Goal: Communication & Community: Answer question/provide support

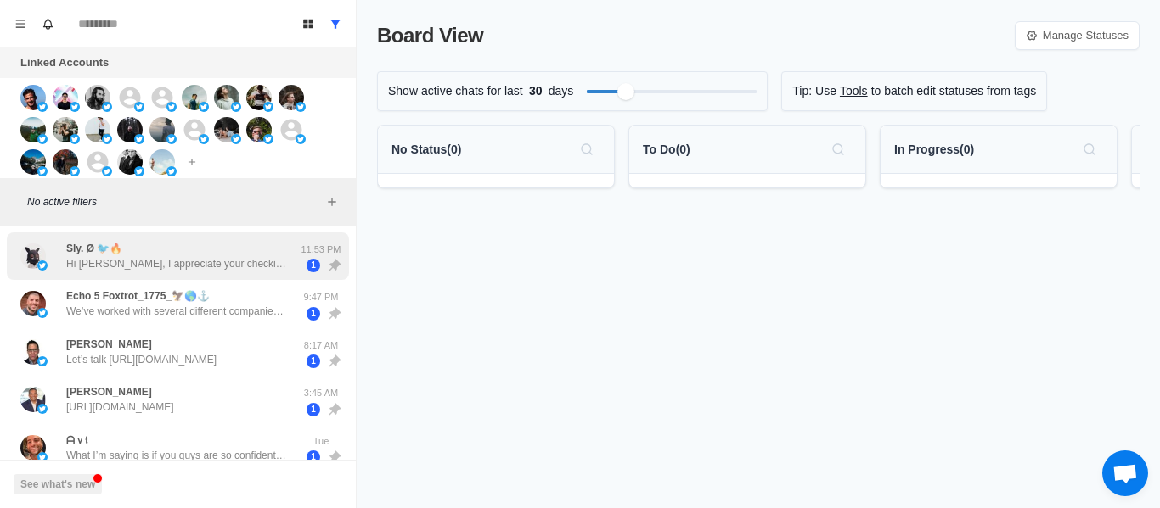
click at [222, 261] on p "Hi [PERSON_NAME], I appreciate your checking on me I am going through a persona…" at bounding box center [176, 263] width 221 height 15
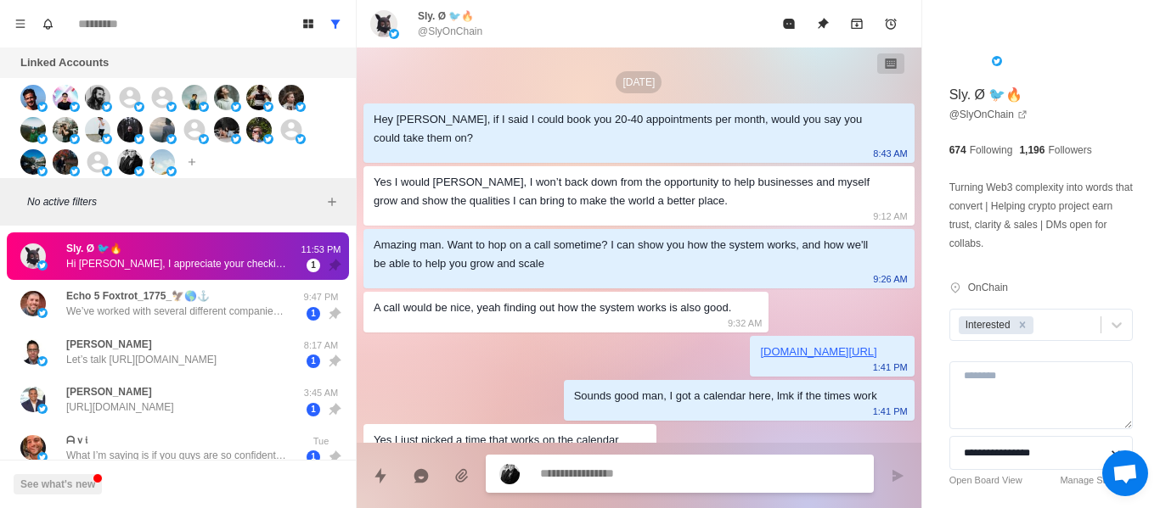
scroll to position [1071, 0]
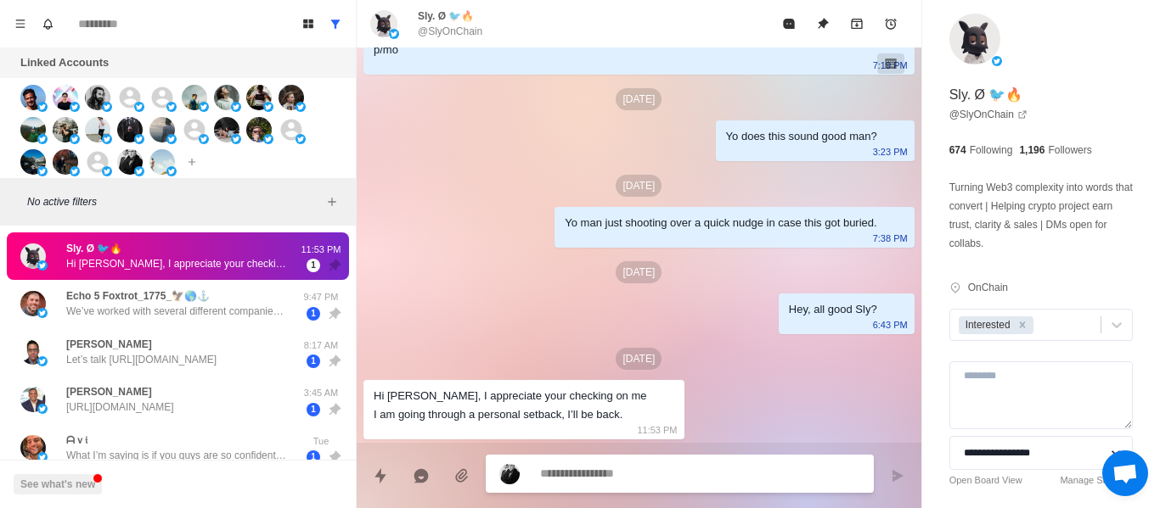
click at [552, 479] on textarea at bounding box center [700, 474] width 320 height 25
type textarea "*"
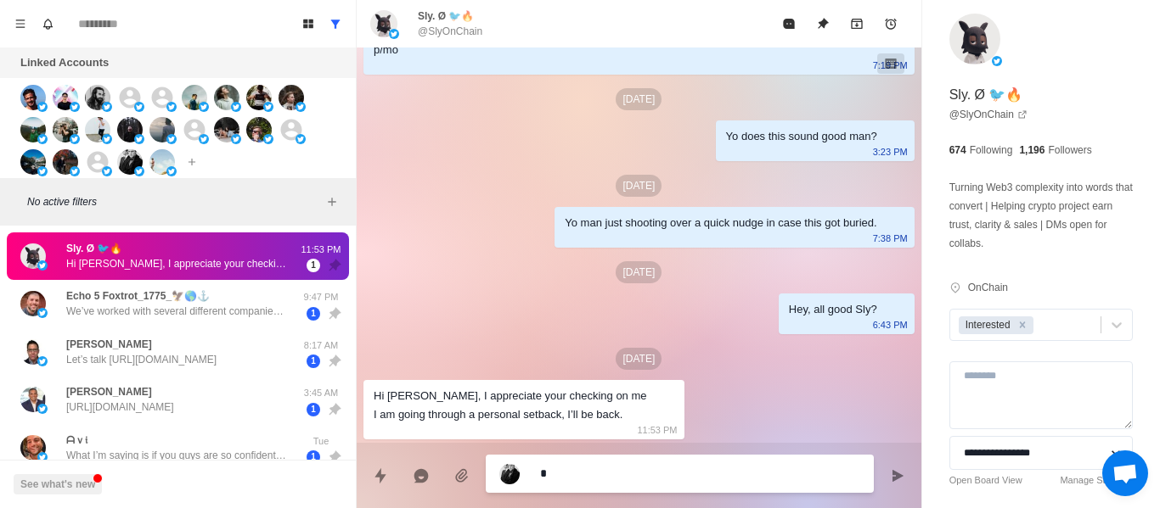
type textarea "**"
type textarea "*"
type textarea "***"
type textarea "*"
type textarea "****"
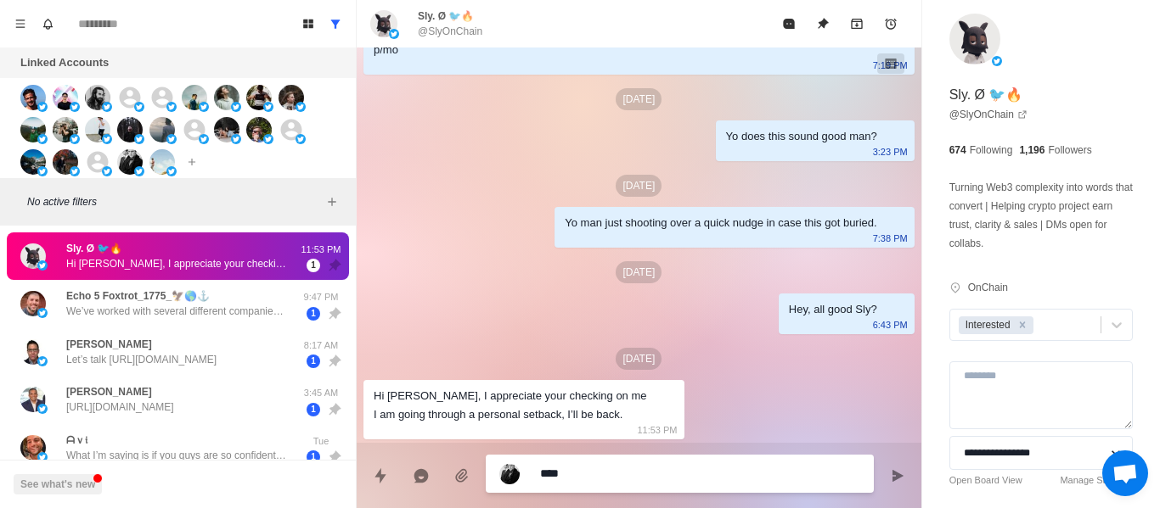
type textarea "*"
type textarea "*****"
type textarea "*"
type textarea "******"
type textarea "*"
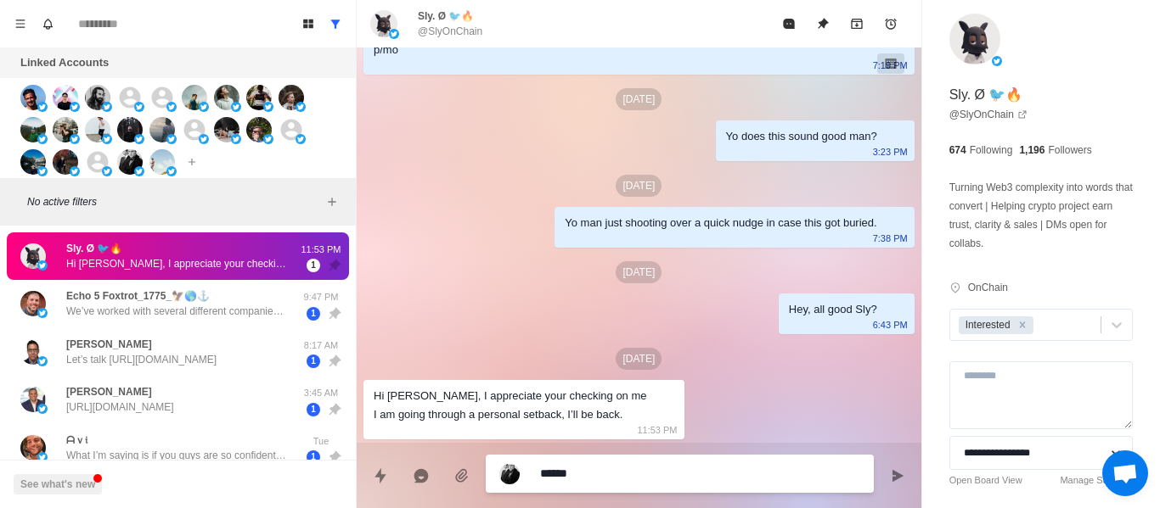
type textarea "******"
type textarea "*"
type textarea "********"
type textarea "*"
type textarea "*********"
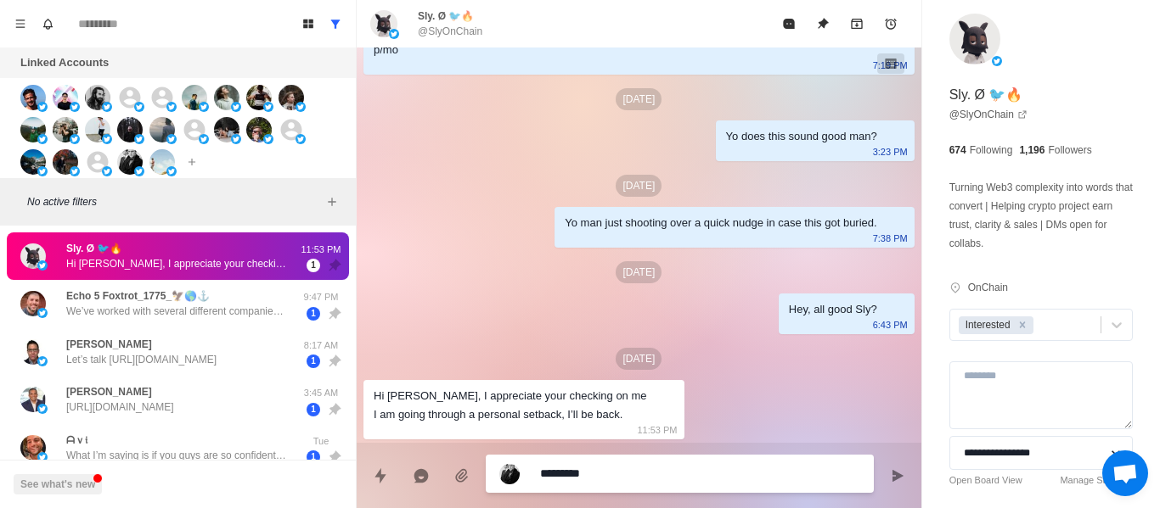
type textarea "*"
type textarea "**********"
type textarea "*"
type textarea "**********"
type textarea "*"
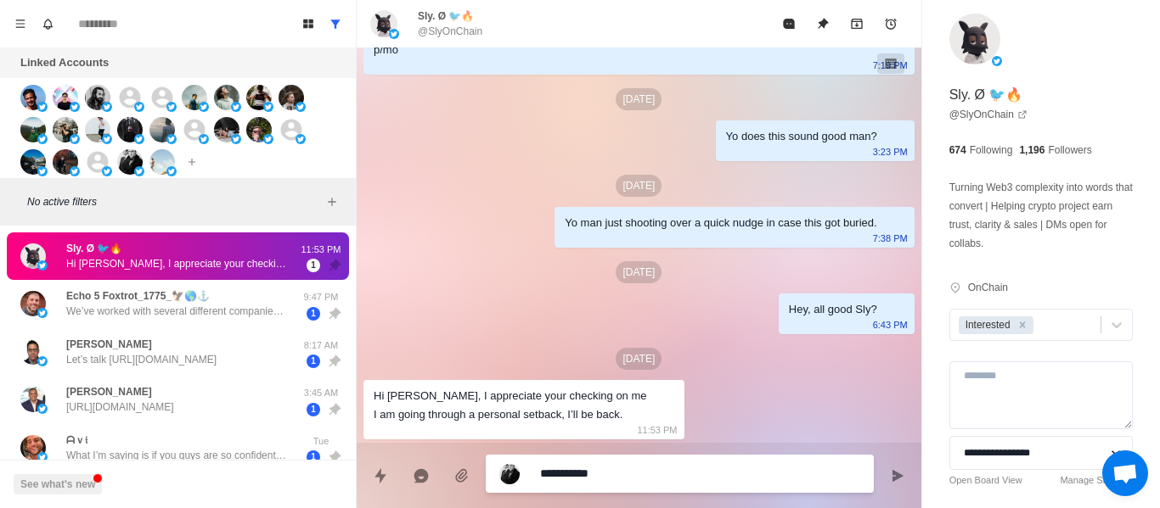
type textarea "**********"
type textarea "*"
type textarea "**********"
type textarea "*"
type textarea "**********"
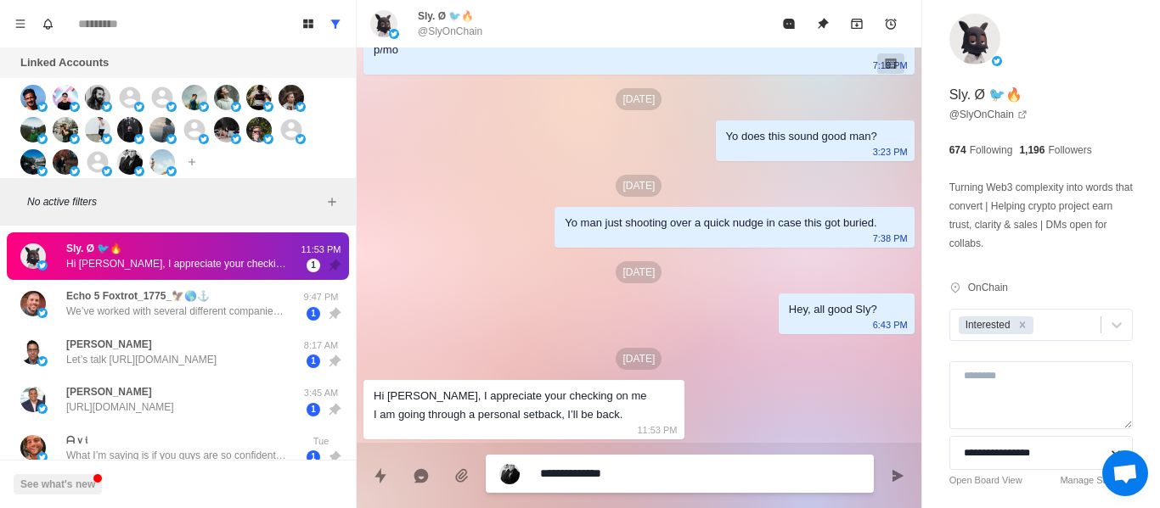
type textarea "*"
type textarea "**********"
type textarea "*"
type textarea "**********"
type textarea "*"
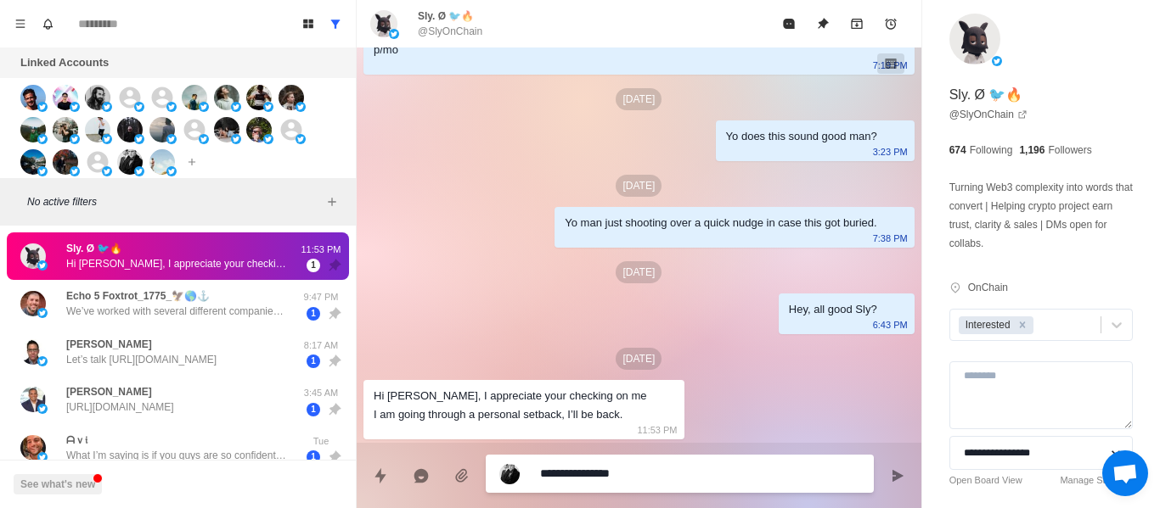
type textarea "**********"
type textarea "*"
type textarea "**********"
type textarea "*"
type textarea "**********"
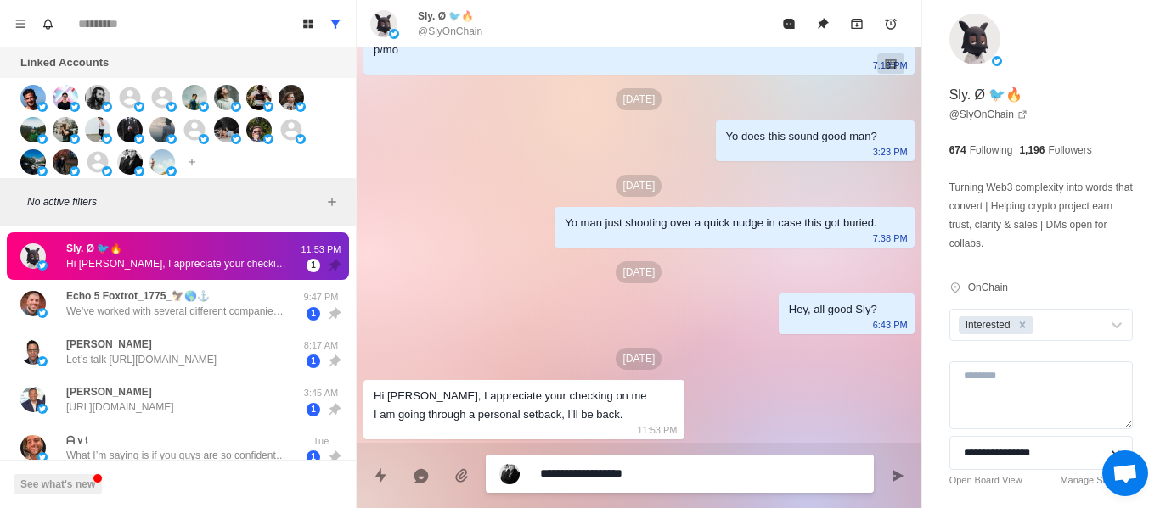
type textarea "*"
type textarea "**********"
type textarea "*"
type textarea "**********"
type textarea "*"
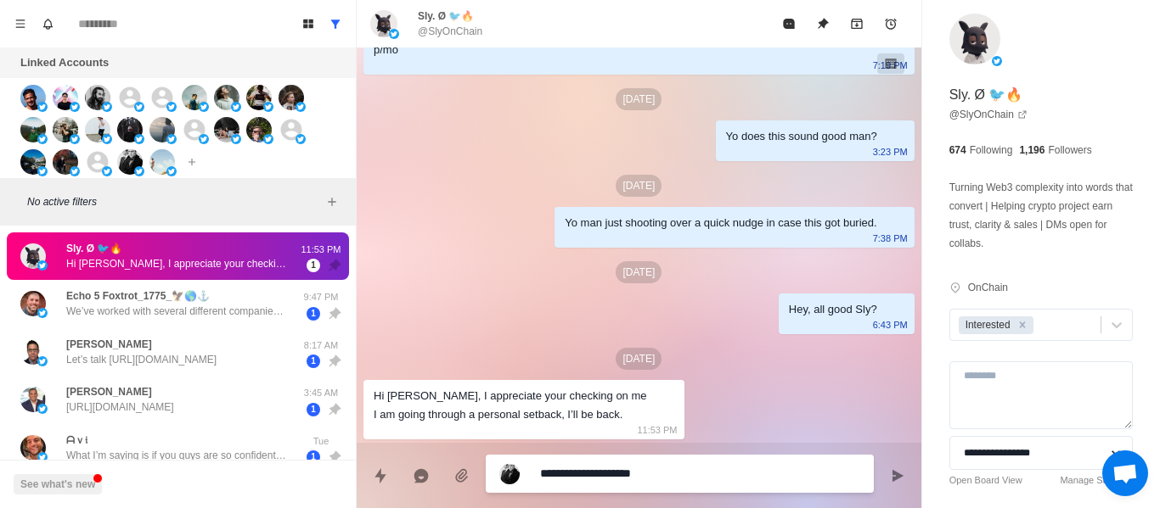
type textarea "**********"
type textarea "*"
type textarea "**********"
type textarea "*"
type textarea "**********"
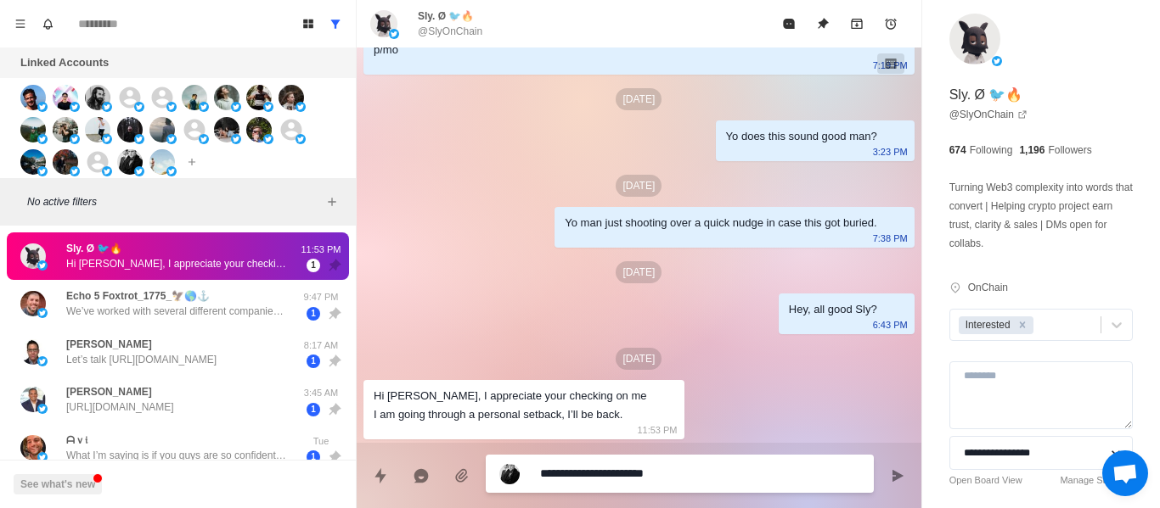
type textarea "*"
type textarea "**********"
type textarea "*"
type textarea "**********"
type textarea "*"
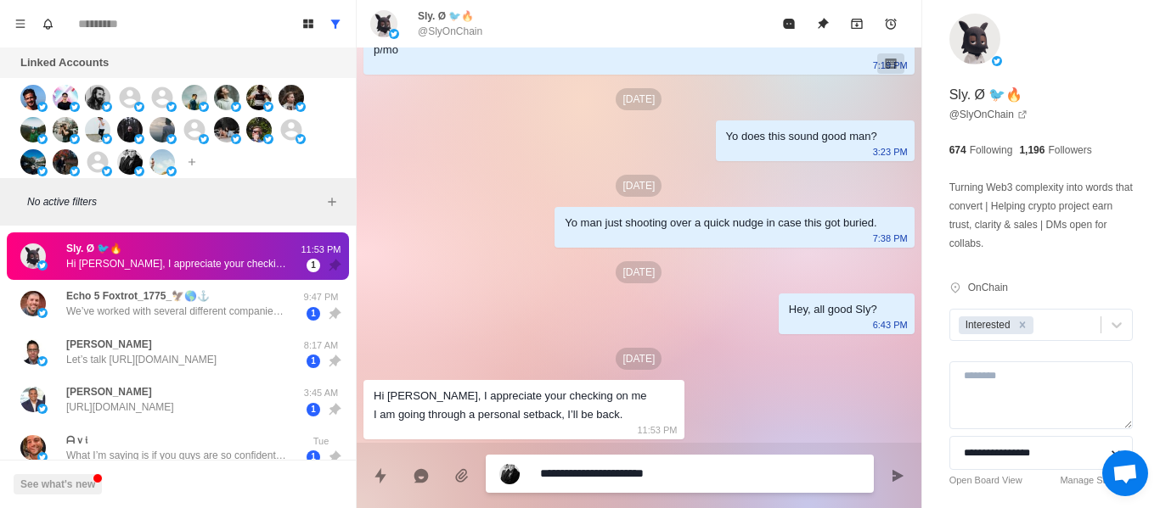
type textarea "**********"
type textarea "*"
type textarea "**********"
type textarea "*"
type textarea "**********"
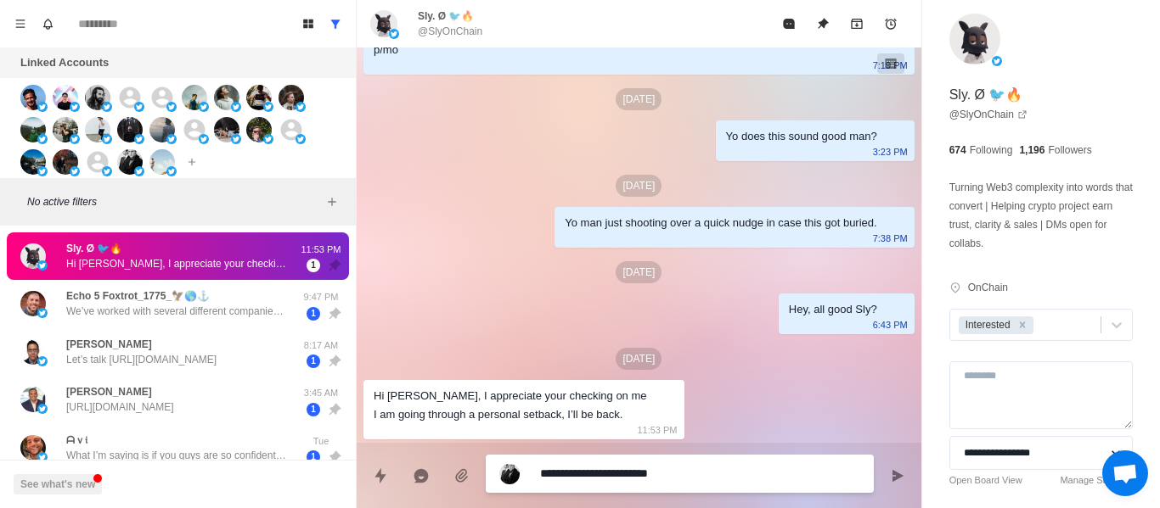
type textarea "*"
type textarea "**********"
type textarea "*"
type textarea "**********"
type textarea "*"
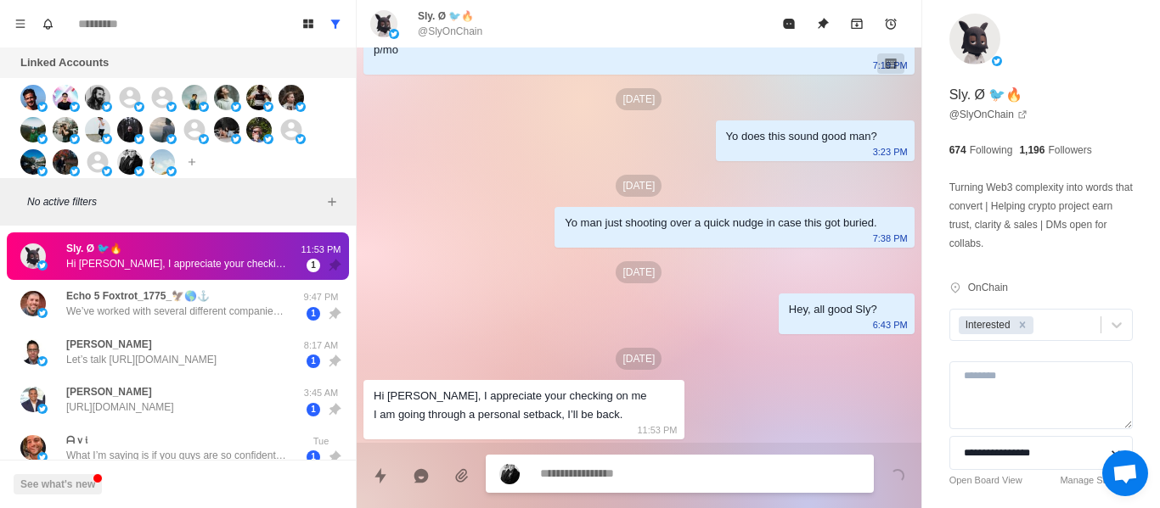
scroll to position [1158, 0]
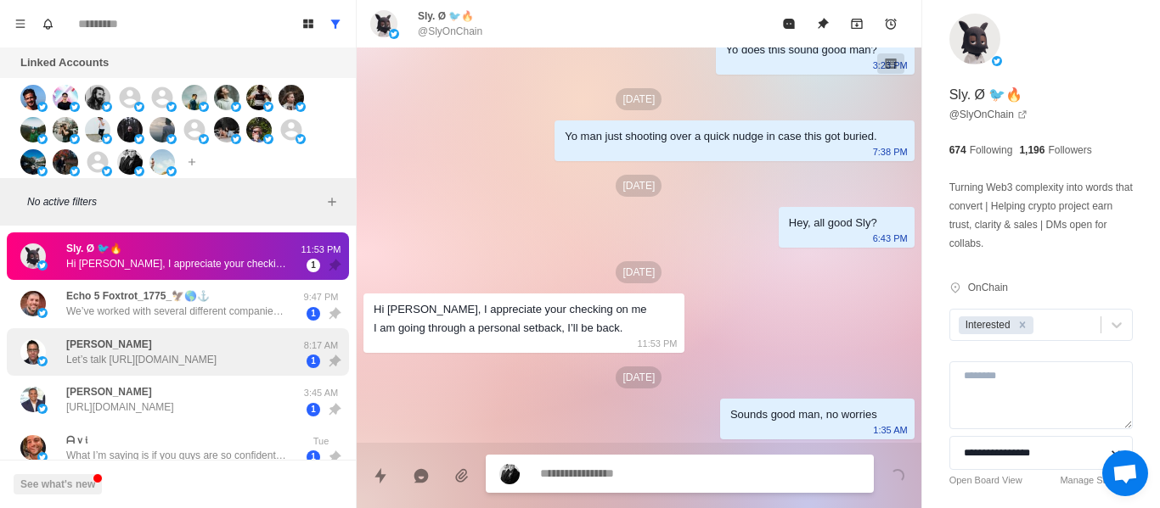
drag, startPoint x: 143, startPoint y: 339, endPoint x: 145, endPoint y: 328, distance: 11.2
click at [143, 338] on div "[PERSON_NAME] Let’s talk [URL][DOMAIN_NAME]" at bounding box center [141, 352] width 150 height 31
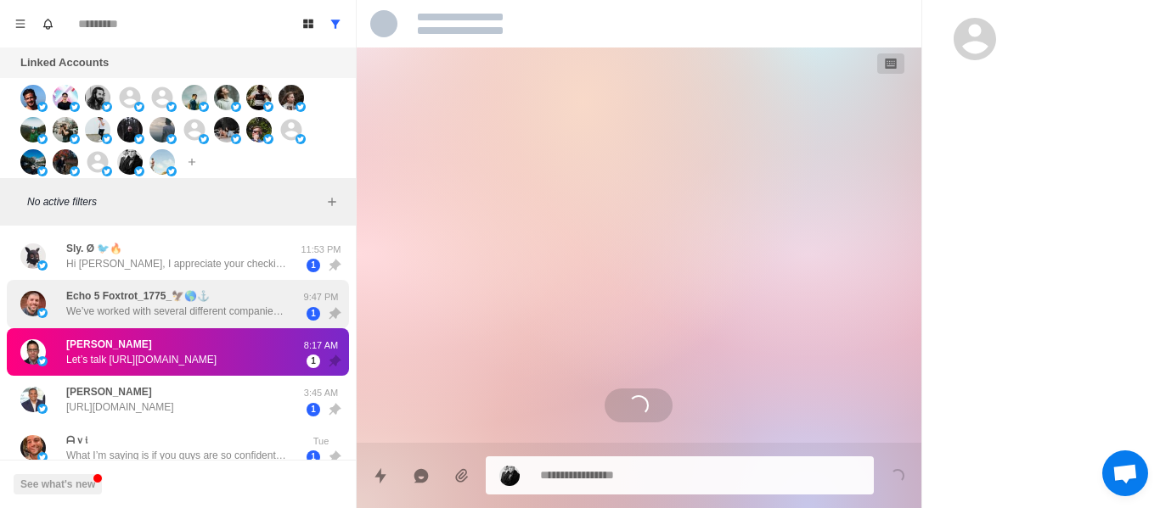
scroll to position [0, 0]
click at [145, 324] on div "Echo 5 Foxtrot_1775_🦅🌎⚓ We’ve worked with several different companies that all …" at bounding box center [178, 304] width 342 height 48
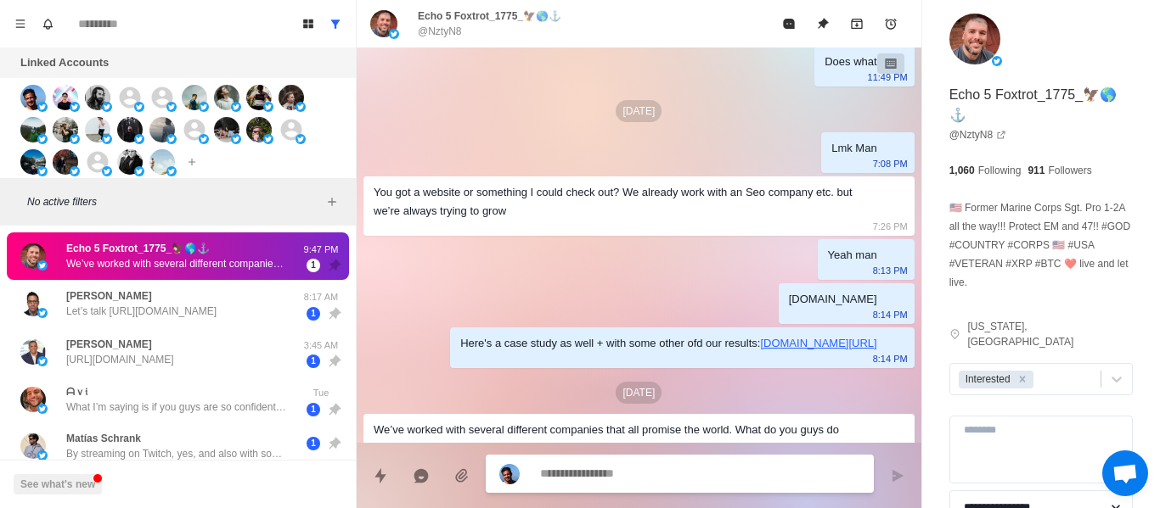
scroll to position [954, 0]
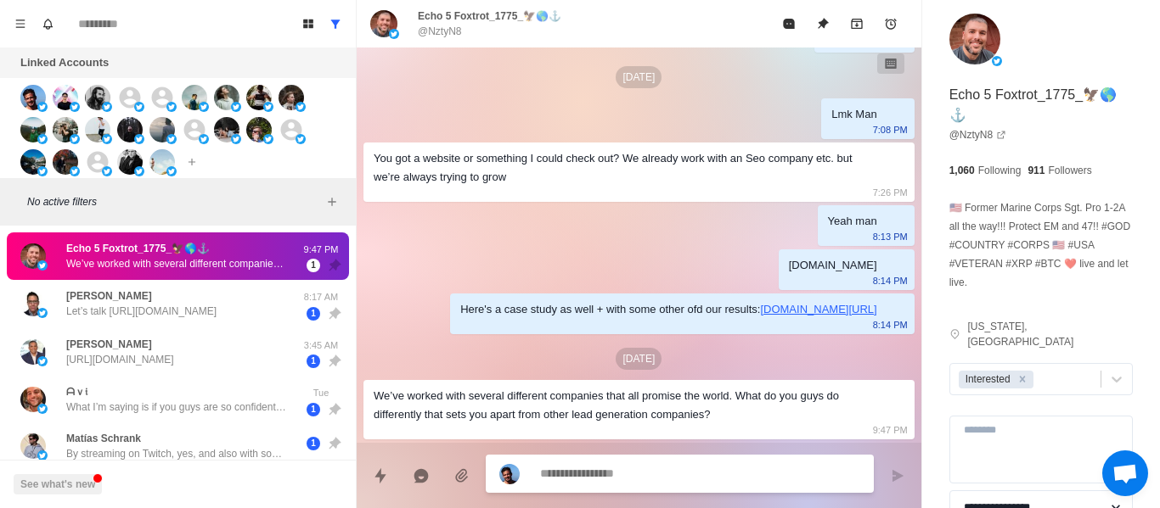
paste textarea "**********"
type textarea "*"
type textarea "**********"
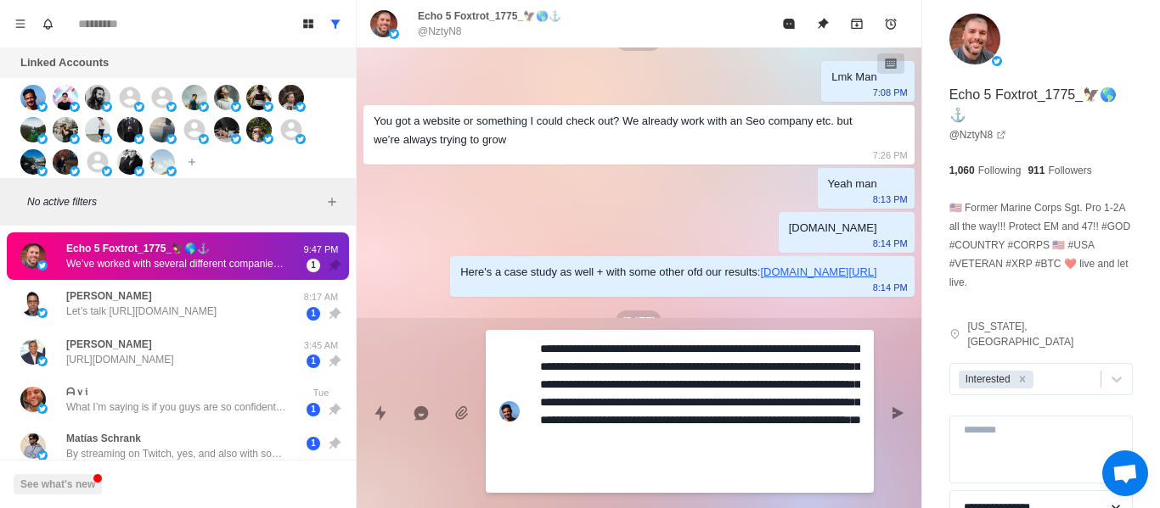
drag, startPoint x: 800, startPoint y: 348, endPoint x: 525, endPoint y: 358, distance: 275.2
click at [525, 358] on div "**********" at bounding box center [680, 411] width 388 height 163
click at [583, 341] on textarea "**********" at bounding box center [700, 411] width 320 height 149
drag, startPoint x: 805, startPoint y: 349, endPoint x: 536, endPoint y: 349, distance: 268.2
click at [537, 349] on div "**********" at bounding box center [680, 411] width 388 height 163
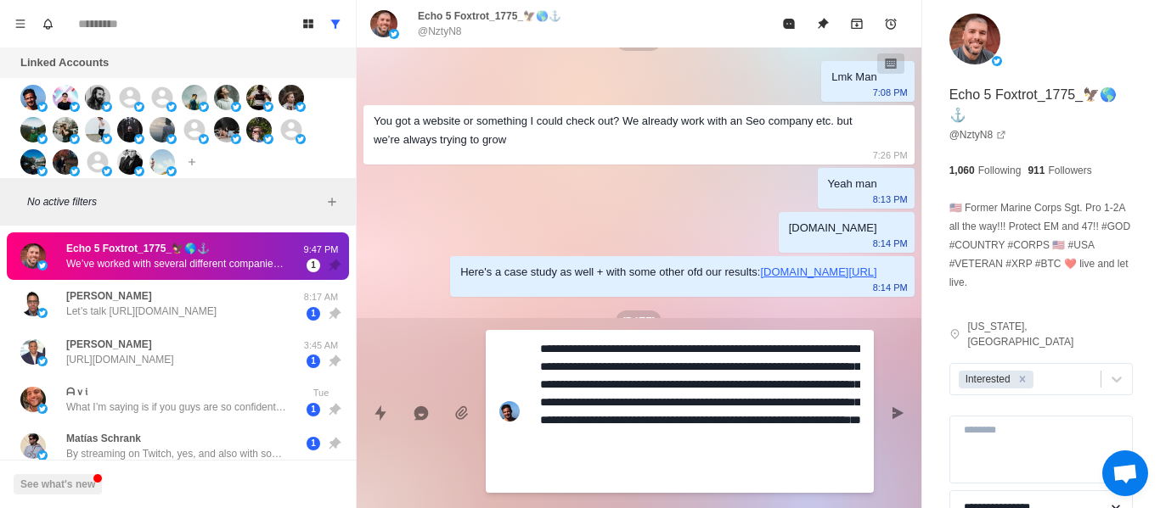
type textarea "*"
type textarea "**********"
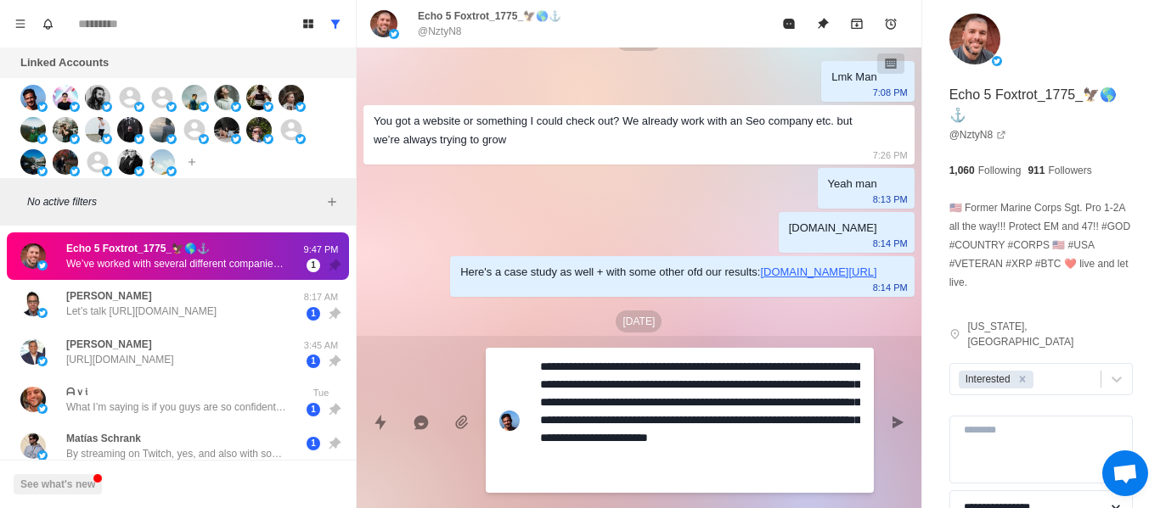
type textarea "*"
type textarea "**********"
type textarea "*"
type textarea "**********"
type textarea "*"
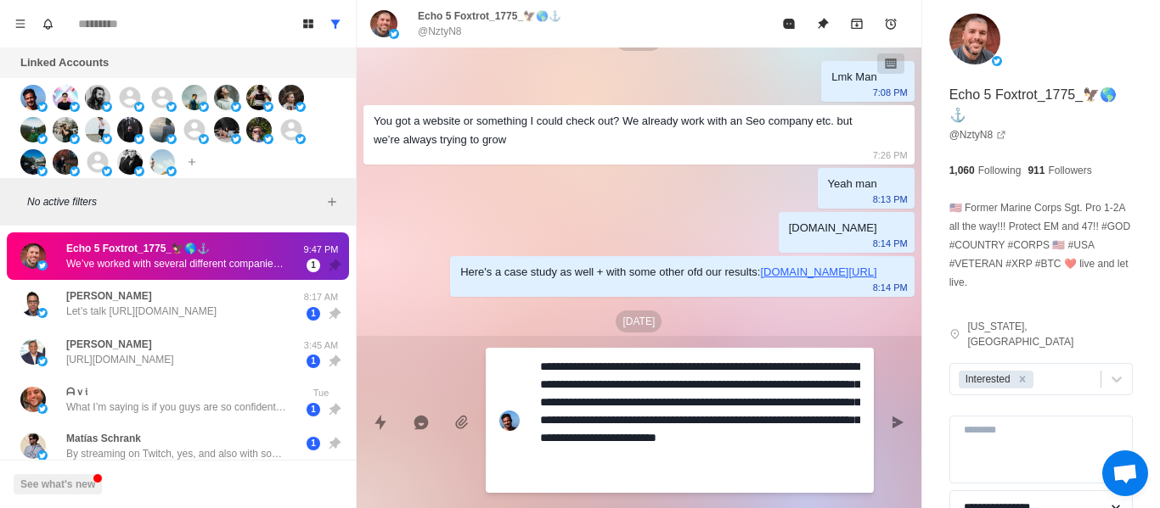
type textarea "**********"
type textarea "*"
type textarea "**********"
type textarea "*"
type textarea "**********"
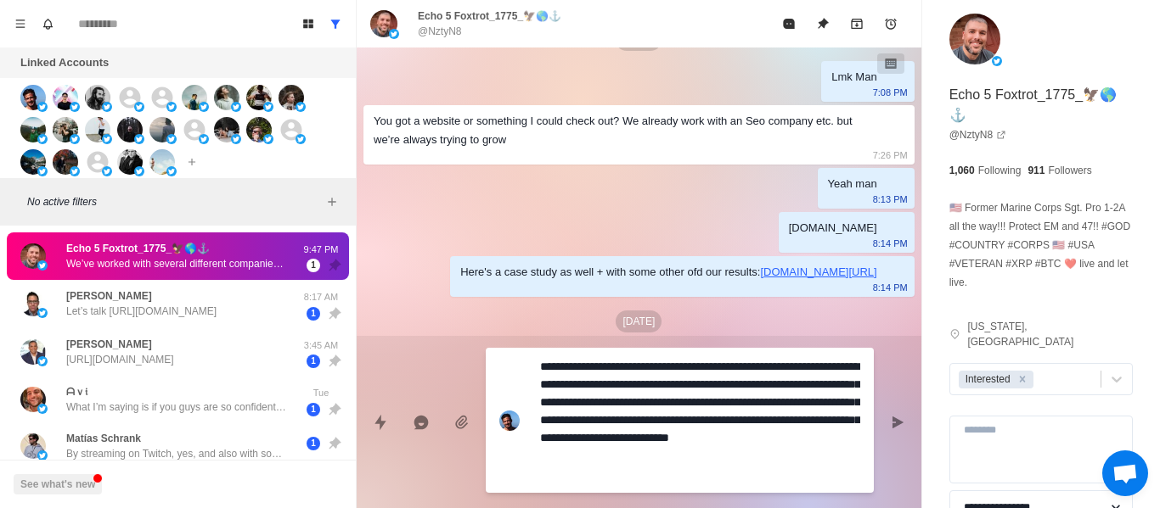
type textarea "*"
type textarea "**********"
type textarea "*"
type textarea "**********"
type textarea "*"
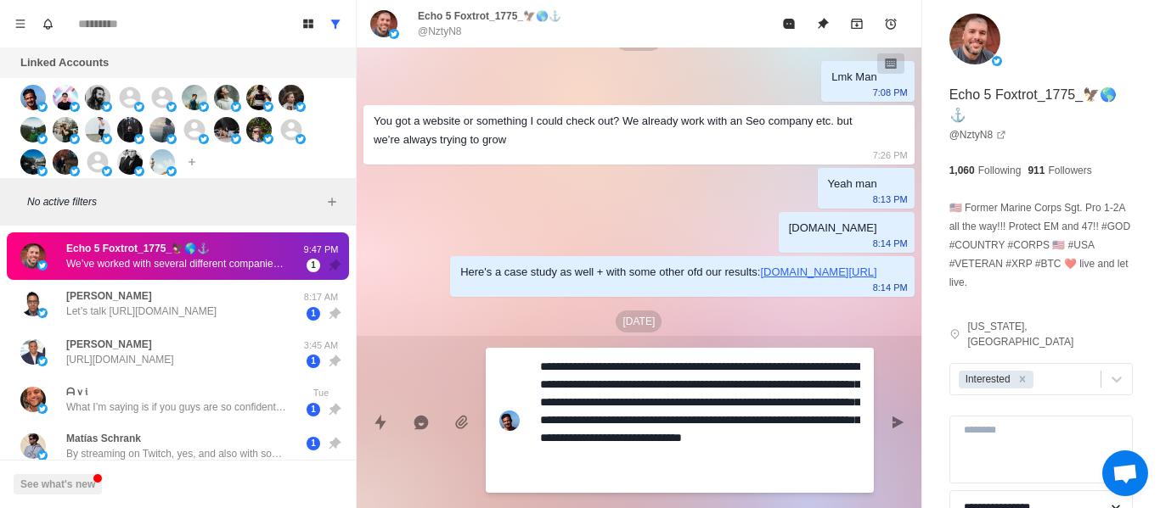
type textarea "**********"
type textarea "*"
type textarea "**********"
type textarea "*"
type textarea "**********"
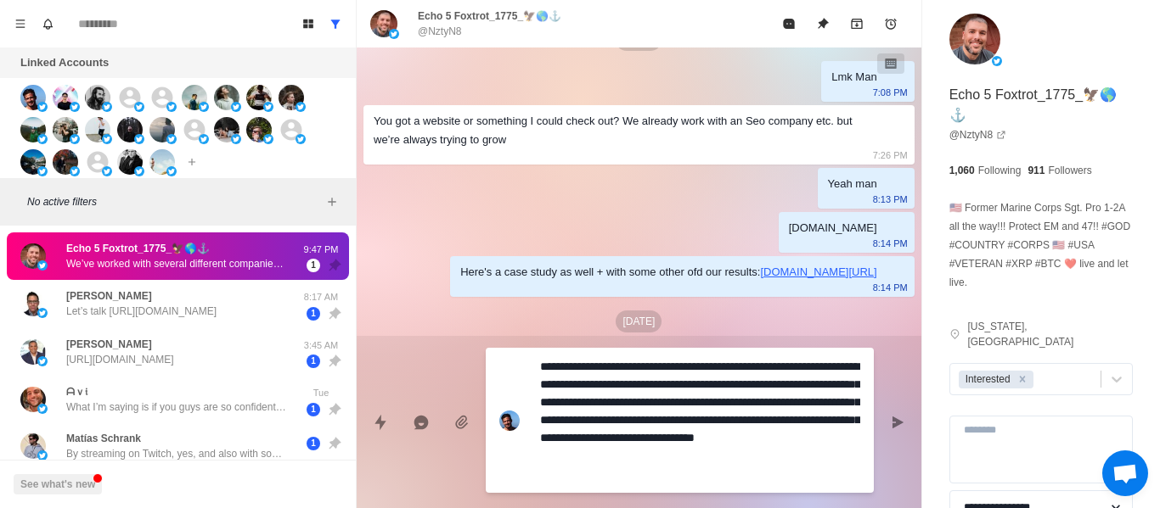
type textarea "*"
type textarea "**********"
type textarea "*"
type textarea "**********"
type textarea "*"
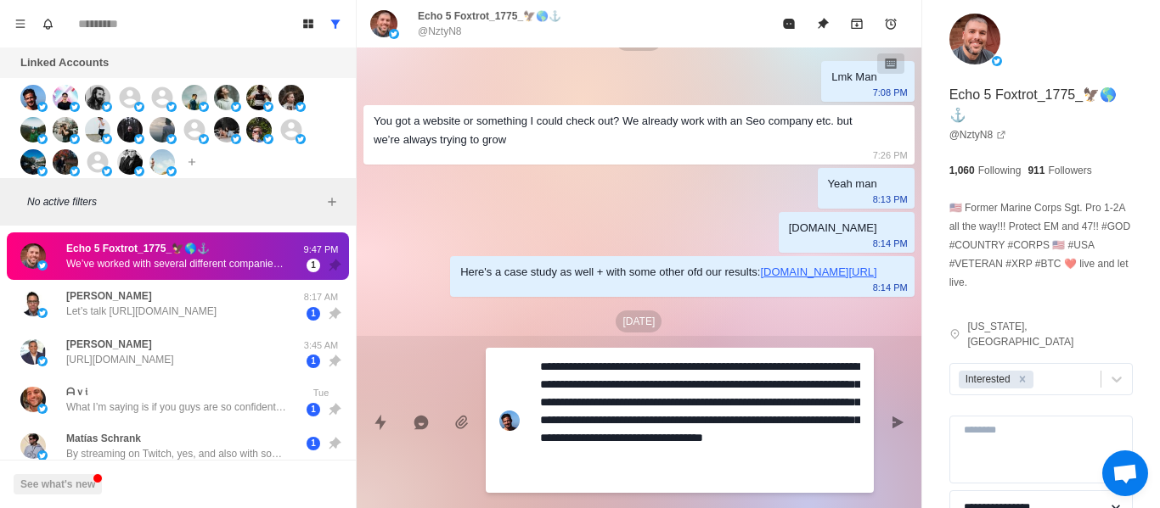
type textarea "**********"
type textarea "*"
type textarea "**********"
type textarea "*"
type textarea "**********"
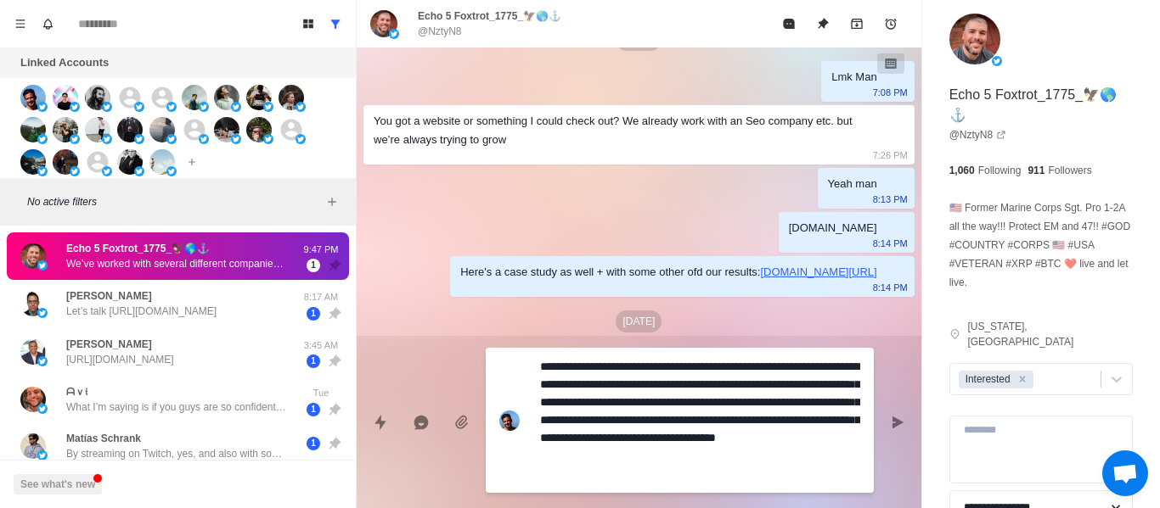
type textarea "*"
type textarea "**********"
type textarea "*"
type textarea "**********"
type textarea "*"
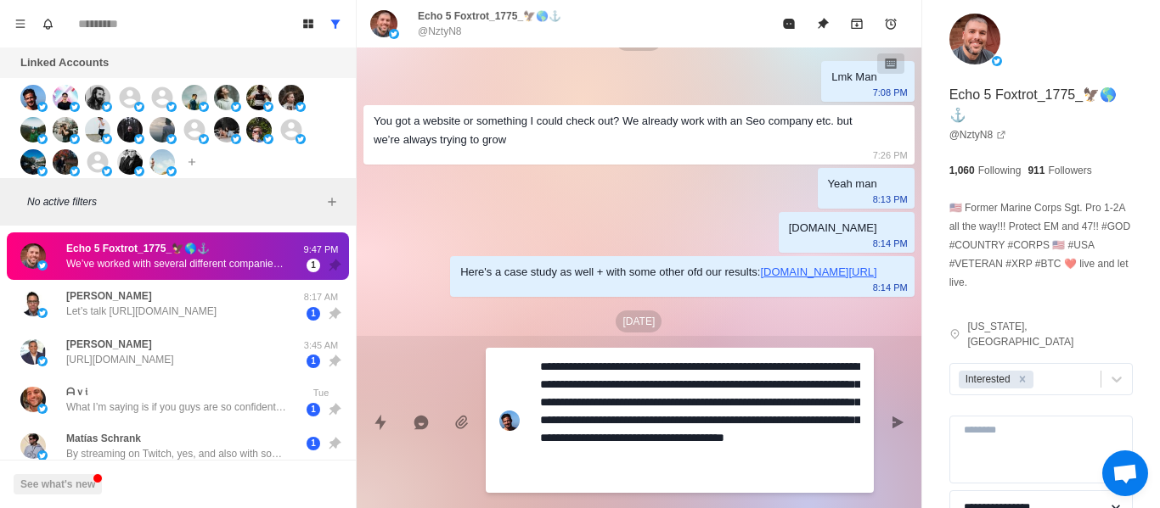
type textarea "**********"
type textarea "*"
type textarea "**********"
type textarea "*"
type textarea "**********"
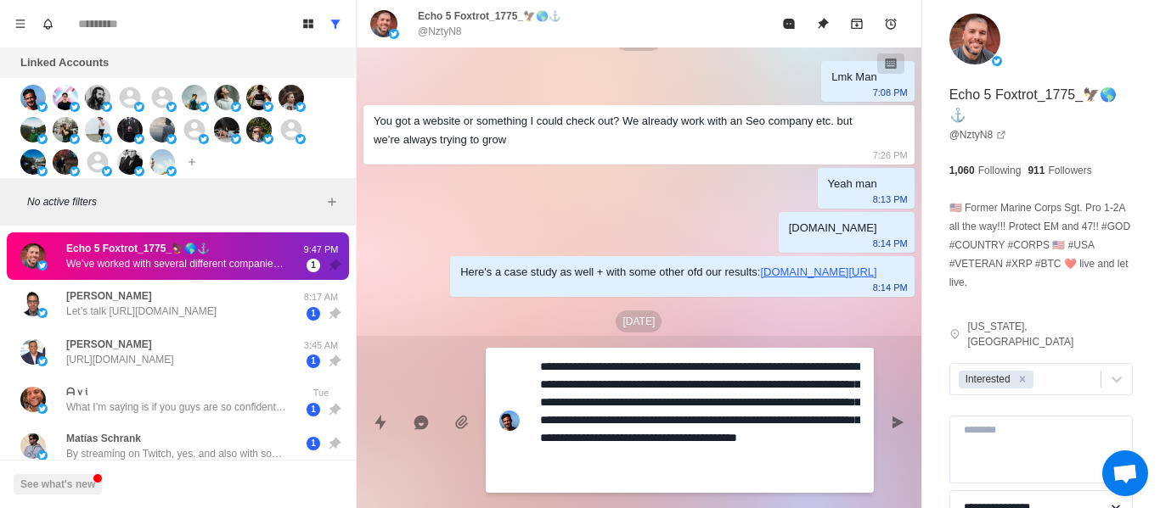
type textarea "*"
type textarea "**********"
type textarea "*"
type textarea "**********"
type textarea "*"
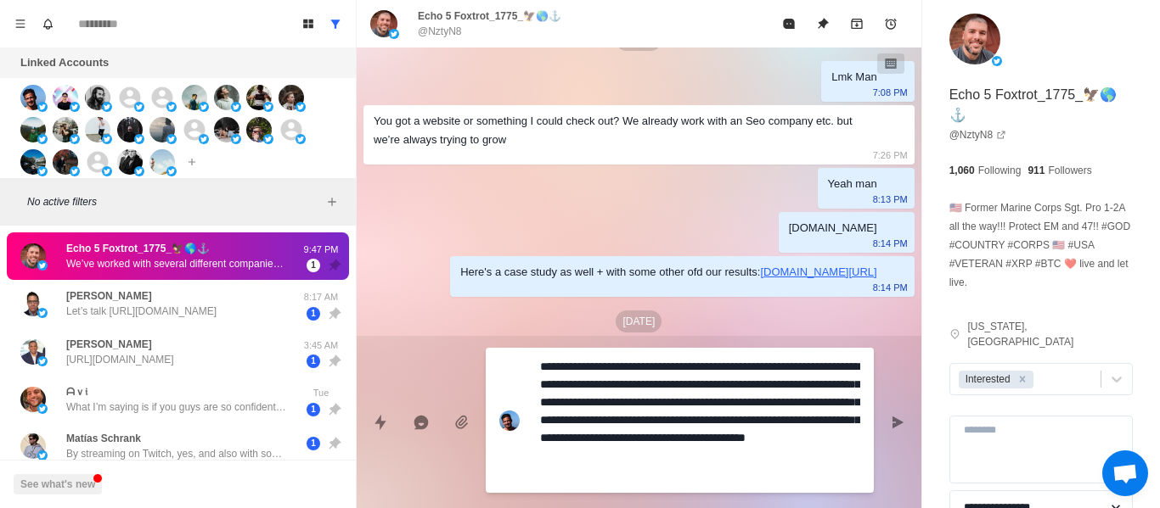
type textarea "**********"
type textarea "*"
type textarea "**********"
type textarea "*"
type textarea "**********"
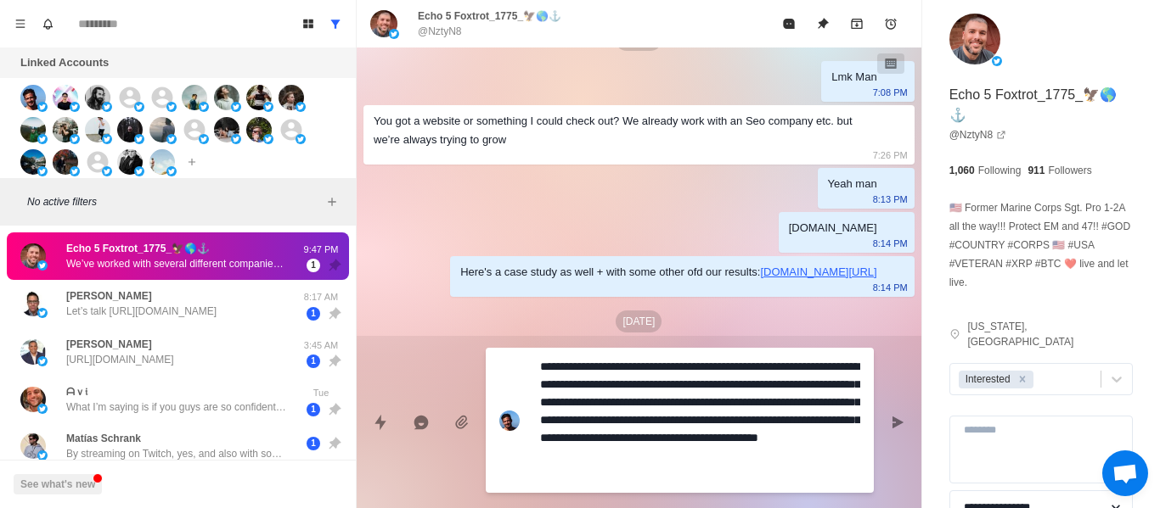
type textarea "*"
type textarea "**********"
type textarea "*"
type textarea "**********"
type textarea "*"
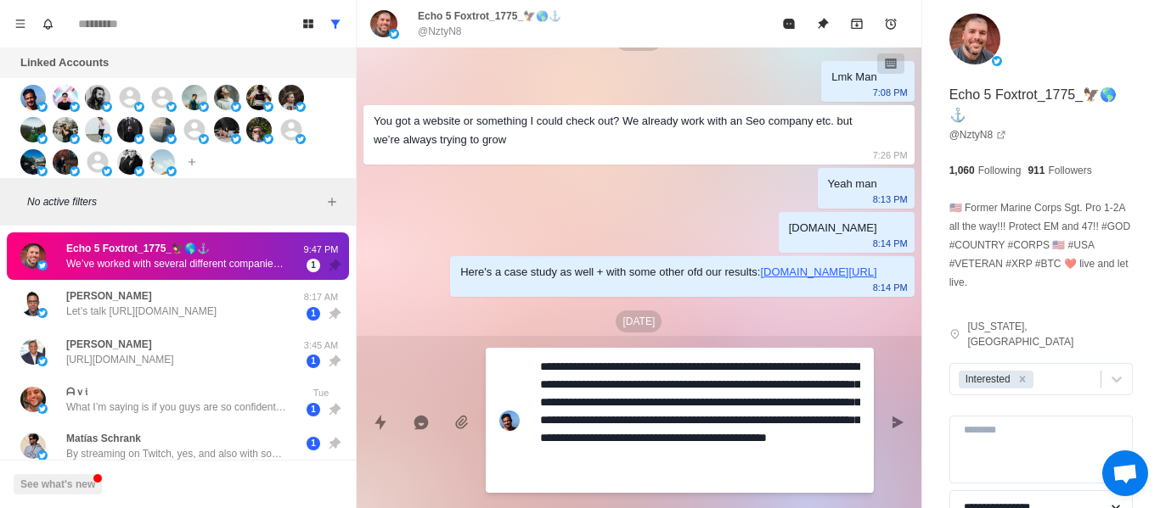
type textarea "**********"
type textarea "*"
type textarea "**********"
type textarea "*"
type textarea "**********"
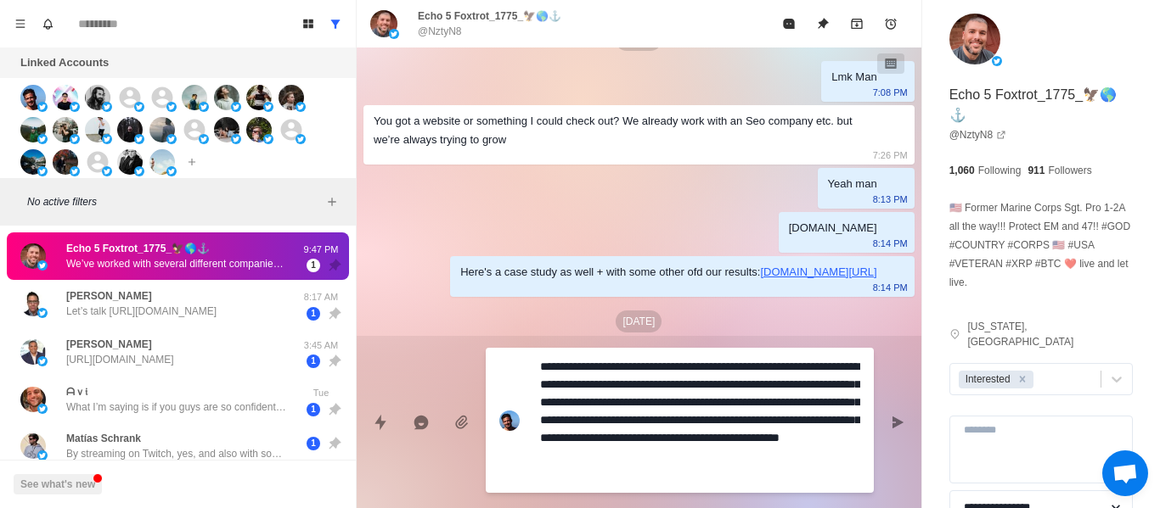
type textarea "*"
type textarea "**********"
type textarea "*"
type textarea "**********"
type textarea "*"
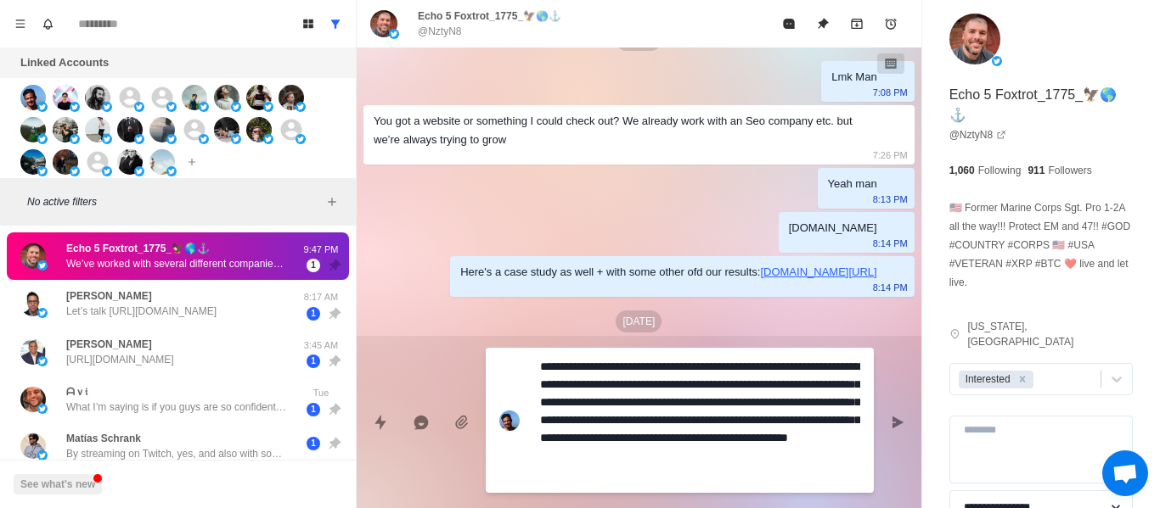
type textarea "**********"
type textarea "*"
type textarea "**********"
type textarea "*"
type textarea "**********"
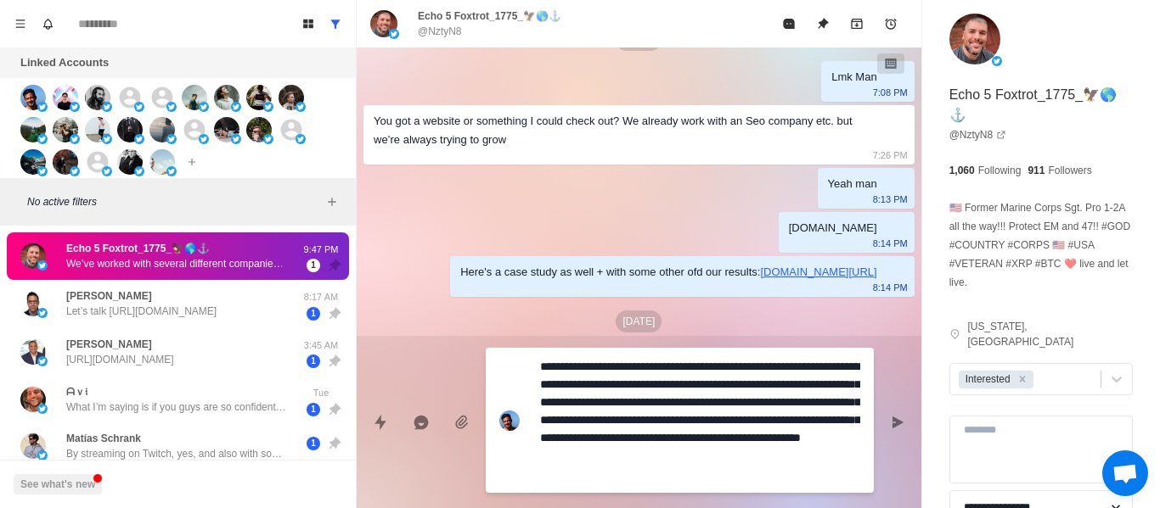
type textarea "*"
type textarea "**********"
type textarea "*"
type textarea "**********"
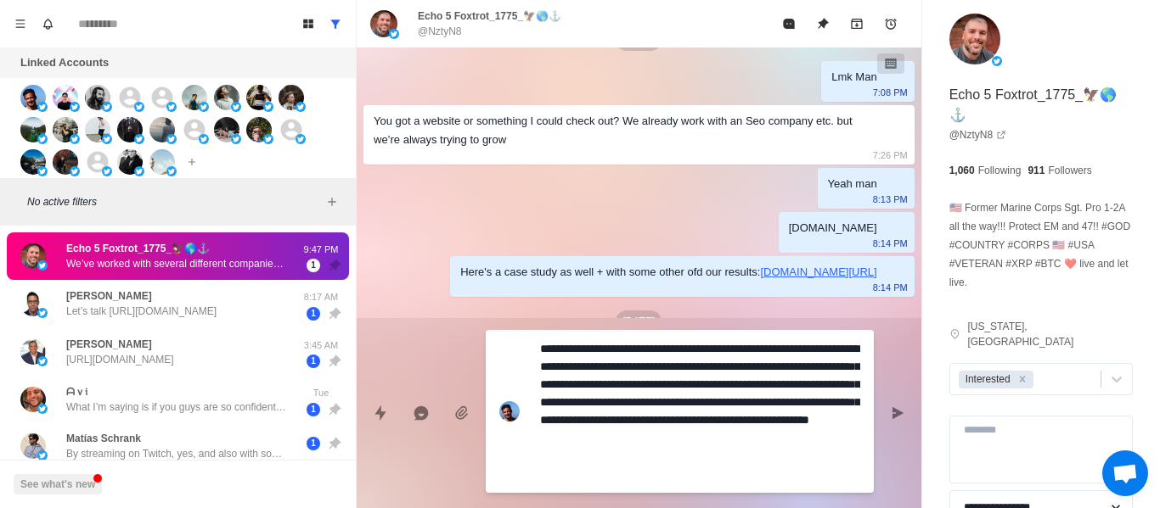
type textarea "*"
type textarea "**********"
type textarea "*"
type textarea "**********"
type textarea "*"
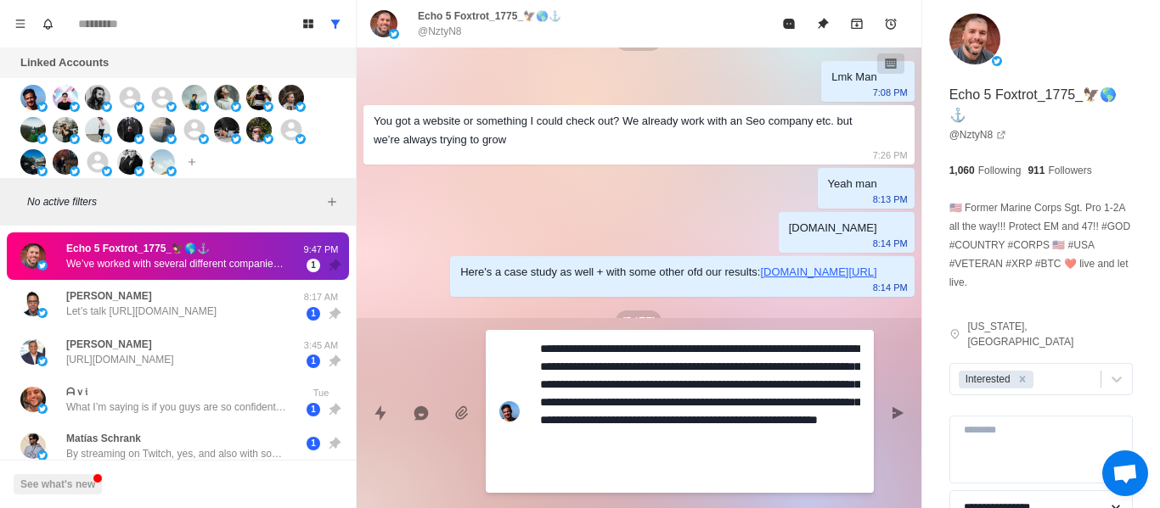
type textarea "**********"
type textarea "*"
type textarea "**********"
type textarea "*"
type textarea "**********"
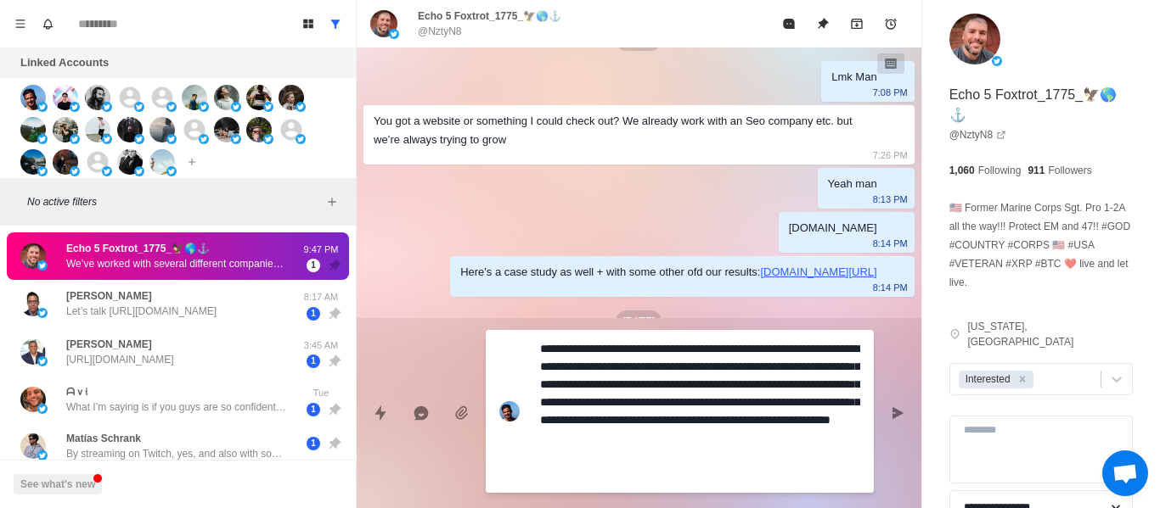
type textarea "*"
type textarea "**********"
type textarea "*"
type textarea "**********"
type textarea "*"
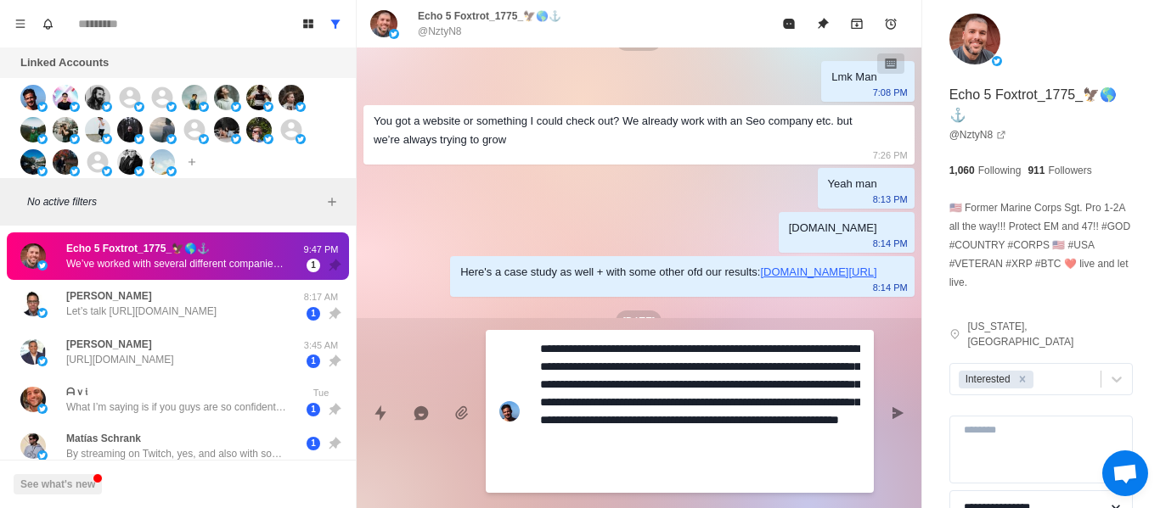
type textarea "**********"
type textarea "*"
type textarea "**********"
type textarea "*"
type textarea "**********"
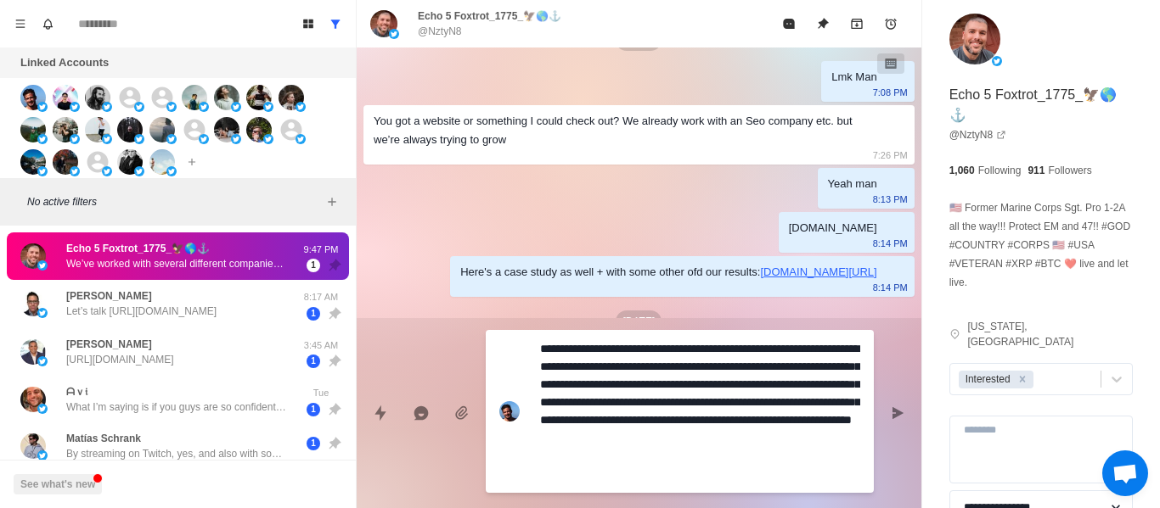
type textarea "*"
type textarea "**********"
type textarea "*"
type textarea "**********"
type textarea "*"
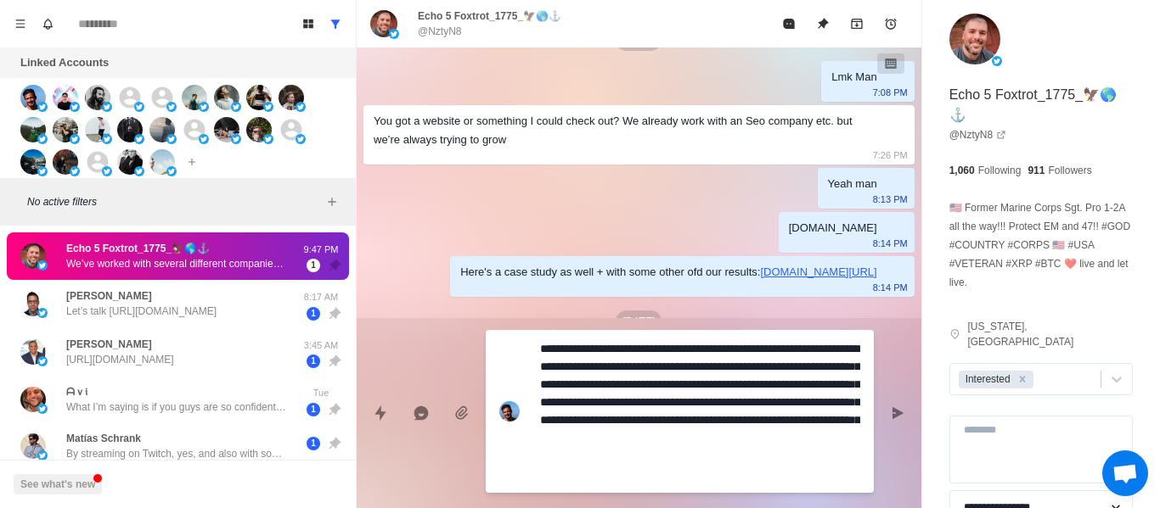
type textarea "**********"
type textarea "*"
type textarea "**********"
type textarea "*"
type textarea "**********"
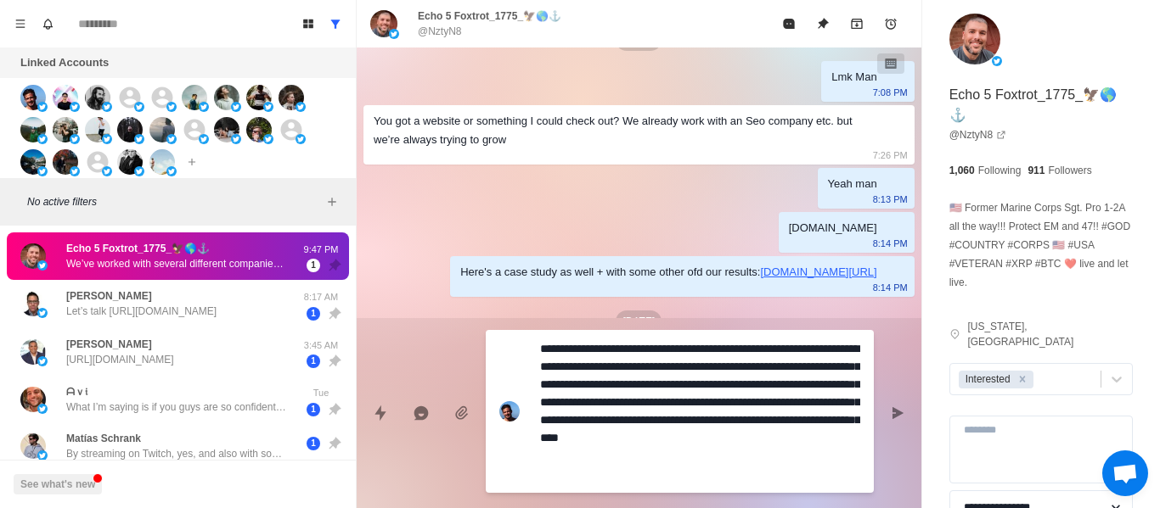
type textarea "*"
type textarea "**********"
type textarea "*"
type textarea "**********"
type textarea "*"
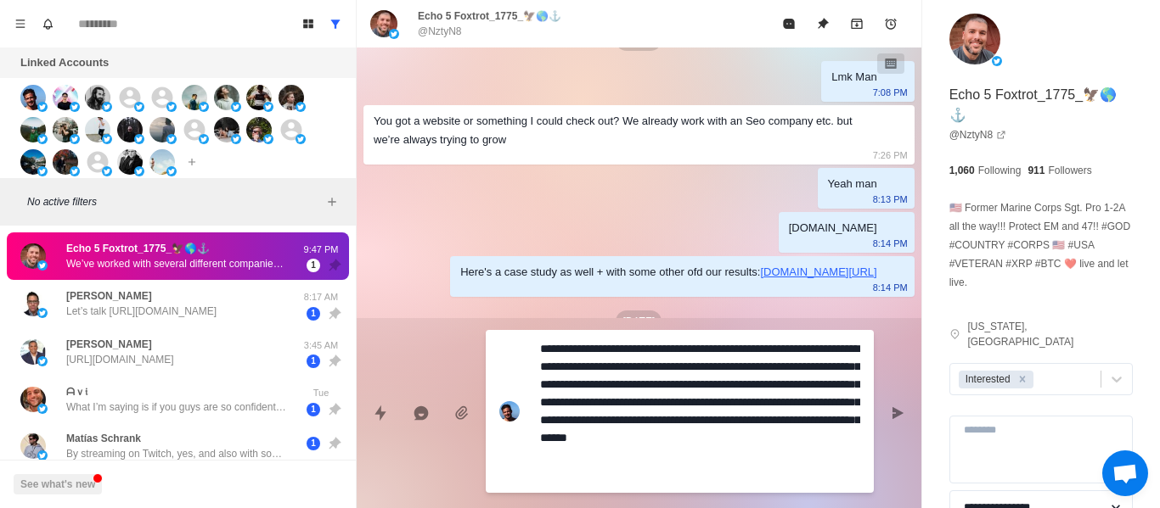
type textarea "**********"
type textarea "*"
type textarea "**********"
type textarea "*"
type textarea "**********"
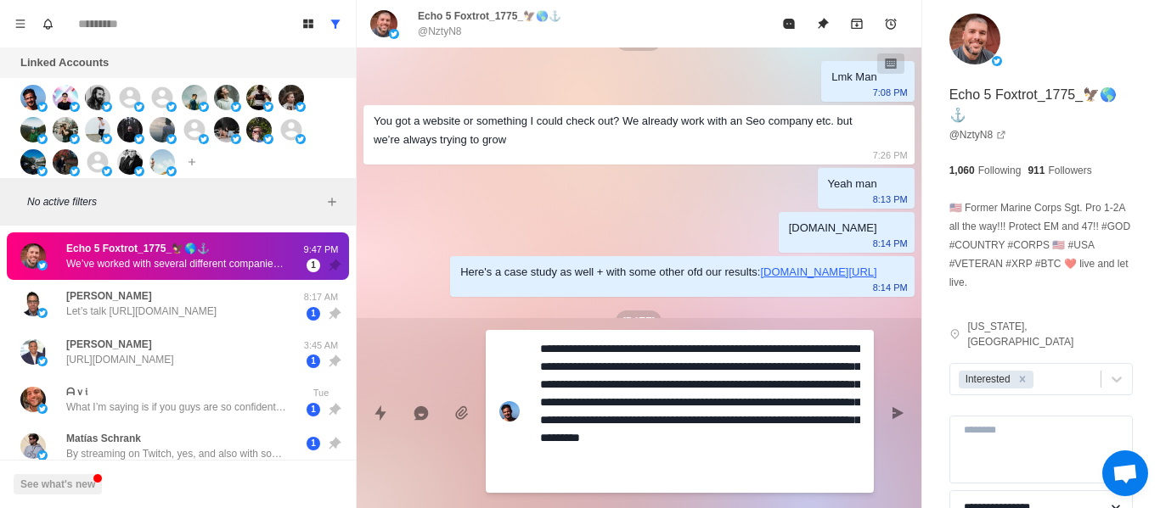
type textarea "*"
type textarea "**********"
type textarea "*"
type textarea "**********"
type textarea "*"
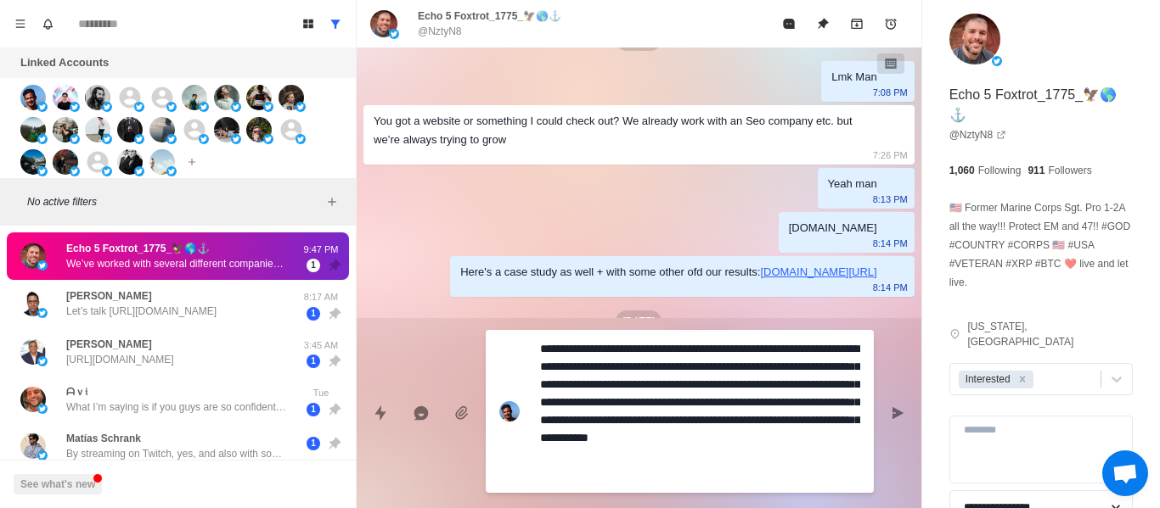
type textarea "**********"
type textarea "*"
type textarea "**********"
type textarea "*"
type textarea "**********"
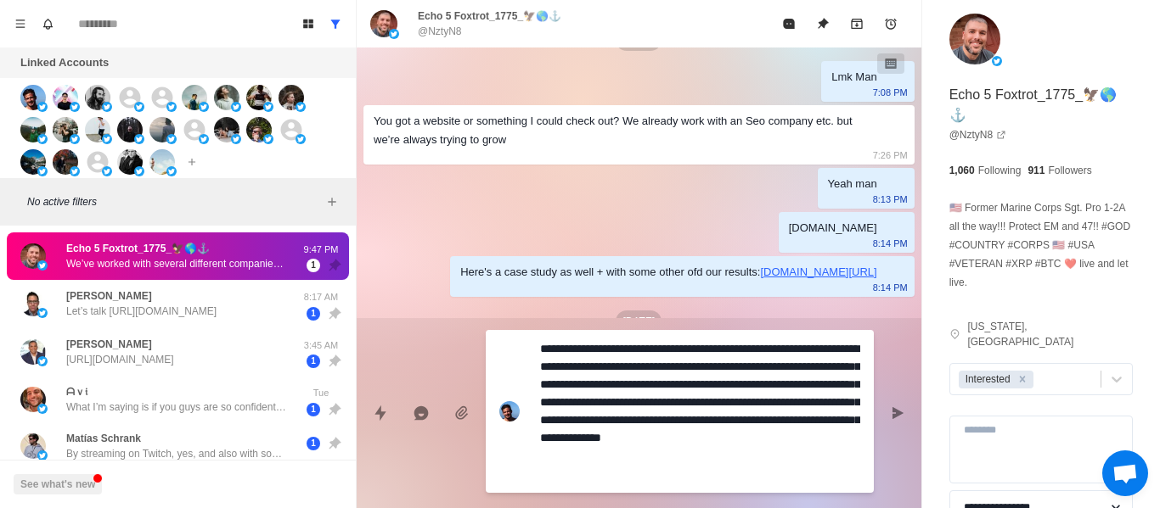
type textarea "*"
type textarea "**********"
type textarea "*"
type textarea "**********"
type textarea "*"
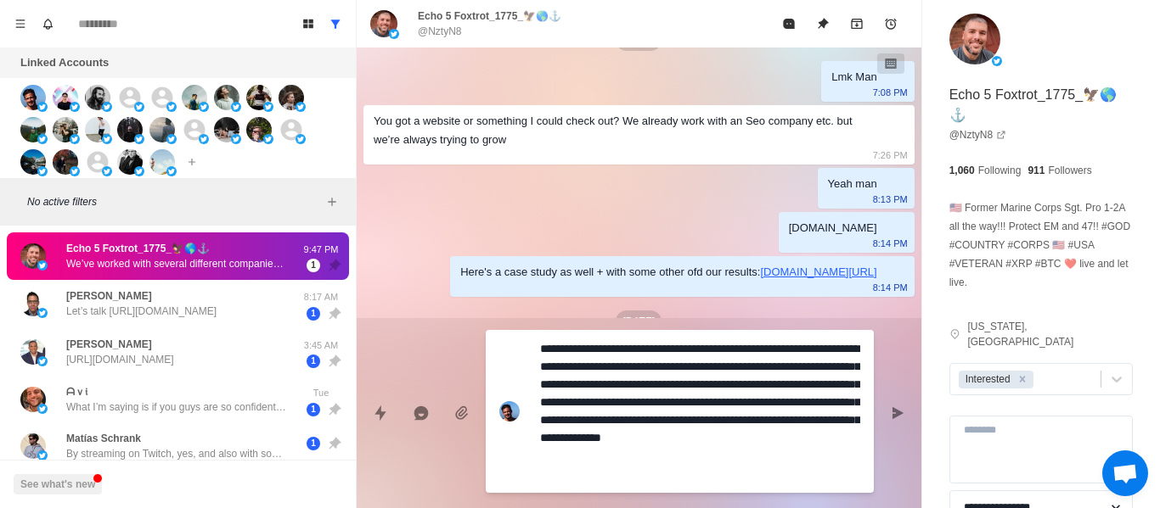
type textarea "**********"
type textarea "*"
type textarea "**********"
click at [898, 419] on icon "Send message" at bounding box center [897, 414] width 14 height 14
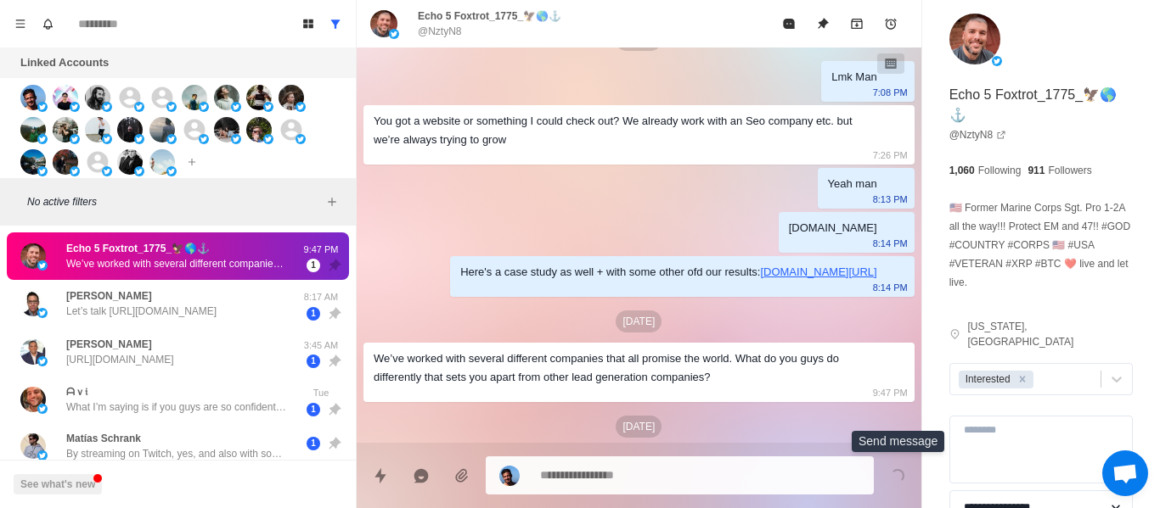
scroll to position [1097, 0]
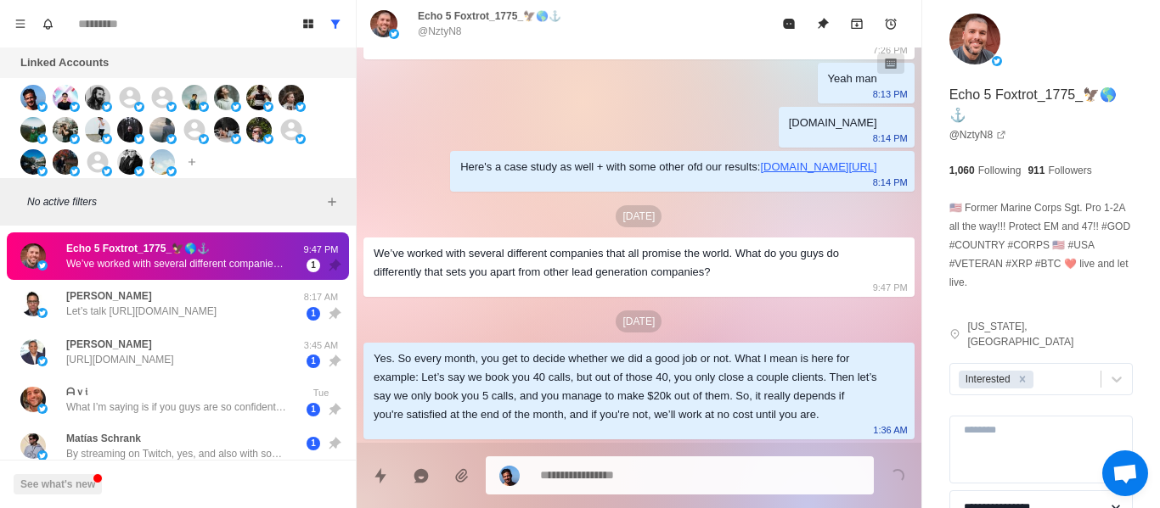
click at [733, 474] on textarea at bounding box center [700, 475] width 320 height 25
click at [733, 474] on textarea at bounding box center [700, 474] width 320 height 25
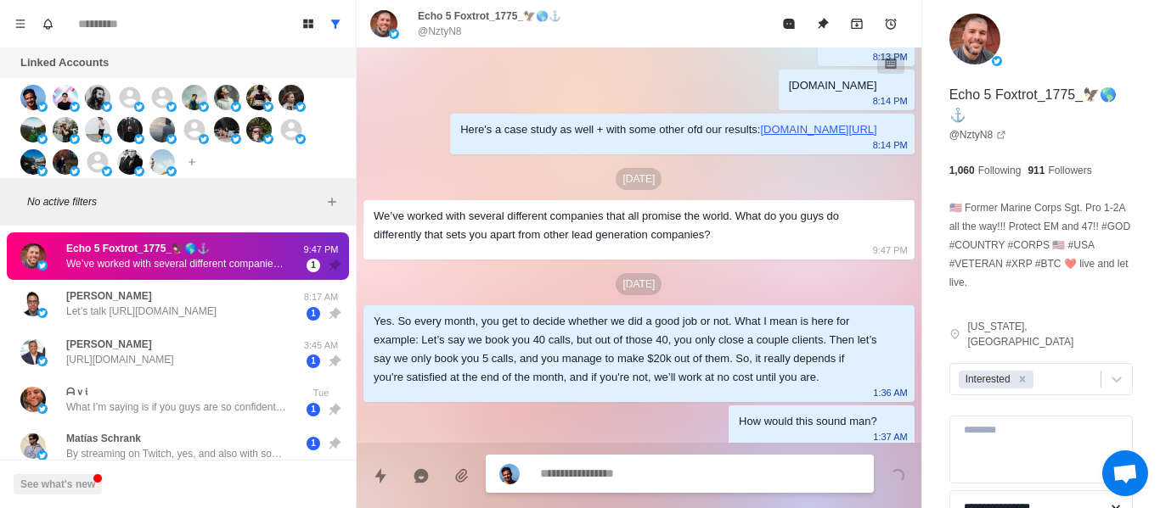
scroll to position [1141, 0]
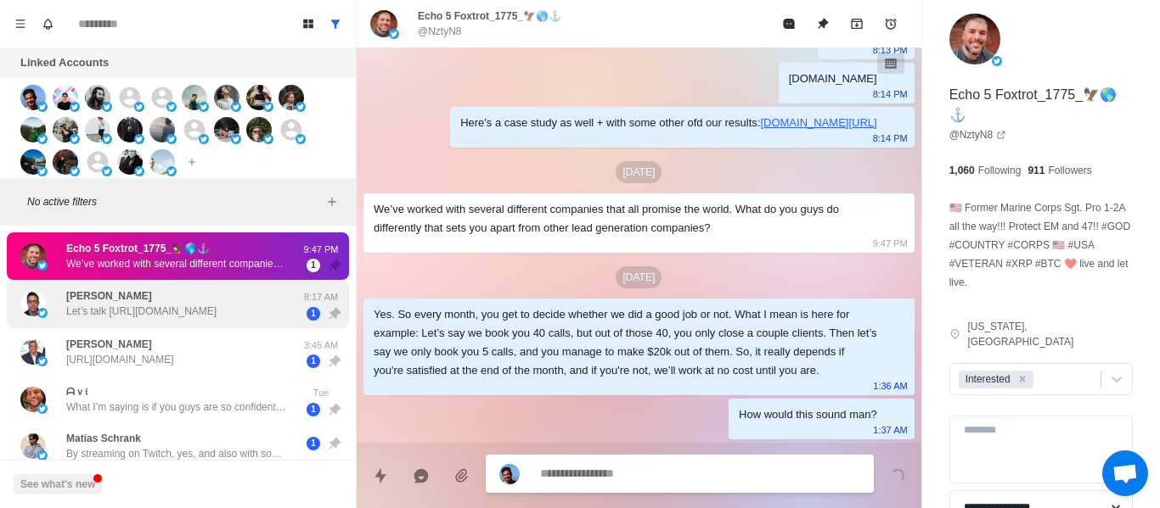
click at [198, 311] on p "Let’s talk [URL][DOMAIN_NAME]" at bounding box center [141, 311] width 150 height 15
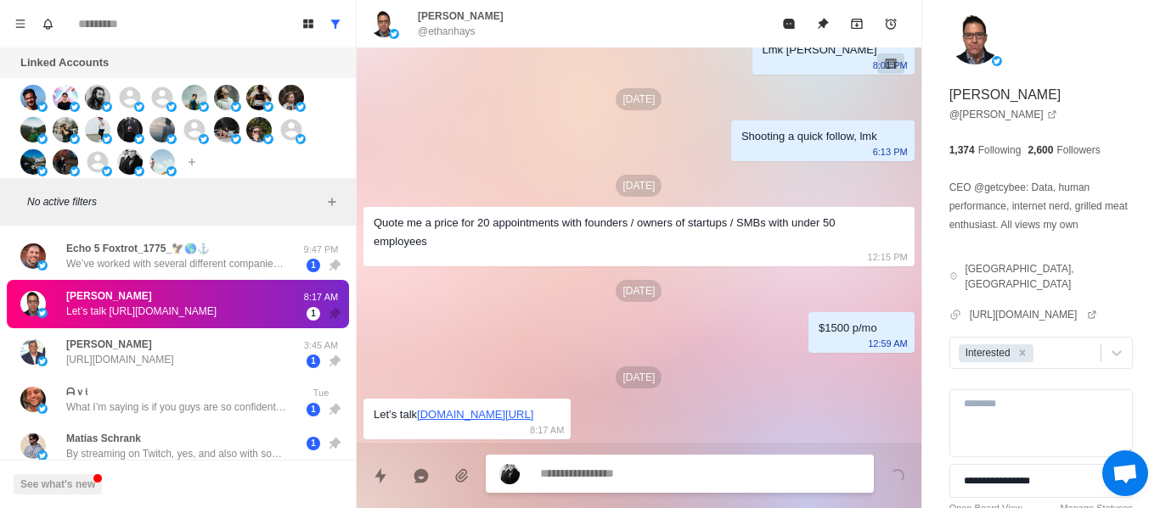
click at [615, 463] on textarea at bounding box center [700, 474] width 320 height 25
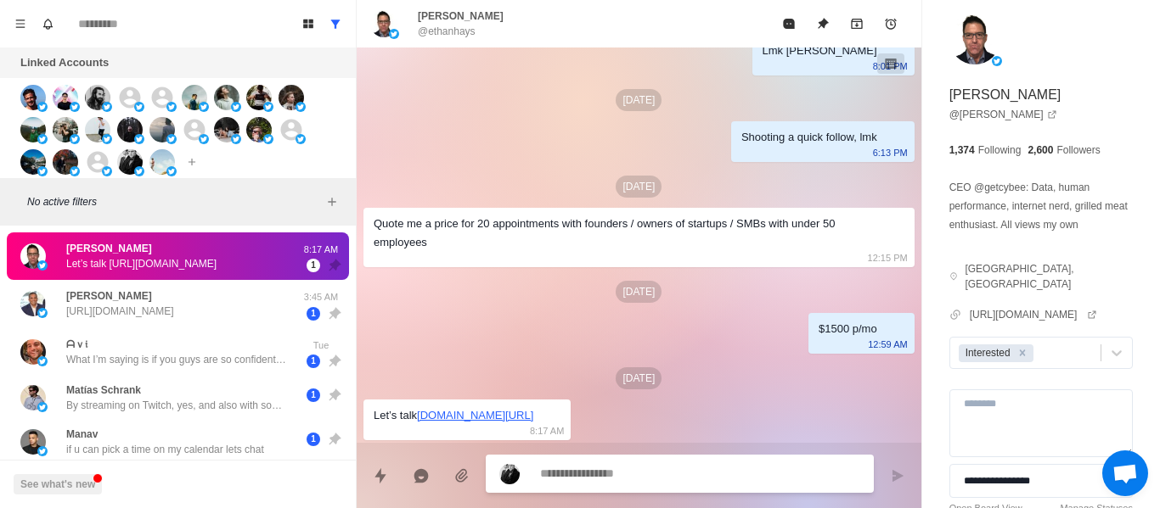
scroll to position [430, 0]
paste textarea "**********"
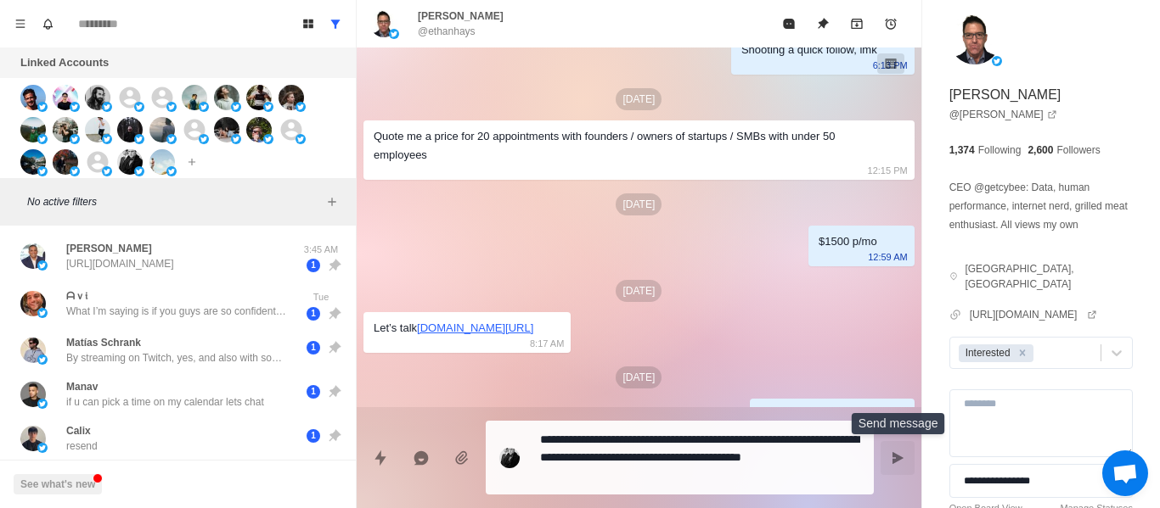
click at [890, 452] on icon "Send message" at bounding box center [897, 459] width 14 height 14
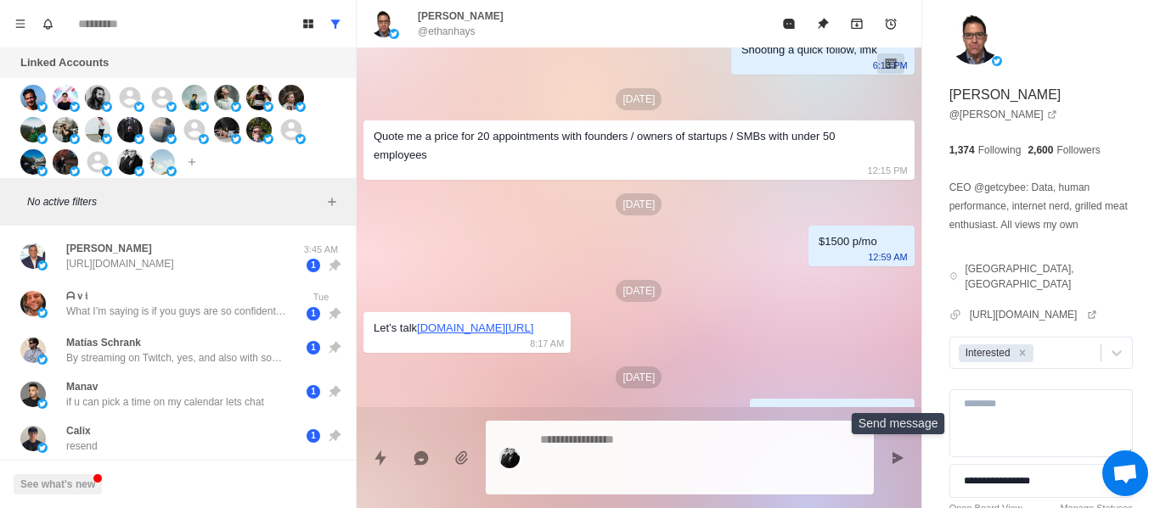
scroll to position [579, 0]
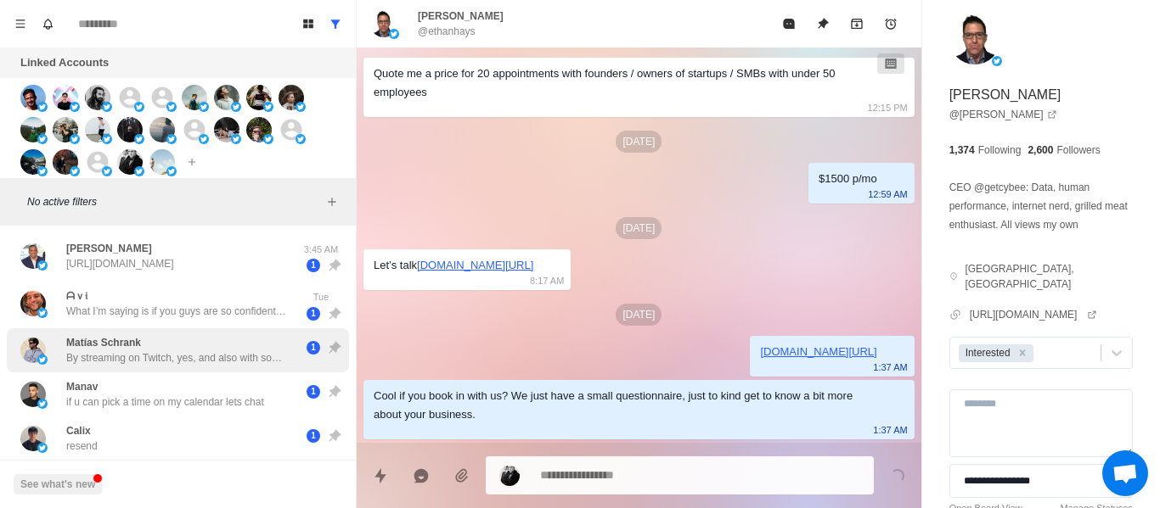
drag, startPoint x: 135, startPoint y: 289, endPoint x: 149, endPoint y: 369, distance: 81.8
click at [135, 291] on div "ᗩｖ𝔦 What I’m saying is if you guys are so confident, why don’t I give you a hig…" at bounding box center [176, 304] width 221 height 31
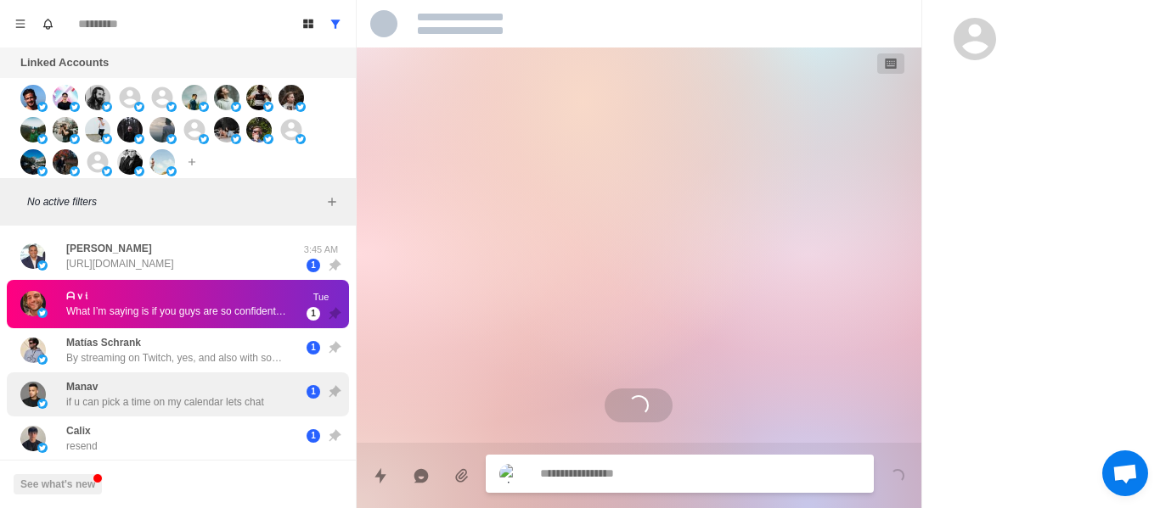
scroll to position [0, 0]
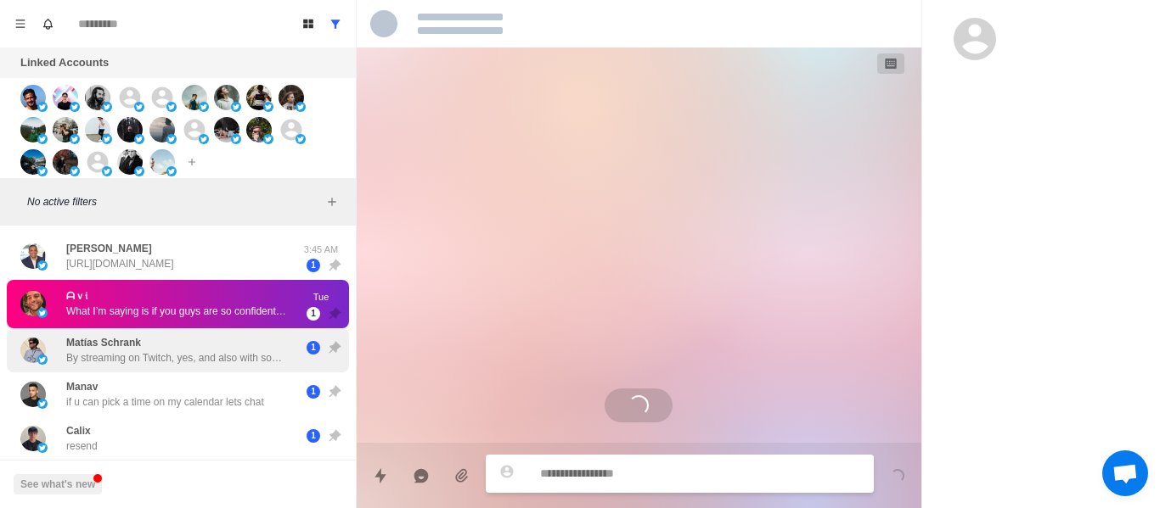
click at [183, 344] on div "Matías Schrank By streaming on Twitch, yes, and also with some other things lik…" at bounding box center [176, 350] width 221 height 31
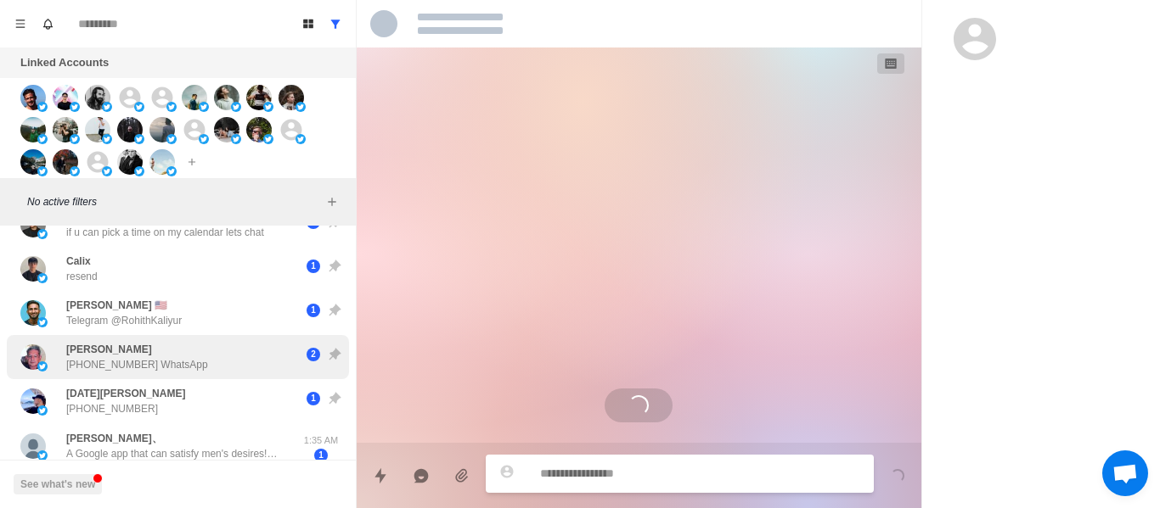
click at [175, 342] on div "[PERSON_NAME] [PHONE_NUMBER] WhatsApp" at bounding box center [137, 357] width 142 height 31
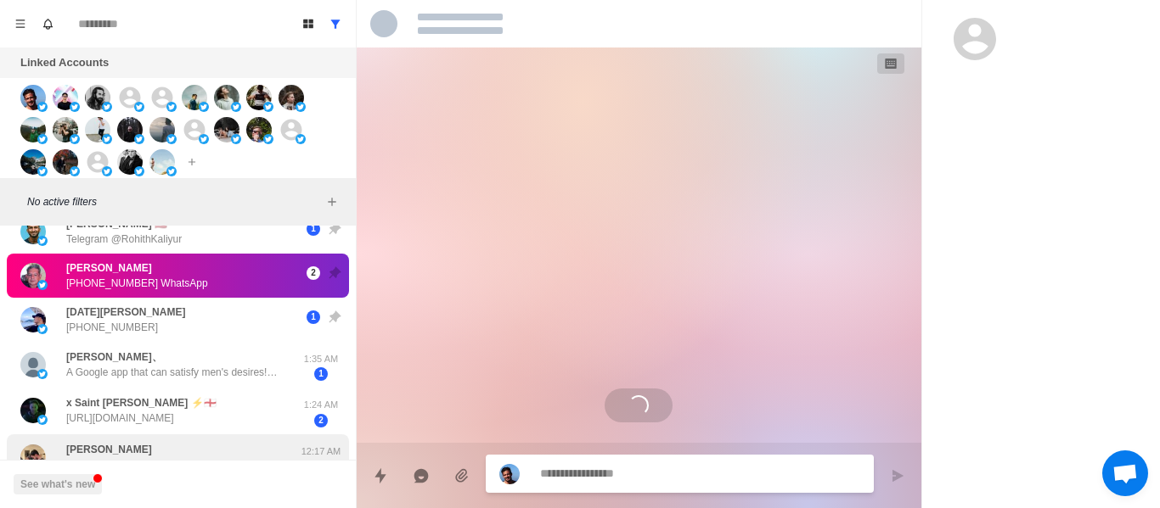
scroll to position [340, 0]
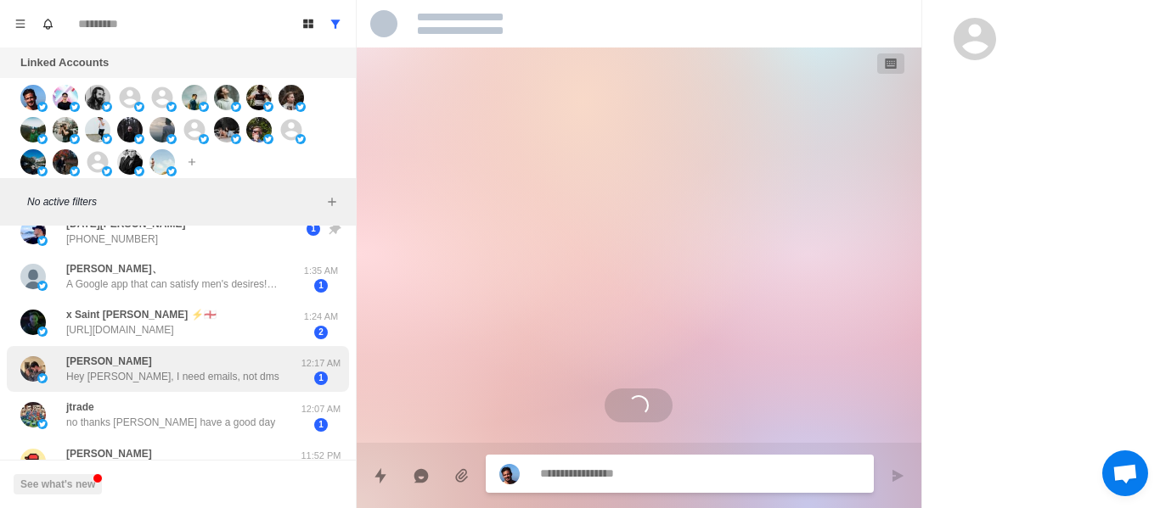
drag, startPoint x: 171, startPoint y: 357, endPoint x: 165, endPoint y: 364, distance: 9.7
click at [169, 356] on div "[PERSON_NAME], I need emails, not dms" at bounding box center [172, 369] width 213 height 31
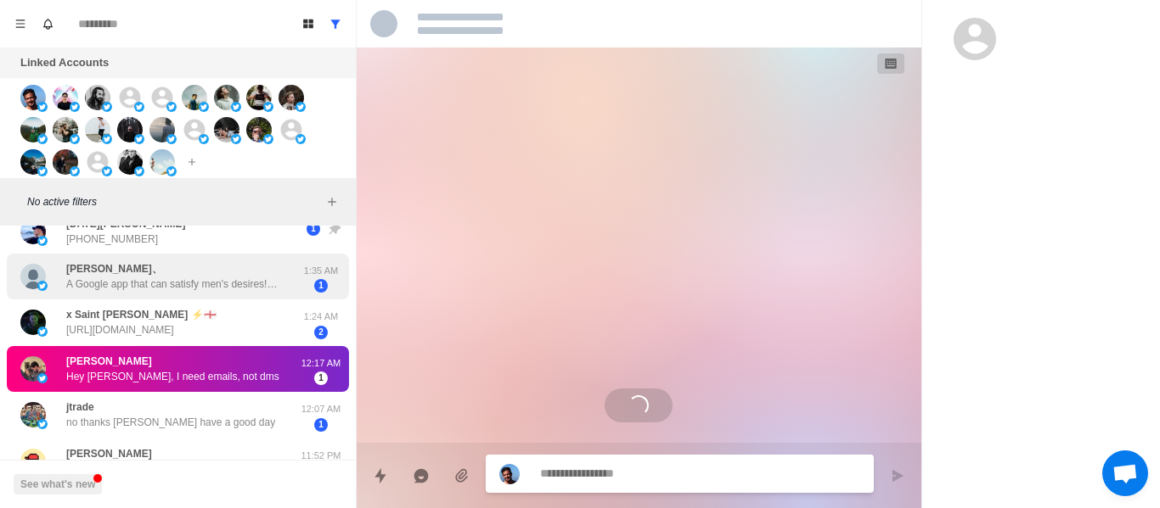
drag, startPoint x: 163, startPoint y: 312, endPoint x: 164, endPoint y: 281, distance: 31.4
click at [163, 312] on div "x [PERSON_NAME] ⚡️🏴󠁧󠁢󠁥󠁮󠁧󠁿 [URL][DOMAIN_NAME]" at bounding box center [141, 322] width 150 height 31
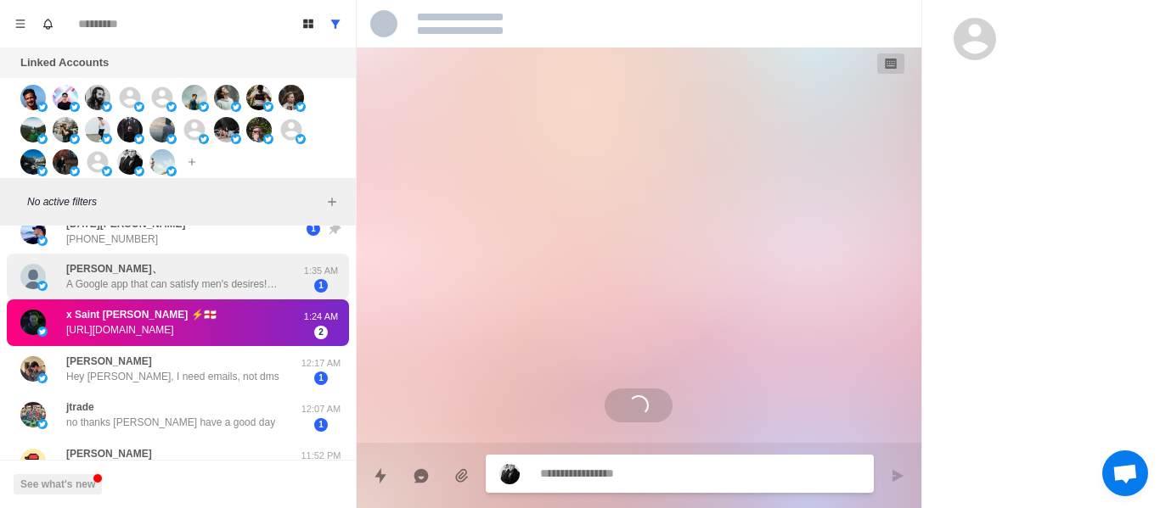
click at [164, 281] on p "A Google app that can satisfy men's desires!💋 Beauties from around the world fr…" at bounding box center [176, 284] width 221 height 15
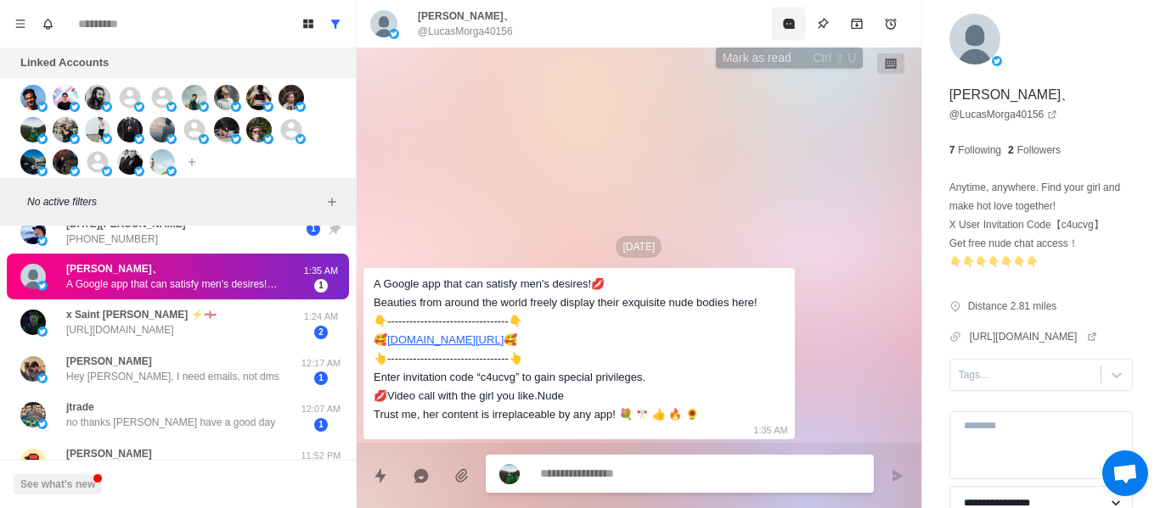
click at [794, 34] on button "Mark as read" at bounding box center [789, 24] width 34 height 34
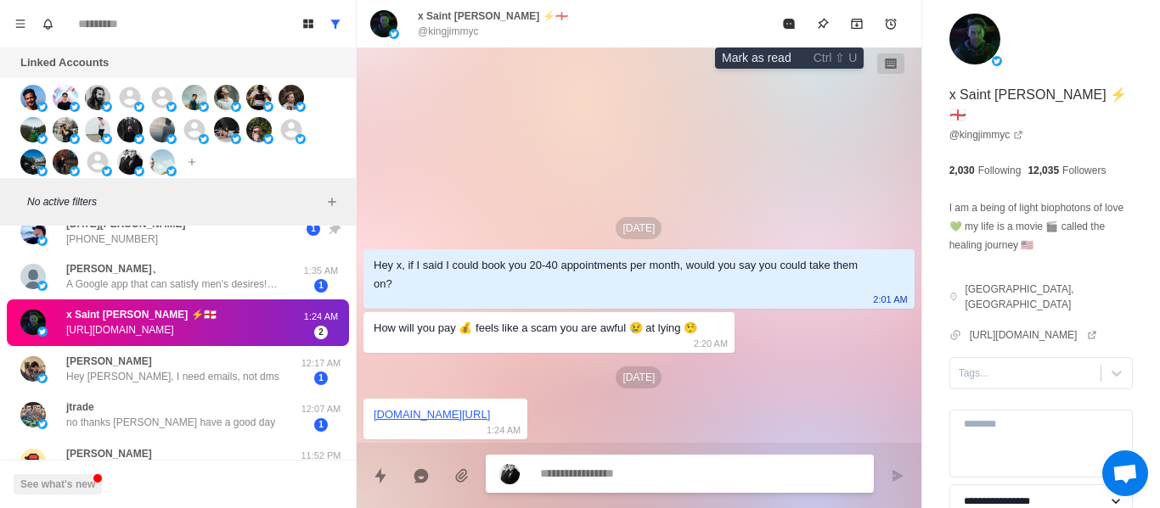
click at [794, 34] on button "Mark as read" at bounding box center [789, 24] width 34 height 34
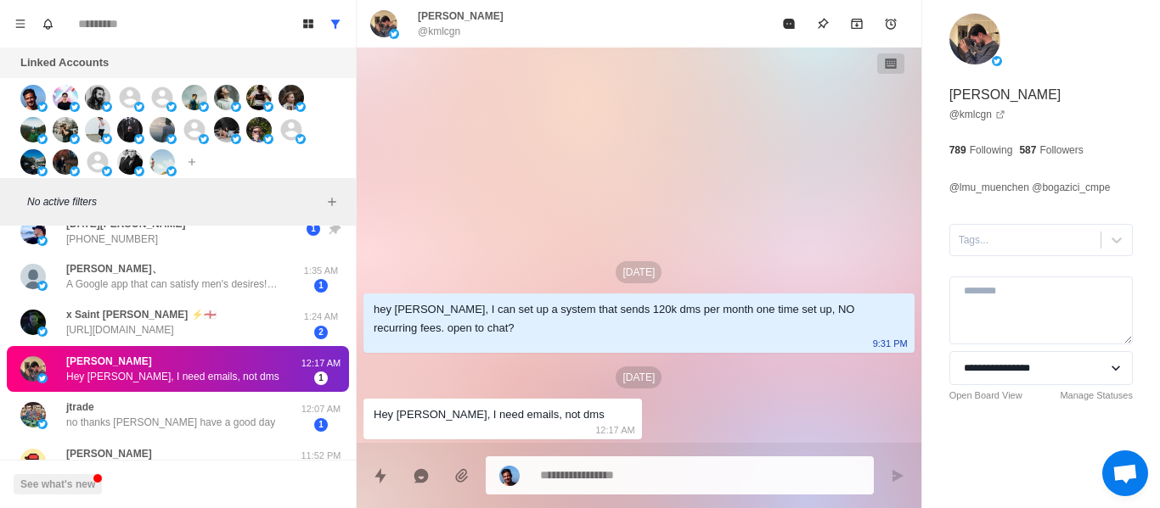
drag, startPoint x: 304, startPoint y: 353, endPoint x: 294, endPoint y: 352, distance: 10.2
click at [302, 353] on div "12:17 AM 1" at bounding box center [321, 369] width 42 height 33
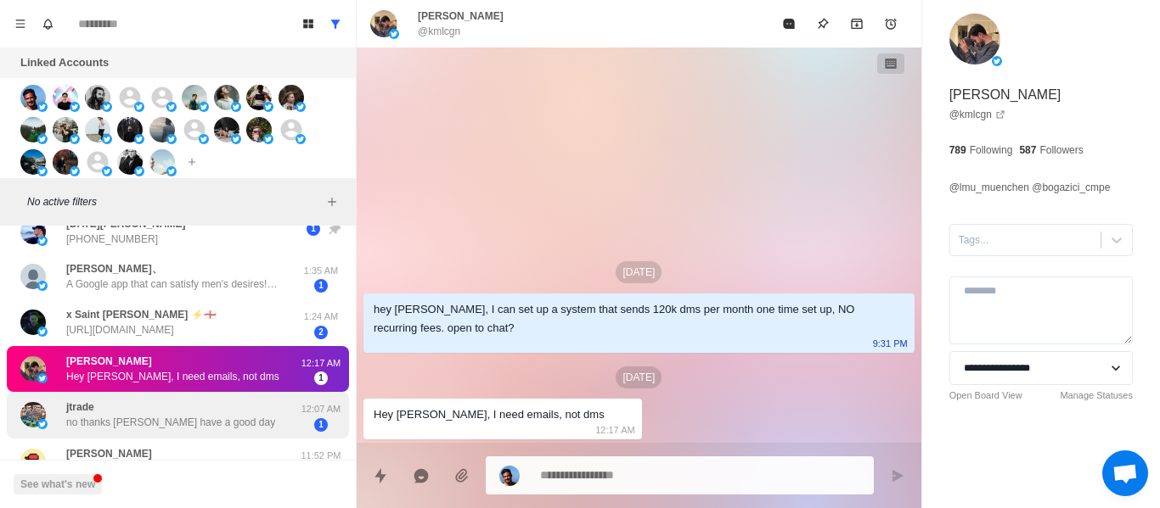
click at [290, 439] on div "[PERSON_NAME] Yes I can 11:52 PM 1" at bounding box center [178, 462] width 342 height 47
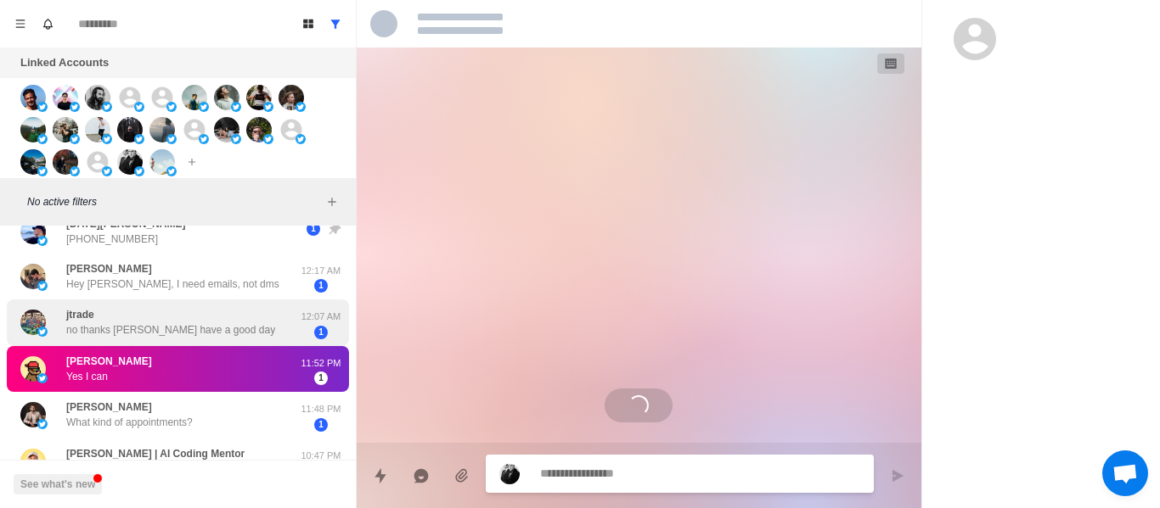
click at [300, 338] on div "1" at bounding box center [321, 333] width 42 height 14
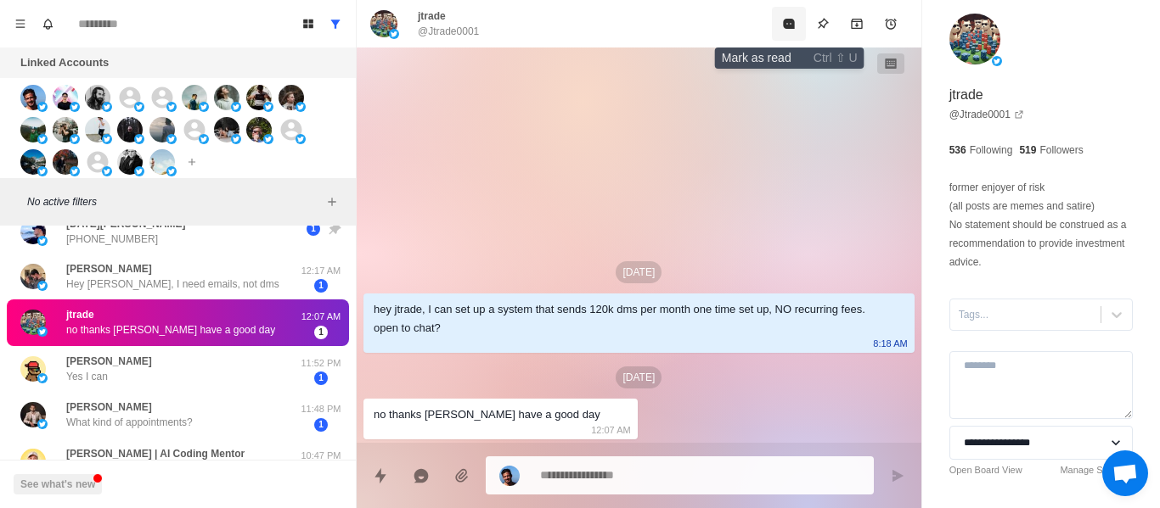
click at [789, 32] on button "Mark as read" at bounding box center [789, 24] width 34 height 34
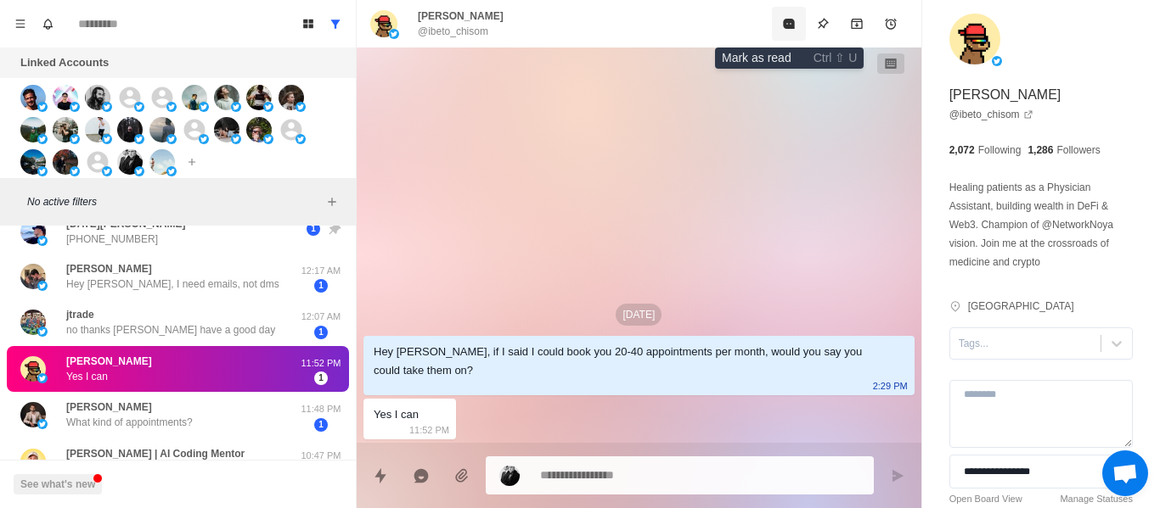
click at [779, 27] on button "Mark as read" at bounding box center [789, 24] width 34 height 34
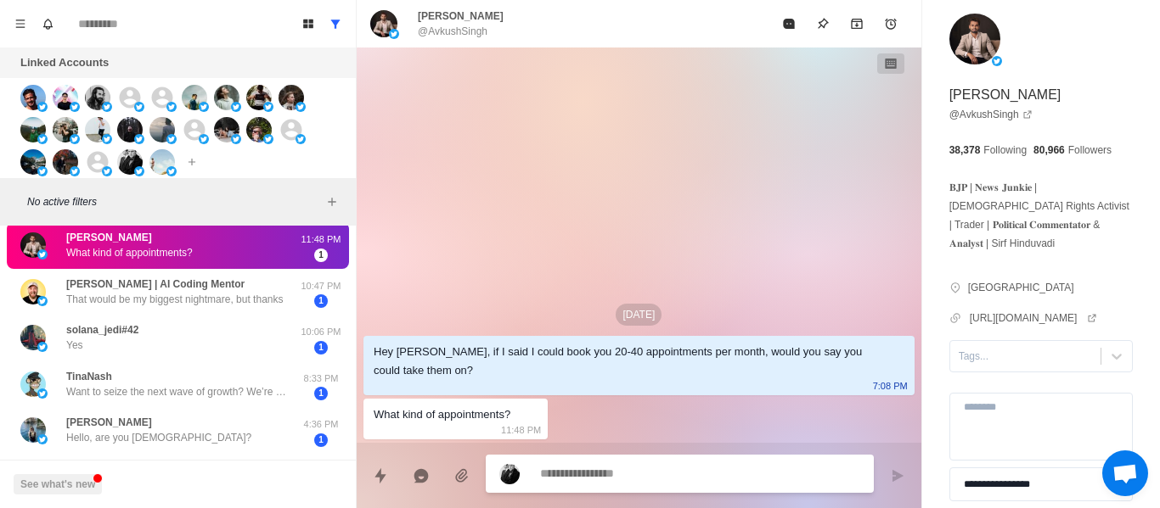
scroll to position [417, 0]
click at [789, 18] on icon "Mark as read" at bounding box center [789, 24] width 14 height 14
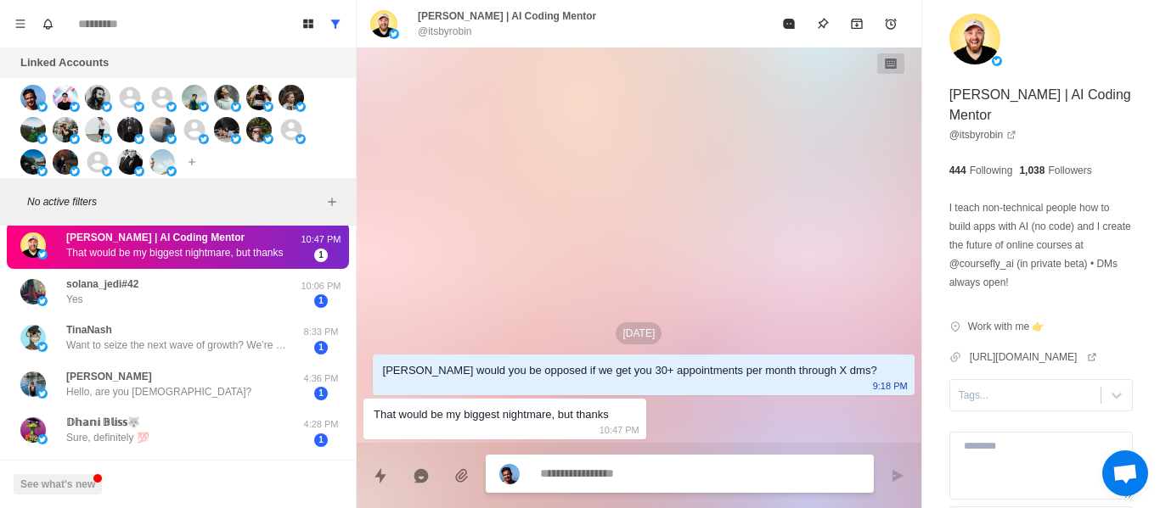
scroll to position [371, 0]
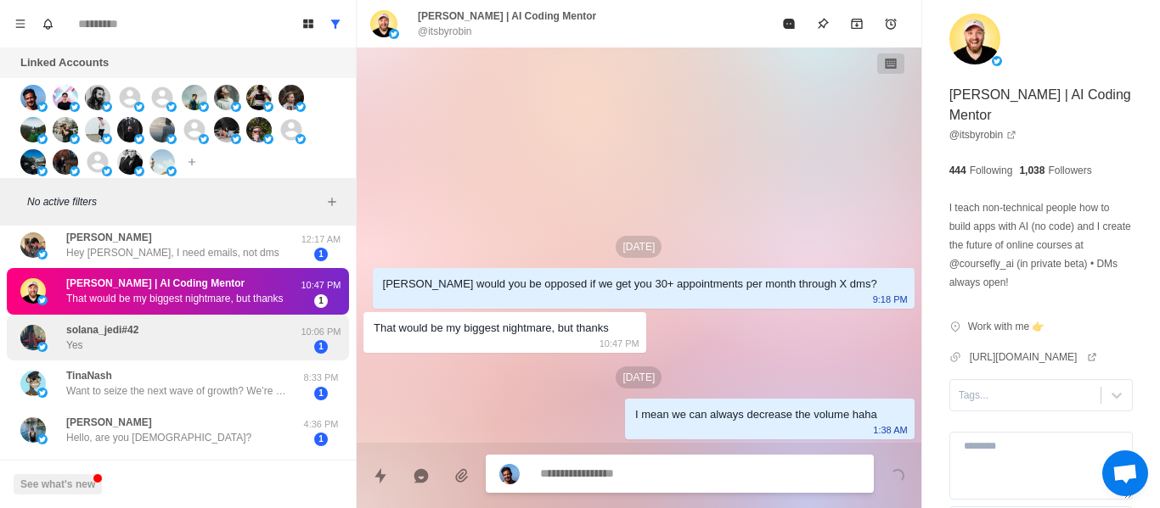
click at [175, 334] on div "solana_jedi#42 Yes" at bounding box center [159, 338] width 279 height 33
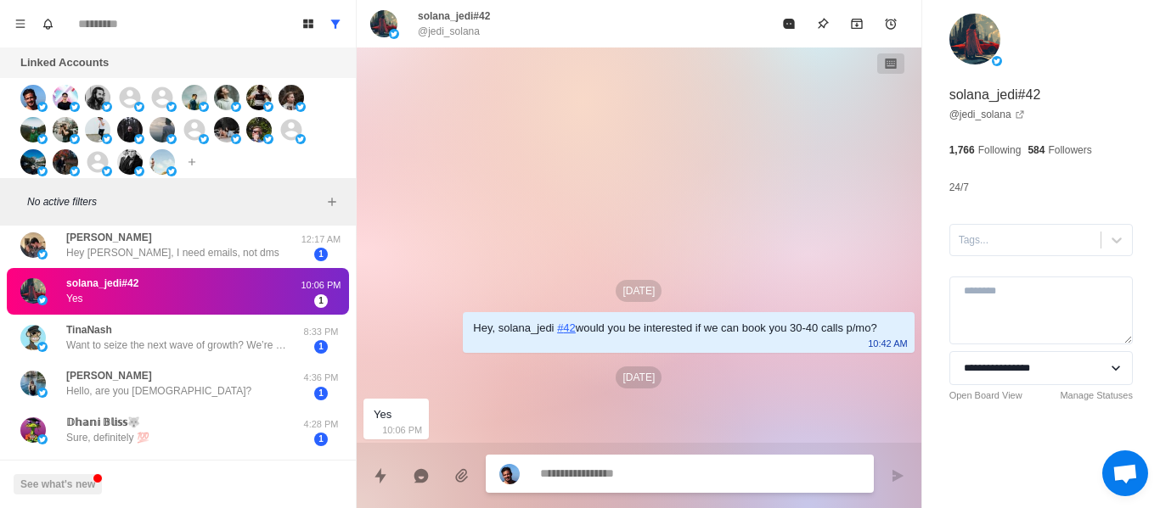
drag, startPoint x: 611, startPoint y: 455, endPoint x: 611, endPoint y: 467, distance: 11.9
paste textarea "**********"
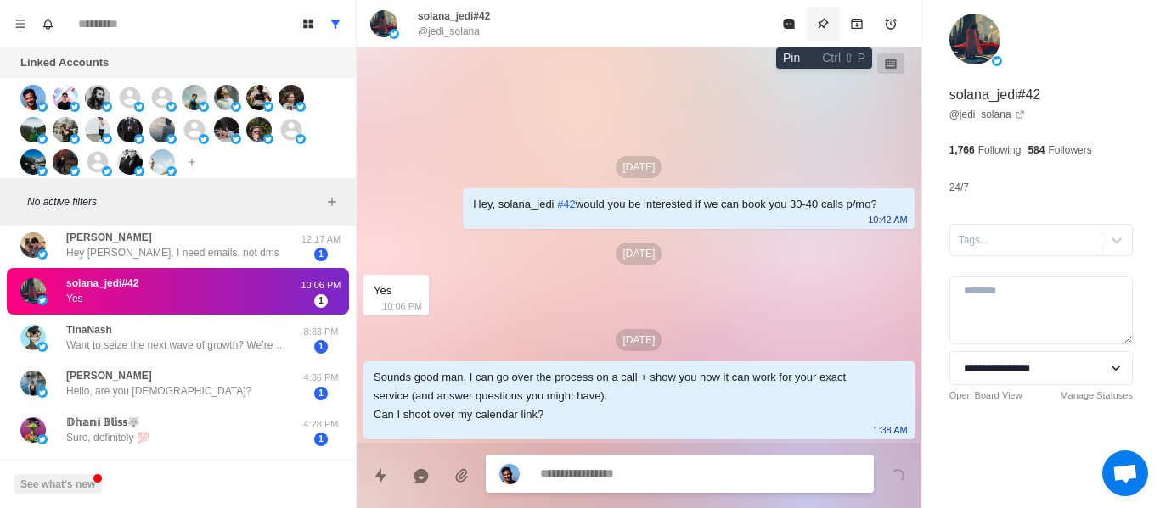
click at [824, 24] on icon "Pin" at bounding box center [823, 24] width 14 height 14
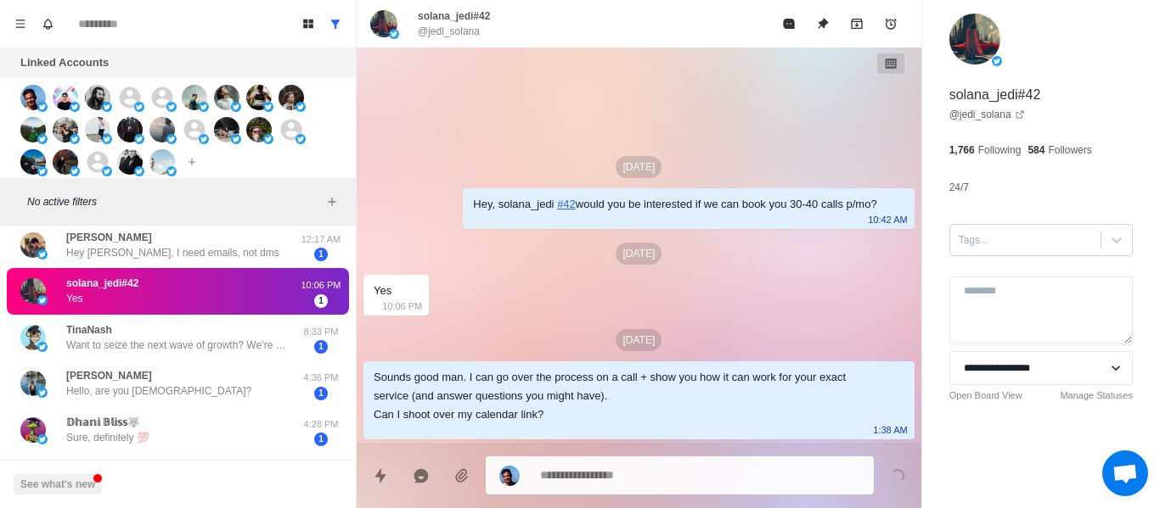
click at [1010, 238] on div at bounding box center [1024, 240] width 133 height 19
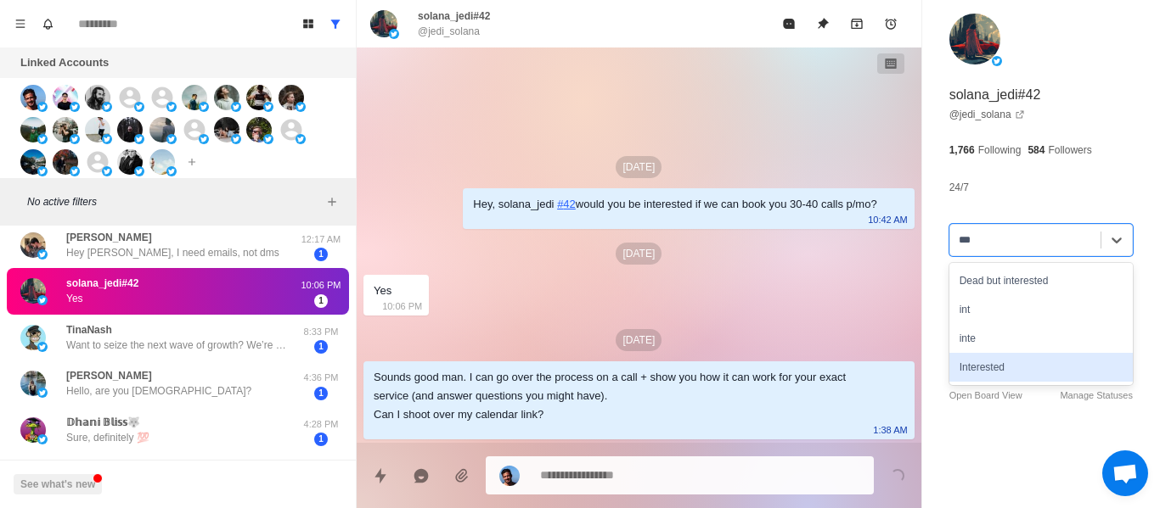
click at [1020, 369] on div "Interested" at bounding box center [1040, 367] width 183 height 29
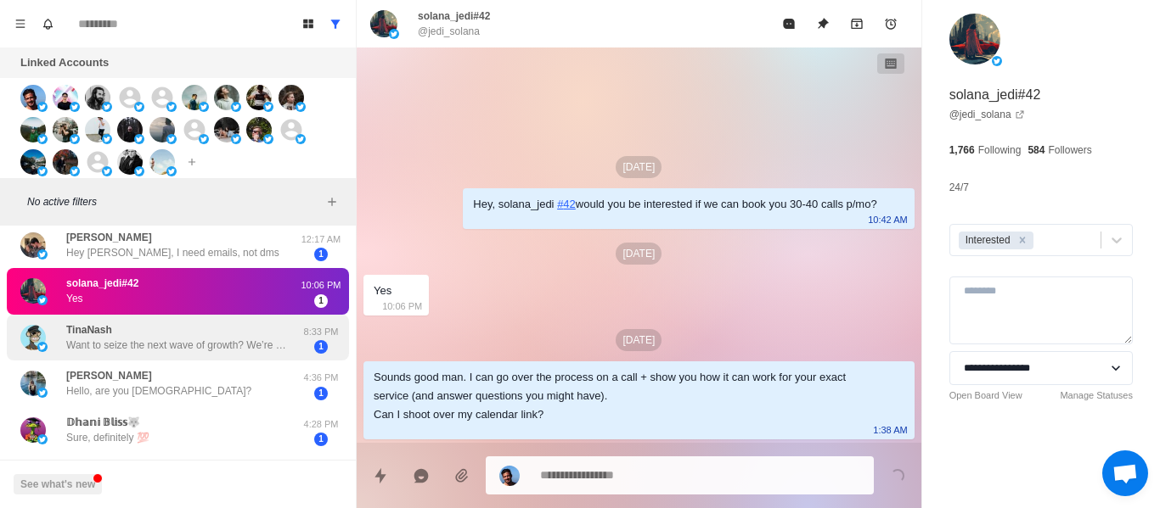
click at [165, 324] on div "[PERSON_NAME] Want to seize the next wave of growth? We’re a professional stock…" at bounding box center [159, 338] width 279 height 33
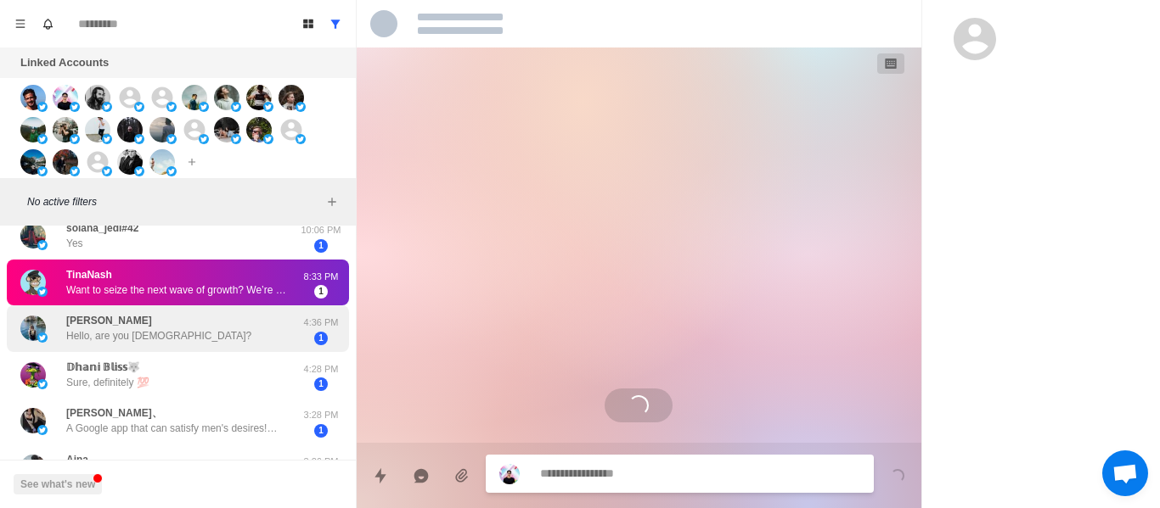
scroll to position [456, 0]
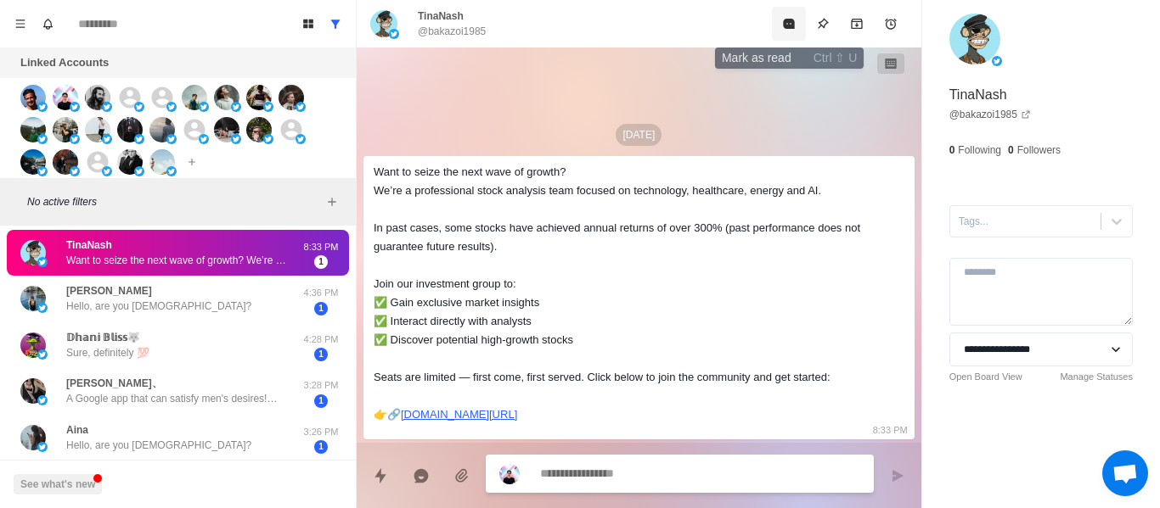
click at [775, 27] on button "Mark as read" at bounding box center [789, 24] width 34 height 34
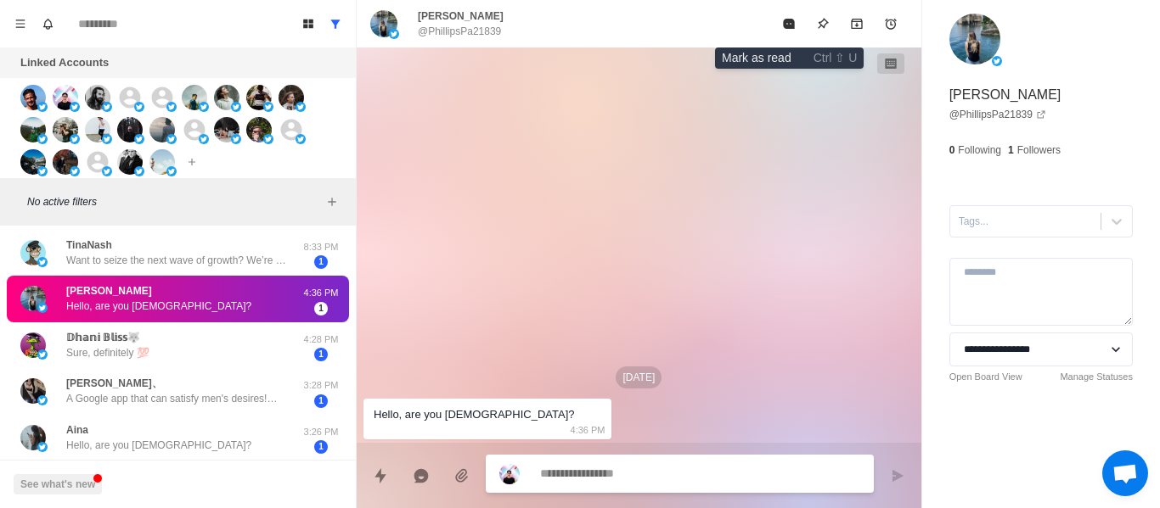
click at [775, 27] on button "Mark as read" at bounding box center [789, 24] width 34 height 34
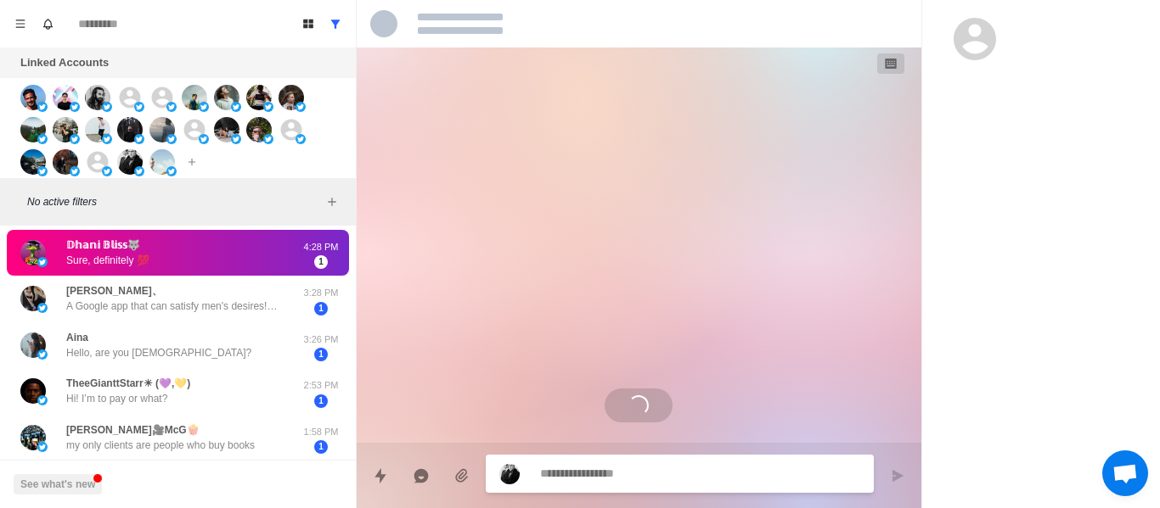
scroll to position [363, 0]
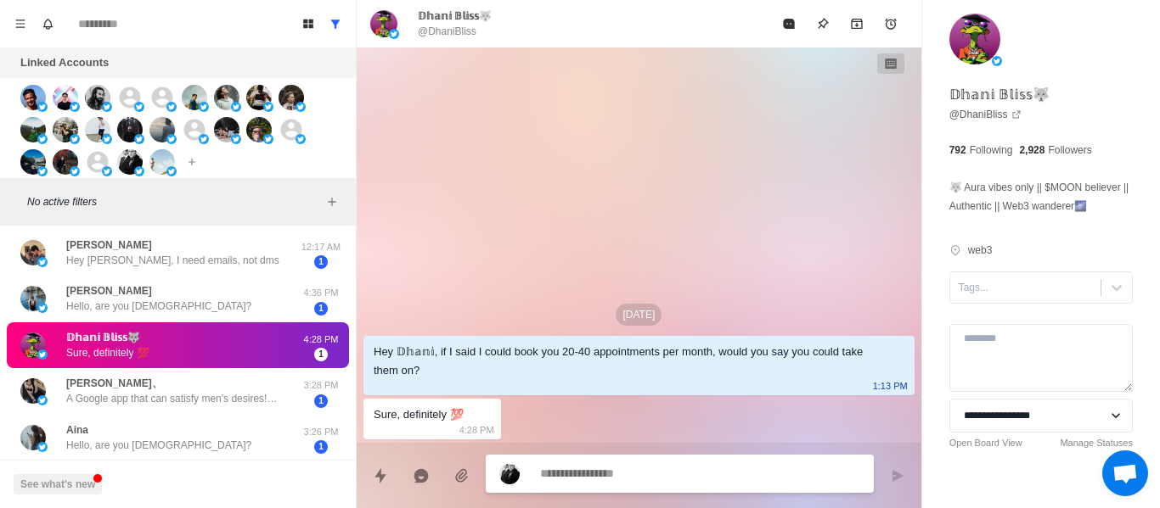
paste textarea "**********"
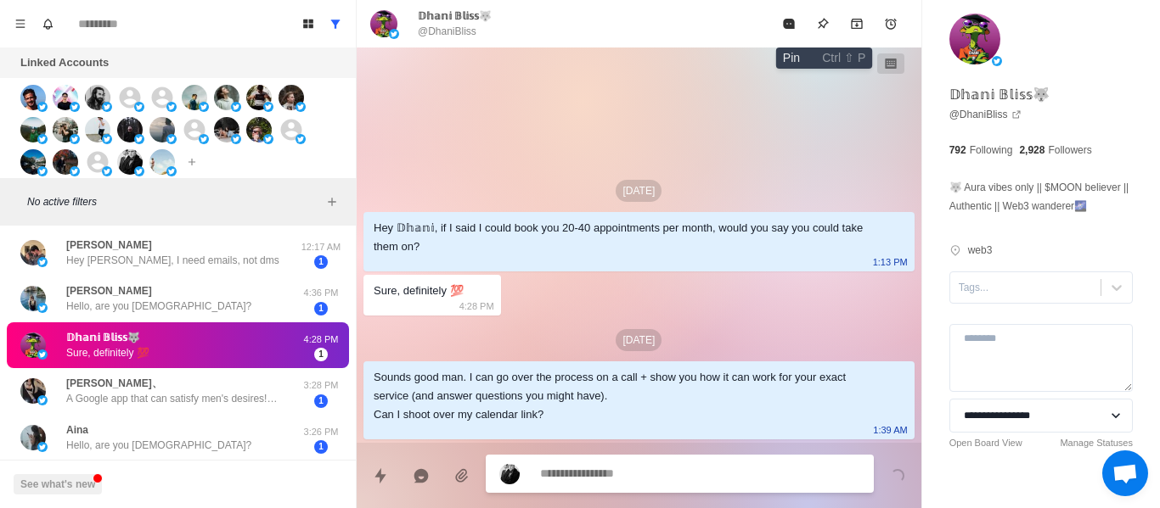
drag, startPoint x: 811, startPoint y: 25, endPoint x: 926, endPoint y: 244, distance: 247.2
click at [812, 25] on button "Pin" at bounding box center [823, 24] width 34 height 34
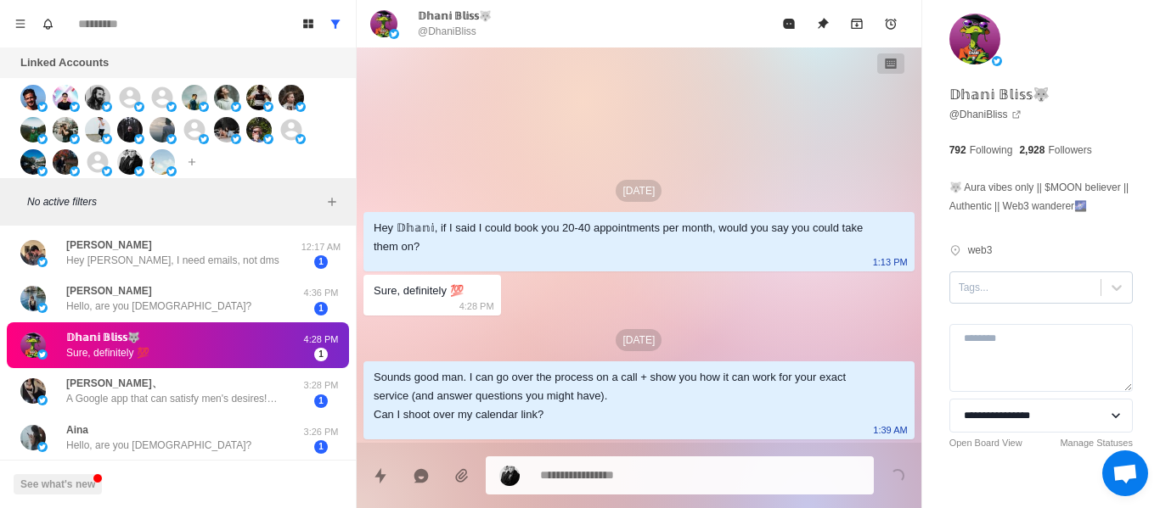
click at [978, 290] on div "**********" at bounding box center [1041, 262] width 238 height 525
click at [978, 293] on div "Tags..." at bounding box center [1040, 288] width 183 height 32
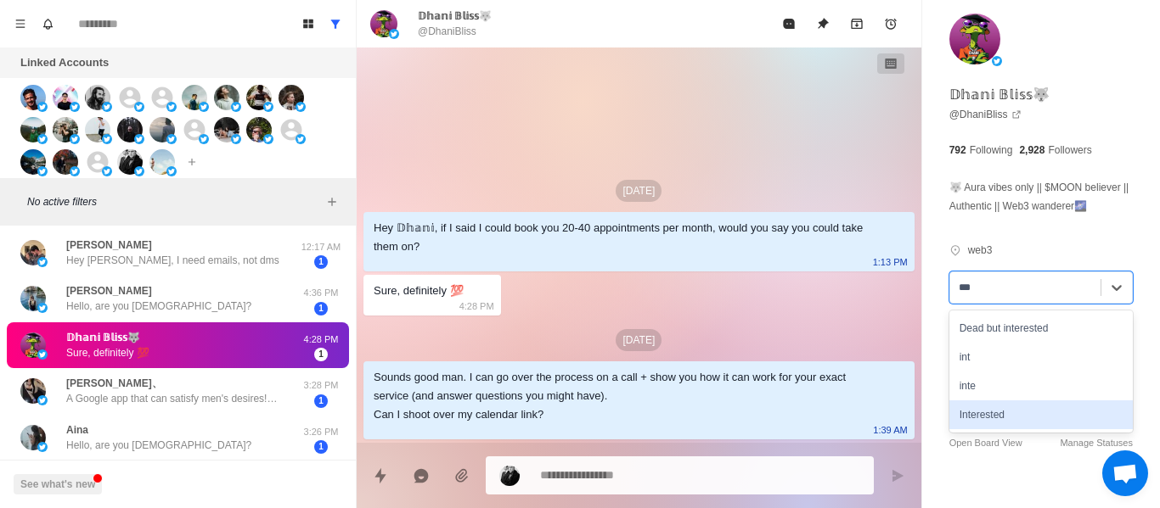
click at [1002, 430] on div "Interested" at bounding box center [1040, 415] width 183 height 29
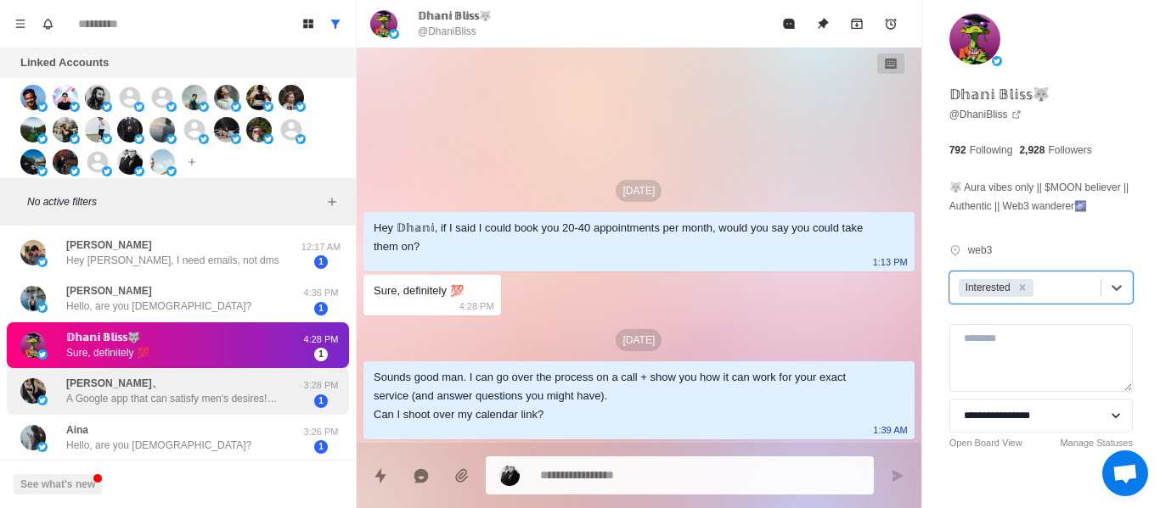
click at [213, 388] on div "[PERSON_NAME]、 A Google app that can satisfy men's desires!💋 Beauties from arou…" at bounding box center [176, 391] width 221 height 31
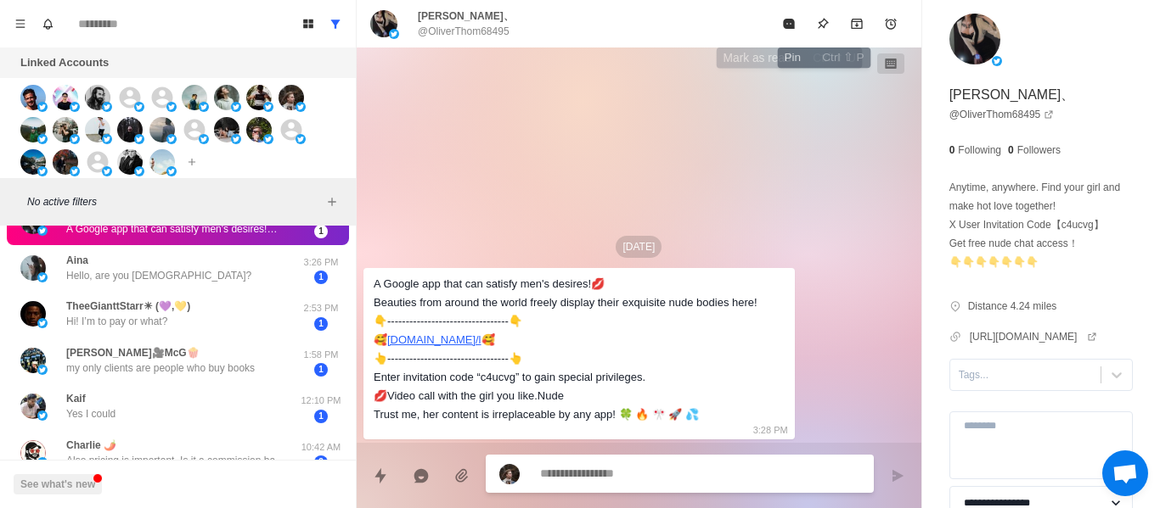
scroll to position [441, 0]
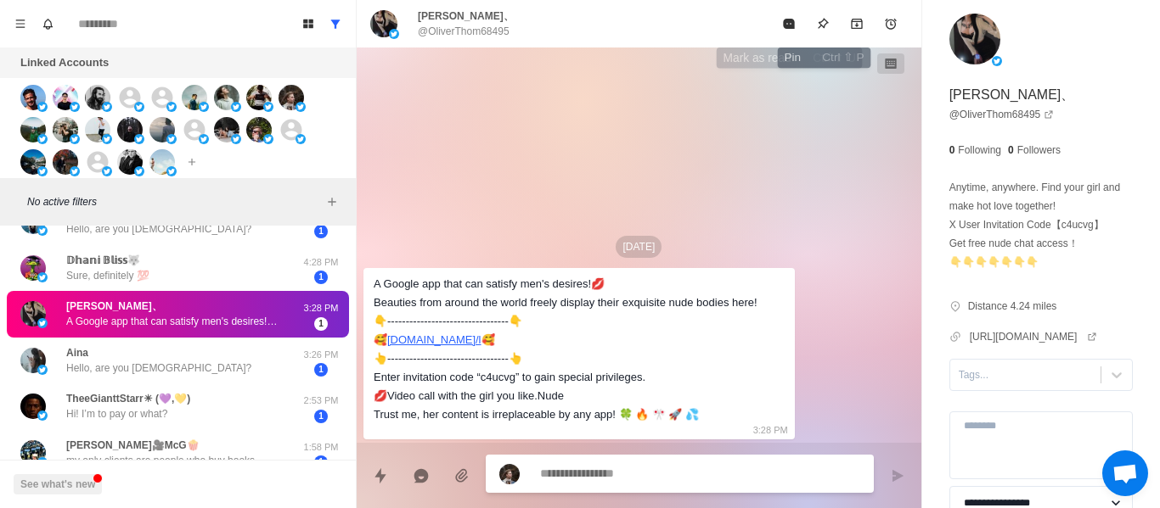
click at [790, 29] on icon "Mark as read" at bounding box center [788, 24] width 11 height 10
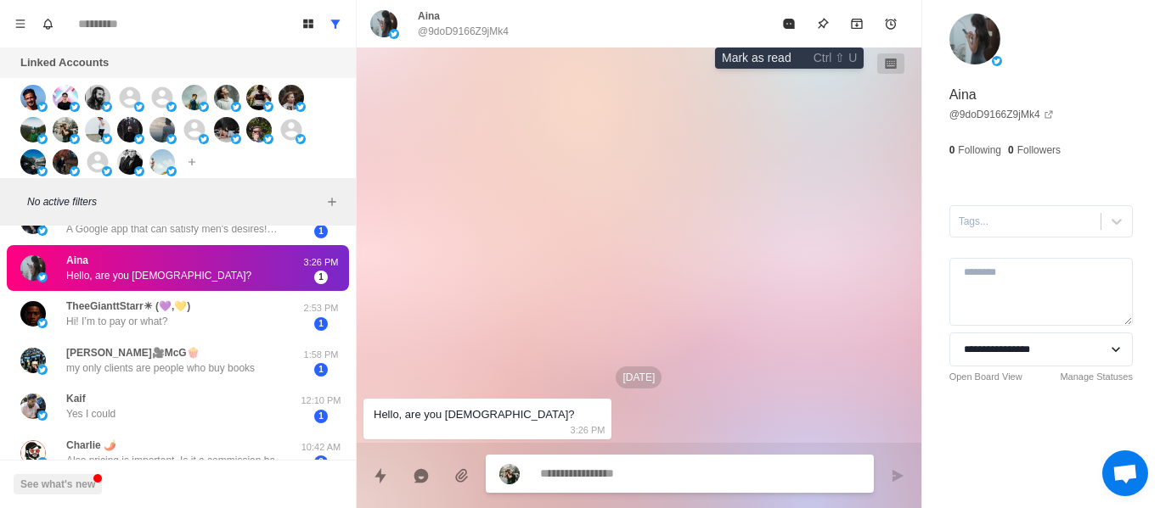
click at [789, 28] on icon "Mark as read" at bounding box center [788, 24] width 11 height 10
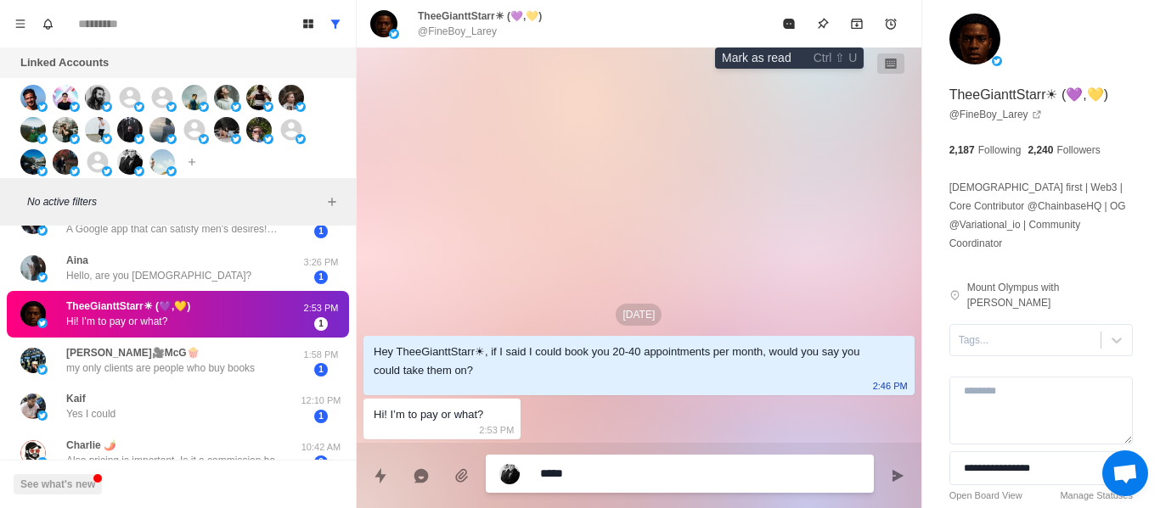
click at [789, 28] on icon "Mark as read" at bounding box center [788, 24] width 11 height 10
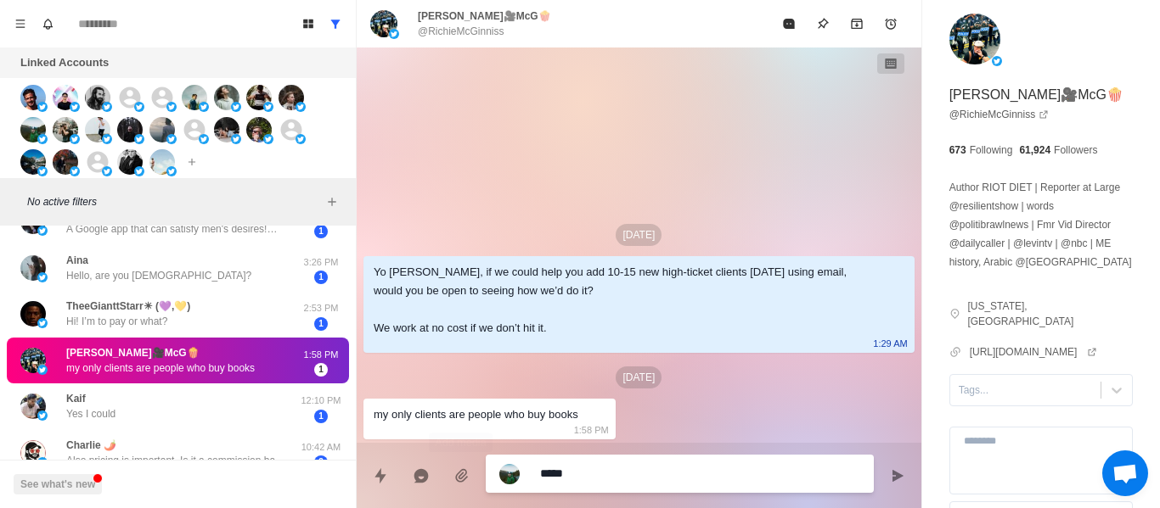
drag, startPoint x: 615, startPoint y: 480, endPoint x: 410, endPoint y: 457, distance: 206.8
click at [410, 457] on div "****" at bounding box center [639, 469] width 564 height 52
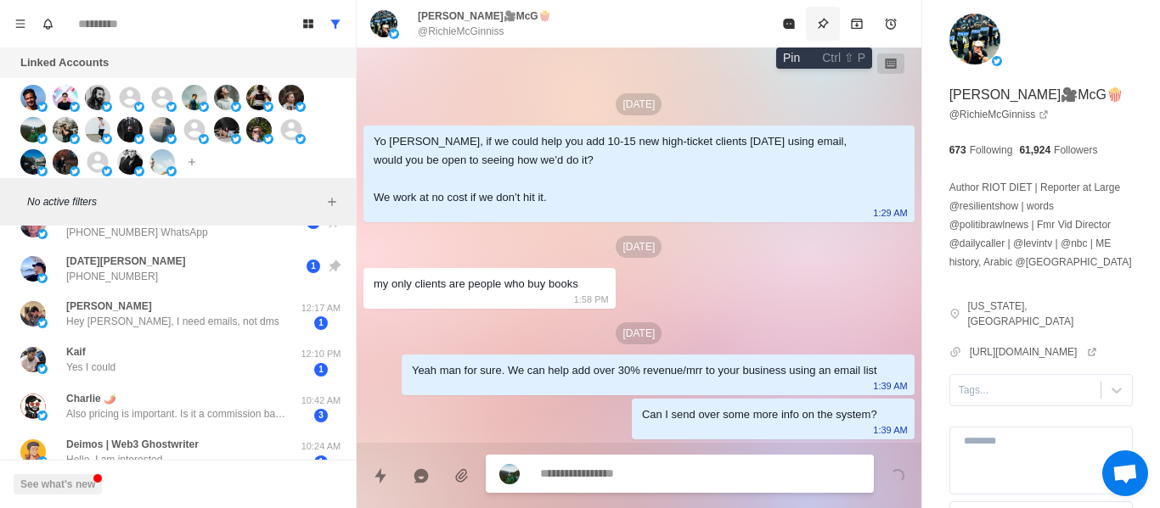
click at [825, 21] on icon "Pin" at bounding box center [822, 23] width 11 height 11
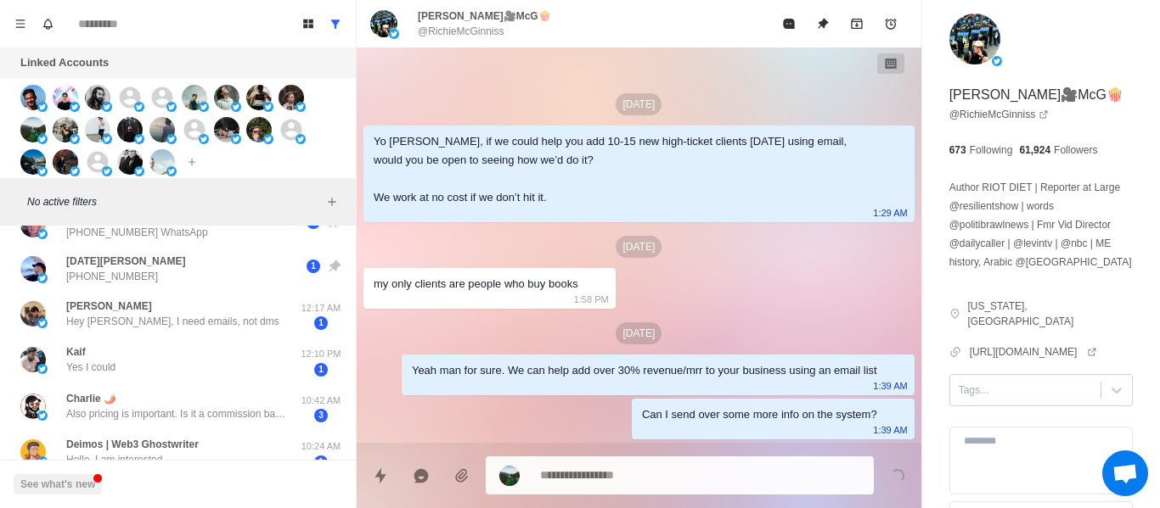
click at [1027, 389] on div at bounding box center [1024, 390] width 133 height 19
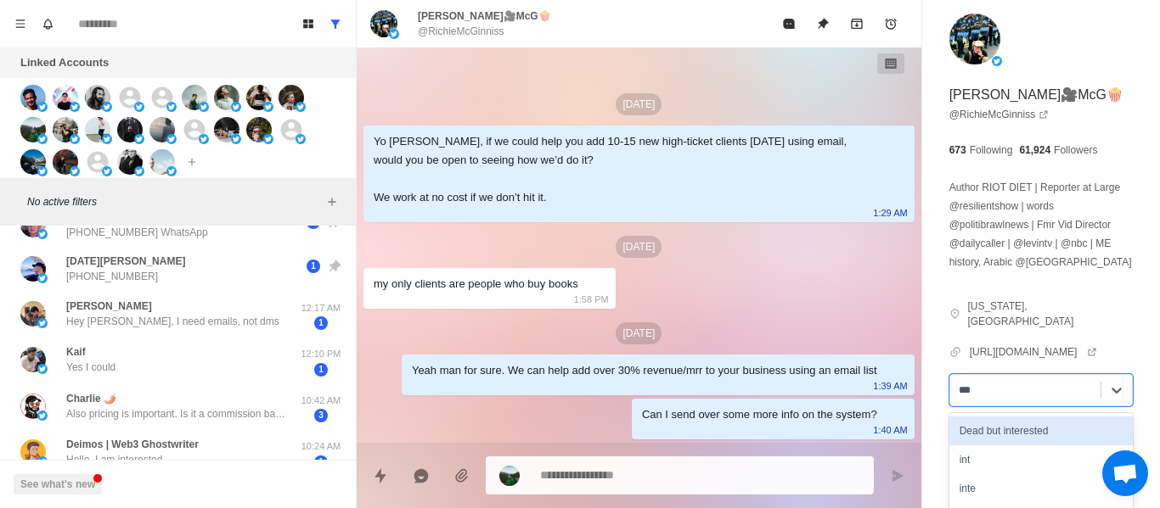
scroll to position [119, 0]
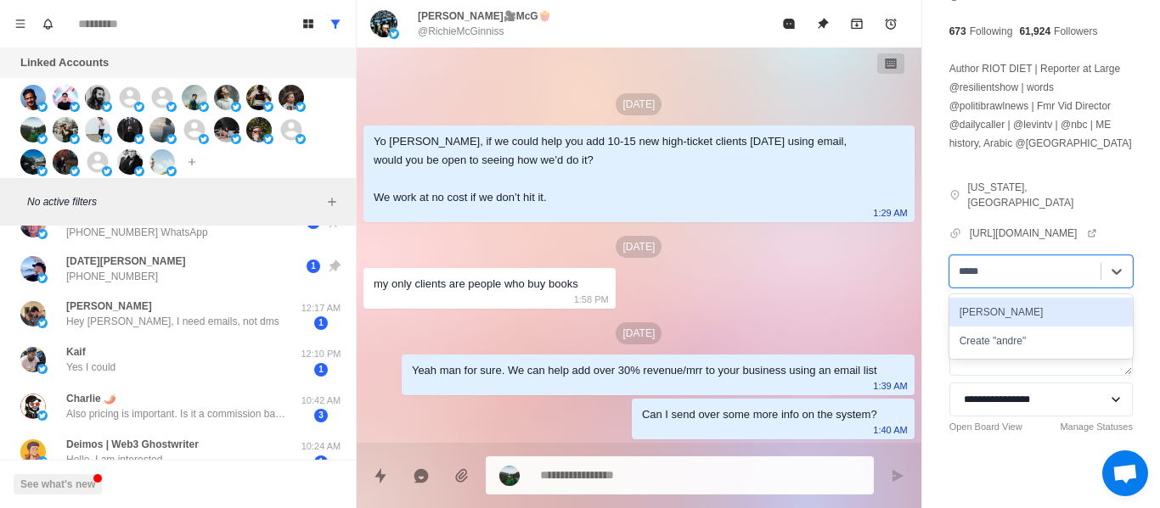
click at [980, 304] on div "[PERSON_NAME]" at bounding box center [1040, 312] width 183 height 29
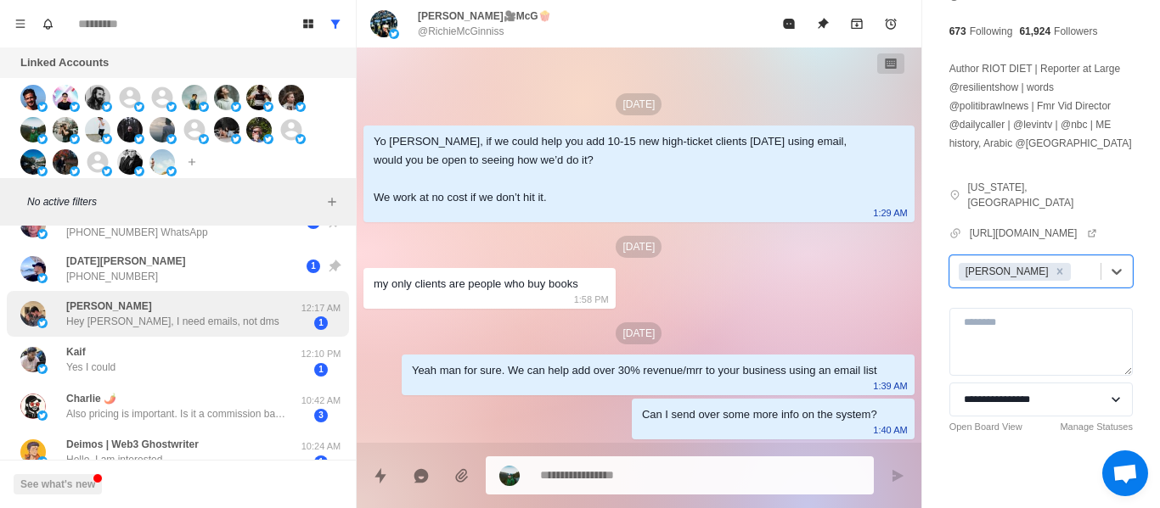
drag, startPoint x: 168, startPoint y: 318, endPoint x: 236, endPoint y: 314, distance: 68.0
click at [169, 317] on p "Hey [PERSON_NAME], I need emails, not dms" at bounding box center [172, 321] width 213 height 15
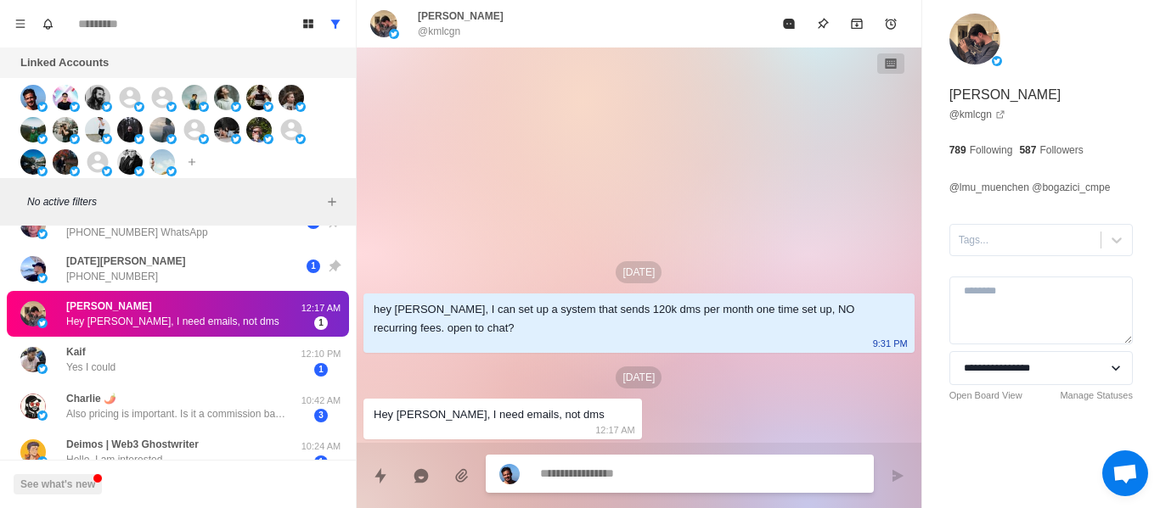
scroll to position [0, 0]
click at [587, 474] on textarea at bounding box center [700, 474] width 320 height 25
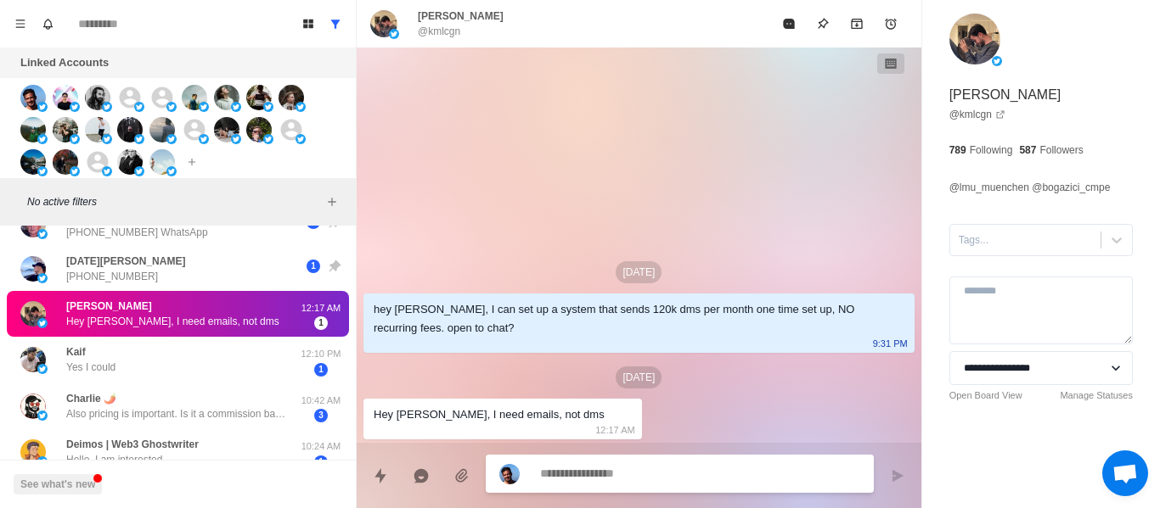
click at [587, 474] on textarea at bounding box center [700, 474] width 320 height 25
click at [589, 476] on textarea at bounding box center [700, 474] width 320 height 25
click at [589, 477] on textarea at bounding box center [700, 474] width 320 height 25
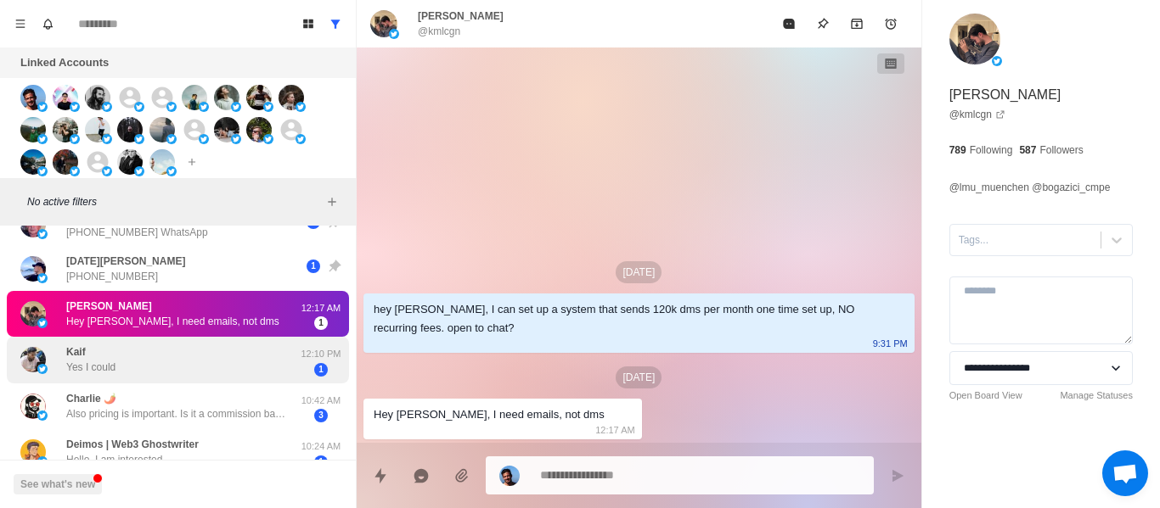
click at [79, 373] on p "Yes I could" at bounding box center [90, 367] width 49 height 15
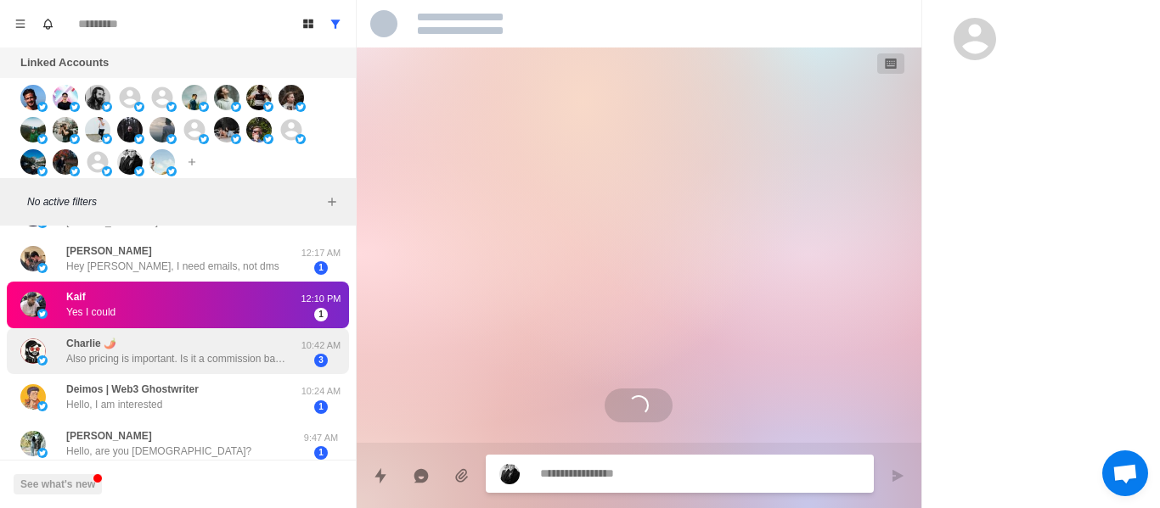
scroll to position [387, 0]
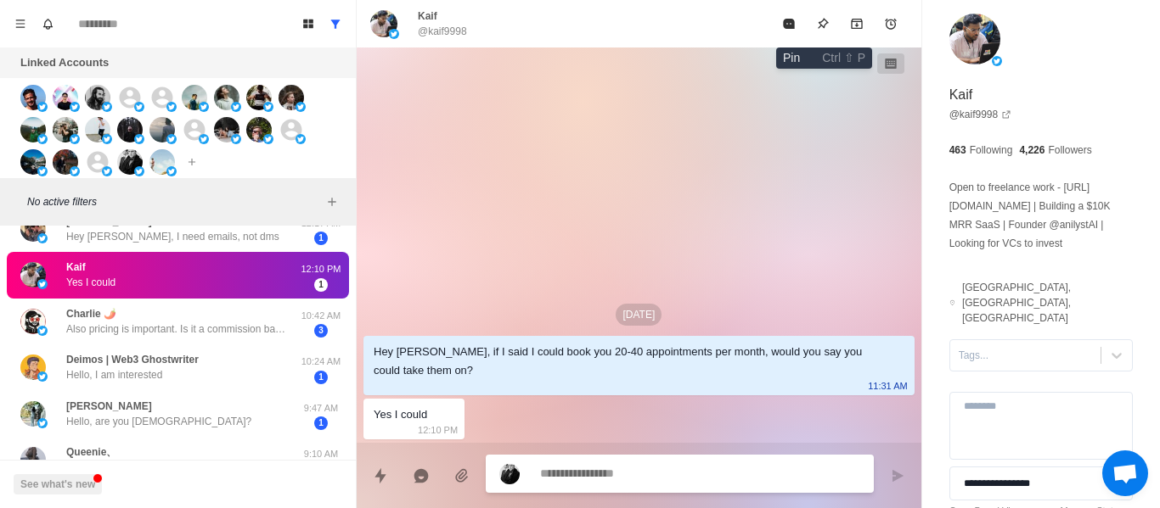
drag, startPoint x: 820, startPoint y: 27, endPoint x: 993, endPoint y: 351, distance: 366.8
click at [820, 28] on icon "Pin" at bounding box center [823, 24] width 14 height 14
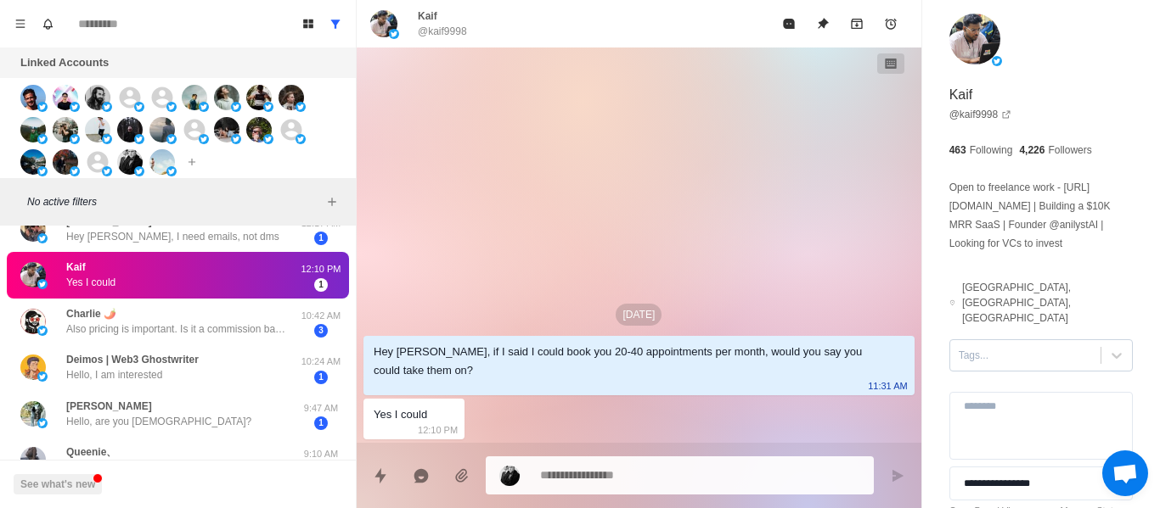
click at [985, 346] on div at bounding box center [1024, 355] width 133 height 19
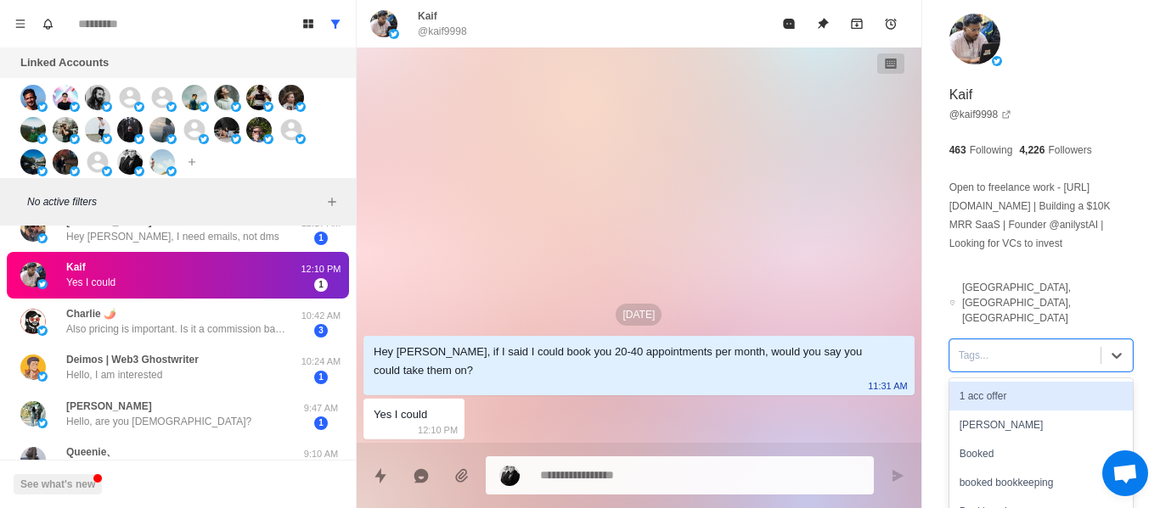
click at [785, 166] on div "[DATE] Hey [PERSON_NAME], if I said I could book you 20-40 appointments per mon…" at bounding box center [639, 246] width 564 height 396
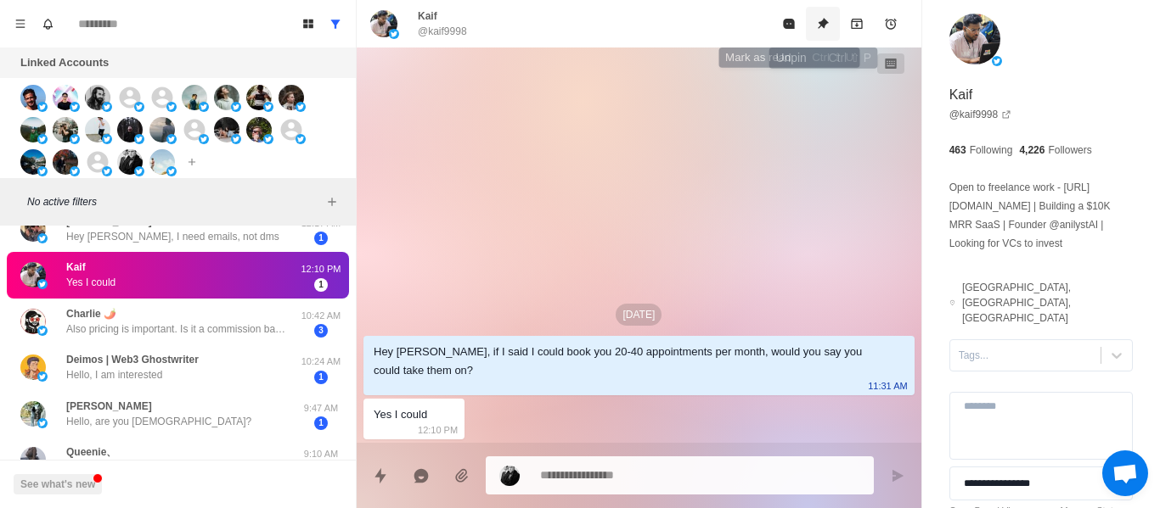
click at [824, 29] on icon "Unpin" at bounding box center [823, 24] width 14 height 14
click at [794, 30] on button "Mark as read" at bounding box center [789, 24] width 34 height 34
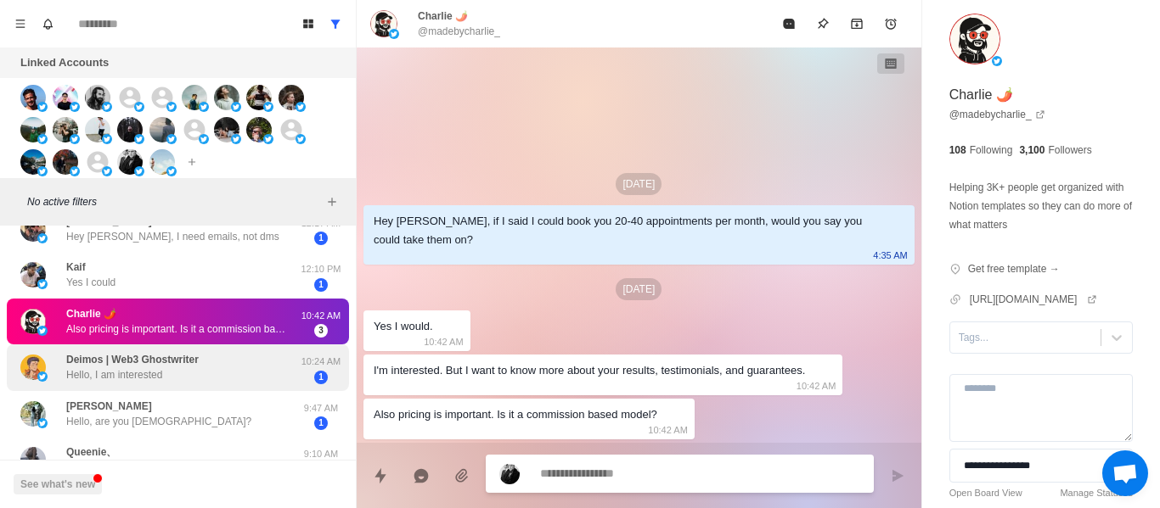
click at [152, 357] on p "Deimos | Web3 Ghostwriter" at bounding box center [132, 359] width 132 height 15
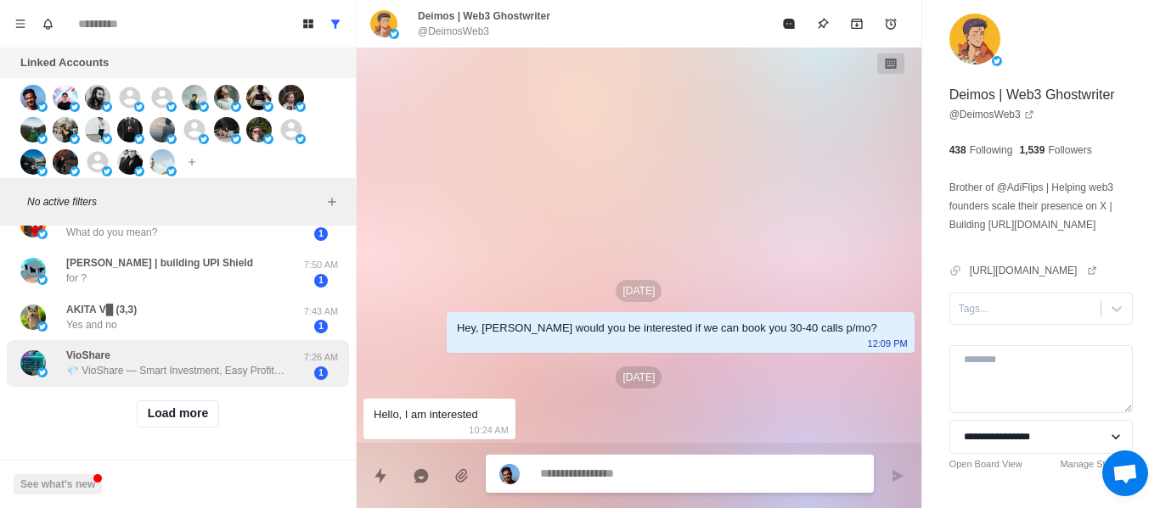
scroll to position [774, 0]
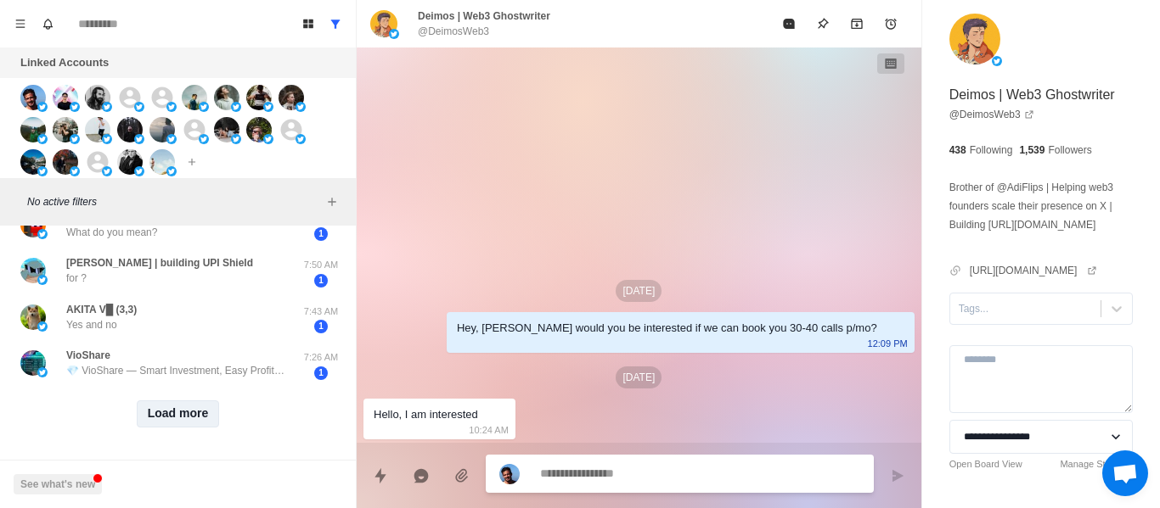
click at [179, 401] on button "Load more" at bounding box center [178, 414] width 83 height 27
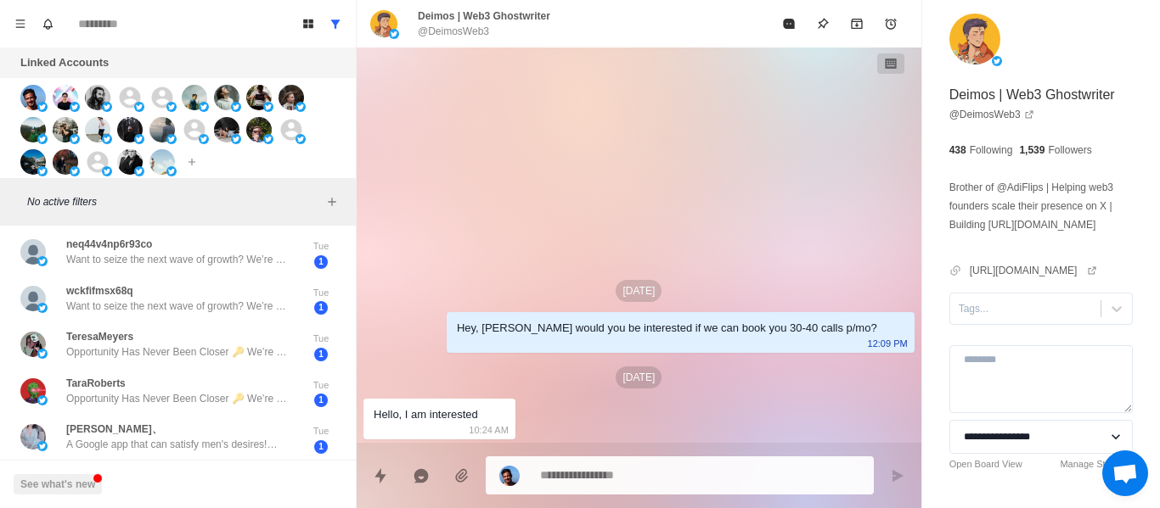
scroll to position [1283, 0]
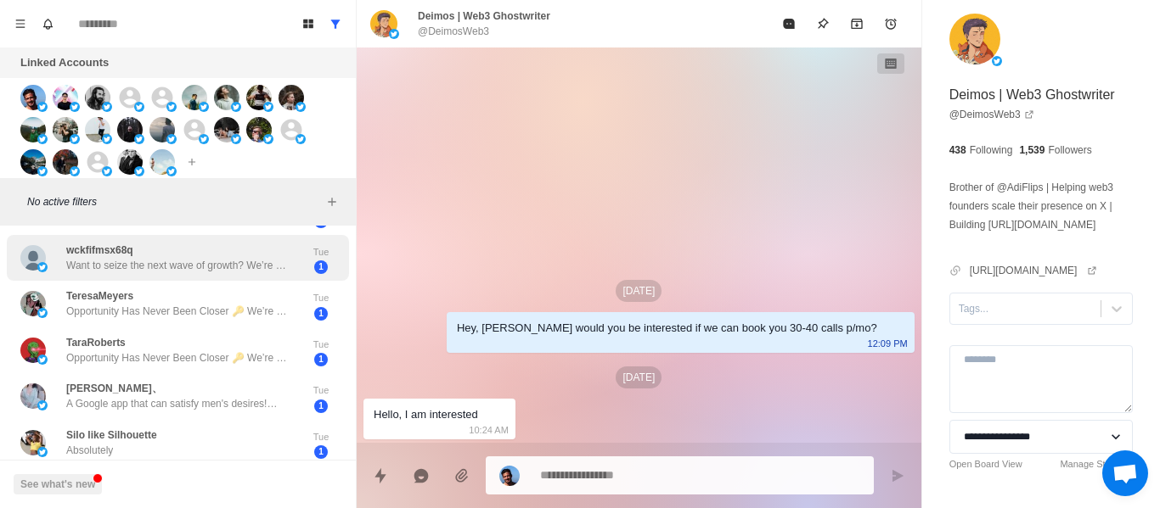
click at [229, 273] on div "wckfifmsx68q Want to seize the next wave of growth? We’re a professional stock …" at bounding box center [159, 258] width 279 height 33
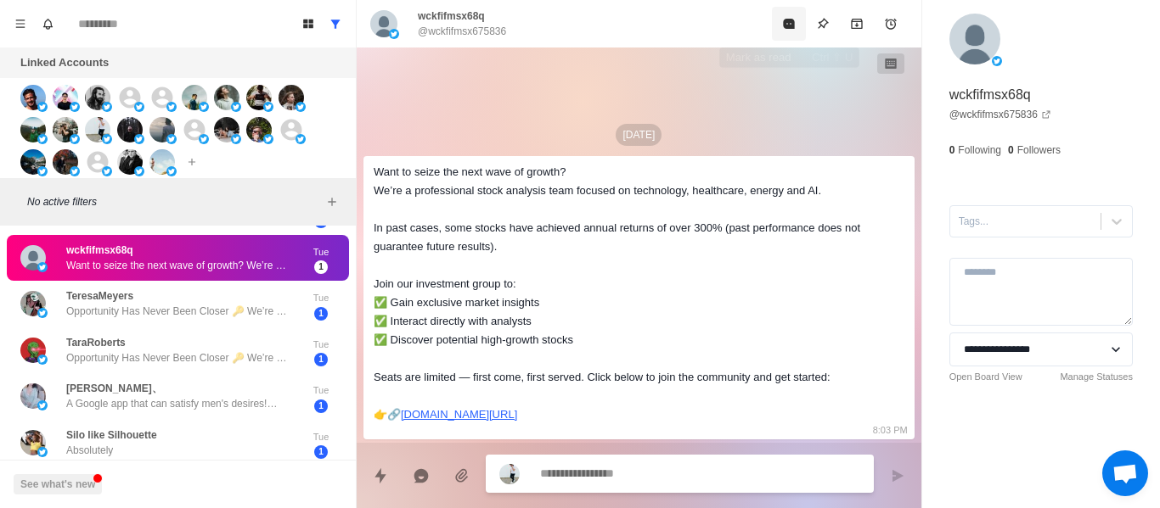
click at [797, 25] on button "Mark as read" at bounding box center [789, 24] width 34 height 34
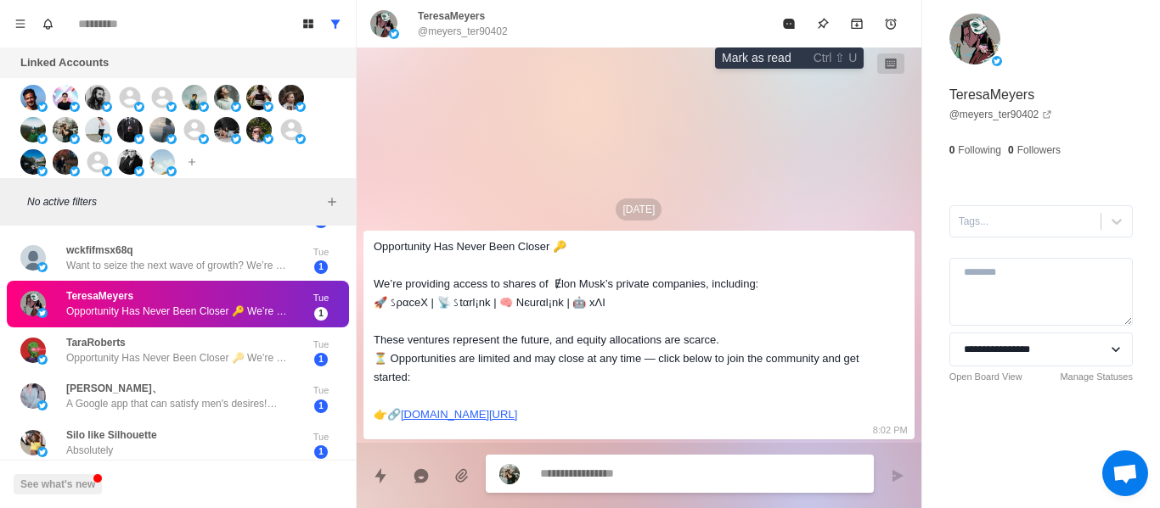
click at [796, 25] on button "Mark as read" at bounding box center [789, 24] width 34 height 34
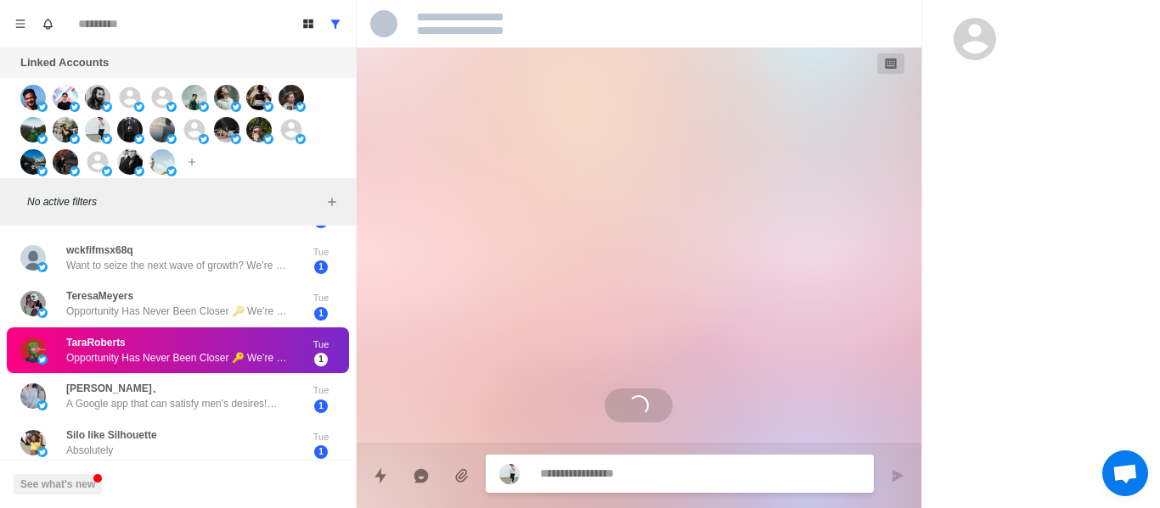
click at [796, 25] on div at bounding box center [639, 24] width 564 height 48
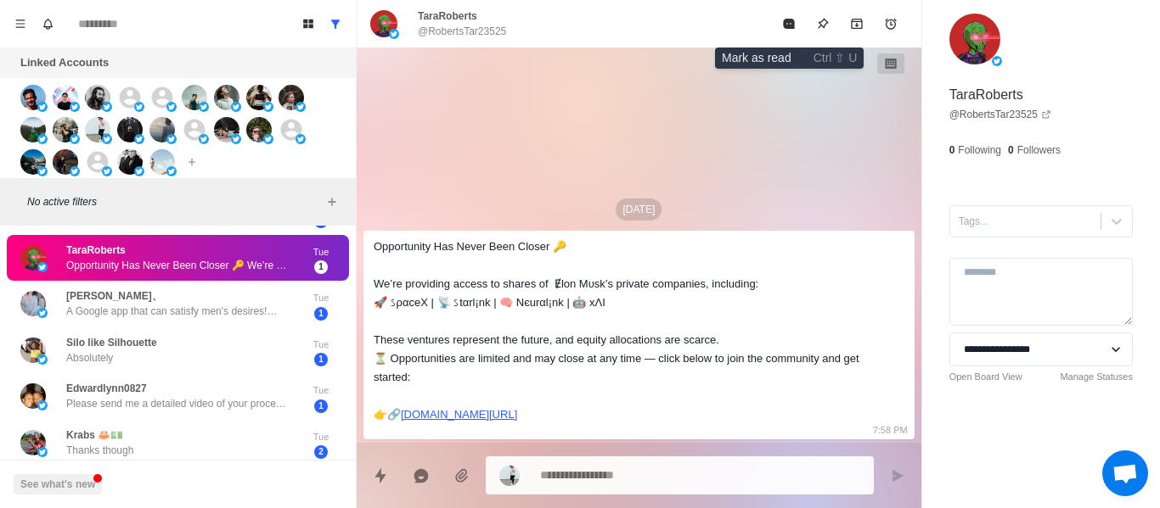
click at [796, 25] on button "Mark as read" at bounding box center [789, 24] width 34 height 34
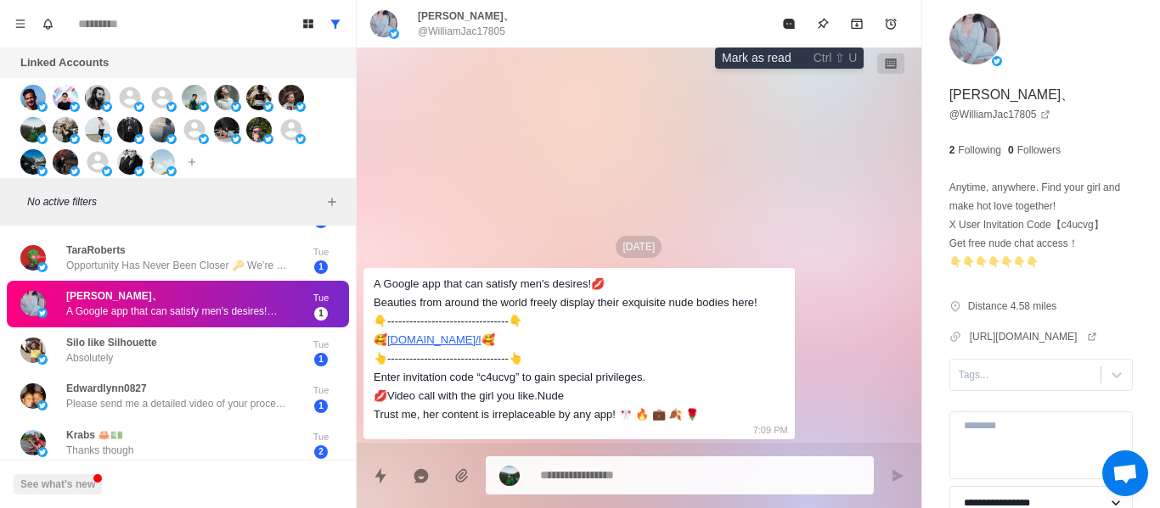
click at [796, 25] on button "Mark as read" at bounding box center [789, 24] width 34 height 34
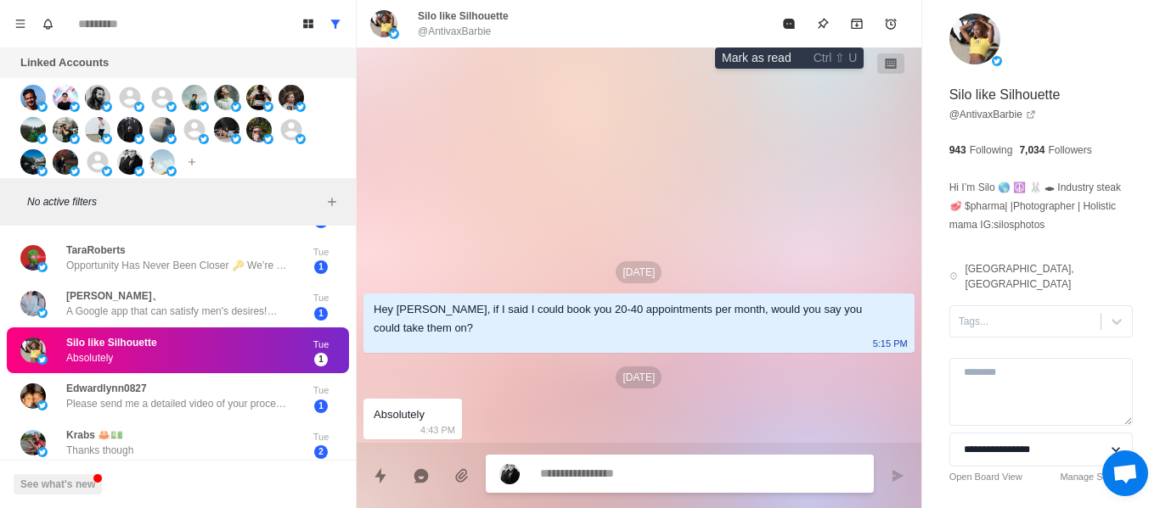
click at [796, 25] on button "Mark as read" at bounding box center [789, 24] width 34 height 34
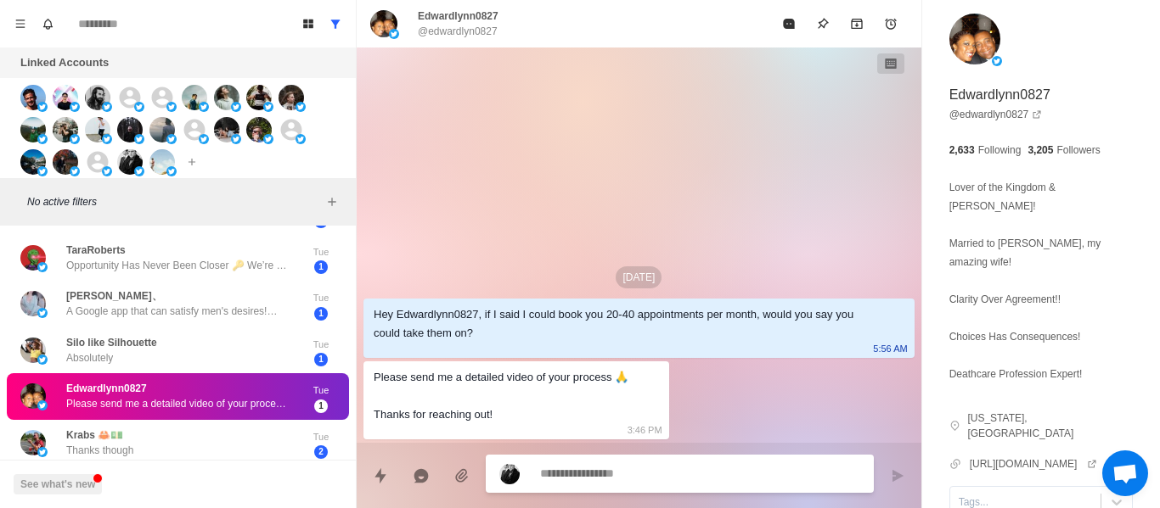
scroll to position [1453, 0]
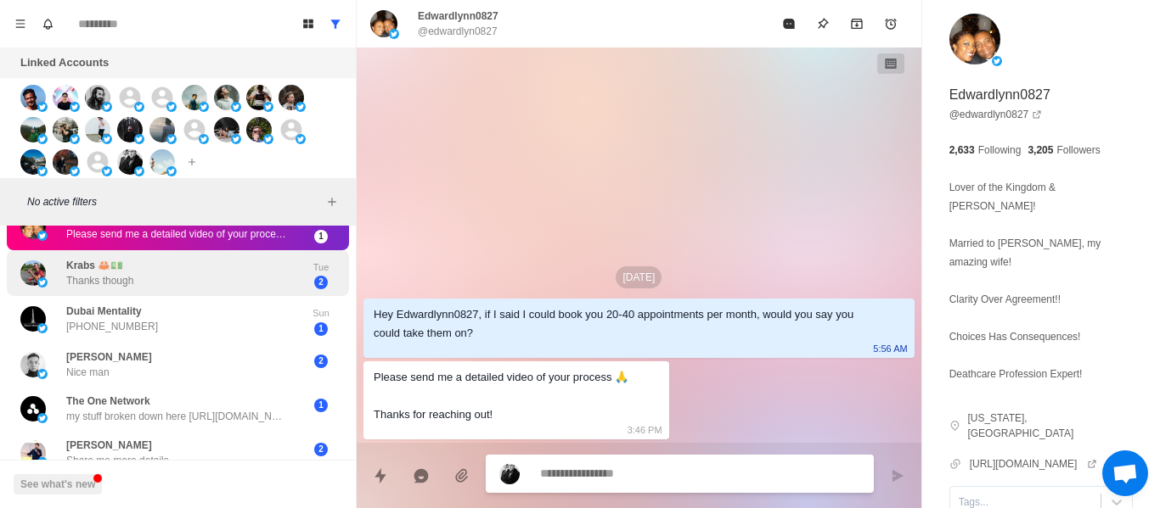
click at [150, 295] on div "[PERSON_NAME] 🦀💵 Thanks though Tue 2" at bounding box center [178, 273] width 342 height 47
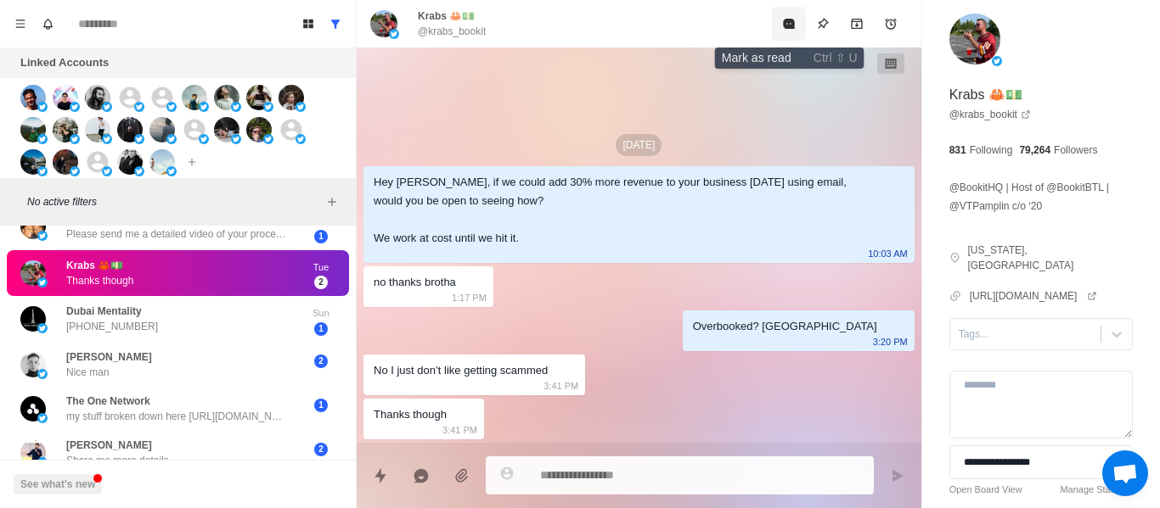
click at [789, 31] on button "Mark as read" at bounding box center [789, 24] width 34 height 34
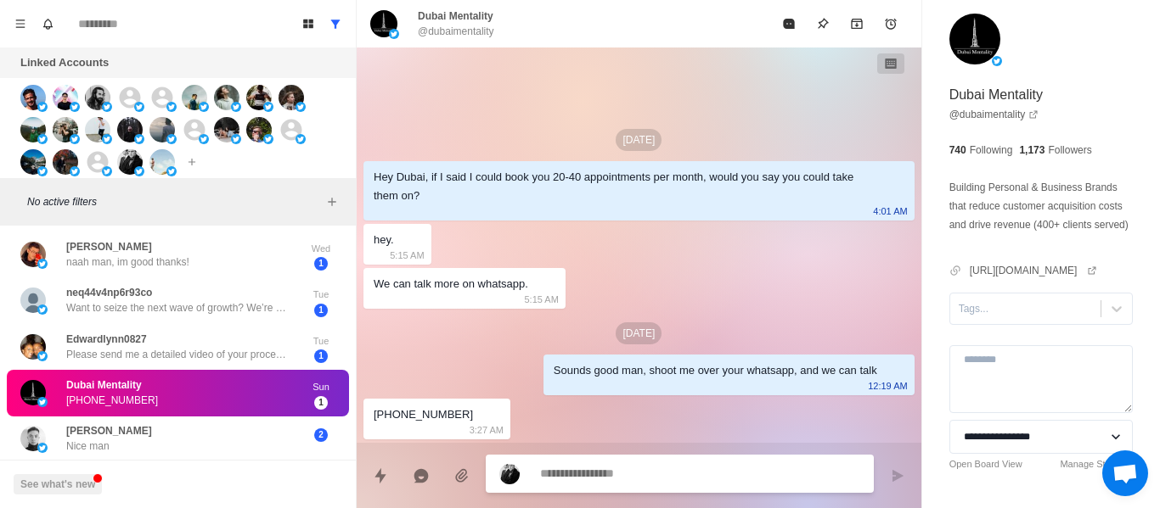
scroll to position [1169, 0]
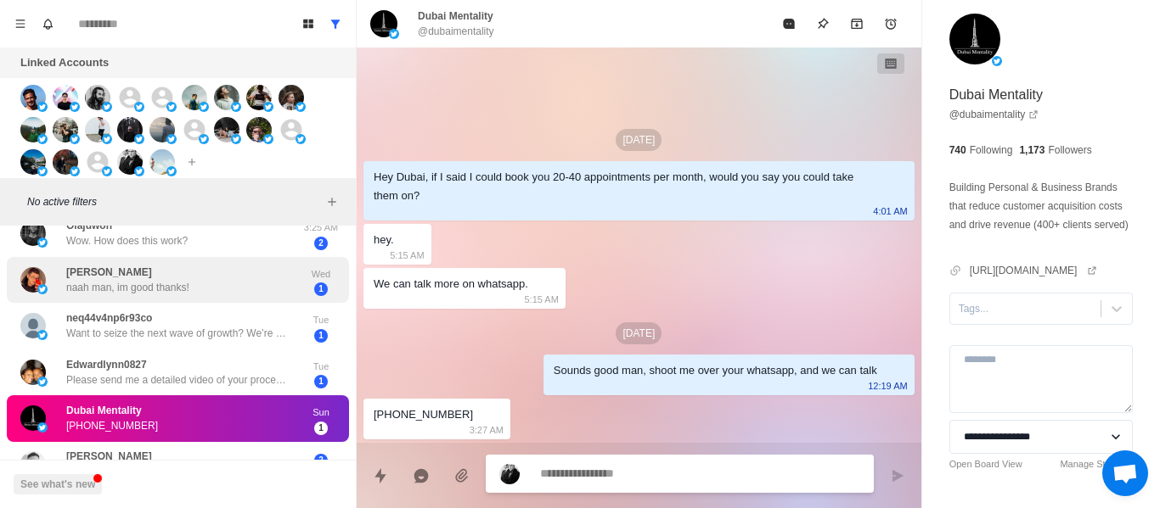
click at [154, 272] on div "[PERSON_NAME] naah man, im good thanks!" at bounding box center [127, 280] width 123 height 31
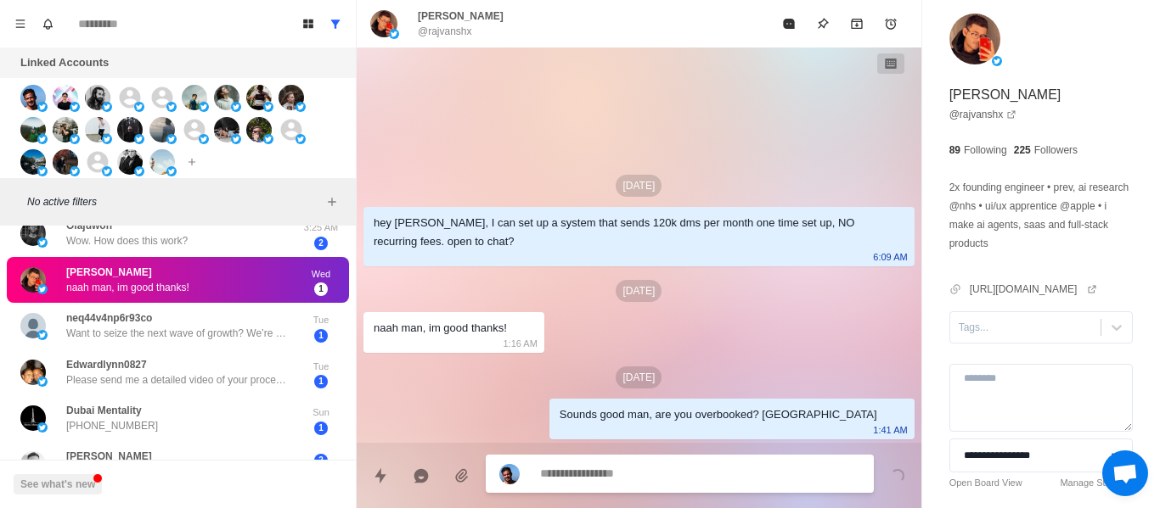
scroll to position [1084, 0]
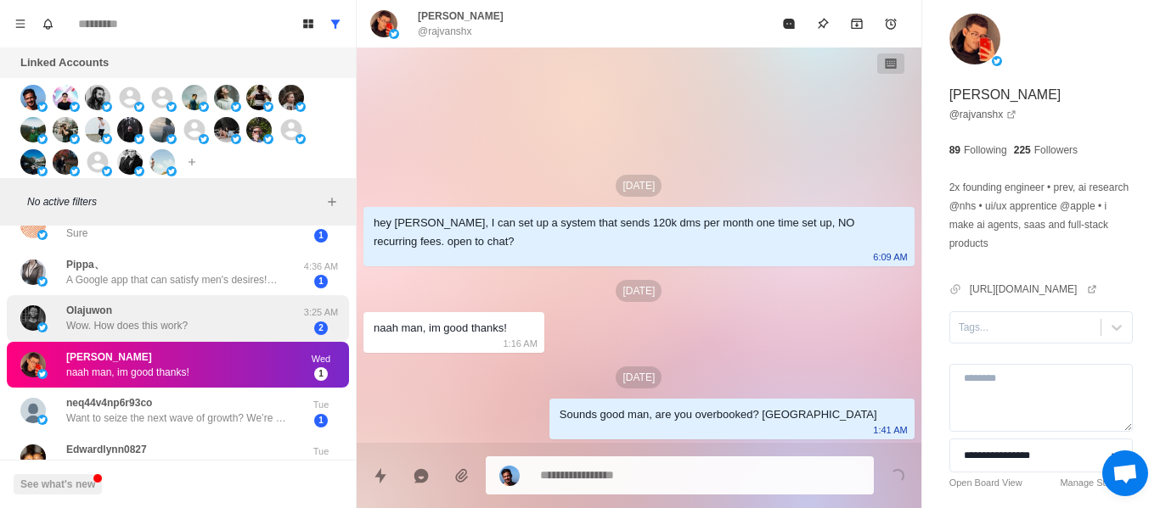
click at [129, 316] on div "Olajuwon Wow. How does this work?" at bounding box center [126, 318] width 121 height 31
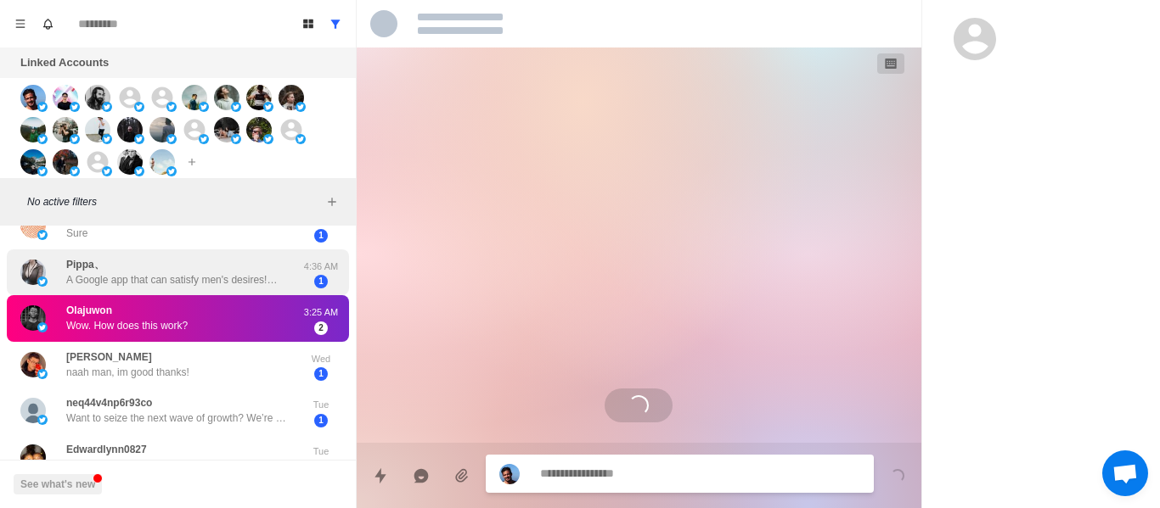
click at [203, 272] on p "A Google app that can satisfy men's desires!💋 Beauties from around the world fr…" at bounding box center [176, 279] width 221 height 15
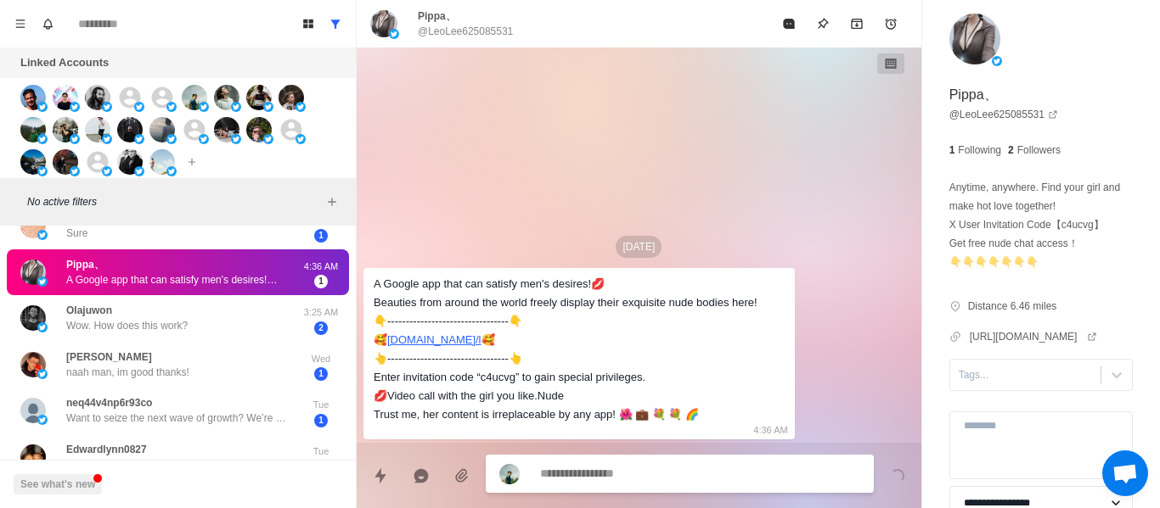
click at [774, 15] on button "Mark as read" at bounding box center [789, 24] width 34 height 34
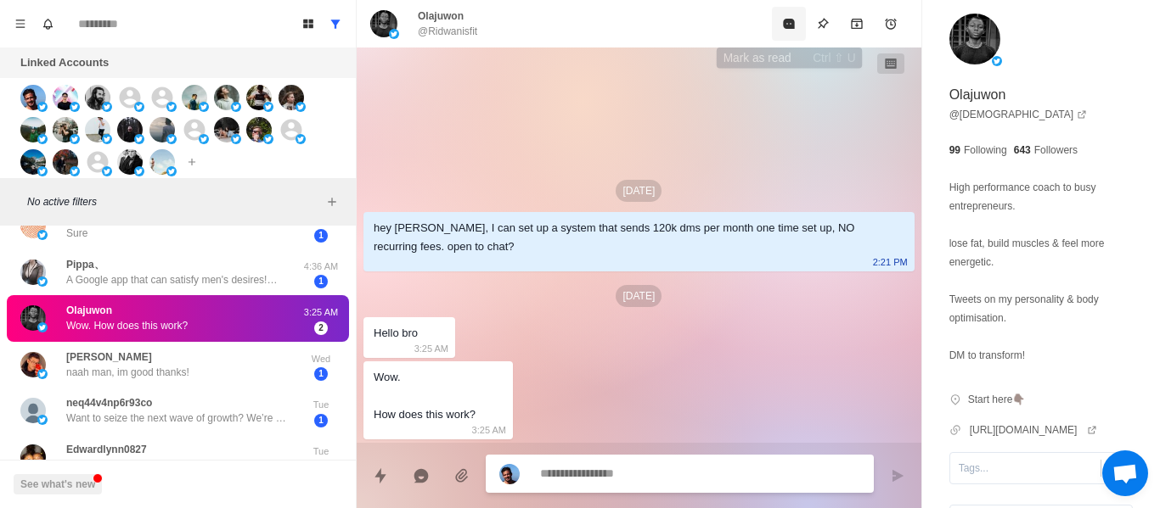
drag, startPoint x: 789, startPoint y: 21, endPoint x: 340, endPoint y: 343, distance: 551.7
click at [787, 20] on icon "Mark as read" at bounding box center [788, 24] width 11 height 10
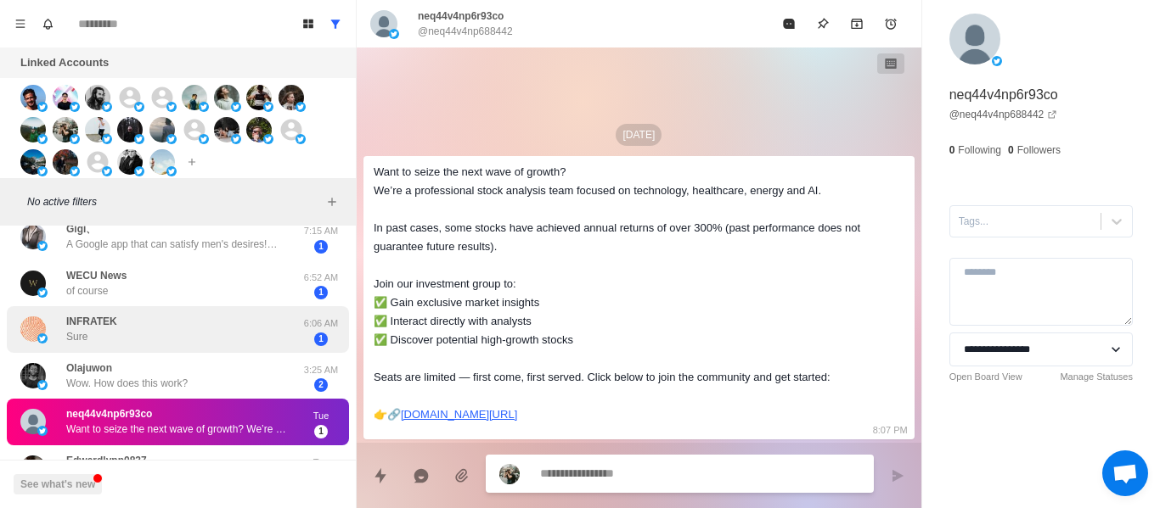
scroll to position [914, 0]
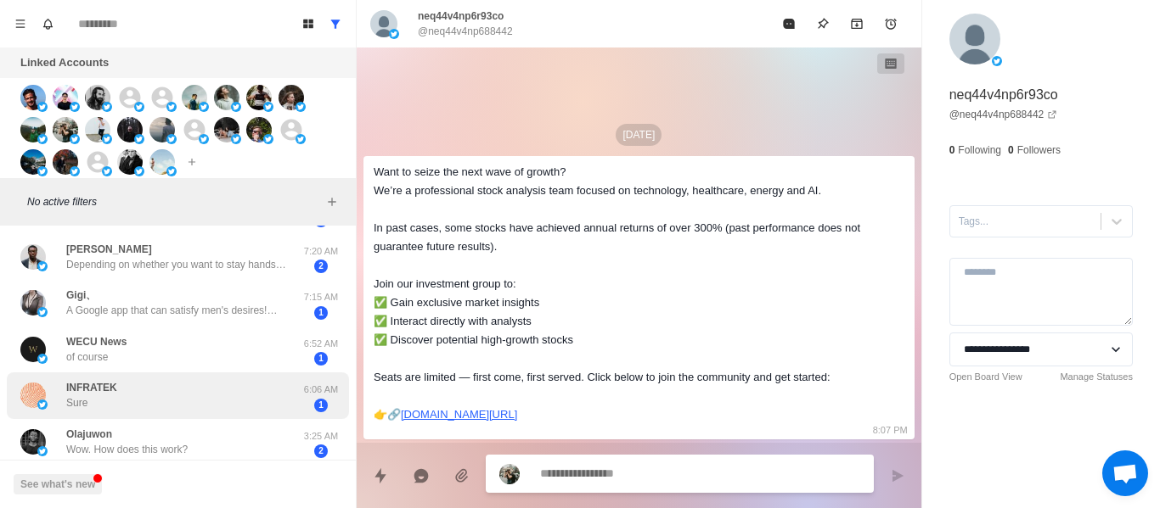
click at [152, 398] on div "INFRATEK Sure" at bounding box center [159, 395] width 279 height 33
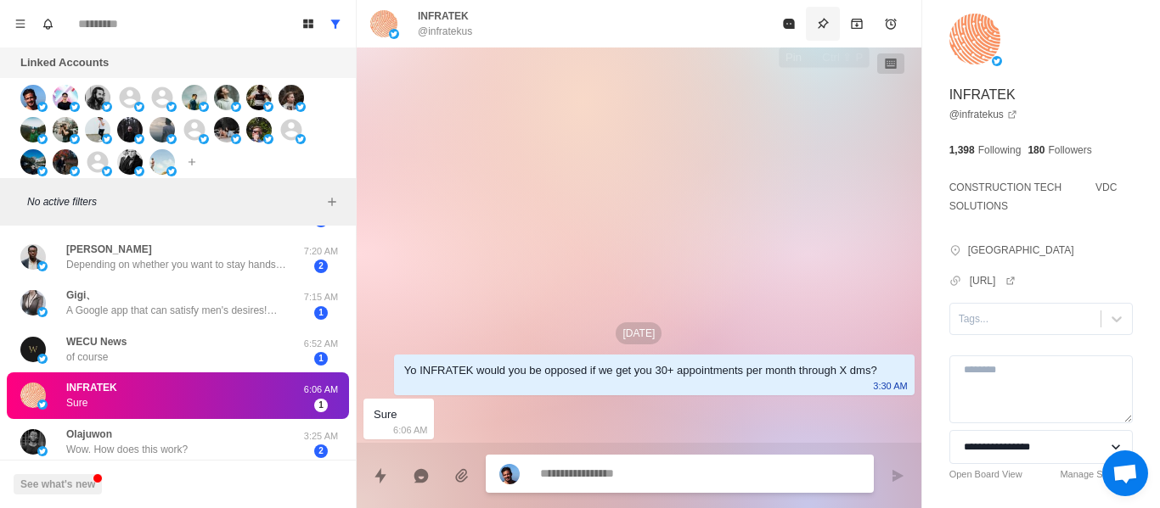
click at [814, 31] on button "Pin" at bounding box center [823, 24] width 34 height 34
click at [975, 313] on div at bounding box center [1024, 319] width 133 height 19
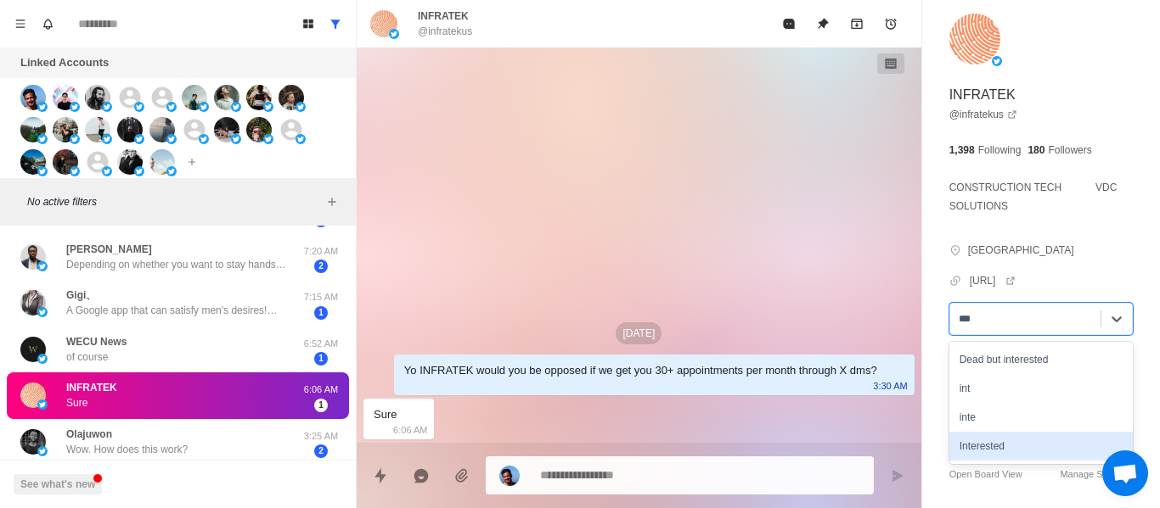
click at [1016, 451] on div "Interested" at bounding box center [1040, 446] width 183 height 29
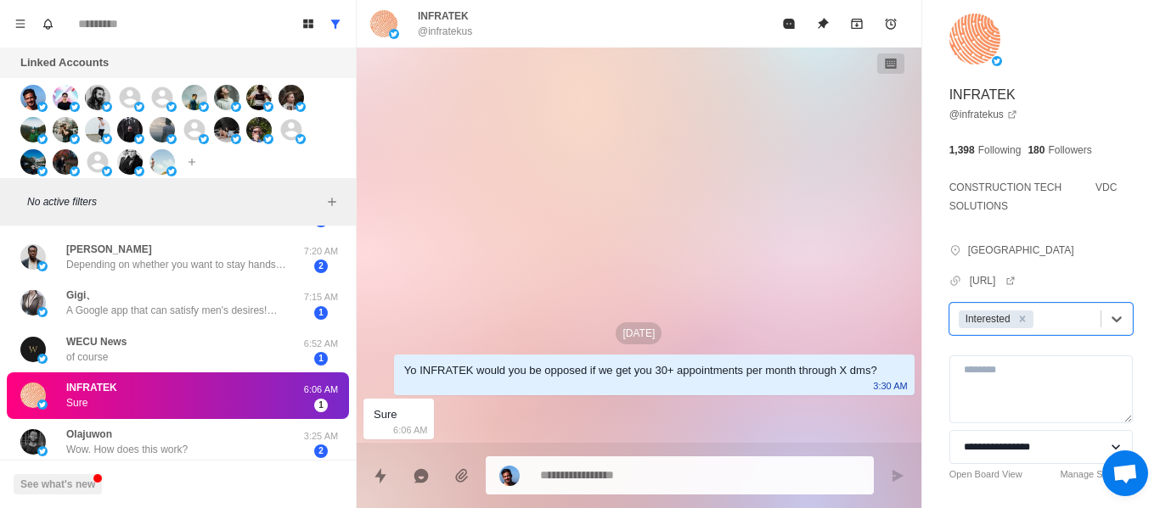
click at [683, 469] on textarea at bounding box center [700, 475] width 320 height 25
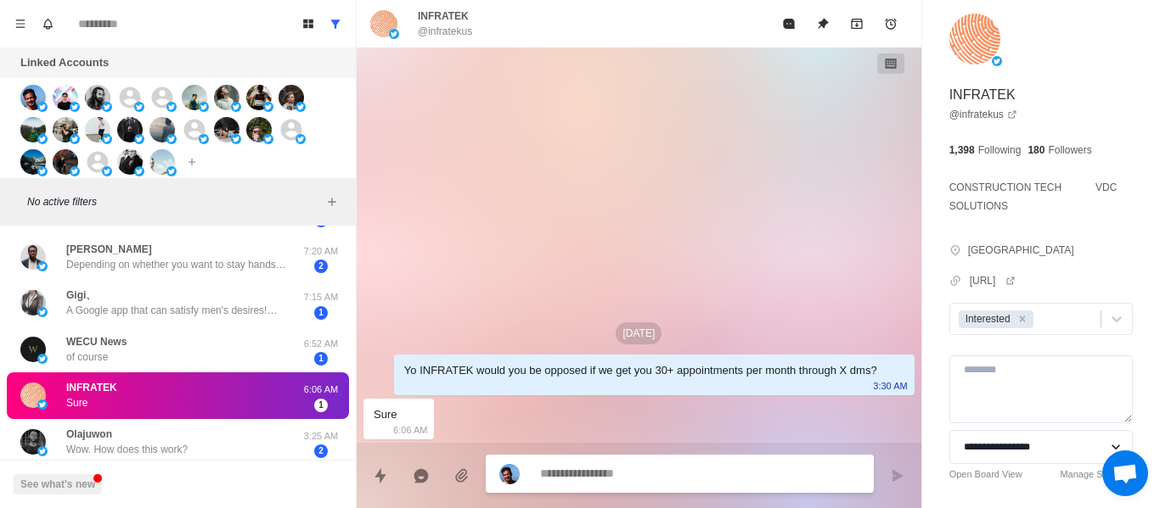
click at [563, 474] on textarea at bounding box center [700, 474] width 320 height 25
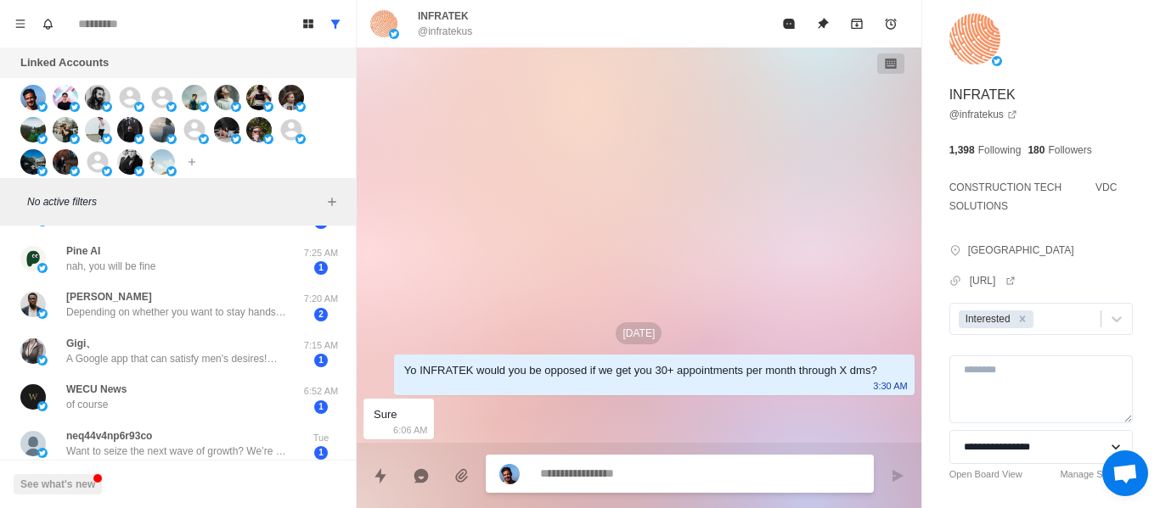
scroll to position [0, 0]
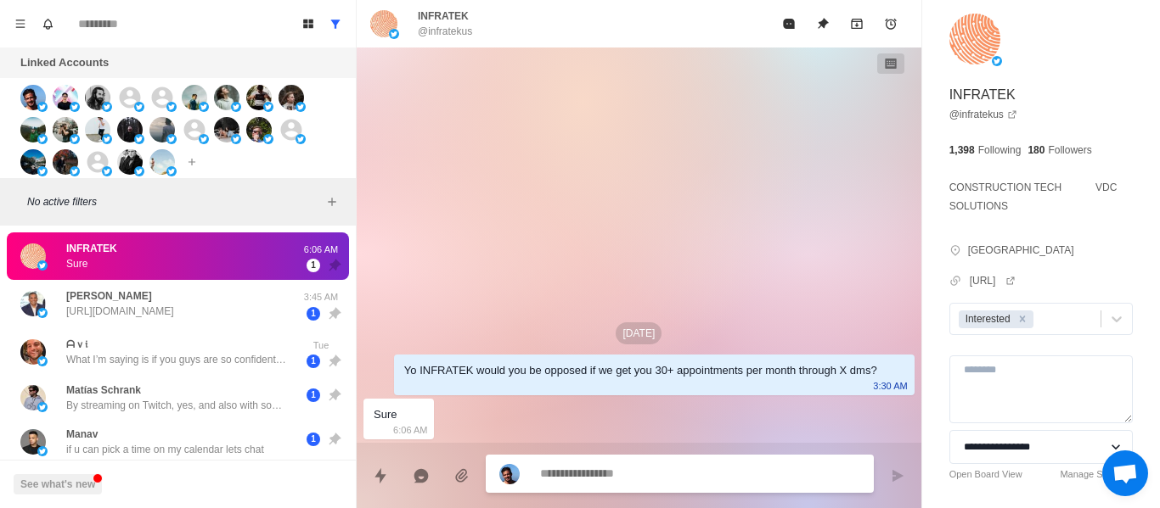
drag, startPoint x: 589, startPoint y: 463, endPoint x: 592, endPoint y: 472, distance: 9.9
paste textarea "**********"
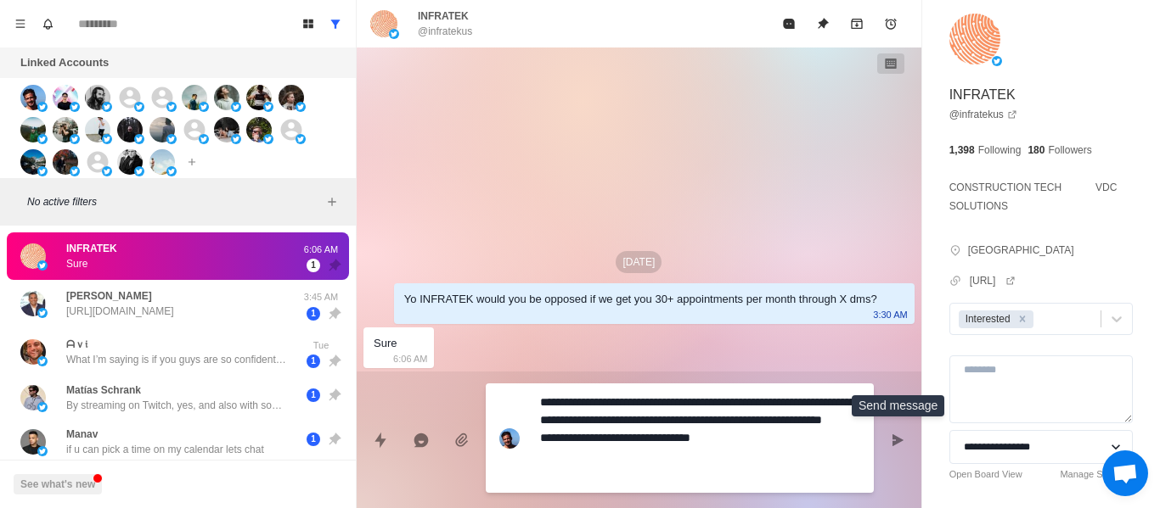
click at [883, 441] on button "Send message" at bounding box center [897, 441] width 34 height 34
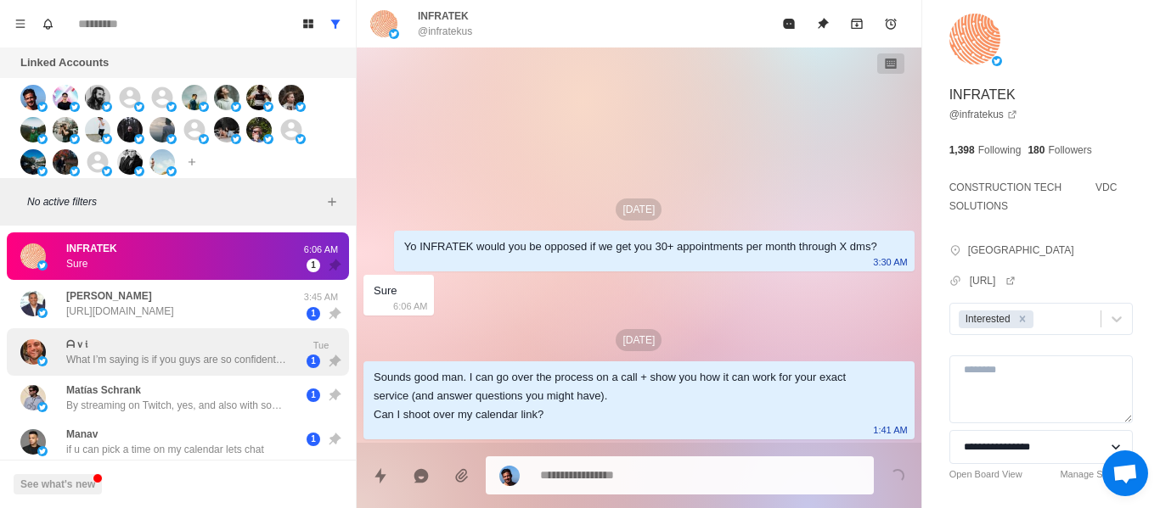
scroll to position [85, 0]
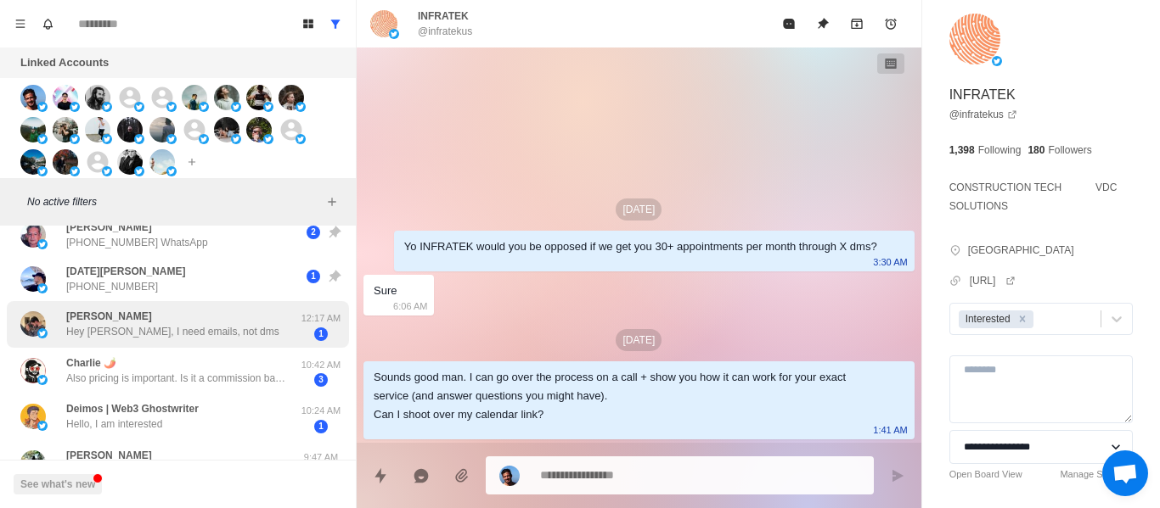
click at [115, 321] on div "[PERSON_NAME], I need emails, not dms" at bounding box center [172, 324] width 213 height 31
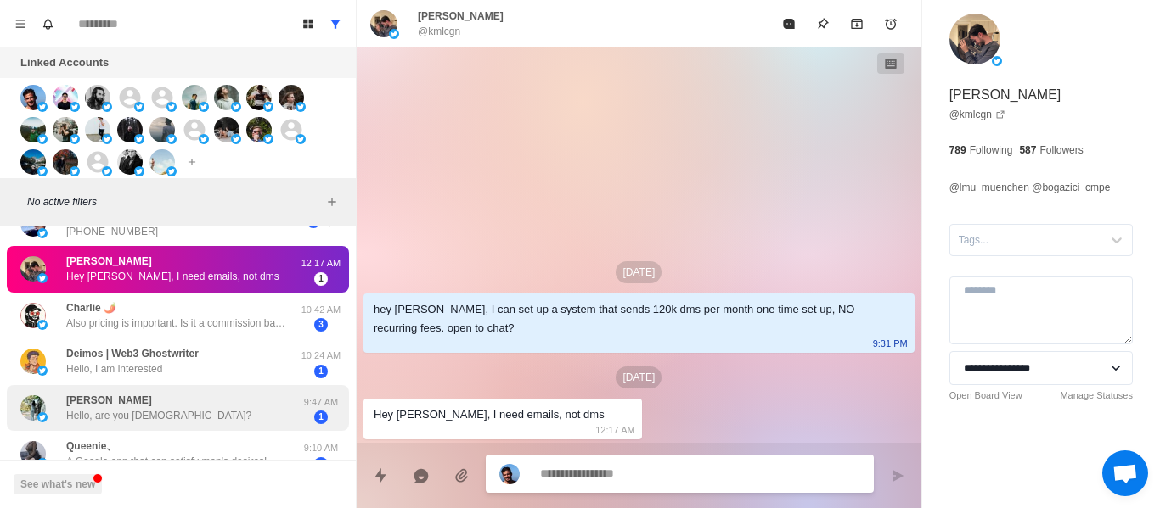
scroll to position [424, 0]
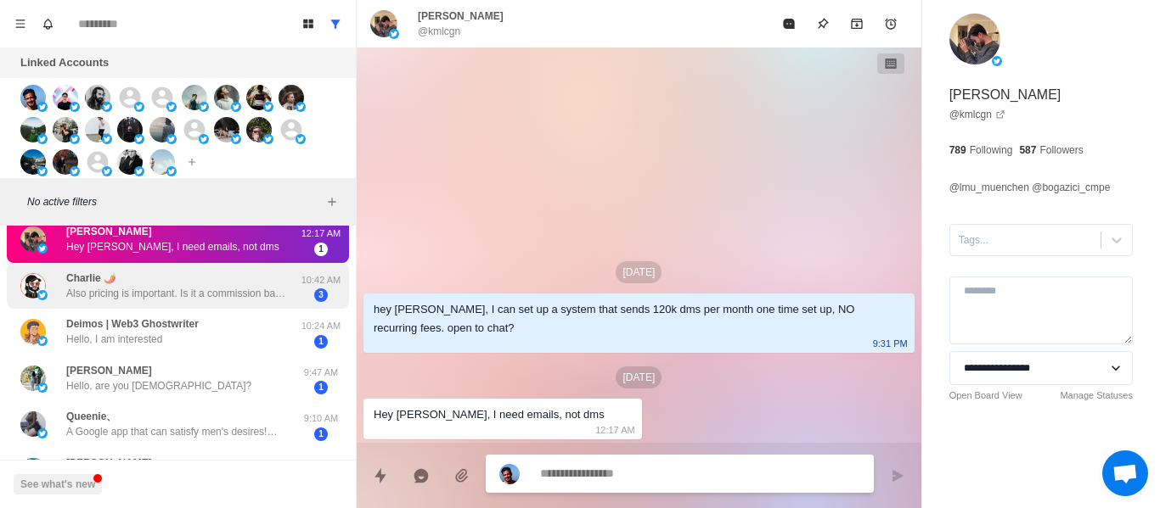
click at [167, 287] on p "Also pricing is important. Is it a commission based model?" at bounding box center [176, 293] width 221 height 15
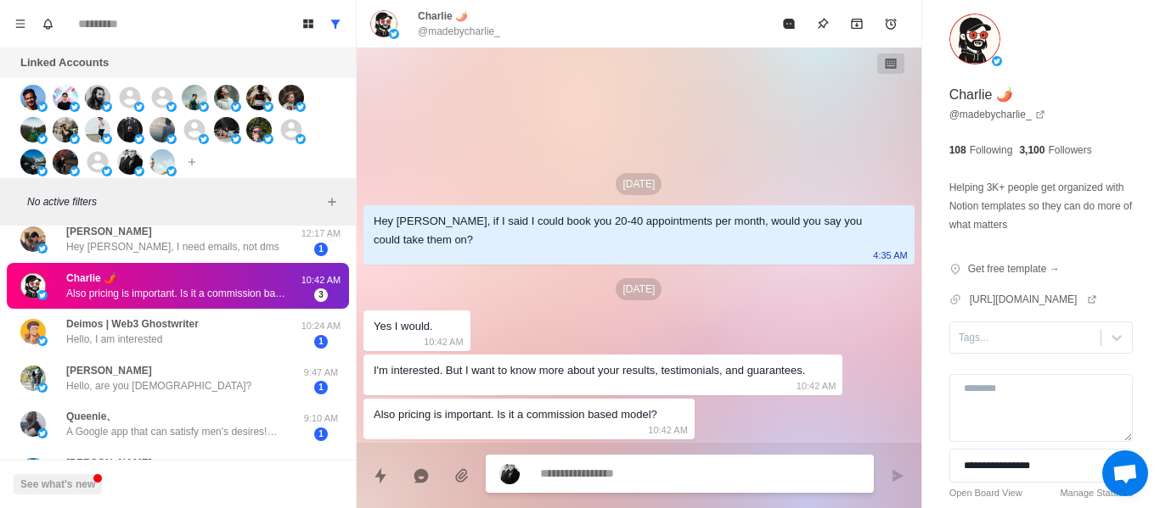
scroll to position [376, 0]
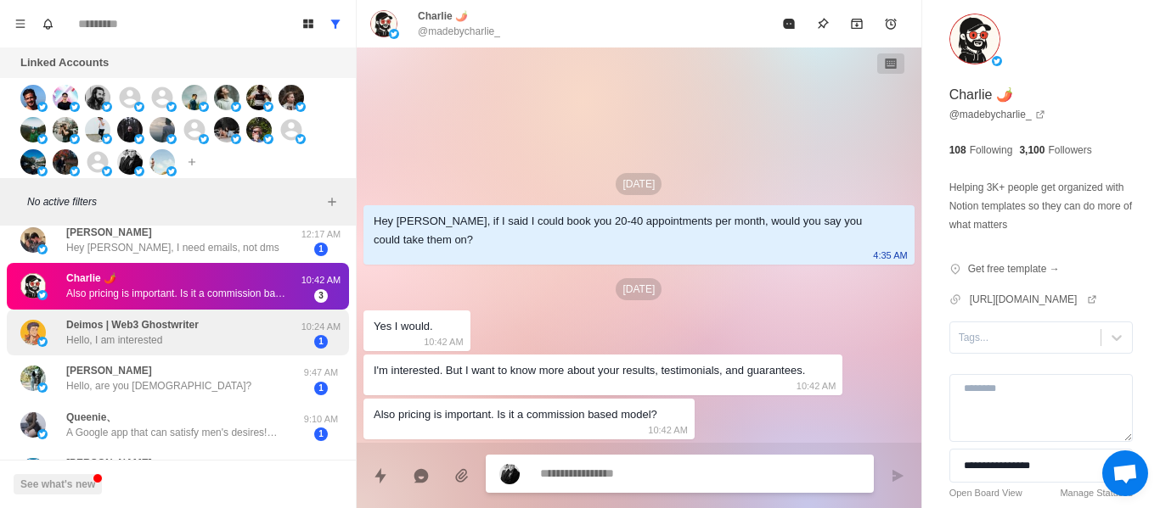
click at [153, 343] on p "Hello, I am interested" at bounding box center [114, 340] width 96 height 15
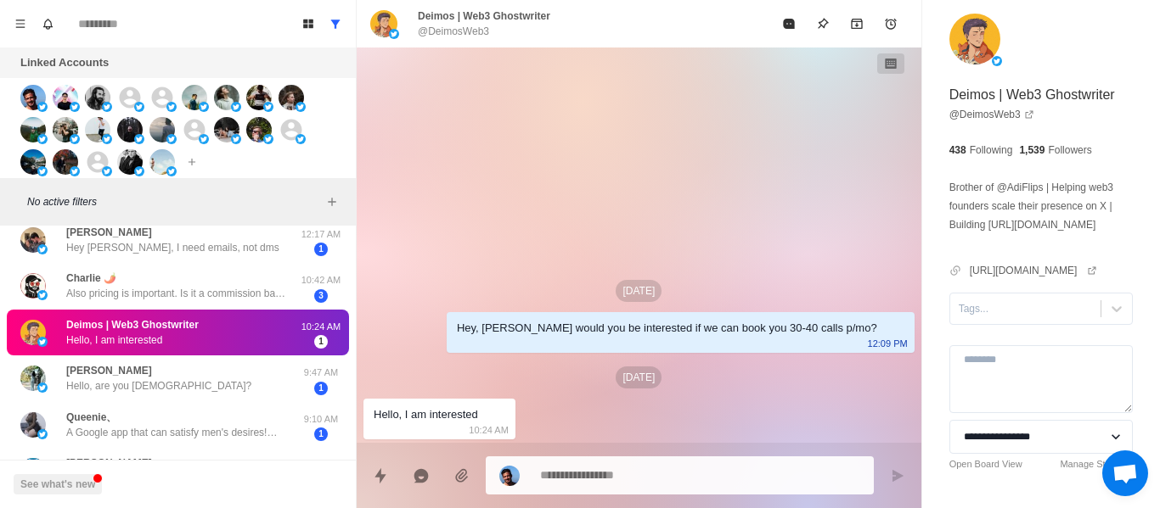
drag, startPoint x: 581, startPoint y: 459, endPoint x: 582, endPoint y: 479, distance: 19.5
paste textarea "**********"
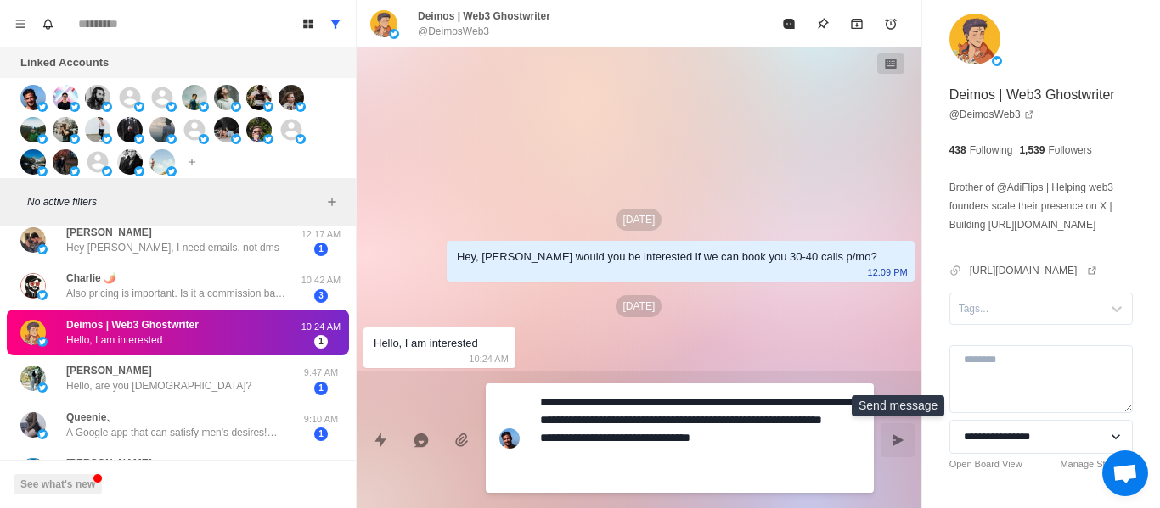
click at [892, 438] on icon "Send message" at bounding box center [897, 440] width 11 height 12
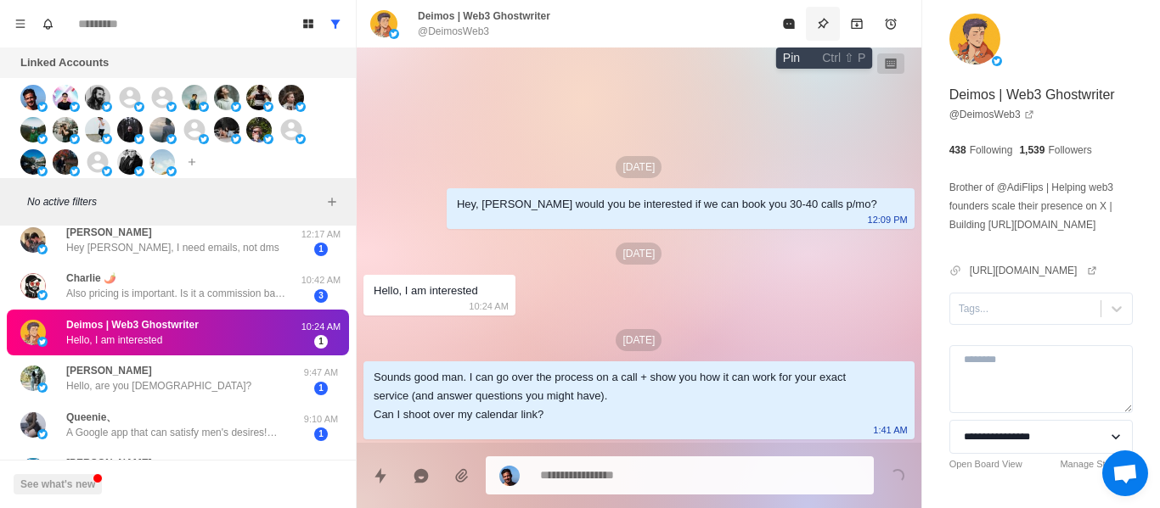
click at [828, 28] on icon "Pin" at bounding box center [823, 24] width 14 height 14
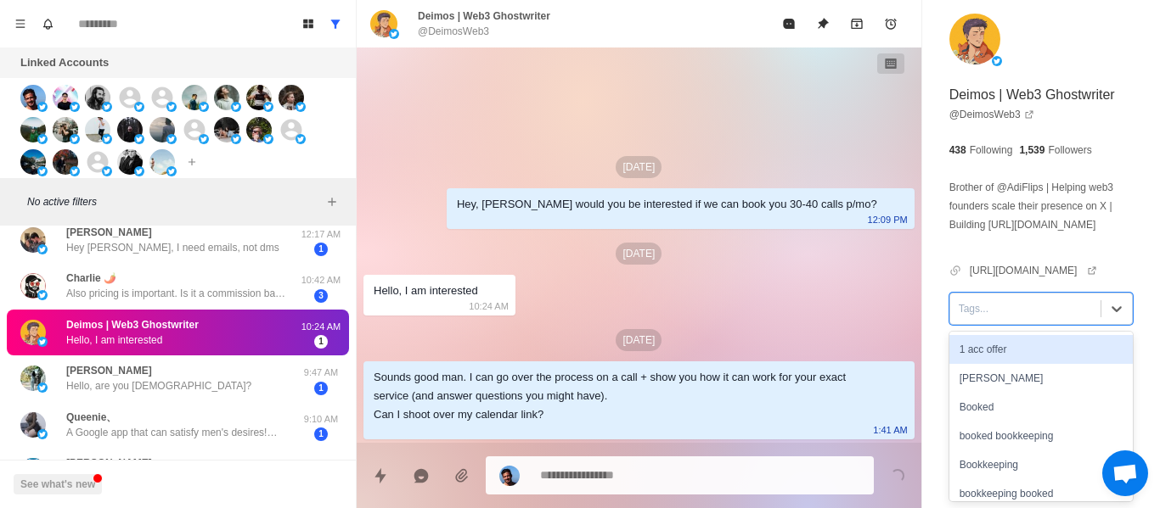
click at [1054, 302] on div at bounding box center [1024, 309] width 133 height 19
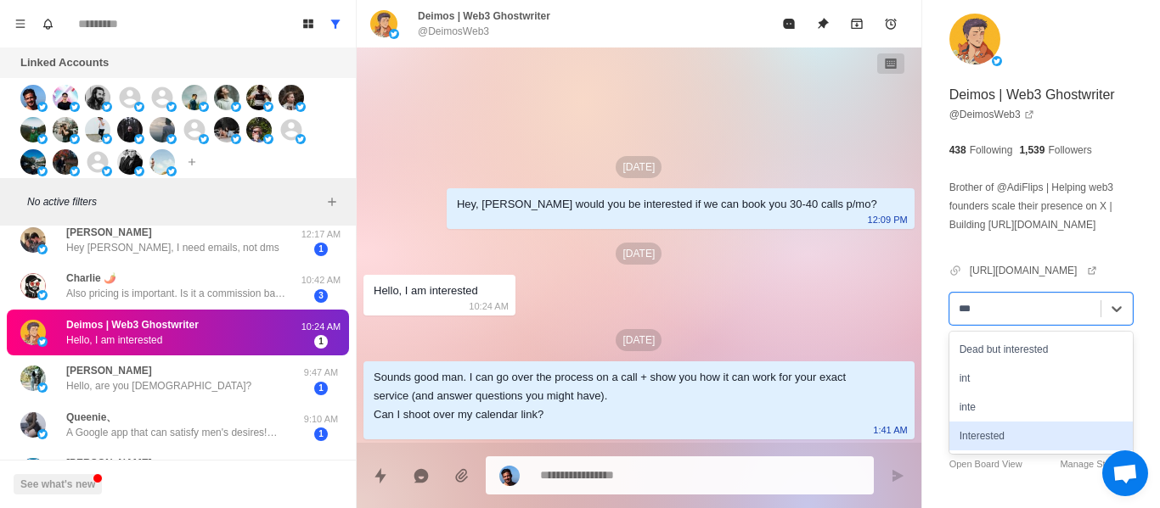
click at [1013, 428] on div "Interested" at bounding box center [1040, 436] width 183 height 29
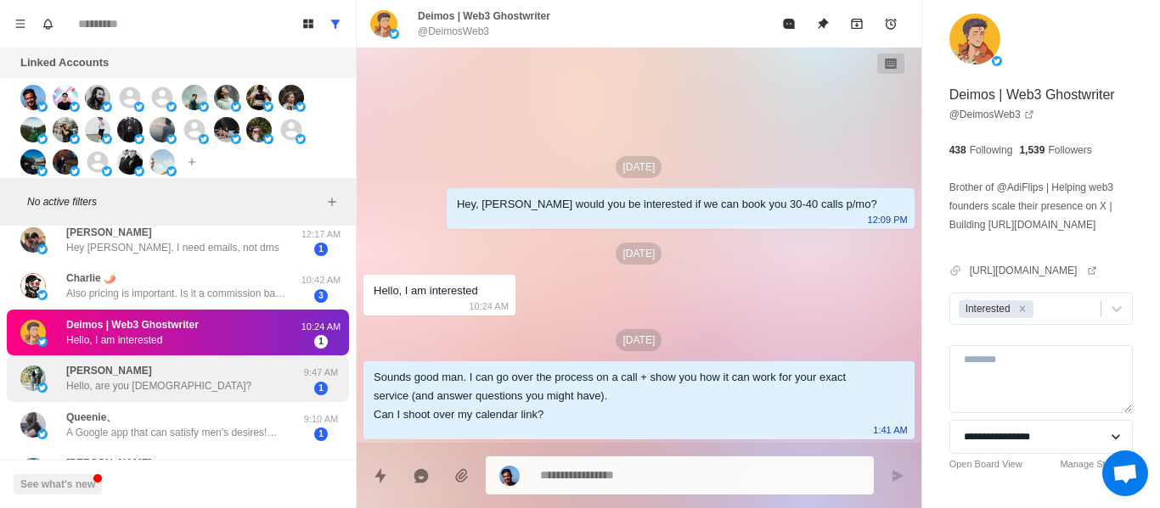
click at [185, 380] on div "[PERSON_NAME] Hello, are you [DEMOGRAPHIC_DATA]?" at bounding box center [159, 378] width 279 height 33
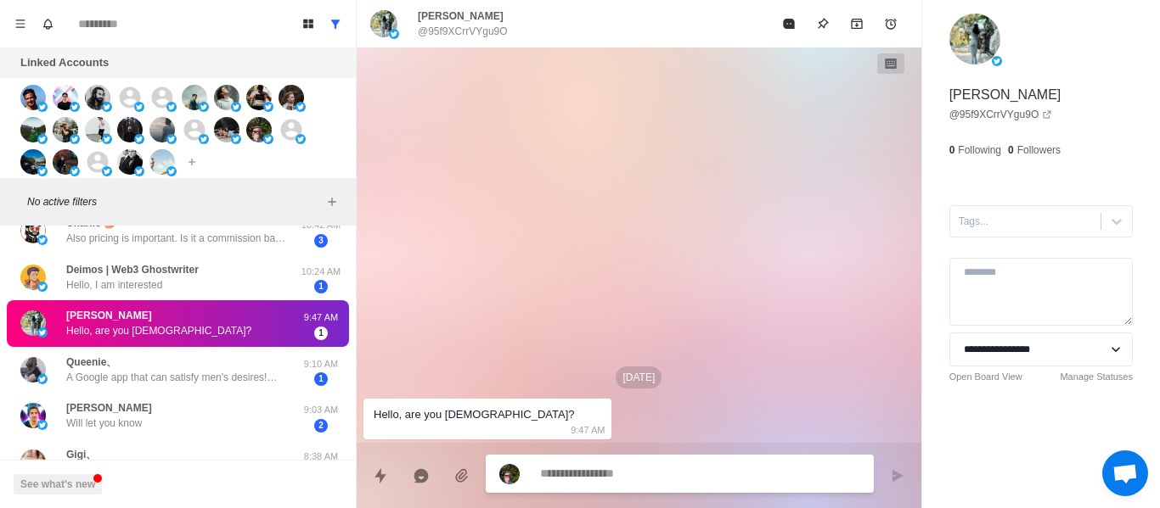
scroll to position [461, 0]
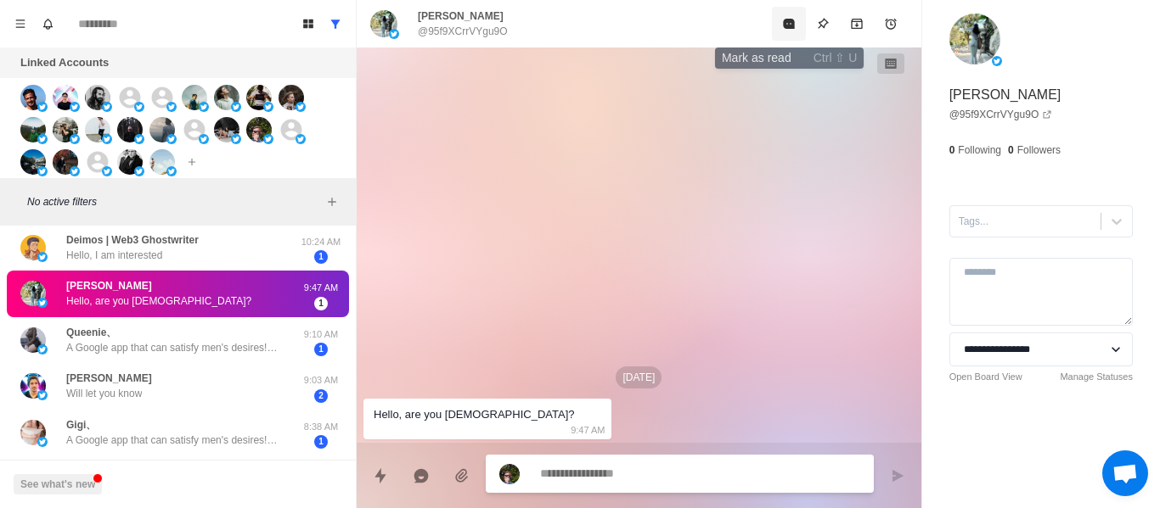
click at [795, 19] on button "Mark as read" at bounding box center [789, 24] width 34 height 34
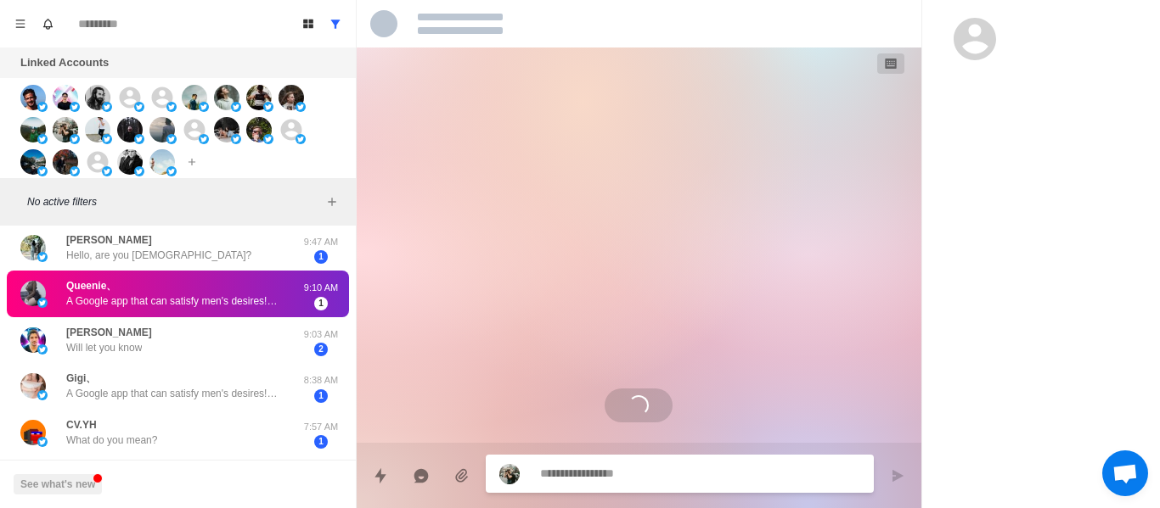
scroll to position [414, 0]
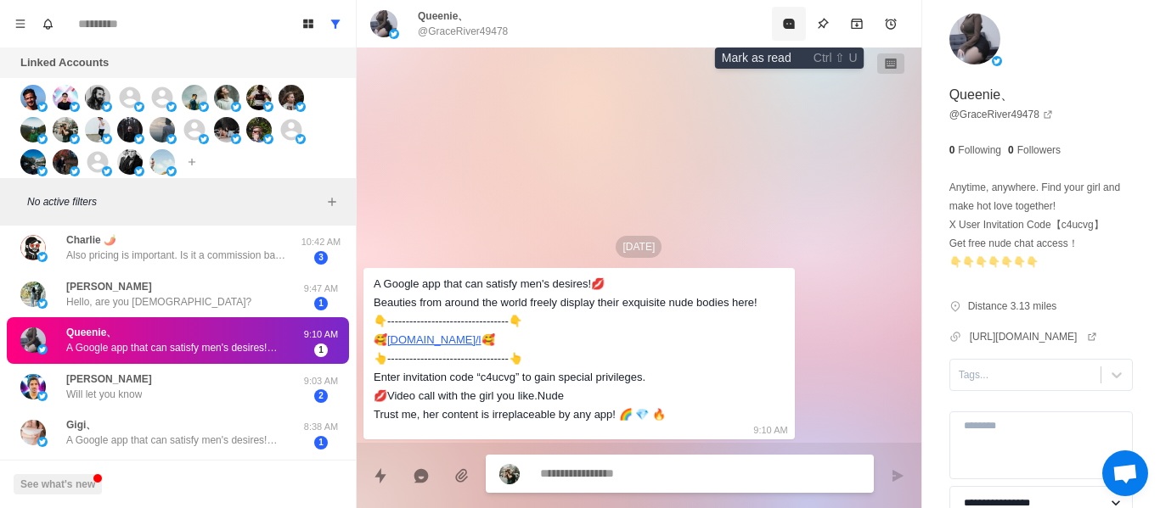
click at [772, 26] on button "Mark as read" at bounding box center [789, 24] width 34 height 34
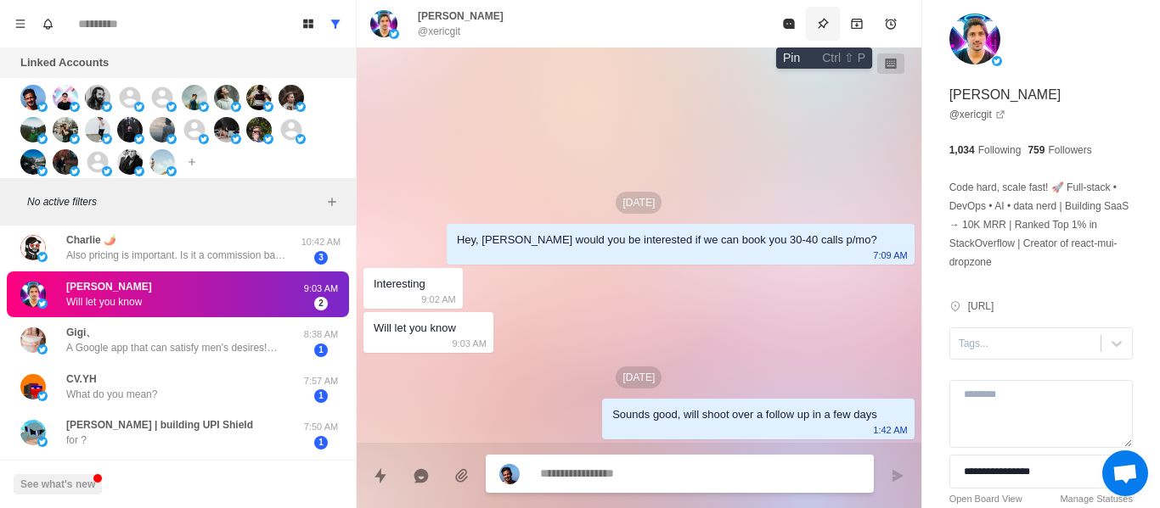
click at [820, 20] on icon "Pin" at bounding box center [823, 24] width 14 height 14
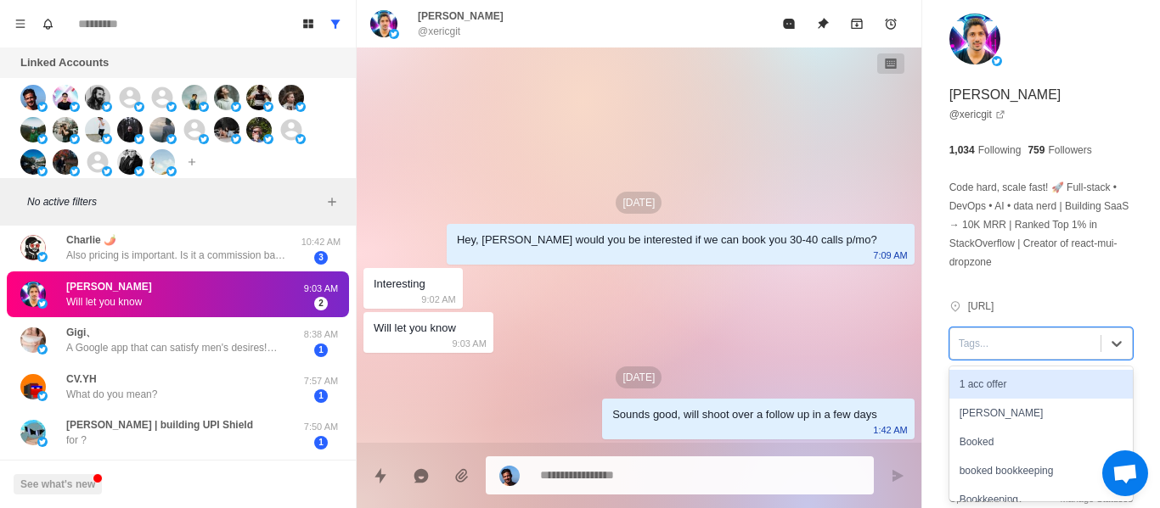
click at [1016, 345] on div at bounding box center [1024, 343] width 133 height 19
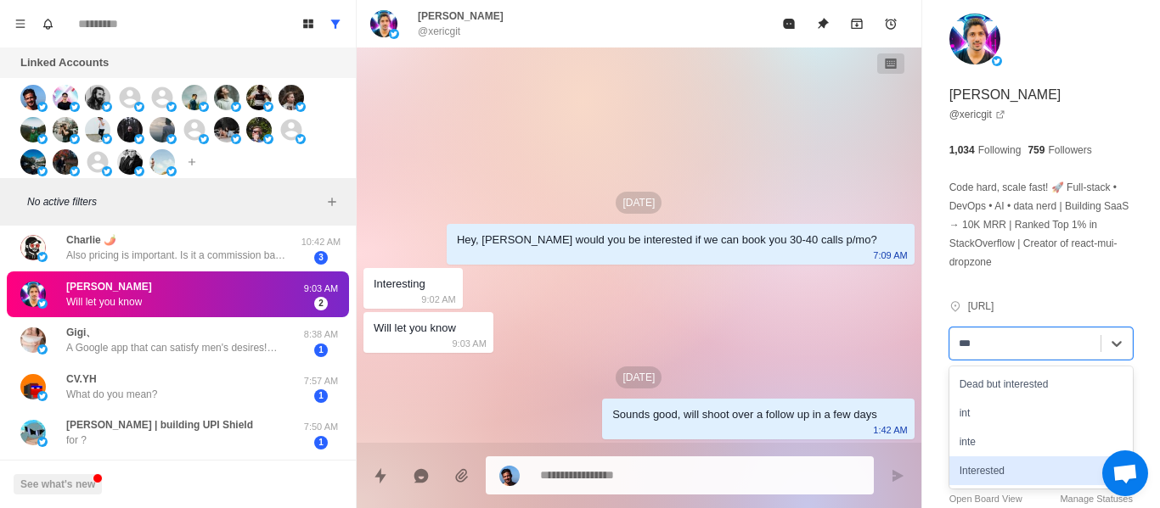
click at [990, 466] on div "Interested" at bounding box center [1040, 471] width 183 height 29
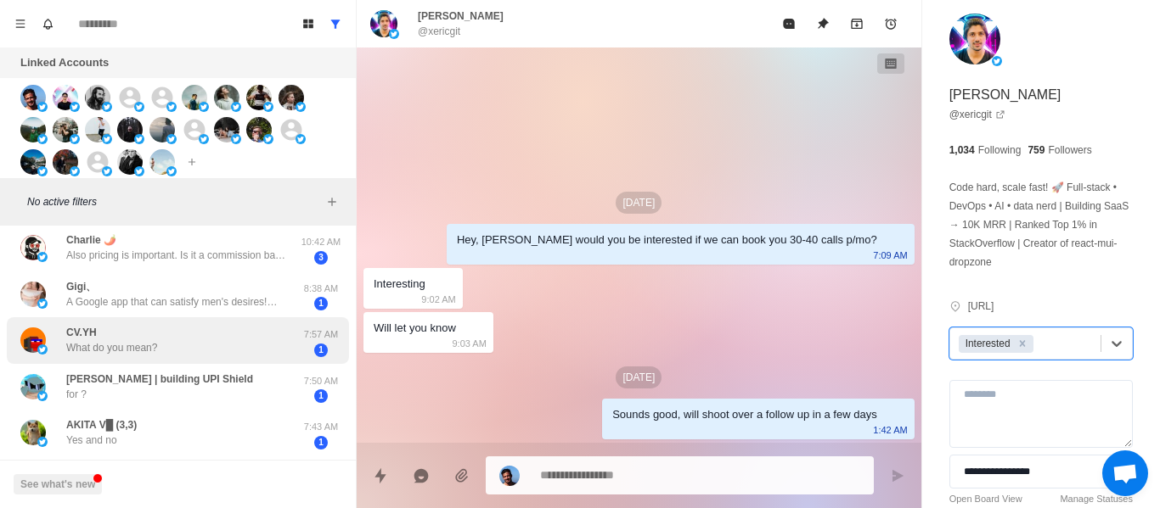
drag, startPoint x: 188, startPoint y: 353, endPoint x: 205, endPoint y: 283, distance: 72.7
click at [188, 352] on div "CV.YH What do you mean?" at bounding box center [159, 340] width 279 height 33
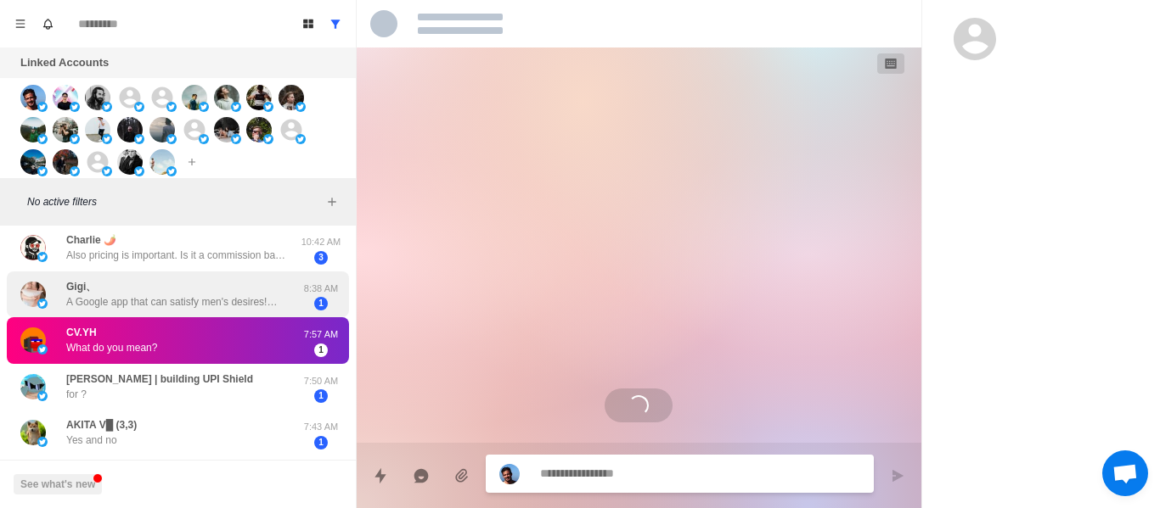
click at [205, 281] on div "[PERSON_NAME]、 A Google app that can satisfy men's desires!💋 Beauties from arou…" at bounding box center [176, 294] width 221 height 31
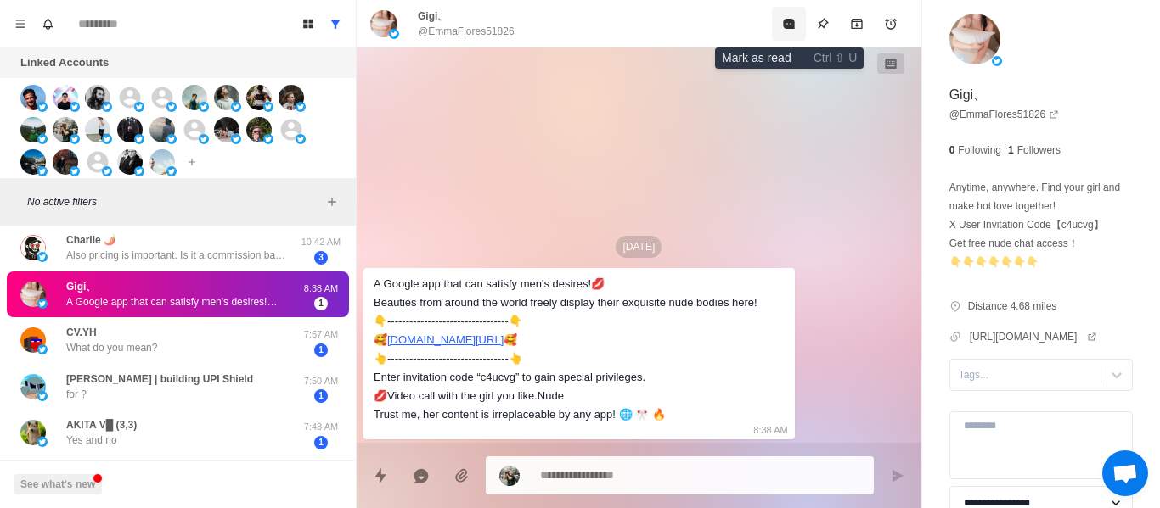
click at [790, 31] on button "Mark as read" at bounding box center [789, 24] width 34 height 34
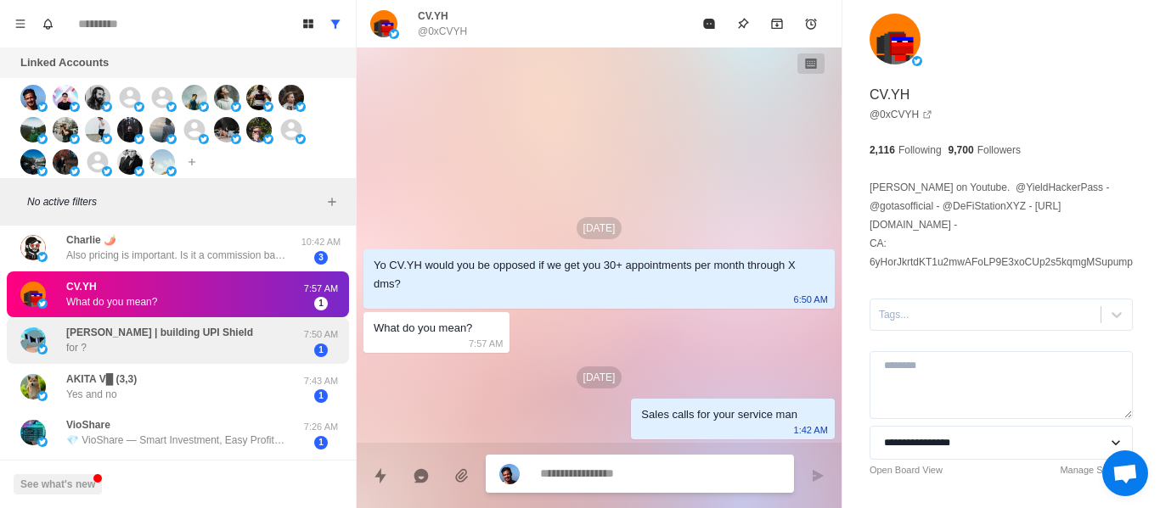
drag, startPoint x: 336, startPoint y: 329, endPoint x: 257, endPoint y: 349, distance: 81.3
click at [334, 329] on div "[PERSON_NAME] [URL][DOMAIN_NAME] 3:45 AM 1 ᗩｖ𝔦 What I’m saying is if you guys a…" at bounding box center [178, 411] width 356 height 1187
click at [248, 345] on div "[PERSON_NAME] | building UPI Shield for ?" at bounding box center [159, 340] width 279 height 33
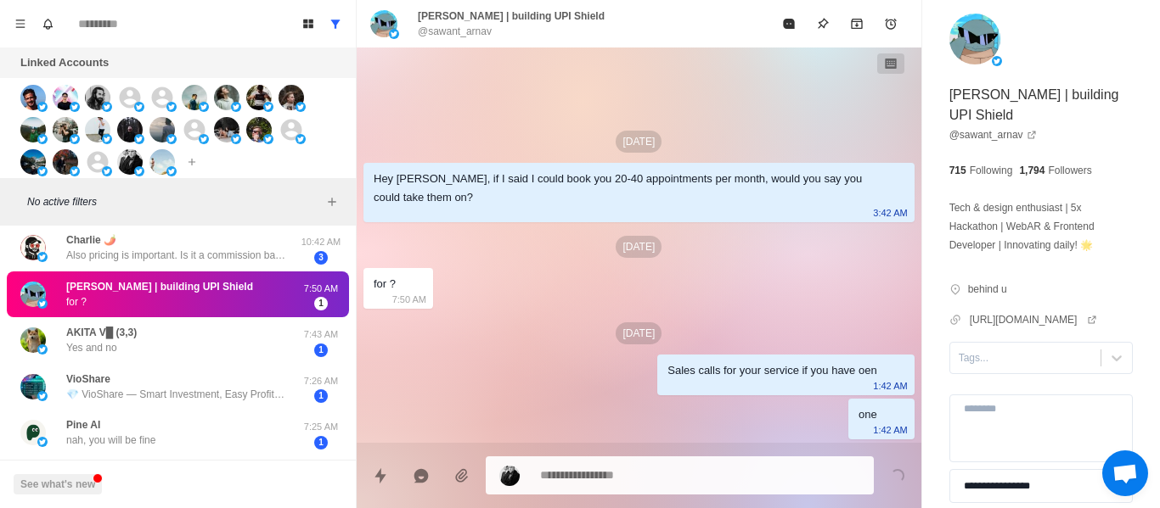
click at [181, 317] on div "[PERSON_NAME] | building UPI Shield for ? 7:50 AM 1" at bounding box center [178, 295] width 342 height 47
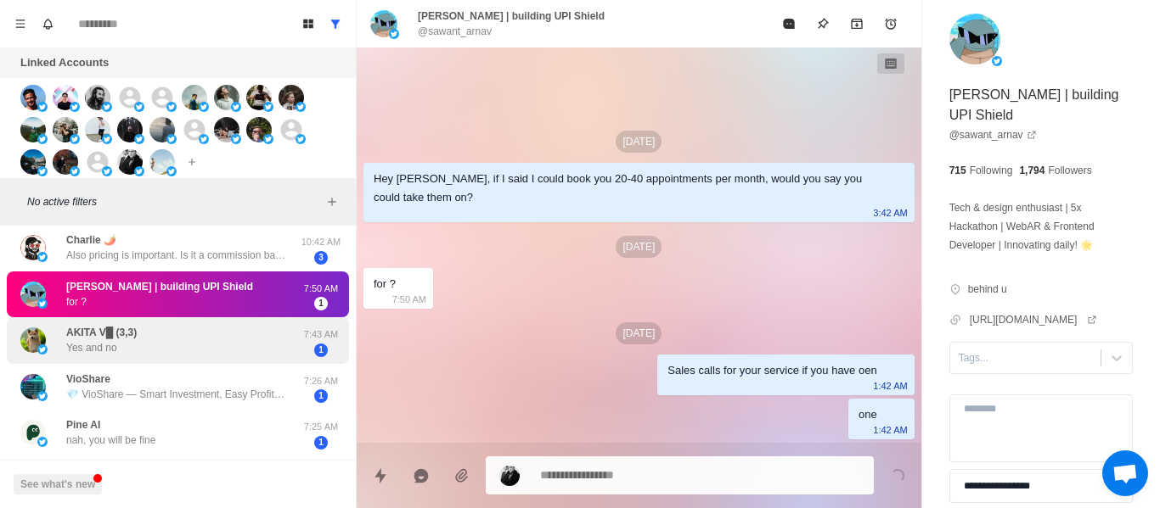
click at [192, 357] on div "AKITA V█ (3,3) Yes and no 7:43 AM 1" at bounding box center [178, 340] width 342 height 47
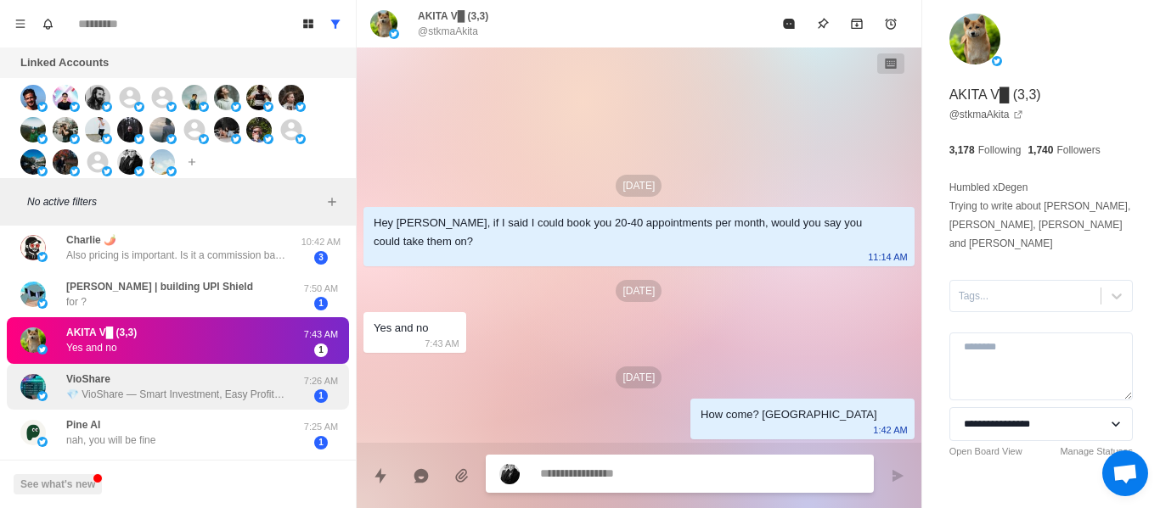
click at [178, 378] on div "VioShare 💎 VioShare — Smart Investment, Easy Profit 🚀 Start with just 20 USDT f…" at bounding box center [176, 387] width 221 height 31
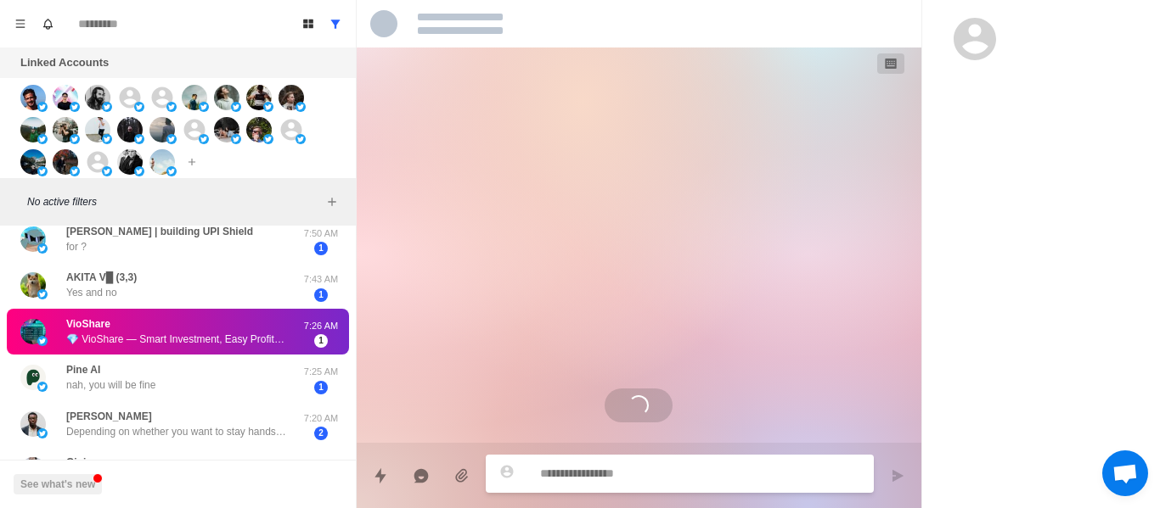
scroll to position [499, 0]
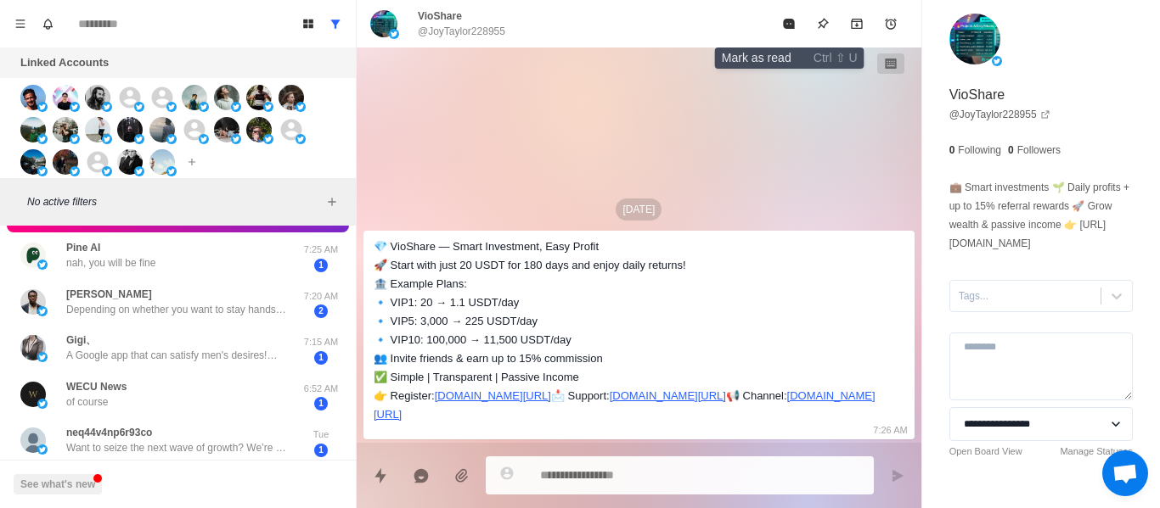
drag, startPoint x: 783, startPoint y: 21, endPoint x: 654, endPoint y: 223, distance: 240.2
click at [783, 22] on icon "Mark as read" at bounding box center [788, 24] width 11 height 10
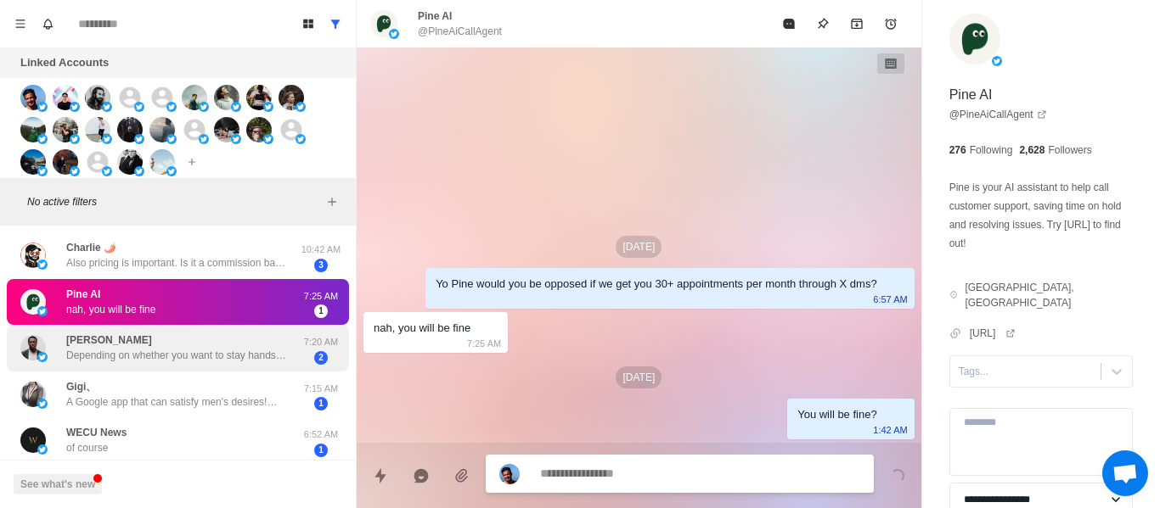
click at [216, 343] on div "[PERSON_NAME] Depending on whether you want to stay hands-on or free up more ti…" at bounding box center [176, 348] width 221 height 31
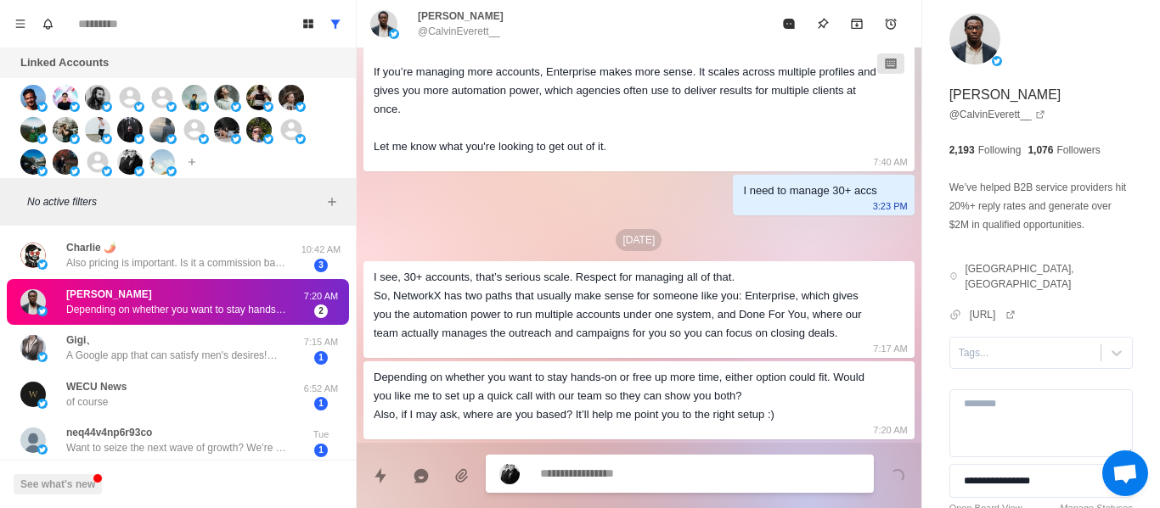
scroll to position [727, 0]
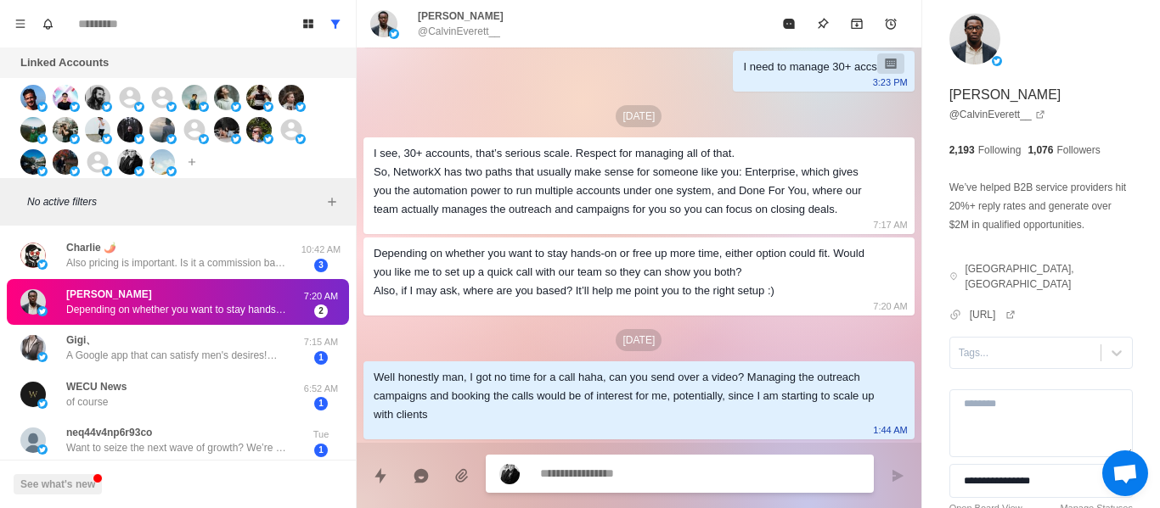
click at [678, 461] on div at bounding box center [680, 474] width 388 height 38
click at [632, 486] on textarea at bounding box center [700, 475] width 320 height 25
click at [632, 486] on div at bounding box center [680, 474] width 388 height 38
click at [628, 486] on div at bounding box center [680, 474] width 388 height 38
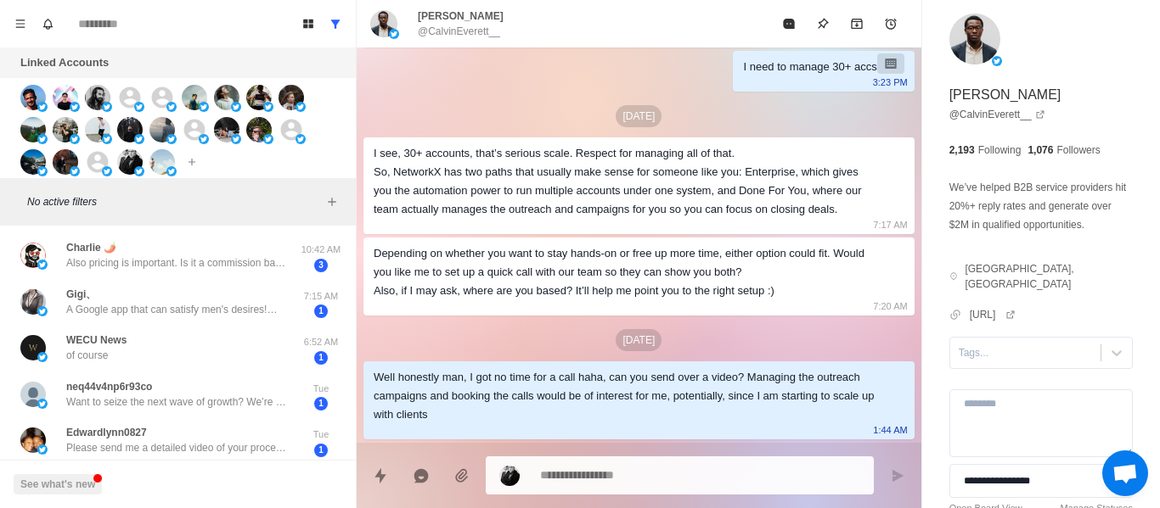
click at [628, 486] on textarea at bounding box center [700, 475] width 320 height 25
click at [628, 486] on div at bounding box center [680, 476] width 388 height 38
click at [628, 486] on textarea at bounding box center [700, 475] width 320 height 25
click at [628, 486] on div at bounding box center [680, 474] width 388 height 38
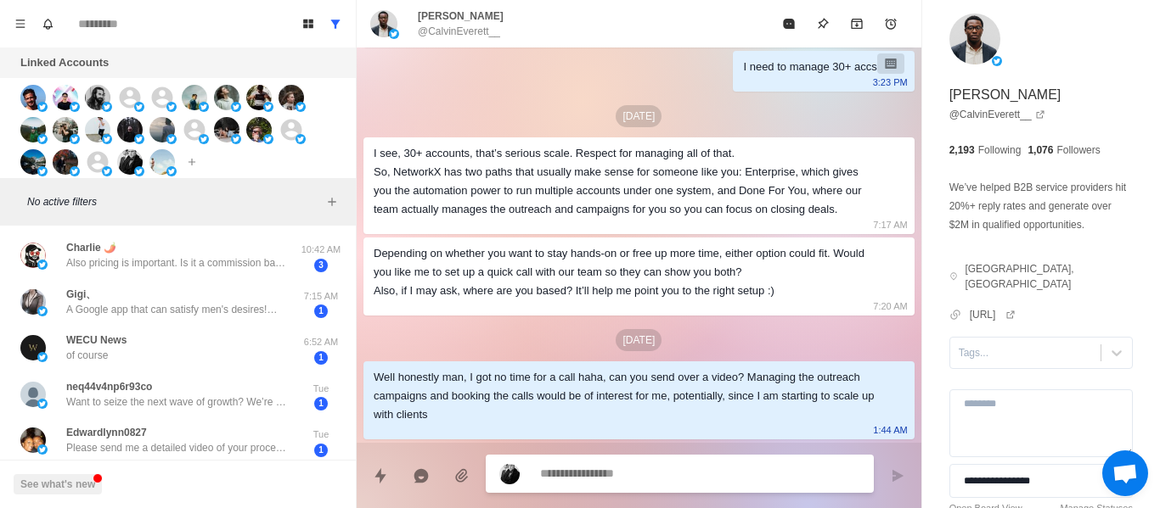
click at [628, 486] on div at bounding box center [680, 474] width 388 height 38
click at [592, 468] on textarea at bounding box center [700, 474] width 320 height 25
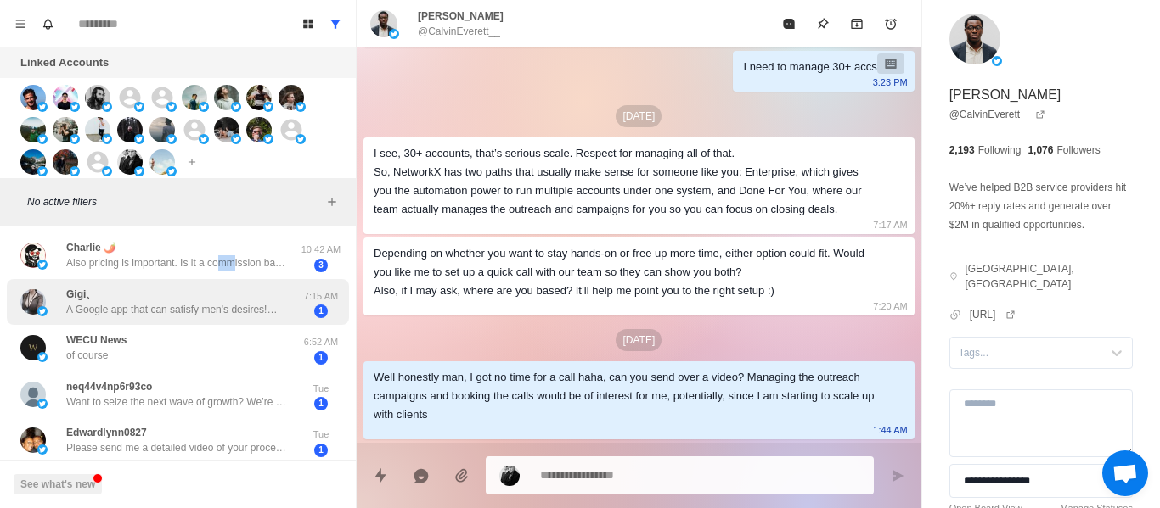
drag, startPoint x: 236, startPoint y: 258, endPoint x: 262, endPoint y: 294, distance: 44.3
click at [216, 256] on p "Also pricing is important. Is it a commission based model?" at bounding box center [176, 262] width 221 height 15
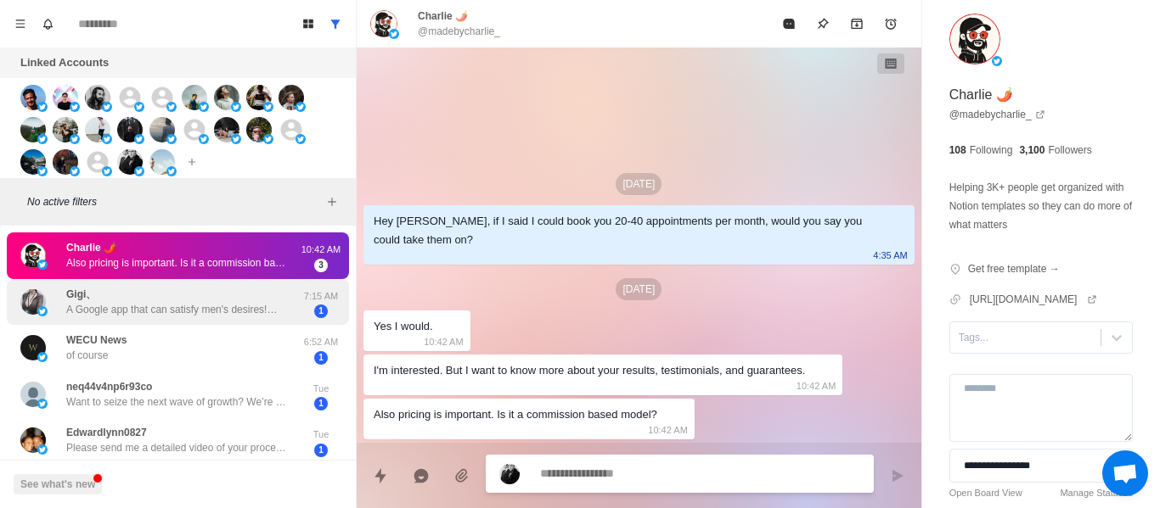
click at [241, 310] on p "A Google app that can satisfy men's desires!💋 Beauties from around the world fr…" at bounding box center [176, 309] width 221 height 15
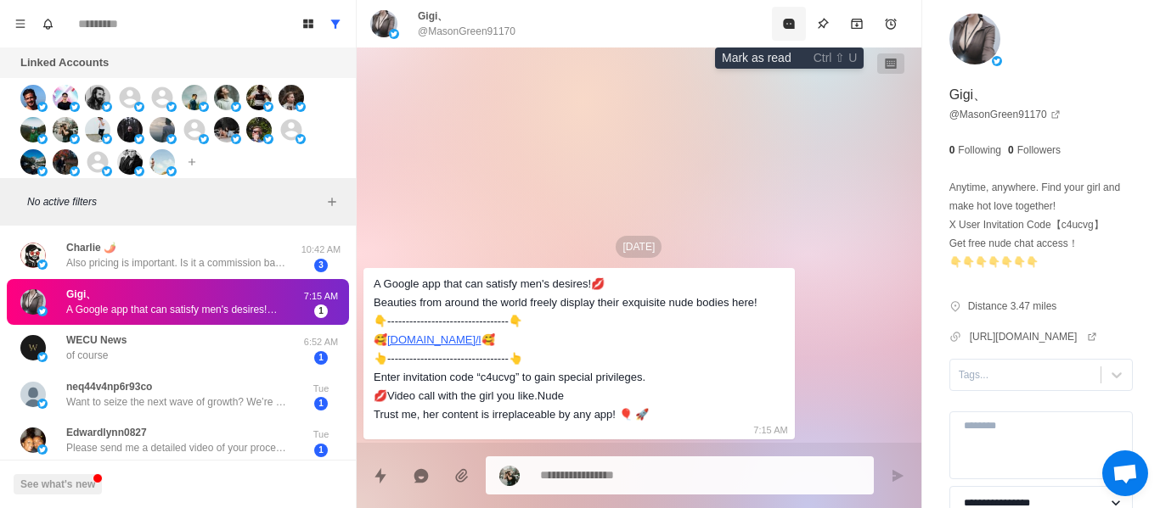
click at [791, 20] on icon "Mark as read" at bounding box center [788, 24] width 11 height 10
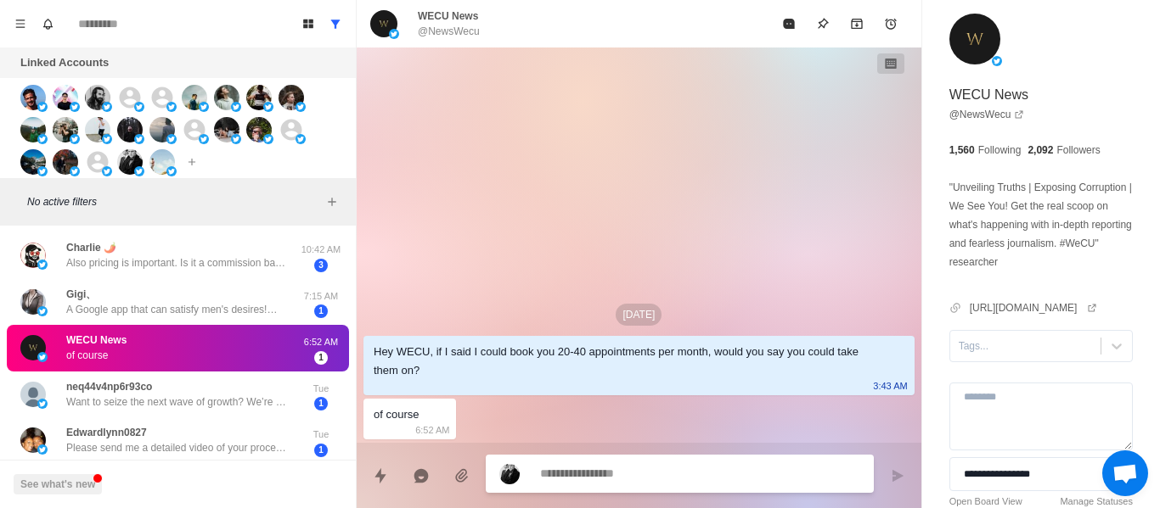
paste textarea "**********"
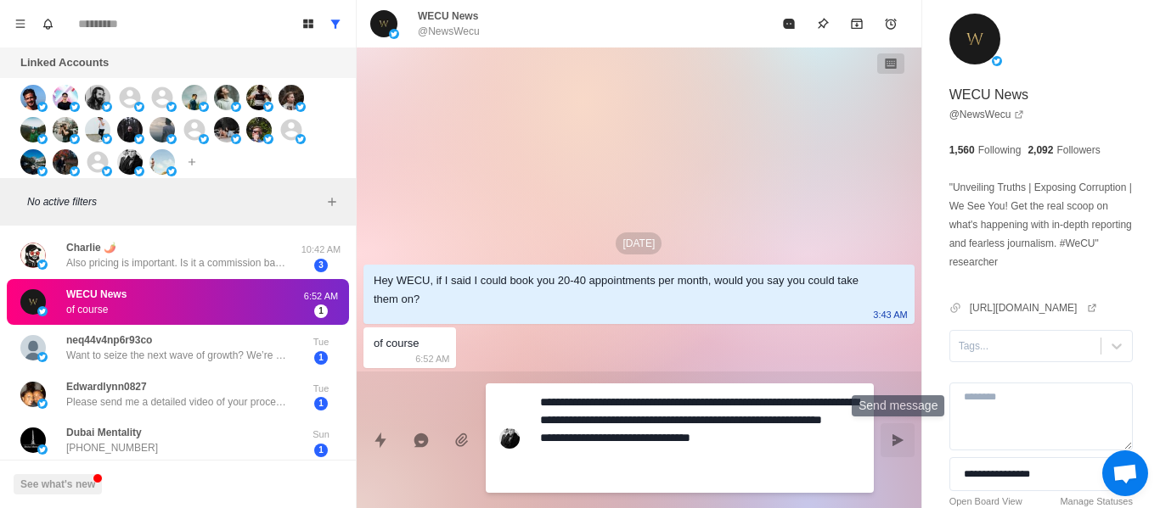
click at [902, 452] on button "Send message" at bounding box center [897, 441] width 34 height 34
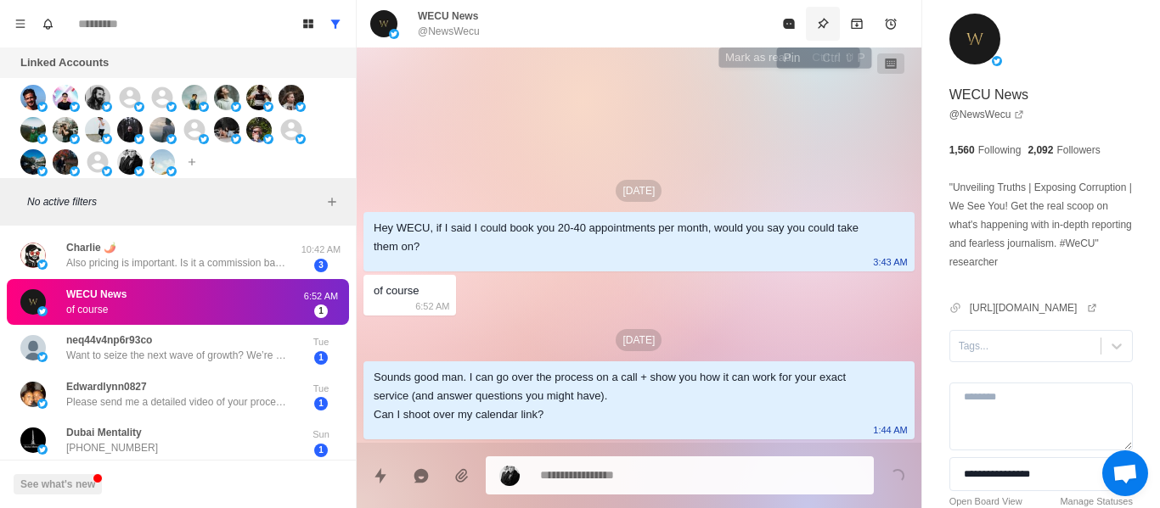
click at [820, 27] on icon "Pin" at bounding box center [823, 24] width 14 height 14
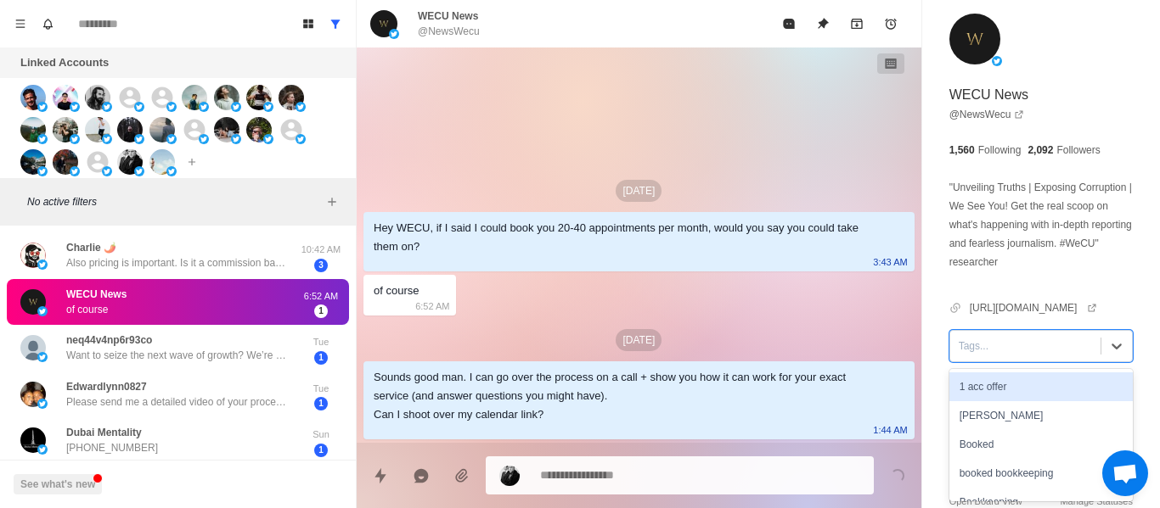
click at [1030, 344] on div at bounding box center [1024, 346] width 133 height 19
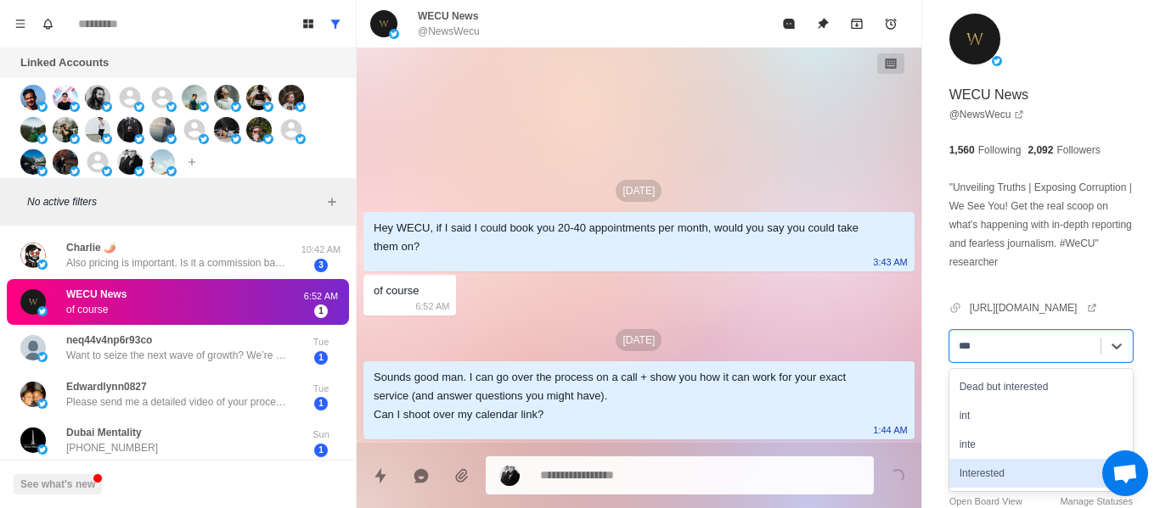
click at [999, 479] on div "Interested" at bounding box center [1040, 473] width 183 height 29
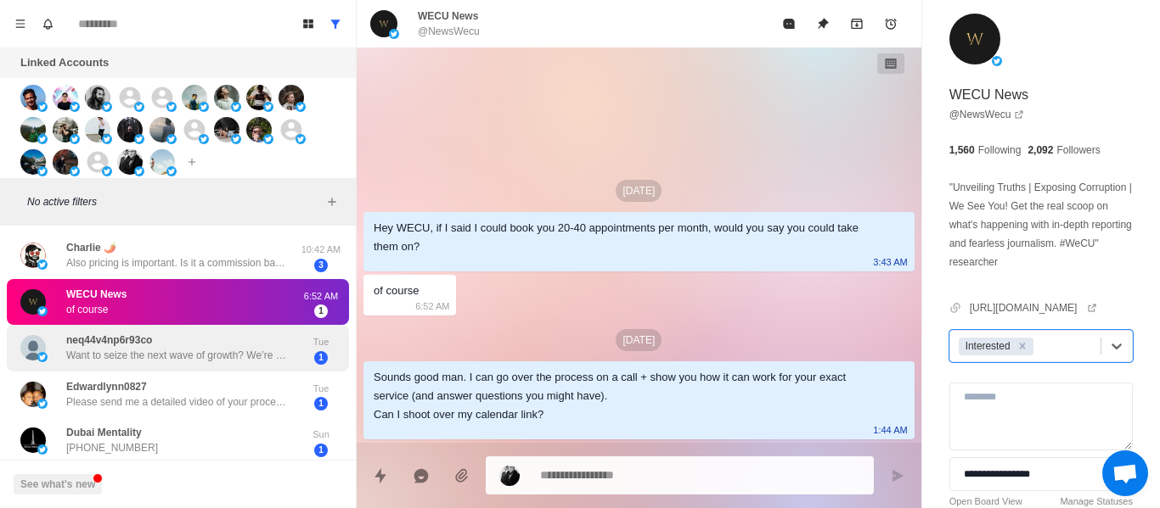
drag, startPoint x: 184, startPoint y: 348, endPoint x: 221, endPoint y: 335, distance: 38.7
click at [185, 346] on div "neq44v4np6r93co Want to seize the next wave of growth? We’re a professional sto…" at bounding box center [176, 348] width 221 height 31
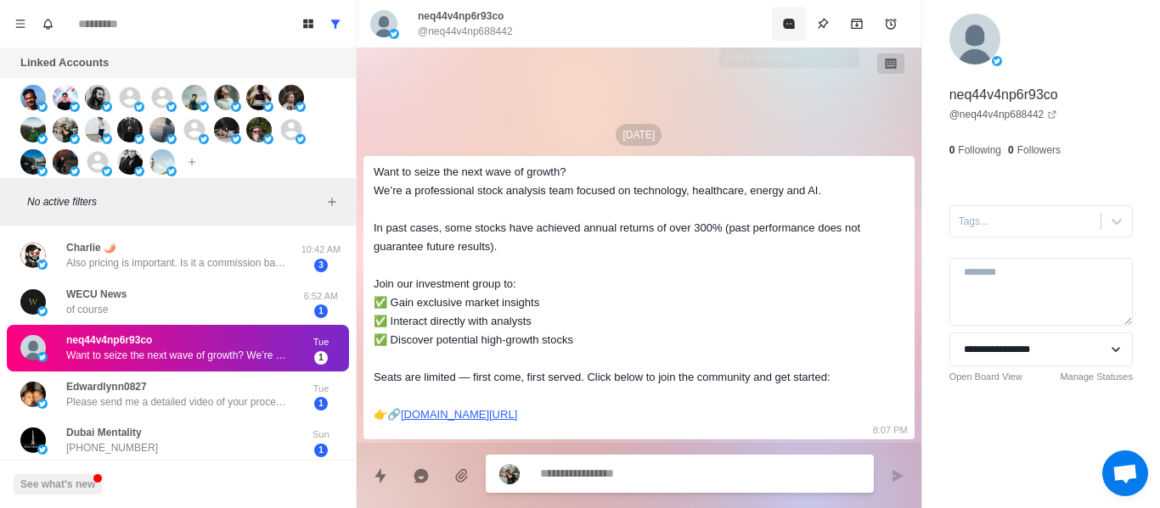
click at [785, 20] on icon "Mark as read" at bounding box center [788, 24] width 11 height 10
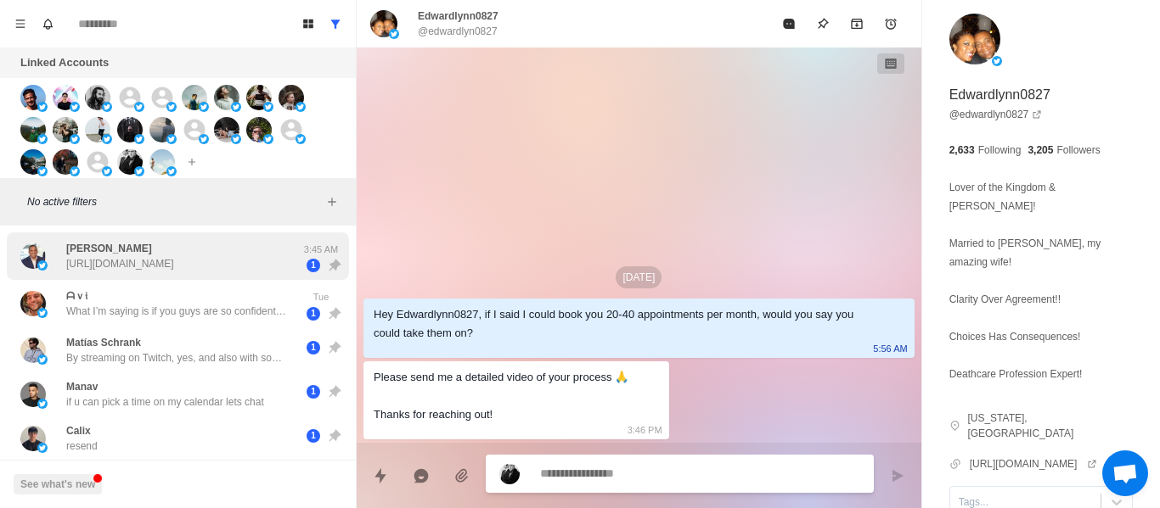
click at [162, 245] on div "[PERSON_NAME] [URL][DOMAIN_NAME]" at bounding box center [120, 256] width 108 height 31
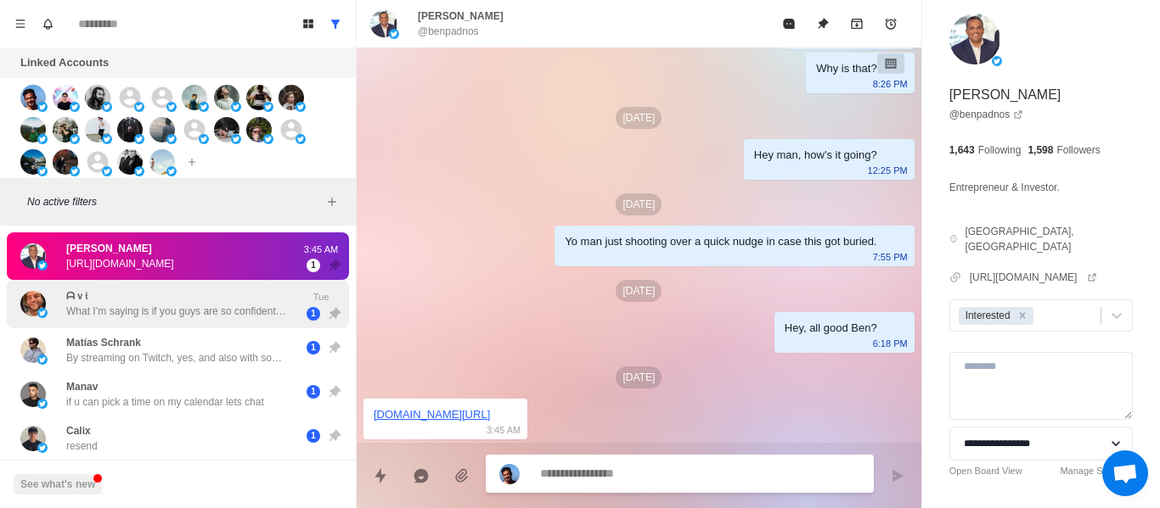
scroll to position [340, 0]
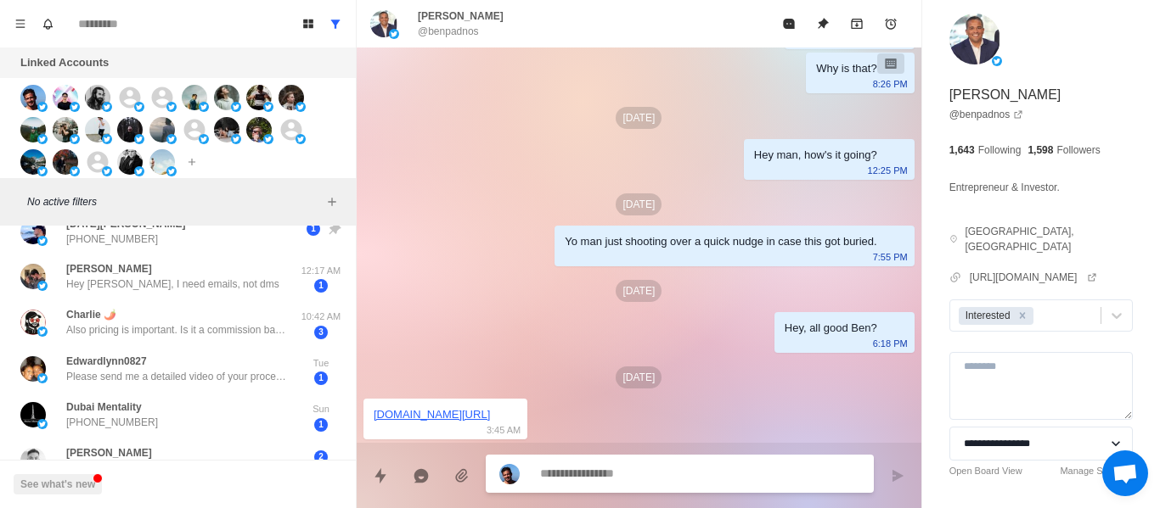
click at [203, 312] on div "[PERSON_NAME] 🌶️ Also pricing is important. Is it a commission based model?" at bounding box center [176, 322] width 221 height 31
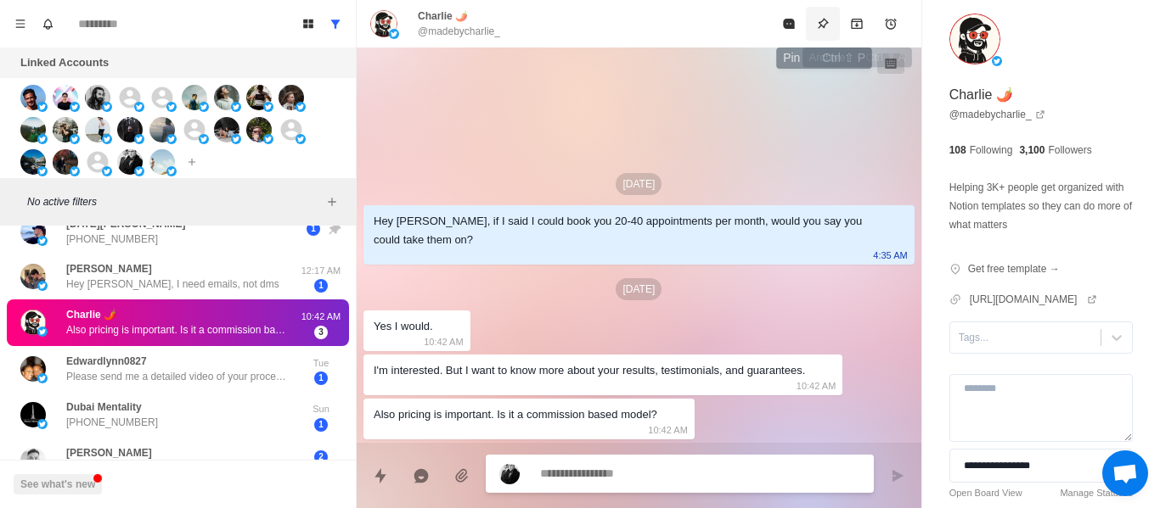
click at [826, 22] on icon "Pin" at bounding box center [822, 23] width 11 height 11
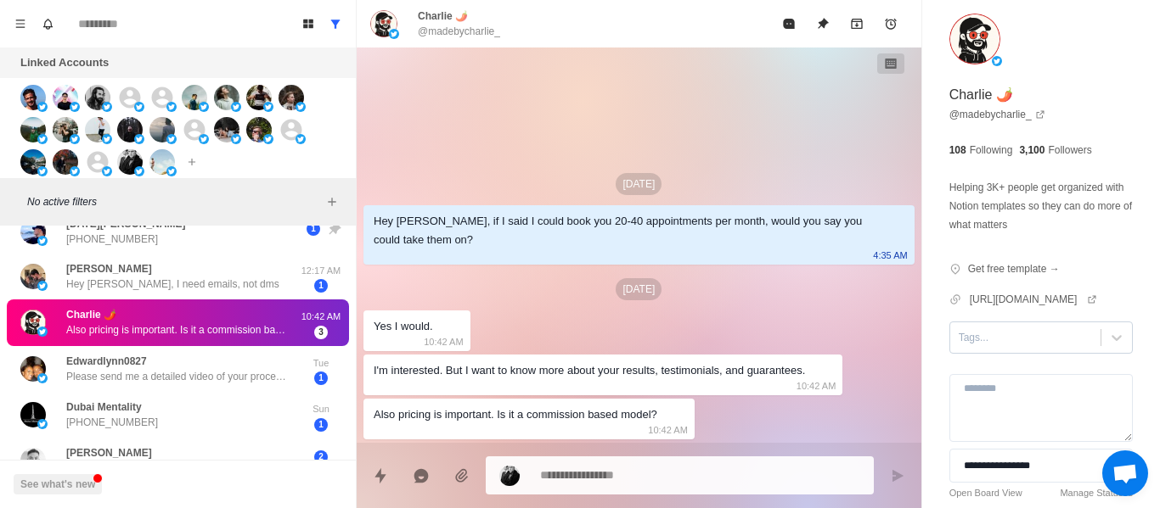
click at [1008, 353] on div "**********" at bounding box center [1041, 288] width 238 height 576
click at [1008, 346] on div at bounding box center [1024, 337] width 133 height 19
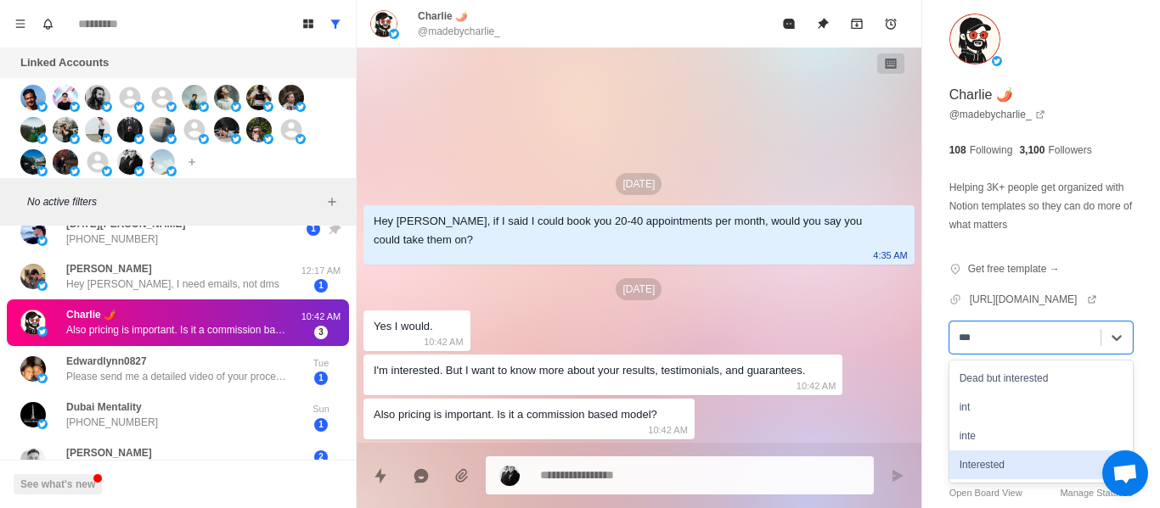
click at [993, 460] on div "Interested" at bounding box center [1040, 465] width 183 height 29
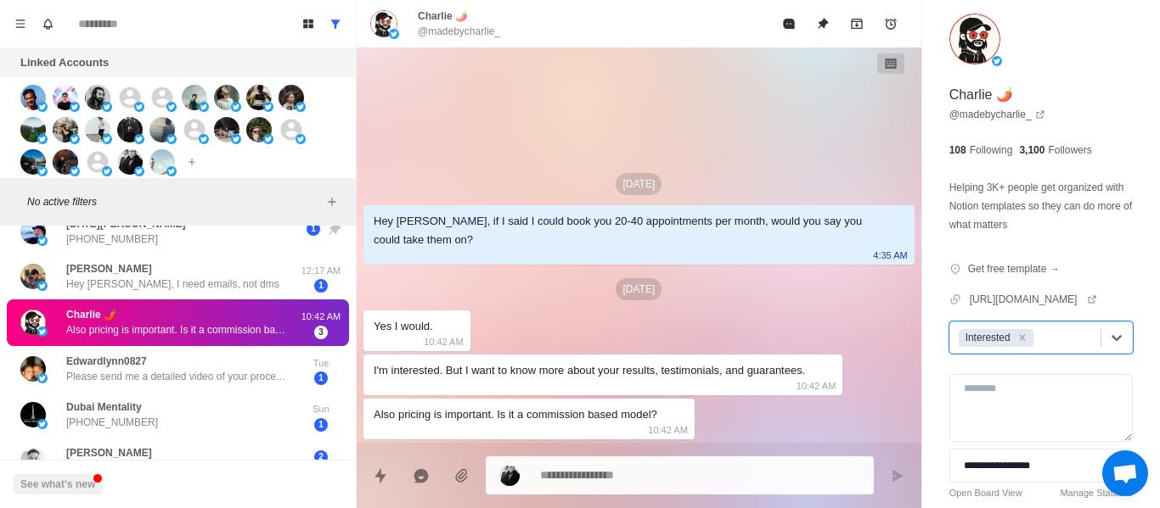
click at [575, 337] on div "[DATE] Hey [PERSON_NAME], if I said I could book you 20-40 appointments per mon…" at bounding box center [639, 246] width 564 height 396
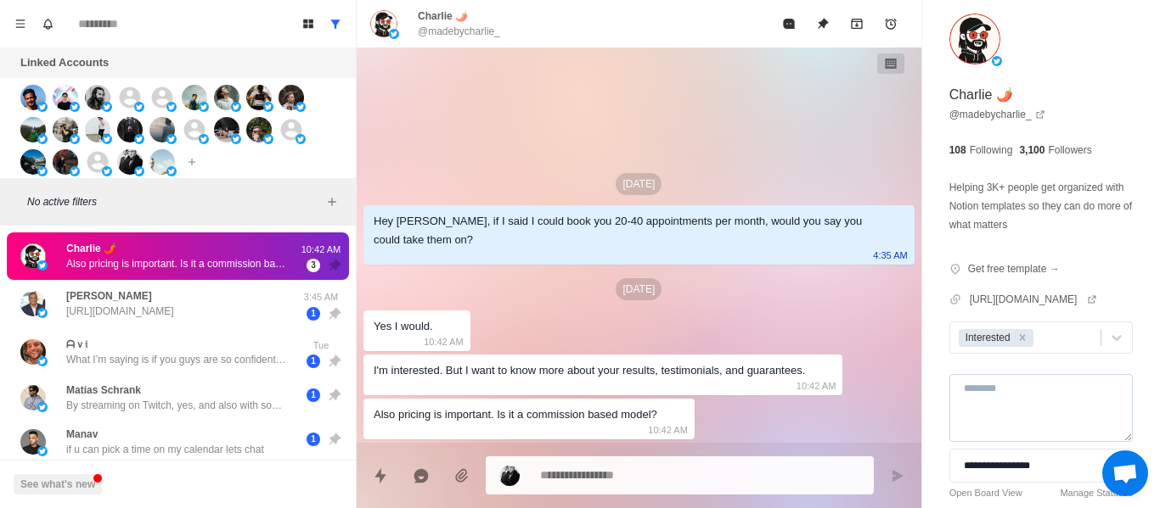
click at [1113, 375] on textarea at bounding box center [1040, 408] width 183 height 68
click at [626, 470] on textarea at bounding box center [700, 474] width 320 height 25
click at [626, 471] on textarea at bounding box center [700, 474] width 320 height 25
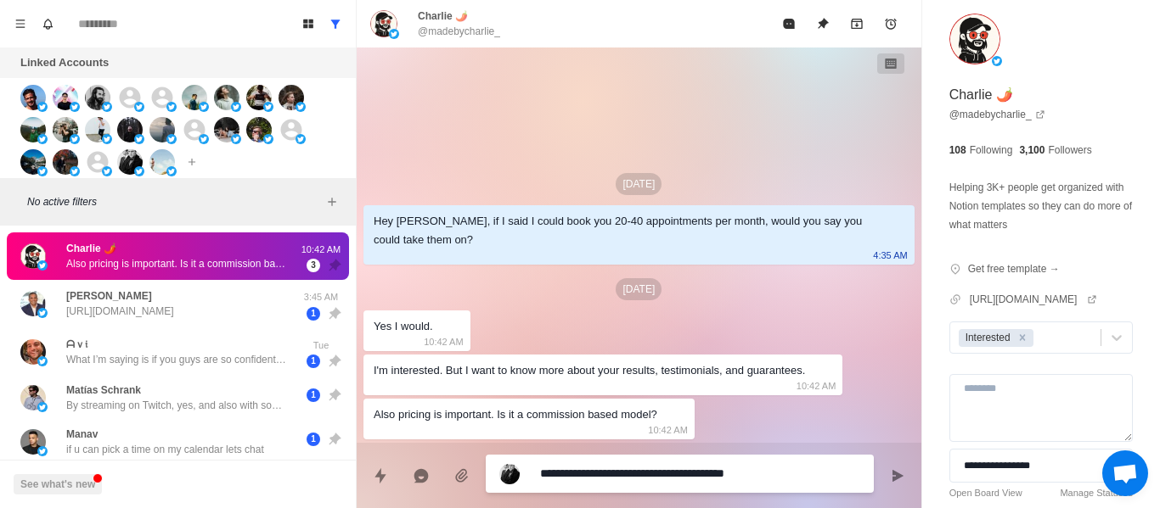
click at [632, 484] on textarea "**********" at bounding box center [700, 474] width 320 height 25
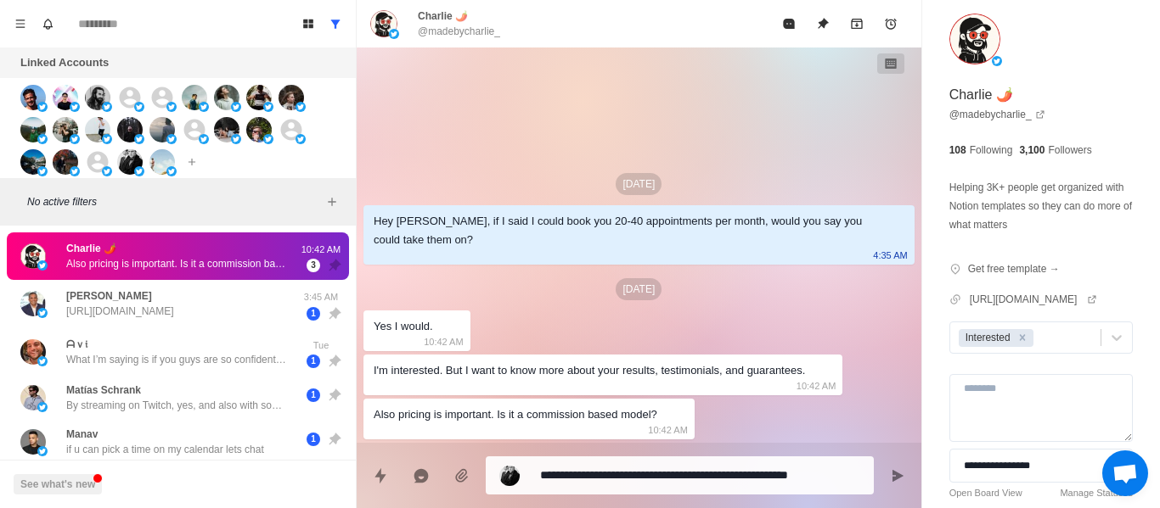
click at [867, 474] on div "**********" at bounding box center [680, 476] width 388 height 38
click at [858, 473] on textarea "**********" at bounding box center [700, 475] width 320 height 25
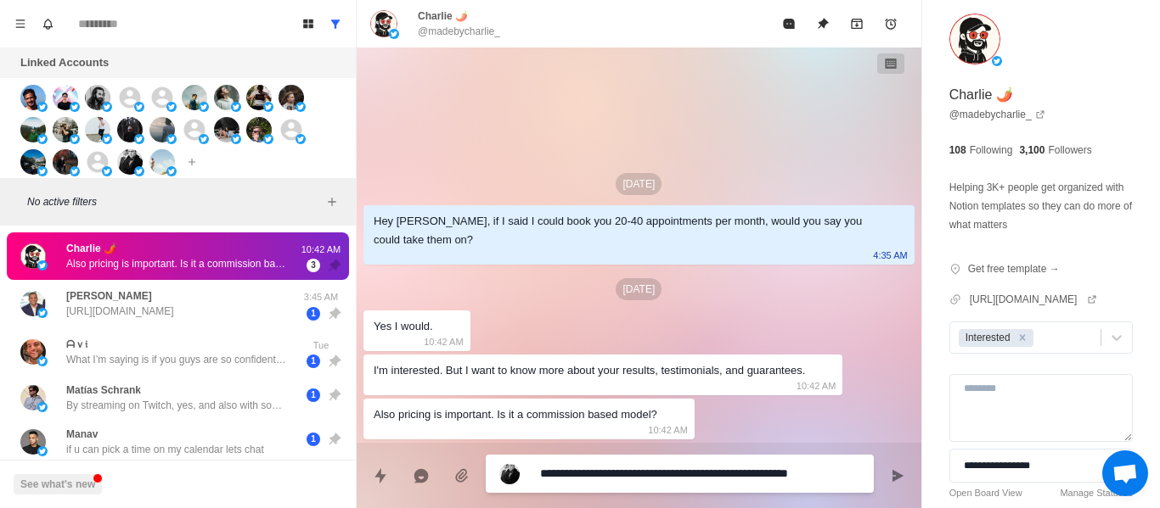
paste textarea "**********"
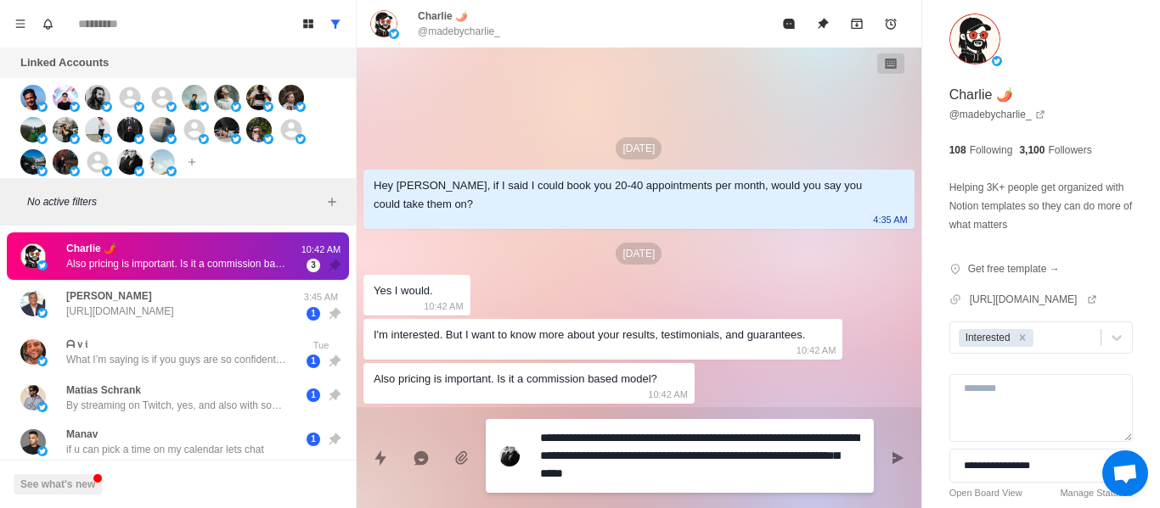
drag, startPoint x: 801, startPoint y: 431, endPoint x: 819, endPoint y: 432, distance: 17.8
click at [803, 431] on textarea "**********" at bounding box center [700, 456] width 320 height 60
click at [890, 464] on icon "Send message" at bounding box center [897, 459] width 14 height 14
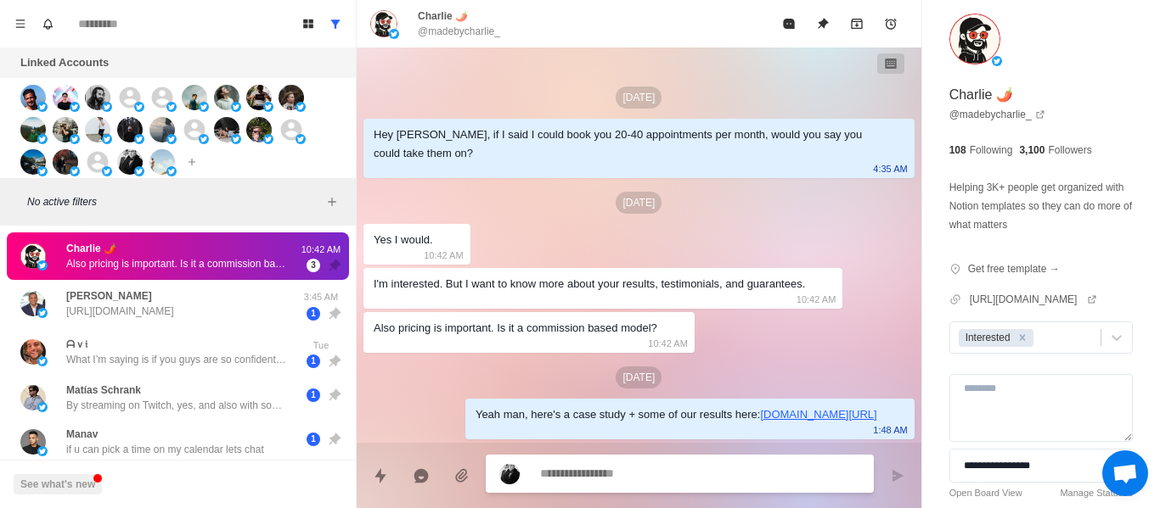
click at [653, 477] on textarea at bounding box center [700, 474] width 320 height 25
click at [649, 477] on textarea at bounding box center [700, 474] width 320 height 25
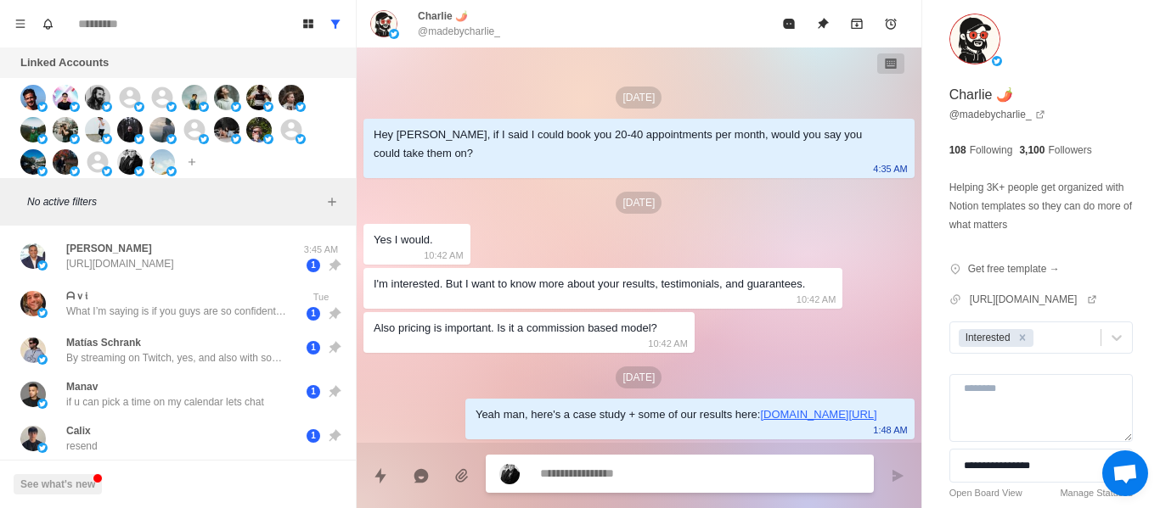
paste textarea "**********"
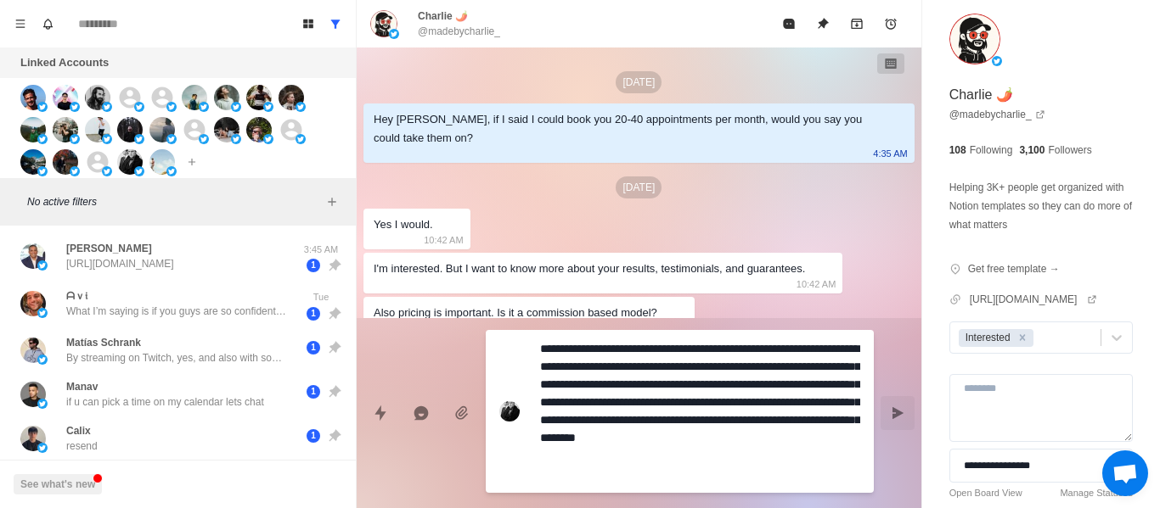
drag, startPoint x: 614, startPoint y: 355, endPoint x: 536, endPoint y: 351, distance: 77.3
click at [536, 351] on div "**********" at bounding box center [680, 411] width 388 height 163
drag, startPoint x: 716, startPoint y: 346, endPoint x: 677, endPoint y: 377, distance: 48.9
click at [677, 377] on textarea "**********" at bounding box center [700, 411] width 320 height 149
click at [665, 376] on textarea "**********" at bounding box center [700, 411] width 320 height 149
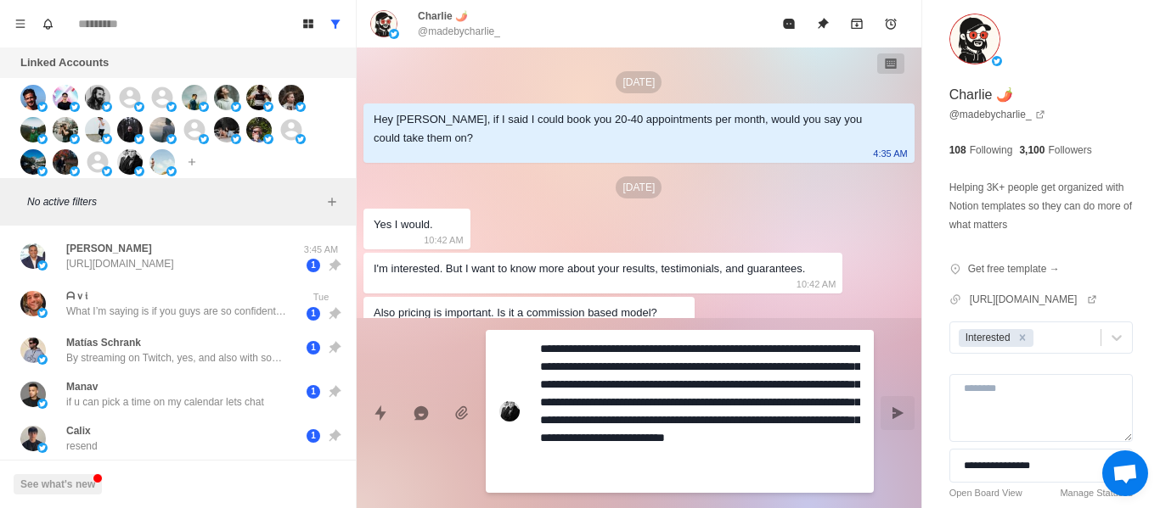
click at [642, 368] on textarea "**********" at bounding box center [700, 411] width 320 height 149
click at [636, 367] on textarea "**********" at bounding box center [700, 411] width 320 height 149
drag, startPoint x: 640, startPoint y: 368, endPoint x: 711, endPoint y: 346, distance: 74.4
click at [711, 346] on textarea "**********" at bounding box center [700, 411] width 320 height 149
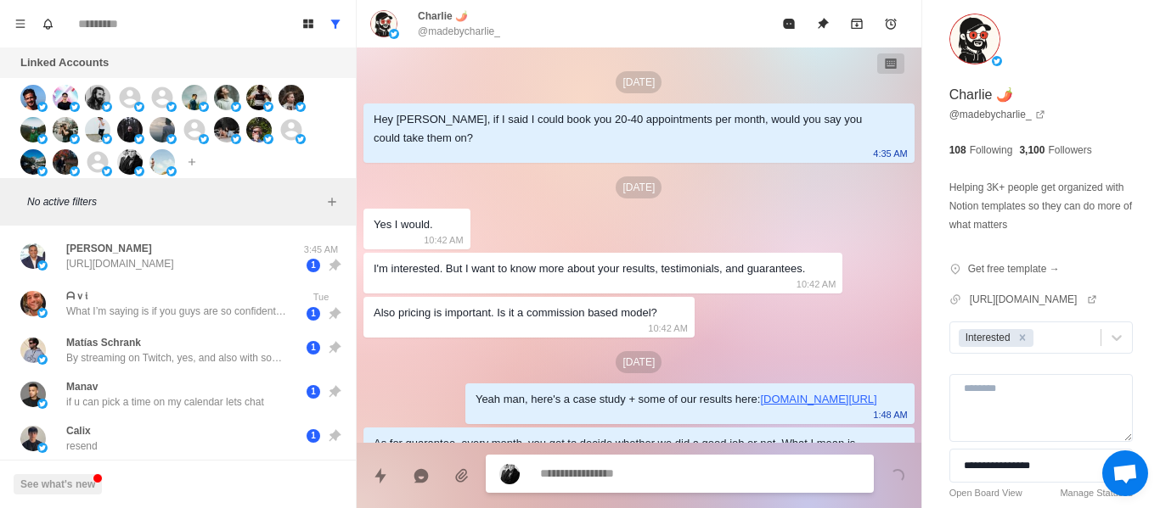
scroll to position [104, 0]
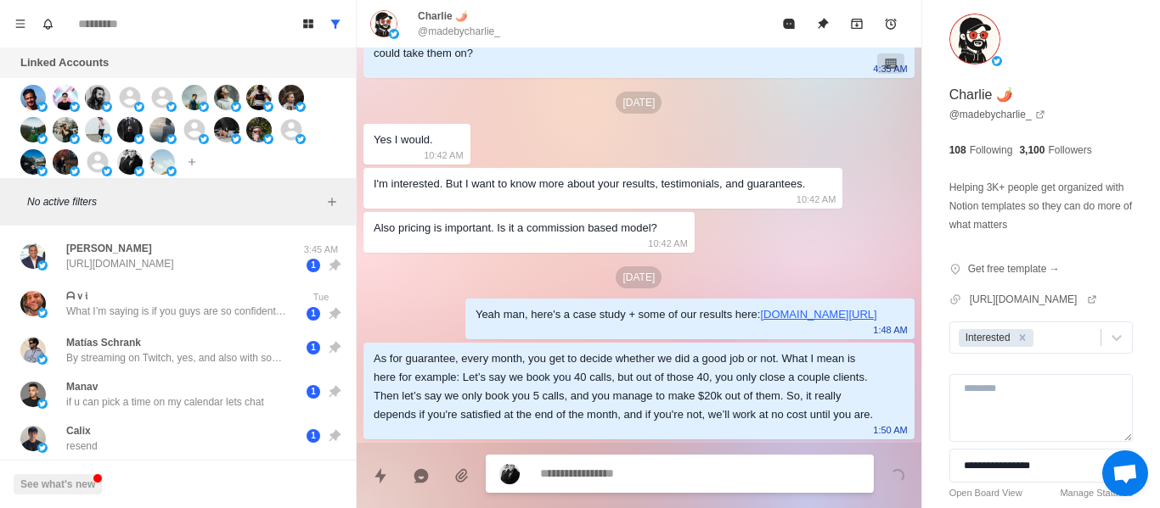
click at [697, 350] on div "As for guarantee, every month, you get to decide whether we did a good job or n…" at bounding box center [624, 387] width 503 height 75
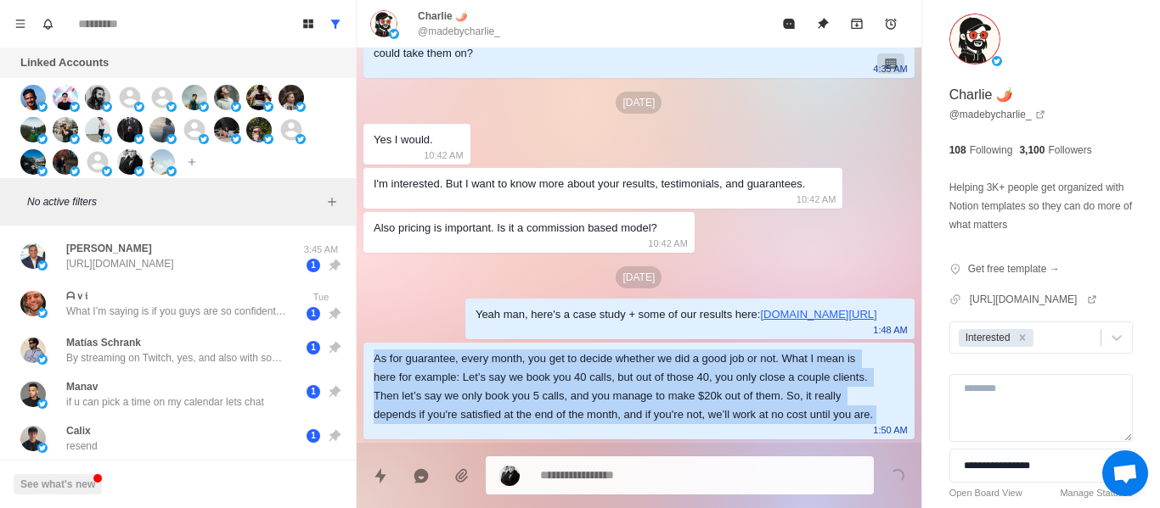
click at [696, 350] on div "As for guarantee, every month, you get to decide whether we did a good job or n…" at bounding box center [624, 387] width 503 height 75
copy div "As for guarantee, every month, you get to decide whether we did a good job or n…"
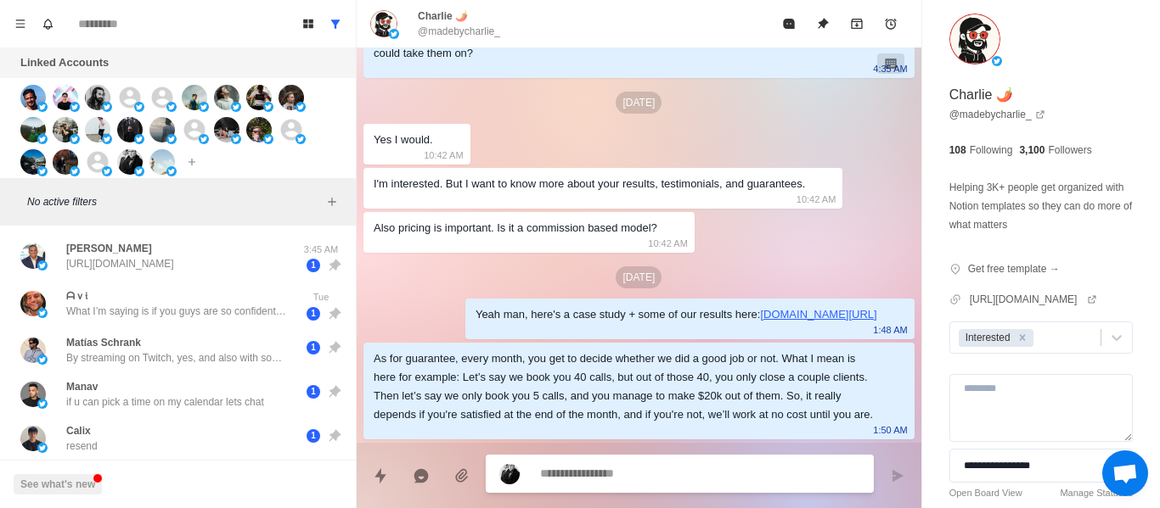
paste textarea "**********"
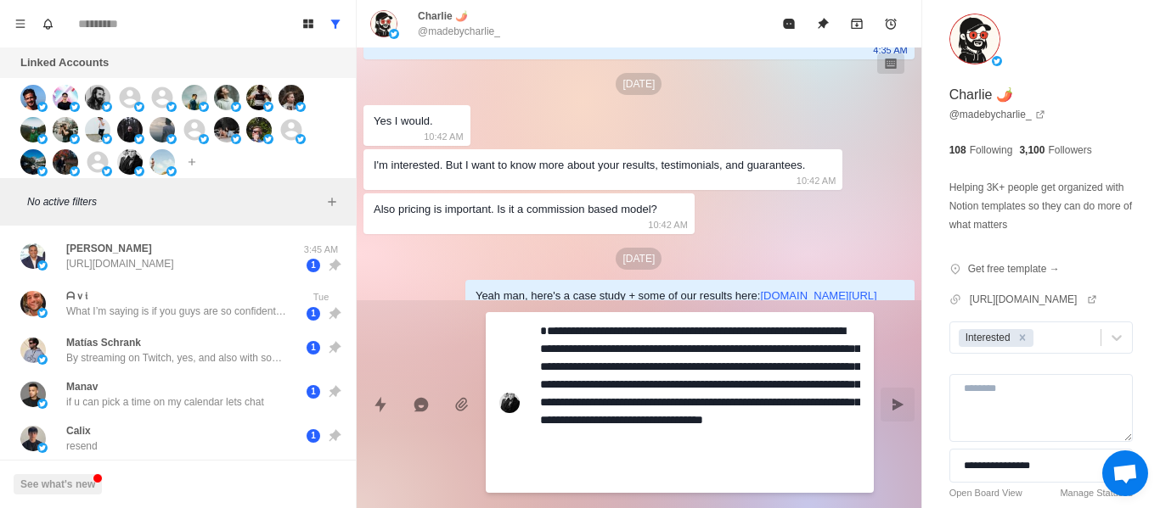
click at [542, 347] on textarea "**********" at bounding box center [700, 402] width 320 height 167
click at [626, 351] on textarea "**********" at bounding box center [700, 402] width 320 height 167
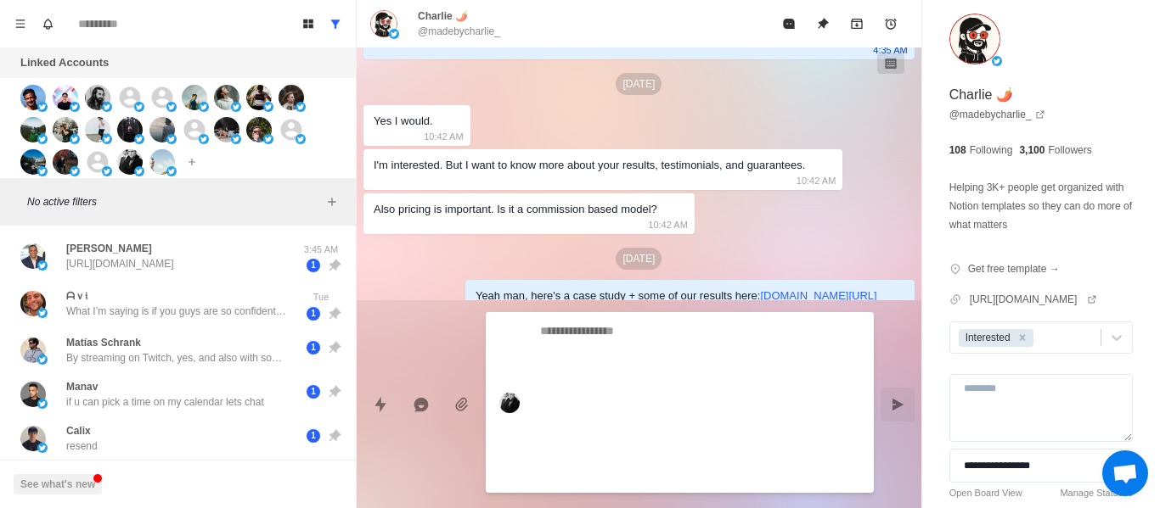
scroll to position [241, 0]
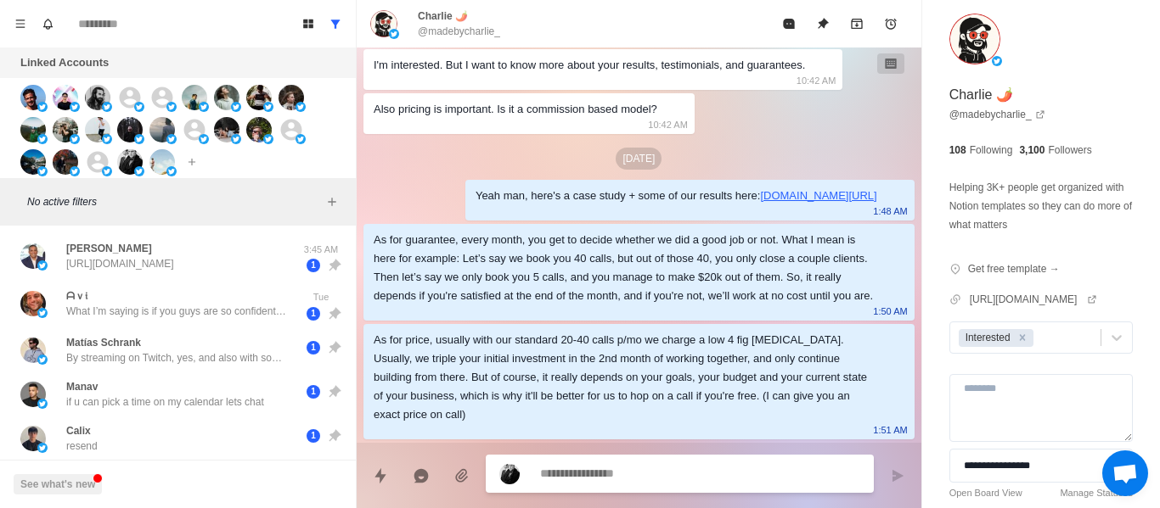
click at [608, 469] on textarea at bounding box center [700, 474] width 320 height 25
click at [608, 470] on textarea at bounding box center [700, 474] width 320 height 25
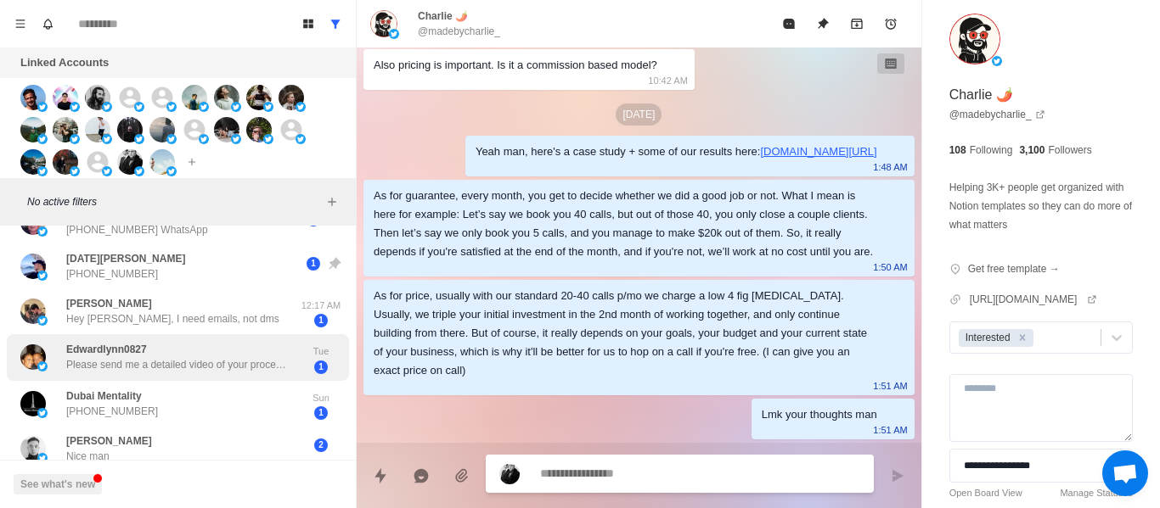
scroll to position [375, 0]
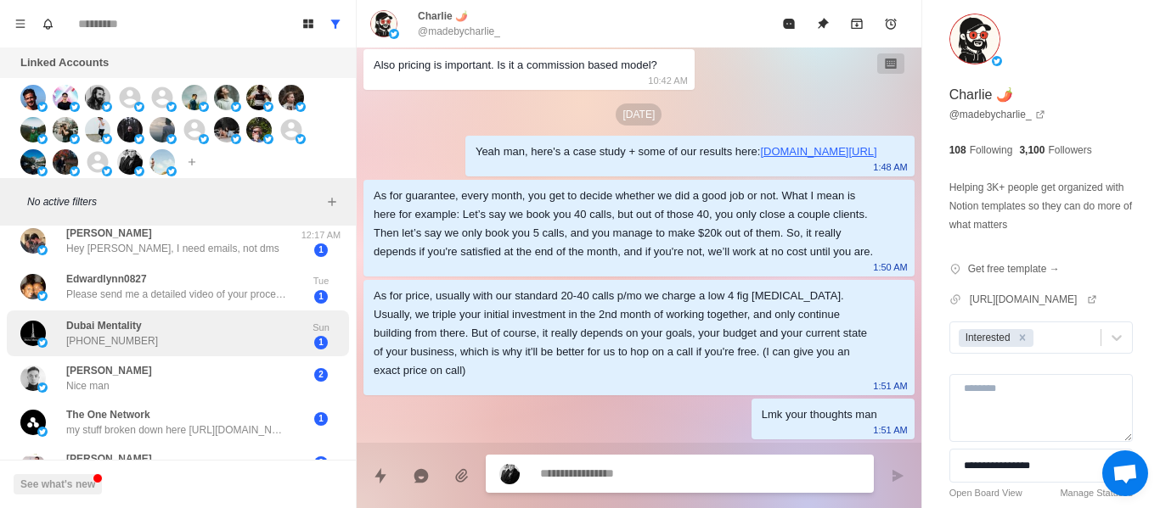
drag, startPoint x: 124, startPoint y: 326, endPoint x: 477, endPoint y: 181, distance: 381.8
click at [124, 327] on p "Dubai Mentality" at bounding box center [104, 325] width 76 height 15
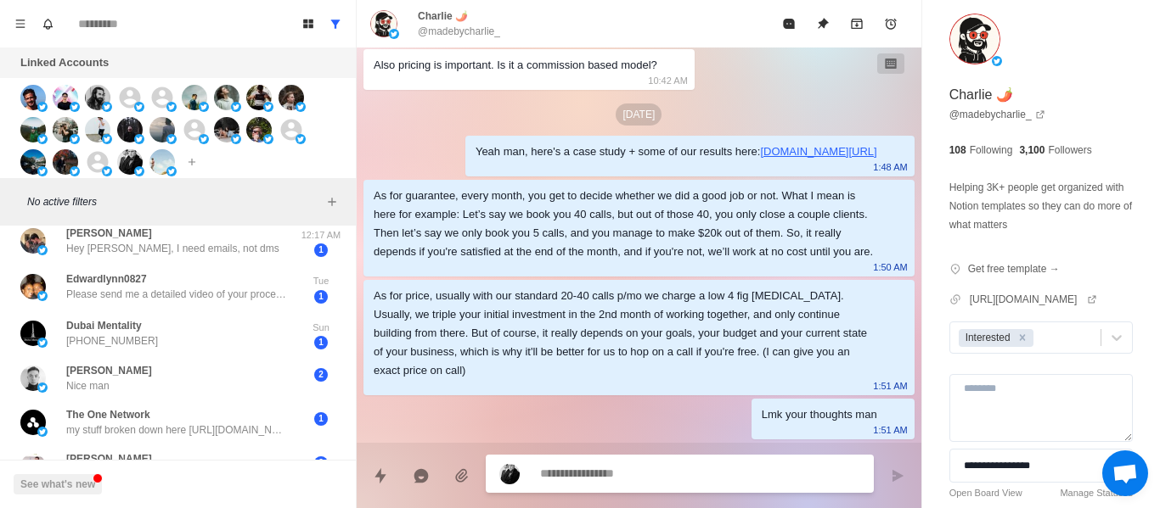
scroll to position [0, 0]
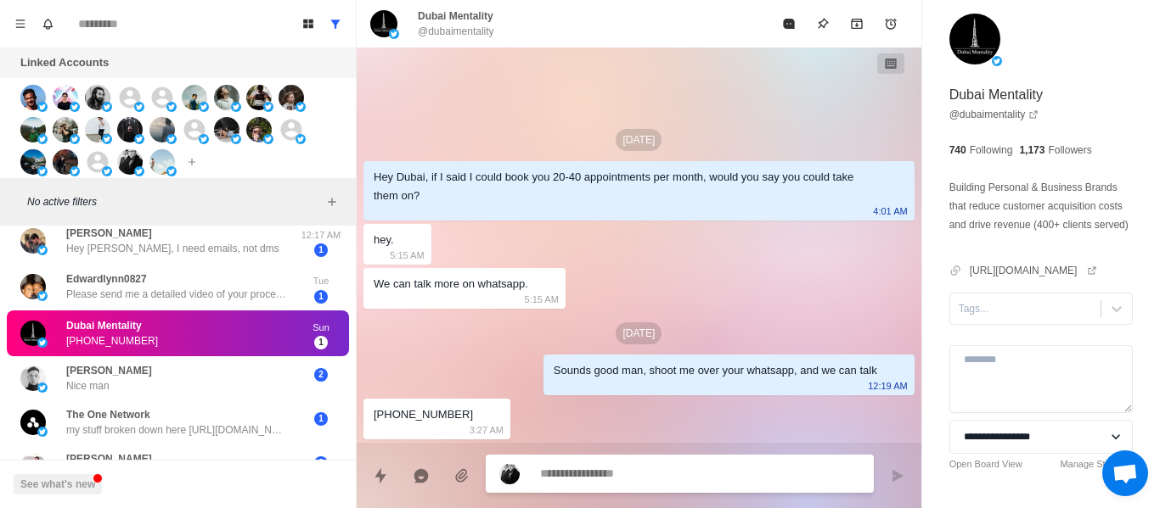
click at [458, 31] on p "@dubaimentality" at bounding box center [456, 31] width 76 height 15
click at [457, 31] on p "@dubaimentality" at bounding box center [456, 31] width 76 height 15
drag, startPoint x: 457, startPoint y: 31, endPoint x: 395, endPoint y: 177, distance: 159.4
click at [395, 171] on div "Hey Dubai, if I said I could book you 20-40 appointments per month, would you s…" at bounding box center [624, 186] width 503 height 37
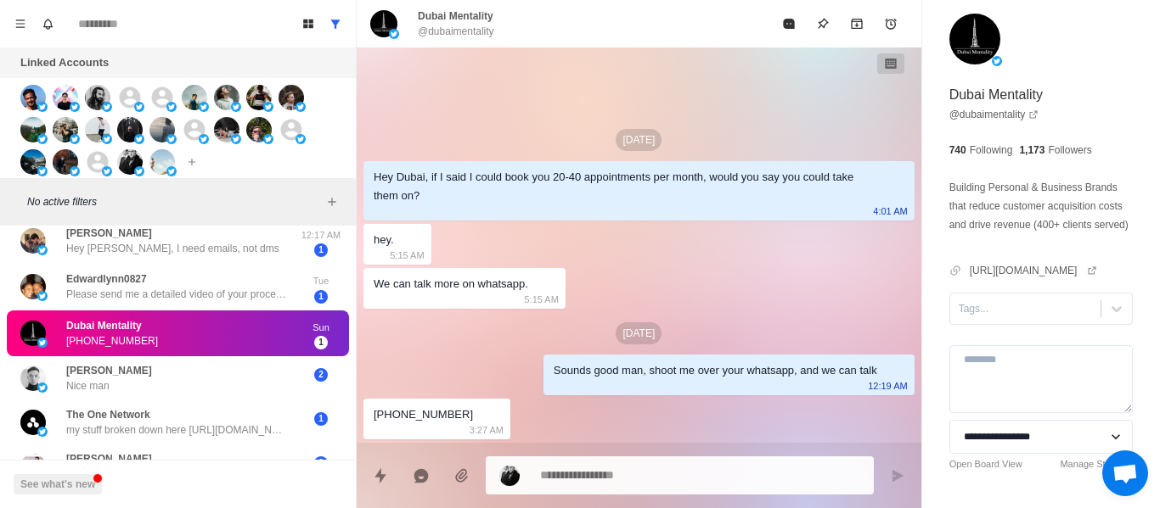
click at [430, 426] on div "[PHONE_NUMBER]:27 AM" at bounding box center [436, 419] width 147 height 41
click at [430, 413] on div "[PHONE_NUMBER]" at bounding box center [422, 415] width 99 height 19
click at [430, 412] on div "[PHONE_NUMBER]" at bounding box center [422, 415] width 99 height 19
copy div "[PHONE_NUMBER]"
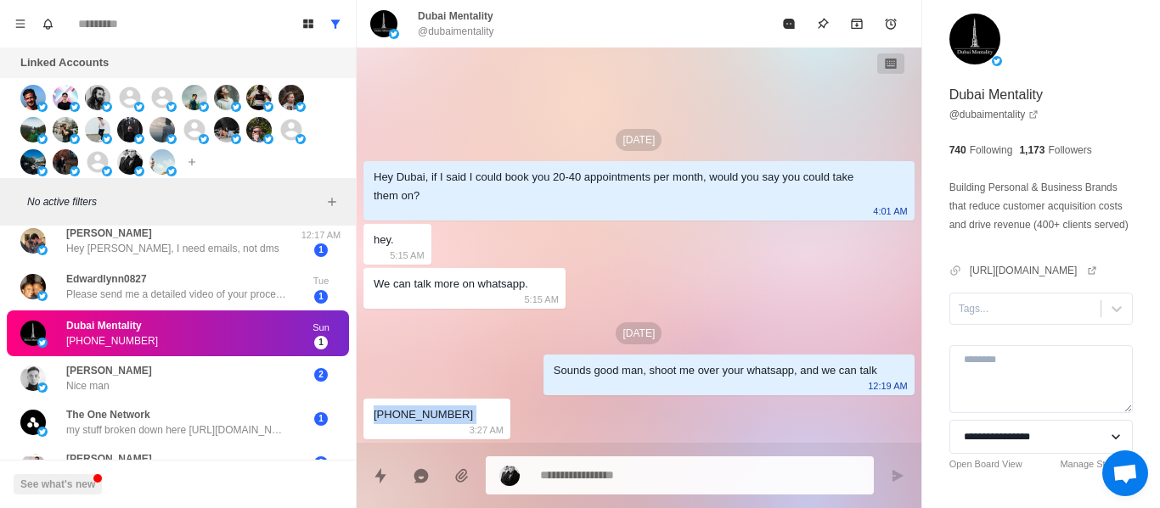
click at [682, 481] on textarea at bounding box center [700, 475] width 320 height 25
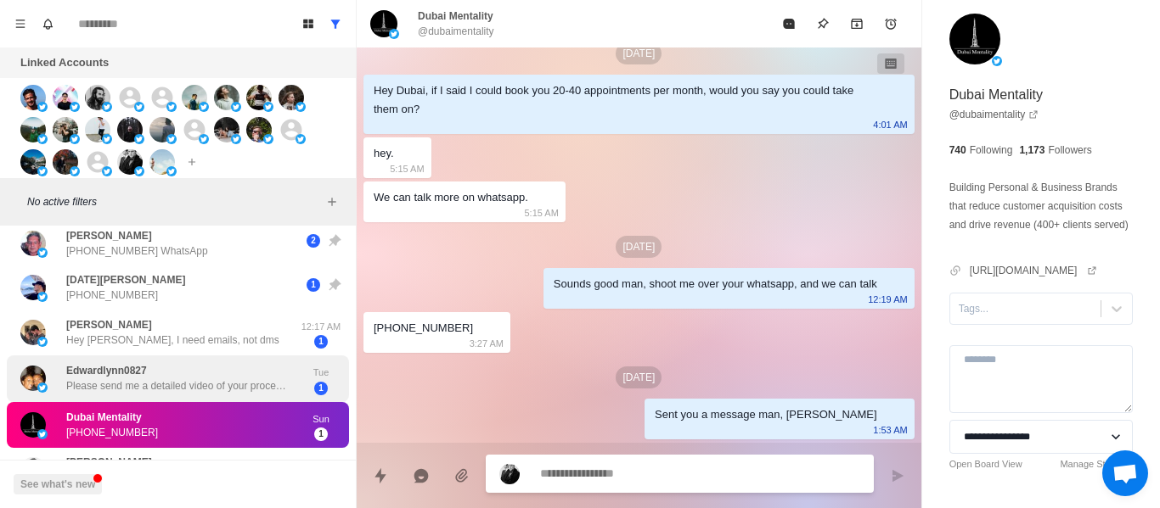
scroll to position [340, 0]
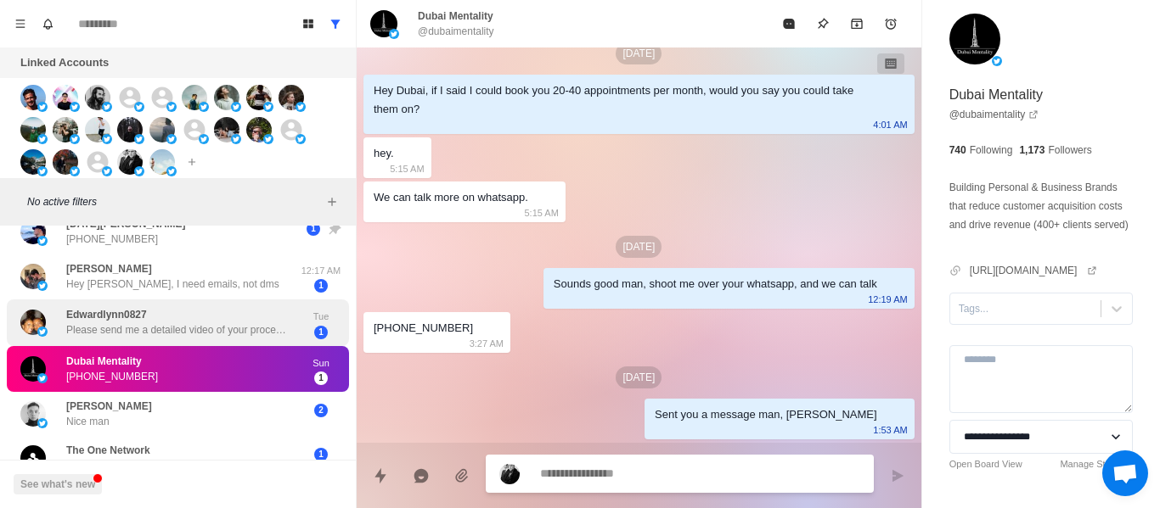
click at [127, 332] on p "Please send me a detailed video of your process 🙏 Thanks for reaching out!" at bounding box center [176, 330] width 221 height 15
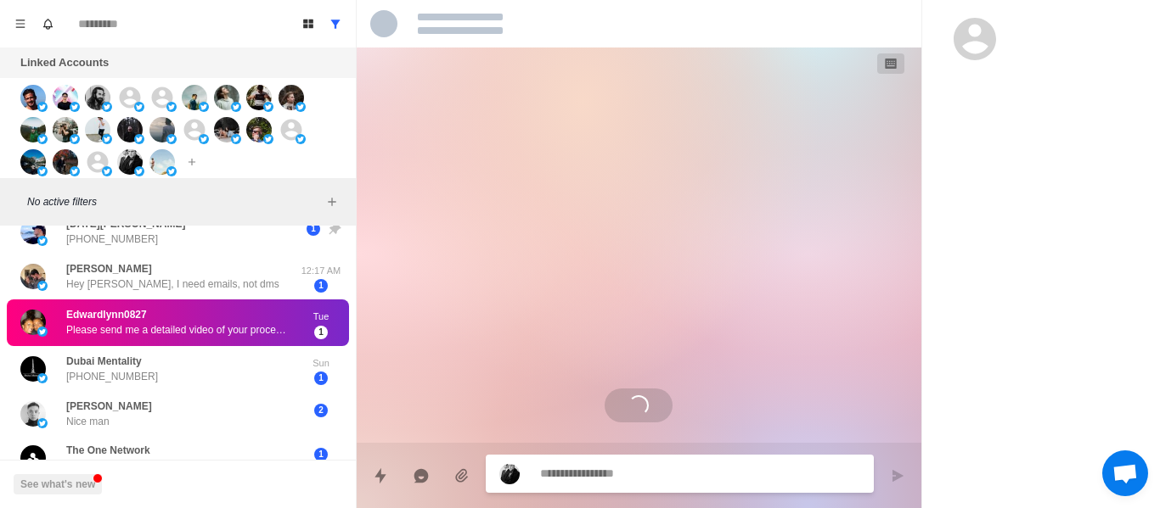
scroll to position [0, 0]
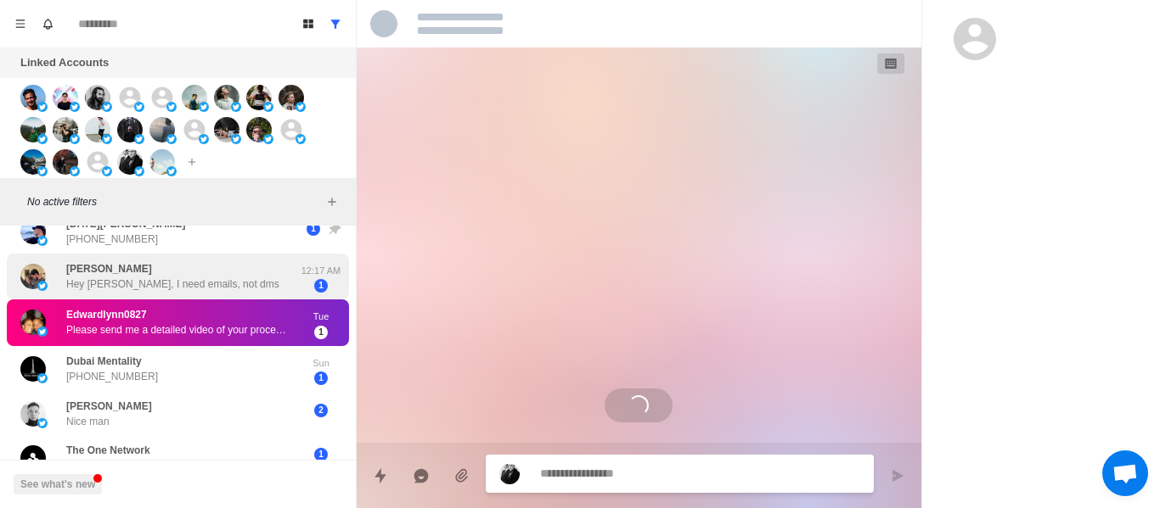
click at [104, 256] on div "[PERSON_NAME], I need emails, not dms 12:17 AM 1" at bounding box center [178, 277] width 342 height 47
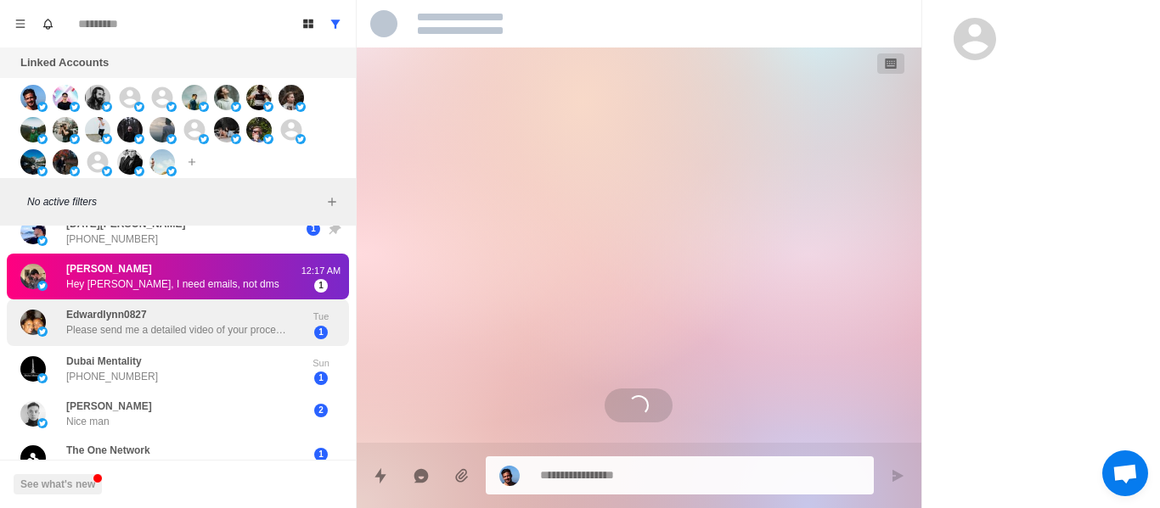
click at [121, 309] on p "Edwardlynn0827" at bounding box center [106, 314] width 81 height 15
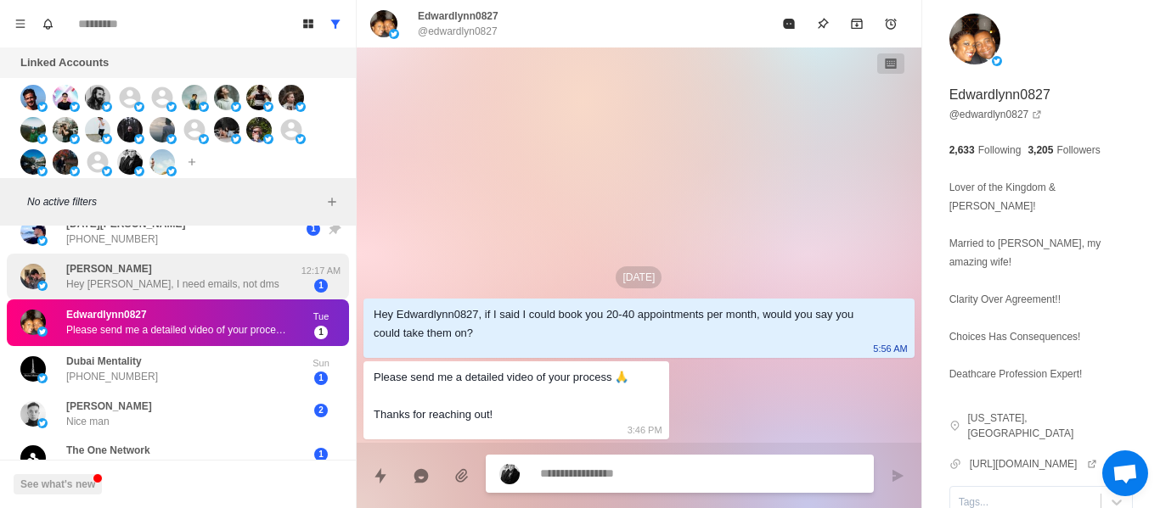
click at [95, 282] on p "Hey [PERSON_NAME], I need emails, not dms" at bounding box center [172, 284] width 213 height 15
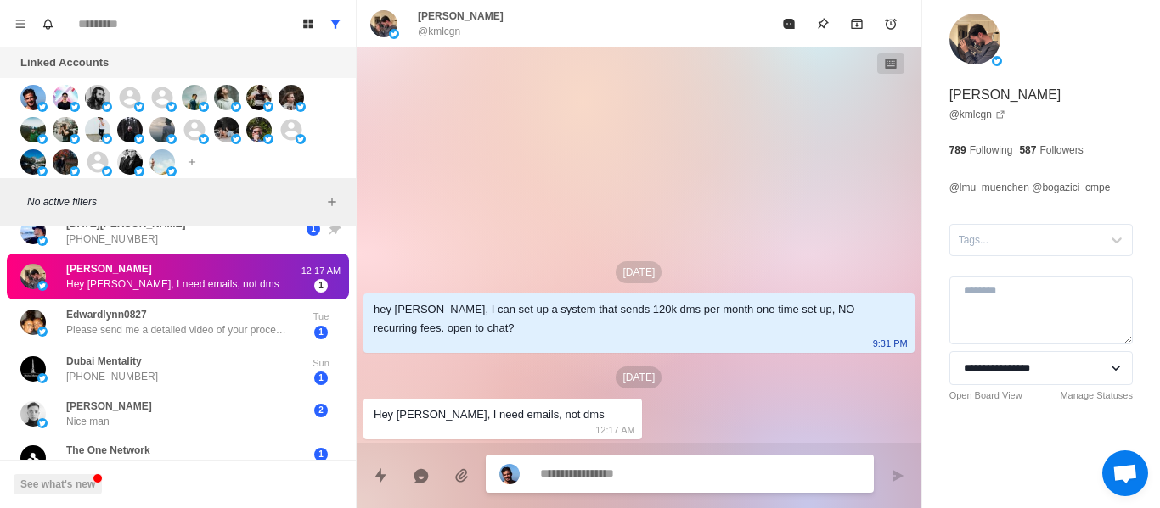
click at [595, 473] on textarea at bounding box center [700, 474] width 320 height 25
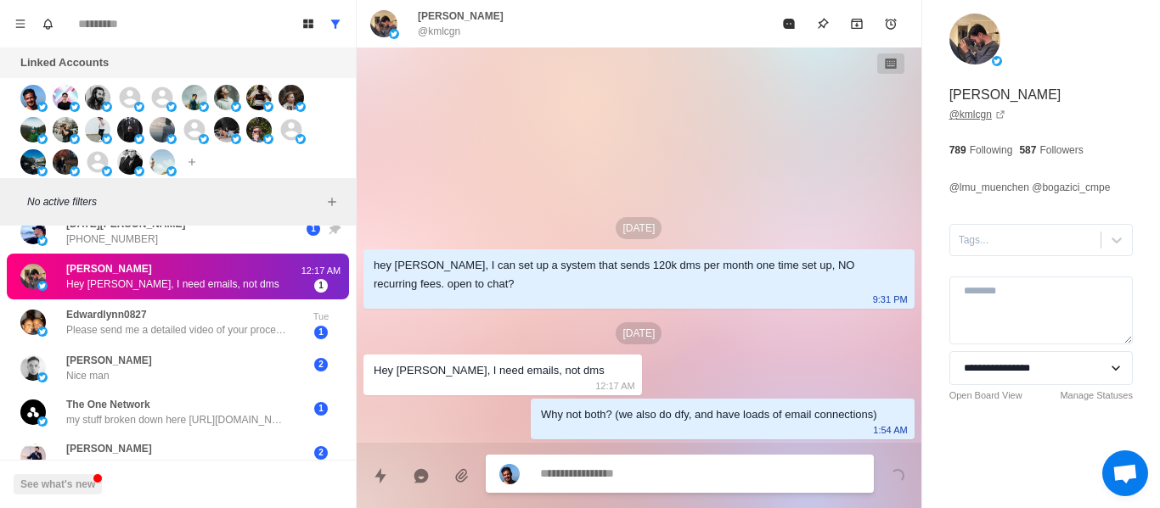
click at [951, 112] on link "@ kmlcgn" at bounding box center [977, 114] width 56 height 15
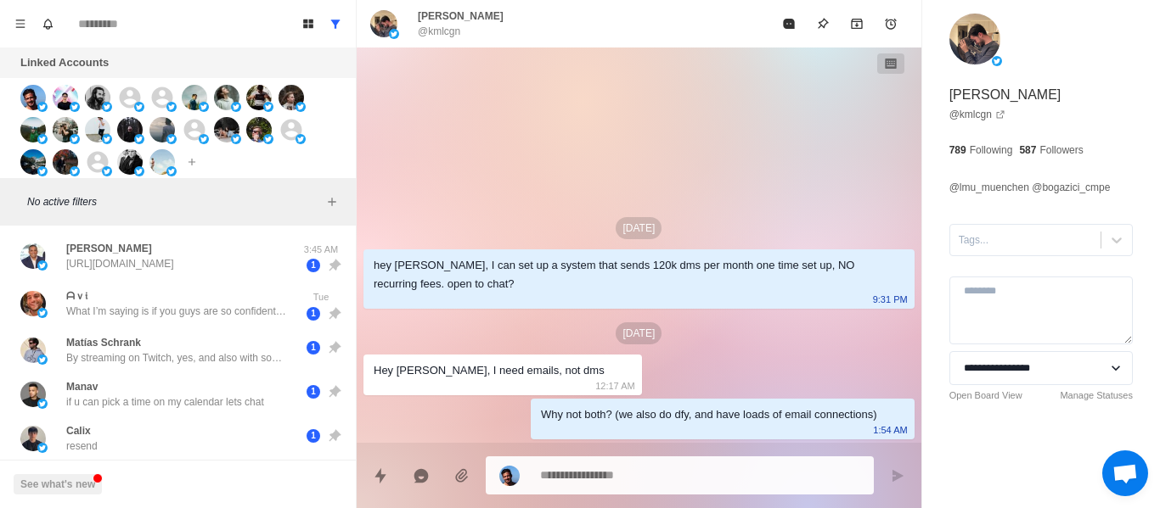
click at [340, 4] on div "Board View Tools Archived Chats Mark many as read Keyboard shortcuts Team Setti…" at bounding box center [178, 24] width 356 height 48
click at [340, 21] on icon "Show all conversations" at bounding box center [335, 24] width 12 height 12
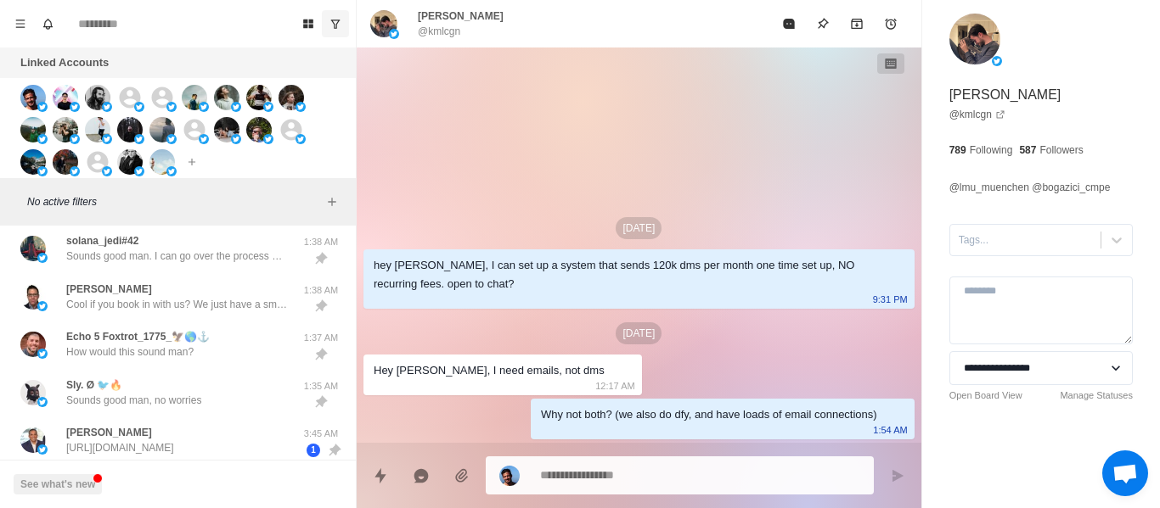
scroll to position [424, 0]
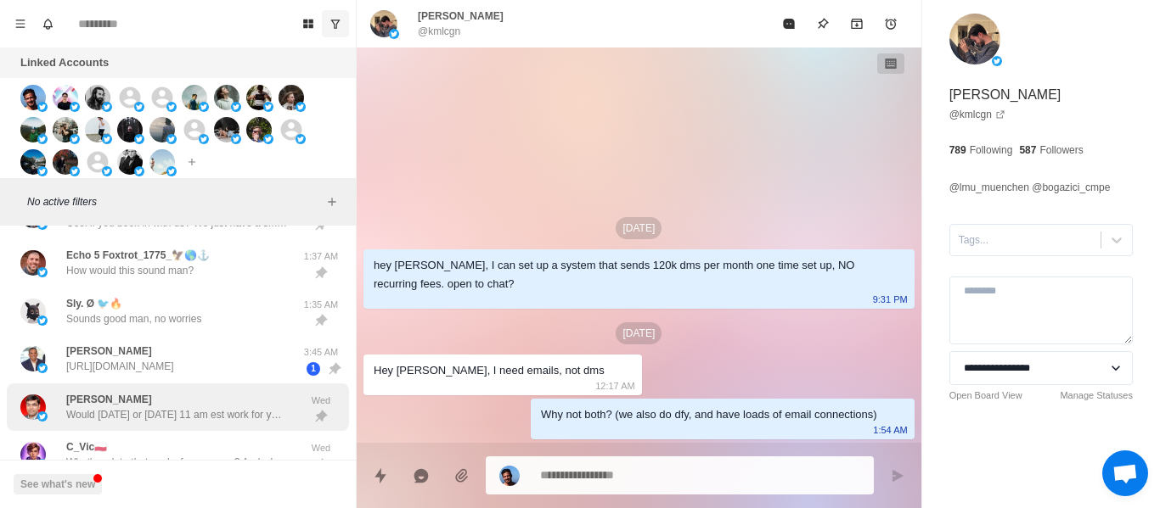
click at [186, 420] on p "Would [DATE] or [DATE] 11 am est work for you?" at bounding box center [176, 414] width 221 height 15
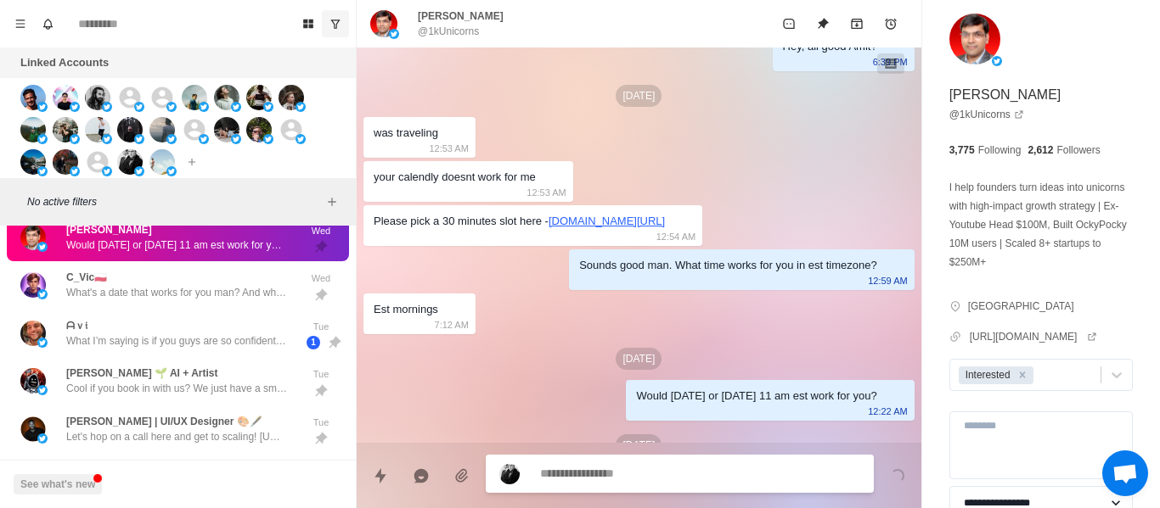
scroll to position [951, 0]
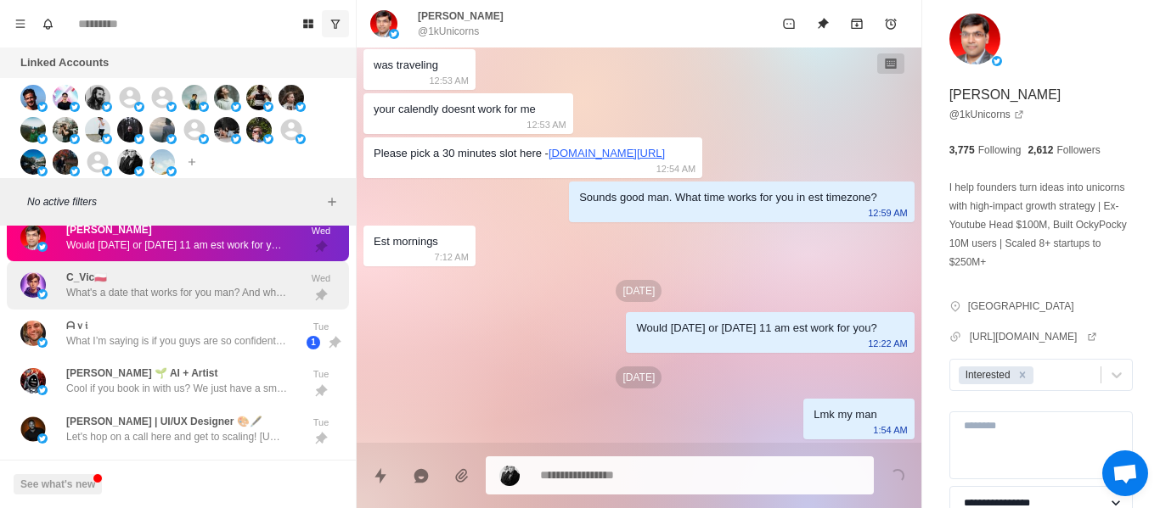
drag, startPoint x: 124, startPoint y: 252, endPoint x: 210, endPoint y: 295, distance: 96.0
click at [125, 252] on p "Would [DATE] or [DATE] 11 am est work for you?" at bounding box center [176, 245] width 221 height 15
drag, startPoint x: 210, startPoint y: 295, endPoint x: 219, endPoint y: 295, distance: 9.3
click at [211, 295] on p "What's a date that works for you man? And what time in EST" at bounding box center [176, 292] width 221 height 15
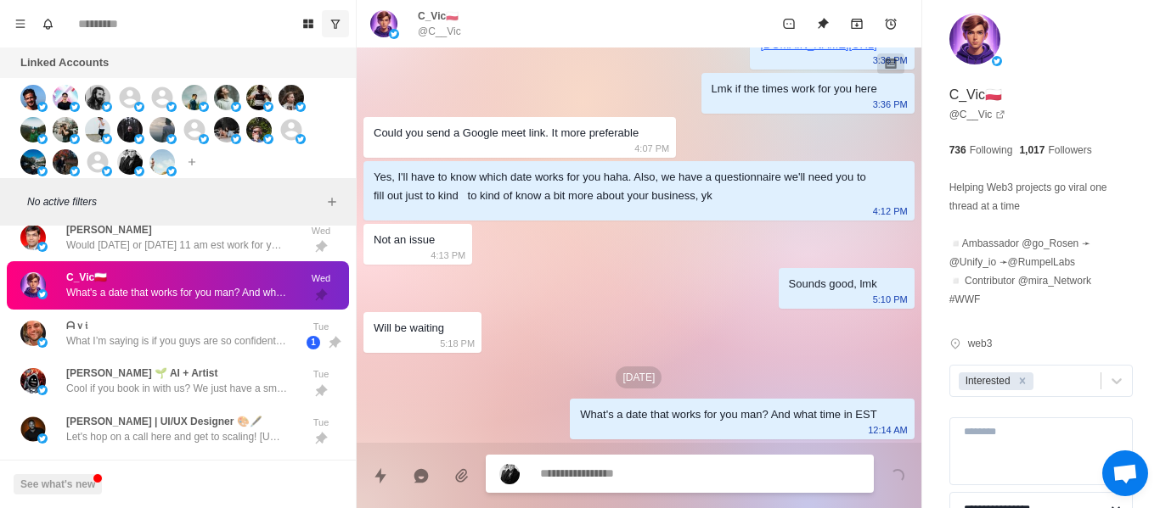
scroll to position [394, 0]
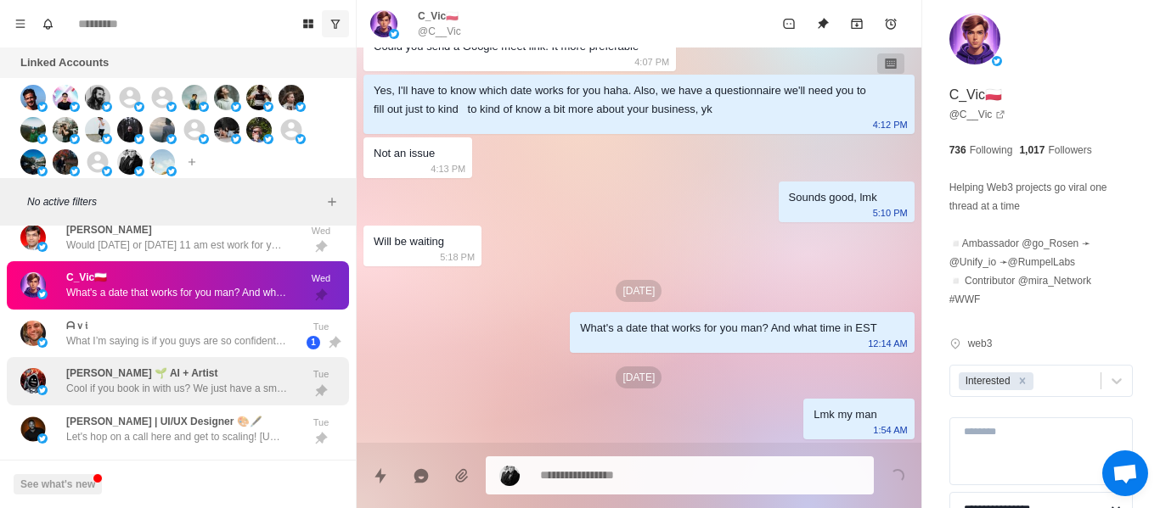
click at [232, 366] on div "[PERSON_NAME] 🌱 AI + Artist Cool if you book in with us? We just have a small q…" at bounding box center [176, 381] width 221 height 31
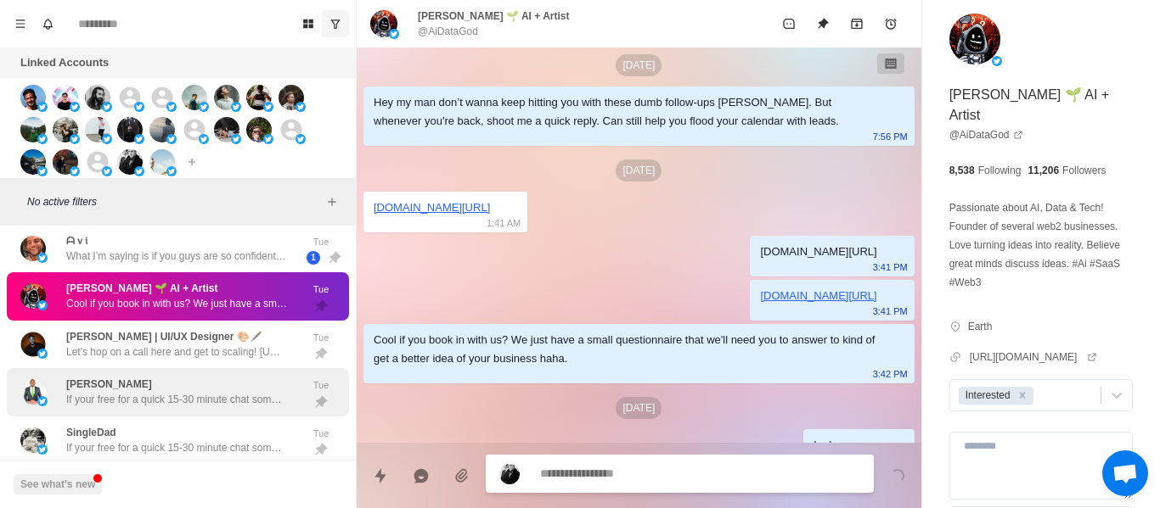
scroll to position [1238, 0]
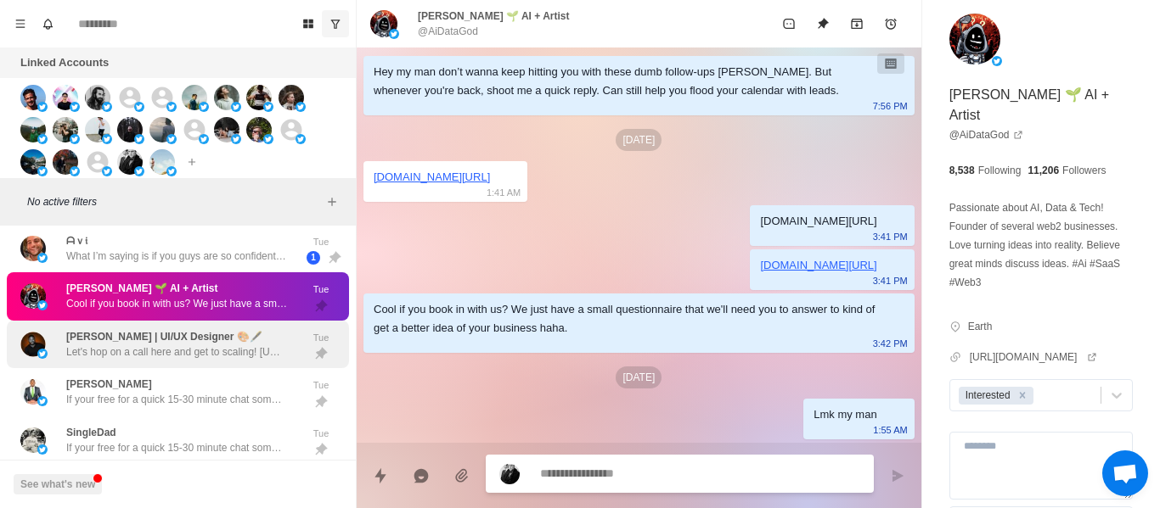
click at [157, 360] on div "[PERSON_NAME] | UI/UX Designer 🎨🖋️ Let's hop on a call here and get to scaling!…" at bounding box center [159, 345] width 279 height 35
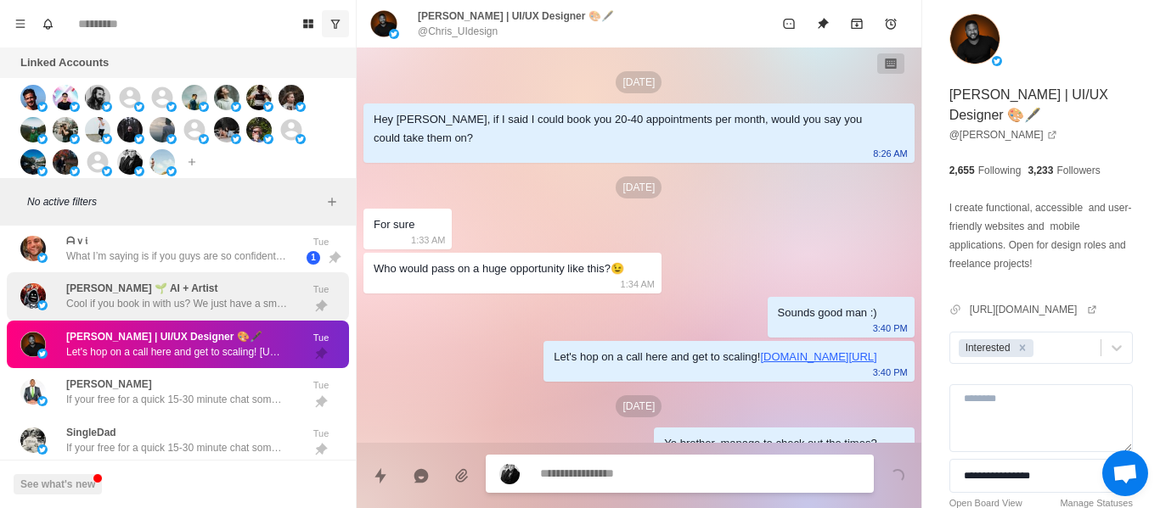
scroll to position [29, 0]
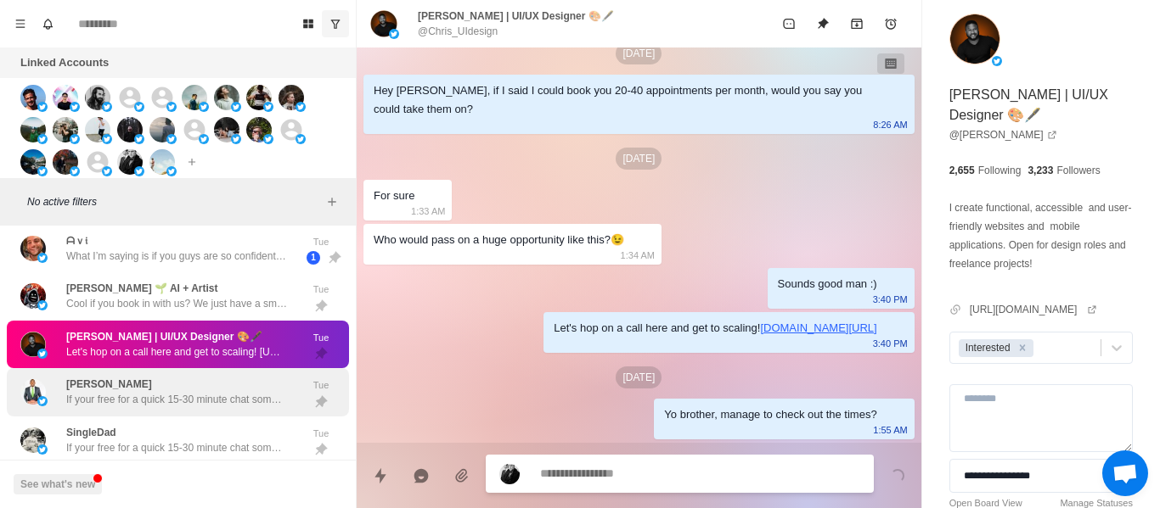
click at [234, 387] on div "[PERSON_NAME] If your free for a quick 15-30 minute chat sometime, I can give y…" at bounding box center [176, 392] width 221 height 31
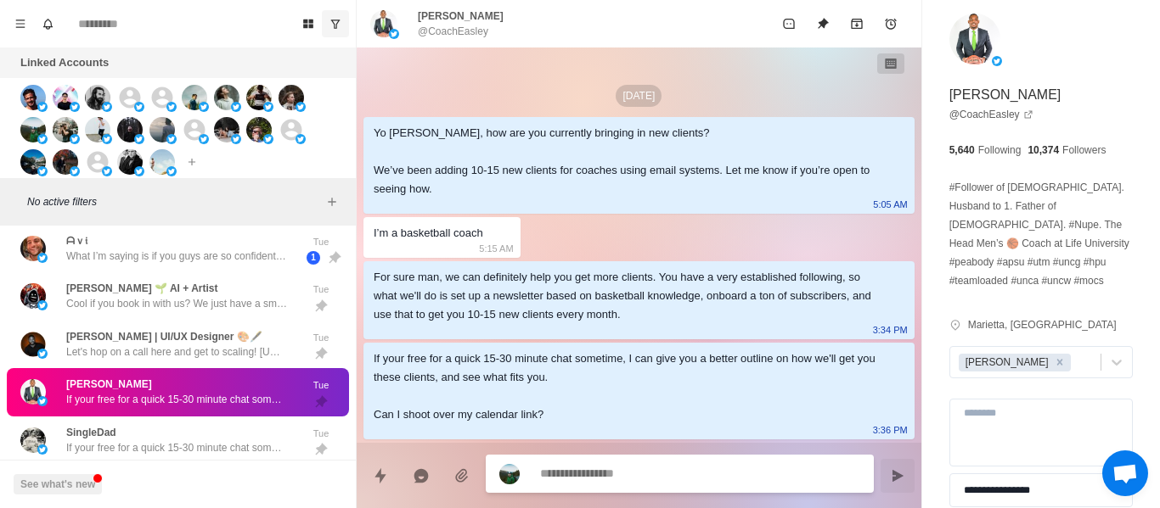
scroll to position [73, 0]
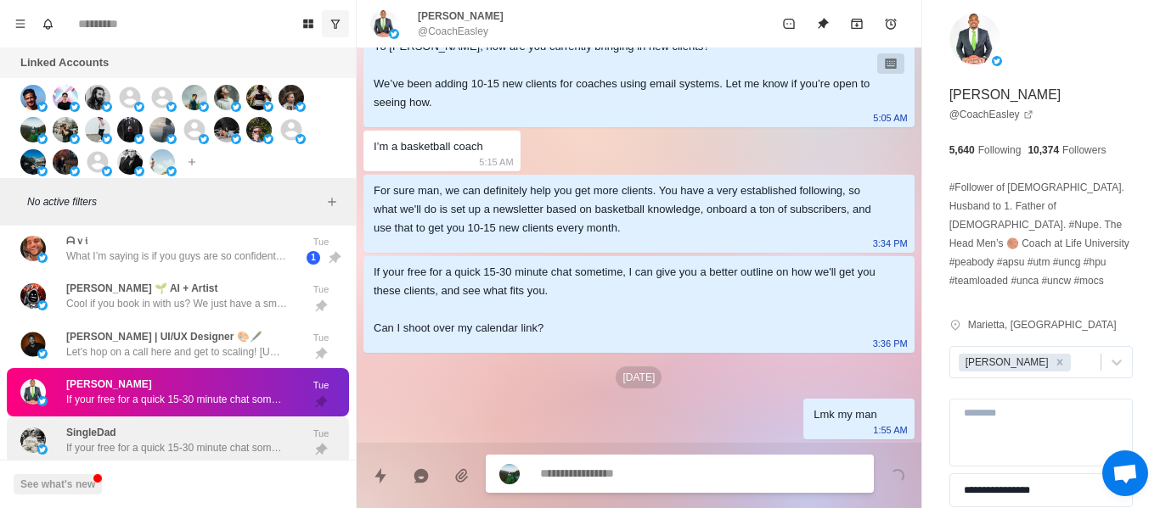
click at [244, 432] on div "SingleDad If your free for a quick 15-30 minute chat sometime this week, I can …" at bounding box center [176, 440] width 221 height 31
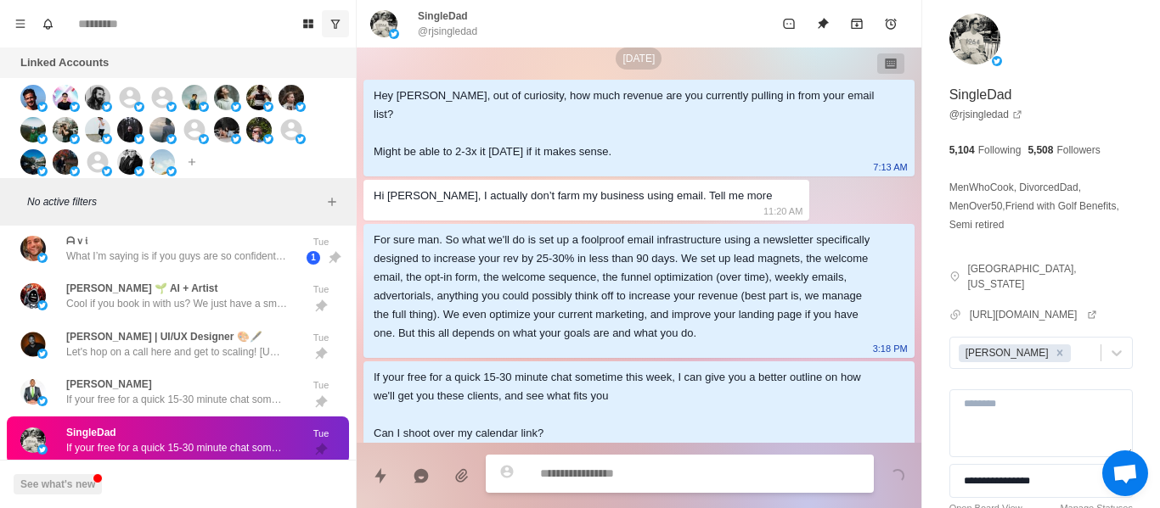
scroll to position [110, 0]
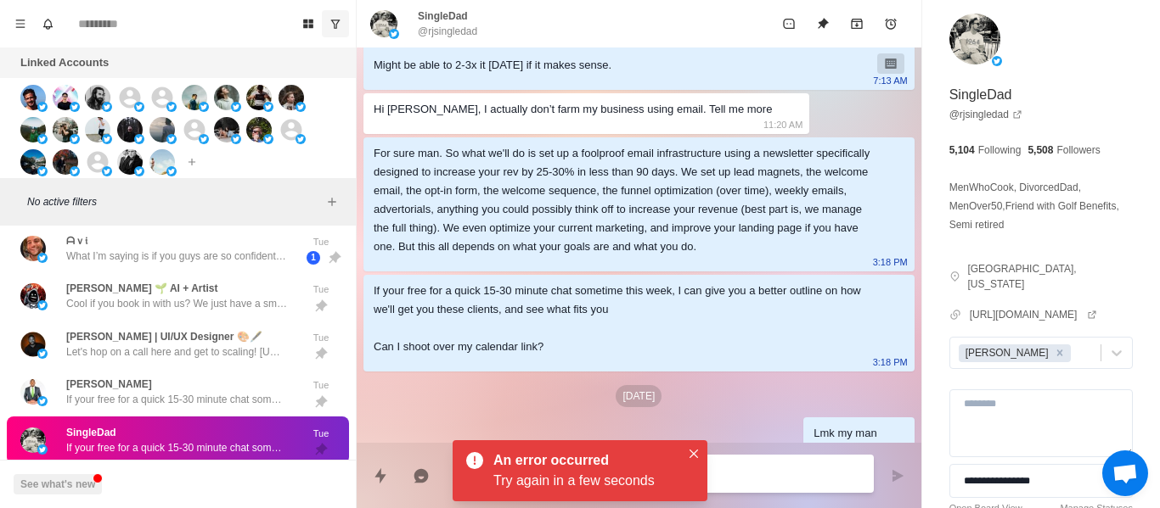
click at [707, 435] on div "[DATE] Hey RJ, out of curiosity, how much revenue are you currently pulling in …" at bounding box center [639, 199] width 564 height 525
drag, startPoint x: 707, startPoint y: 453, endPoint x: 700, endPoint y: 472, distance: 19.9
click at [707, 454] on div at bounding box center [639, 469] width 564 height 52
click at [697, 451] on icon "Close" at bounding box center [693, 454] width 8 height 8
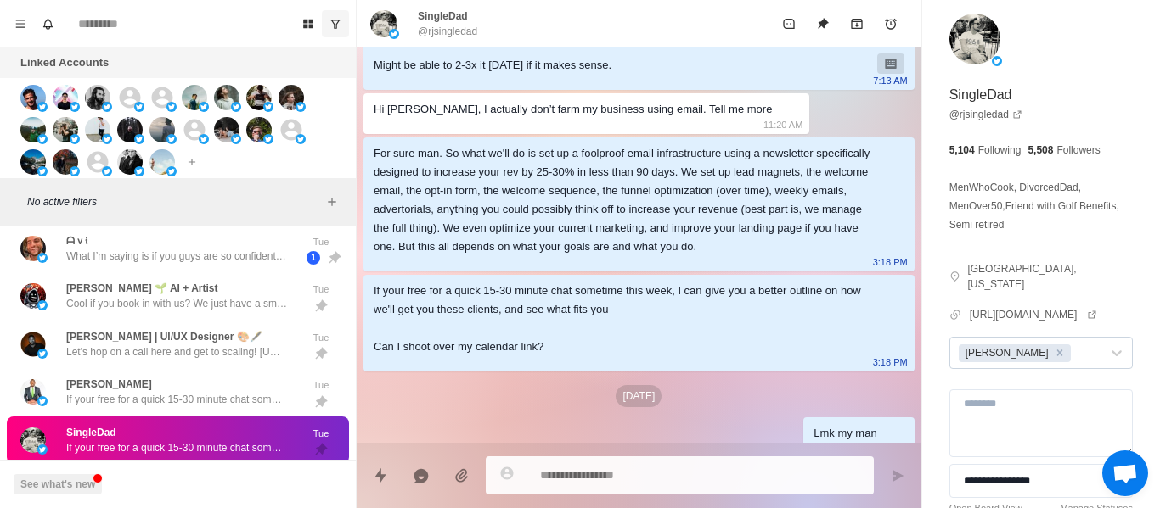
drag, startPoint x: 1014, startPoint y: 331, endPoint x: 1011, endPoint y: 351, distance: 19.8
click at [1050, 345] on div "Remove Andrew" at bounding box center [1059, 354] width 19 height 18
click at [814, 31] on button "Unpin" at bounding box center [823, 24] width 34 height 34
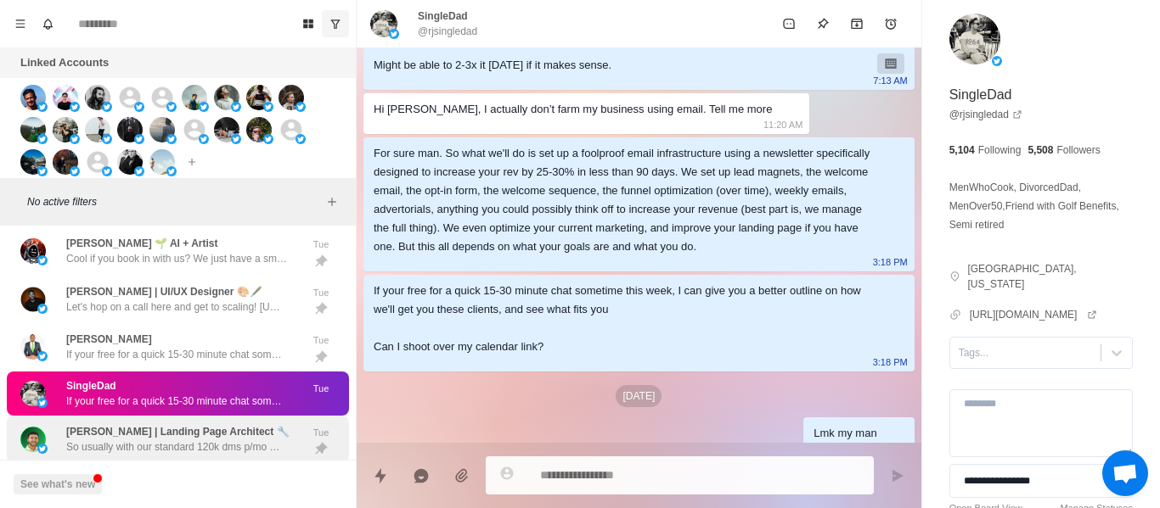
scroll to position [764, 0]
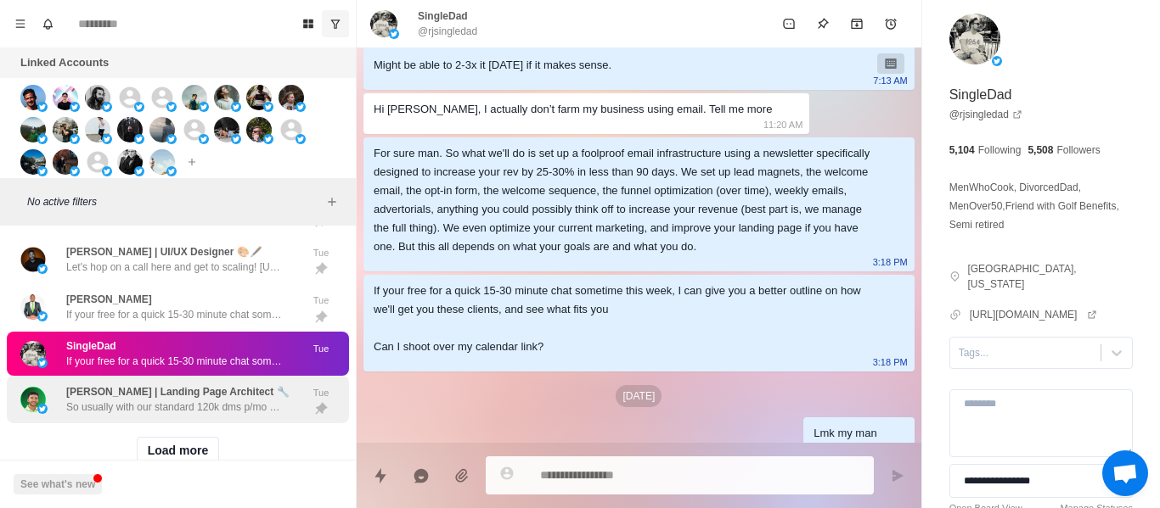
click at [159, 391] on p "[PERSON_NAME] | Landing Page Architect 🔧" at bounding box center [177, 392] width 223 height 15
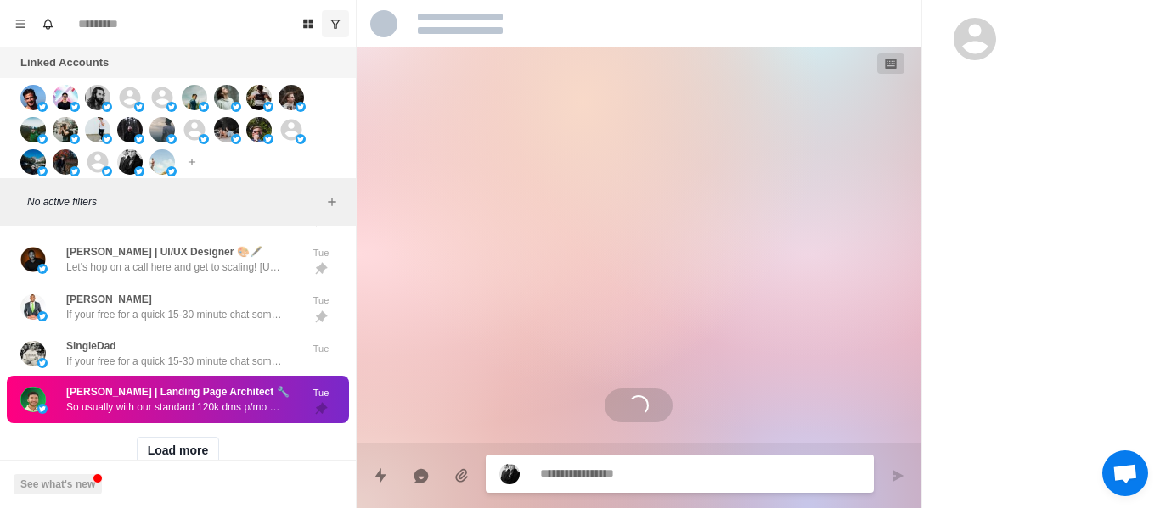
scroll to position [0, 0]
click at [147, 445] on button "Load more" at bounding box center [178, 450] width 83 height 27
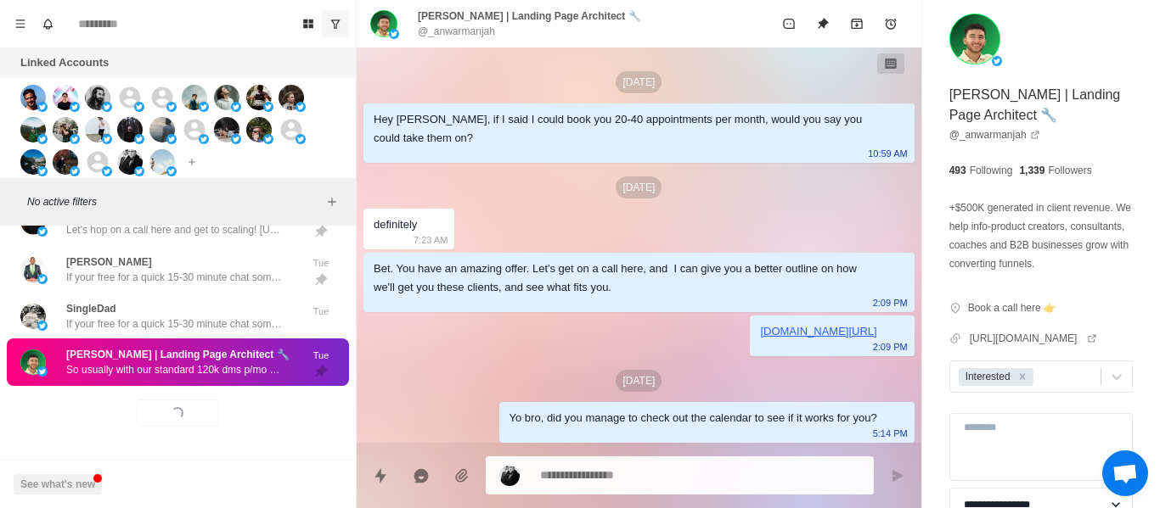
scroll to position [1623, 0]
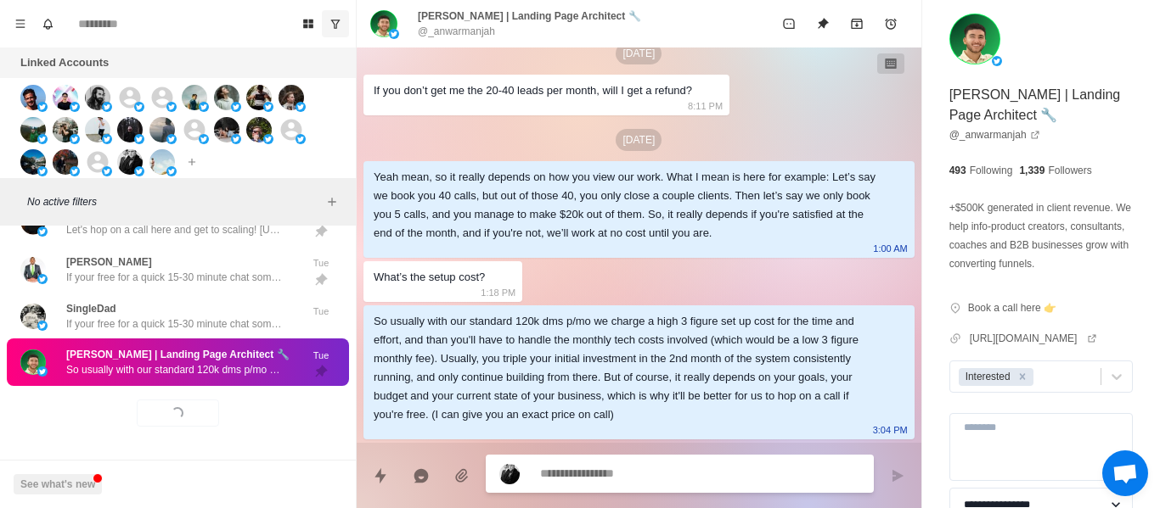
click at [631, 463] on textarea at bounding box center [700, 474] width 320 height 25
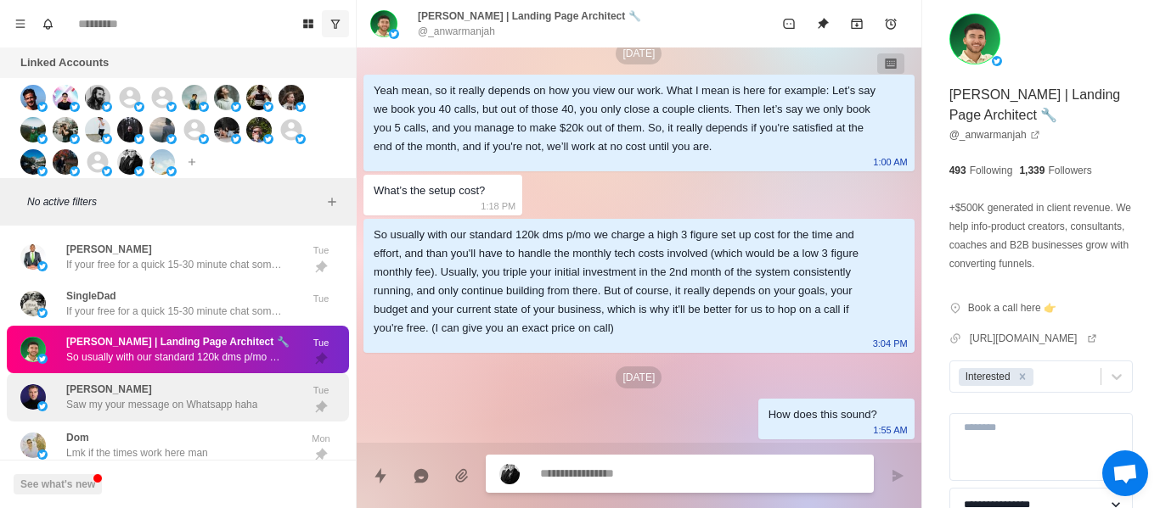
click at [266, 387] on div "[PERSON_NAME] Saw my your message on Whatsapp haha" at bounding box center [159, 397] width 279 height 35
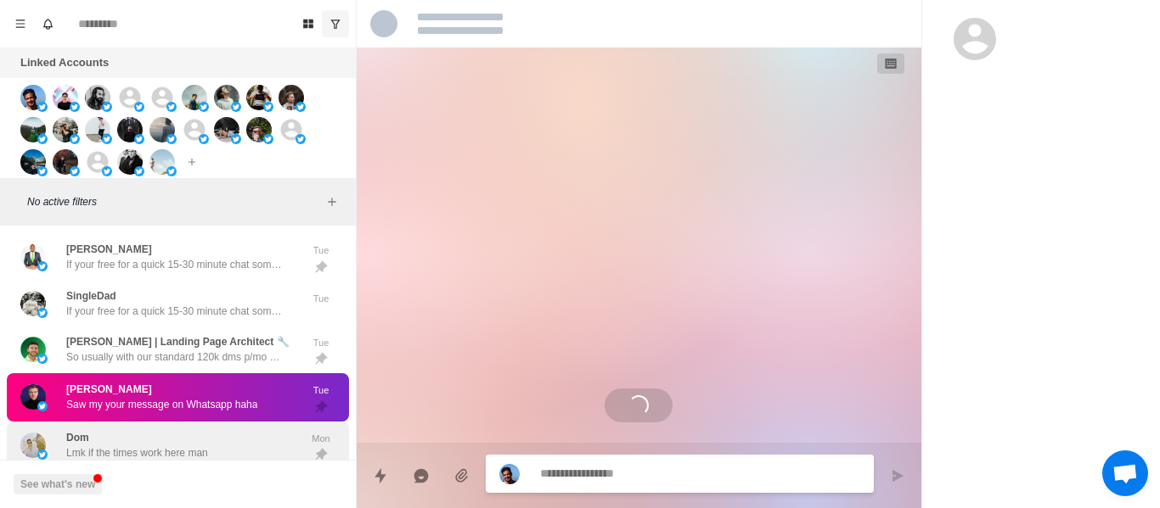
scroll to position [984, 0]
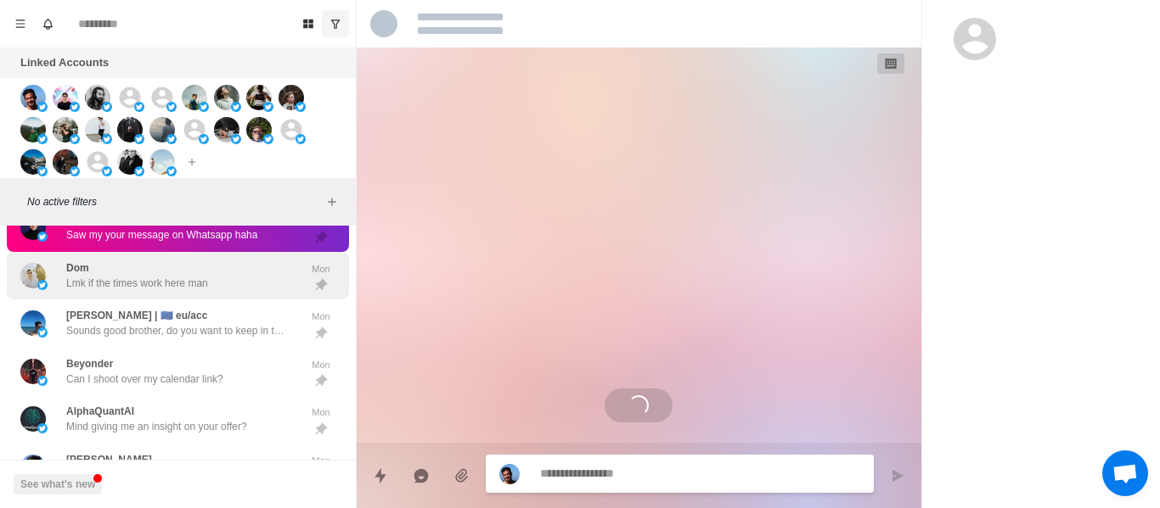
click at [187, 276] on p "Lmk if the times work here man" at bounding box center [137, 283] width 142 height 15
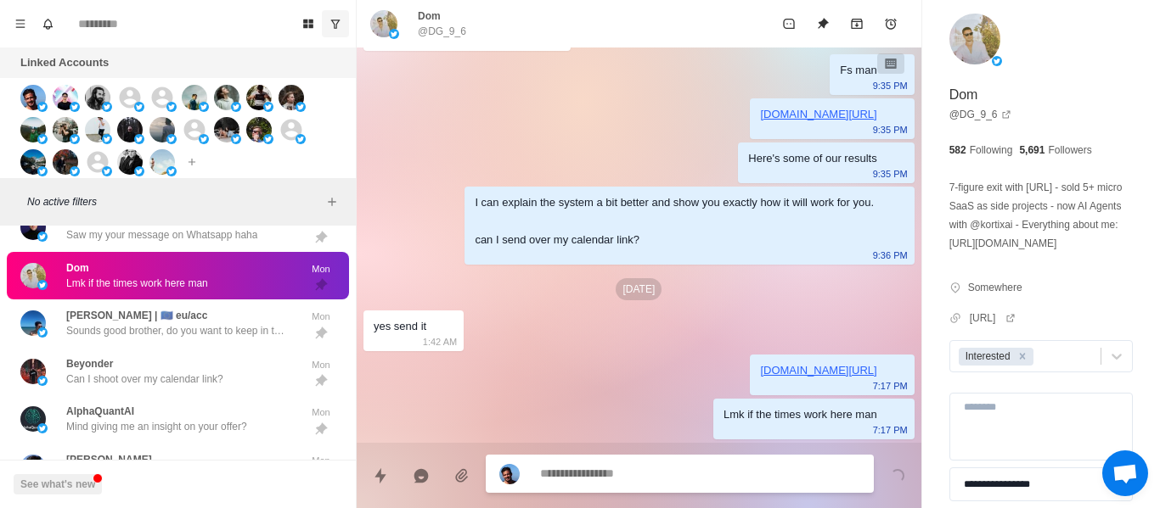
scroll to position [267, 0]
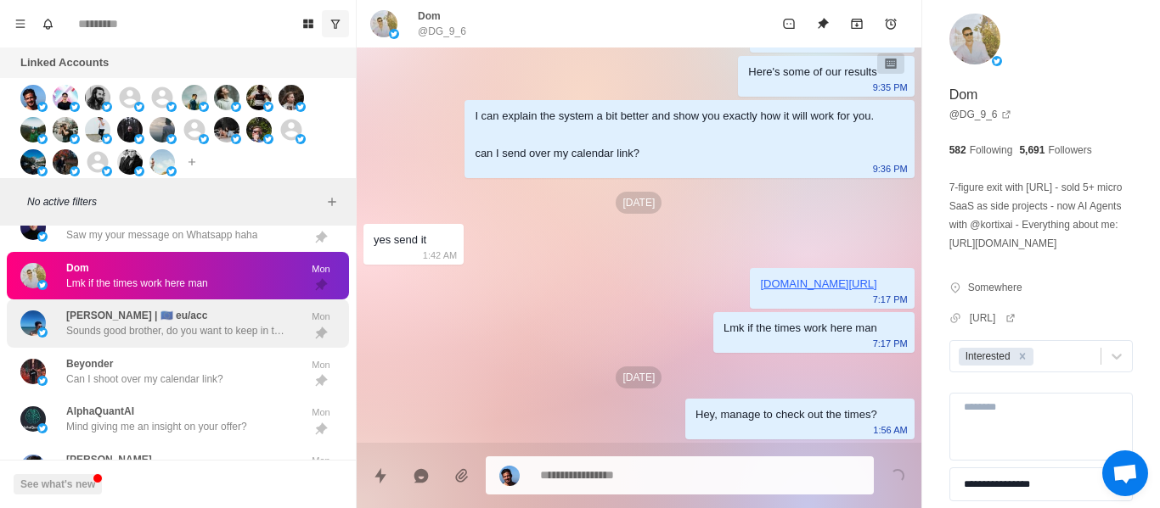
click at [185, 312] on p "[PERSON_NAME] | 🇪🇺 eu/acc" at bounding box center [136, 315] width 141 height 15
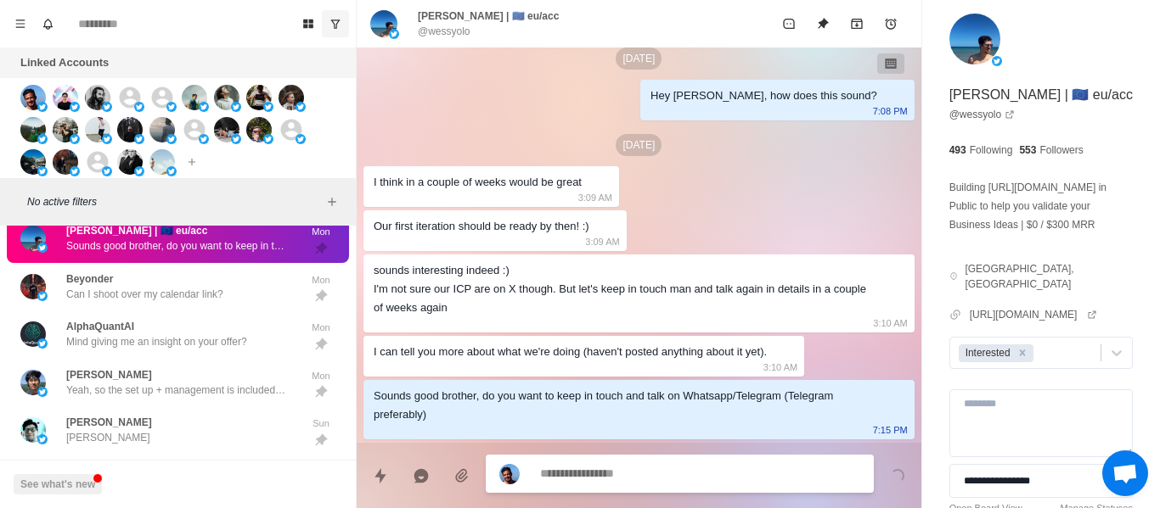
scroll to position [574, 0]
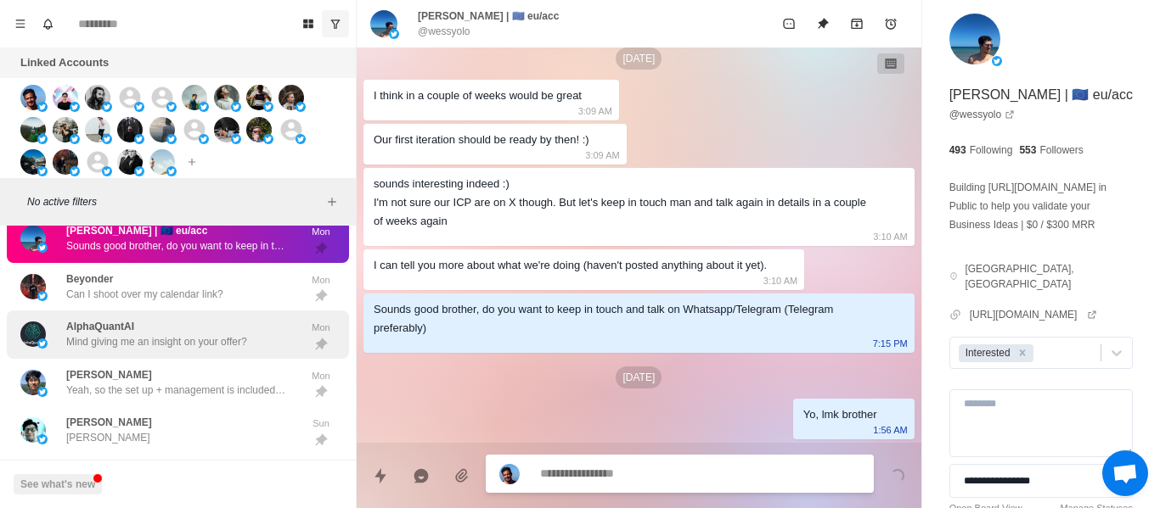
drag, startPoint x: 189, startPoint y: 314, endPoint x: 295, endPoint y: 317, distance: 106.2
click at [189, 312] on div "AlphaQuantAI Mind giving me an insight on your offer? Mon" at bounding box center [178, 335] width 342 height 48
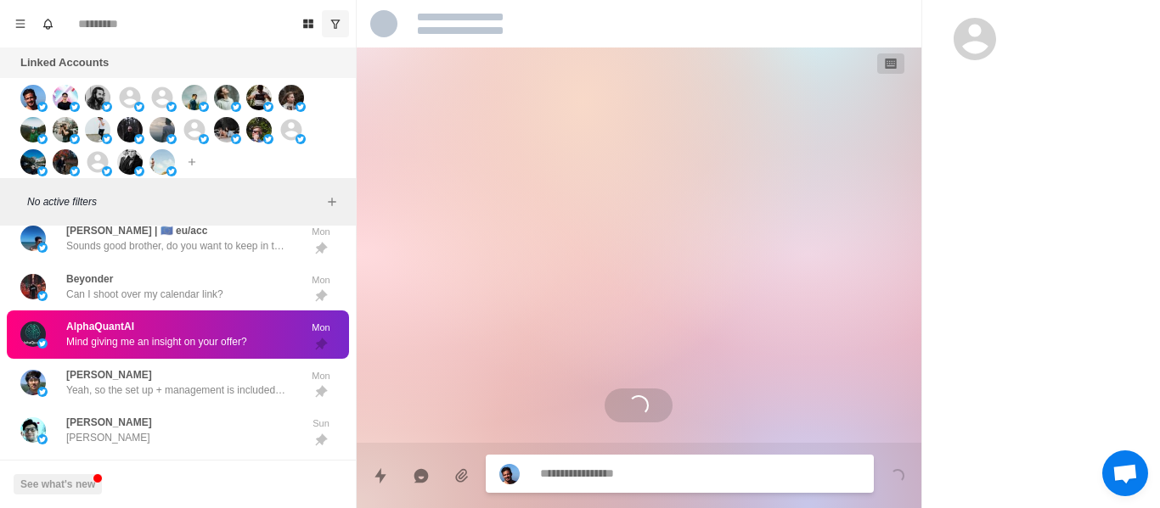
scroll to position [0, 0]
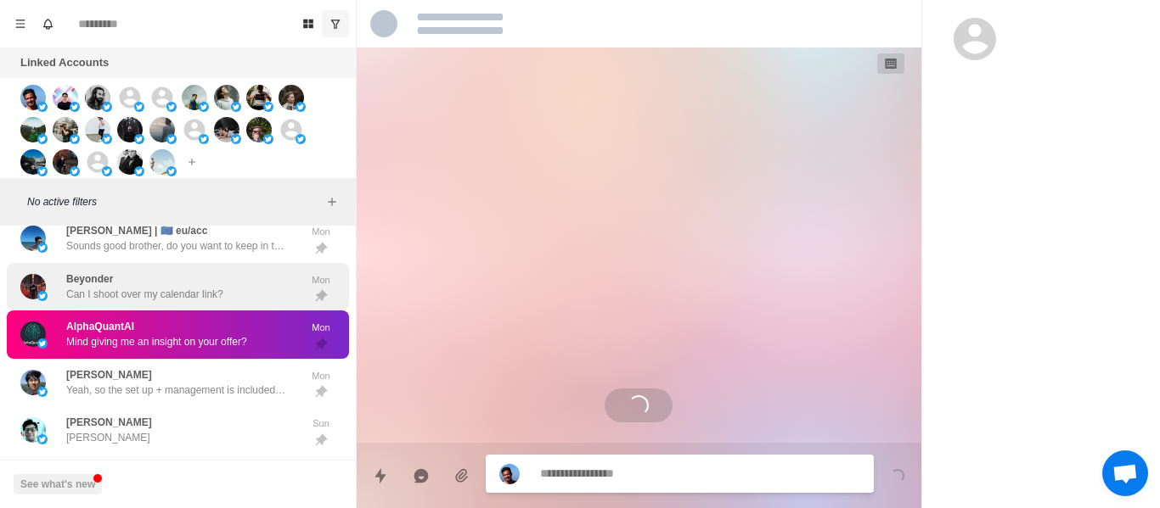
click at [188, 285] on div "Beyonder Can I shoot over my calendar link?" at bounding box center [144, 287] width 157 height 31
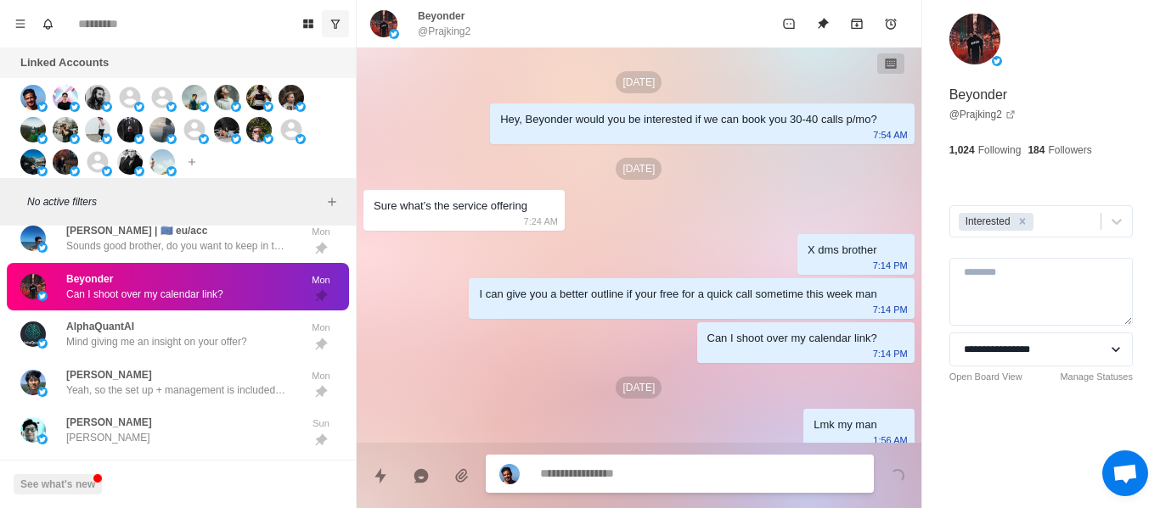
scroll to position [10, 0]
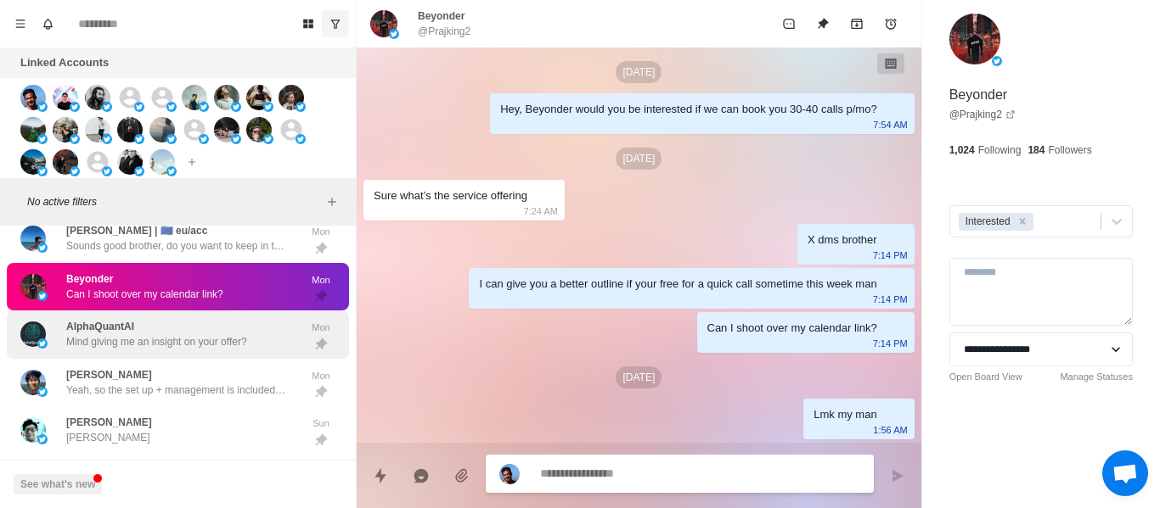
click at [108, 345] on p "Mind giving me an insight on your offer?" at bounding box center [156, 341] width 181 height 15
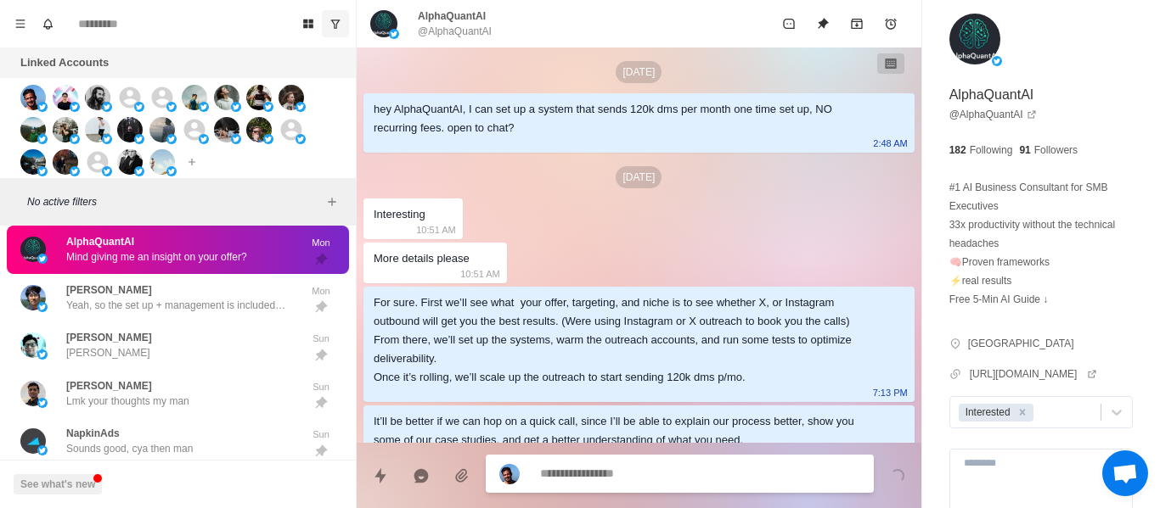
scroll to position [166, 0]
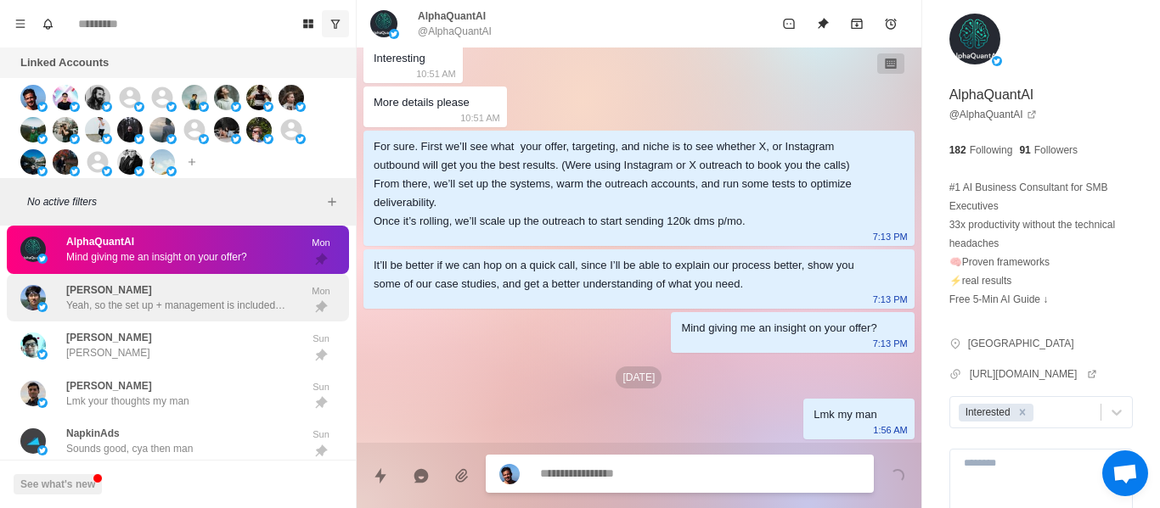
drag, startPoint x: 149, startPoint y: 299, endPoint x: 154, endPoint y: 289, distance: 11.8
click at [150, 299] on p "Yeah, so the set up + management is included in our upfront [MEDICAL_DATA], but…" at bounding box center [176, 305] width 221 height 15
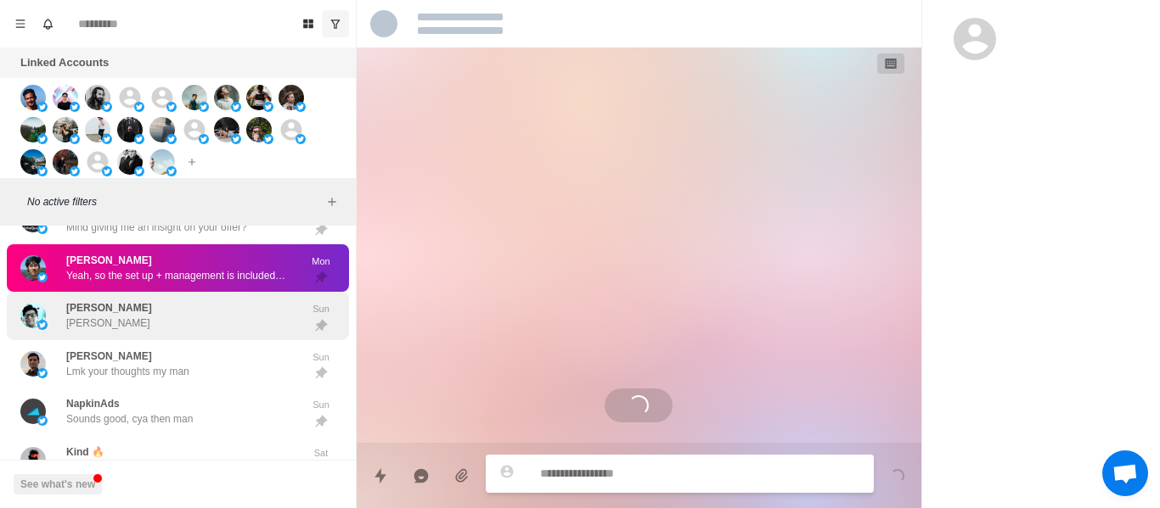
scroll to position [1154, 0]
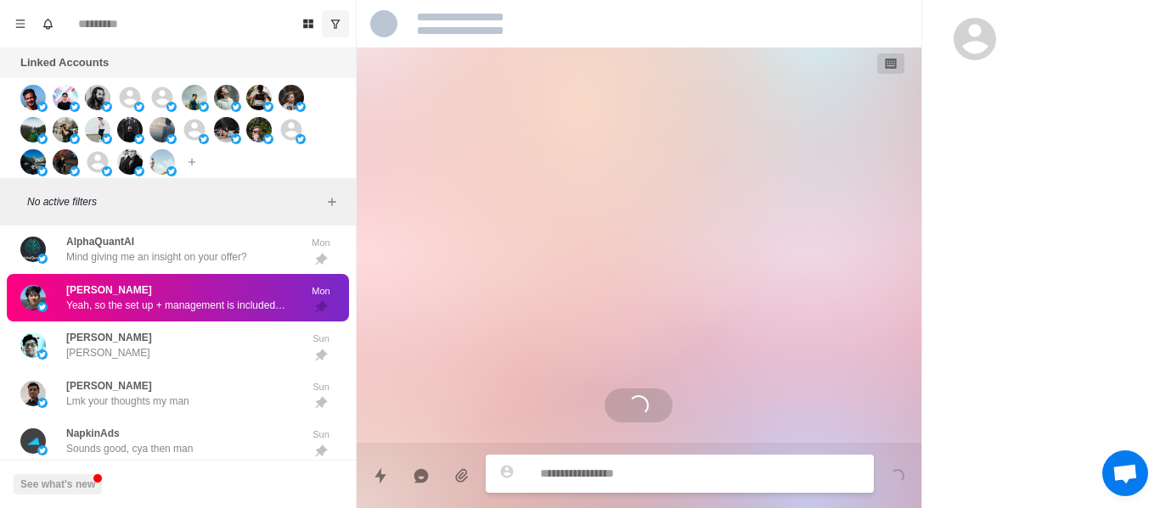
click at [505, 473] on icon at bounding box center [506, 471] width 15 height 15
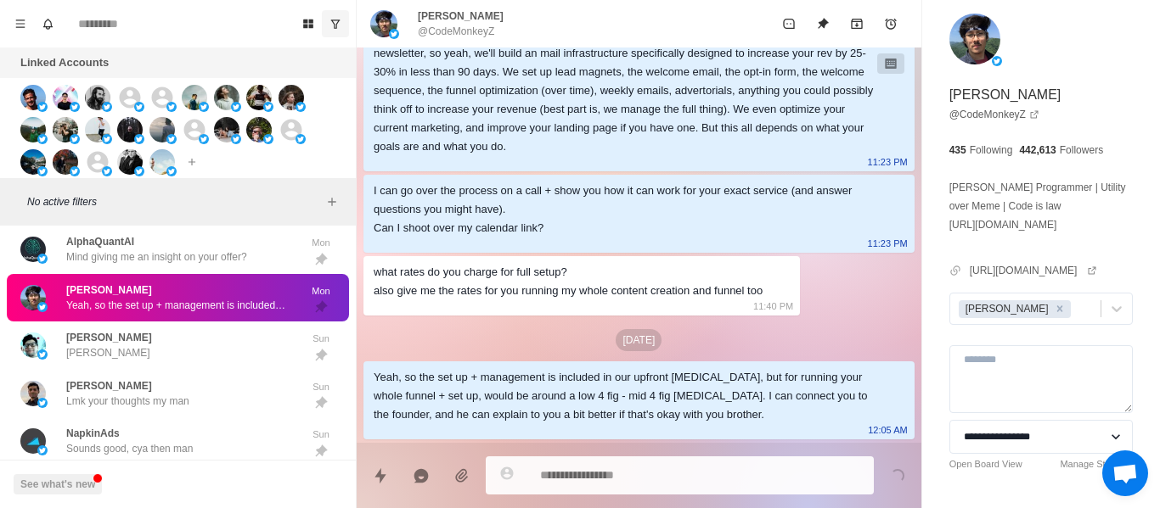
click at [547, 357] on div "[DATE] Hey [PERSON_NAME], random q: how much are you leaving on the table from …" at bounding box center [639, 109] width 564 height 667
drag, startPoint x: 1005, startPoint y: 327, endPoint x: 985, endPoint y: 257, distance: 72.3
click at [1053, 315] on icon "Remove Andrew" at bounding box center [1059, 309] width 12 height 12
click at [830, 28] on button "Unpin" at bounding box center [823, 24] width 34 height 34
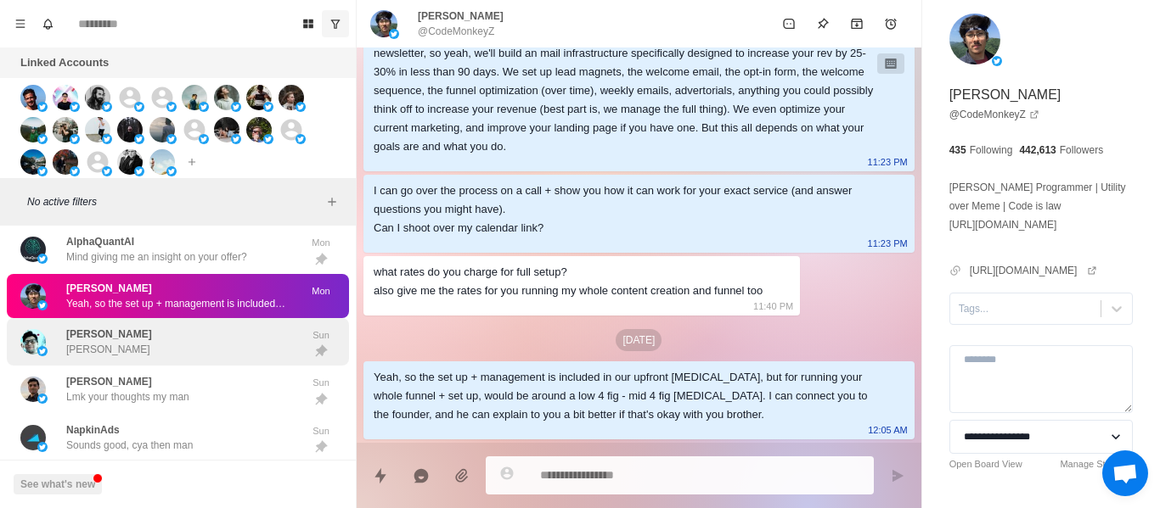
drag, startPoint x: 181, startPoint y: 334, endPoint x: 179, endPoint y: 298, distance: 36.5
click at [180, 333] on div "[PERSON_NAME] [PERSON_NAME]" at bounding box center [159, 342] width 279 height 35
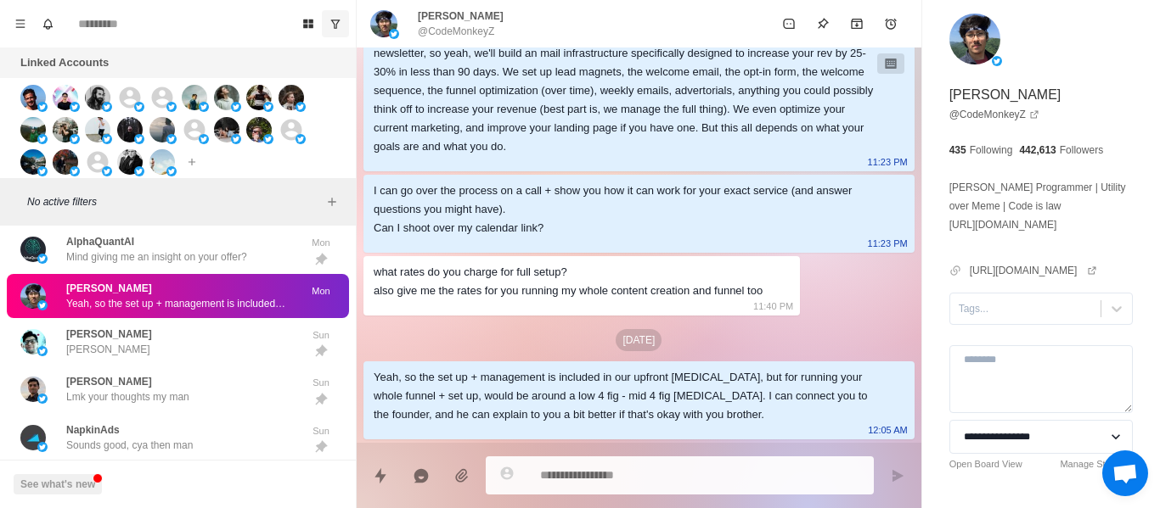
scroll to position [0, 0]
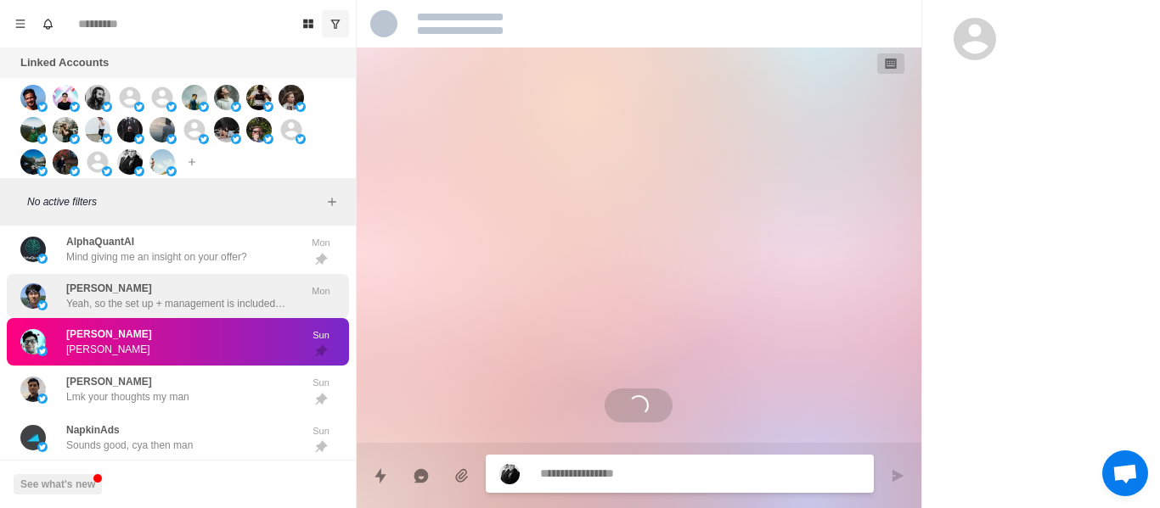
click at [152, 306] on p "Yeah, so the set up + management is included in our upfront [MEDICAL_DATA], but…" at bounding box center [176, 303] width 221 height 15
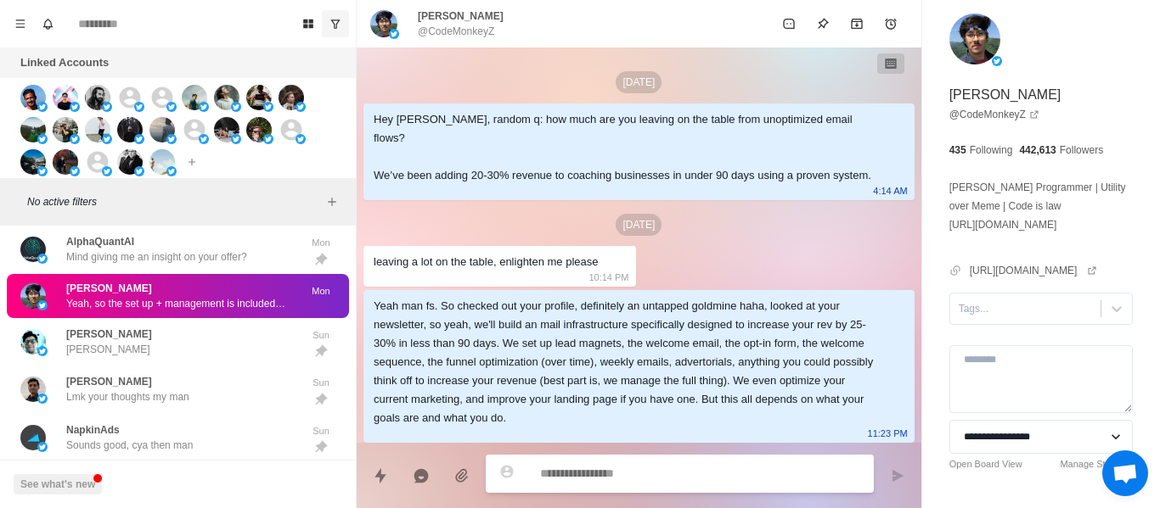
scroll to position [272, 0]
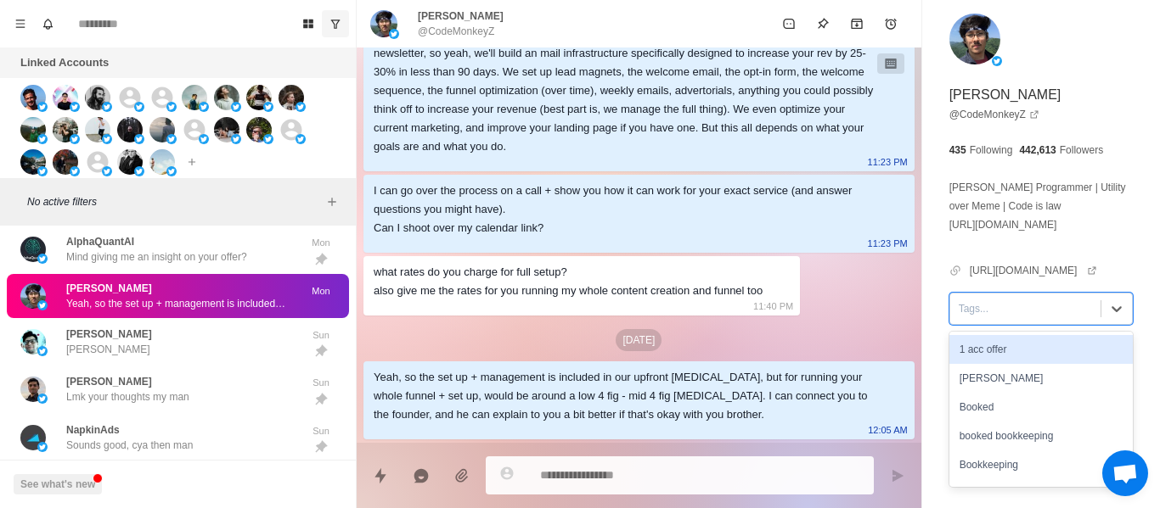
click at [1000, 318] on div at bounding box center [1024, 309] width 133 height 19
click at [1001, 357] on div "[PERSON_NAME]" at bounding box center [1040, 349] width 183 height 29
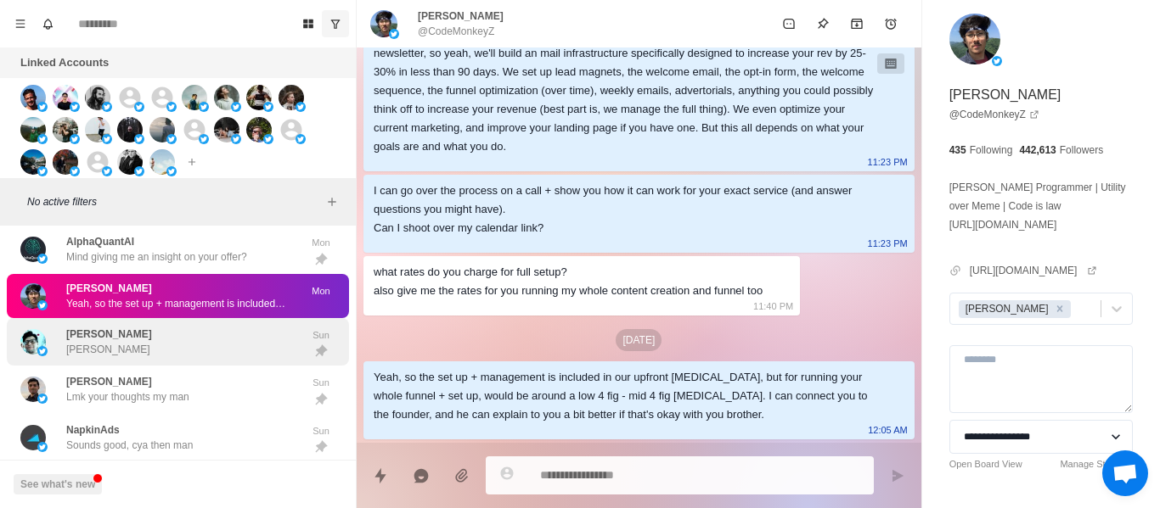
click at [136, 319] on div "[PERSON_NAME] [PERSON_NAME]" at bounding box center [178, 342] width 342 height 48
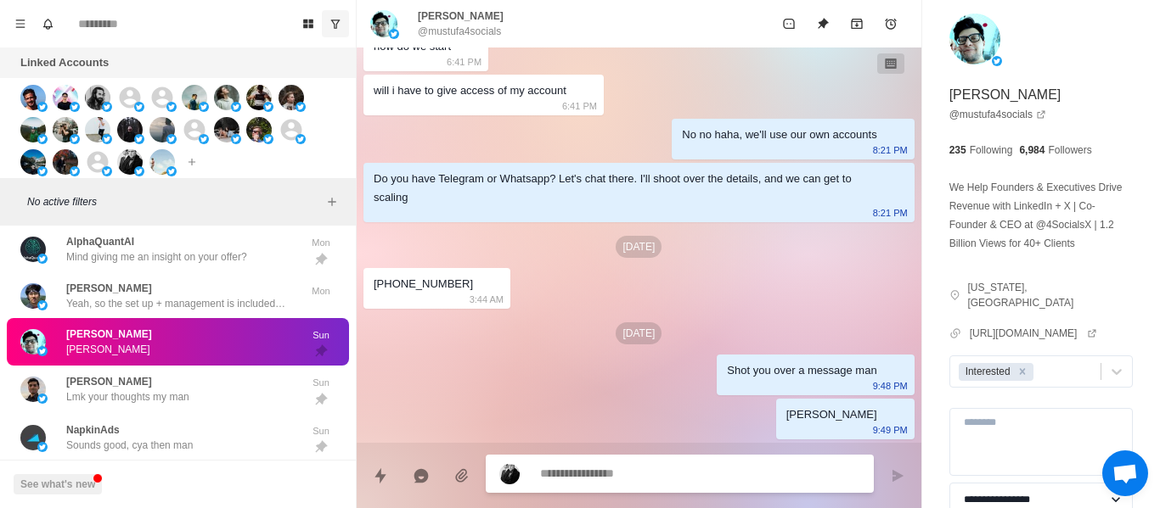
click at [132, 350] on div "[PERSON_NAME] [PERSON_NAME]" at bounding box center [109, 342] width 86 height 31
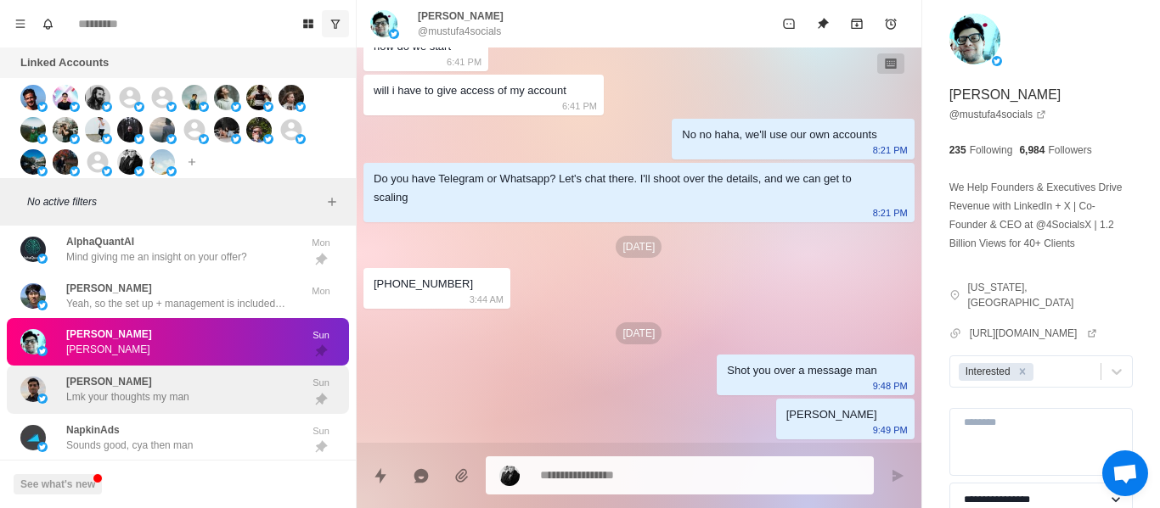
drag, startPoint x: 138, startPoint y: 375, endPoint x: 158, endPoint y: 367, distance: 21.3
click at [138, 376] on div "[PERSON_NAME] Lmk your thoughts my man" at bounding box center [127, 389] width 123 height 31
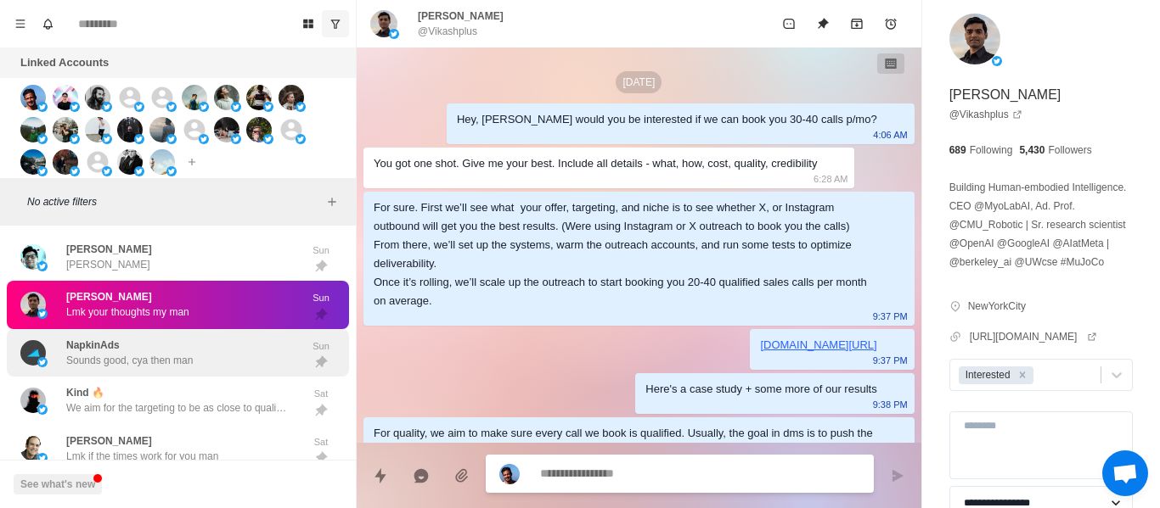
scroll to position [275, 0]
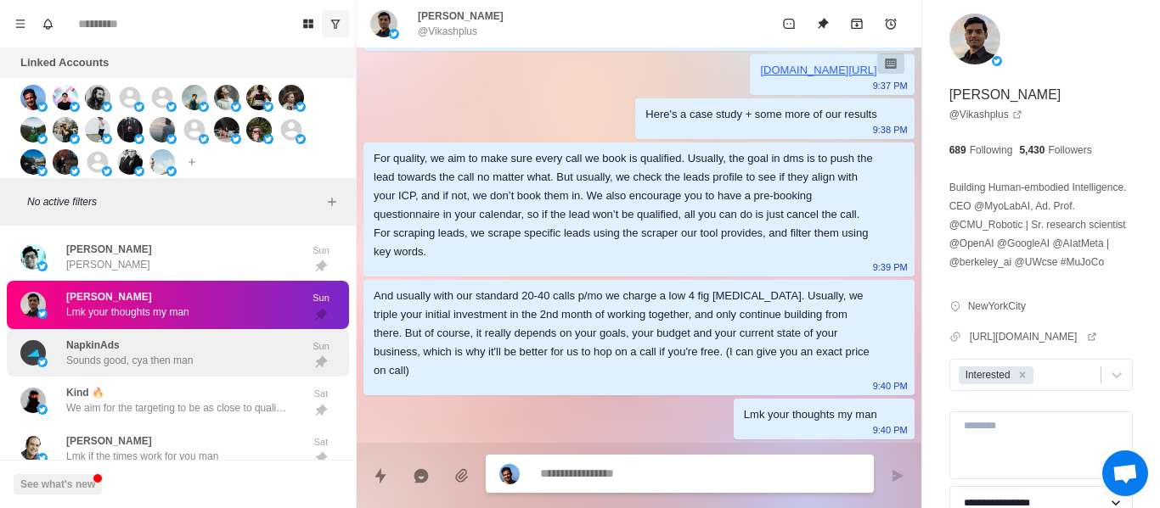
click at [125, 262] on div "[PERSON_NAME] [PERSON_NAME]" at bounding box center [109, 257] width 86 height 31
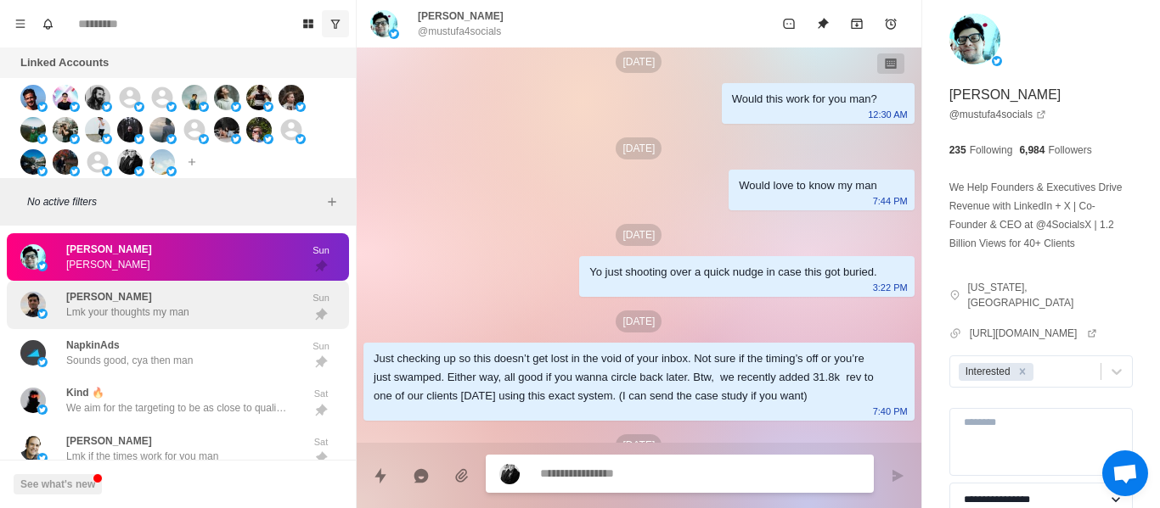
scroll to position [874, 0]
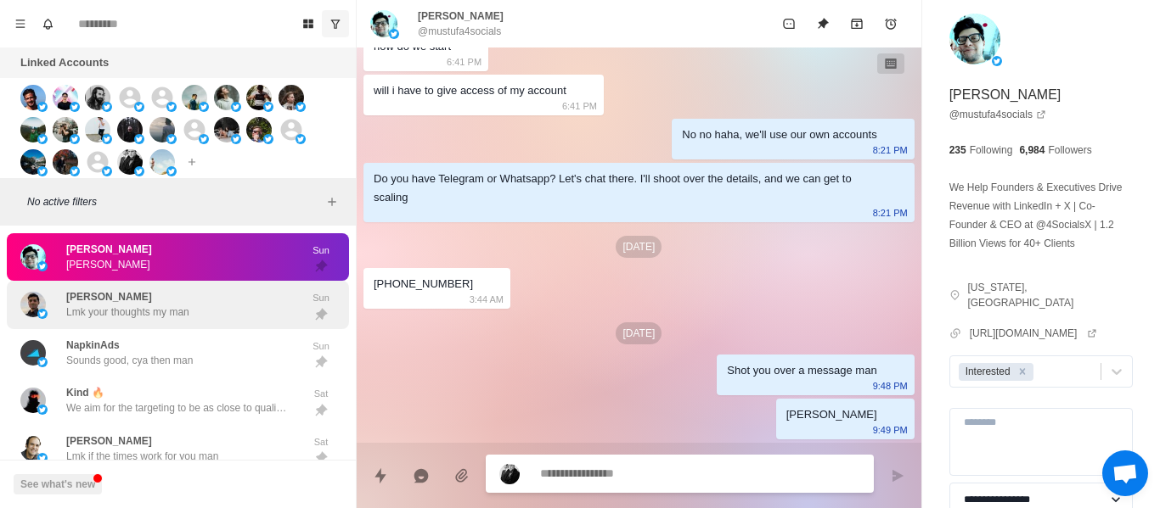
click at [234, 278] on div "[PERSON_NAME] [PERSON_NAME]" at bounding box center [178, 257] width 342 height 48
click at [212, 295] on div "[PERSON_NAME] Lmk your thoughts my man" at bounding box center [159, 305] width 279 height 35
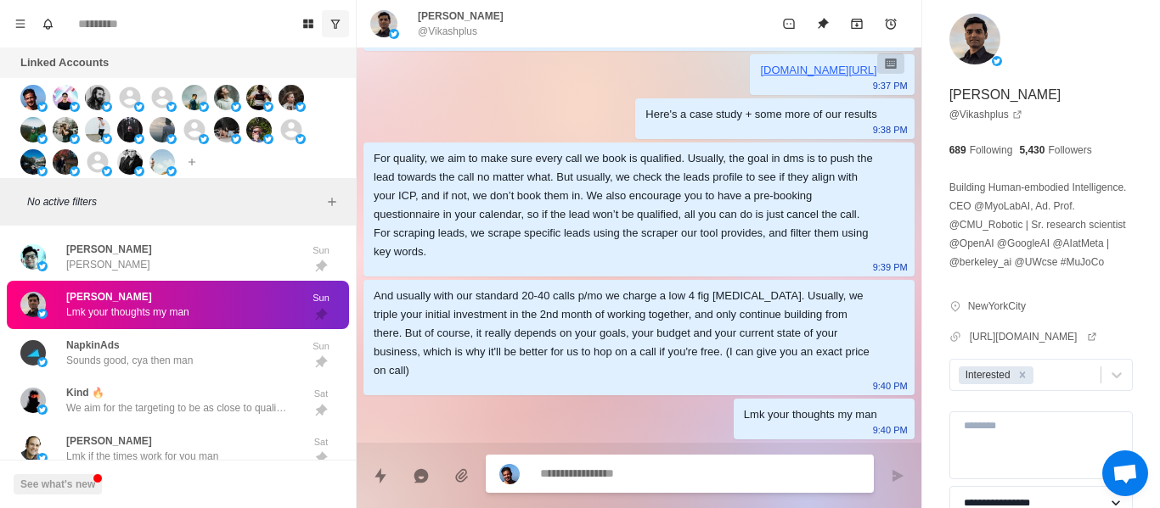
click at [101, 255] on p "[PERSON_NAME]" at bounding box center [109, 249] width 86 height 15
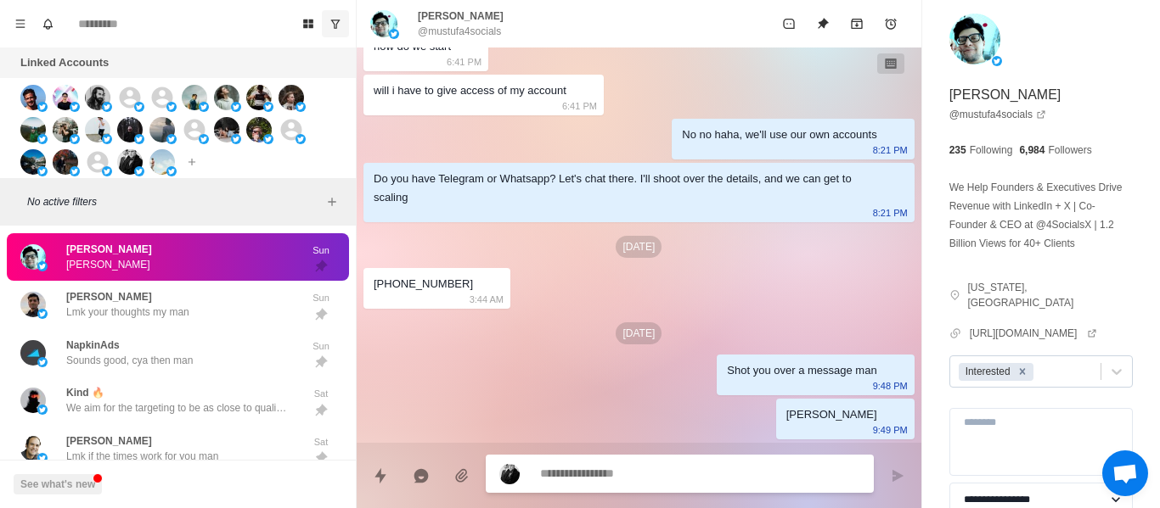
click at [1018, 378] on icon "Remove Interested" at bounding box center [1022, 372] width 12 height 12
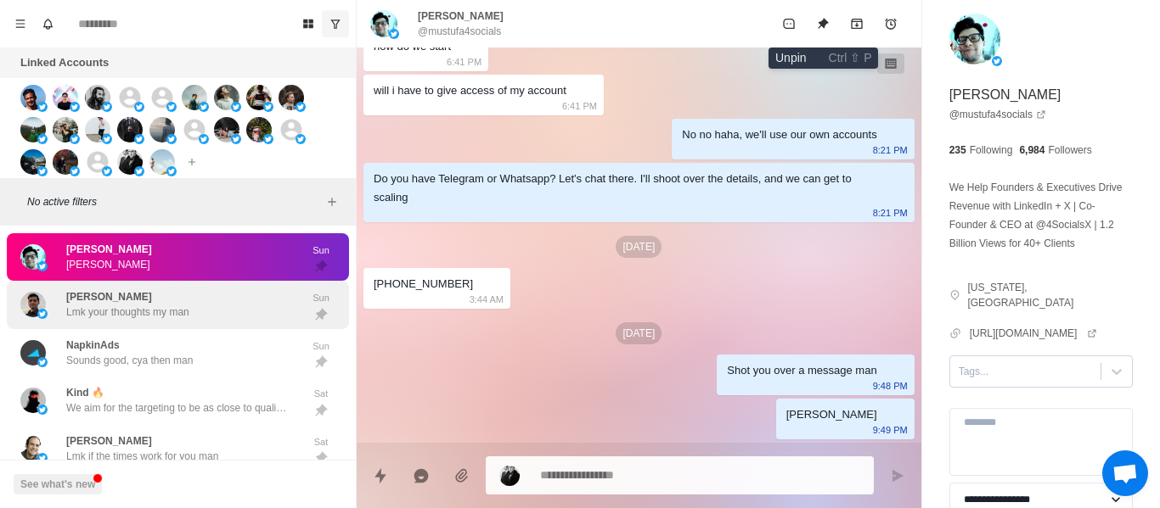
drag, startPoint x: 819, startPoint y: 17, endPoint x: 247, endPoint y: 310, distance: 642.7
click at [816, 19] on icon "Unpin" at bounding box center [823, 24] width 14 height 14
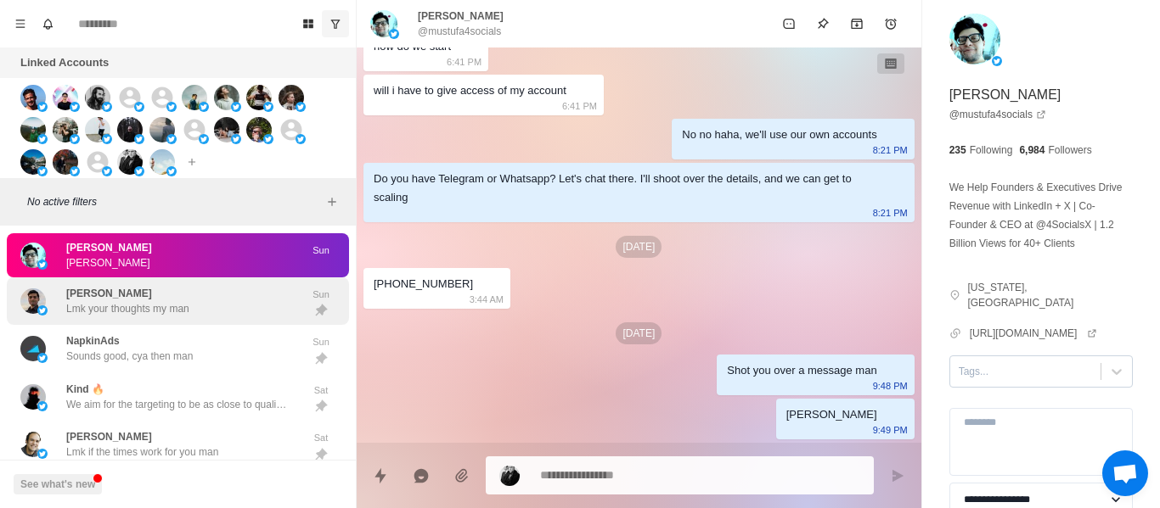
click at [243, 308] on div "[PERSON_NAME] Lmk your thoughts my man" at bounding box center [159, 301] width 279 height 35
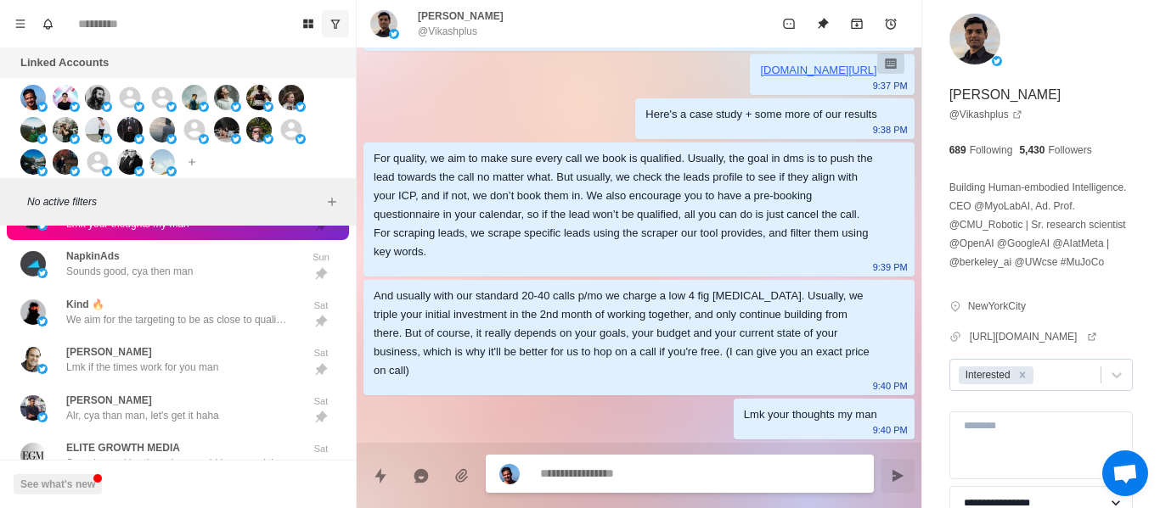
scroll to position [362, 0]
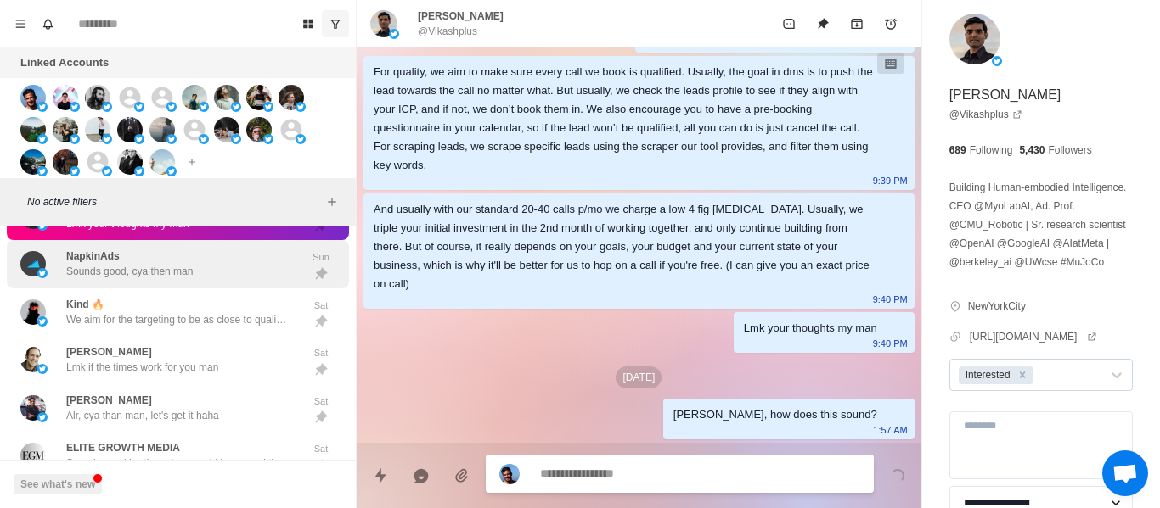
click at [92, 249] on p "NapkinAds" at bounding box center [92, 256] width 53 height 15
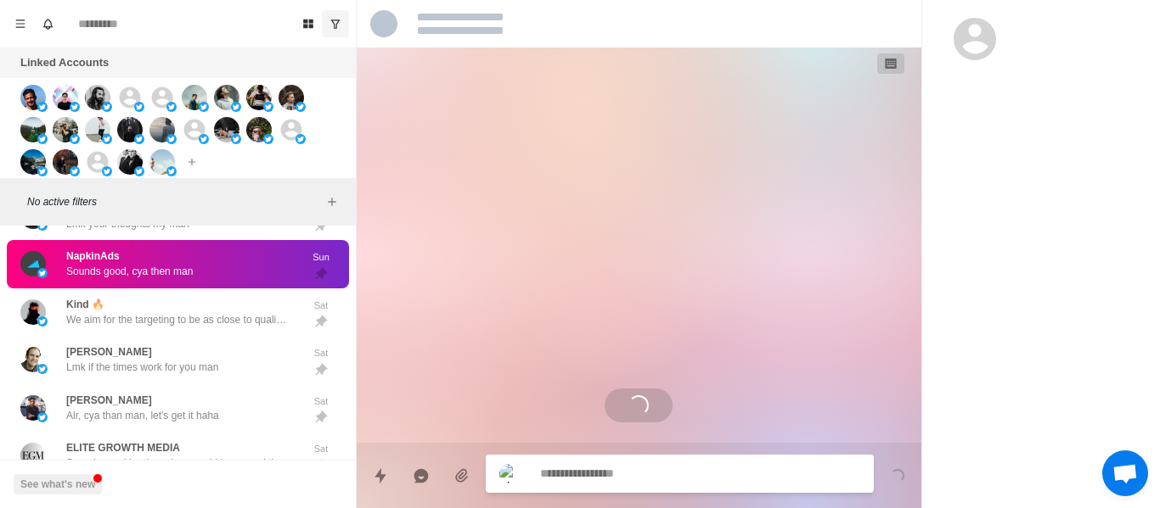
scroll to position [0, 0]
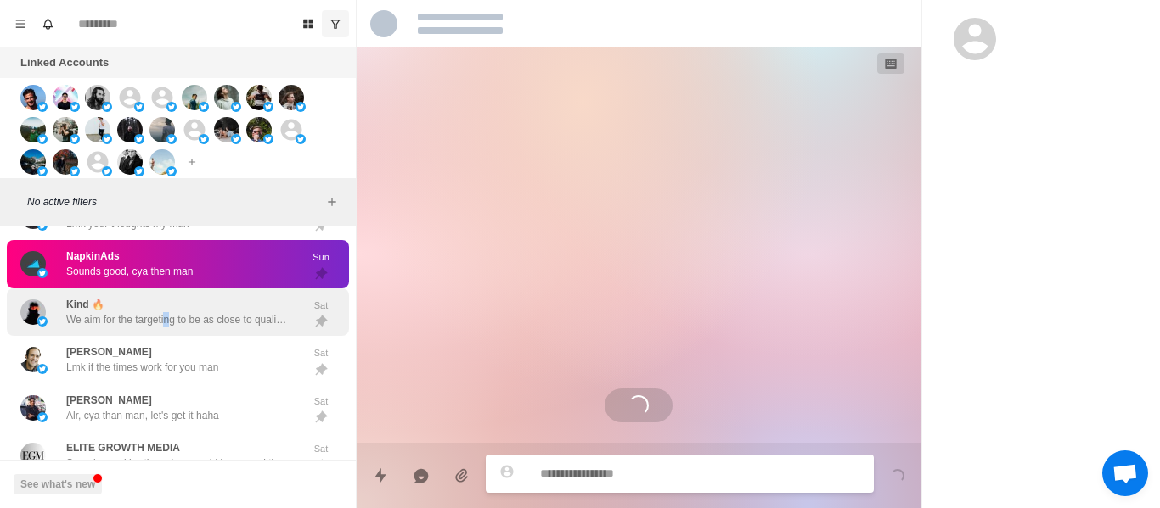
drag, startPoint x: 168, startPoint y: 321, endPoint x: 180, endPoint y: 310, distance: 16.2
click at [171, 321] on p "We aim for the targeting to be as close to qualified as possible. I can explain…" at bounding box center [176, 319] width 221 height 15
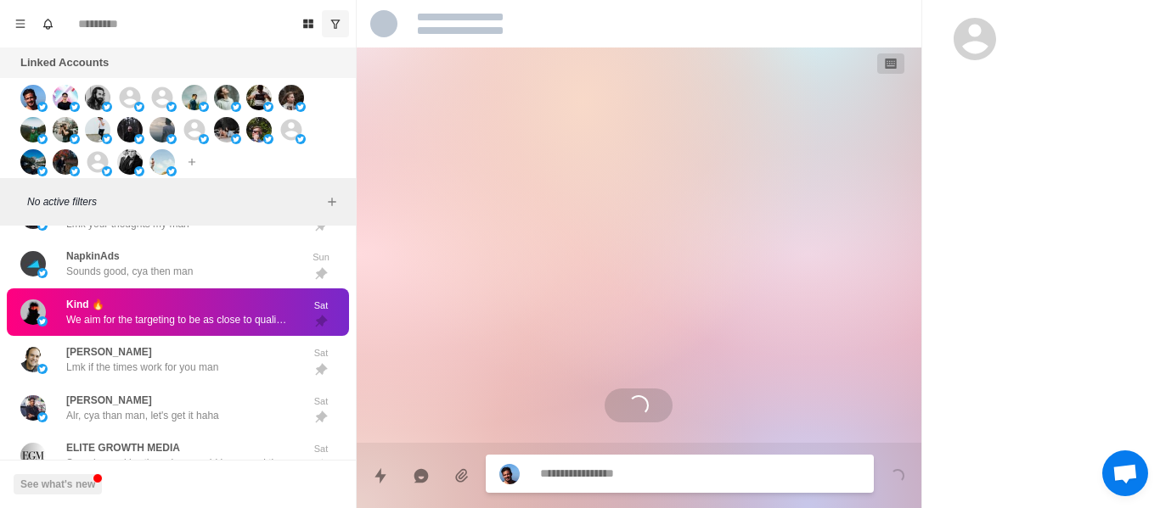
scroll to position [1408, 0]
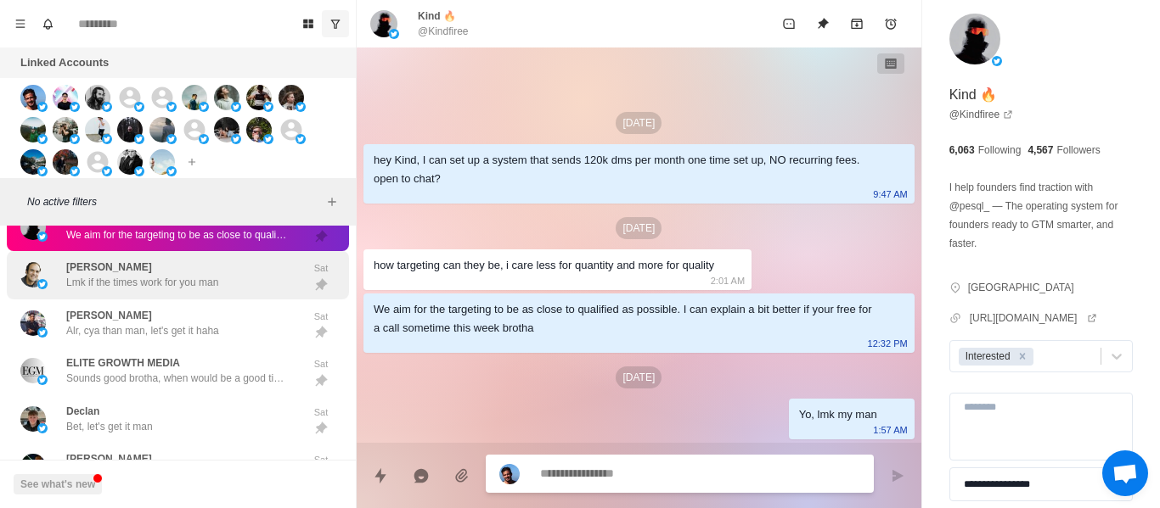
drag, startPoint x: 194, startPoint y: 313, endPoint x: 207, endPoint y: 288, distance: 28.9
click at [193, 312] on div "[PERSON_NAME] Alr, cya than man, let's get it haha" at bounding box center [142, 323] width 153 height 31
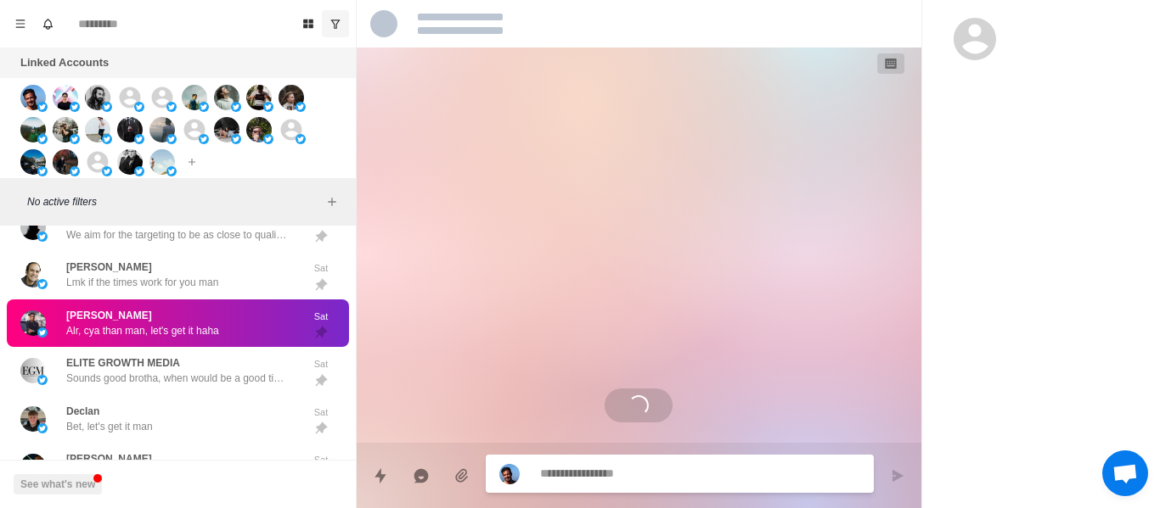
click at [200, 281] on p "Lmk if the times work for you man" at bounding box center [142, 282] width 152 height 15
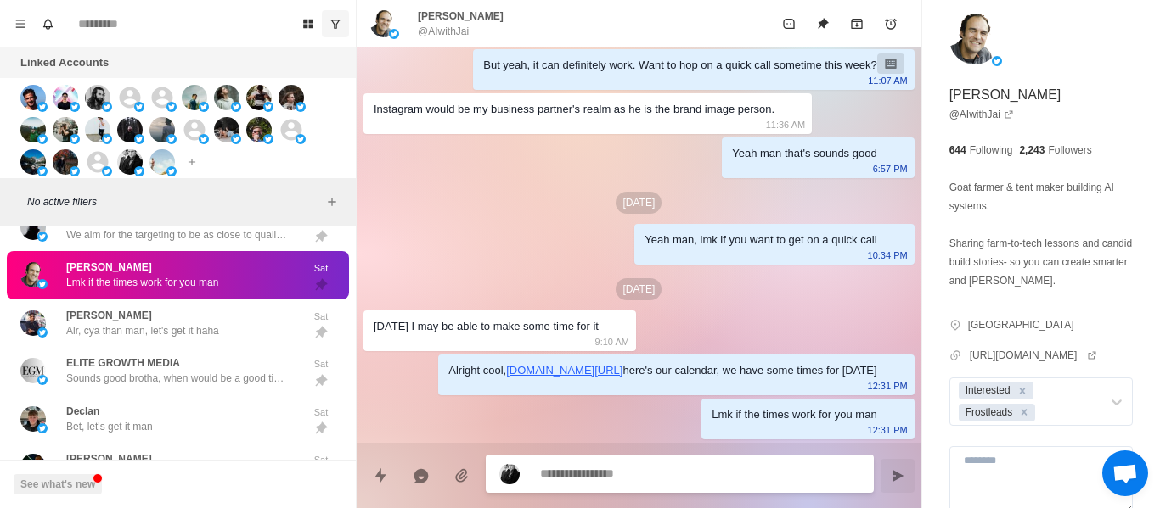
scroll to position [584, 0]
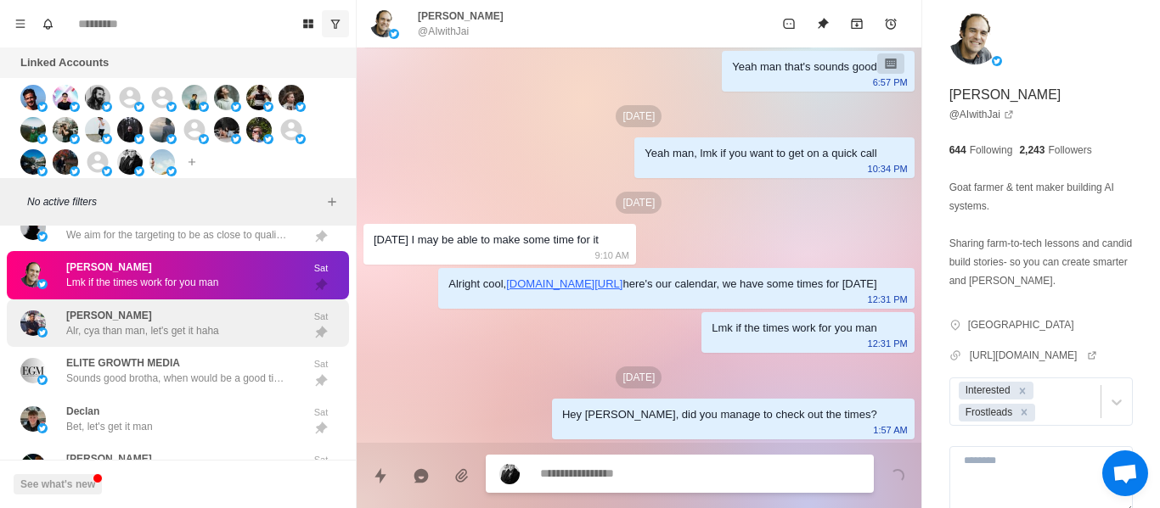
drag, startPoint x: 104, startPoint y: 312, endPoint x: 157, endPoint y: 329, distance: 55.3
click at [104, 313] on p "[PERSON_NAME]" at bounding box center [109, 315] width 86 height 15
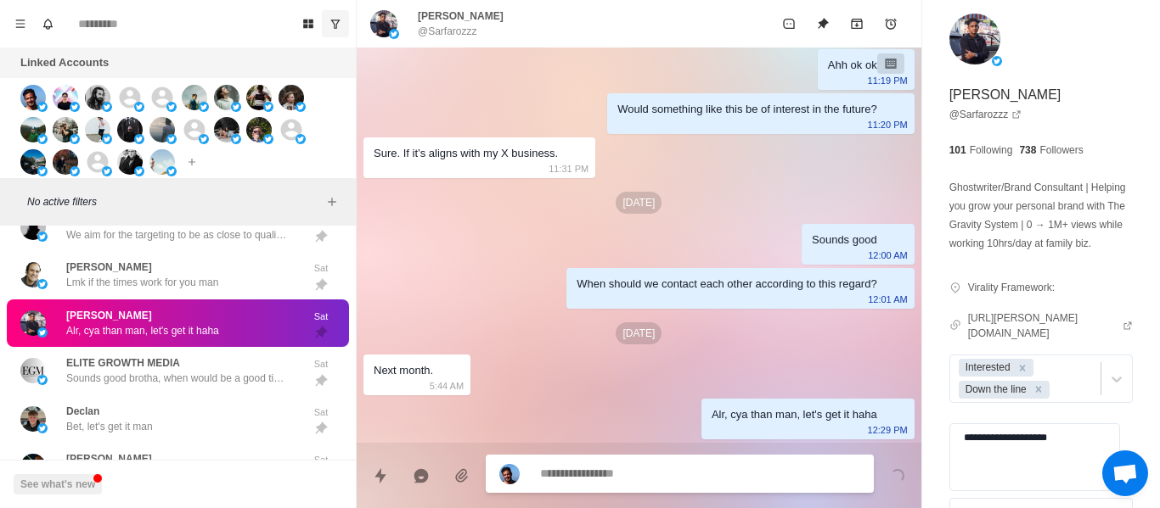
scroll to position [545, 0]
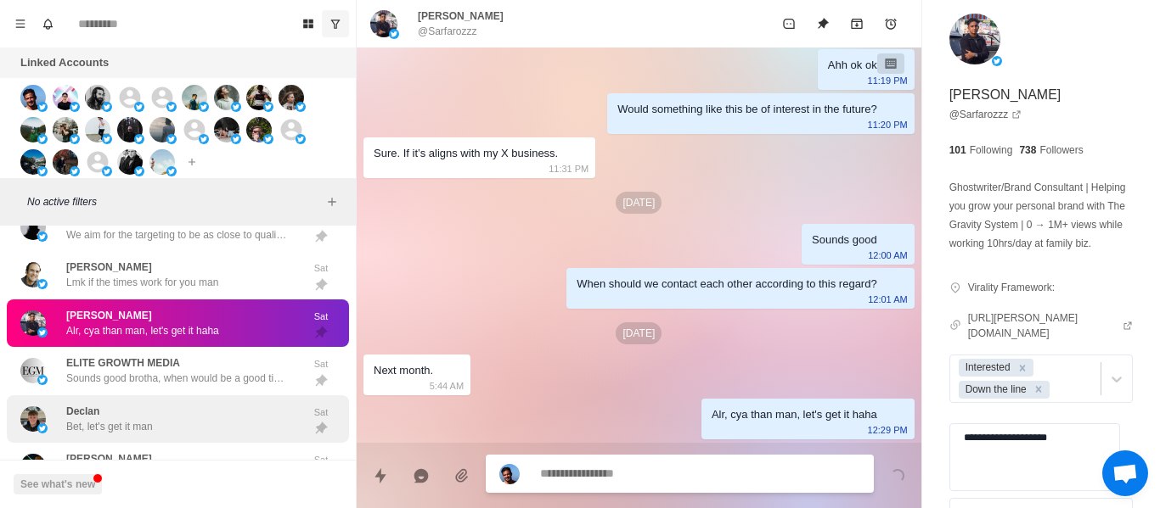
drag, startPoint x: 233, startPoint y: 440, endPoint x: 171, endPoint y: 418, distance: 64.7
click at [222, 441] on div "Declan Bet, let's get it man Sat" at bounding box center [178, 420] width 342 height 48
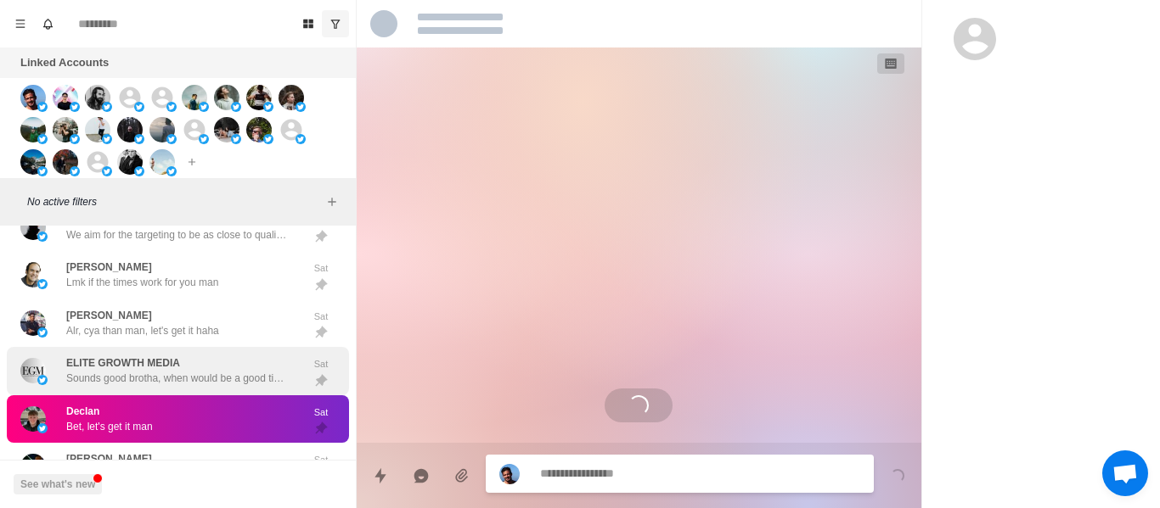
scroll to position [0, 0]
click at [143, 361] on p "ELITE GROWTH MEDIA" at bounding box center [123, 363] width 114 height 15
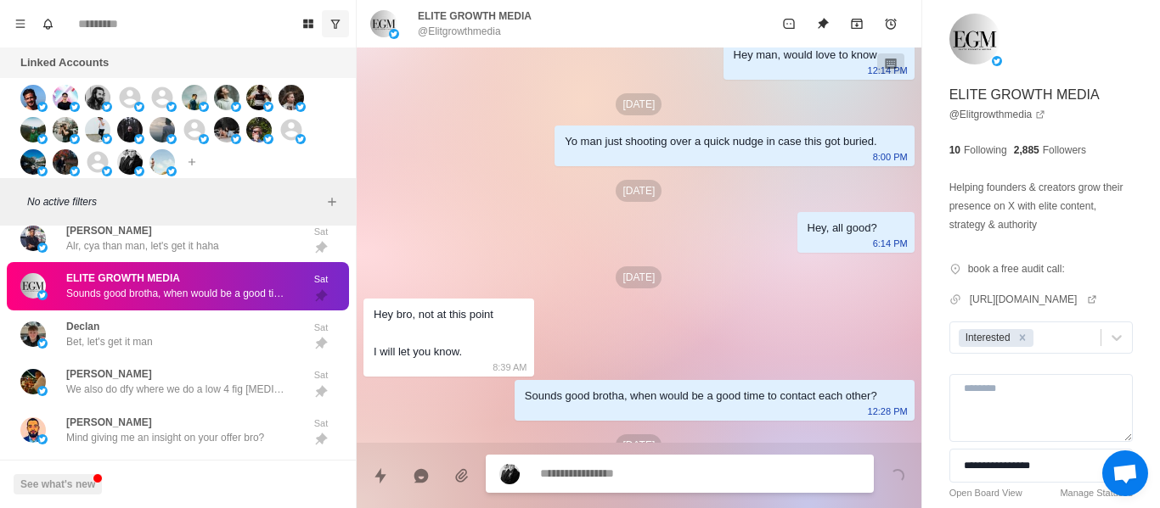
scroll to position [774, 0]
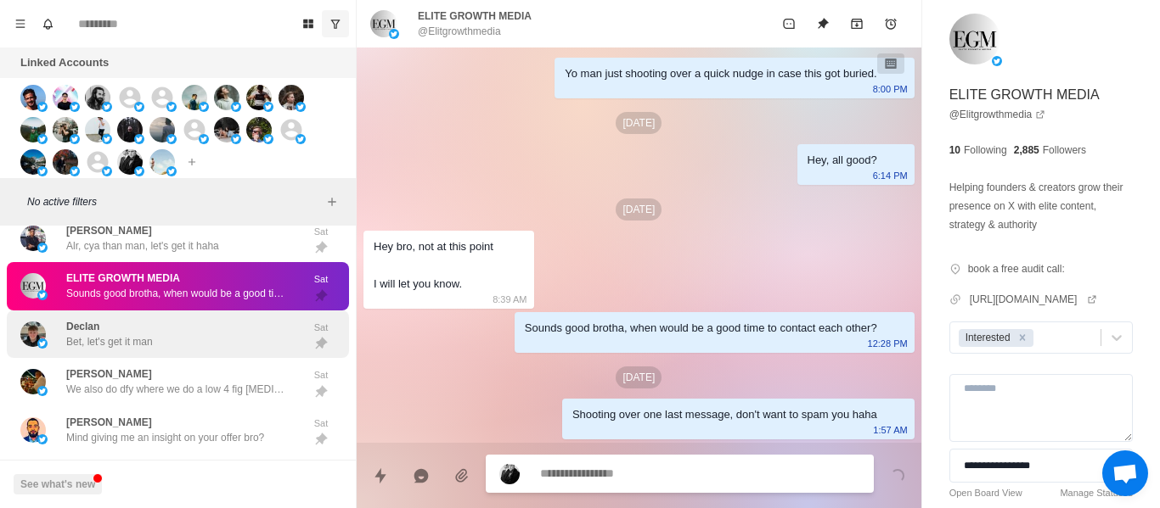
click at [109, 312] on div "Declan Bet, let's get it man Sat" at bounding box center [178, 335] width 342 height 48
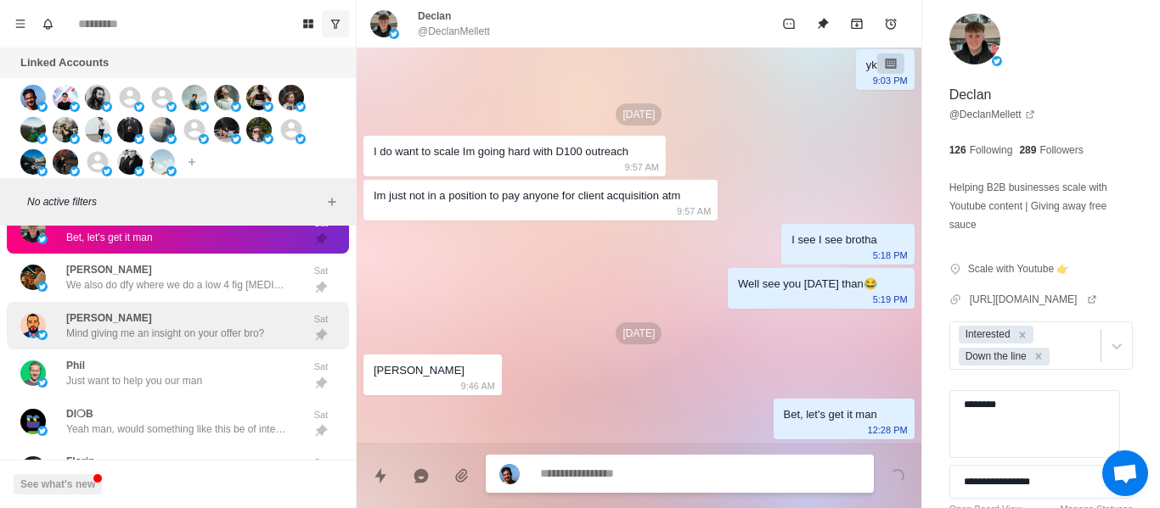
scroll to position [1578, 0]
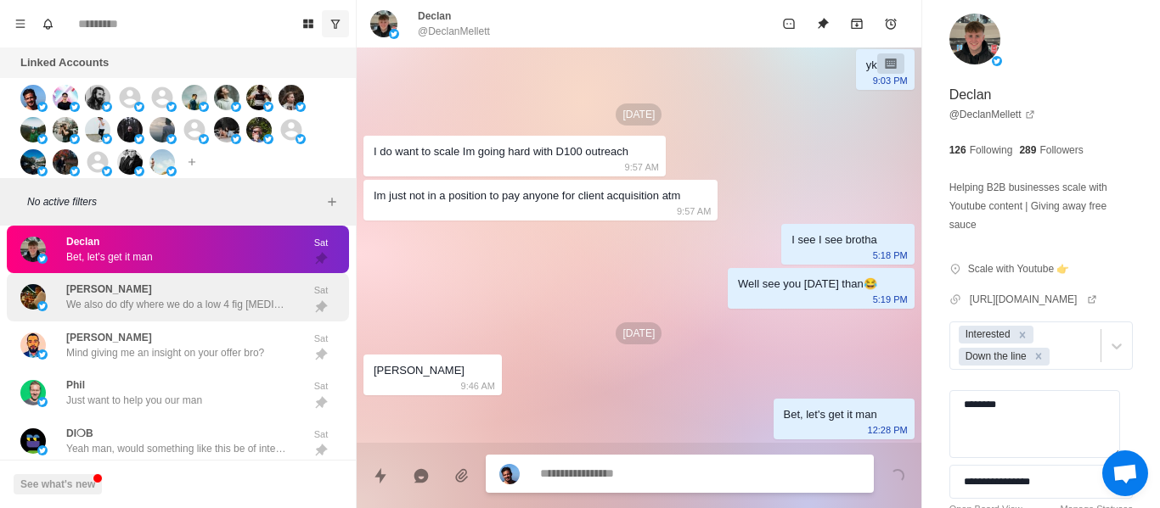
click at [141, 284] on p "[PERSON_NAME]" at bounding box center [109, 289] width 86 height 15
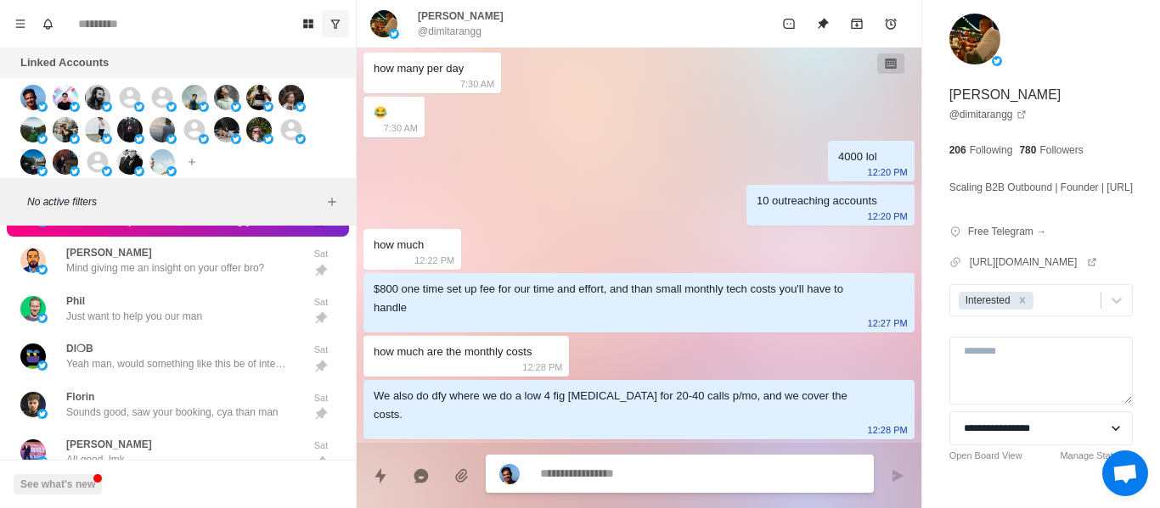
scroll to position [1494, 0]
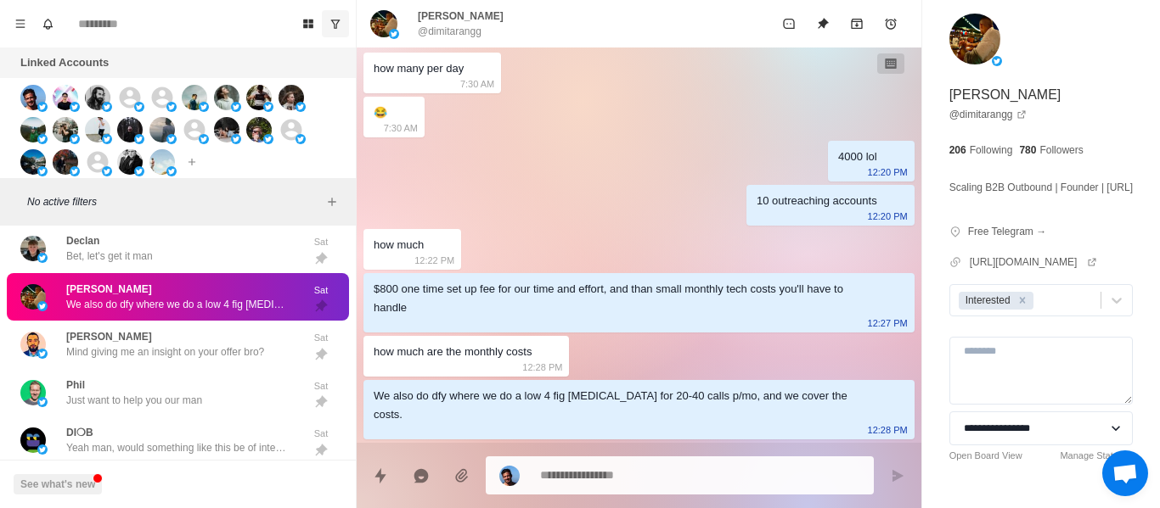
click at [663, 452] on div at bounding box center [639, 469] width 564 height 52
click at [663, 463] on div at bounding box center [680, 476] width 388 height 38
click at [666, 467] on textarea at bounding box center [700, 475] width 320 height 25
click at [666, 467] on textarea at bounding box center [700, 474] width 320 height 25
drag, startPoint x: 666, startPoint y: 467, endPoint x: 662, endPoint y: 480, distance: 13.4
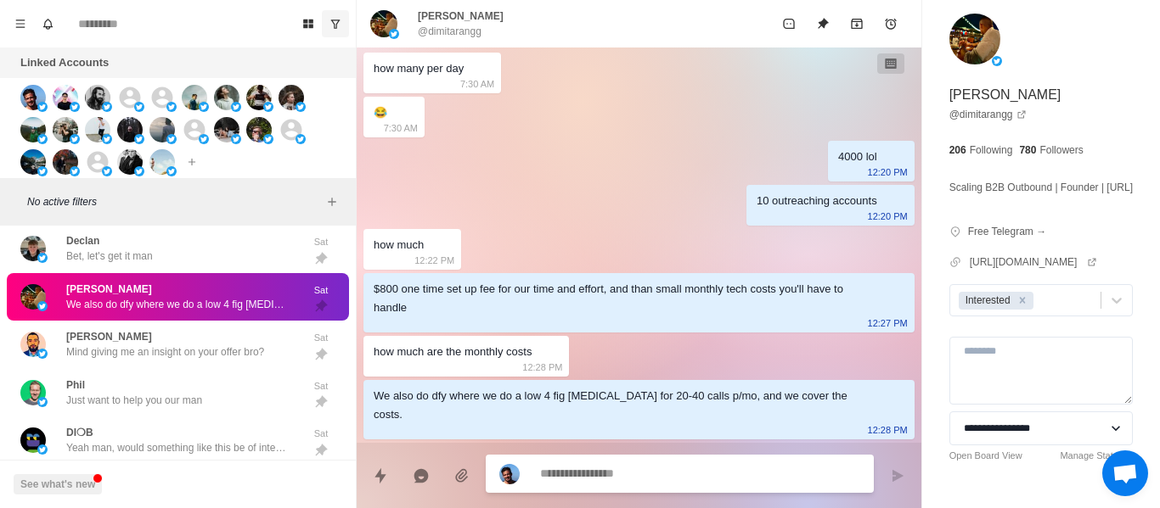
click at [666, 468] on textarea at bounding box center [700, 474] width 320 height 25
click at [662, 480] on textarea at bounding box center [700, 474] width 320 height 25
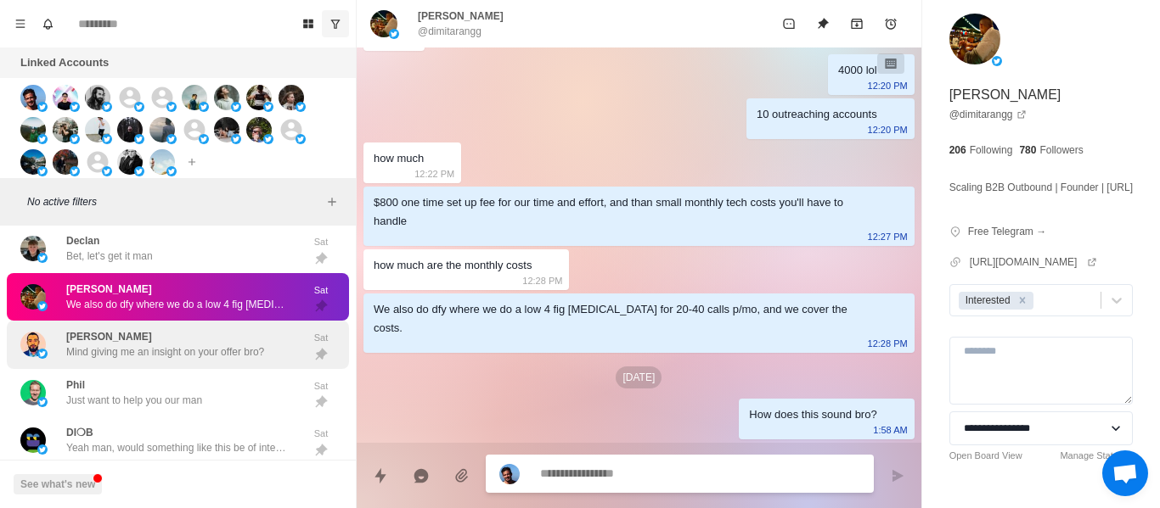
drag, startPoint x: 127, startPoint y: 360, endPoint x: 132, endPoint y: 346, distance: 14.2
click at [131, 358] on p "Mind giving me an insight on your offer bro?" at bounding box center [165, 352] width 198 height 15
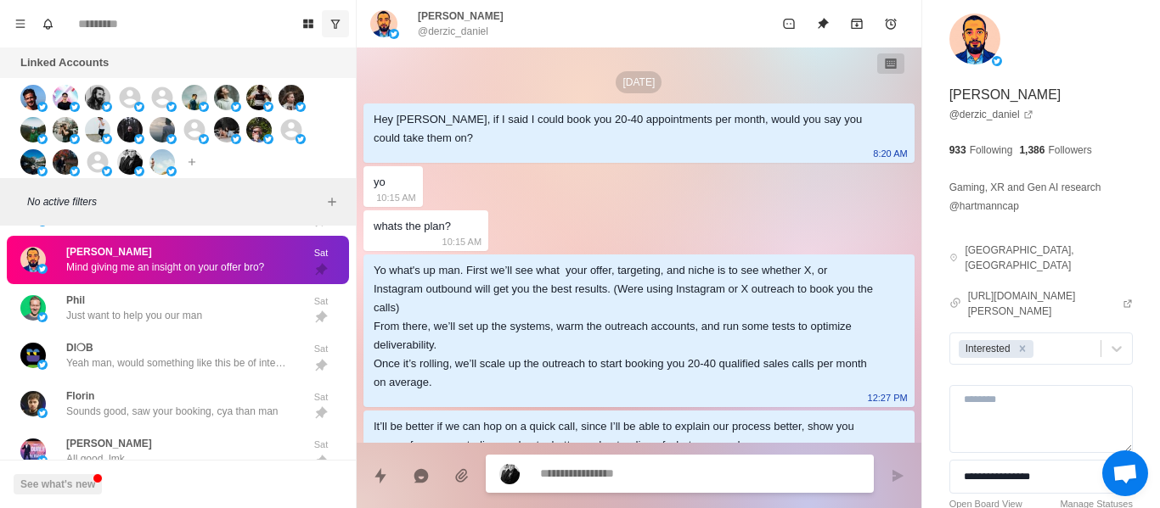
scroll to position [75, 0]
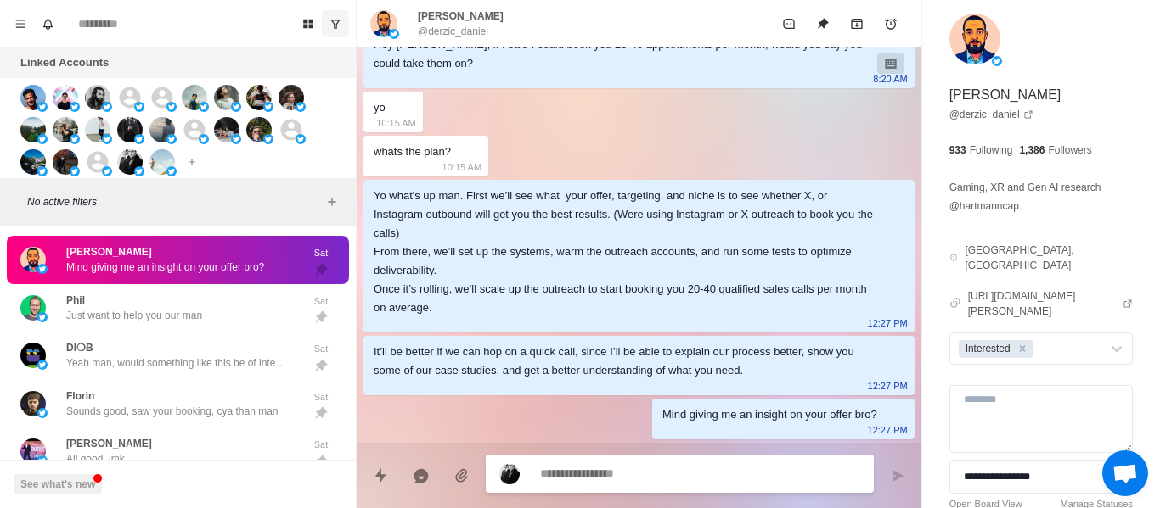
click at [598, 477] on textarea at bounding box center [700, 474] width 320 height 25
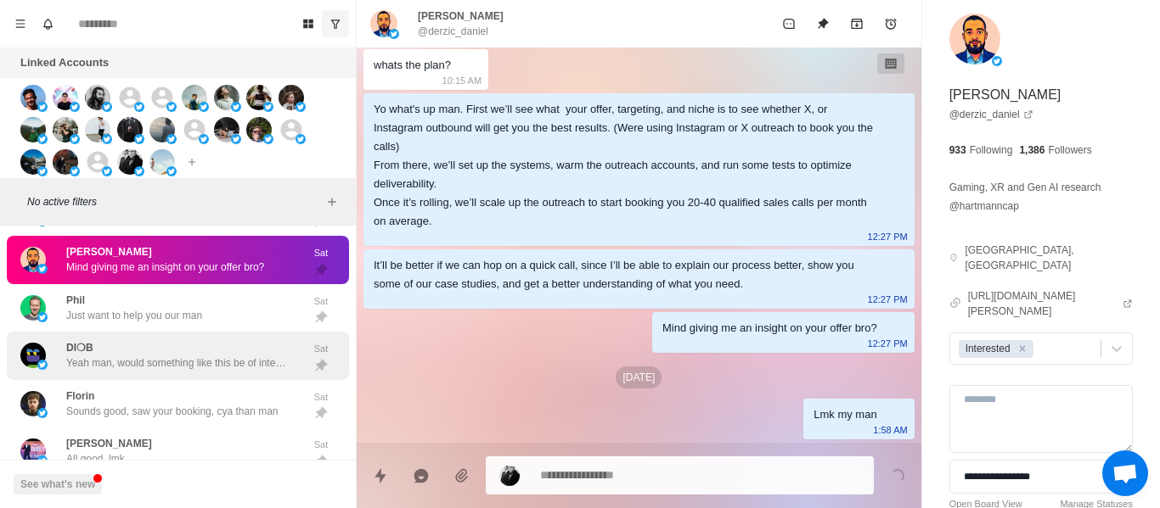
click at [79, 334] on div "DI❍B Yeah man, would something like this be of interest for the future? Sat" at bounding box center [178, 356] width 342 height 48
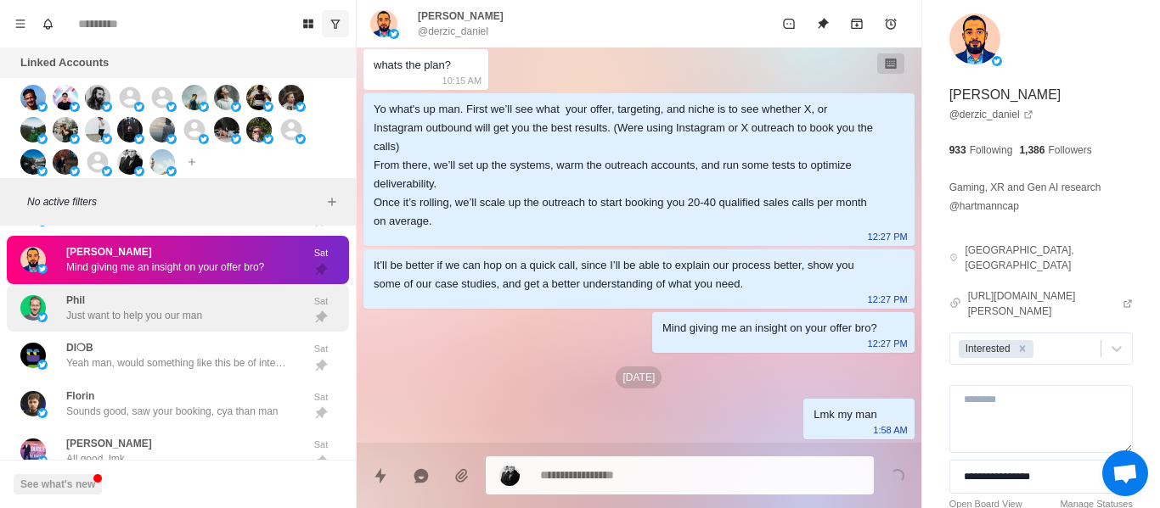
scroll to position [0, 0]
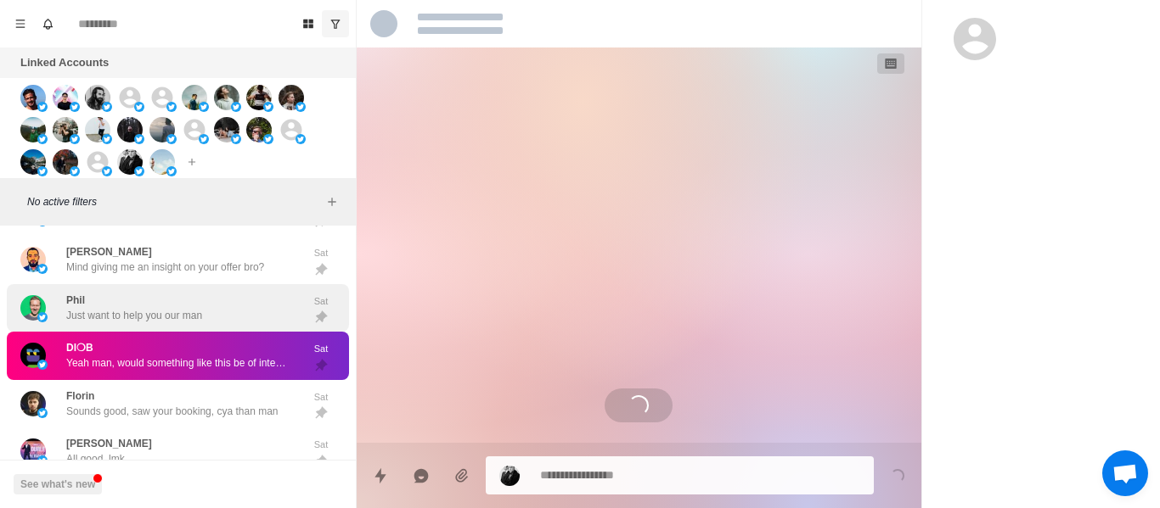
drag, startPoint x: 109, startPoint y: 311, endPoint x: 178, endPoint y: 318, distance: 70.0
click at [110, 311] on p "Just want to help you our man" at bounding box center [134, 315] width 136 height 15
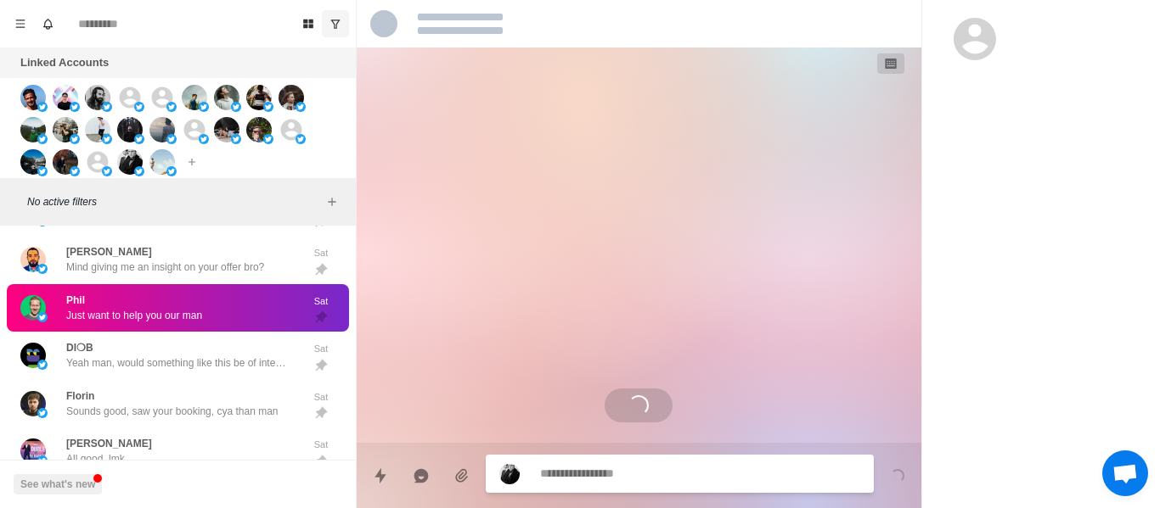
scroll to position [484, 0]
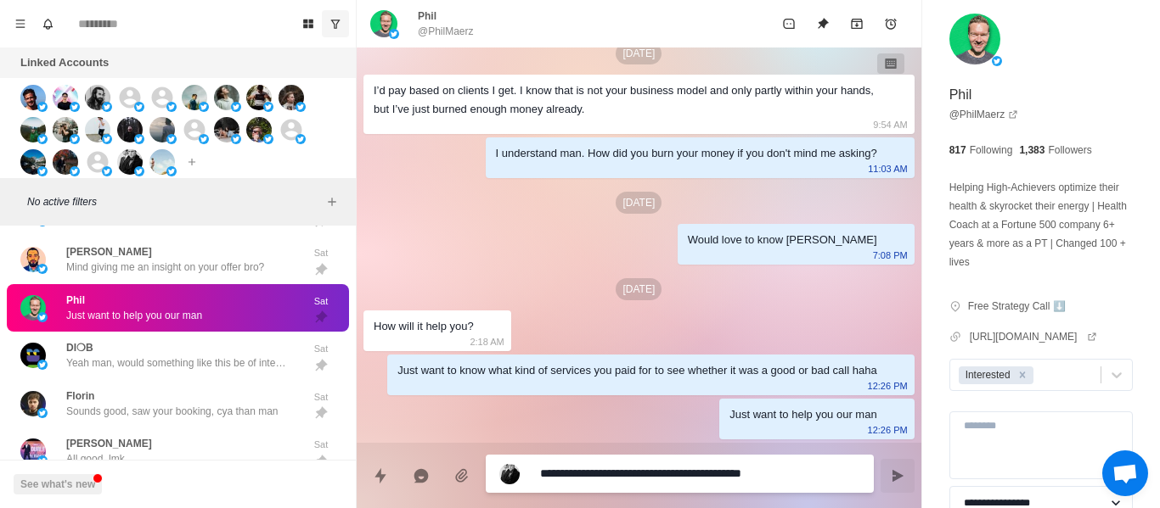
click at [703, 480] on textarea "**********" at bounding box center [700, 474] width 320 height 25
click at [700, 480] on textarea "**********" at bounding box center [700, 474] width 320 height 25
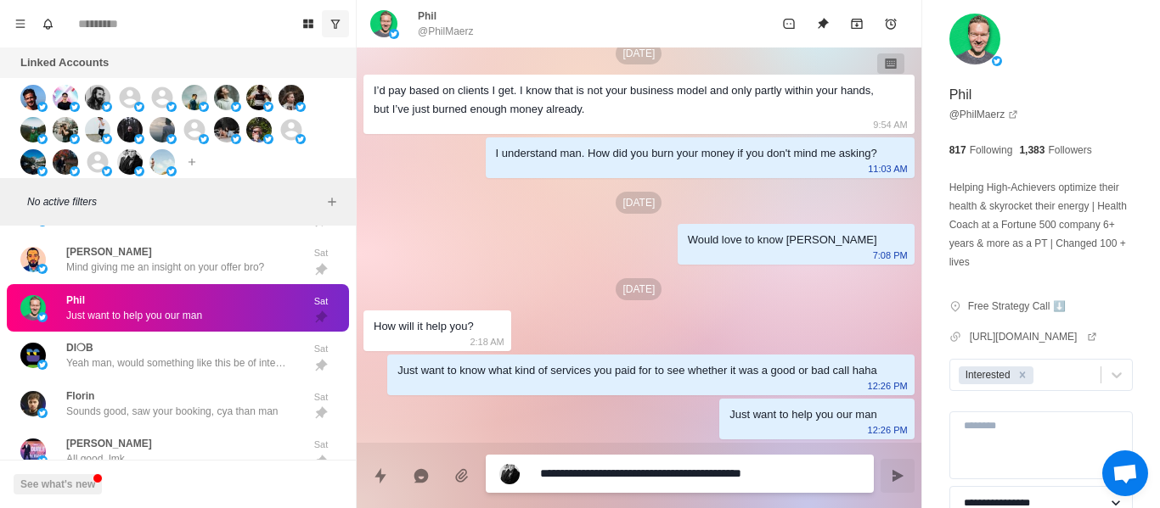
drag, startPoint x: 699, startPoint y: 481, endPoint x: 690, endPoint y: 481, distance: 9.3
click at [690, 481] on textarea "**********" at bounding box center [700, 474] width 320 height 25
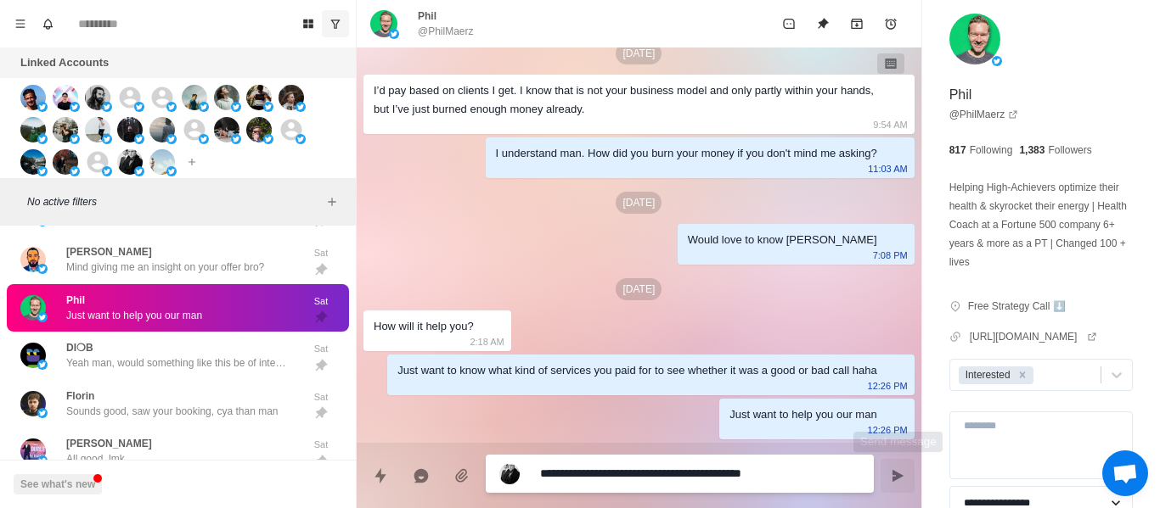
click at [890, 463] on button "Send message" at bounding box center [897, 476] width 34 height 34
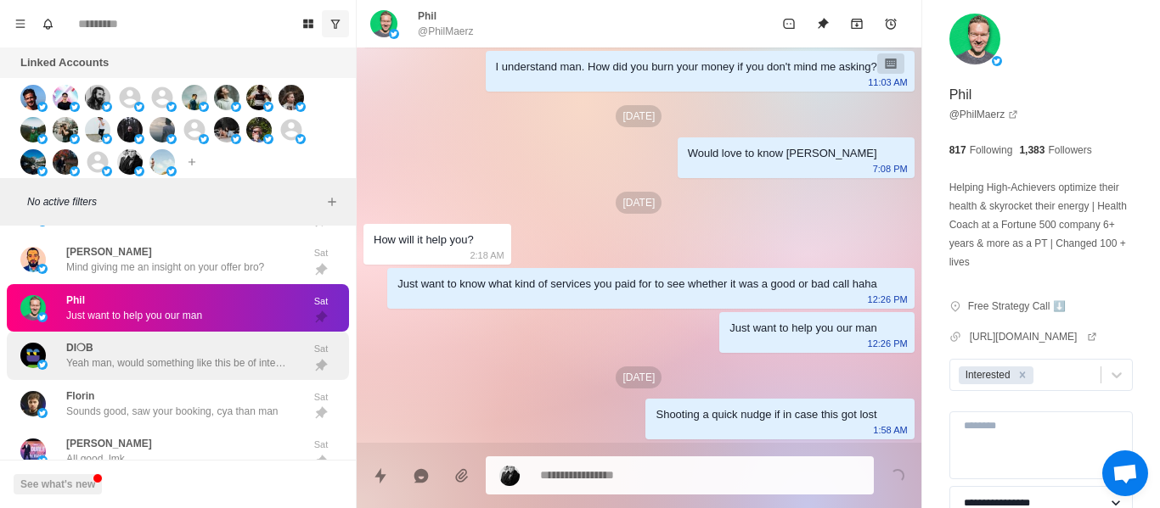
drag, startPoint x: 182, startPoint y: 377, endPoint x: 159, endPoint y: 359, distance: 29.0
click at [180, 376] on div "DI❍B Yeah man, would something like this be of interest for the future? Sat" at bounding box center [178, 356] width 342 height 48
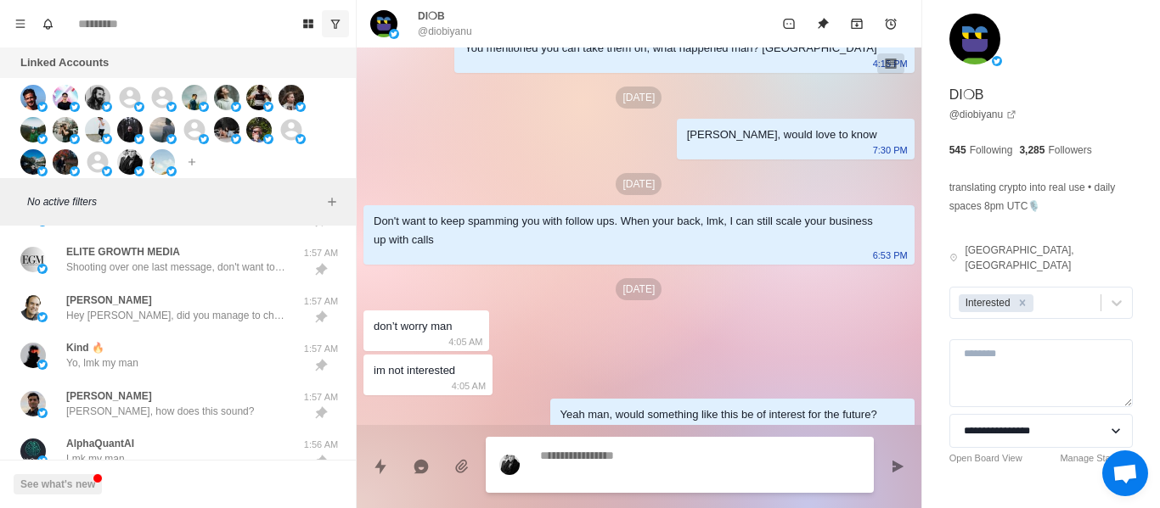
scroll to position [912, 0]
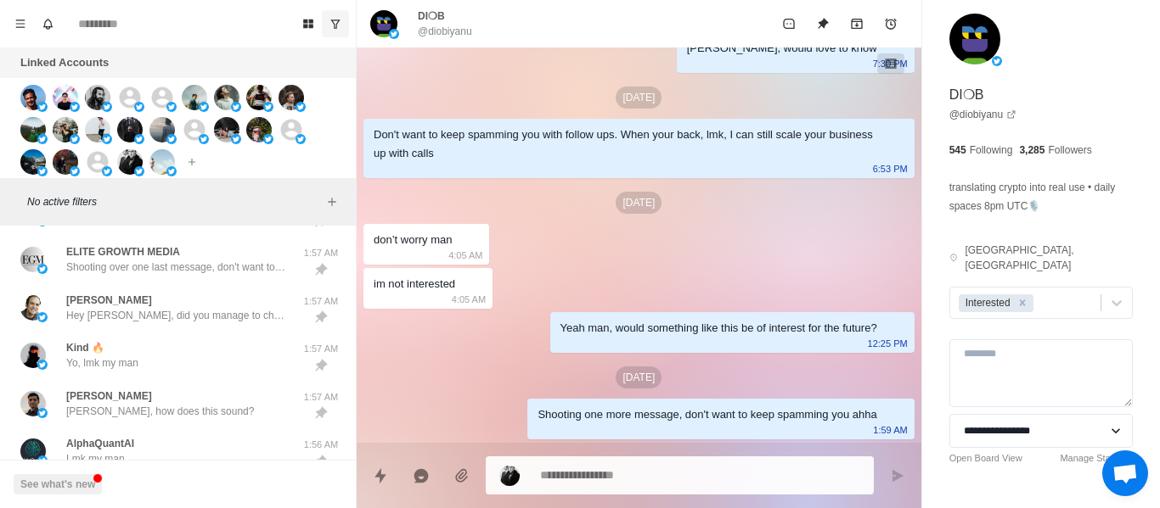
drag, startPoint x: 640, startPoint y: 375, endPoint x: 693, endPoint y: 83, distance: 296.9
click at [481, 256] on p "4:05 AM" at bounding box center [465, 255] width 34 height 19
click at [826, 31] on button "Unpin" at bounding box center [823, 24] width 34 height 34
click at [1025, 297] on icon "Remove Interested" at bounding box center [1022, 303] width 12 height 12
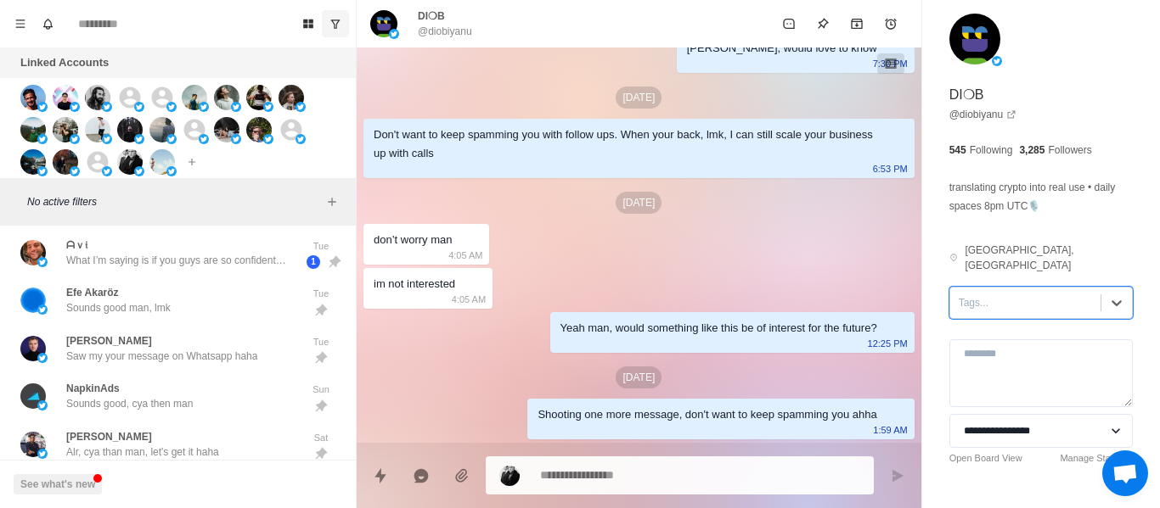
scroll to position [1358, 0]
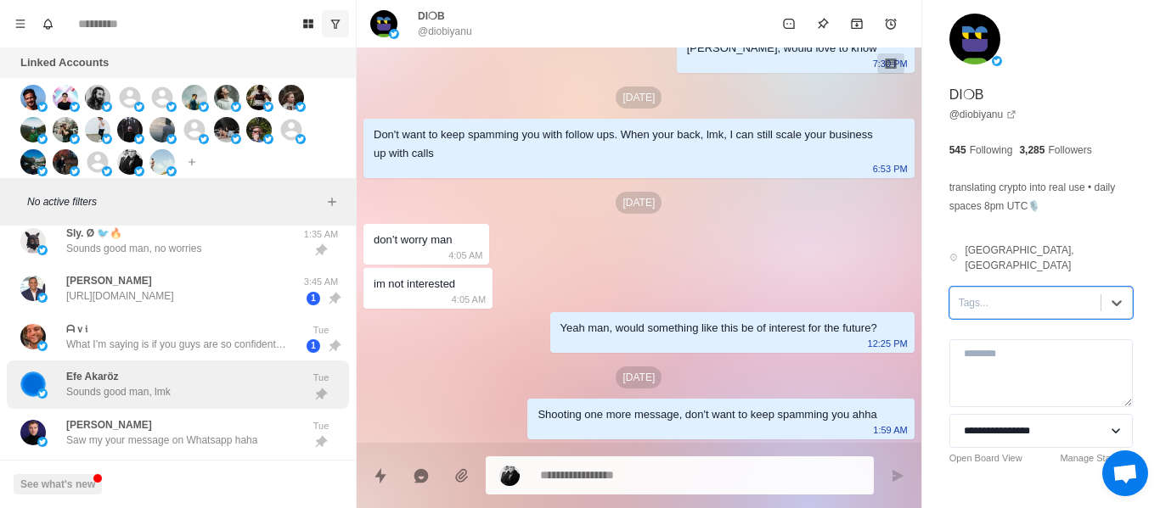
drag, startPoint x: 178, startPoint y: 371, endPoint x: 199, endPoint y: 403, distance: 38.6
click at [178, 372] on div "Efe Akaröz Sounds good man, lmk" at bounding box center [159, 385] width 279 height 35
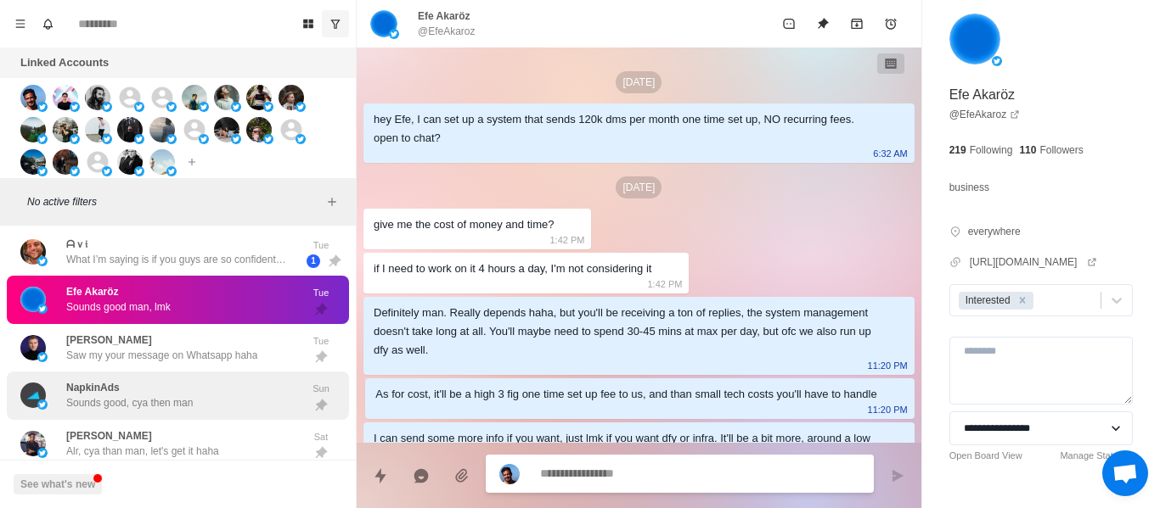
scroll to position [823, 0]
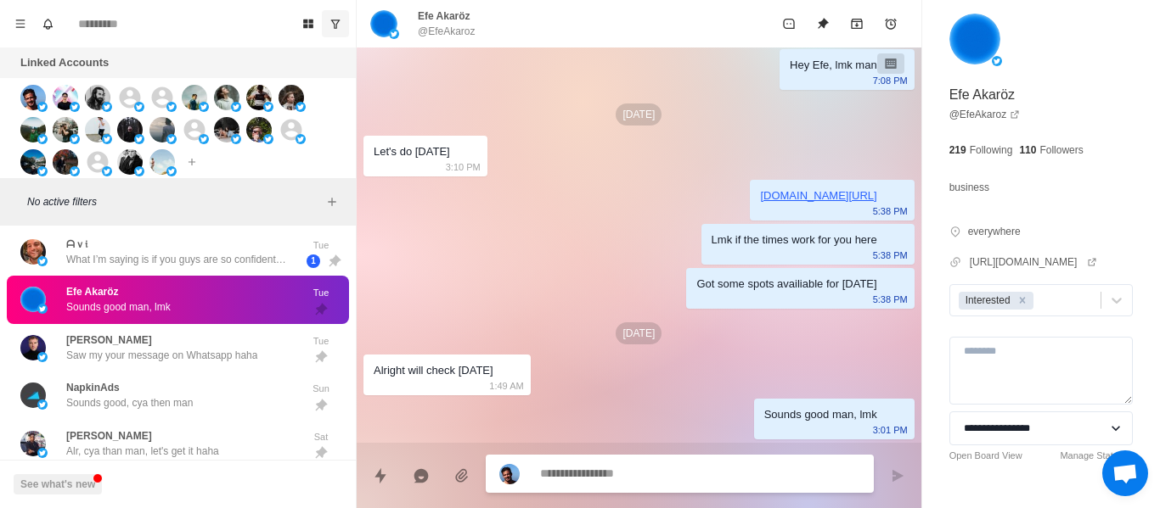
click at [613, 487] on div at bounding box center [680, 474] width 388 height 38
click at [601, 480] on textarea at bounding box center [700, 475] width 320 height 25
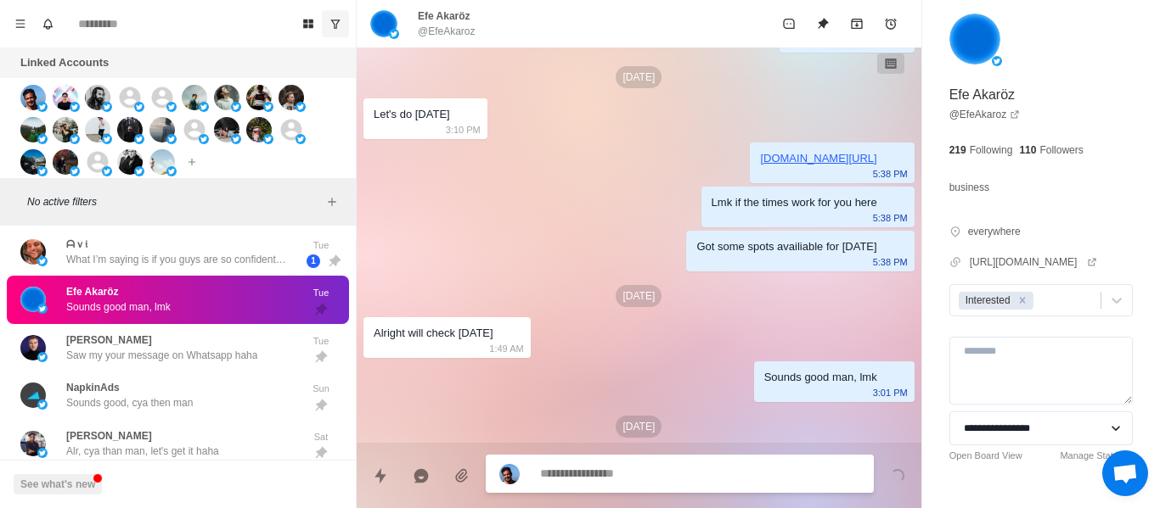
scroll to position [910, 0]
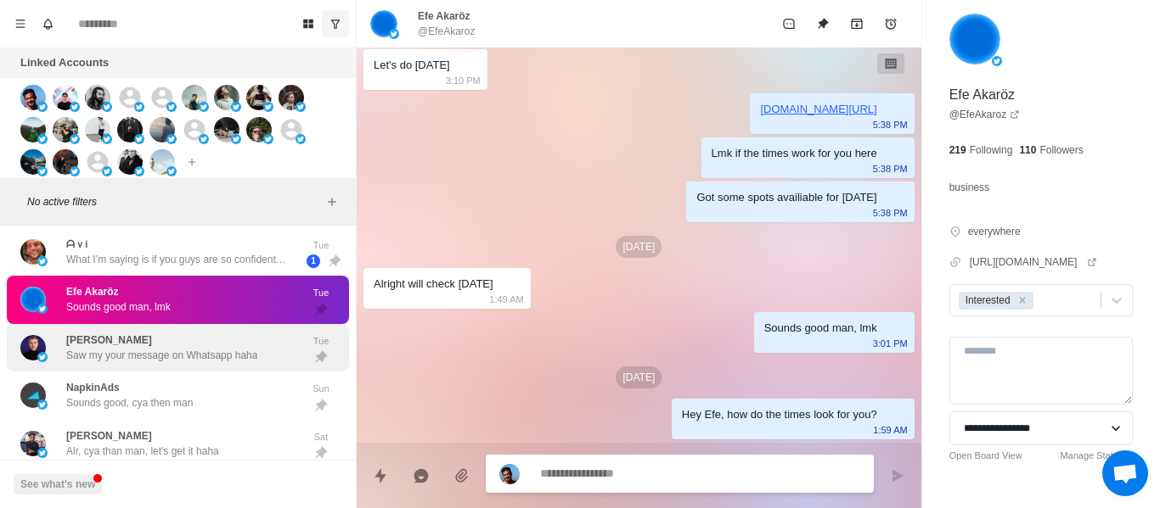
click at [104, 361] on p "Saw my your message on Whatsapp haha" at bounding box center [161, 355] width 191 height 15
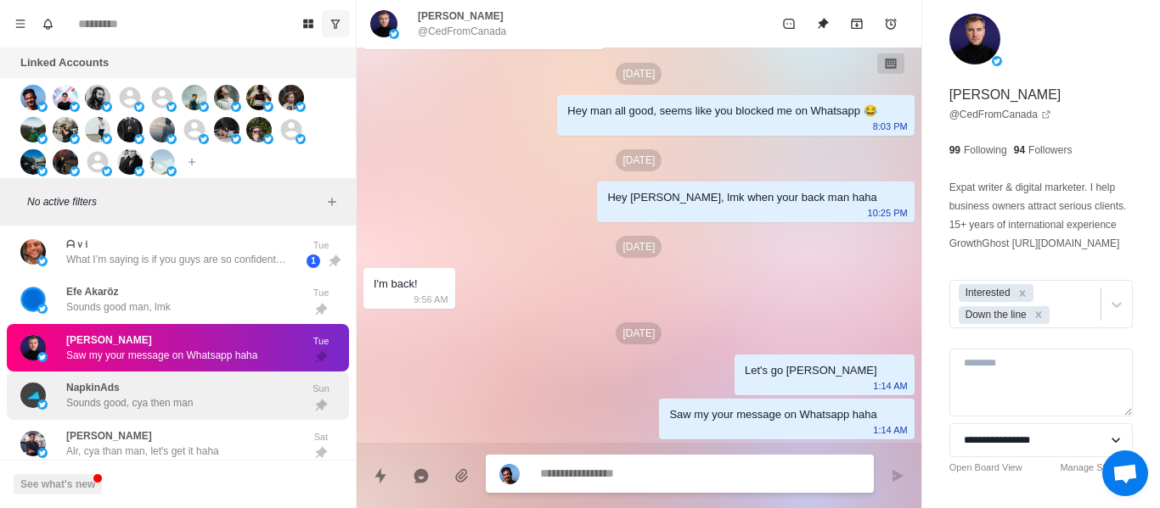
click at [110, 378] on div "NapkinAds Sounds good, cya then man Sun" at bounding box center [178, 396] width 342 height 48
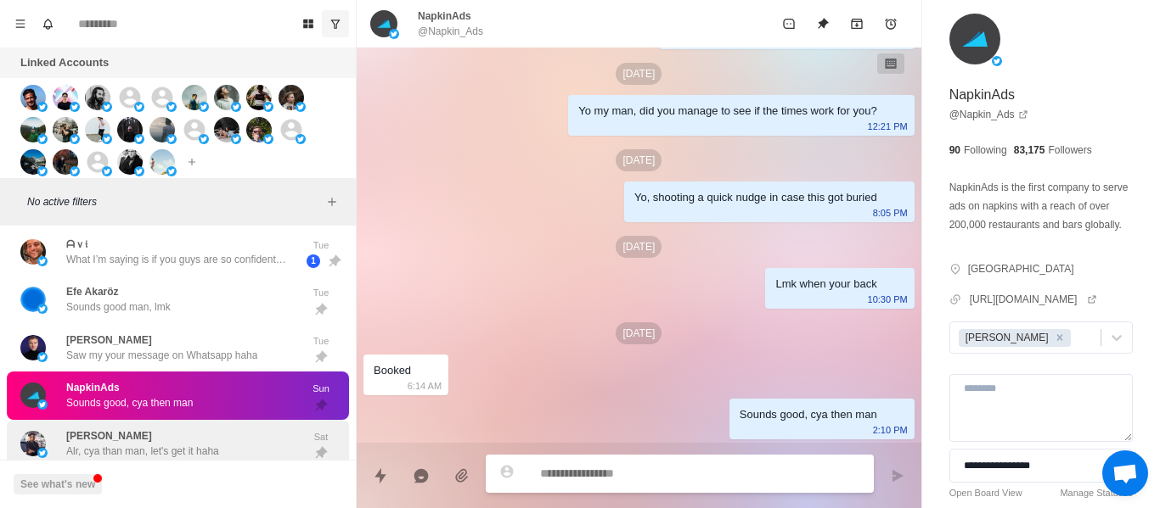
click at [105, 427] on div "[PERSON_NAME] Alr, cya than man, let's get it haha" at bounding box center [159, 444] width 279 height 35
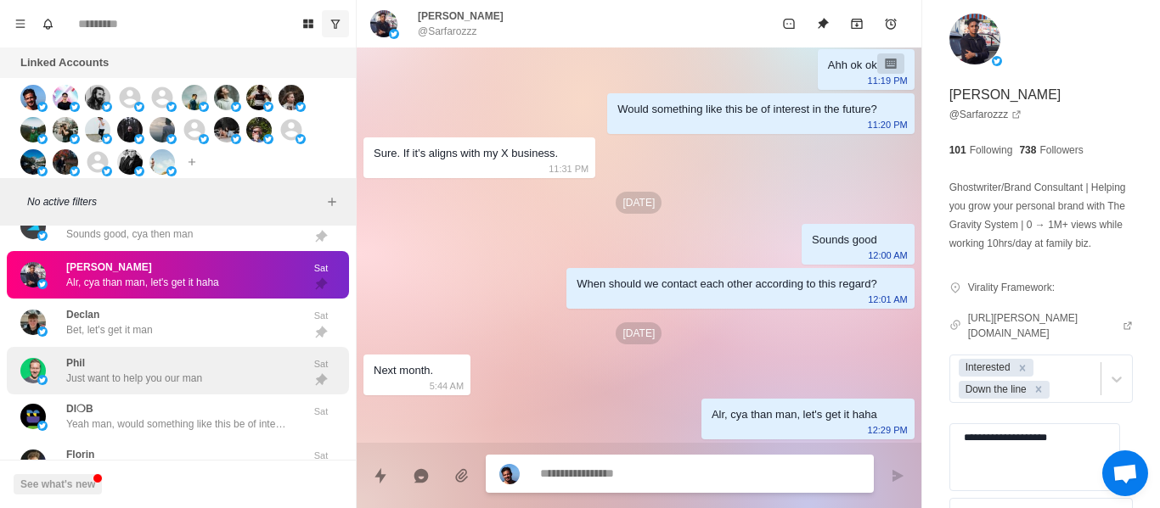
scroll to position [1613, 0]
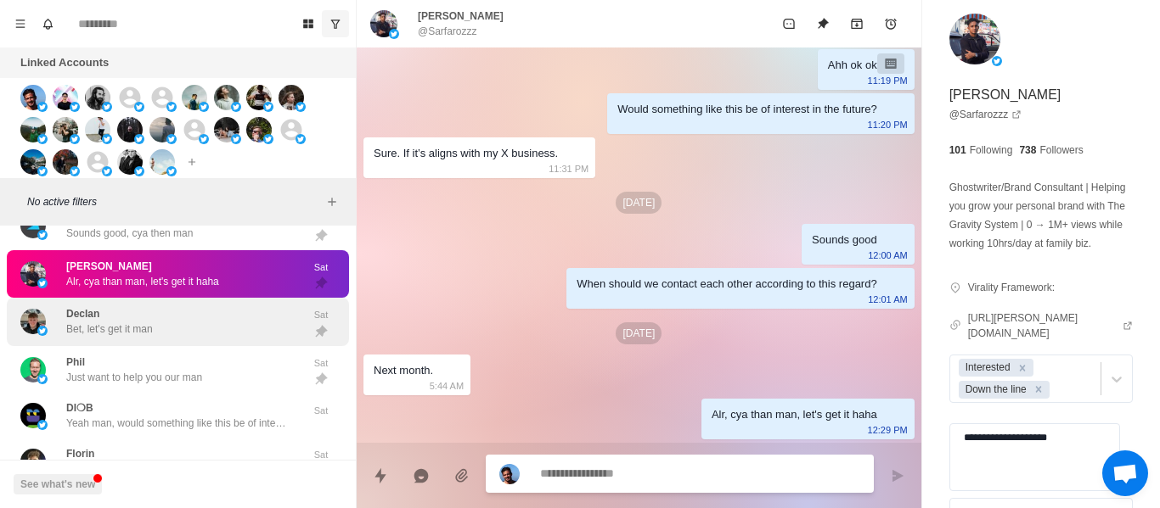
click at [194, 319] on div "Declan Bet, let's get it man" at bounding box center [159, 322] width 279 height 35
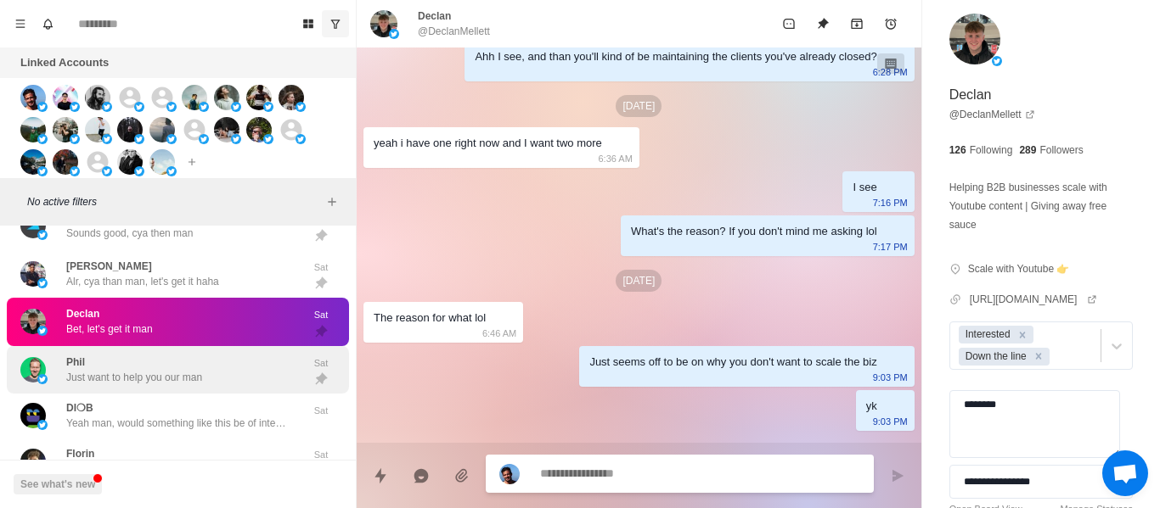
scroll to position [886, 0]
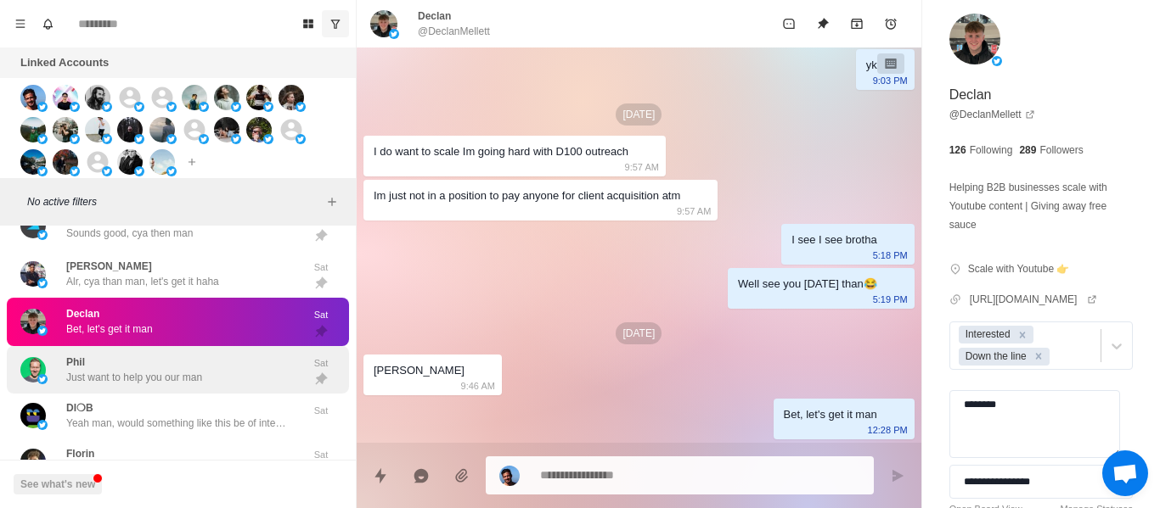
click at [168, 383] on p "Just want to help you our man" at bounding box center [134, 377] width 136 height 15
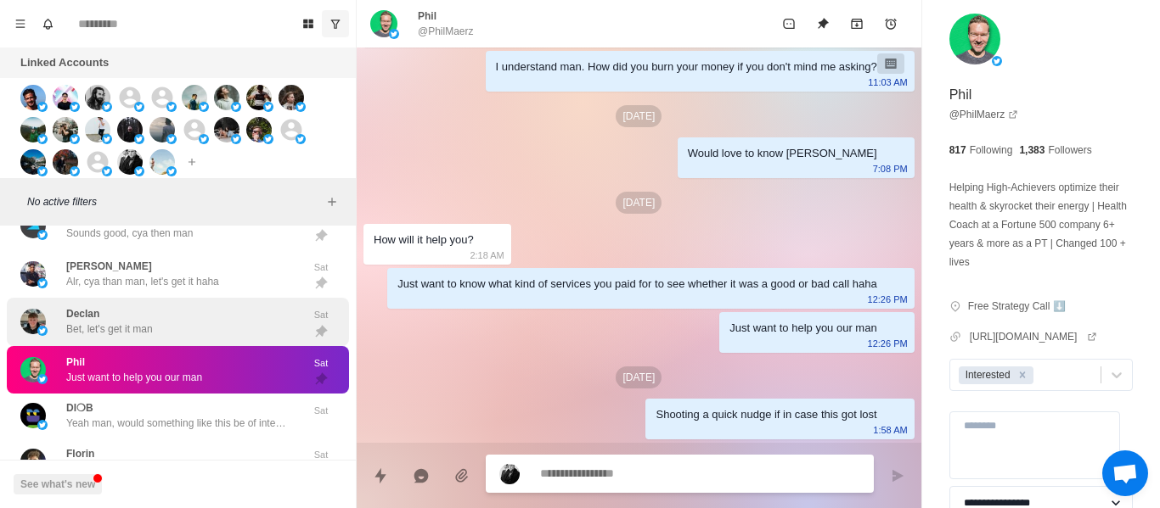
scroll to position [1698, 0]
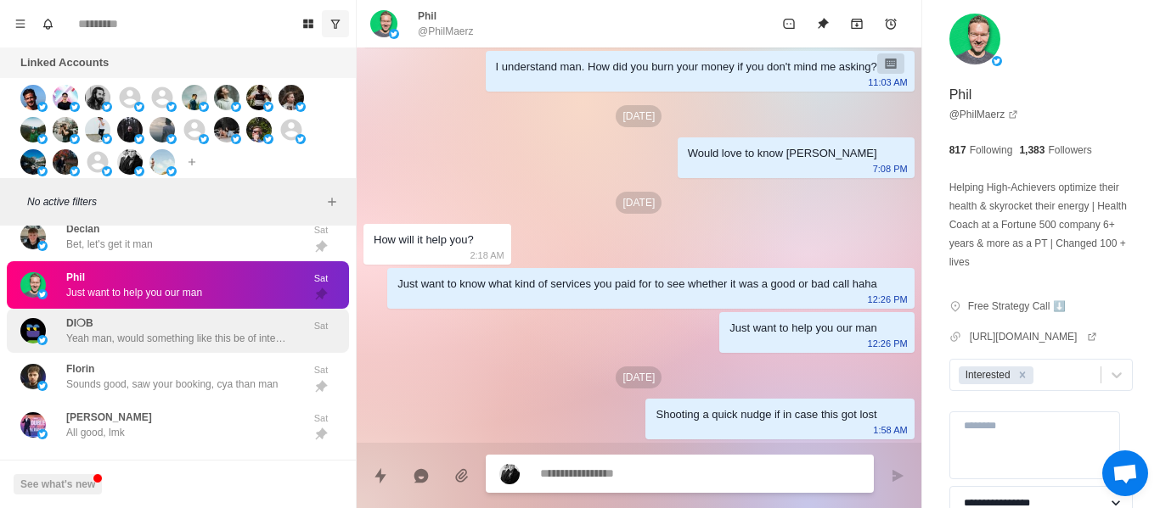
click at [154, 339] on p "Yeah man, would something like this be of interest for the future?" at bounding box center [176, 338] width 221 height 15
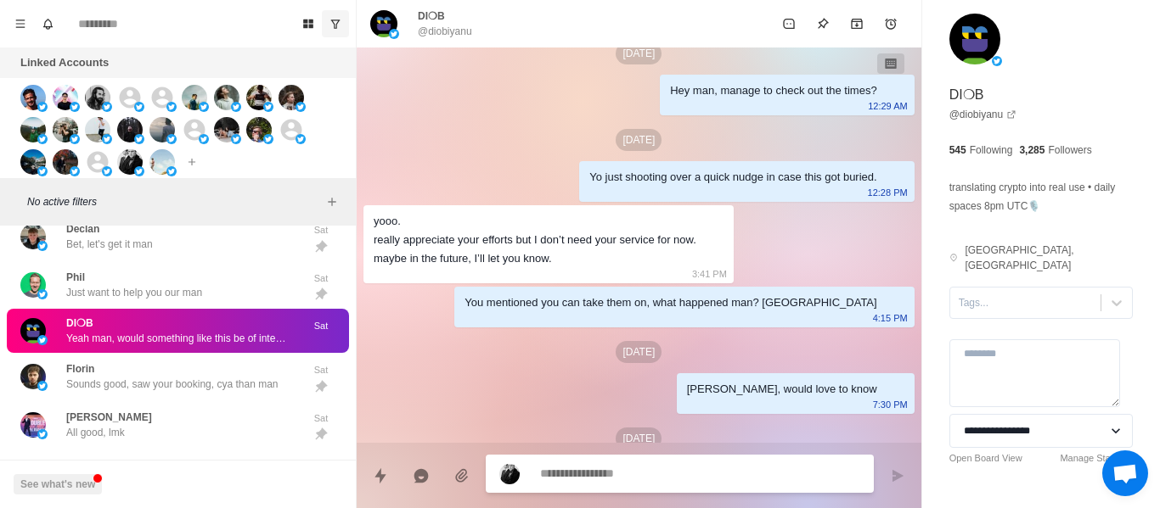
scroll to position [912, 0]
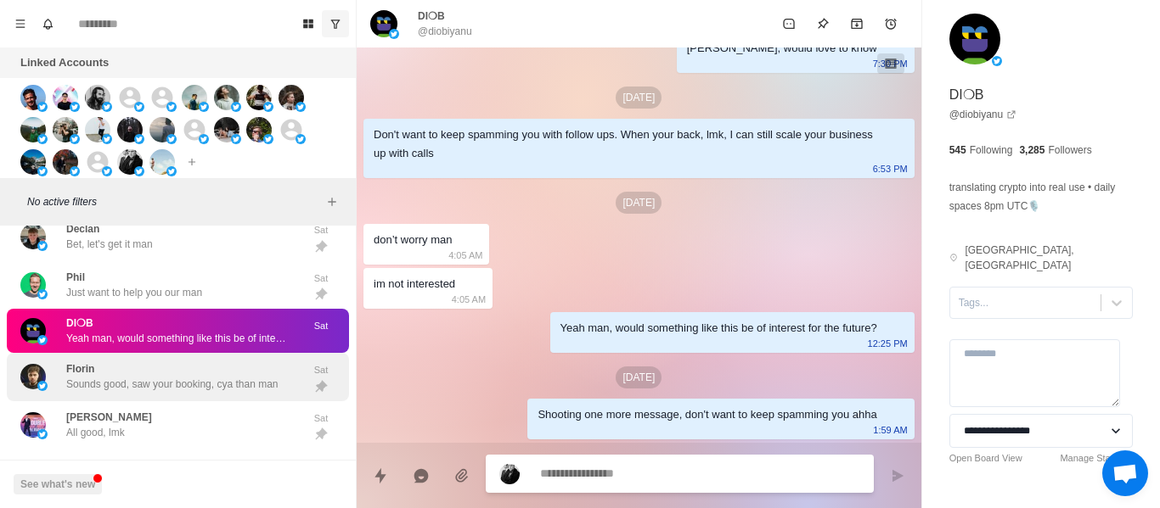
click at [198, 367] on div "Florin Sounds good, saw your booking, cya than man" at bounding box center [172, 377] width 212 height 31
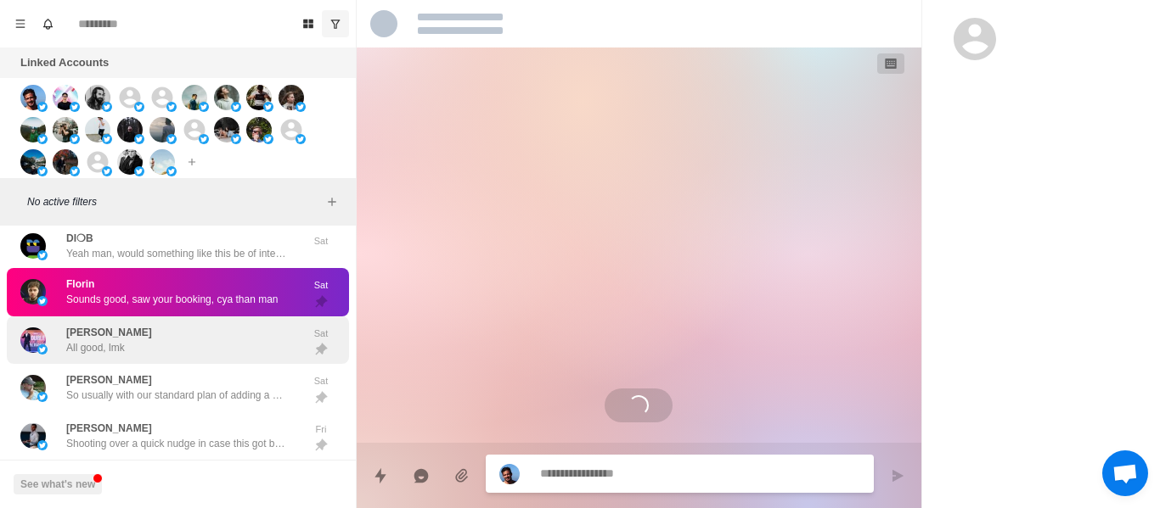
scroll to position [1058, 0]
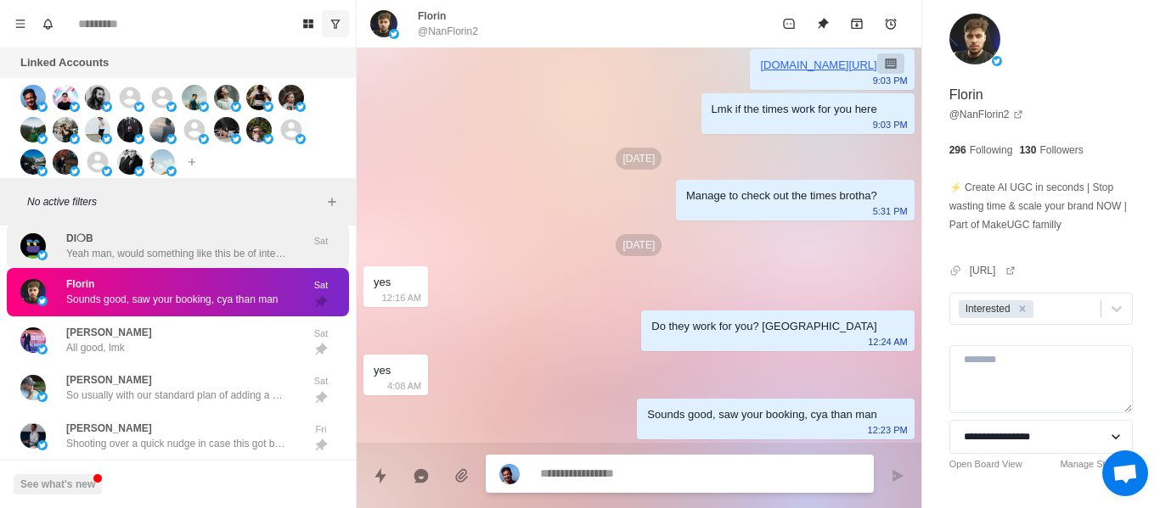
click at [171, 260] on p "Yeah man, would something like this be of interest for the future?" at bounding box center [176, 253] width 221 height 15
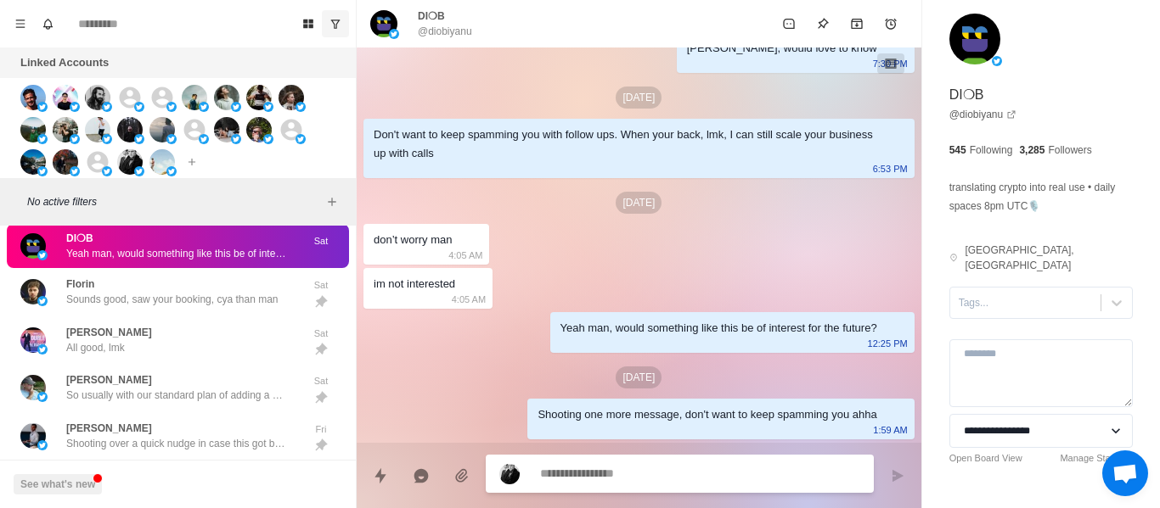
scroll to position [912, 0]
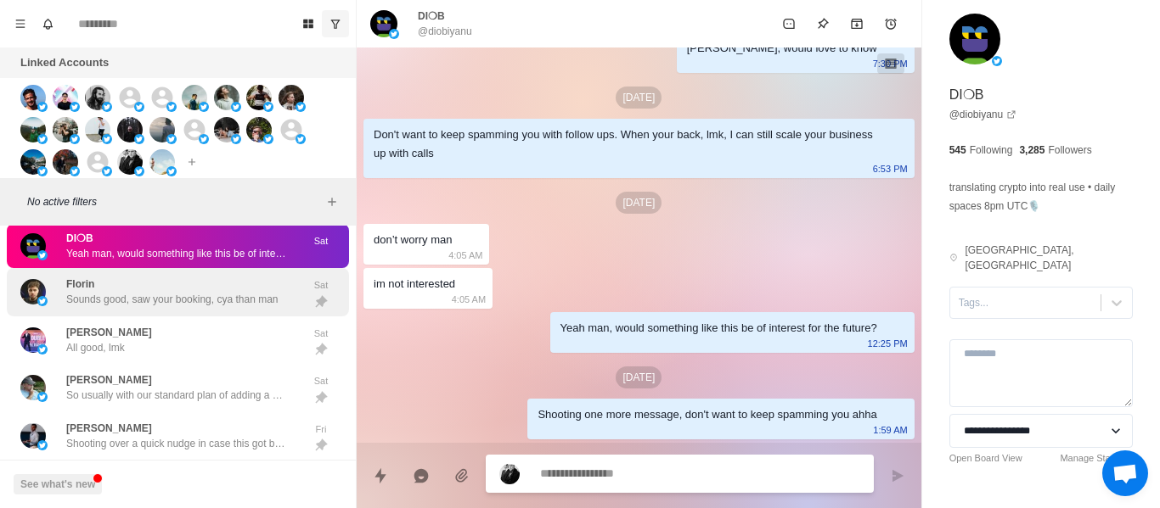
click at [166, 292] on p "Sounds good, saw your booking, cya than man" at bounding box center [172, 299] width 212 height 15
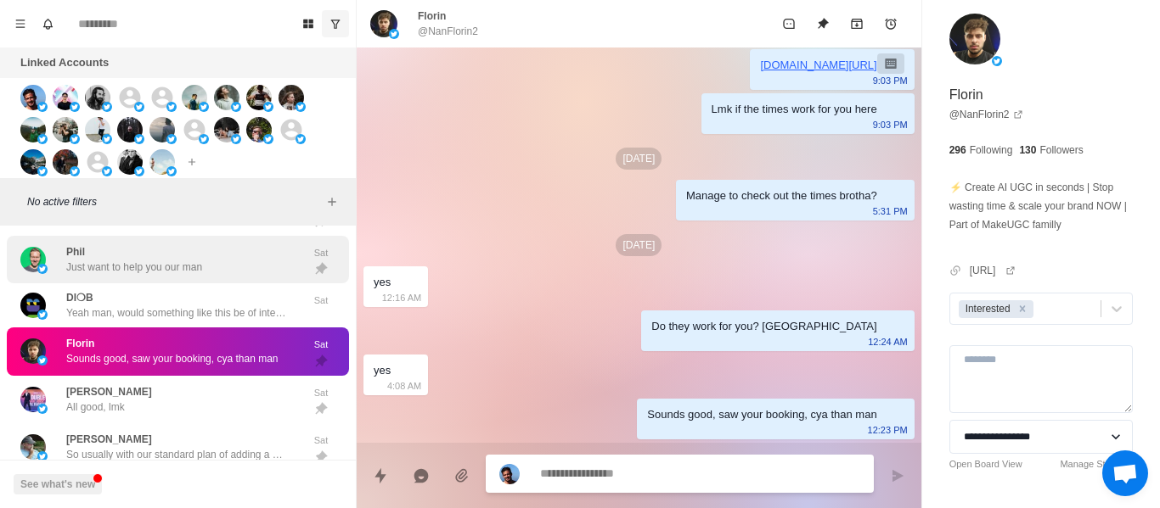
scroll to position [1698, 0]
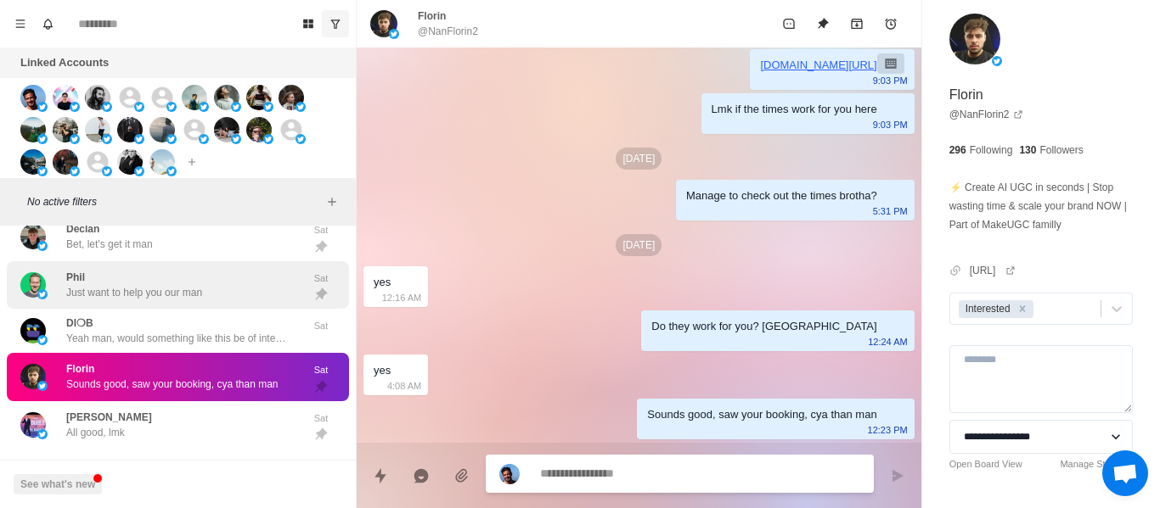
click at [181, 297] on p "Just want to help you our man" at bounding box center [134, 292] width 136 height 15
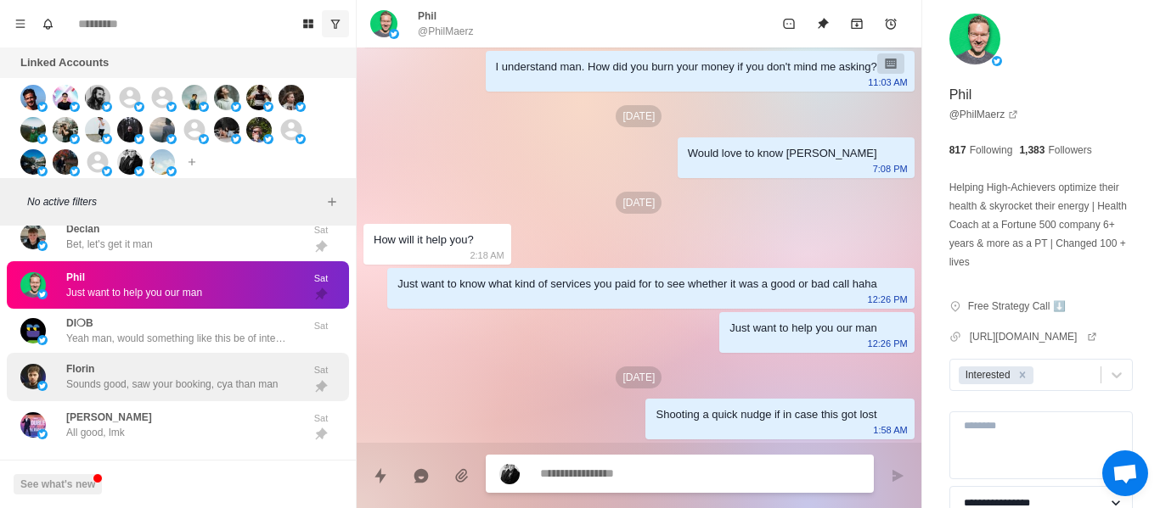
scroll to position [570, 0]
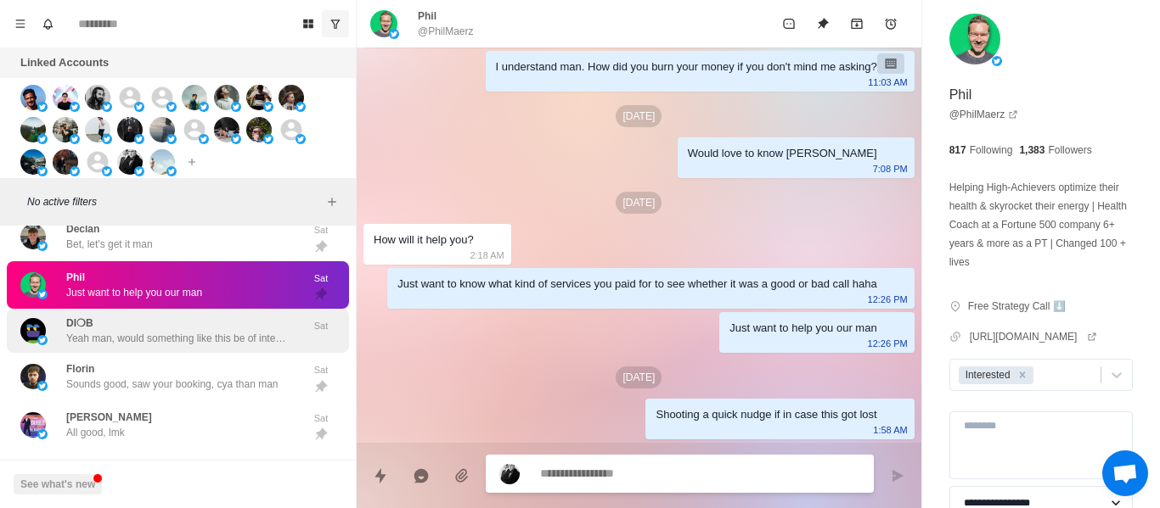
click at [181, 333] on p "Yeah man, would something like this be of interest for the future?" at bounding box center [176, 338] width 221 height 15
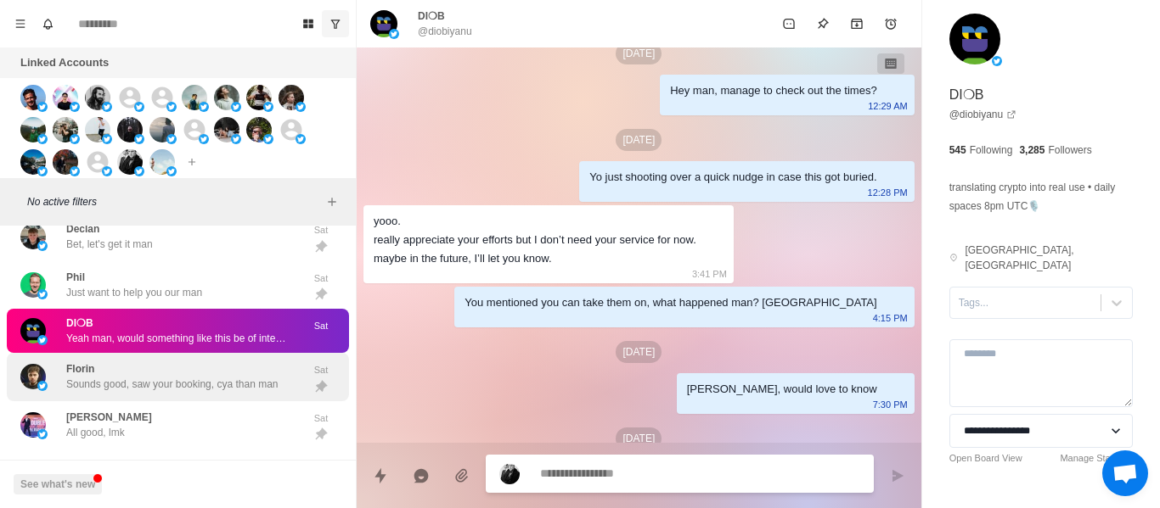
scroll to position [912, 0]
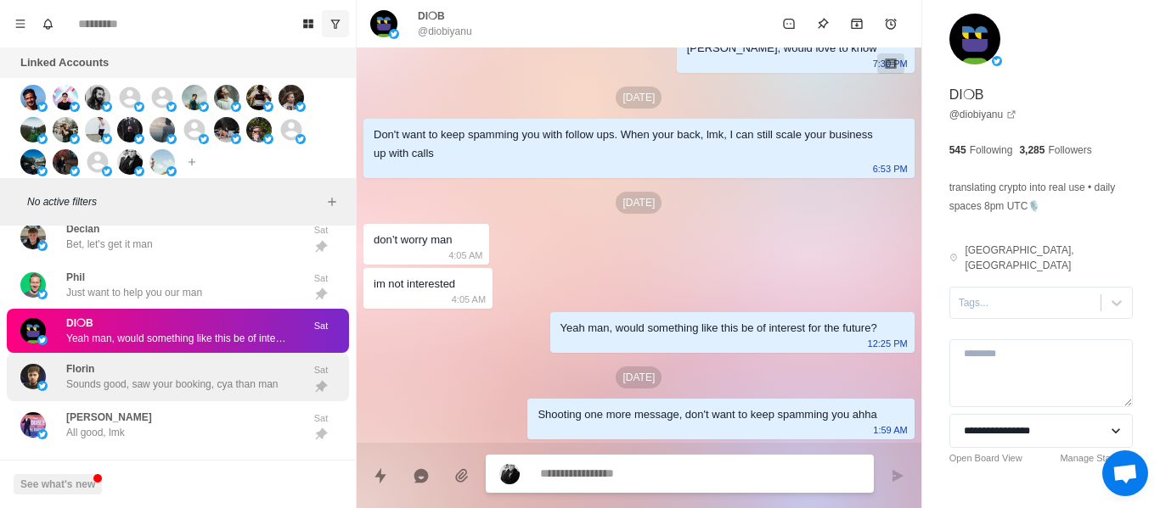
click at [201, 366] on div "Florin Sounds good, saw your booking, cya than man" at bounding box center [172, 377] width 212 height 31
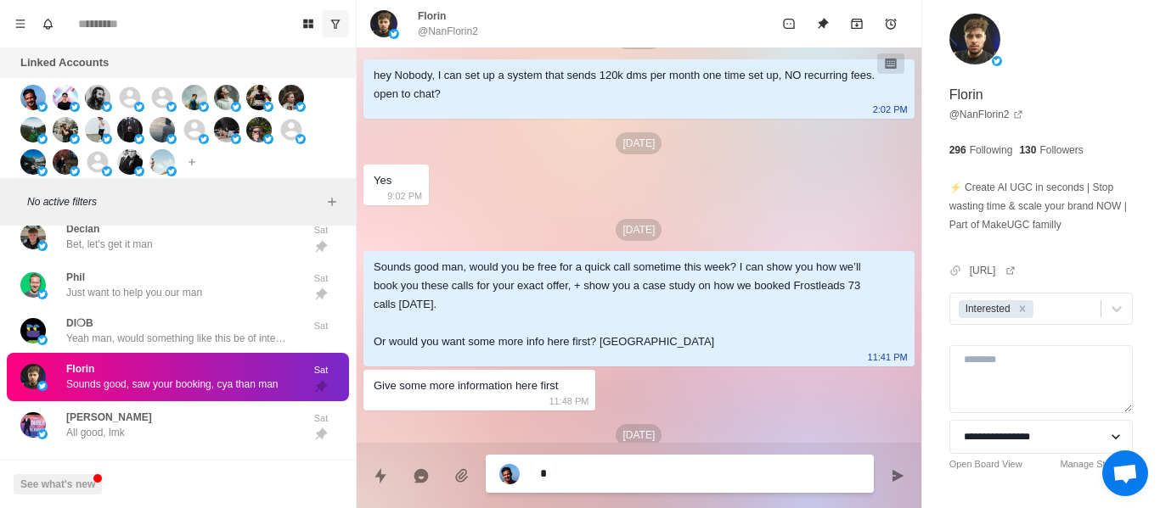
scroll to position [39, 0]
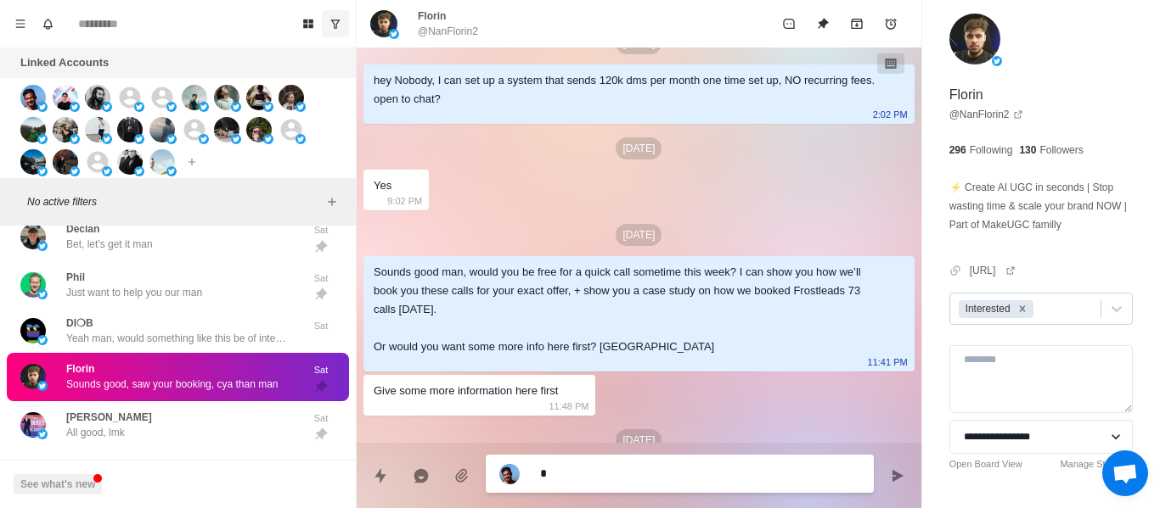
click at [1020, 307] on icon "Remove Interested" at bounding box center [1022, 309] width 6 height 6
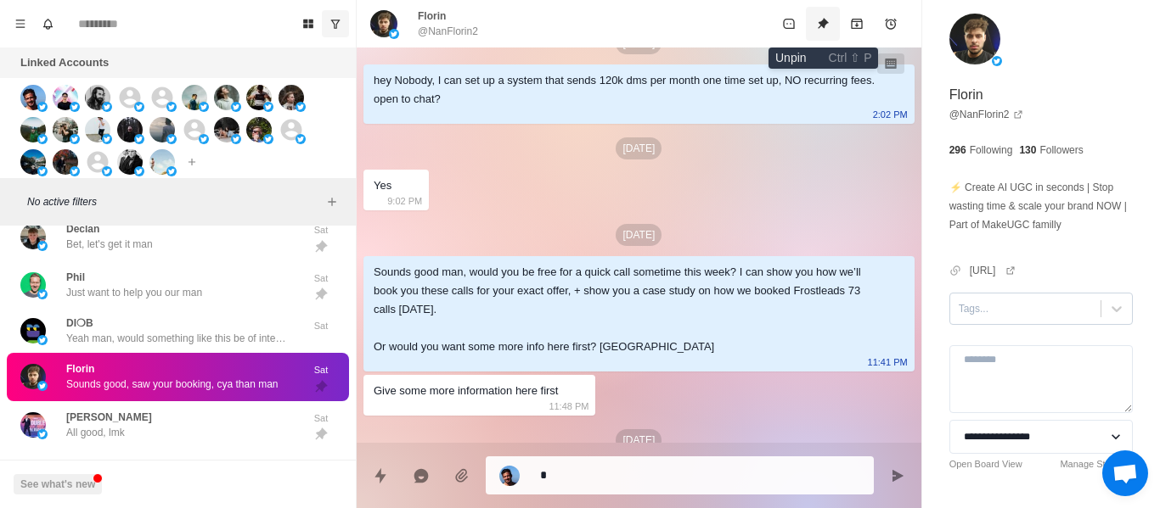
click at [828, 29] on icon "Unpin" at bounding box center [823, 24] width 14 height 14
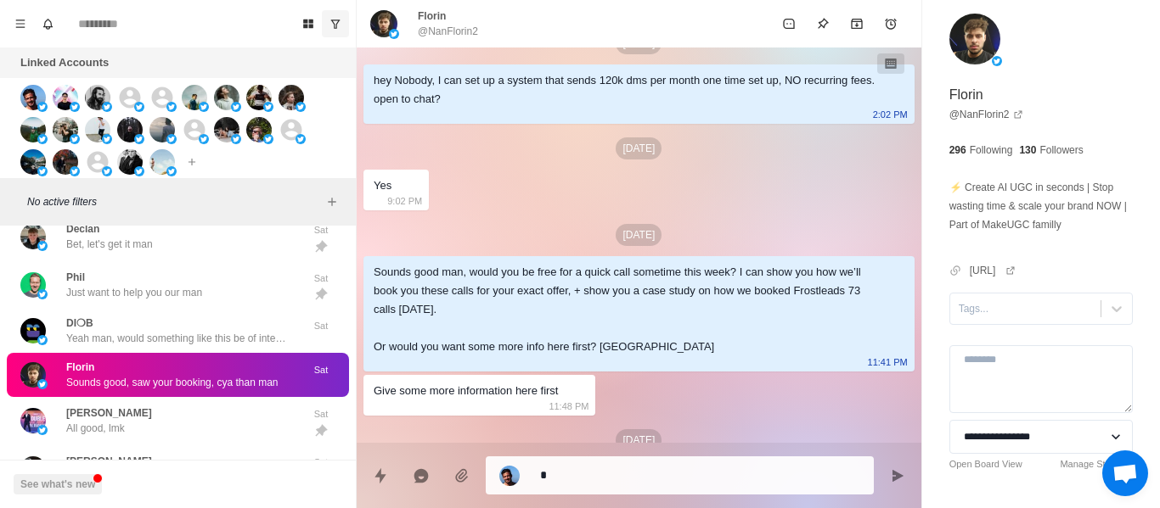
drag, startPoint x: 988, startPoint y: 295, endPoint x: 989, endPoint y: 315, distance: 20.4
click at [989, 300] on div "Tags..." at bounding box center [1040, 309] width 183 height 32
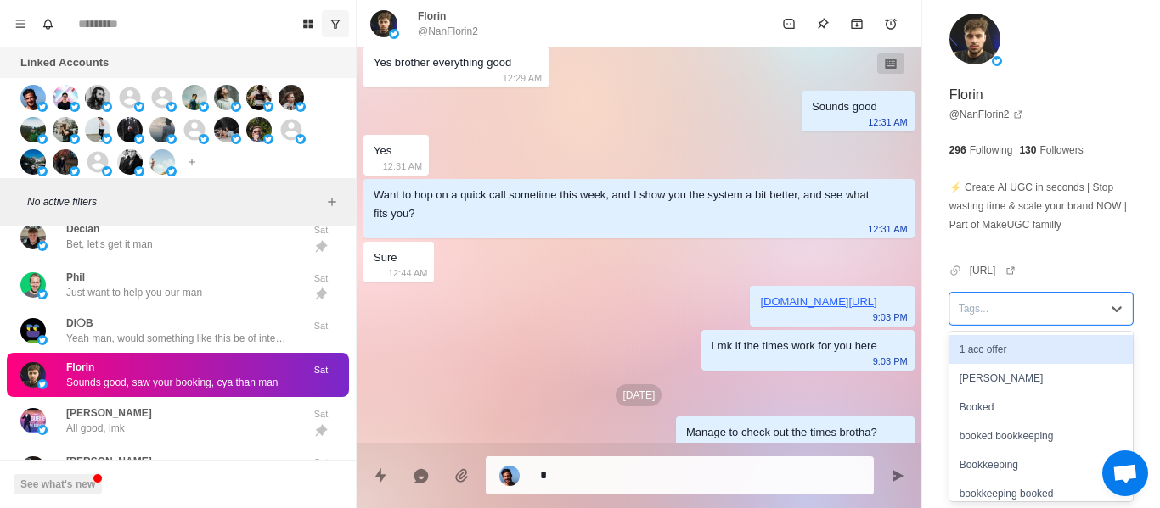
scroll to position [803, 0]
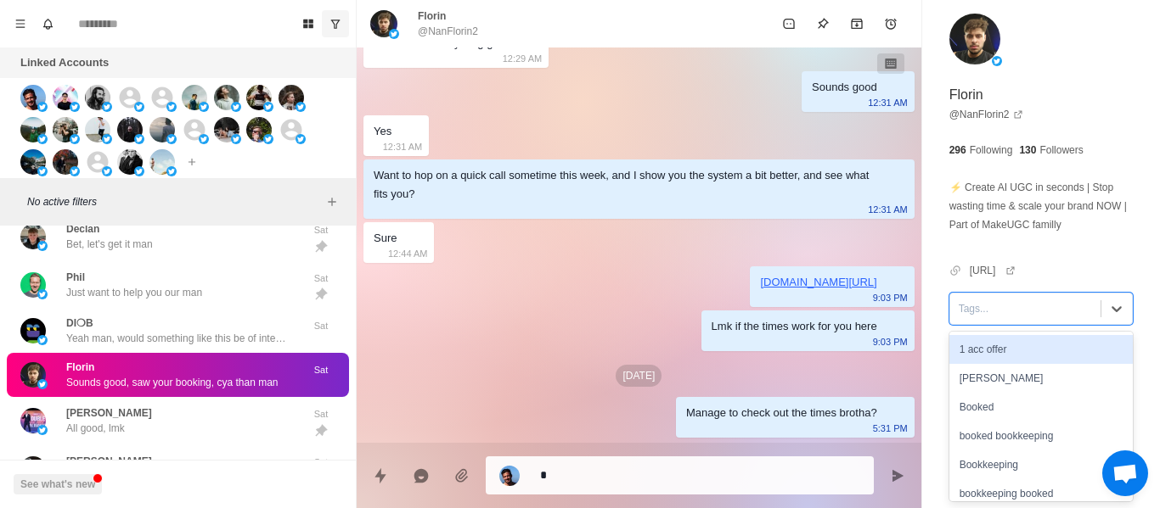
click at [598, 474] on textarea "*" at bounding box center [700, 475] width 320 height 25
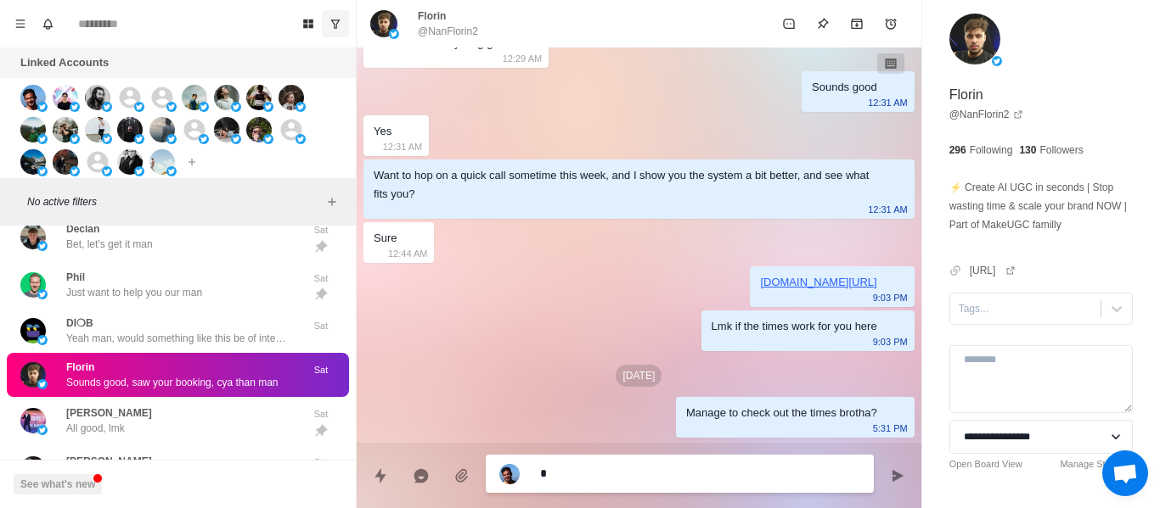
click at [598, 474] on textarea "*" at bounding box center [700, 474] width 320 height 25
click at [1012, 314] on div at bounding box center [1024, 309] width 133 height 19
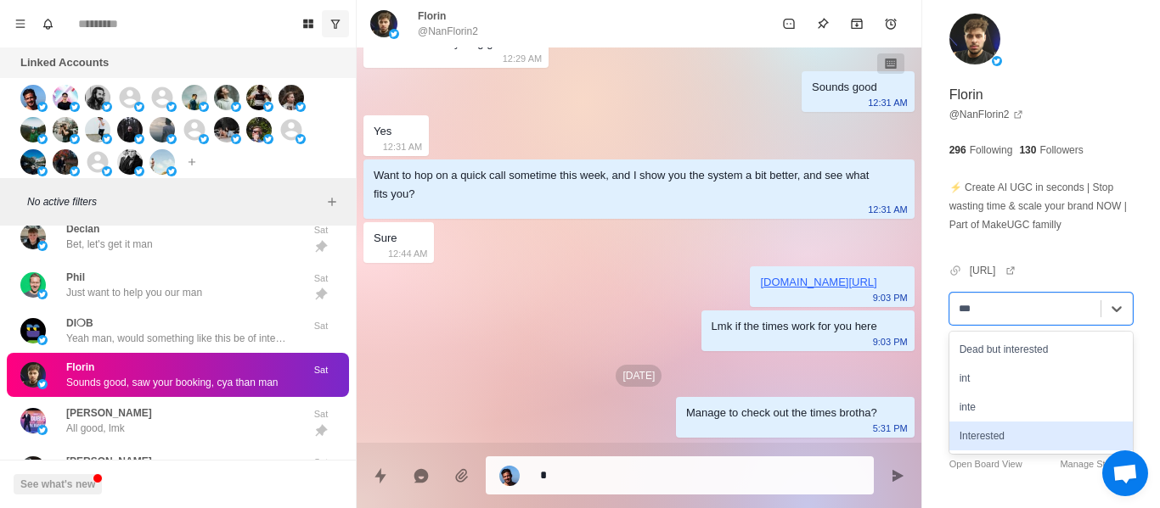
click at [977, 427] on div "Interested" at bounding box center [1040, 436] width 183 height 29
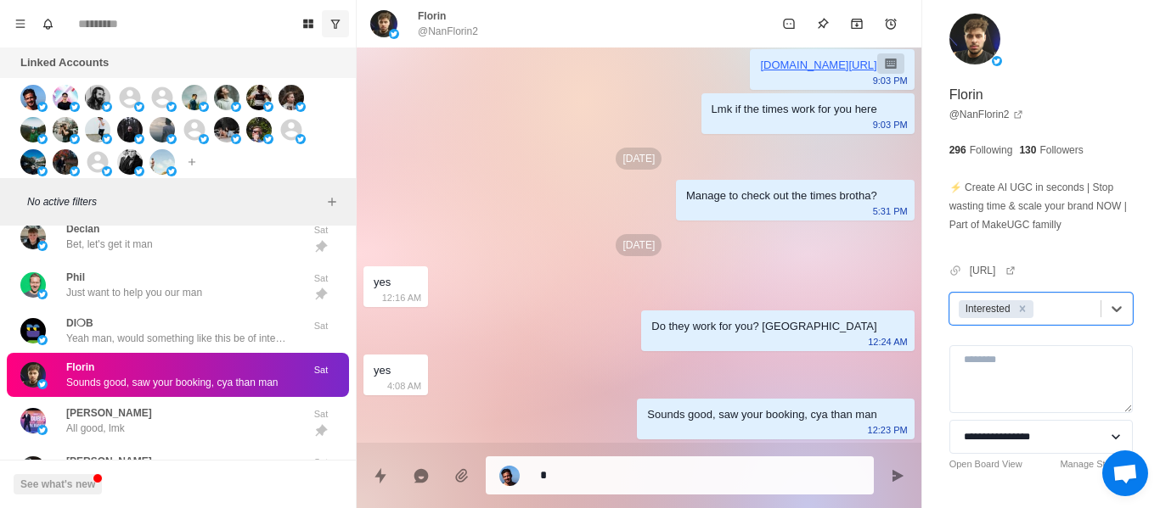
scroll to position [1058, 0]
click at [609, 473] on textarea "*" at bounding box center [700, 475] width 320 height 25
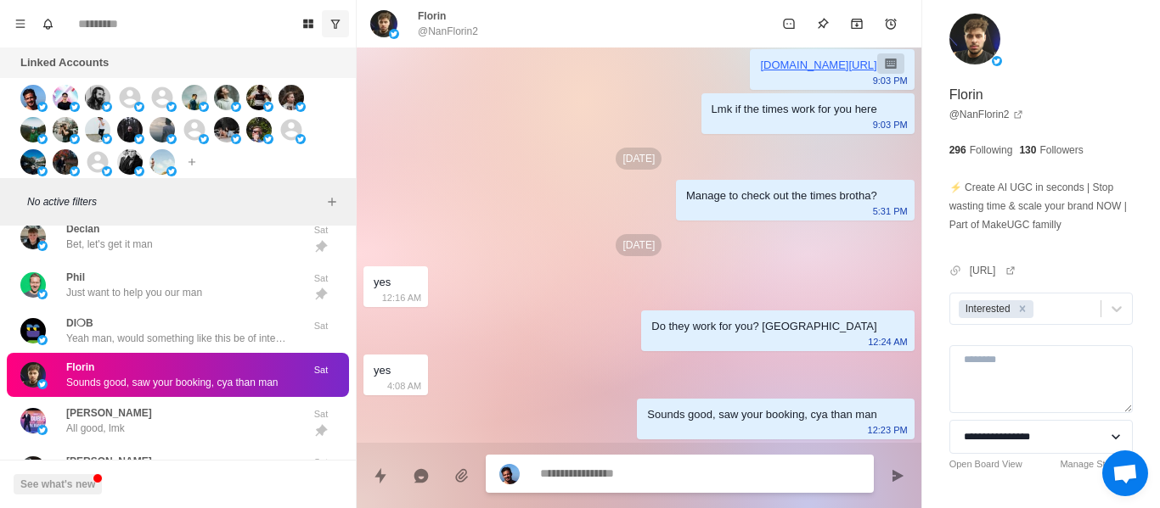
scroll to position [1144, 0]
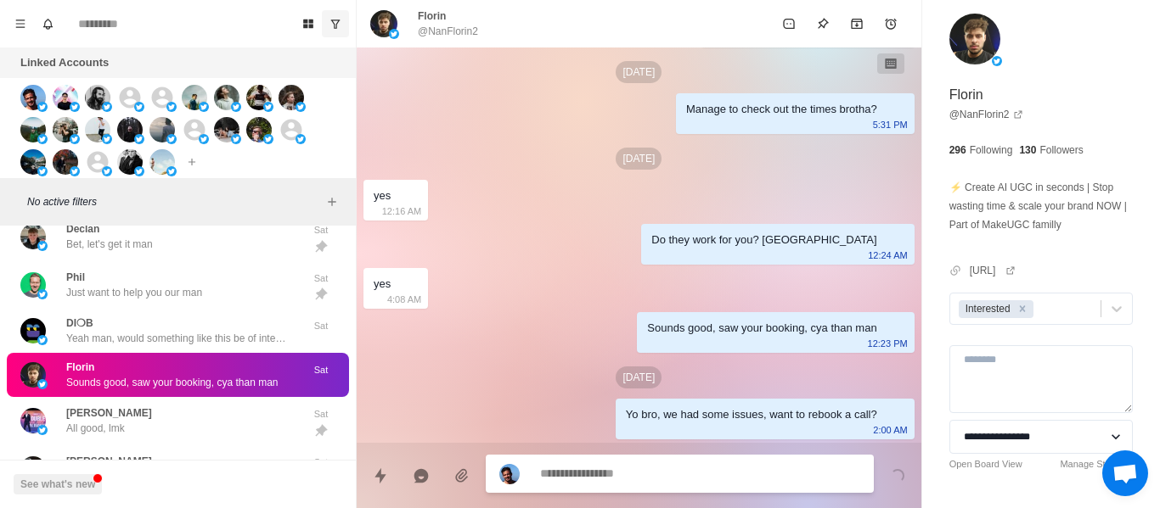
drag, startPoint x: 138, startPoint y: 420, endPoint x: 138, endPoint y: 367, distance: 53.5
click at [137, 420] on div "[PERSON_NAME] All good, lmk" at bounding box center [159, 421] width 279 height 35
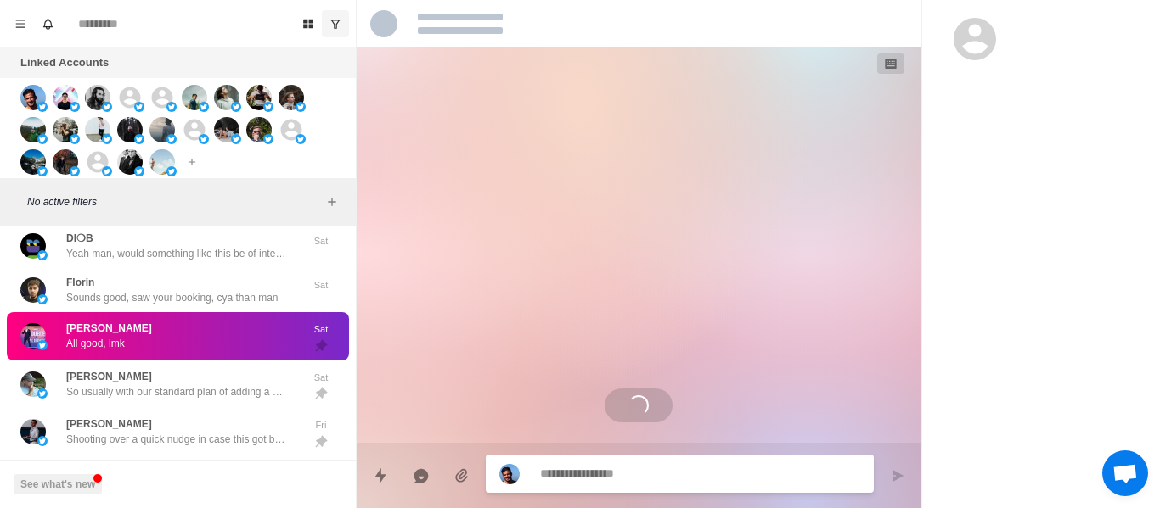
scroll to position [2012, 0]
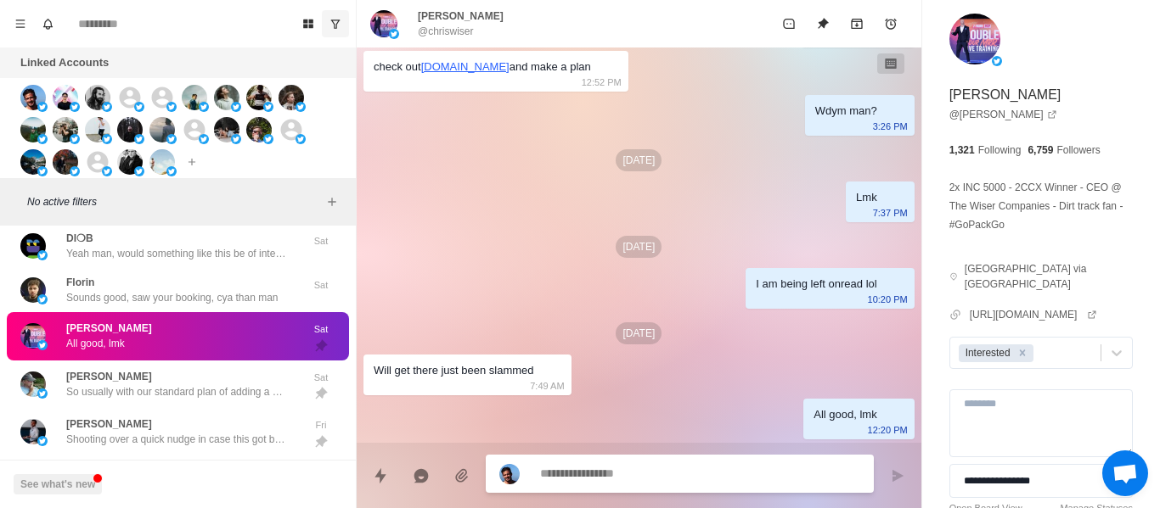
click at [586, 461] on div at bounding box center [680, 474] width 388 height 38
click at [586, 461] on div at bounding box center [680, 476] width 388 height 38
click at [622, 446] on div at bounding box center [639, 469] width 564 height 52
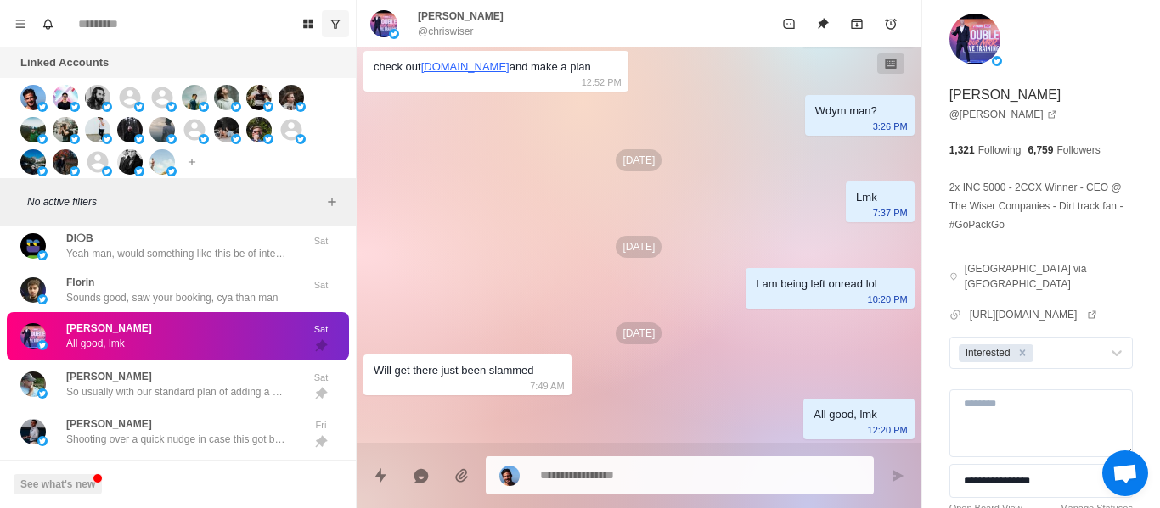
click at [622, 471] on textarea at bounding box center [700, 475] width 320 height 25
click at [622, 472] on textarea at bounding box center [700, 474] width 320 height 25
click at [622, 476] on textarea at bounding box center [700, 474] width 320 height 25
click at [1023, 396] on textarea at bounding box center [1040, 424] width 183 height 68
click at [598, 479] on textarea at bounding box center [700, 475] width 320 height 25
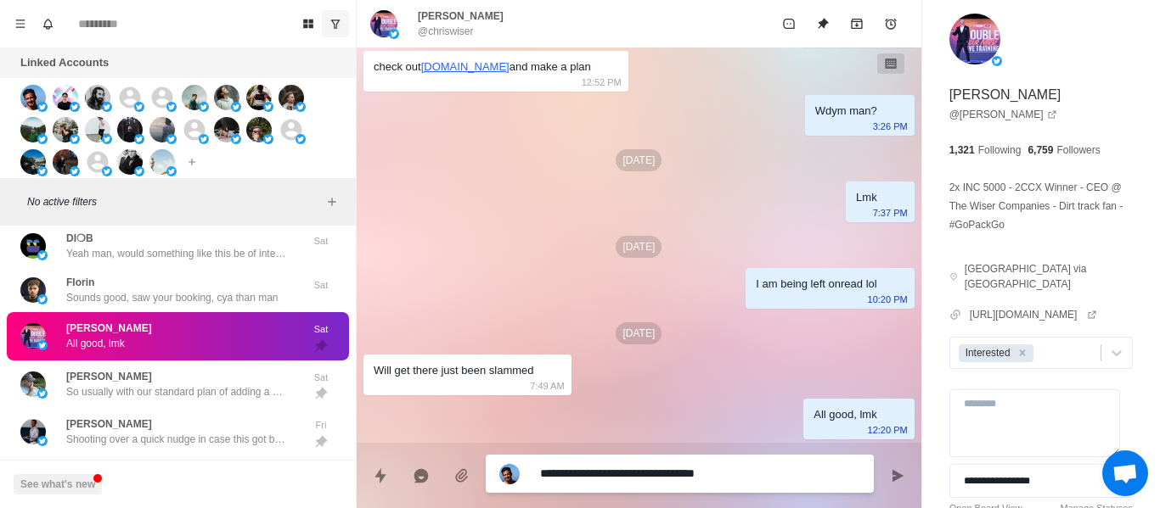
drag, startPoint x: 780, startPoint y: 469, endPoint x: 799, endPoint y: 491, distance: 28.9
click at [779, 470] on textarea "**********" at bounding box center [700, 474] width 320 height 25
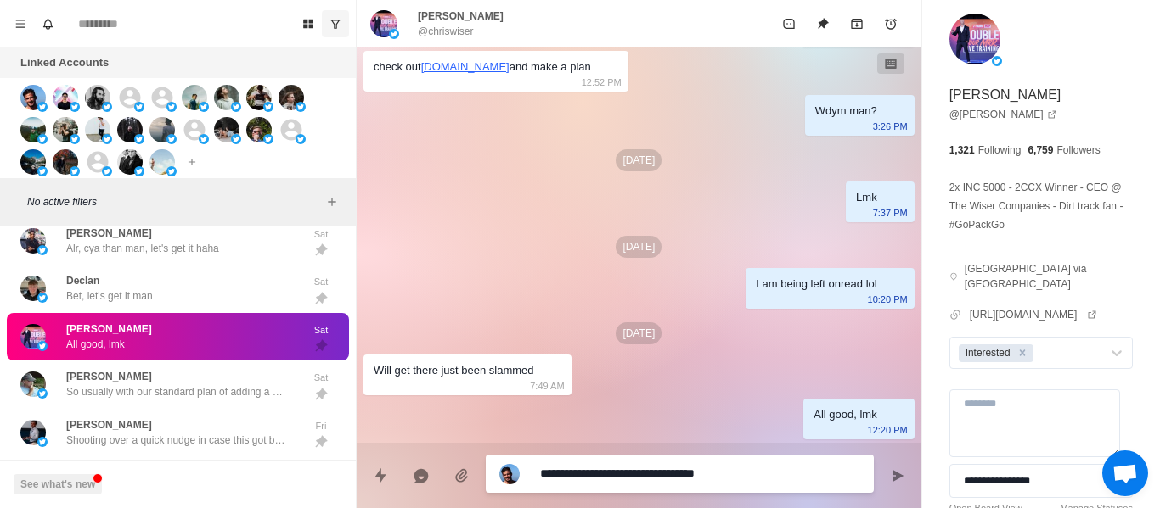
click at [793, 480] on textarea "**********" at bounding box center [700, 474] width 320 height 25
click at [885, 473] on button "Send message" at bounding box center [897, 476] width 34 height 34
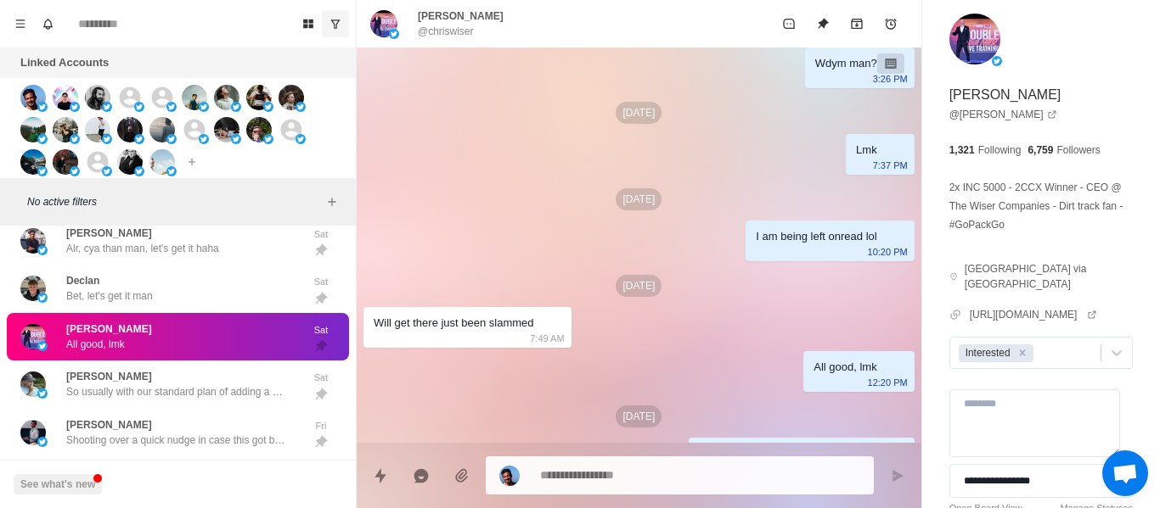
scroll to position [2098, 0]
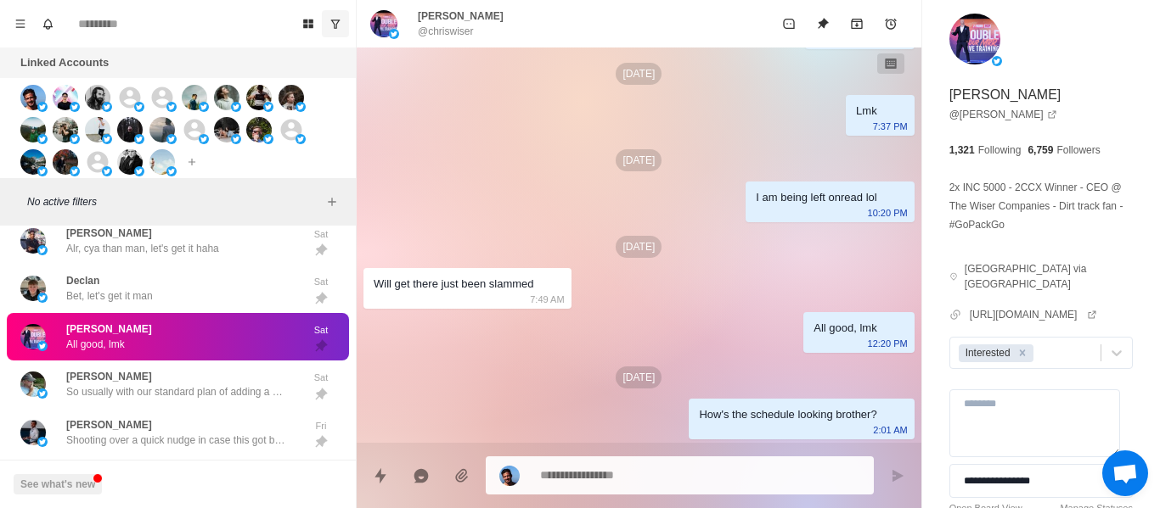
click at [684, 476] on textarea at bounding box center [700, 475] width 320 height 25
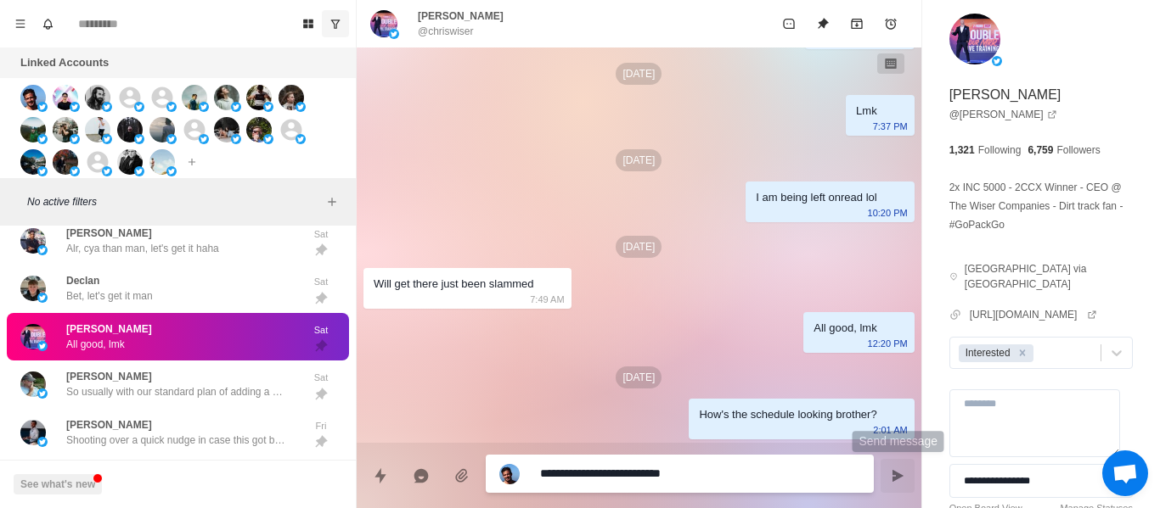
click at [901, 477] on icon "Send message" at bounding box center [897, 476] width 14 height 14
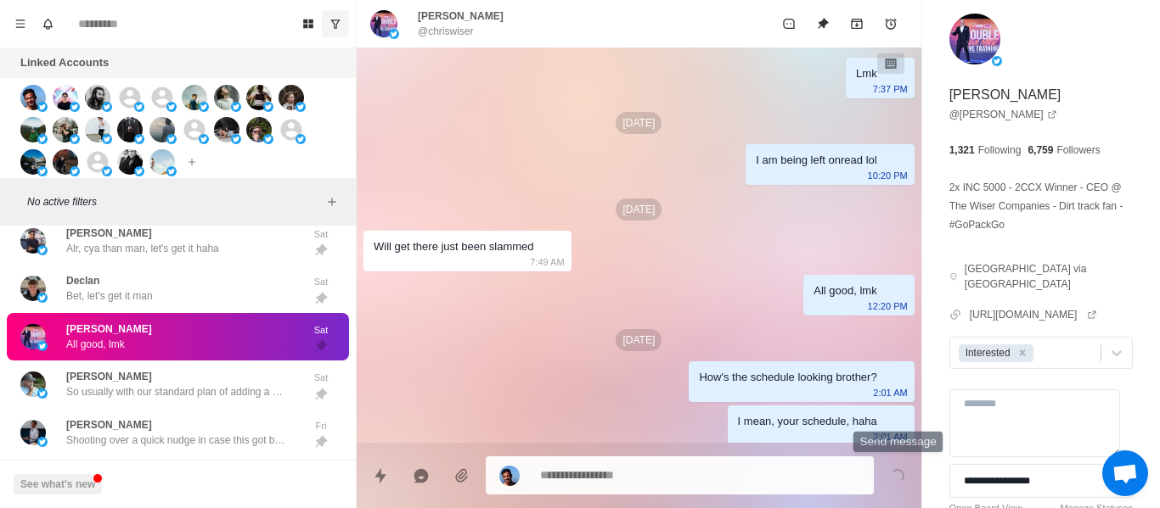
scroll to position [2142, 0]
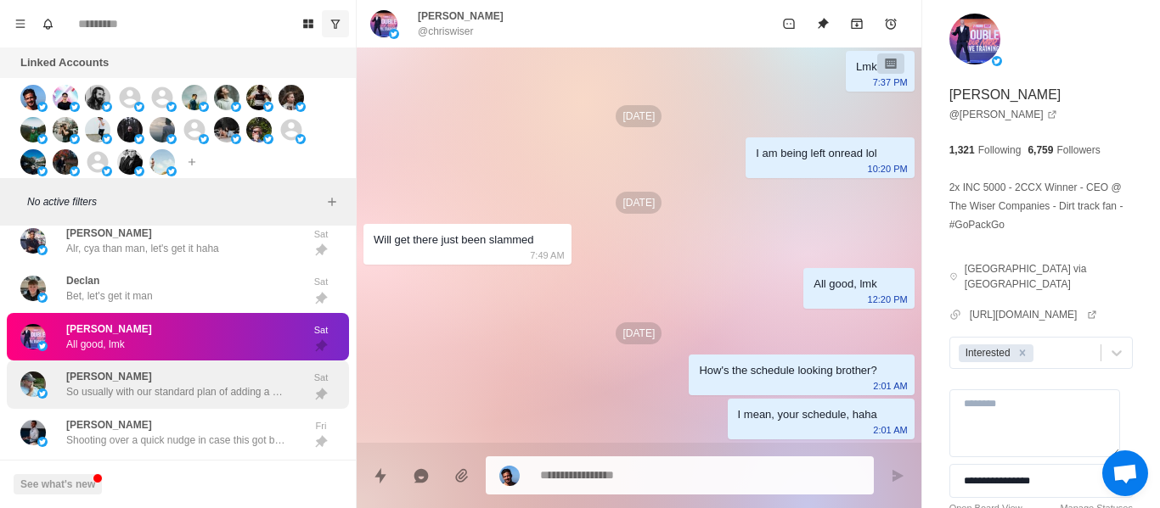
click at [198, 395] on p "So usually with our standard plan of adding a minimum of 5 figs to your busines…" at bounding box center [176, 392] width 221 height 15
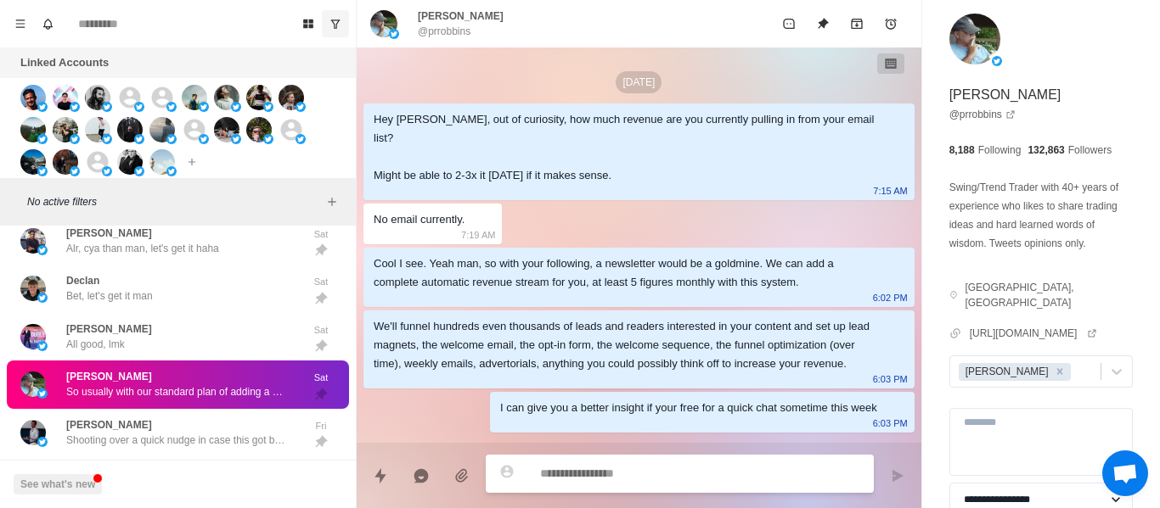
scroll to position [917, 0]
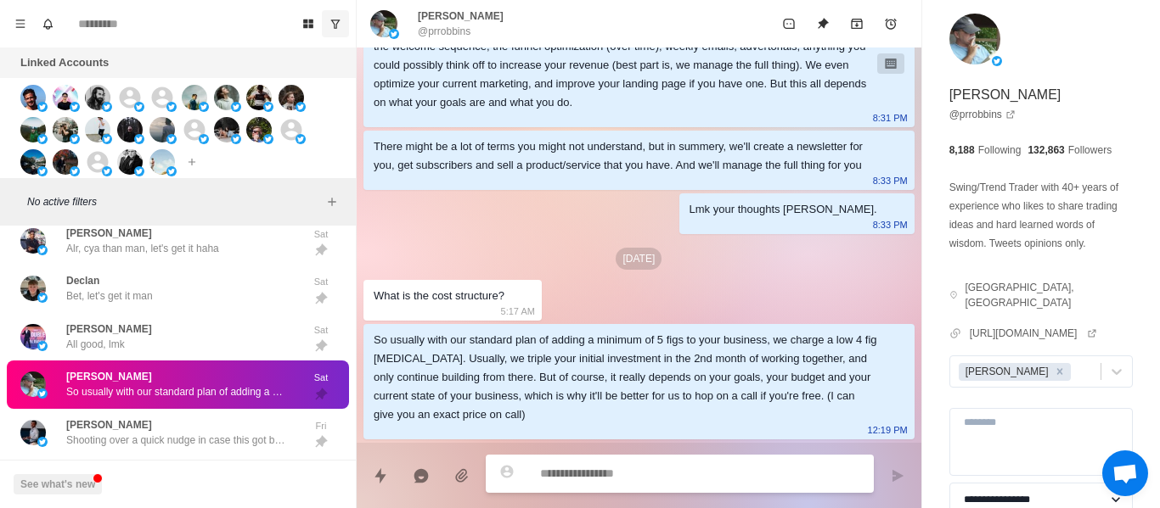
click at [656, 458] on div at bounding box center [680, 474] width 388 height 38
click at [620, 479] on textarea at bounding box center [700, 475] width 320 height 25
click at [620, 479] on textarea at bounding box center [700, 474] width 320 height 25
click at [622, 462] on textarea at bounding box center [700, 474] width 320 height 25
click at [621, 461] on div at bounding box center [680, 474] width 388 height 38
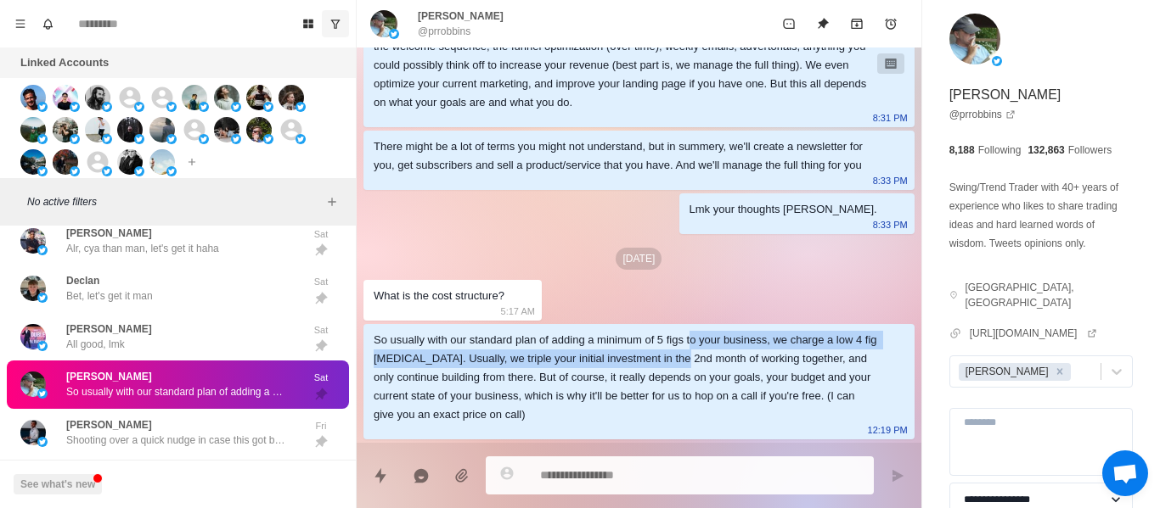
drag, startPoint x: 692, startPoint y: 342, endPoint x: 687, endPoint y: 361, distance: 19.4
click at [687, 361] on div "So usually with our standard plan of adding a minimum of 5 figs to your busines…" at bounding box center [624, 377] width 503 height 93
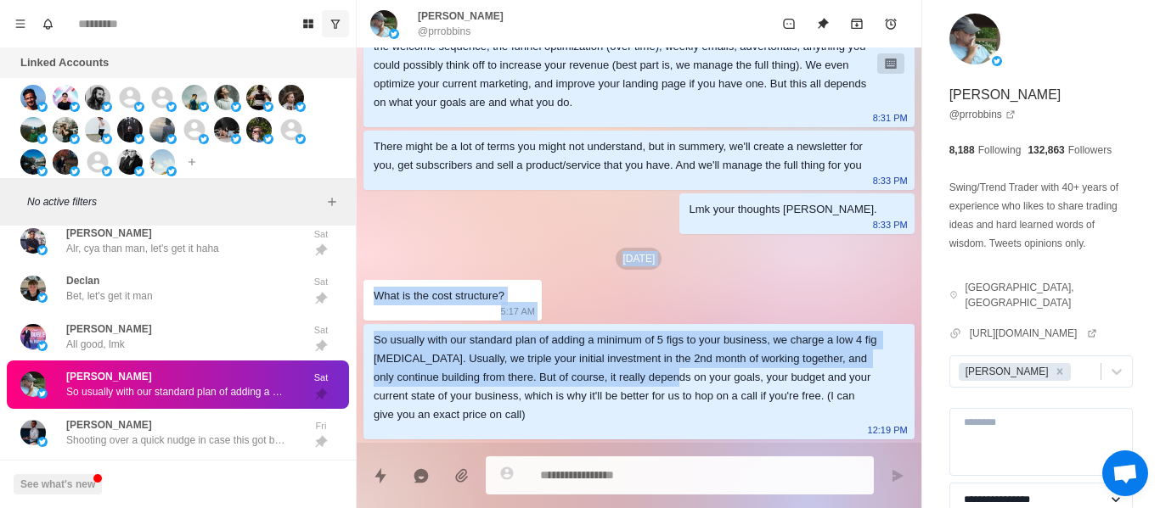
drag, startPoint x: 687, startPoint y: 388, endPoint x: 812, endPoint y: 508, distance: 173.5
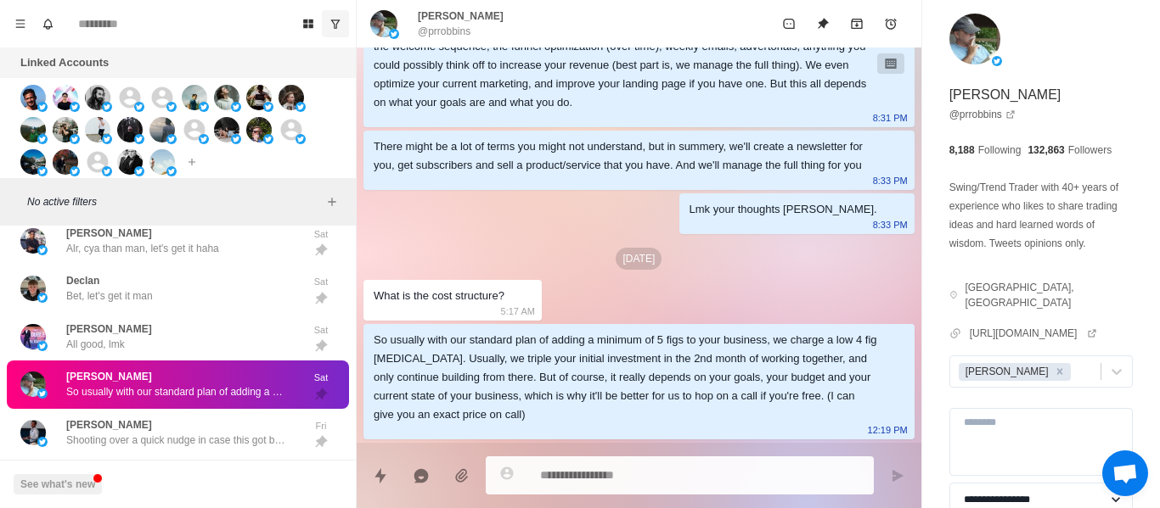
click at [614, 424] on div "So usually with our standard plan of adding a minimum of 5 figs to your busines…" at bounding box center [638, 381] width 551 height 115
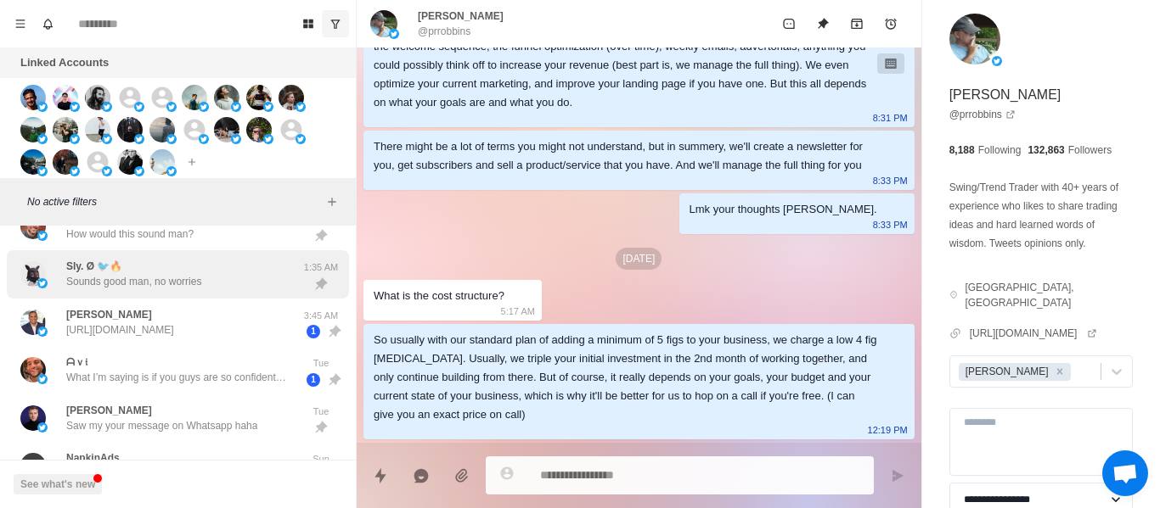
scroll to position [1572, 0]
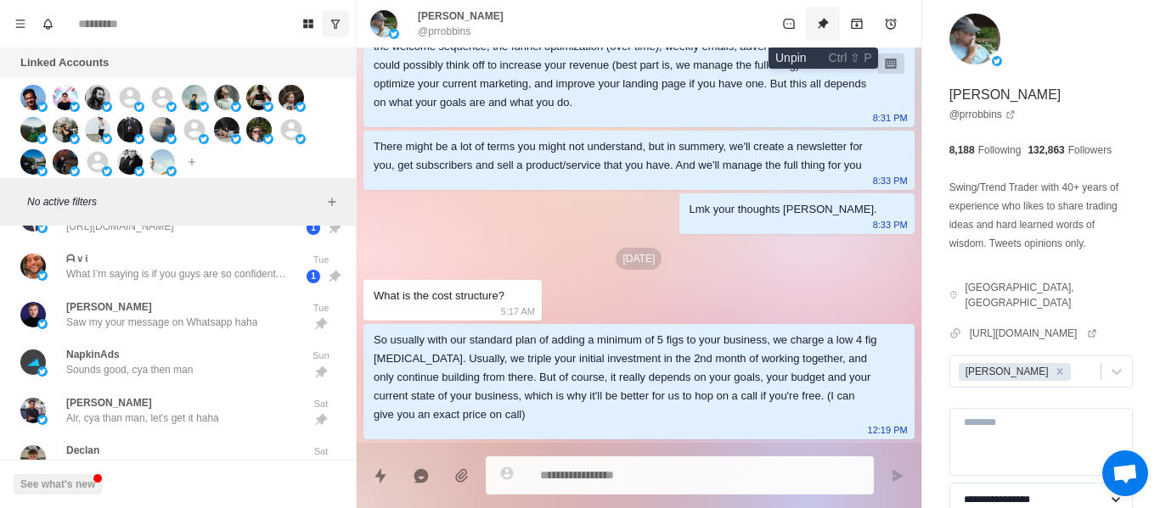
click at [826, 24] on icon "Unpin" at bounding box center [822, 23] width 11 height 11
drag, startPoint x: 824, startPoint y: 11, endPoint x: 516, endPoint y: 321, distance: 437.0
click at [823, 11] on button "Pin" at bounding box center [823, 24] width 34 height 34
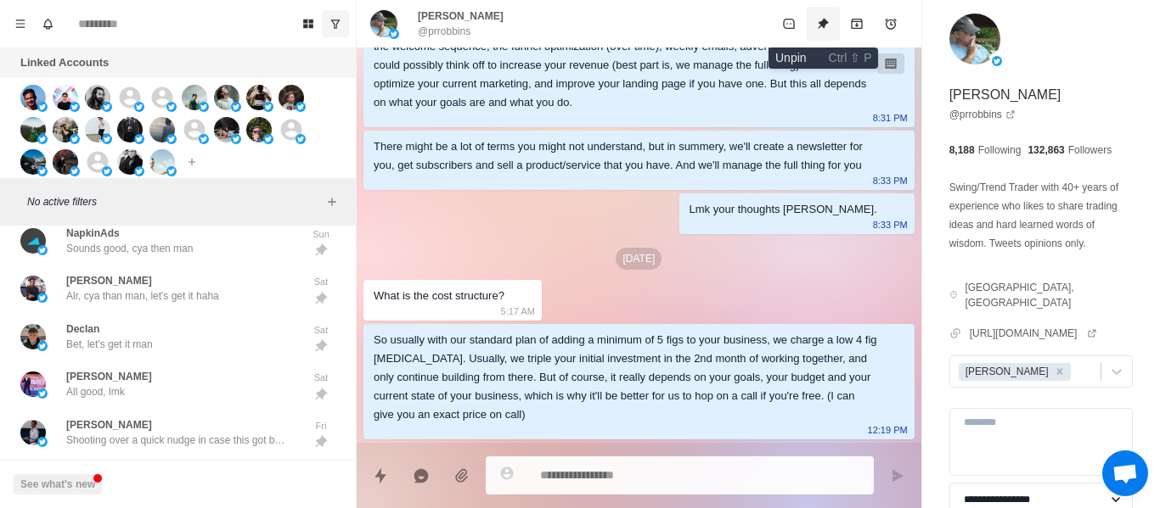
click at [821, 24] on icon "Unpin" at bounding box center [822, 23] width 11 height 11
click at [827, 12] on button "Pin" at bounding box center [823, 24] width 34 height 34
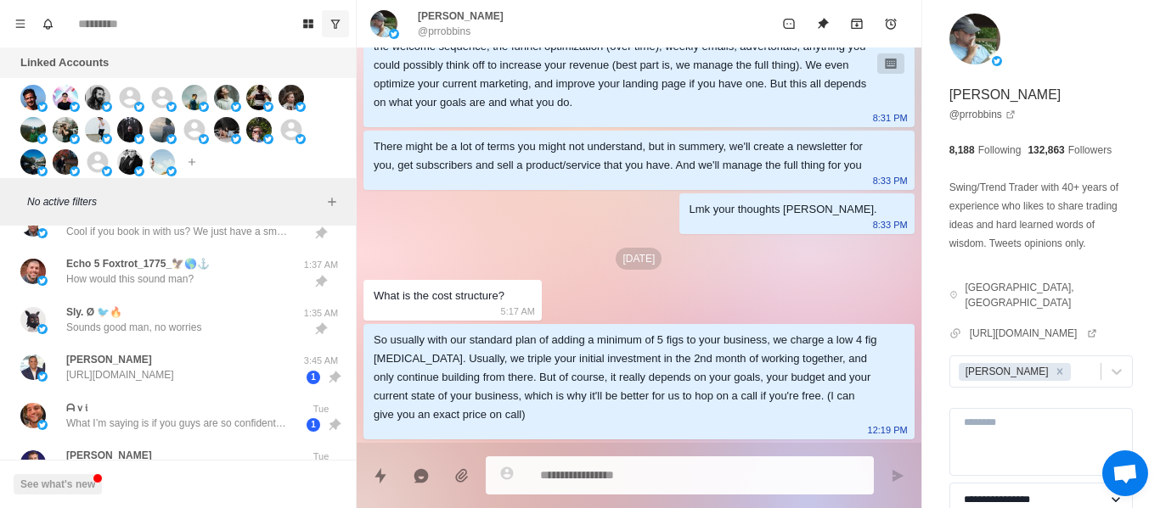
scroll to position [1496, 0]
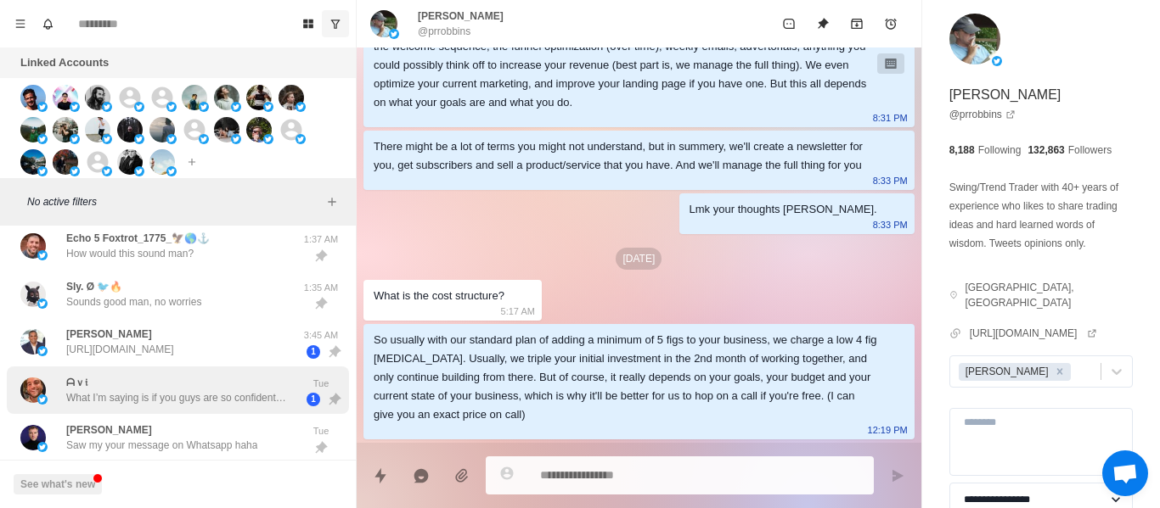
drag, startPoint x: 225, startPoint y: 386, endPoint x: 222, endPoint y: 398, distance: 12.2
click at [224, 391] on div "ᗩｖ𝔦 What I’m saying is if you guys are so confident, why don’t I give you a hig…" at bounding box center [176, 390] width 221 height 31
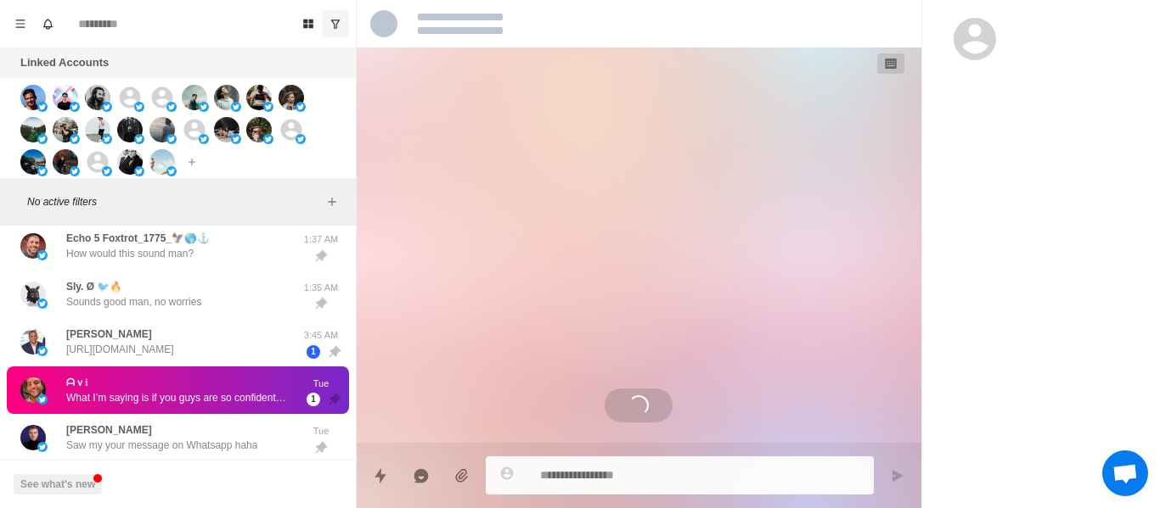
scroll to position [0, 0]
click at [222, 399] on p "What I’m saying is if you guys are so confident, why don’t I give you a higher …" at bounding box center [176, 397] width 221 height 15
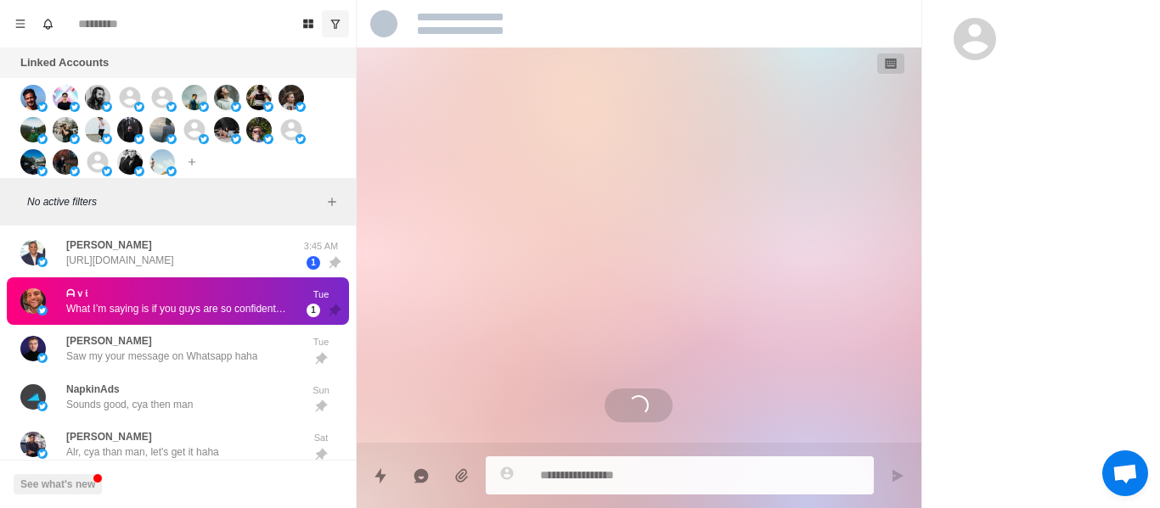
scroll to position [1666, 0]
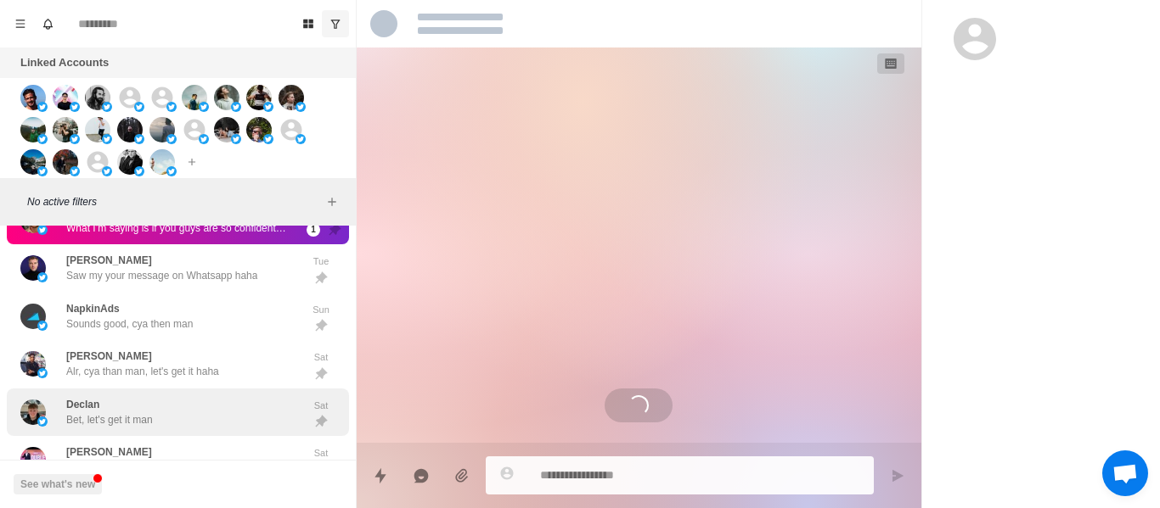
click at [191, 393] on div "Declan Bet, let's get it man Sat" at bounding box center [178, 413] width 342 height 48
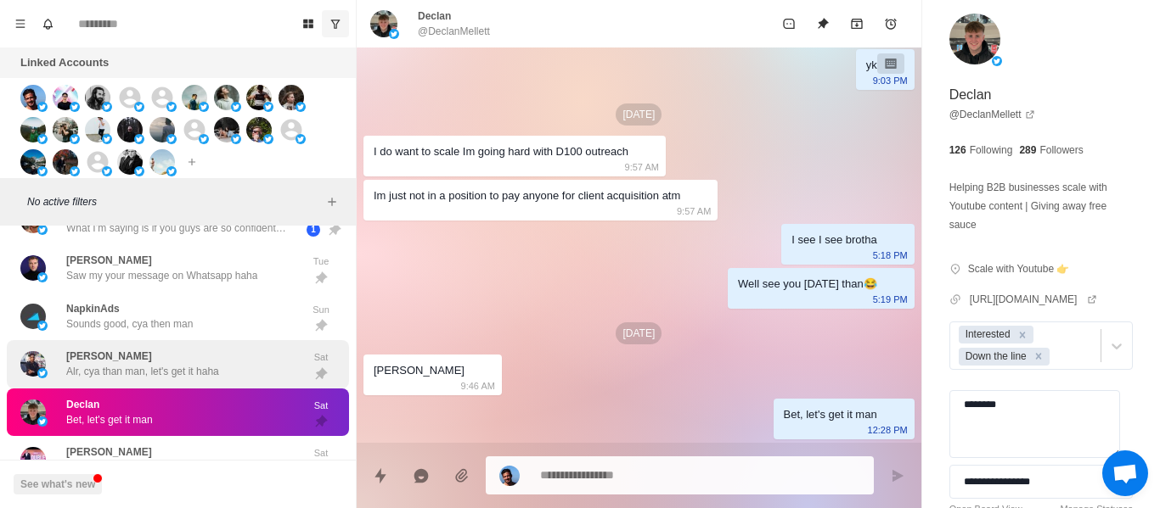
click at [196, 371] on p "Alr, cya than man, let's get it haha" at bounding box center [142, 371] width 153 height 15
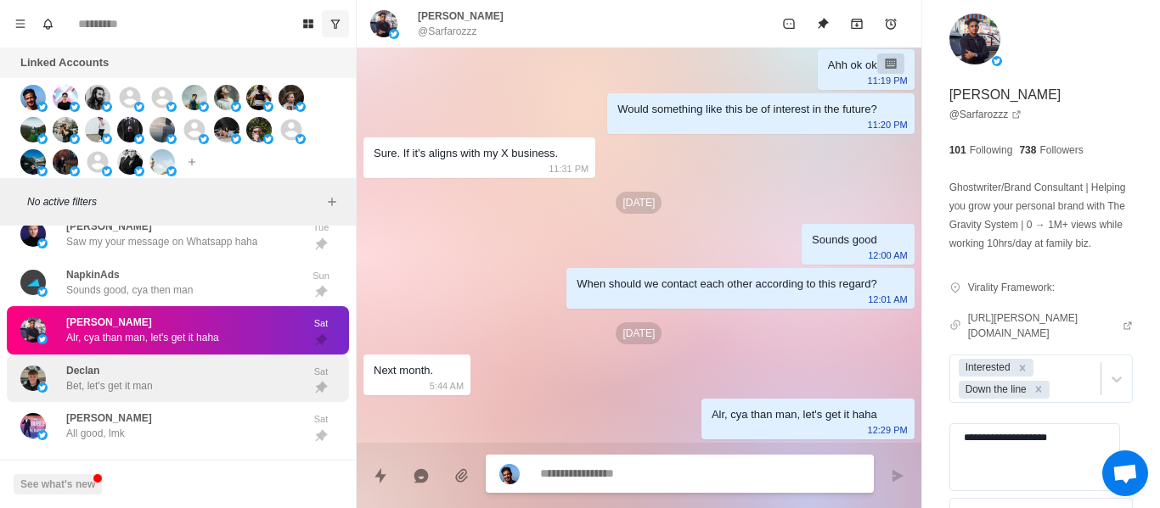
scroll to position [1751, 0]
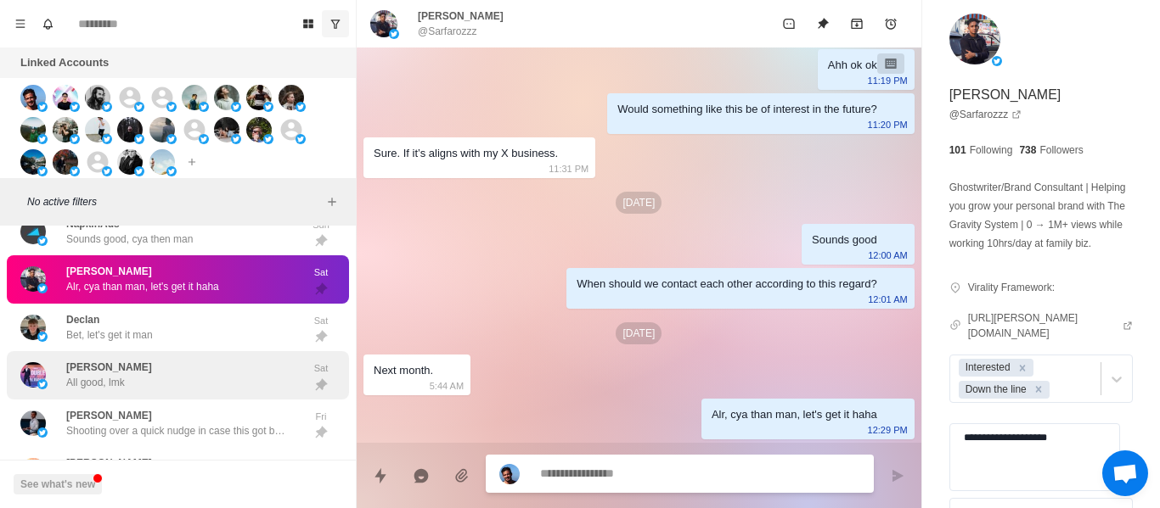
click at [166, 348] on div "Declan Bet, let's get it man Sat" at bounding box center [178, 328] width 342 height 48
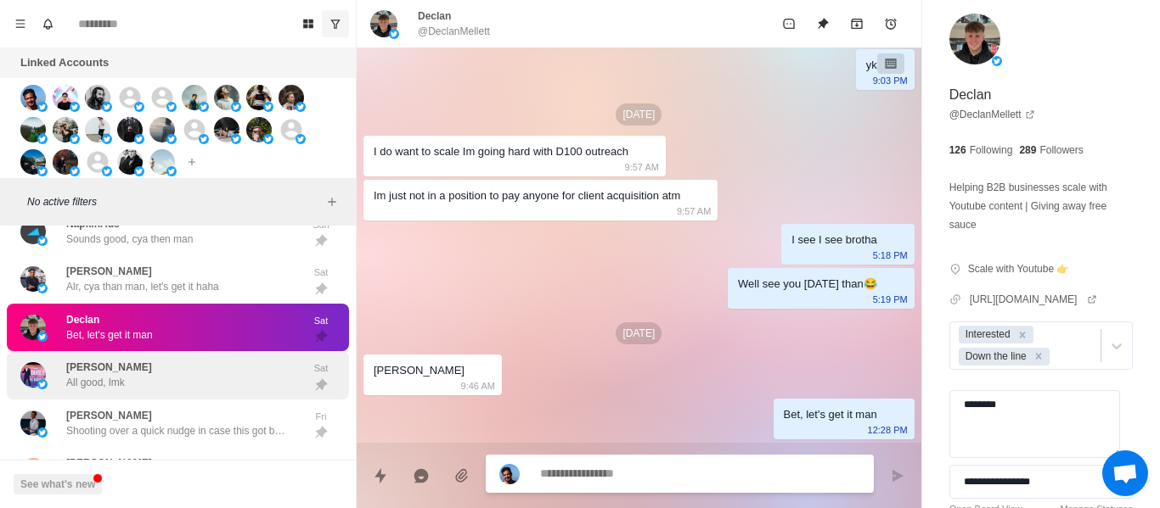
drag, startPoint x: 160, startPoint y: 368, endPoint x: 160, endPoint y: 385, distance: 17.0
click at [160, 371] on div "[PERSON_NAME] All good, lmk" at bounding box center [159, 375] width 279 height 35
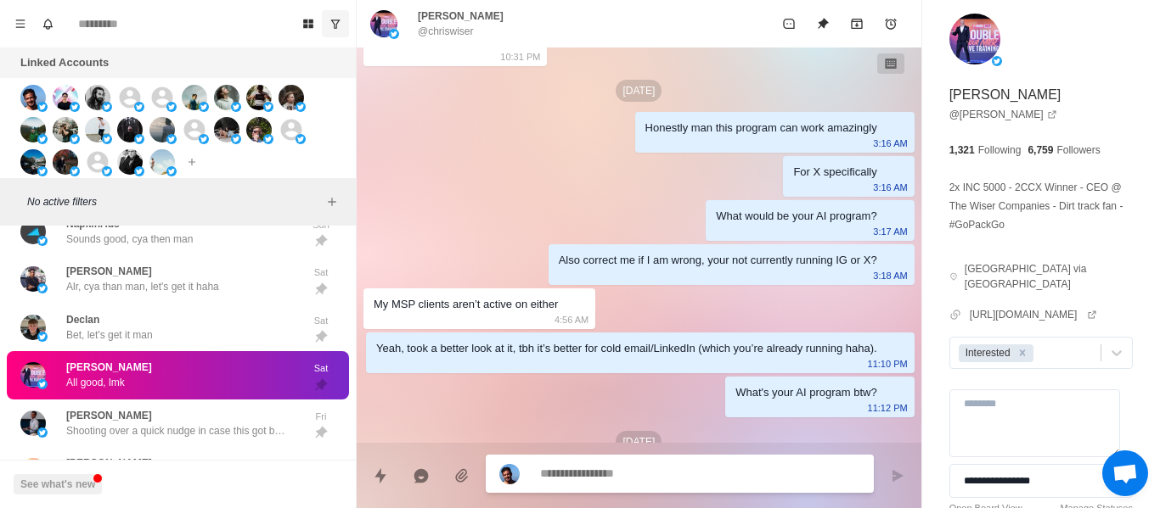
scroll to position [2142, 0]
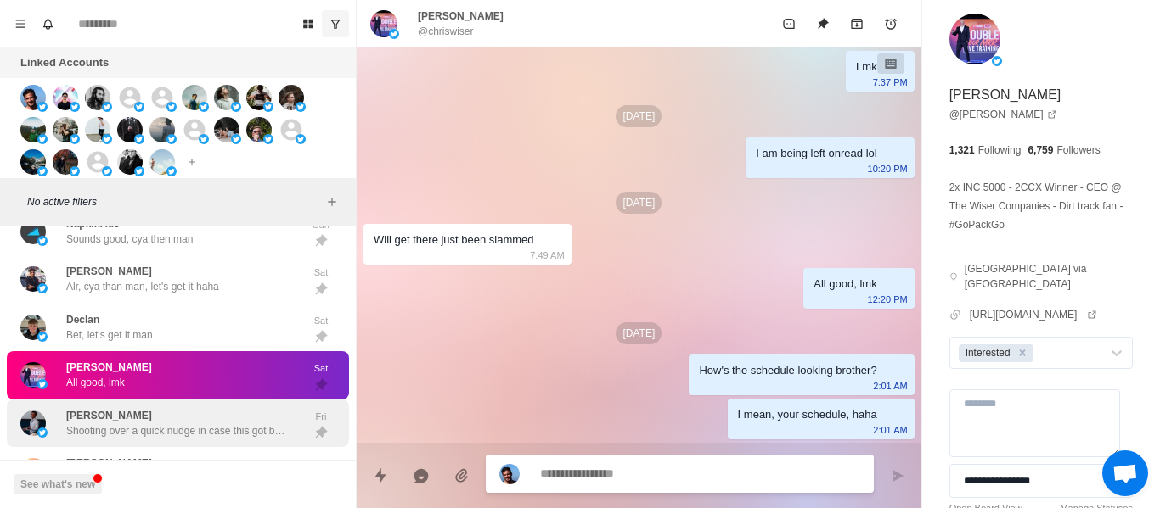
click at [148, 416] on div "[PERSON_NAME] Shooting over a quick nudge in case this got buried, lmk Devin" at bounding box center [176, 423] width 221 height 31
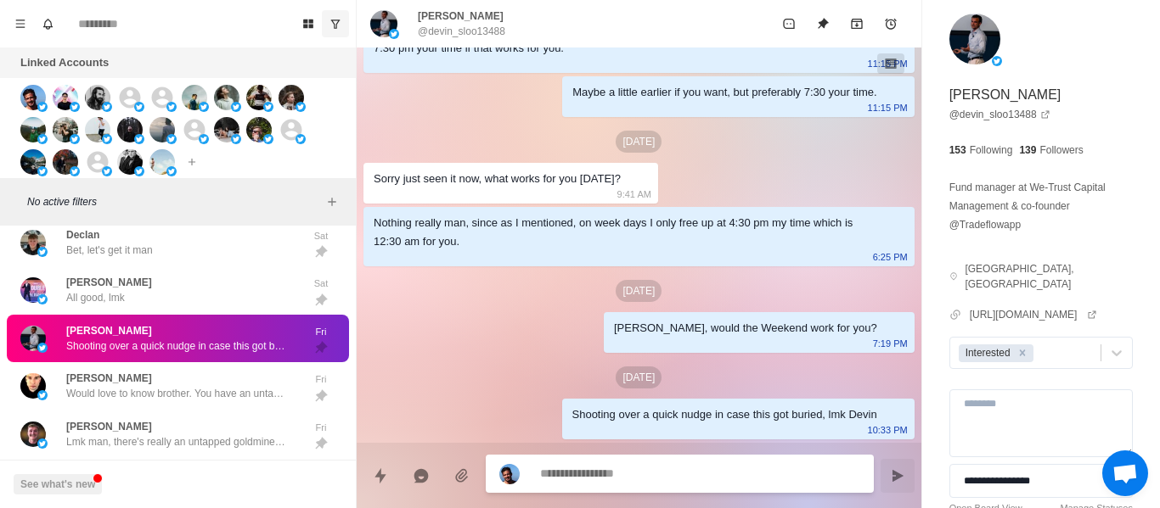
scroll to position [1367, 0]
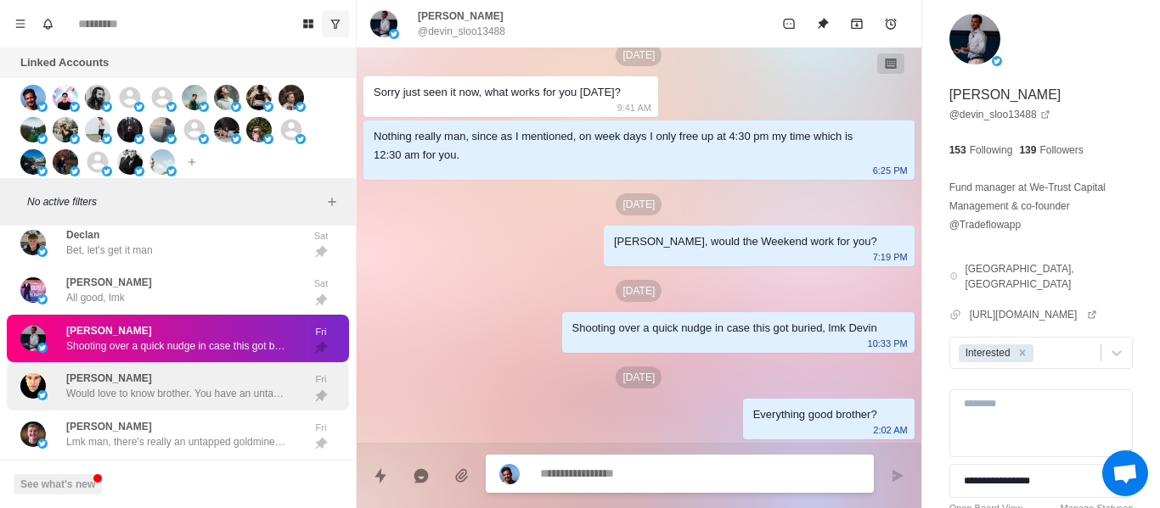
click at [191, 372] on div "[PERSON_NAME] Would love to know brother. You have an untapped goldmine here ha…" at bounding box center [176, 386] width 221 height 31
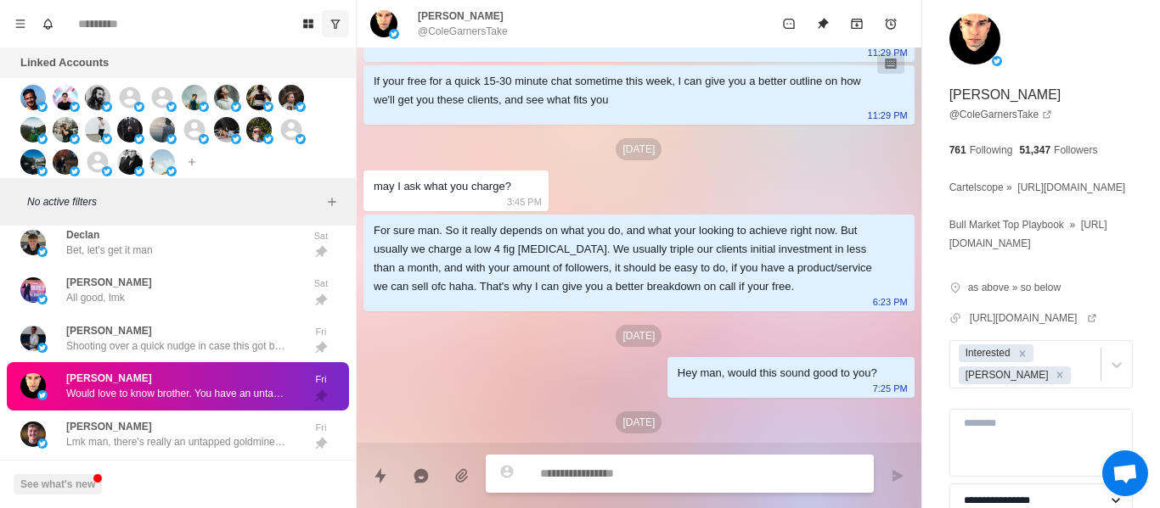
scroll to position [407, 0]
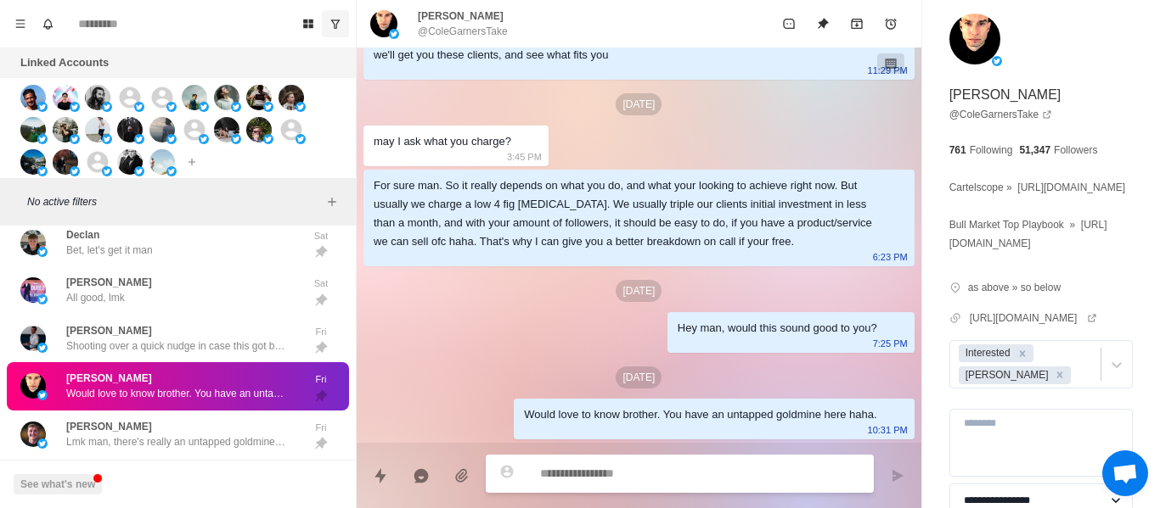
click at [680, 354] on div "[DATE][DEMOGRAPHIC_DATA][PERSON_NAME], just took a client from $3.2k to $29k MR…" at bounding box center [639, 51] width 564 height 784
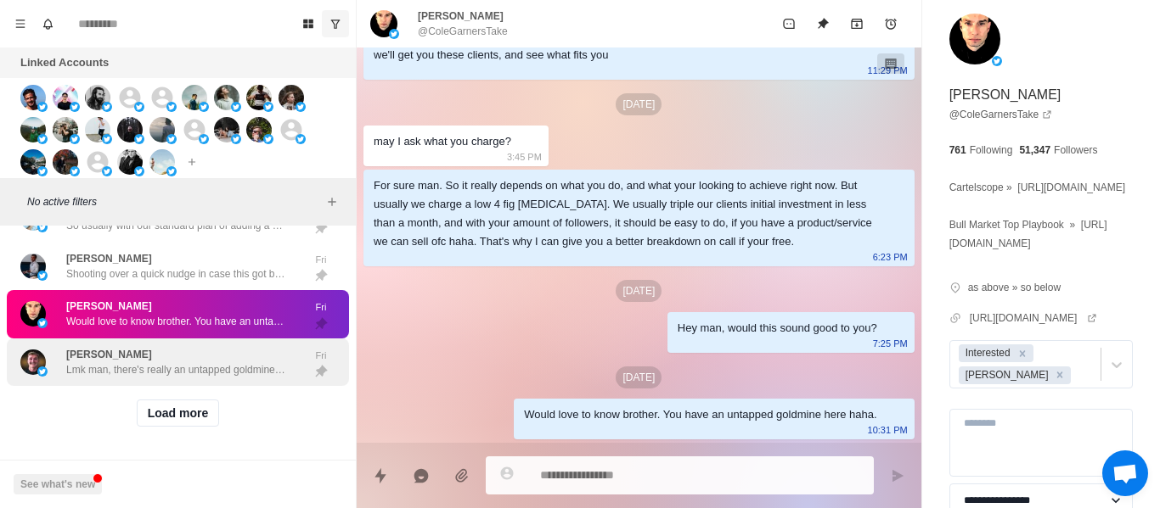
click at [122, 362] on p "Lmk man, there's really an untapped goldmine here" at bounding box center [176, 369] width 221 height 15
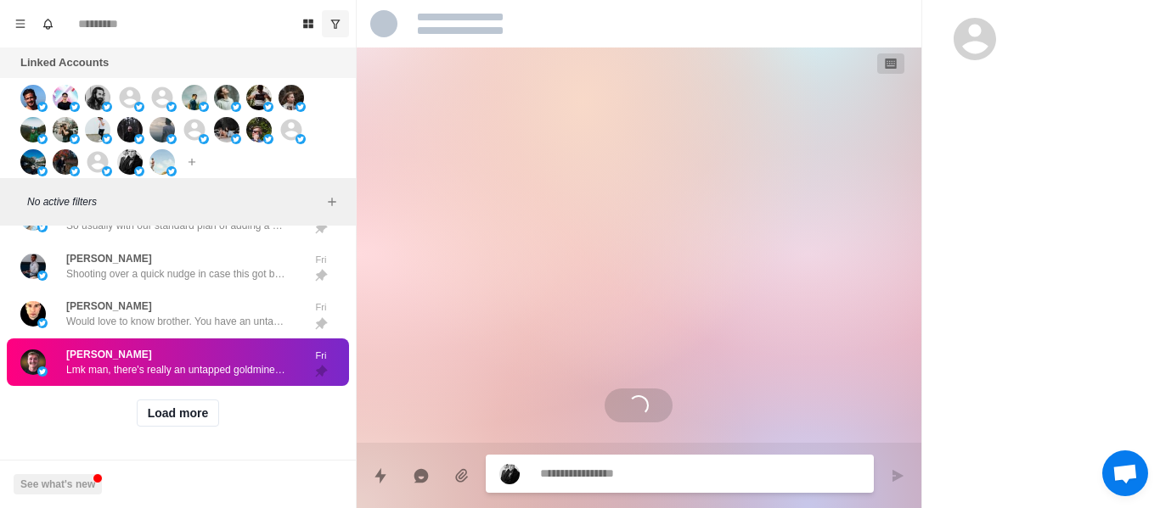
scroll to position [0, 0]
click at [196, 386] on div "Load more" at bounding box center [178, 413] width 342 height 54
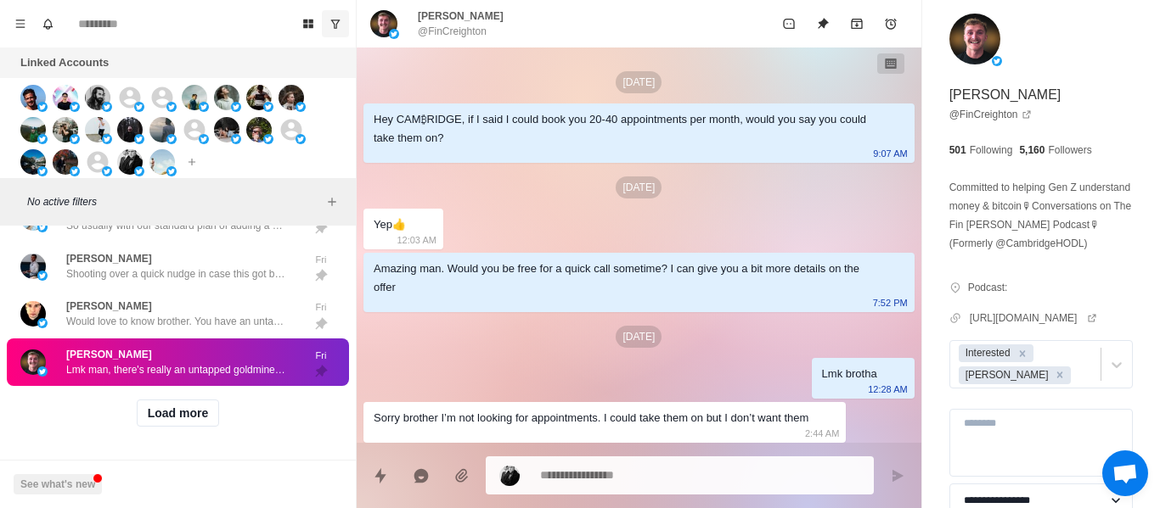
scroll to position [1317, 0]
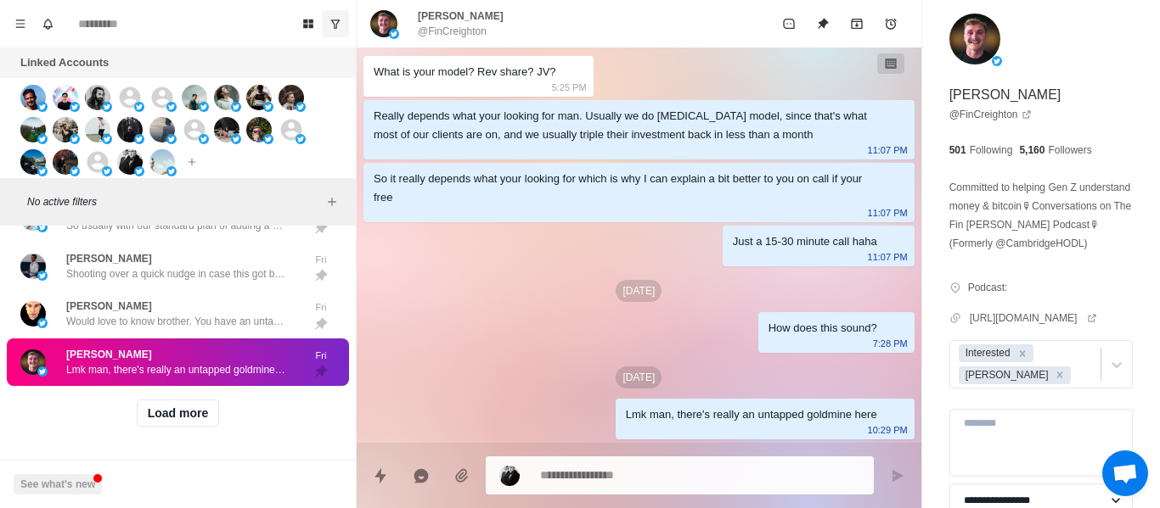
click at [212, 399] on div "Load more" at bounding box center [178, 413] width 342 height 54
click at [198, 402] on button "Load more" at bounding box center [178, 413] width 83 height 27
click at [665, 459] on div at bounding box center [680, 476] width 388 height 38
click at [663, 462] on div at bounding box center [680, 476] width 388 height 38
click at [649, 470] on textarea at bounding box center [700, 475] width 320 height 25
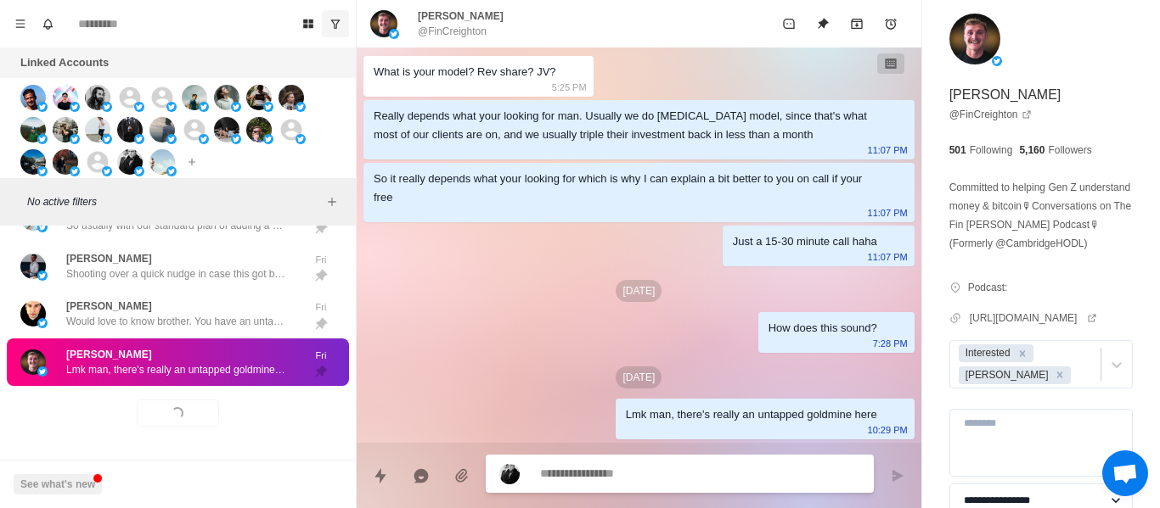
click at [649, 470] on textarea at bounding box center [700, 474] width 320 height 25
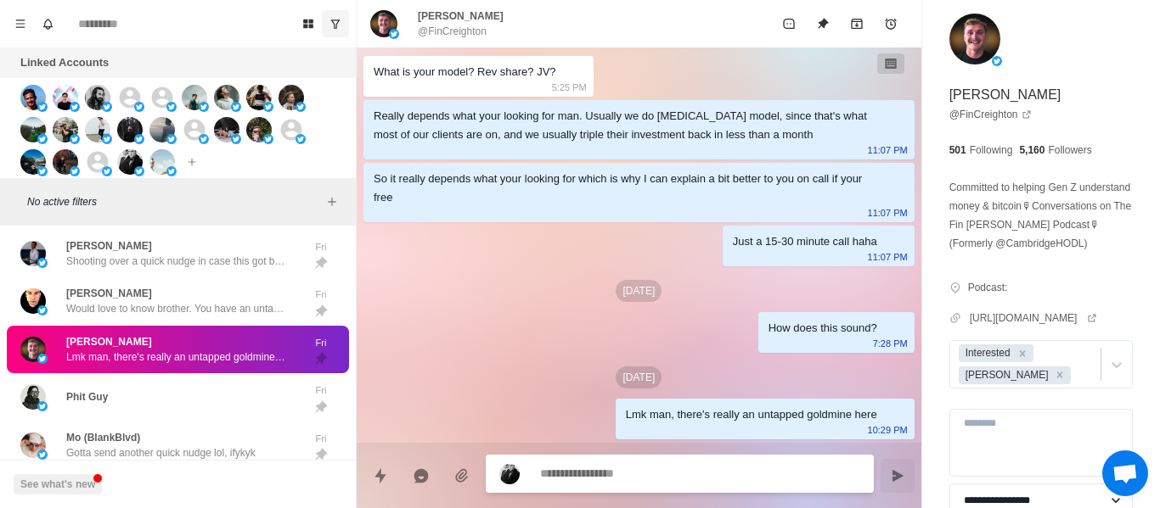
scroll to position [1404, 0]
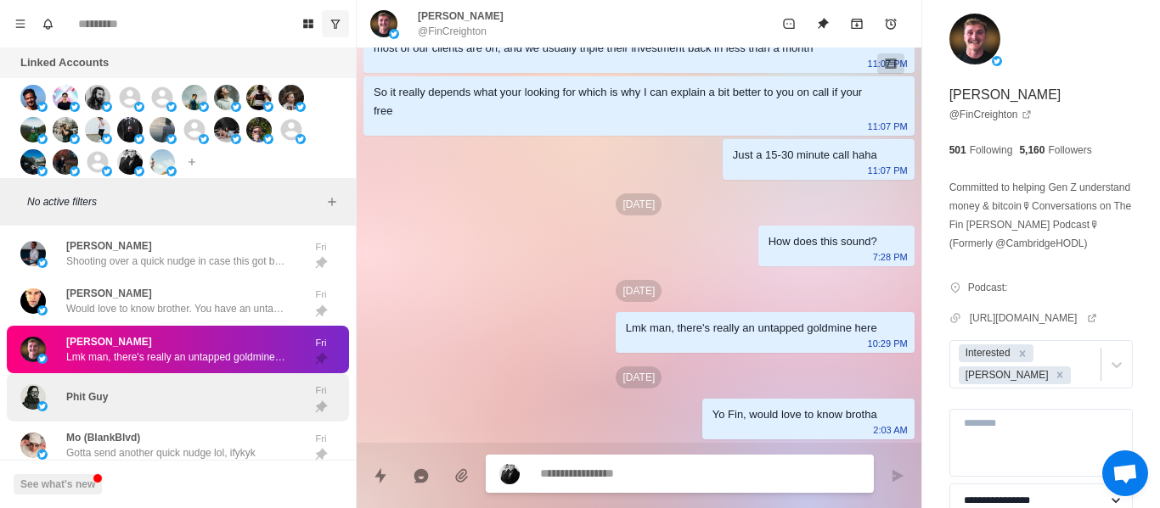
drag, startPoint x: 165, startPoint y: 411, endPoint x: 160, endPoint y: 177, distance: 233.5
click at [166, 410] on div "Phit Guy" at bounding box center [159, 397] width 279 height 35
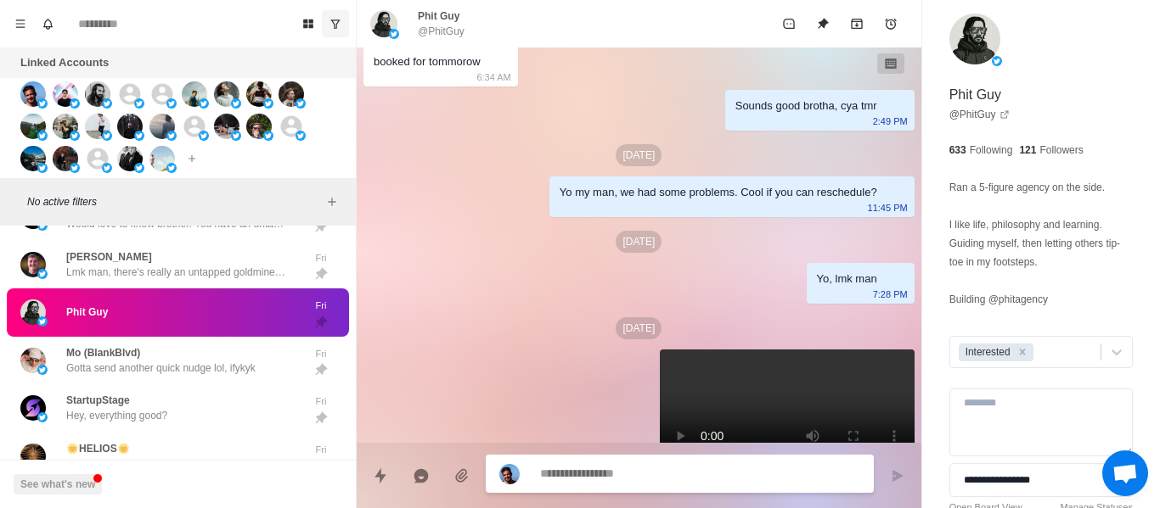
scroll to position [1058, 0]
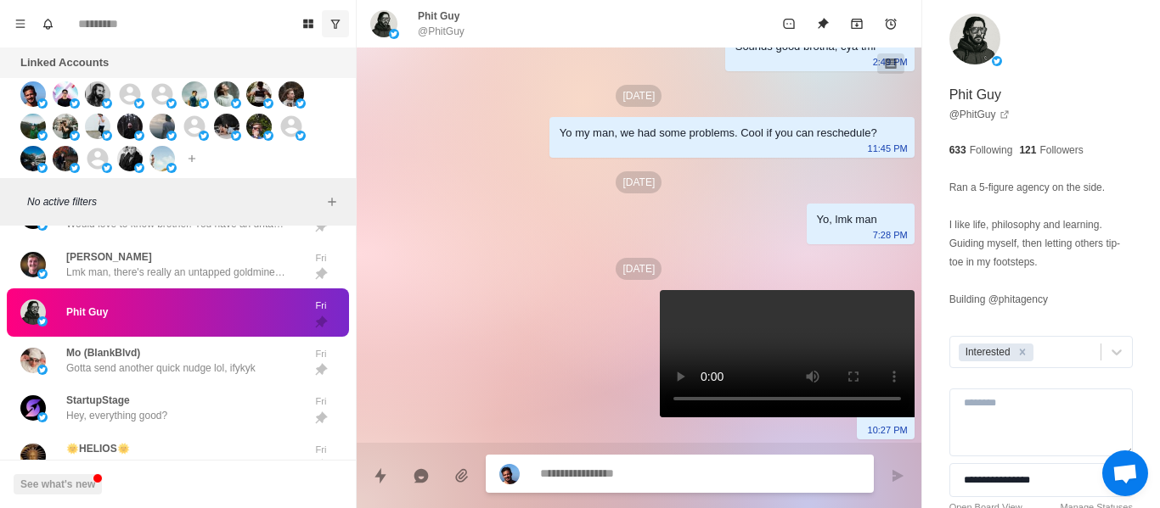
paste textarea "**********"
click at [895, 484] on button "Send message" at bounding box center [897, 476] width 34 height 34
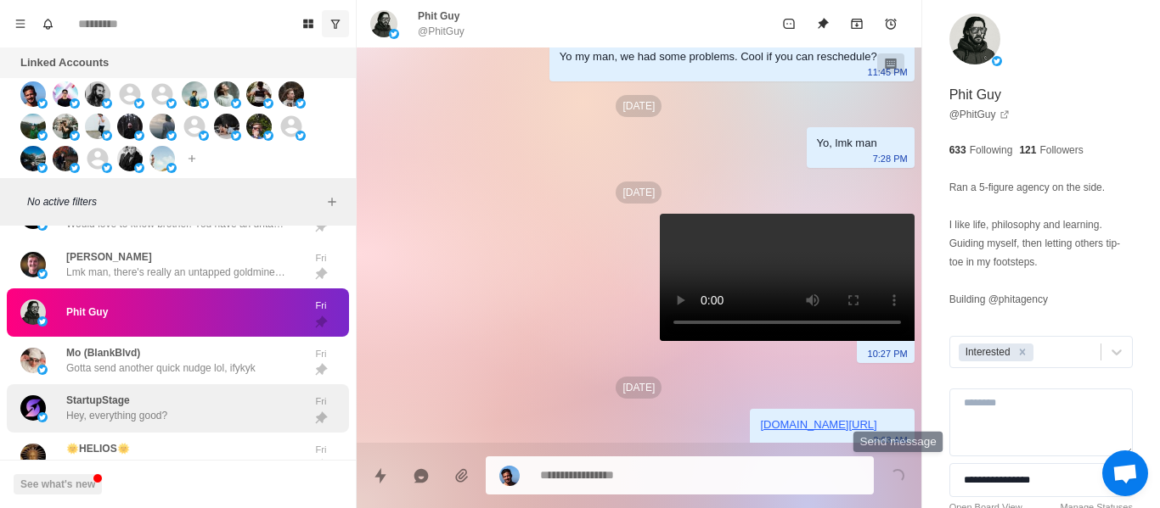
scroll to position [1144, 0]
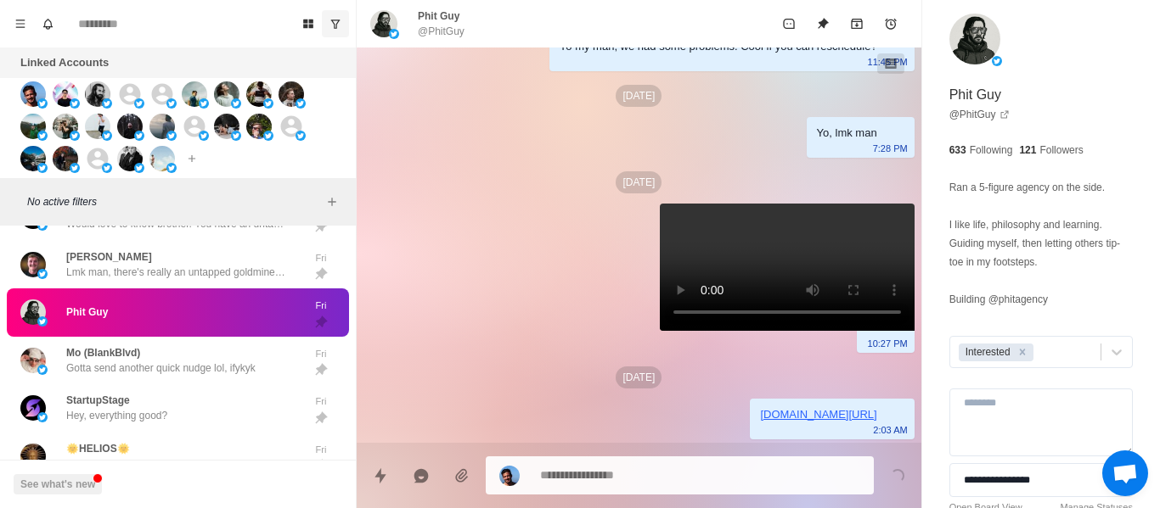
drag, startPoint x: 182, startPoint y: 373, endPoint x: 137, endPoint y: 319, distance: 69.9
click at [179, 372] on p "Gotta send another quick nudge lol, ifykyk" at bounding box center [160, 368] width 189 height 15
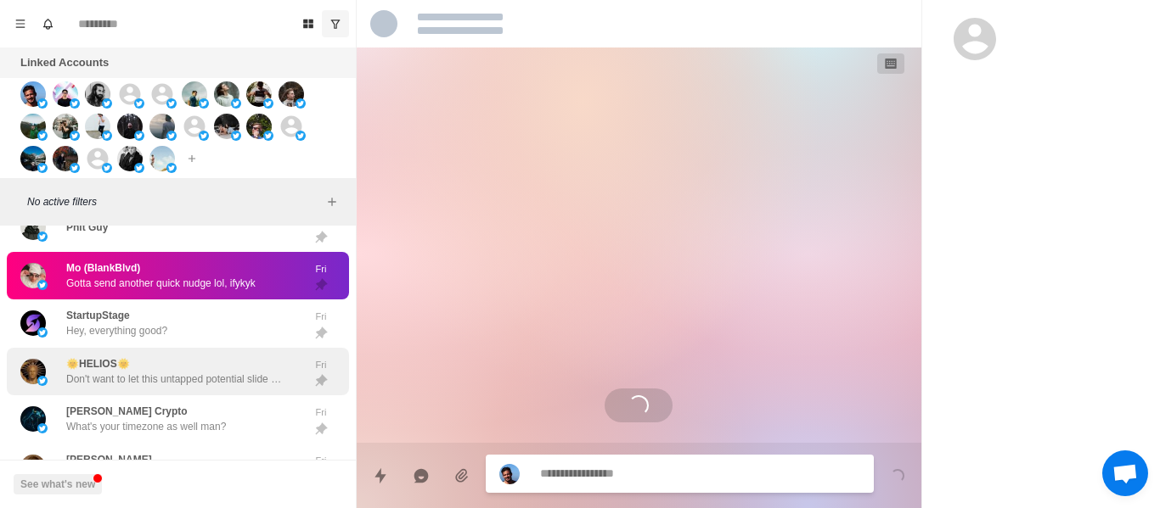
scroll to position [1277, 0]
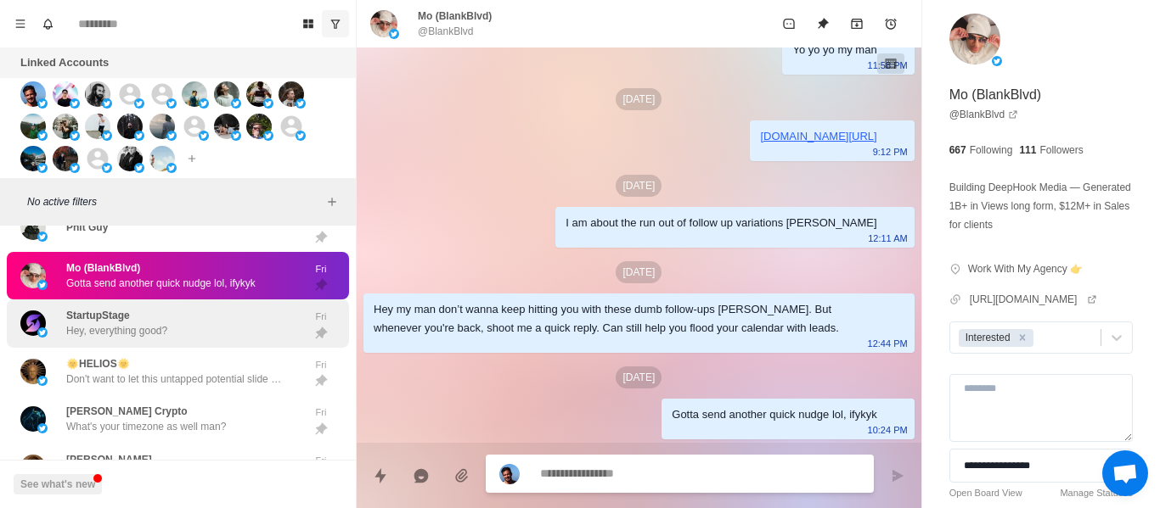
click at [206, 344] on div "StartupStage Hey, everything good? Fri" at bounding box center [178, 324] width 342 height 48
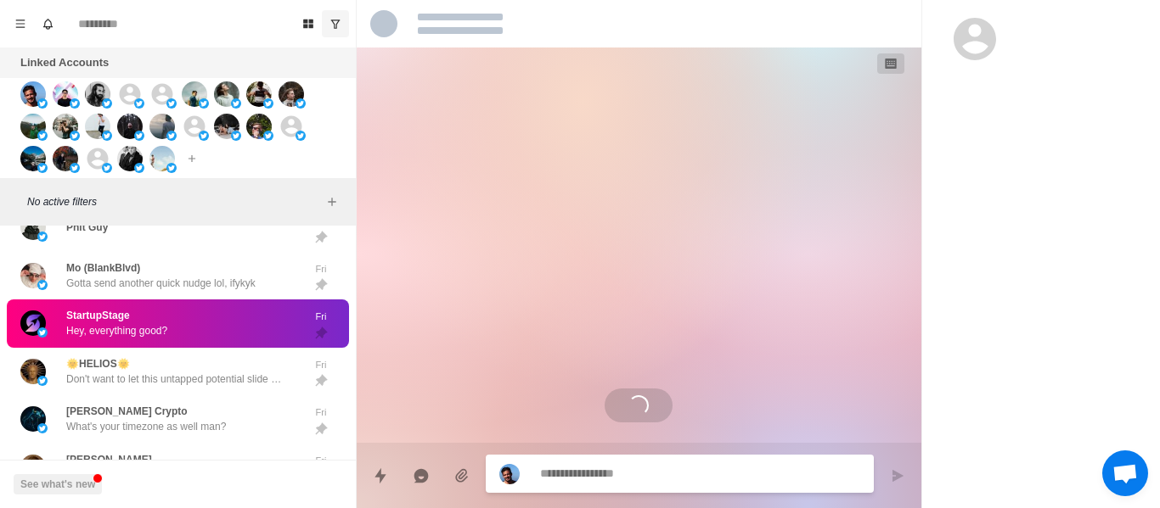
scroll to position [0, 0]
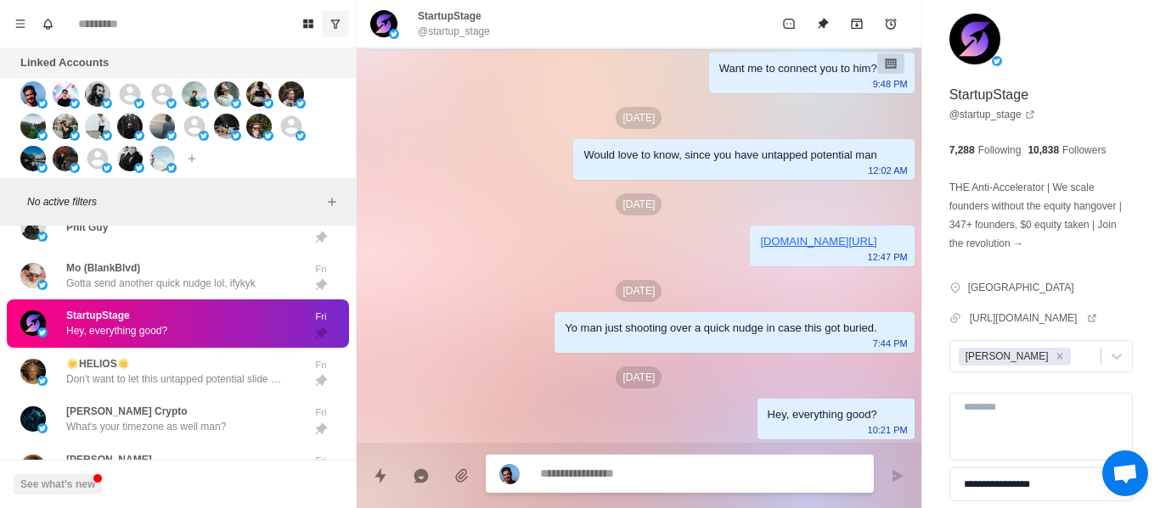
drag, startPoint x: 131, startPoint y: 275, endPoint x: 261, endPoint y: 345, distance: 148.5
click at [130, 276] on p "Gotta send another quick nudge lol, ifykyk" at bounding box center [160, 283] width 189 height 15
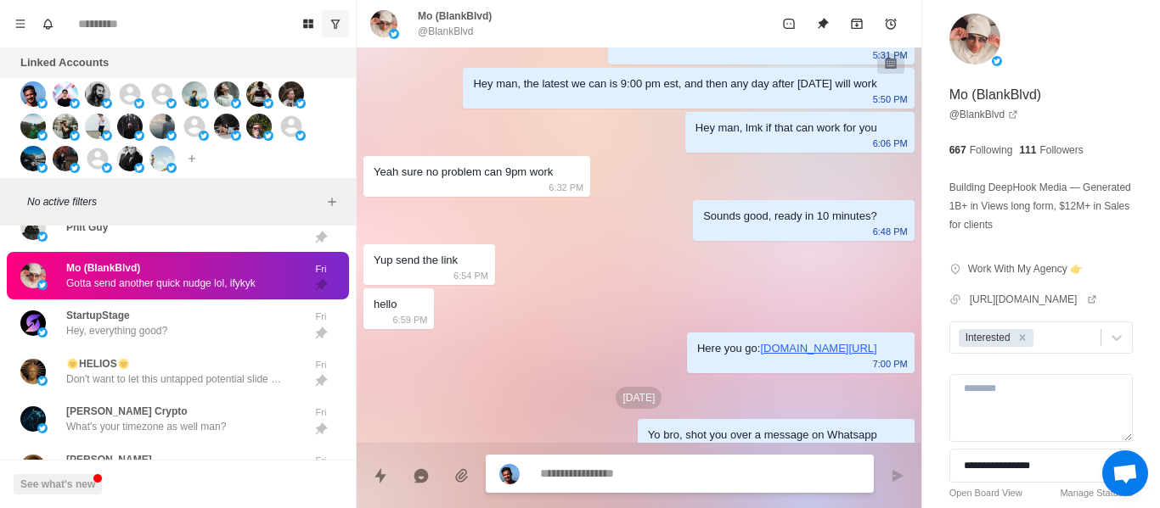
scroll to position [1277, 0]
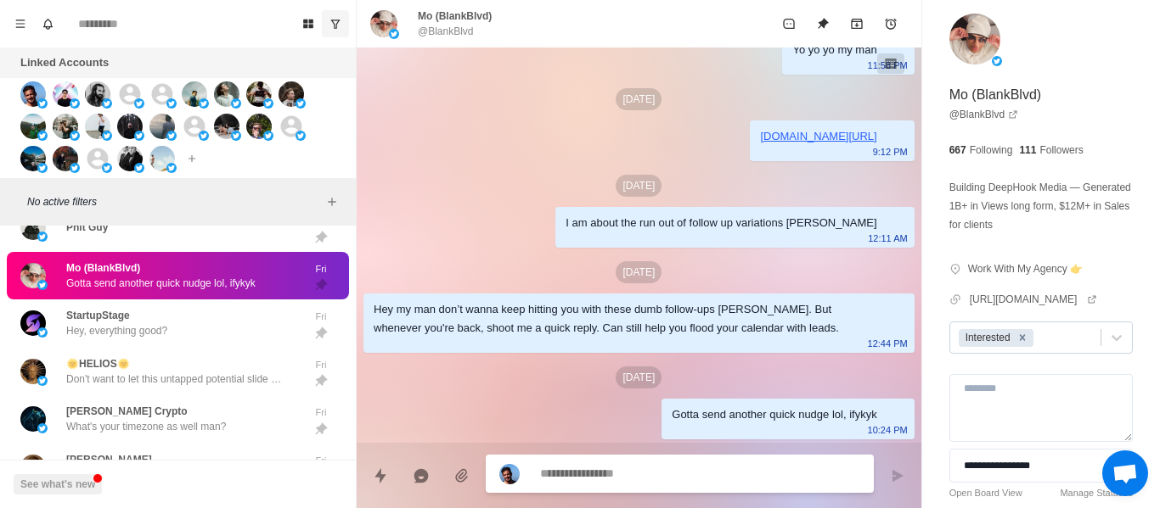
click at [1020, 344] on icon "Remove Interested" at bounding box center [1022, 338] width 12 height 12
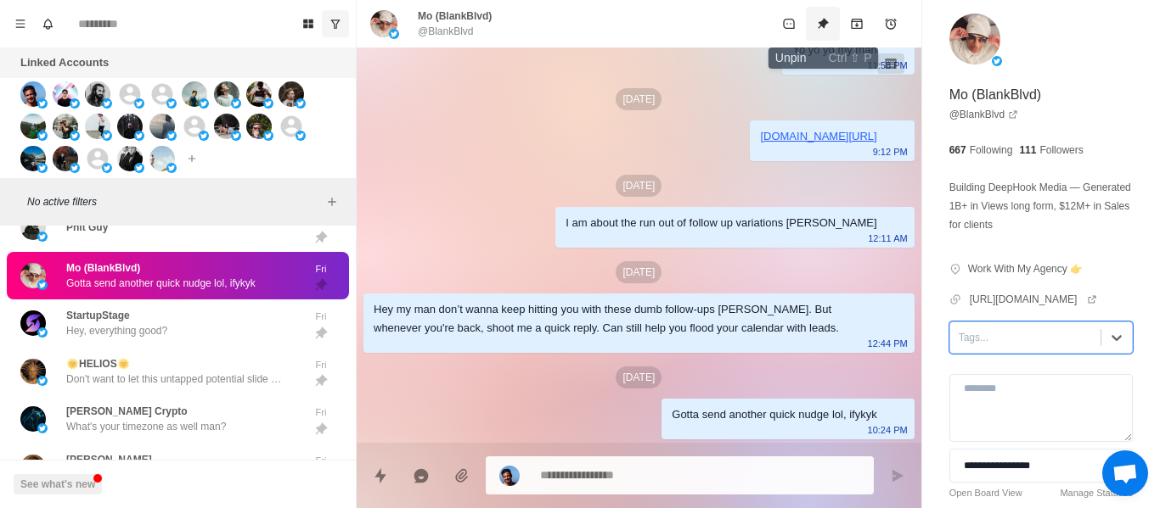
click at [828, 29] on icon "Unpin" at bounding box center [823, 24] width 14 height 14
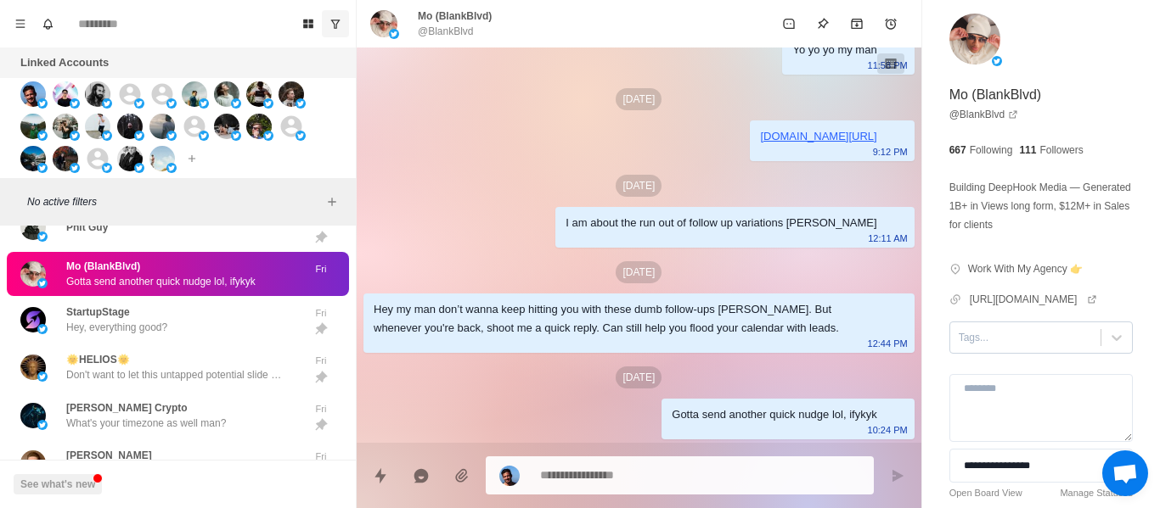
drag, startPoint x: 239, startPoint y: 295, endPoint x: 130, endPoint y: 290, distance: 109.6
click at [235, 294] on div "Mo (BlankBlvd) Gotta send another quick nudge lol, ifykyk Fri" at bounding box center [178, 274] width 342 height 44
click at [123, 312] on p "StartupStage" at bounding box center [98, 312] width 64 height 15
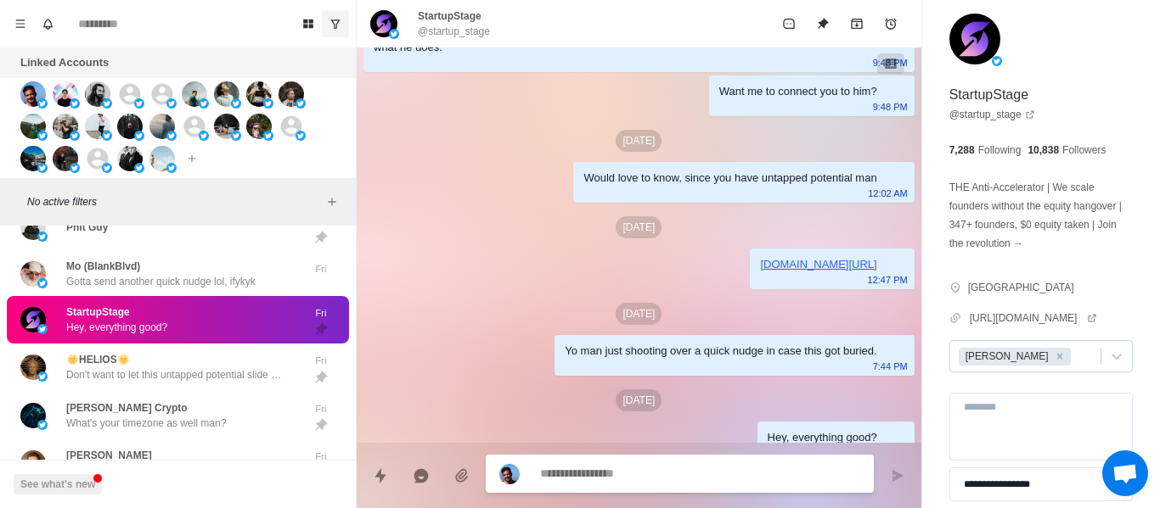
scroll to position [474, 0]
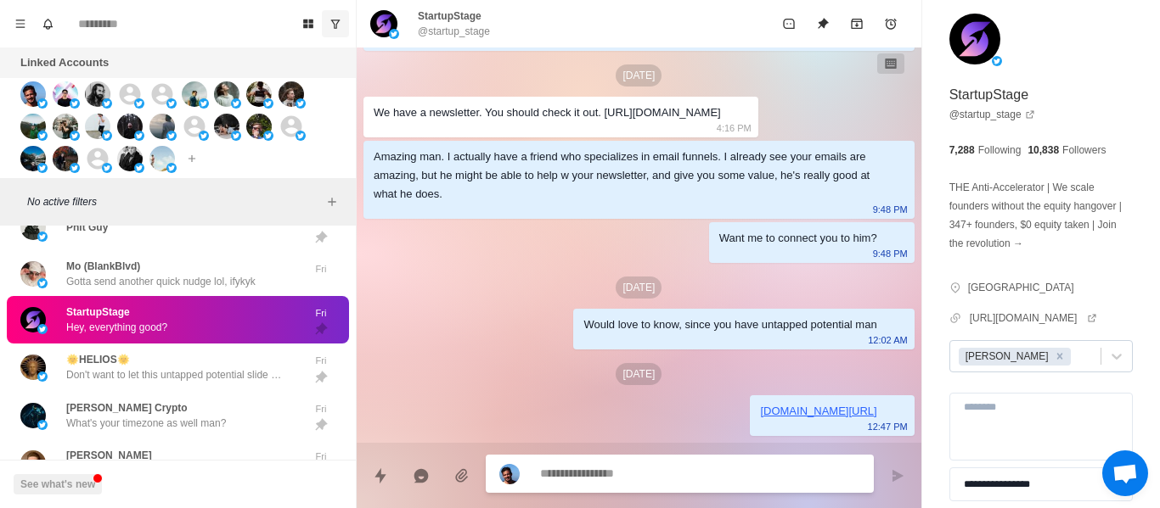
click at [716, 250] on div "Want me to connect you to him? 9:48 PM" at bounding box center [811, 242] width 205 height 41
click at [652, 323] on div "Would love to know, since you have untapped potential man" at bounding box center [729, 325] width 293 height 19
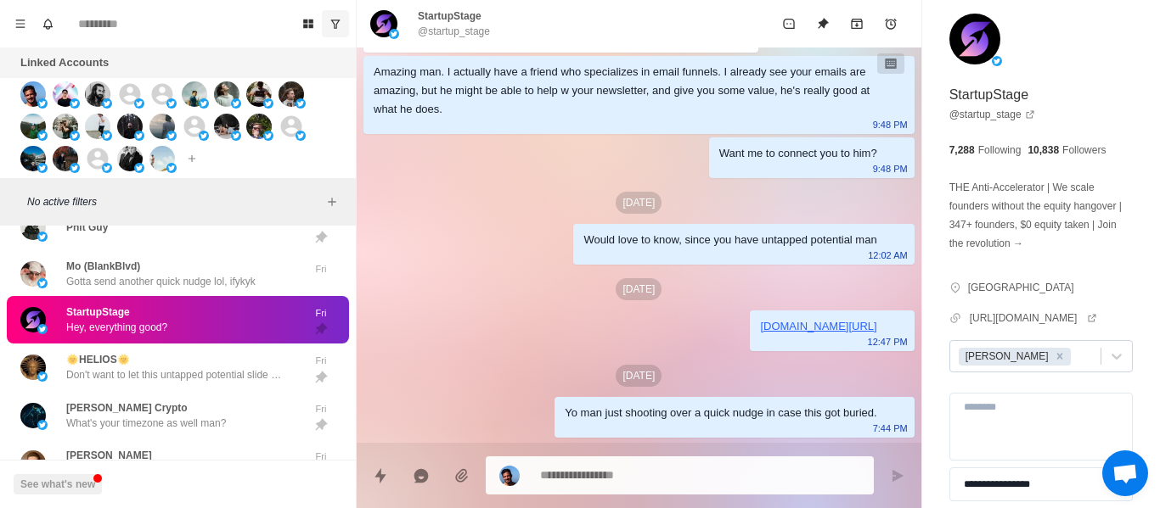
drag, startPoint x: 623, startPoint y: 302, endPoint x: 608, endPoint y: 328, distance: 30.4
click at [622, 302] on div "[DATE] Hey, StartupStage would you be interested if we can book you 30-40 calls…" at bounding box center [639, 8] width 564 height 1039
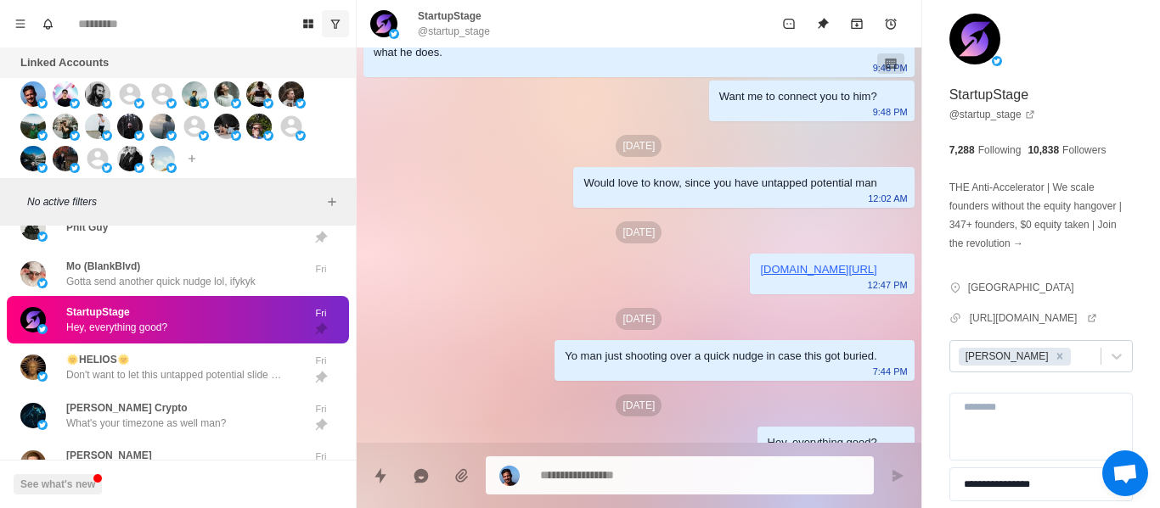
scroll to position [643, 0]
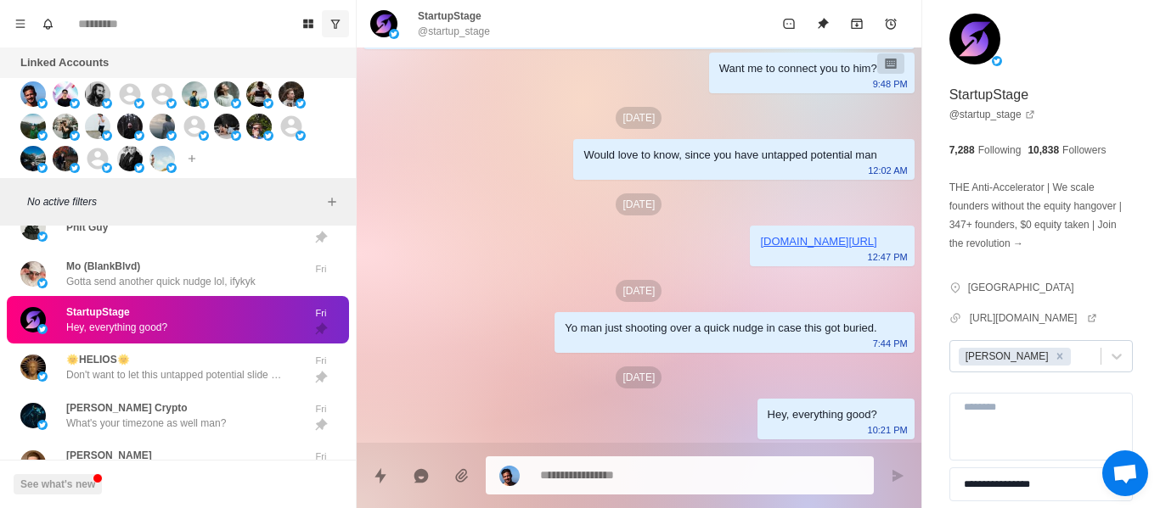
click at [591, 341] on div "Yo man just shooting over a quick nudge in case this got buried. 7:44 PM" at bounding box center [733, 332] width 359 height 41
click at [608, 470] on textarea at bounding box center [700, 475] width 320 height 25
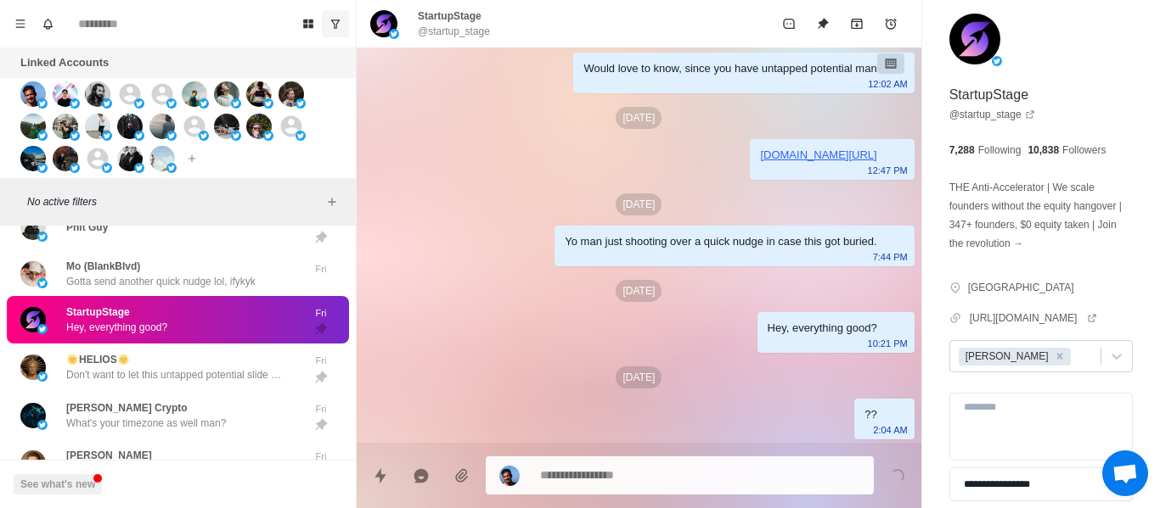
click at [143, 334] on p "Hey, everything good?" at bounding box center [116, 327] width 101 height 15
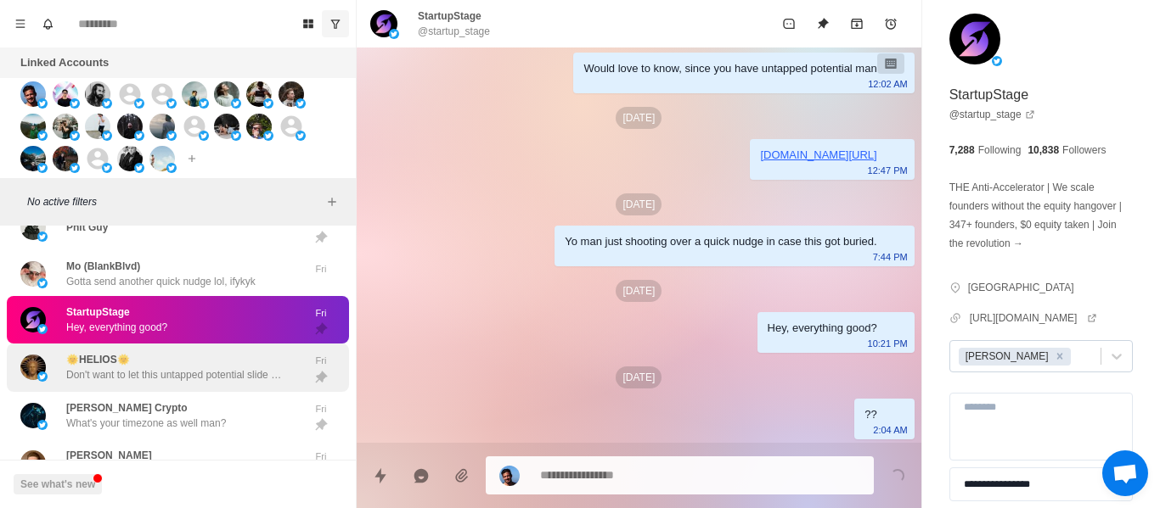
click at [147, 351] on div "🌞HELIOS🌞 Don't want to let this untapped potential slide man, lmk when your back" at bounding box center [159, 368] width 279 height 35
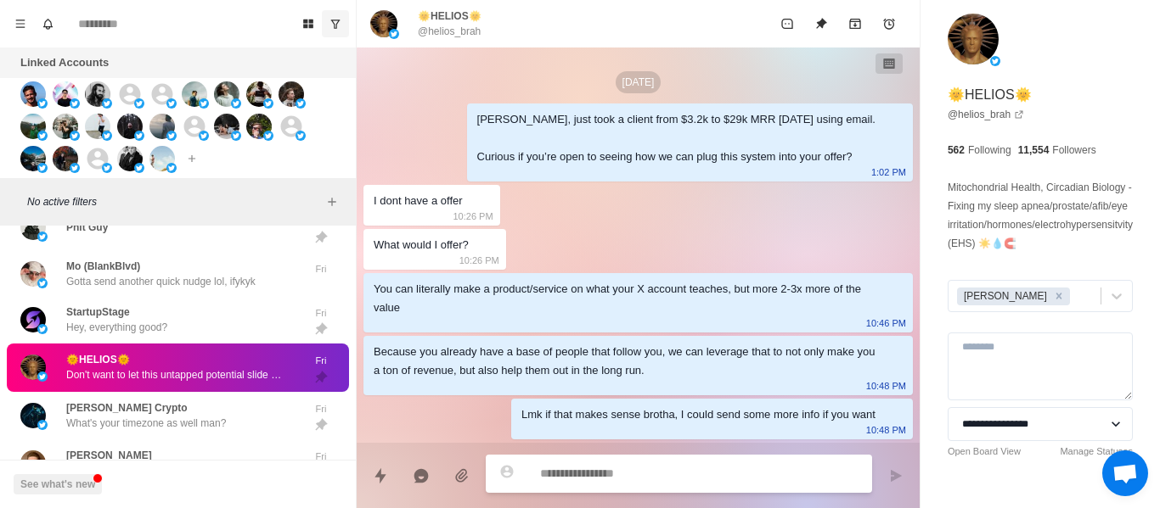
scroll to position [2069, 0]
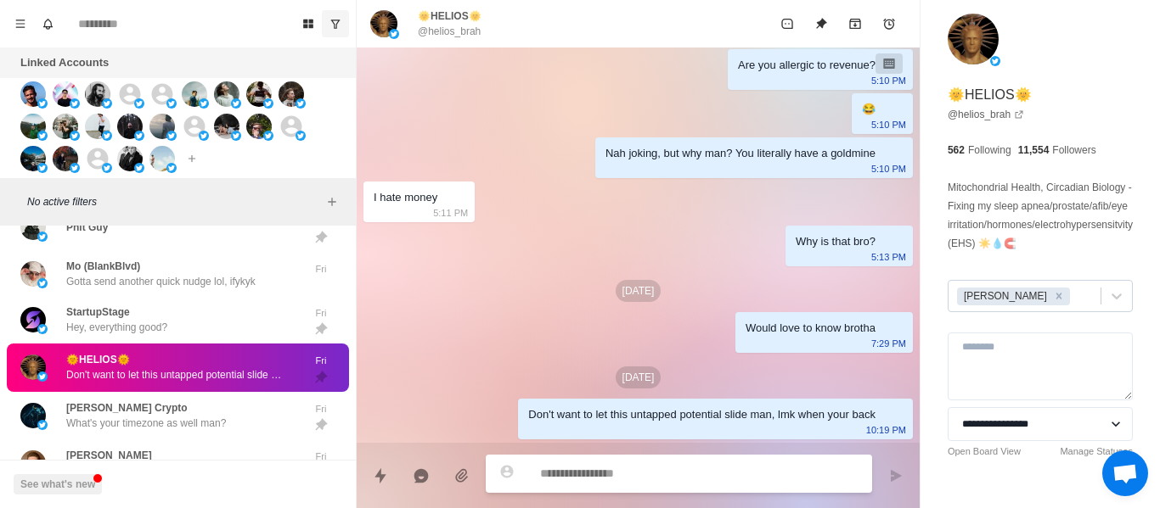
click at [1053, 299] on icon "Remove Andrew" at bounding box center [1059, 296] width 12 height 12
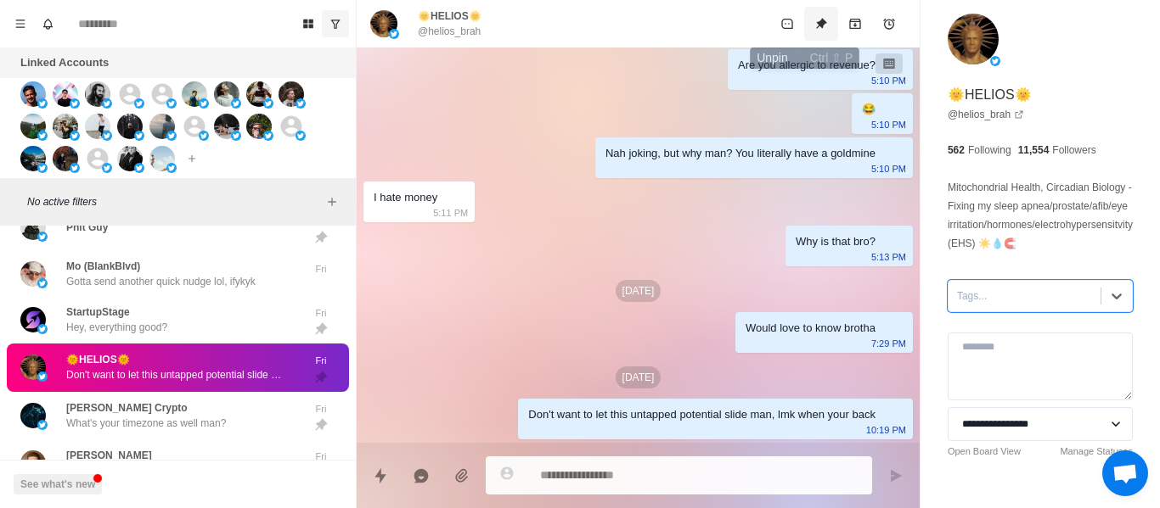
click at [804, 38] on button "Unpin" at bounding box center [821, 24] width 34 height 34
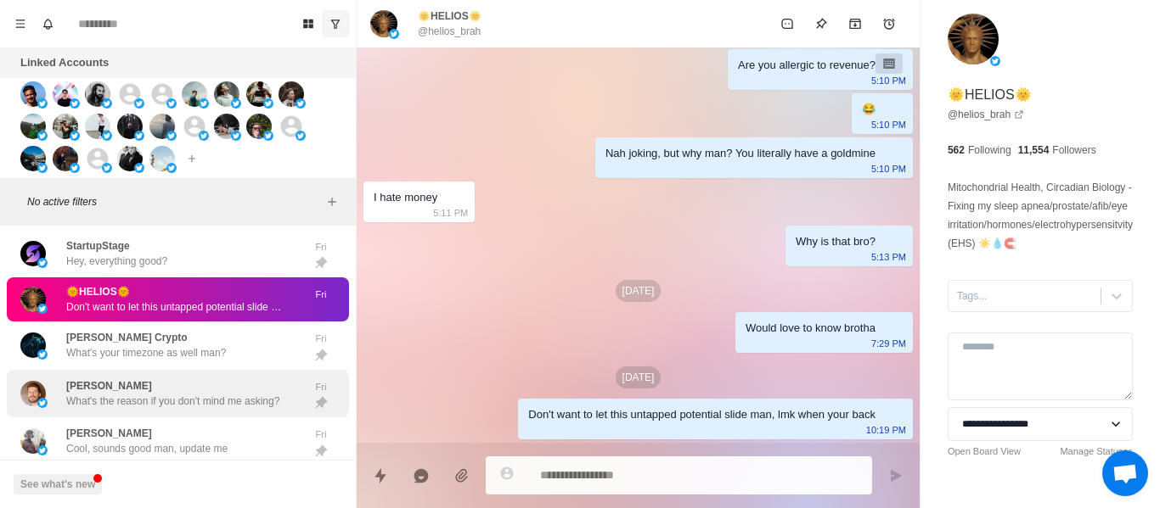
scroll to position [2176, 0]
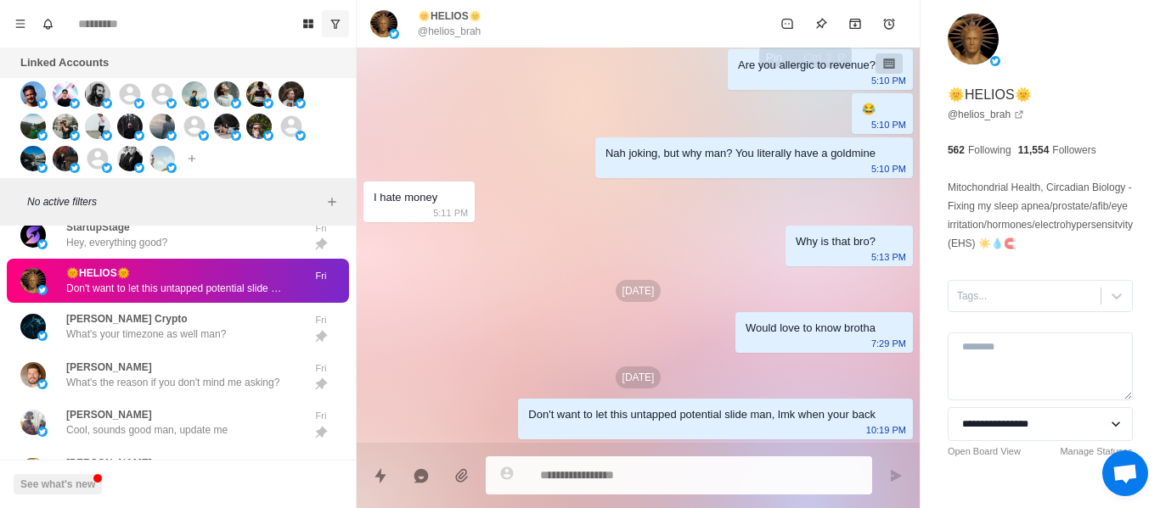
click at [809, 32] on button "Pin" at bounding box center [821, 24] width 34 height 34
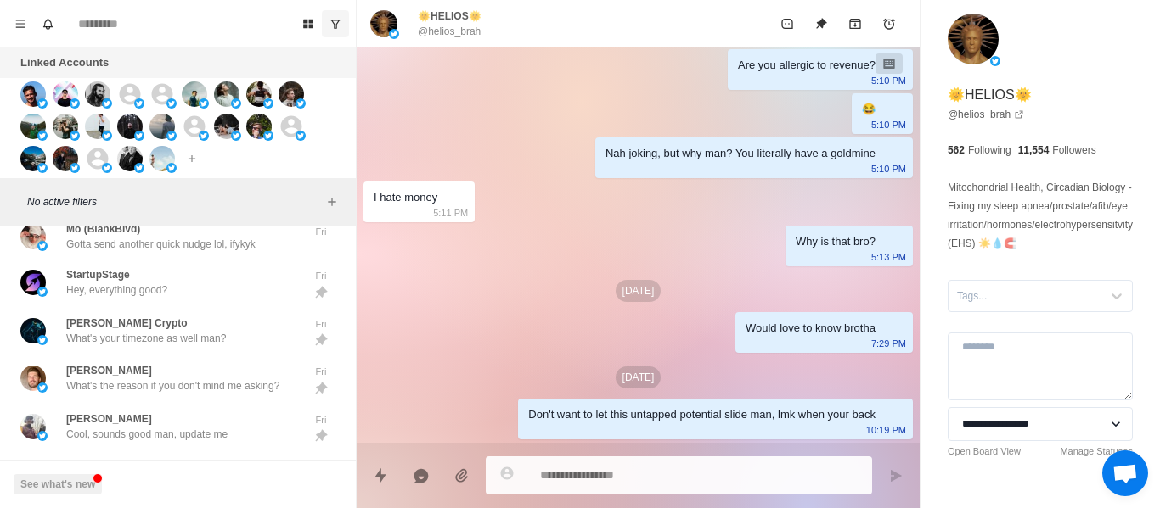
scroll to position [117, 0]
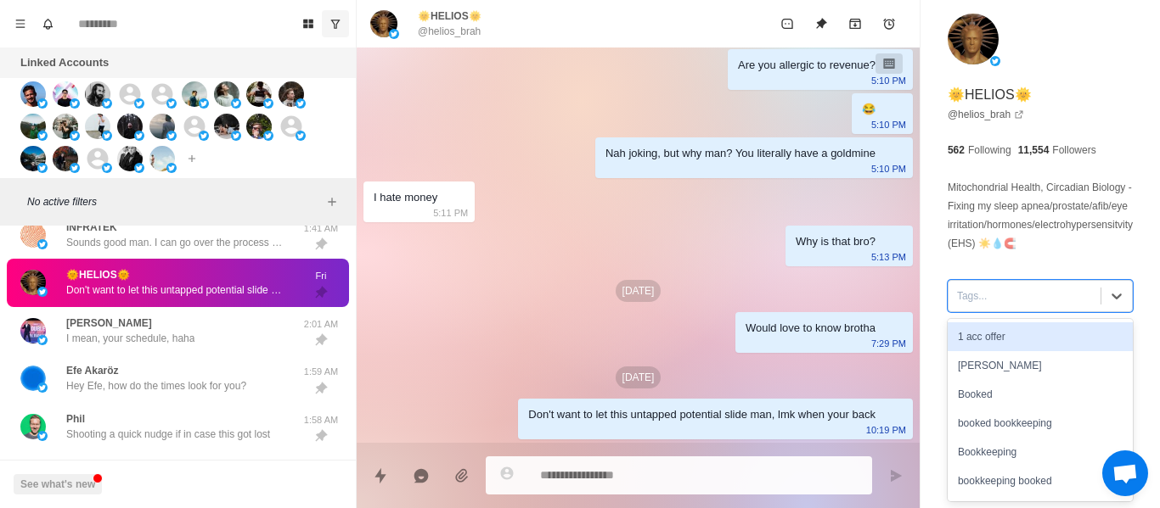
click at [969, 294] on div at bounding box center [1024, 296] width 135 height 19
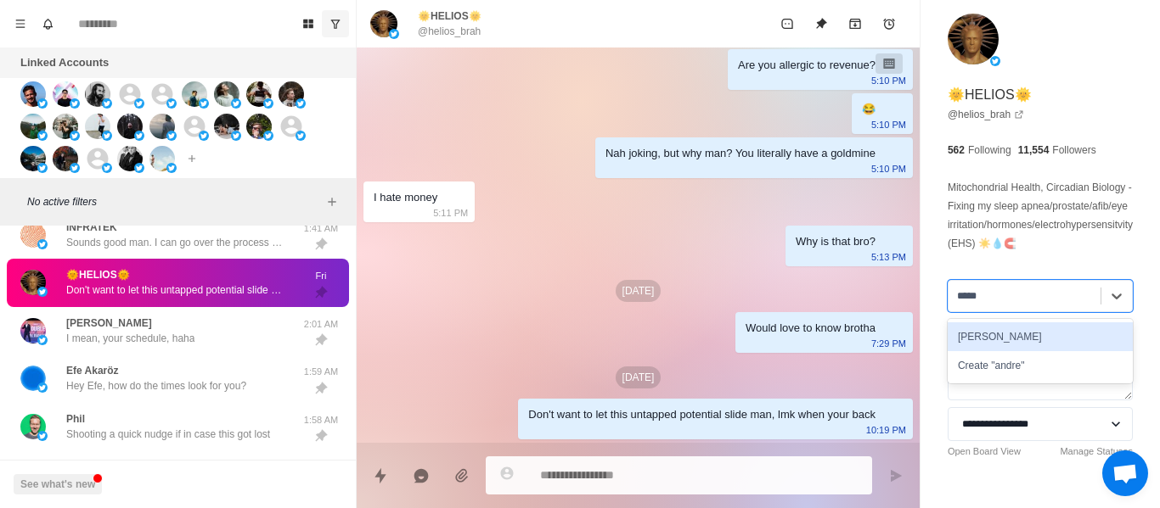
drag, startPoint x: 970, startPoint y: 327, endPoint x: 902, endPoint y: 373, distance: 81.9
click at [971, 328] on div "[PERSON_NAME]" at bounding box center [1039, 337] width 185 height 29
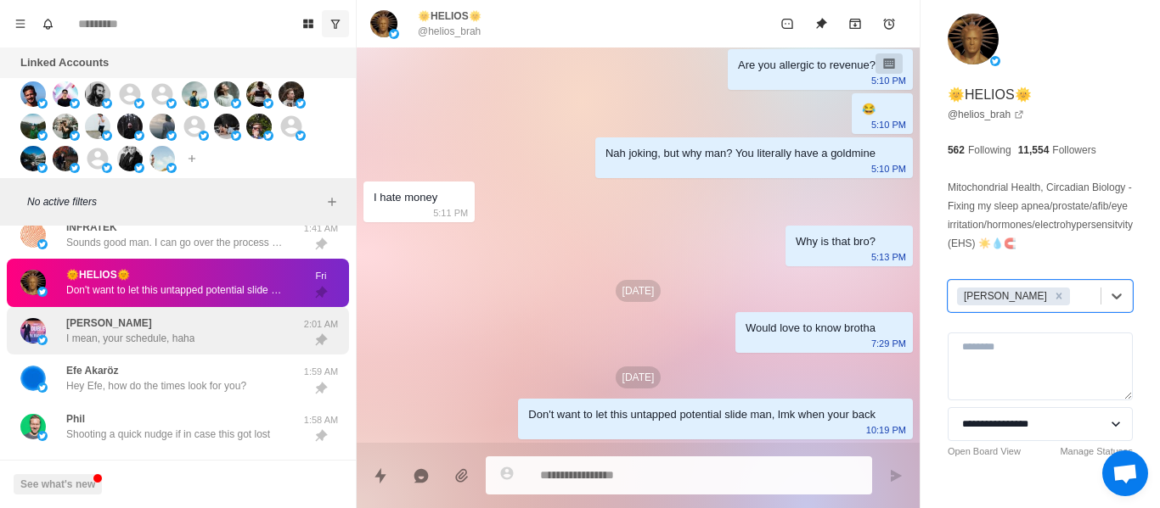
click at [244, 307] on div "[PERSON_NAME] I mean, your schedule, haha 2:01 AM" at bounding box center [178, 331] width 342 height 48
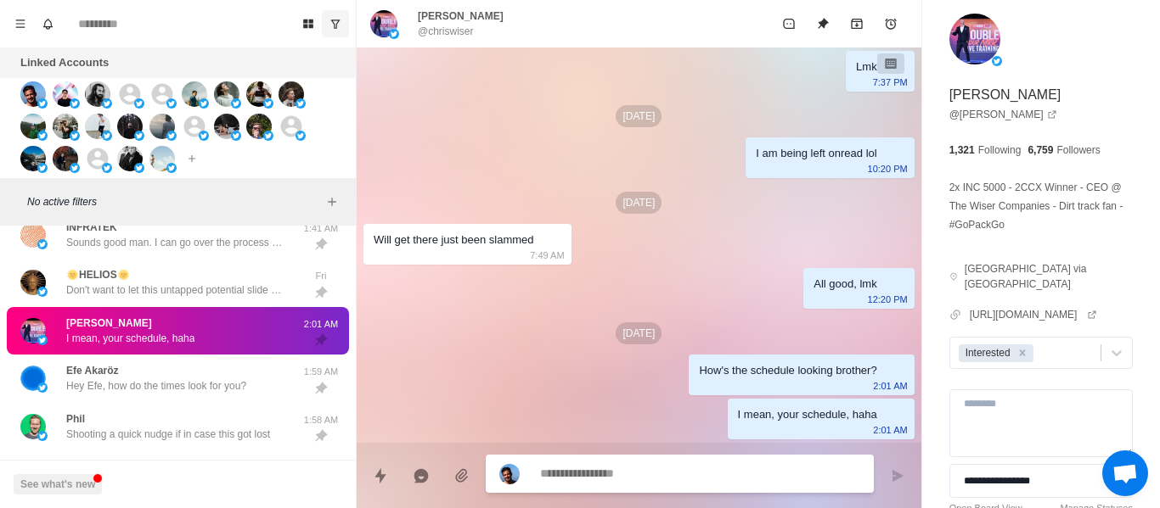
click at [143, 362] on div "[PERSON_NAME] Hey Efe, how do the times look for you?" at bounding box center [159, 379] width 279 height 35
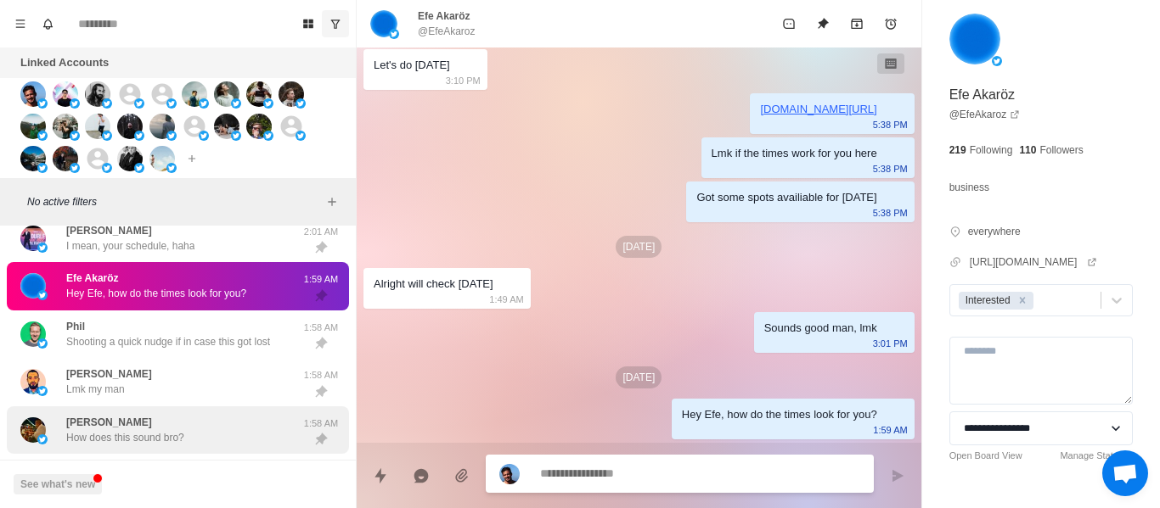
scroll to position [287, 0]
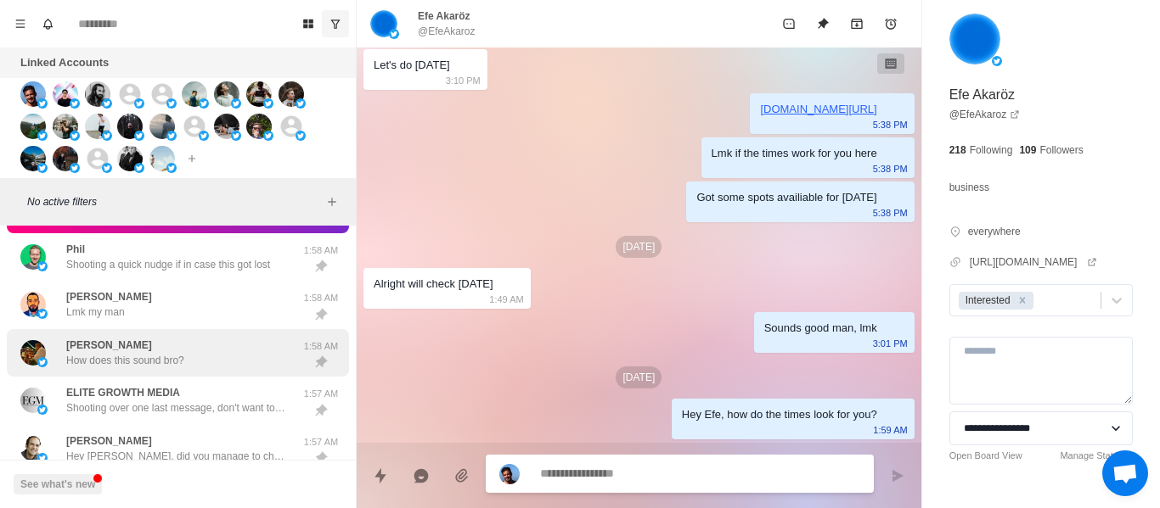
click at [146, 332] on div "[PERSON_NAME] How does this sound bro? 1:58 AM" at bounding box center [178, 353] width 342 height 48
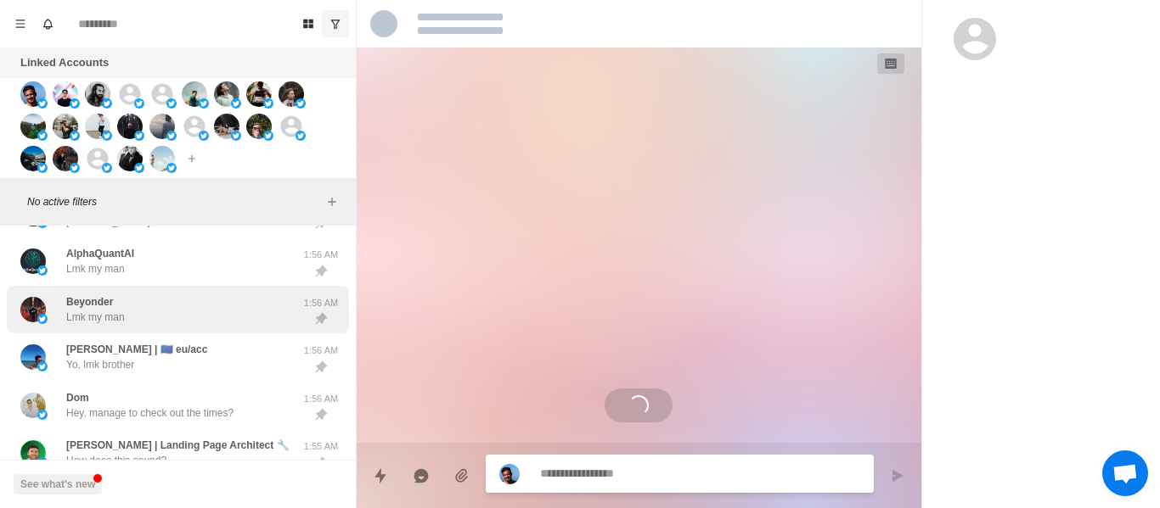
scroll to position [1338, 0]
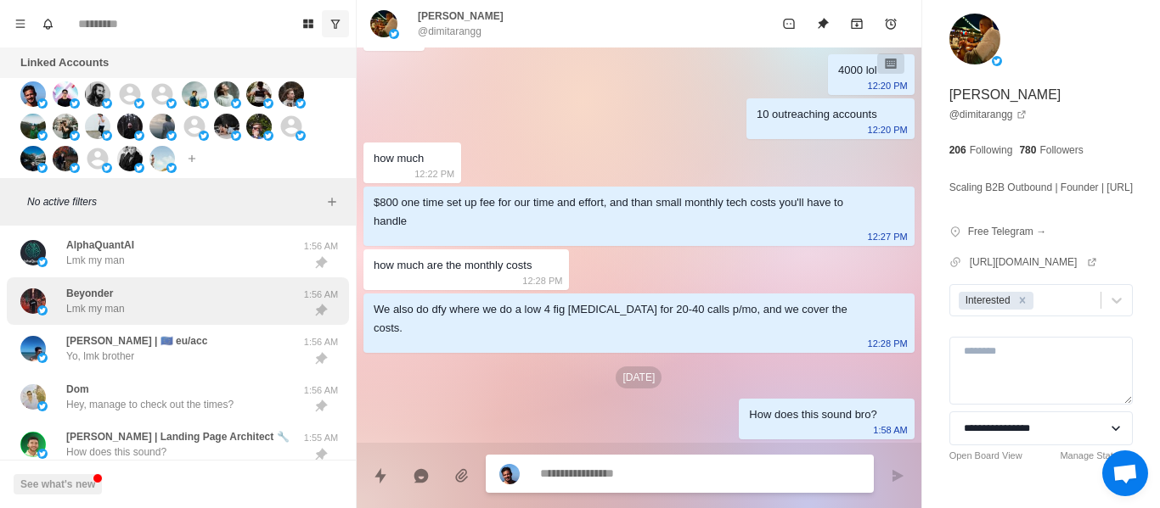
click at [149, 321] on div "Beyonder Lmk my man [DEMOGRAPHIC_DATA]:56 AM" at bounding box center [178, 302] width 342 height 48
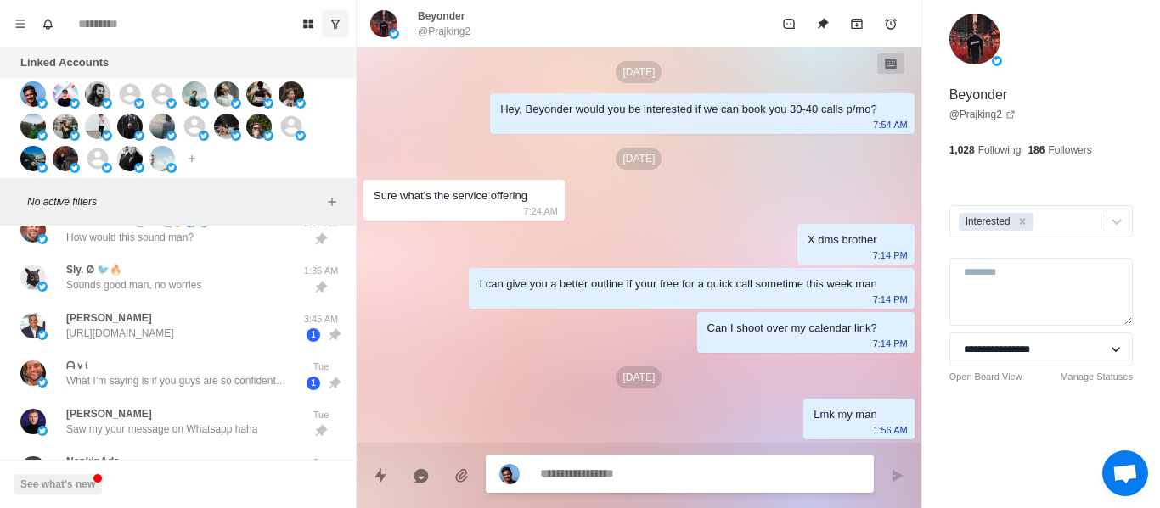
scroll to position [1730, 0]
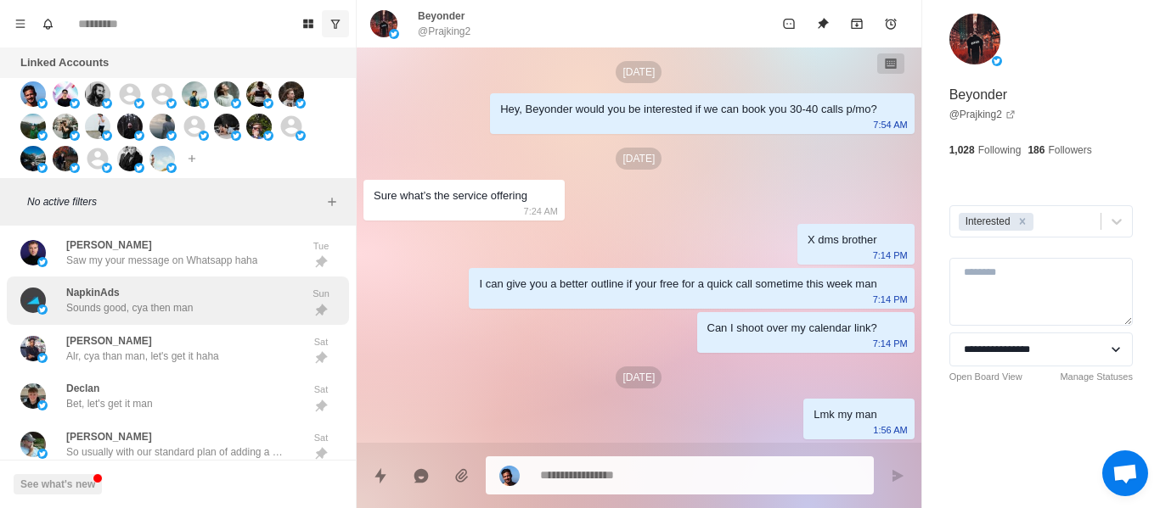
click at [141, 300] on p "Sounds good, cya then man" at bounding box center [129, 307] width 126 height 15
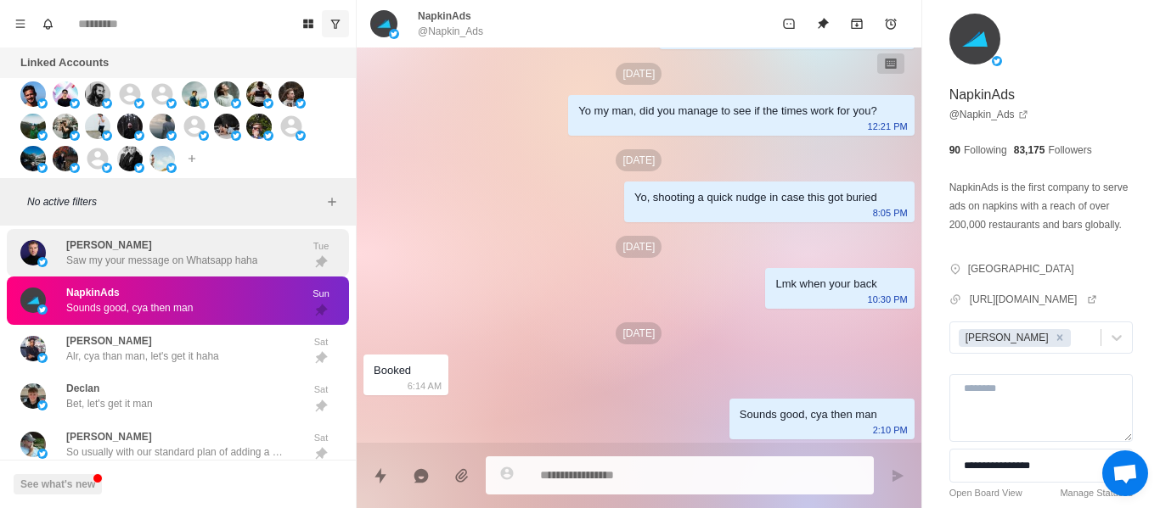
click at [143, 265] on p "Saw my your message on Whatsapp haha" at bounding box center [161, 260] width 191 height 15
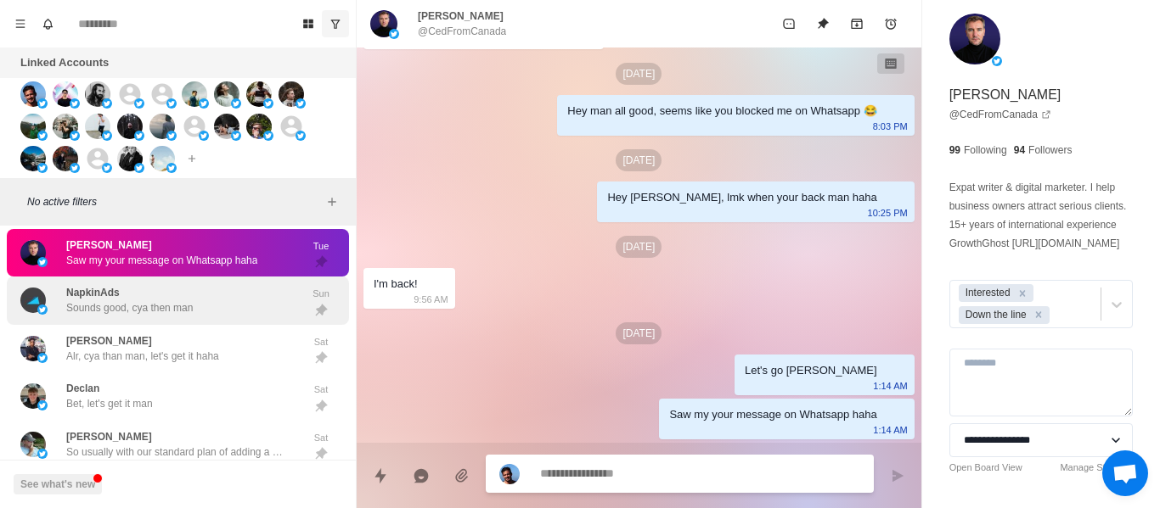
click at [160, 300] on div "NapkinAds Sounds good, cya then man" at bounding box center [129, 300] width 126 height 31
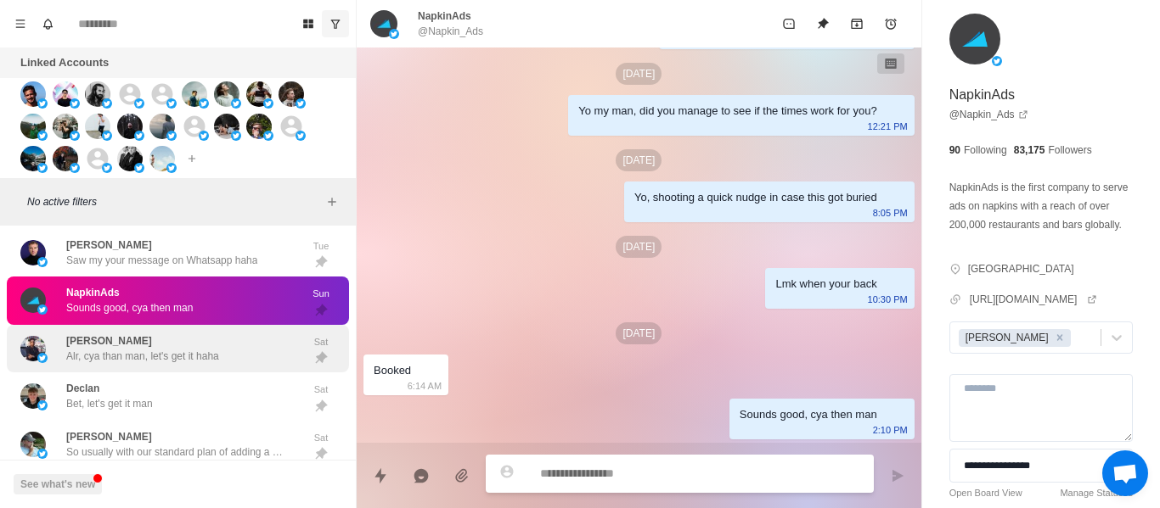
click at [147, 354] on p "Alr, cya than man, let's get it haha" at bounding box center [142, 356] width 153 height 15
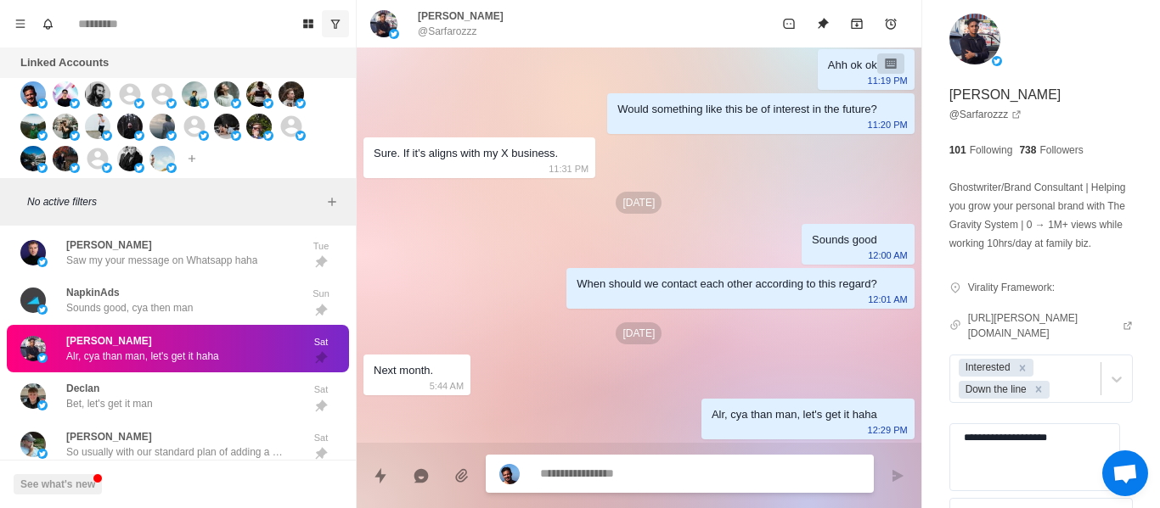
click at [149, 368] on div "[PERSON_NAME] Alr, cya than man, let's get it haha Sat" at bounding box center [178, 349] width 342 height 48
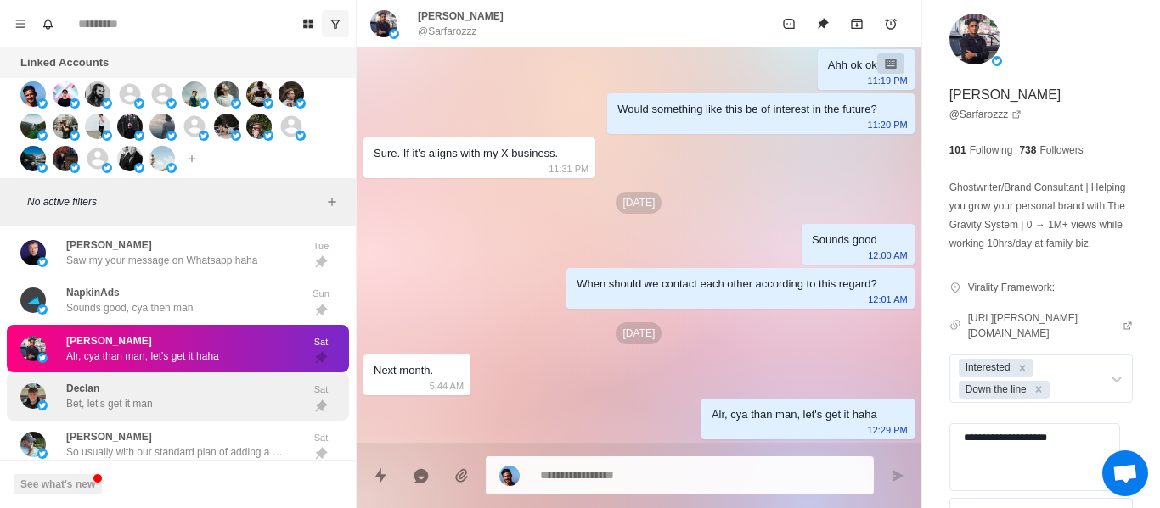
click at [147, 385] on div "Declan Bet, let's get it man" at bounding box center [109, 396] width 87 height 31
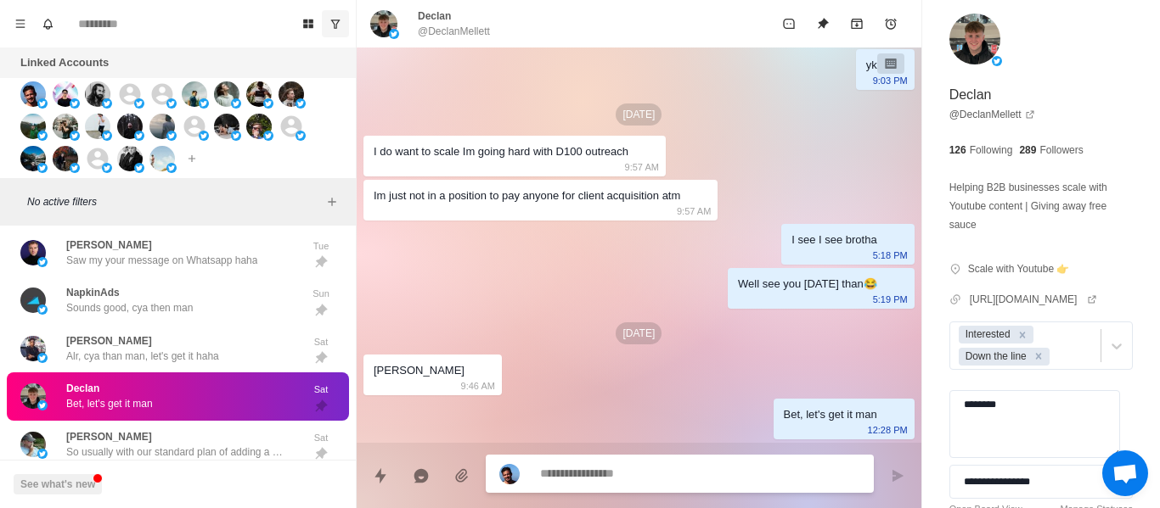
scroll to position [1900, 0]
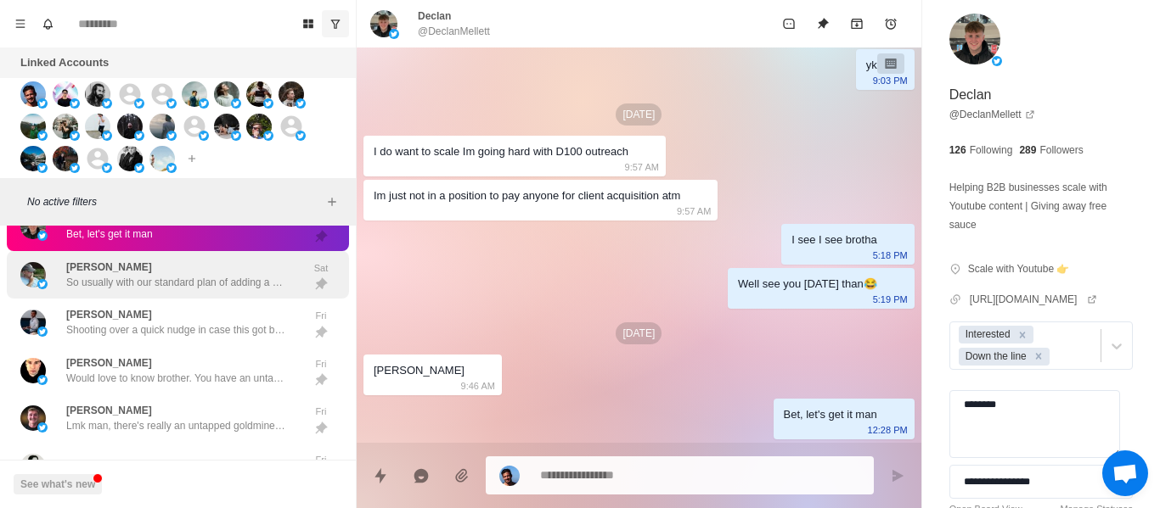
click at [119, 293] on div "[PERSON_NAME] So usually with our standard plan of adding a minimum of 5 figs t…" at bounding box center [178, 275] width 342 height 48
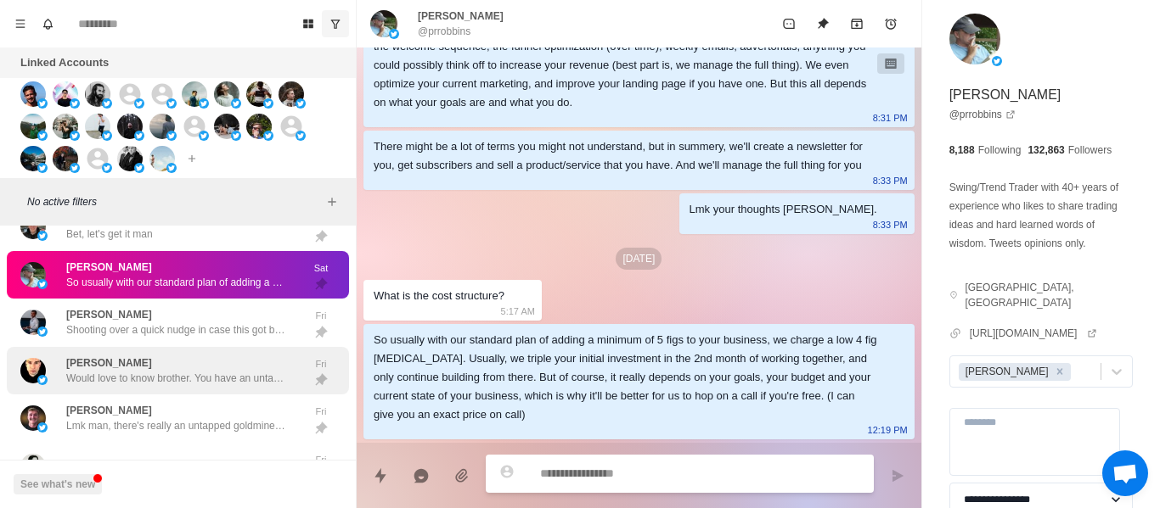
drag, startPoint x: 127, startPoint y: 325, endPoint x: 140, endPoint y: 376, distance: 52.5
click at [127, 327] on p "Shooting over a quick nudge in case this got buried, lmk Devin" at bounding box center [176, 330] width 221 height 15
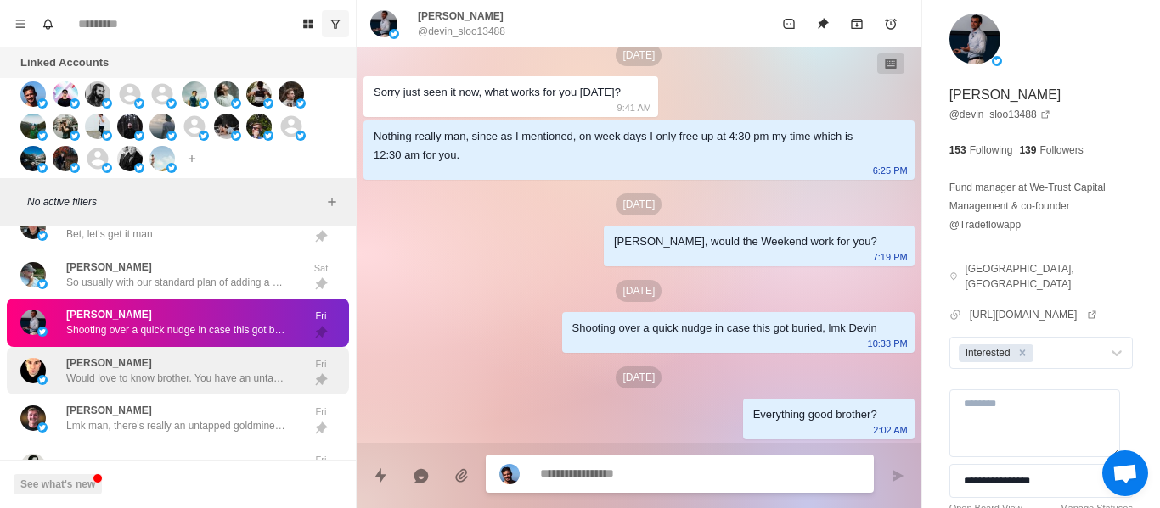
click at [139, 367] on div "[PERSON_NAME] Would love to know brother. You have an untapped goldmine here ha…" at bounding box center [176, 371] width 221 height 31
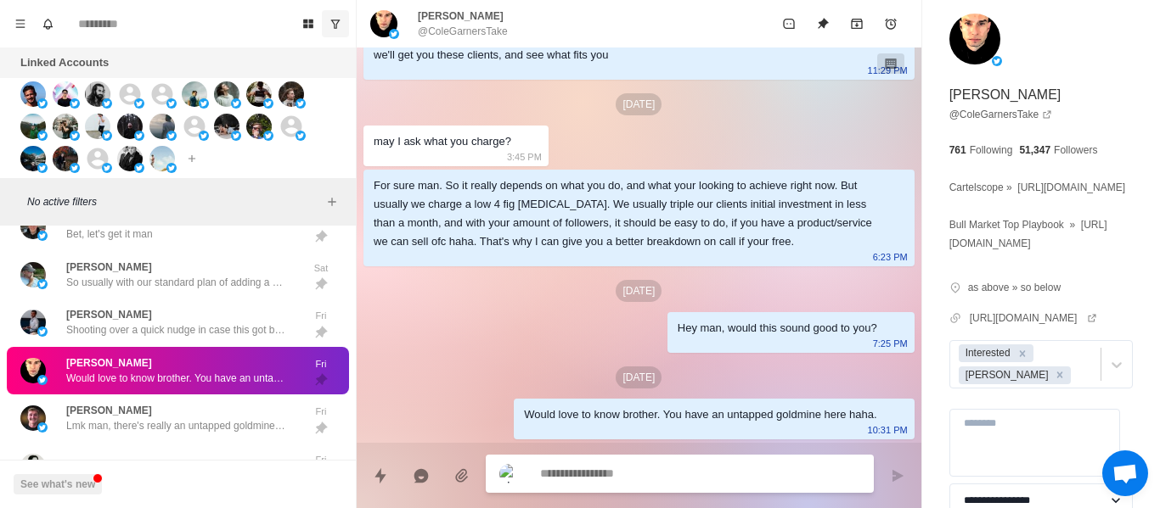
scroll to position [0, 0]
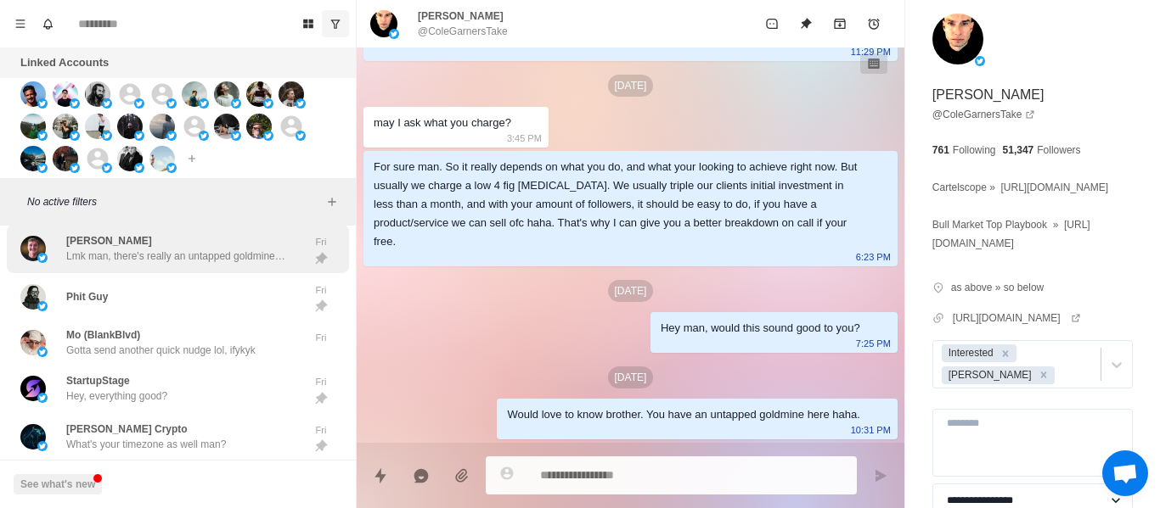
click at [131, 252] on p "Lmk man, there's really an untapped goldmine here" at bounding box center [176, 256] width 221 height 15
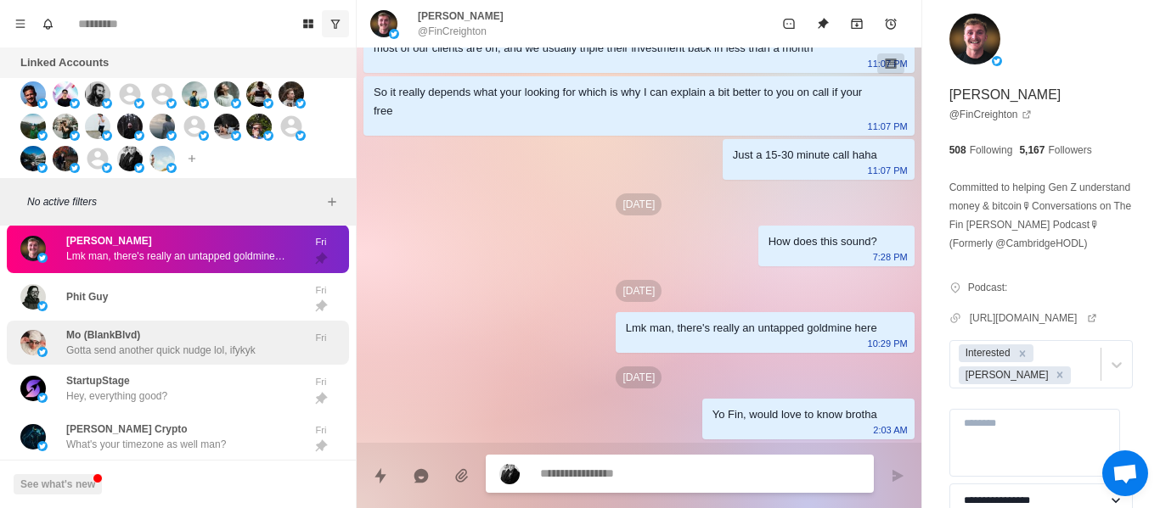
drag, startPoint x: 154, startPoint y: 294, endPoint x: 157, endPoint y: 330, distance: 36.6
click at [153, 294] on div "Phit Guy" at bounding box center [159, 297] width 279 height 35
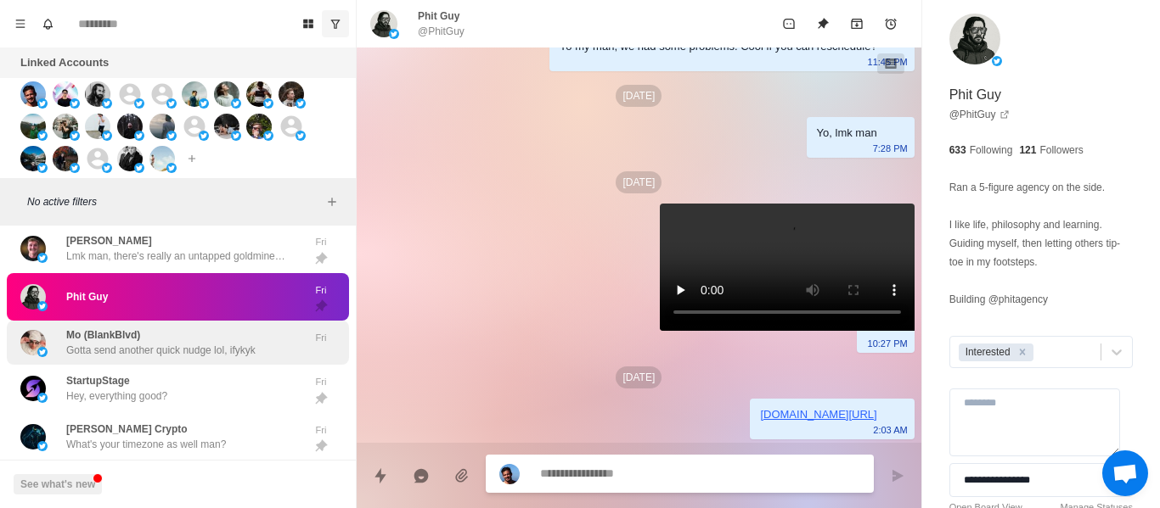
click at [154, 329] on div "Mo (BlankBlvd) Gotta send another quick nudge lol, ifykyk" at bounding box center [160, 343] width 189 height 31
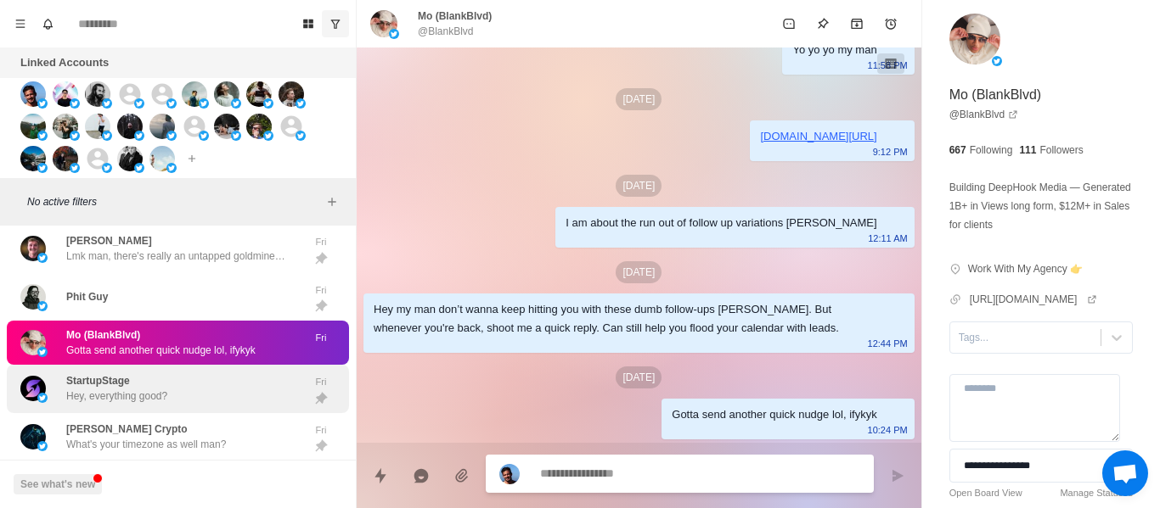
click at [158, 383] on div "StartupStage Hey, everything good?" at bounding box center [116, 388] width 101 height 31
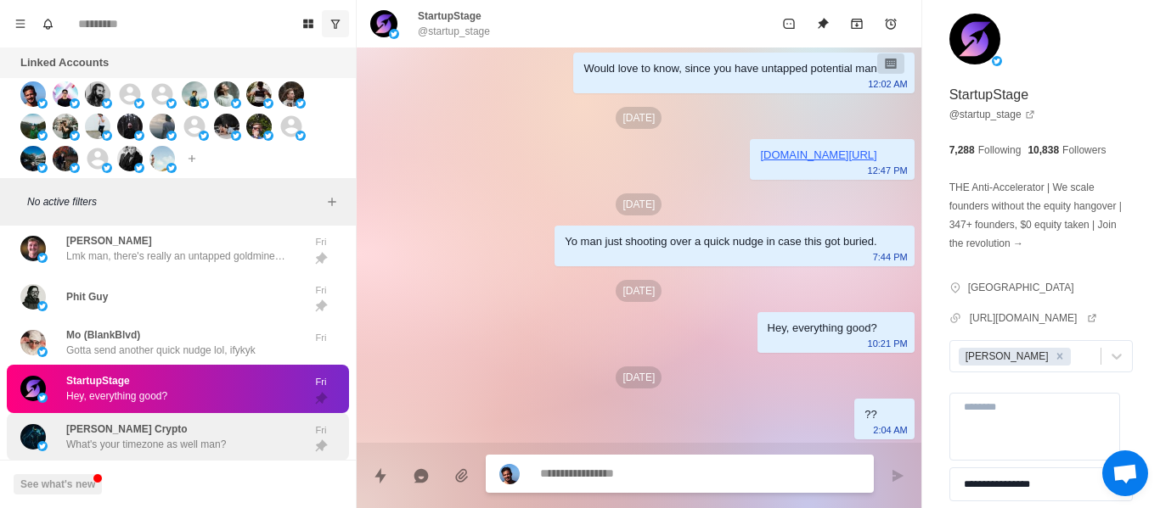
scroll to position [730, 0]
click at [160, 418] on div "[PERSON_NAME] Crypto What's your timezone as well man? Fri" at bounding box center [178, 437] width 342 height 48
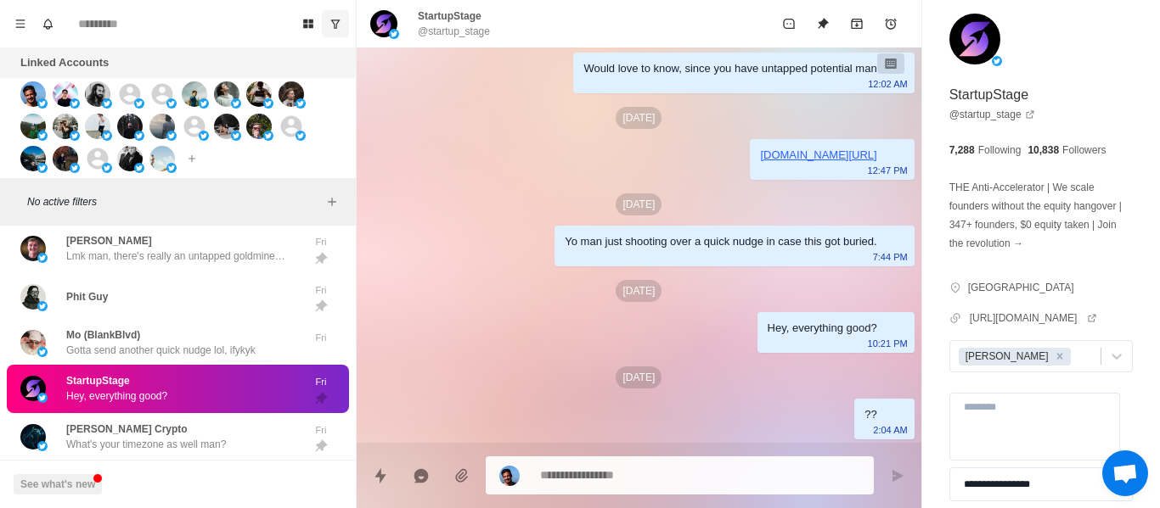
scroll to position [0, 0]
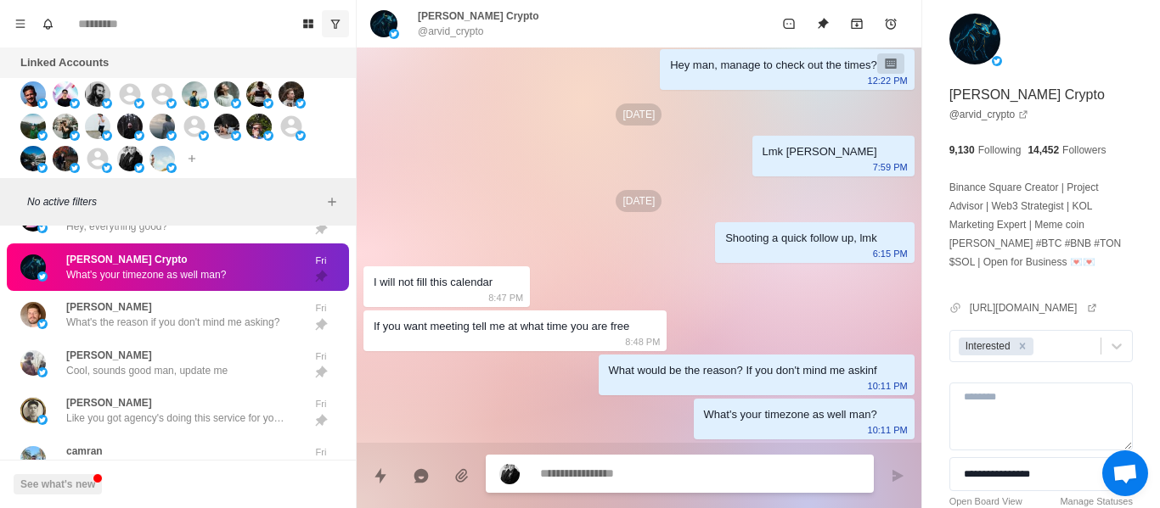
click at [587, 471] on textarea at bounding box center [700, 474] width 320 height 25
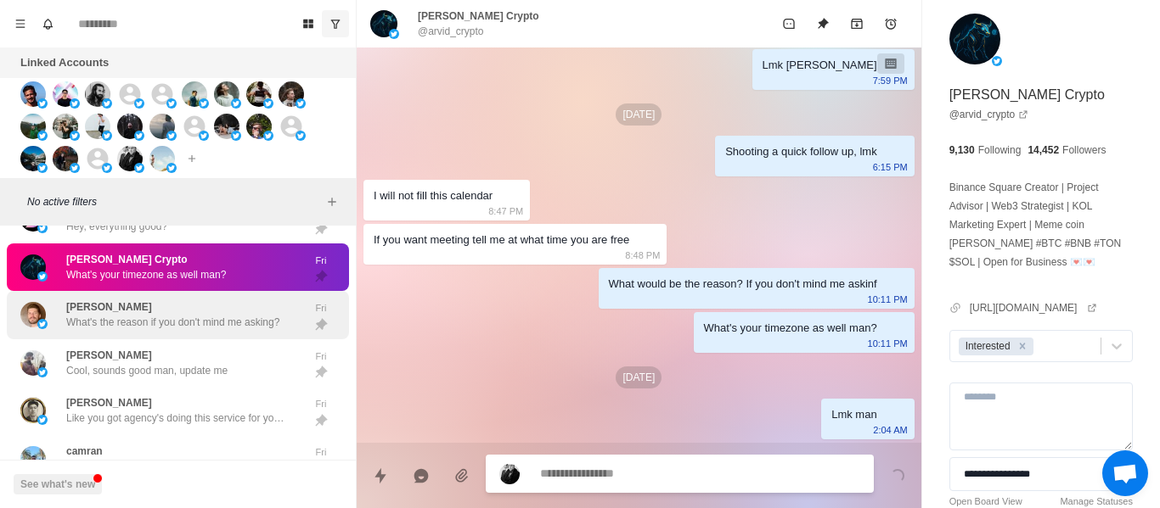
click at [189, 317] on p "What's the reason if you don't mind me asking?" at bounding box center [172, 322] width 213 height 15
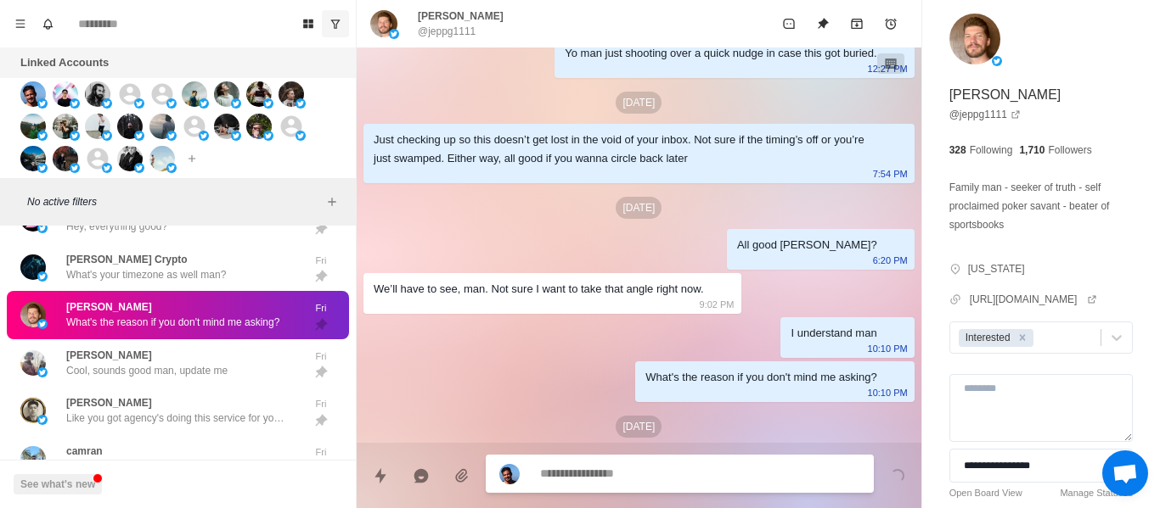
scroll to position [582, 0]
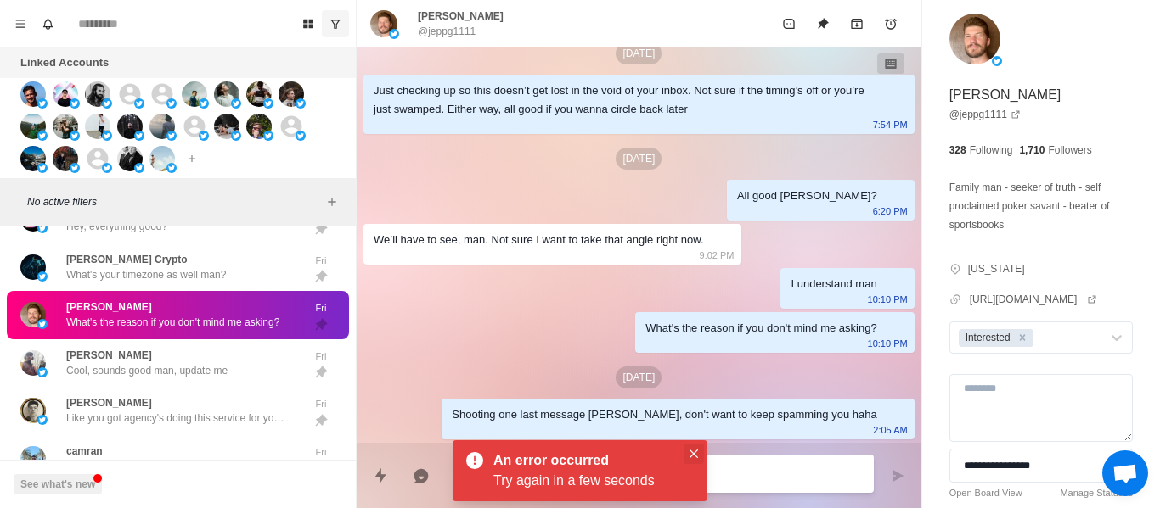
click at [696, 454] on icon "Close" at bounding box center [693, 454] width 8 height 8
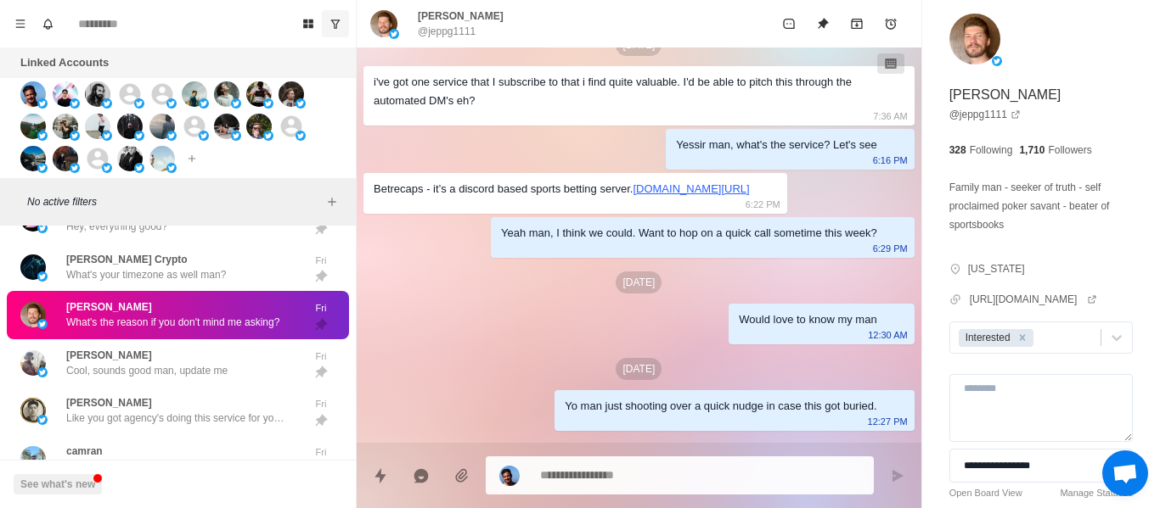
scroll to position [0, 0]
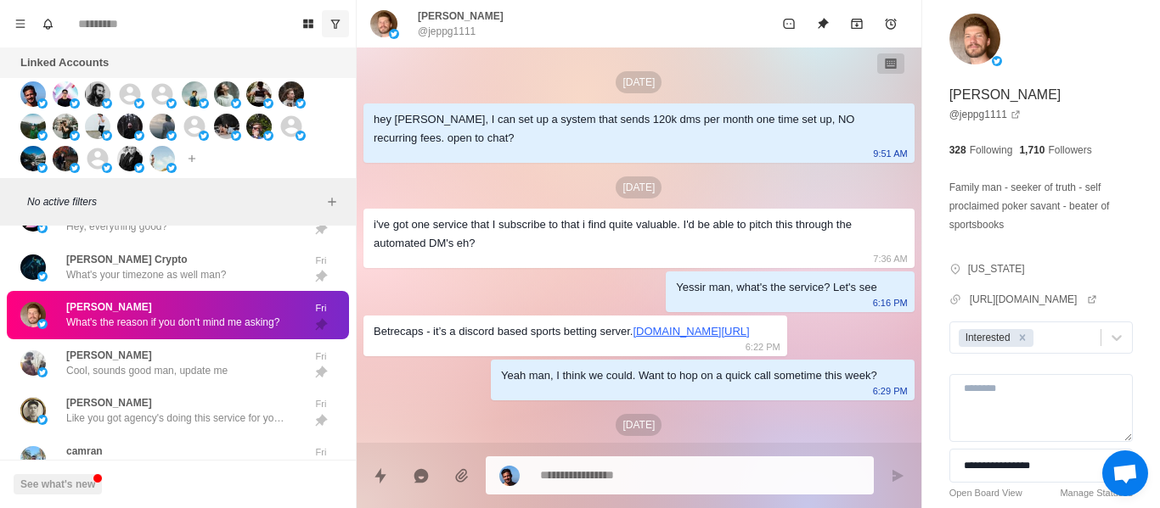
click at [434, 33] on p "@jeppg1111" at bounding box center [447, 31] width 58 height 15
copy div "@jeppg1111"
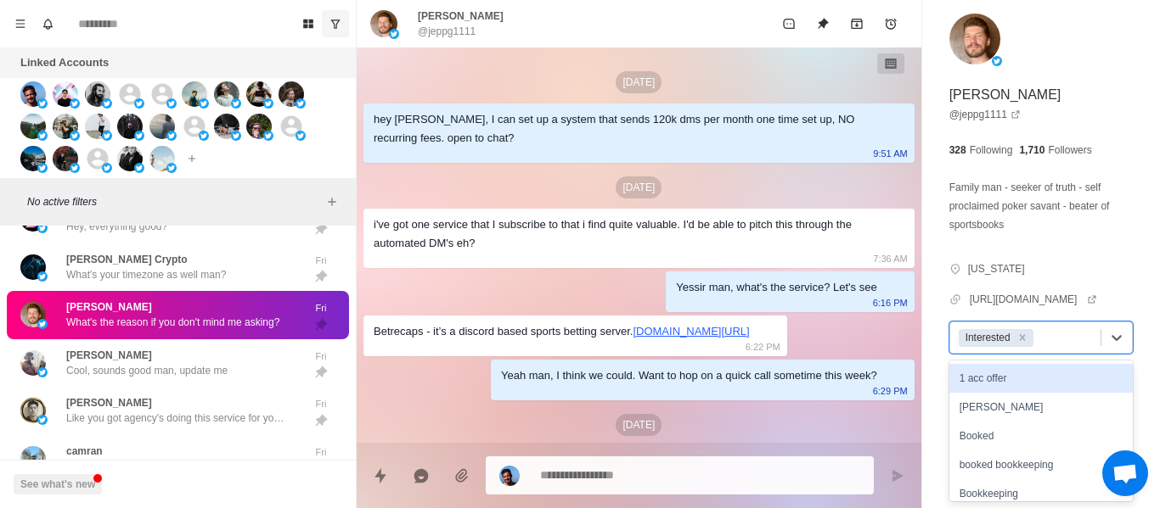
click at [1010, 340] on div "Interested" at bounding box center [986, 338] width 53 height 18
click at [989, 121] on link "@ jeppg1111" at bounding box center [984, 114] width 71 height 15
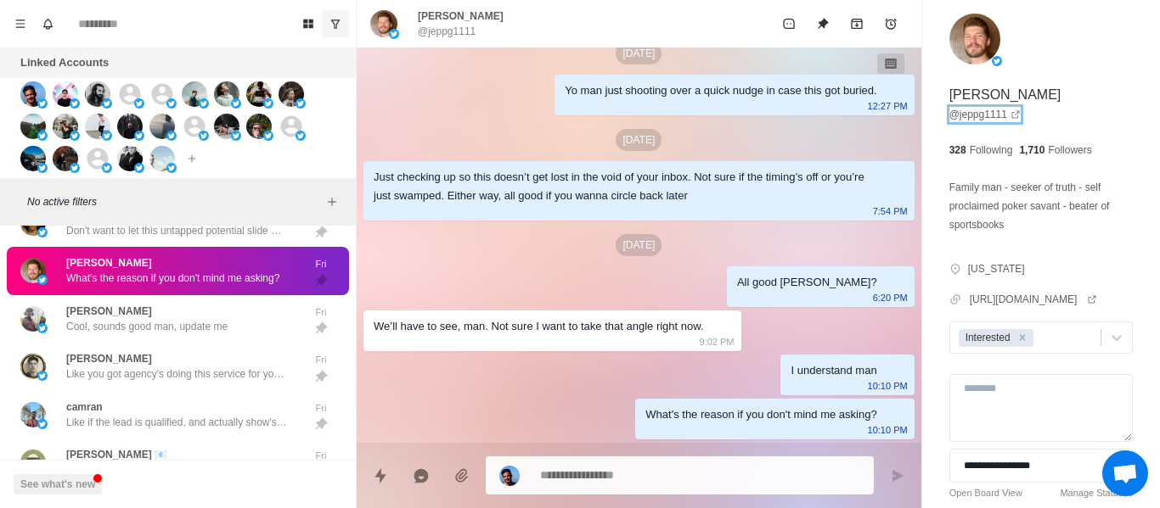
scroll to position [181, 0]
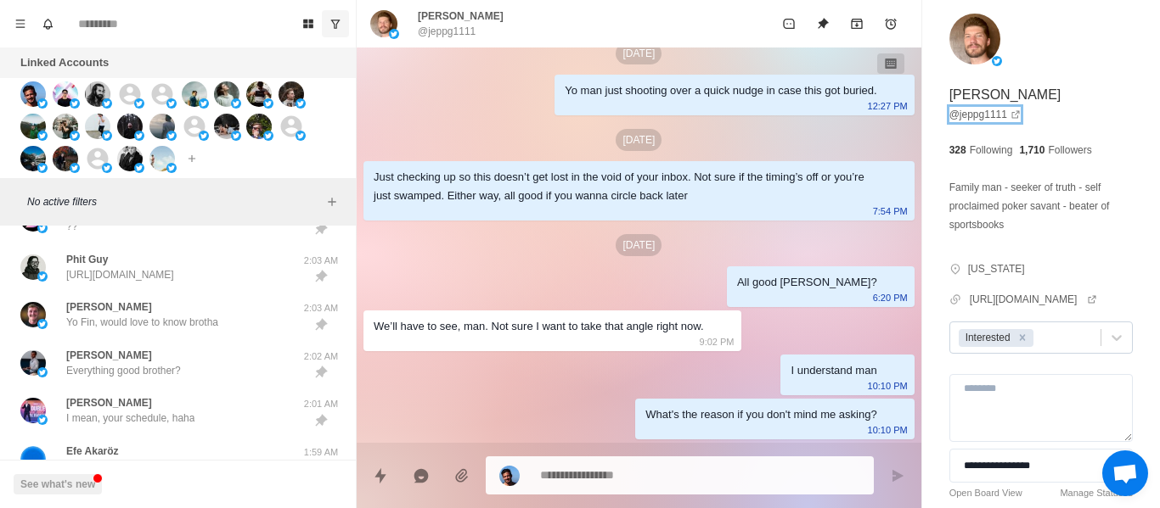
click at [1014, 339] on div "Remove Interested" at bounding box center [1022, 338] width 19 height 18
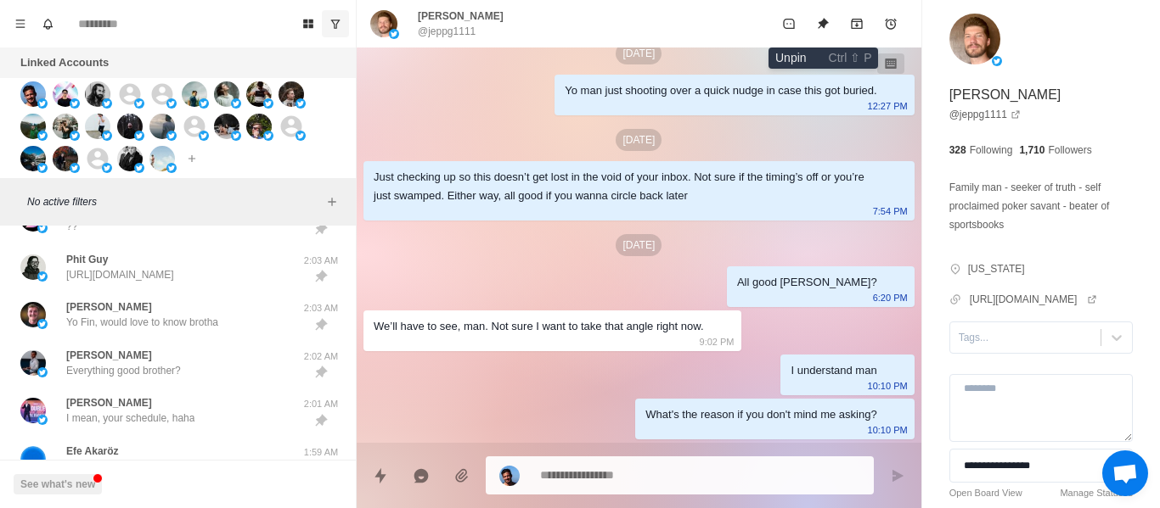
drag, startPoint x: 817, startPoint y: 24, endPoint x: 806, endPoint y: 257, distance: 233.7
click at [817, 24] on icon "Unpin" at bounding box center [823, 24] width 14 height 14
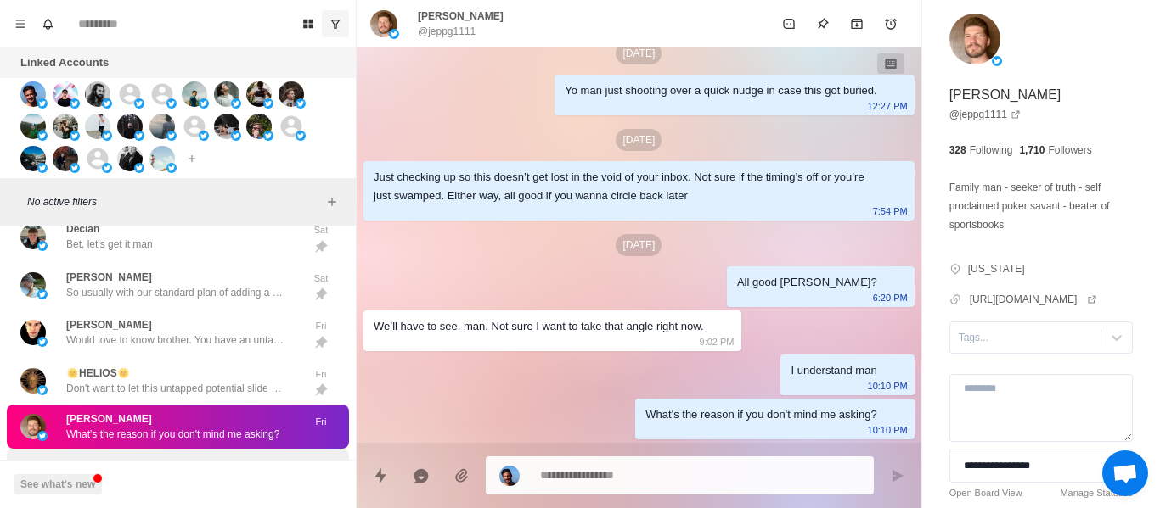
scroll to position [2218, 0]
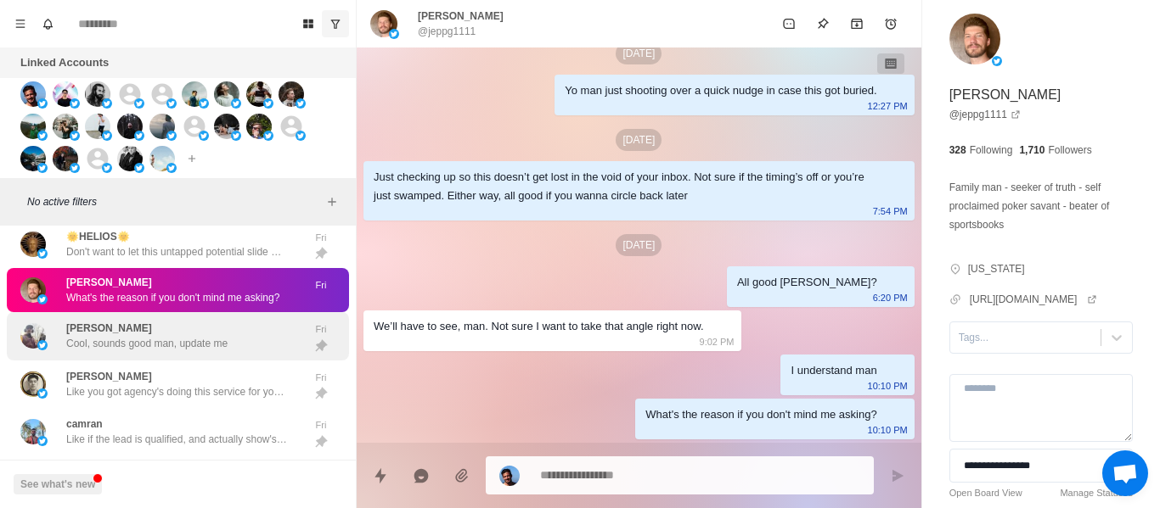
click at [247, 331] on div "[PERSON_NAME] Cool, sounds good man, update me" at bounding box center [159, 336] width 279 height 35
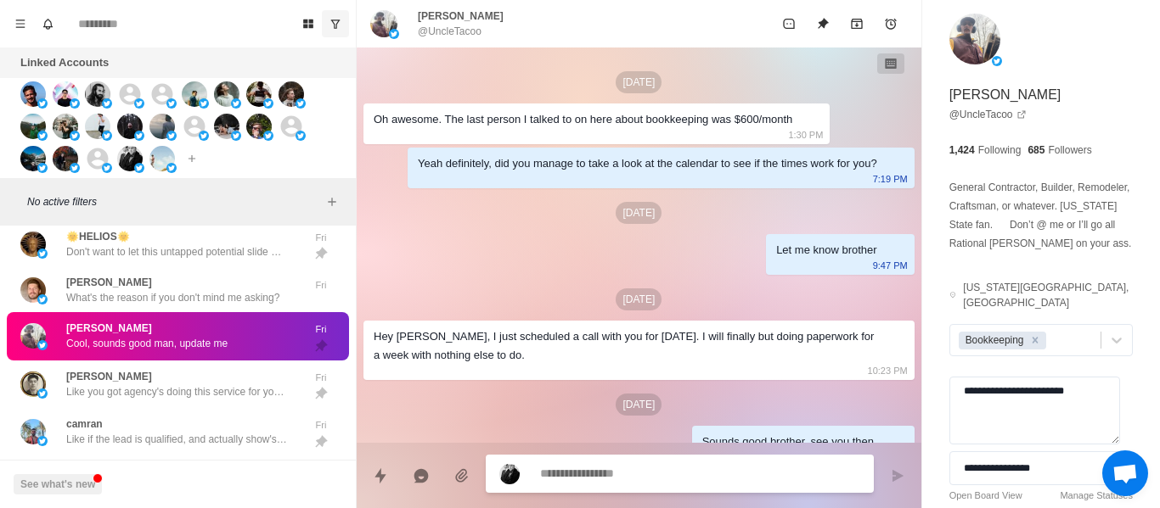
scroll to position [3171, 0]
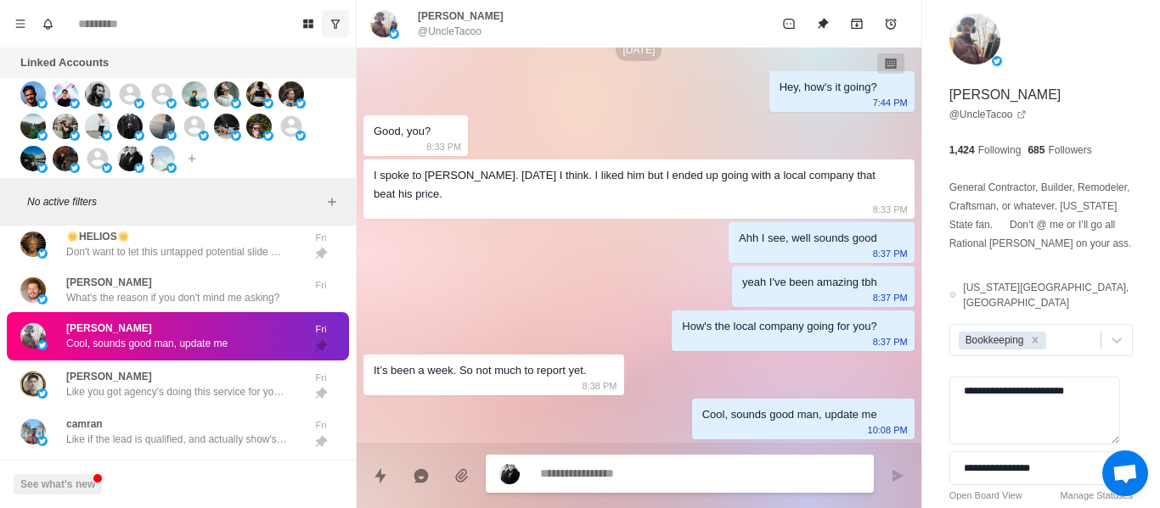
drag, startPoint x: 1083, startPoint y: 377, endPoint x: 926, endPoint y: 378, distance: 157.0
click at [932, 378] on div "**********" at bounding box center [1041, 289] width 238 height 578
click at [1029, 334] on icon "Remove Bookkeeping" at bounding box center [1035, 340] width 12 height 12
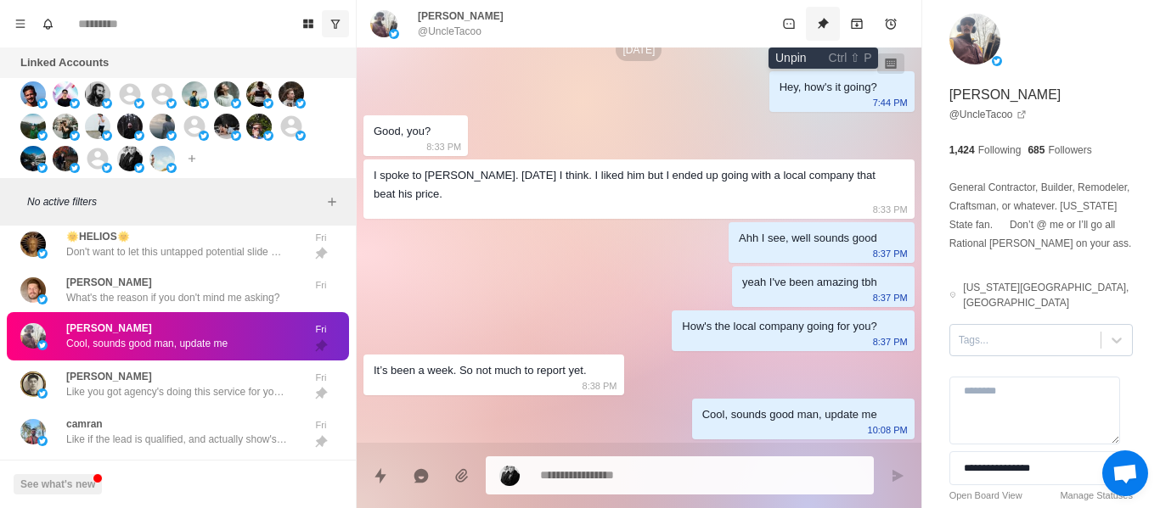
drag, startPoint x: 816, startPoint y: 11, endPoint x: 730, endPoint y: 183, distance: 192.5
click at [816, 13] on button "Unpin" at bounding box center [823, 24] width 34 height 34
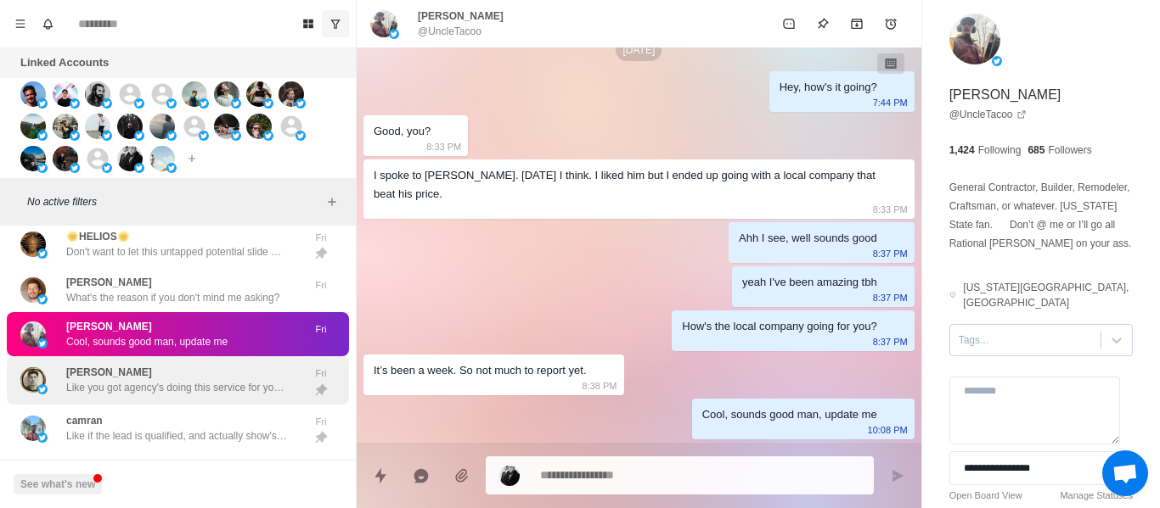
click at [172, 368] on div "[PERSON_NAME] Like you got agency's doing this service for you currently, or do…" at bounding box center [176, 380] width 221 height 31
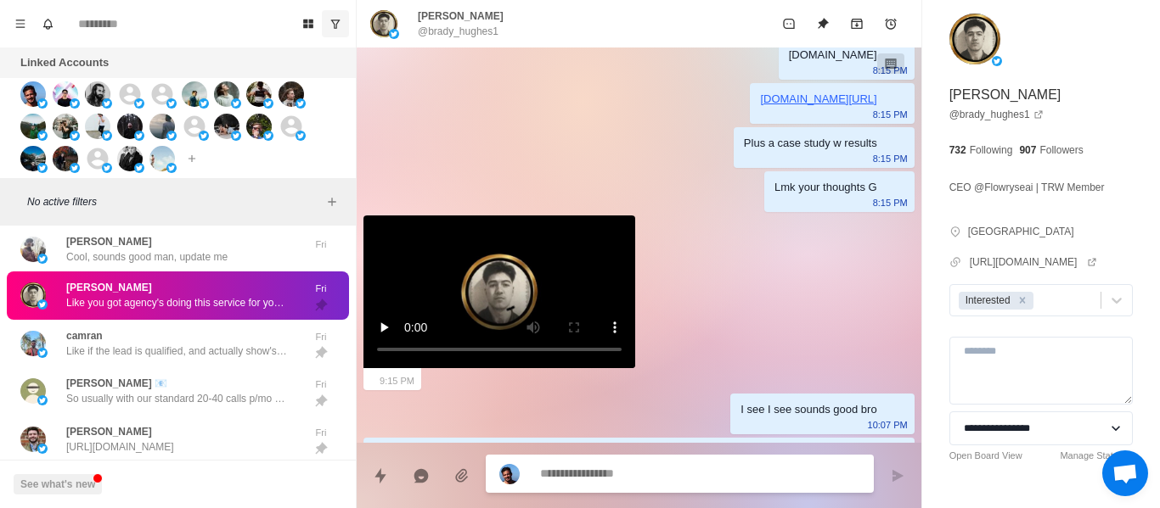
scroll to position [854, 0]
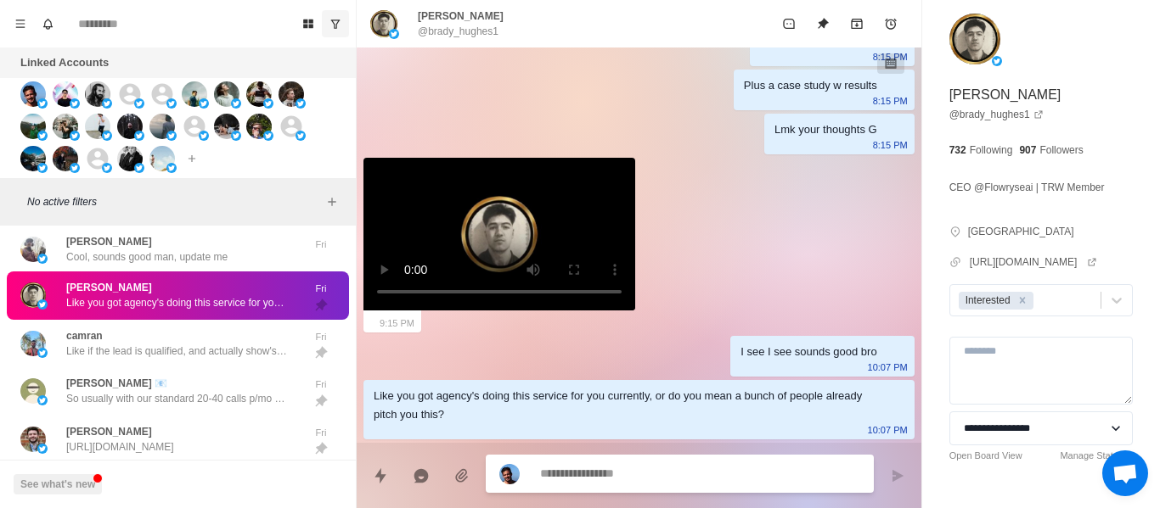
click at [591, 476] on textarea at bounding box center [700, 474] width 320 height 25
click at [591, 474] on textarea at bounding box center [700, 474] width 320 height 25
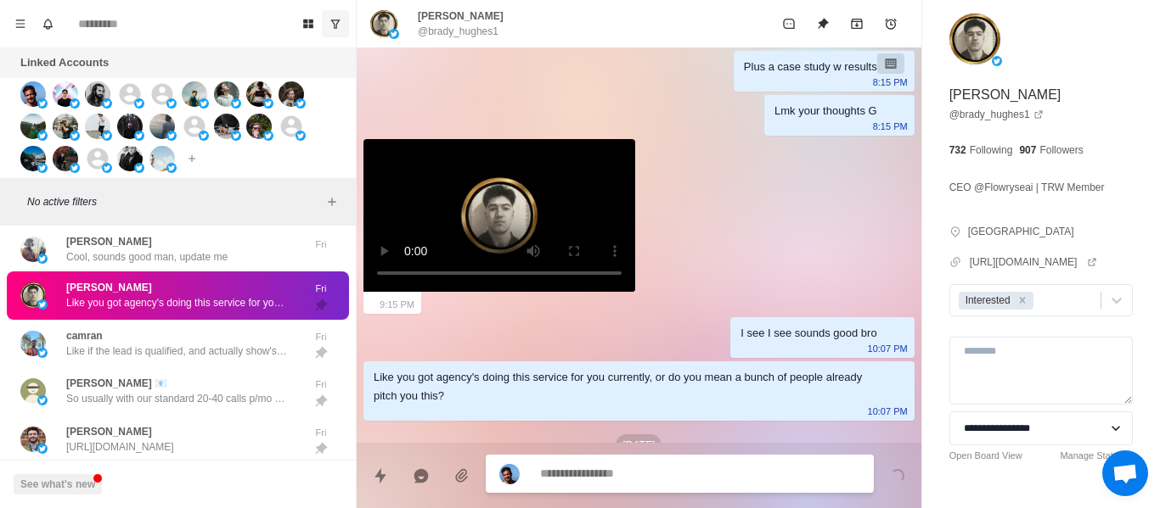
scroll to position [941, 0]
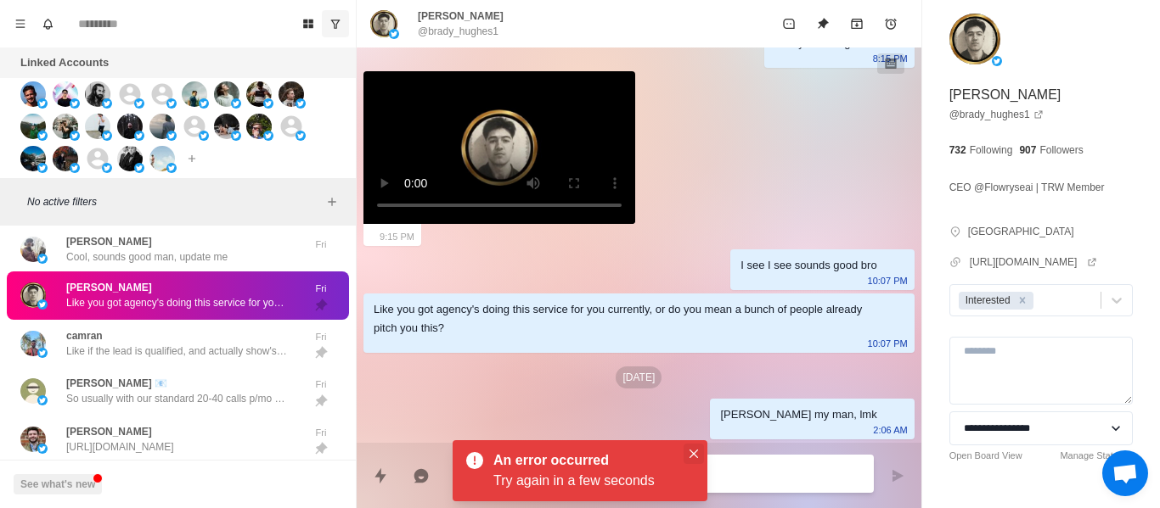
click at [703, 457] on button "Close" at bounding box center [693, 454] width 20 height 20
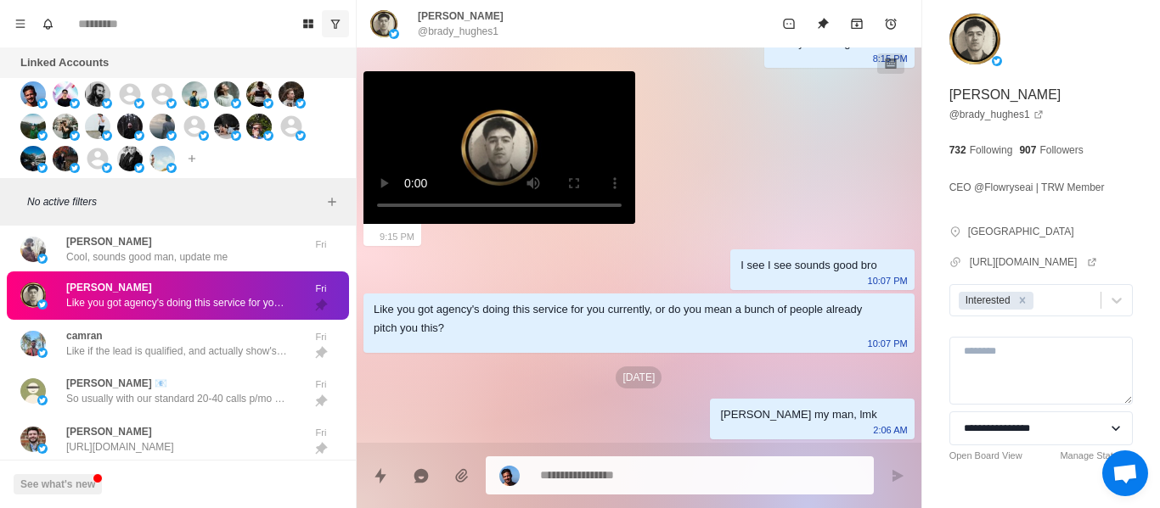
click at [460, 34] on p "@brady_hughes1" at bounding box center [458, 31] width 81 height 15
click at [455, 34] on p "@brady_hughes1" at bounding box center [458, 31] width 81 height 15
drag, startPoint x: 455, startPoint y: 34, endPoint x: 439, endPoint y: 30, distance: 16.7
click at [439, 30] on p "@brady_hughes1" at bounding box center [458, 31] width 81 height 15
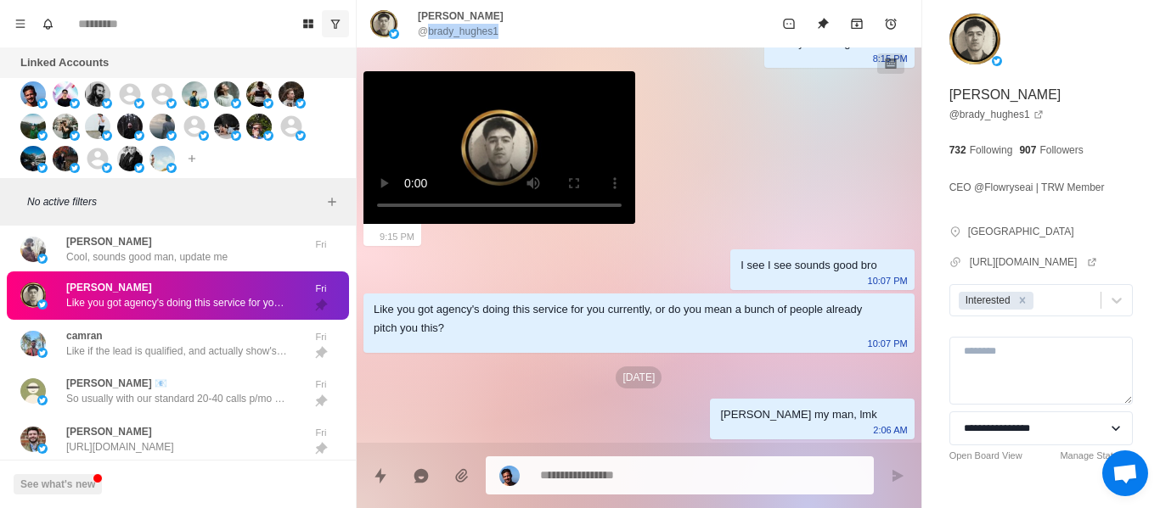
click at [438, 30] on p "@brady_hughes1" at bounding box center [458, 31] width 81 height 15
copy div "@brady_hughes1"
drag, startPoint x: 568, startPoint y: 415, endPoint x: 550, endPoint y: 430, distance: 22.9
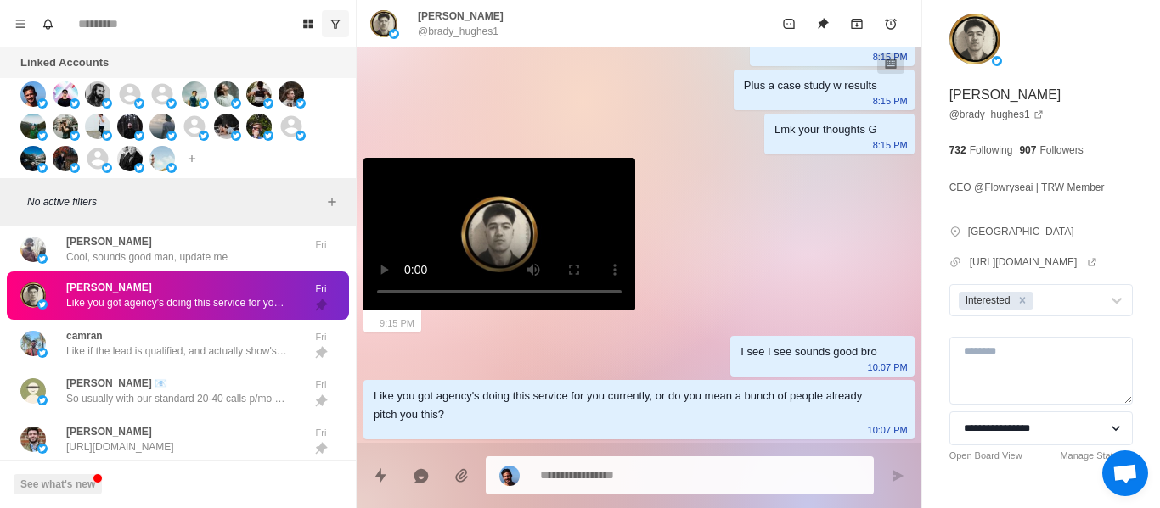
scroll to position [854, 0]
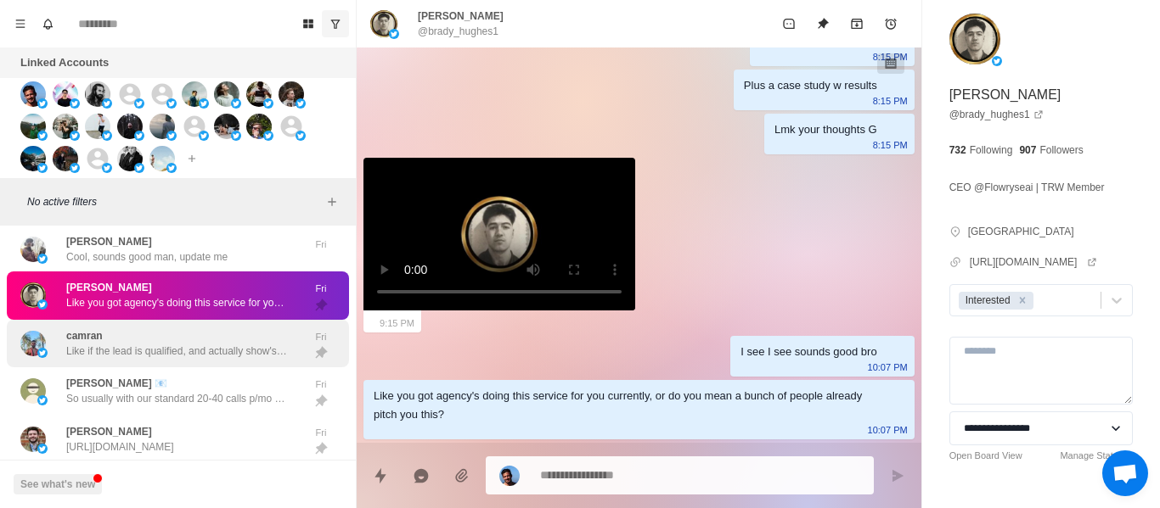
click at [84, 335] on p "camran" at bounding box center [84, 335] width 36 height 15
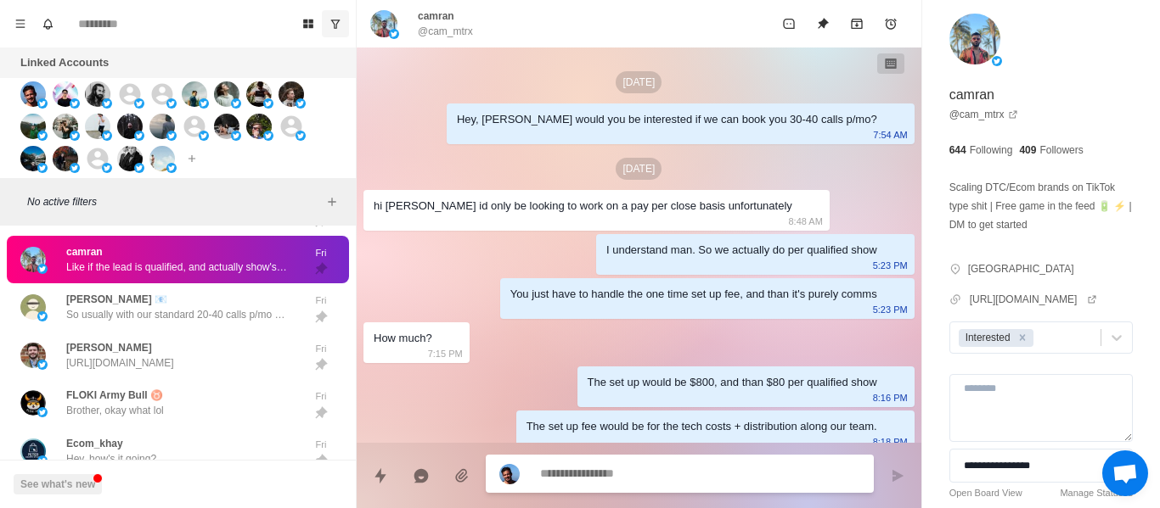
scroll to position [100, 0]
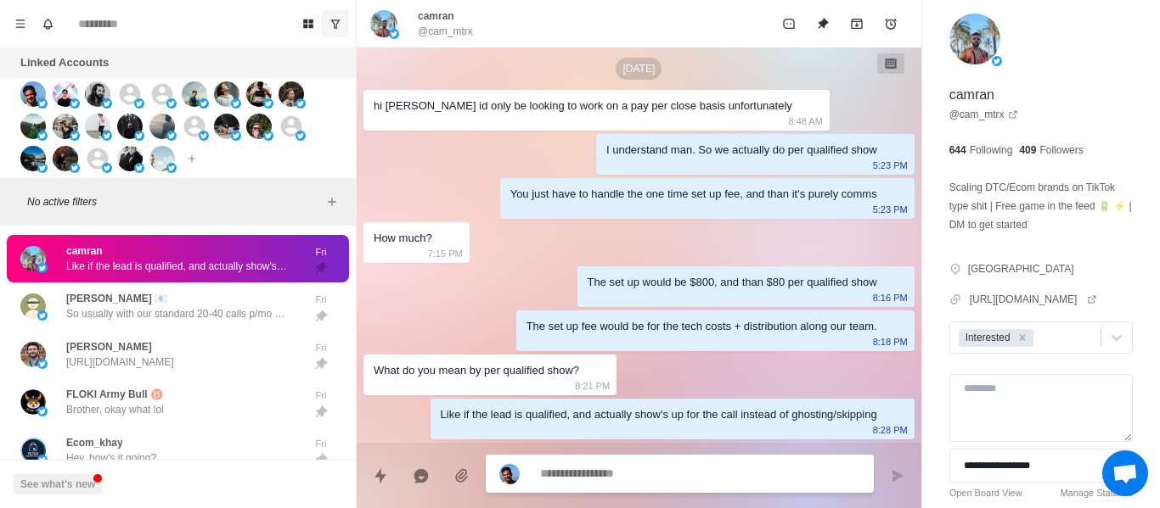
click at [580, 479] on textarea at bounding box center [700, 474] width 320 height 25
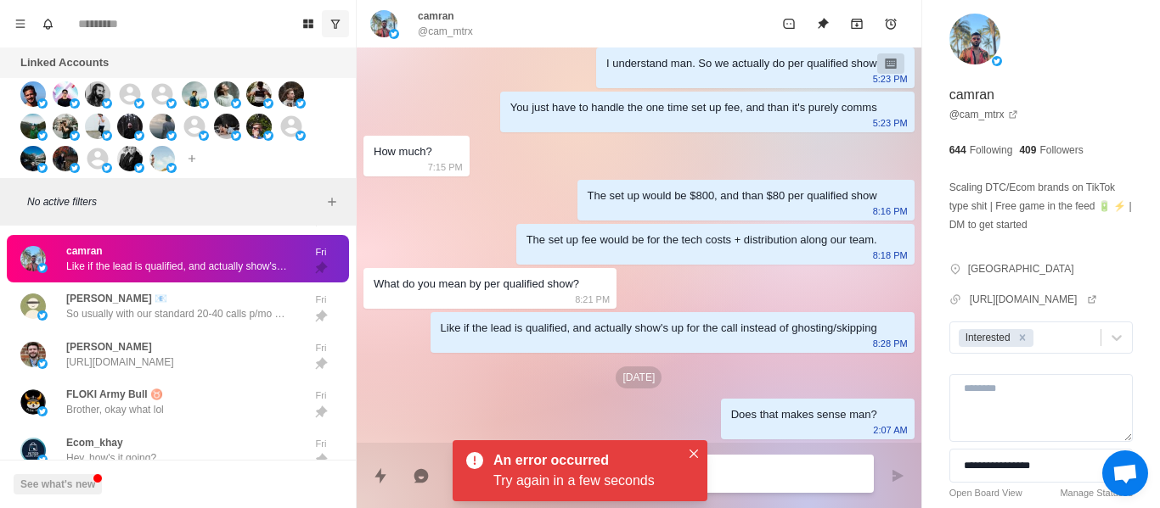
click at [715, 240] on div "The set up fee would be for the tech costs + distribution along our team." at bounding box center [701, 240] width 351 height 19
click at [696, 460] on button "Close" at bounding box center [693, 454] width 20 height 20
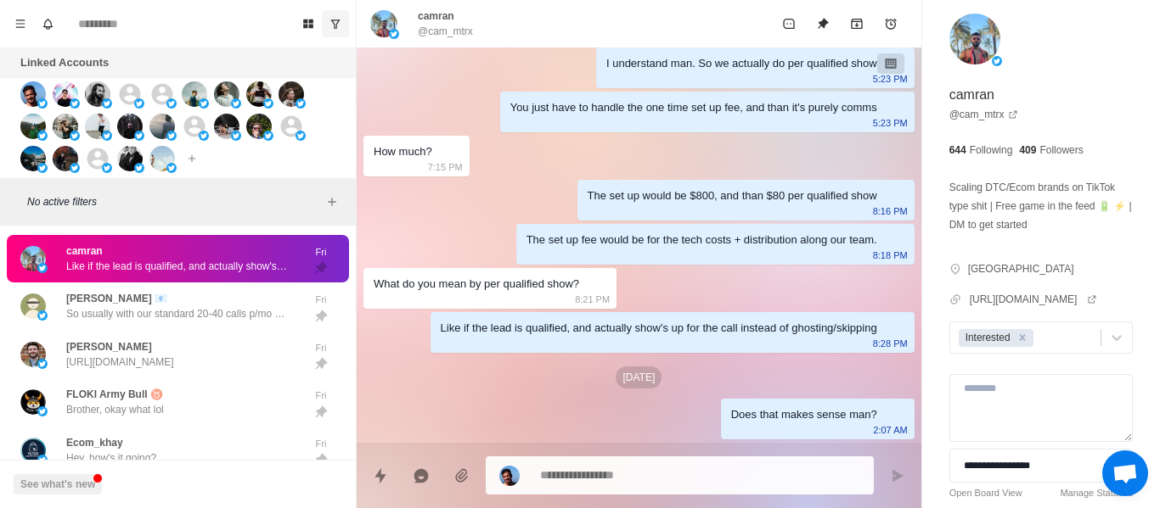
click at [438, 42] on div "camran @cam_mtrx" at bounding box center [639, 24] width 564 height 48
click at [441, 36] on p "@cam_mtrx" at bounding box center [445, 31] width 55 height 15
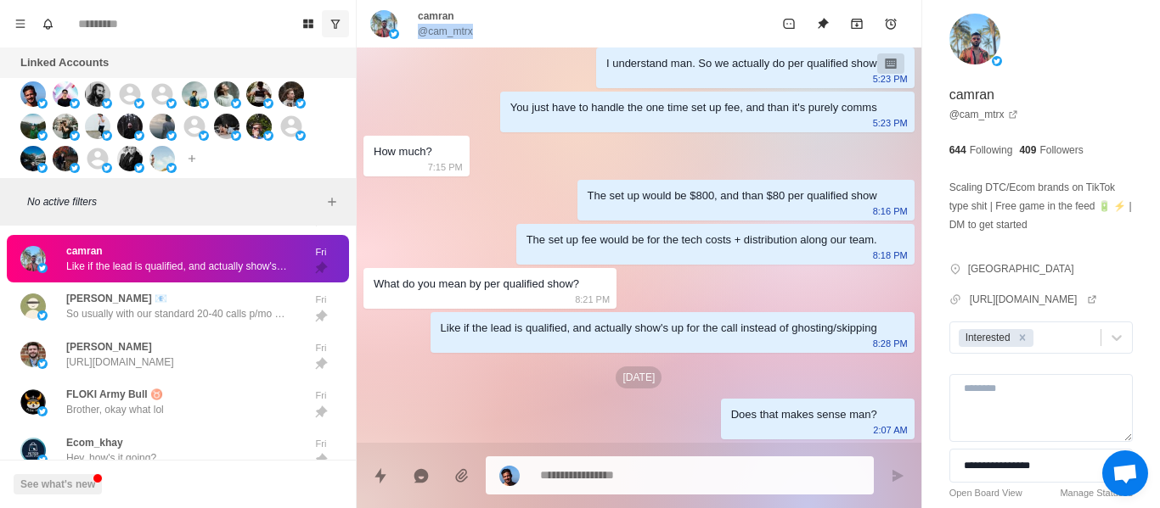
click at [441, 36] on p "@cam_mtrx" at bounding box center [445, 31] width 55 height 15
copy div "@cam_mtrx"
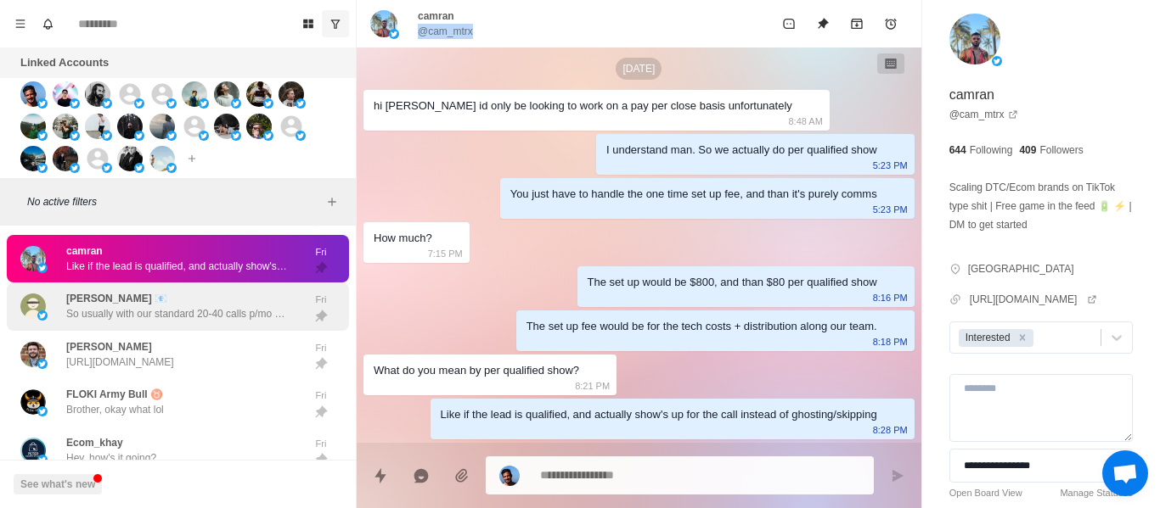
scroll to position [100, 0]
click at [138, 298] on div "[PERSON_NAME] 📧 So usually with our standard 20-40 calls p/mo we charge a low 4…" at bounding box center [176, 306] width 221 height 31
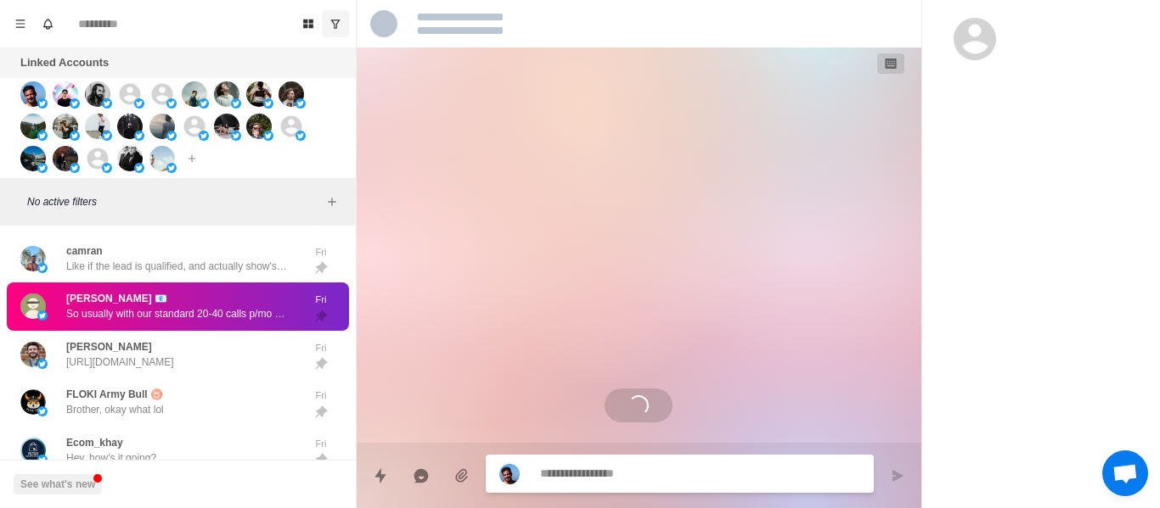
scroll to position [1474, 0]
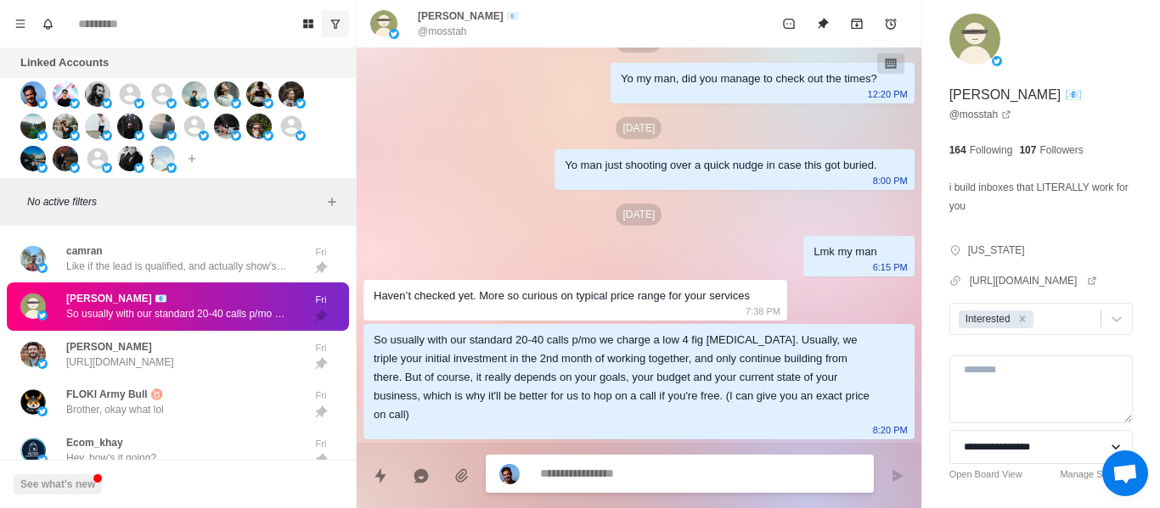
click at [576, 472] on textarea at bounding box center [700, 474] width 320 height 25
click at [576, 473] on textarea at bounding box center [700, 474] width 320 height 25
click at [577, 475] on textarea at bounding box center [700, 474] width 320 height 25
click at [580, 480] on textarea at bounding box center [700, 474] width 320 height 25
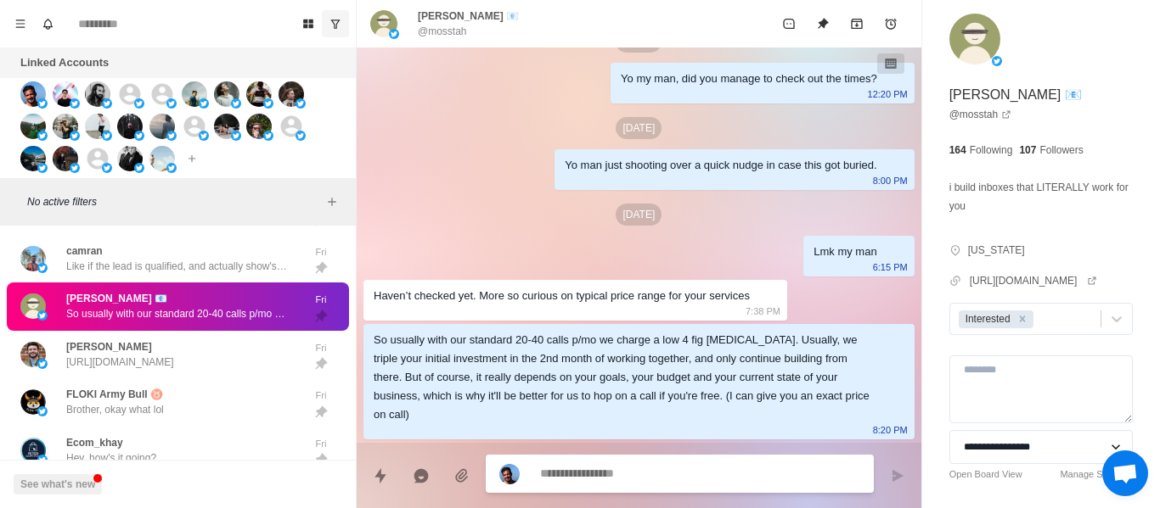
click at [580, 480] on textarea at bounding box center [700, 474] width 320 height 25
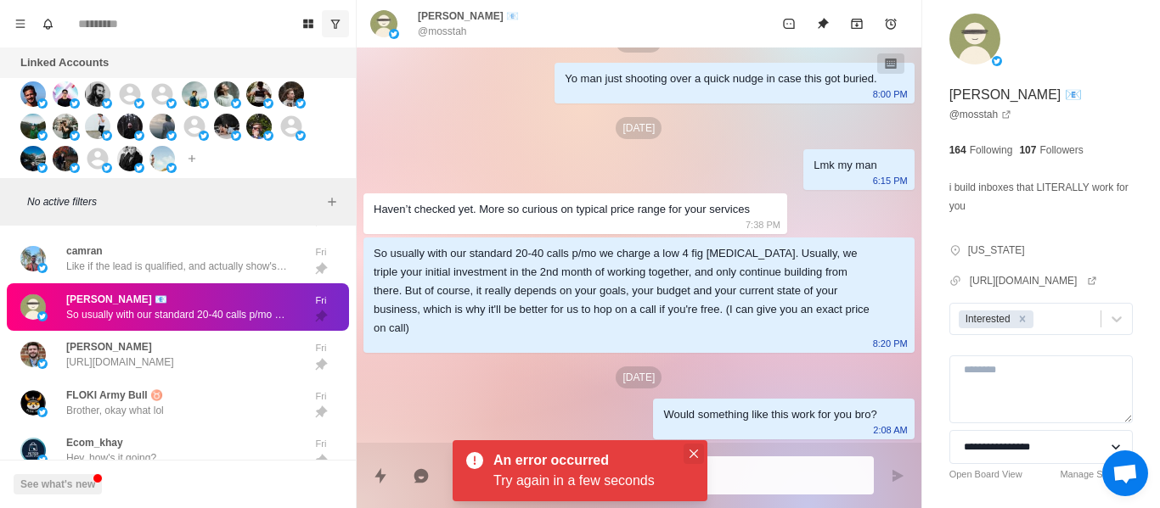
click at [690, 459] on button "Close" at bounding box center [693, 454] width 20 height 20
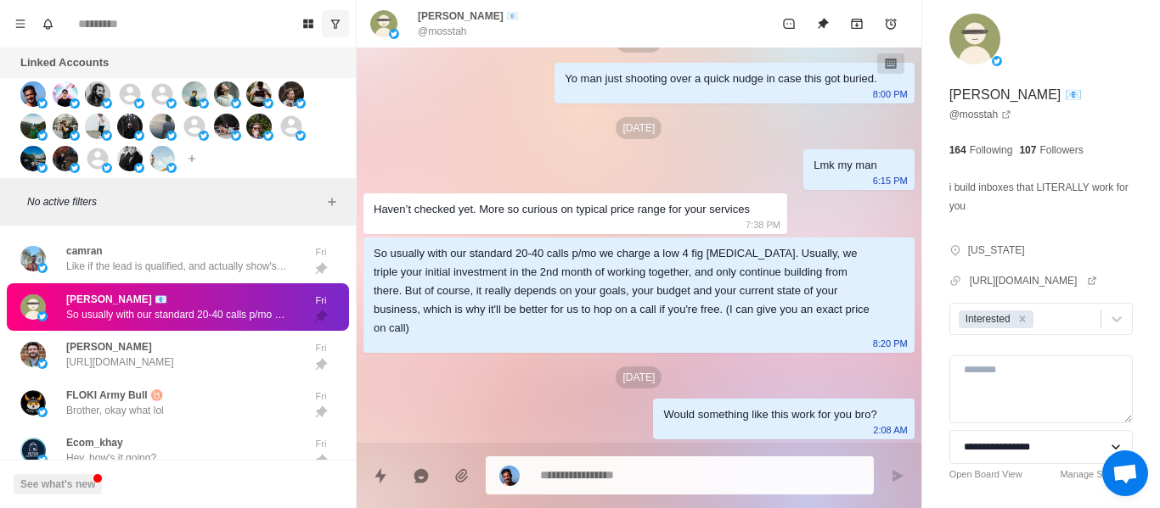
click at [692, 418] on div "Would something like this work for you bro?" at bounding box center [769, 415] width 213 height 19
copy div "Would something like this work for you bro?"
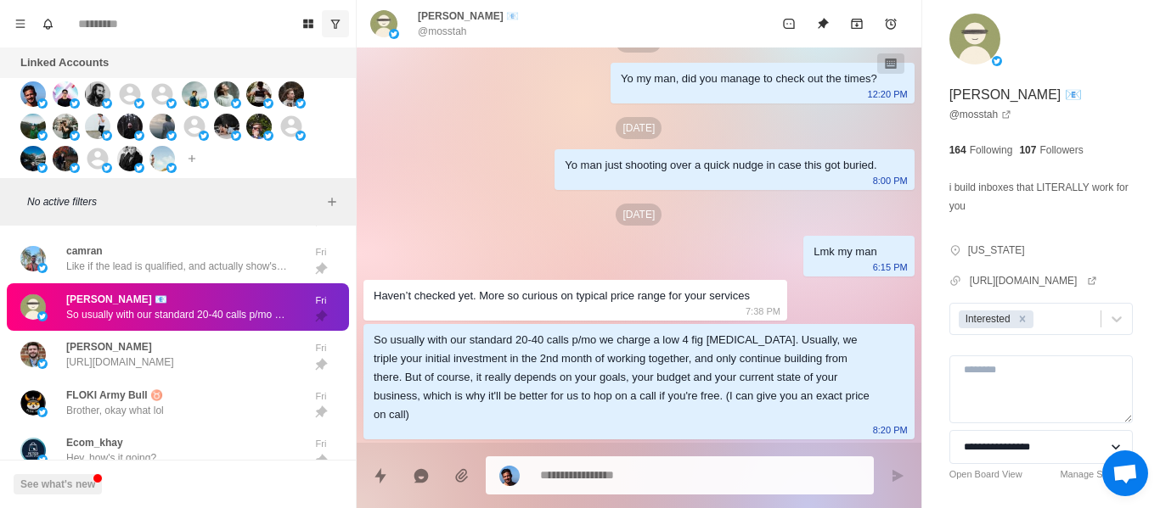
click at [435, 31] on p "@mosstah" at bounding box center [442, 31] width 49 height 15
click at [436, 31] on p "@mosstah" at bounding box center [442, 31] width 49 height 15
click at [437, 31] on p "@mosstah" at bounding box center [442, 31] width 49 height 15
copy div "@mosstah"
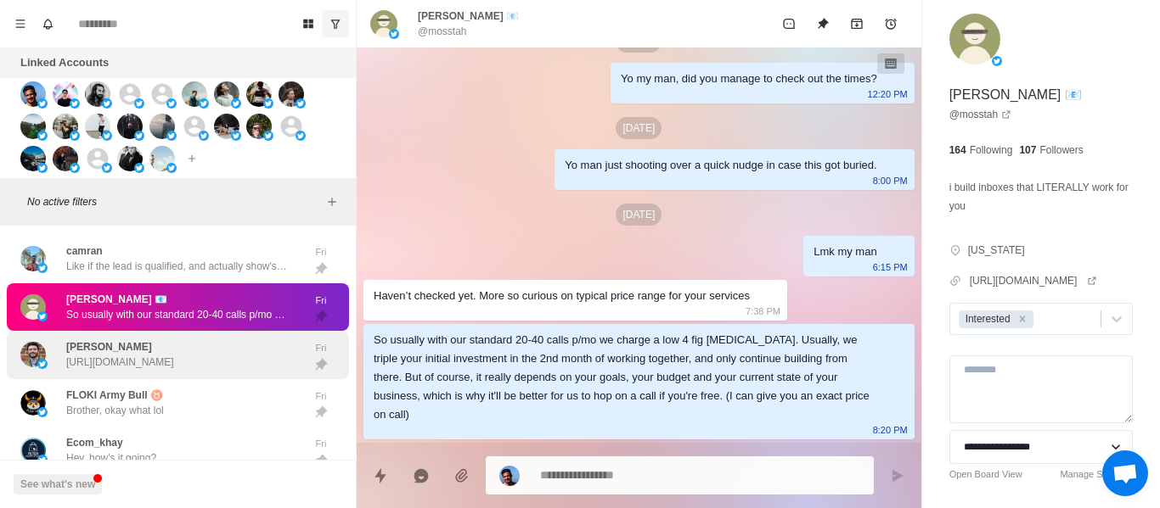
click at [174, 365] on p "[URL][DOMAIN_NAME]" at bounding box center [120, 362] width 108 height 15
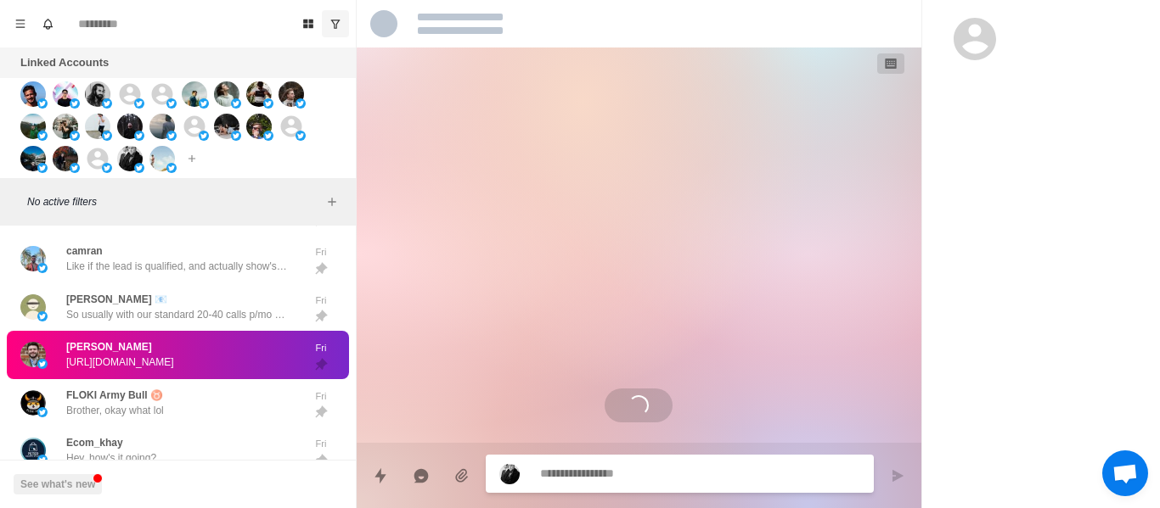
scroll to position [0, 0]
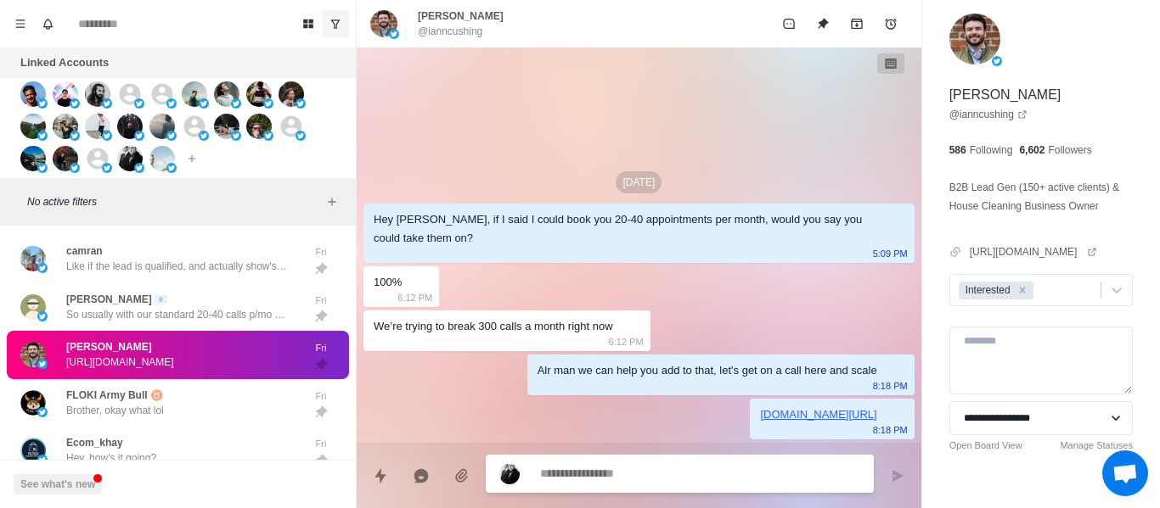
drag, startPoint x: 131, startPoint y: 392, endPoint x: 149, endPoint y: 340, distance: 55.8
click at [132, 391] on p "FLOKI Army Bull ♉️" at bounding box center [114, 395] width 97 height 15
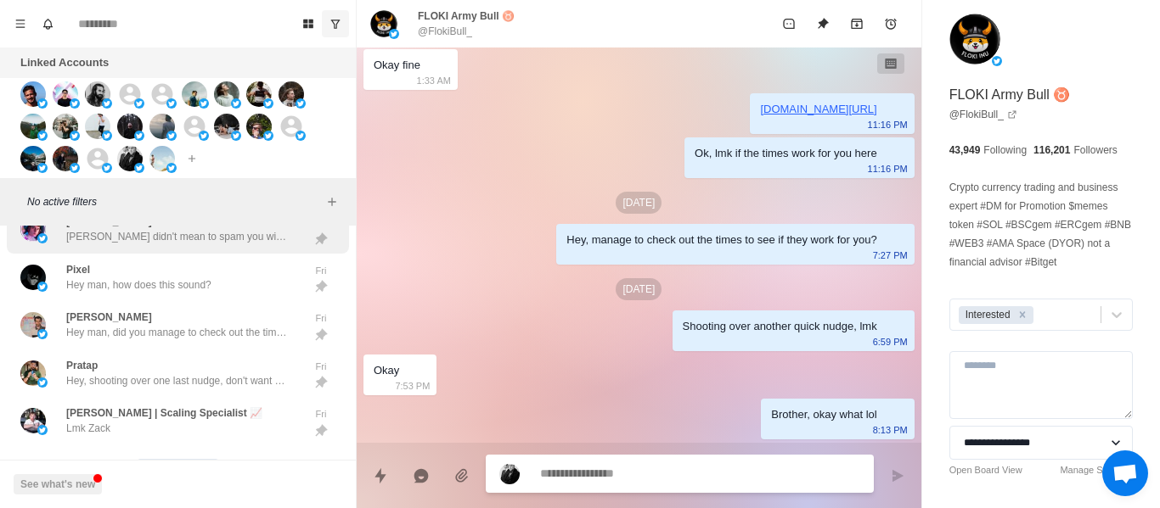
scroll to position [2928, 0]
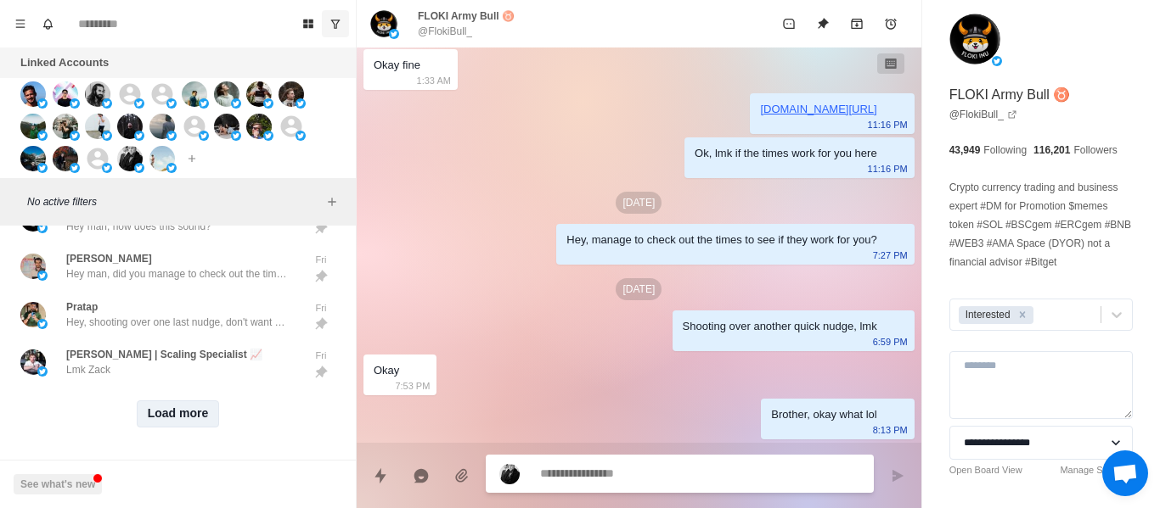
click at [168, 401] on button "Load more" at bounding box center [178, 414] width 83 height 27
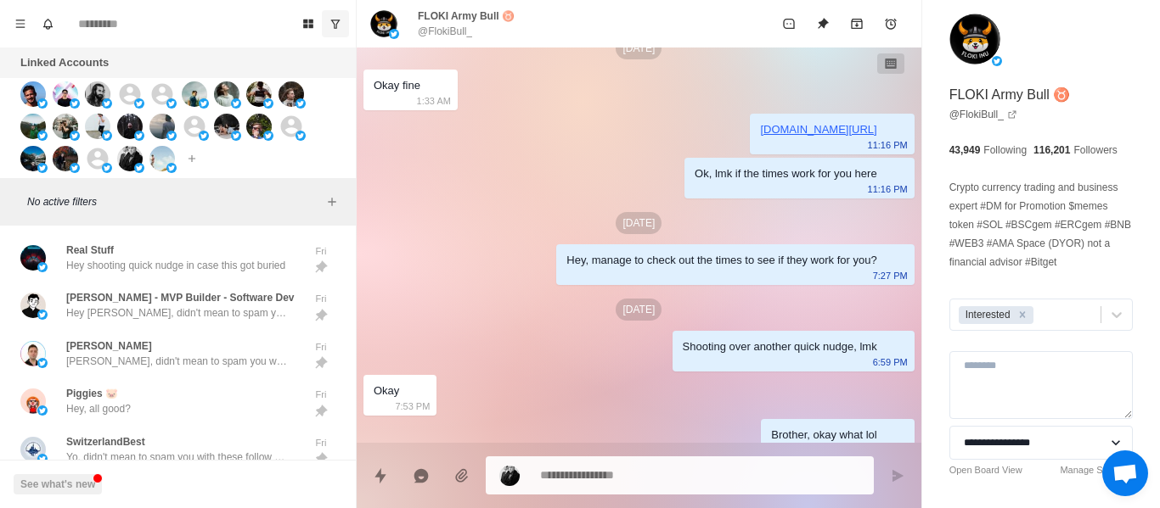
scroll to position [367, 0]
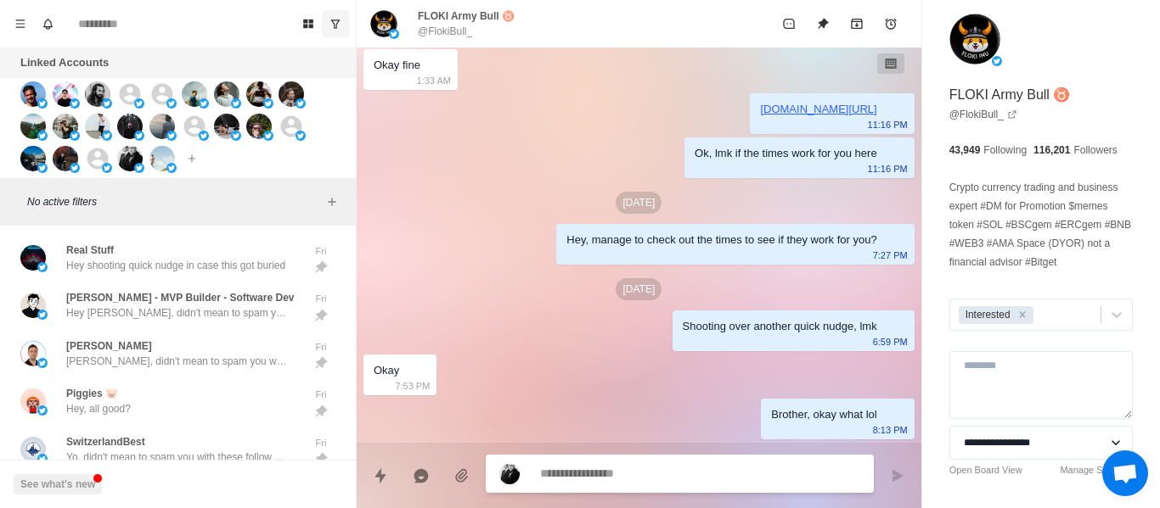
click at [576, 471] on textarea at bounding box center [700, 474] width 320 height 25
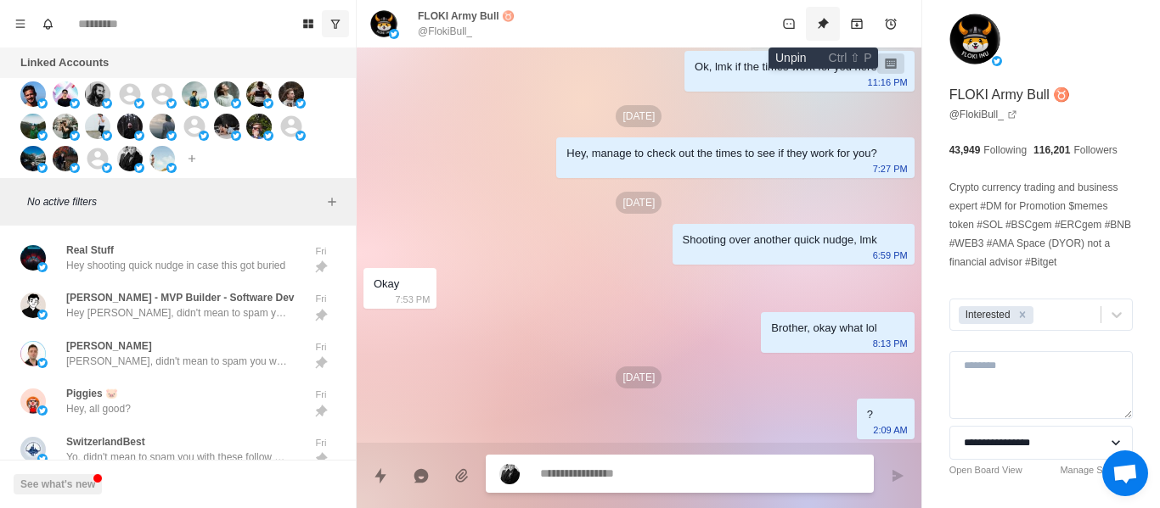
click at [815, 33] on button "Unpin" at bounding box center [823, 24] width 34 height 34
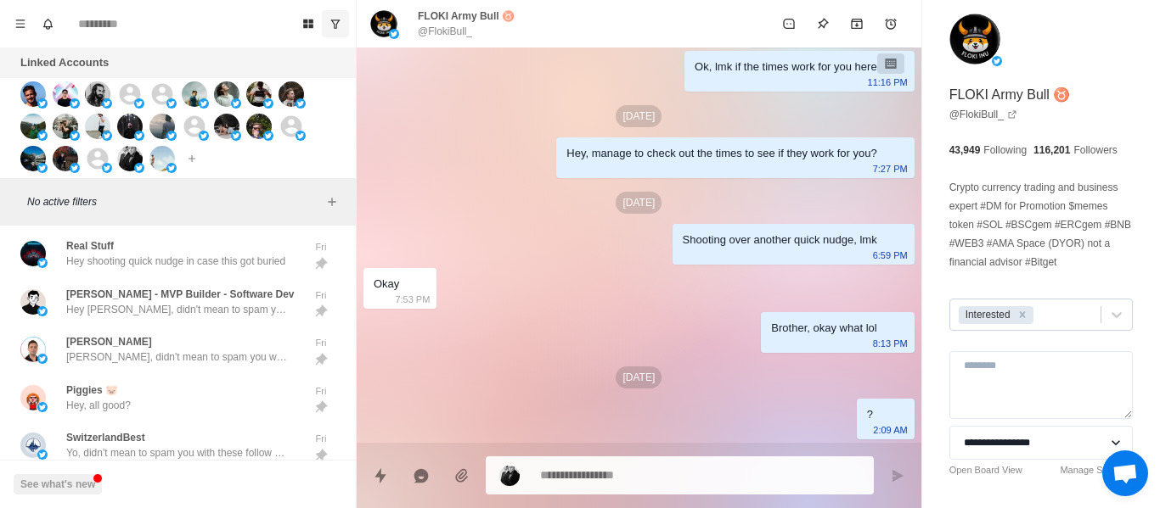
scroll to position [2584, 0]
click at [1019, 314] on icon "Remove Interested" at bounding box center [1022, 315] width 12 height 12
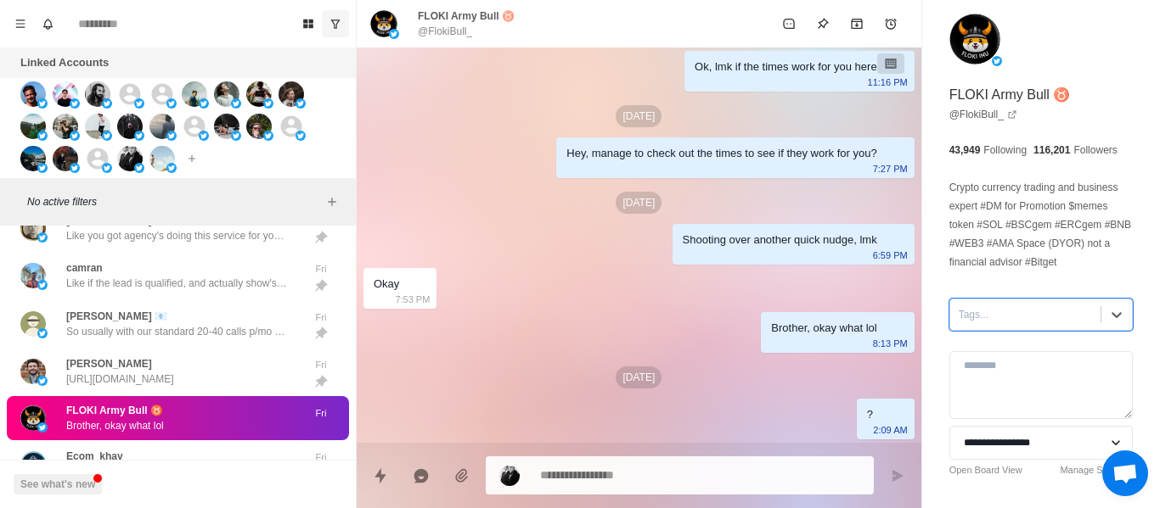
scroll to position [2500, 0]
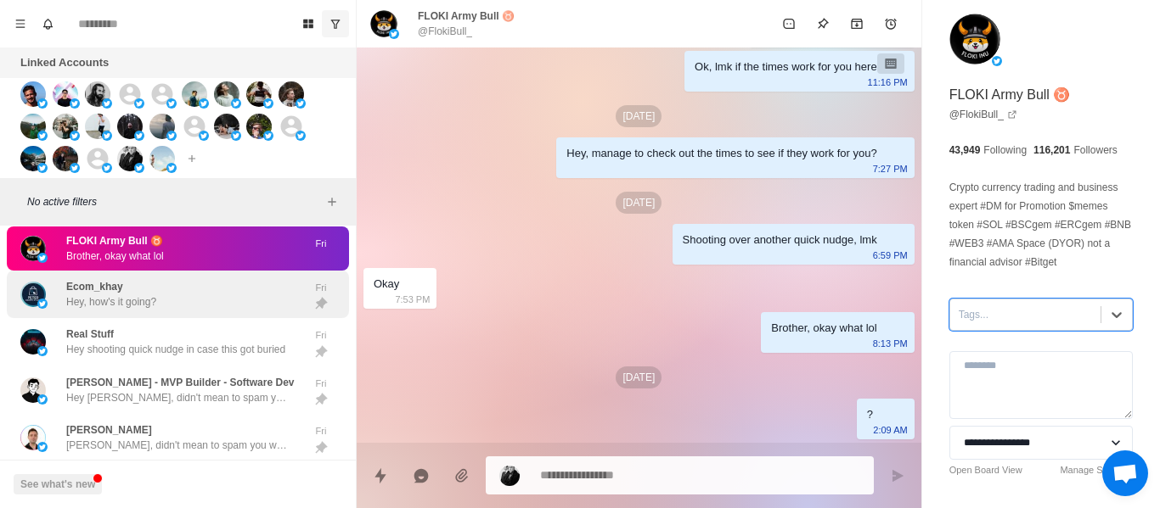
click at [187, 310] on div "Ecom_khay Hey, how's it going?" at bounding box center [159, 295] width 279 height 35
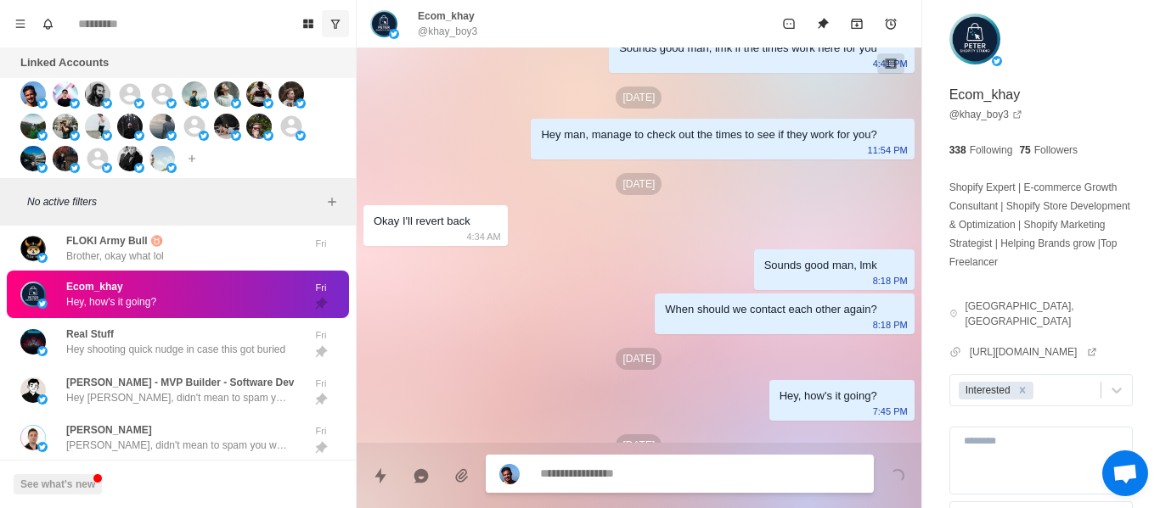
scroll to position [1283, 0]
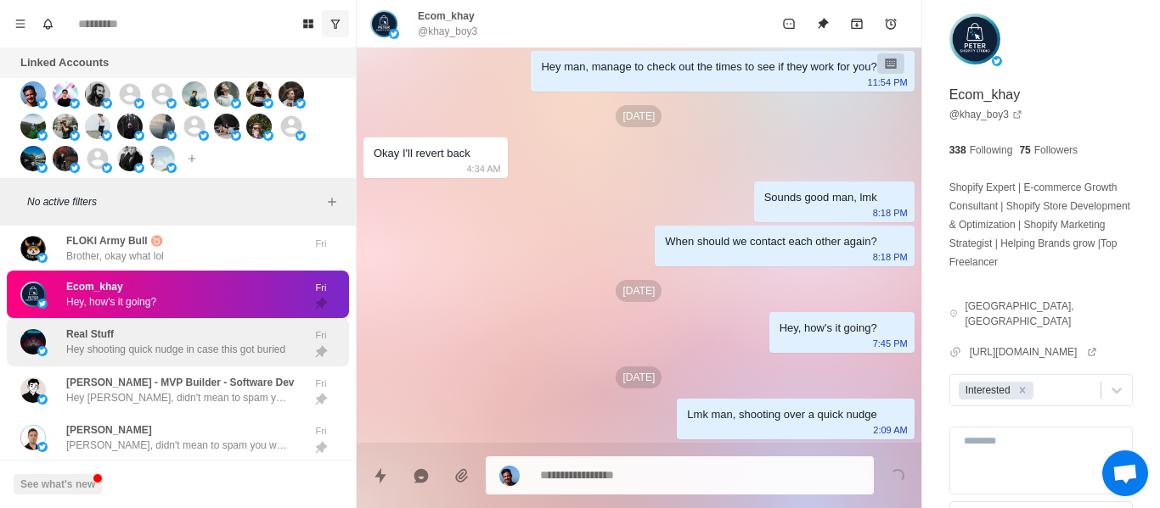
click at [109, 340] on p "Real Stuff" at bounding box center [90, 334] width 48 height 15
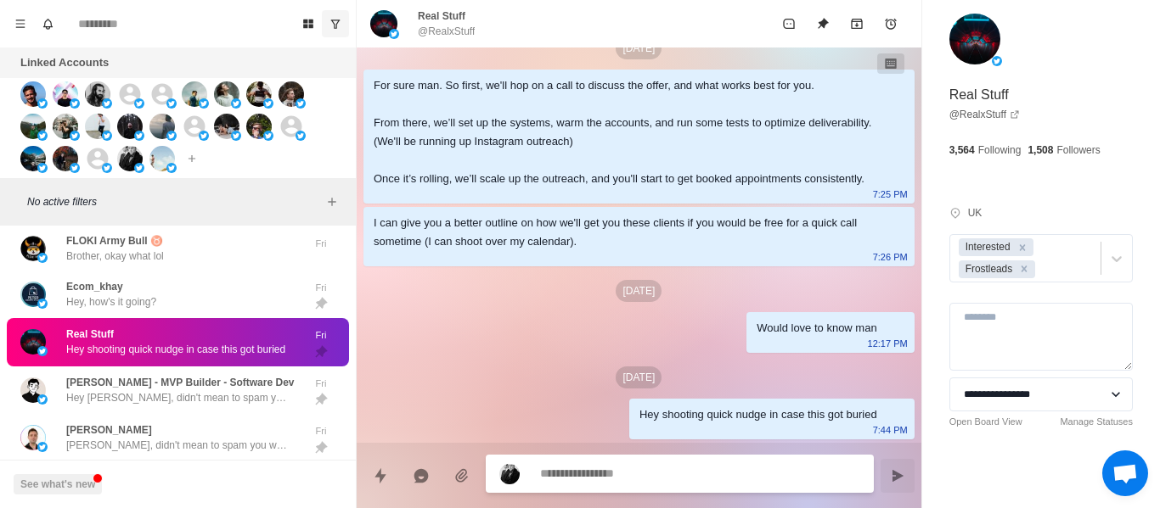
scroll to position [1148, 0]
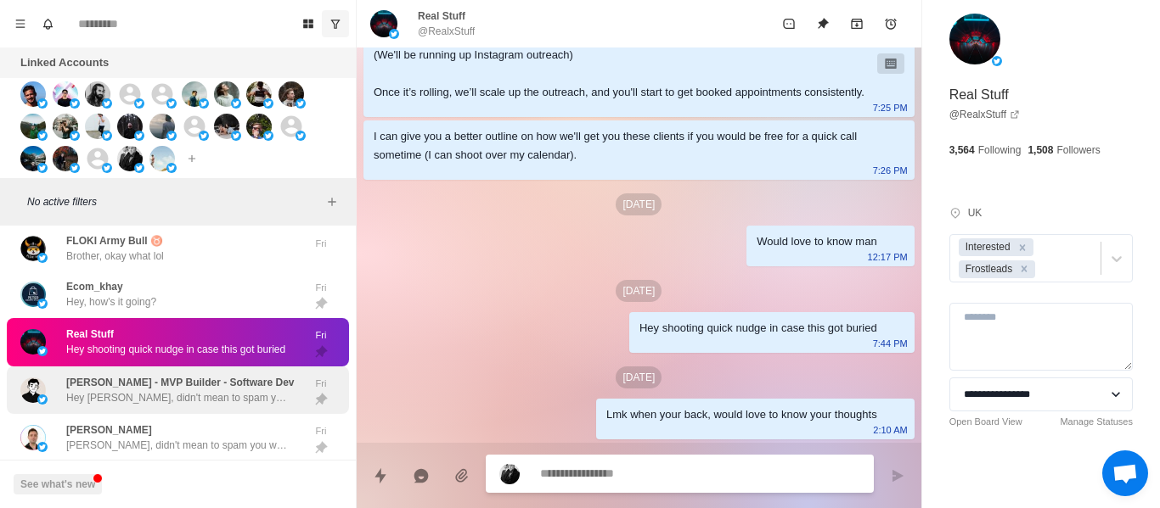
click at [193, 424] on div "[PERSON_NAME] [PERSON_NAME], didn't mean to spam you with these follow ups haha…" at bounding box center [176, 438] width 221 height 31
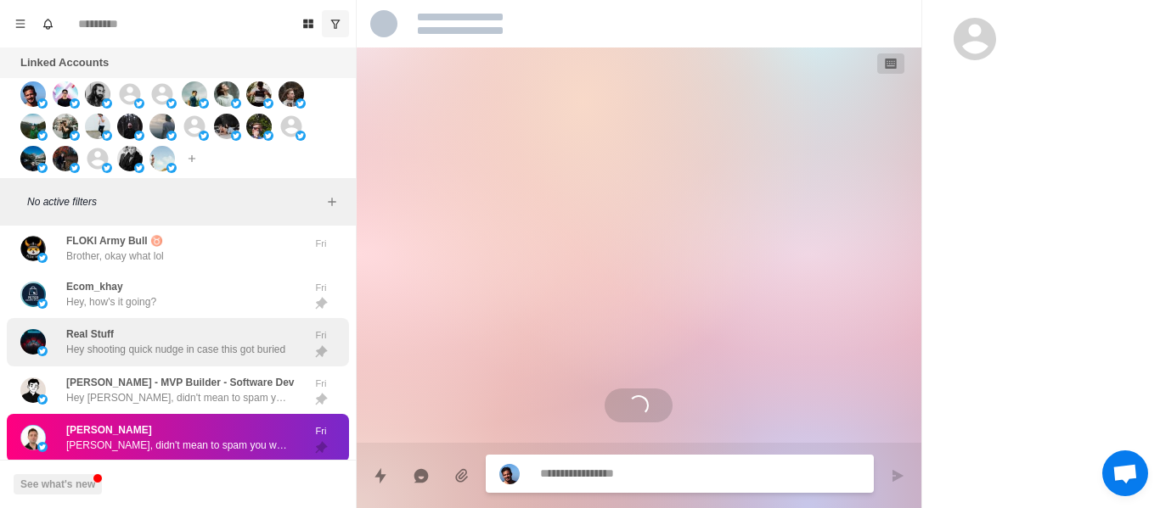
scroll to position [0, 0]
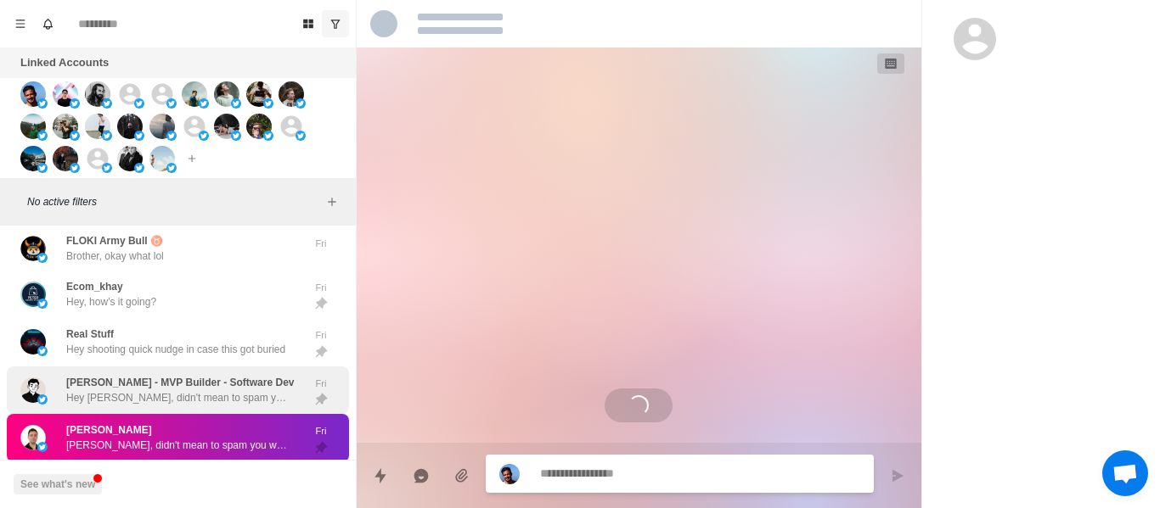
click at [211, 378] on p "[PERSON_NAME] - MVP Builder - Software Dev" at bounding box center [180, 382] width 228 height 15
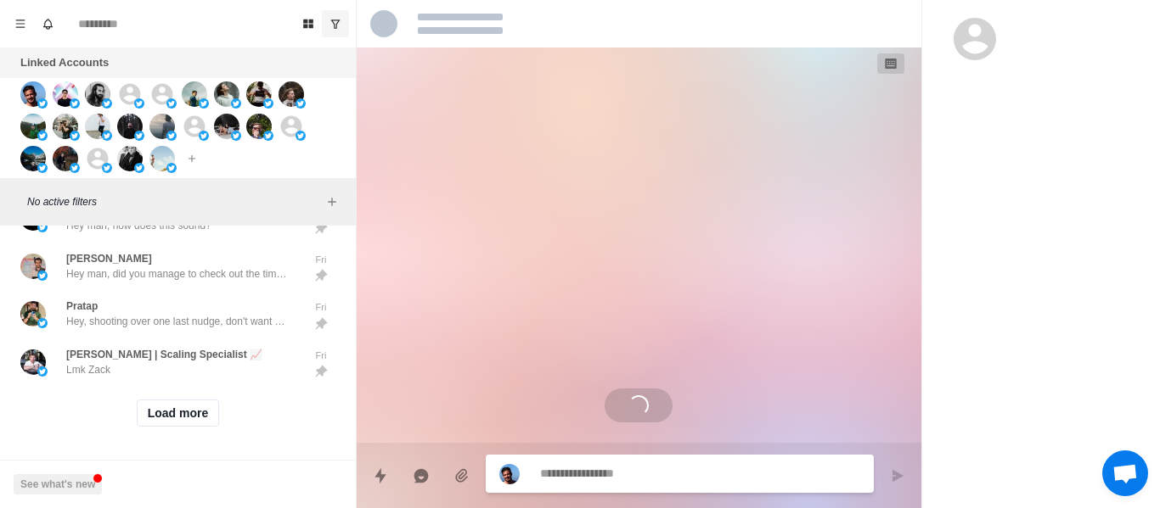
scroll to position [2924, 0]
click at [185, 400] on button "Load more" at bounding box center [178, 413] width 83 height 27
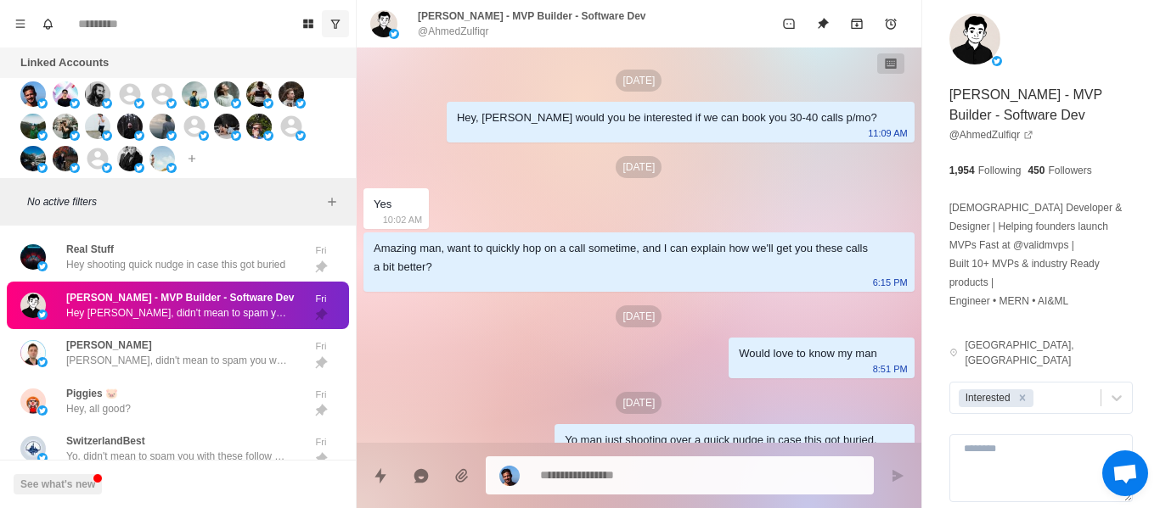
scroll to position [0, 0]
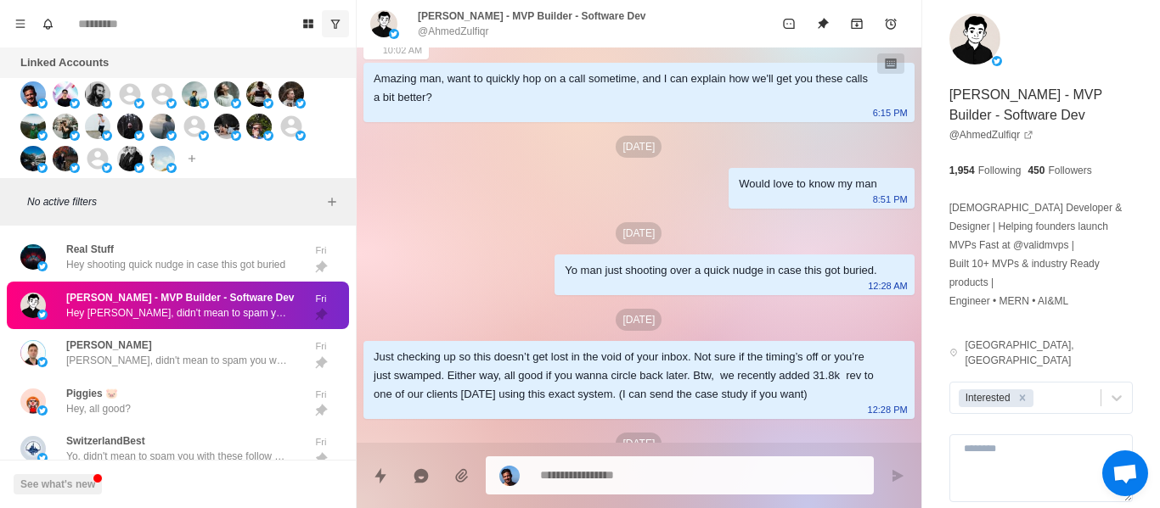
click at [733, 201] on div "Would love to know my man [DEMOGRAPHIC_DATA]:51 PM" at bounding box center [820, 188] width 185 height 41
click at [612, 267] on div "Yo man just shooting over a quick nudge in case this got buried." at bounding box center [720, 270] width 312 height 19
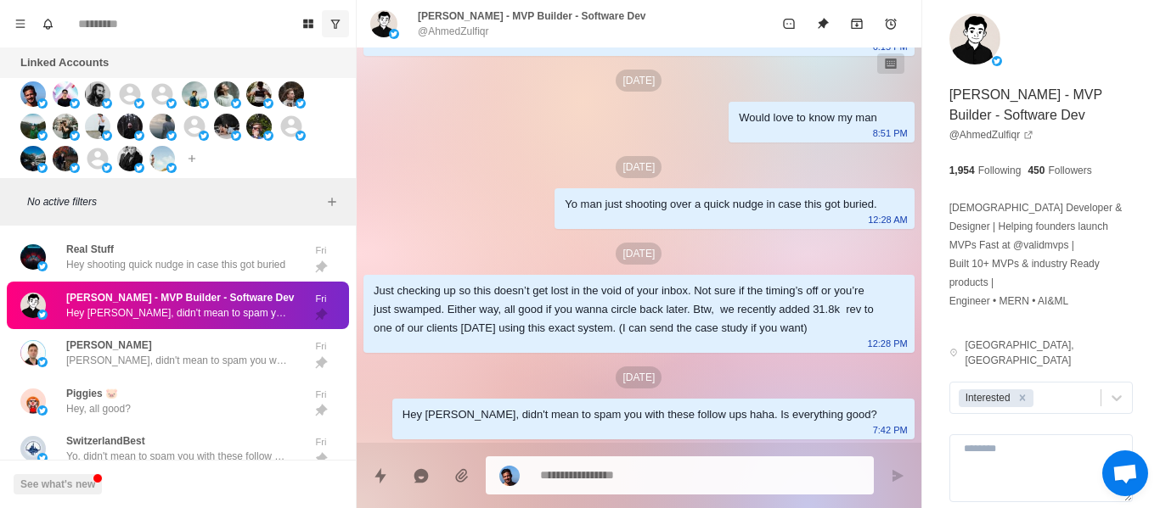
click at [543, 282] on div "Just checking up so this doesn’t get lost in the void of your inbox. Not sure i…" at bounding box center [624, 310] width 503 height 56
drag, startPoint x: 536, startPoint y: 324, endPoint x: 604, endPoint y: 420, distance: 117.5
click at [536, 327] on div "Just checking up so this doesn’t get lost in the void of your inbox. Not sure i…" at bounding box center [624, 310] width 503 height 56
click at [620, 477] on textarea at bounding box center [700, 474] width 320 height 25
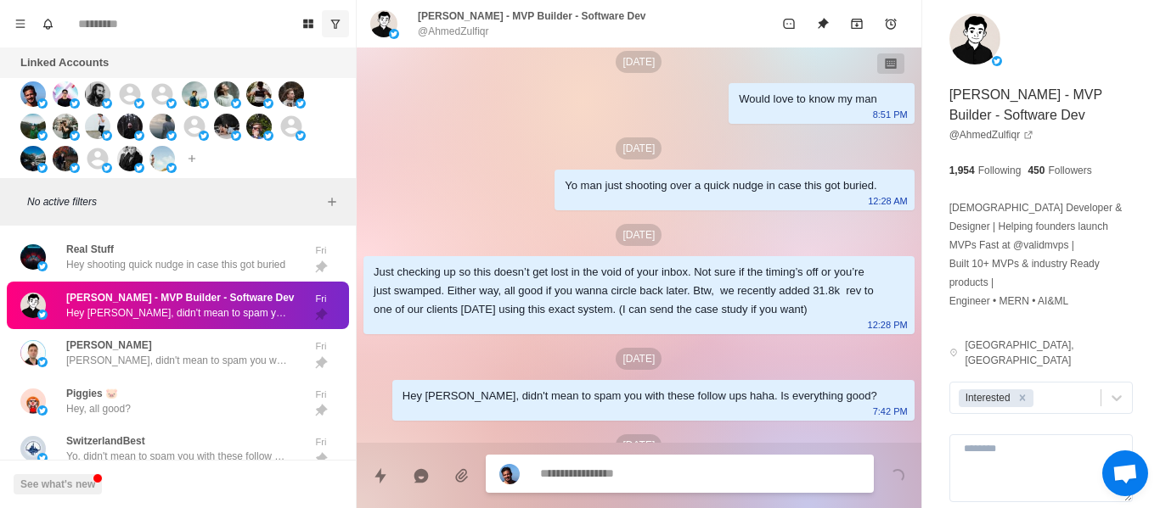
scroll to position [343, 0]
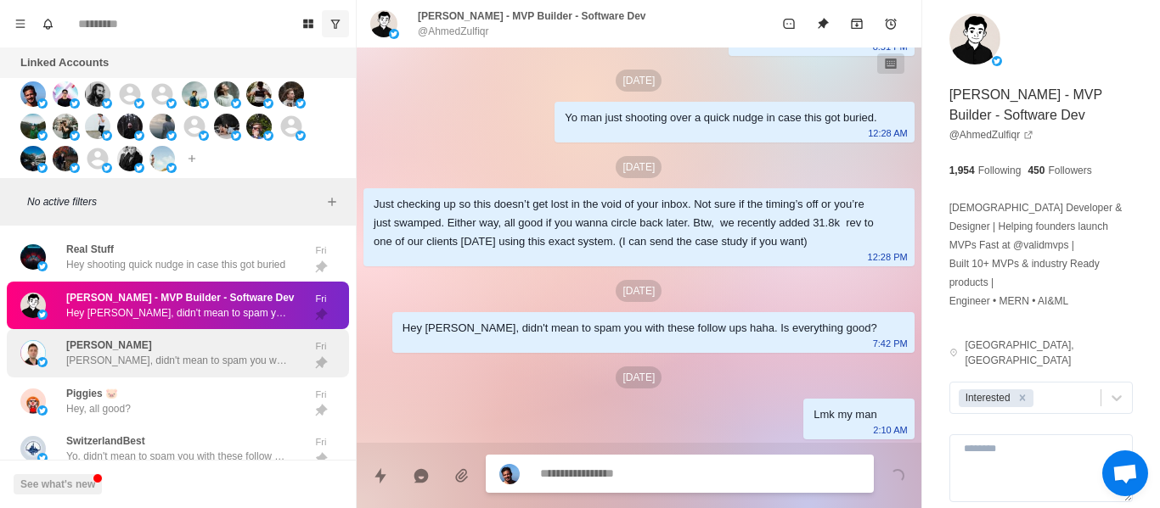
click at [223, 365] on p "[PERSON_NAME], didn't mean to spam you with these follow ups haha. Is everythin…" at bounding box center [176, 360] width 221 height 15
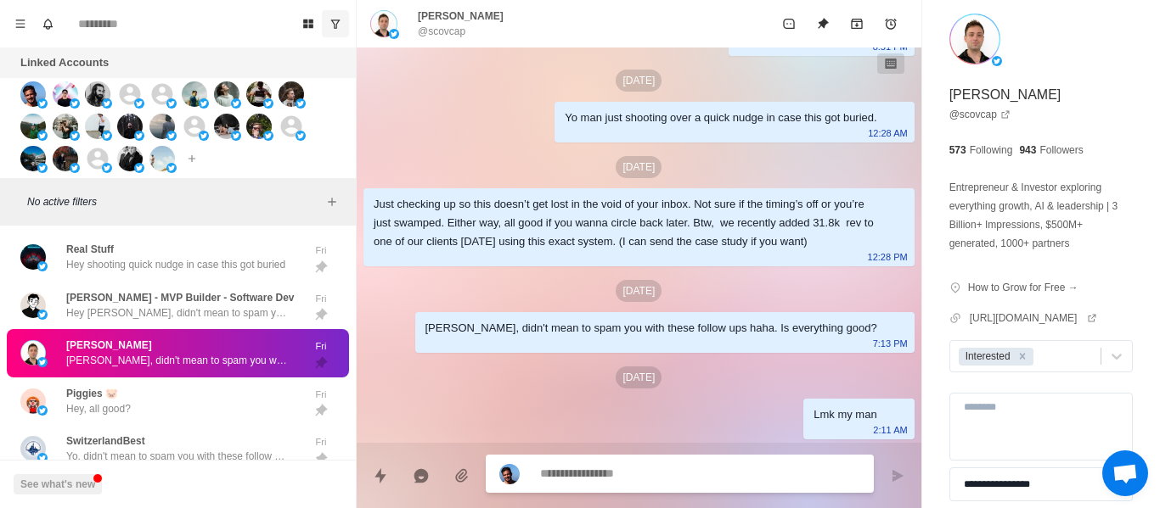
drag, startPoint x: 120, startPoint y: 396, endPoint x: 121, endPoint y: 368, distance: 28.1
click at [121, 395] on div "Piggies 🐷 Hey, all good?" at bounding box center [98, 401] width 65 height 31
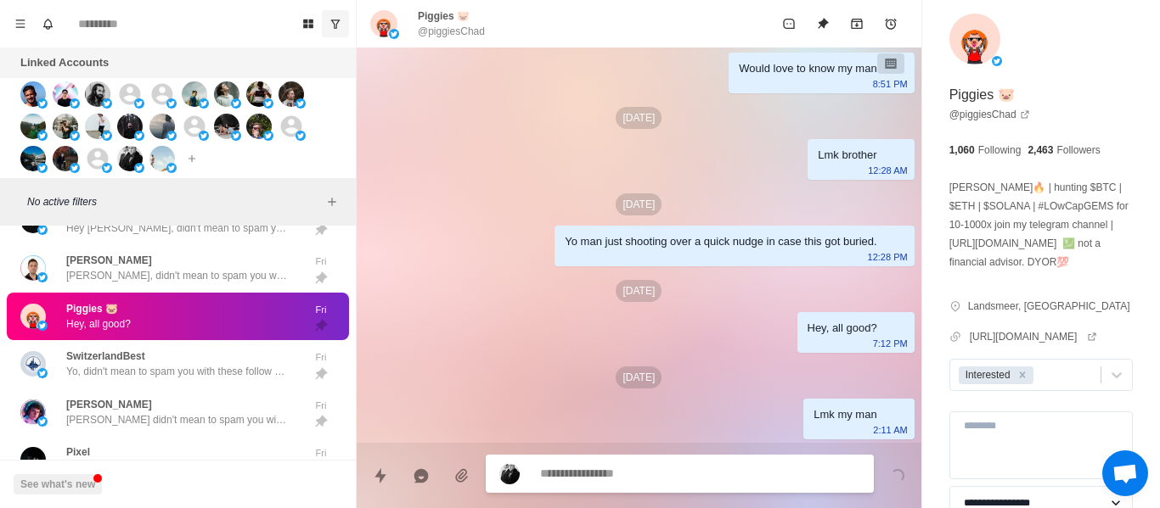
scroll to position [180, 0]
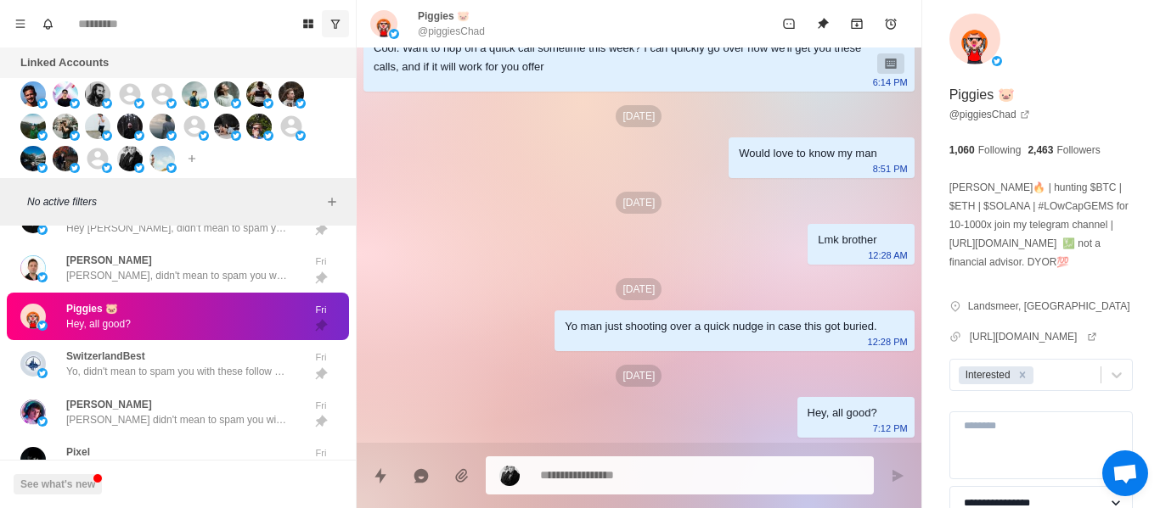
click at [792, 168] on div "Would love to know my man [DEMOGRAPHIC_DATA]:51 PM" at bounding box center [820, 158] width 185 height 41
click at [791, 215] on div "[DATE] Hey Piggies, if I said I could book you 20-40 appointments per month, wo…" at bounding box center [639, 155] width 564 height 745
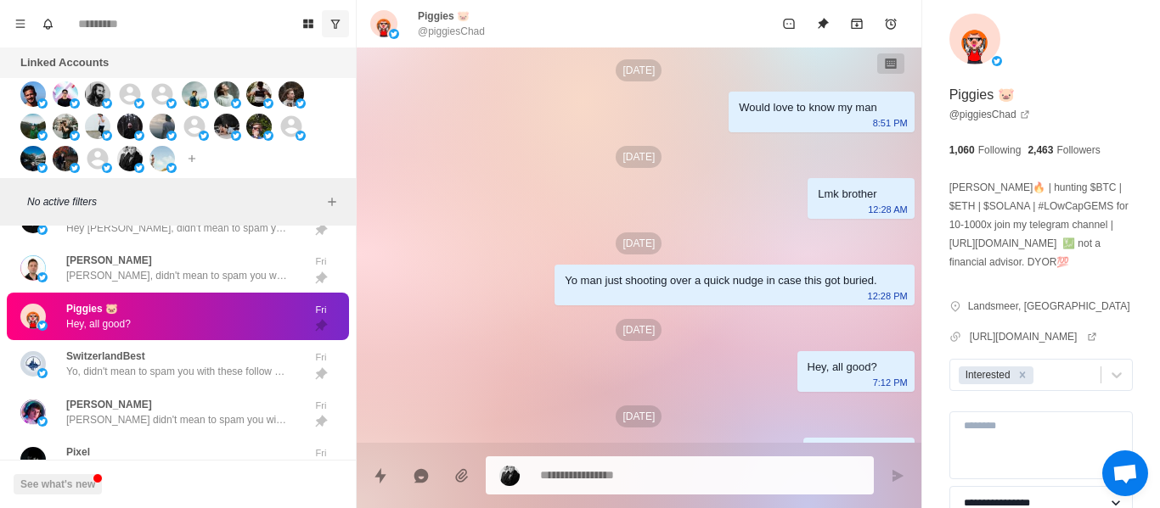
scroll to position [350, 0]
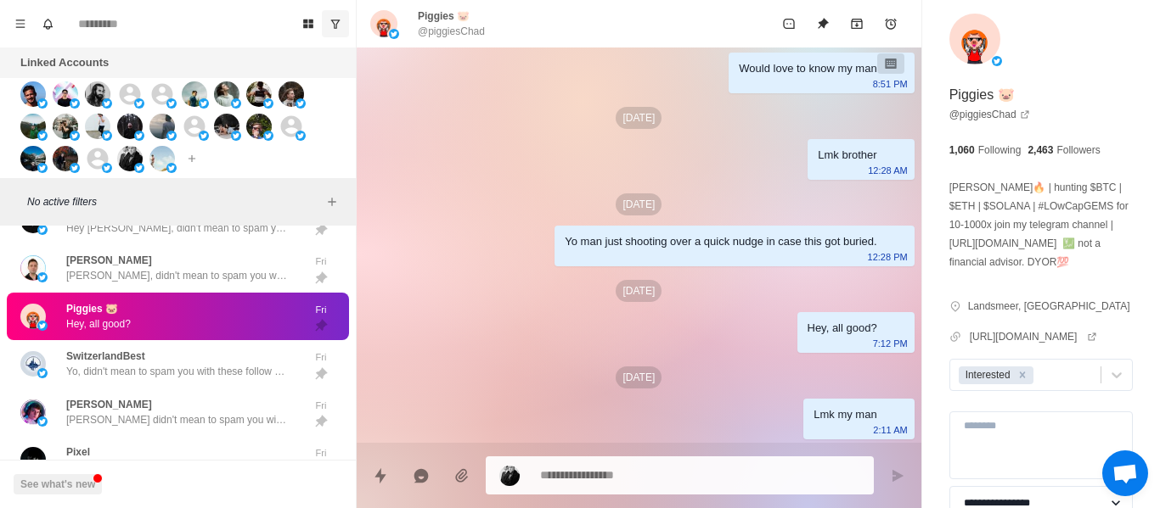
click at [731, 237] on div "Yo man just shooting over a quick nudge in case this got buried." at bounding box center [720, 242] width 312 height 19
drag, startPoint x: 844, startPoint y: 305, endPoint x: 840, endPoint y: 328, distance: 23.2
click at [845, 310] on div "[DATE] Hey Piggies, if I said I could book you 20-40 appointments per month, wo…" at bounding box center [639, 70] width 564 height 745
drag, startPoint x: 831, startPoint y: 422, endPoint x: 148, endPoint y: 377, distance: 684.8
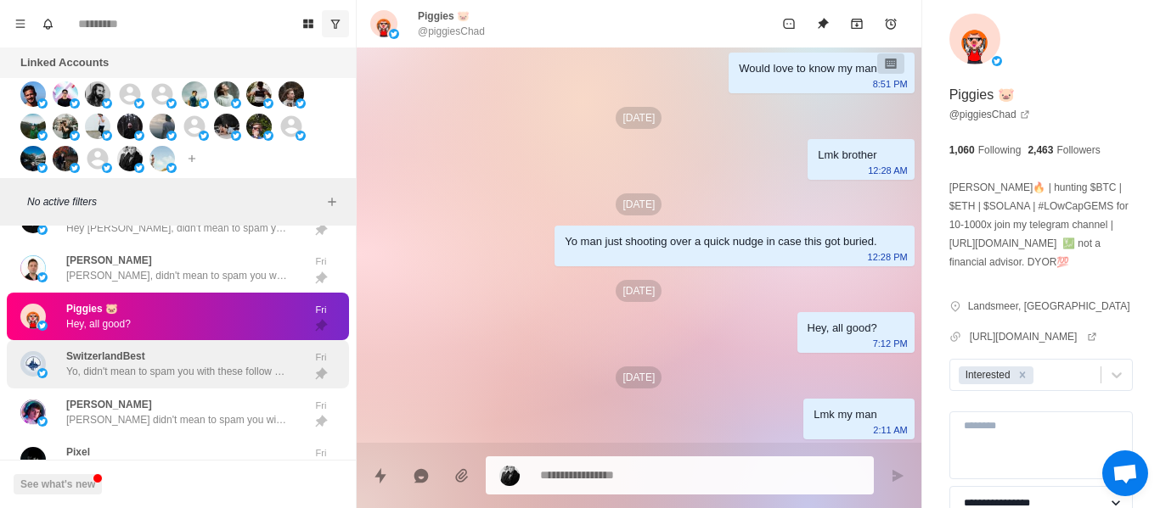
click at [830, 424] on div "Lmk my man [DEMOGRAPHIC_DATA]:11 AM" at bounding box center [858, 419] width 110 height 41
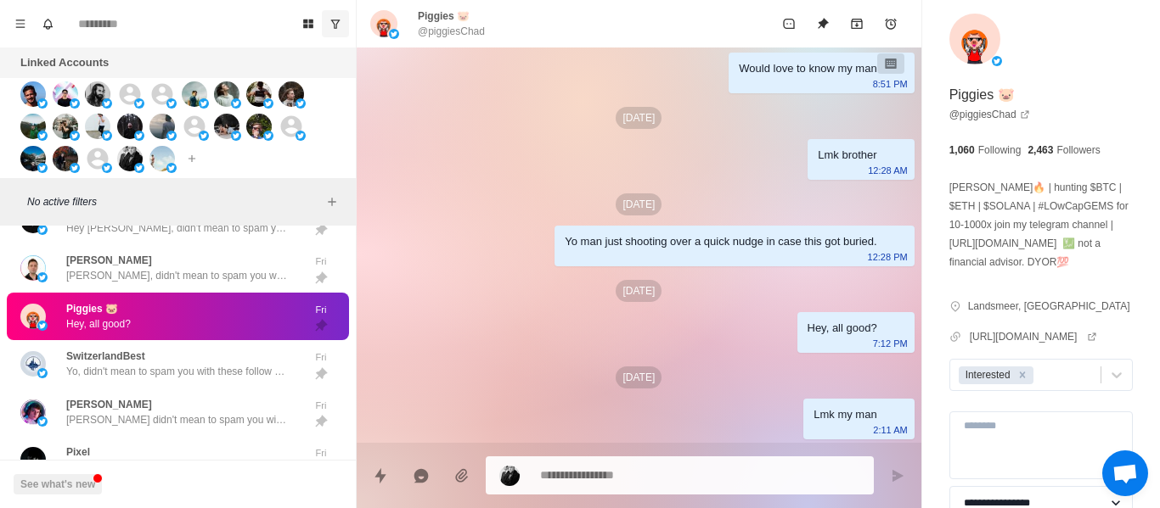
click at [138, 368] on p "Yo, didn't mean to spam you with these follow ups haha. Is everything good?" at bounding box center [176, 371] width 221 height 15
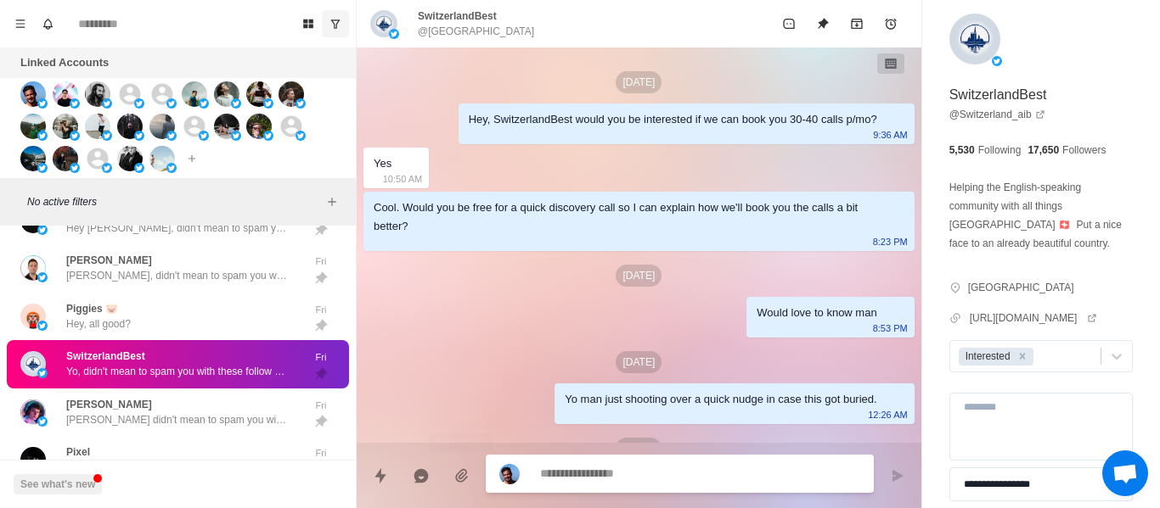
scroll to position [214, 0]
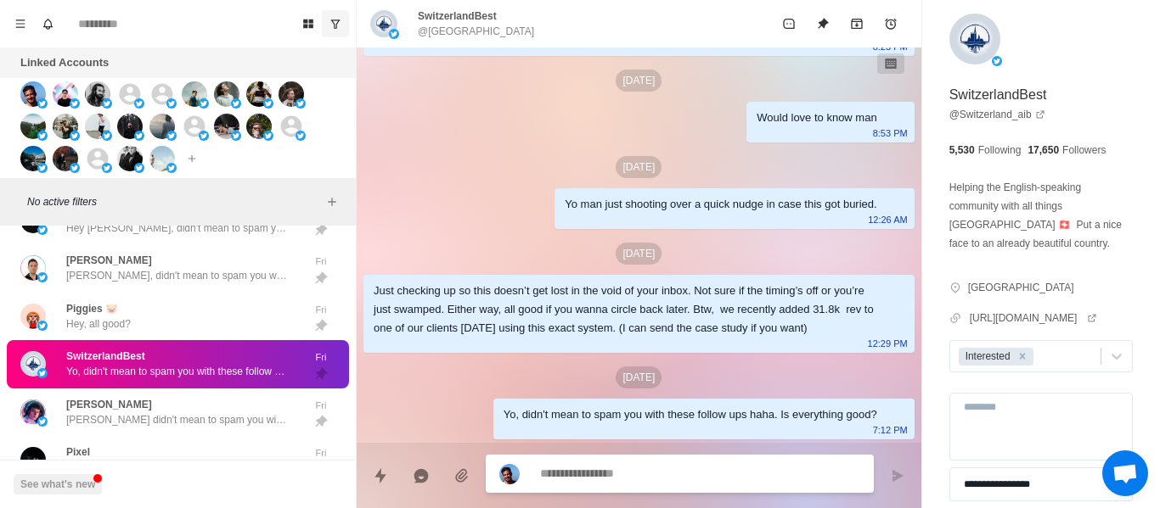
click at [621, 476] on textarea at bounding box center [700, 474] width 320 height 25
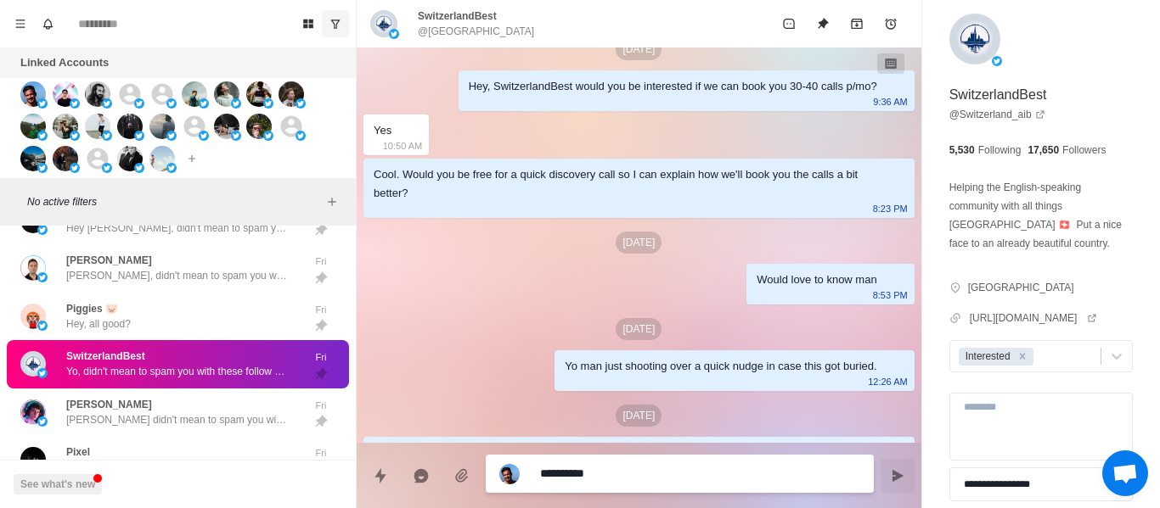
scroll to position [0, 0]
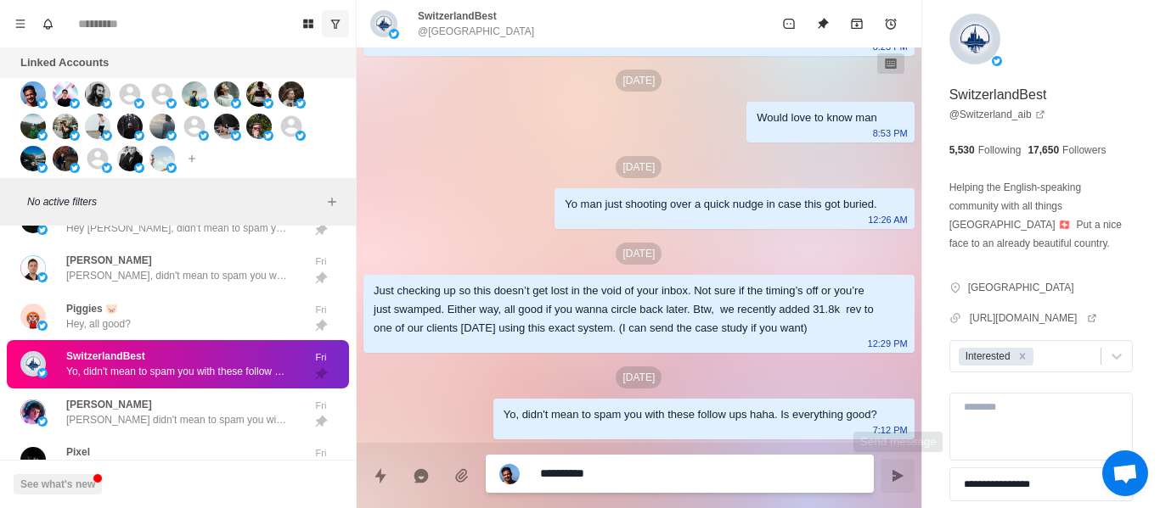
click at [890, 480] on icon "Send message" at bounding box center [897, 476] width 14 height 14
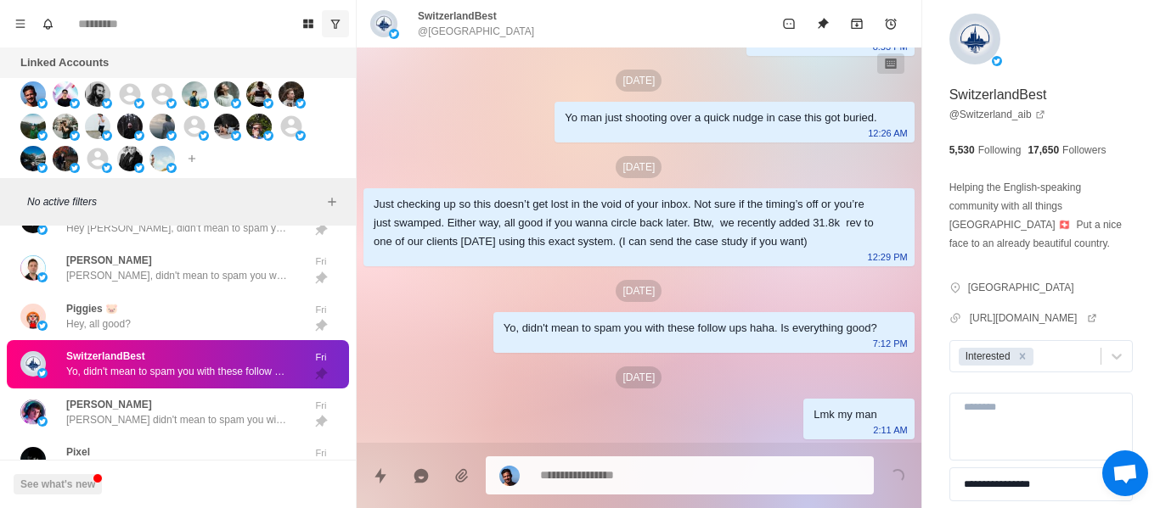
scroll to position [131, 0]
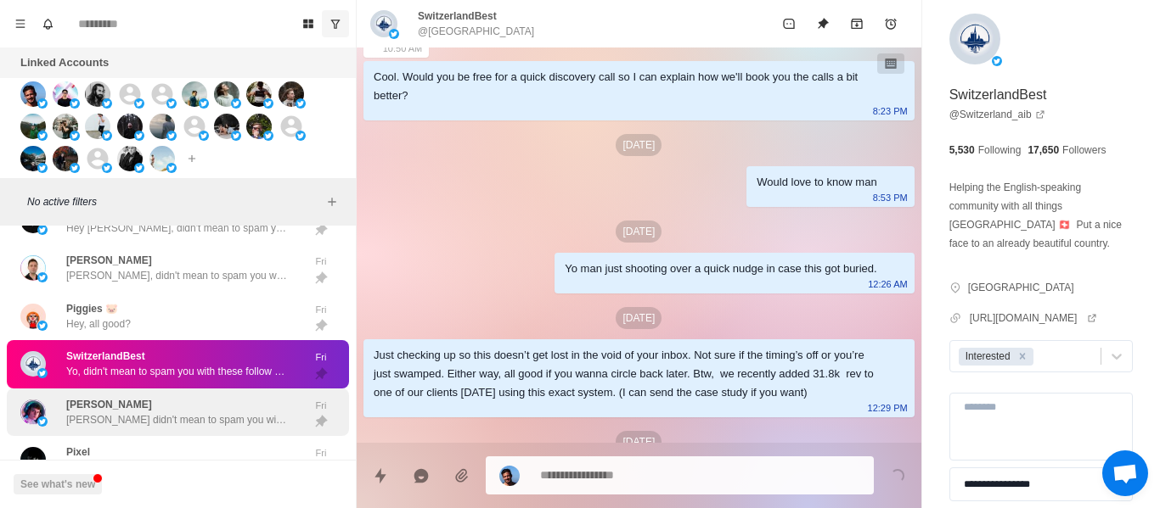
click at [181, 398] on div "[PERSON_NAME] Yo [PERSON_NAME] didn't mean to spam you with these follow ups ha…" at bounding box center [176, 412] width 221 height 31
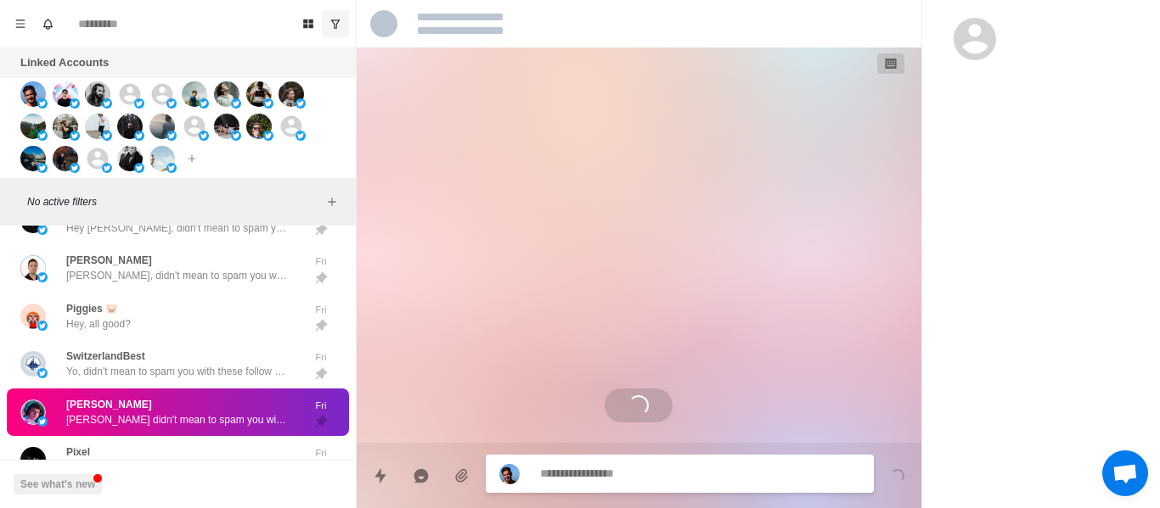
scroll to position [436, 0]
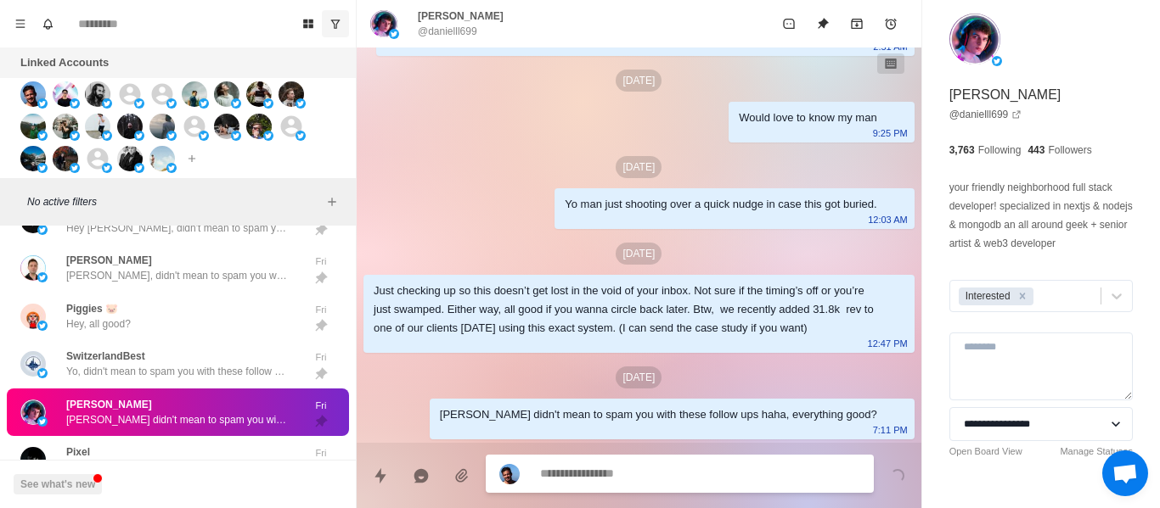
click at [686, 474] on textarea at bounding box center [700, 474] width 320 height 25
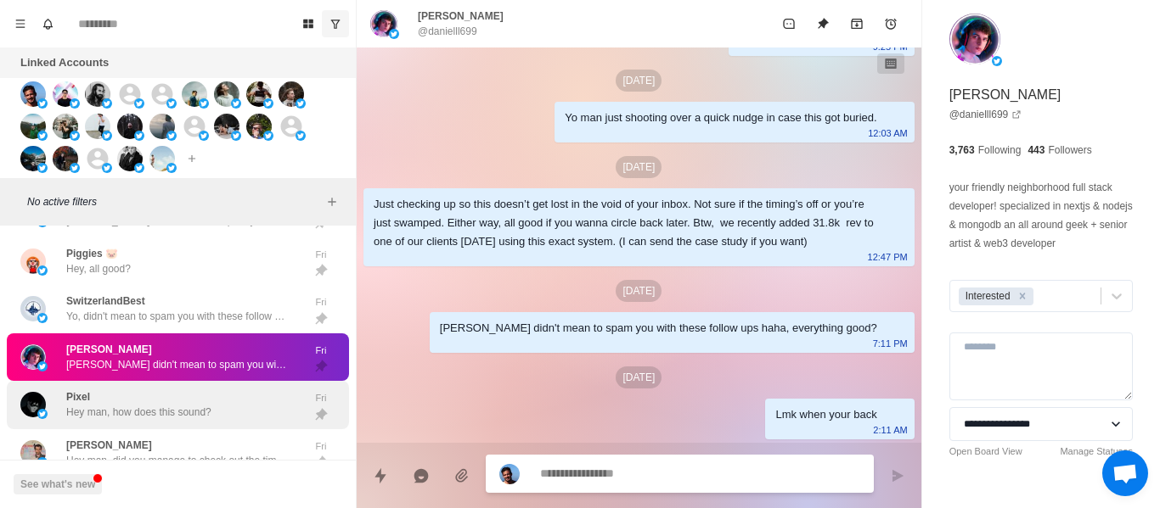
scroll to position [2754, 0]
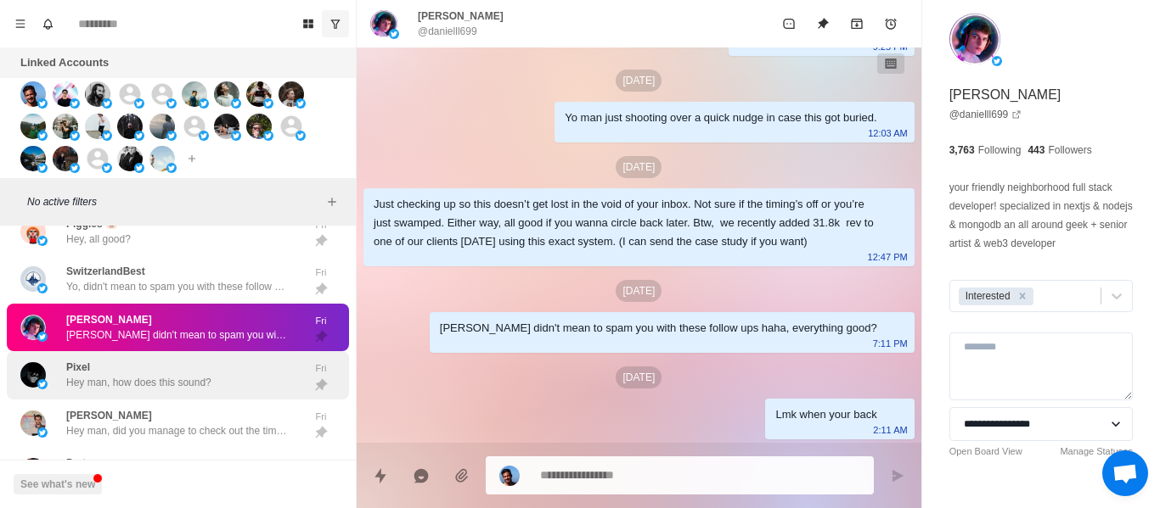
click at [74, 378] on p "Hey man, how does this sound?" at bounding box center [138, 382] width 145 height 15
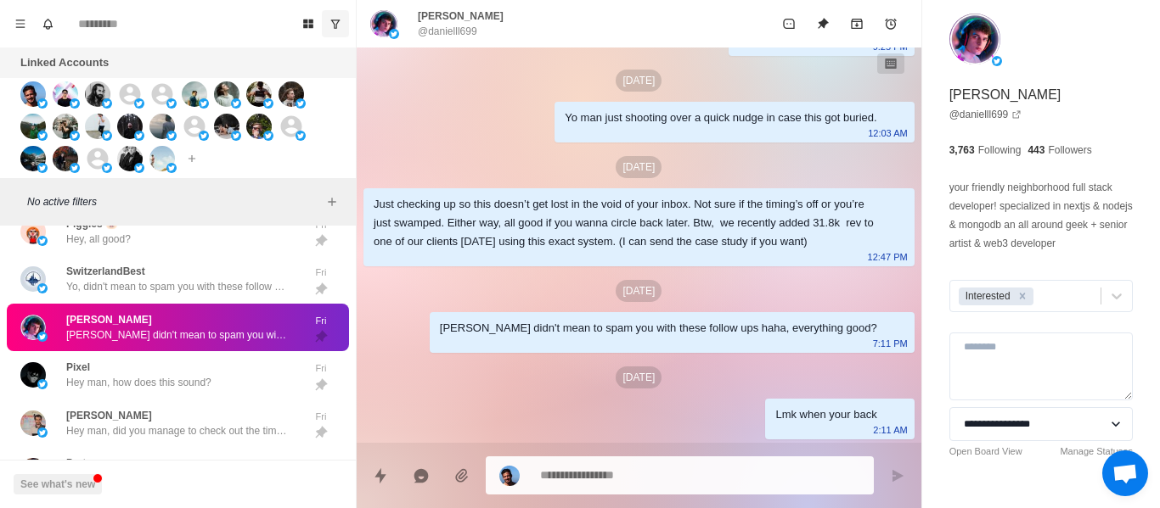
scroll to position [0, 0]
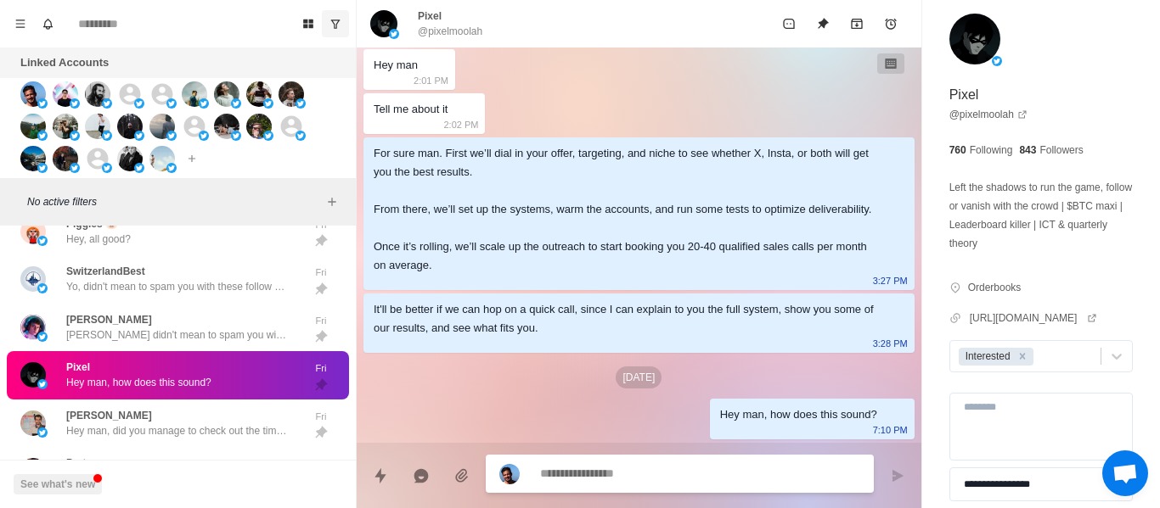
click at [603, 480] on textarea at bounding box center [700, 474] width 320 height 25
click at [603, 478] on textarea at bounding box center [700, 474] width 320 height 25
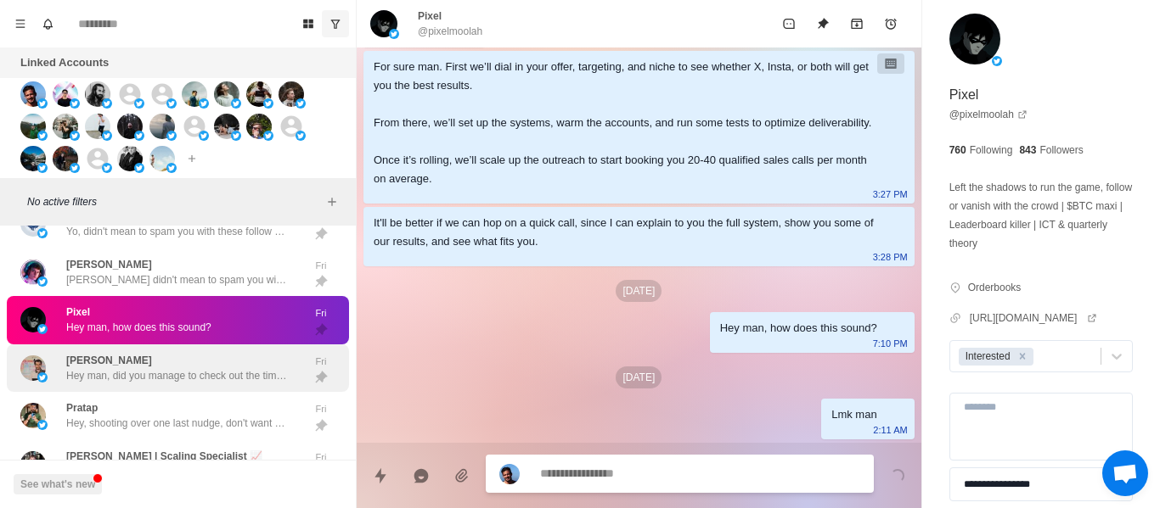
scroll to position [2839, 0]
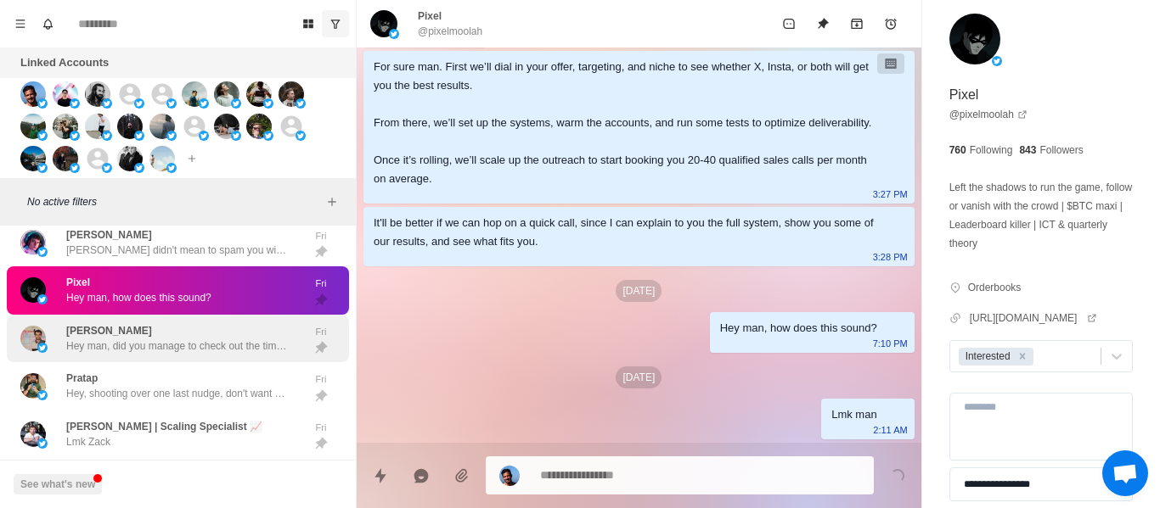
drag, startPoint x: 175, startPoint y: 342, endPoint x: 182, endPoint y: 323, distance: 20.2
click at [175, 341] on p "Hey man, did you manage to check out the times?" at bounding box center [176, 346] width 221 height 15
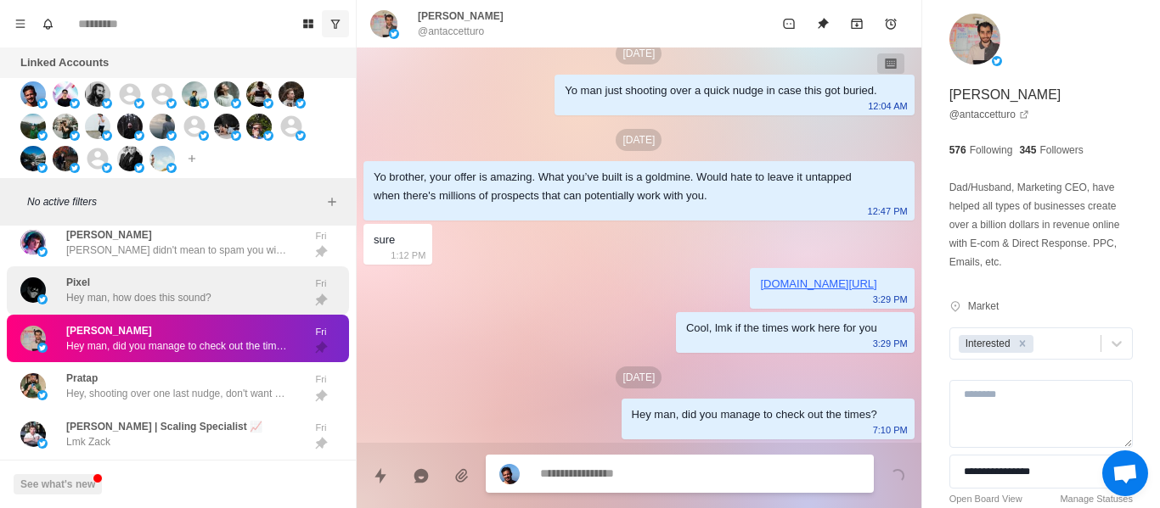
scroll to position [518, 0]
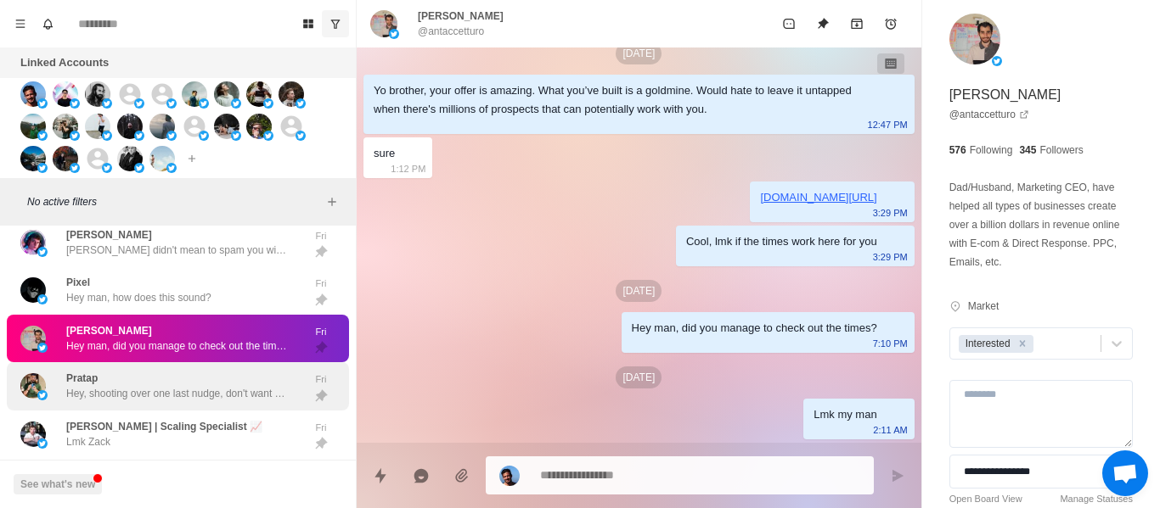
click at [146, 404] on div "Pratap Hey, shooting over one last nudge, don't want to keep spamming you with …" at bounding box center [178, 386] width 342 height 48
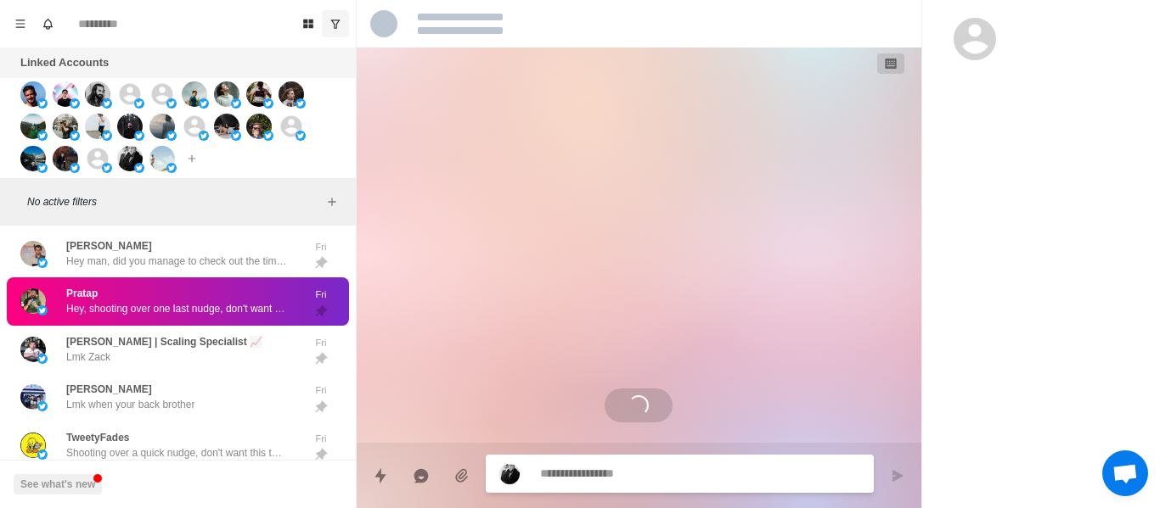
scroll to position [1844, 0]
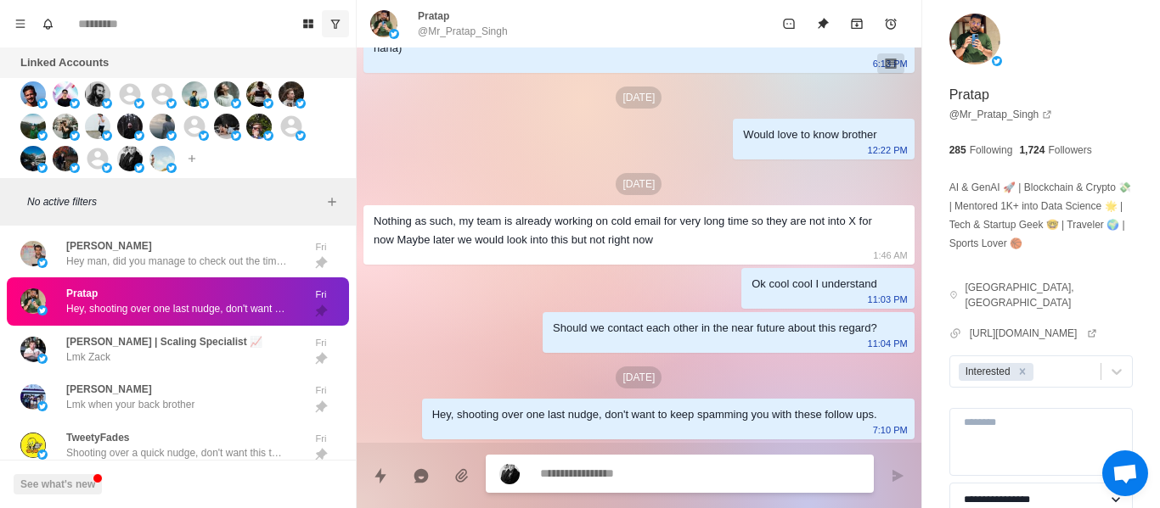
drag, startPoint x: 1023, startPoint y: 372, endPoint x: 814, endPoint y: 89, distance: 351.4
click at [1022, 371] on icon "Remove Interested" at bounding box center [1022, 371] width 6 height 6
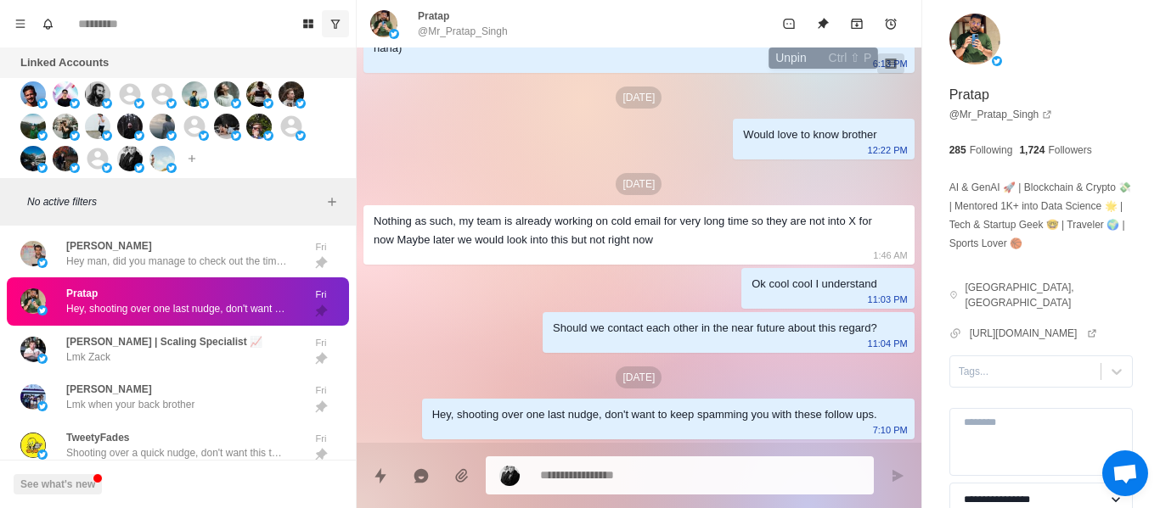
drag, startPoint x: 823, startPoint y: 37, endPoint x: 433, endPoint y: 372, distance: 514.1
click at [823, 36] on button "Unpin" at bounding box center [823, 24] width 34 height 34
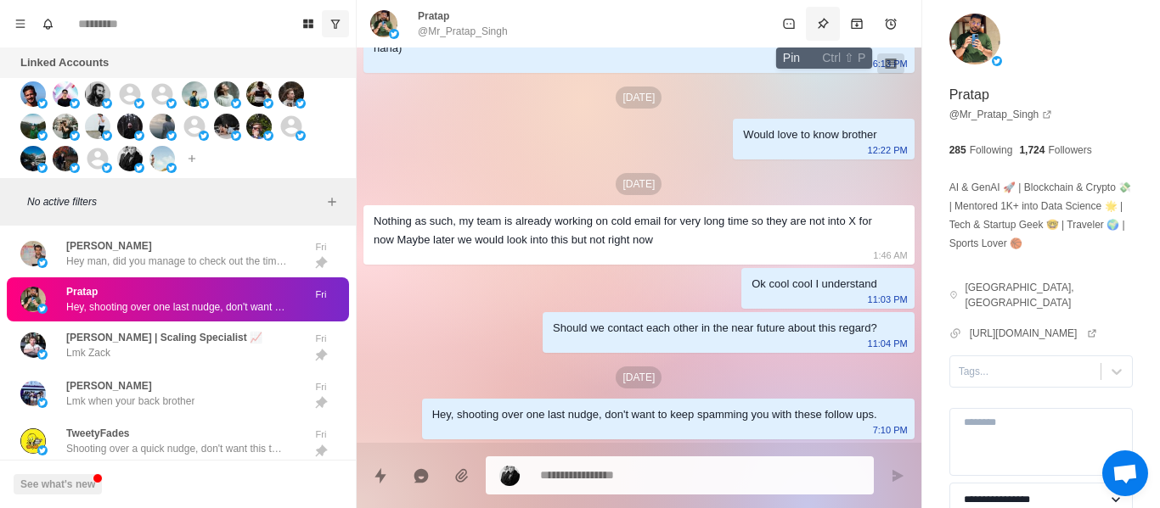
click at [806, 14] on button "Pin" at bounding box center [823, 24] width 34 height 34
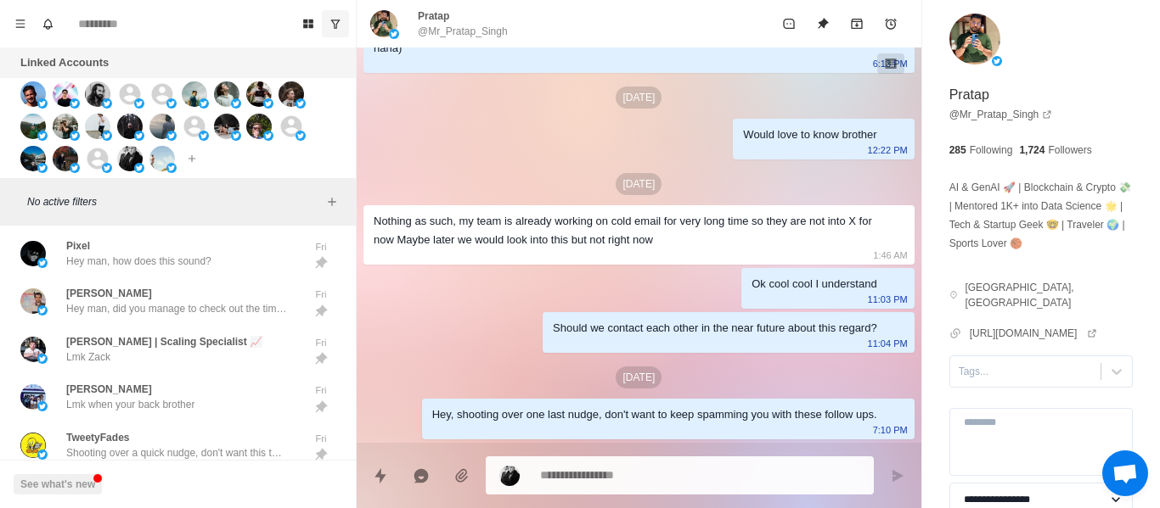
scroll to position [146, 0]
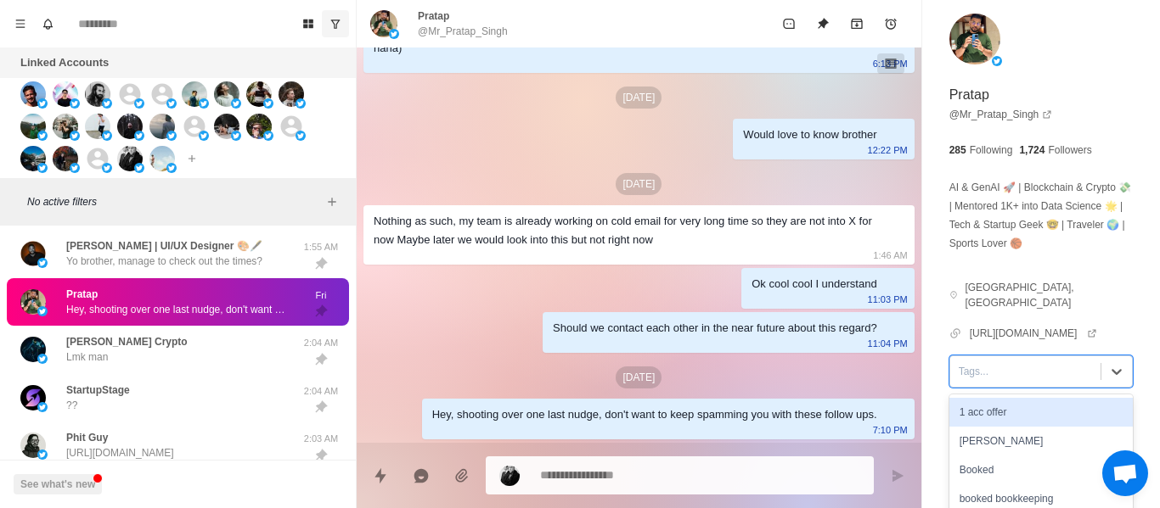
click at [996, 380] on div "Tags..." at bounding box center [1025, 371] width 150 height 25
drag, startPoint x: 1002, startPoint y: 402, endPoint x: 194, endPoint y: 307, distance: 813.7
click at [1002, 405] on div "Down the line" at bounding box center [1040, 412] width 183 height 29
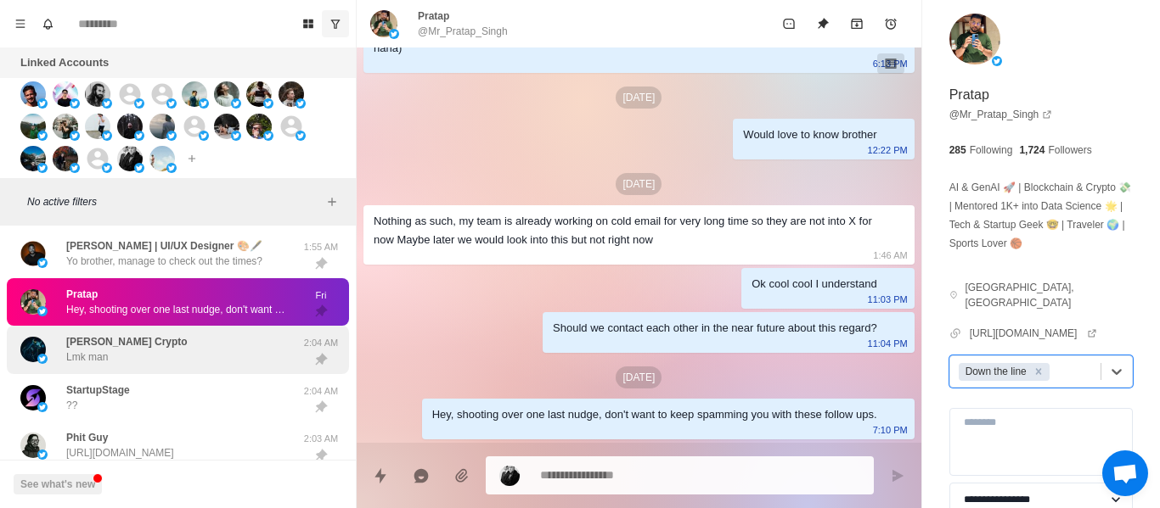
click at [178, 332] on div "[PERSON_NAME] Crypto Lmk man [DEMOGRAPHIC_DATA]:04 AM" at bounding box center [178, 350] width 342 height 48
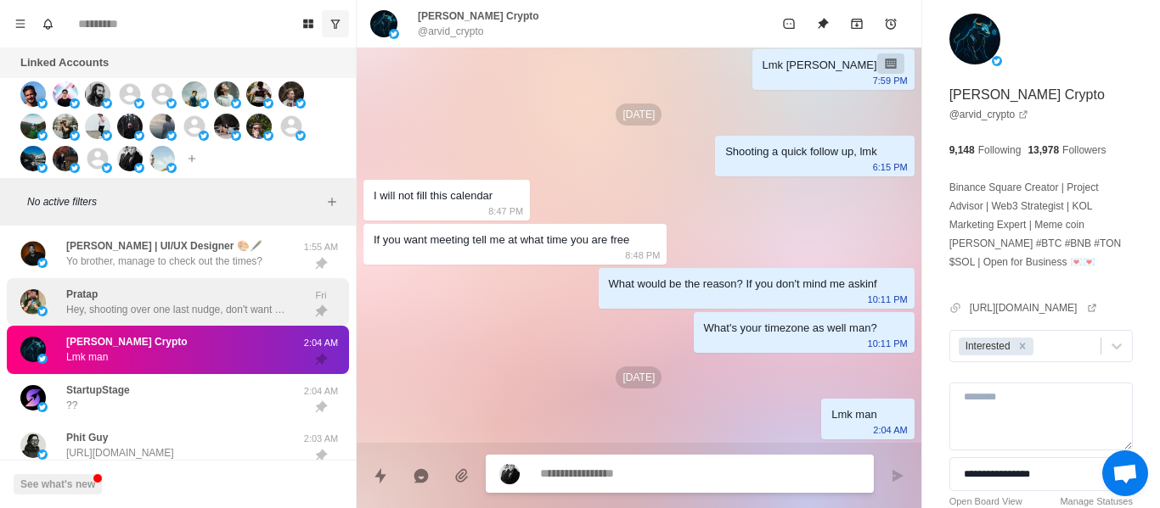
click at [163, 321] on div "Pratap Hey, shooting over one last nudge, don't want to keep spamming you with …" at bounding box center [178, 302] width 342 height 48
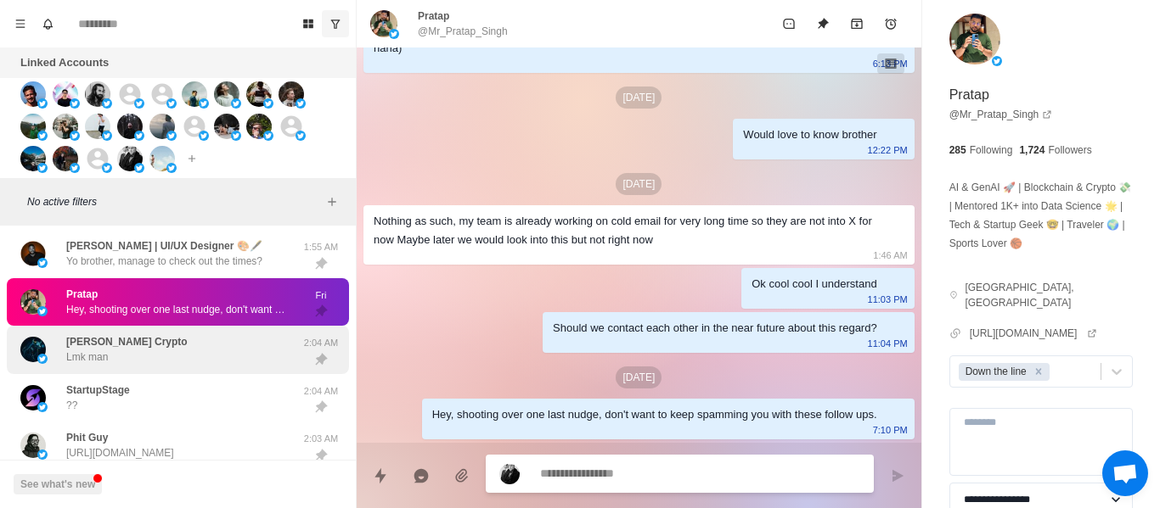
scroll to position [61, 0]
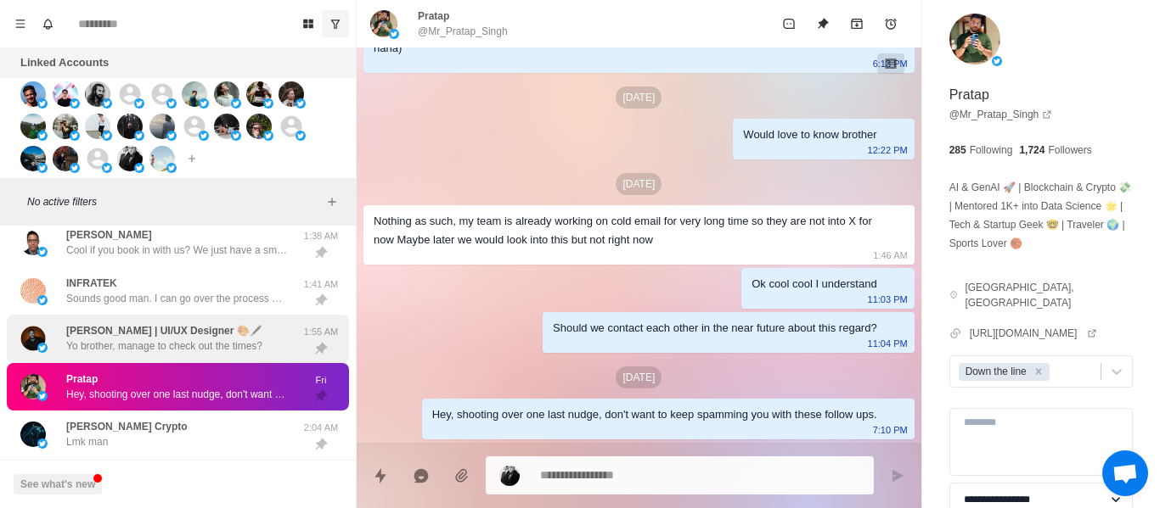
click at [171, 323] on p "[PERSON_NAME] | UI/UX Designer 🎨🖋️" at bounding box center [164, 330] width 196 height 15
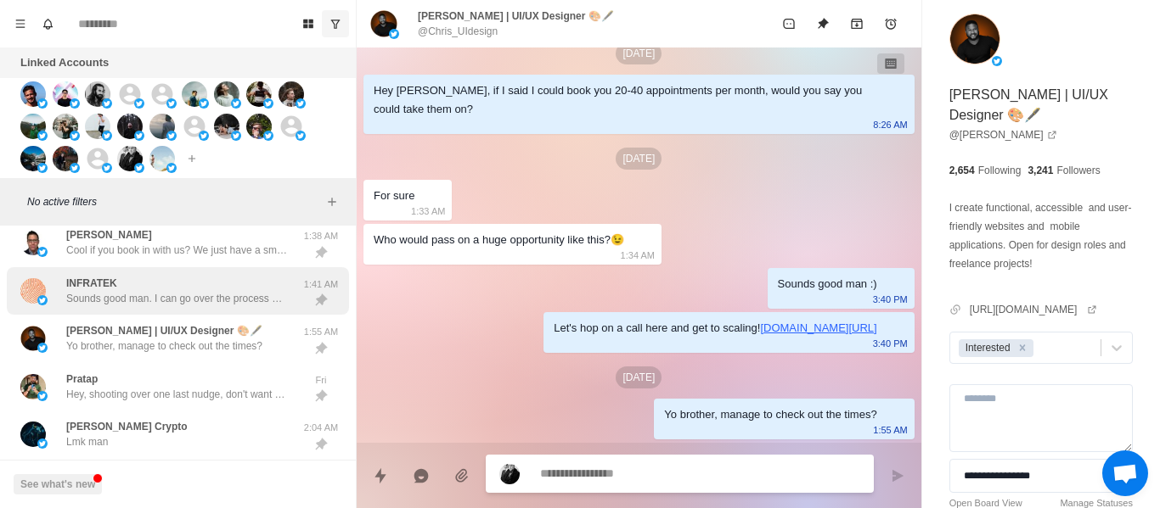
click at [168, 300] on p "Sounds good man. I can go over the process on a call + show you how it can work…" at bounding box center [176, 298] width 221 height 15
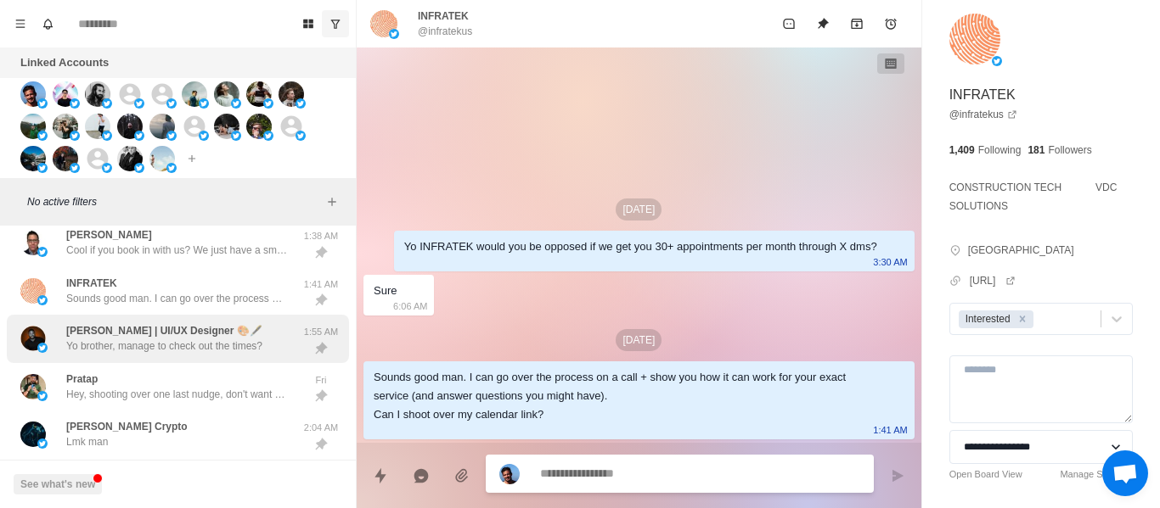
click at [177, 332] on p "[PERSON_NAME] | UI/UX Designer 🎨🖋️" at bounding box center [164, 330] width 196 height 15
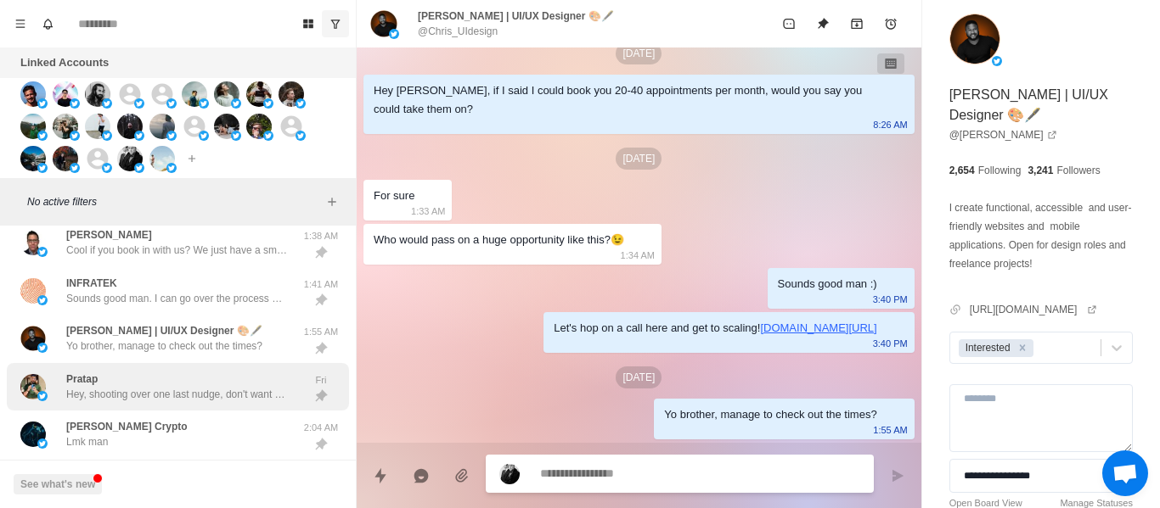
click at [162, 390] on p "Hey, shooting over one last nudge, don't want to keep spamming you with these f…" at bounding box center [176, 394] width 221 height 15
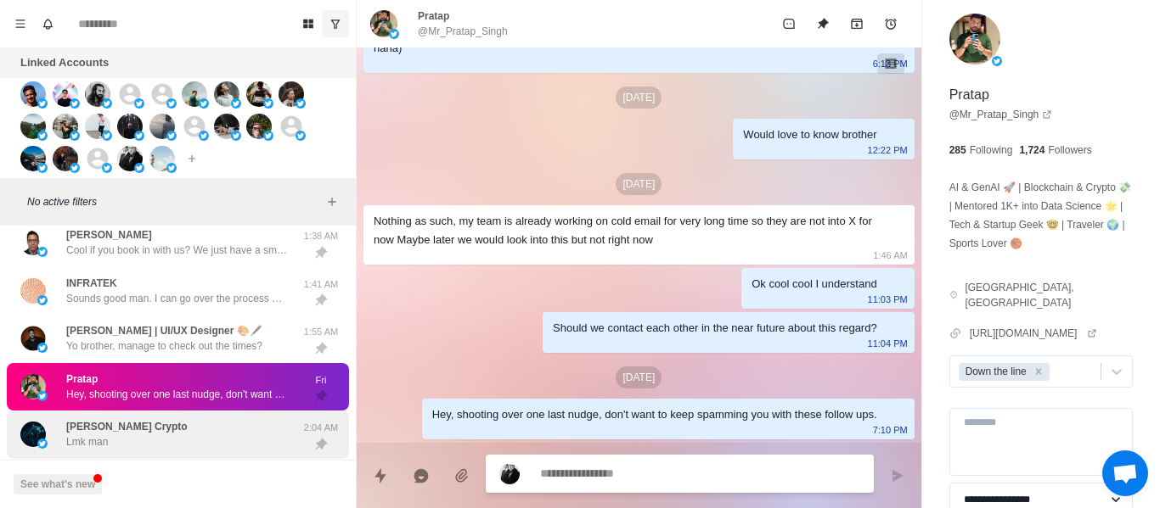
click at [160, 421] on div "[PERSON_NAME] Crypto Lmk man" at bounding box center [159, 435] width 279 height 35
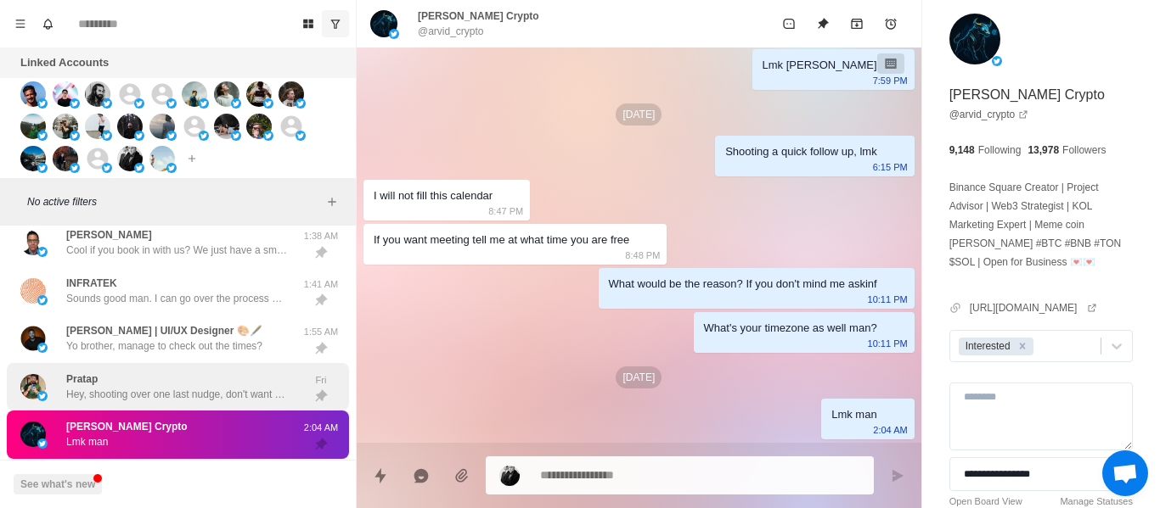
click at [168, 380] on div "Pratap Hey, shooting over one last nudge, don't want to keep spamming you with …" at bounding box center [176, 387] width 221 height 31
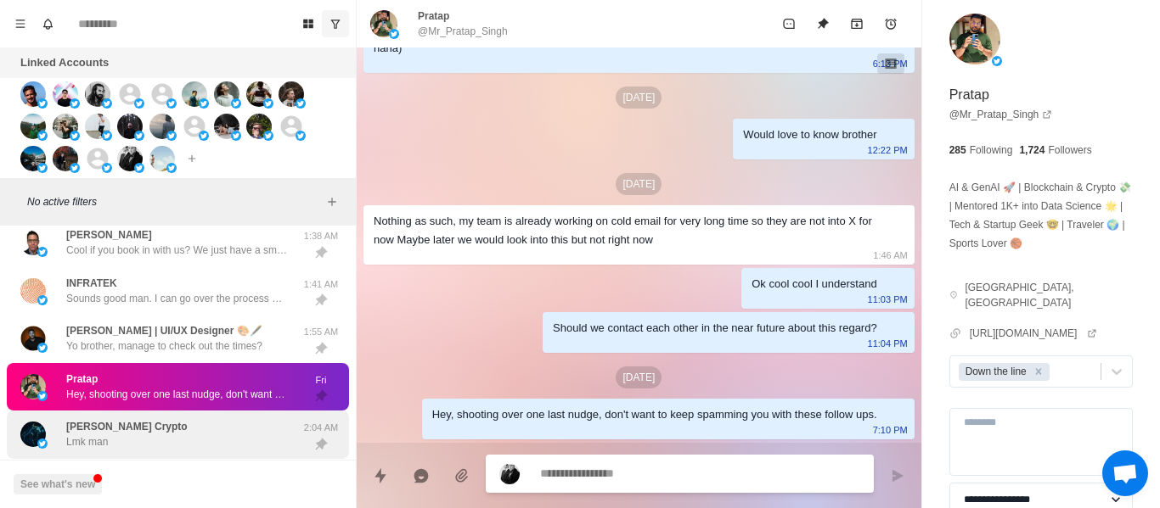
click at [180, 411] on div "[PERSON_NAME] Crypto Lmk man [DEMOGRAPHIC_DATA]:04 AM" at bounding box center [178, 435] width 342 height 48
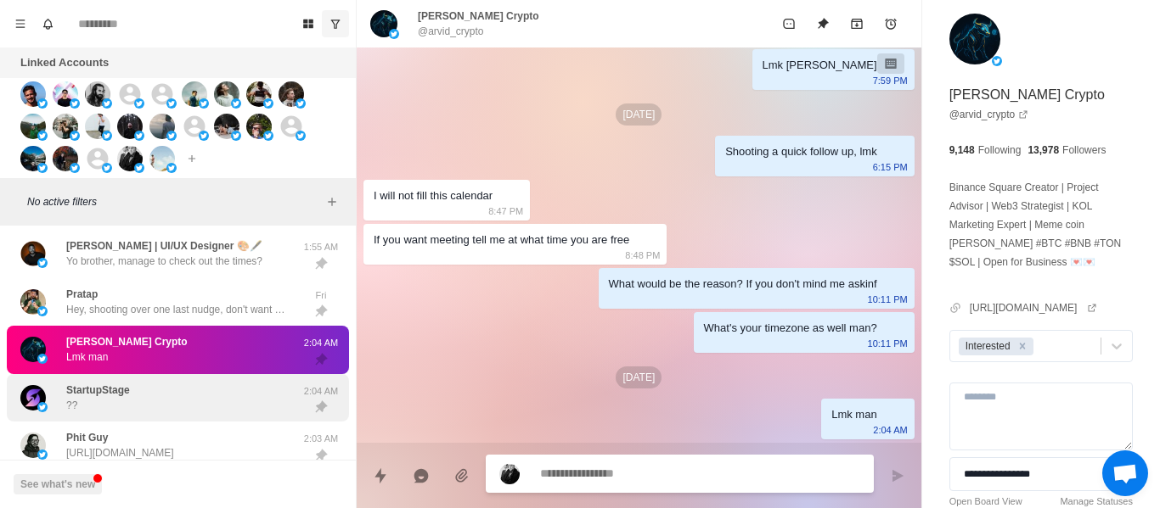
click at [158, 403] on div "StartupStage ??" at bounding box center [159, 398] width 279 height 35
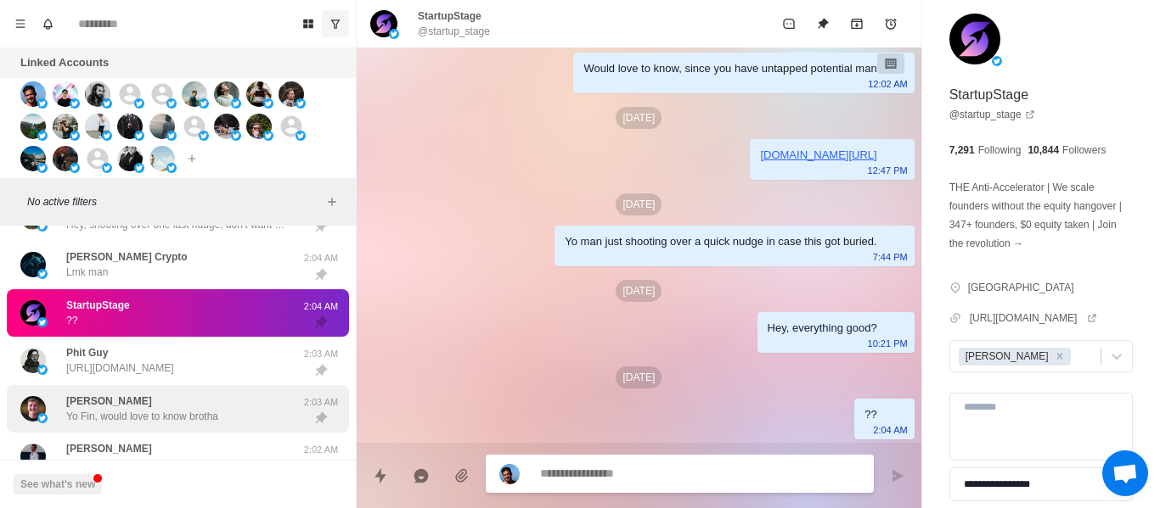
click at [156, 385] on div "Fin [PERSON_NAME], would love to know brotha 2:03 AM" at bounding box center [178, 409] width 342 height 48
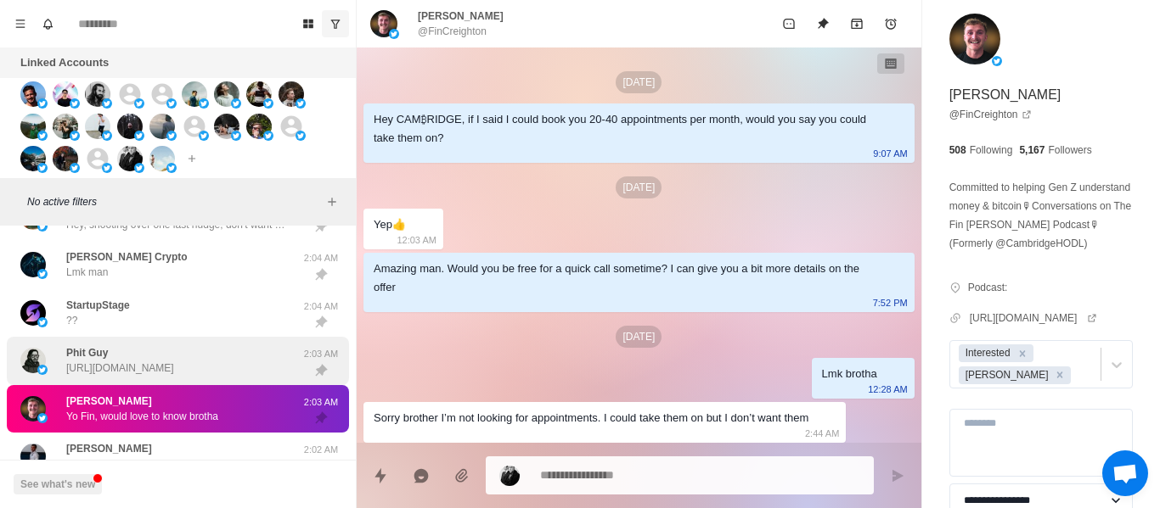
click at [180, 380] on div "Phit Guy [URL][DOMAIN_NAME] 2:03 AM" at bounding box center [178, 361] width 342 height 48
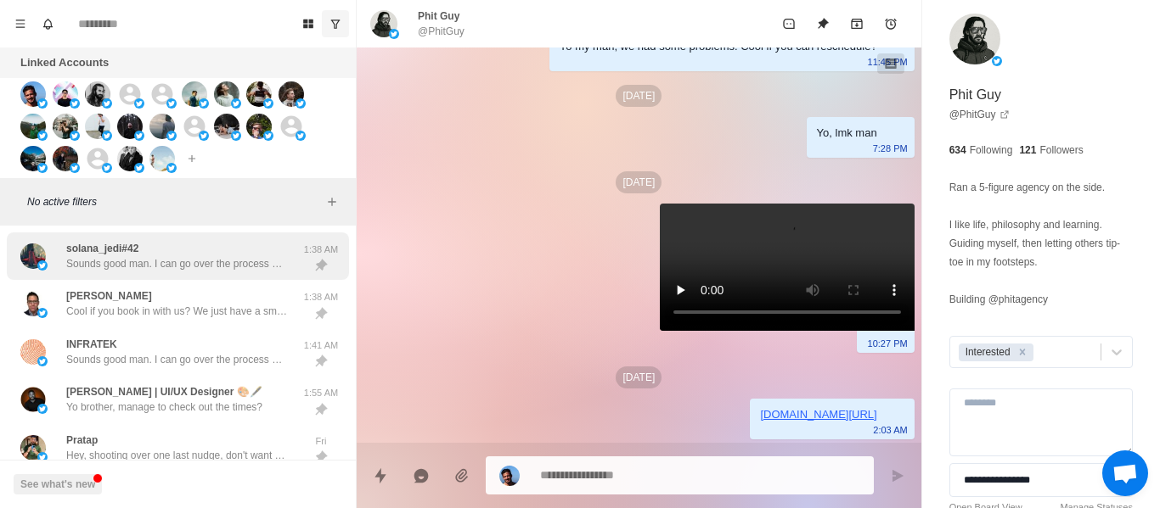
click at [194, 278] on div "solana_jedi#42 Sounds good man. I can go over the process on a call + show you …" at bounding box center [178, 257] width 342 height 48
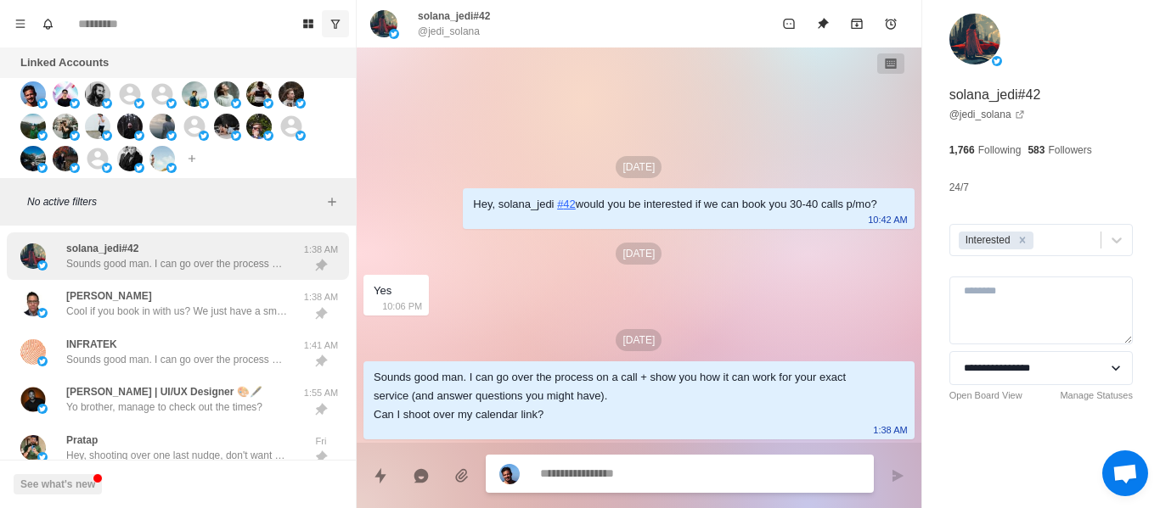
click at [200, 264] on p "Sounds good man. I can go over the process on a call + show you how it can work…" at bounding box center [176, 263] width 221 height 15
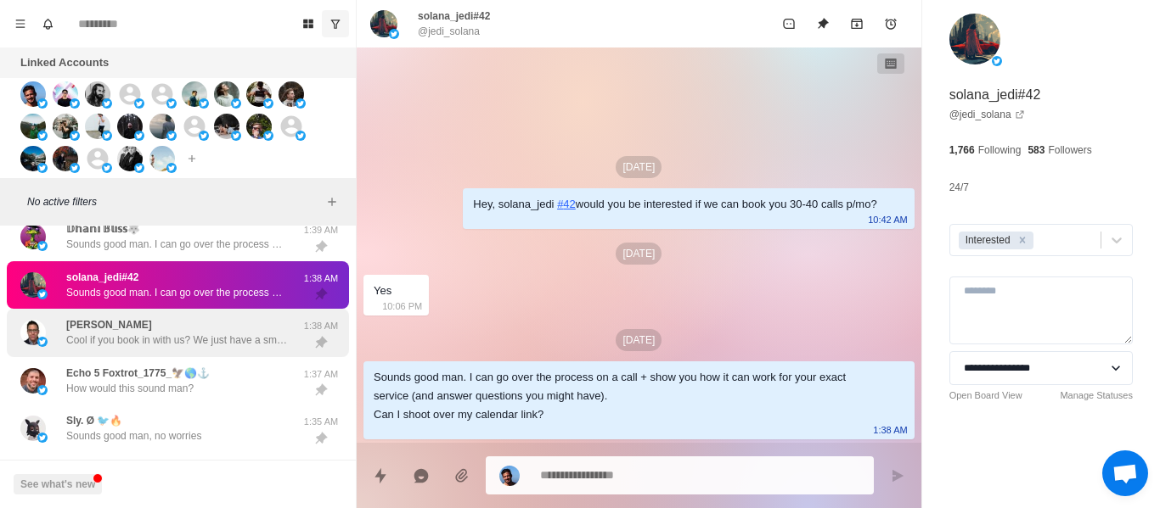
click at [196, 323] on div "[PERSON_NAME] Cool if you book in with us? We just have a small questionnaire, …" at bounding box center [176, 332] width 221 height 31
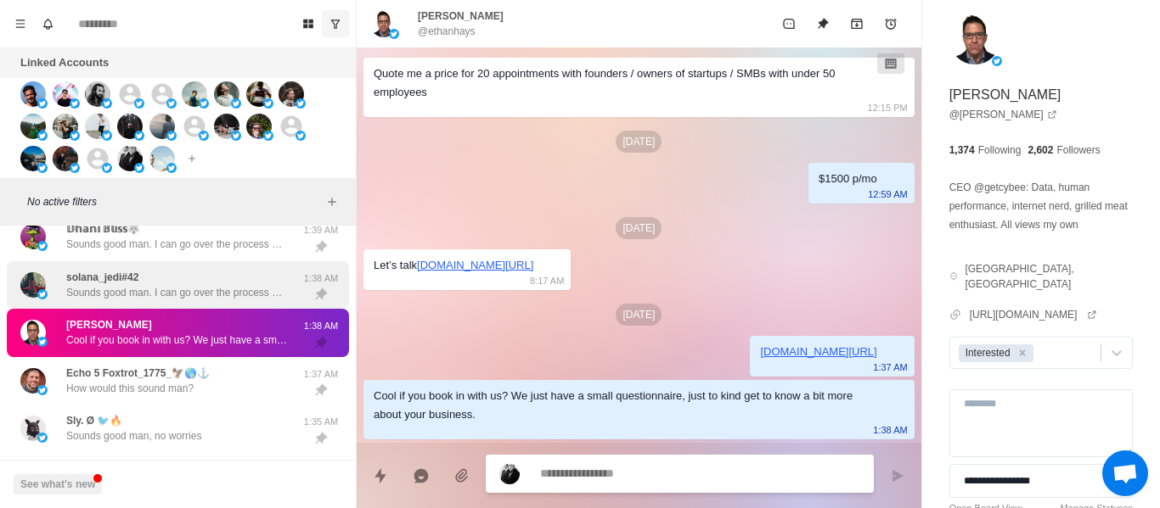
click at [173, 283] on div "solana_jedi#42 Sounds good man. I can go over the process on a call + show you …" at bounding box center [176, 285] width 221 height 31
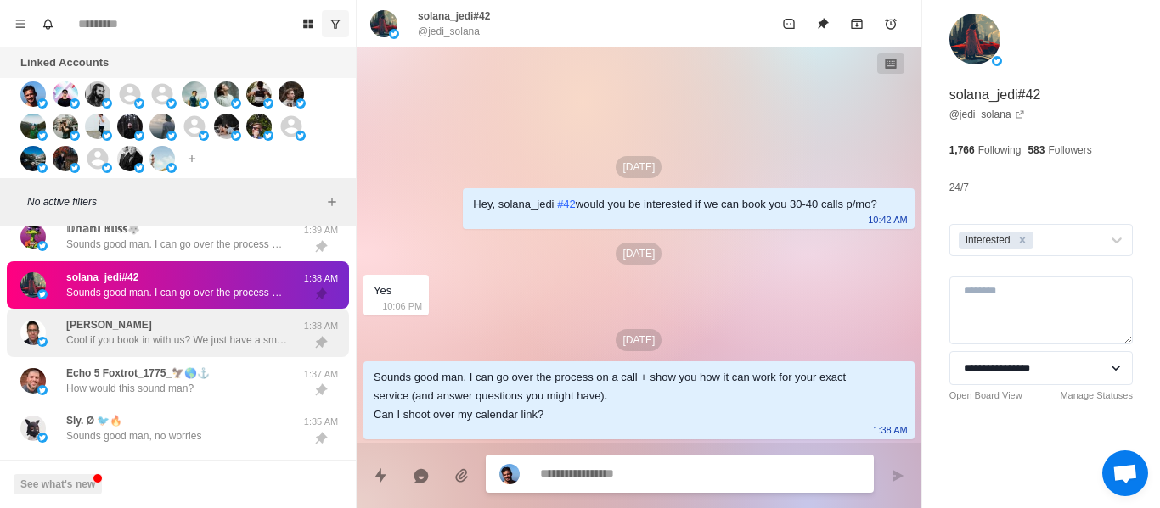
click at [169, 317] on div "[PERSON_NAME] Cool if you book in with us? We just have a small questionnaire, …" at bounding box center [159, 333] width 279 height 35
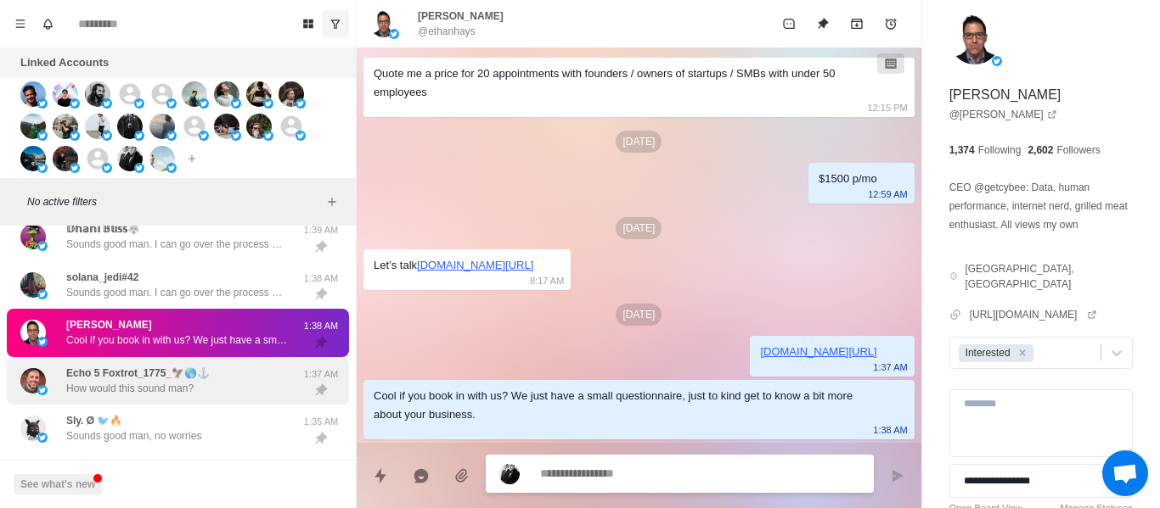
click at [171, 376] on p "Echo 5 Foxtrot_1775_🦅🌎⚓" at bounding box center [137, 373] width 143 height 15
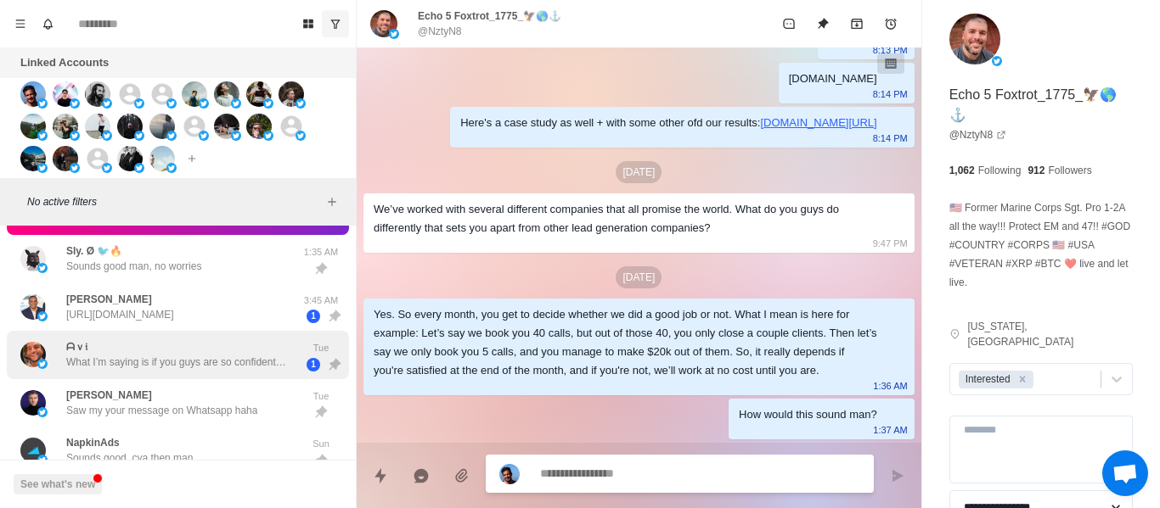
click at [160, 336] on div "ᗩｖ𝔦 What I’m saying is if you guys are so confident, why don’t I give you a hig…" at bounding box center [178, 355] width 342 height 48
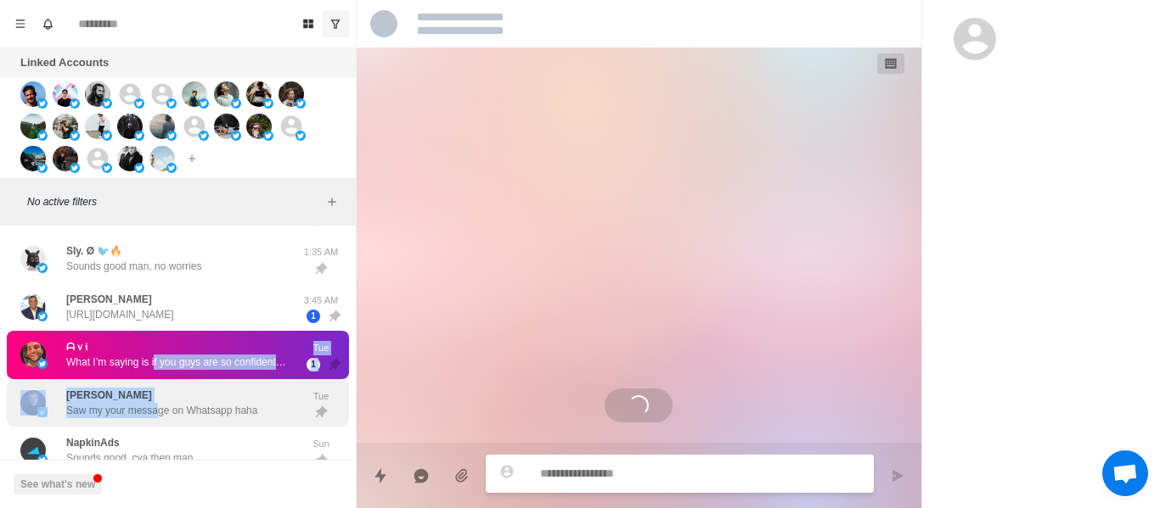
click at [153, 379] on div "solana_jedi#42 Sounds good man. I can go over the process on a call + show you …" at bounding box center [178, 444] width 356 height 4158
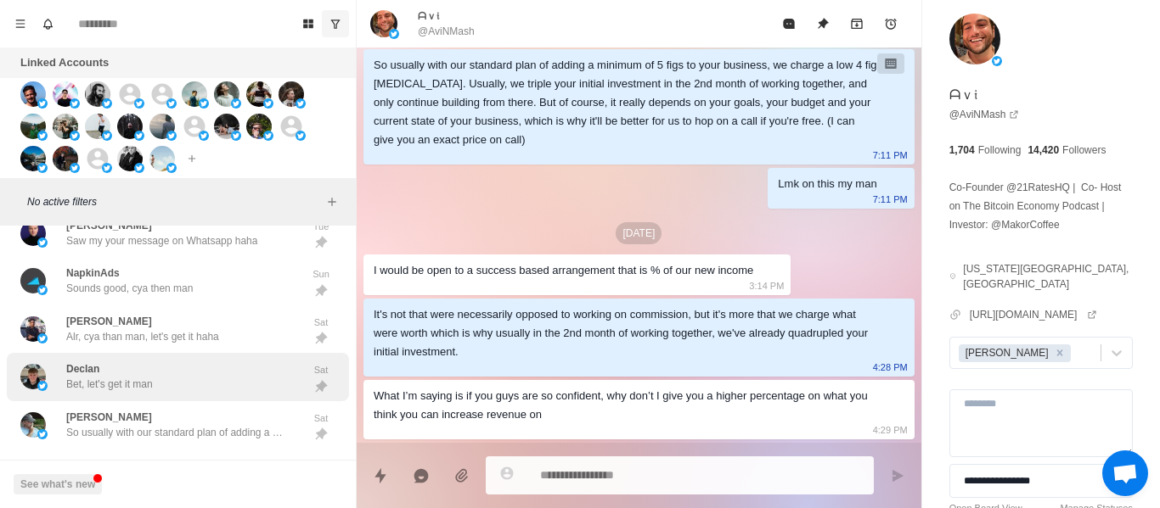
click at [142, 362] on div "Declan Bet, let's get it man" at bounding box center [109, 377] width 87 height 31
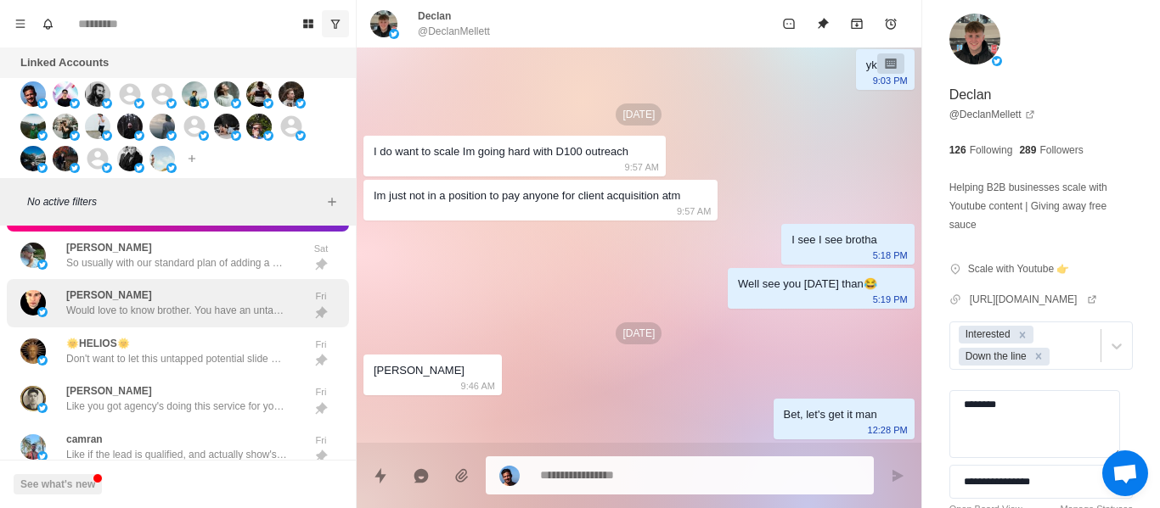
click at [103, 323] on div "[PERSON_NAME] Would love to know brother. You have an untapped goldmine here ha…" at bounding box center [178, 303] width 342 height 48
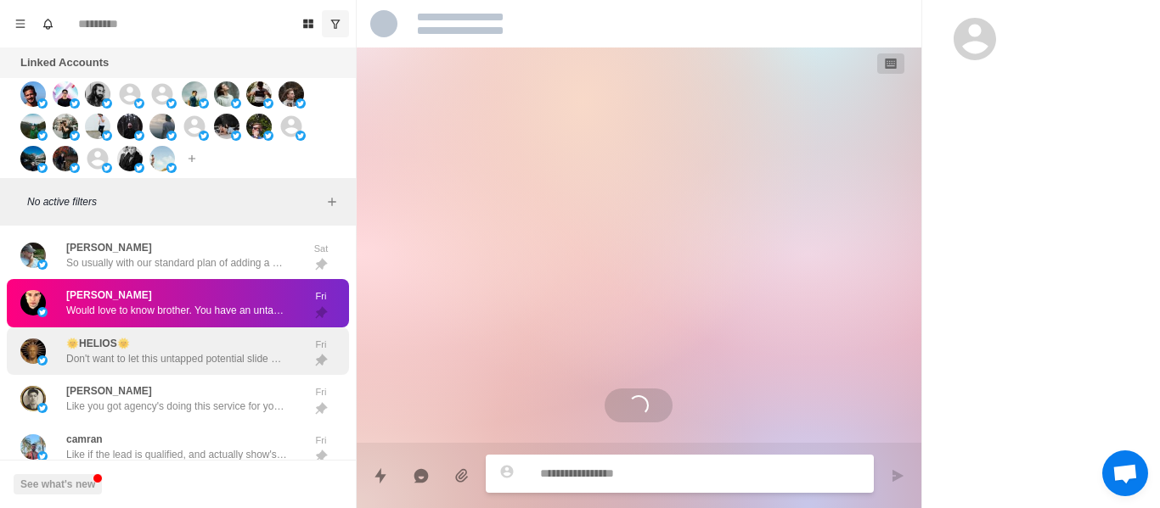
click at [100, 360] on p "Don't want to let this untapped potential slide man, lmk when your back" at bounding box center [176, 358] width 221 height 15
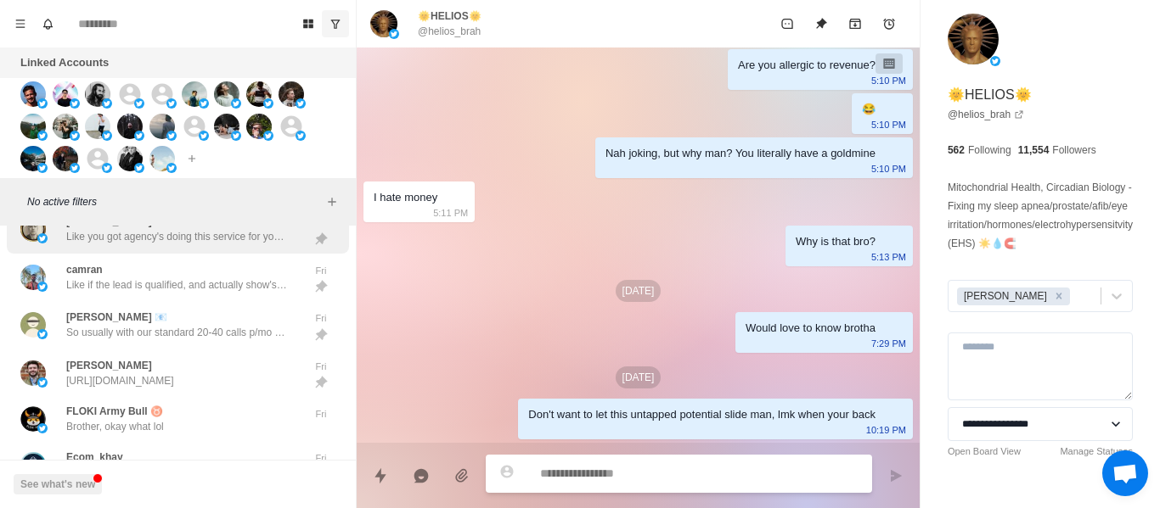
click at [102, 255] on div "camran Like if the lead is qualified, and actually show's up for the call inste…" at bounding box center [178, 278] width 342 height 48
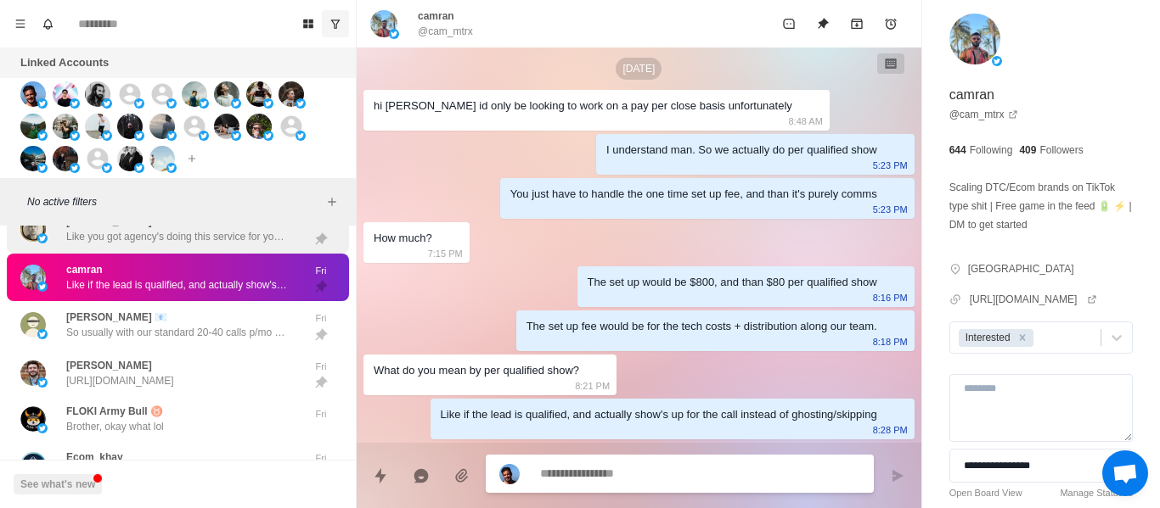
click at [104, 245] on div "[PERSON_NAME] Like you got agency's doing this service for you currently, or do…" at bounding box center [159, 229] width 279 height 35
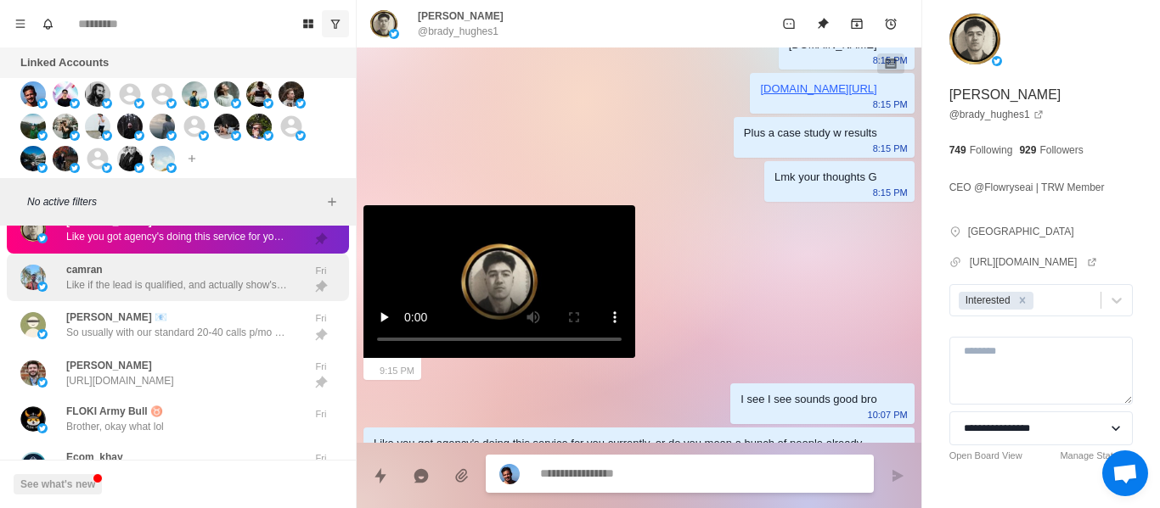
click at [113, 306] on div "[PERSON_NAME] 📧 So usually with our standard 20-40 calls p/mo we charge a low 4…" at bounding box center [178, 325] width 342 height 48
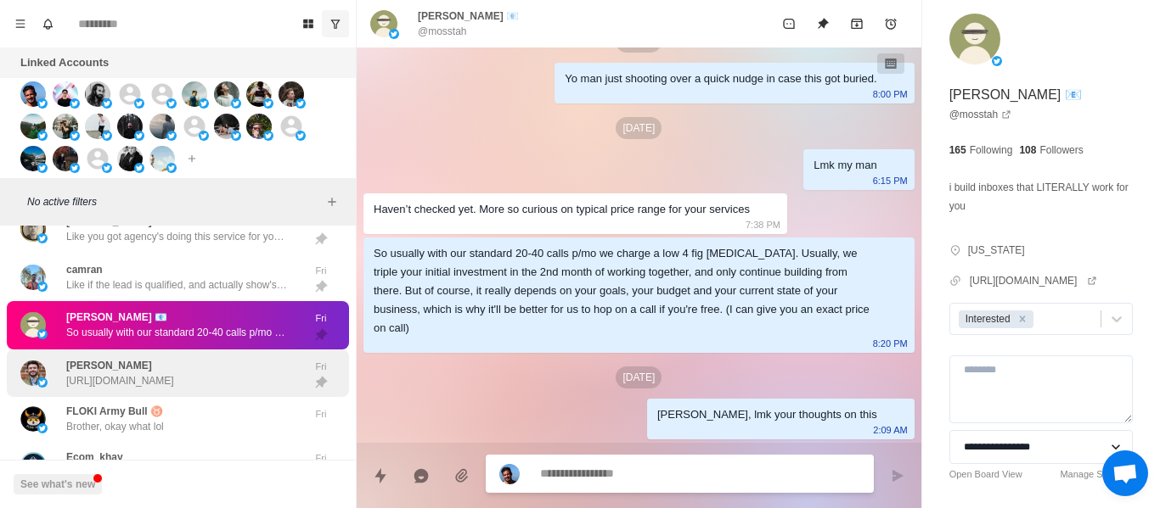
click at [126, 389] on div "[PERSON_NAME] [URL][DOMAIN_NAME]" at bounding box center [159, 374] width 279 height 35
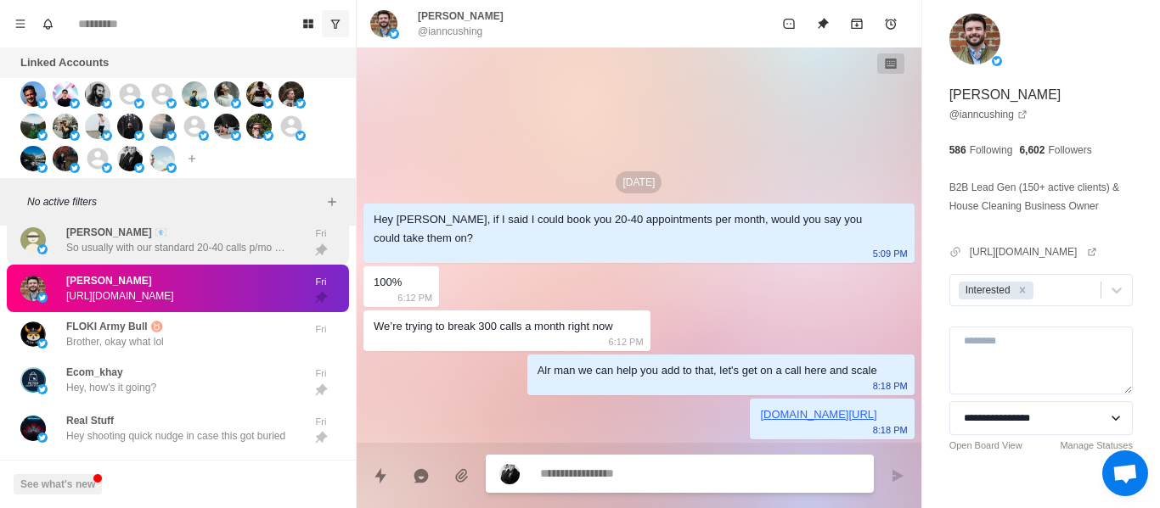
click at [164, 253] on p "So usually with our standard 20-40 calls p/mo we charge a low 4 fig [MEDICAL_DA…" at bounding box center [176, 247] width 221 height 15
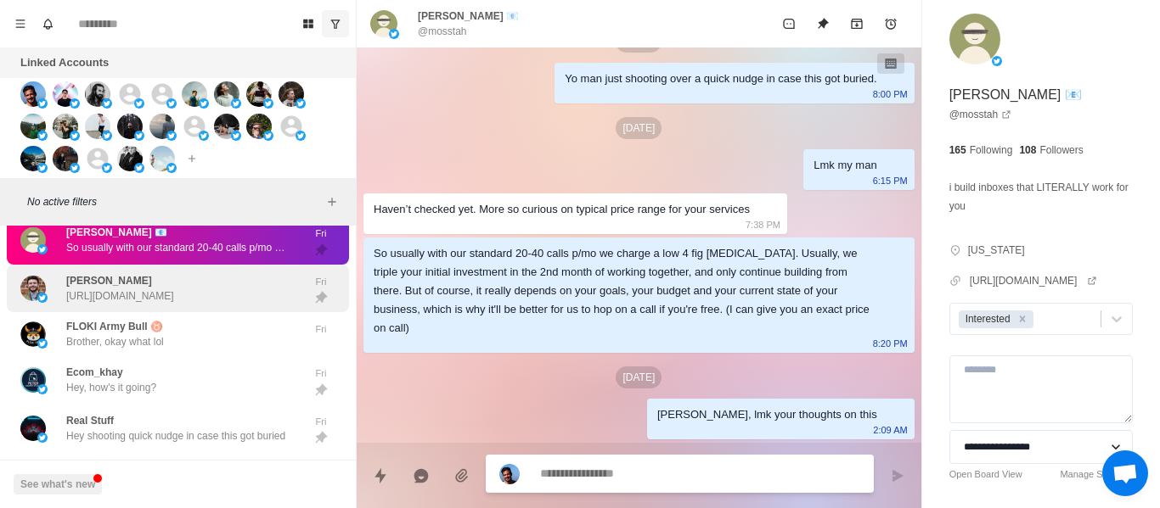
click at [145, 275] on div "[PERSON_NAME] [URL][DOMAIN_NAME]" at bounding box center [120, 288] width 108 height 31
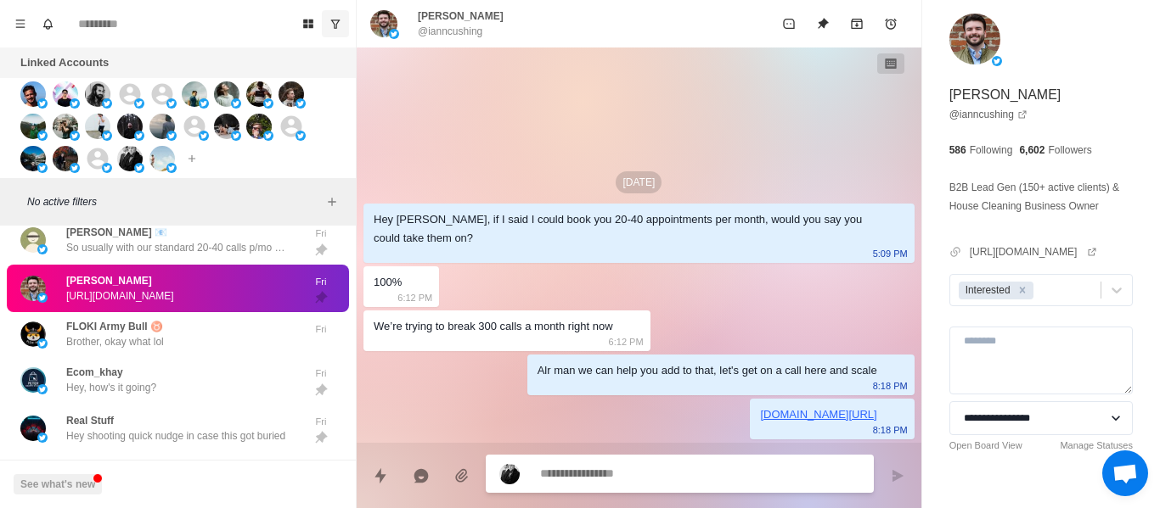
click at [571, 469] on textarea at bounding box center [700, 474] width 320 height 25
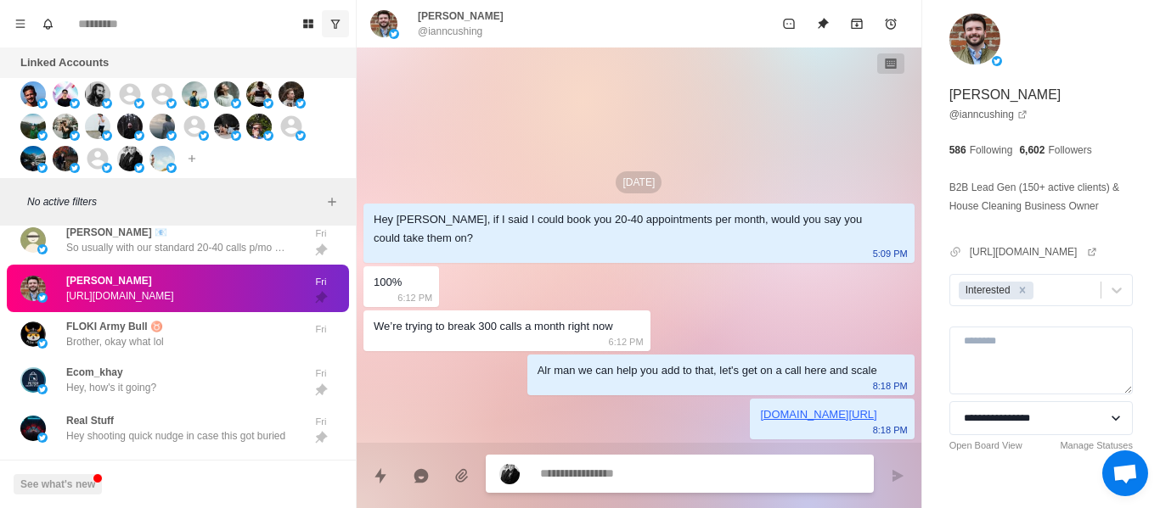
click at [571, 469] on textarea at bounding box center [700, 474] width 320 height 25
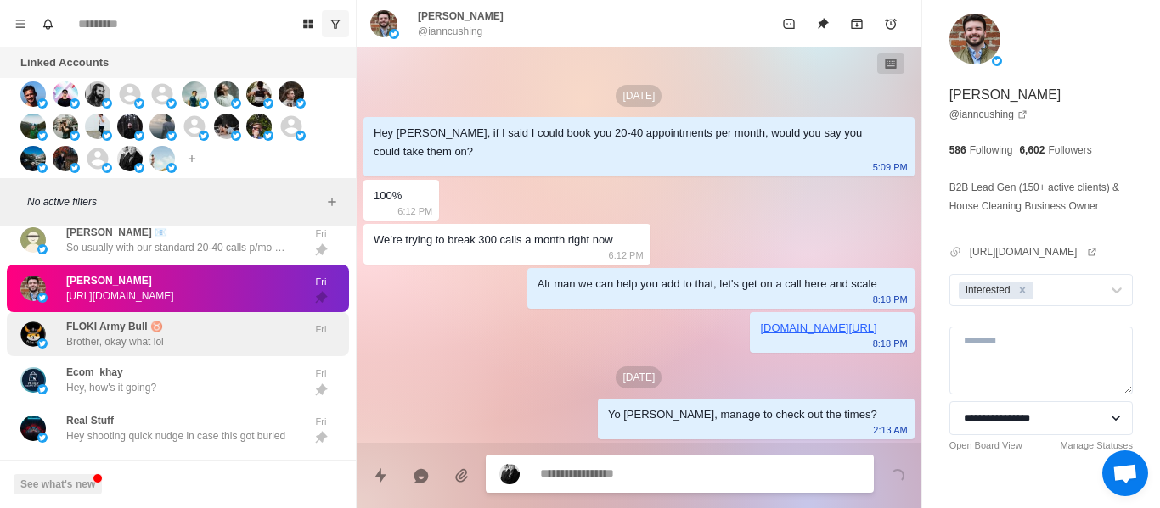
click at [104, 348] on p "Brother, okay what lol" at bounding box center [115, 341] width 98 height 15
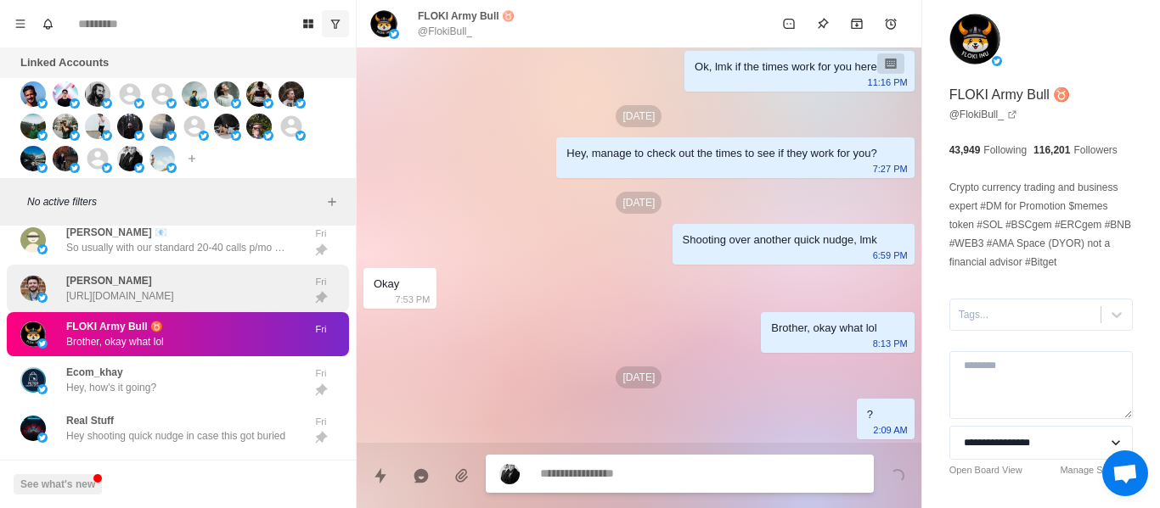
click at [148, 295] on p "[URL][DOMAIN_NAME]" at bounding box center [120, 296] width 108 height 15
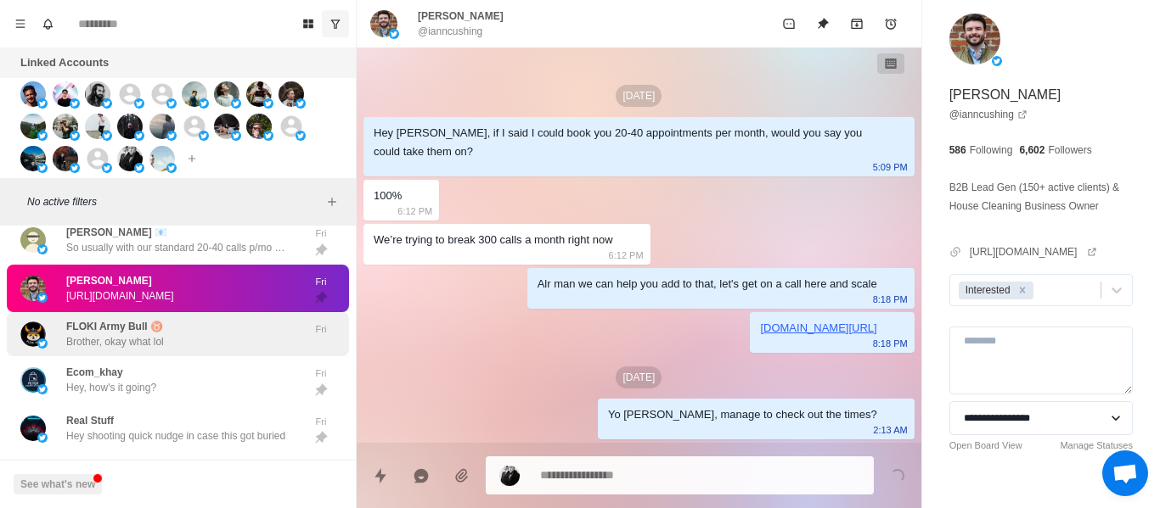
drag, startPoint x: 154, startPoint y: 300, endPoint x: 156, endPoint y: 313, distance: 13.0
click at [154, 301] on p "[URL][DOMAIN_NAME]" at bounding box center [120, 296] width 108 height 15
click at [152, 322] on p "FLOKI Army Bull ♉️" at bounding box center [114, 326] width 97 height 15
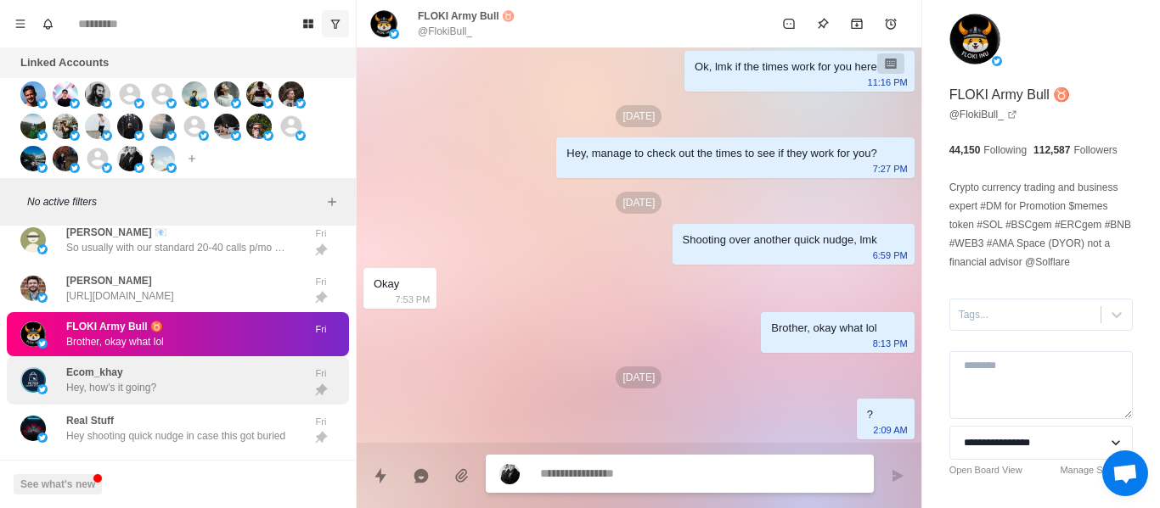
click at [128, 394] on p "Hey, how's it going?" at bounding box center [111, 387] width 90 height 15
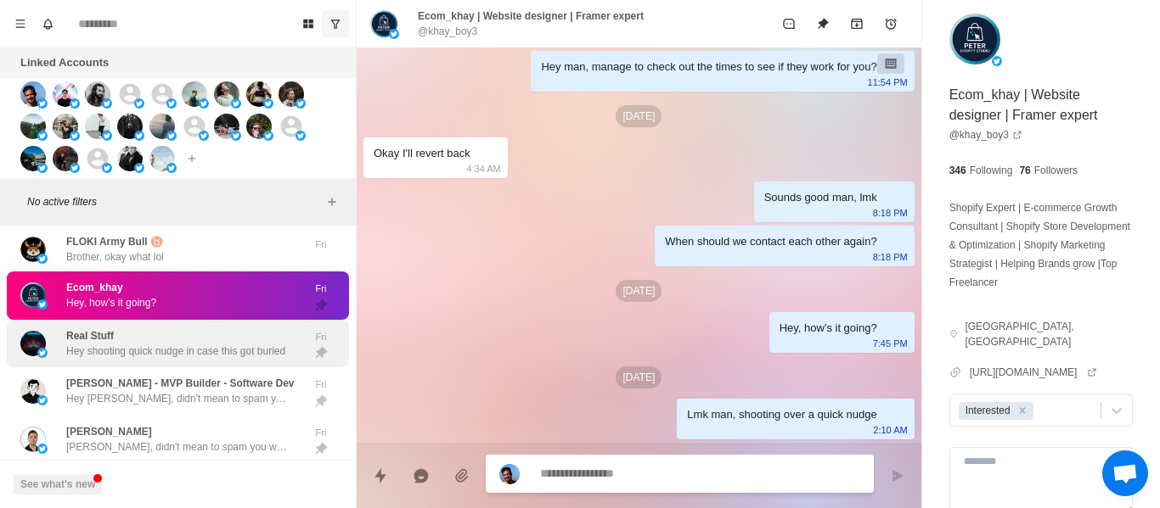
click at [133, 345] on p "Hey shooting quick nudge in case this got buried" at bounding box center [175, 351] width 219 height 15
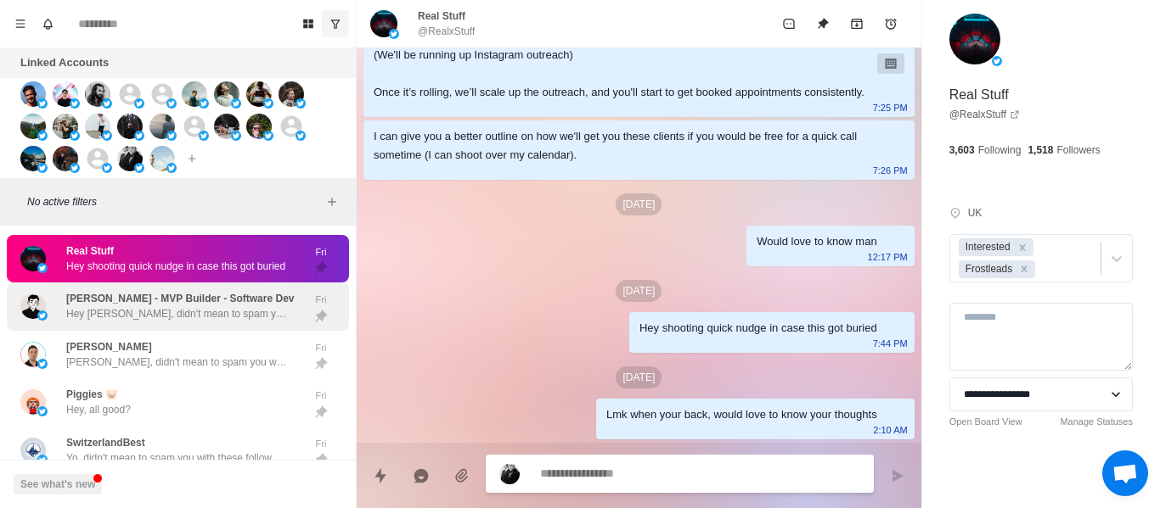
click at [128, 291] on p "[PERSON_NAME] - MVP Builder - Software Dev" at bounding box center [180, 298] width 228 height 15
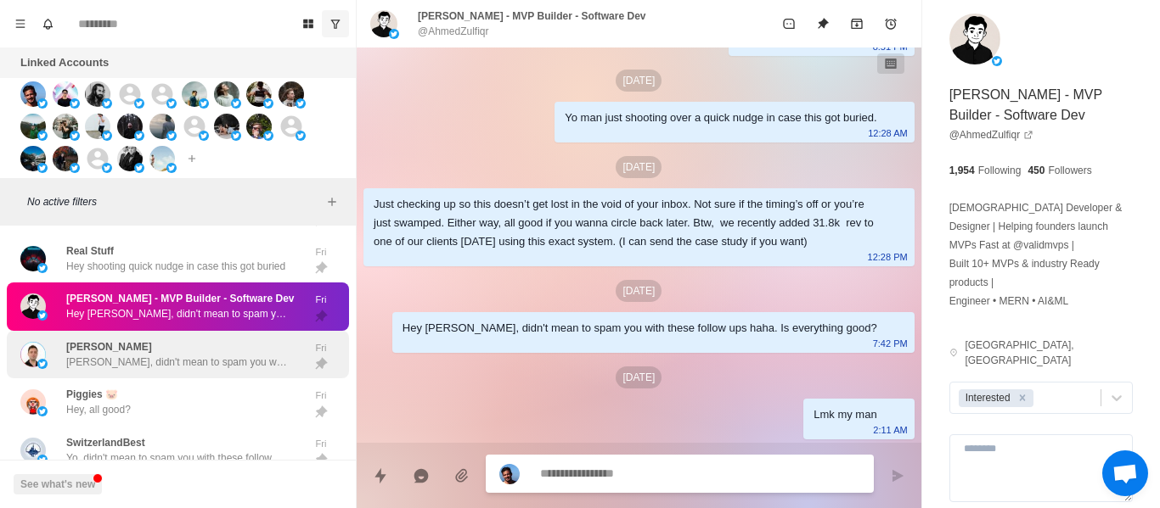
drag, startPoint x: 134, startPoint y: 317, endPoint x: 149, endPoint y: 349, distance: 34.9
click at [135, 319] on p "Hey [PERSON_NAME], didn't mean to spam you with these follow ups haha. Is every…" at bounding box center [176, 313] width 221 height 15
click at [149, 352] on div "[PERSON_NAME] [PERSON_NAME], didn't mean to spam you with these follow ups haha…" at bounding box center [176, 355] width 221 height 31
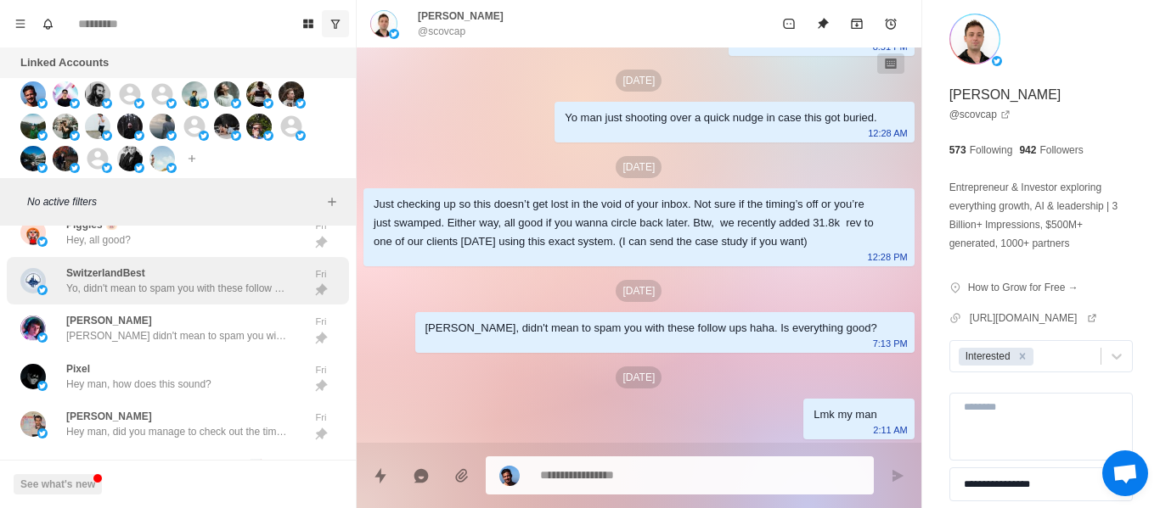
drag, startPoint x: 127, startPoint y: 287, endPoint x: 133, endPoint y: 332, distance: 45.4
click at [127, 288] on p "Yo, didn't mean to spam you with these follow ups haha. Is everything good?" at bounding box center [176, 288] width 221 height 15
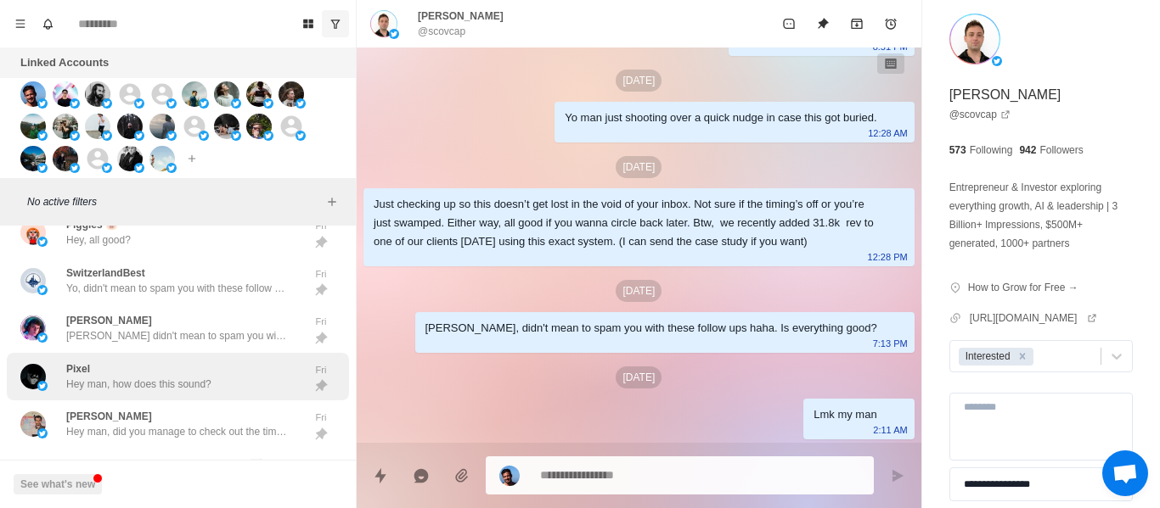
drag, startPoint x: 133, startPoint y: 332, endPoint x: 133, endPoint y: 366, distance: 34.0
click at [133, 336] on p "[PERSON_NAME] didn't mean to spam you with these follow ups haha, everything go…" at bounding box center [176, 335] width 221 height 15
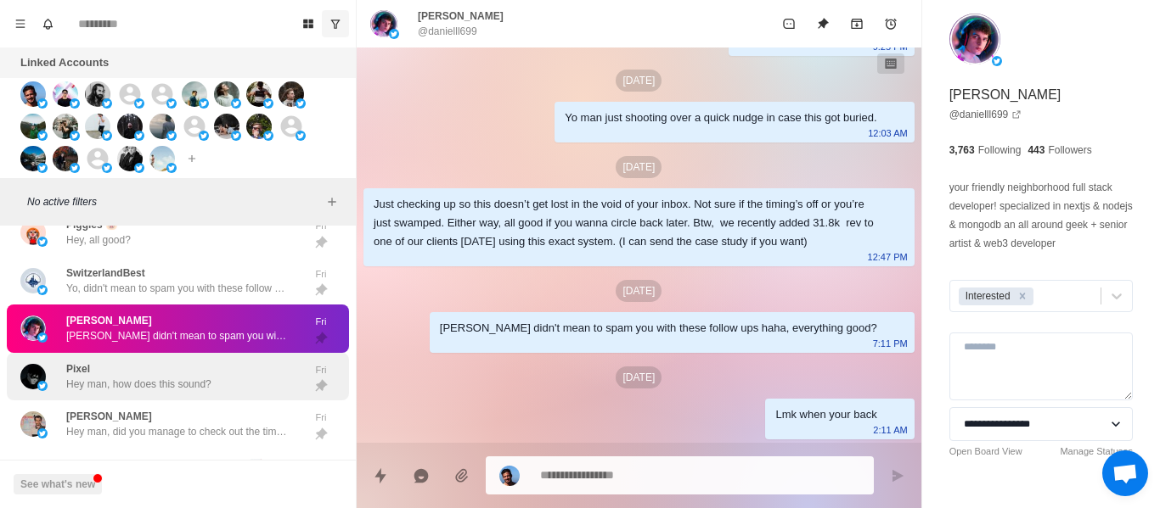
drag, startPoint x: 133, startPoint y: 366, endPoint x: 133, endPoint y: 387, distance: 21.2
click at [133, 370] on div "Pixel Hey man, how does this sound?" at bounding box center [138, 377] width 145 height 31
click at [133, 386] on p "Hey man, how does this sound?" at bounding box center [138, 384] width 145 height 15
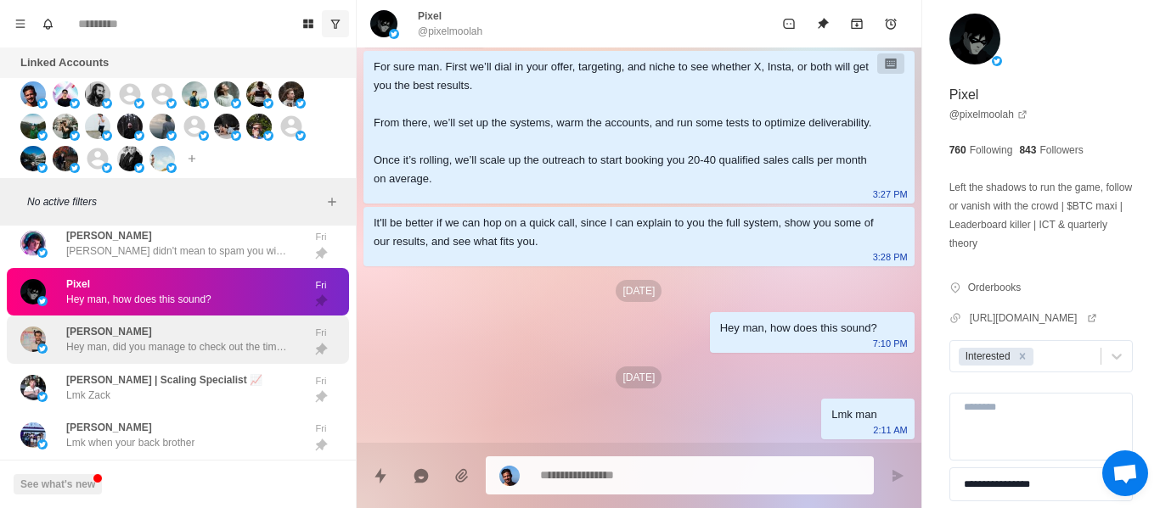
click at [134, 318] on div "[PERSON_NAME] Hey man, did you manage to check out the times? Fri" at bounding box center [178, 340] width 342 height 48
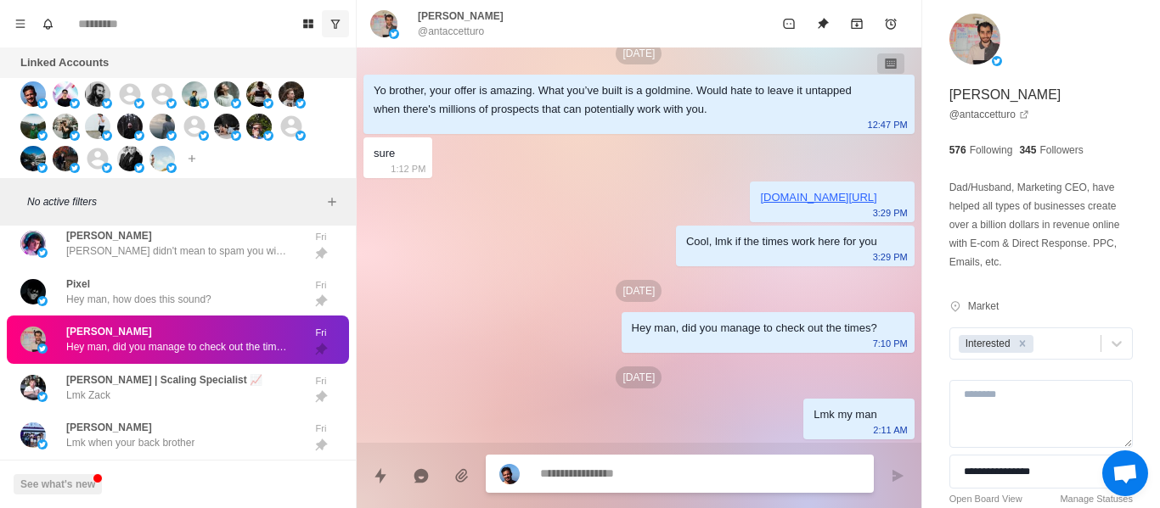
click at [133, 344] on p "Hey man, did you manage to check out the times?" at bounding box center [176, 347] width 221 height 15
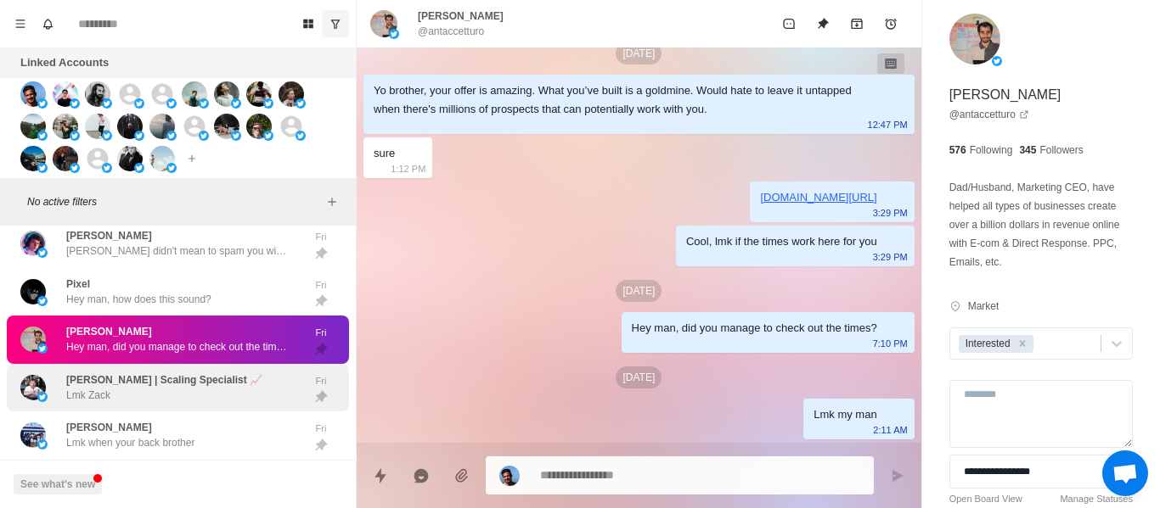
drag, startPoint x: 135, startPoint y: 354, endPoint x: 136, endPoint y: 365, distance: 11.1
click at [135, 357] on div "[PERSON_NAME] Hey man, did you manage to check out the times? Fri" at bounding box center [178, 340] width 342 height 48
click at [136, 365] on div "[PERSON_NAME] | Scaling Specialist 📈 Lmk [PERSON_NAME]" at bounding box center [178, 388] width 342 height 48
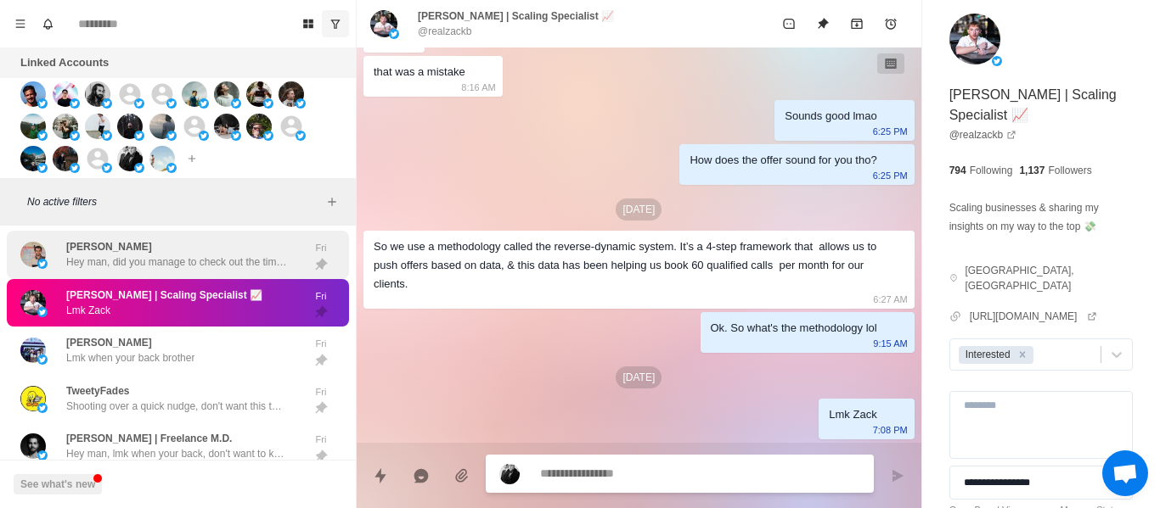
click at [126, 261] on p "Hey man, did you manage to check out the times?" at bounding box center [176, 262] width 221 height 15
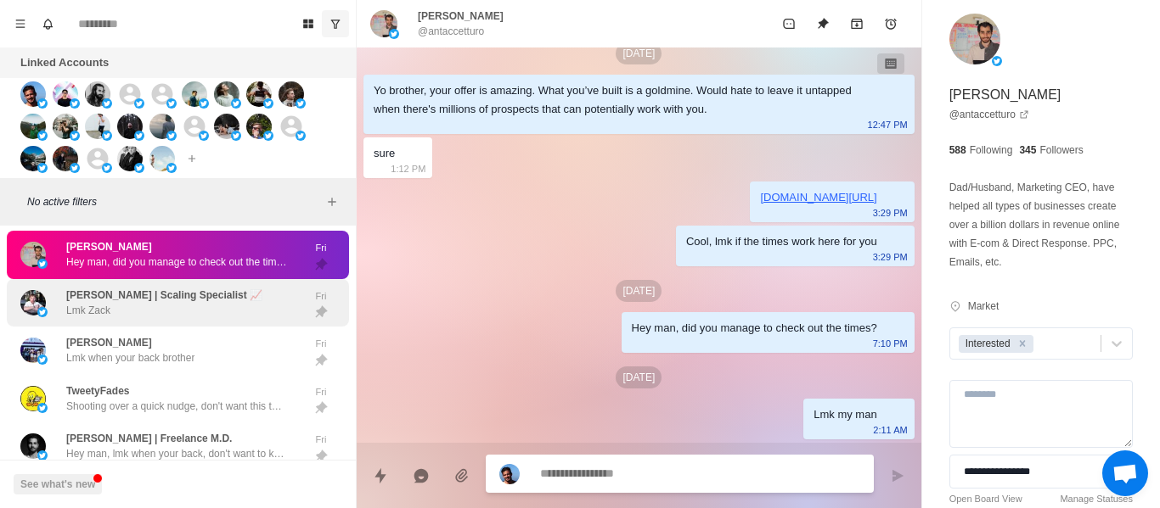
click at [143, 304] on div "[PERSON_NAME] | Scaling Specialist 📈 Lmk [PERSON_NAME]" at bounding box center [164, 303] width 196 height 31
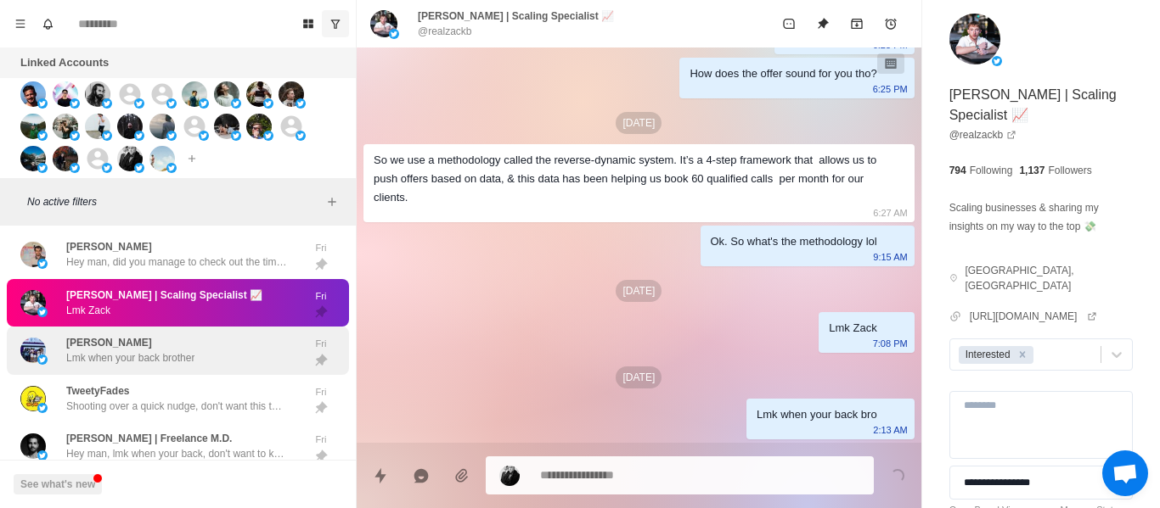
click at [222, 345] on div "[PERSON_NAME] Lmk when your back brother" at bounding box center [159, 351] width 279 height 35
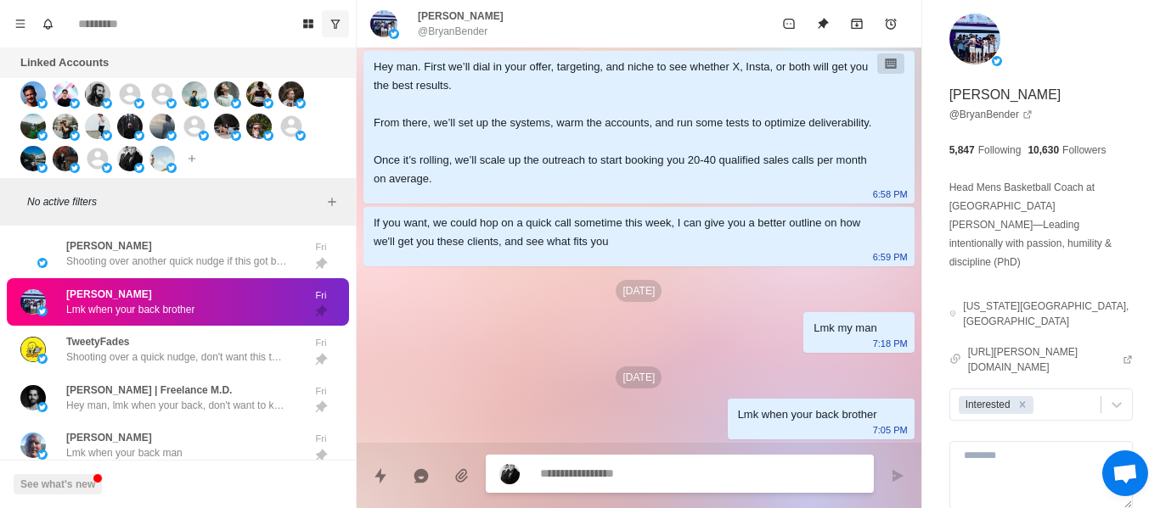
paste textarea "**********"
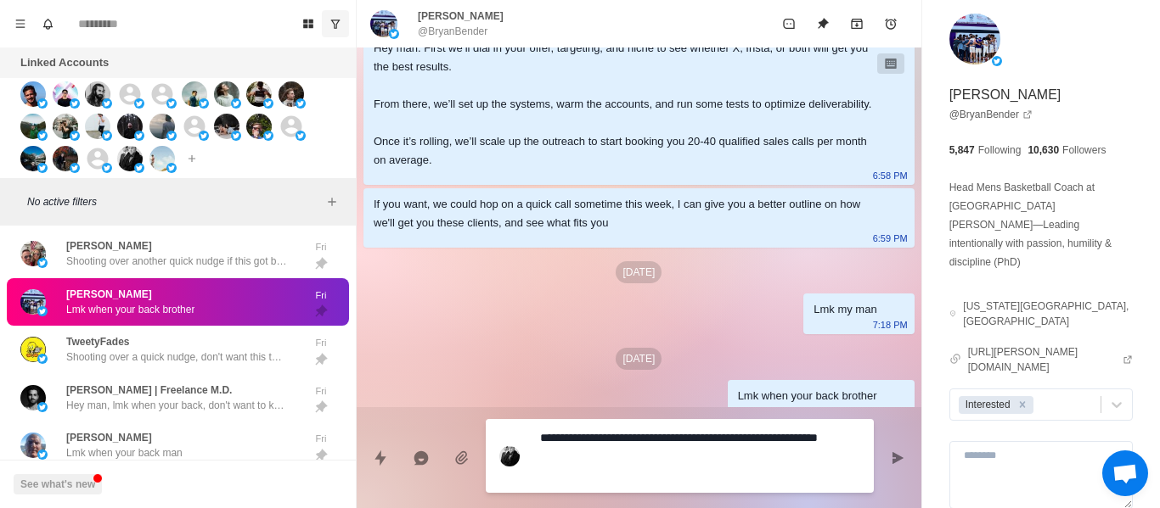
drag, startPoint x: 578, startPoint y: 436, endPoint x: 494, endPoint y: 435, distance: 84.1
click at [496, 435] on div "**********" at bounding box center [680, 456] width 388 height 74
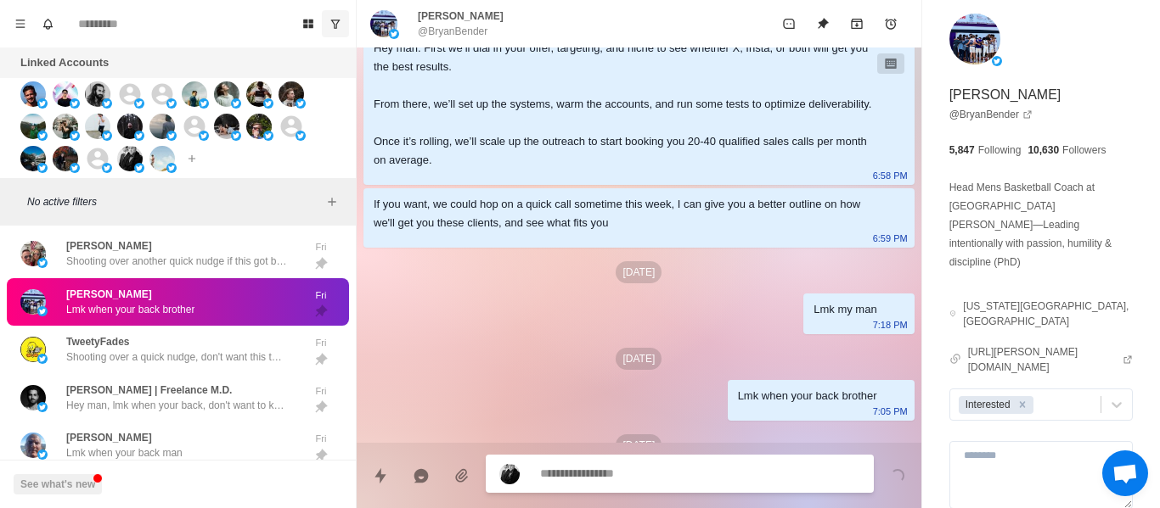
scroll to position [265, 0]
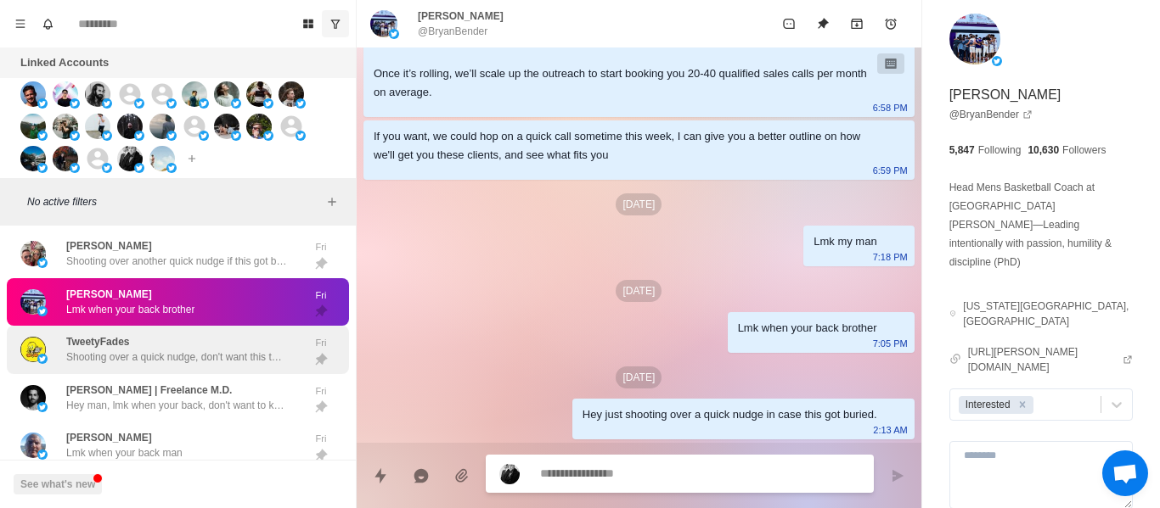
click at [166, 365] on p "Shooting over a quick nudge, don't want this to get lost in your inbox" at bounding box center [176, 357] width 221 height 15
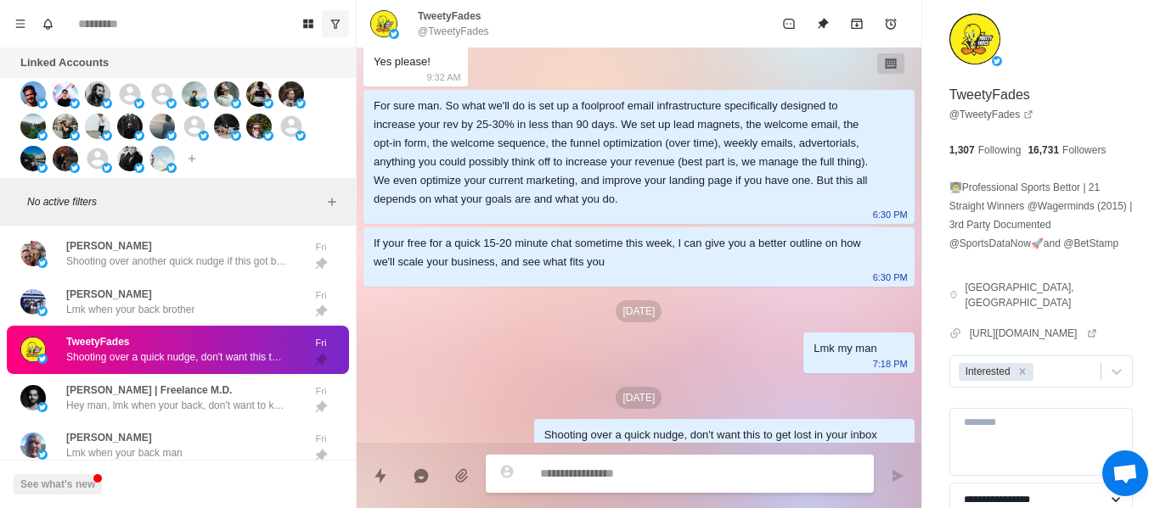
scroll to position [382, 0]
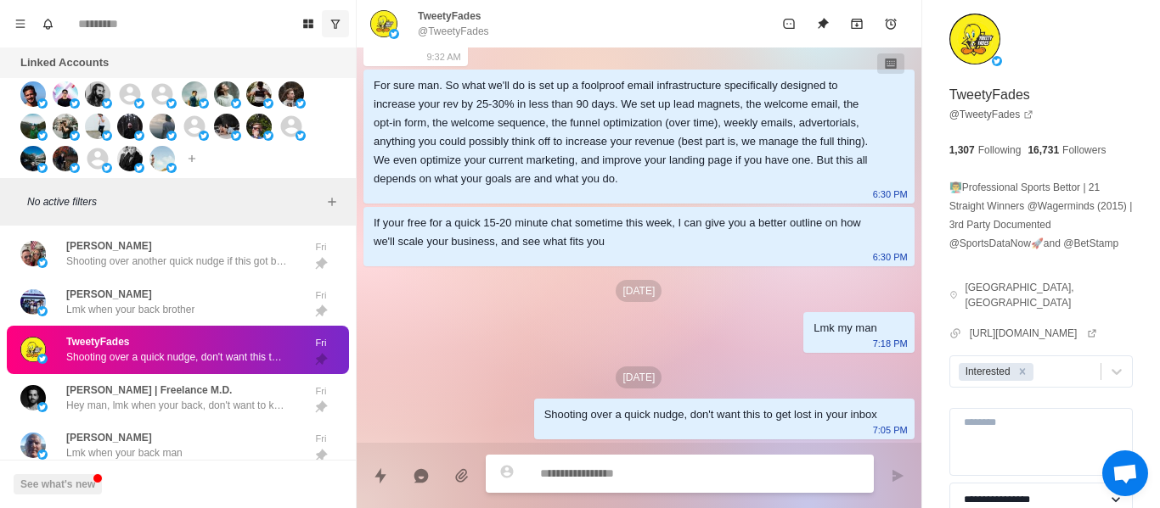
drag, startPoint x: 615, startPoint y: 472, endPoint x: 587, endPoint y: 485, distance: 30.0
click at [612, 472] on textarea at bounding box center [700, 474] width 320 height 25
drag, startPoint x: 604, startPoint y: 453, endPoint x: 609, endPoint y: 467, distance: 14.2
paste textarea "**********"
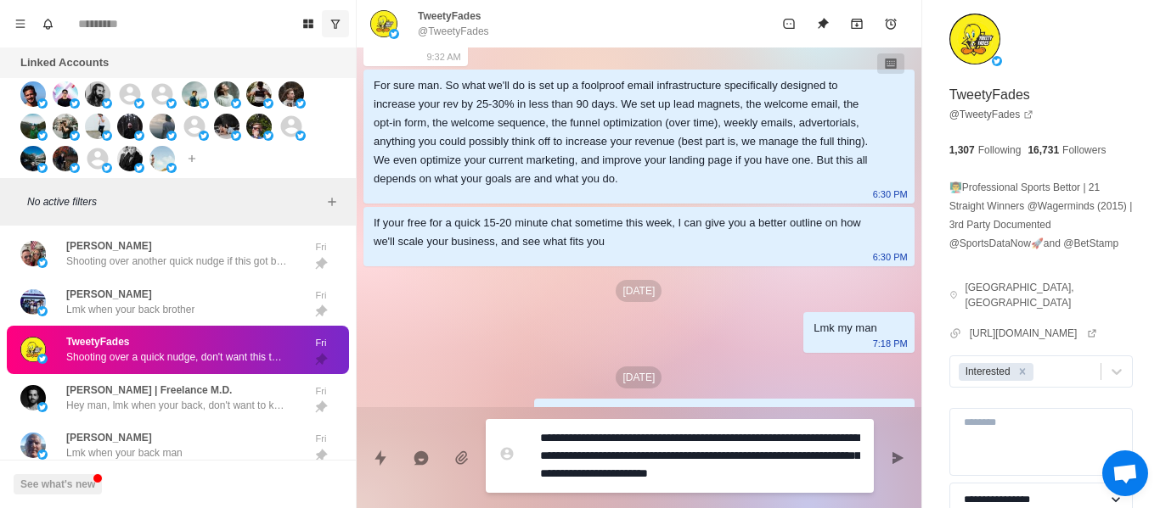
scroll to position [14, 0]
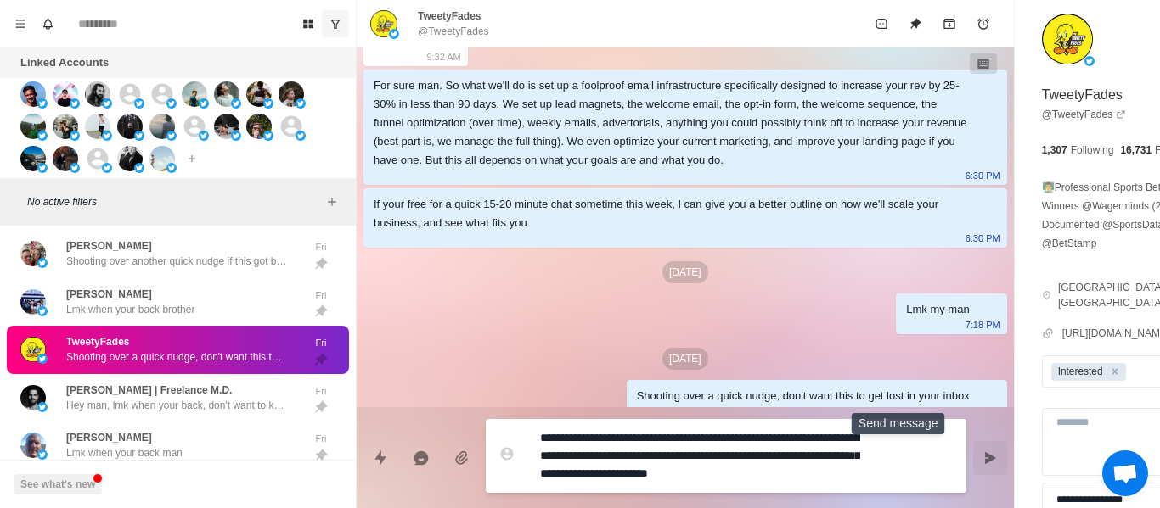
drag, startPoint x: 912, startPoint y: 452, endPoint x: 888, endPoint y: 456, distance: 24.8
click at [973, 453] on button "Send message" at bounding box center [990, 458] width 34 height 34
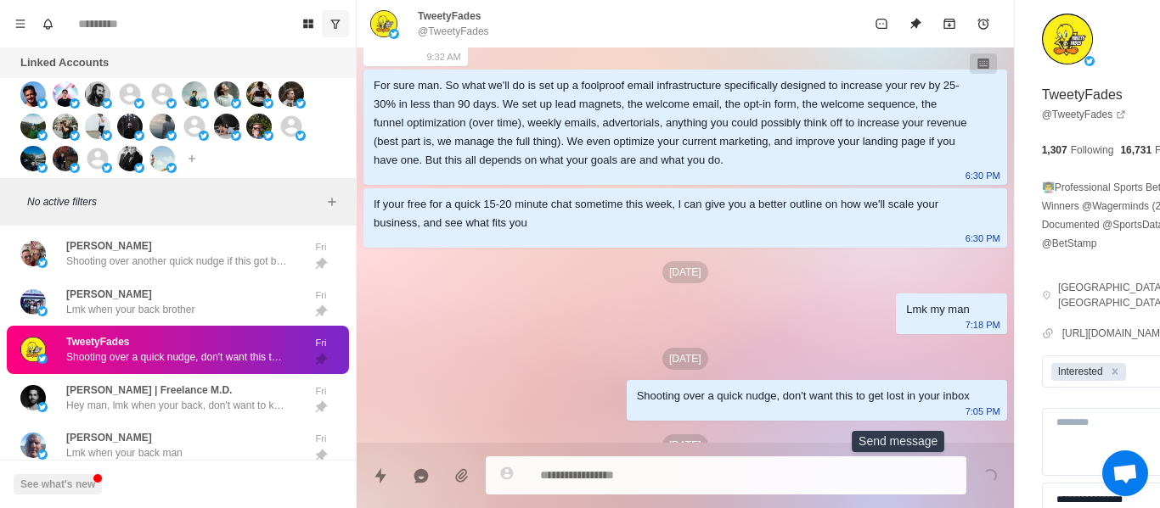
scroll to position [487, 0]
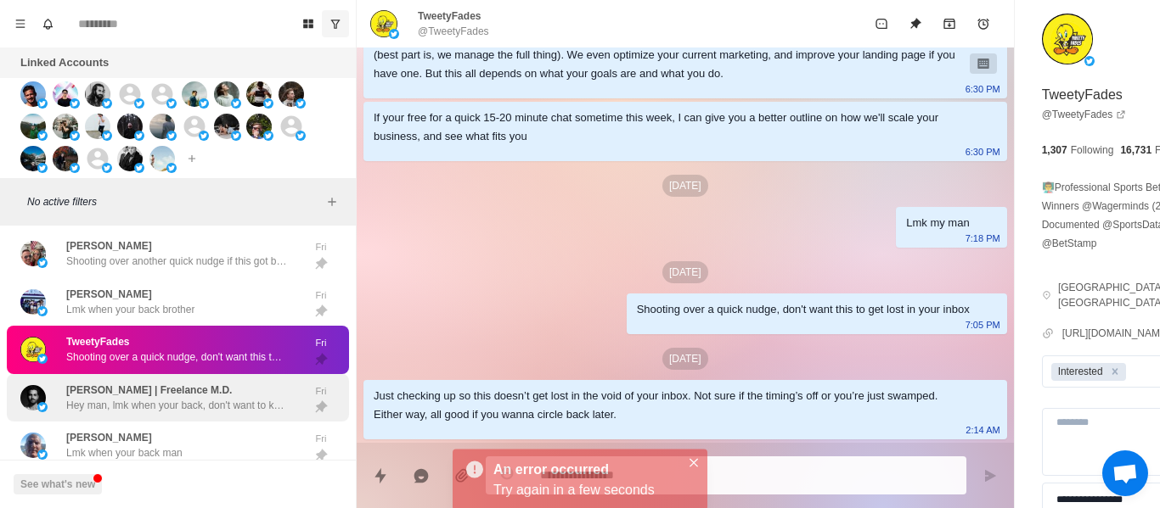
click at [208, 413] on p "Hey man, lmk when your back, don't want to keep shooting over follow ups haha." at bounding box center [176, 405] width 221 height 15
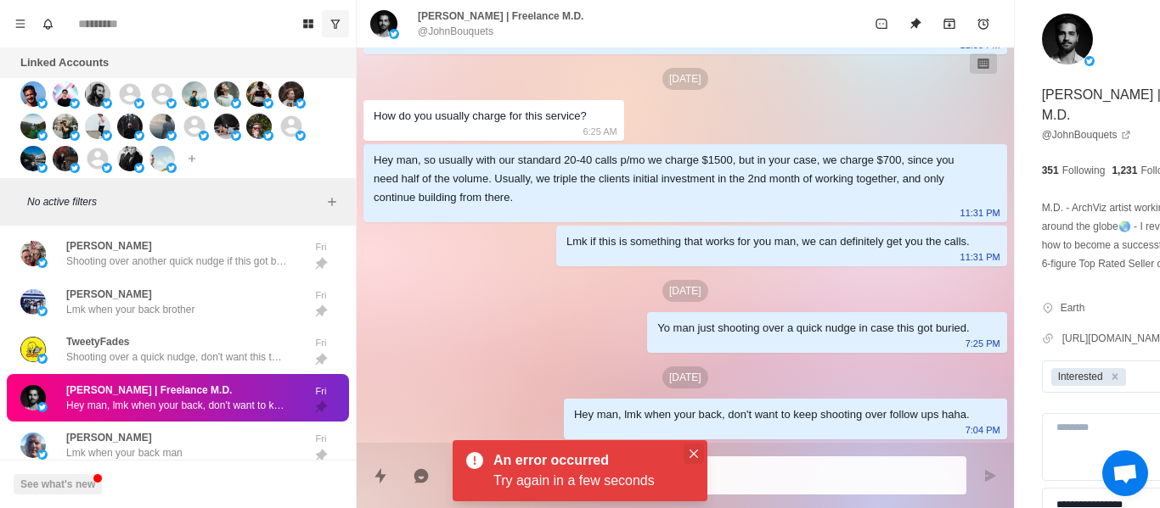
drag, startPoint x: 699, startPoint y: 457, endPoint x: 344, endPoint y: 342, distance: 372.9
click at [695, 456] on button "Close" at bounding box center [693, 454] width 20 height 20
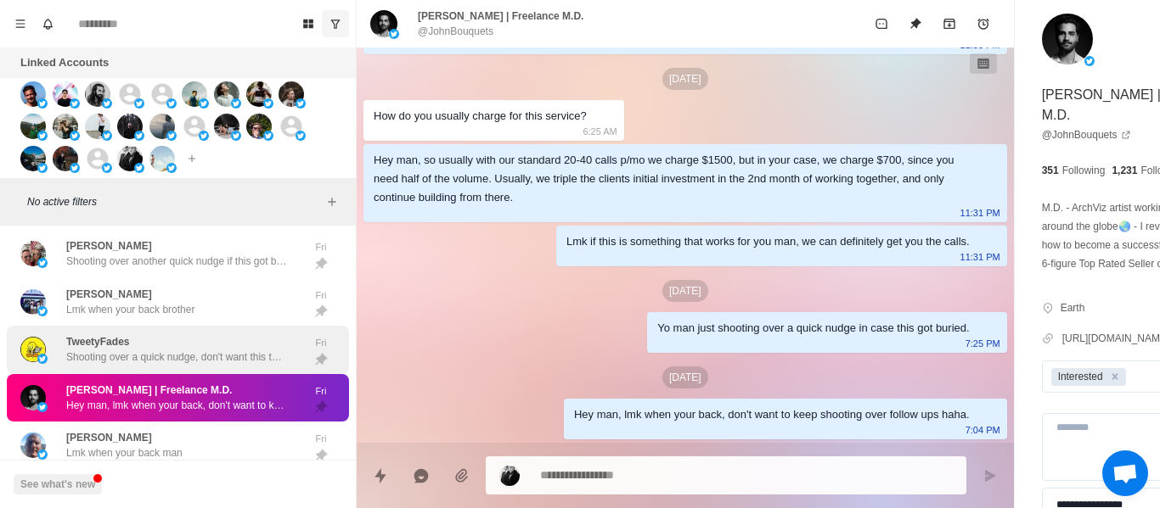
click at [226, 355] on div "TweetyFades Shooting over a quick nudge, don't want this to get lost in your in…" at bounding box center [176, 349] width 221 height 31
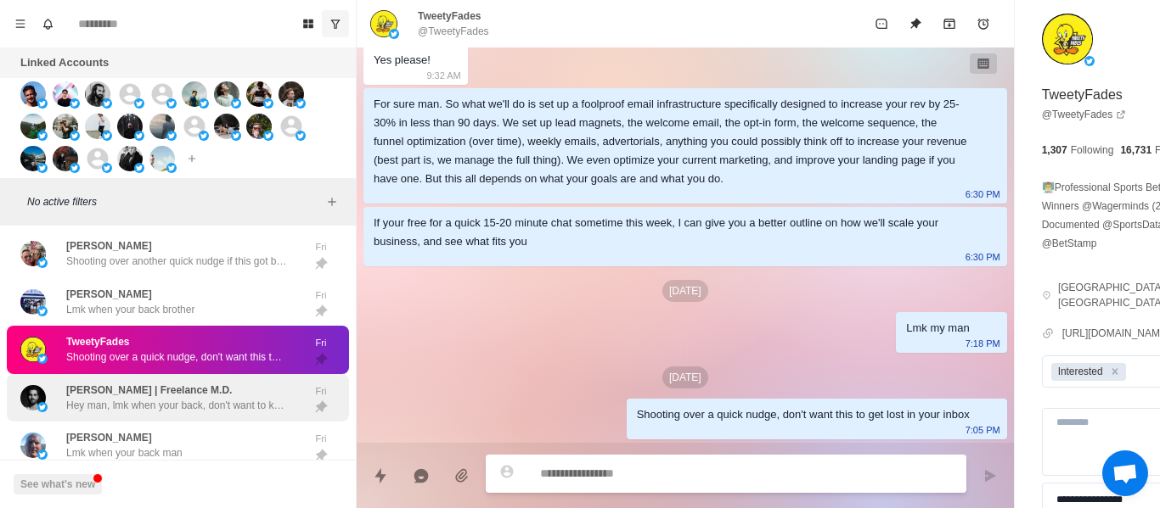
drag, startPoint x: 129, startPoint y: 401, endPoint x: 145, endPoint y: 336, distance: 67.3
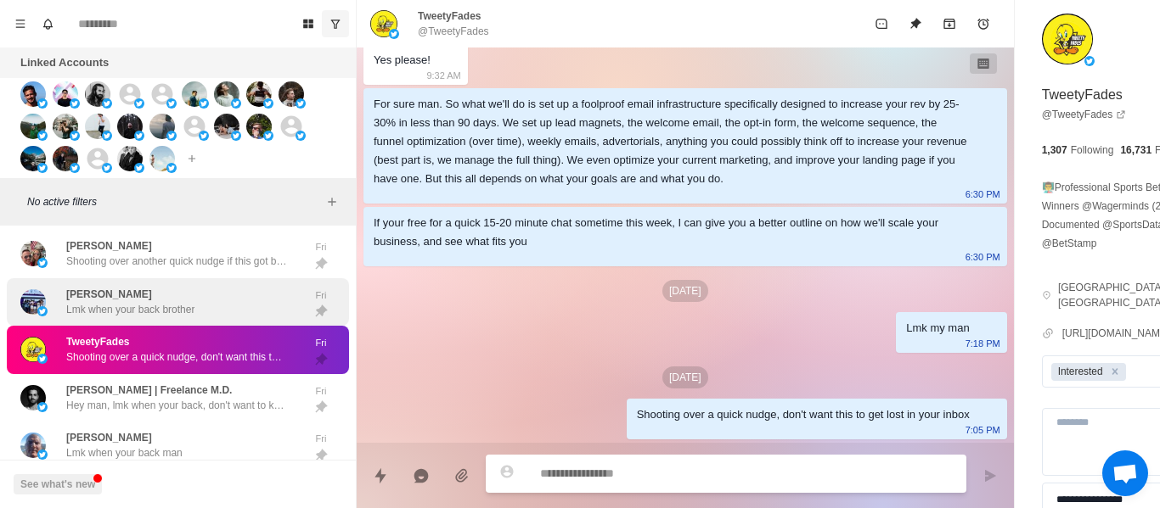
click at [130, 398] on p "[PERSON_NAME] | Freelance M.D." at bounding box center [149, 390] width 166 height 15
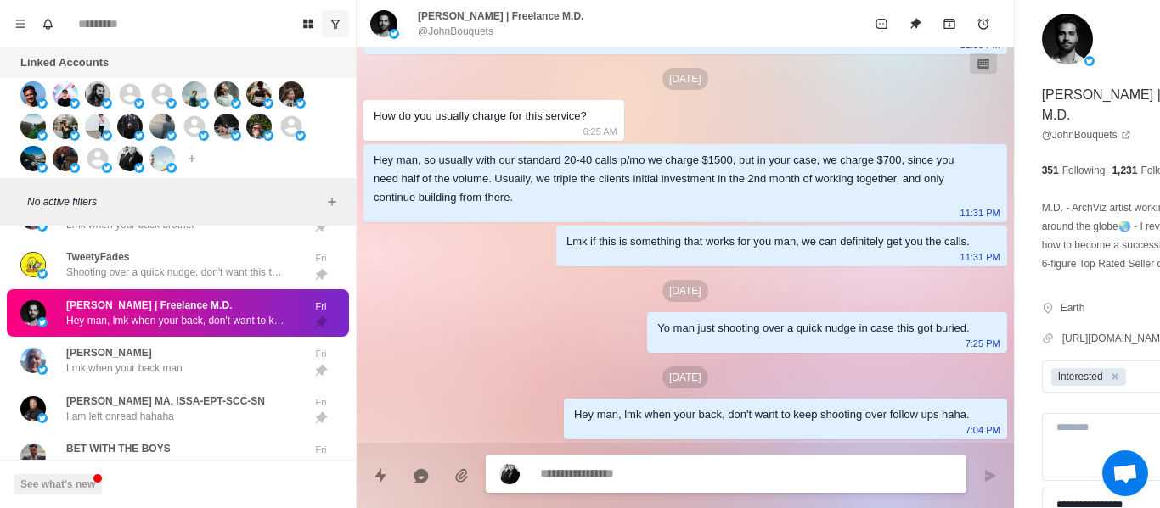
paste textarea "**********"
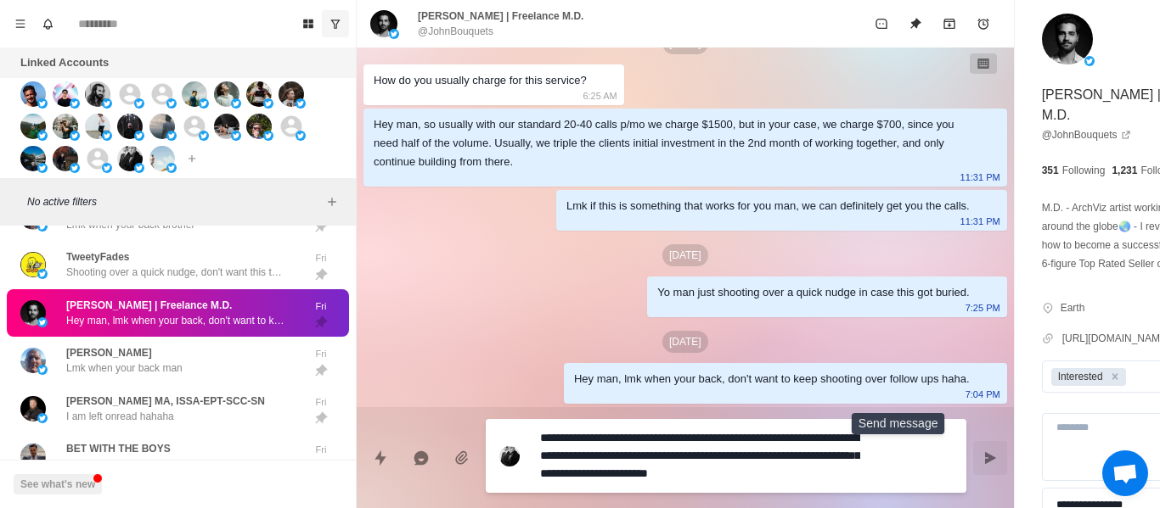
click at [973, 463] on button "Send message" at bounding box center [990, 458] width 34 height 34
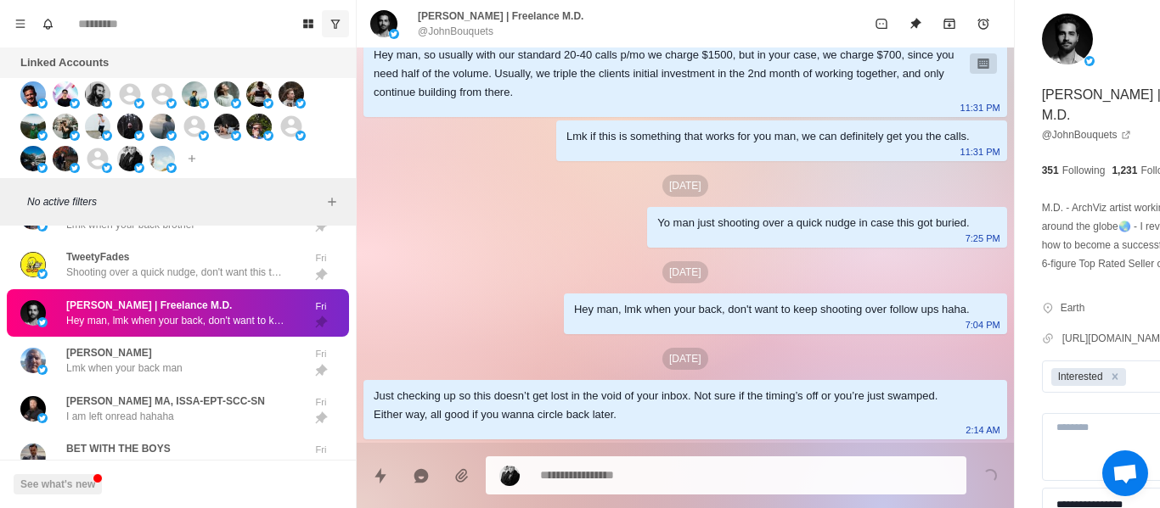
click at [172, 328] on p "Hey man, lmk when your back, don't want to keep shooting over follow ups haha." at bounding box center [176, 320] width 221 height 15
click at [172, 354] on div "[PERSON_NAME] when your back man Fri" at bounding box center [178, 361] width 342 height 48
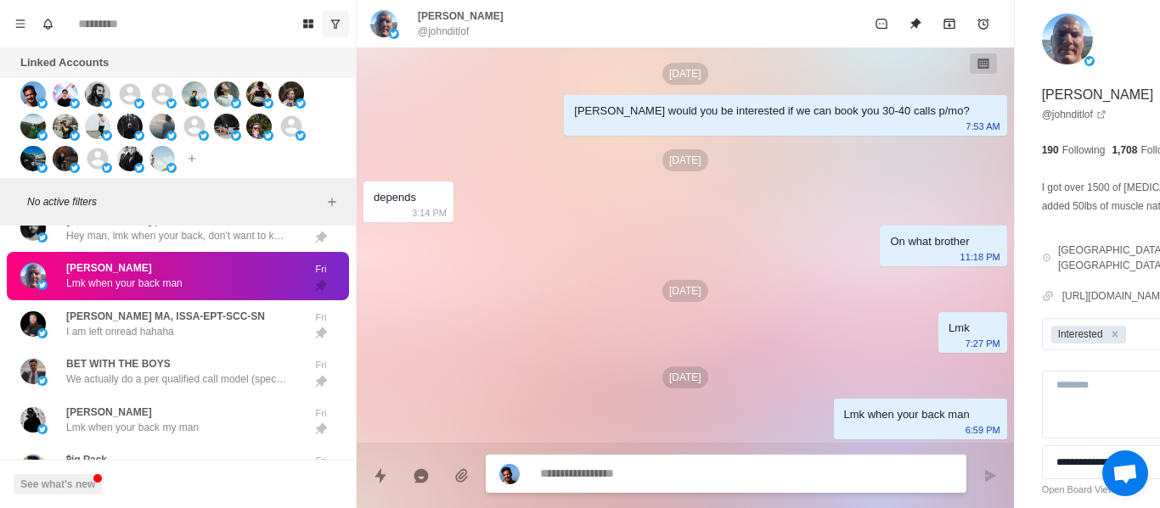
paste textarea "**********"
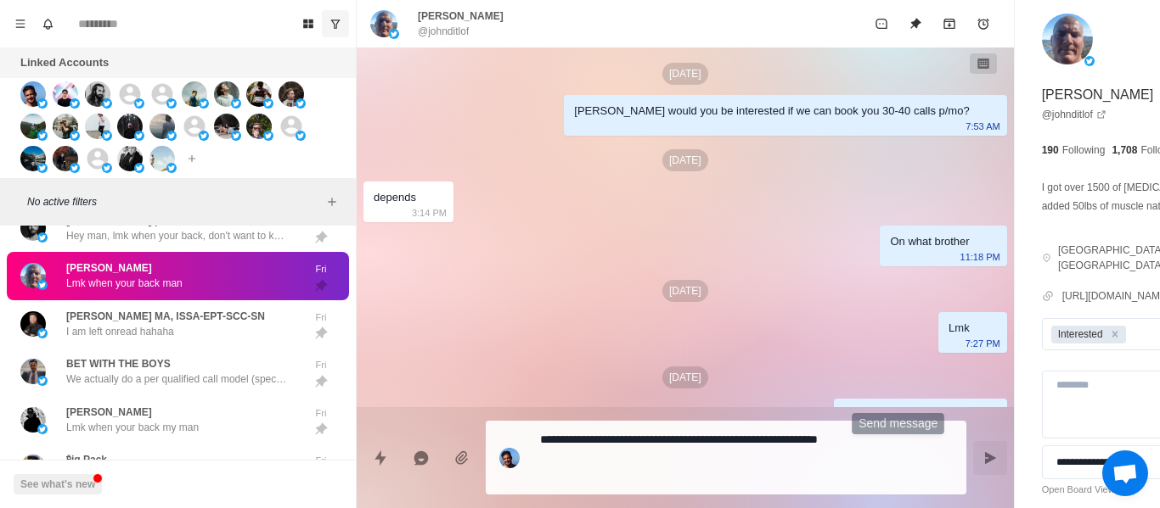
click at [973, 468] on button "Send message" at bounding box center [990, 458] width 34 height 34
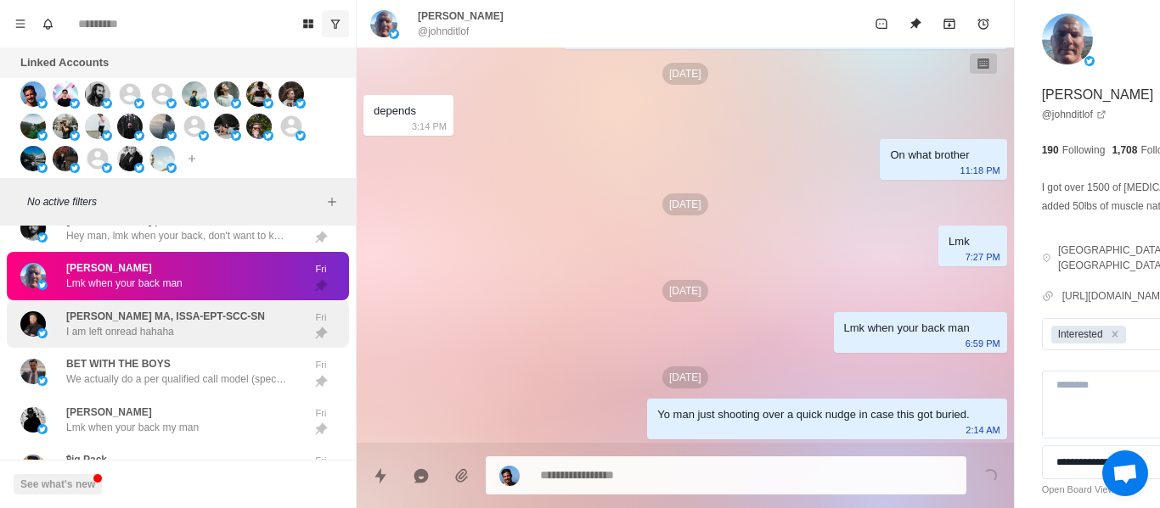
click at [173, 324] on p "[PERSON_NAME] MA, ISSA-EPT-SCC-SN" at bounding box center [165, 316] width 199 height 15
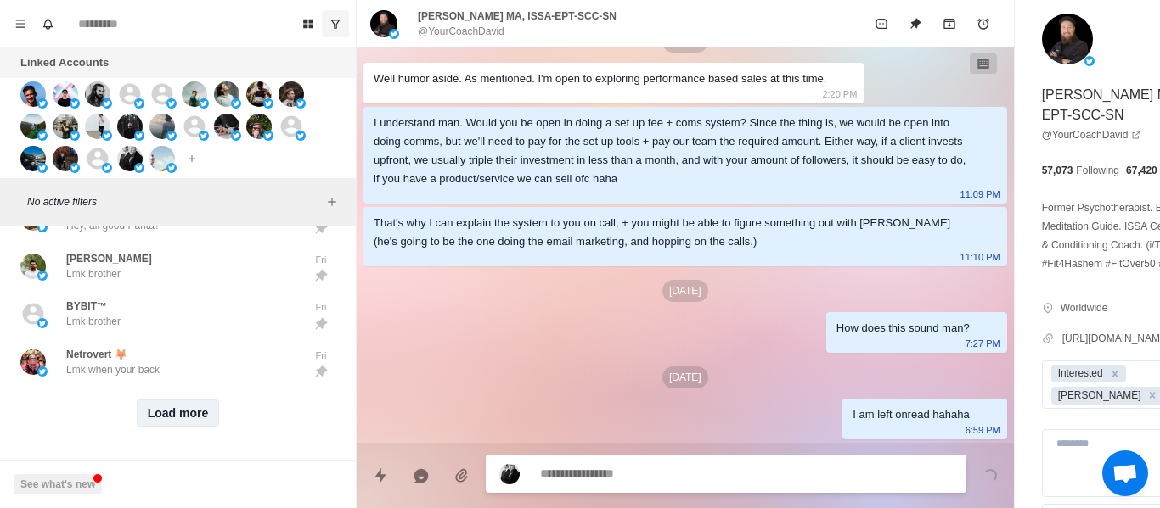
click at [166, 401] on button "Load more" at bounding box center [178, 413] width 83 height 27
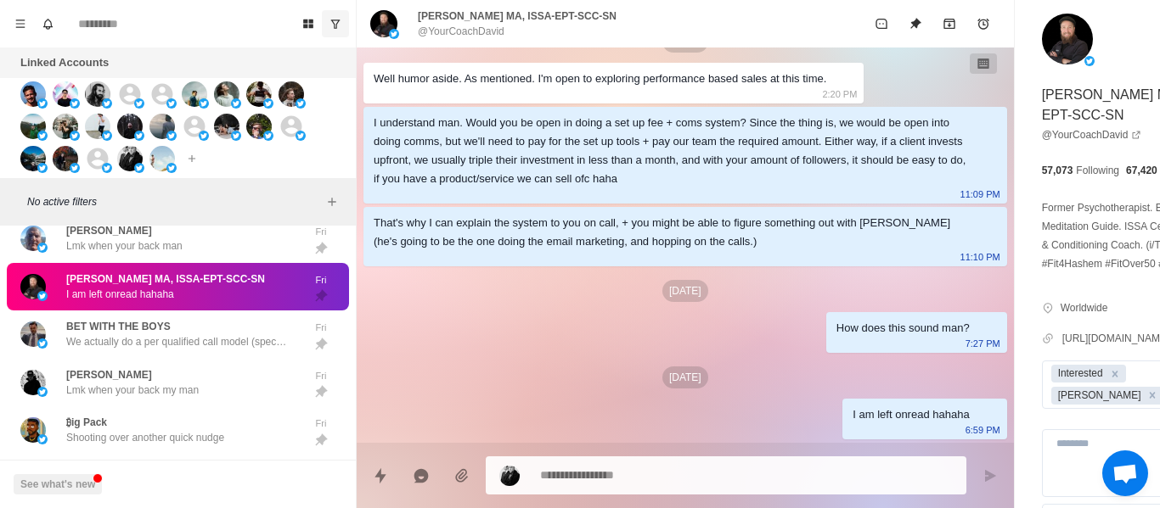
click at [571, 480] on textarea at bounding box center [700, 475] width 320 height 25
click at [571, 480] on textarea at bounding box center [700, 474] width 320 height 25
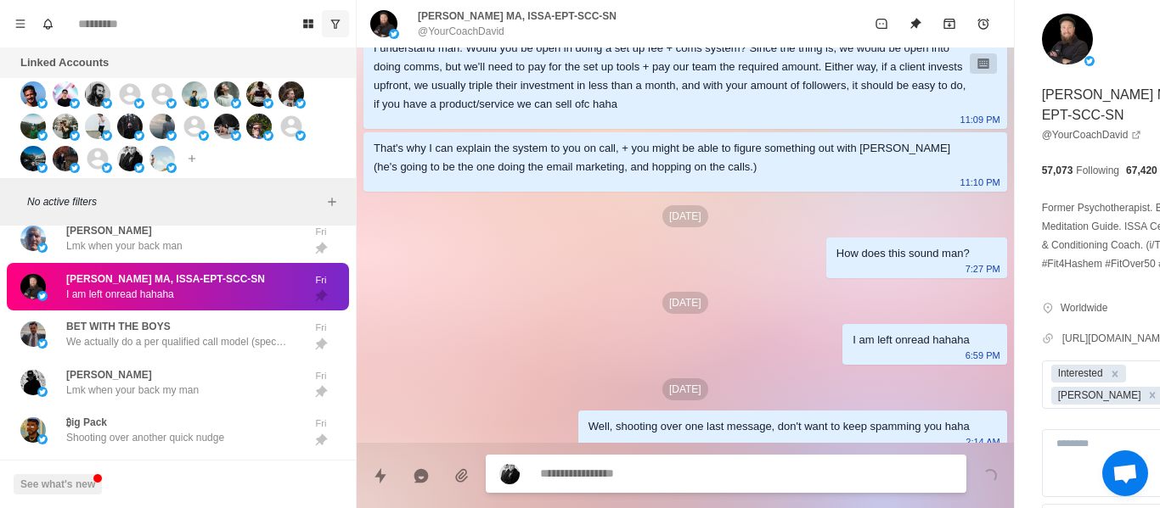
scroll to position [1733, 0]
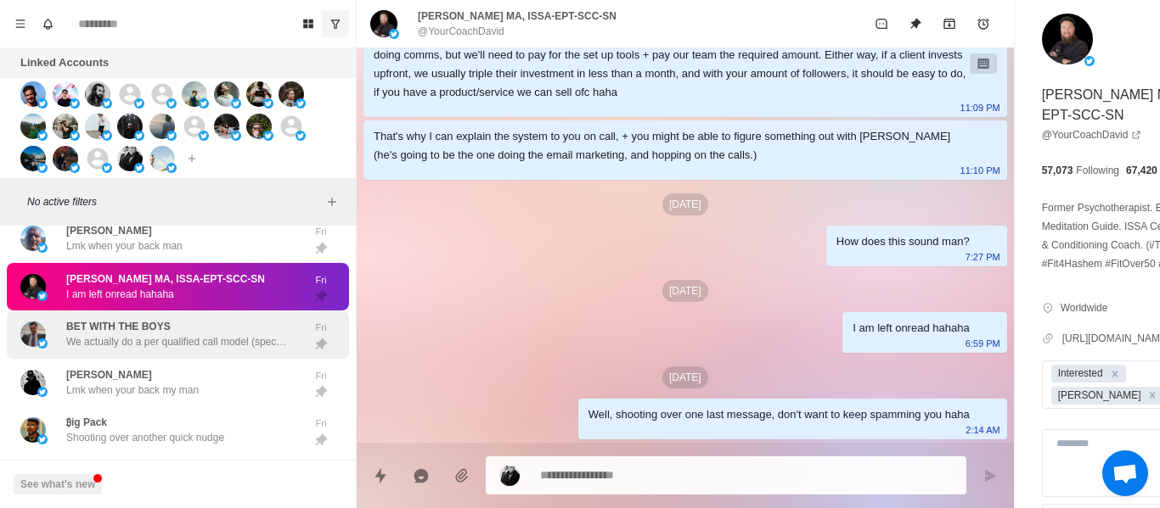
click at [176, 348] on p "We actually do a per qualified call model (specifically per qualified show) You…" at bounding box center [176, 341] width 221 height 15
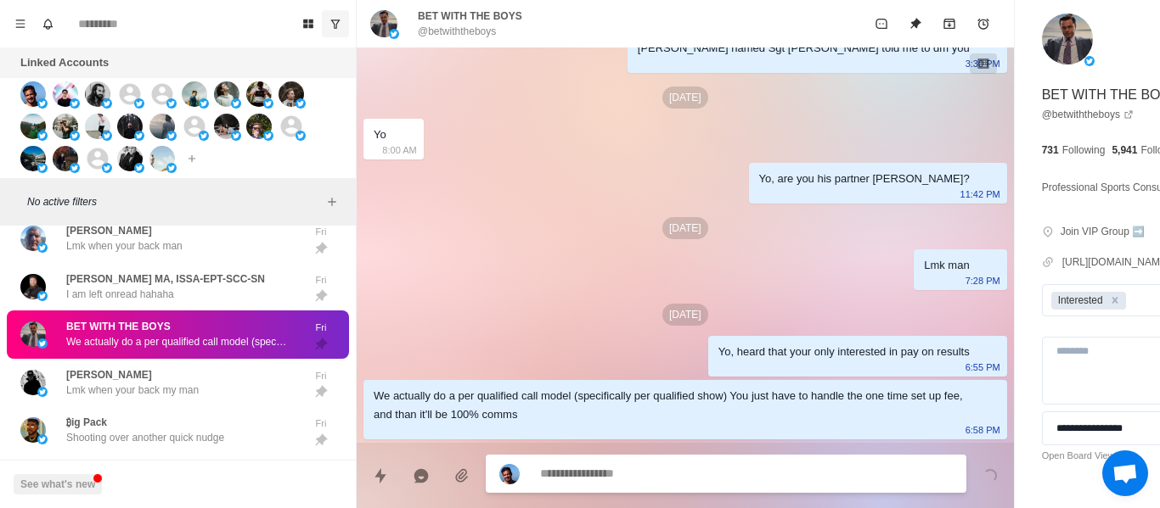
scroll to position [202, 0]
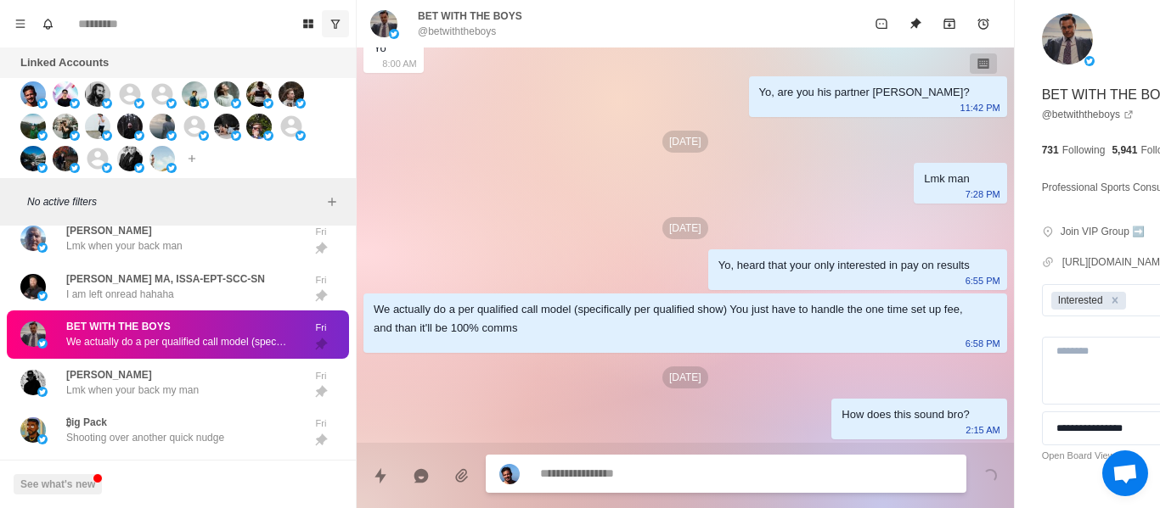
drag, startPoint x: 166, startPoint y: 382, endPoint x: 163, endPoint y: 352, distance: 29.9
click at [168, 382] on div "[PERSON_NAME] when your back my man" at bounding box center [132, 383] width 132 height 31
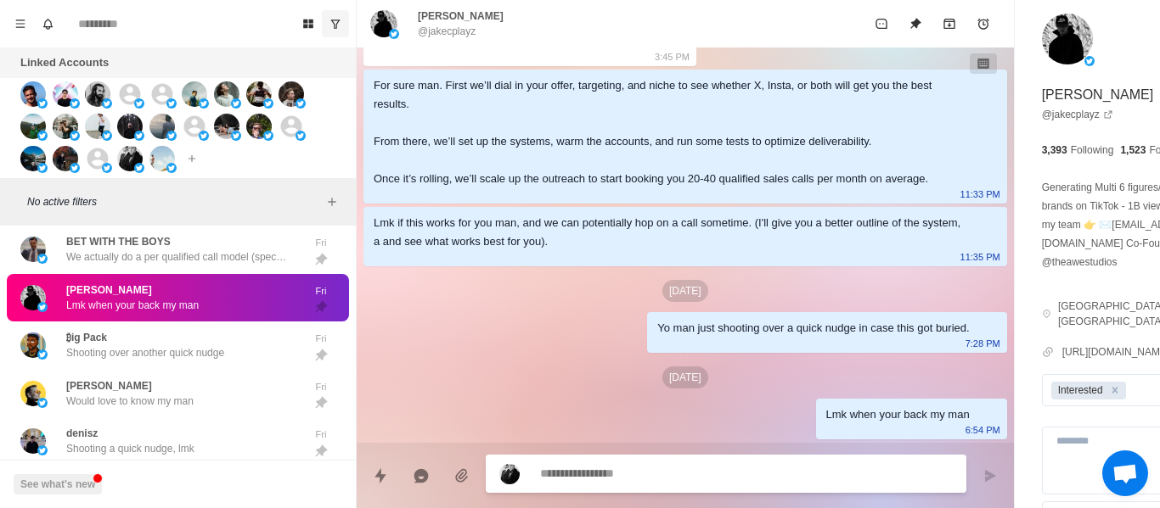
scroll to position [216, 0]
paste textarea "**********"
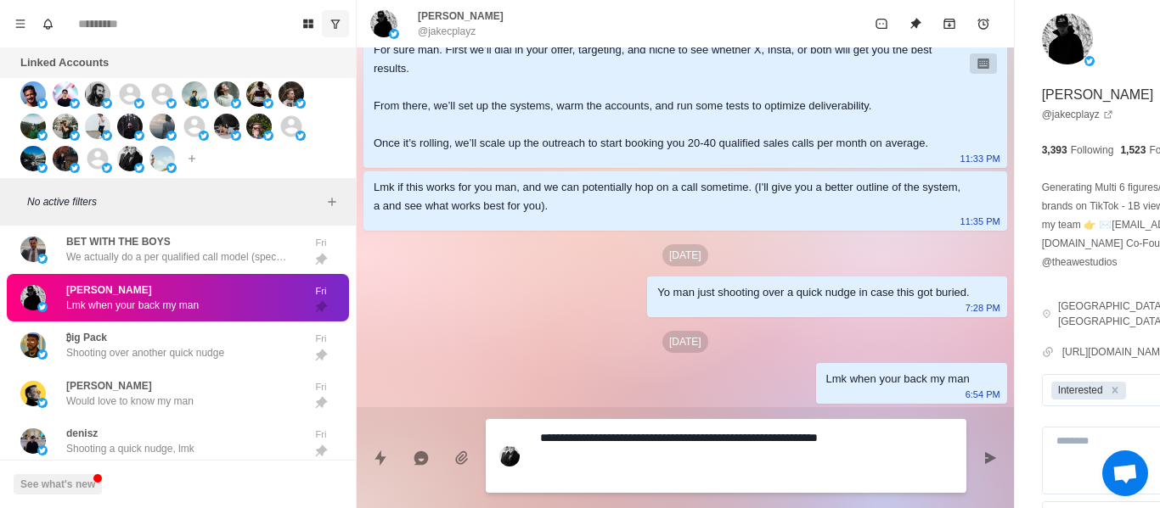
click at [563, 435] on textarea "**********" at bounding box center [700, 456] width 320 height 60
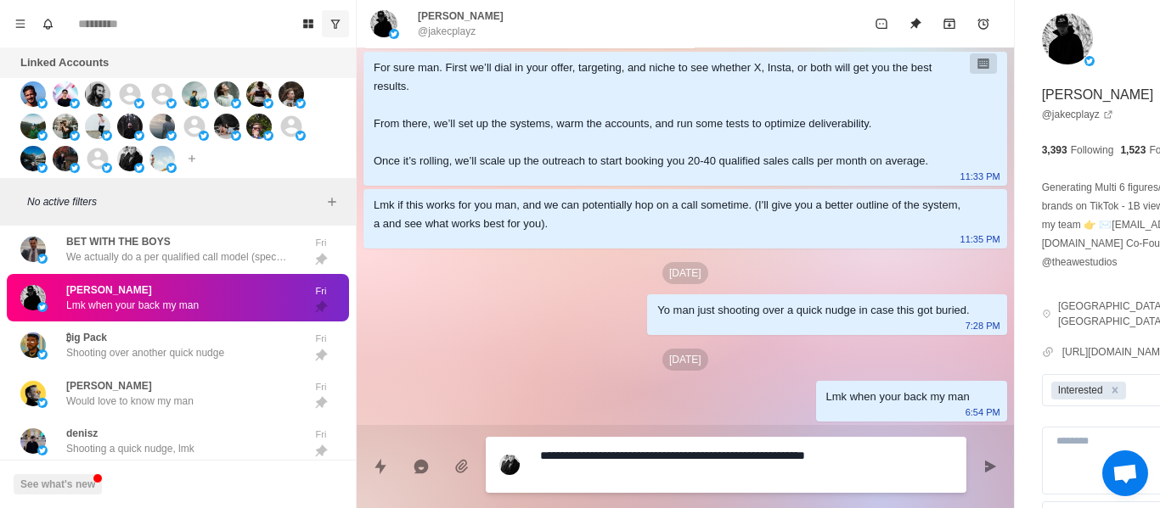
click at [588, 461] on textarea "**********" at bounding box center [700, 465] width 320 height 42
click at [879, 475] on div "**********" at bounding box center [685, 460] width 657 height 70
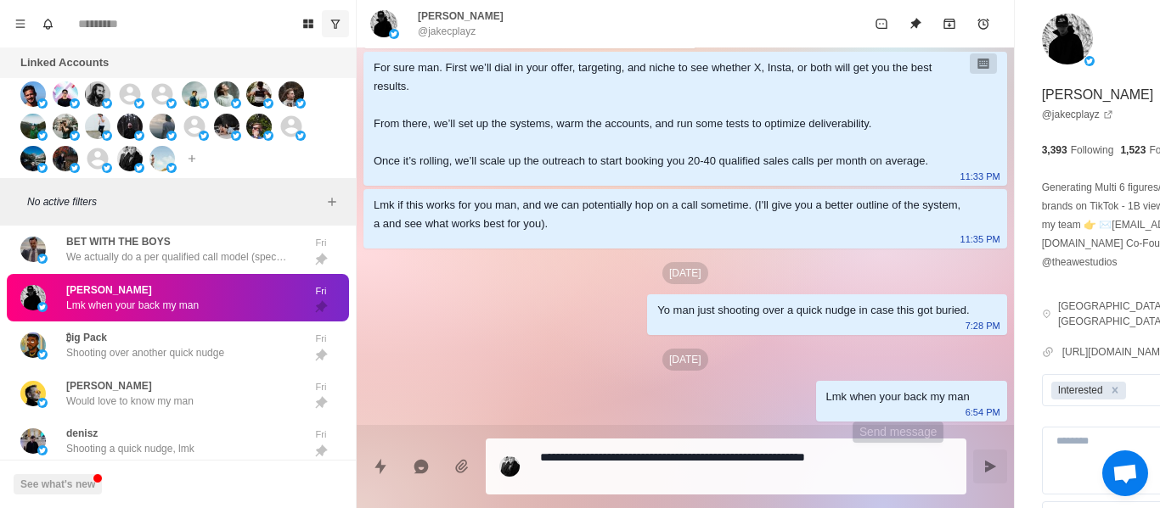
click at [973, 453] on button "Send message" at bounding box center [990, 467] width 34 height 34
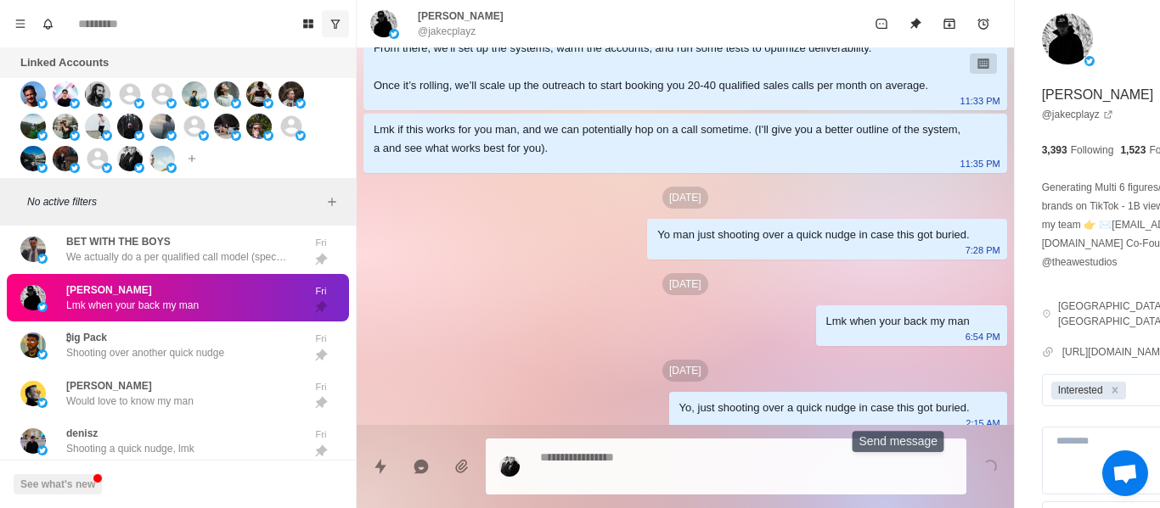
scroll to position [302, 0]
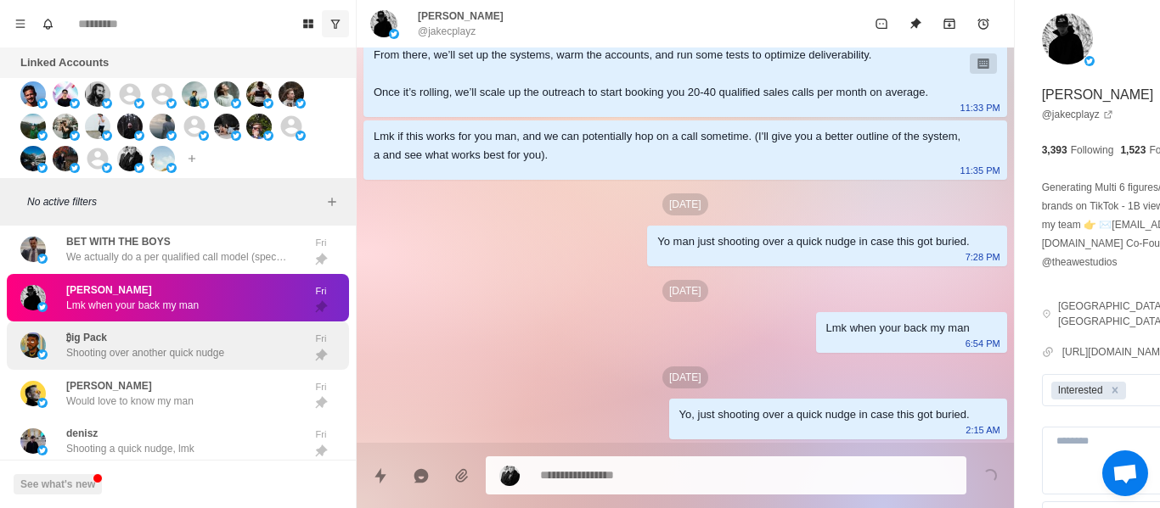
click at [213, 357] on p "Shooting over another quick nudge" at bounding box center [145, 352] width 158 height 15
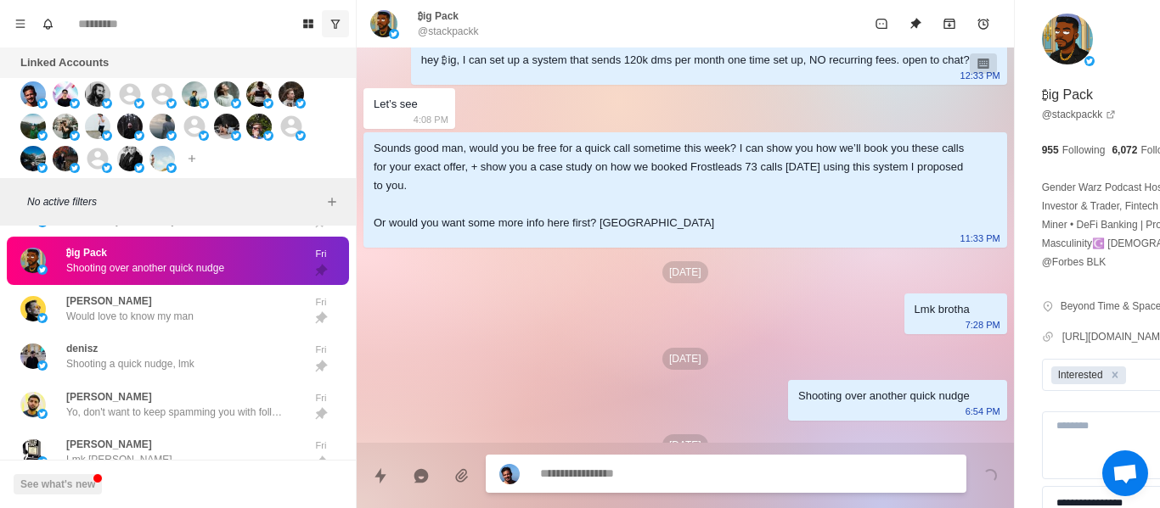
scroll to position [146, 0]
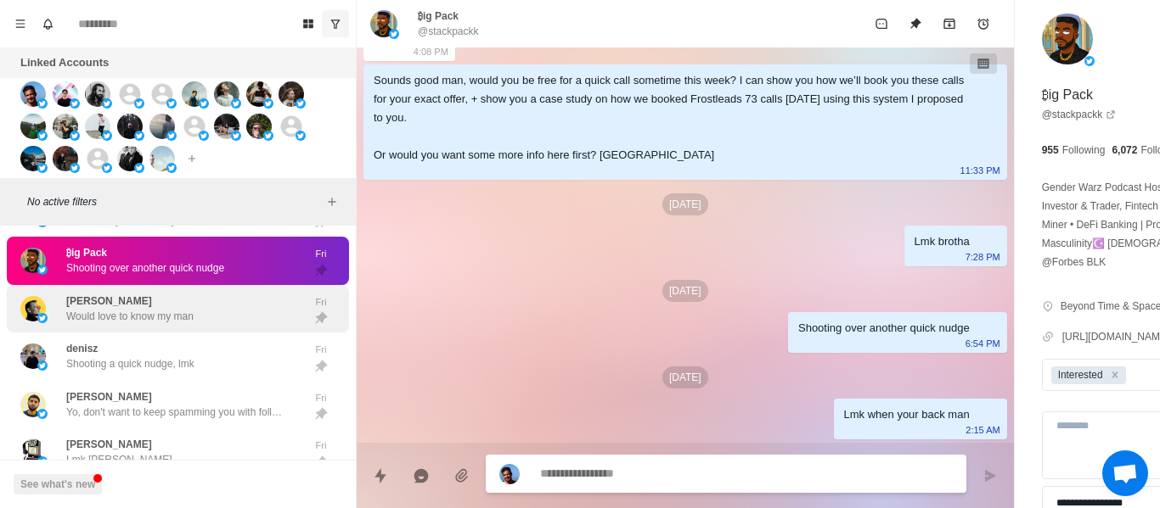
click at [161, 324] on p "Would love to know my man" at bounding box center [129, 316] width 127 height 15
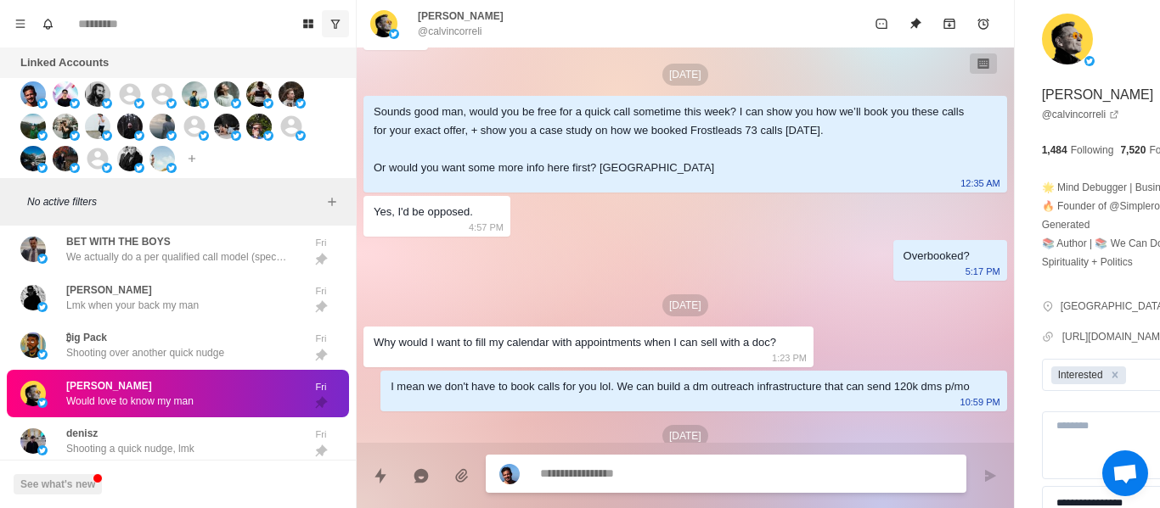
scroll to position [363, 0]
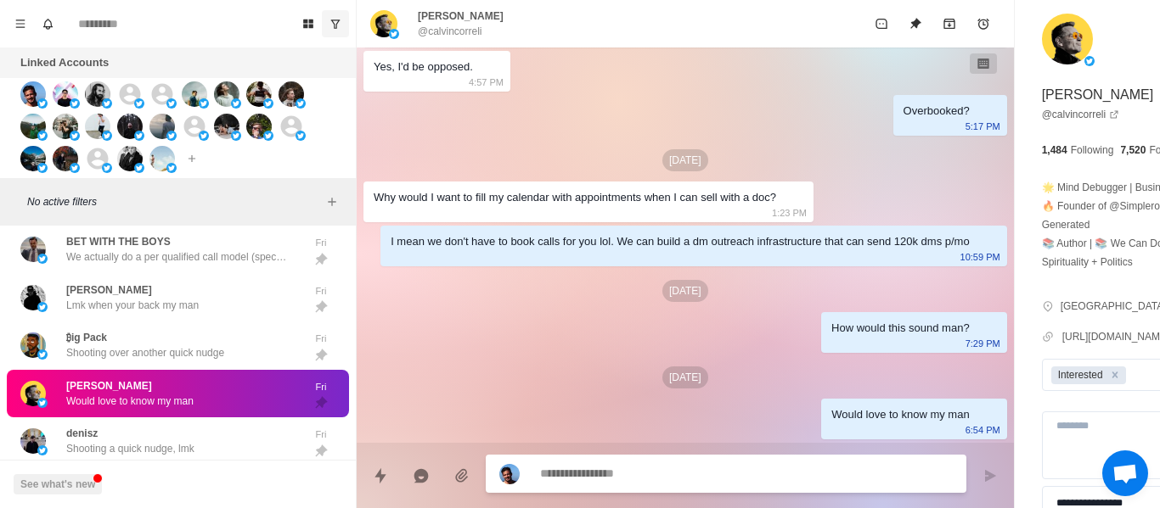
paste textarea "**********"
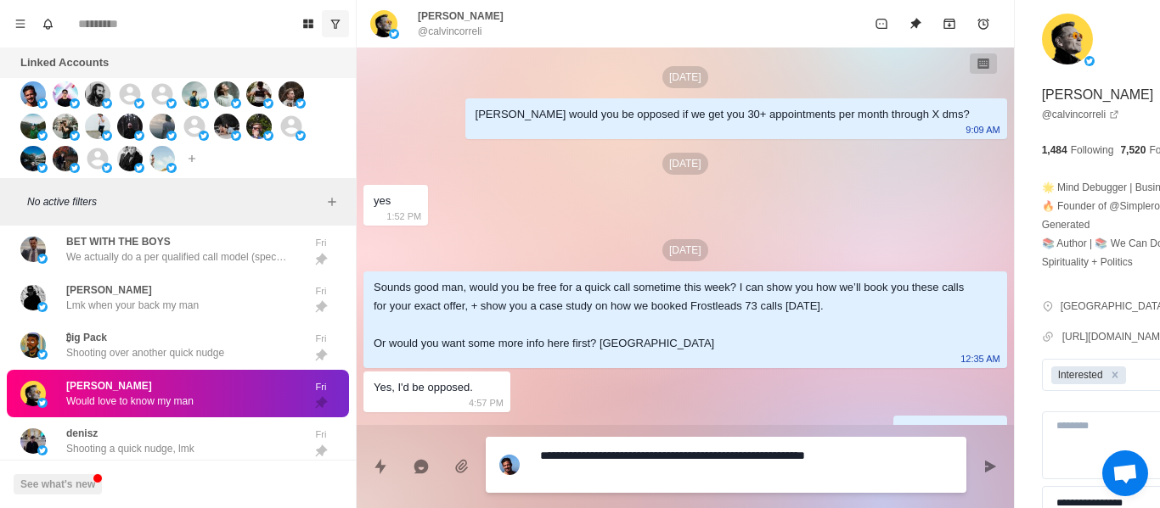
scroll to position [0, 0]
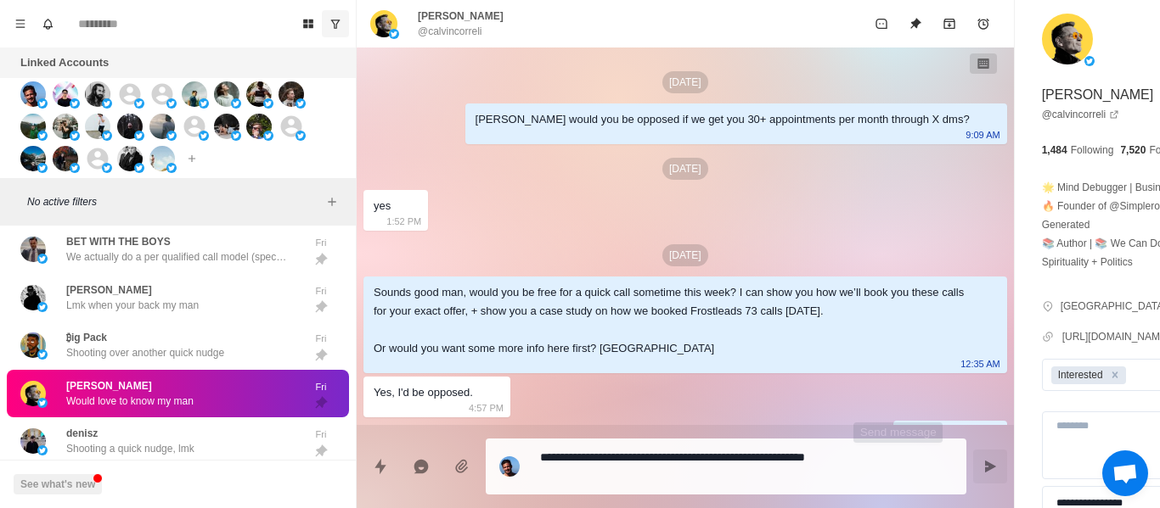
click at [973, 457] on button "Send message" at bounding box center [990, 467] width 34 height 34
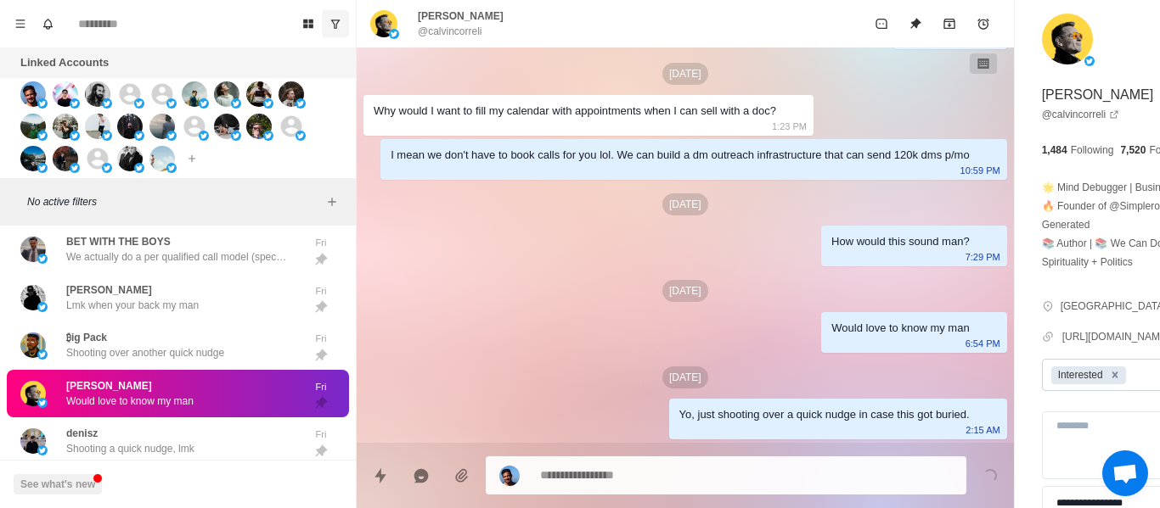
click at [1109, 381] on icon "Remove Interested" at bounding box center [1115, 375] width 12 height 12
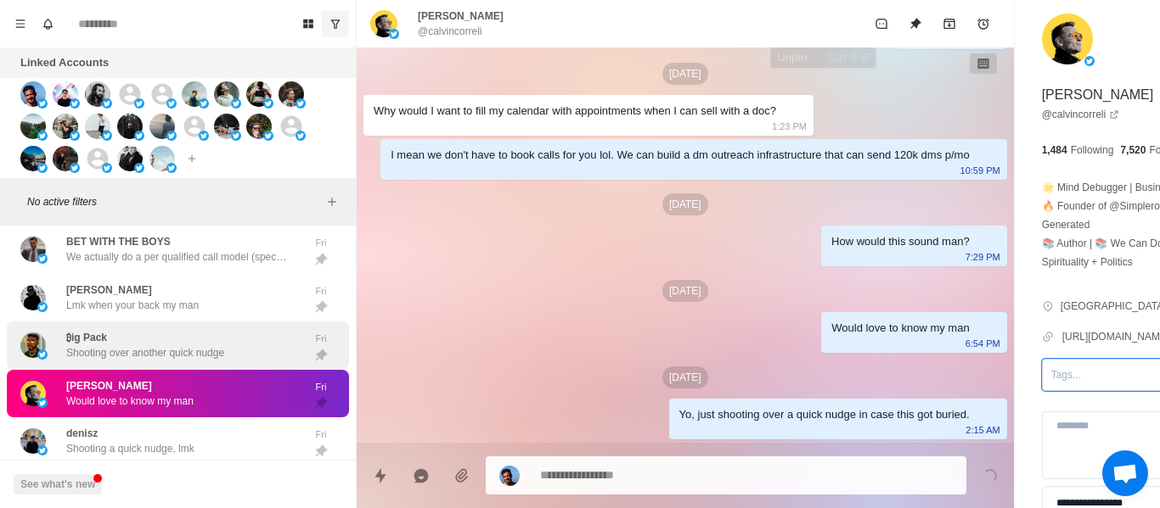
click at [908, 30] on icon "Unpin" at bounding box center [915, 24] width 14 height 14
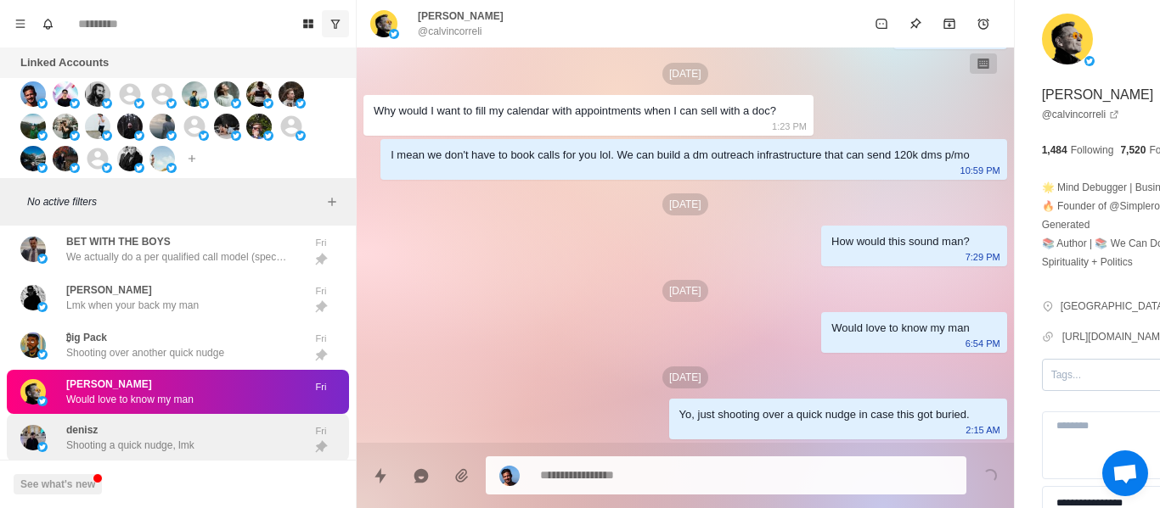
scroll to position [3400, 0]
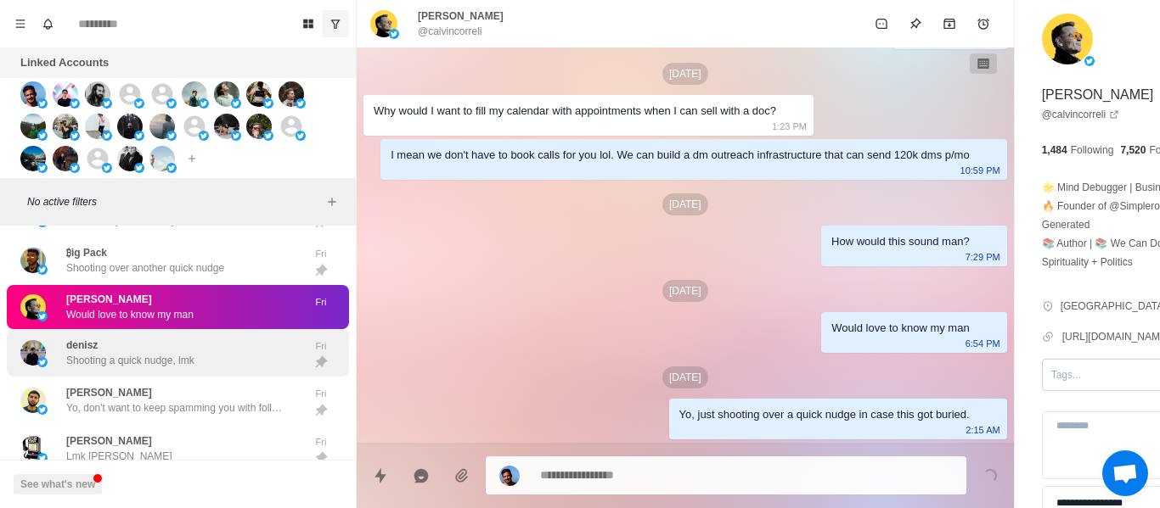
click at [138, 368] on p "Shooting a quick nudge, lmk" at bounding box center [130, 360] width 128 height 15
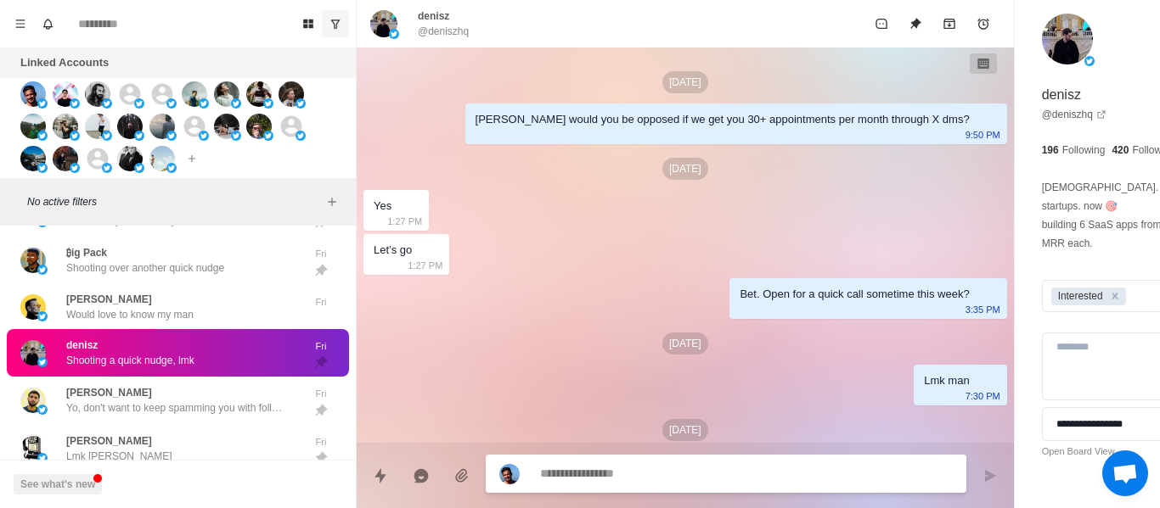
scroll to position [53, 0]
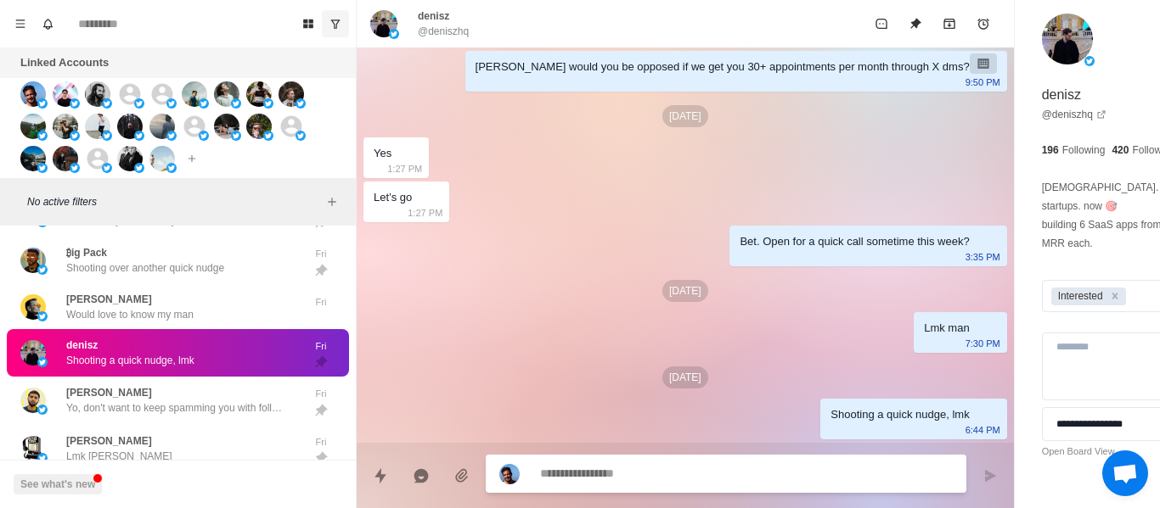
drag, startPoint x: 709, startPoint y: 475, endPoint x: 662, endPoint y: 431, distance: 64.2
click at [612, 418] on div "[DATE][DEMOGRAPHIC_DATA] denisz would you be opposed if we get you 30+ appointm…" at bounding box center [685, 219] width 657 height 448
click at [660, 486] on textarea at bounding box center [700, 475] width 320 height 25
click at [660, 487] on div at bounding box center [726, 474] width 480 height 38
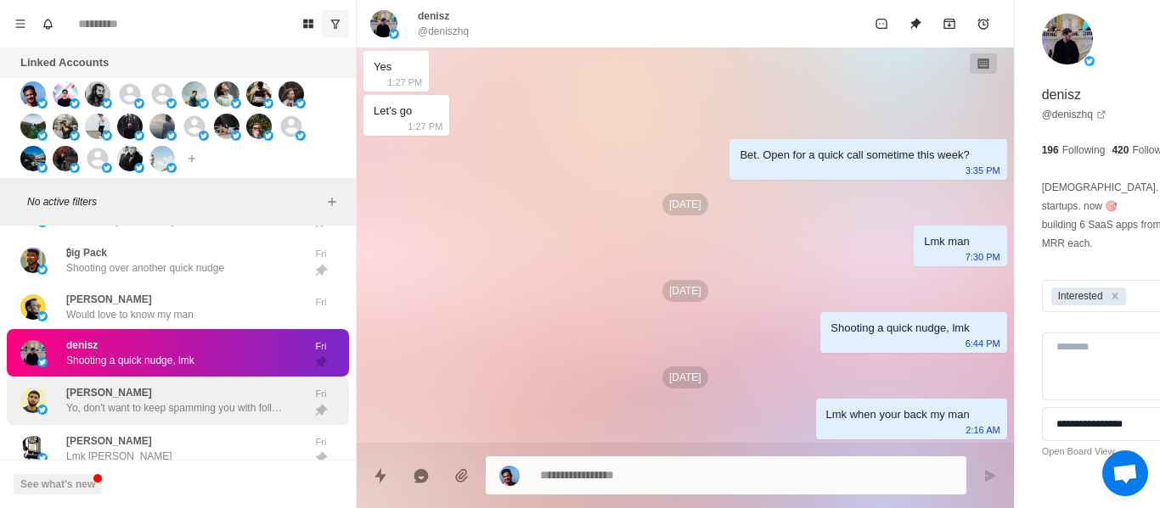
drag, startPoint x: 256, startPoint y: 429, endPoint x: 231, endPoint y: 373, distance: 60.8
click at [255, 418] on div "[PERSON_NAME] Yo, don't want to keep spamming you with follow ups, but when you…" at bounding box center [159, 401] width 279 height 35
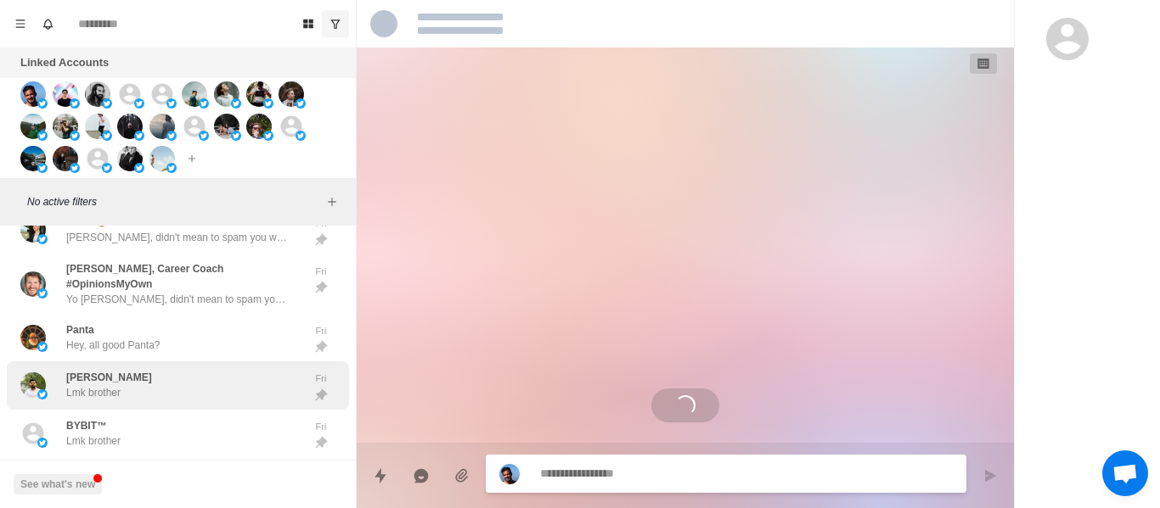
scroll to position [832, 0]
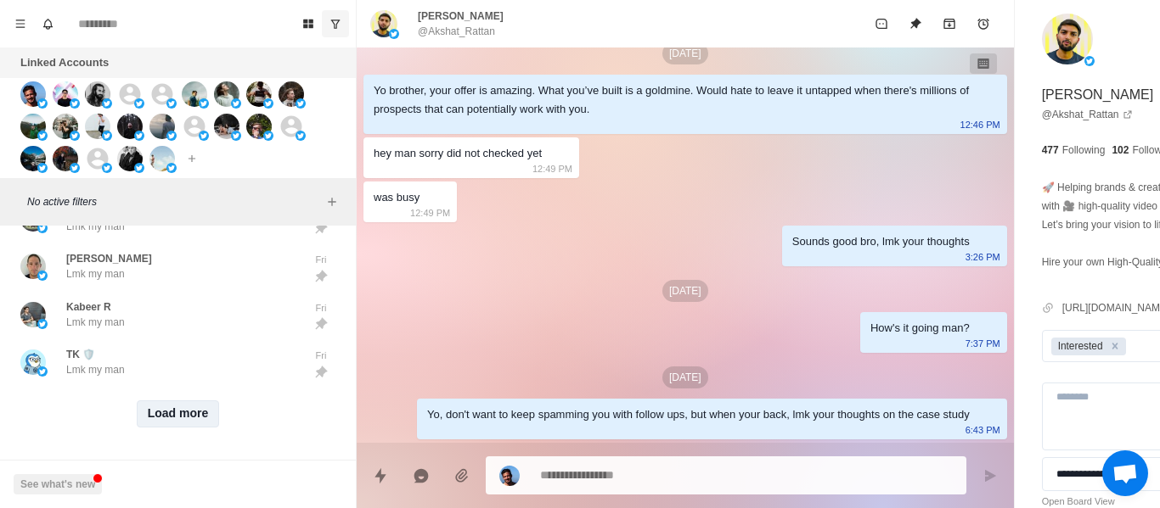
click at [175, 401] on button "Load more" at bounding box center [178, 414] width 83 height 27
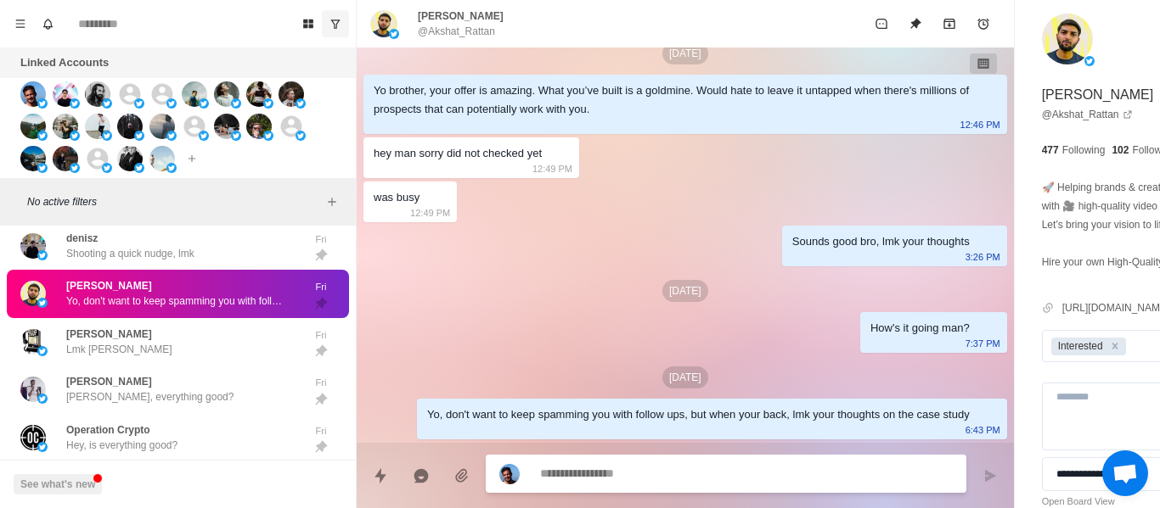
click at [629, 486] on textarea at bounding box center [700, 474] width 320 height 25
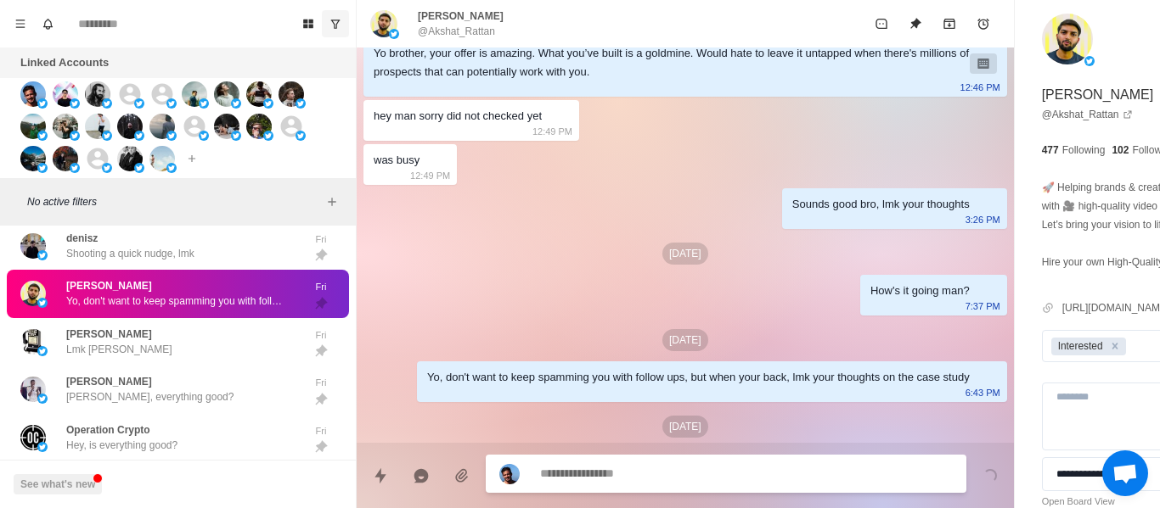
scroll to position [918, 0]
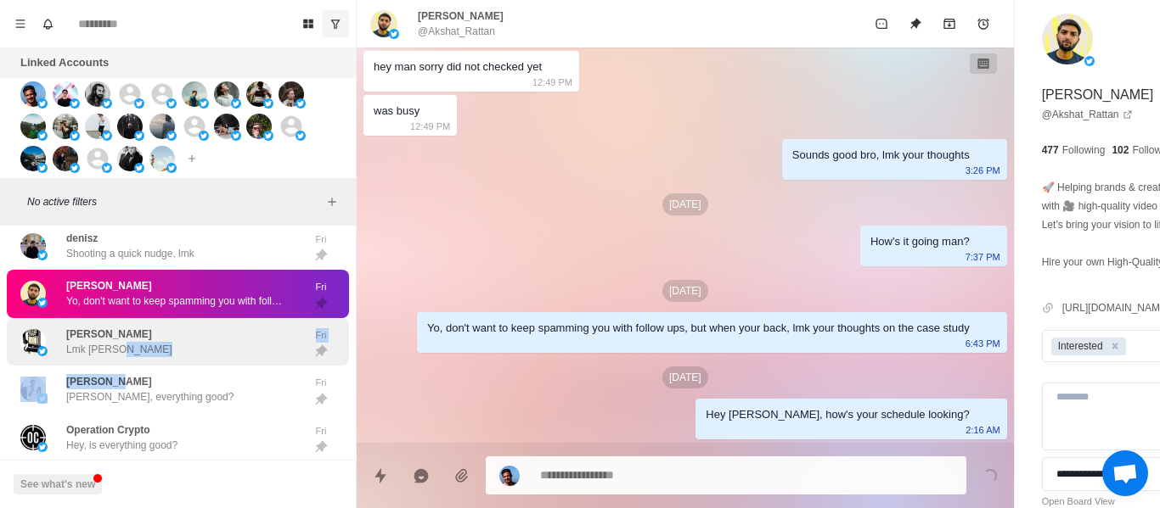
drag, startPoint x: 119, startPoint y: 365, endPoint x: 278, endPoint y: 344, distance: 160.1
click at [119, 357] on div "[PERSON_NAME] Lmk [PERSON_NAME]" at bounding box center [119, 342] width 106 height 31
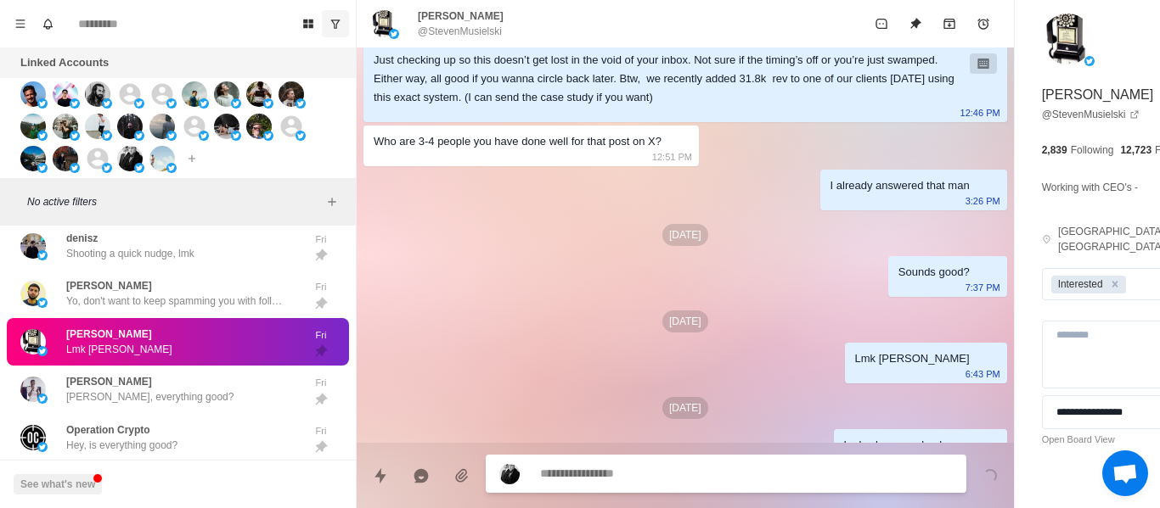
scroll to position [755, 0]
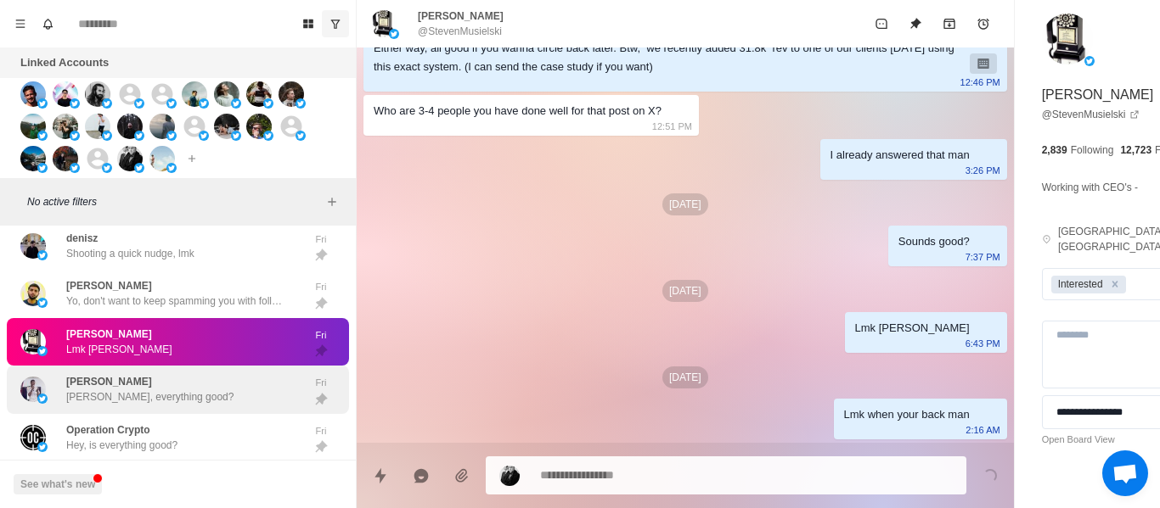
drag, startPoint x: 149, startPoint y: 409, endPoint x: 120, endPoint y: 390, distance: 35.5
click at [147, 405] on p "[PERSON_NAME], everything good?" at bounding box center [149, 397] width 167 height 15
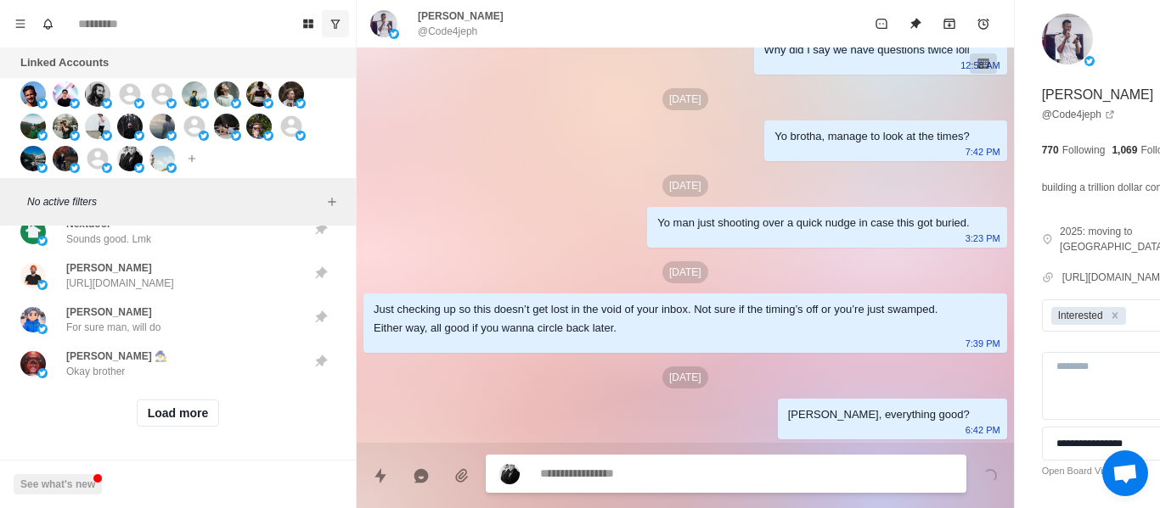
scroll to position [5805, 0]
click at [160, 400] on button "Load more" at bounding box center [178, 413] width 83 height 27
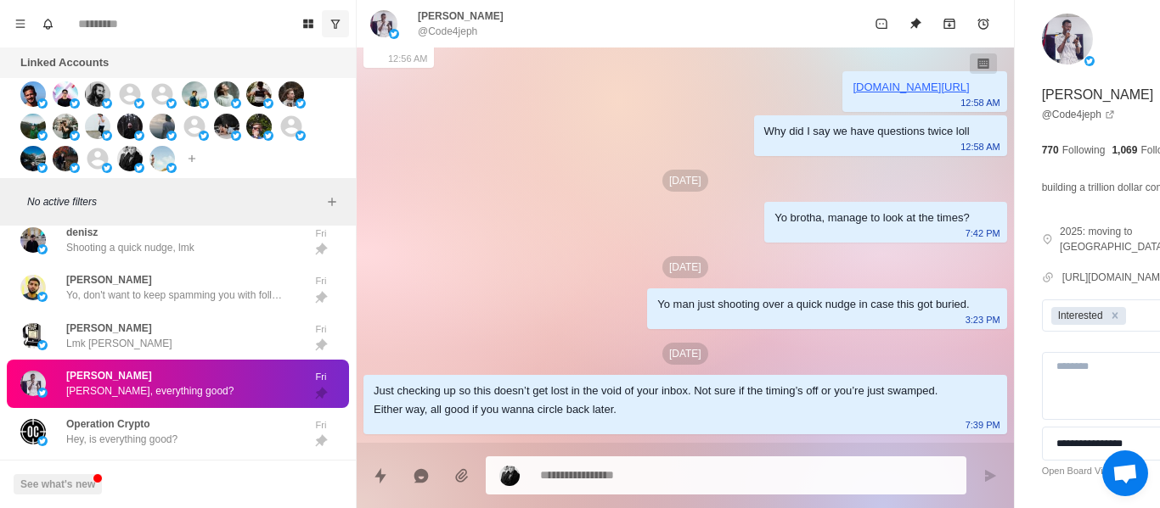
scroll to position [628, 0]
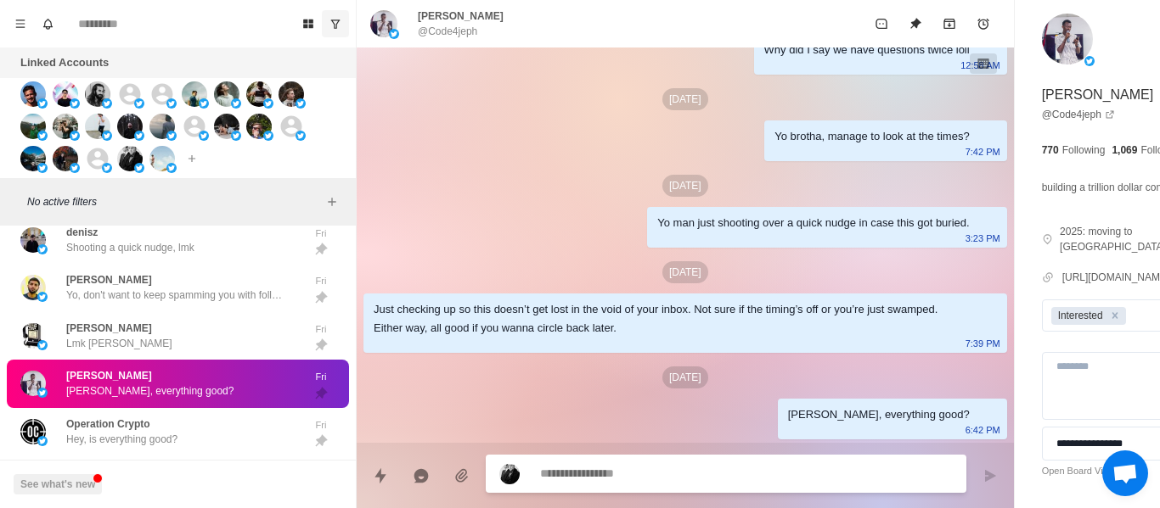
drag, startPoint x: 631, startPoint y: 473, endPoint x: 629, endPoint y: 439, distance: 34.0
paste textarea "**********"
click at [973, 466] on button "Send message" at bounding box center [990, 476] width 34 height 34
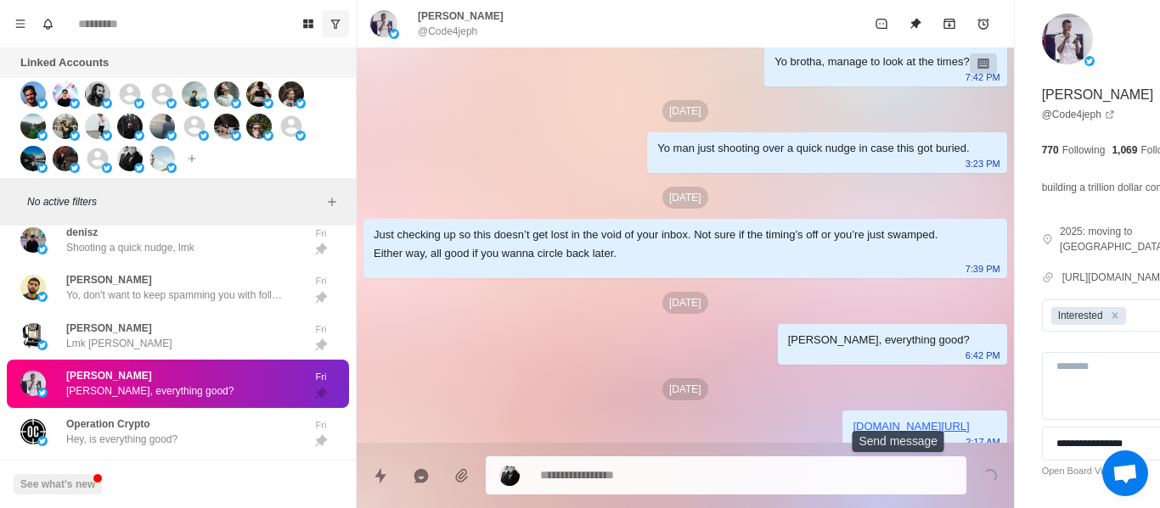
scroll to position [715, 0]
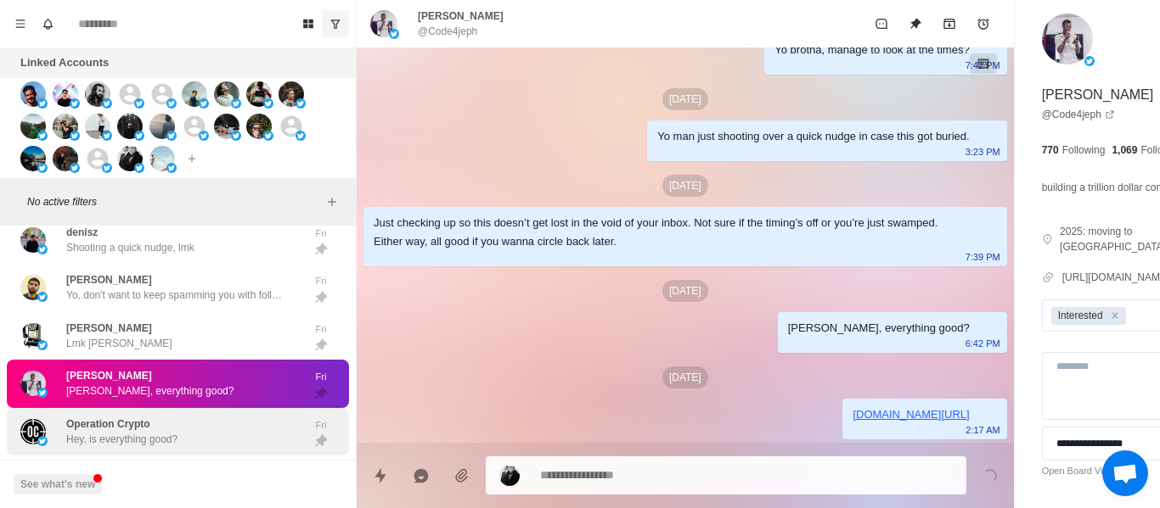
click at [127, 447] on p "Hey, is everything good?" at bounding box center [121, 439] width 111 height 15
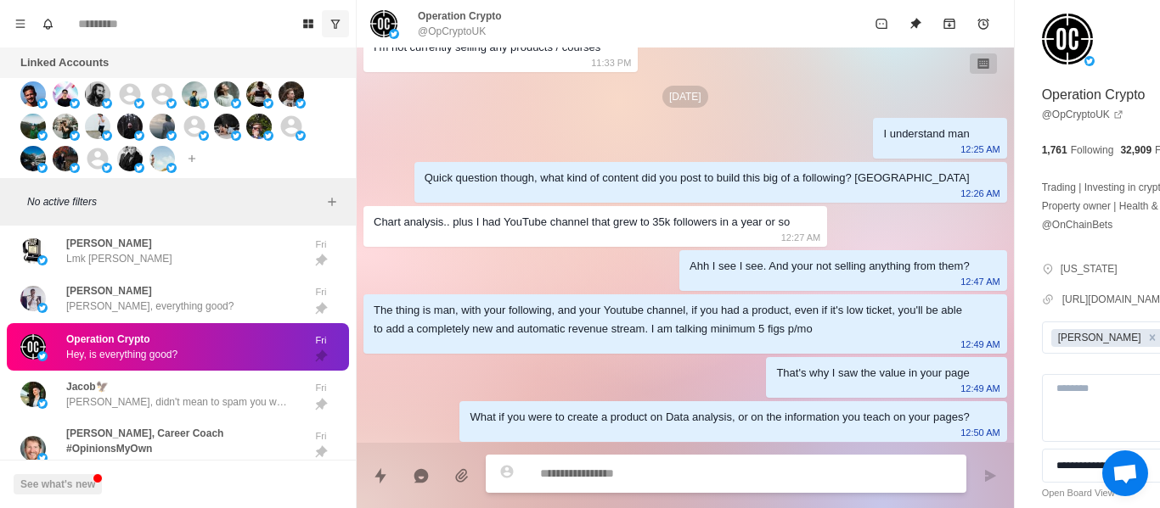
scroll to position [190, 0]
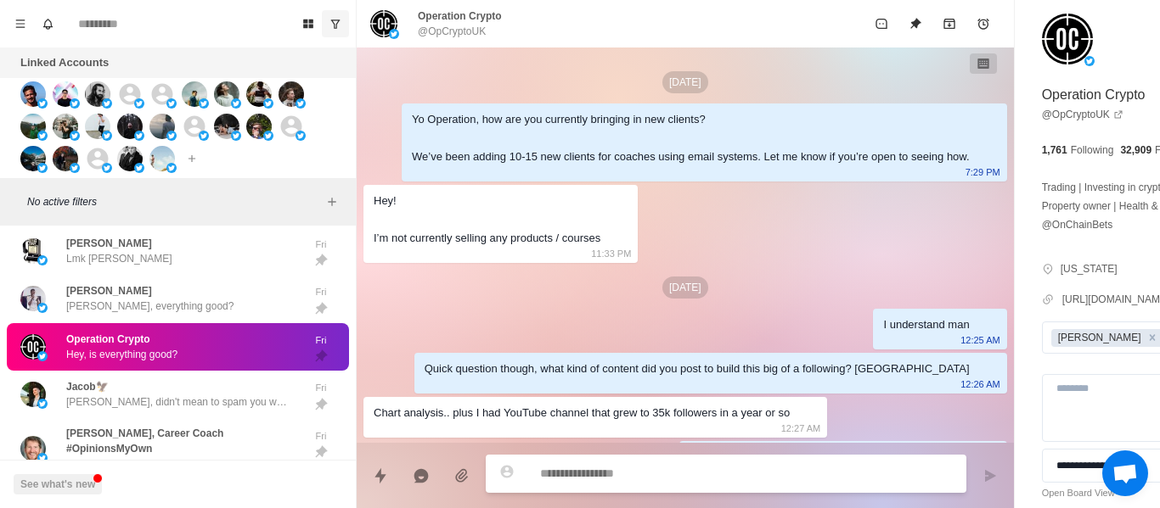
paste textarea "**********"
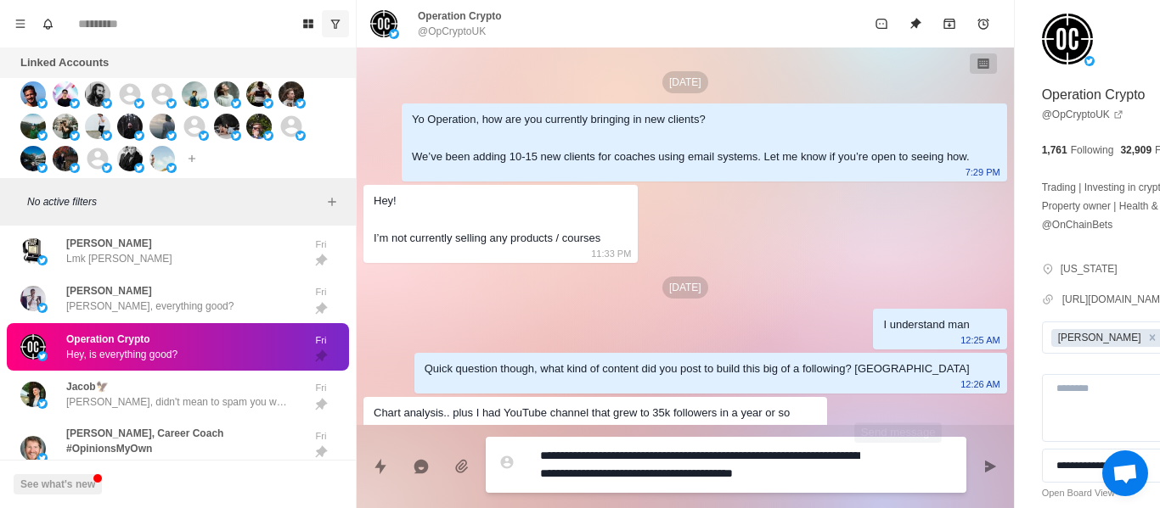
click at [973, 458] on button "Send message" at bounding box center [990, 467] width 34 height 34
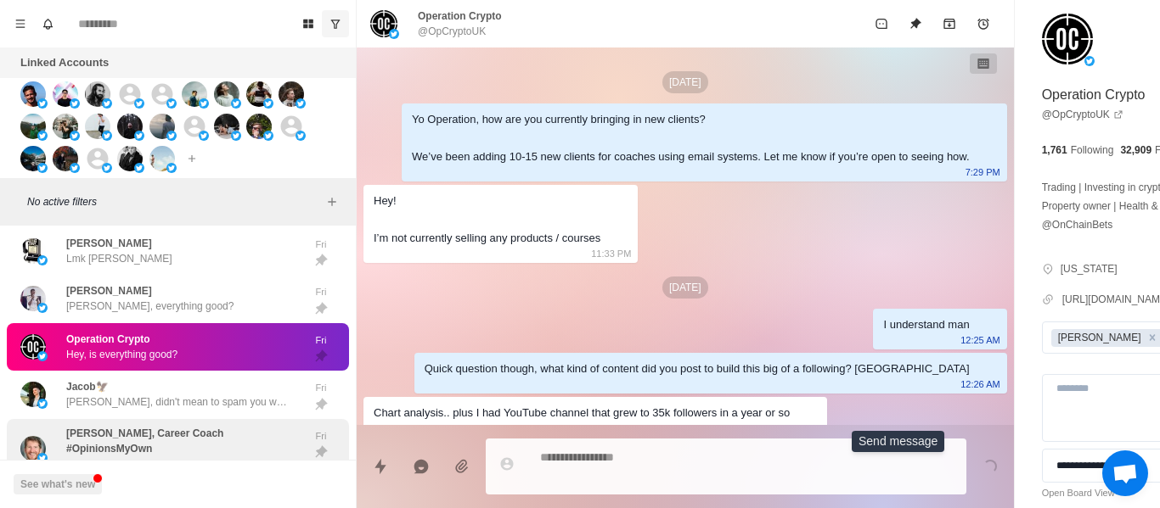
scroll to position [720, 0]
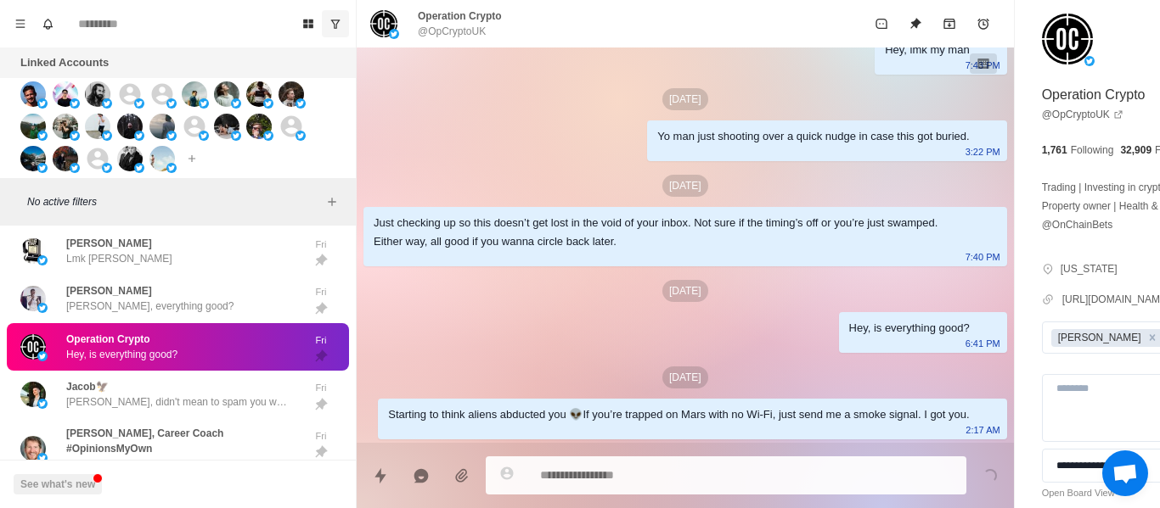
drag, startPoint x: 231, startPoint y: 417, endPoint x: 190, endPoint y: 367, distance: 64.6
click at [230, 410] on p "[PERSON_NAME], didn't mean to spam you with these follow ups haha. Is everythin…" at bounding box center [176, 402] width 221 height 15
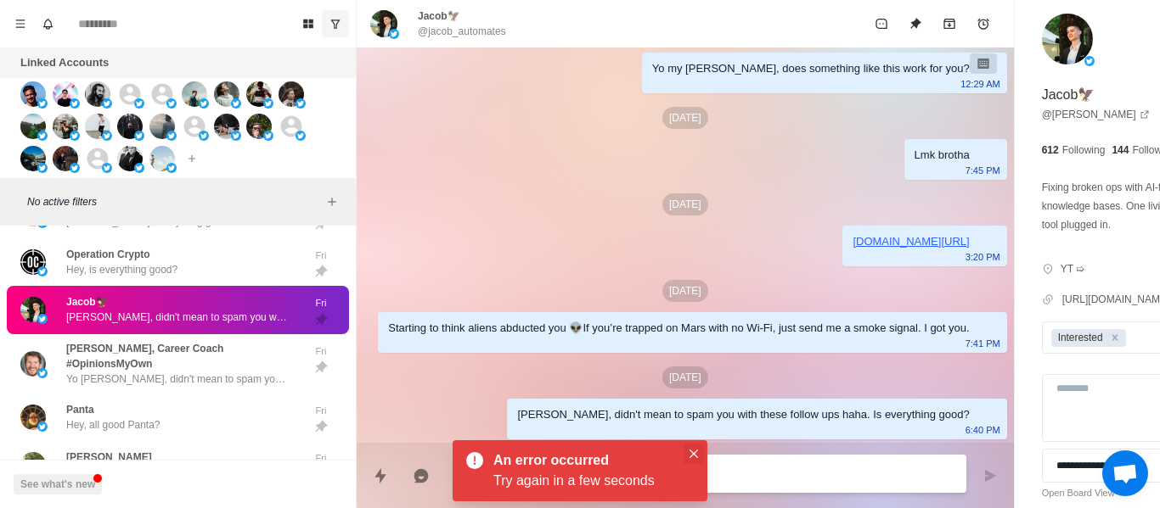
click at [695, 452] on icon "Close" at bounding box center [693, 454] width 8 height 8
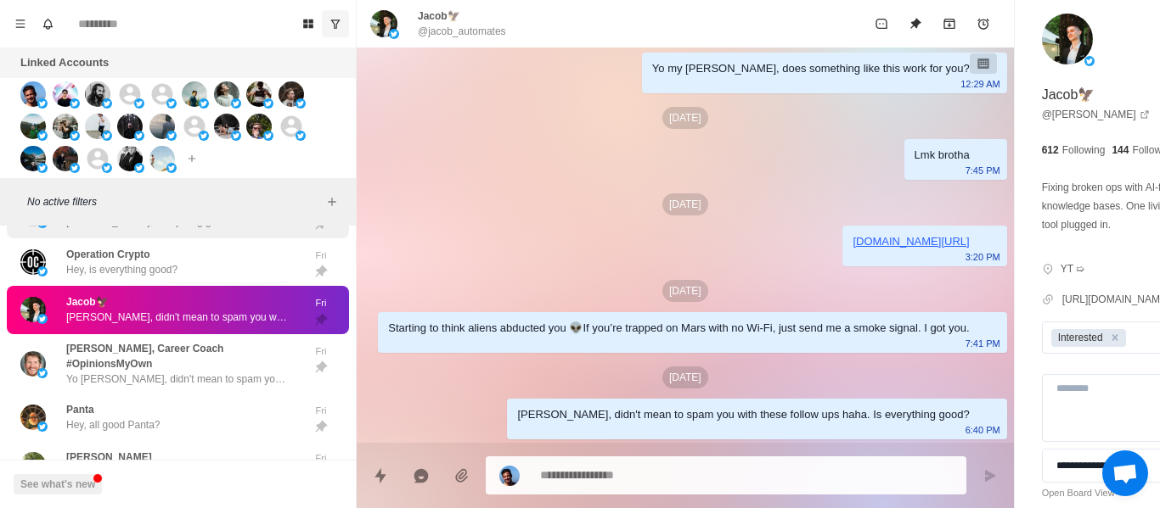
drag, startPoint x: 101, startPoint y: 282, endPoint x: 237, endPoint y: 233, distance: 144.5
click at [102, 278] on p "Hey, is everything good?" at bounding box center [121, 269] width 111 height 15
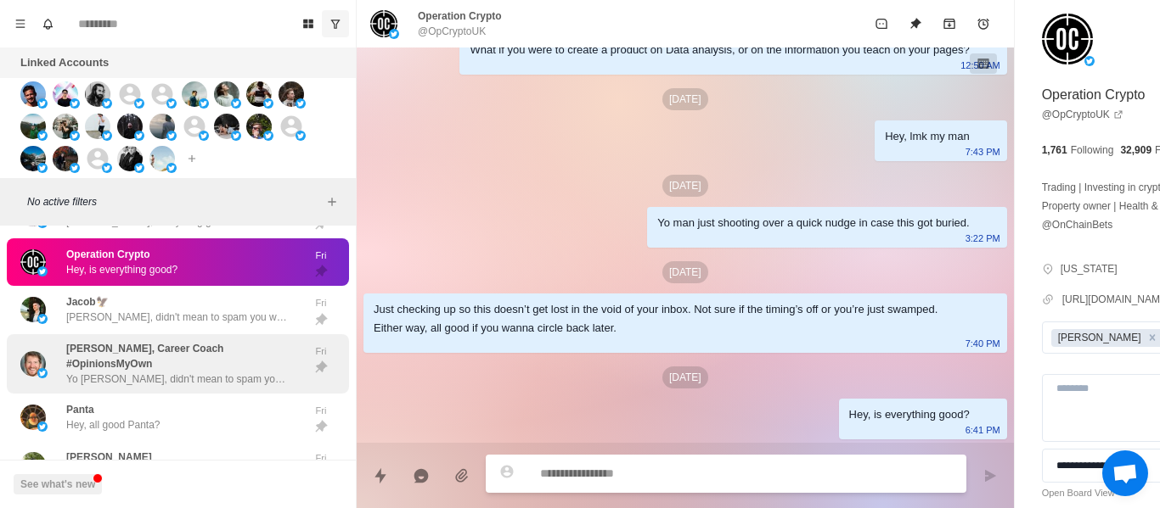
drag, startPoint x: 104, startPoint y: 332, endPoint x: 243, endPoint y: 347, distance: 140.0
click at [104, 325] on p "[PERSON_NAME], didn't mean to spam you with these follow ups haha. Is everythin…" at bounding box center [176, 317] width 221 height 15
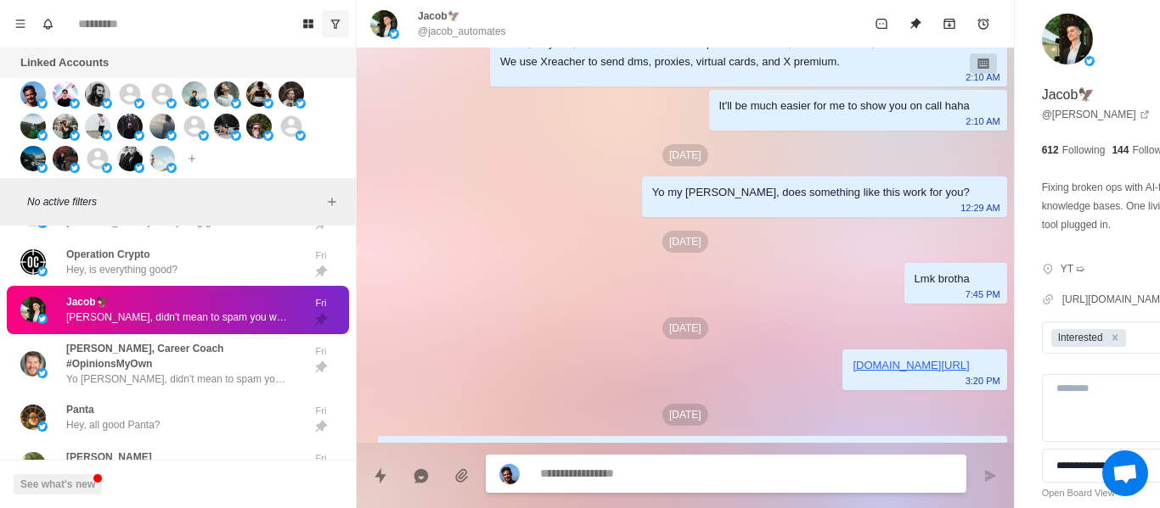
paste textarea "**********"
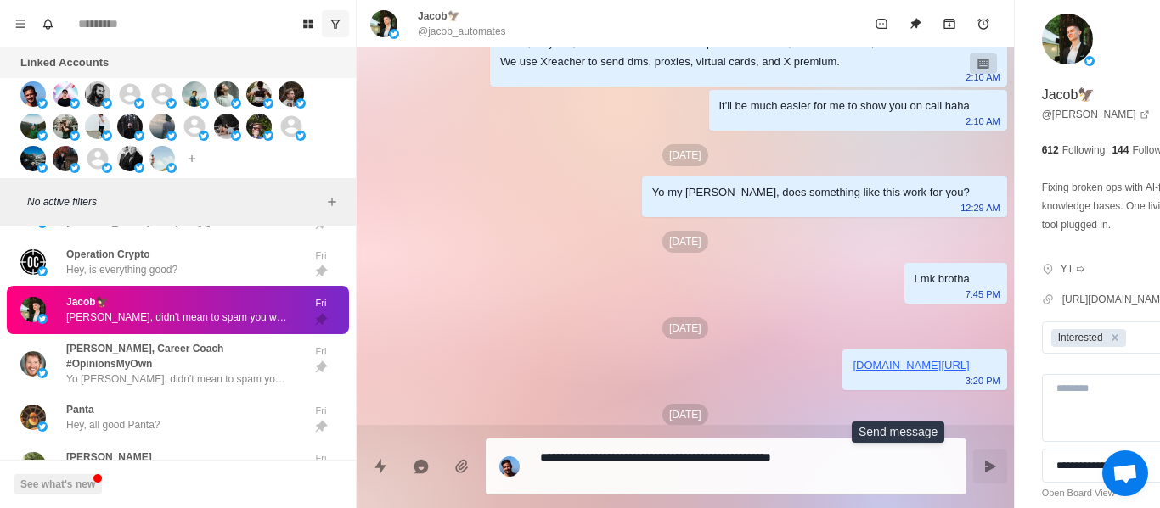
click at [973, 463] on button "Send message" at bounding box center [990, 467] width 34 height 34
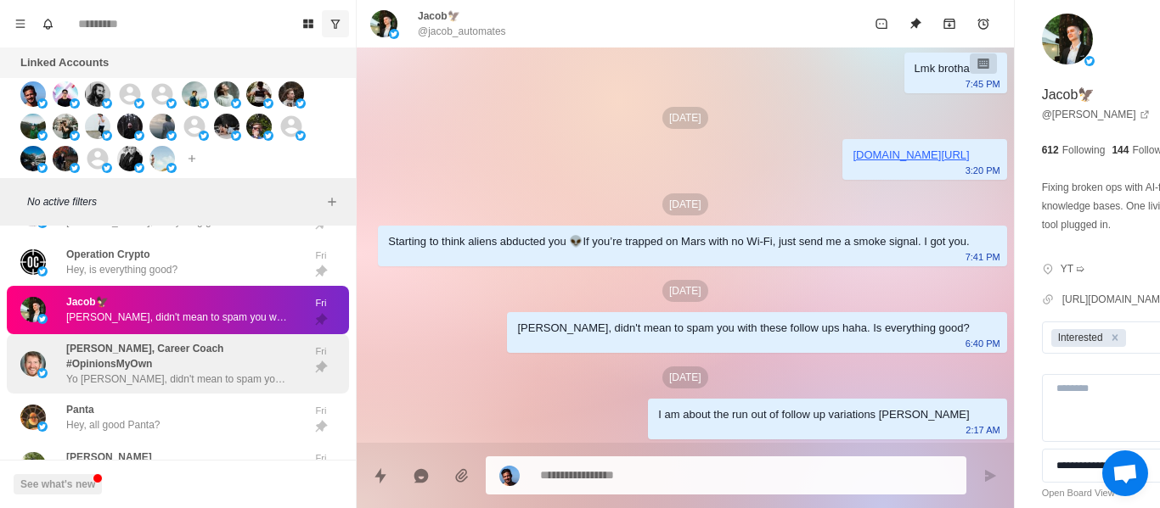
click at [145, 347] on div "[PERSON_NAME], Career Coach #OpinionsMyOwn [PERSON_NAME], didn't mean to spam y…" at bounding box center [178, 363] width 342 height 59
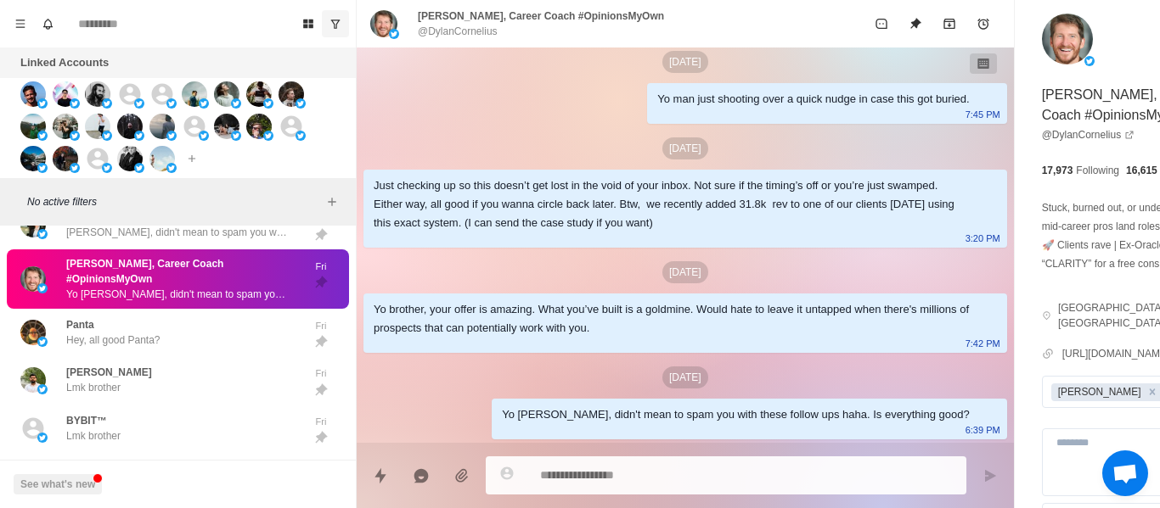
drag, startPoint x: 608, startPoint y: 492, endPoint x: 569, endPoint y: 469, distance: 45.3
drag, startPoint x: 569, startPoint y: 469, endPoint x: 507, endPoint y: 474, distance: 62.2
click at [507, 474] on icon at bounding box center [506, 471] width 15 height 15
click at [503, 439] on div "Yo [PERSON_NAME], didn't mean to spam you with these follow ups haha. Is everyt…" at bounding box center [748, 419] width 514 height 41
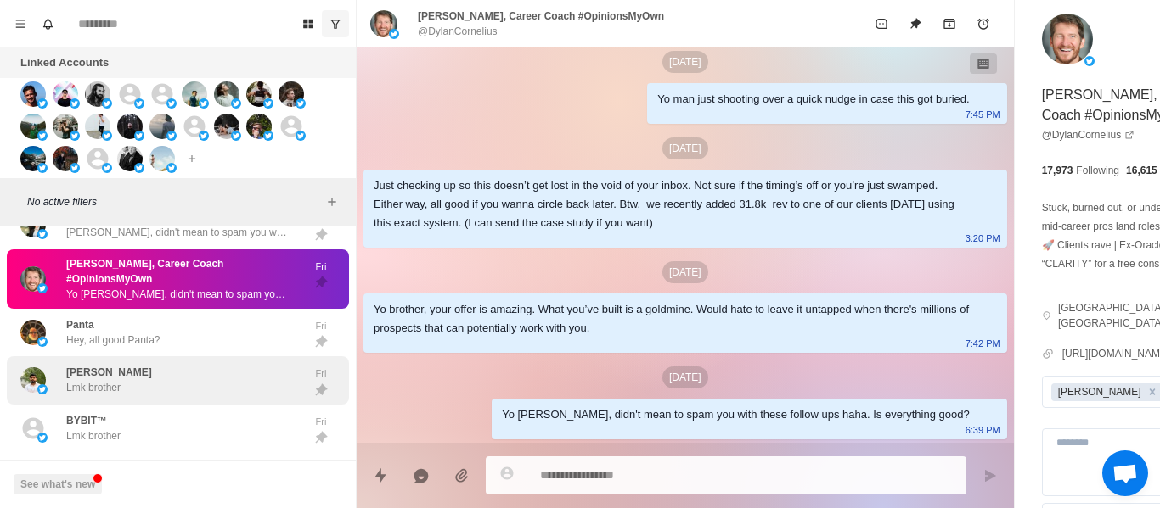
click at [205, 350] on div "Panta Hey, all good Panta?" at bounding box center [159, 333] width 279 height 35
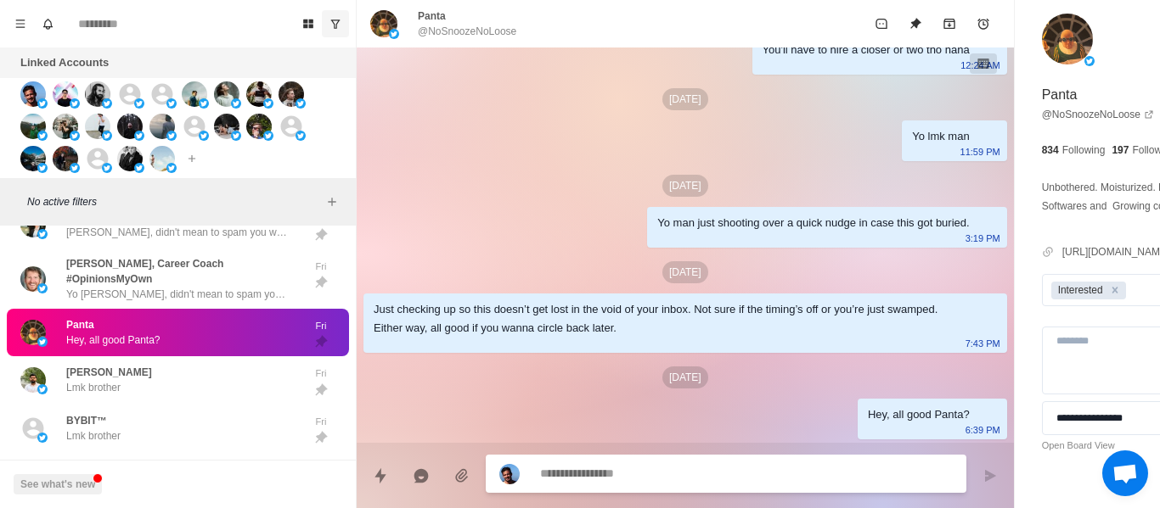
scroll to position [2034, 0]
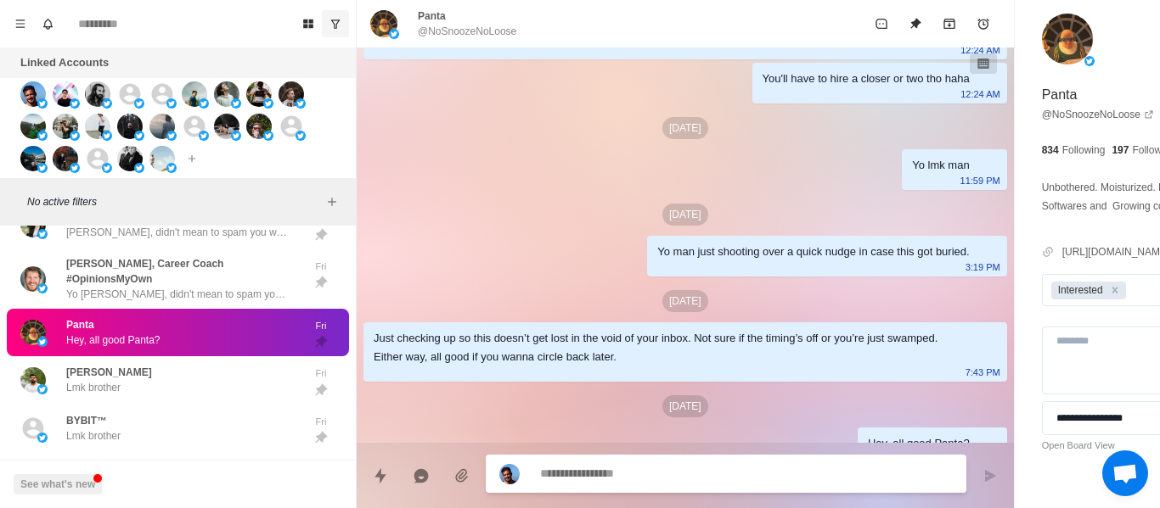
paste textarea "**********"
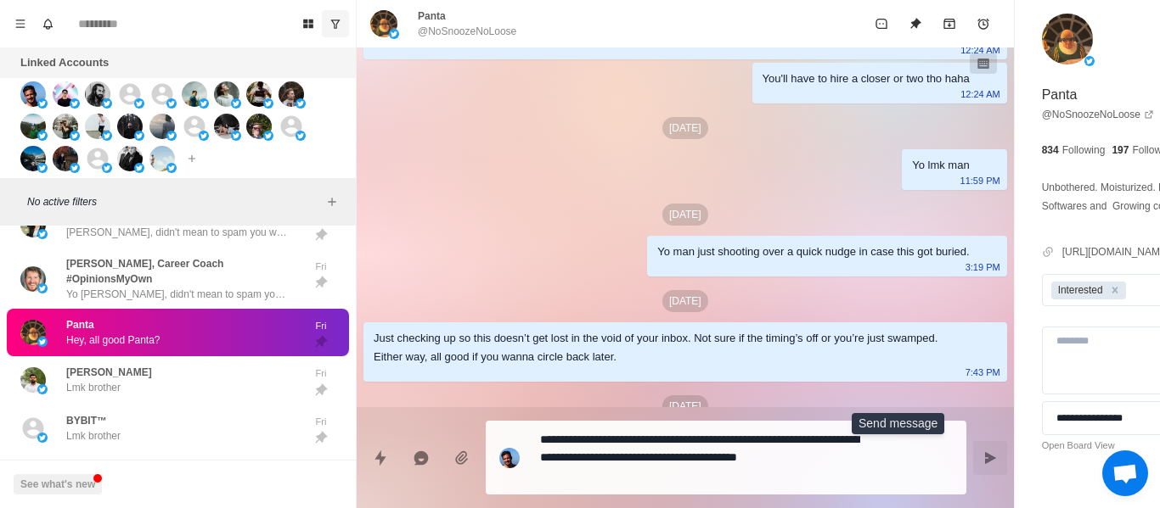
drag, startPoint x: 904, startPoint y: 464, endPoint x: 585, endPoint y: 447, distance: 319.6
click at [973, 463] on button "Send message" at bounding box center [990, 458] width 34 height 34
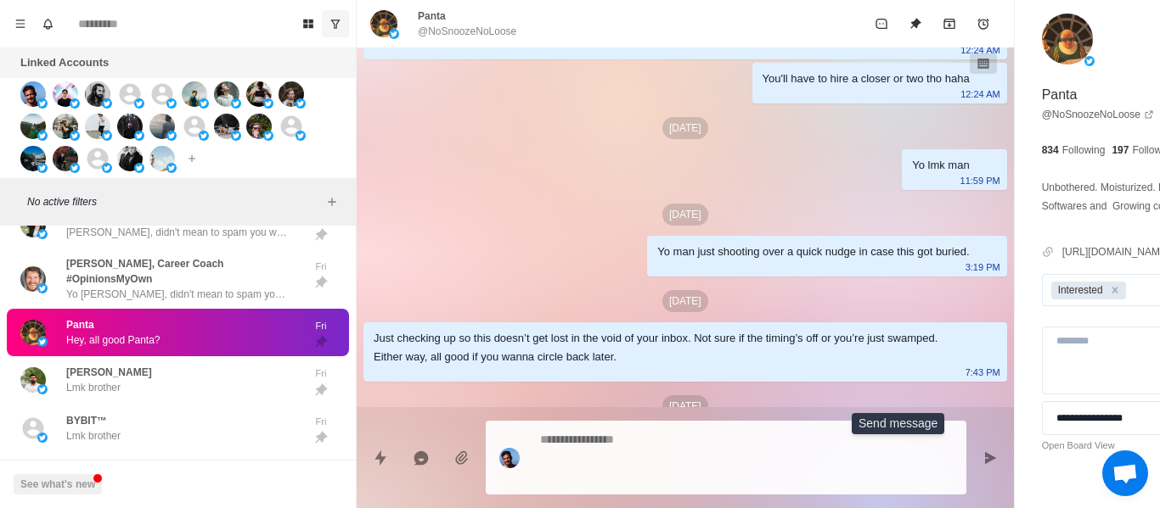
scroll to position [0, 0]
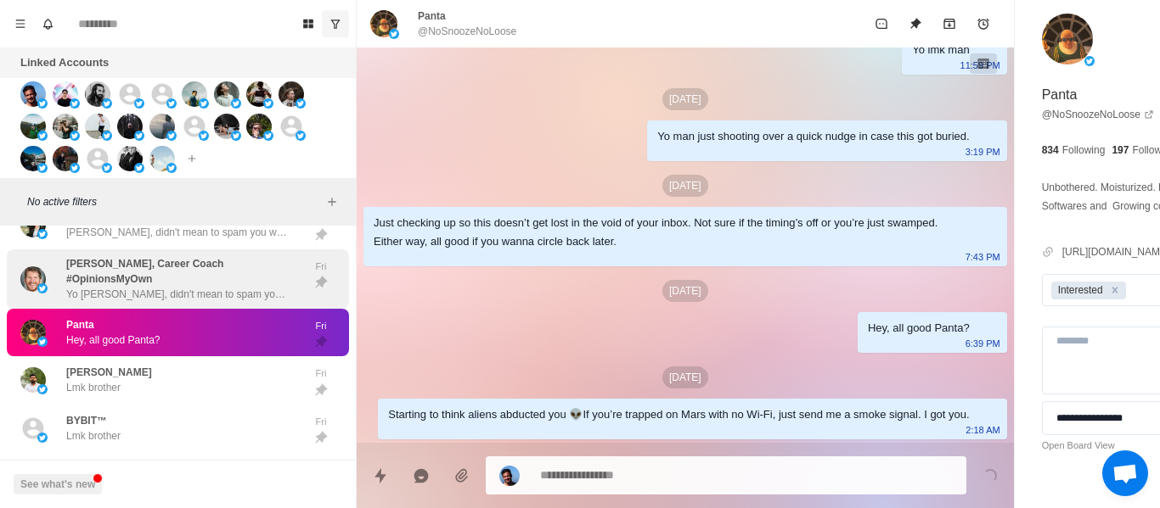
click at [42, 302] on div "[PERSON_NAME], Career Coach #OpinionsMyOwn [PERSON_NAME], didn't mean to spam y…" at bounding box center [159, 279] width 279 height 46
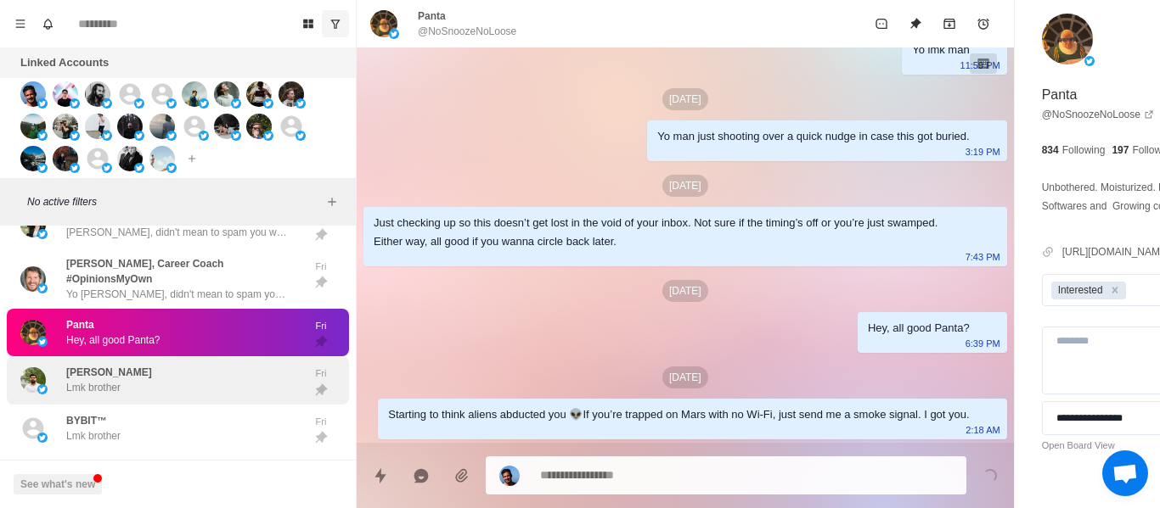
scroll to position [441, 0]
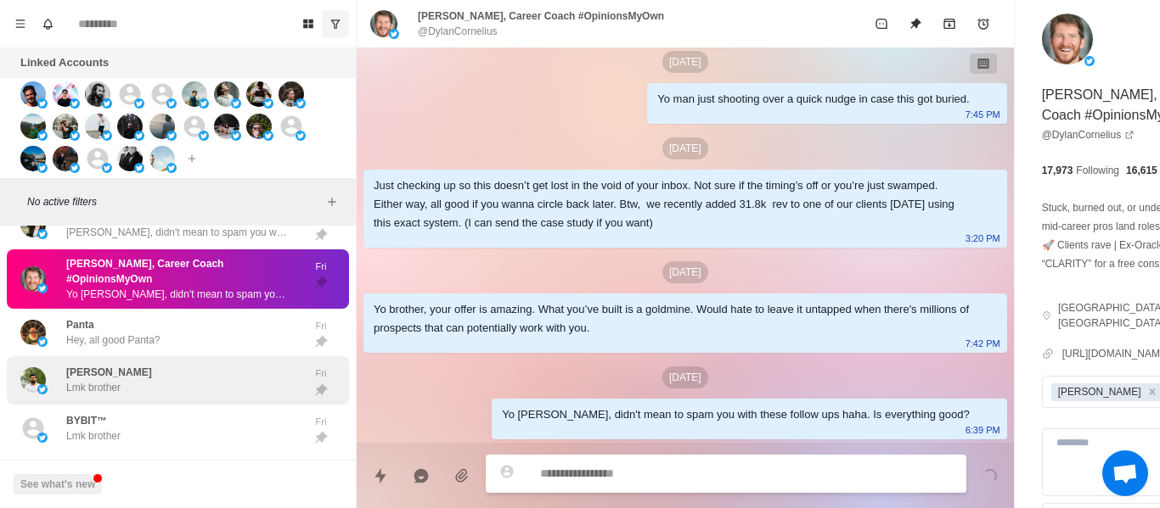
drag, startPoint x: 75, startPoint y: 391, endPoint x: 107, endPoint y: 387, distance: 32.5
click at [77, 393] on p "Lmk brother" at bounding box center [93, 387] width 54 height 15
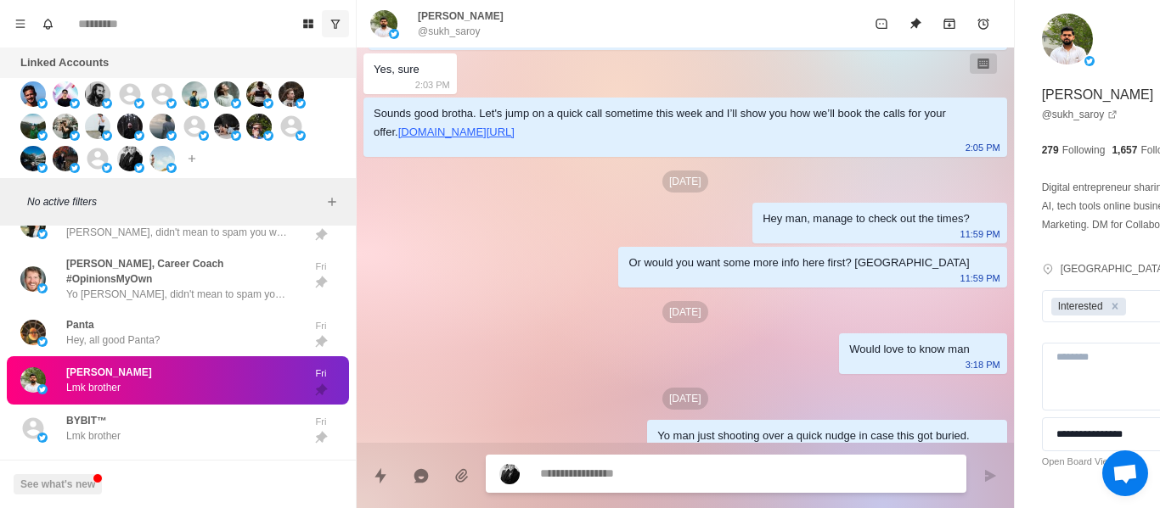
scroll to position [221, 0]
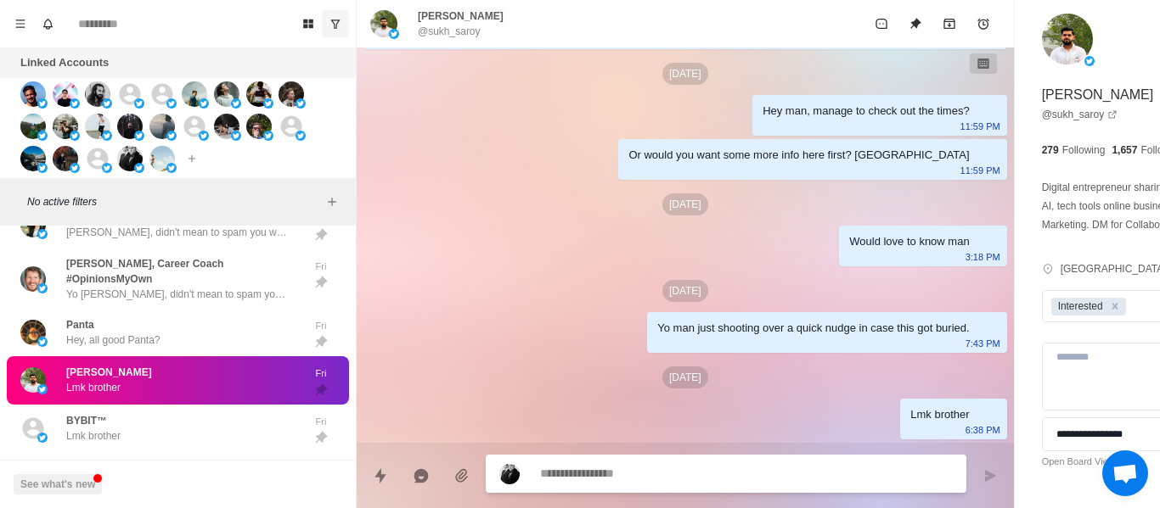
paste textarea "**********"
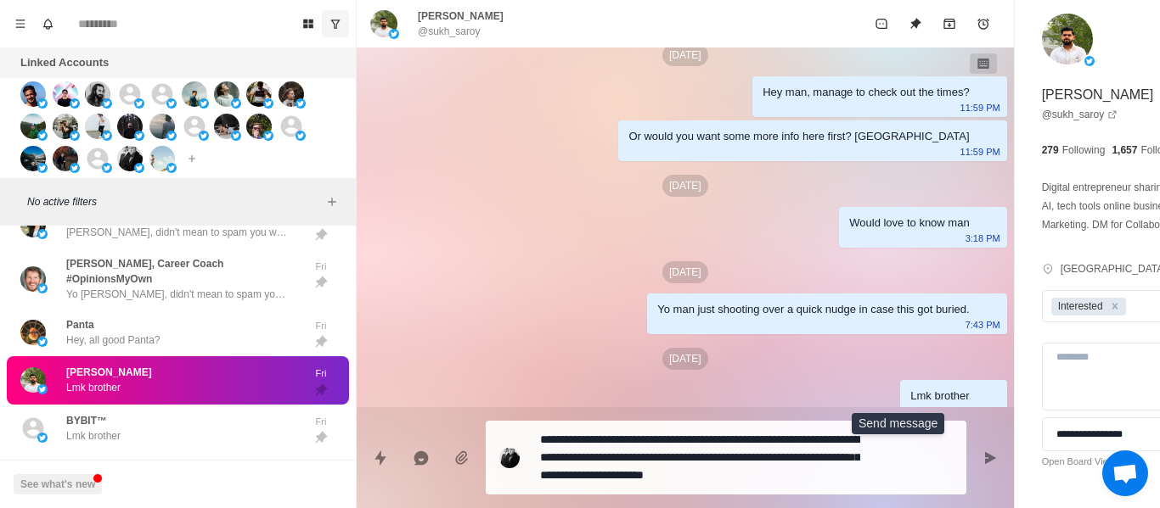
drag, startPoint x: 884, startPoint y: 458, endPoint x: 870, endPoint y: 462, distance: 14.2
click at [973, 458] on button "Send message" at bounding box center [990, 458] width 34 height 34
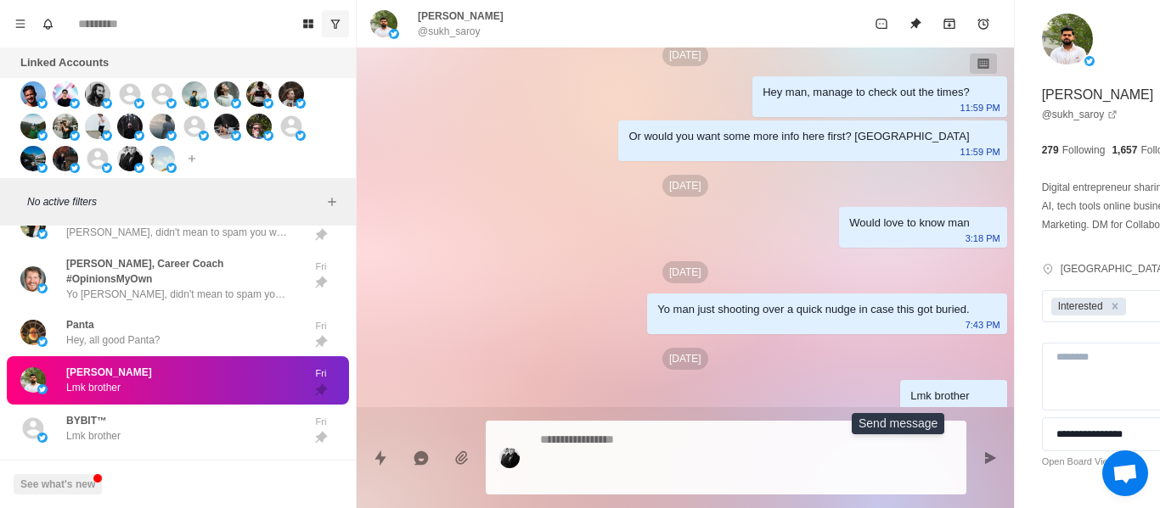
scroll to position [0, 0]
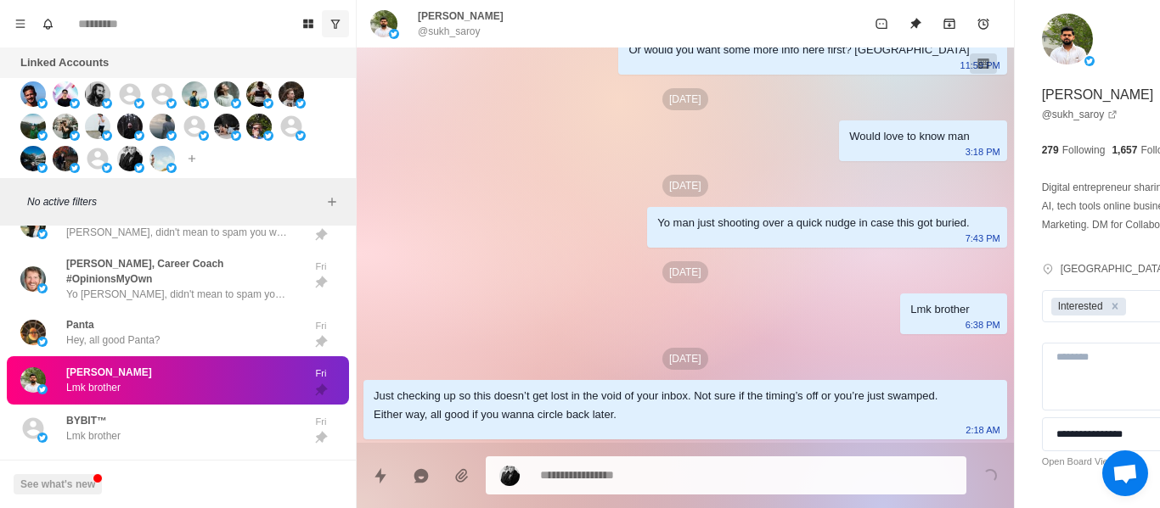
click at [166, 443] on div "BYBIT™ Lmk brother" at bounding box center [159, 429] width 279 height 35
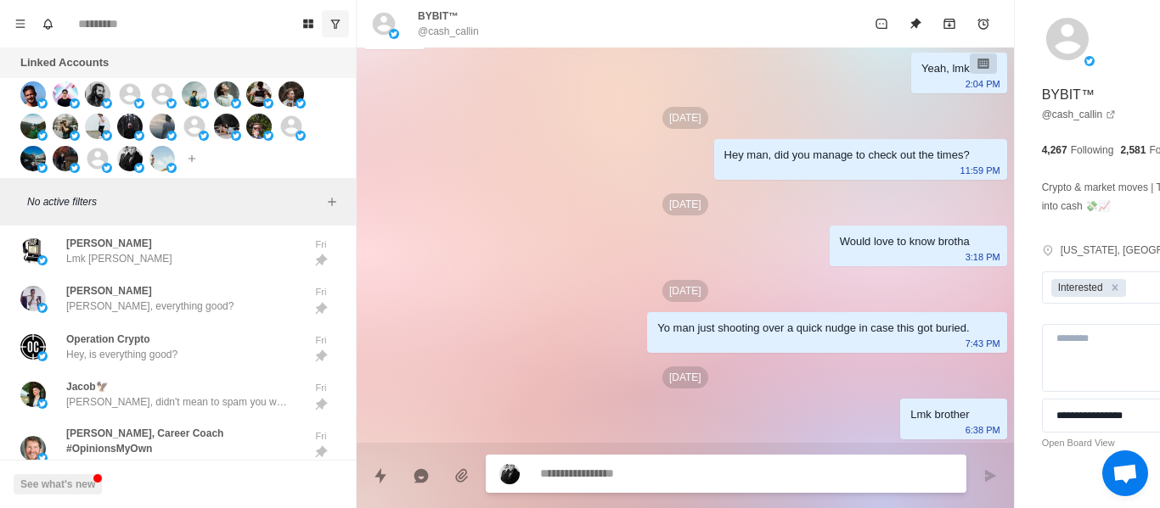
scroll to position [530, 0]
drag, startPoint x: 675, startPoint y: 499, endPoint x: 654, endPoint y: 462, distance: 43.0
drag, startPoint x: 654, startPoint y: 462, endPoint x: 649, endPoint y: 474, distance: 13.7
paste textarea "**********"
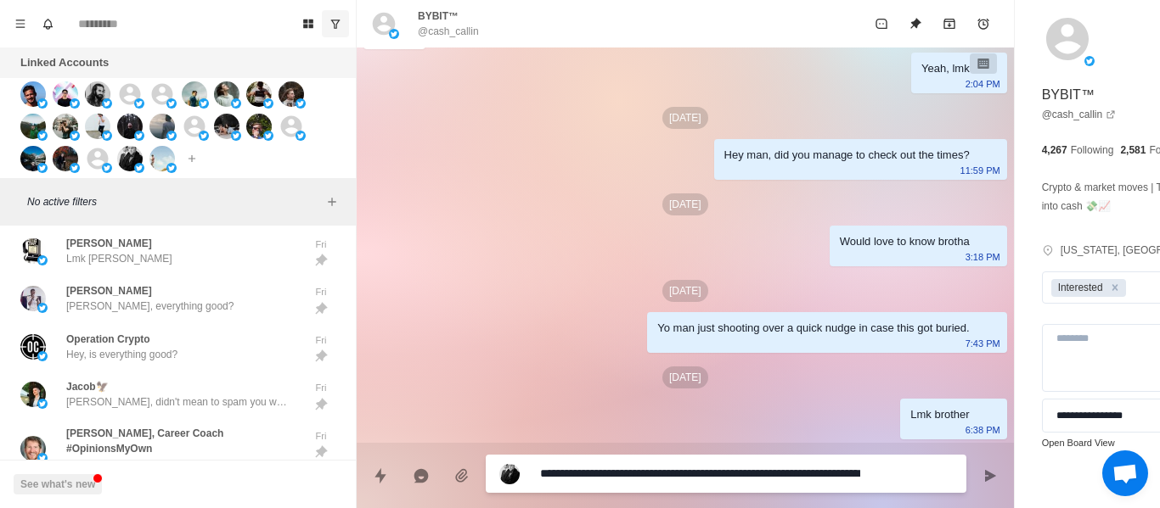
scroll to position [14, 0]
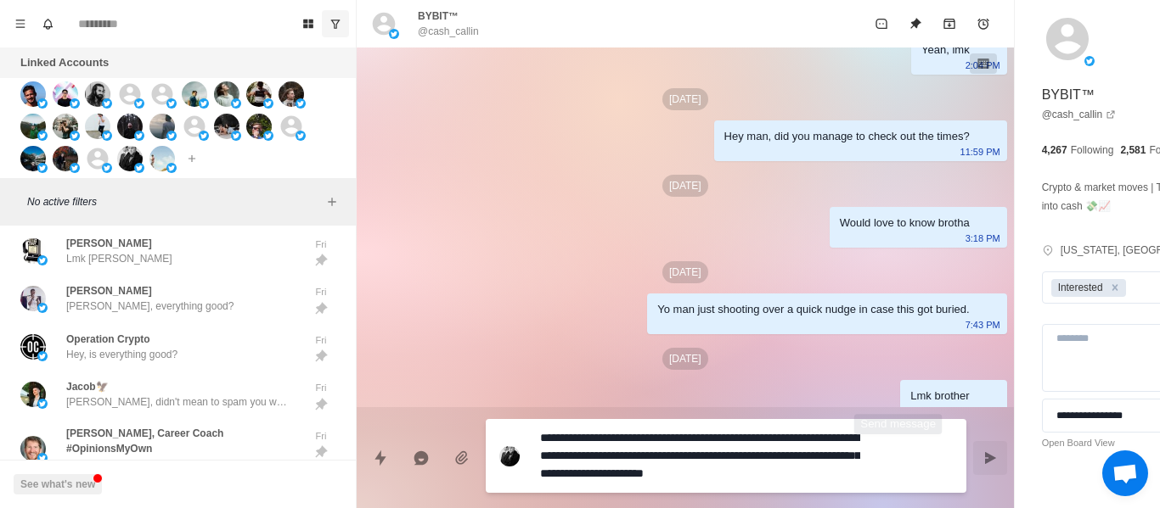
click at [973, 469] on button "Send message" at bounding box center [990, 458] width 34 height 34
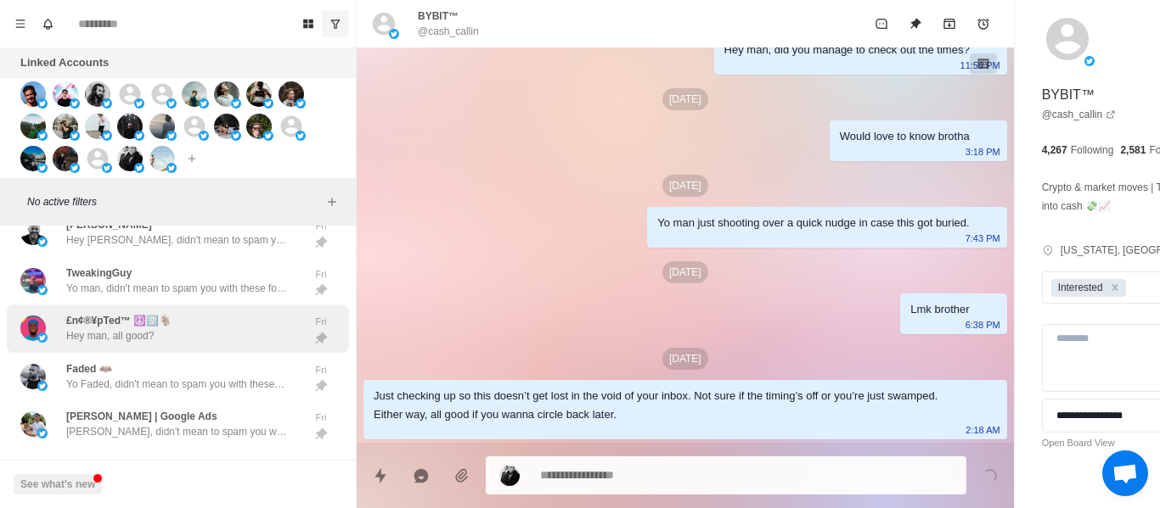
scroll to position [3938, 0]
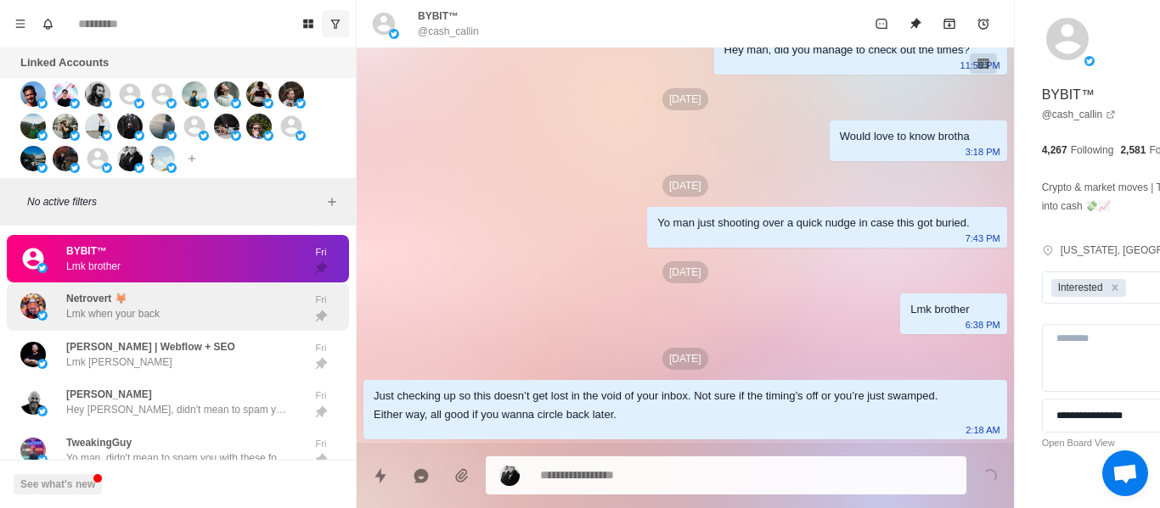
click at [186, 320] on div "Netrovert 🦊 Lmk when your back" at bounding box center [159, 306] width 279 height 35
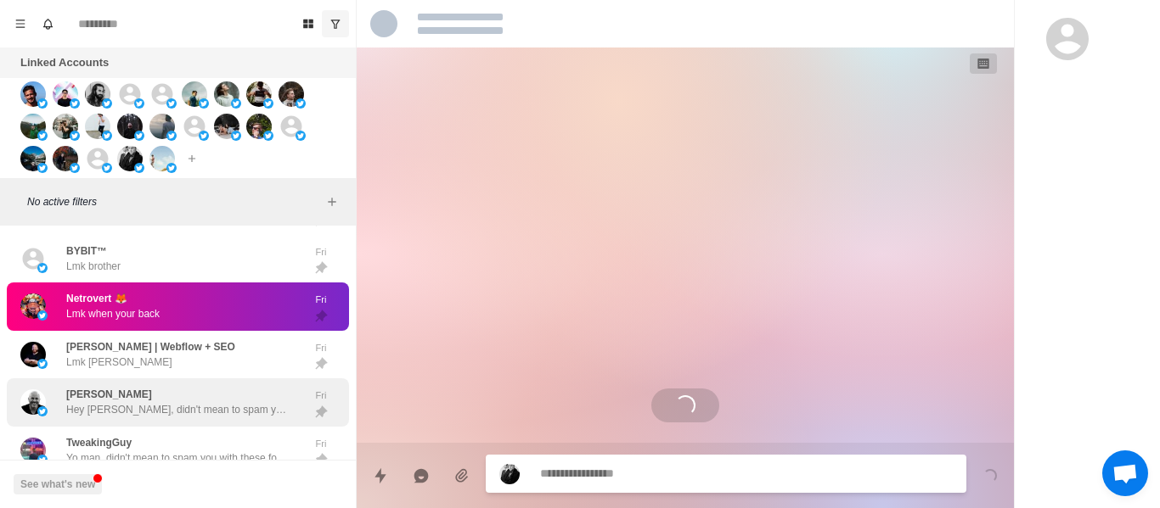
scroll to position [0, 0]
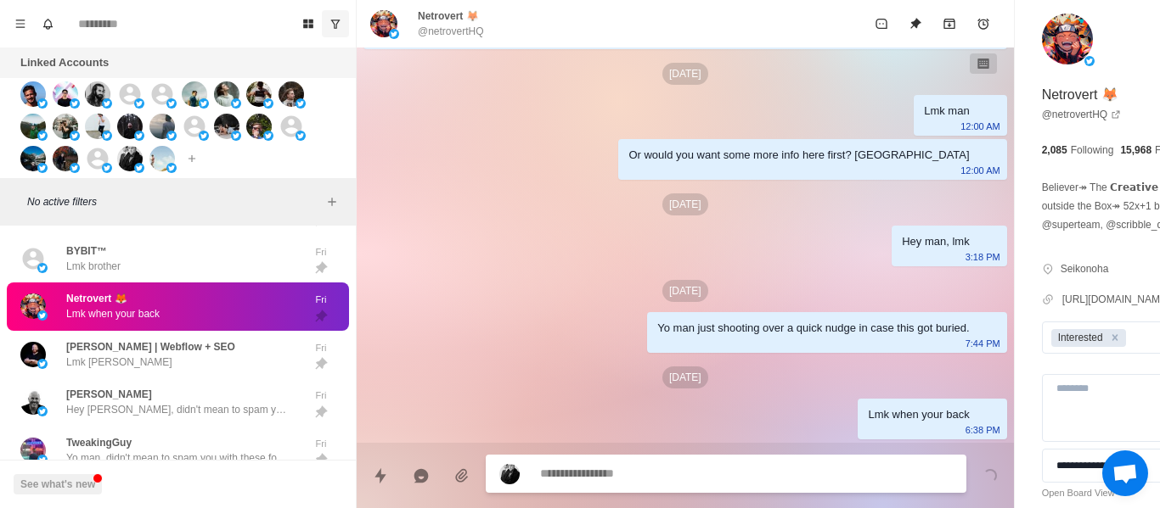
paste textarea "**********"
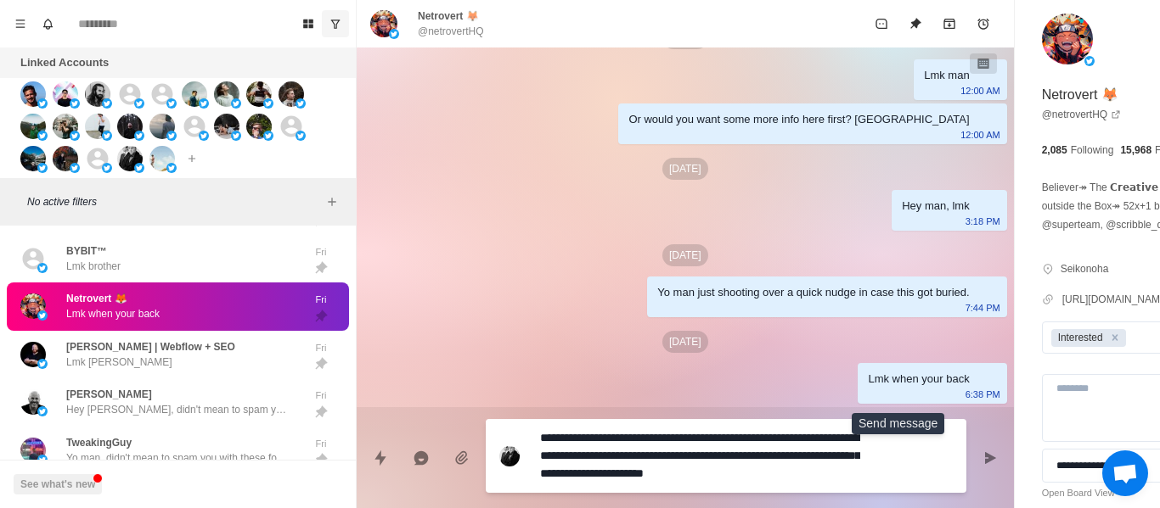
click at [1014, 452] on div "**********" at bounding box center [1137, 288] width 246 height 576
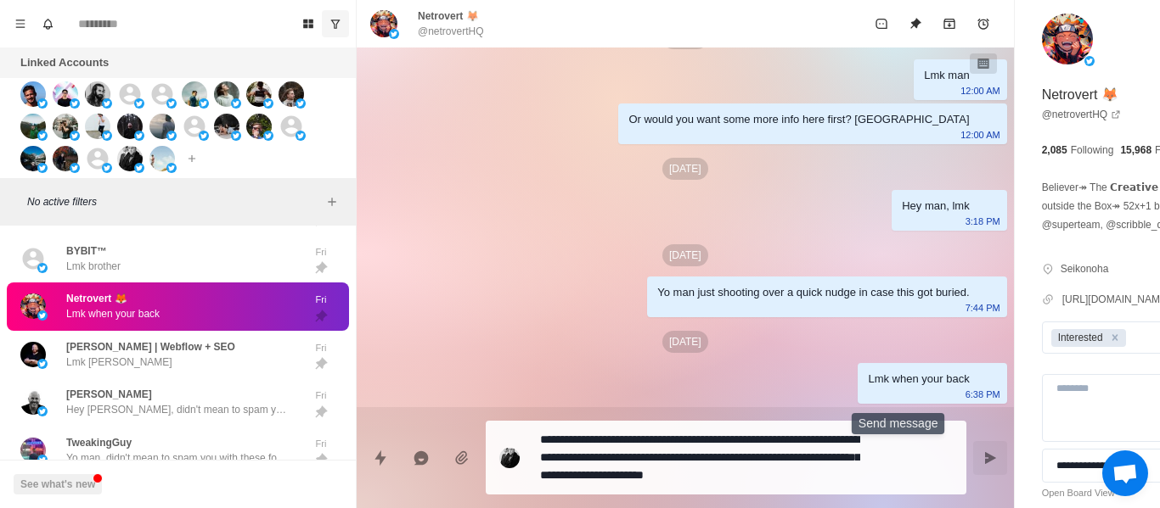
click at [973, 462] on button "Send message" at bounding box center [990, 458] width 34 height 34
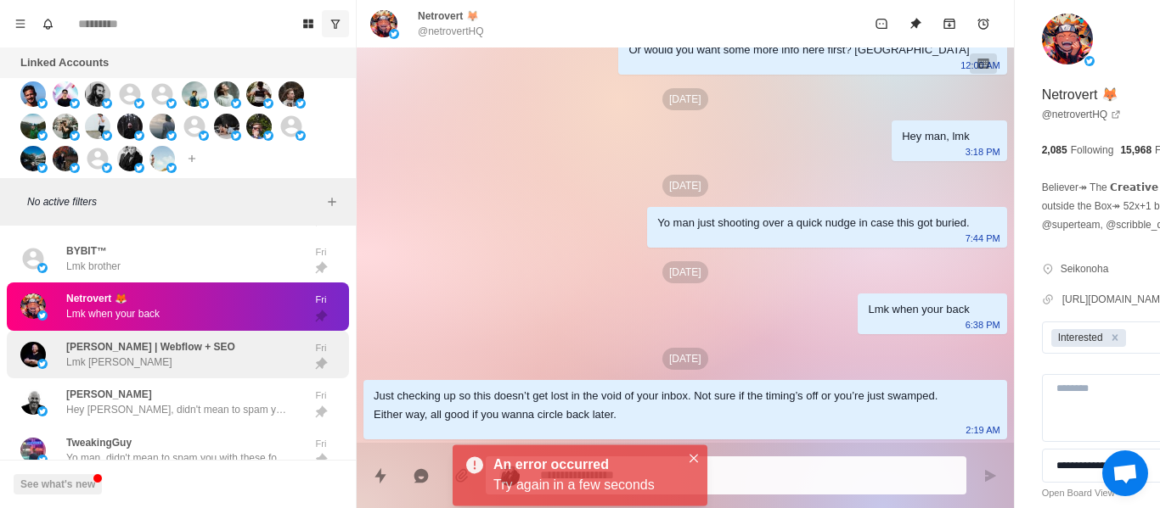
click at [185, 356] on div "[PERSON_NAME] | Webflow + SEO Lmk [PERSON_NAME]" at bounding box center [159, 355] width 279 height 35
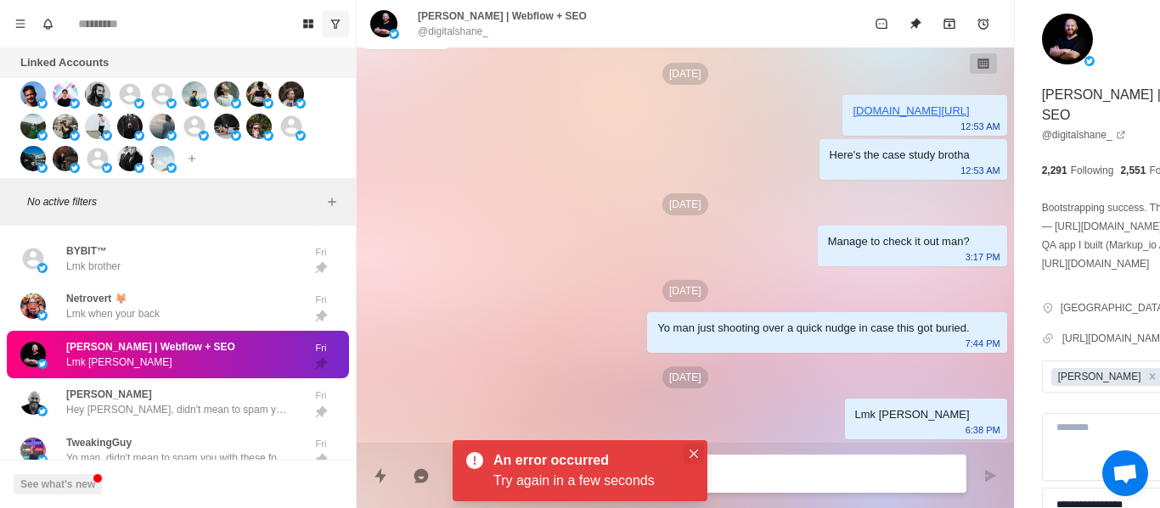
click at [688, 458] on button "Close" at bounding box center [693, 454] width 20 height 20
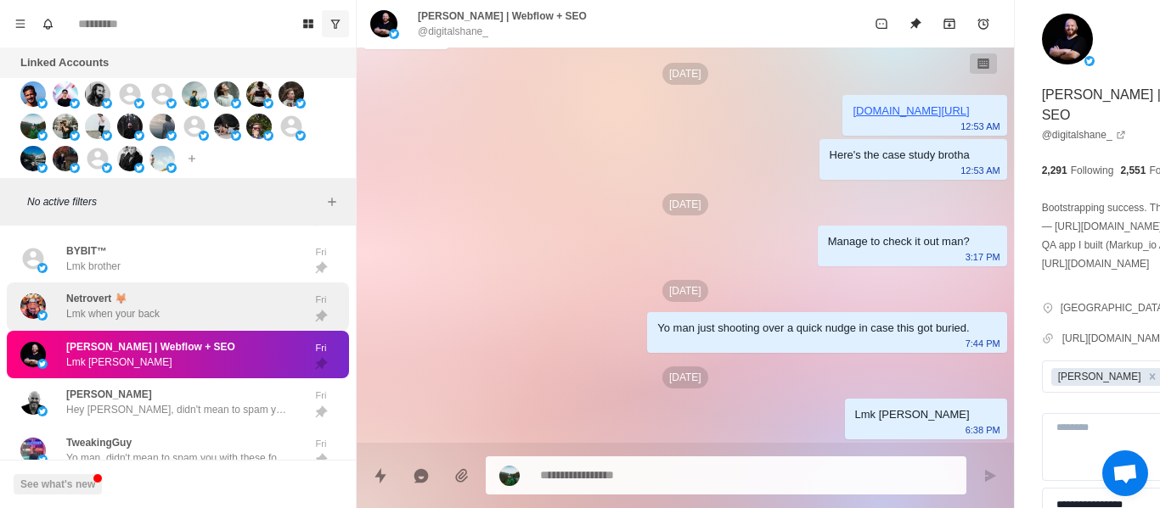
click at [197, 317] on div "Netrovert 🦊 Lmk when your back" at bounding box center [159, 306] width 279 height 35
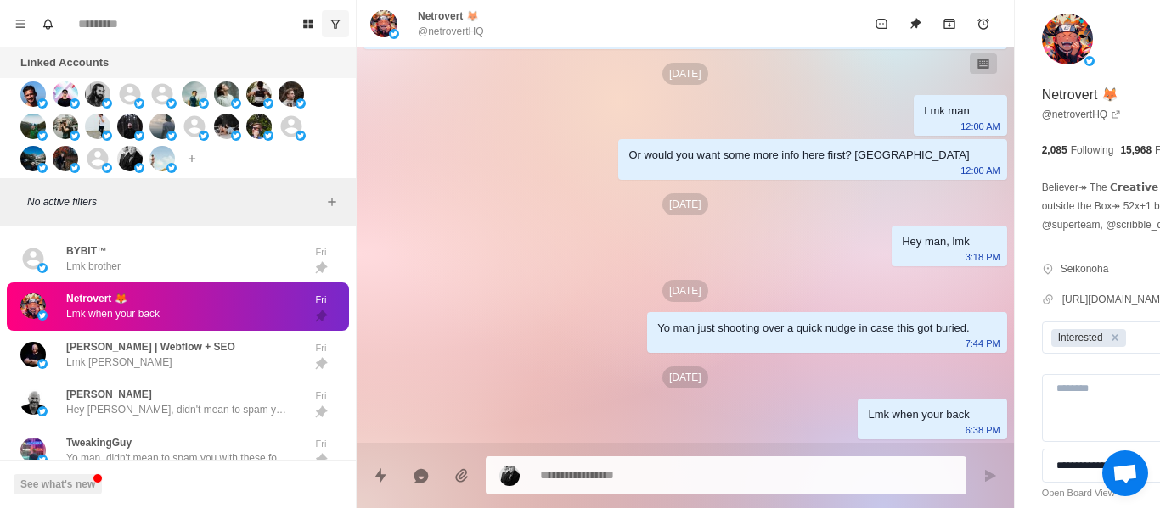
click at [437, 30] on p "@netrovertHQ" at bounding box center [451, 31] width 66 height 15
copy div "@netrovertHQ"
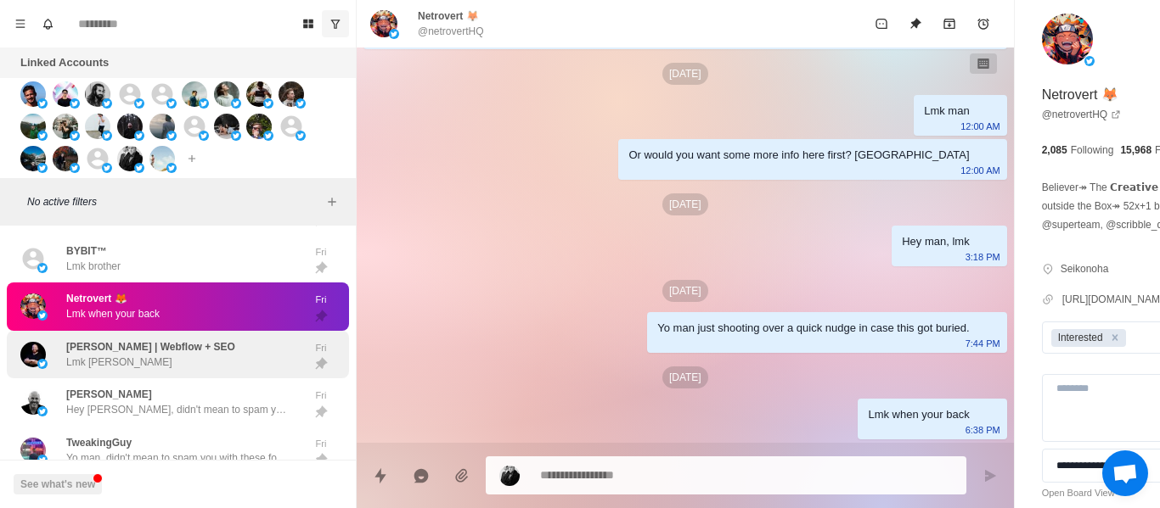
click at [177, 370] on div "[PERSON_NAME] | Webflow + SEO Lmk [PERSON_NAME]" at bounding box center [150, 355] width 169 height 31
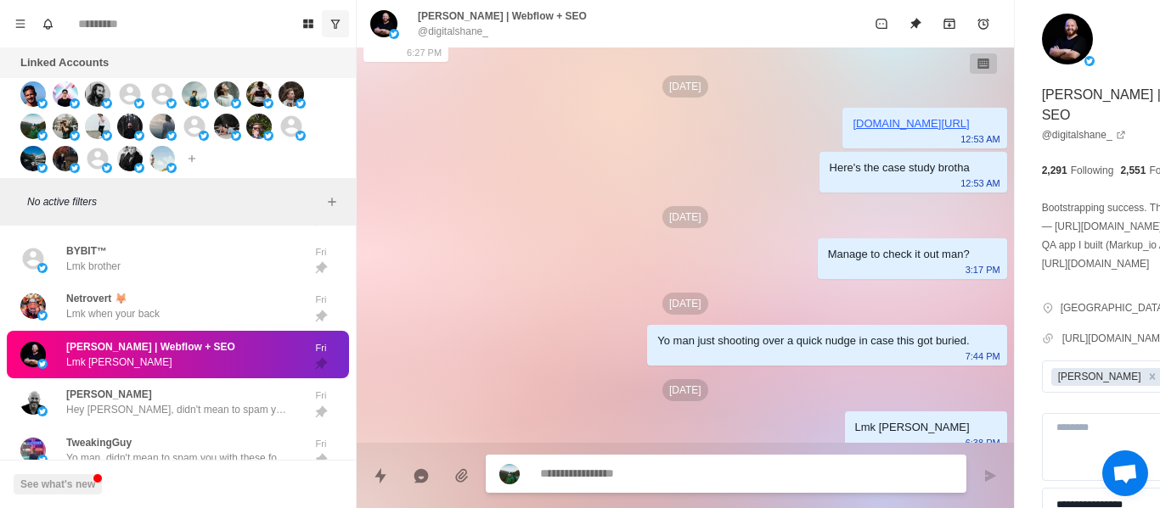
scroll to position [177, 0]
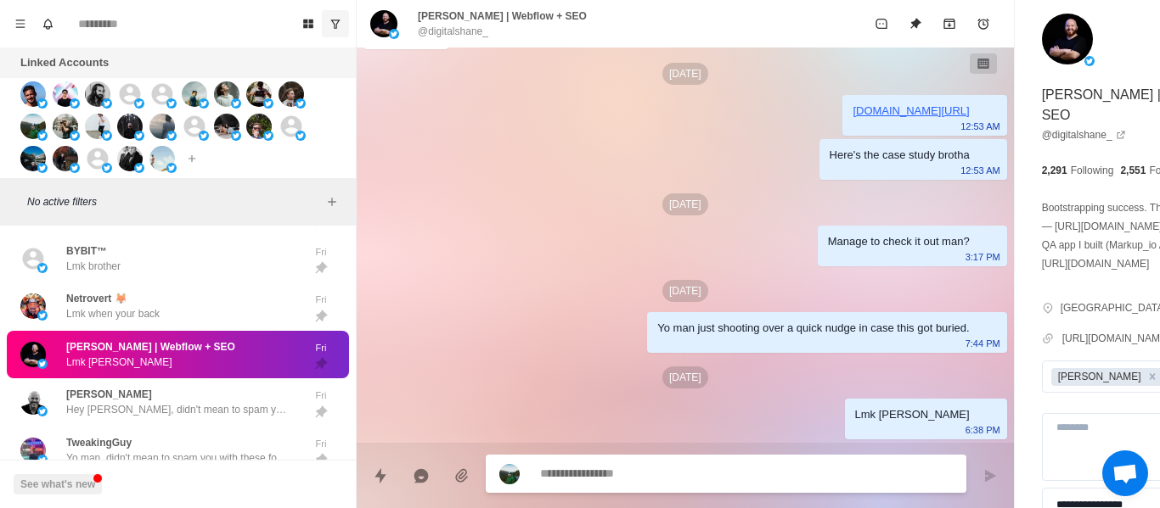
paste textarea "**********"
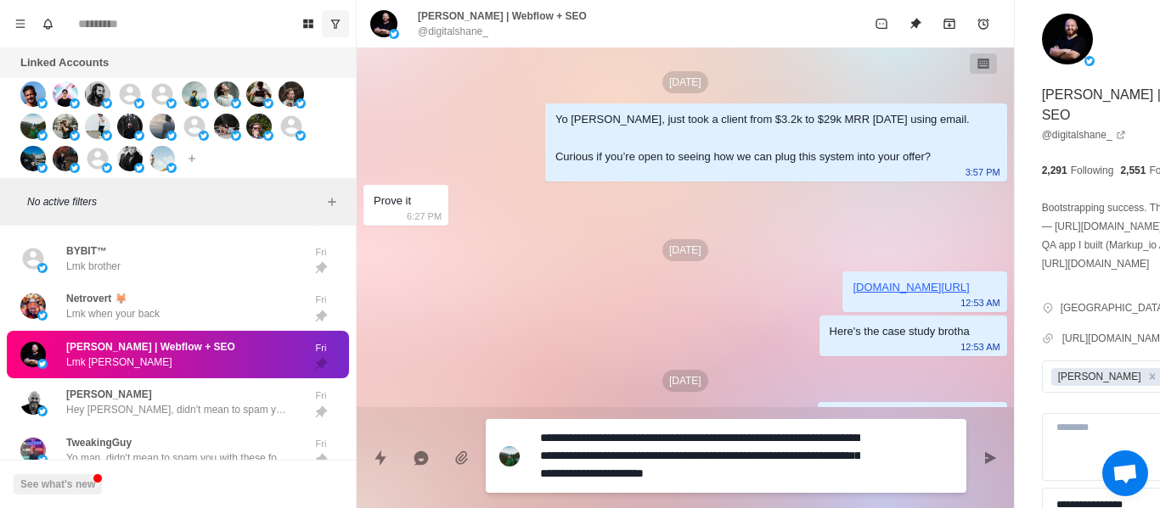
scroll to position [85, 0]
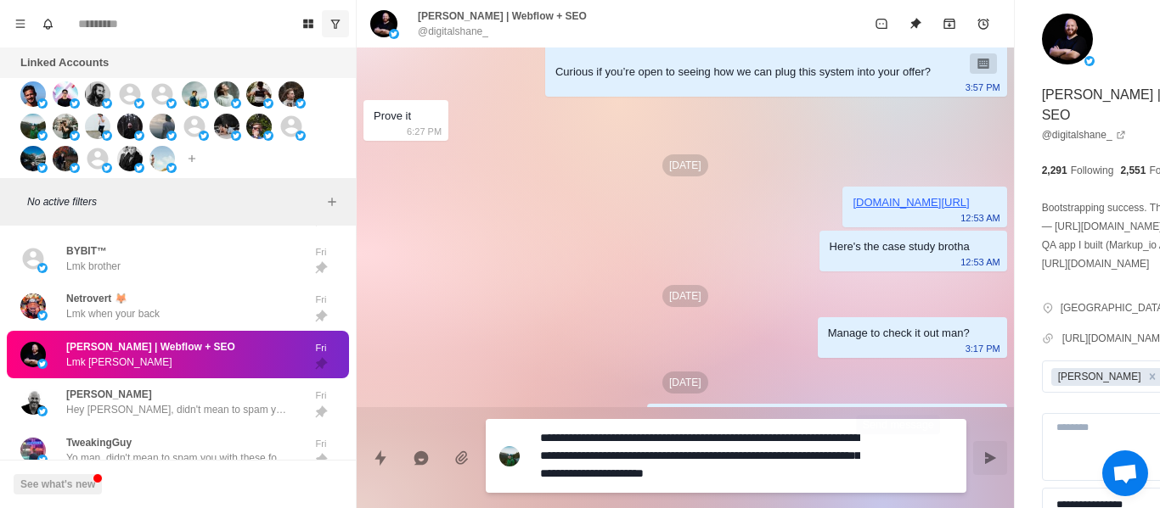
click at [973, 447] on button "Send message" at bounding box center [990, 458] width 34 height 34
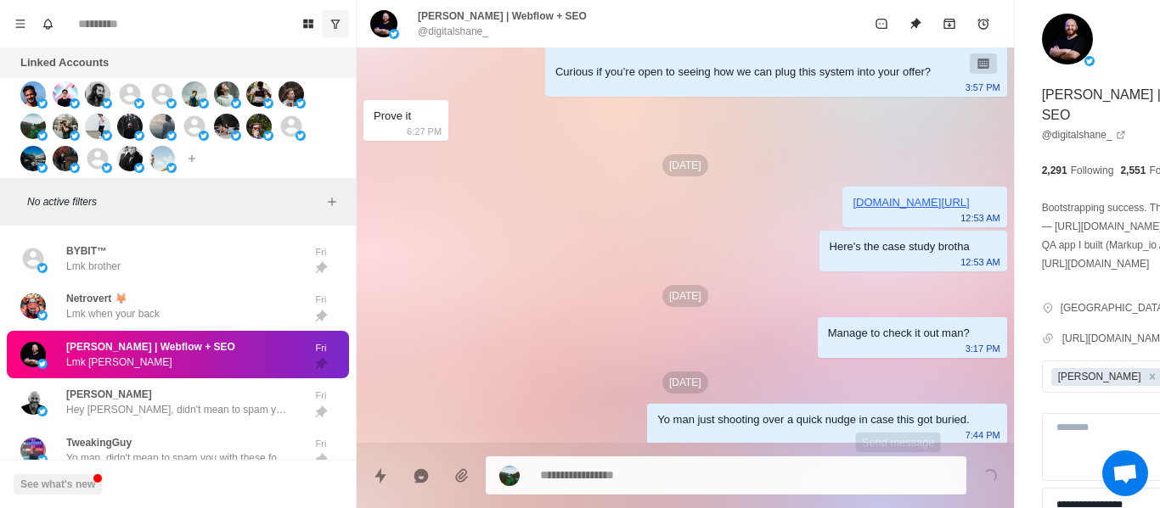
scroll to position [0, 0]
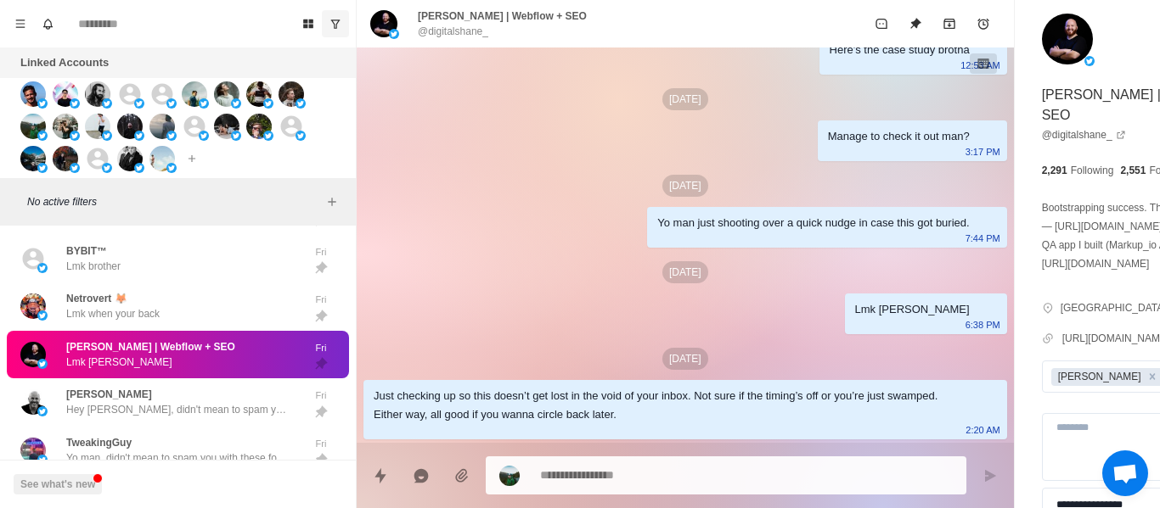
click at [205, 379] on div "[PERSON_NAME] | Webflow + SEO Lmk [PERSON_NAME]" at bounding box center [178, 355] width 342 height 48
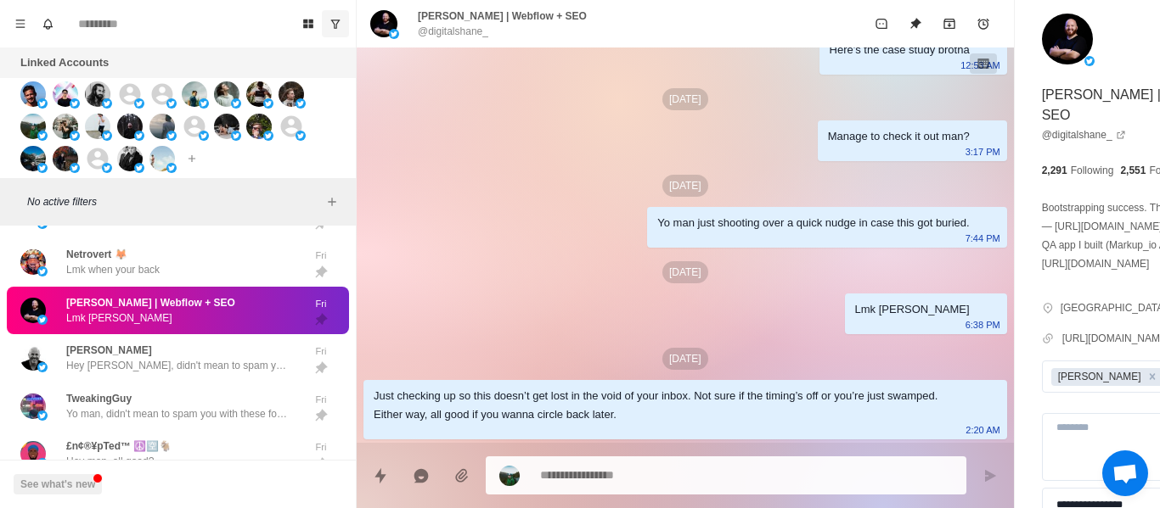
scroll to position [3894, 0]
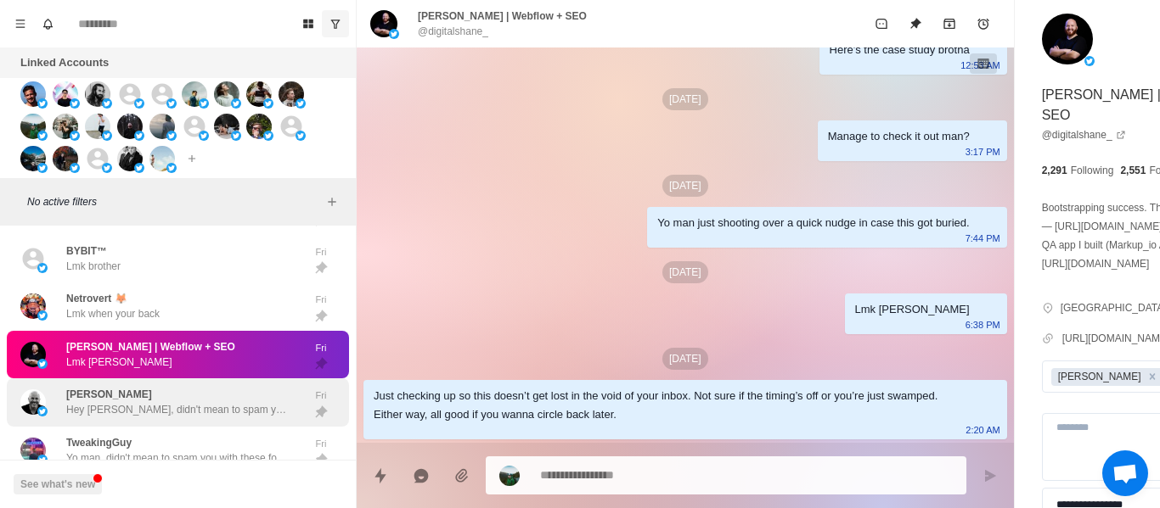
click at [197, 404] on div "[PERSON_NAME] Hey [PERSON_NAME], didn't mean to spam you with these follow ups …" at bounding box center [176, 402] width 221 height 31
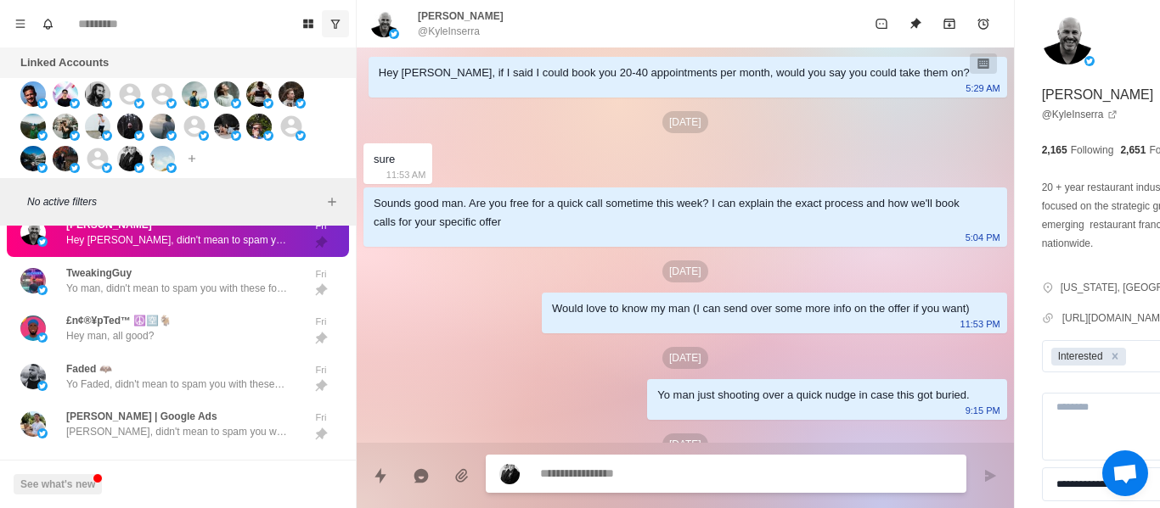
scroll to position [42, 0]
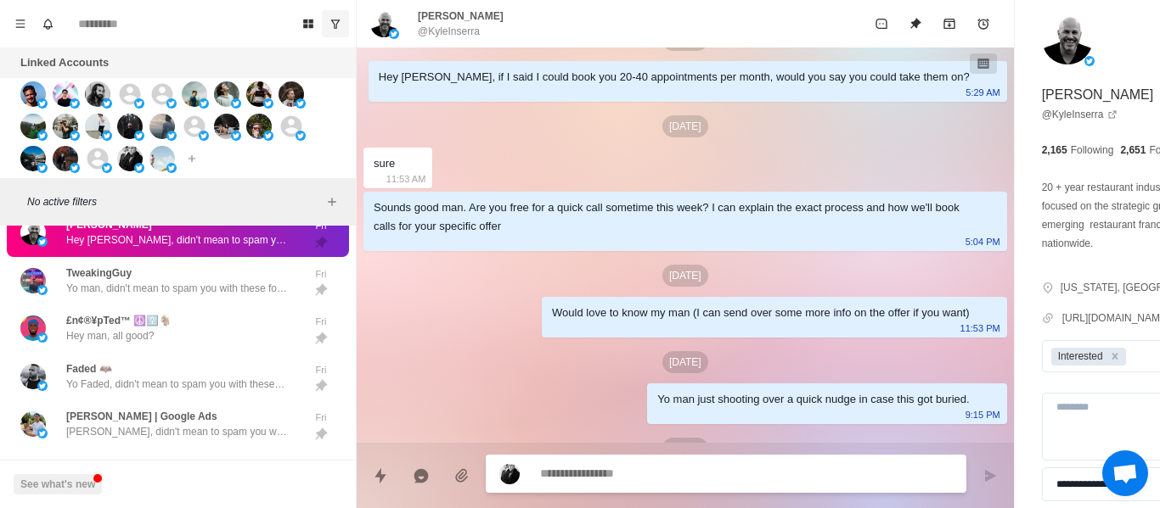
drag, startPoint x: 631, startPoint y: 480, endPoint x: 629, endPoint y: 462, distance: 18.8
paste textarea "**********"
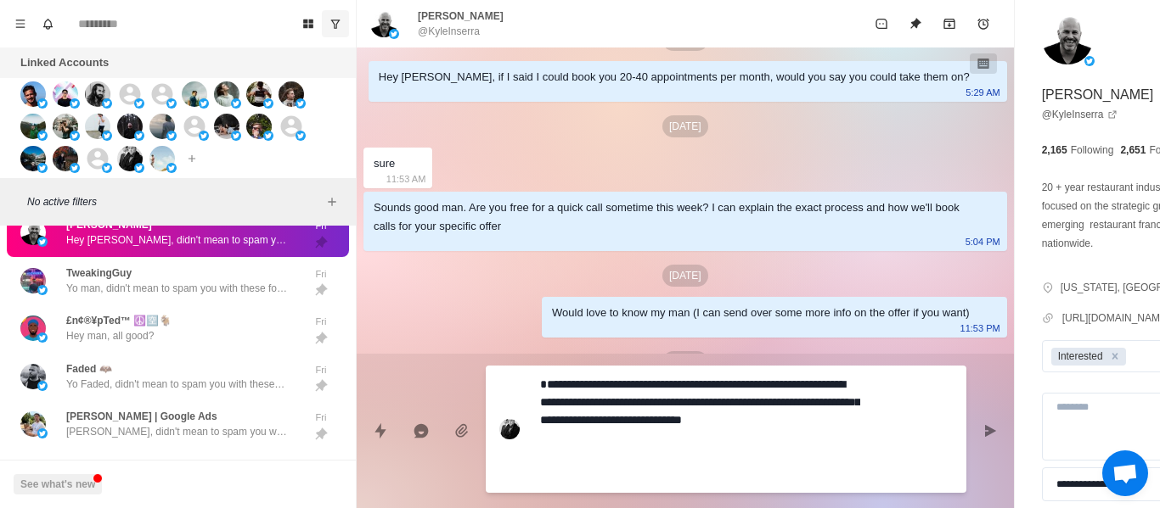
scroll to position [14, 0]
click at [973, 415] on button "Send message" at bounding box center [990, 431] width 34 height 34
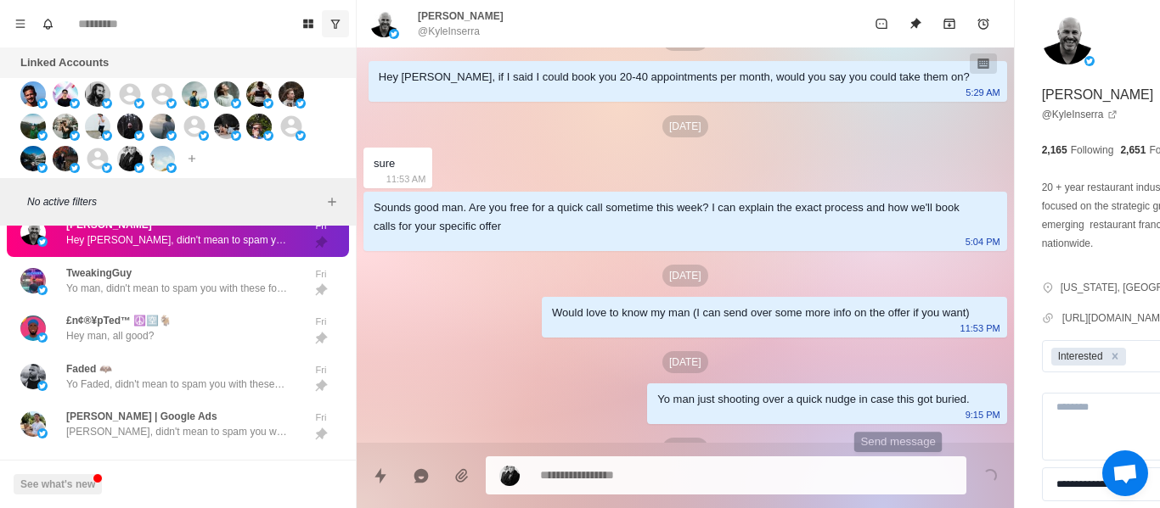
scroll to position [0, 0]
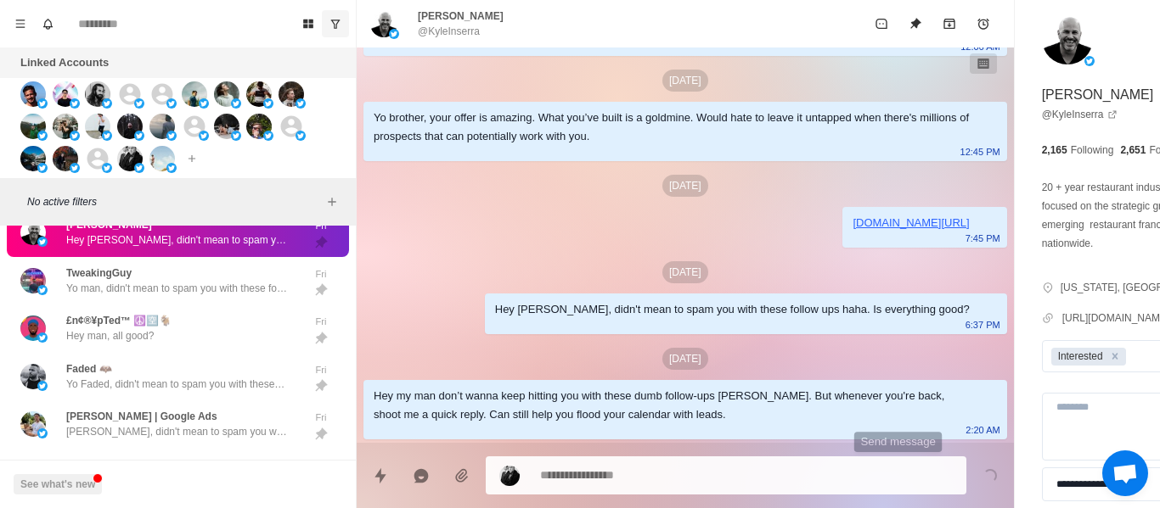
drag, startPoint x: 893, startPoint y: 415, endPoint x: 890, endPoint y: 430, distance: 14.7
click at [965, 430] on p "2:20 AM" at bounding box center [982, 430] width 34 height 19
click at [1109, 361] on icon "Remove Interested" at bounding box center [1115, 357] width 12 height 12
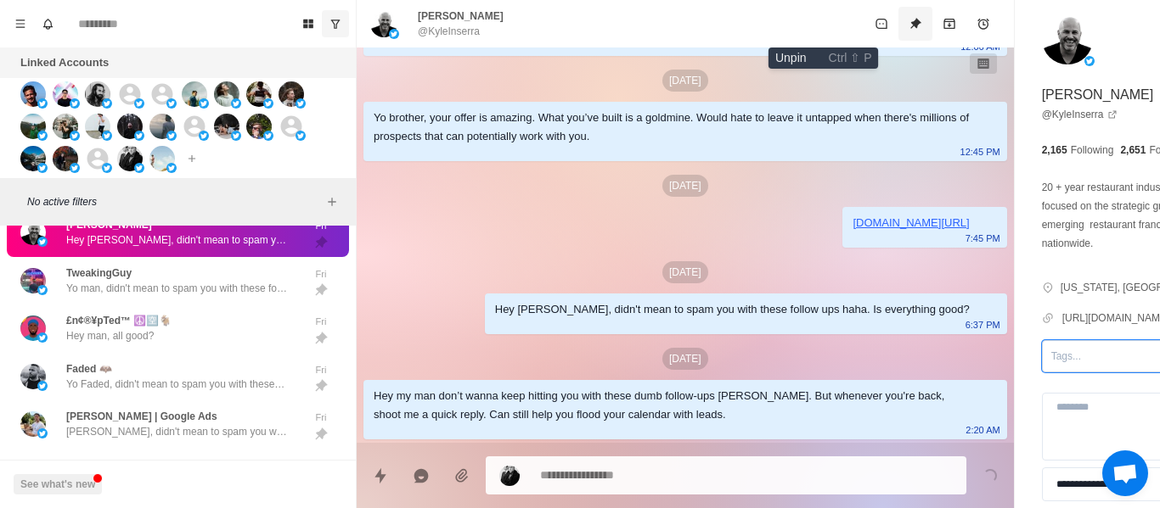
click at [908, 29] on icon "Unpin" at bounding box center [915, 24] width 14 height 14
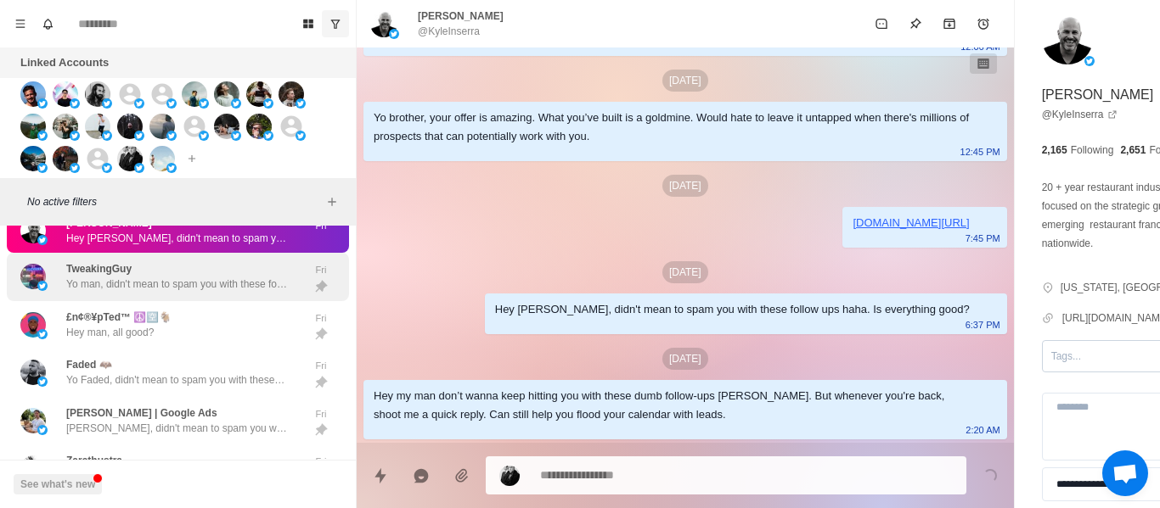
click at [169, 286] on div "TweakingGuy Yo man, didn't mean to spam you with these follow ups haha. Is ever…" at bounding box center [176, 276] width 221 height 31
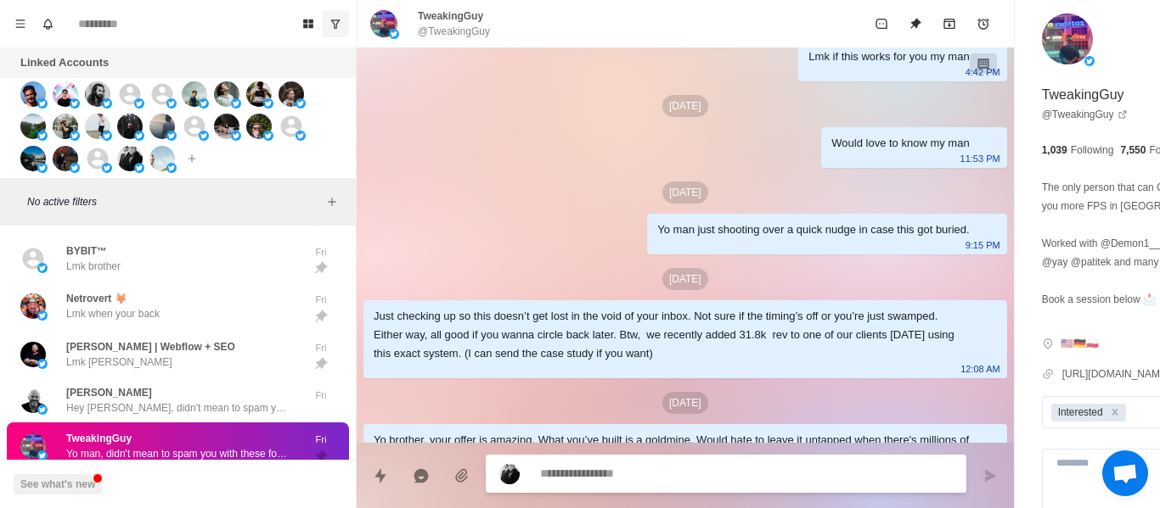
scroll to position [761, 0]
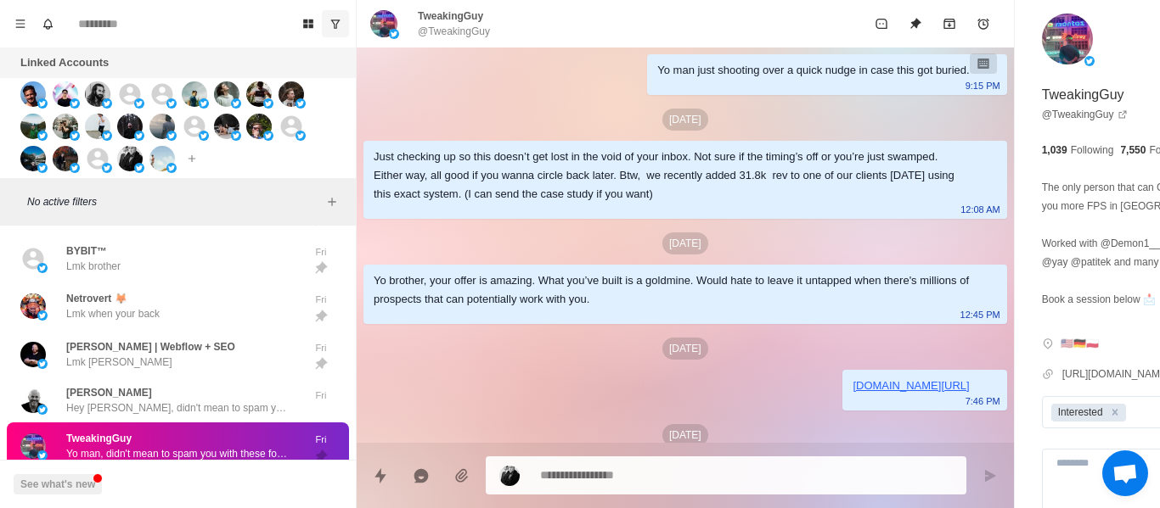
drag, startPoint x: 614, startPoint y: 183, endPoint x: 603, endPoint y: 224, distance: 42.2
click at [647, 95] on div "Yo man just shooting over a quick nudge in case this got buried. 9:15 PM" at bounding box center [826, 74] width 359 height 41
click at [596, 204] on div "Just checking up so this doesn’t get lost in the void of your inbox. Not sure i…" at bounding box center [671, 176] width 596 height 56
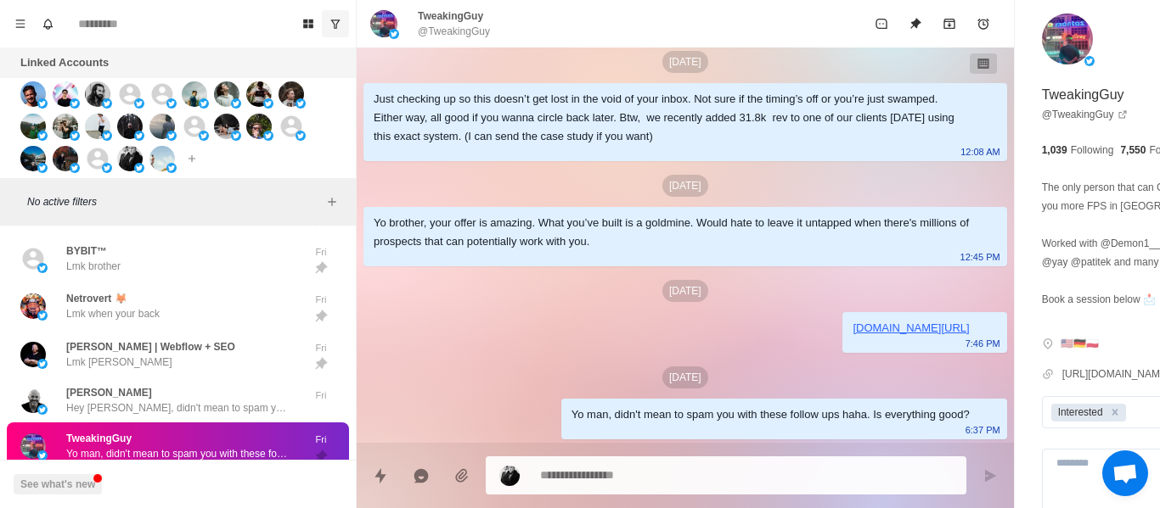
drag, startPoint x: 546, startPoint y: 211, endPoint x: 673, endPoint y: 315, distance: 164.7
click at [545, 211] on div "Yo brother, your offer is amazing. What you’ve built is a goldmine. Would hate …" at bounding box center [684, 236] width 643 height 59
click at [598, 436] on div "Yo man, didn't mean to spam you with these follow ups haha. Is everything good?…" at bounding box center [784, 419] width 446 height 41
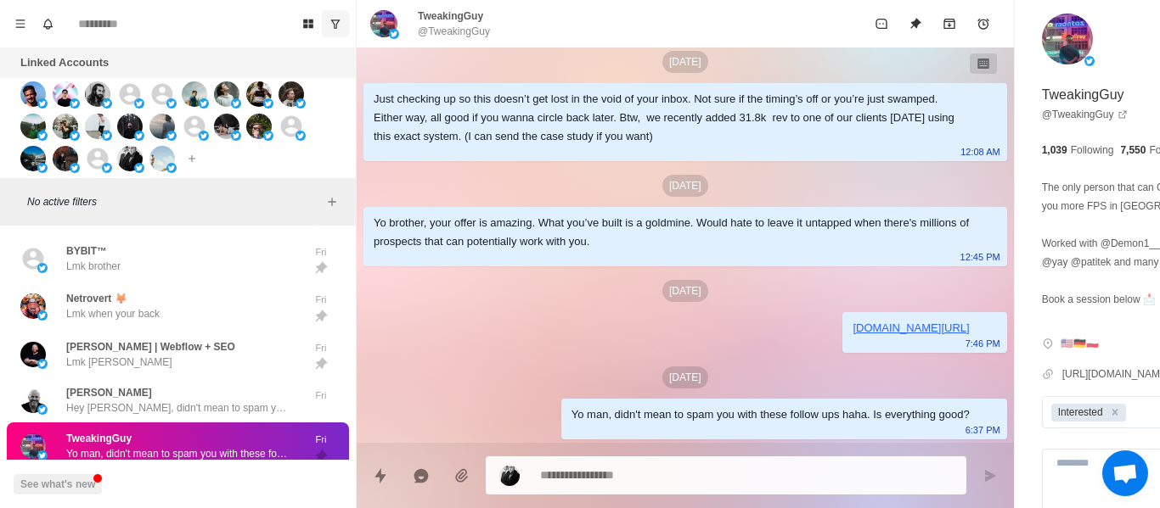
click at [604, 280] on div "[DATE]" at bounding box center [684, 291] width 643 height 22
click at [545, 146] on div "Just checking up so this doesn’t get lost in the void of your inbox. Not sure i…" at bounding box center [671, 118] width 596 height 56
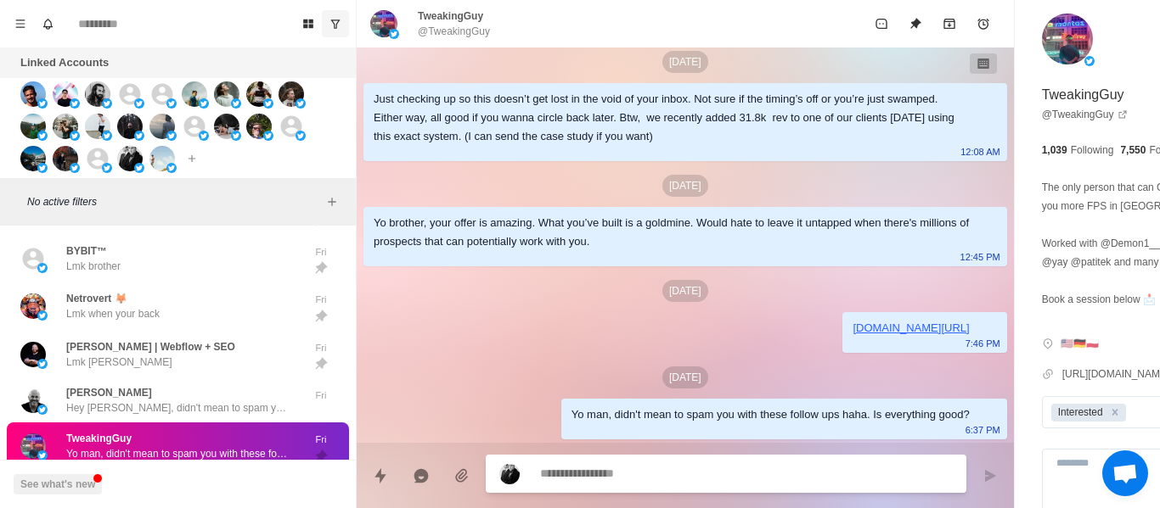
drag, startPoint x: 654, startPoint y: 490, endPoint x: 628, endPoint y: 478, distance: 28.9
drag, startPoint x: 627, startPoint y: 478, endPoint x: 627, endPoint y: 309, distance: 168.9
paste textarea "**********"
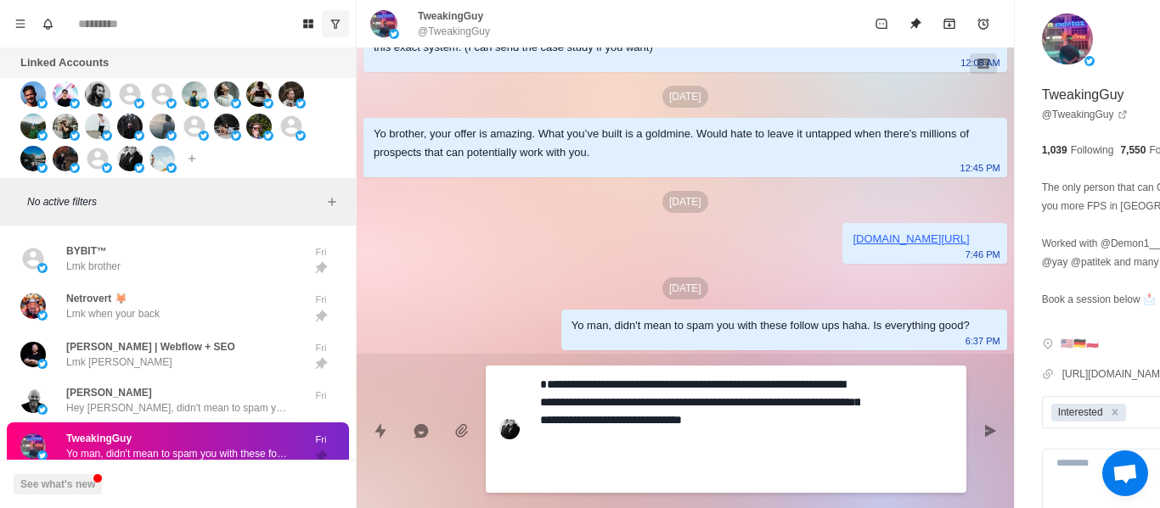
drag, startPoint x: 878, startPoint y: 435, endPoint x: 919, endPoint y: 436, distance: 41.6
click at [879, 435] on div "**********" at bounding box center [685, 424] width 657 height 141
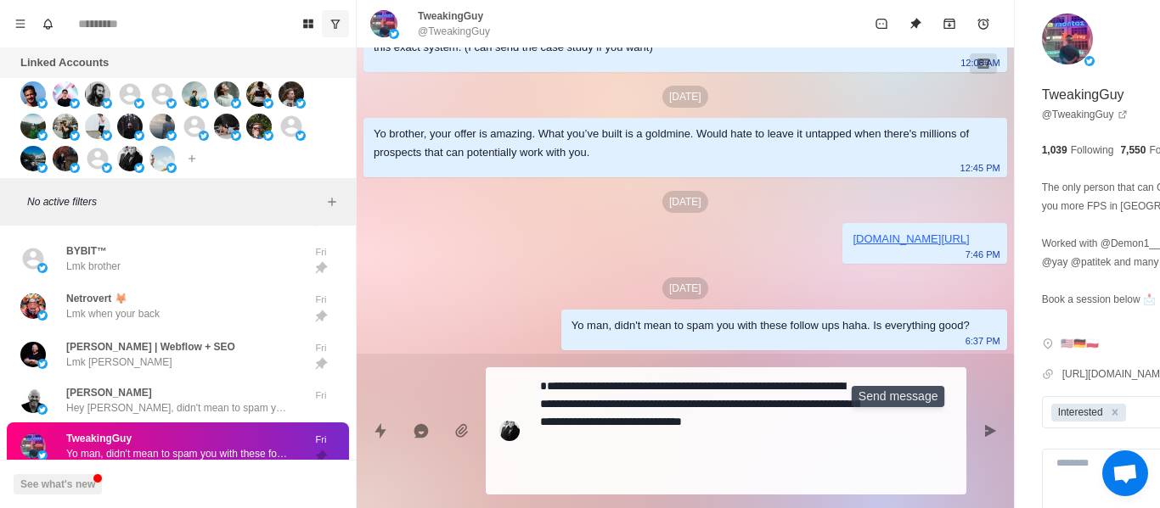
click at [985, 431] on icon "Send message" at bounding box center [990, 431] width 11 height 12
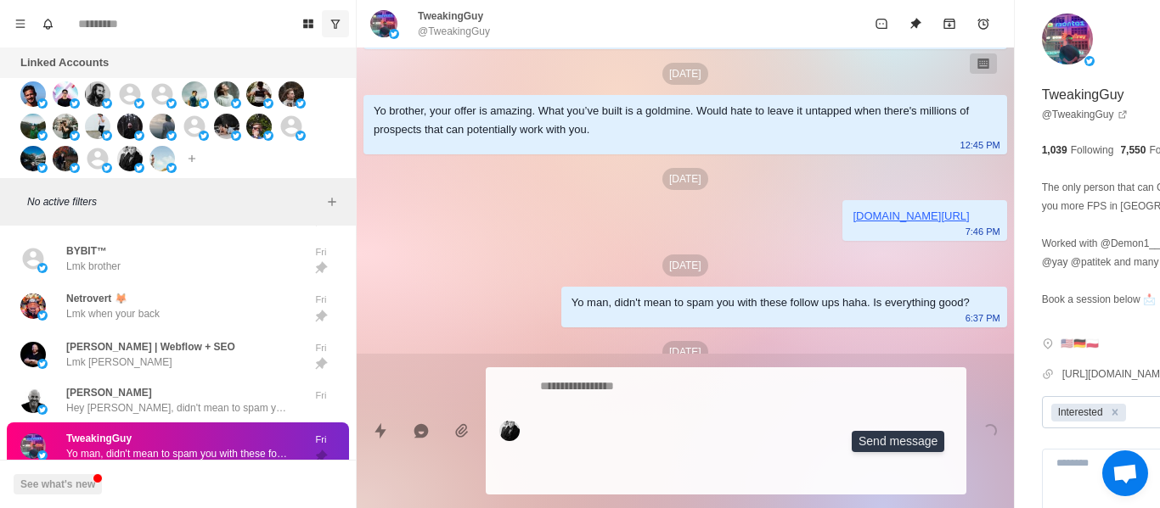
scroll to position [1243, 0]
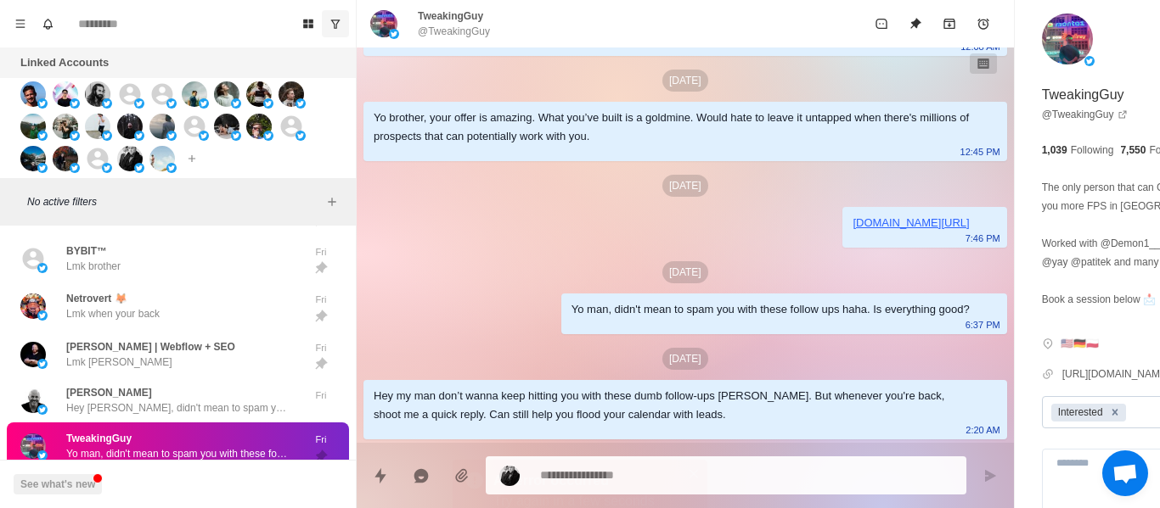
click at [1109, 418] on icon "Remove Interested" at bounding box center [1115, 413] width 12 height 12
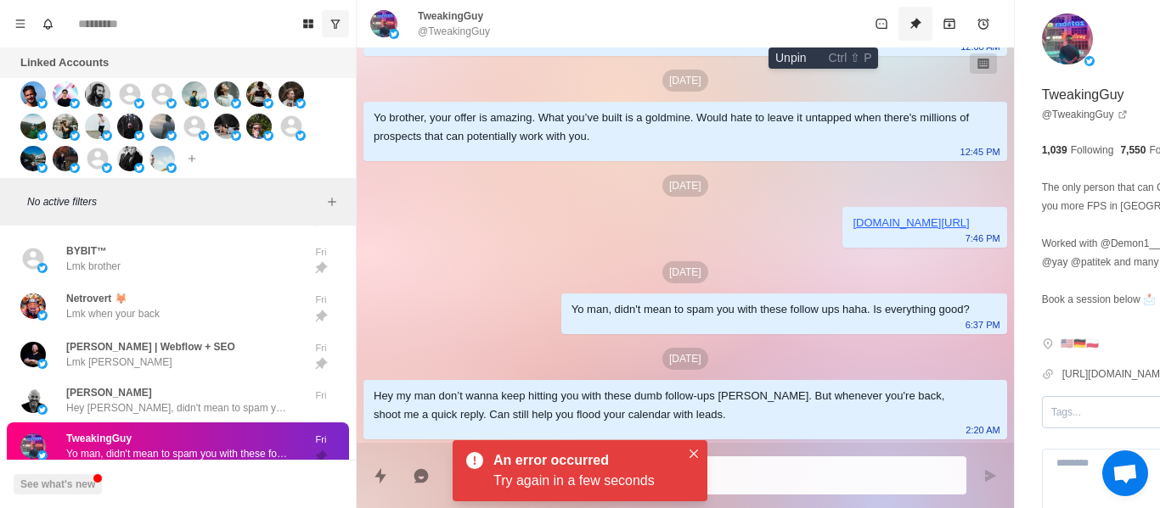
drag, startPoint x: 817, startPoint y: 20, endPoint x: 674, endPoint y: 455, distance: 457.7
click at [908, 24] on icon "Unpin" at bounding box center [915, 24] width 14 height 14
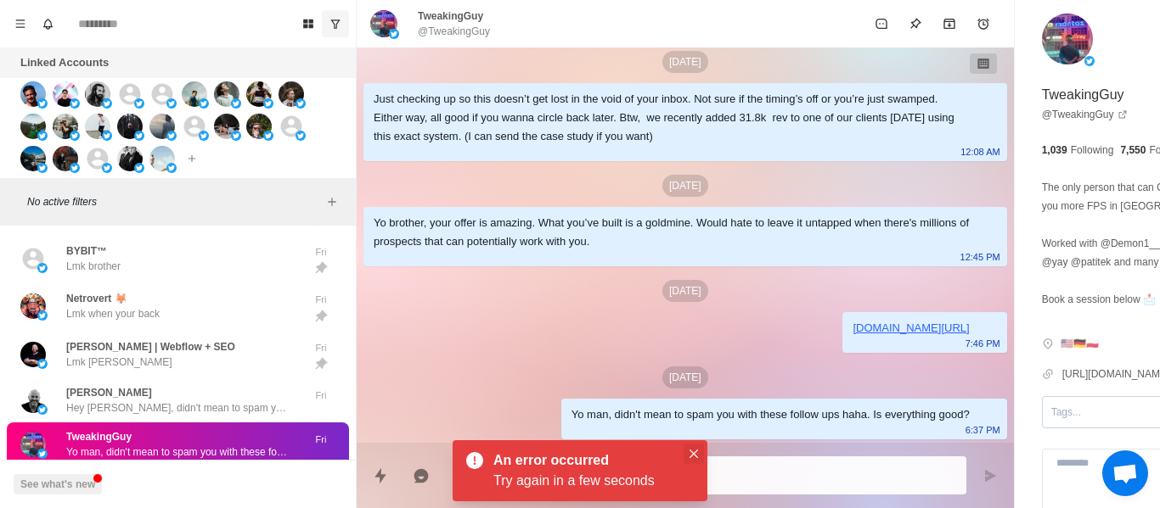
click at [686, 457] on button "Close" at bounding box center [693, 454] width 20 height 20
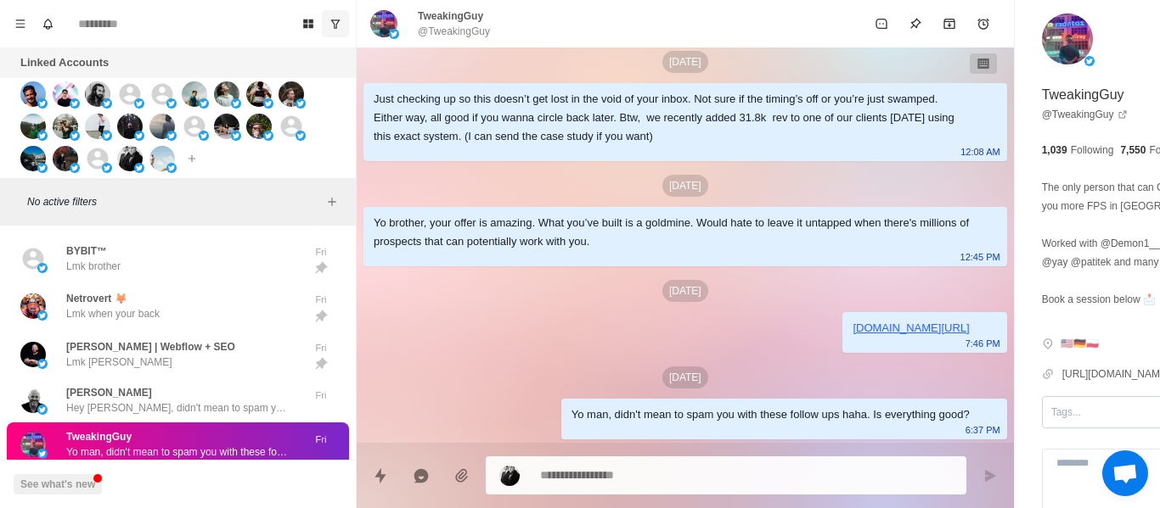
click at [591, 480] on textarea at bounding box center [700, 475] width 320 height 25
click at [591, 480] on textarea at bounding box center [700, 474] width 320 height 25
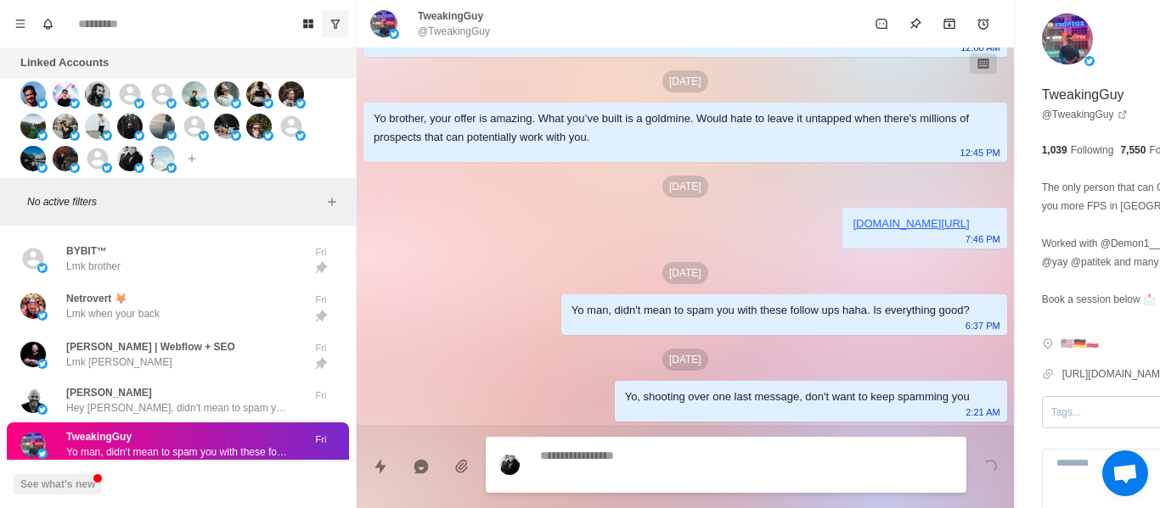
scroll to position [1187, 0]
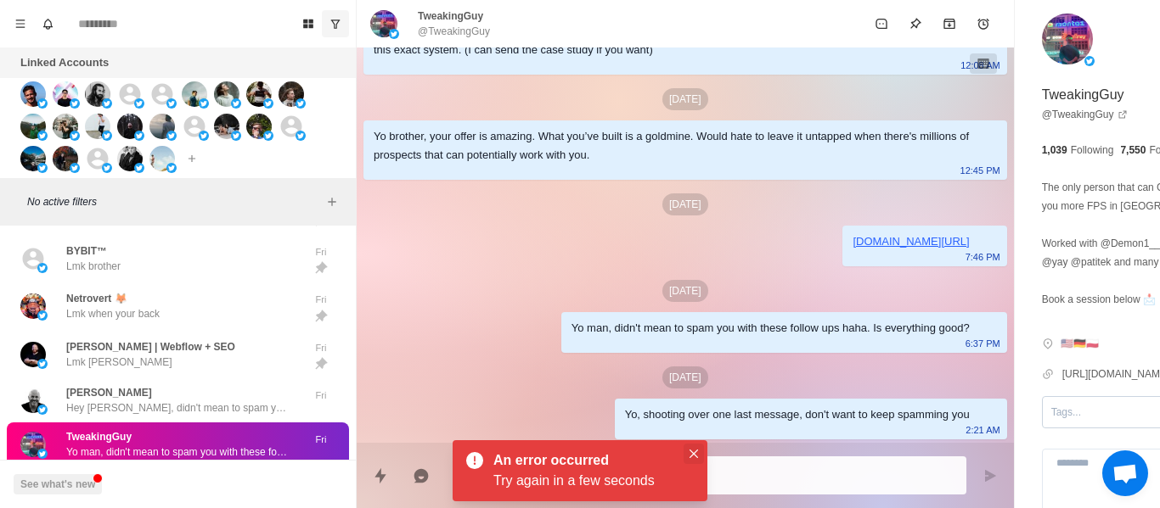
click at [688, 455] on button "Close" at bounding box center [693, 454] width 20 height 20
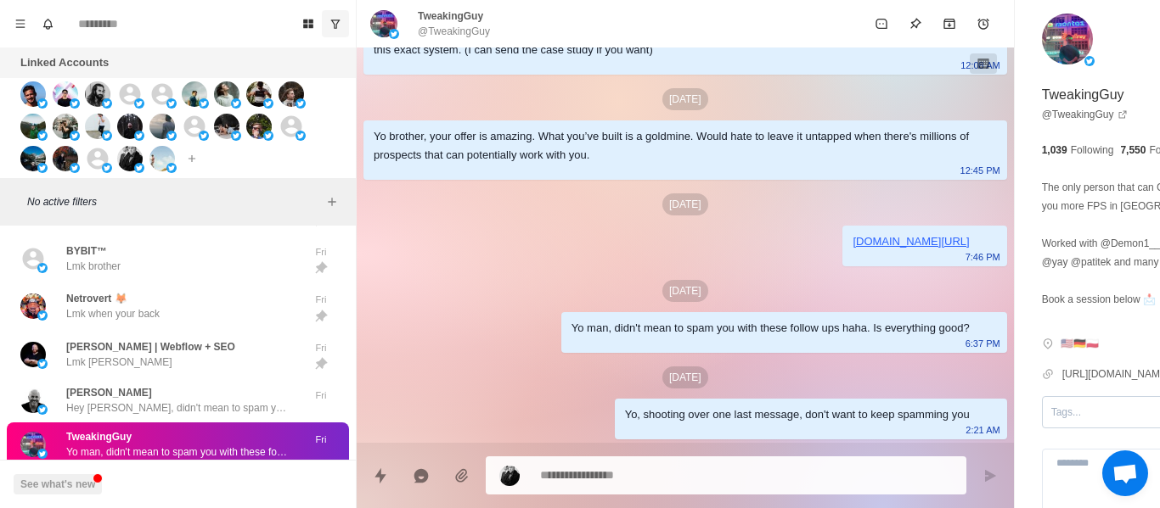
click at [462, 31] on p "@TweakingGuy" at bounding box center [454, 31] width 72 height 15
copy div "@TweakingGuy"
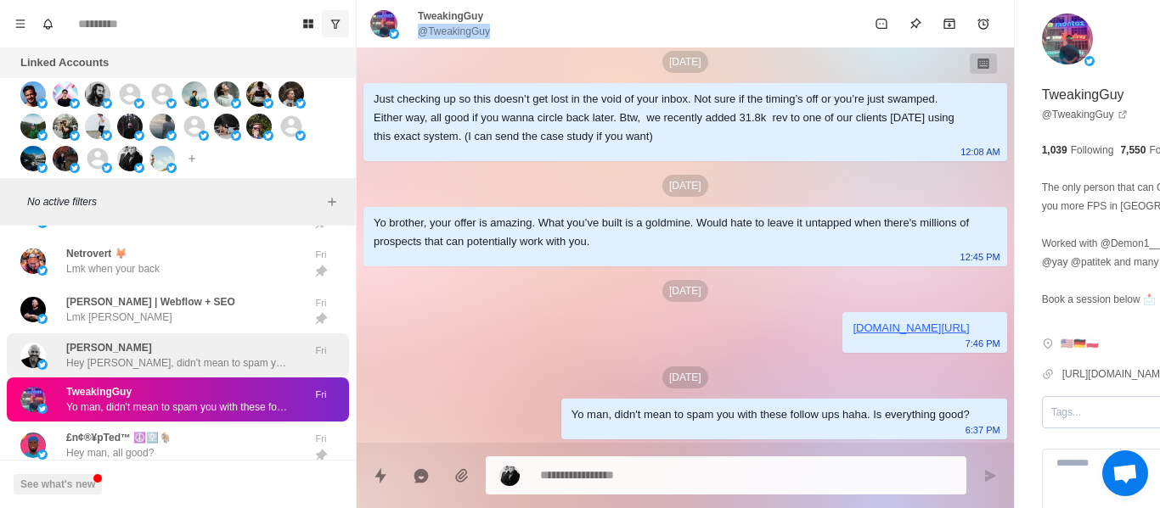
scroll to position [3978, 0]
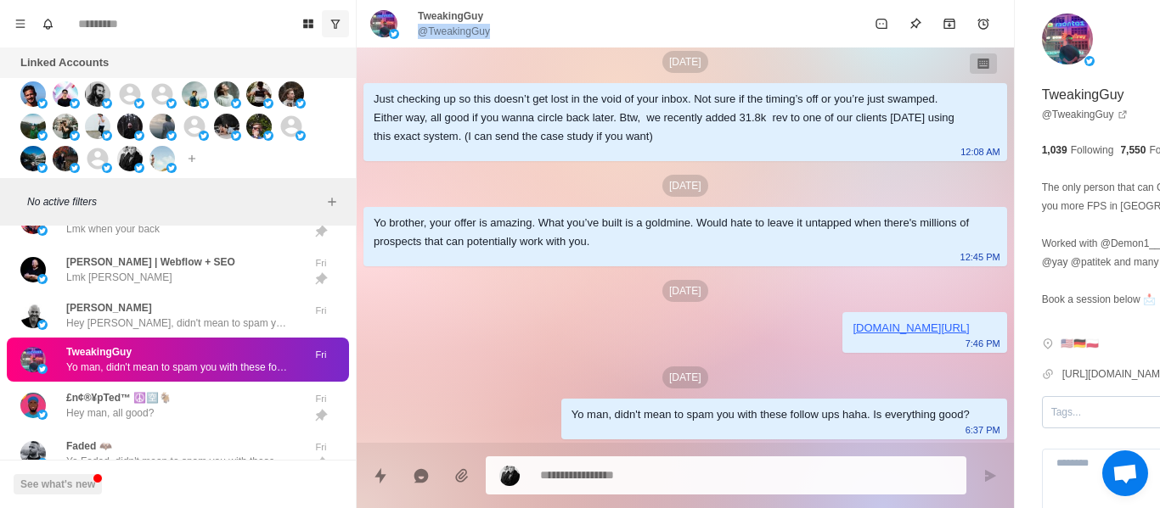
click at [181, 393] on div "£n¢®¥pTed™ ☮️🈳🐐 Hey man, all good? Fri" at bounding box center [178, 406] width 342 height 48
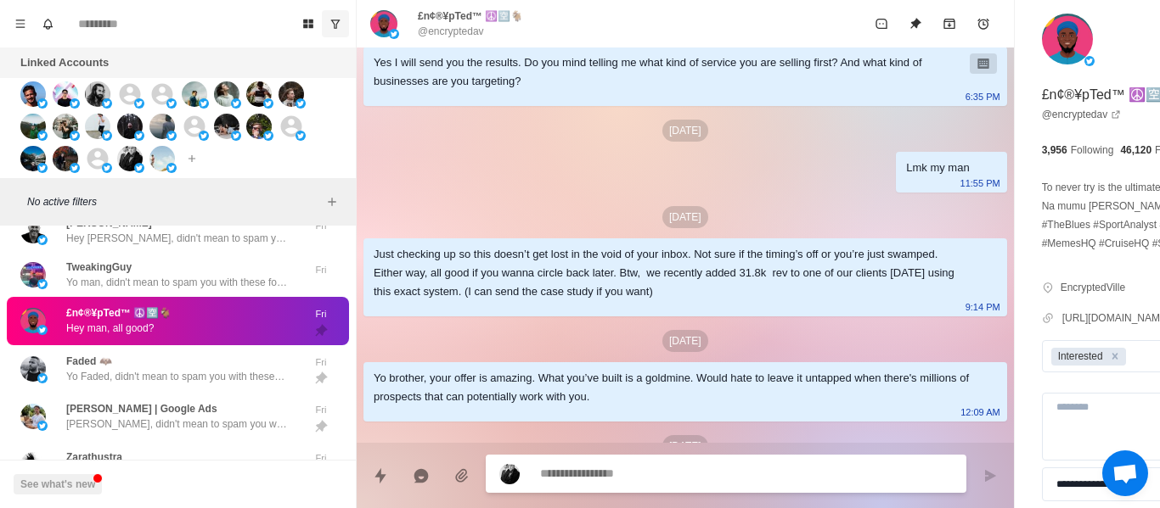
scroll to position [1134, 0]
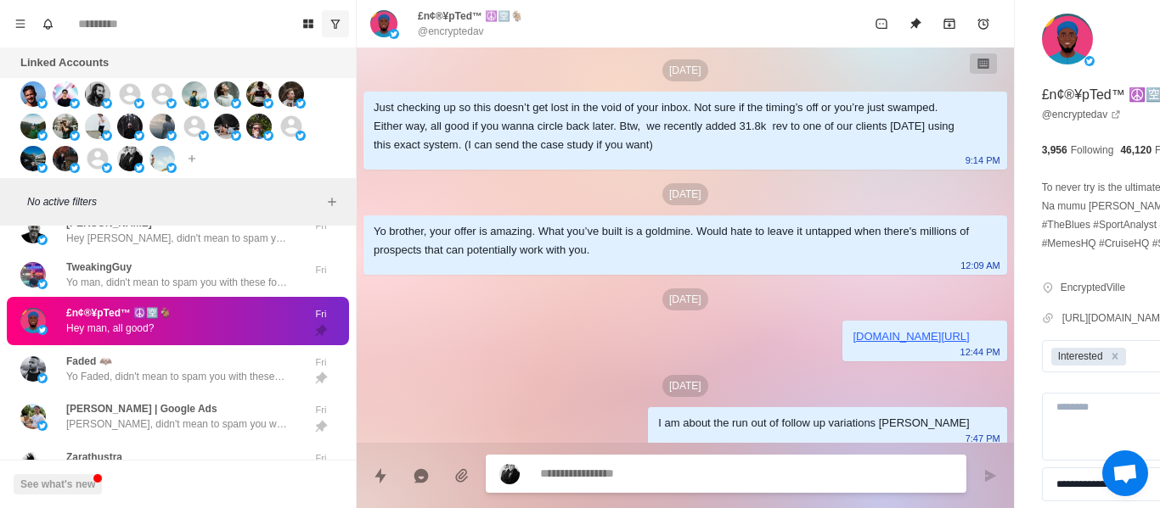
paste textarea "**********"
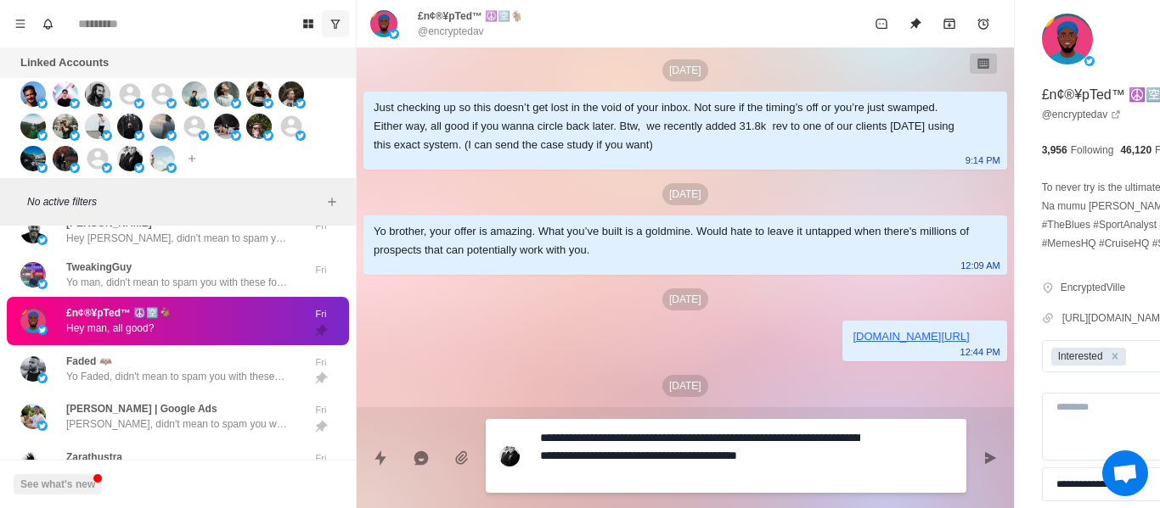
click at [973, 456] on button "Send message" at bounding box center [990, 458] width 34 height 34
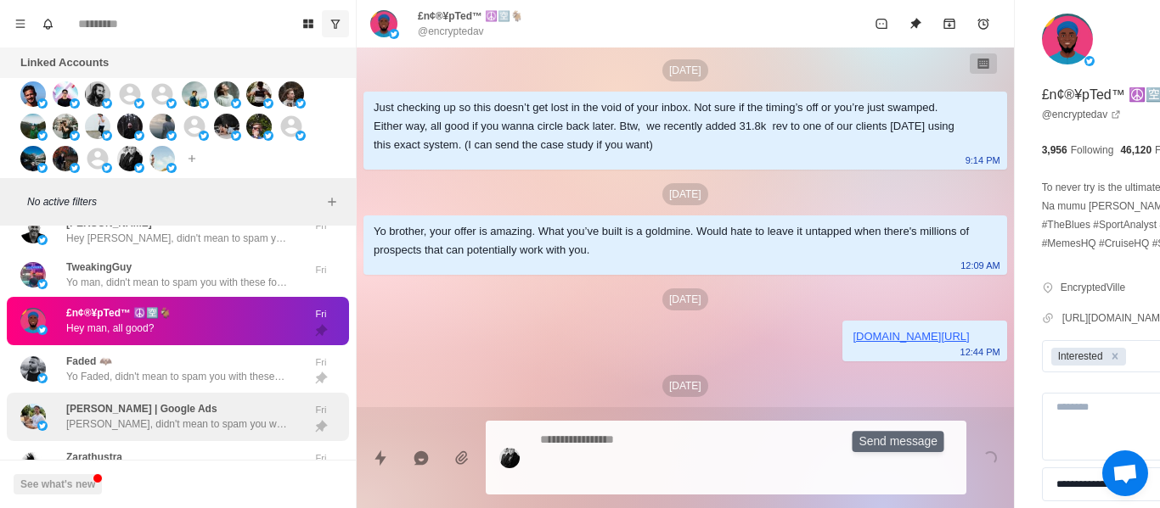
scroll to position [0, 0]
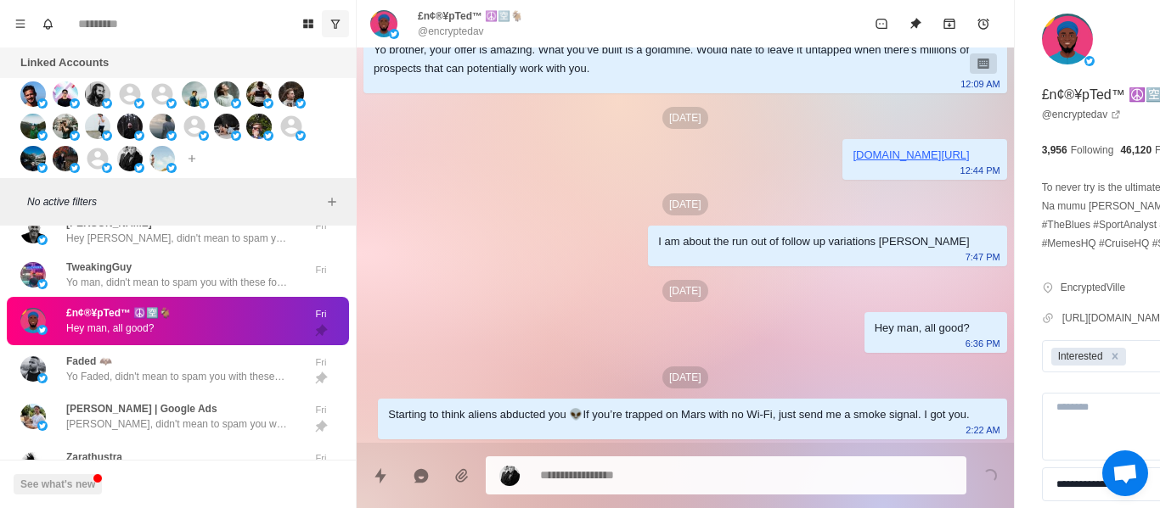
drag, startPoint x: 139, startPoint y: 390, endPoint x: 143, endPoint y: 330, distance: 60.4
click at [139, 385] on p "Yo Faded, didn't mean to spam you with these follow ups haha. Is everything goo…" at bounding box center [176, 376] width 221 height 15
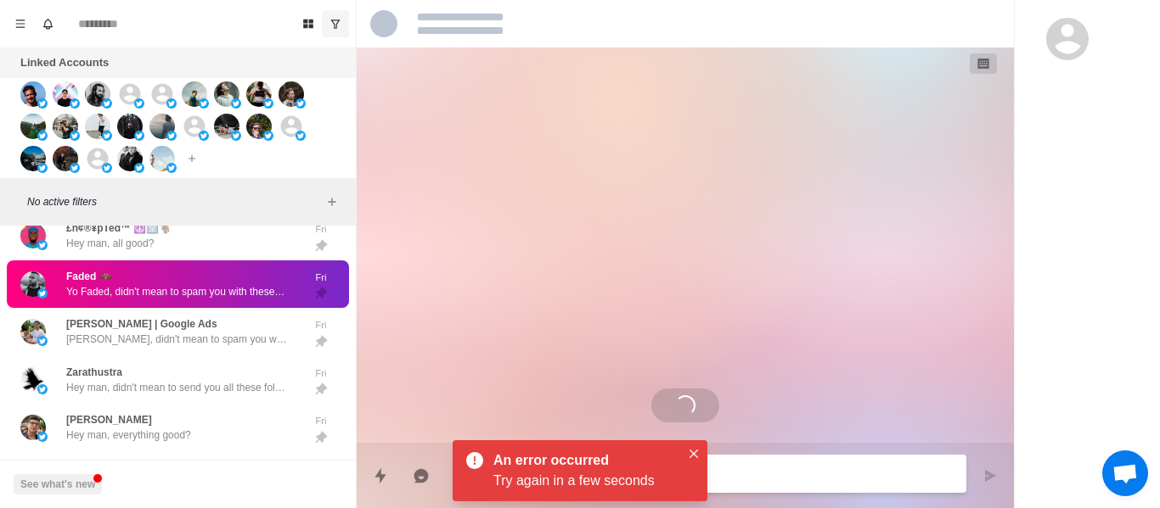
scroll to position [1331, 0]
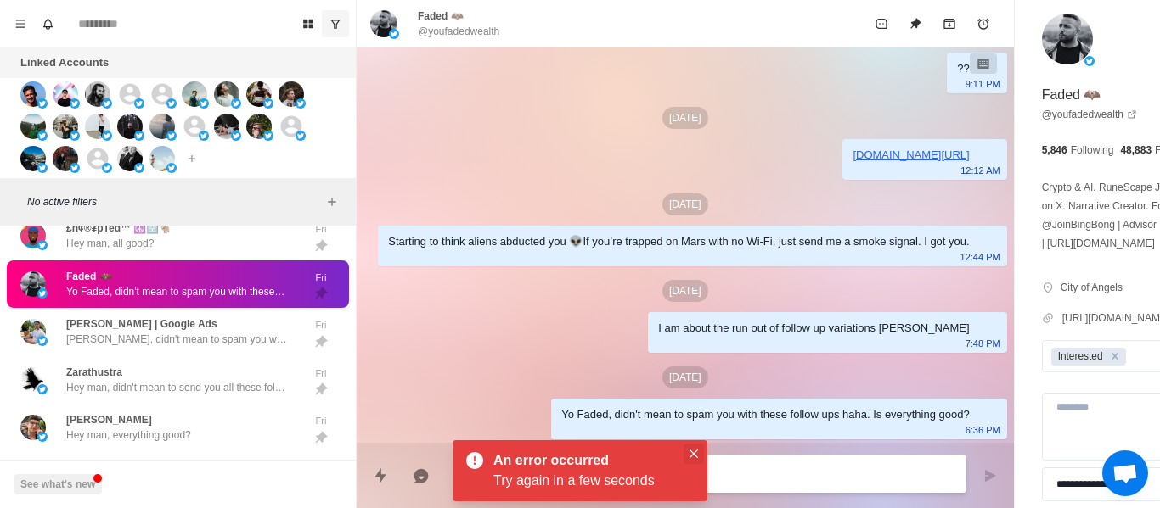
click at [699, 451] on button "Close" at bounding box center [693, 454] width 20 height 20
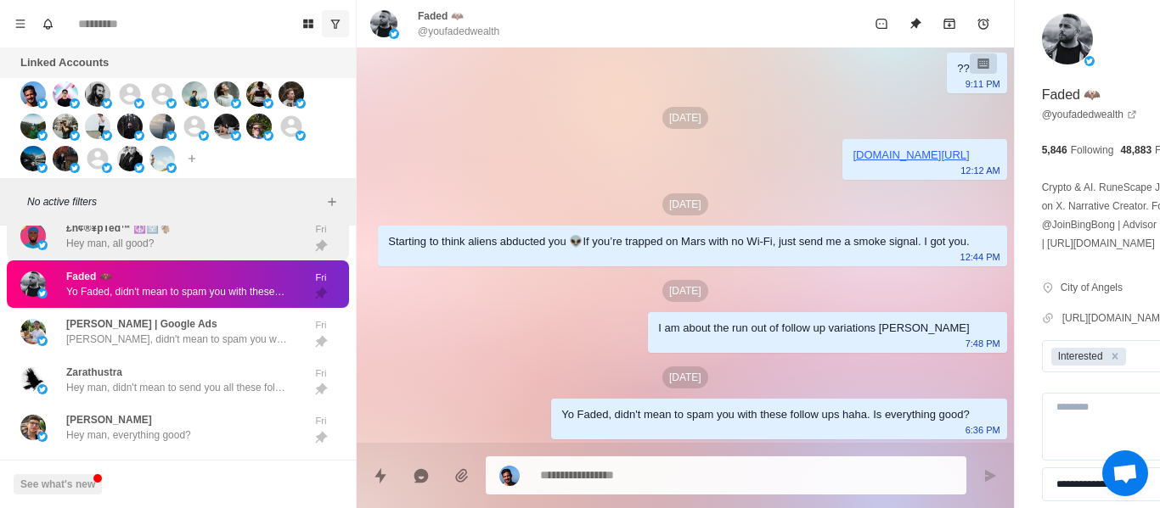
click at [69, 251] on p "Hey man, all good?" at bounding box center [109, 243] width 87 height 15
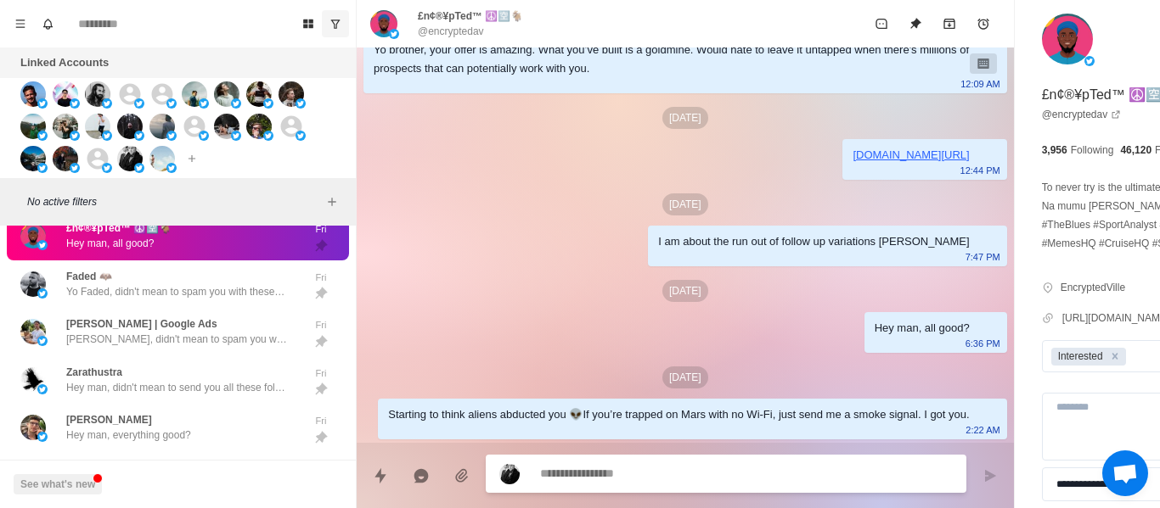
scroll to position [1304, 0]
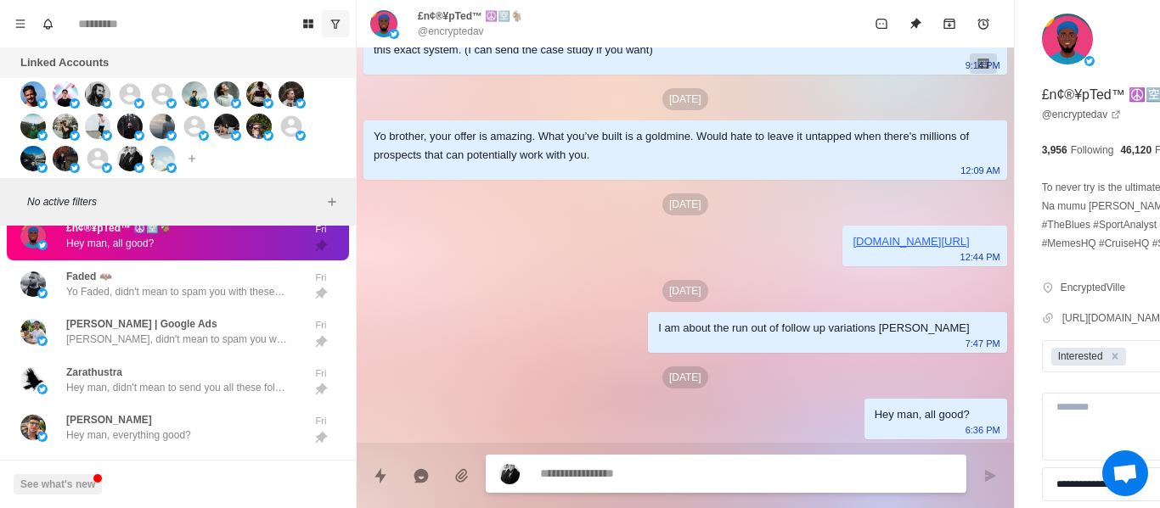
click at [441, 35] on p "@encryptedav" at bounding box center [451, 31] width 66 height 15
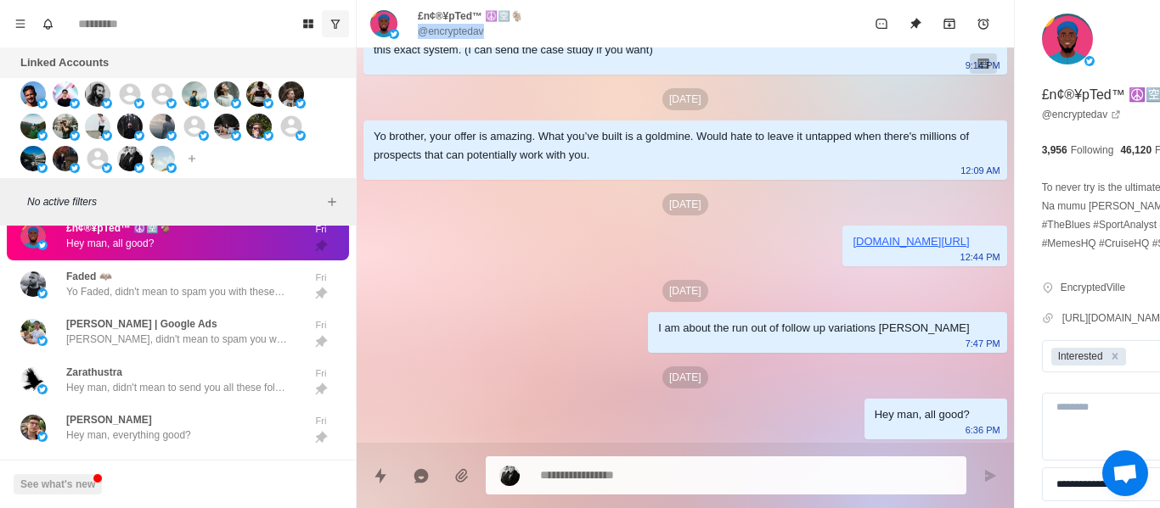
click at [441, 35] on p "@encryptedav" at bounding box center [451, 31] width 66 height 15
copy div "@encryptedav"
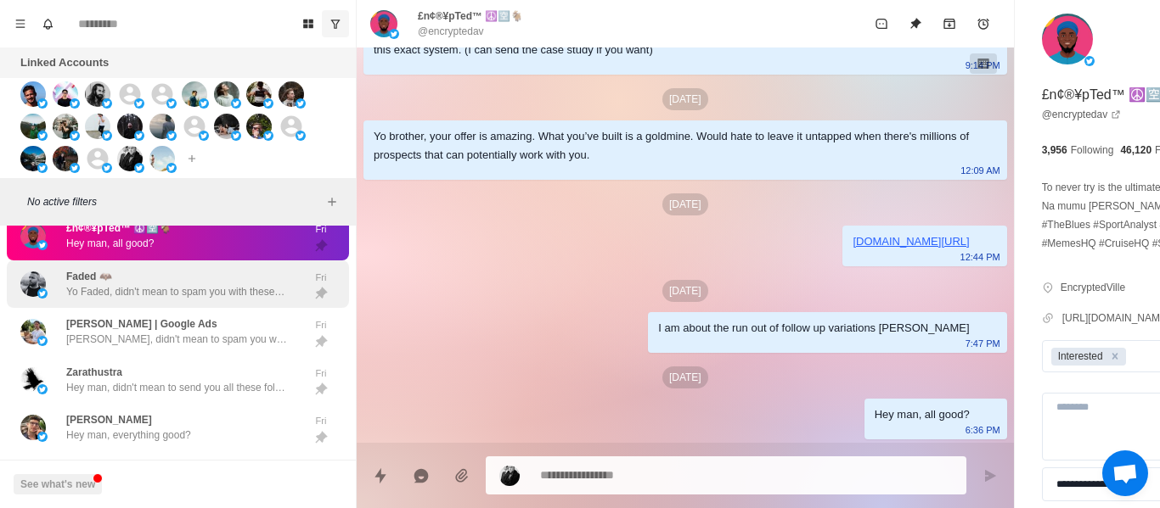
click at [197, 287] on div "Faded 🦇 Yo Faded, didn't mean to spam you with these follow ups haha. Is everyt…" at bounding box center [176, 284] width 221 height 31
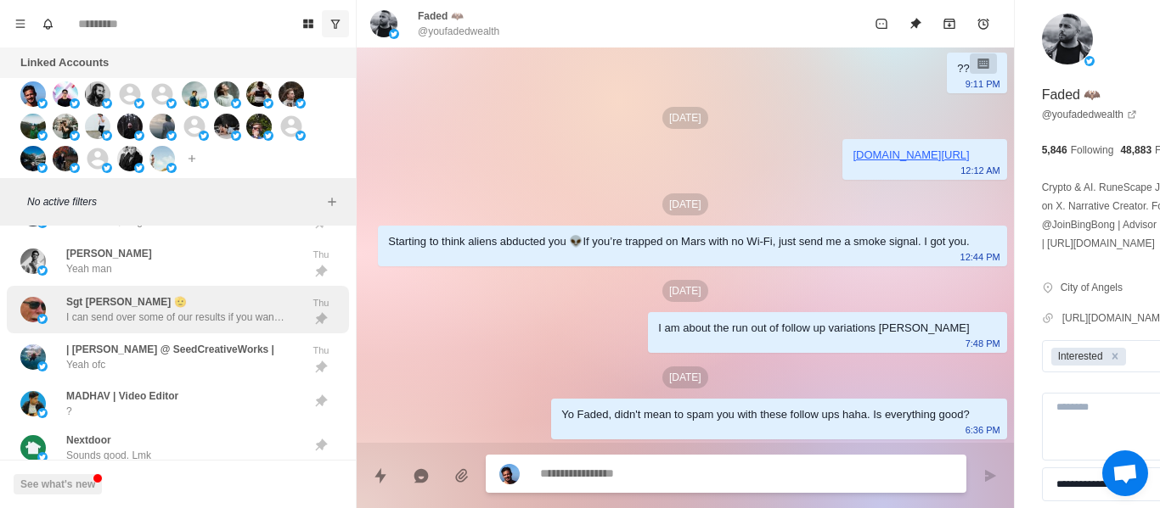
scroll to position [5591, 0]
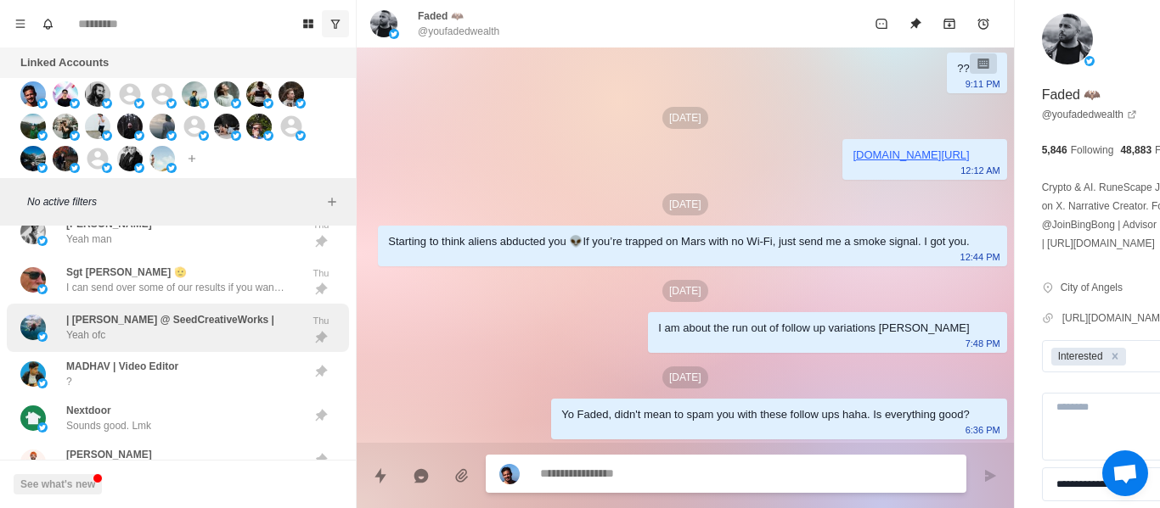
click at [216, 343] on div "| [PERSON_NAME] @ SeedCreativeWorks | Yeah ofc" at bounding box center [170, 327] width 208 height 31
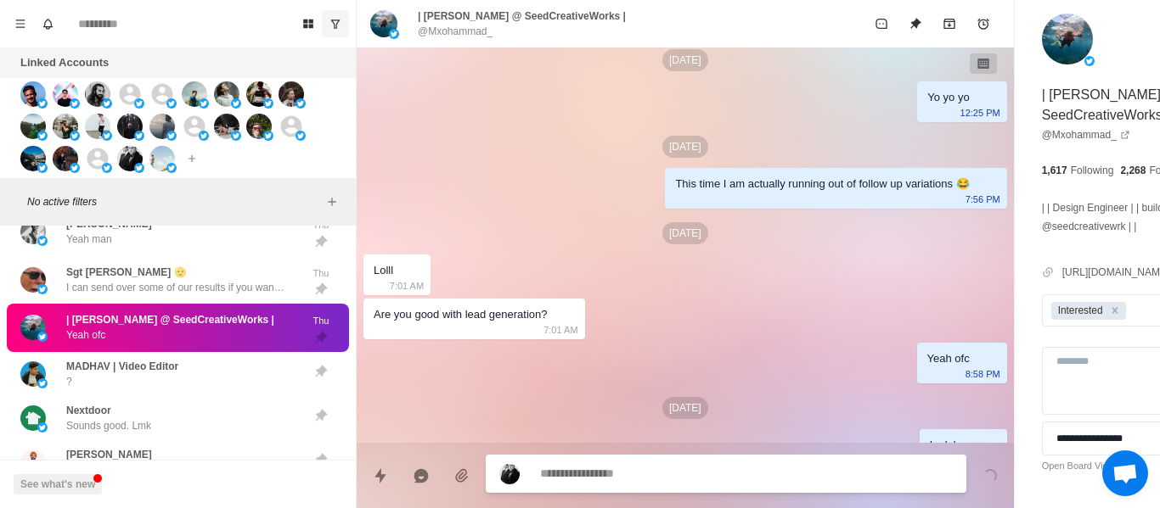
scroll to position [1120, 0]
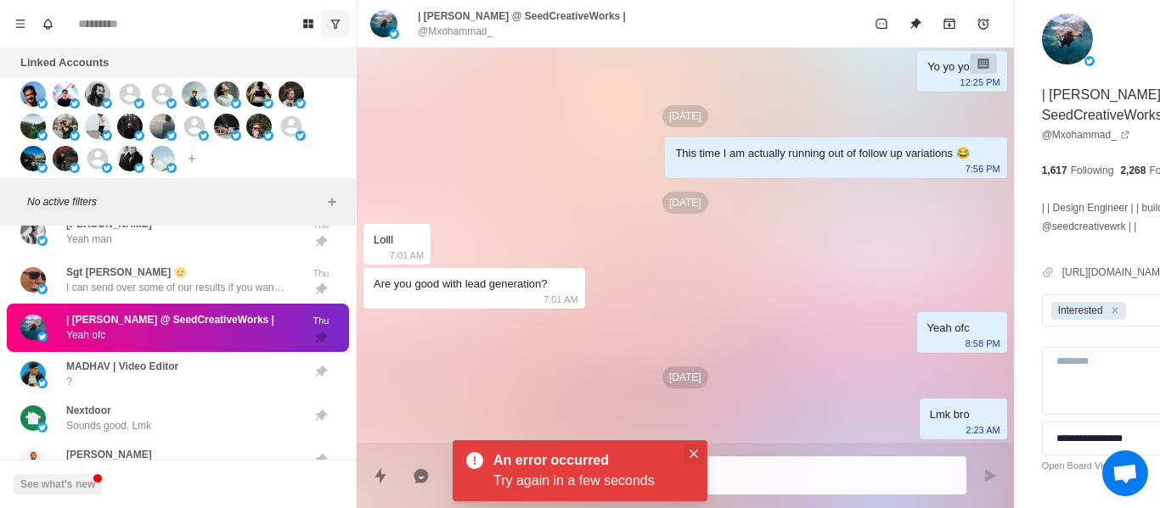
click at [691, 452] on icon "Close" at bounding box center [693, 454] width 8 height 8
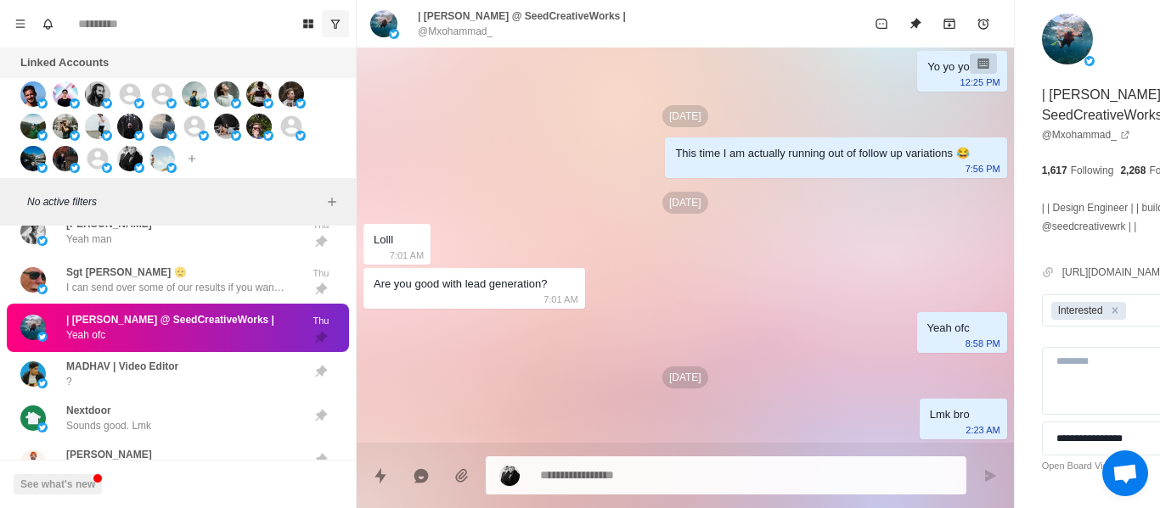
click at [457, 38] on p "@Mxohammad_" at bounding box center [455, 31] width 75 height 15
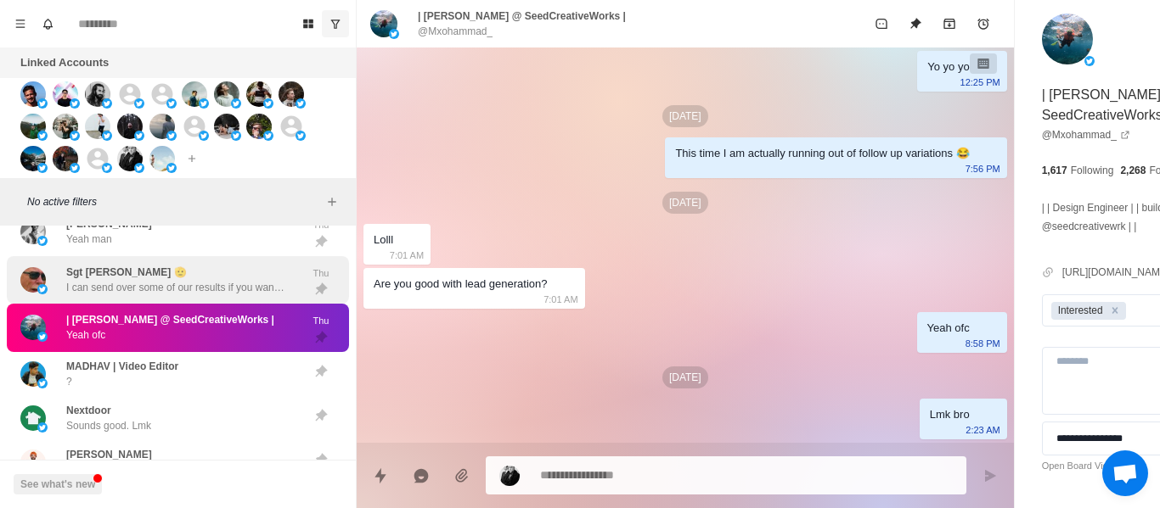
click at [165, 289] on div "Sgt [PERSON_NAME] 🫡 I can send over some of our results if you want man" at bounding box center [176, 280] width 221 height 31
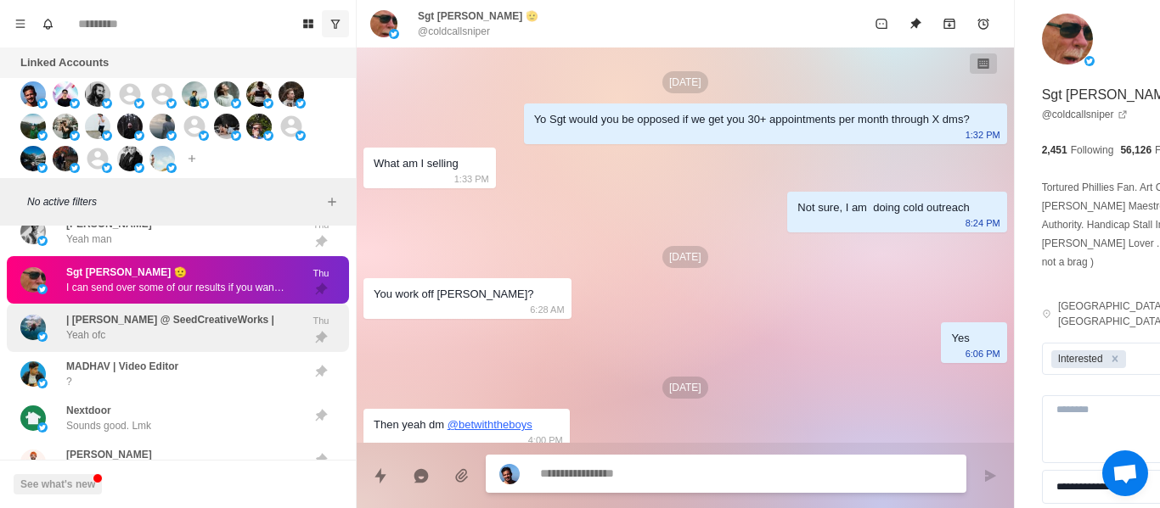
scroll to position [722, 0]
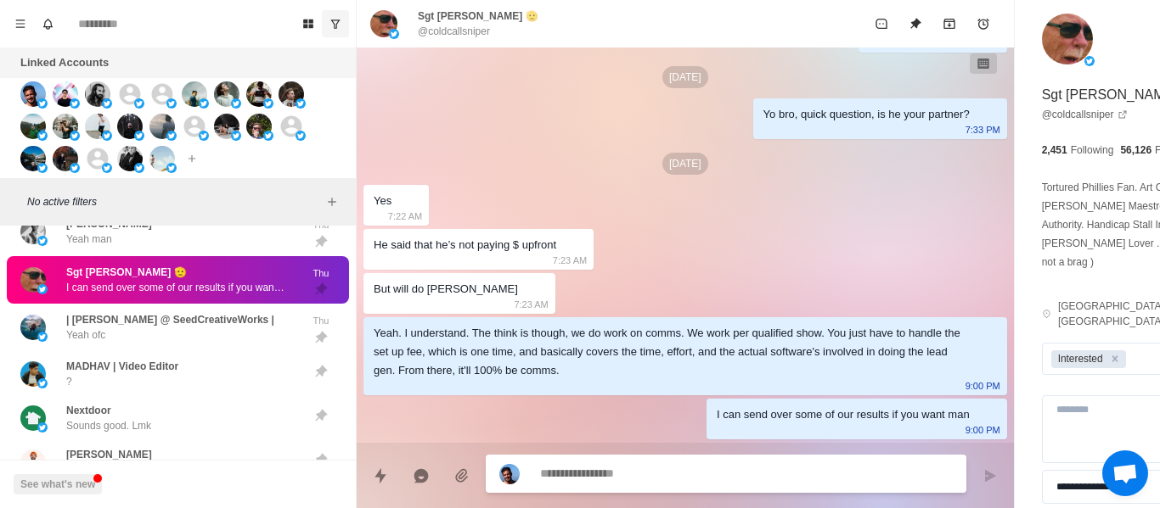
click at [564, 466] on textarea at bounding box center [700, 474] width 320 height 25
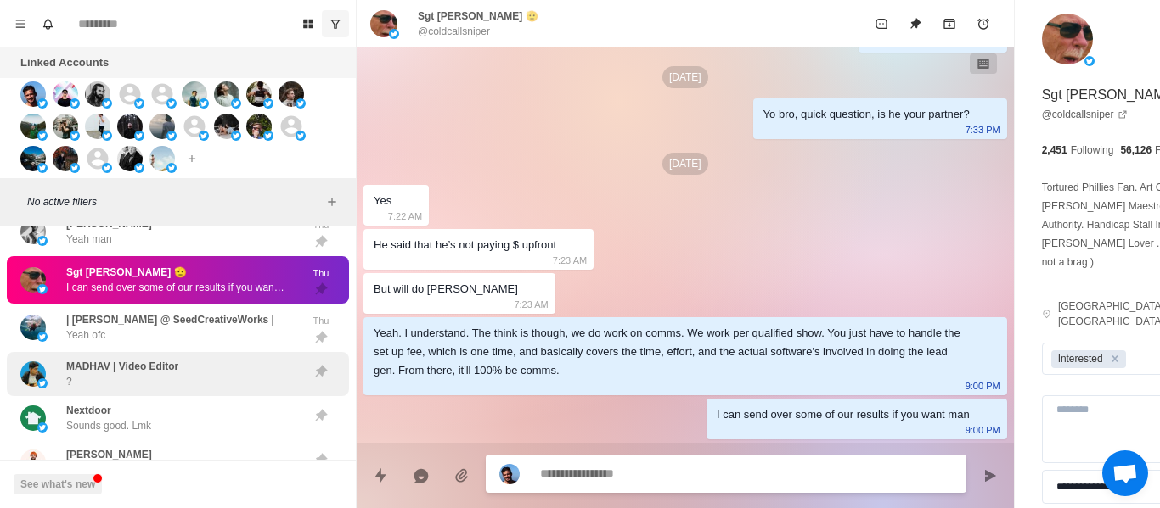
scroll to position [808, 0]
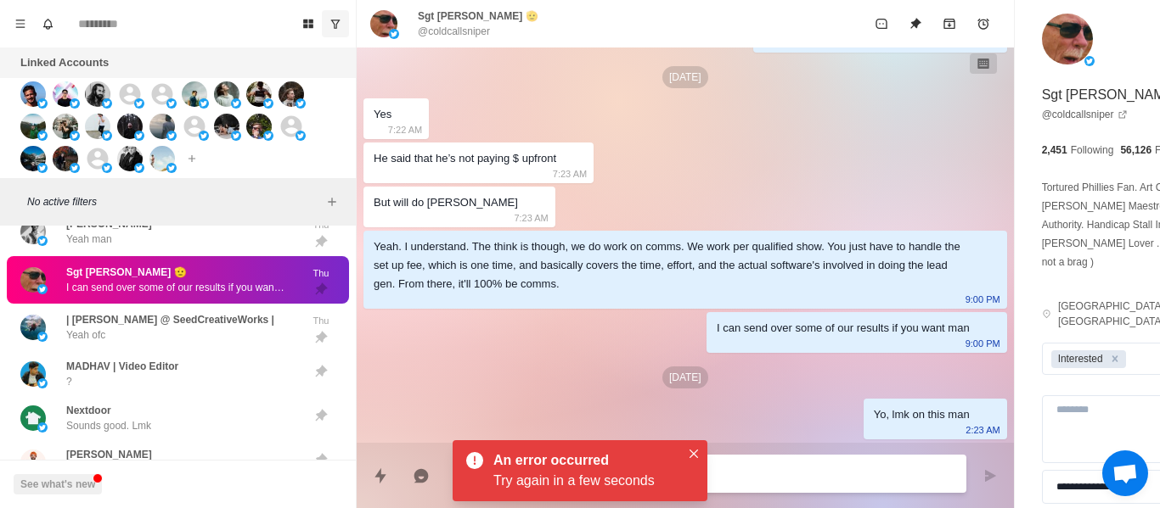
click at [442, 34] on p "@coldcallsniper" at bounding box center [454, 31] width 72 height 15
click at [692, 453] on icon "Close" at bounding box center [693, 454] width 8 height 8
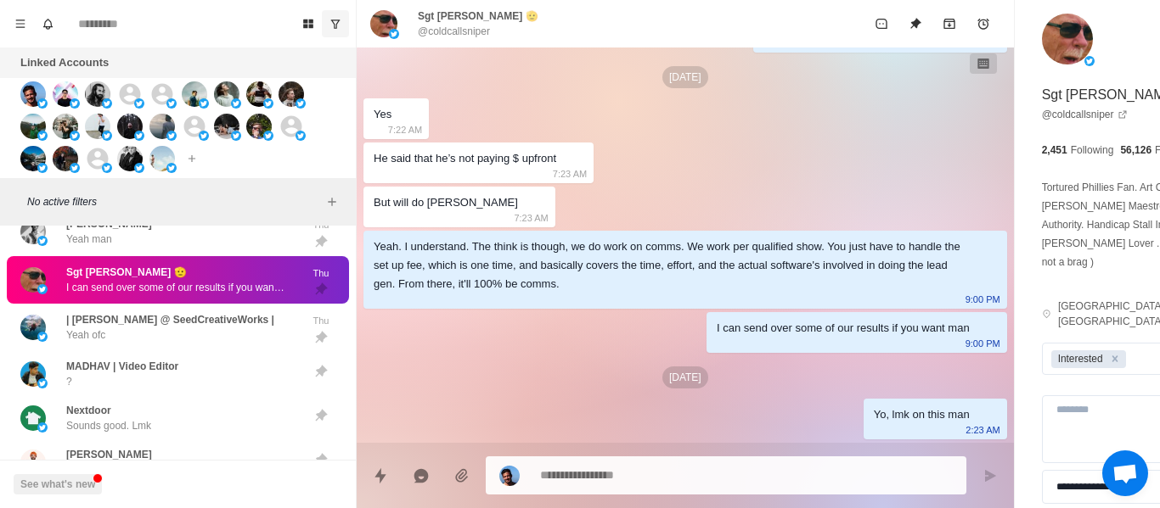
click at [132, 246] on div "[PERSON_NAME] man" at bounding box center [159, 232] width 279 height 35
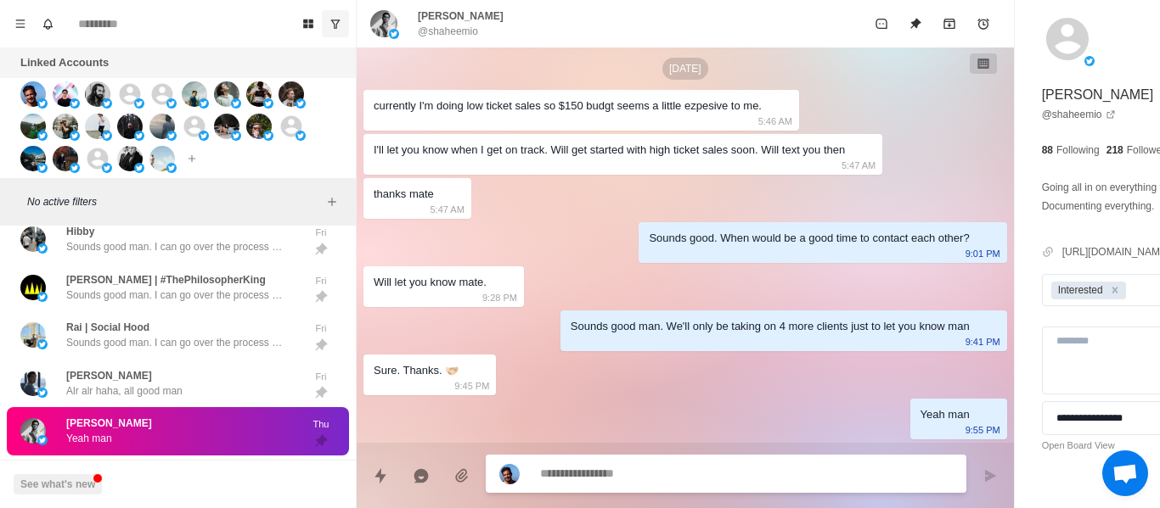
scroll to position [5421, 0]
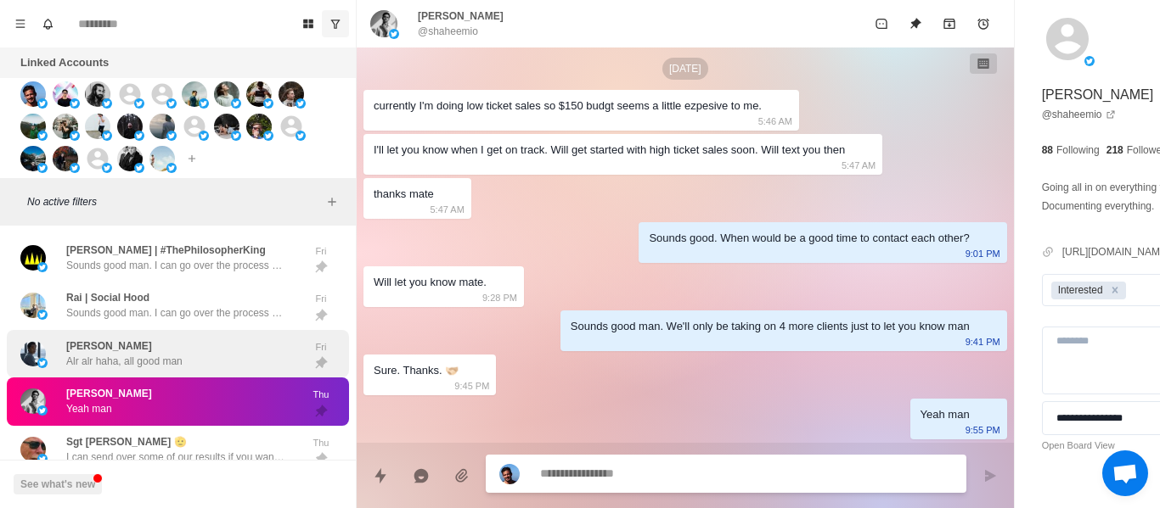
click at [149, 367] on p "Alr alr haha, all good man" at bounding box center [124, 361] width 116 height 15
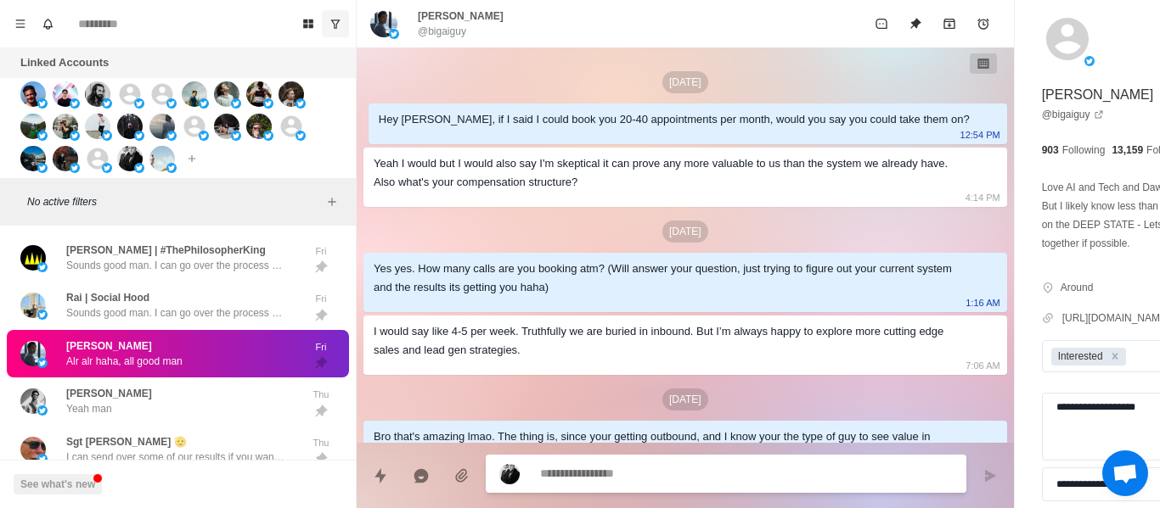
scroll to position [1409, 0]
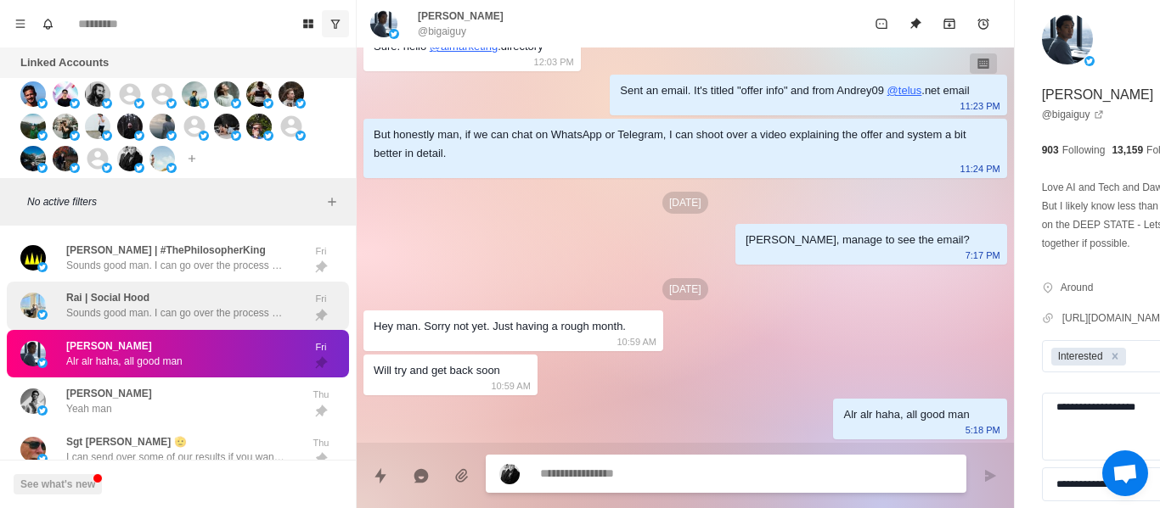
click at [125, 321] on p "Sounds good man. I can go over the process on a call + show you how it can work…" at bounding box center [176, 313] width 221 height 15
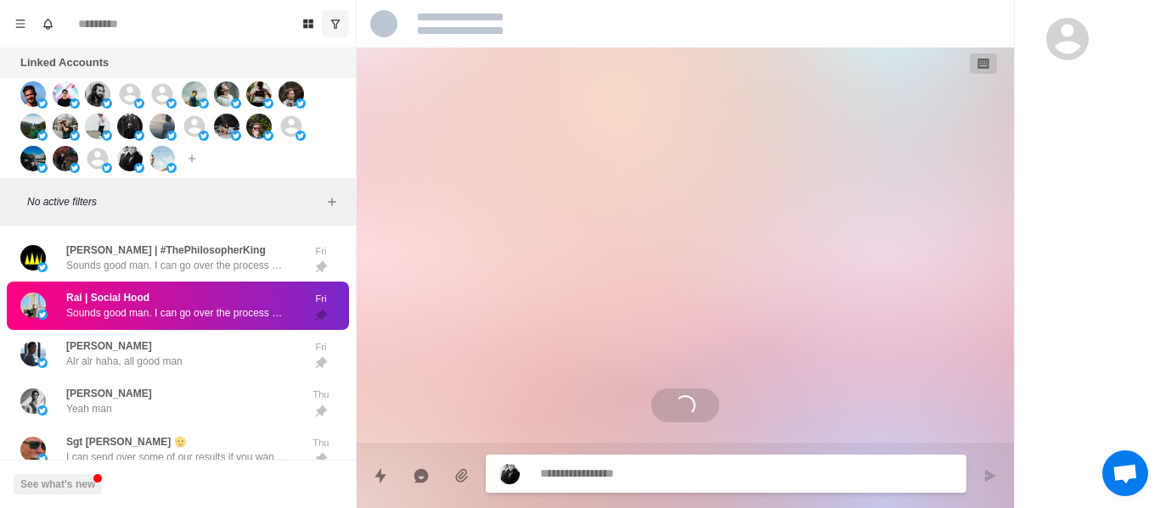
scroll to position [0, 0]
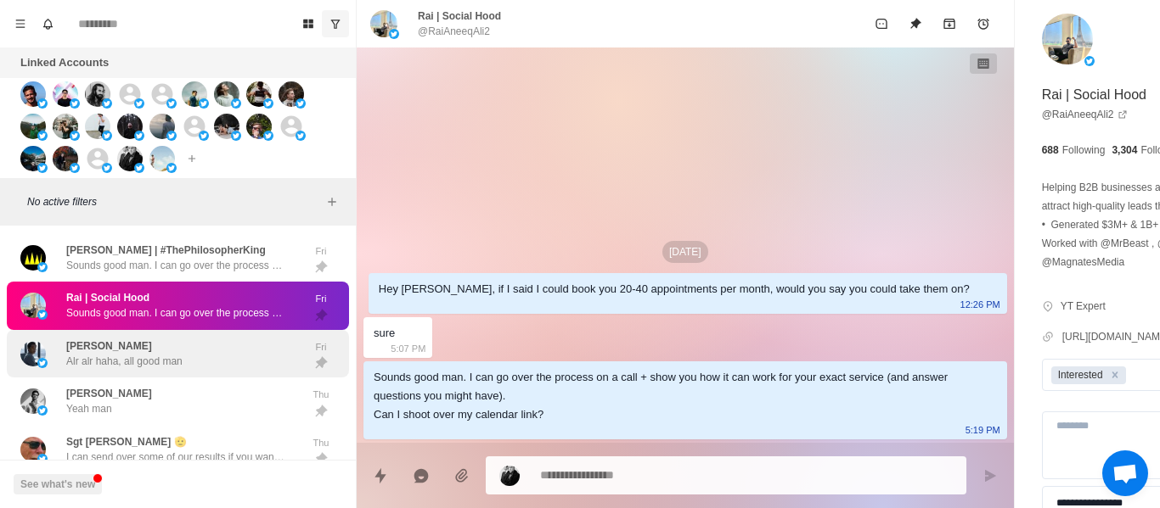
click at [185, 372] on div "[PERSON_NAME] Alr alr haha, all good man" at bounding box center [159, 354] width 279 height 35
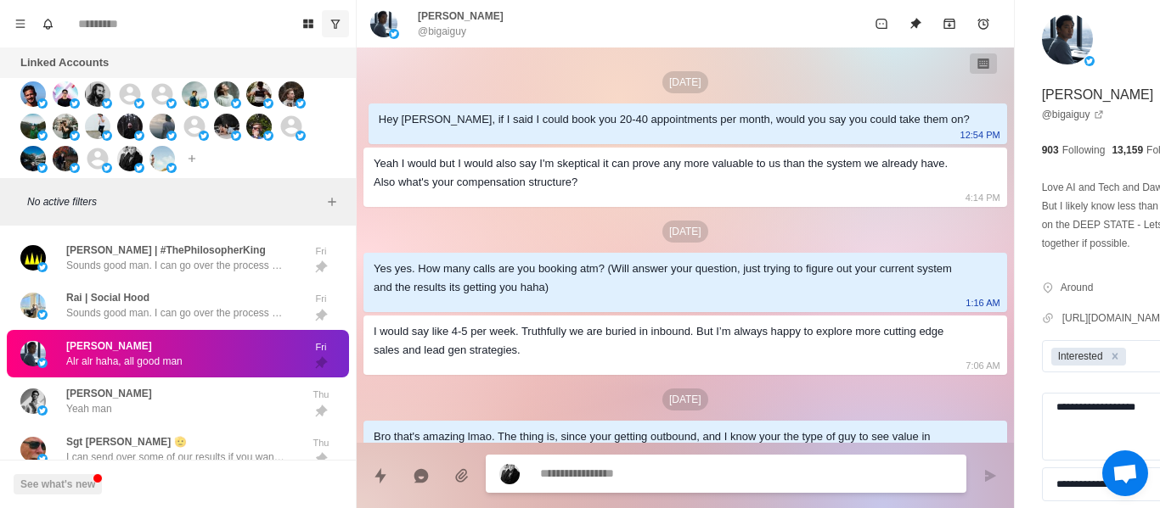
scroll to position [1409, 0]
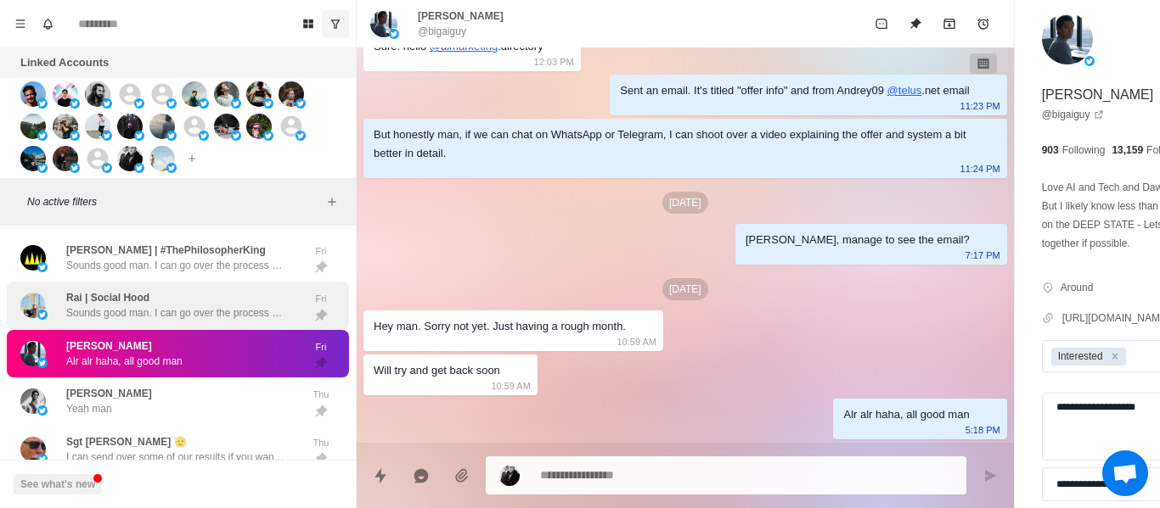
click at [179, 330] on div "Rai | Social Hood Sounds good man. I can go over the process on a call + show y…" at bounding box center [178, 306] width 342 height 48
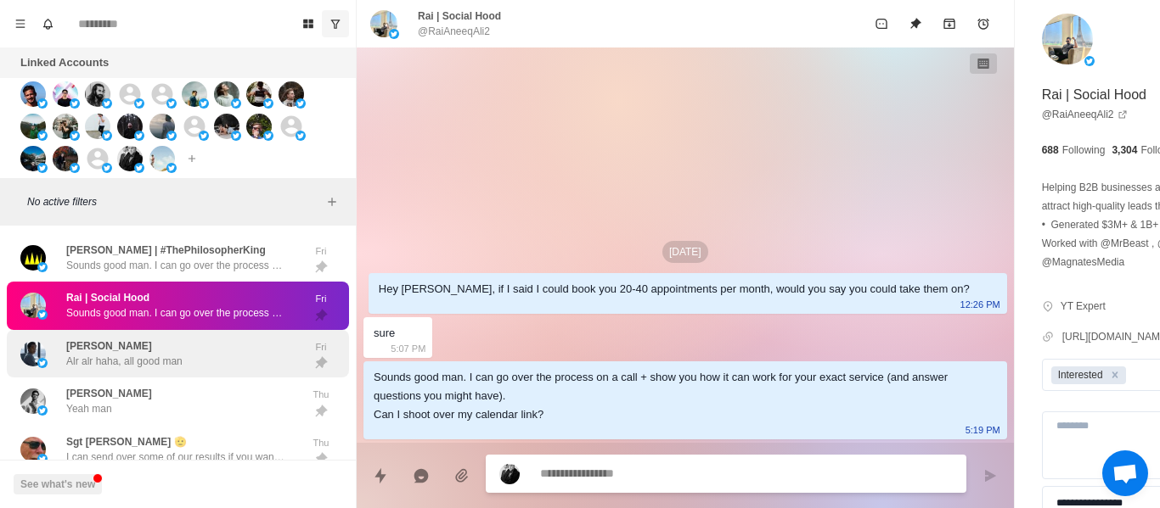
scroll to position [0, 0]
click at [201, 357] on div "[PERSON_NAME] Alr alr haha, all good man" at bounding box center [159, 354] width 279 height 35
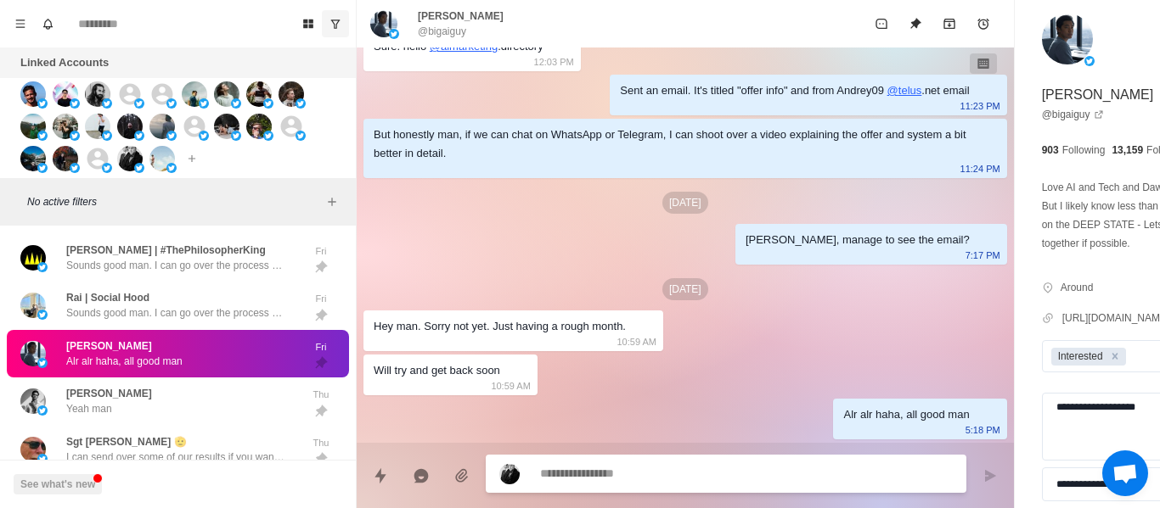
scroll to position [1070, 0]
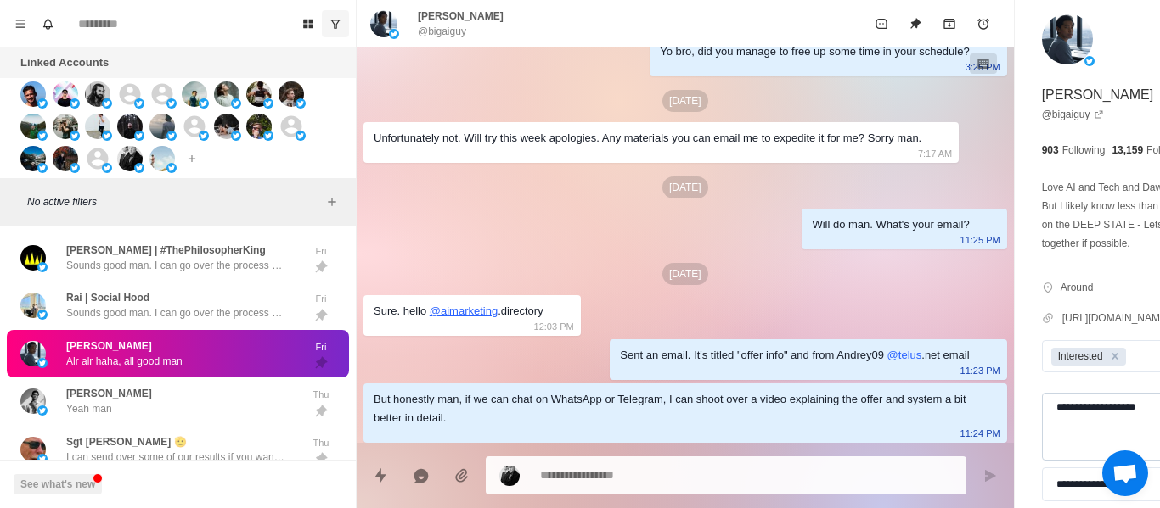
drag, startPoint x: 1053, startPoint y: 446, endPoint x: 1008, endPoint y: 441, distance: 45.2
click at [1042, 441] on textarea "**********" at bounding box center [1127, 427] width 171 height 68
click at [1042, 440] on textarea "**********" at bounding box center [1127, 427] width 171 height 68
click at [1042, 438] on textarea "**********" at bounding box center [1127, 427] width 171 height 68
click at [1042, 442] on textarea "**********" at bounding box center [1127, 427] width 171 height 68
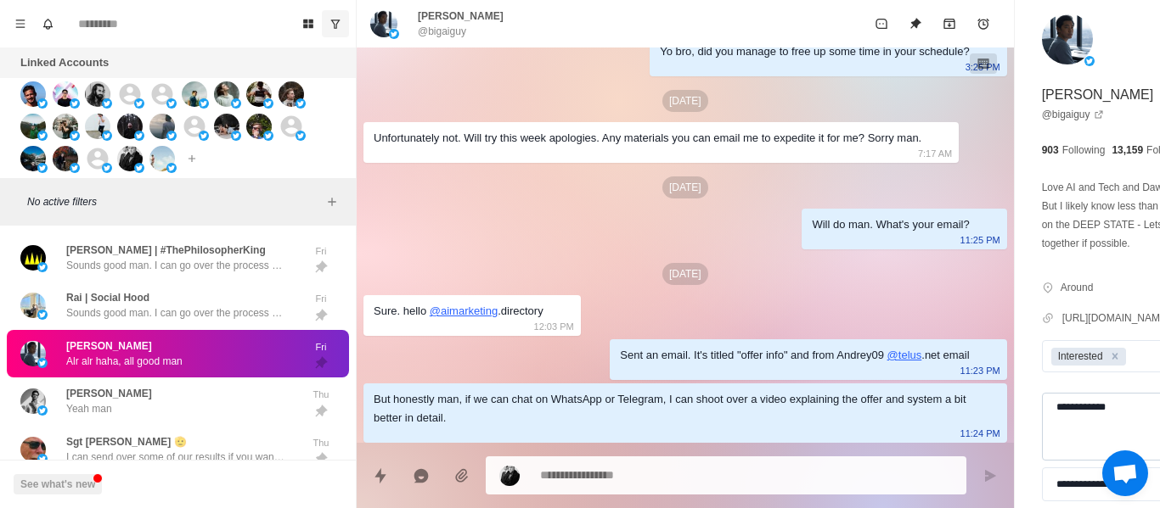
drag, startPoint x: 1015, startPoint y: 445, endPoint x: 1000, endPoint y: 447, distance: 15.5
click at [1042, 447] on textarea "**********" at bounding box center [1127, 427] width 171 height 68
click at [1042, 442] on textarea "**********" at bounding box center [1127, 427] width 171 height 68
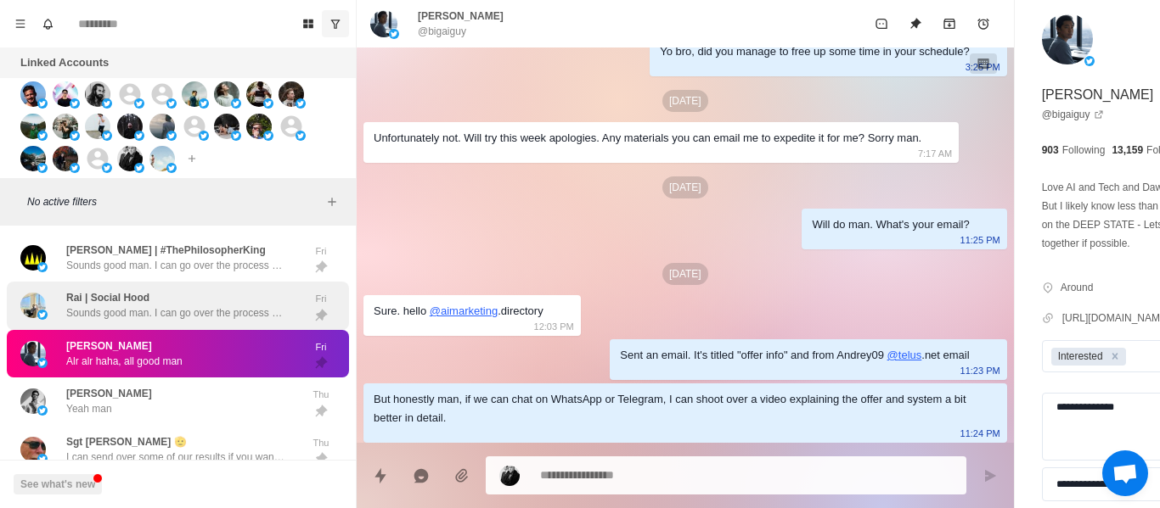
click at [256, 314] on div "Rai | Social Hood Sounds good man. I can go over the process on a call + show y…" at bounding box center [176, 305] width 221 height 31
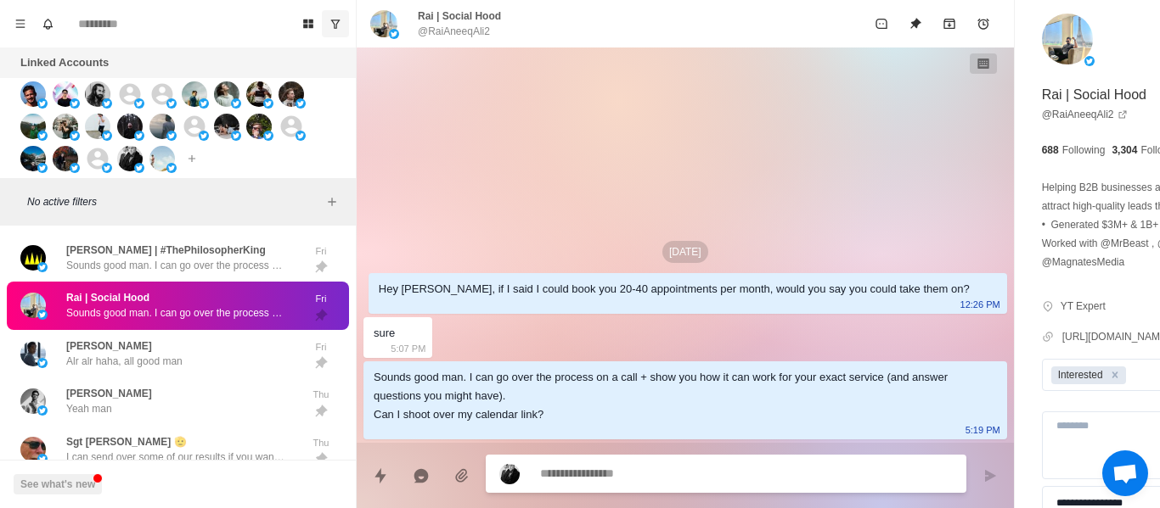
scroll to position [0, 0]
click at [615, 479] on textarea at bounding box center [700, 474] width 320 height 25
click at [608, 484] on textarea at bounding box center [700, 474] width 320 height 25
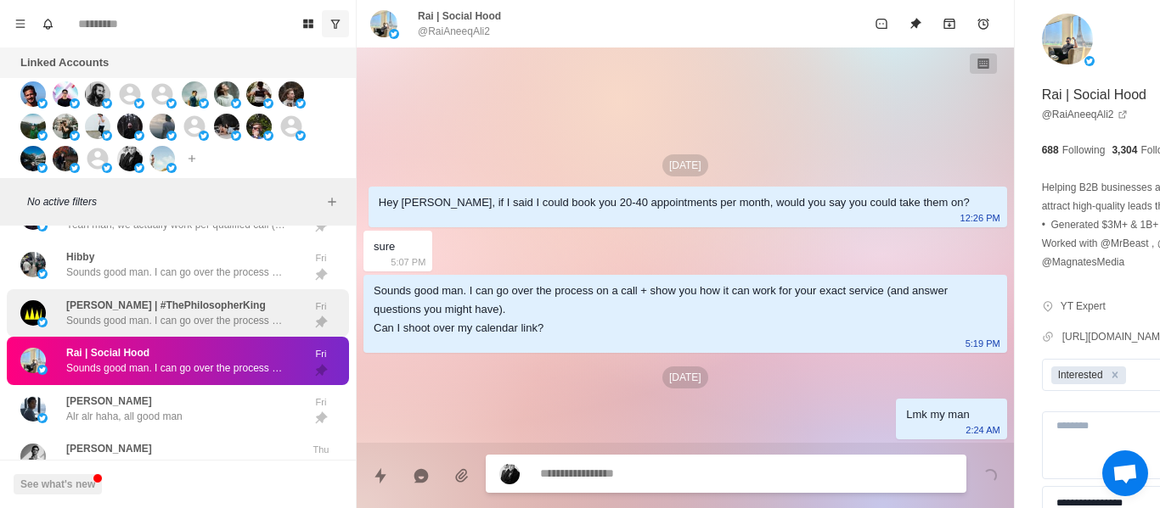
scroll to position [5344, 0]
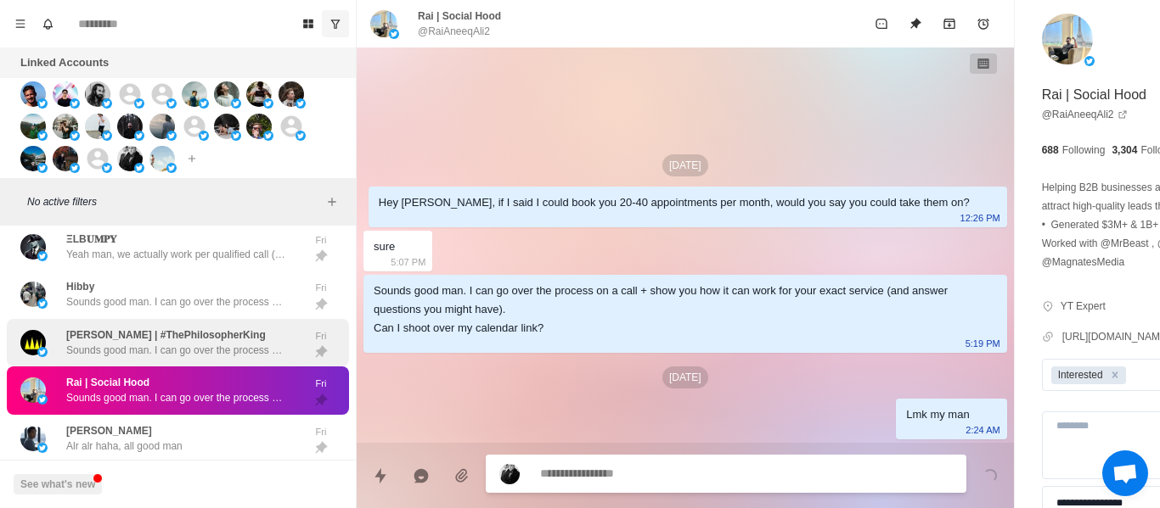
click at [143, 355] on p "Sounds good man. I can go over the process on a call + show you how it can work…" at bounding box center [176, 350] width 221 height 15
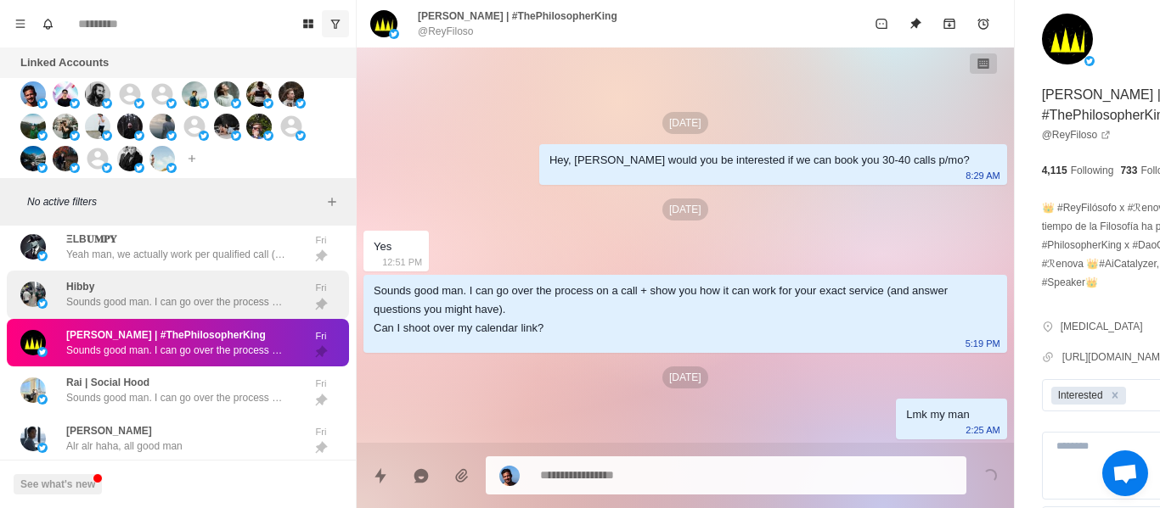
click at [182, 310] on p "Sounds good man. I can go over the process on a call + show you how it can work…" at bounding box center [176, 302] width 221 height 15
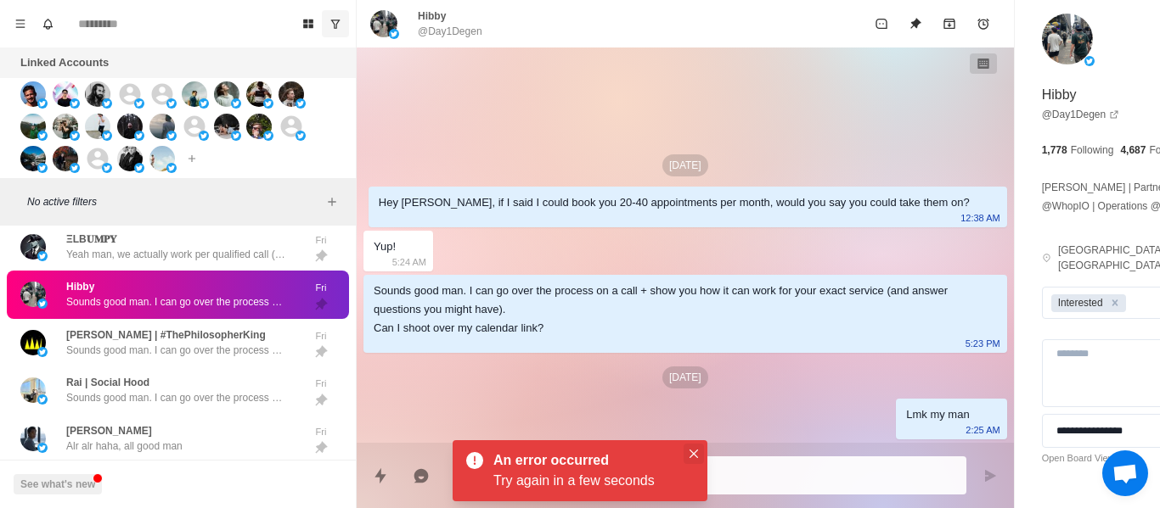
click at [699, 455] on button "Close" at bounding box center [693, 454] width 20 height 20
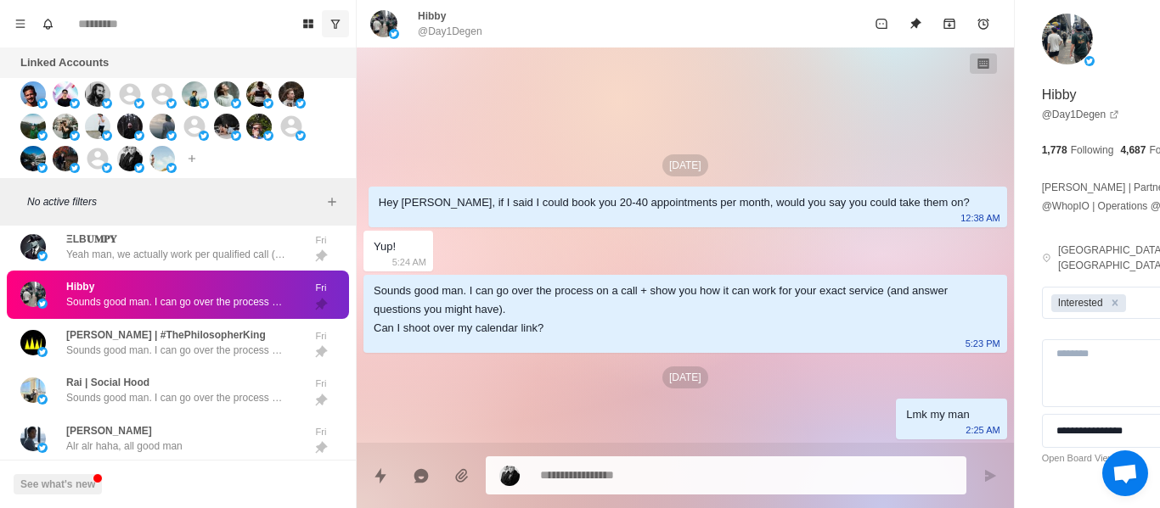
click at [452, 36] on p "@Day1Degen" at bounding box center [450, 31] width 65 height 15
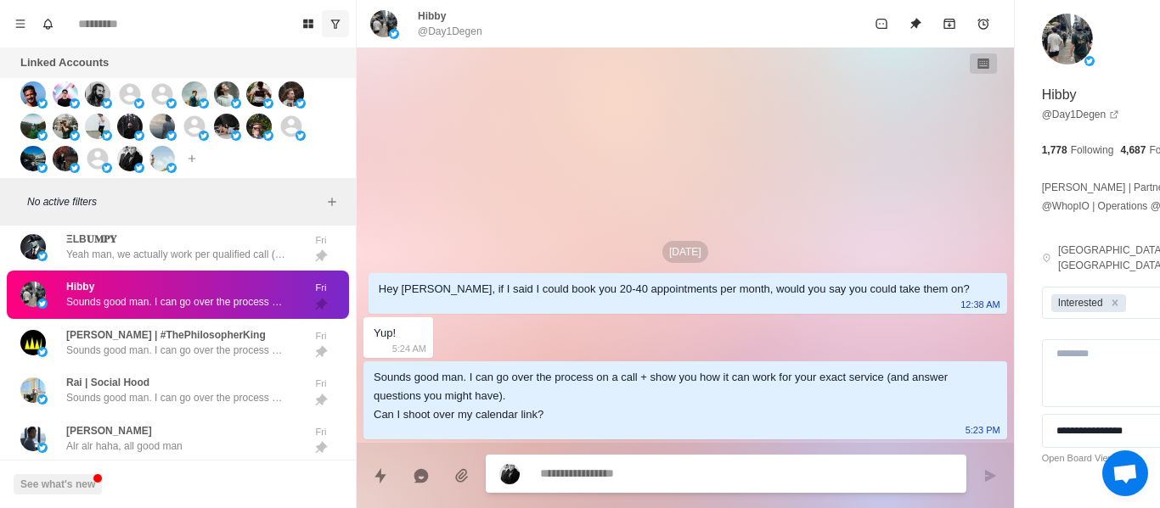
paste textarea "**********"
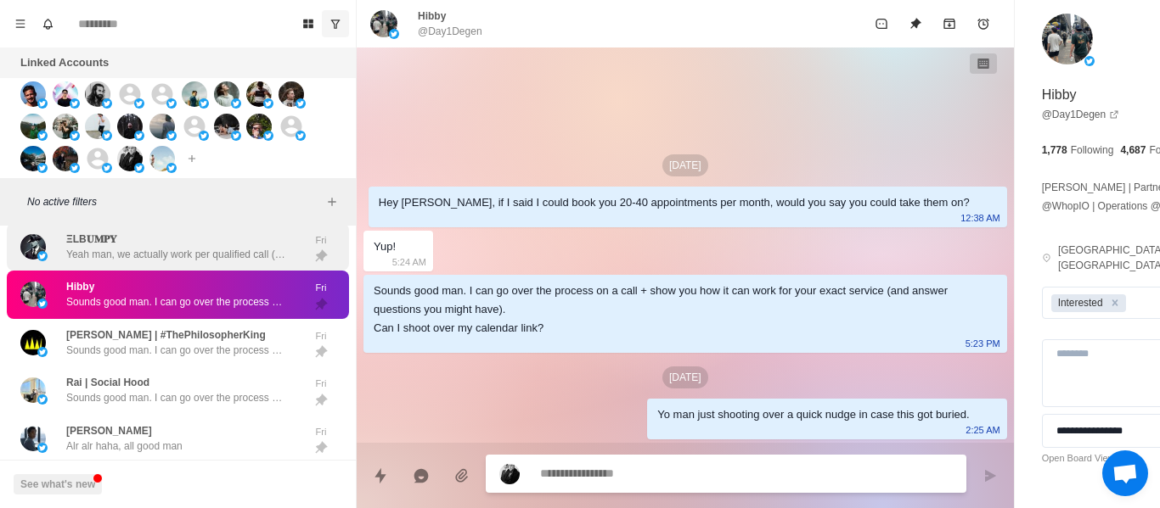
click at [178, 256] on div "ΞLB𝐔𝐌𝐏𝐘 Yeah man, we actually work per qualified call (specifically, per show).…" at bounding box center [176, 247] width 221 height 31
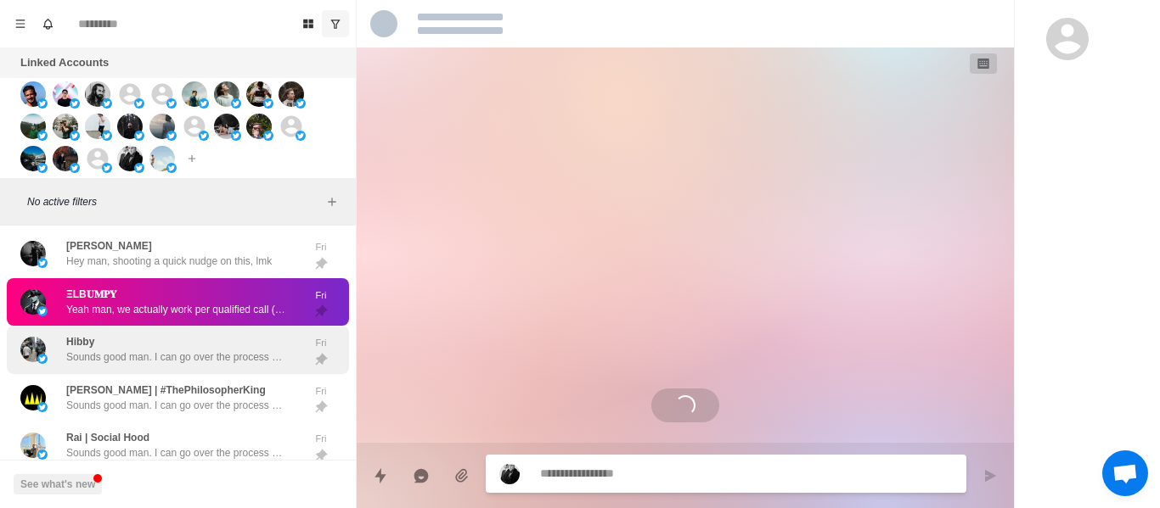
scroll to position [5259, 0]
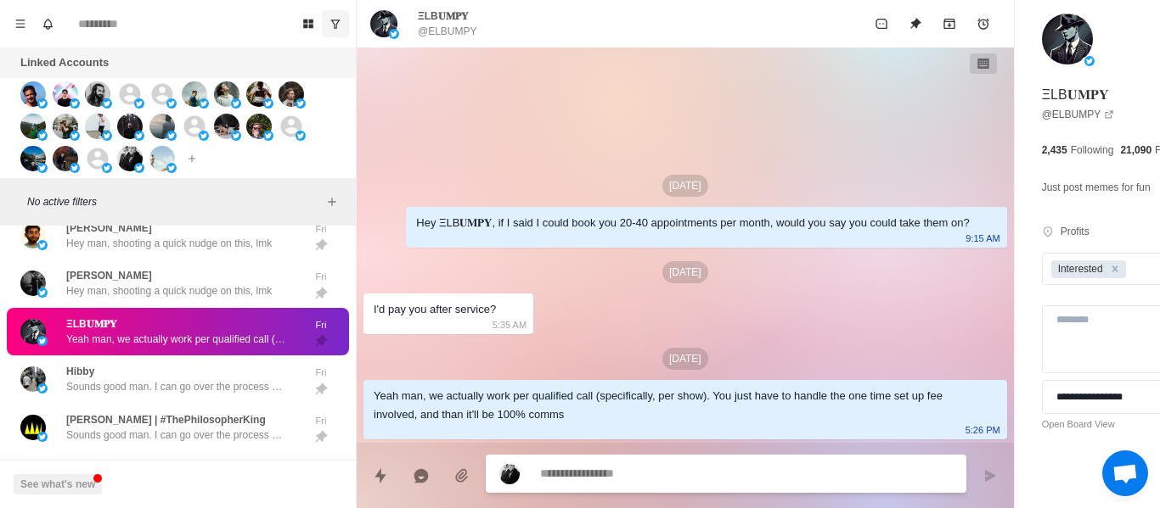
click at [637, 469] on textarea at bounding box center [700, 474] width 320 height 25
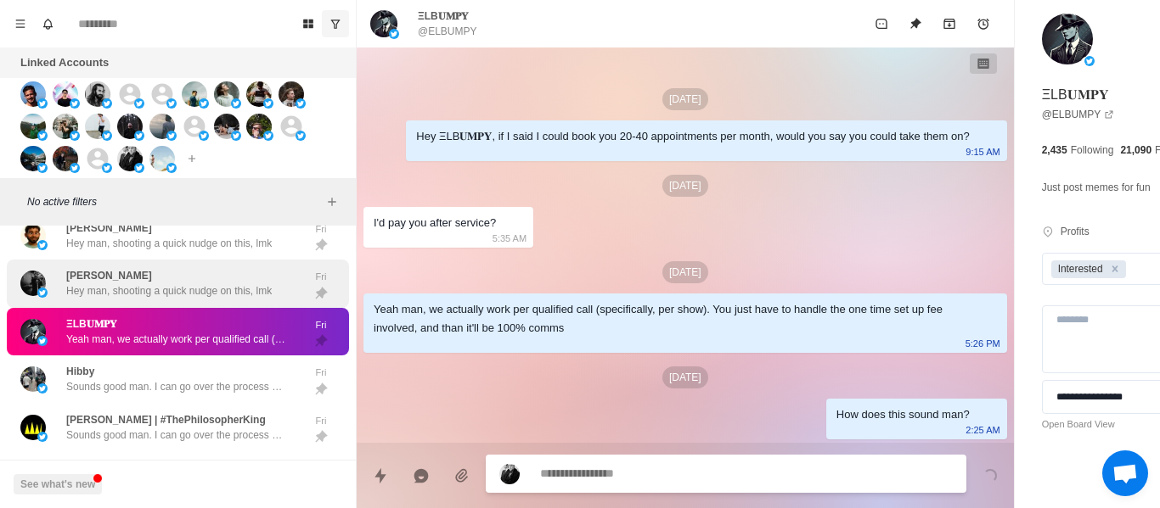
click at [225, 290] on div "[PERSON_NAME] Hey man, shooting a quick nudge on this, lmk" at bounding box center [168, 283] width 205 height 31
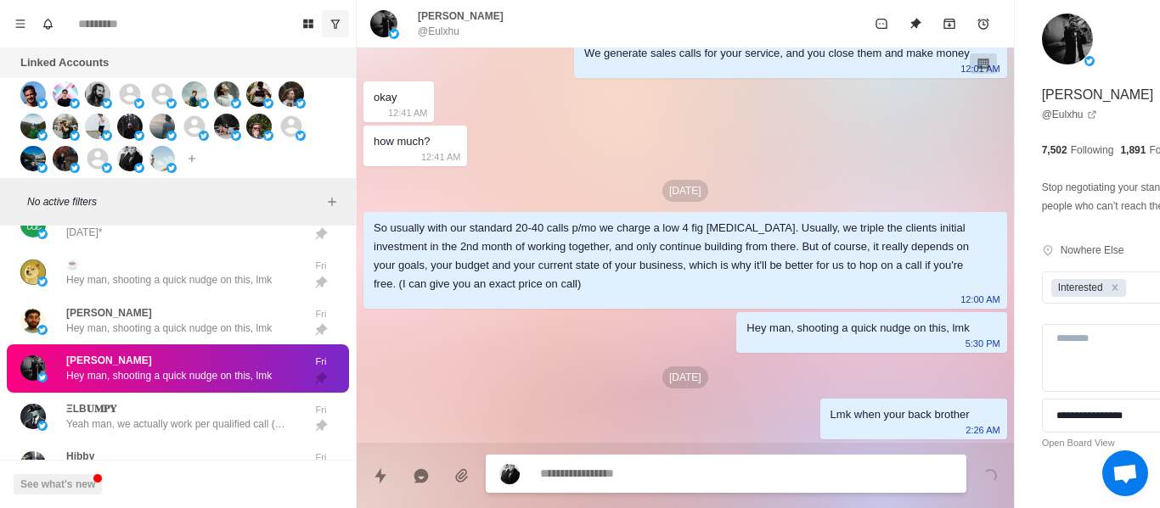
scroll to position [1866, 0]
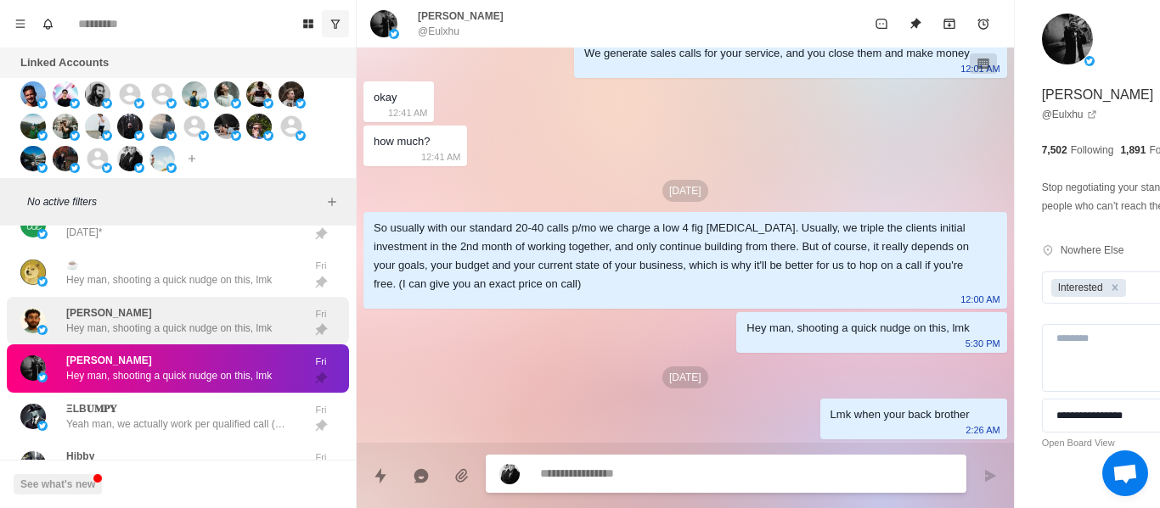
click at [143, 345] on div "[PERSON_NAME] Hey man, shooting a quick nudge on this, lmk Fri" at bounding box center [178, 321] width 342 height 48
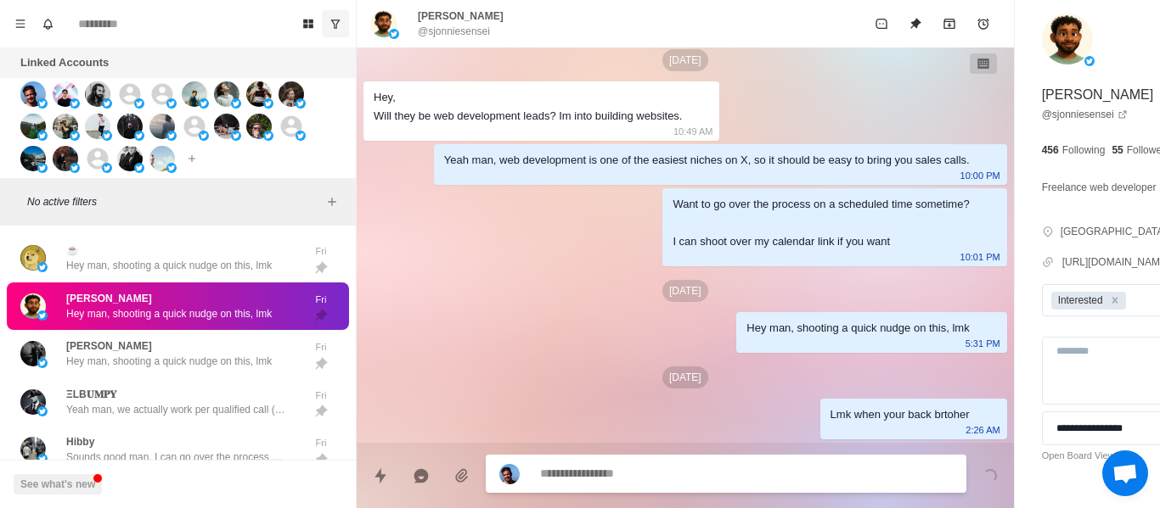
scroll to position [5174, 0]
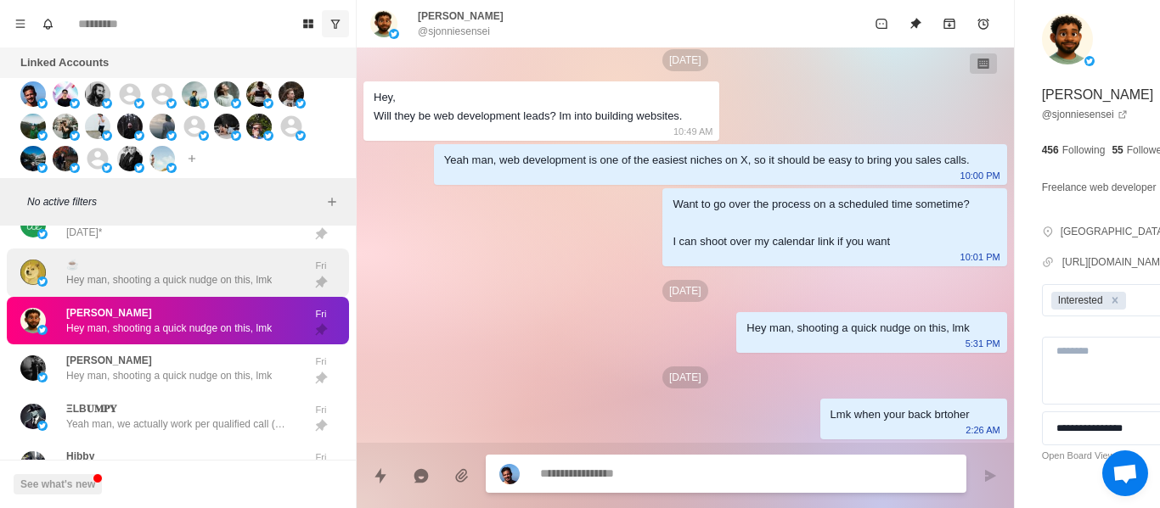
click at [179, 288] on p "Hey man, shooting a quick nudge on this, lmk" at bounding box center [168, 279] width 205 height 15
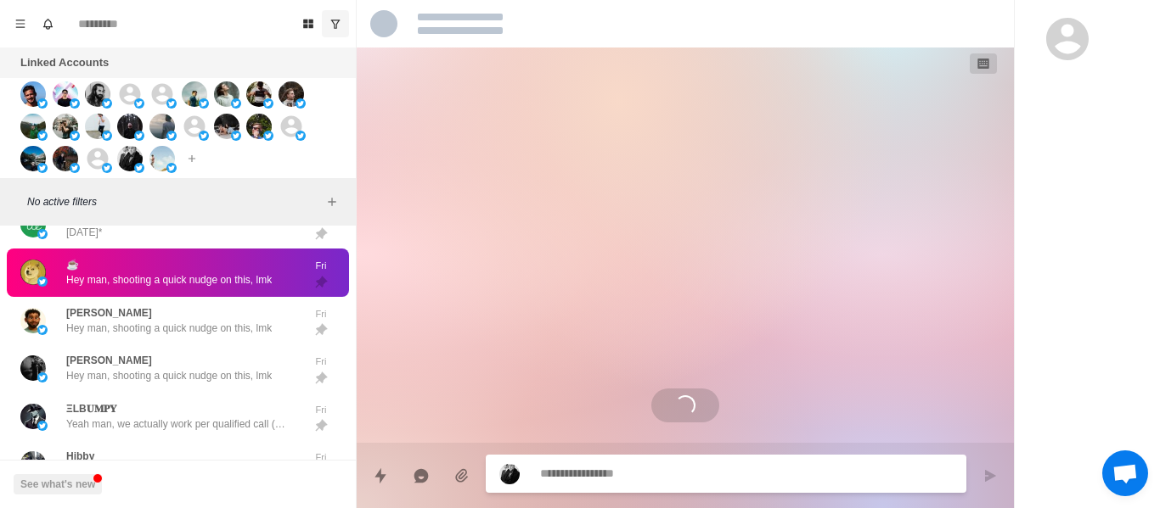
scroll to position [0, 0]
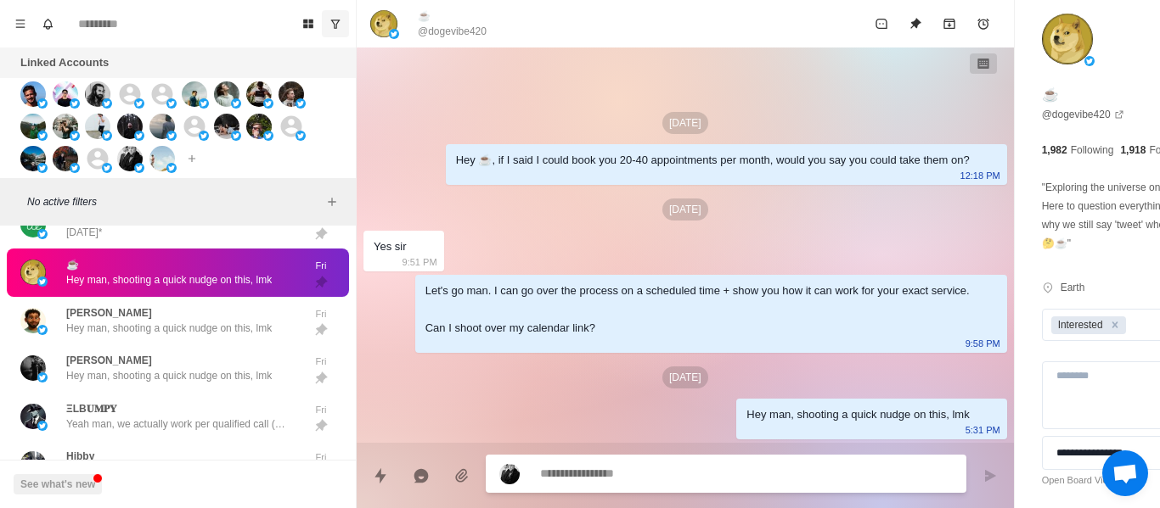
click at [589, 471] on textarea at bounding box center [700, 474] width 320 height 25
drag, startPoint x: 589, startPoint y: 471, endPoint x: 564, endPoint y: 312, distance: 160.8
click at [564, 312] on div "Let's go man. I can go over the process on a scheduled time + show you how it c…" at bounding box center [697, 310] width 544 height 56
click at [617, 474] on textarea at bounding box center [700, 475] width 320 height 25
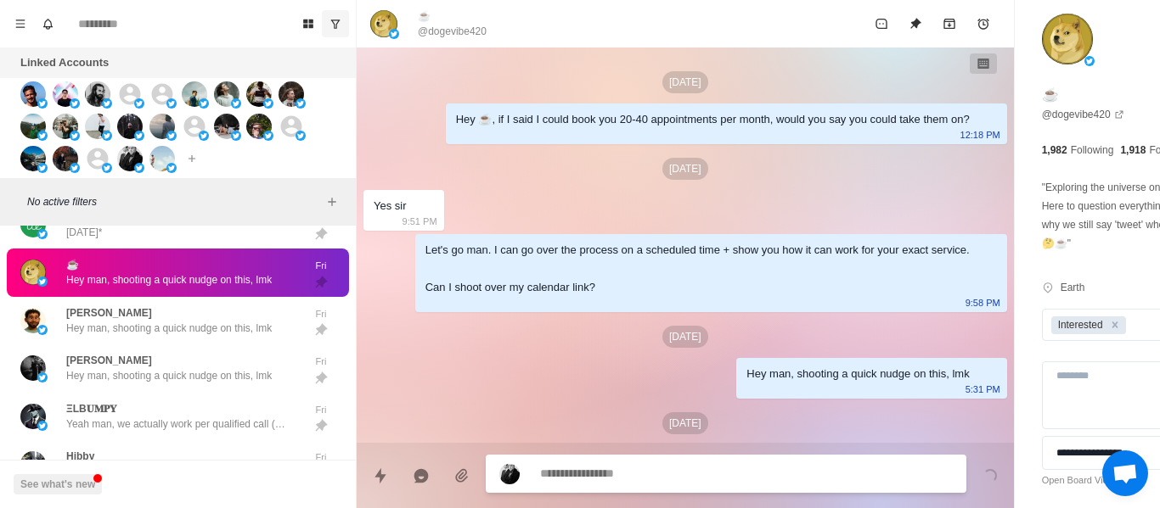
scroll to position [83, 0]
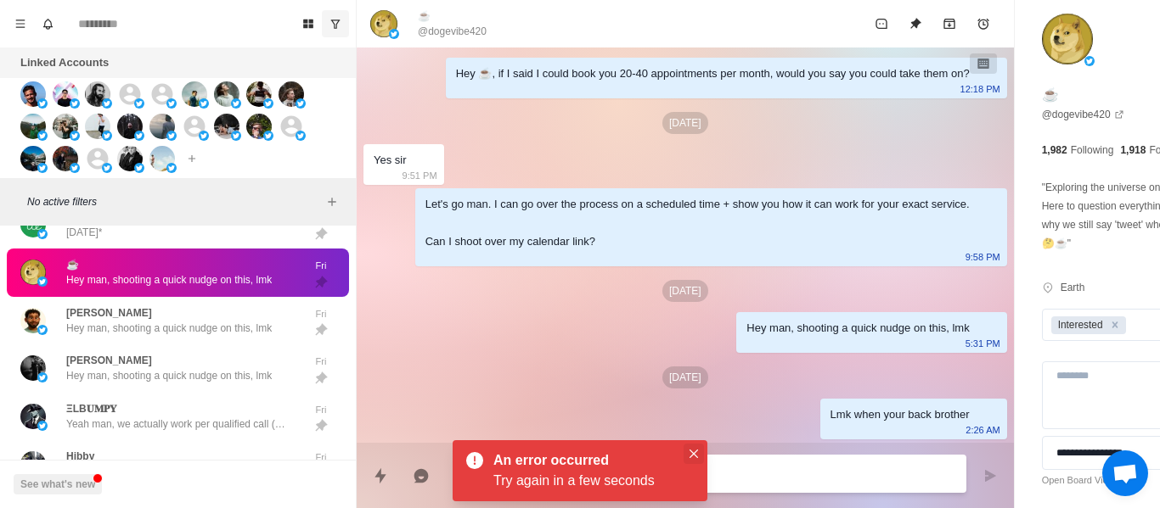
click at [697, 458] on button "Close" at bounding box center [693, 454] width 20 height 20
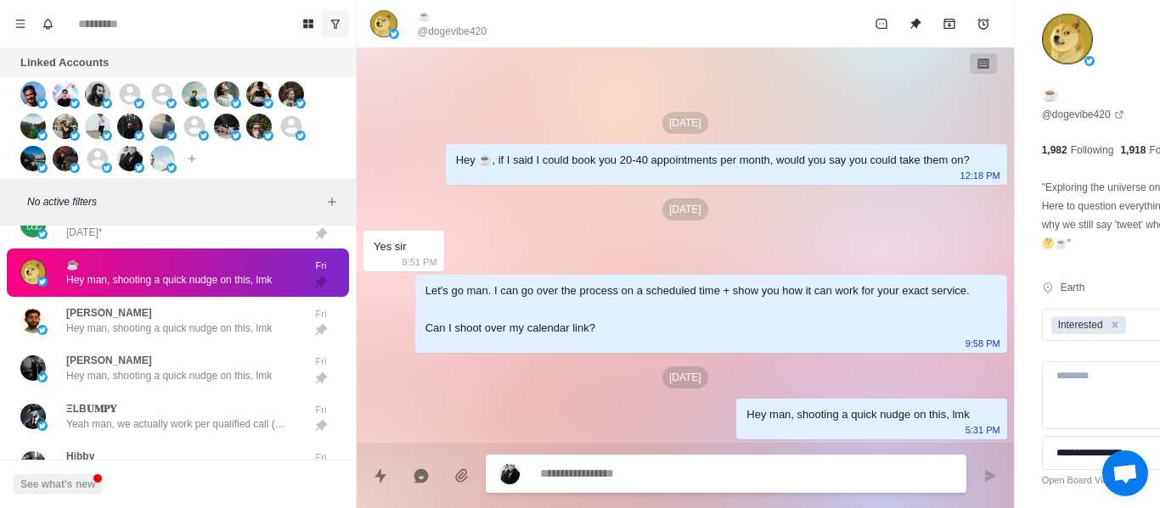
scroll to position [0, 0]
paste textarea "**********"
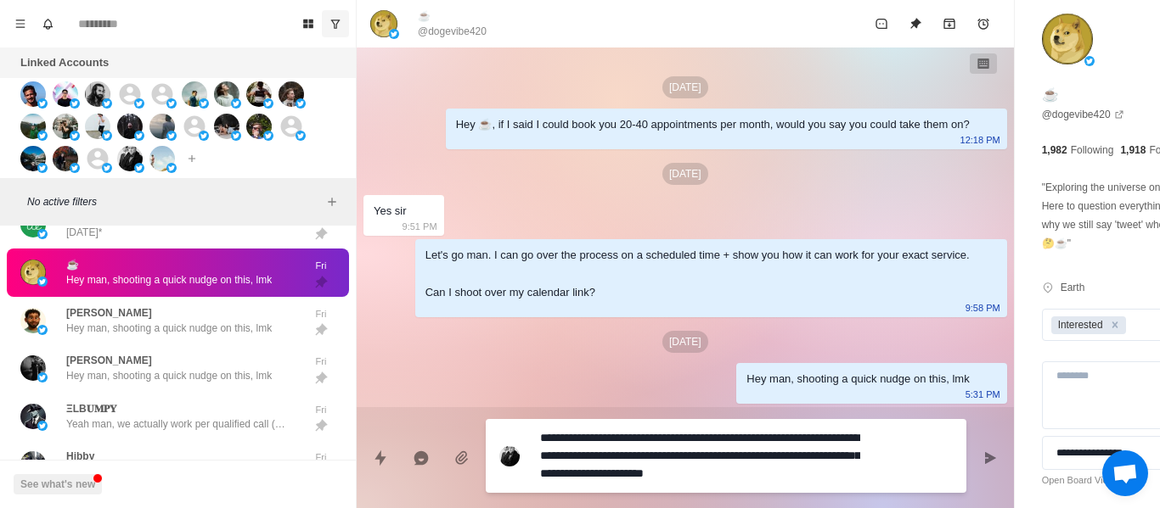
scroll to position [14, 0]
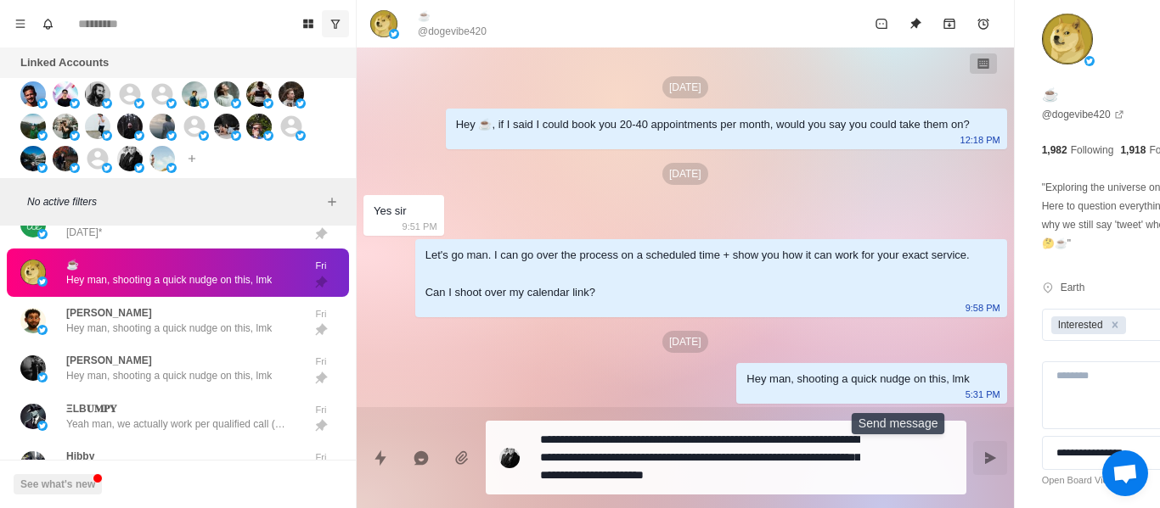
click at [973, 465] on button "Send message" at bounding box center [990, 458] width 34 height 34
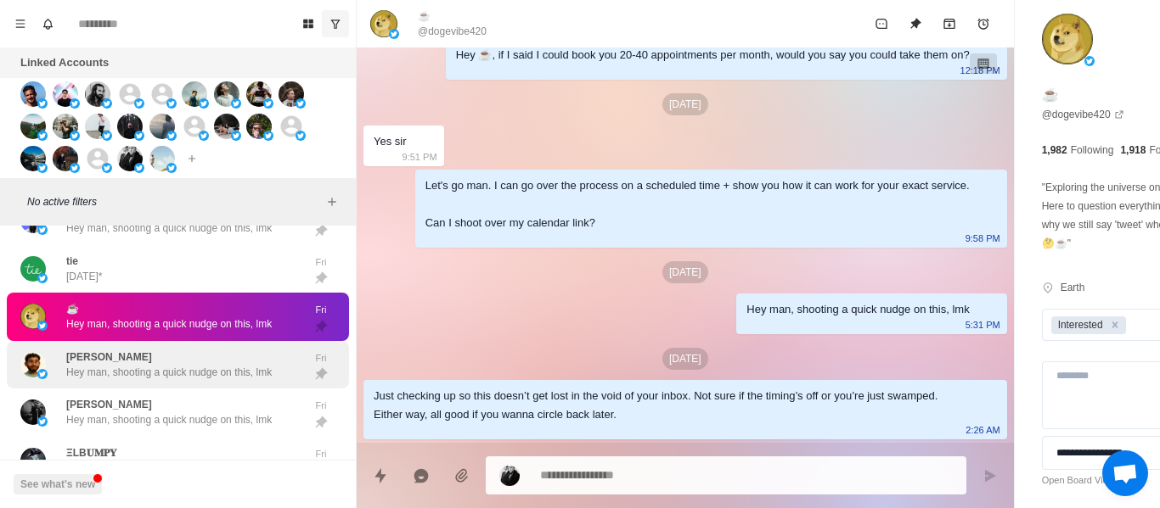
scroll to position [5090, 0]
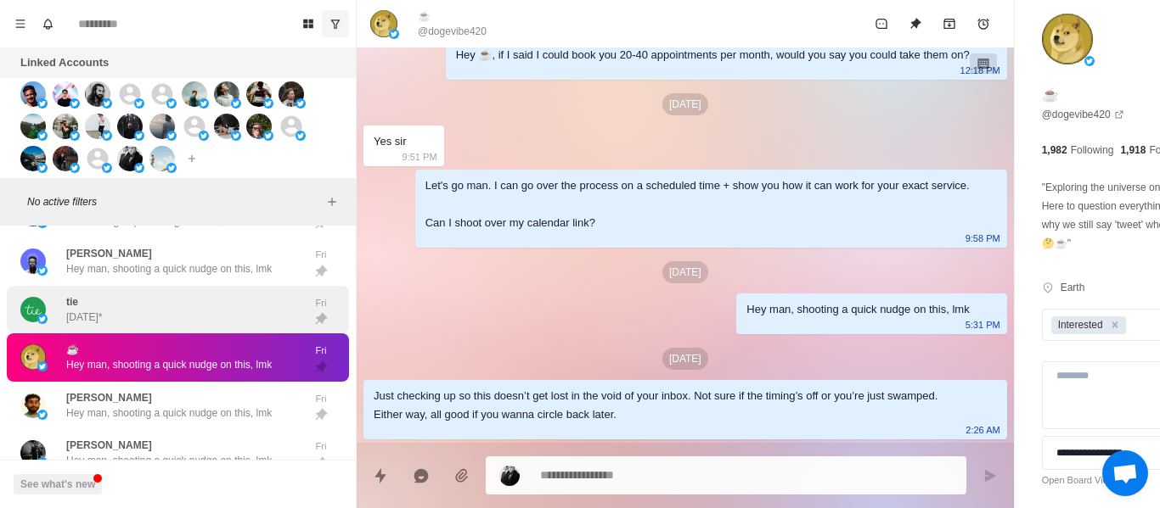
click at [127, 334] on div "tie [DATE]* Fri" at bounding box center [178, 310] width 342 height 48
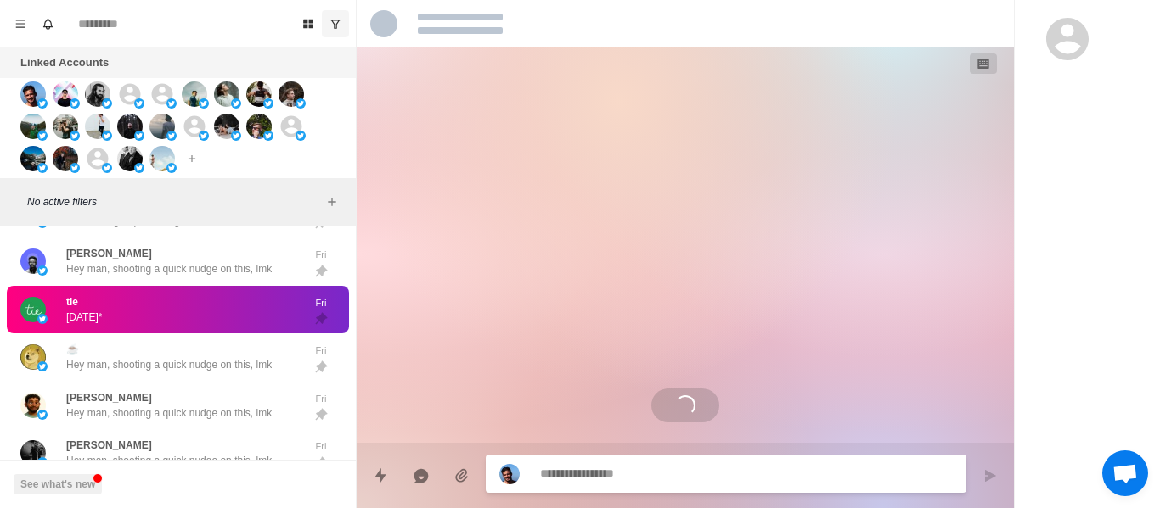
scroll to position [0, 0]
click at [128, 317] on div "tie [DATE]*" at bounding box center [159, 310] width 279 height 35
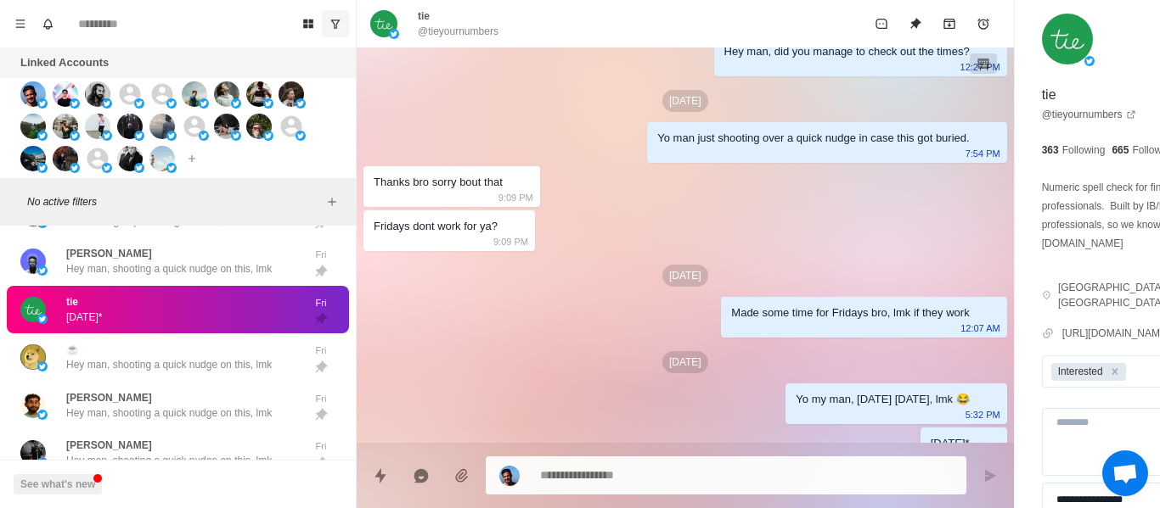
scroll to position [991, 0]
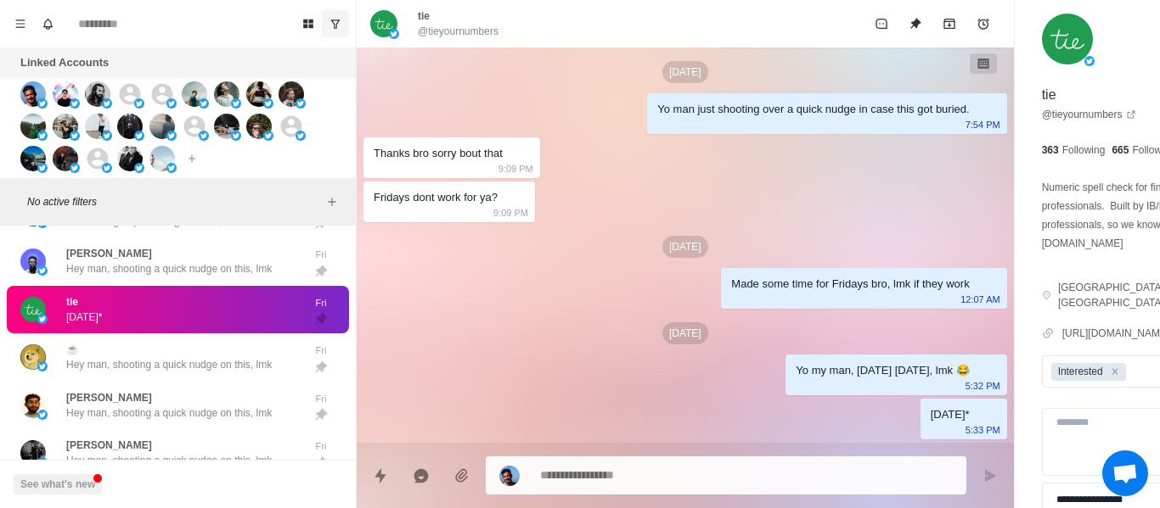
click at [584, 482] on textarea at bounding box center [700, 475] width 320 height 25
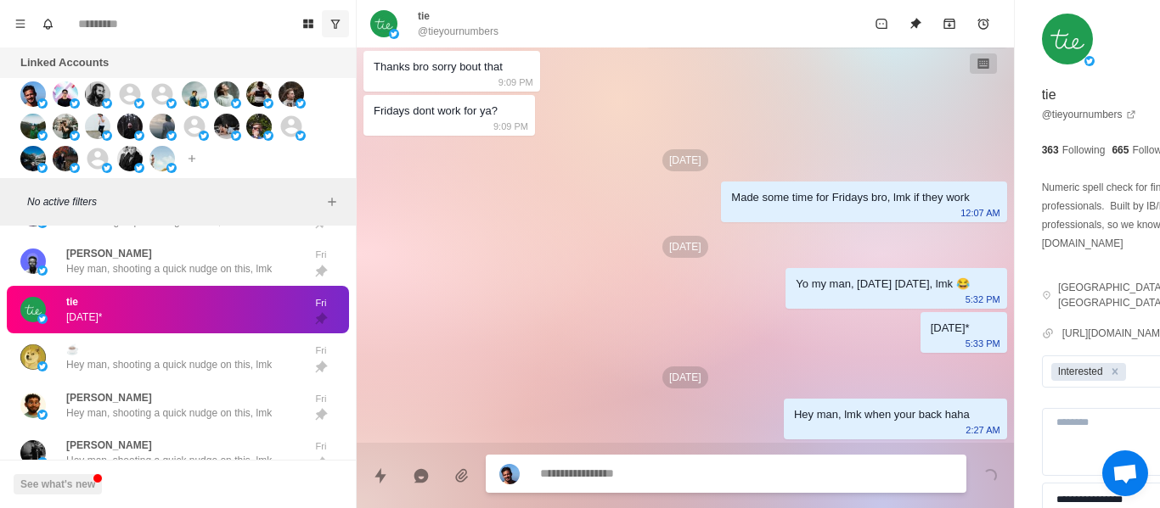
click at [225, 302] on div "tie [DATE]* Fri" at bounding box center [178, 310] width 342 height 48
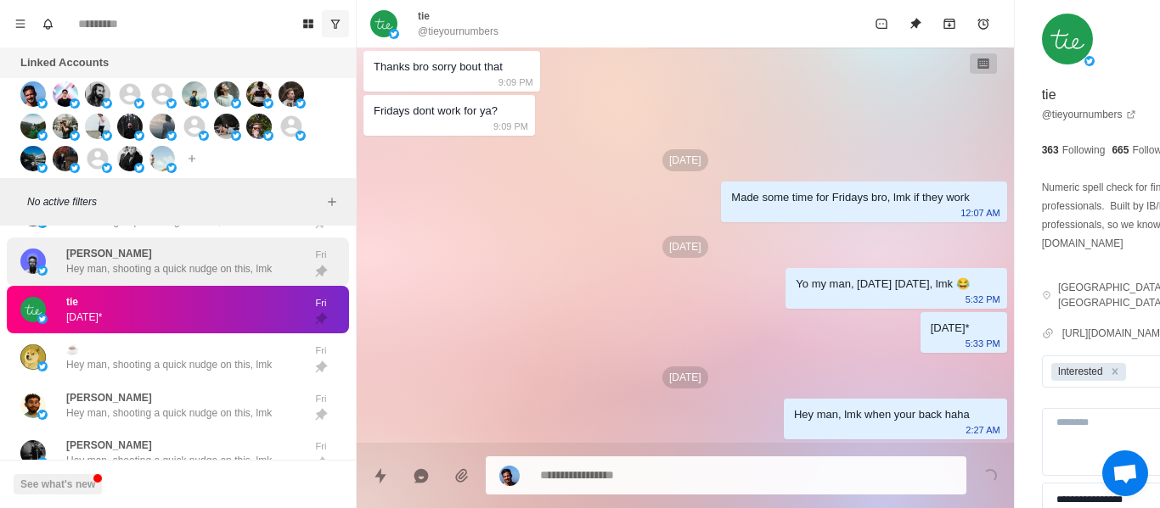
drag, startPoint x: 189, startPoint y: 281, endPoint x: 239, endPoint y: 312, distance: 57.9
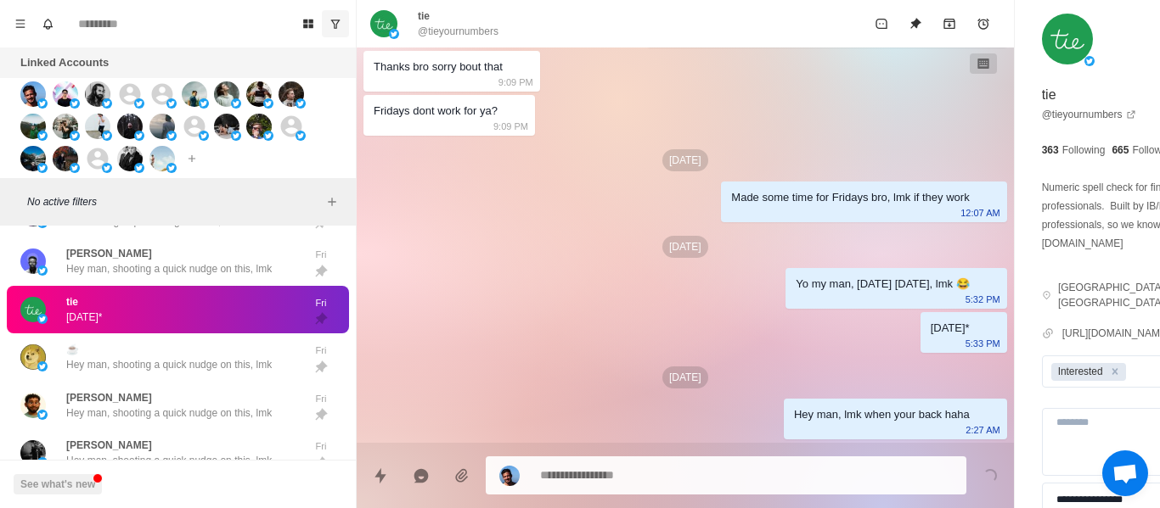
click at [189, 277] on p "Hey man, shooting a quick nudge on this, lmk" at bounding box center [168, 268] width 205 height 15
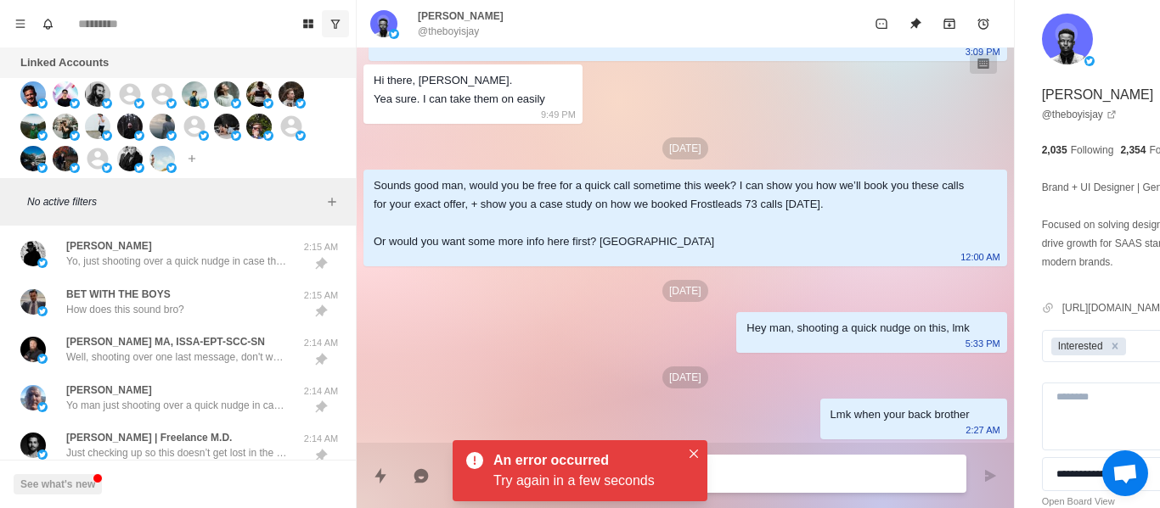
scroll to position [1024, 0]
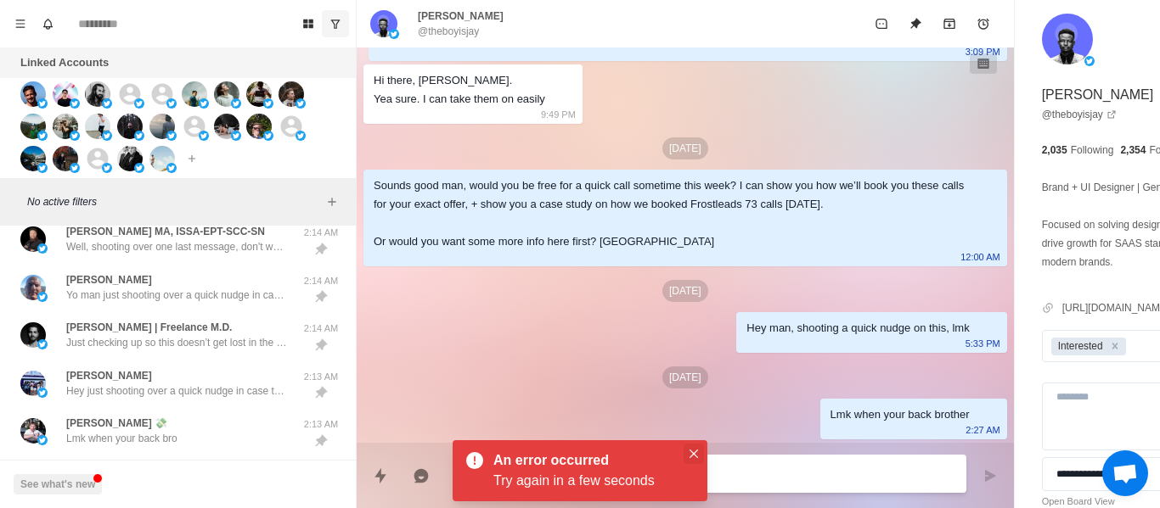
click at [702, 449] on button "Close" at bounding box center [693, 454] width 20 height 20
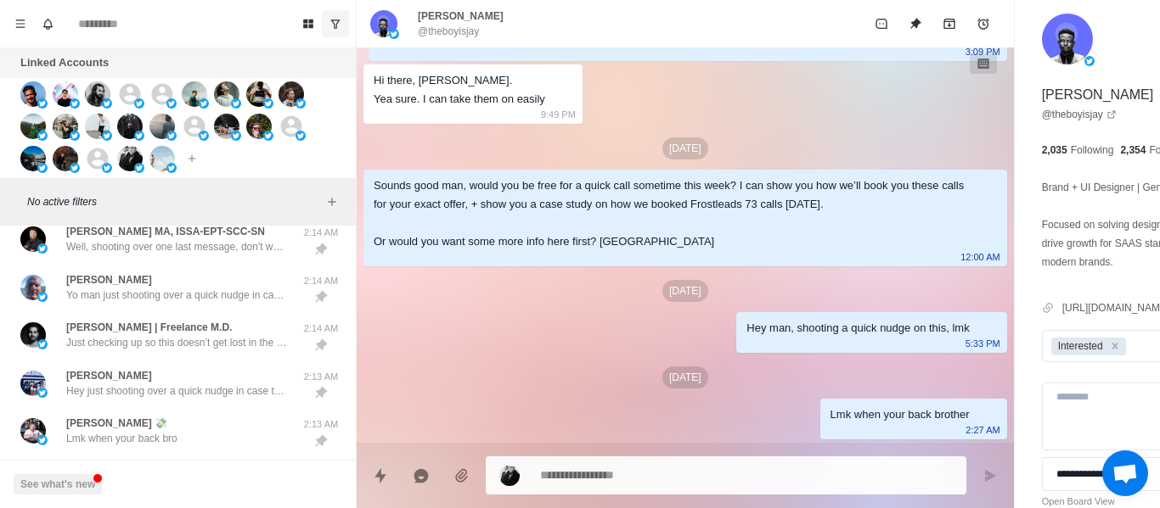
click at [448, 29] on p "@theboyisjay" at bounding box center [448, 31] width 61 height 15
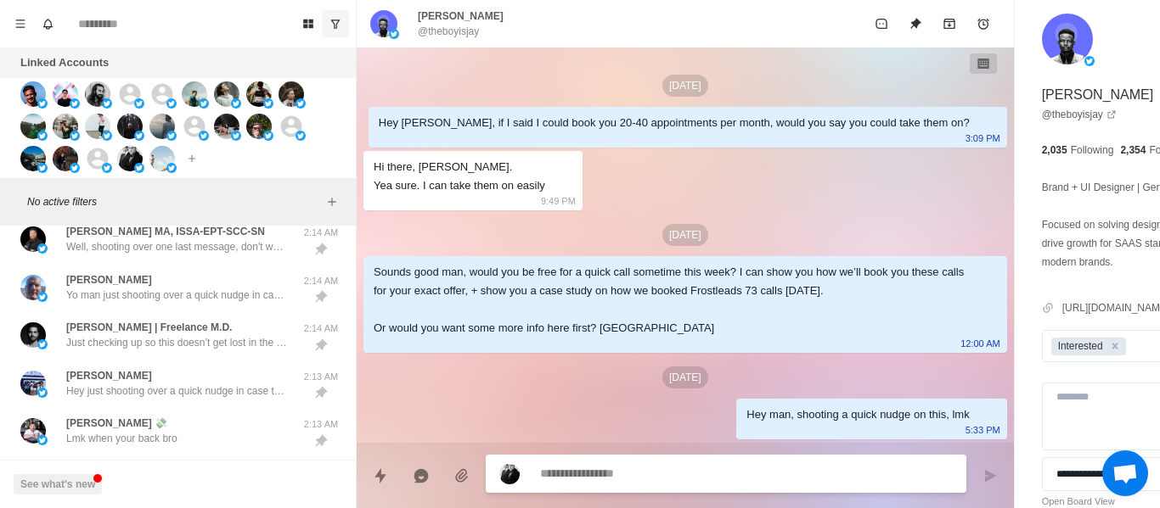
paste textarea "**********"
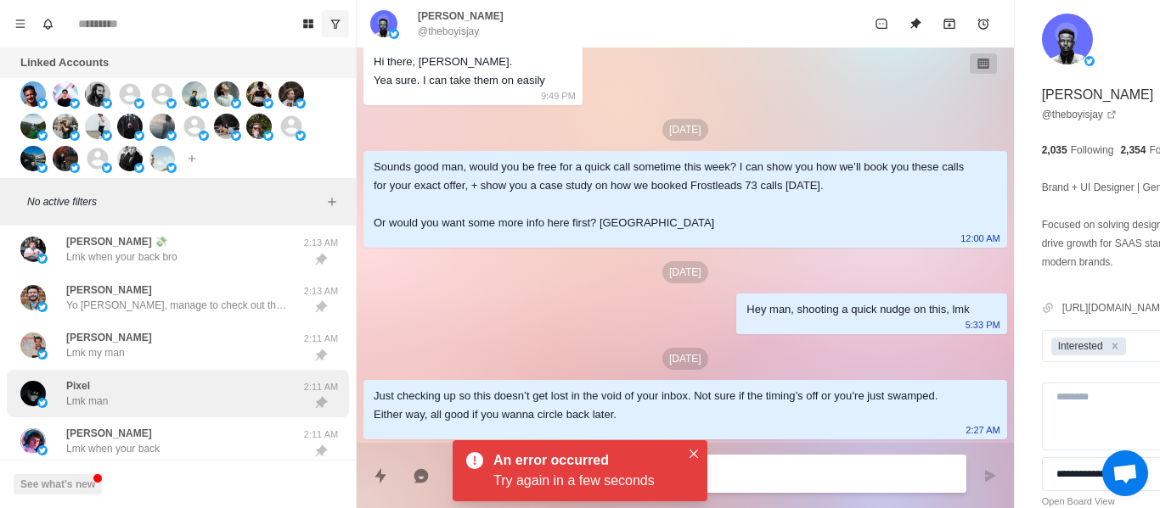
scroll to position [1363, 0]
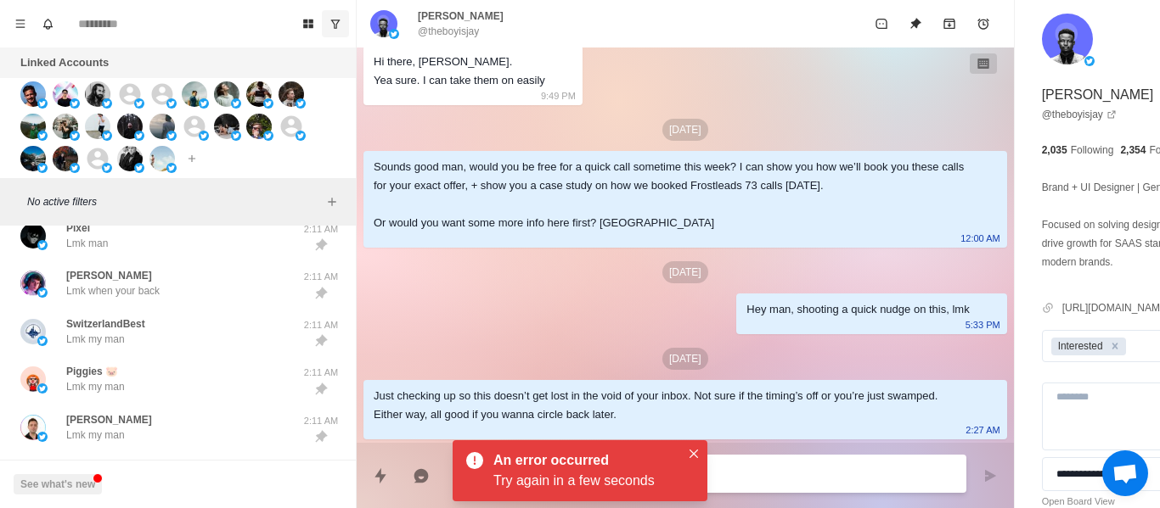
click at [707, 448] on div at bounding box center [685, 469] width 657 height 52
click at [701, 451] on button "Close" at bounding box center [693, 454] width 20 height 20
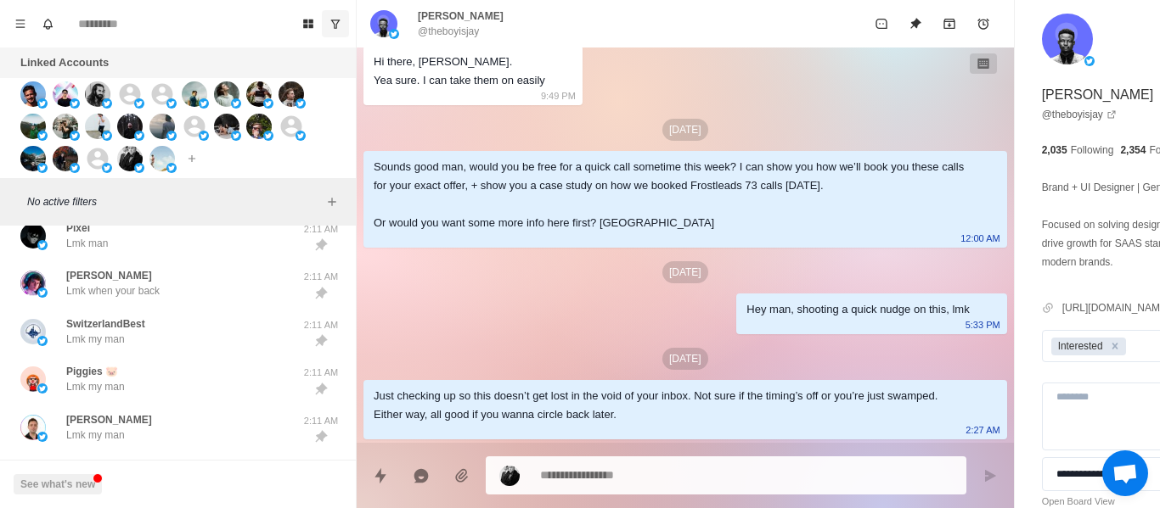
click at [456, 43] on div "[PERSON_NAME] @theboyisjay" at bounding box center [685, 24] width 657 height 48
click at [455, 42] on div "[PERSON_NAME] @theboyisjay" at bounding box center [685, 24] width 657 height 48
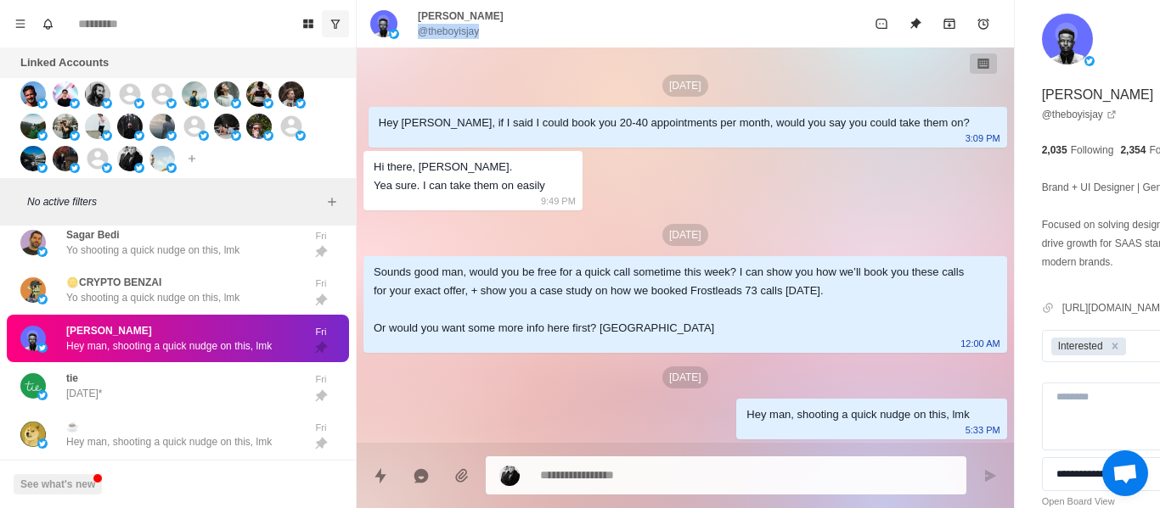
scroll to position [5353, 0]
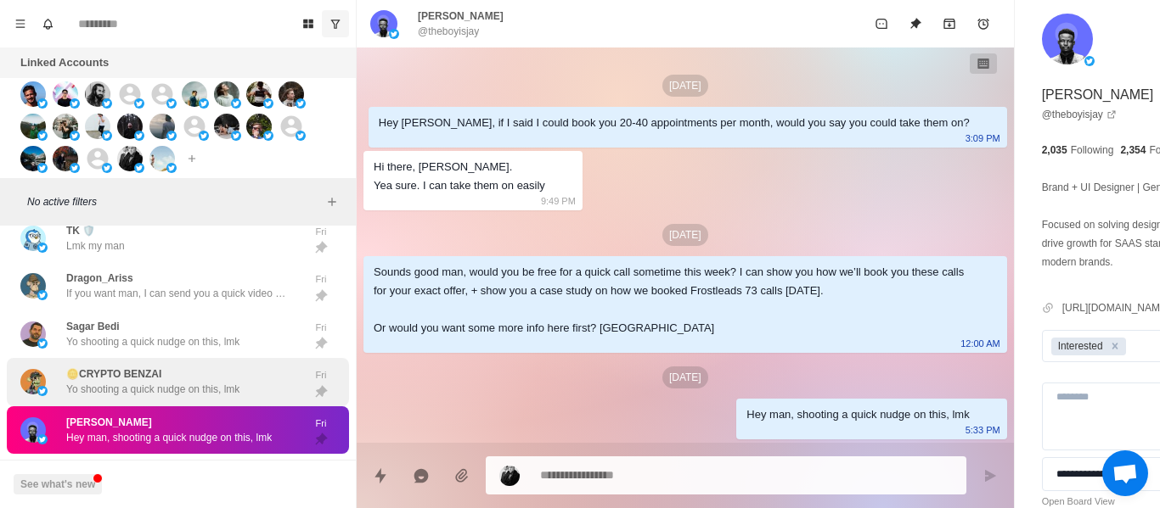
click at [184, 381] on div "🪙CRYPTO BENZAI Yo shooting a quick nudge on this, lmk" at bounding box center [152, 382] width 173 height 31
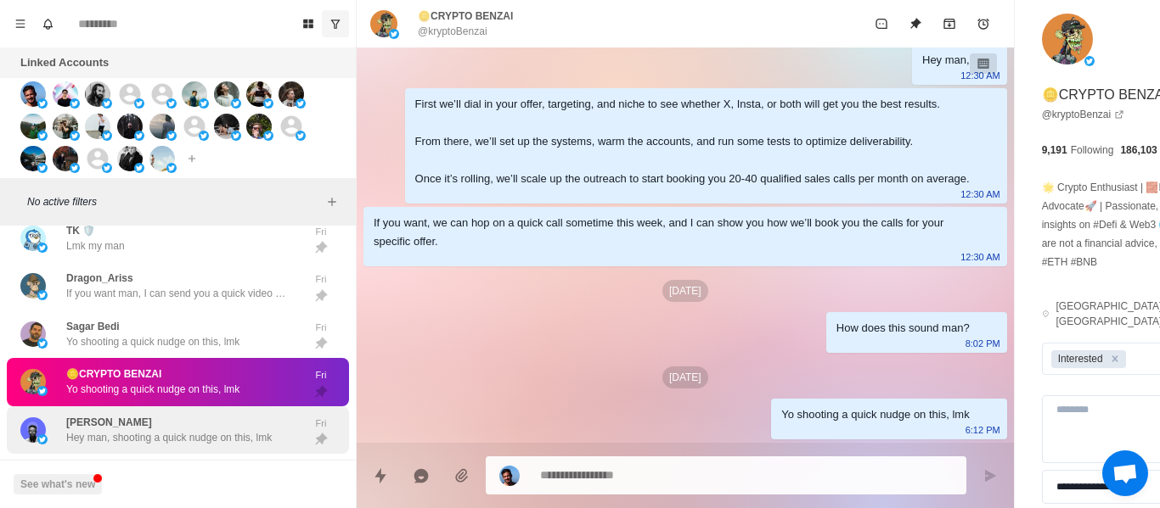
click at [107, 445] on p "Hey man, shooting a quick nudge on this, lmk" at bounding box center [168, 437] width 205 height 15
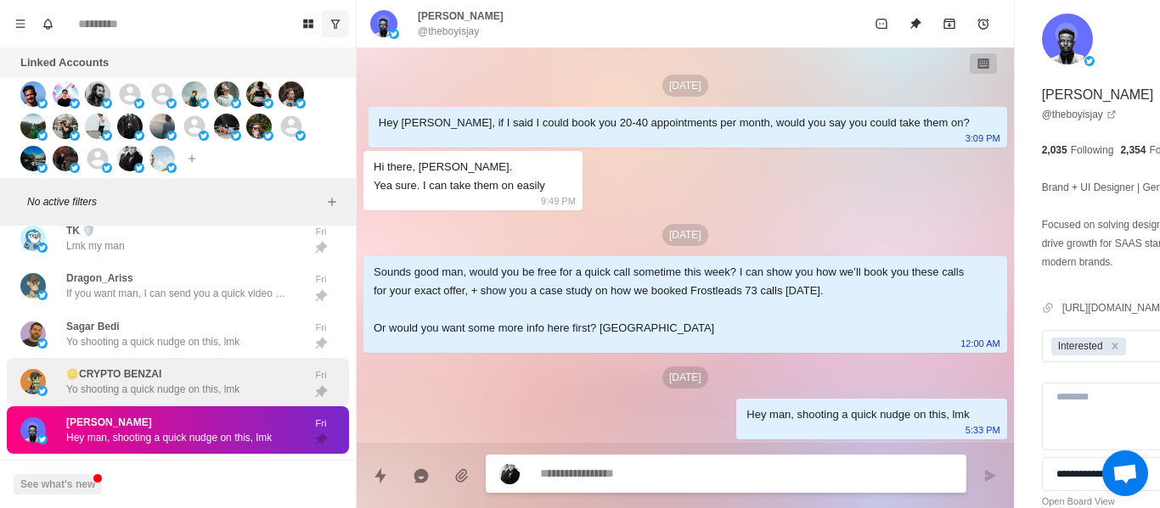
scroll to position [5438, 0]
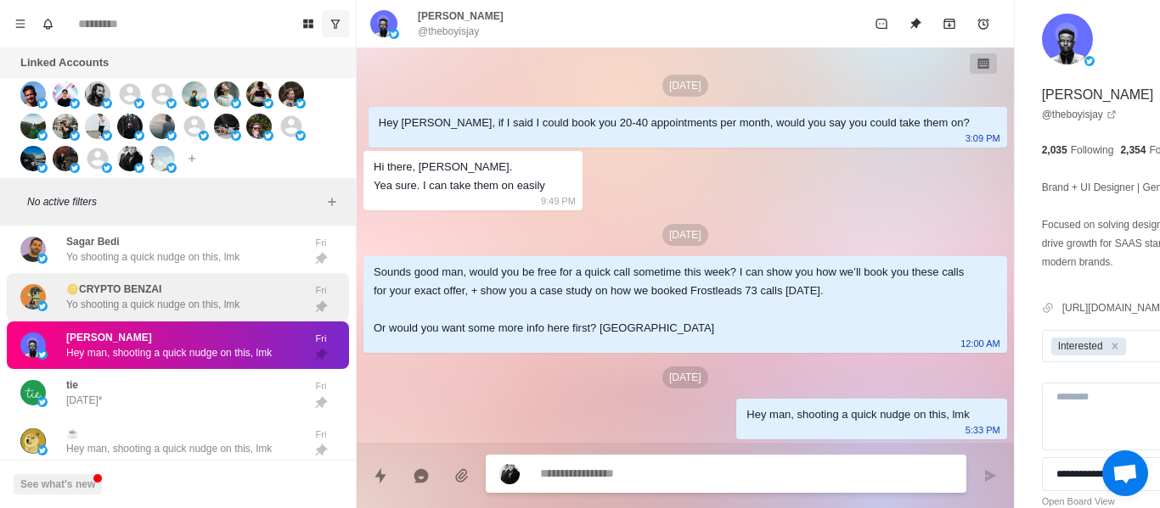
click at [128, 289] on div "🪙CRYPTO BENZAI Yo shooting a quick nudge on this, lmk Fri" at bounding box center [178, 297] width 342 height 48
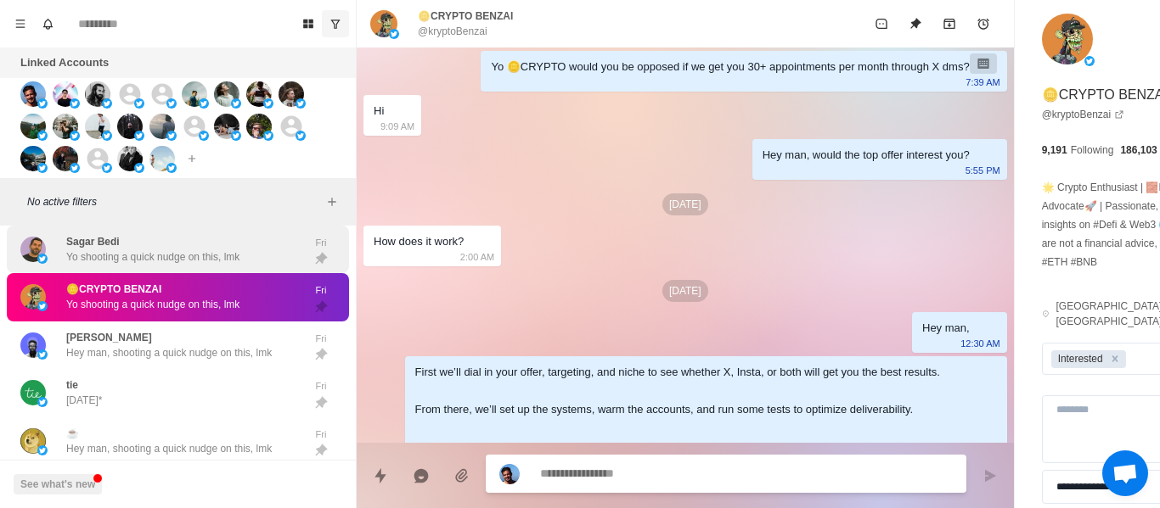
scroll to position [377, 0]
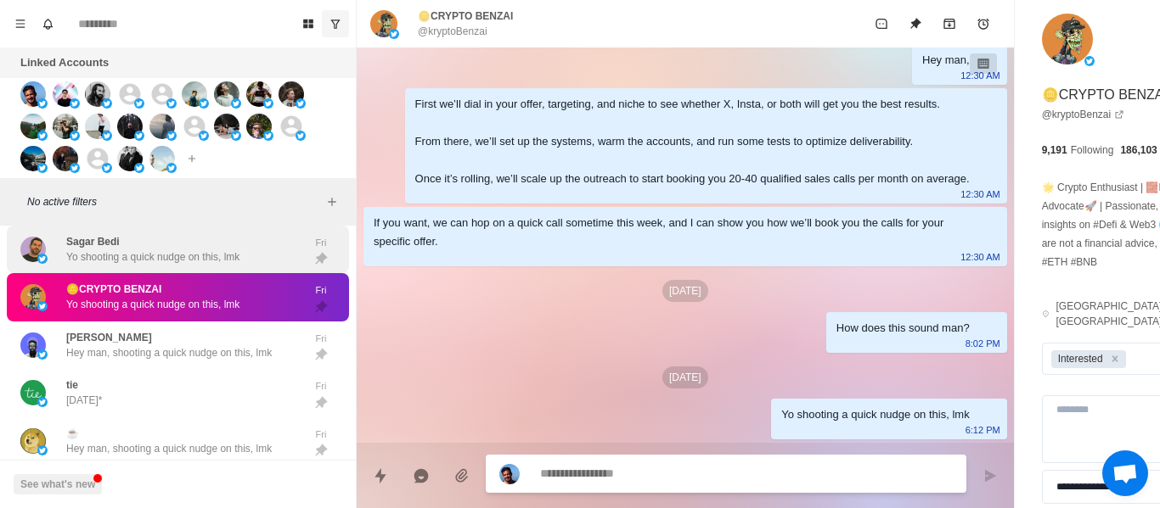
click at [128, 265] on p "Yo shooting a quick nudge on this, lmk" at bounding box center [152, 257] width 173 height 15
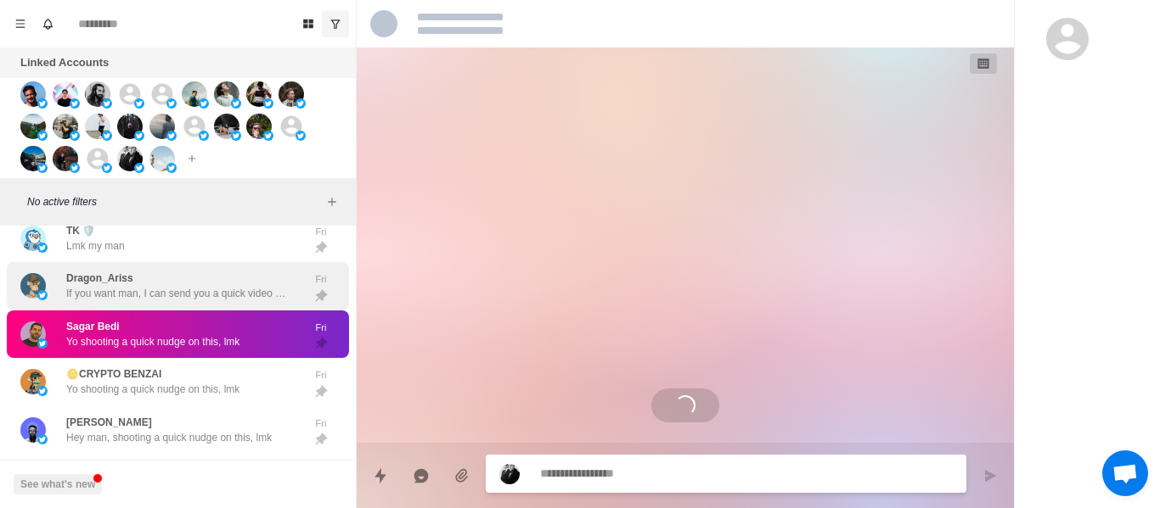
scroll to position [134, 0]
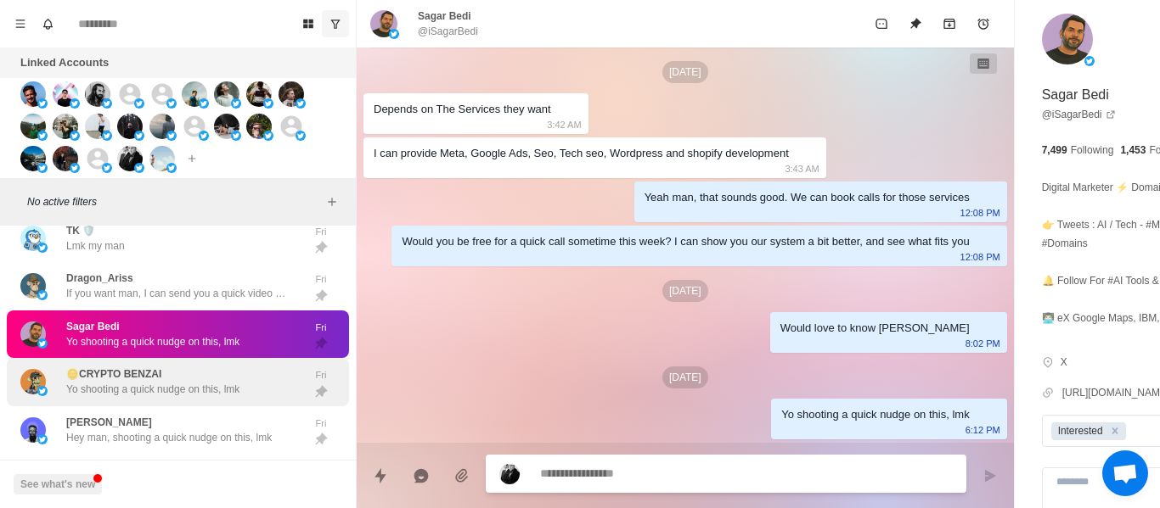
click at [135, 374] on div "🪙CRYPTO BENZAI Yo shooting a quick nudge on this, lmk Fri" at bounding box center [178, 382] width 342 height 48
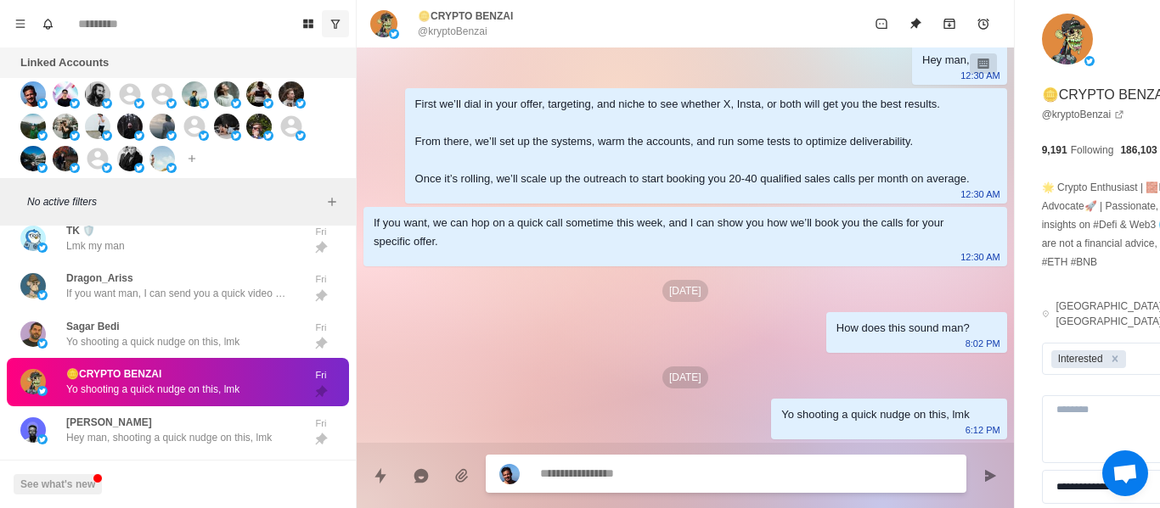
scroll to position [463, 0]
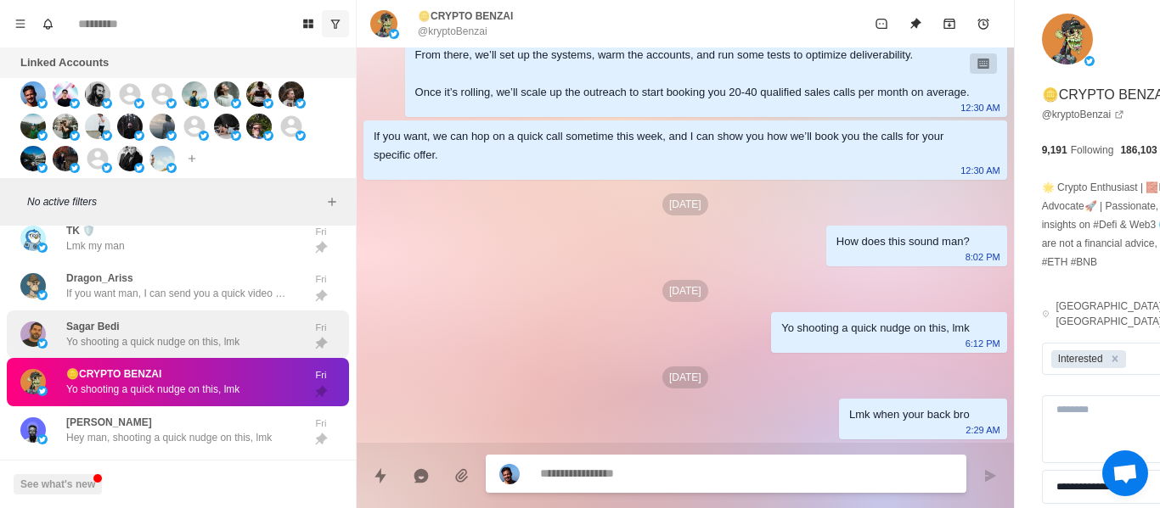
click at [160, 345] on div "Sagar Bedi Yo shooting a quick nudge on this, lmk" at bounding box center [152, 334] width 173 height 31
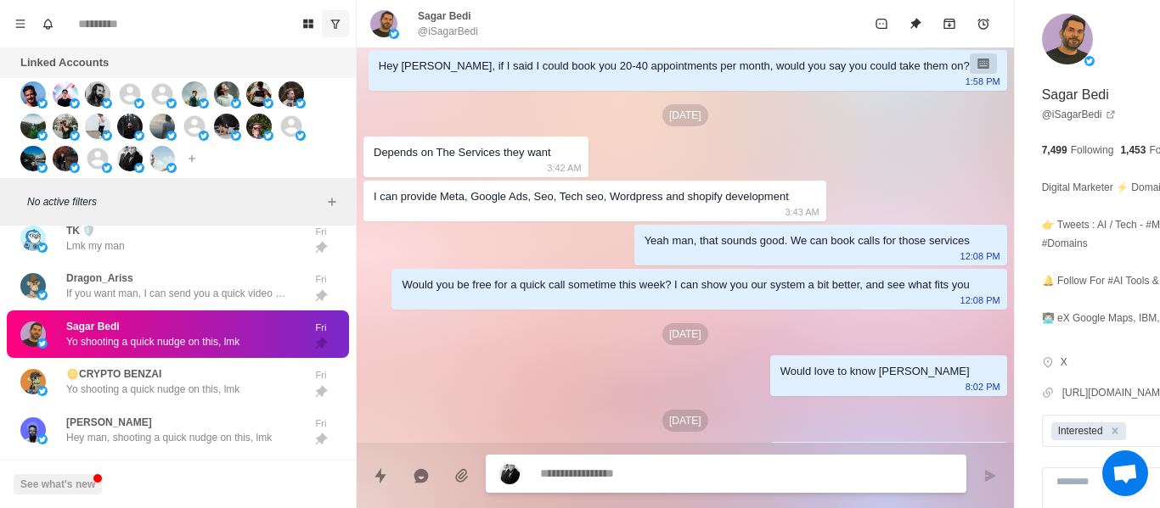
scroll to position [134, 0]
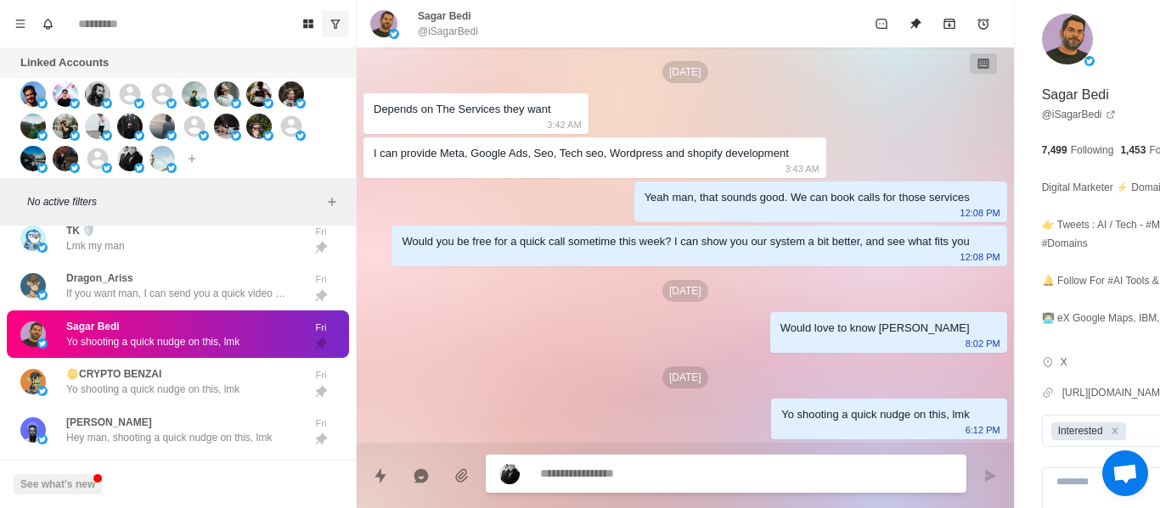
paste textarea "**********"
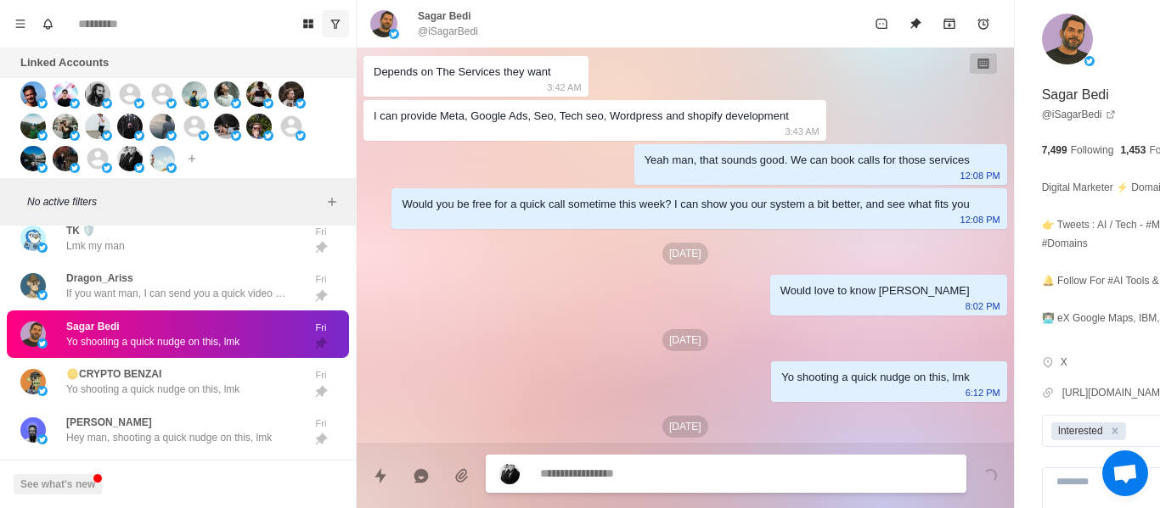
scroll to position [0, 0]
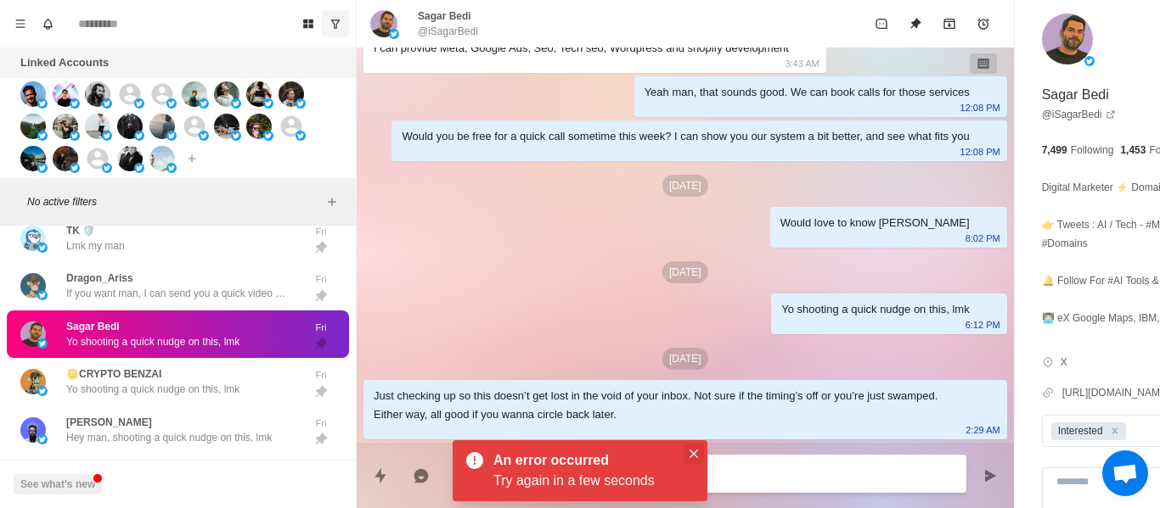
click at [688, 456] on button "Close" at bounding box center [693, 454] width 20 height 20
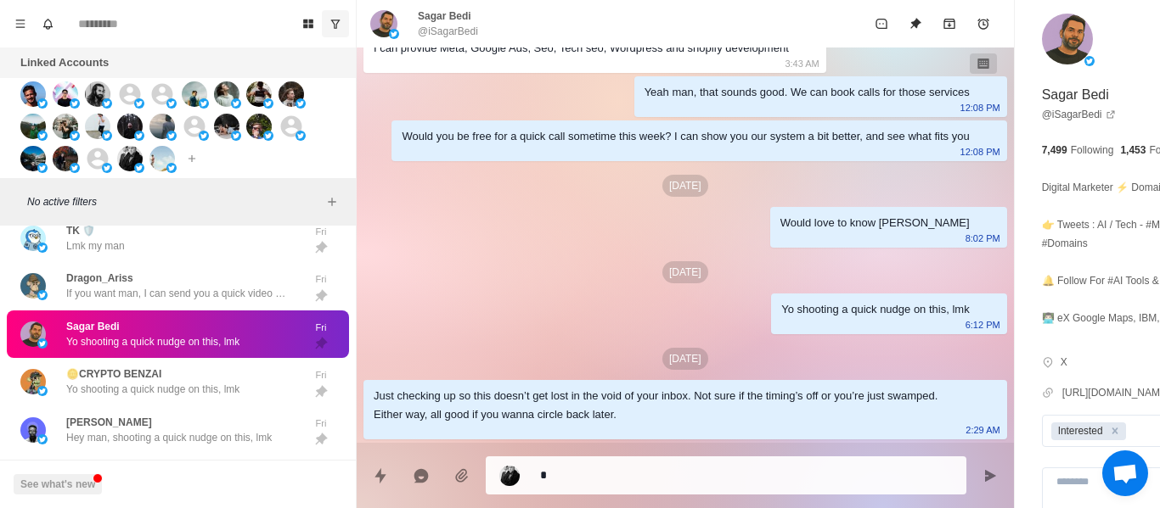
click at [626, 474] on textarea "*" at bounding box center [700, 475] width 320 height 25
click at [626, 474] on textarea "*" at bounding box center [700, 474] width 320 height 25
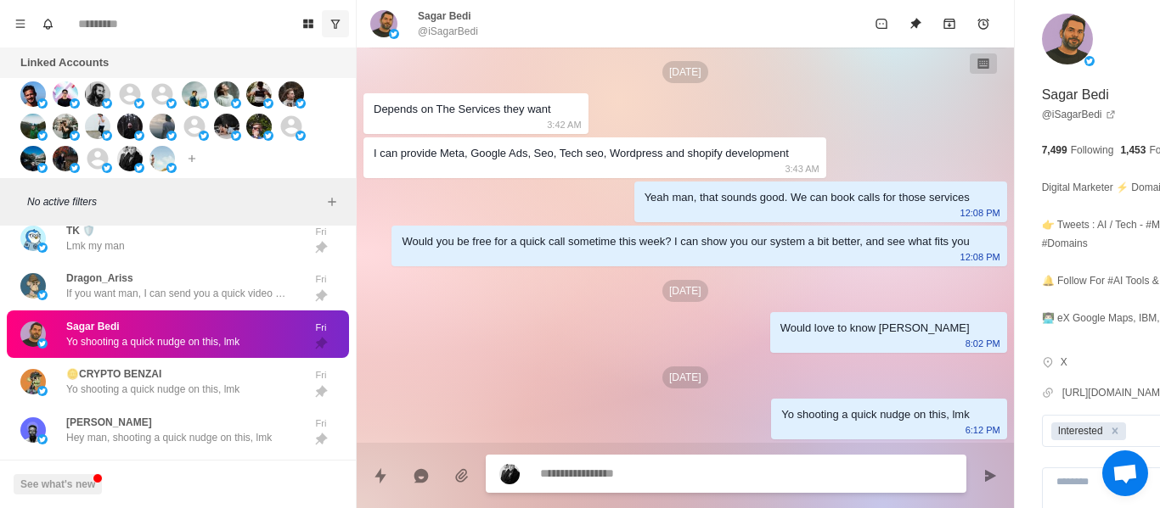
scroll to position [221, 0]
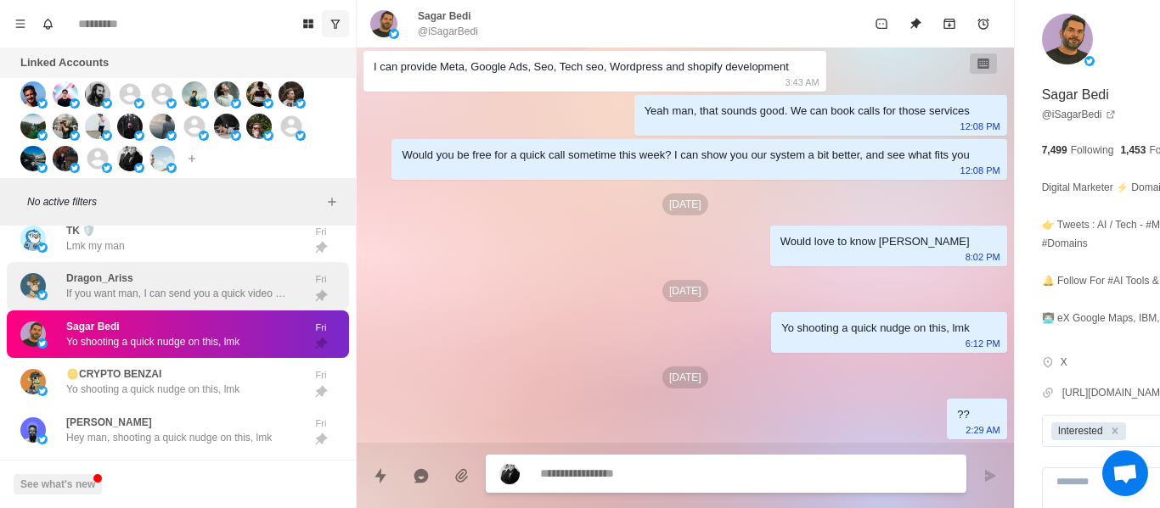
click at [180, 281] on div "Dragon_Ariss If you want man, I can send you a quick video explaining the servi…" at bounding box center [159, 286] width 279 height 35
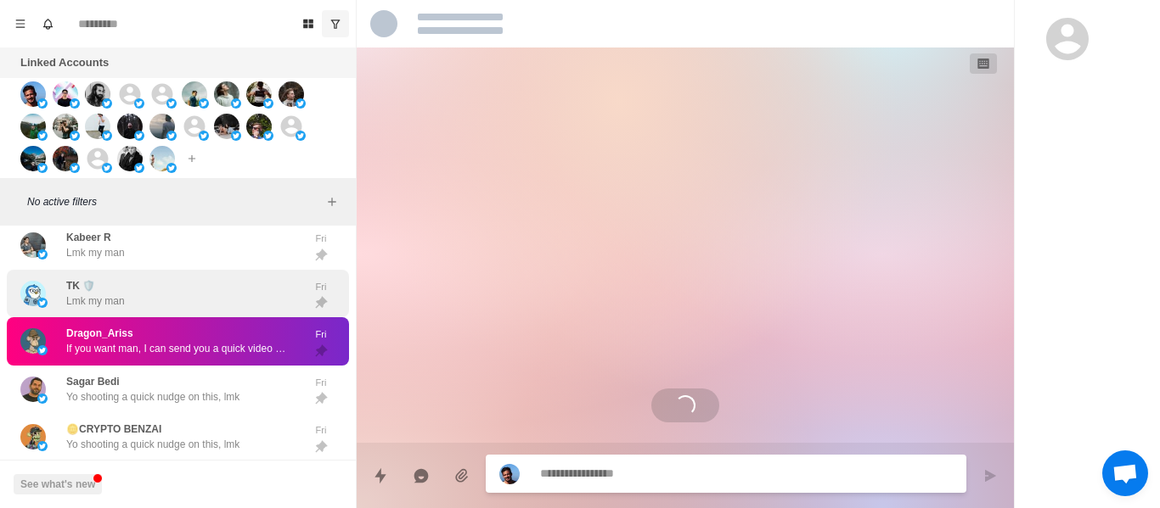
scroll to position [5268, 0]
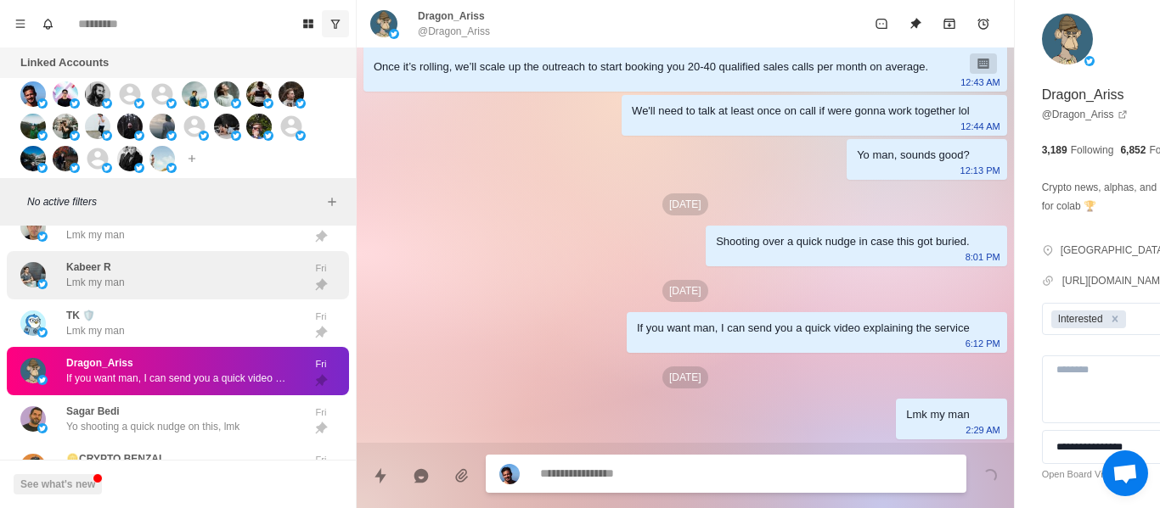
drag, startPoint x: 206, startPoint y: 342, endPoint x: 212, endPoint y: 310, distance: 32.8
click at [206, 341] on div "TK 🛡️ Lmk my man" at bounding box center [159, 323] width 279 height 35
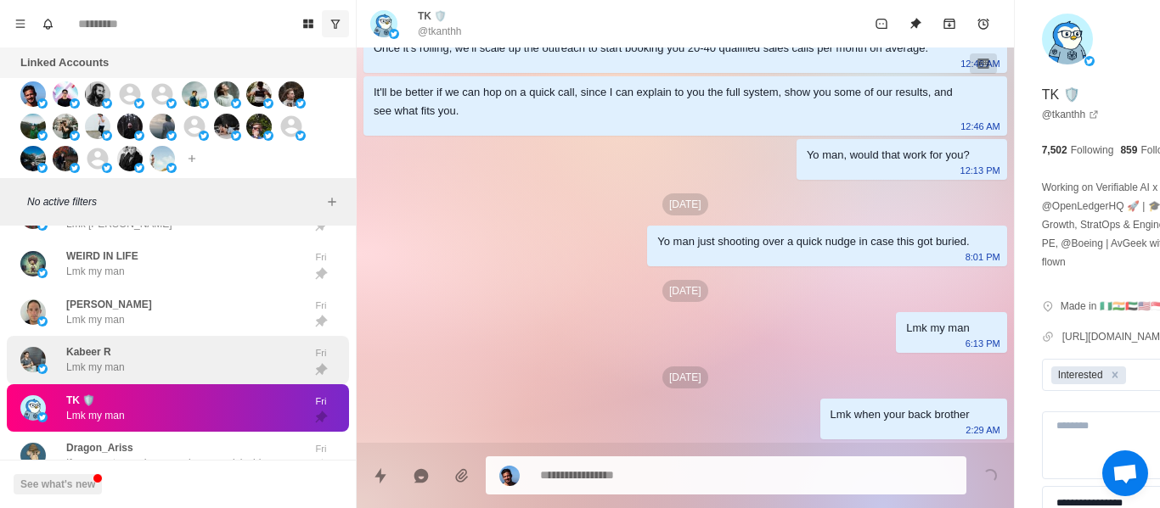
click at [180, 368] on div "Kabeer R Lmk my man" at bounding box center [159, 360] width 279 height 35
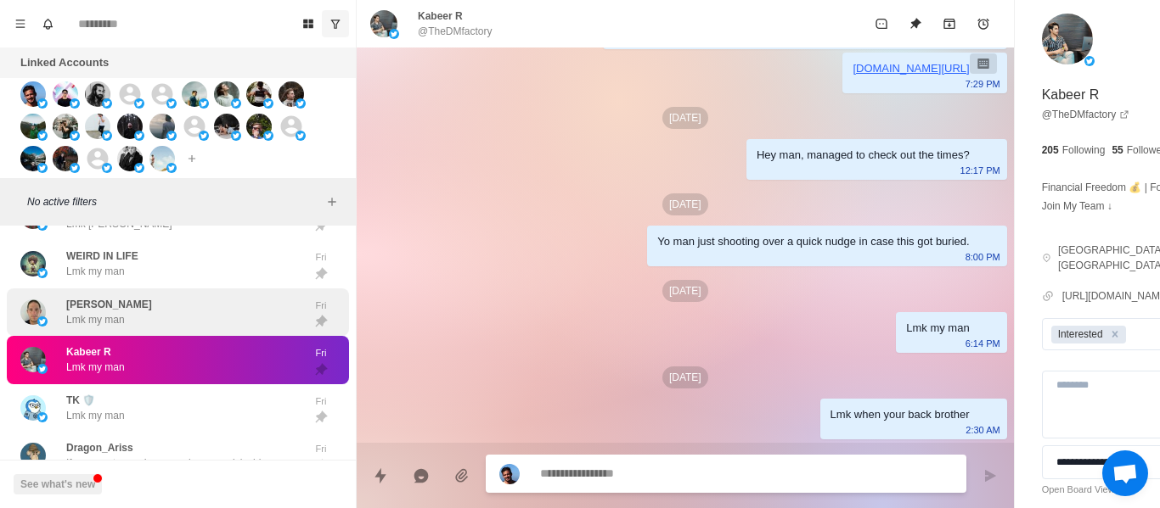
click at [149, 330] on div "[PERSON_NAME] Lmk my man" at bounding box center [159, 312] width 279 height 35
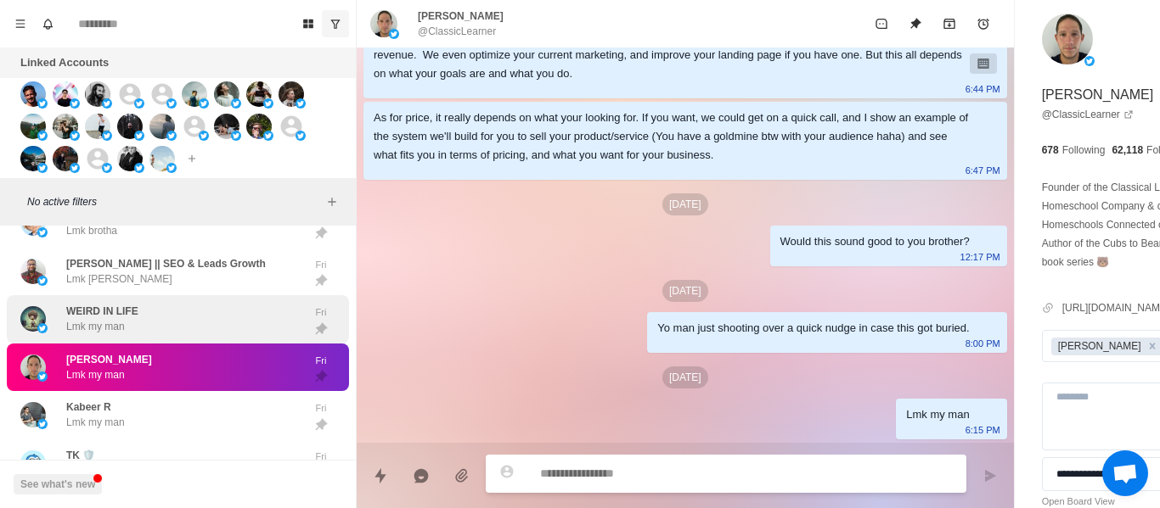
click at [114, 334] on p "Lmk my man" at bounding box center [95, 326] width 59 height 15
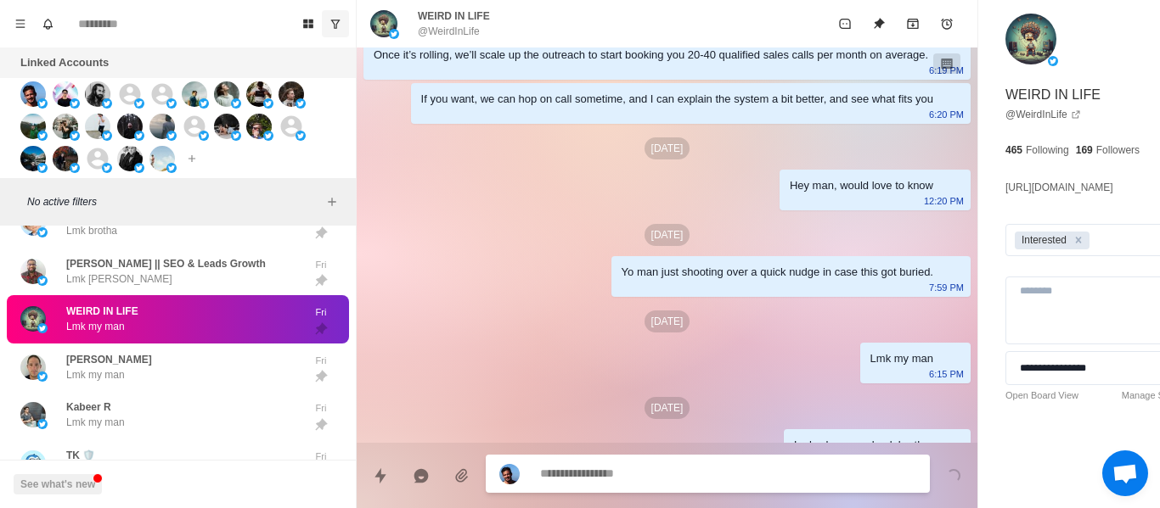
scroll to position [333, 0]
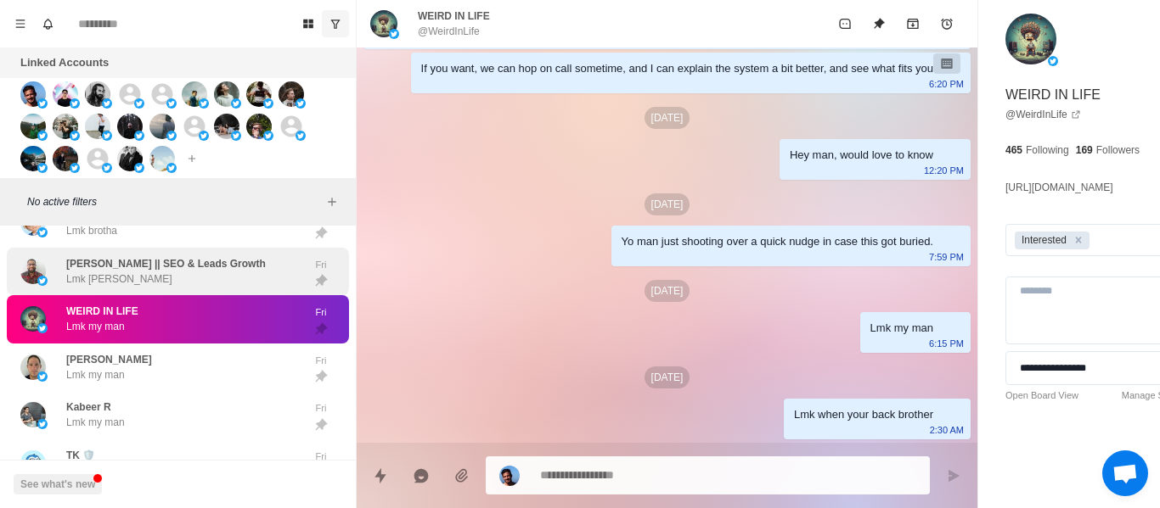
click at [143, 272] on p "[PERSON_NAME] || SEO & Leads Growth" at bounding box center [165, 263] width 199 height 15
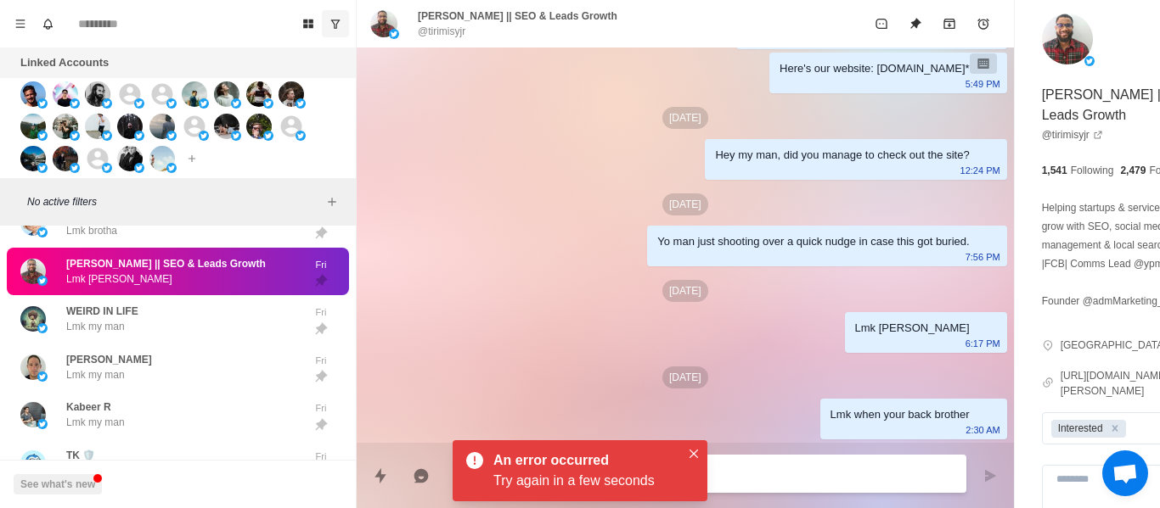
scroll to position [450, 0]
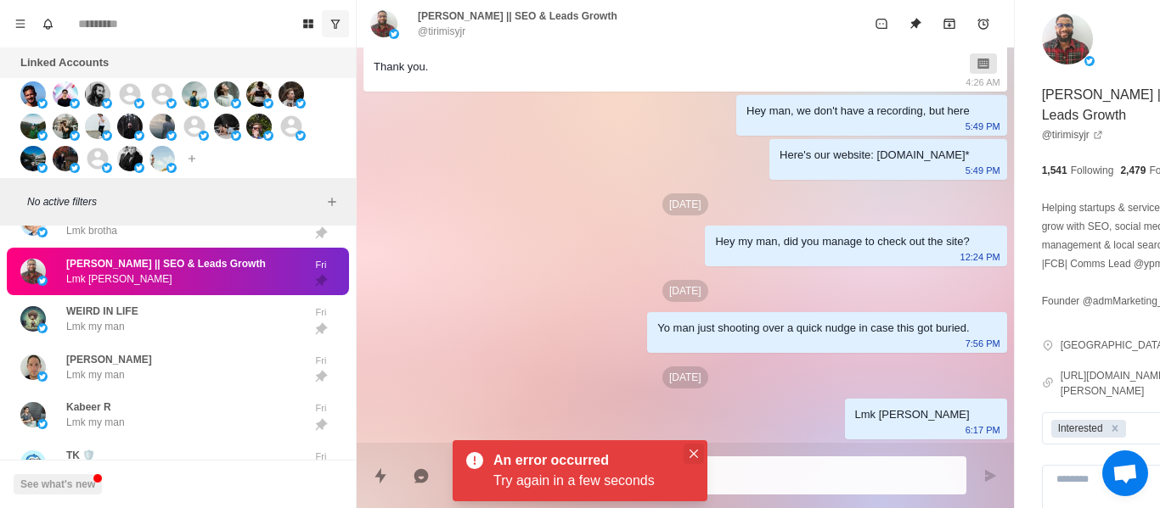
click at [695, 455] on icon "Close" at bounding box center [693, 454] width 8 height 8
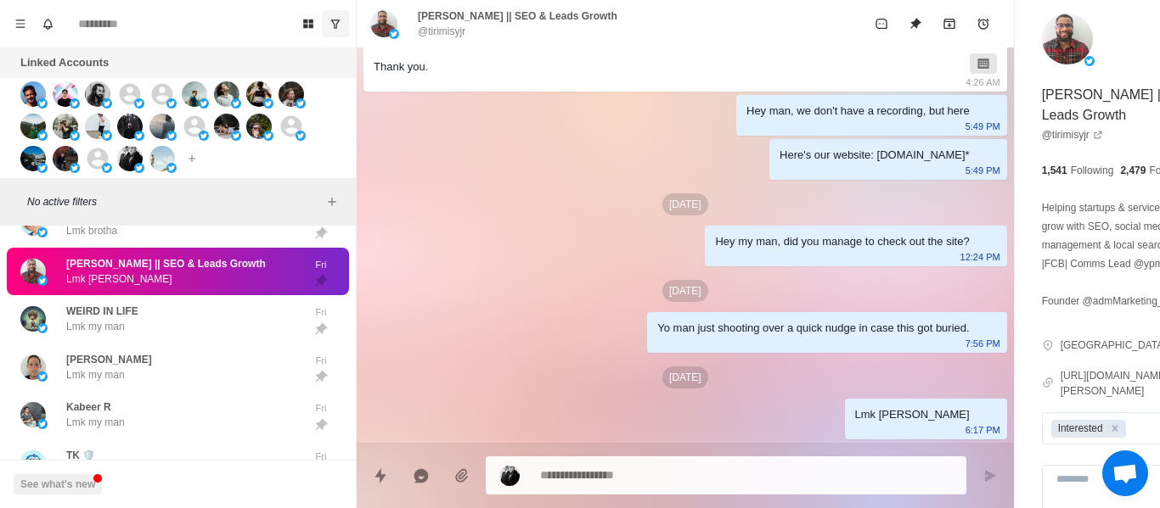
click at [684, 472] on textarea at bounding box center [700, 475] width 320 height 25
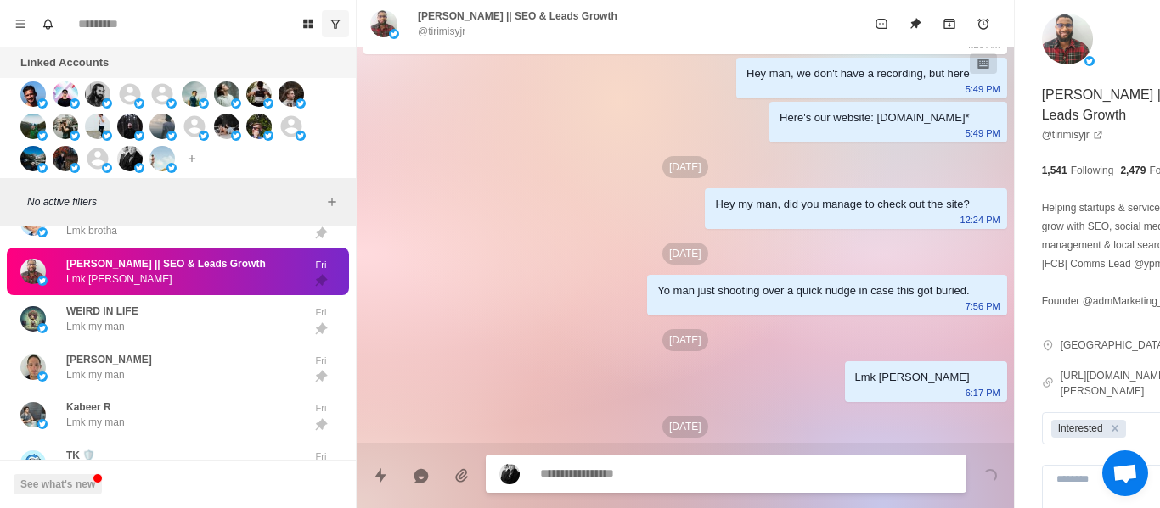
scroll to position [536, 0]
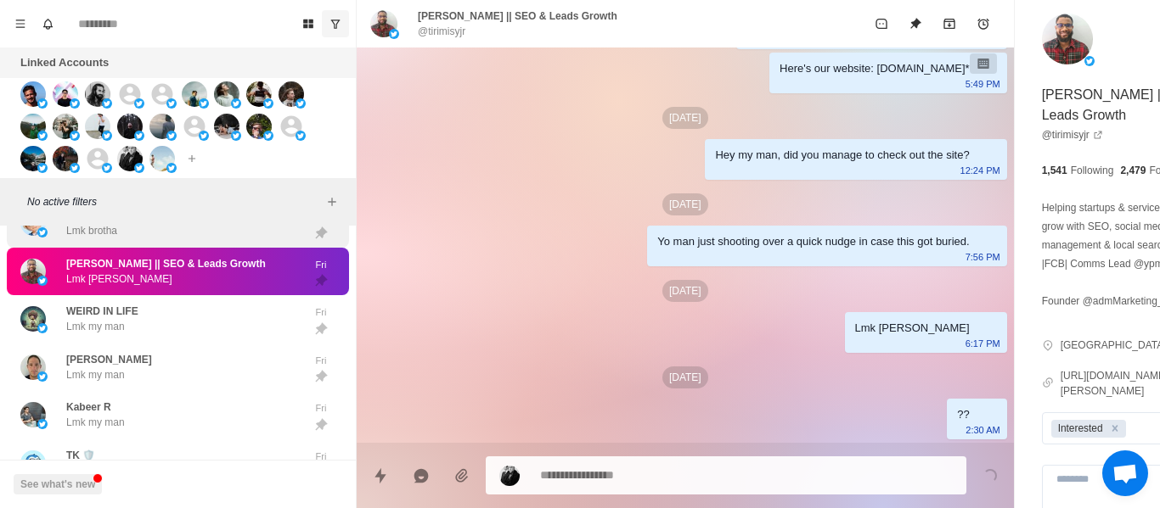
click at [204, 230] on div "KostyaEdits Lmk brotha" at bounding box center [159, 223] width 279 height 35
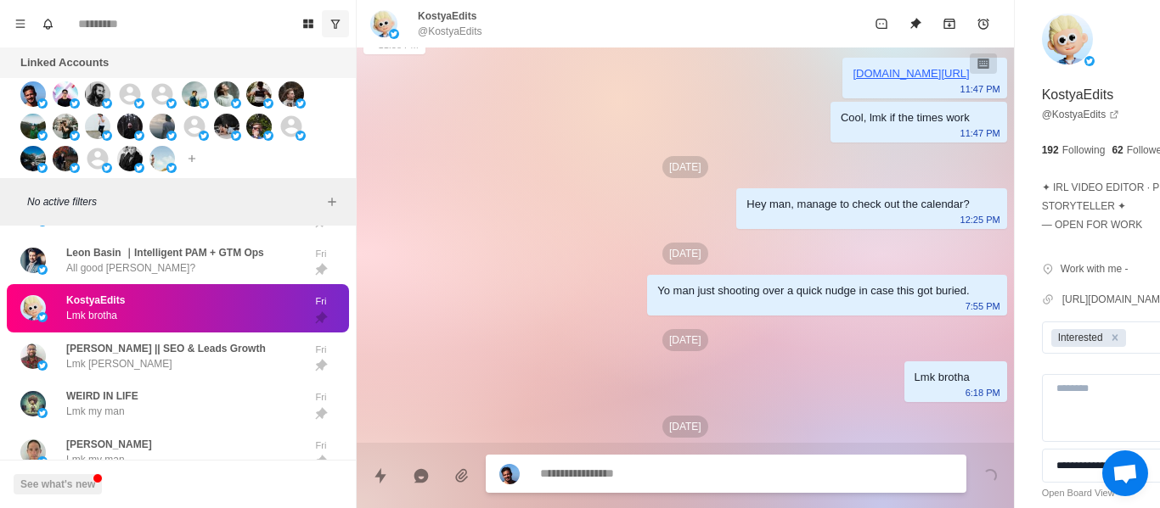
scroll to position [793, 0]
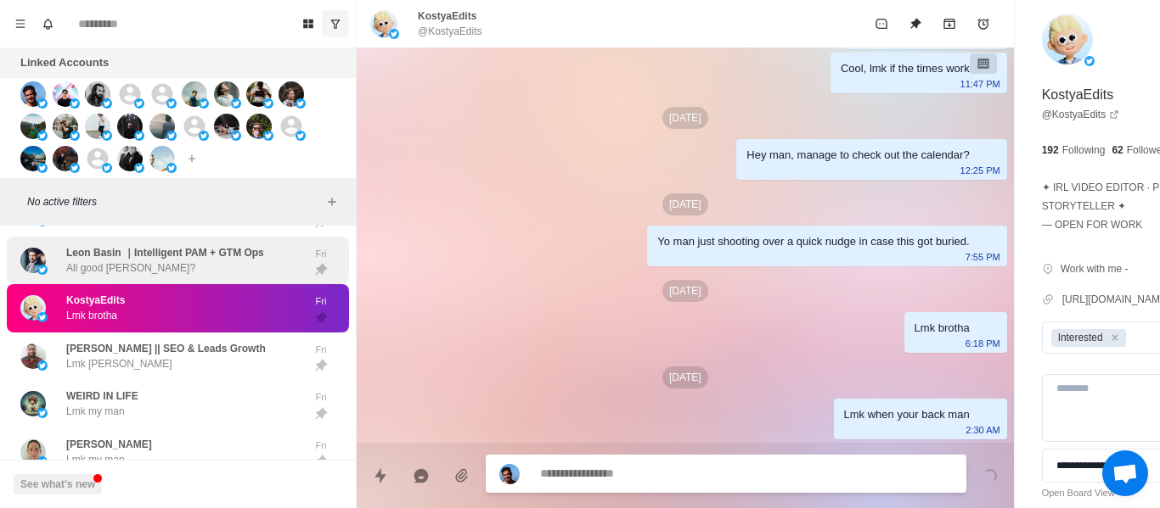
click at [160, 276] on div "[PERSON_NAME] ｜Intelligent [PERSON_NAME] + GTM Ops All good [PERSON_NAME]?" at bounding box center [165, 260] width 198 height 31
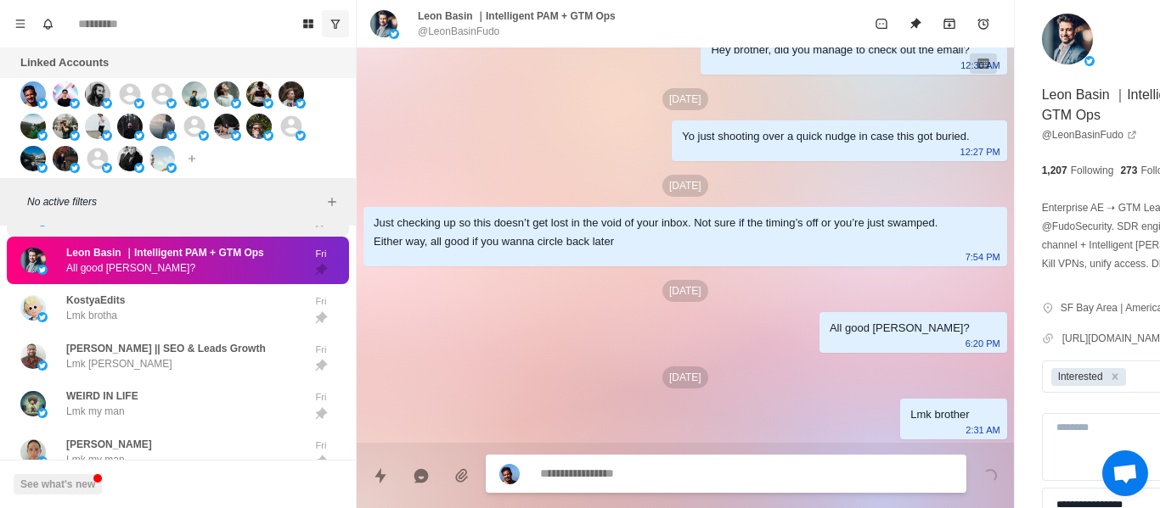
scroll to position [5353, 0]
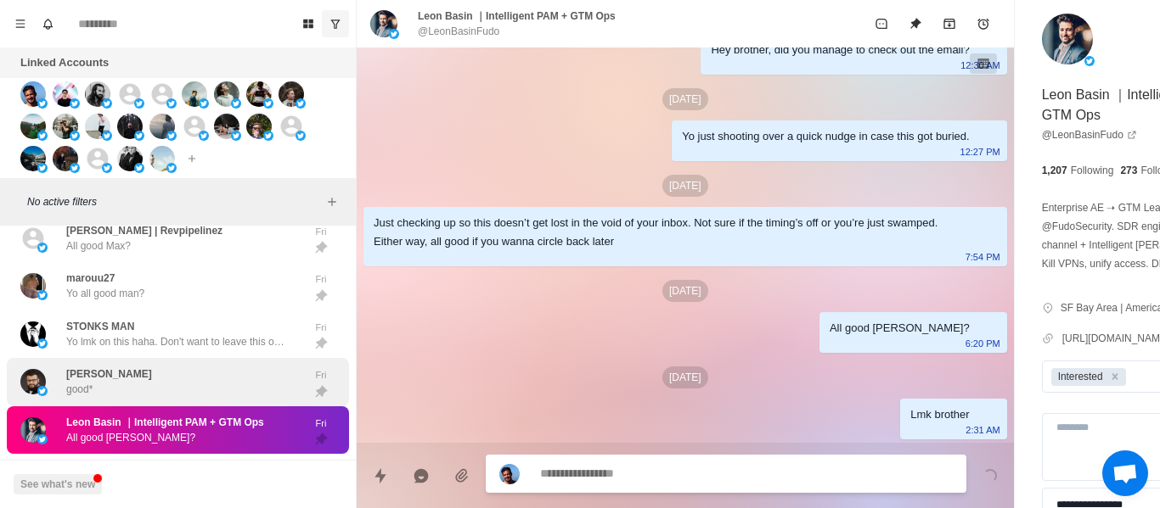
click at [120, 397] on div "[PERSON_NAME] good*" at bounding box center [109, 382] width 86 height 31
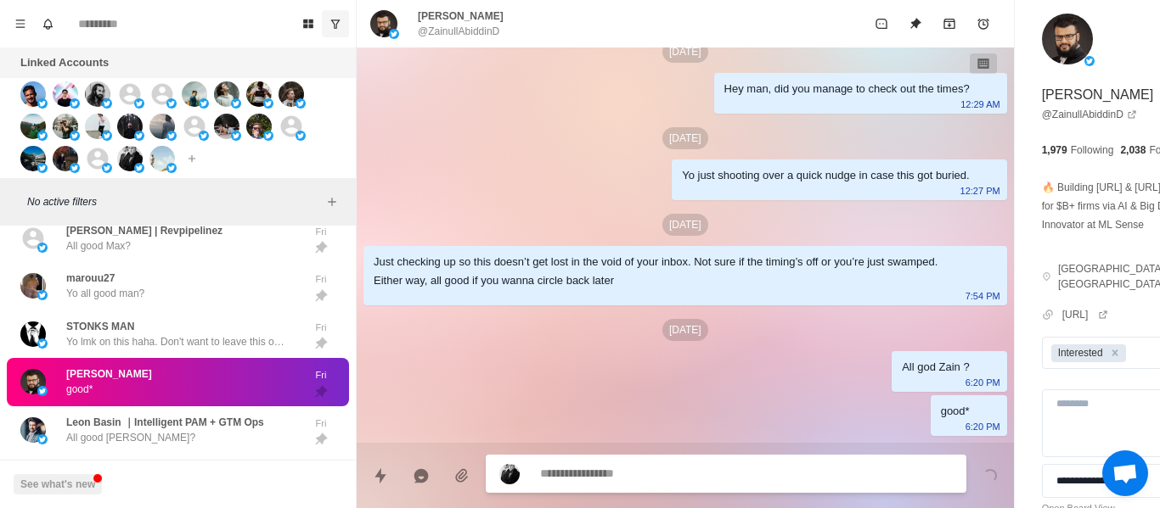
scroll to position [545, 0]
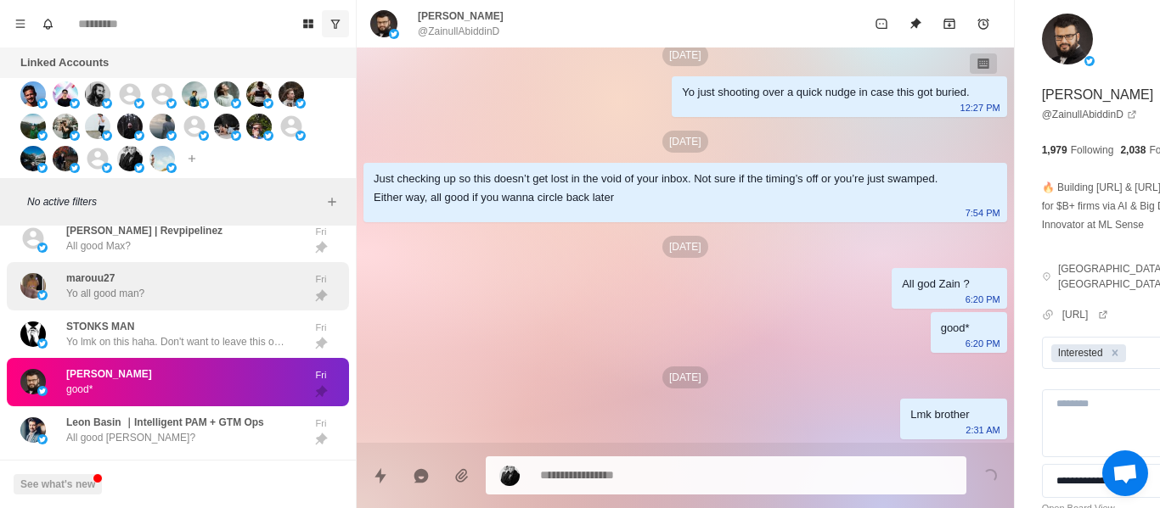
click at [194, 311] on div "marouu27 Yo all good man? Fri" at bounding box center [178, 286] width 342 height 48
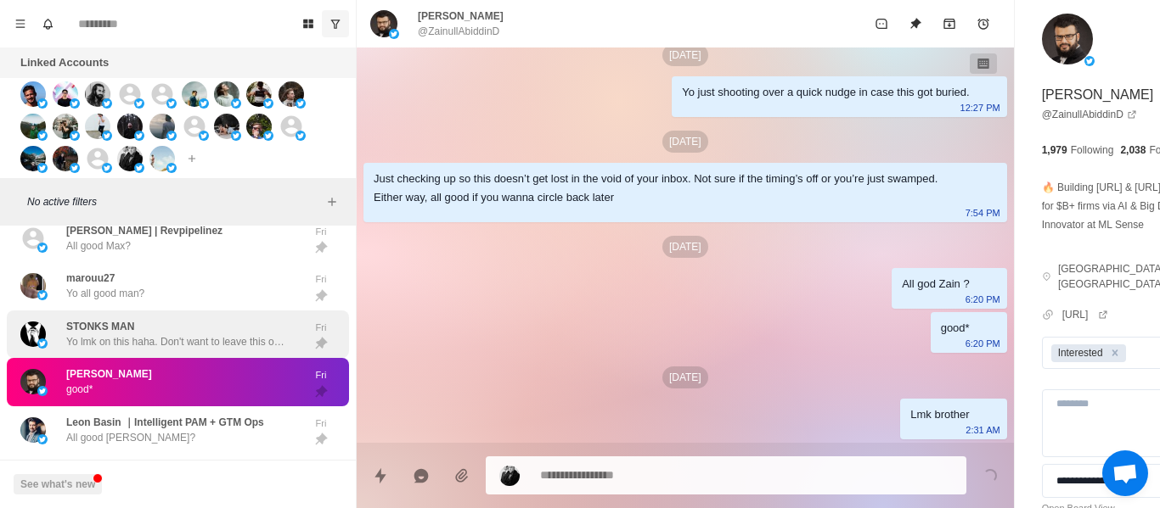
scroll to position [0, 0]
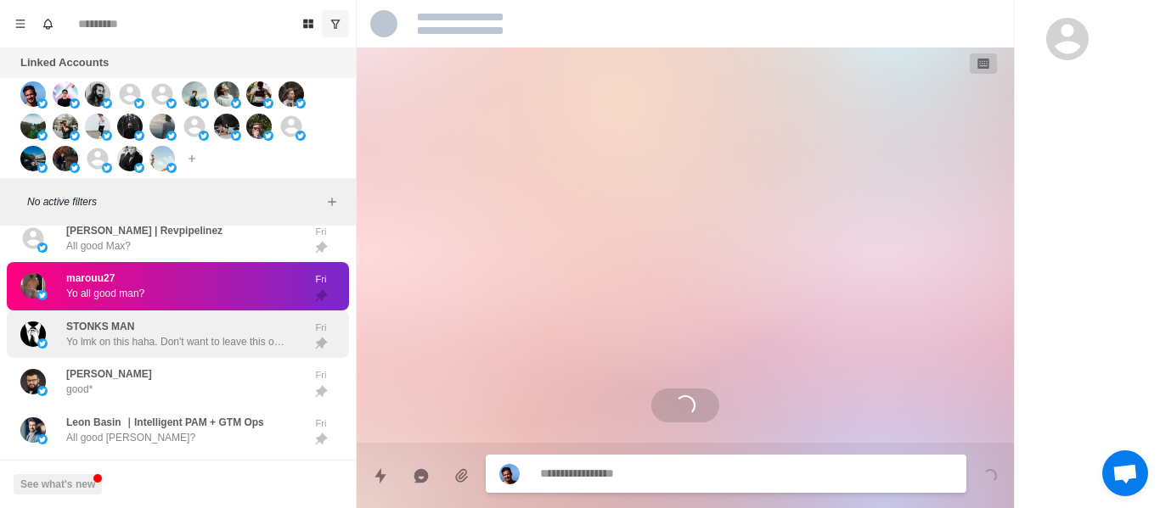
click at [188, 359] on div "STONKS MAN Yo lmk on this haha. Don't want to leave this opportunity for you Fri" at bounding box center [178, 335] width 342 height 48
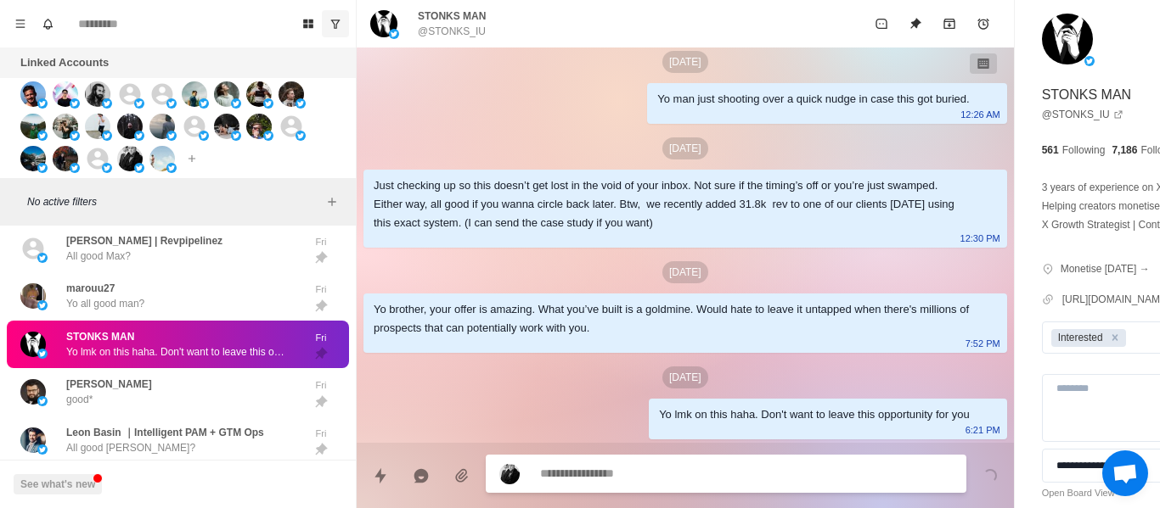
scroll to position [5353, 0]
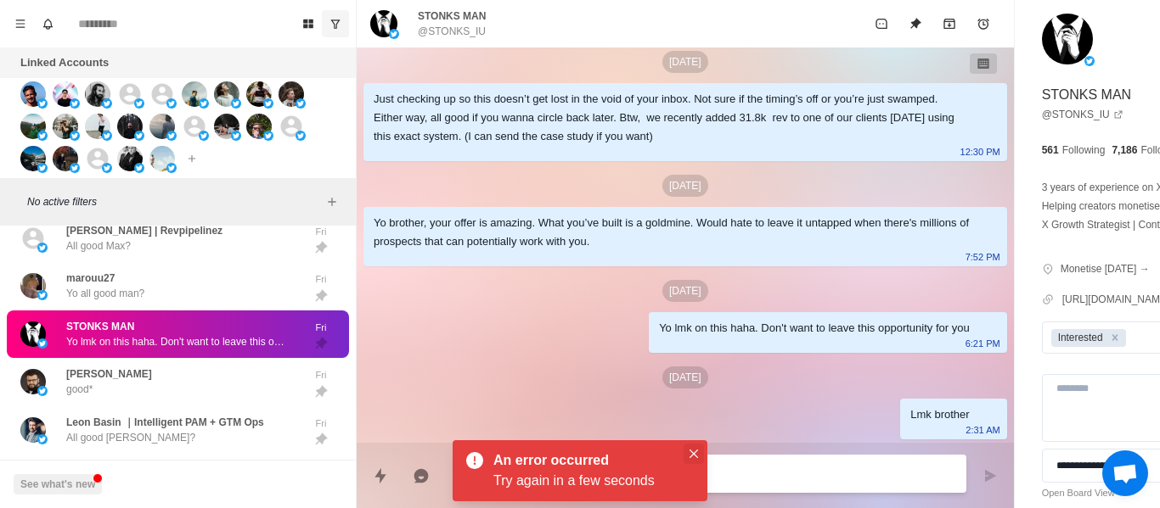
click at [692, 460] on button "Close" at bounding box center [693, 454] width 20 height 20
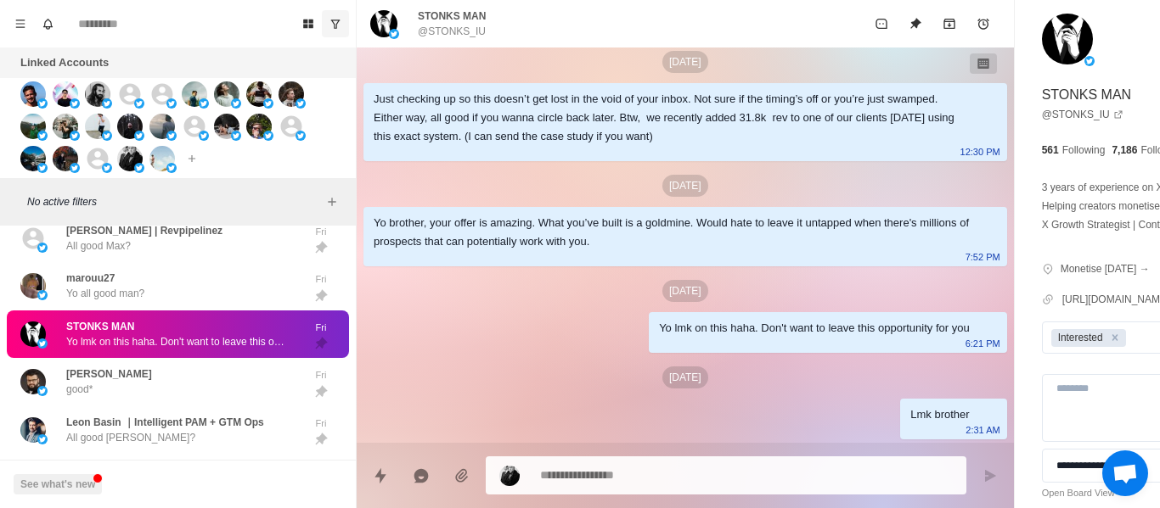
click at [621, 484] on textarea at bounding box center [700, 475] width 320 height 25
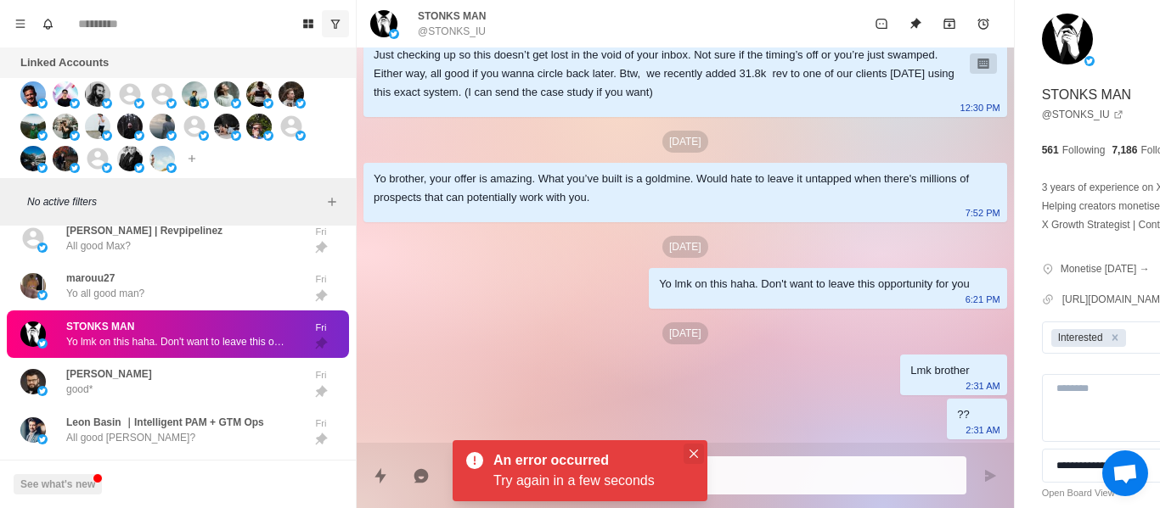
click at [689, 459] on button "Close" at bounding box center [693, 454] width 20 height 20
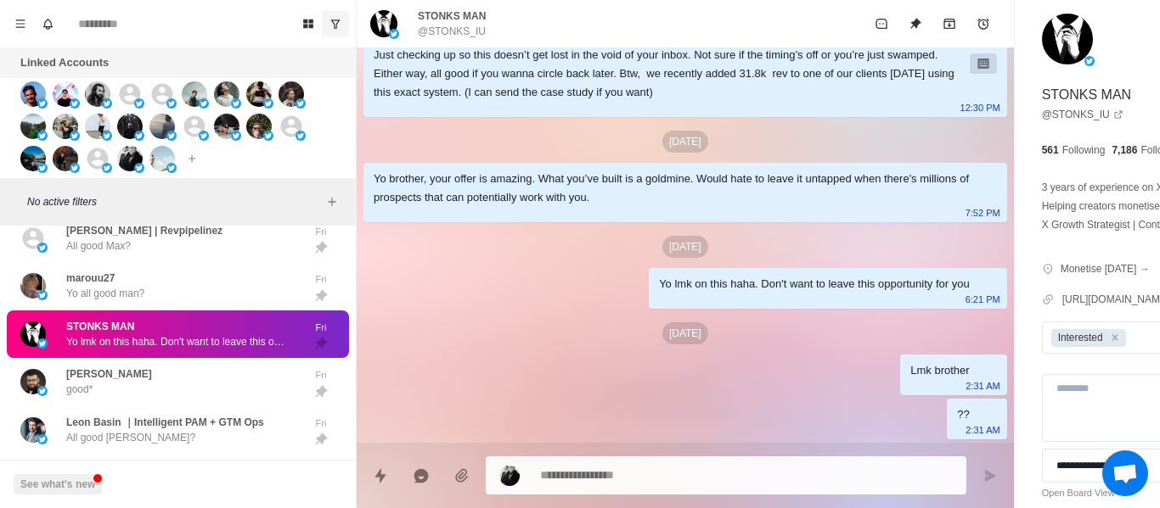
click at [456, 31] on p "@STONKS_IU" at bounding box center [452, 31] width 68 height 15
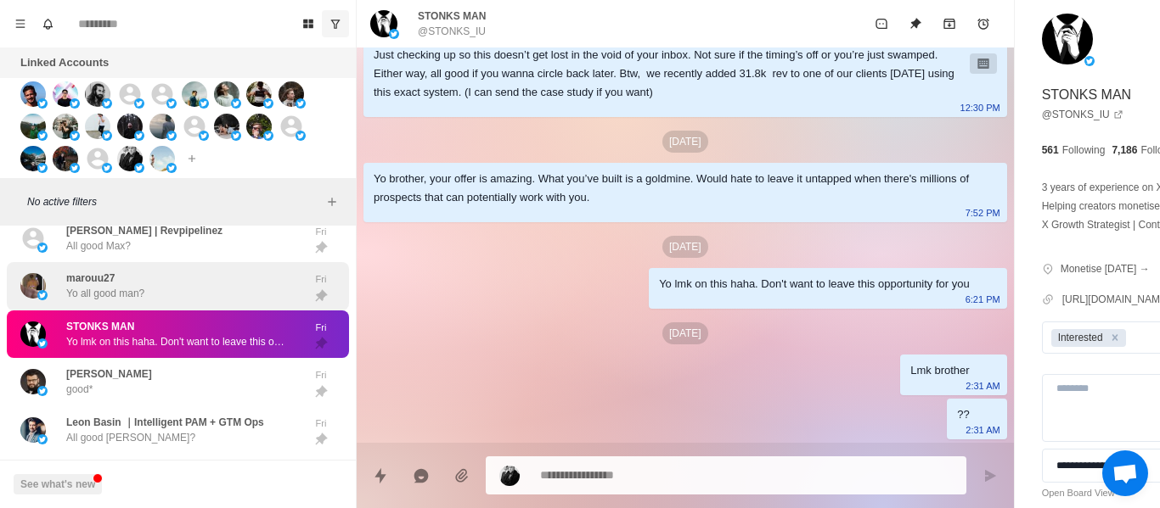
click at [83, 301] on p "Yo all good man?" at bounding box center [105, 293] width 78 height 15
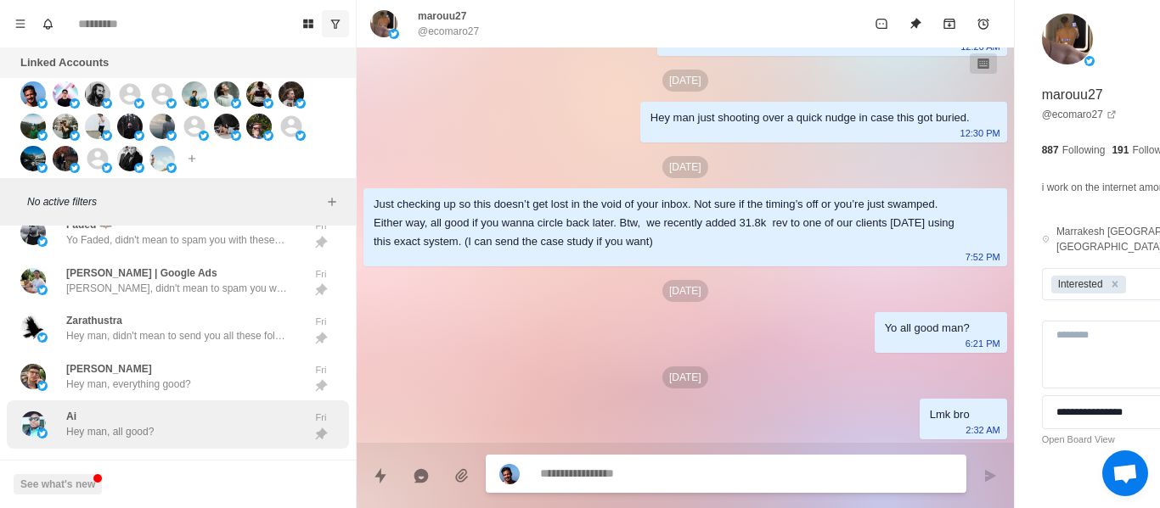
scroll to position [5268, 0]
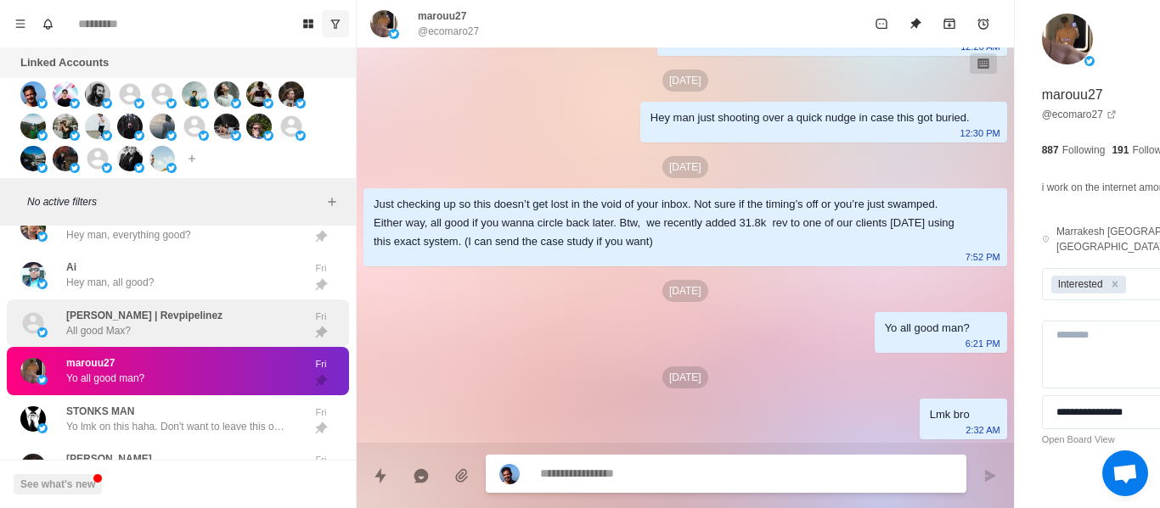
click at [200, 317] on div "[PERSON_NAME] | Revpipelinez All good Max?" at bounding box center [159, 323] width 279 height 35
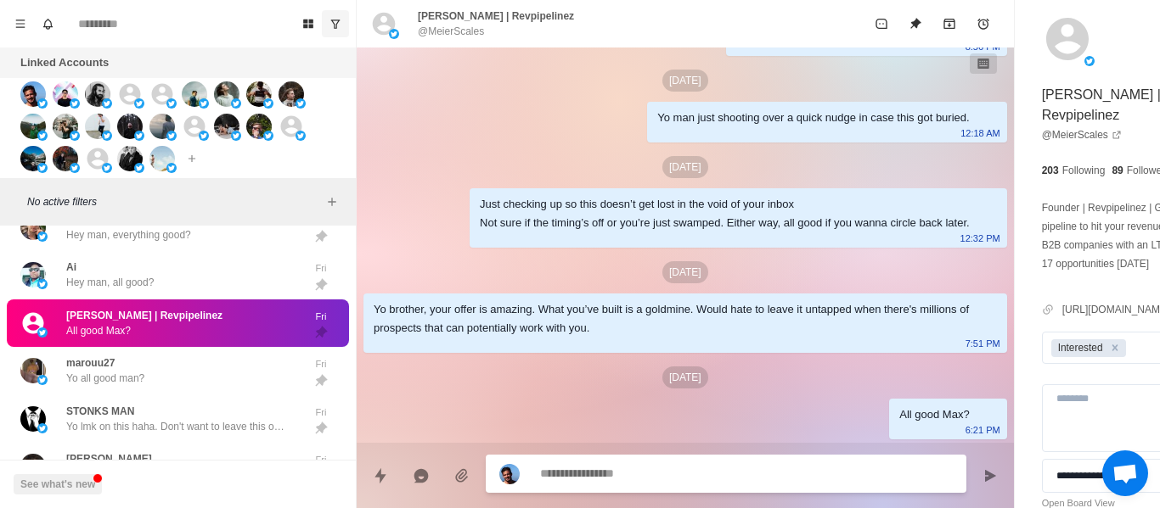
scroll to position [606, 0]
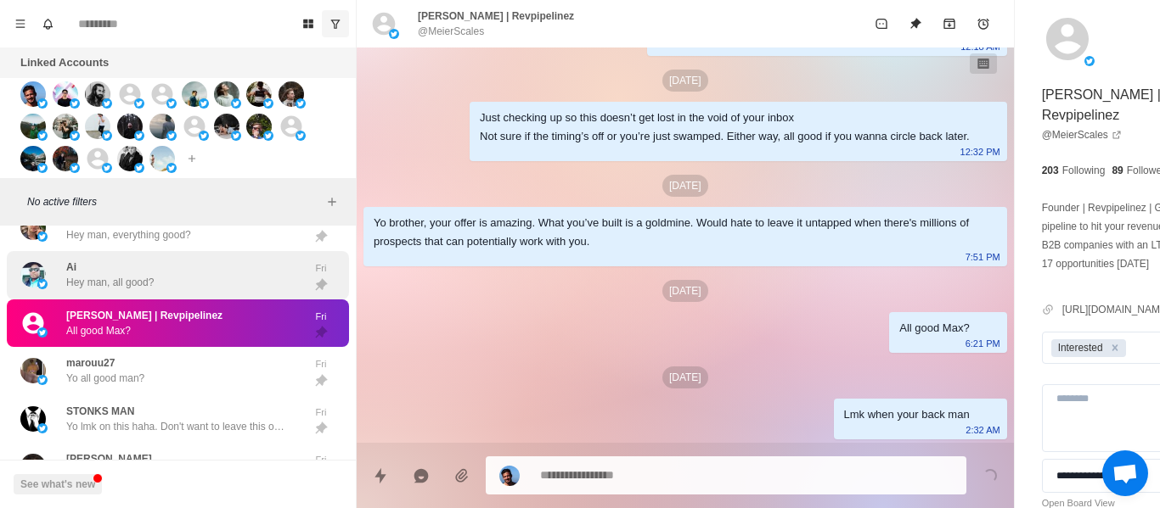
click at [156, 280] on div "Ai Hey man, all good?" at bounding box center [159, 275] width 279 height 35
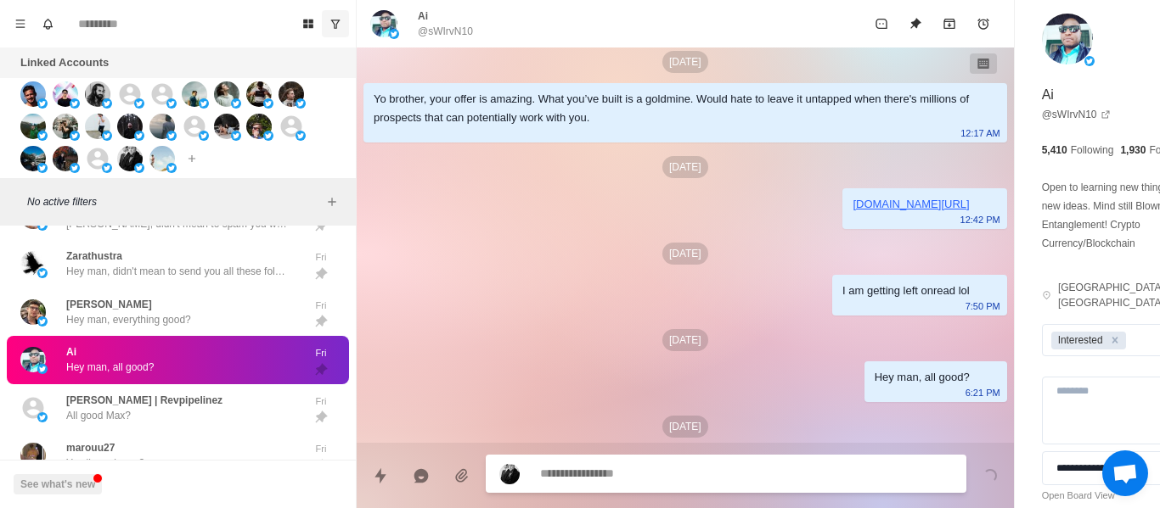
scroll to position [946, 0]
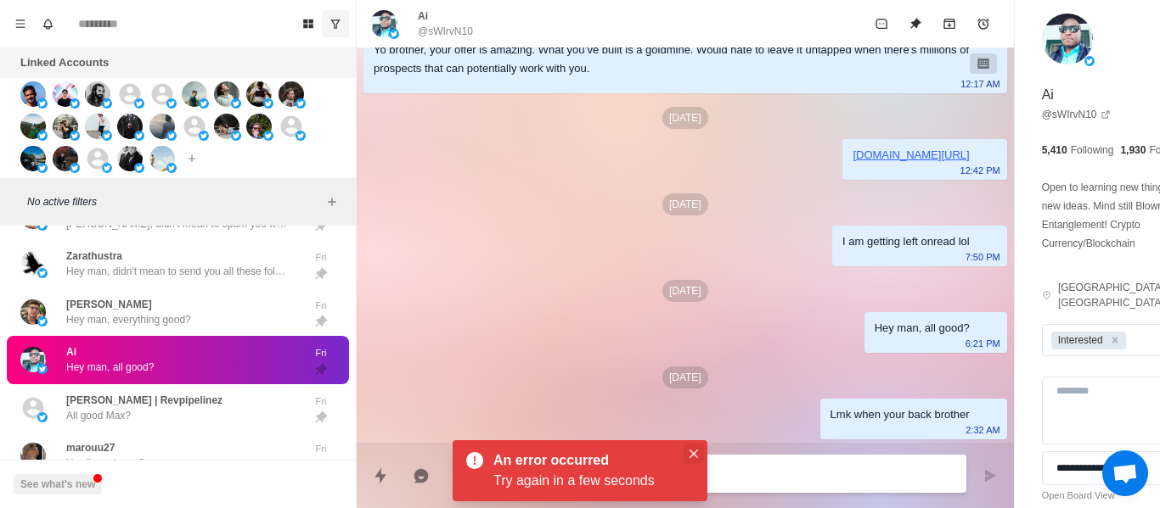
click at [701, 453] on button "Close" at bounding box center [693, 454] width 20 height 20
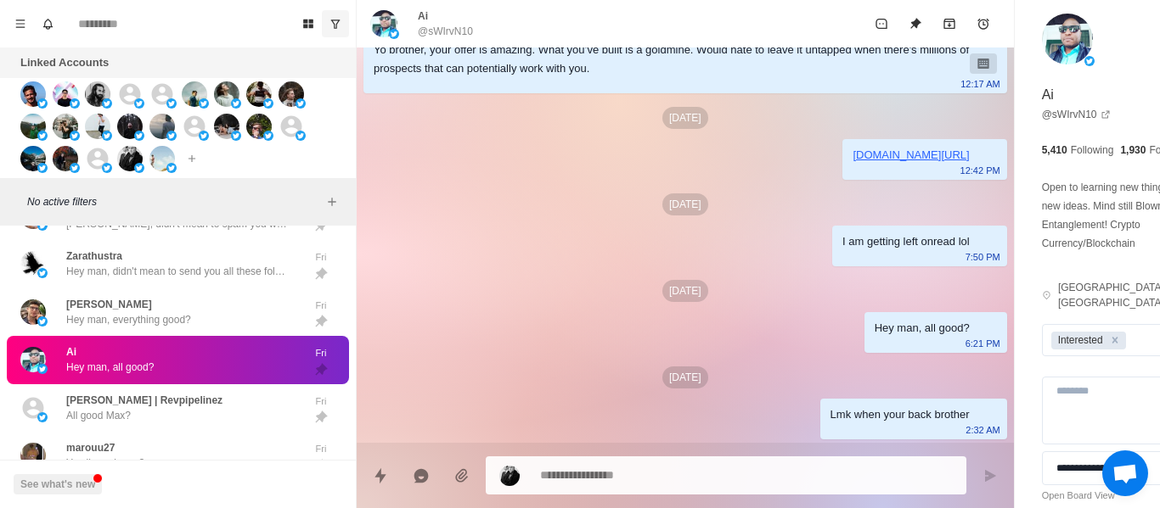
click at [671, 475] on textarea at bounding box center [700, 475] width 320 height 25
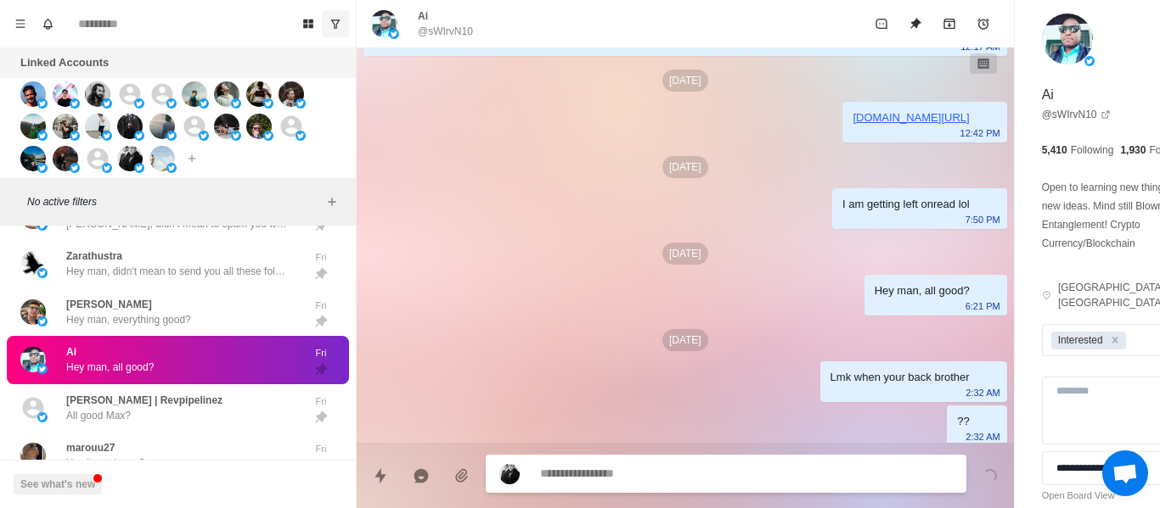
scroll to position [990, 0]
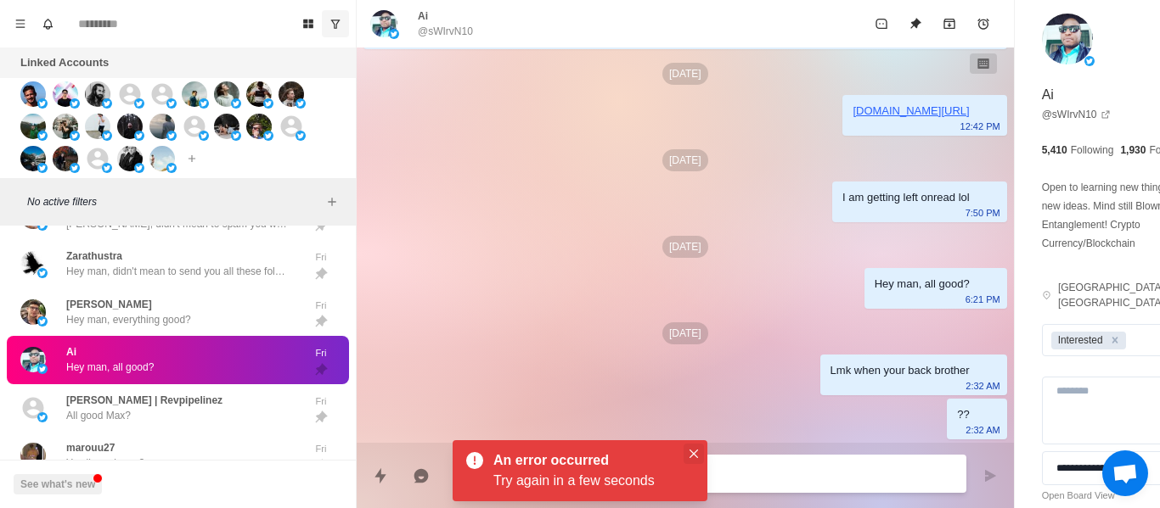
click at [695, 447] on button "Close" at bounding box center [693, 454] width 20 height 20
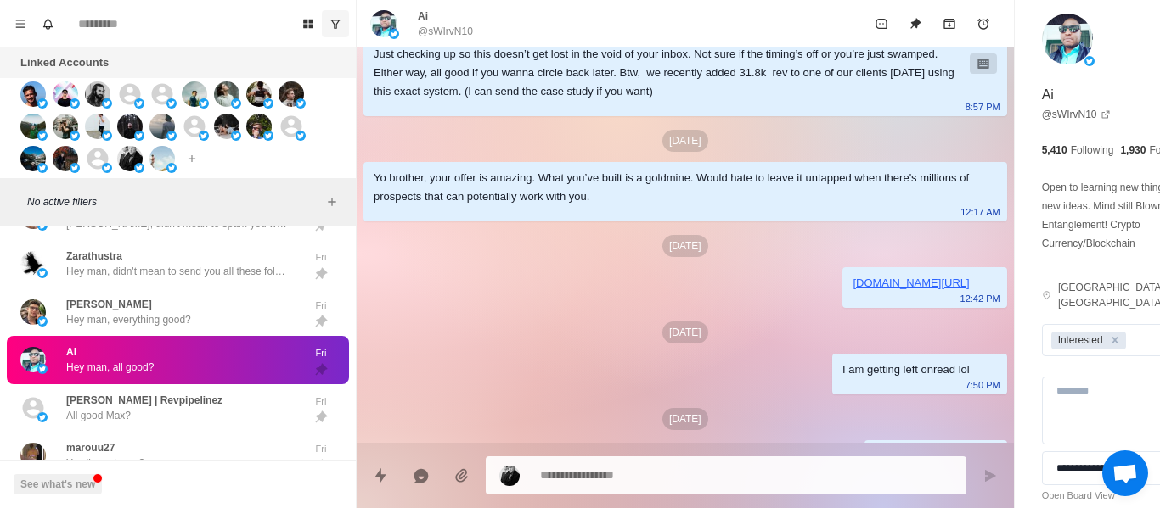
scroll to position [859, 0]
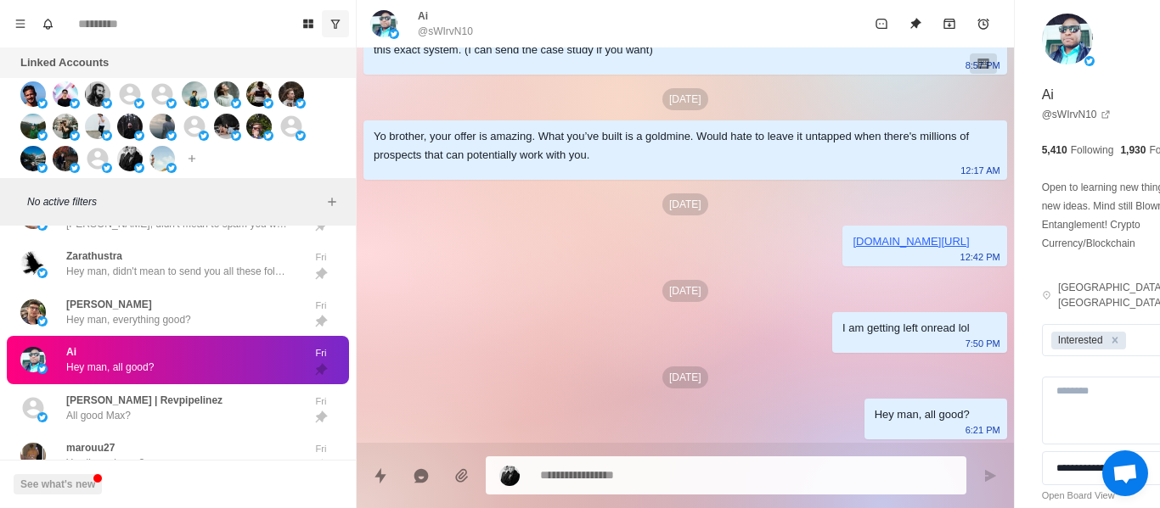
click at [615, 480] on textarea at bounding box center [700, 475] width 320 height 25
click at [615, 480] on textarea at bounding box center [700, 474] width 320 height 25
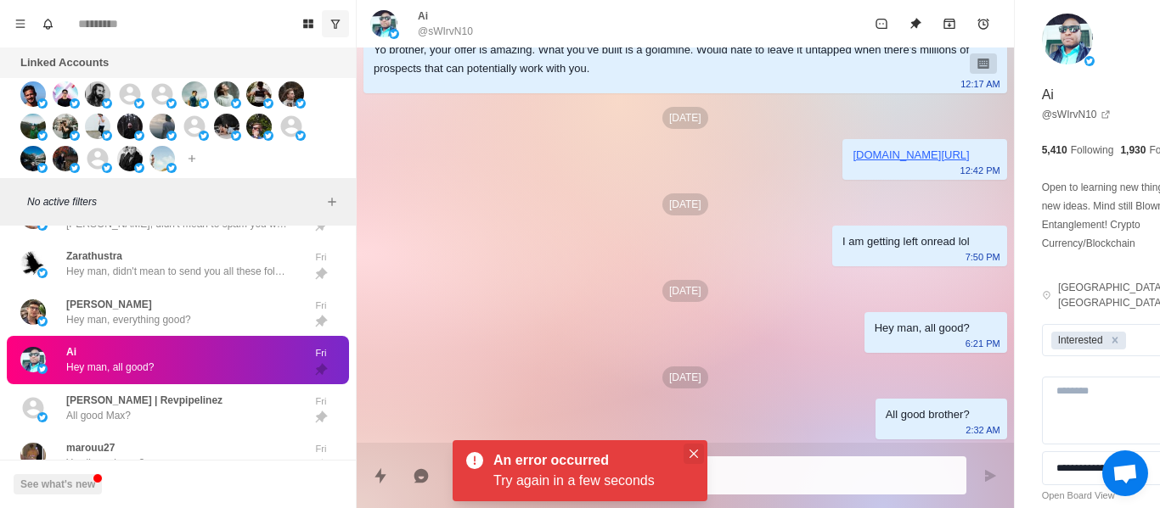
click at [701, 450] on button "Close" at bounding box center [693, 454] width 20 height 20
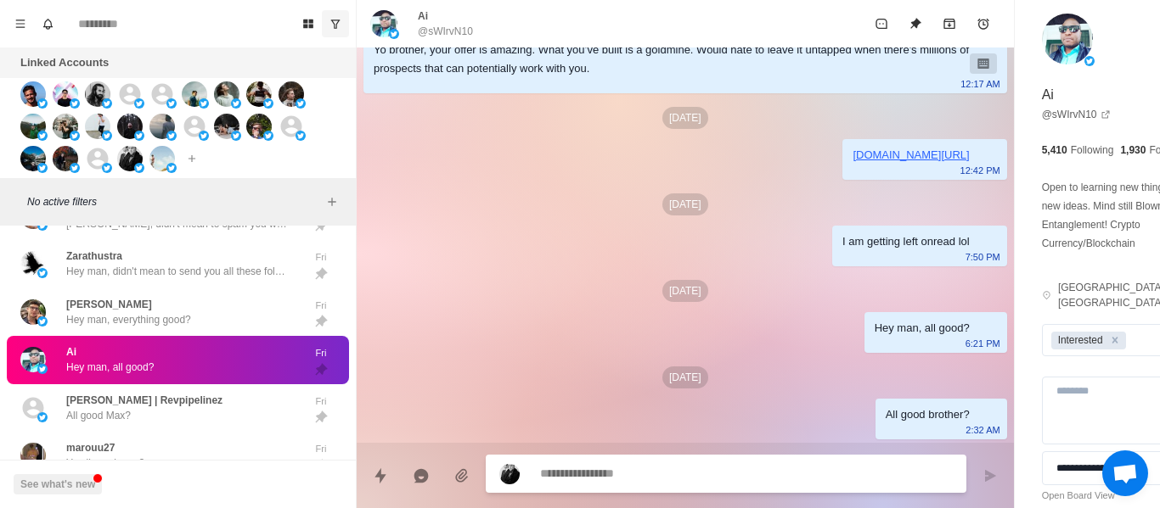
click at [654, 477] on textarea at bounding box center [700, 474] width 320 height 25
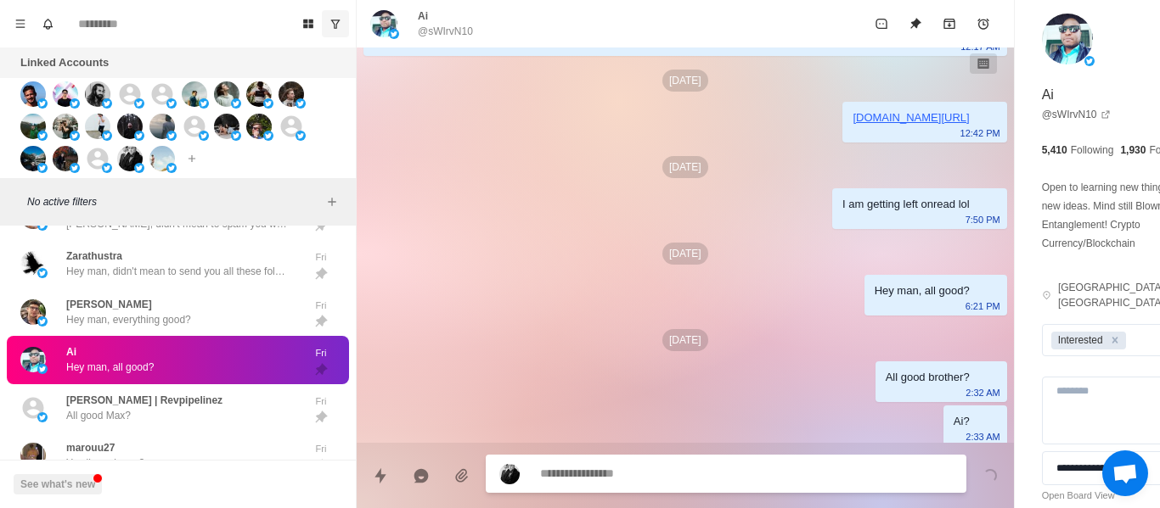
scroll to position [990, 0]
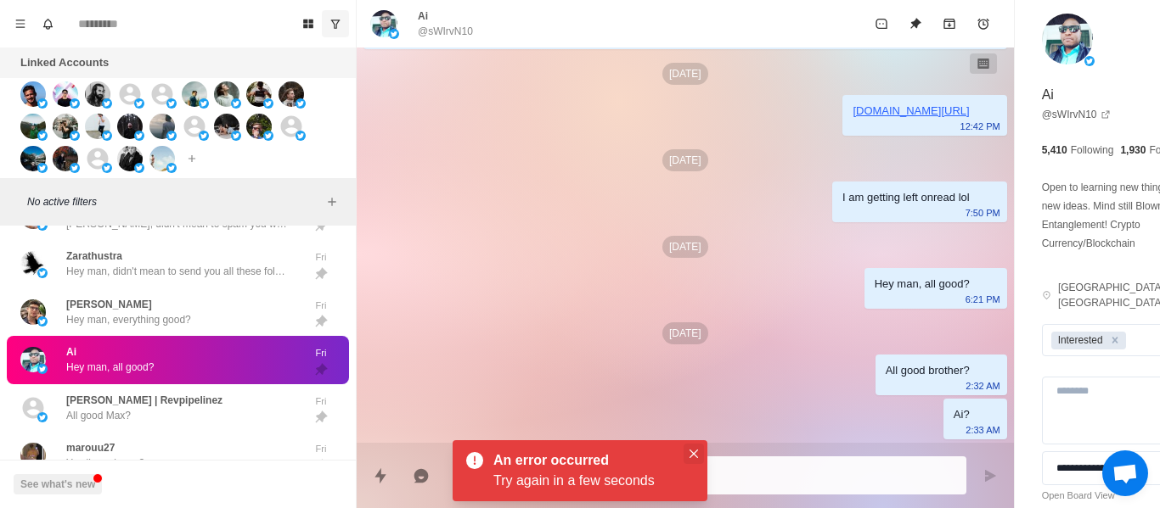
click at [691, 455] on icon "Close" at bounding box center [693, 454] width 8 height 8
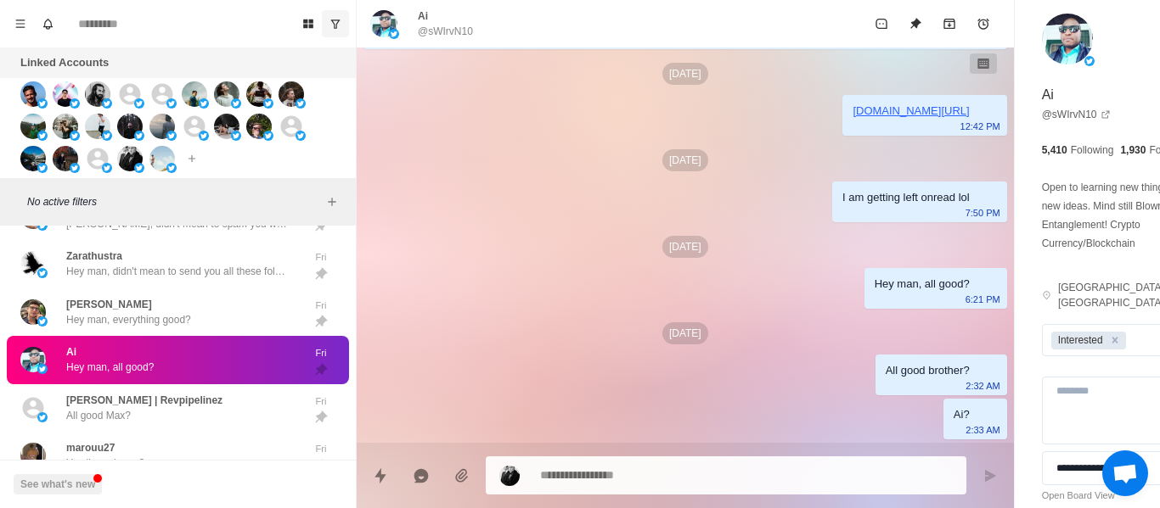
click at [468, 28] on p "@sWIrvN10" at bounding box center [445, 31] width 55 height 15
click at [467, 28] on p "@sWIrvN10" at bounding box center [445, 31] width 55 height 15
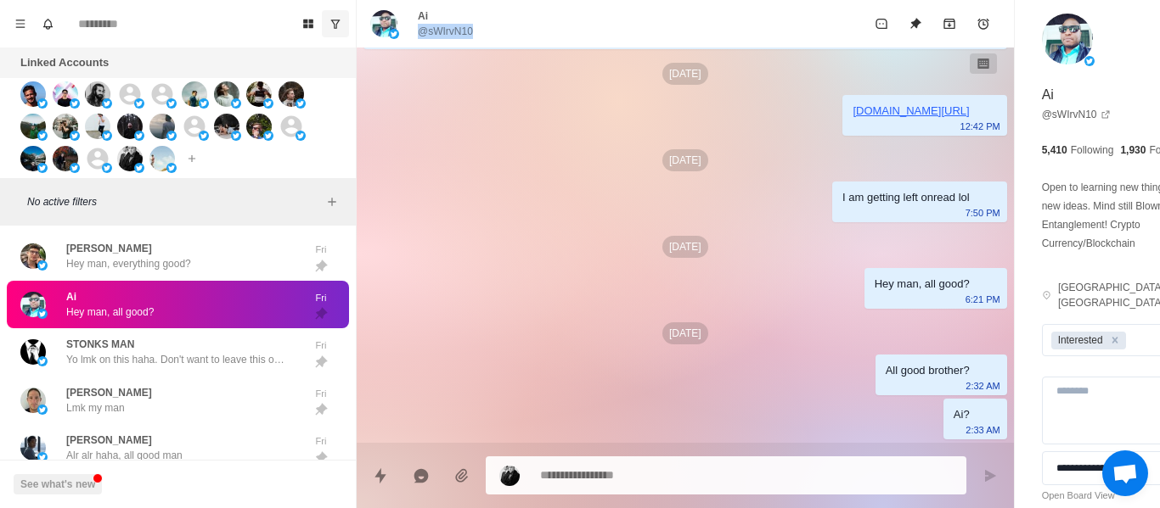
scroll to position [859, 0]
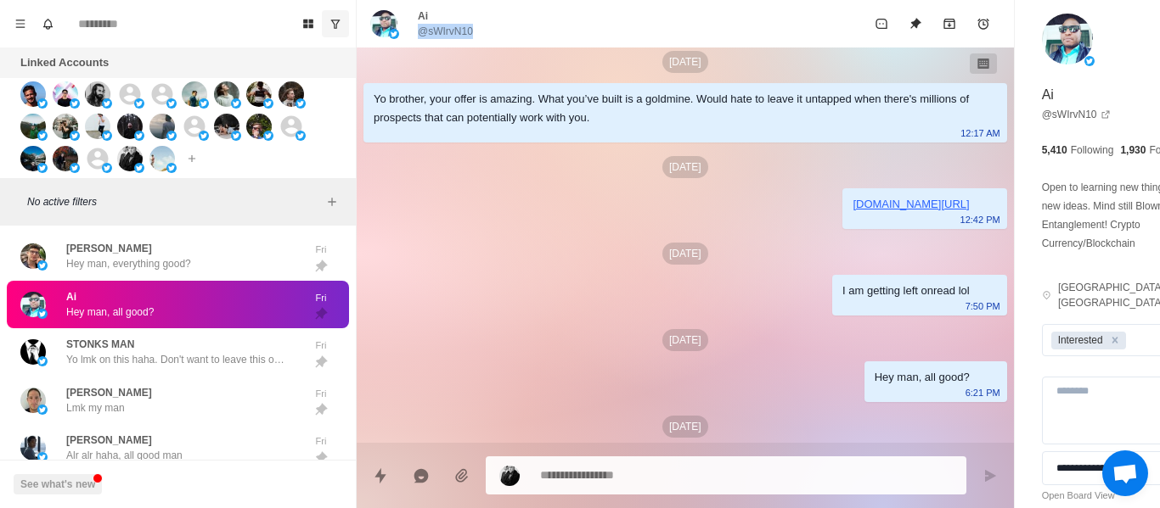
click at [109, 272] on p "Hey man, everything good?" at bounding box center [128, 263] width 125 height 15
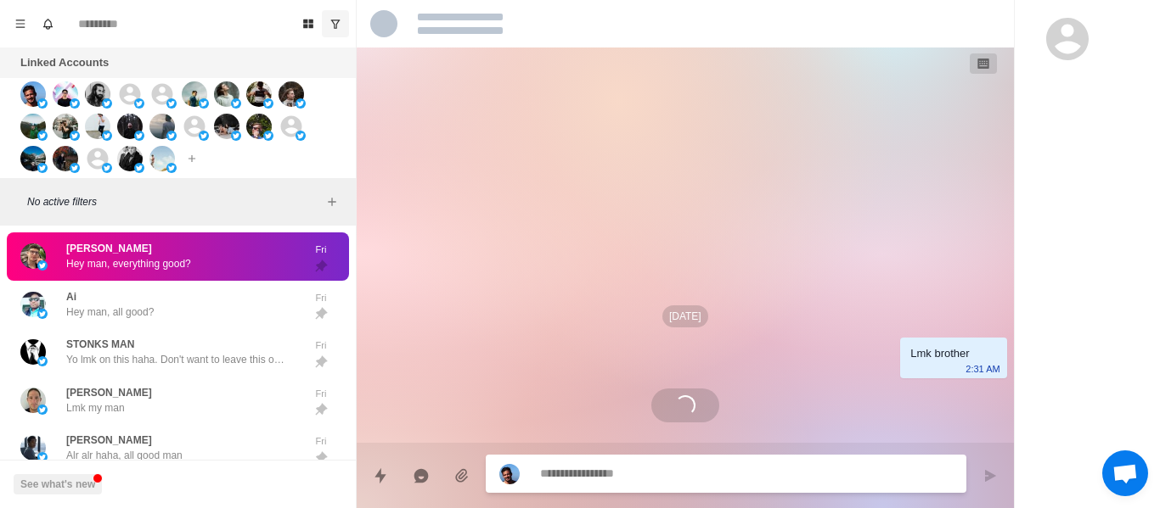
scroll to position [1071, 0]
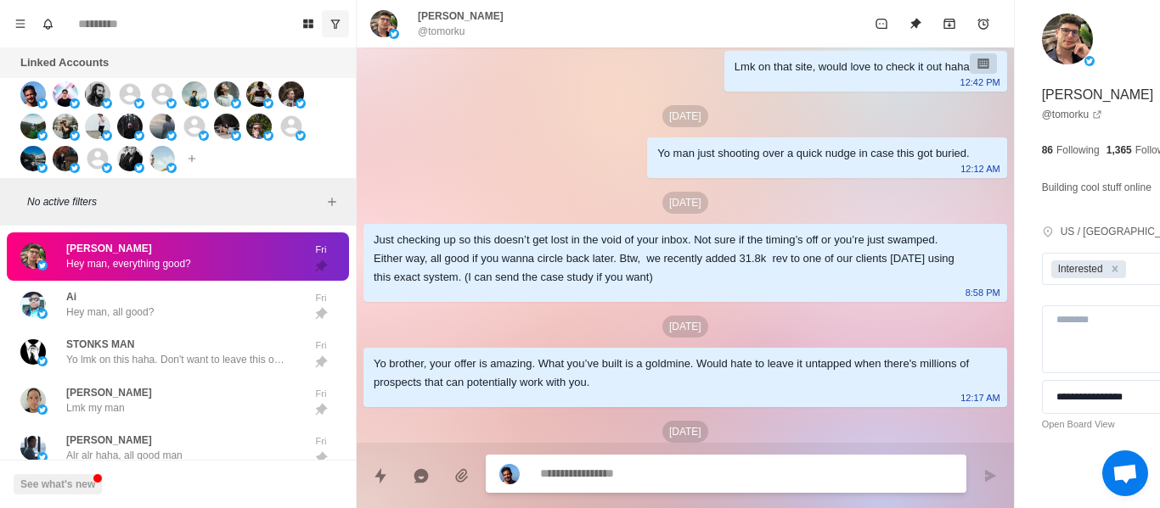
click at [662, 127] on p "[DATE]" at bounding box center [685, 116] width 46 height 22
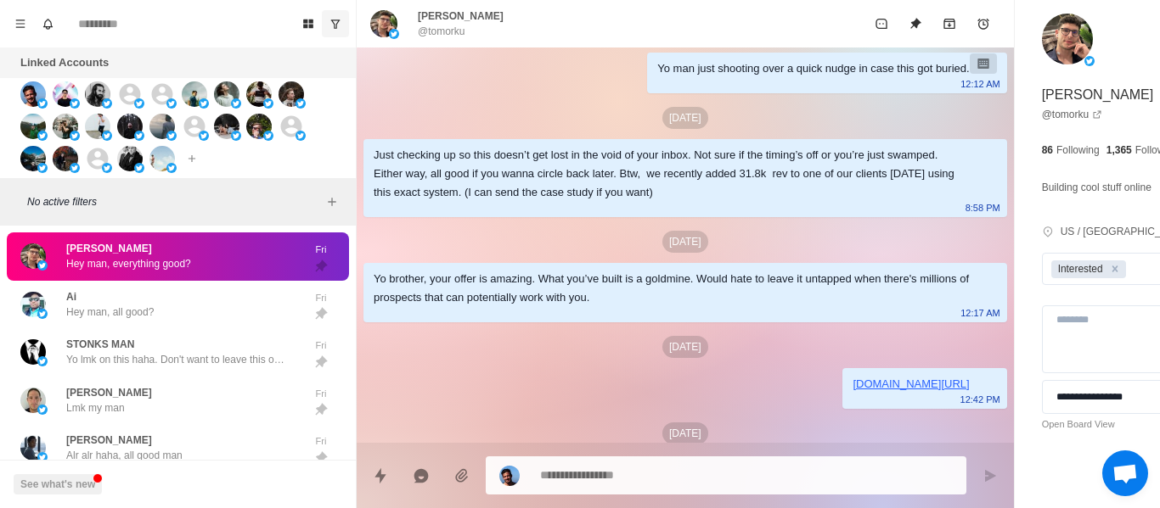
click at [499, 129] on div "[DATE]" at bounding box center [684, 118] width 643 height 22
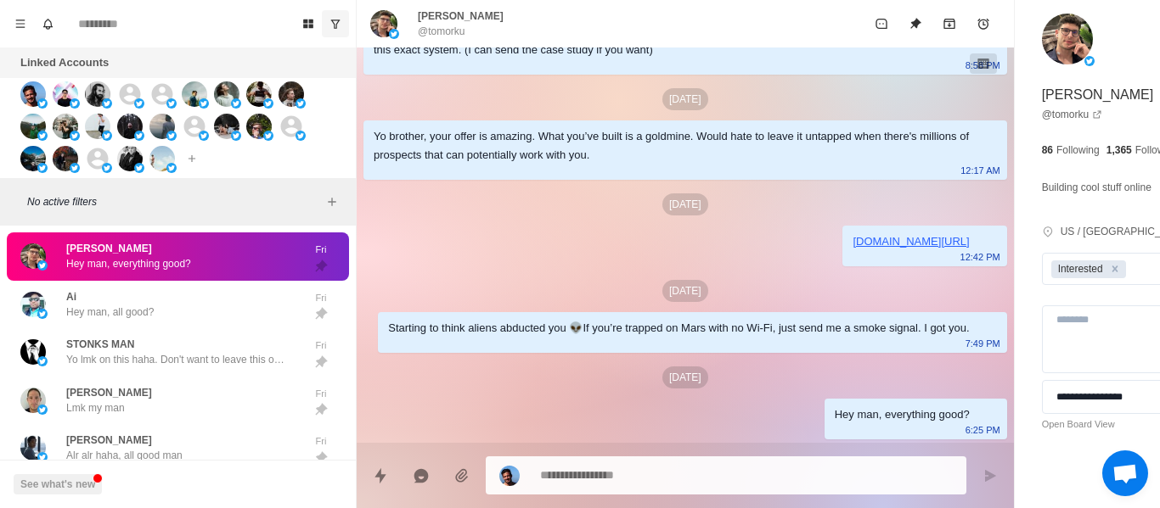
drag, startPoint x: 491, startPoint y: 242, endPoint x: 480, endPoint y: 231, distance: 15.0
click at [490, 180] on div "Yo brother, your offer is amazing. What you’ve built is a goldmine. Would hate …" at bounding box center [684, 150] width 643 height 59
drag, startPoint x: 642, startPoint y: 486, endPoint x: 631, endPoint y: 480, distance: 12.5
paste textarea "**********"
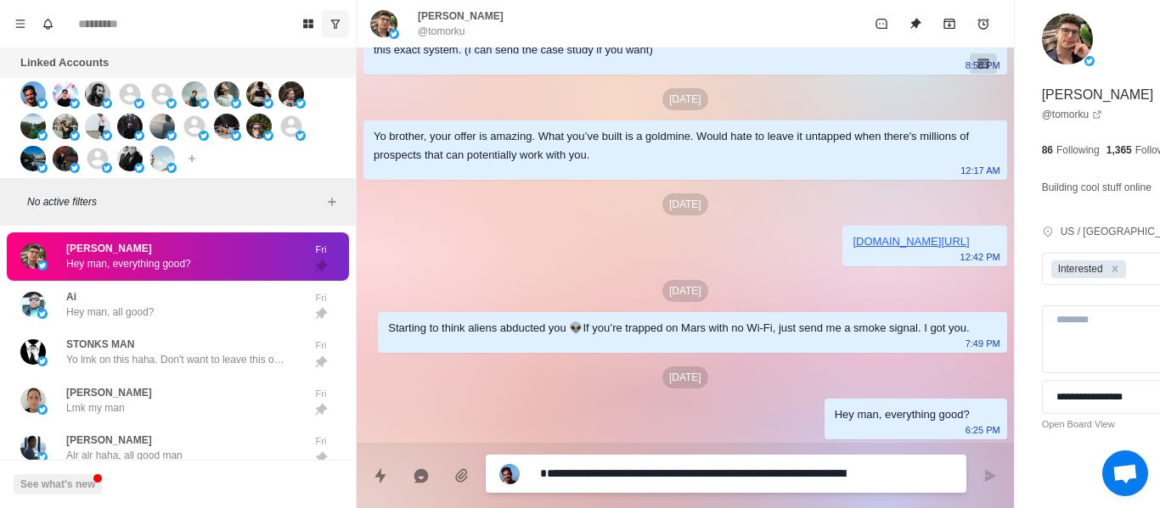
scroll to position [14, 0]
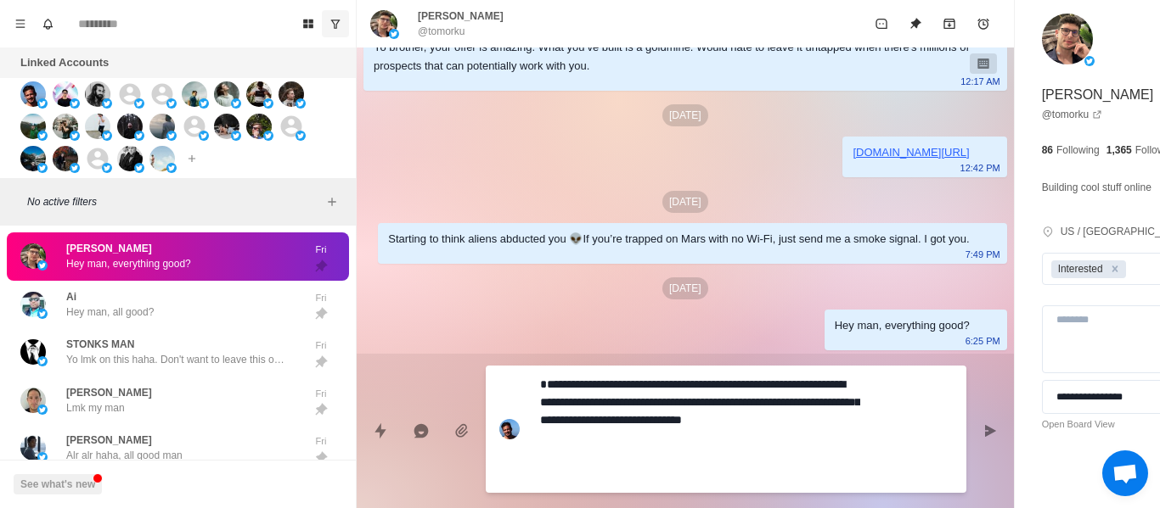
drag, startPoint x: 870, startPoint y: 430, endPoint x: 879, endPoint y: 433, distance: 8.9
click at [871, 431] on div "**********" at bounding box center [726, 429] width 480 height 127
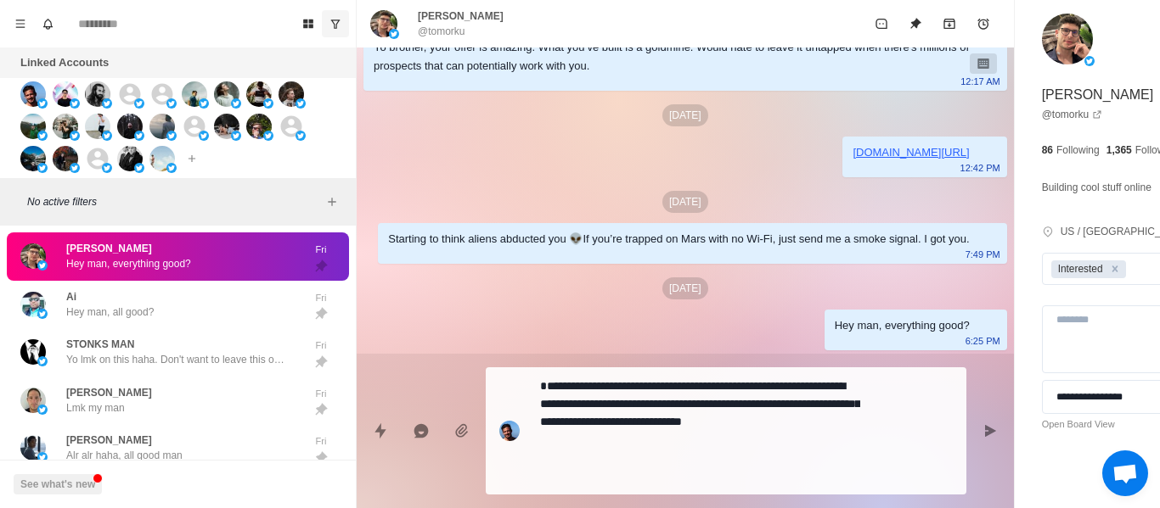
click at [879, 433] on div "**********" at bounding box center [685, 424] width 657 height 141
click at [876, 455] on div "**********" at bounding box center [685, 424] width 657 height 141
click at [973, 435] on button "Send message" at bounding box center [990, 431] width 34 height 34
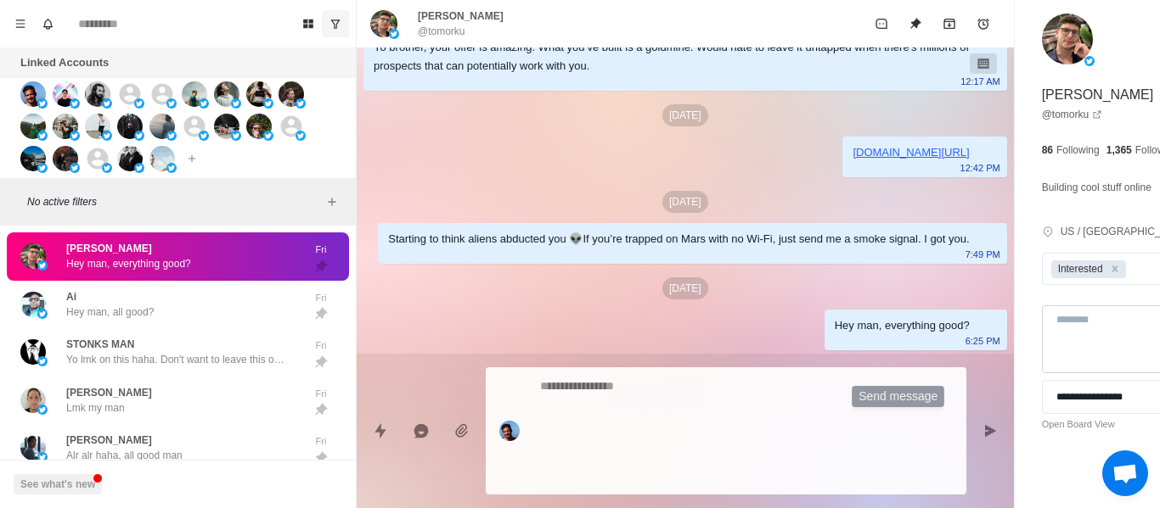
scroll to position [0, 0]
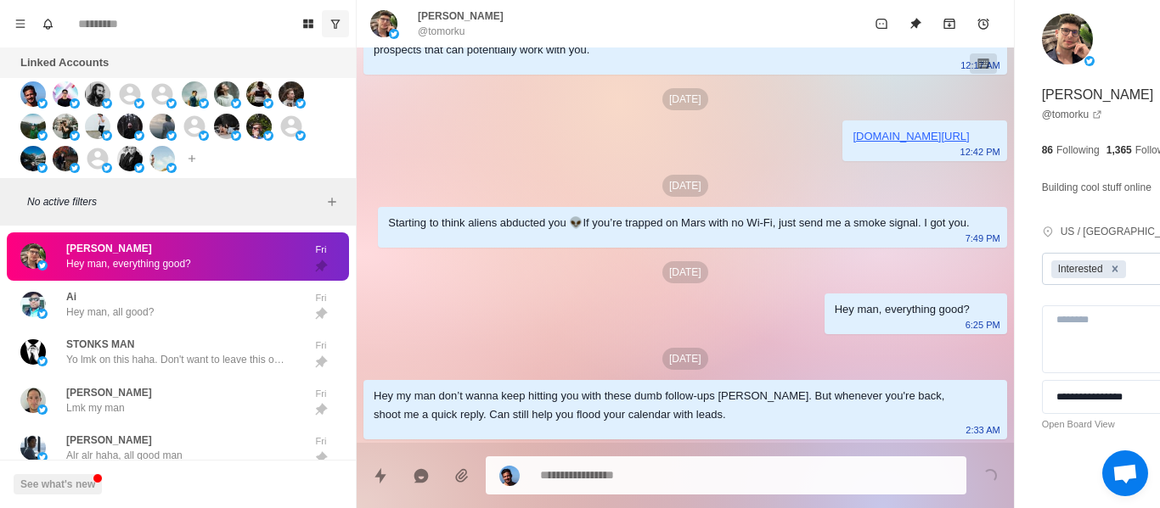
drag, startPoint x: 1030, startPoint y: 267, endPoint x: 1014, endPoint y: 280, distance: 21.7
click at [1105, 267] on div "Remove Interested" at bounding box center [1114, 270] width 19 height 18
click at [908, 27] on icon "Unpin" at bounding box center [915, 24] width 14 height 14
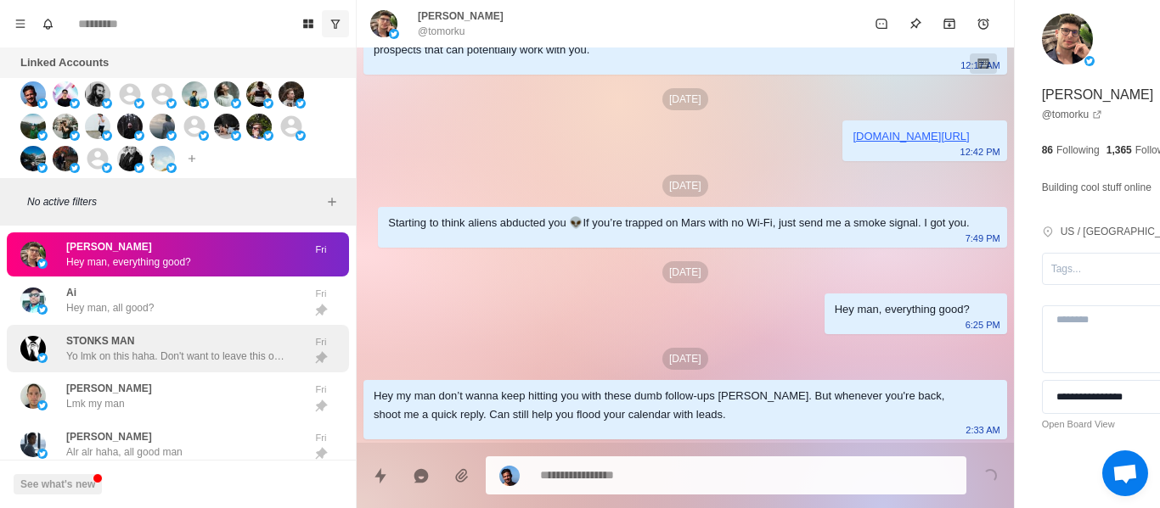
click at [211, 224] on p "Hey man, didn't mean to send you all these follow ups haha. Is everything good?" at bounding box center [176, 216] width 221 height 15
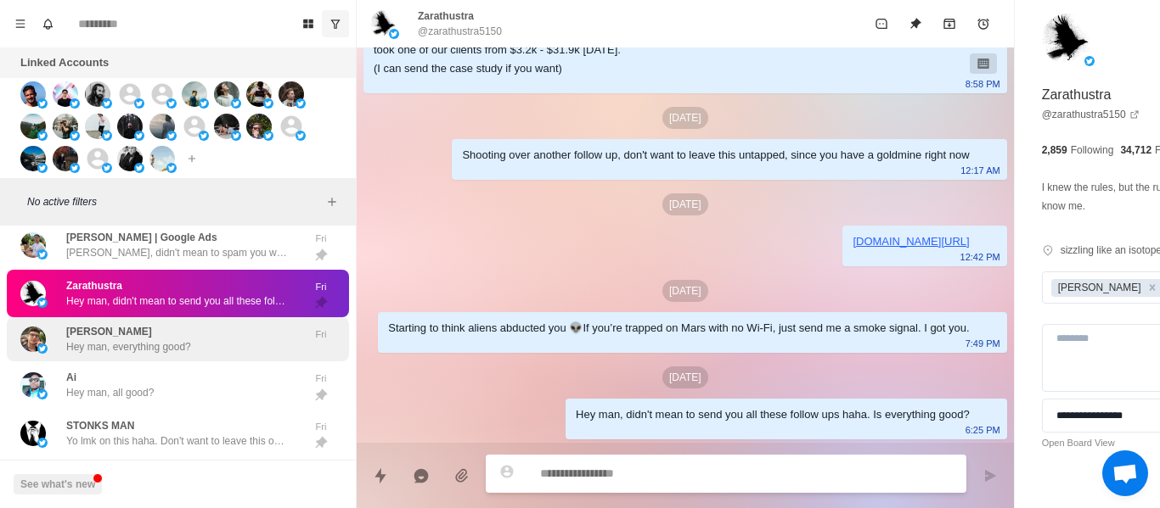
scroll to position [5692, 0]
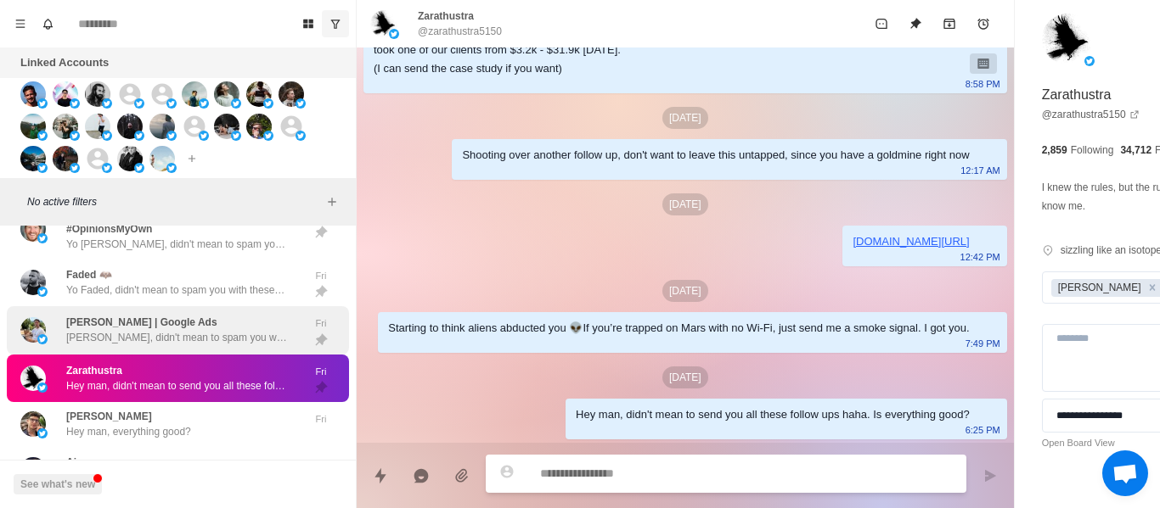
drag, startPoint x: 141, startPoint y: 301, endPoint x: 143, endPoint y: 328, distance: 27.2
click at [140, 298] on p "Yo Faded, didn't mean to spam you with these follow ups haha. Is everything goo…" at bounding box center [176, 290] width 221 height 15
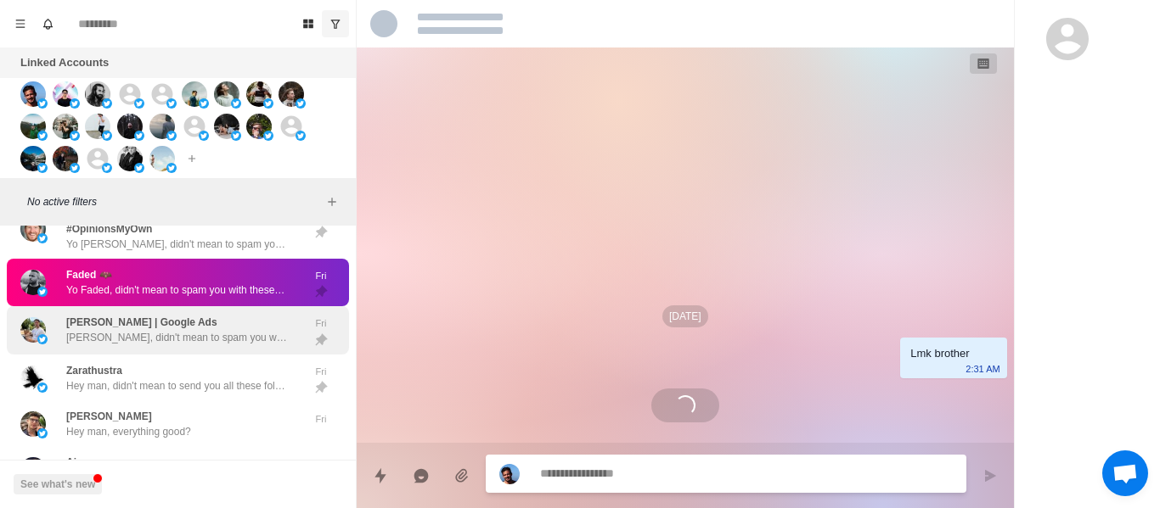
scroll to position [1418, 0]
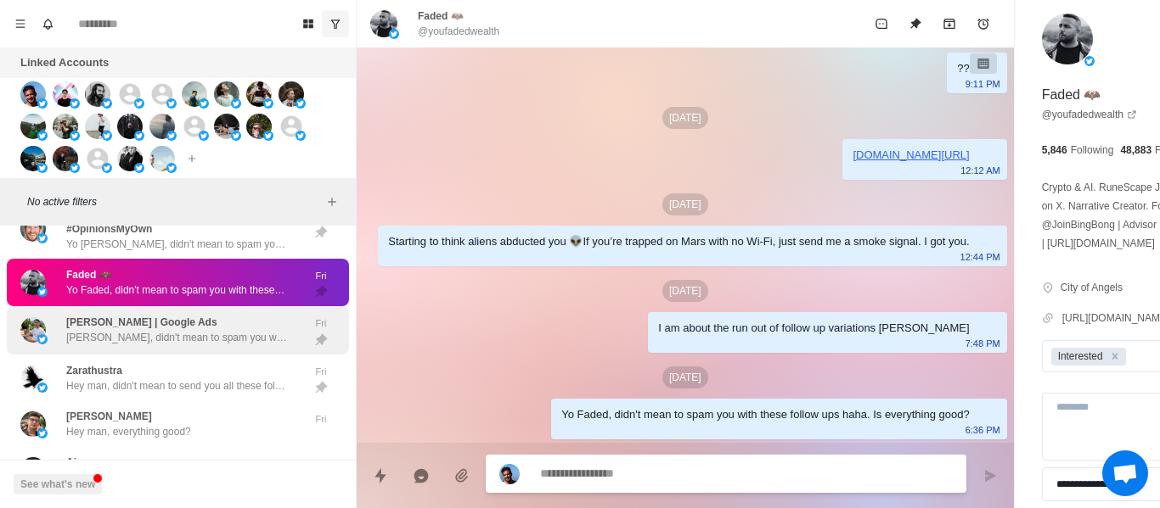
drag, startPoint x: 147, startPoint y: 348, endPoint x: 154, endPoint y: 361, distance: 14.4
click at [148, 345] on p "[PERSON_NAME], didn't mean to spam you with these follow ups haha. Is everythin…" at bounding box center [176, 337] width 221 height 15
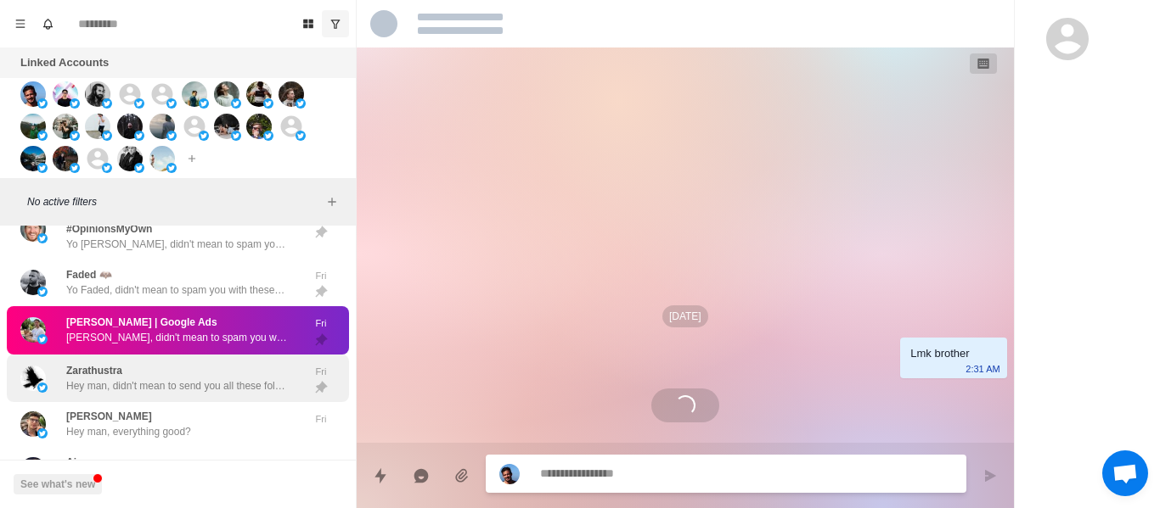
scroll to position [0, 0]
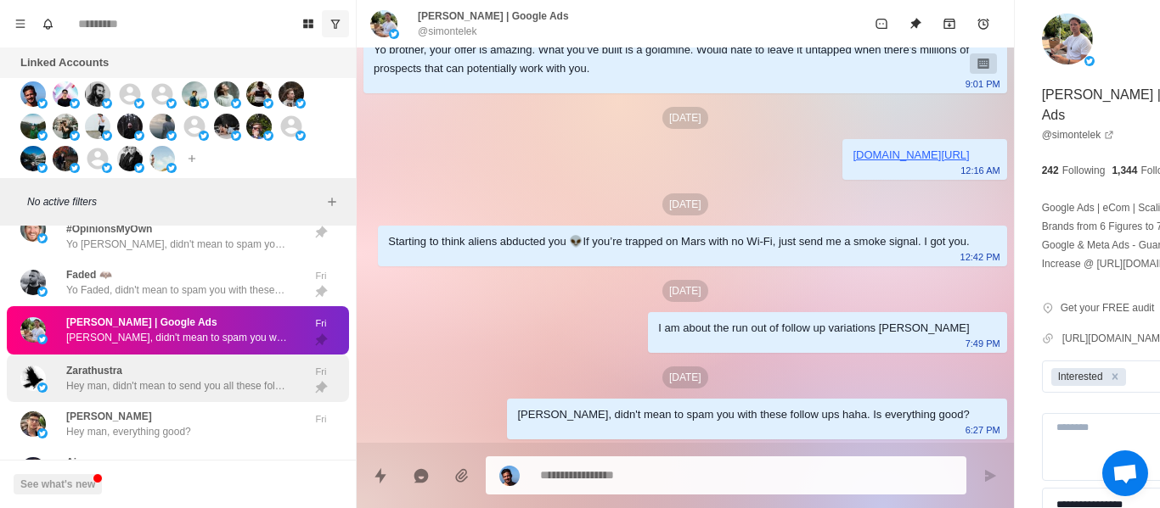
drag, startPoint x: 152, startPoint y: 378, endPoint x: 167, endPoint y: 406, distance: 31.9
click at [152, 379] on div "[PERSON_NAME] Hey man, didn't mean to send you all these follow ups [PERSON_NAM…" at bounding box center [176, 378] width 221 height 31
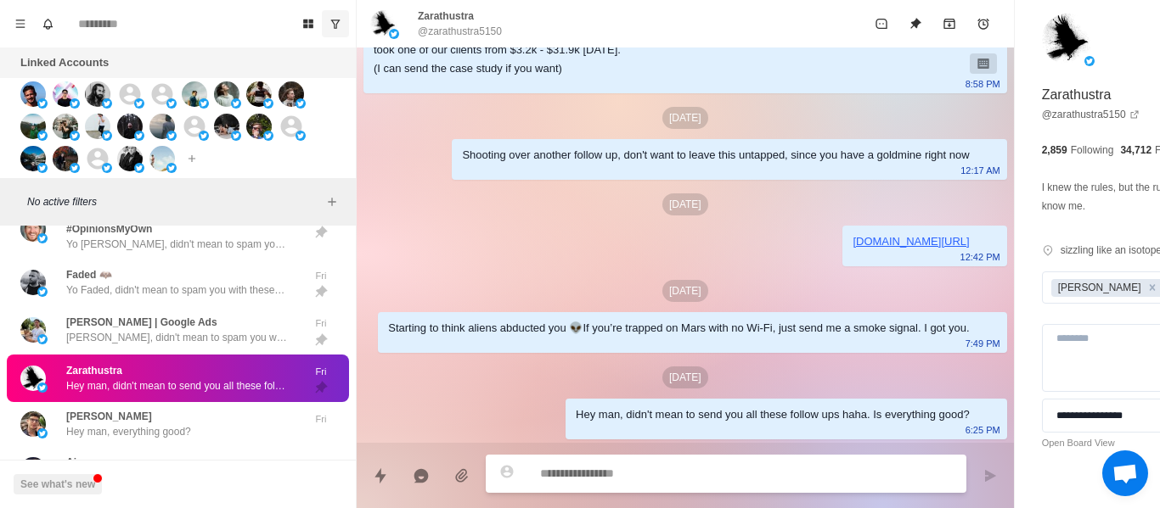
scroll to position [817, 0]
click at [76, 330] on p "[PERSON_NAME] | Google Ads" at bounding box center [141, 322] width 151 height 15
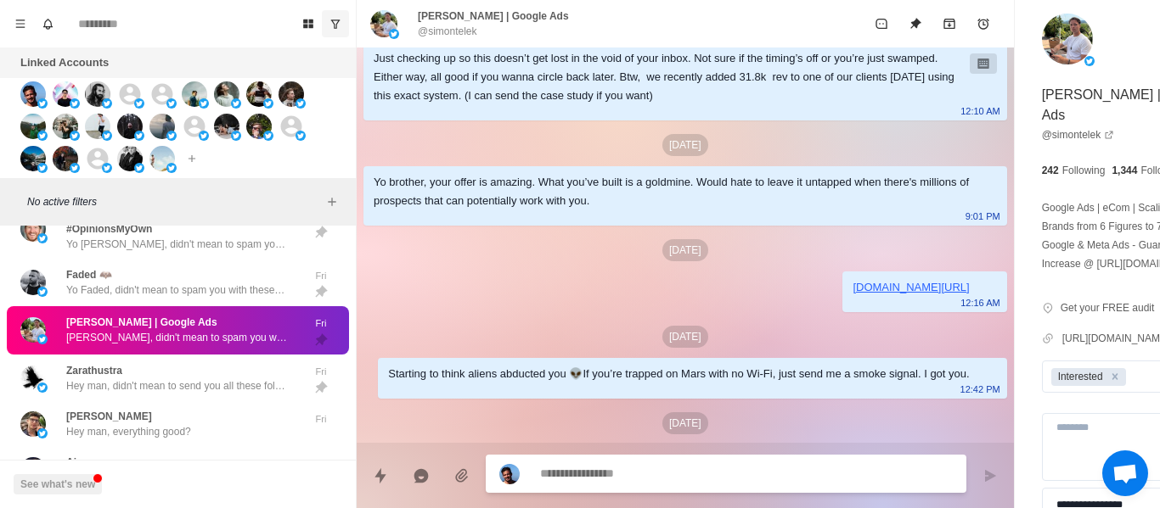
scroll to position [684, 0]
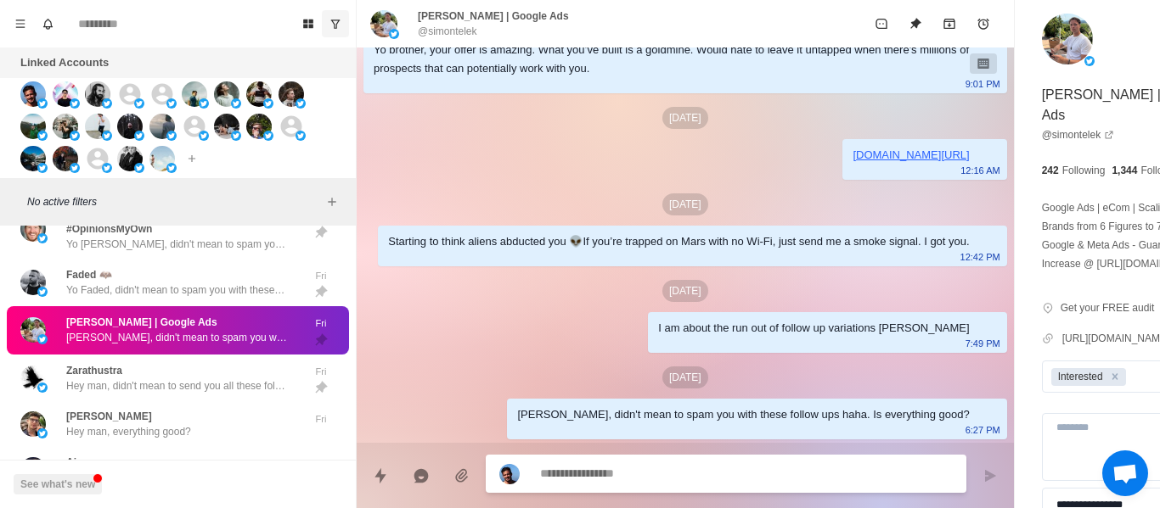
paste textarea "**********"
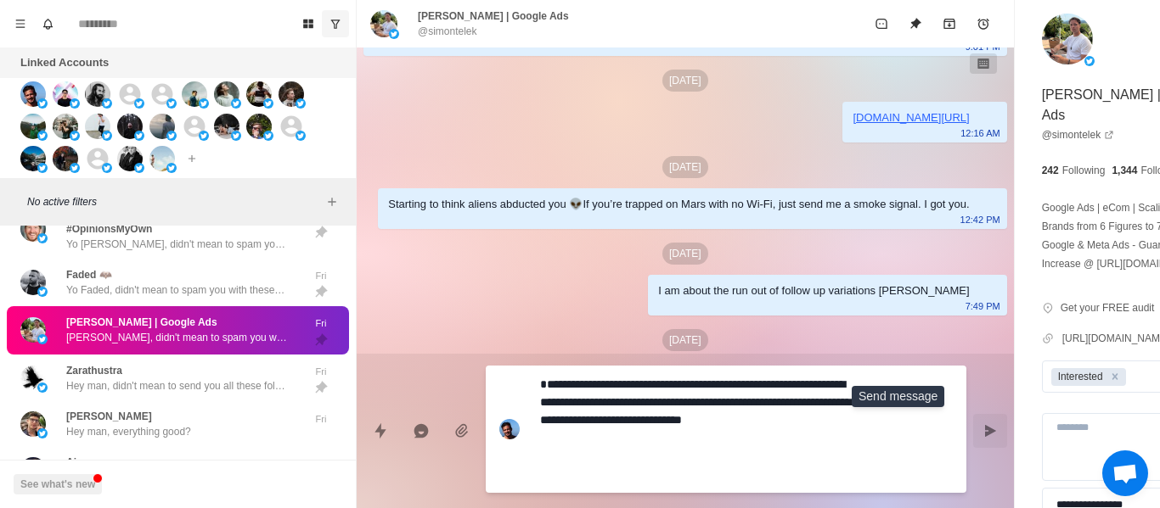
click at [973, 423] on button "Send message" at bounding box center [990, 431] width 34 height 34
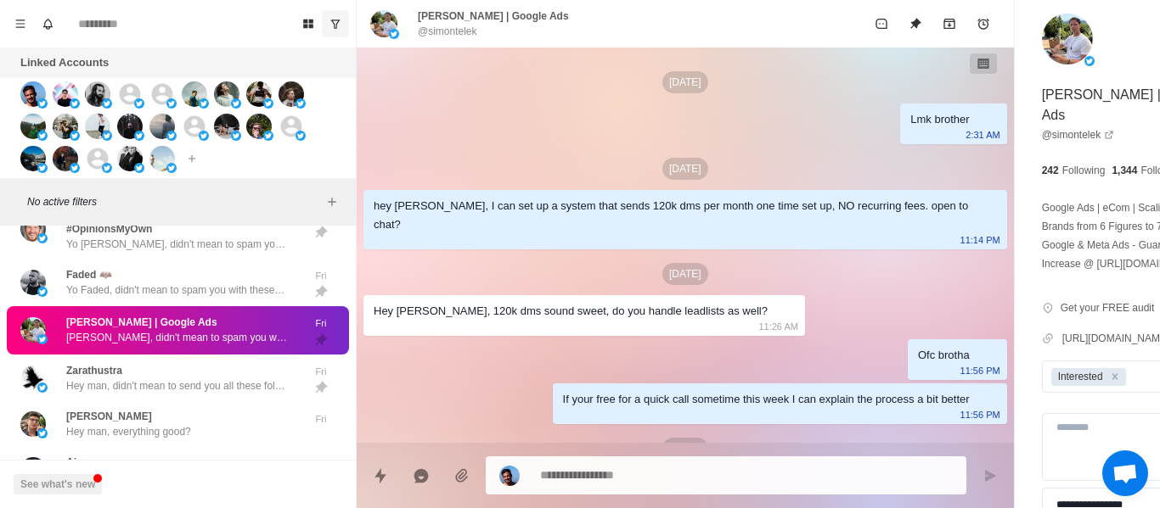
scroll to position [340, 0]
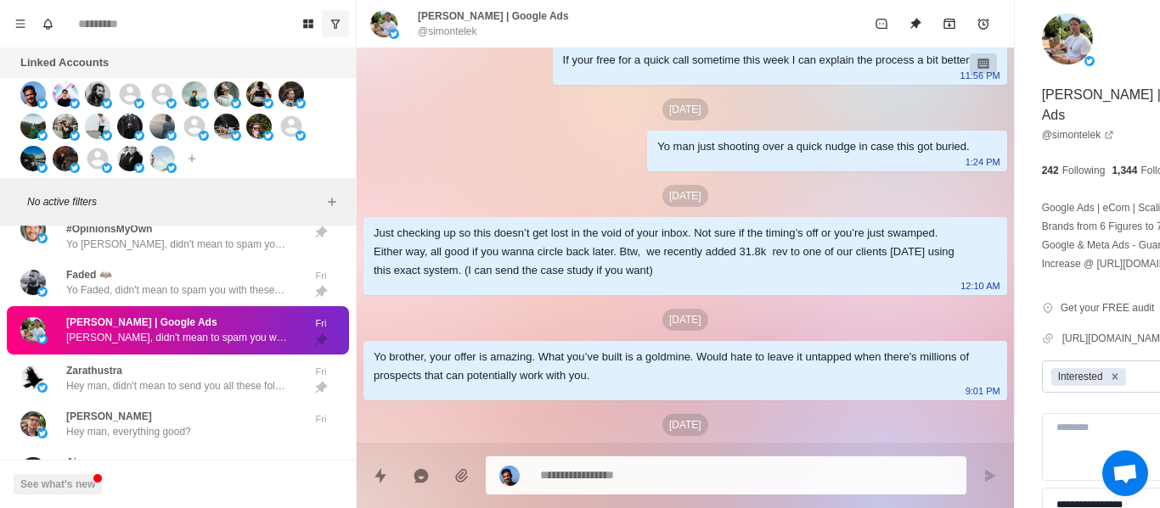
click at [1109, 383] on icon "Remove Interested" at bounding box center [1115, 377] width 12 height 12
click at [908, 25] on icon "Unpin" at bounding box center [915, 24] width 14 height 14
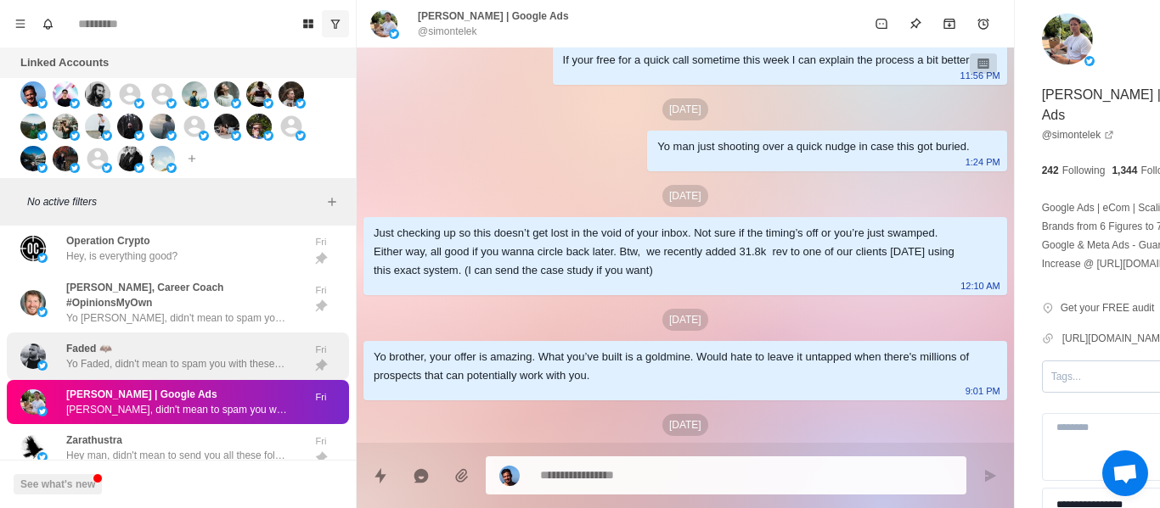
scroll to position [5607, 0]
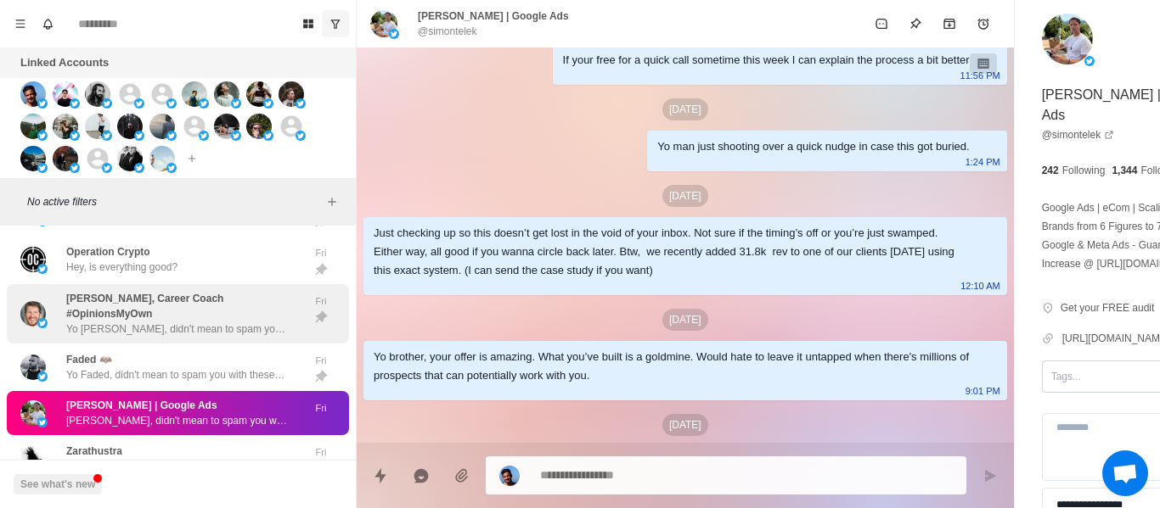
drag, startPoint x: 223, startPoint y: 379, endPoint x: 233, endPoint y: 344, distance: 36.0
click at [222, 379] on p "Yo Faded, didn't mean to spam you with these follow ups haha. Is everything goo…" at bounding box center [176, 375] width 221 height 15
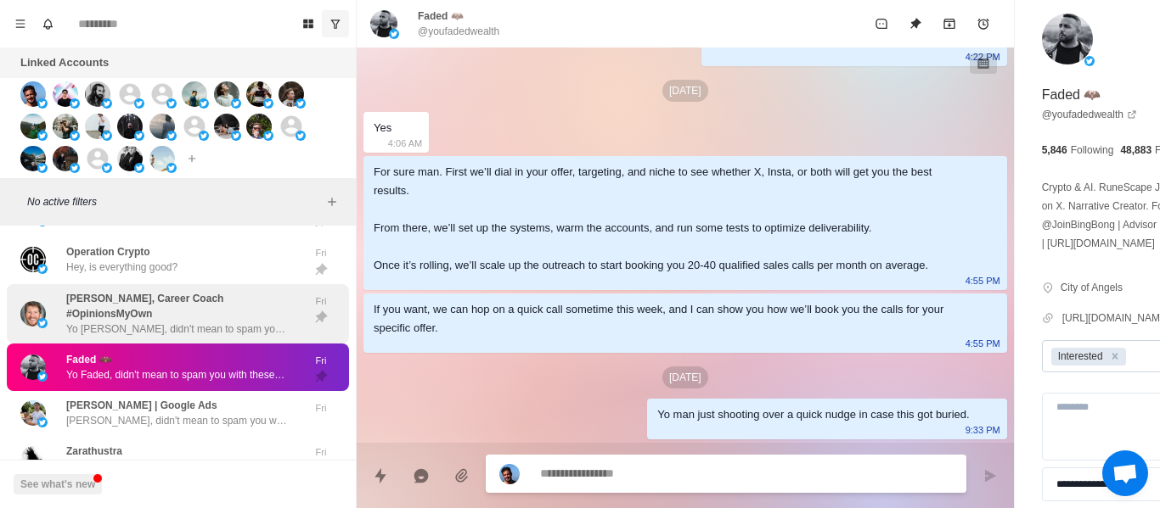
scroll to position [1418, 0]
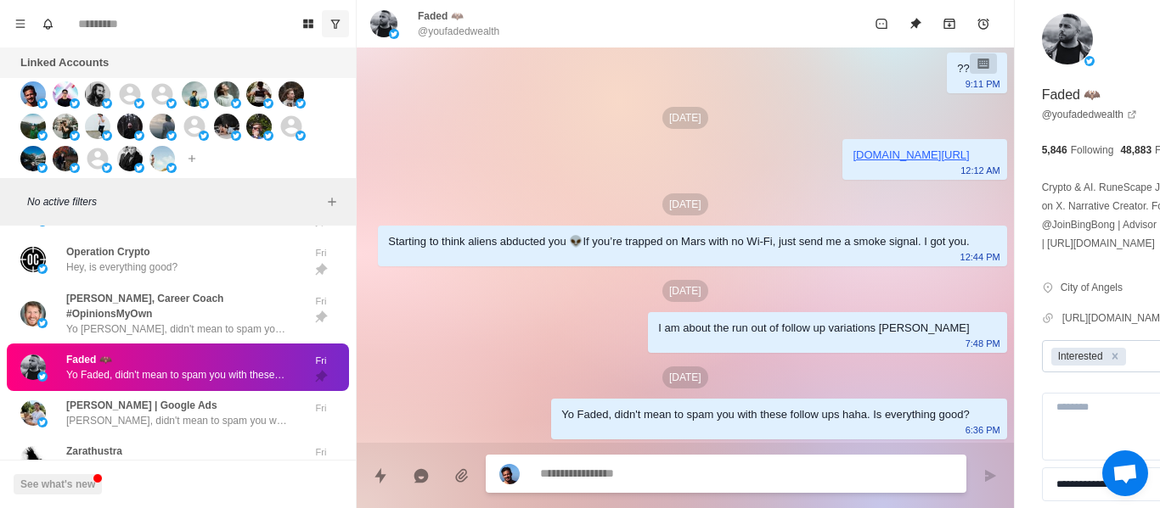
drag, startPoint x: 206, startPoint y: 341, endPoint x: 210, endPoint y: 359, distance: 18.1
click at [206, 337] on p "Yo [PERSON_NAME], didn't mean to spam you with these follow ups haha. Is everyt…" at bounding box center [176, 329] width 221 height 15
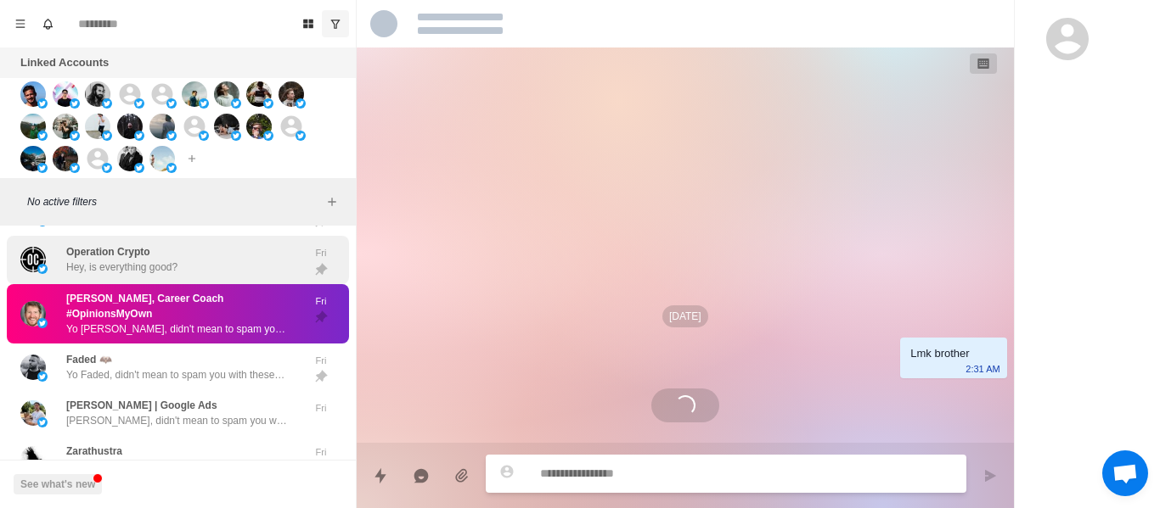
scroll to position [528, 0]
drag, startPoint x: 134, startPoint y: 265, endPoint x: 144, endPoint y: 285, distance: 22.8
click at [134, 260] on p "Operation Crypto" at bounding box center [108, 251] width 84 height 15
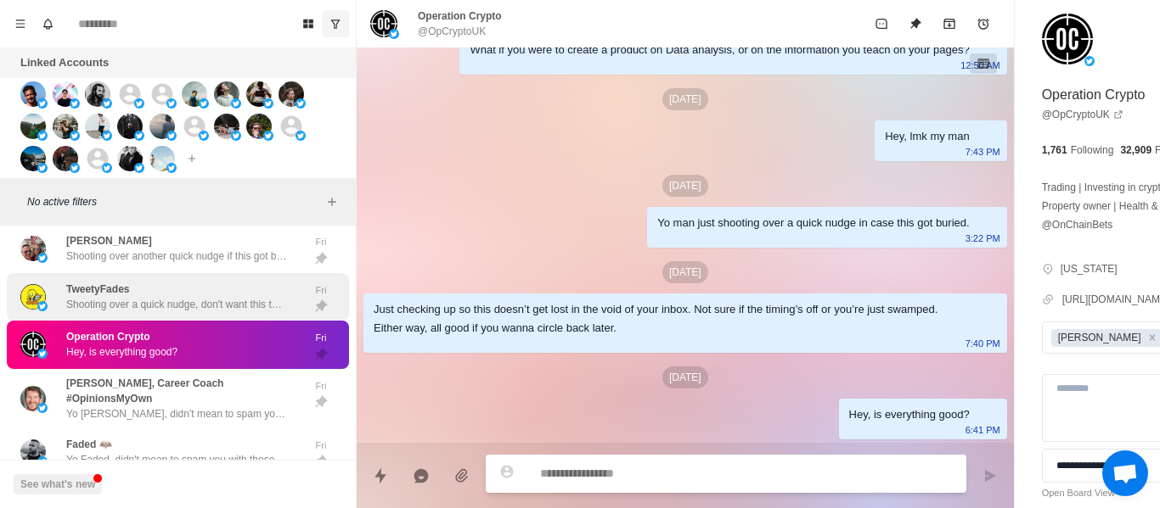
click at [152, 312] on p "Shooting over a quick nudge, don't want this to get lost in your inbox" at bounding box center [176, 304] width 221 height 15
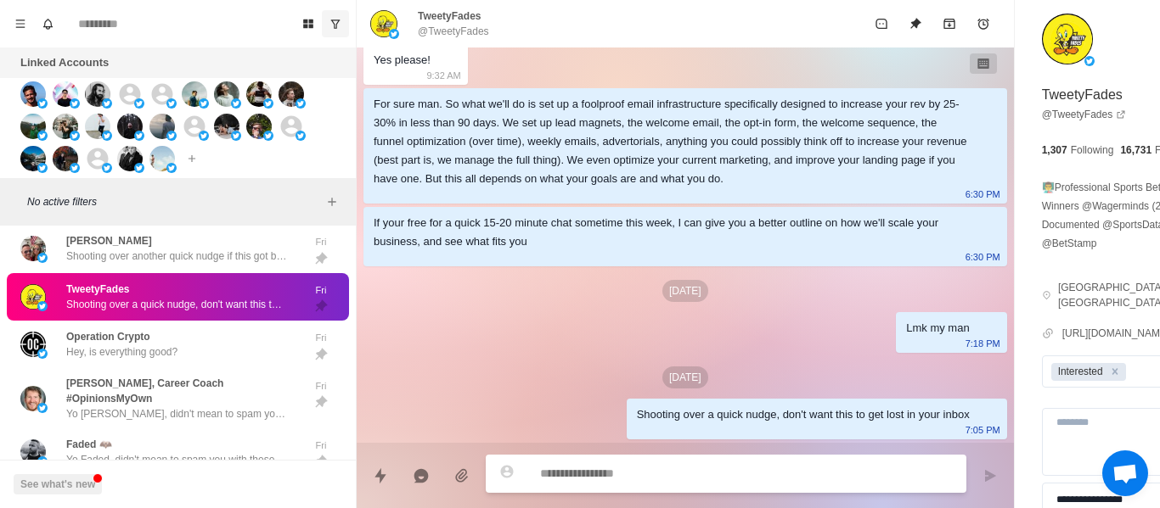
click at [233, 290] on div "TweetyFades Shooting over a quick nudge, don't want this to get lost in your in…" at bounding box center [178, 297] width 342 height 48
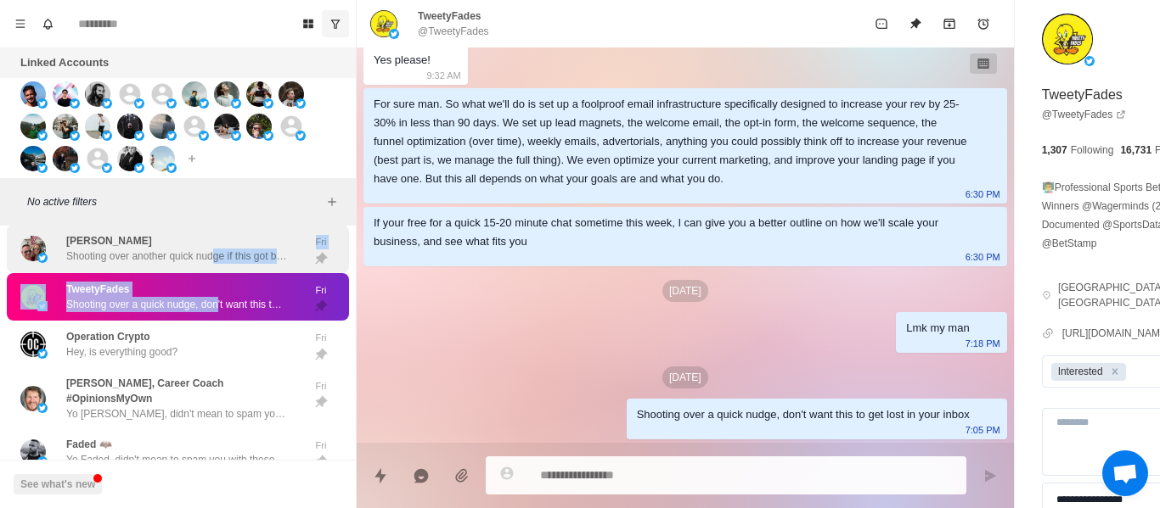
click at [205, 264] on p "Shooting over another quick nudge if this got buried" at bounding box center [176, 256] width 221 height 15
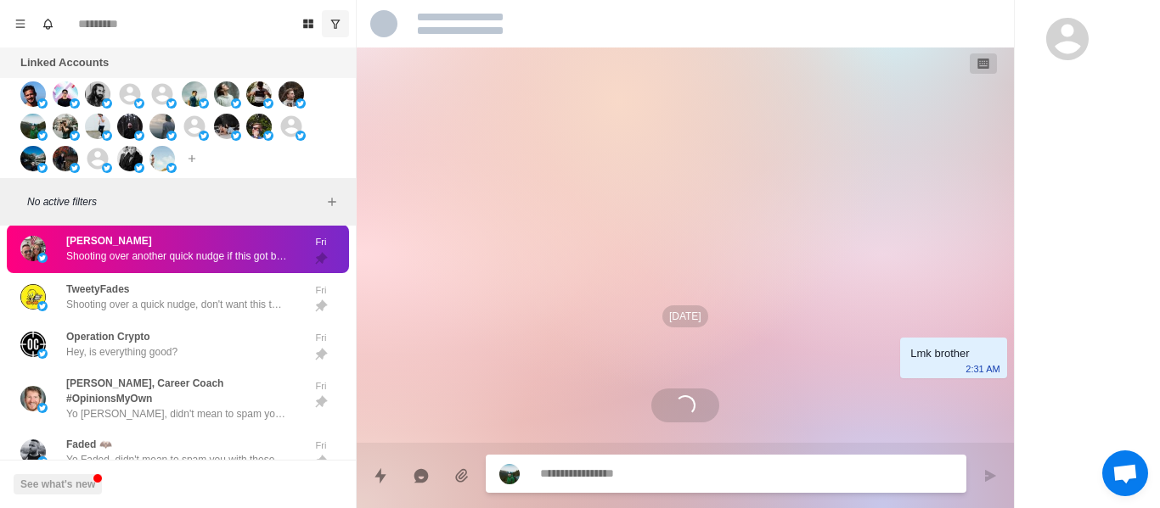
click at [199, 264] on p "Shooting over another quick nudge if this got buried" at bounding box center [176, 256] width 221 height 15
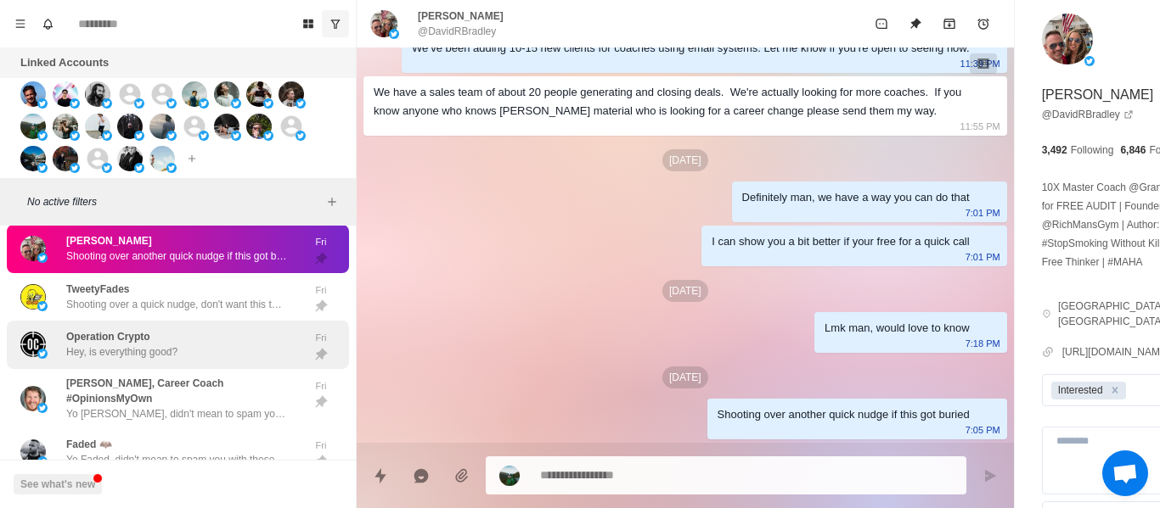
click at [177, 340] on div "Operation Crypto Hey, is everything good?" at bounding box center [159, 345] width 279 height 35
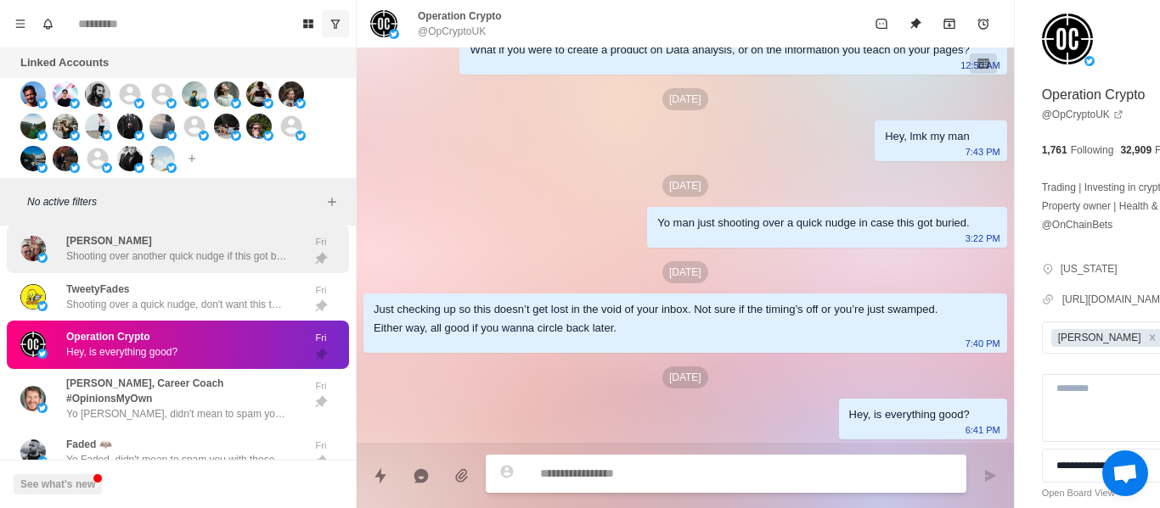
click at [131, 249] on p "[PERSON_NAME]" at bounding box center [109, 240] width 86 height 15
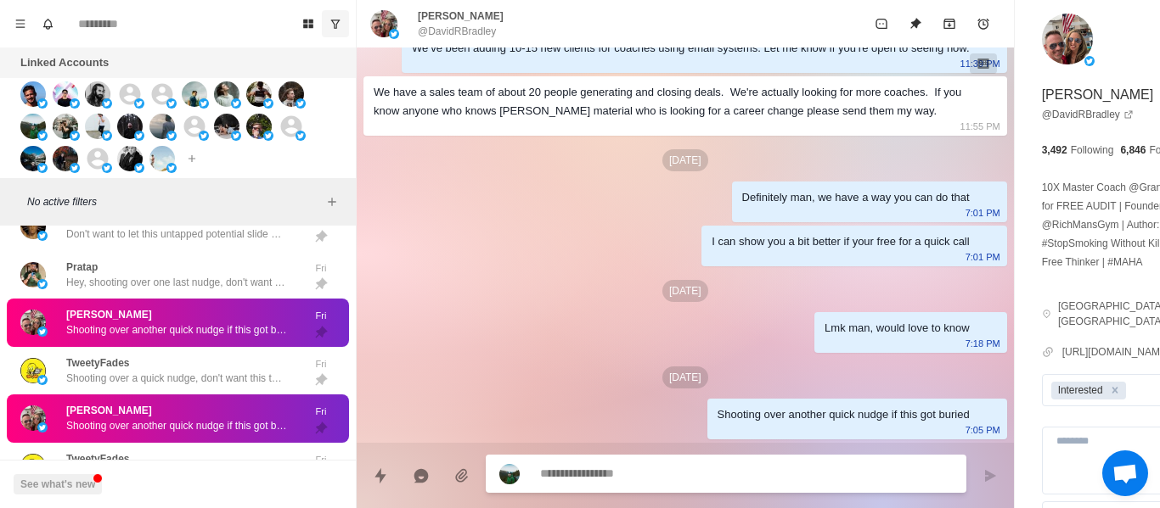
click at [157, 317] on div "[PERSON_NAME] Shooting over another quick nudge if this got buried" at bounding box center [159, 323] width 279 height 35
click at [152, 300] on div "Pratap Hey, shooting over one last nudge, don't want to keep spamming you with …" at bounding box center [178, 275] width 342 height 48
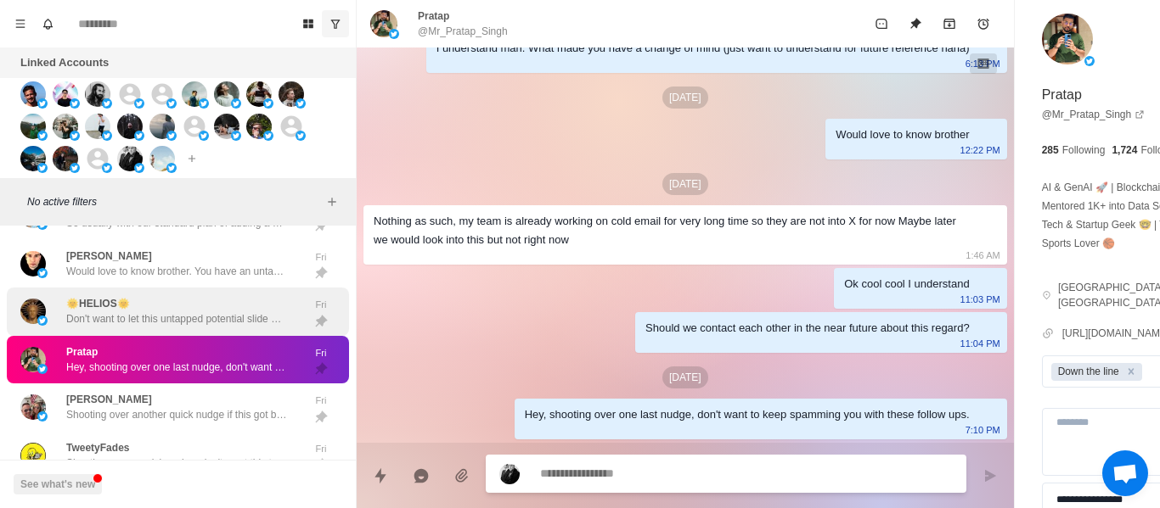
click at [162, 318] on div "🌞HELIOS🌞 Don't want to let this untapped potential slide man, lmk when your back" at bounding box center [176, 311] width 221 height 31
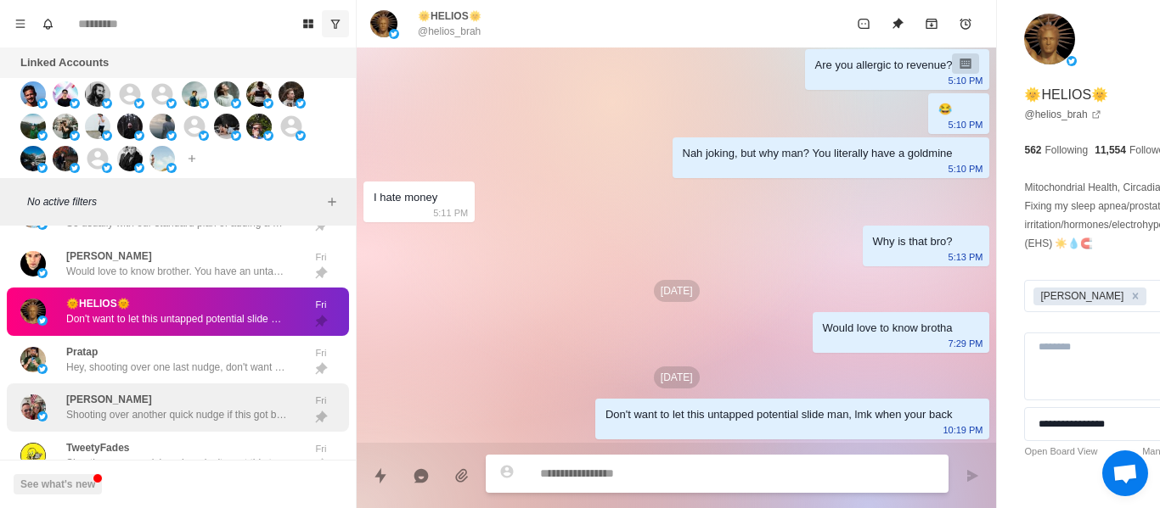
click at [83, 359] on p "Pratap" at bounding box center [81, 352] width 31 height 15
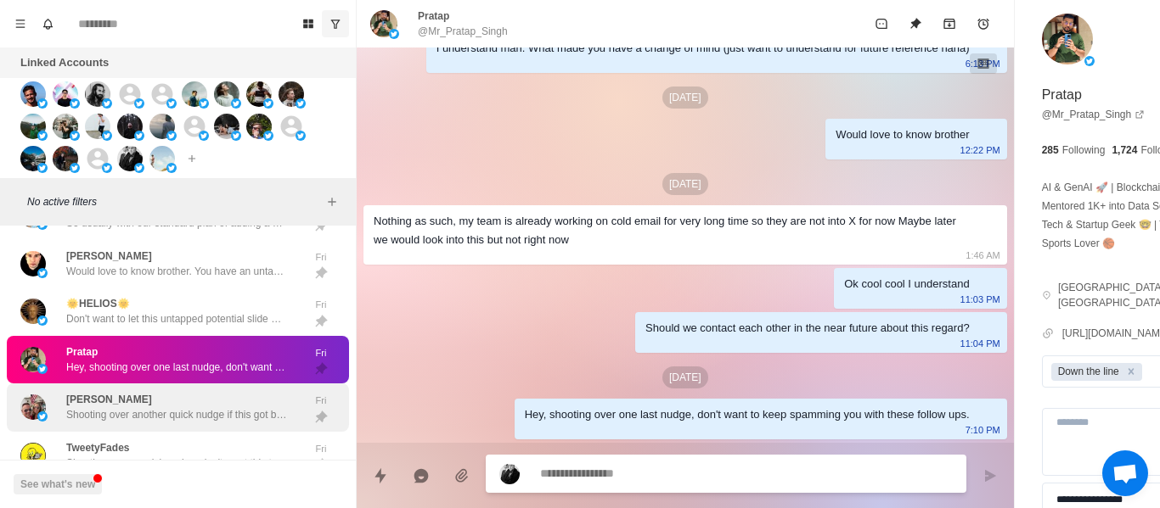
click at [146, 414] on div "[PERSON_NAME] Shooting over another quick nudge if this got buried" at bounding box center [176, 407] width 221 height 31
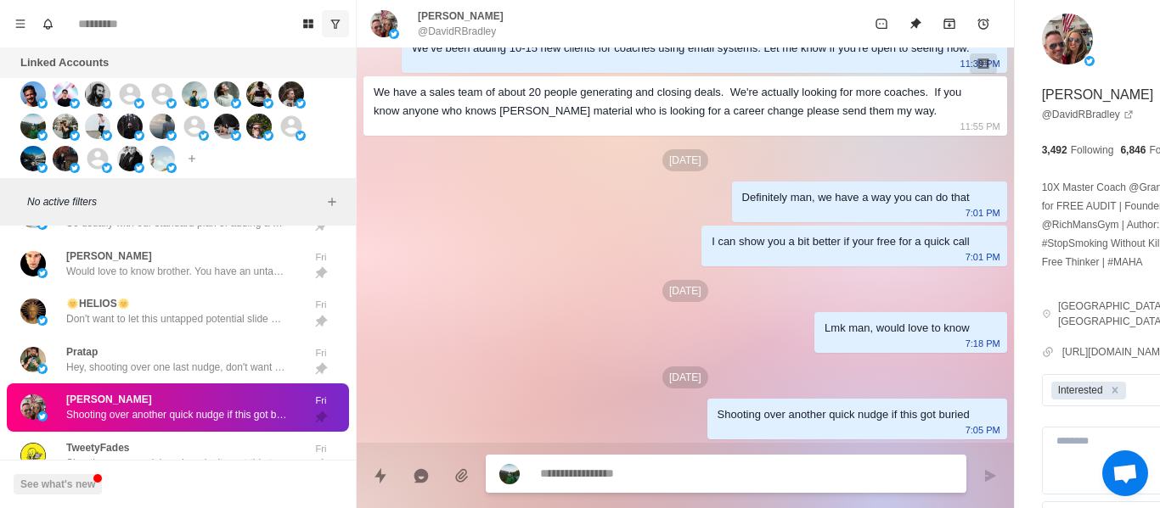
click at [643, 471] on textarea at bounding box center [700, 474] width 320 height 25
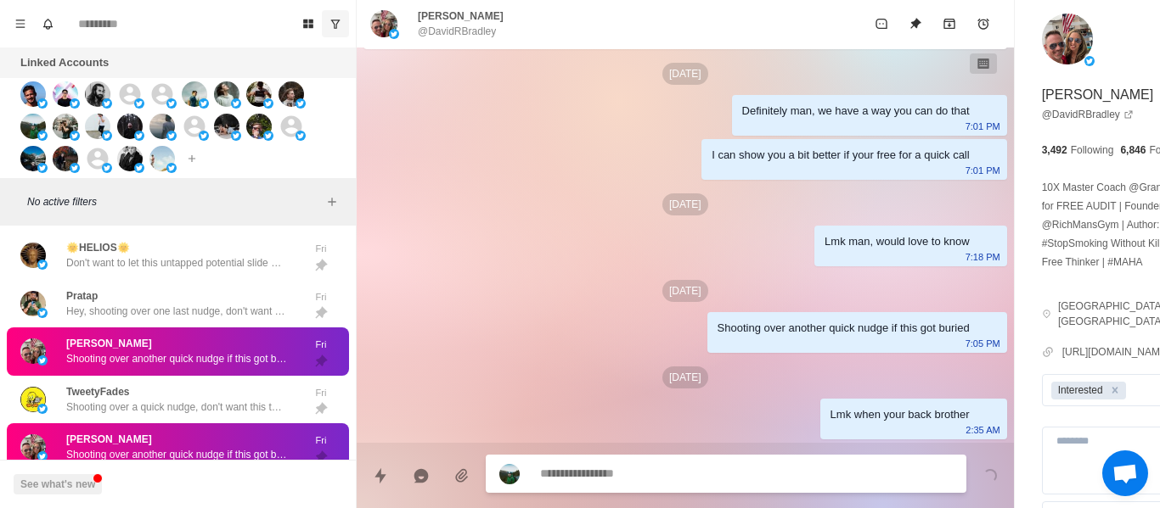
scroll to position [5353, 0]
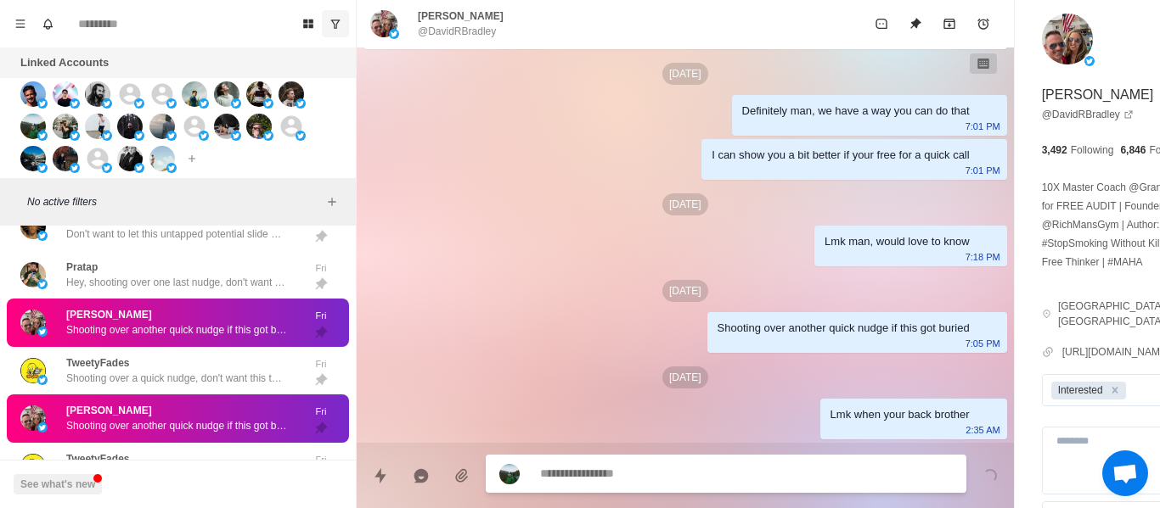
click at [201, 347] on div "[PERSON_NAME] Shooting over another quick nudge if this got buried Fri" at bounding box center [178, 323] width 342 height 48
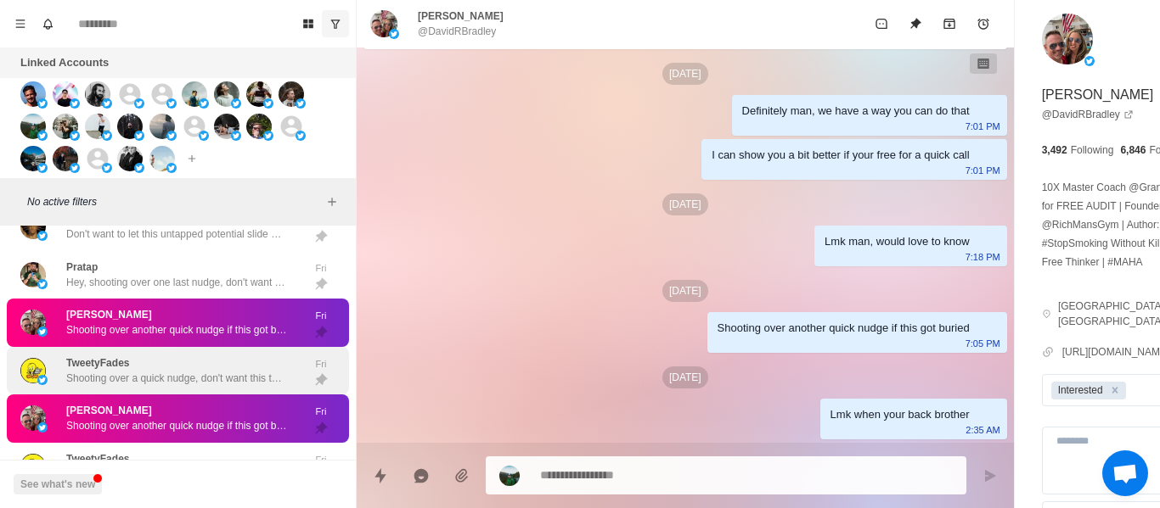
click at [198, 366] on div "TweetyFades Shooting over a quick nudge, don't want this to get lost in your in…" at bounding box center [159, 371] width 279 height 35
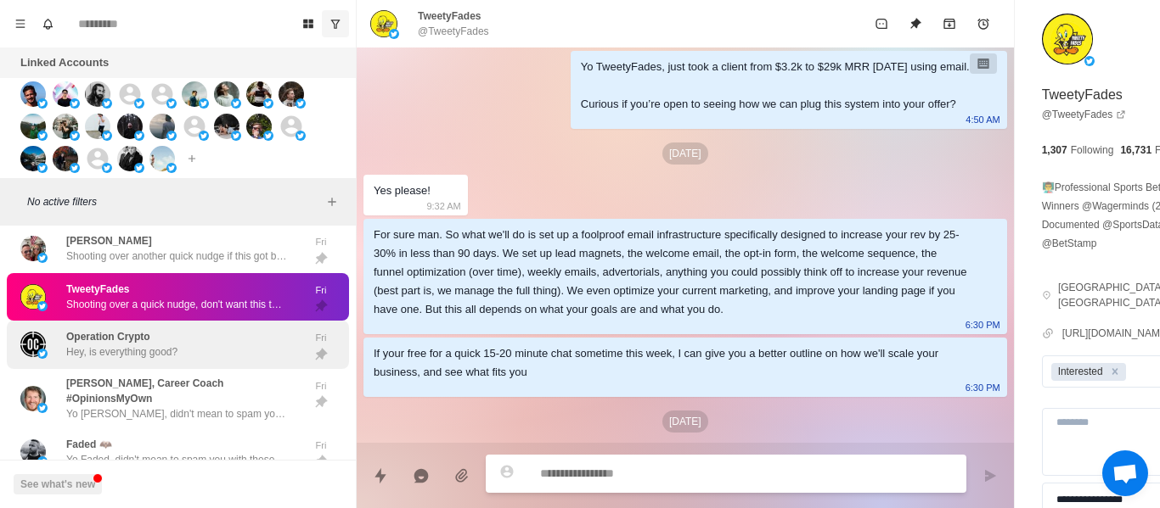
click at [113, 322] on div "TweetyFades Shooting over a quick nudge, don't want this to get lost in your in…" at bounding box center [178, 297] width 342 height 48
click at [117, 345] on p "Operation Crypto" at bounding box center [108, 336] width 84 height 15
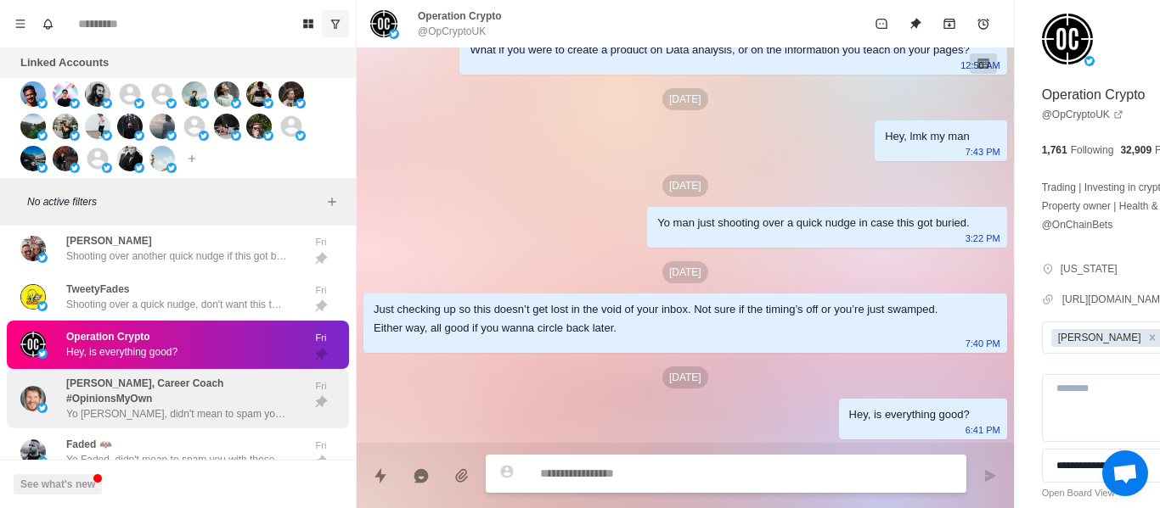
click at [119, 384] on div "[PERSON_NAME], Career Coach #OpinionsMyOwn [PERSON_NAME], didn't mean to spam y…" at bounding box center [178, 398] width 342 height 59
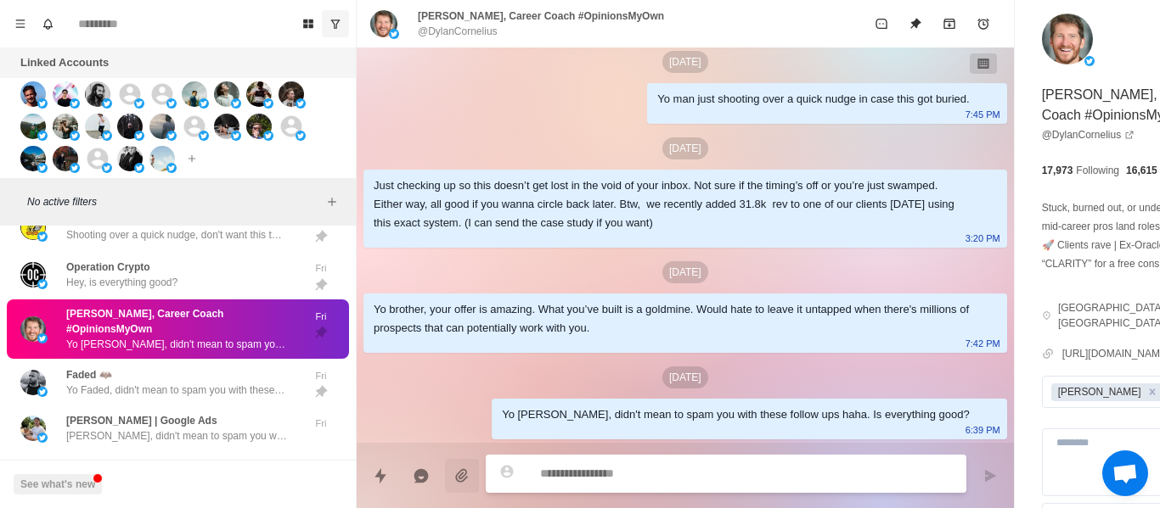
scroll to position [5607, 0]
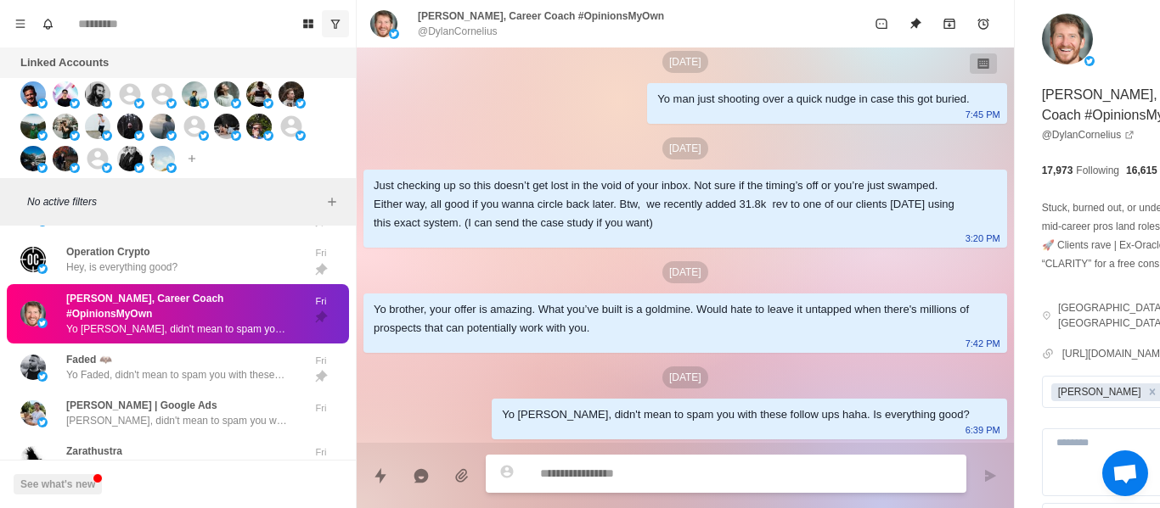
drag, startPoint x: 247, startPoint y: 379, endPoint x: 219, endPoint y: 353, distance: 38.4
click at [246, 379] on p "Yo Faded, didn't mean to spam you with these follow ups haha. Is everything goo…" at bounding box center [176, 375] width 221 height 15
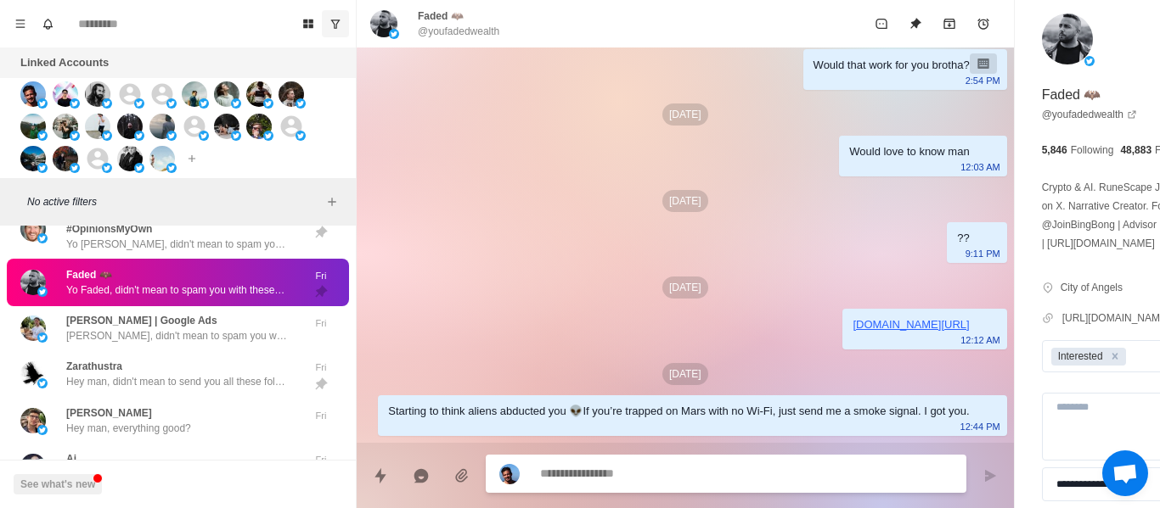
scroll to position [993, 0]
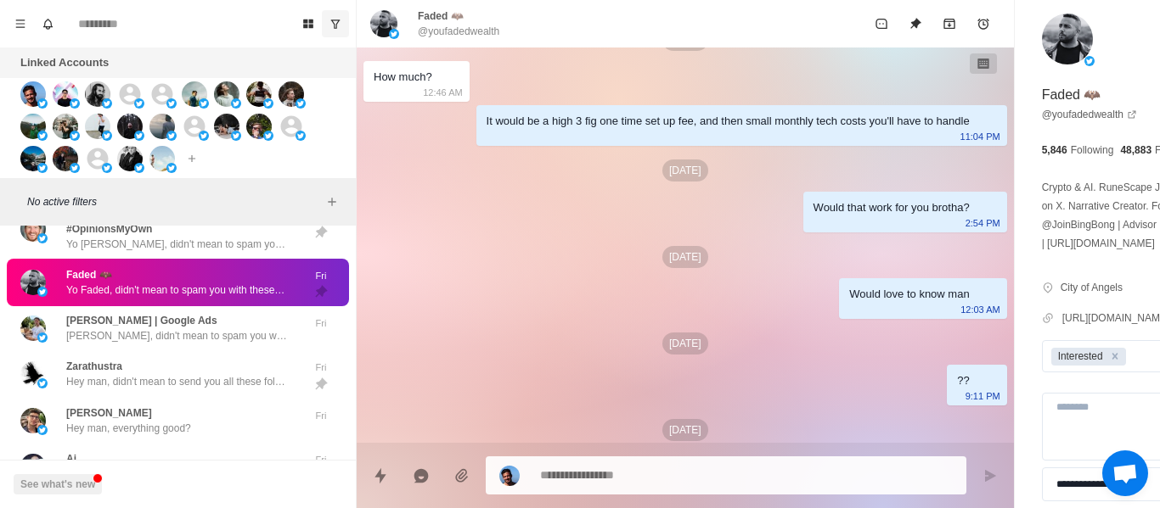
click at [813, 217] on div "Would that work for you brotha?" at bounding box center [891, 208] width 156 height 19
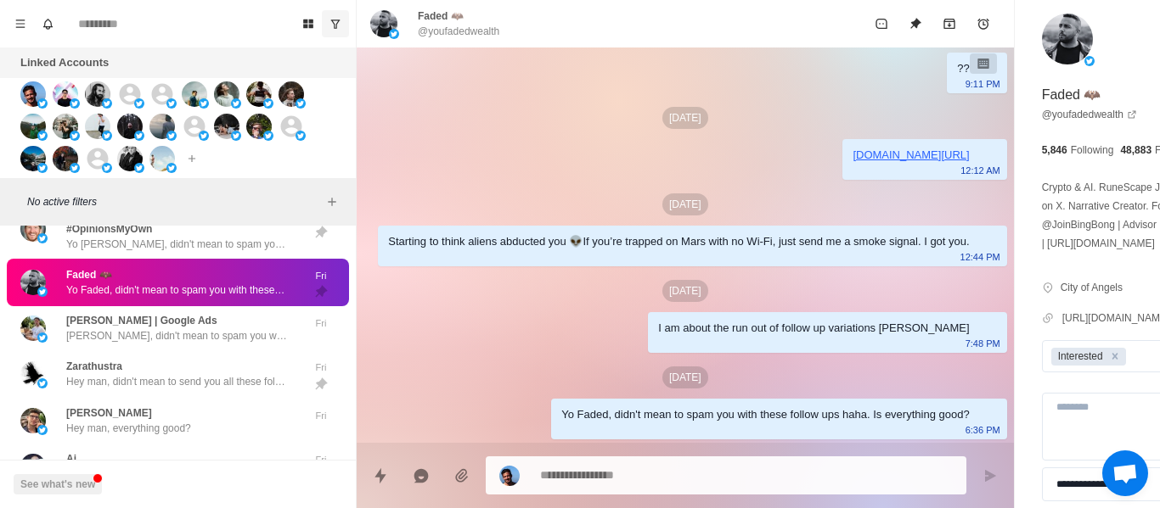
click at [600, 129] on div "[DATE]" at bounding box center [684, 118] width 643 height 22
drag, startPoint x: 505, startPoint y: 244, endPoint x: 508, endPoint y: 254, distance: 9.9
click at [505, 244] on div "Starting to think aliens abducted you 👽If you’re trapped on Mars with no Wi-Fi,…" at bounding box center [678, 242] width 581 height 19
click at [648, 342] on div "I am about the run out of follow up variations [PERSON_NAME] 7:48 PM" at bounding box center [827, 332] width 358 height 41
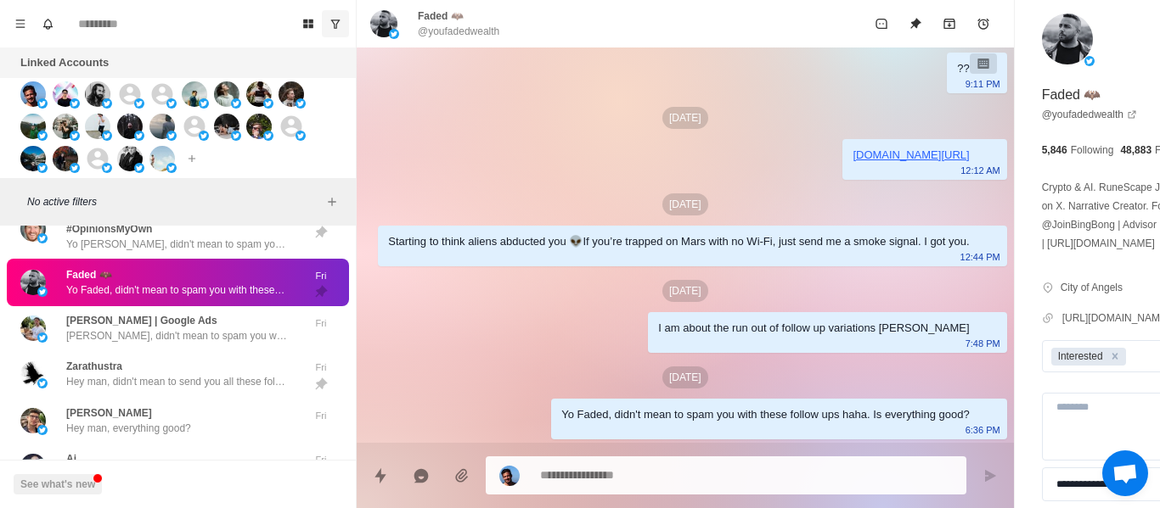
click at [566, 412] on div "Yo Faded, didn't mean to spam you with these follow ups haha. Is everything goo…" at bounding box center [764, 415] width 407 height 19
paste textarea "**********"
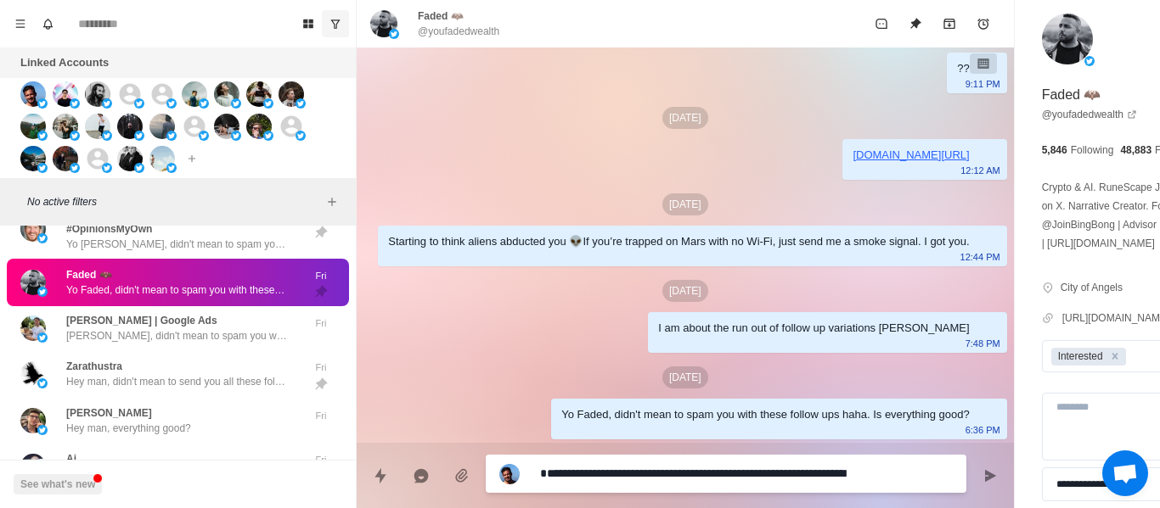
scroll to position [14, 0]
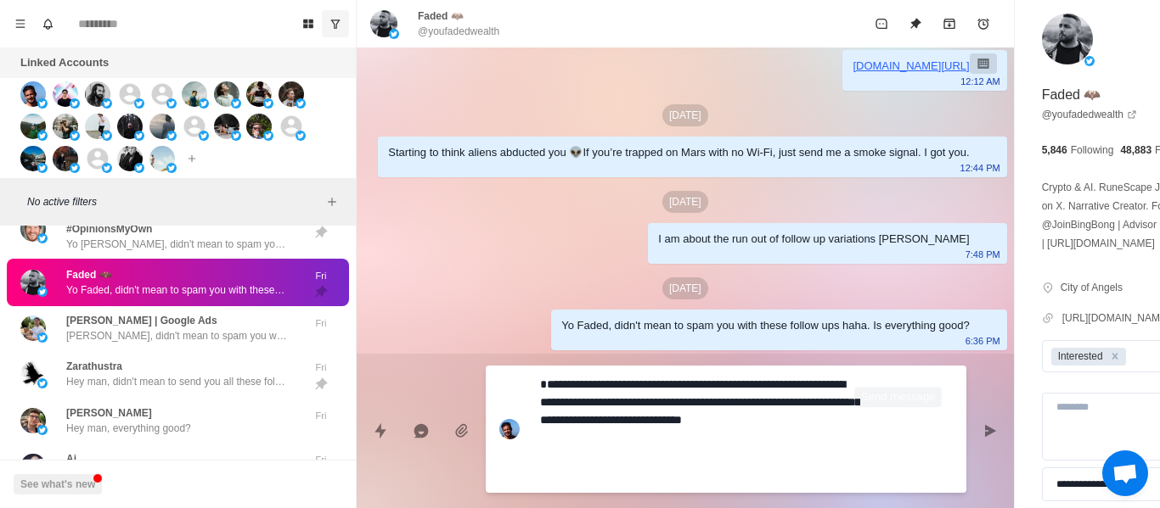
click at [983, 437] on icon "Send message" at bounding box center [990, 431] width 14 height 14
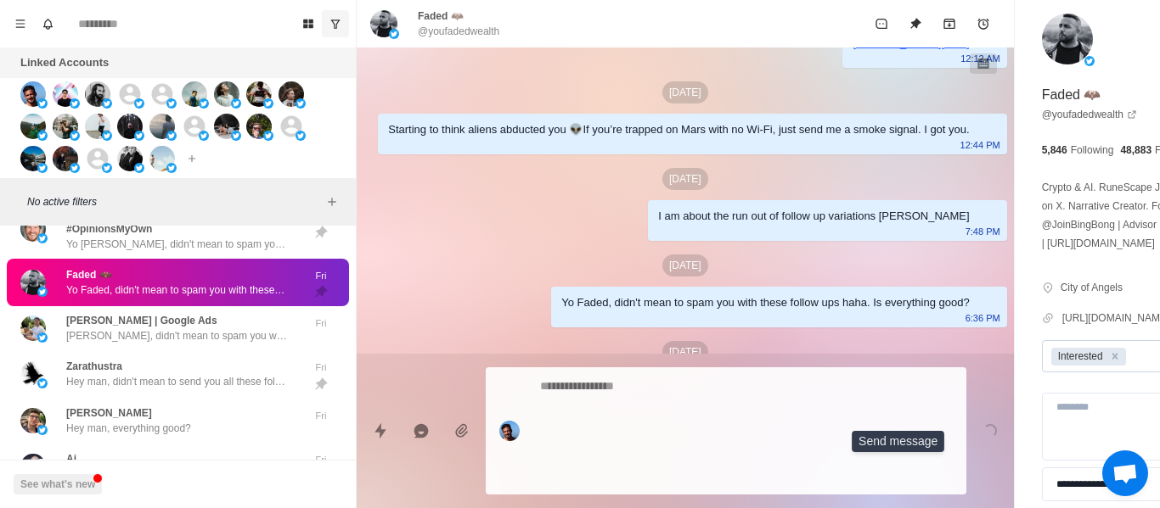
scroll to position [0, 0]
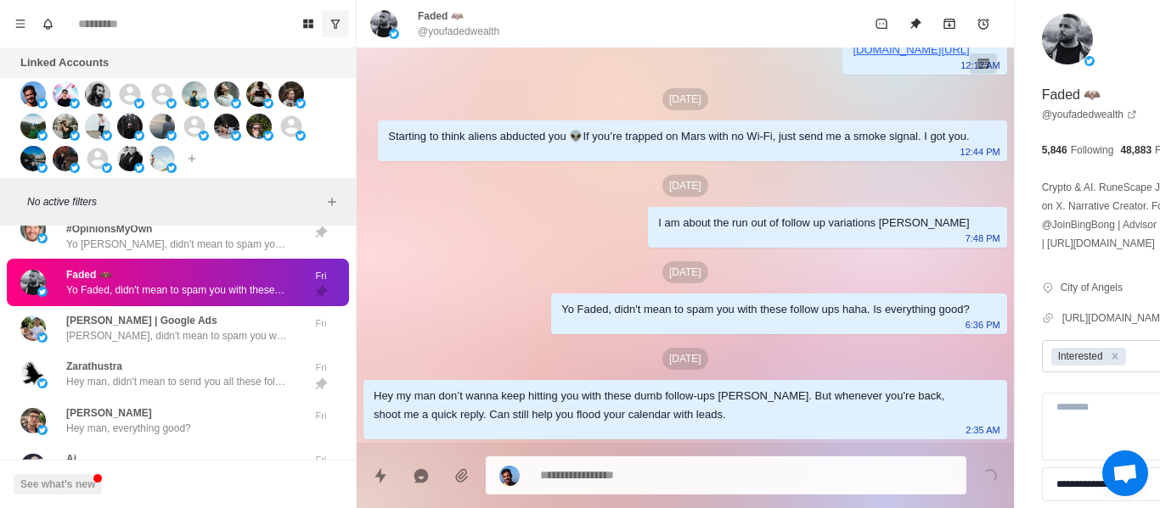
drag, startPoint x: 1019, startPoint y: 390, endPoint x: 988, endPoint y: 386, distance: 31.7
click at [1109, 362] on icon "Remove Interested" at bounding box center [1115, 357] width 12 height 12
click at [910, 28] on icon "Unpin" at bounding box center [915, 23] width 11 height 11
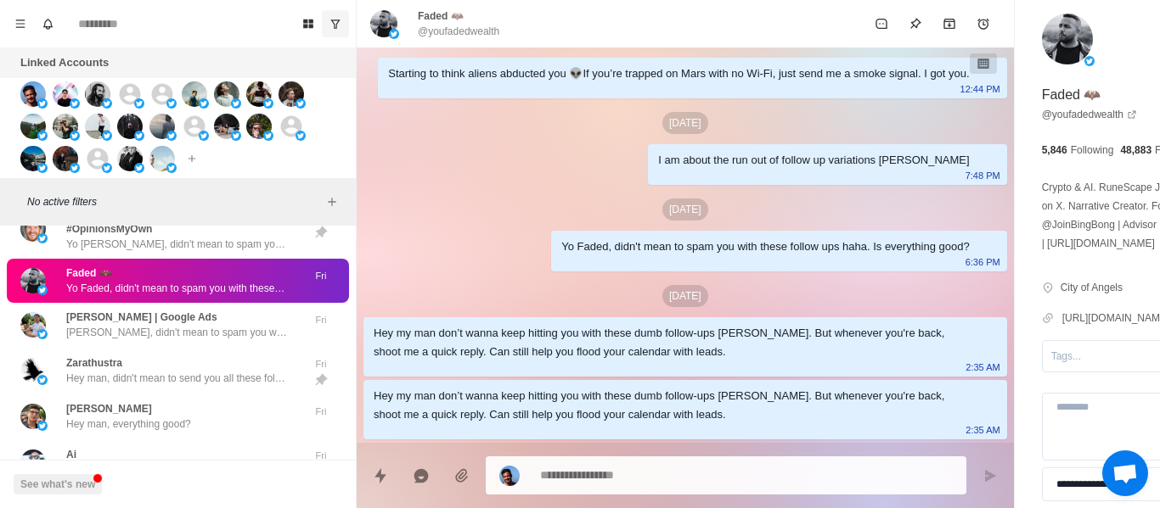
scroll to position [1660, 0]
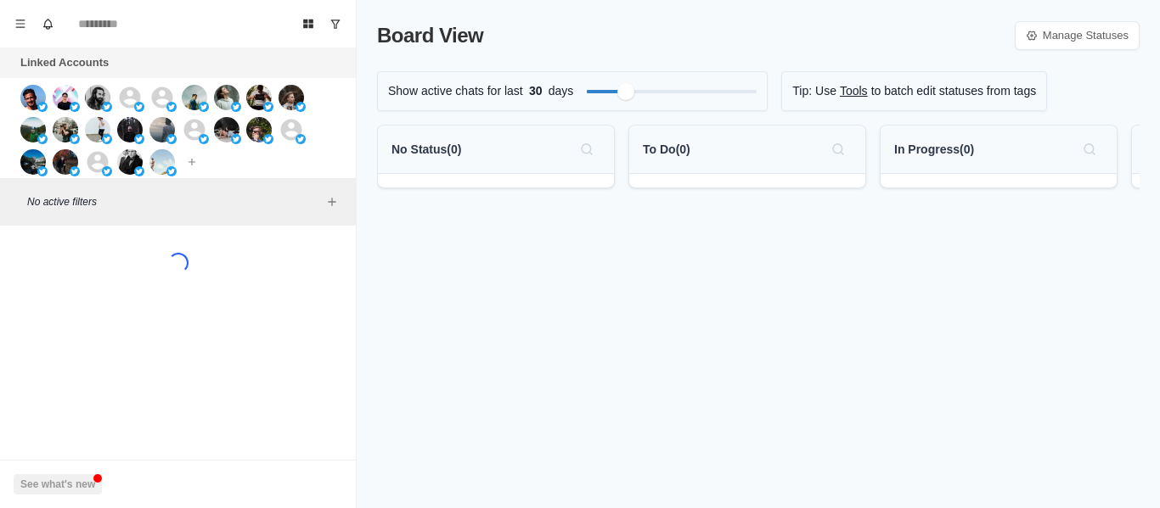
drag, startPoint x: 342, startPoint y: 23, endPoint x: 475, endPoint y: 447, distance: 444.8
click at [341, 23] on button "Show unread conversations" at bounding box center [335, 23] width 27 height 27
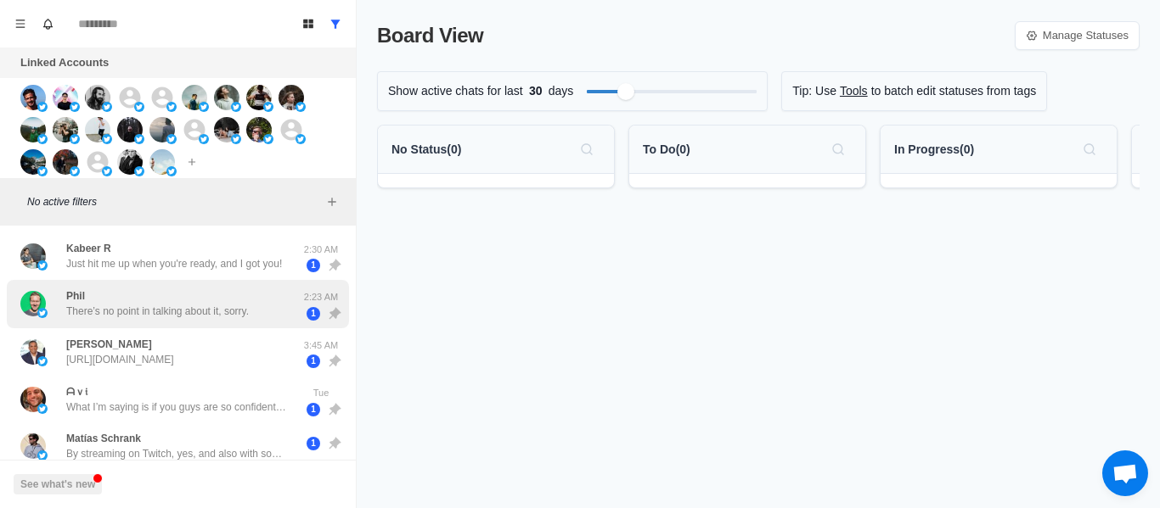
drag, startPoint x: 159, startPoint y: 268, endPoint x: 221, endPoint y: 292, distance: 66.4
click at [159, 267] on p "Just hit me up when you're ready, and I got you!" at bounding box center [174, 263] width 216 height 15
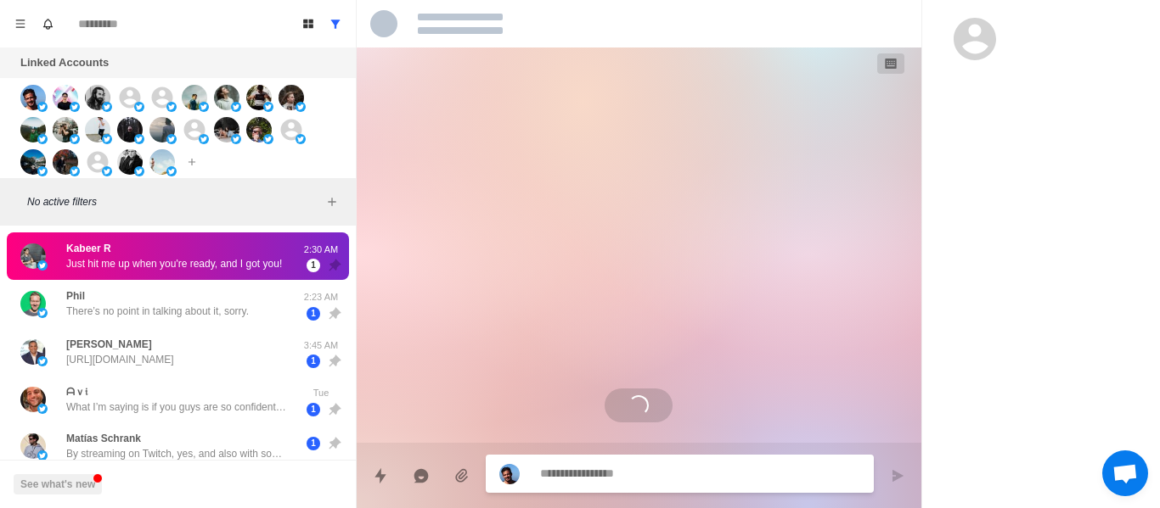
scroll to position [270, 0]
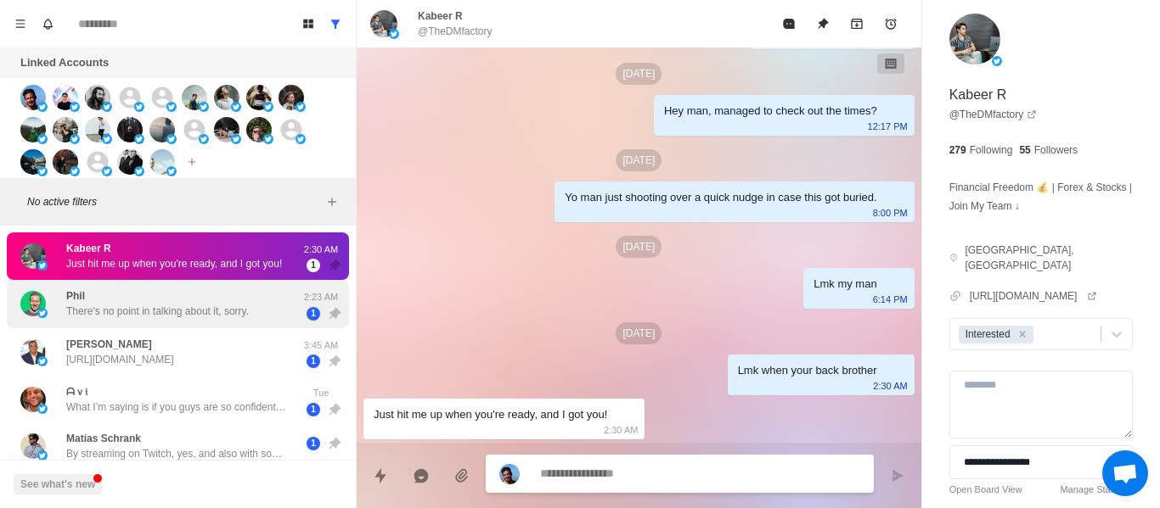
click at [186, 317] on p "There’s no point in talking about it, sorry." at bounding box center [157, 311] width 182 height 15
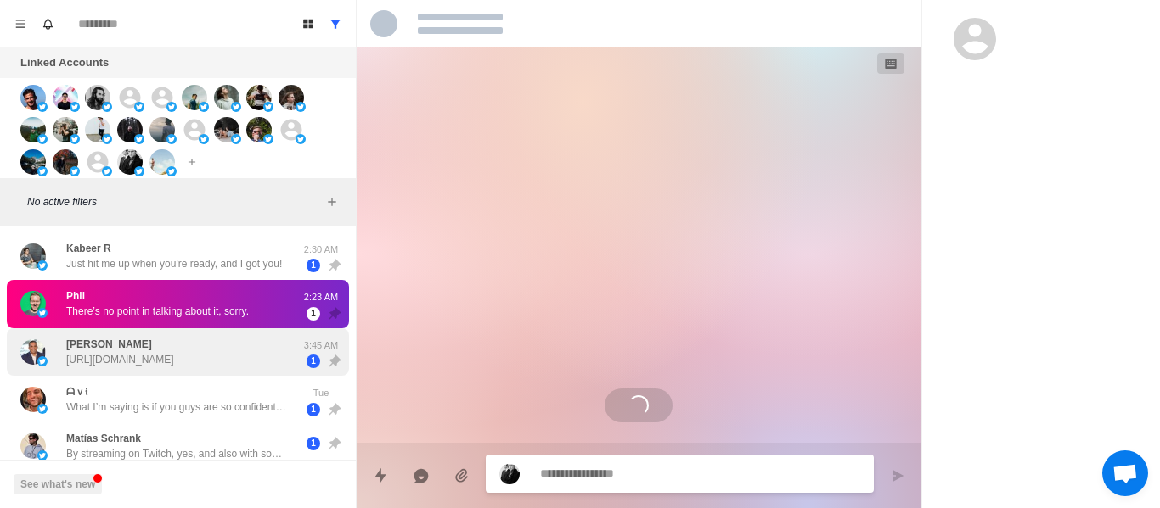
scroll to position [0, 0]
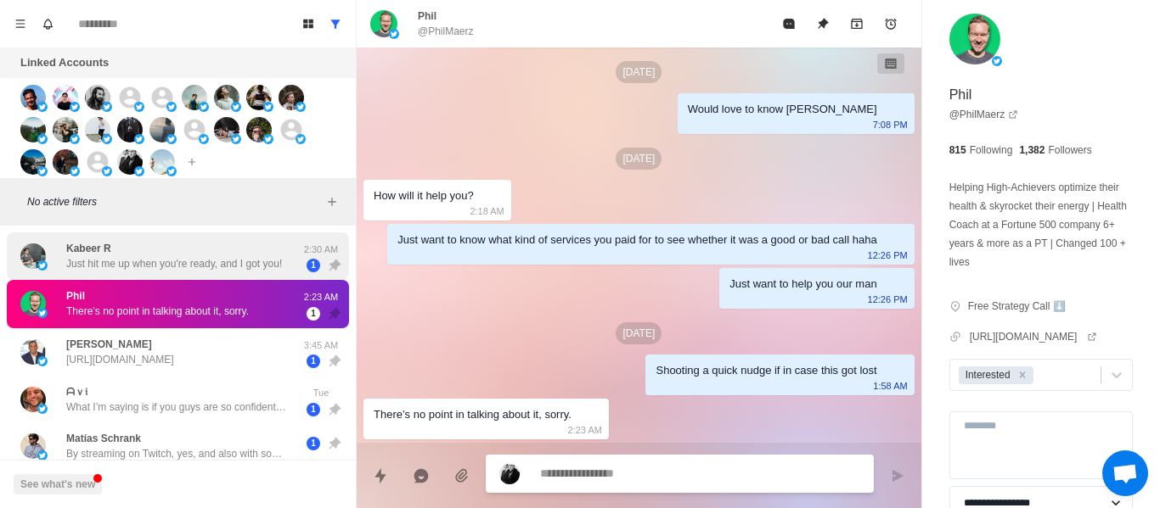
click at [209, 262] on p "Just hit me up when you're ready, and I got you!" at bounding box center [174, 263] width 216 height 15
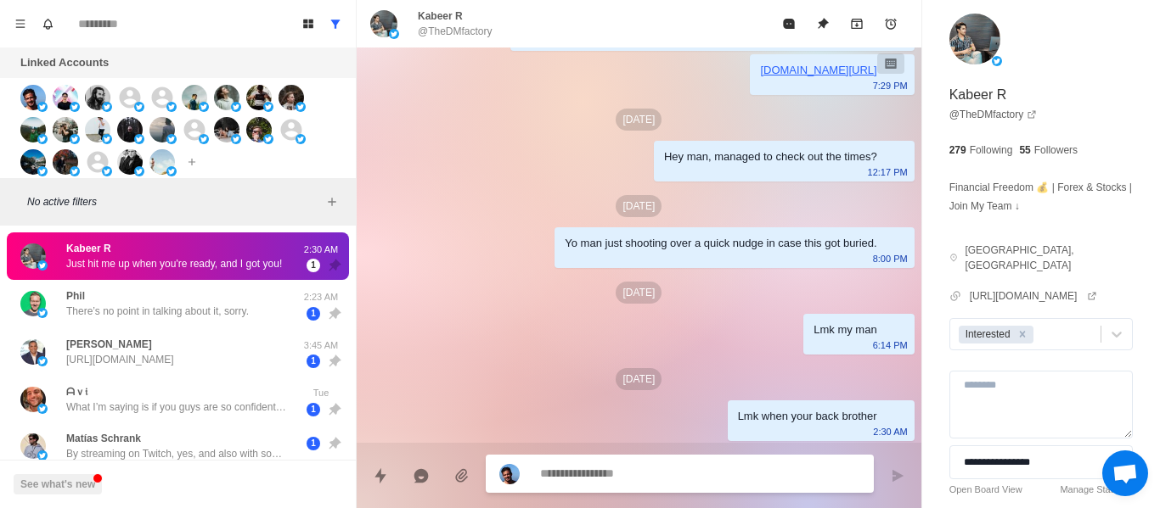
scroll to position [270, 0]
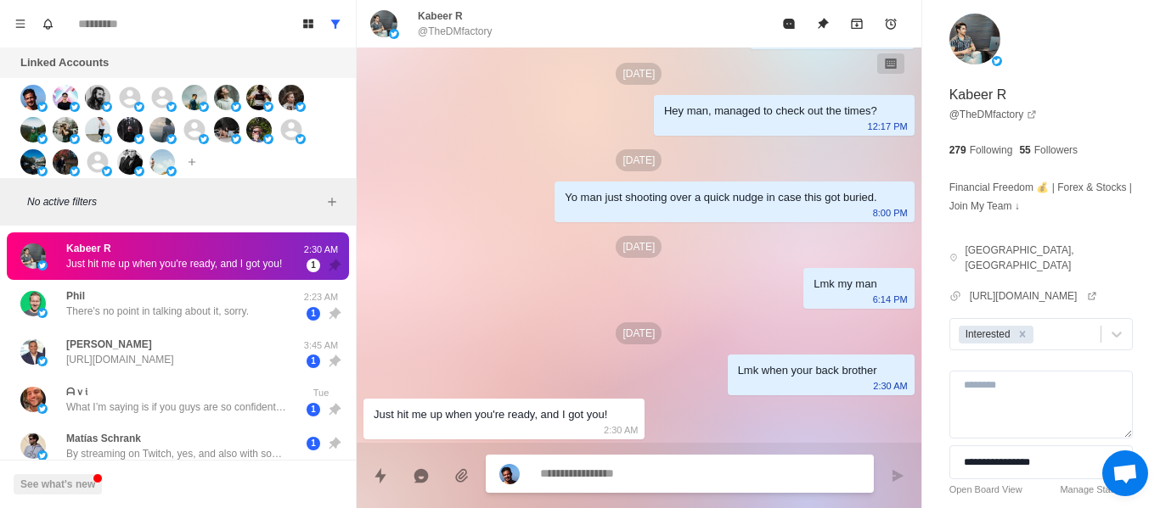
type textarea "*"
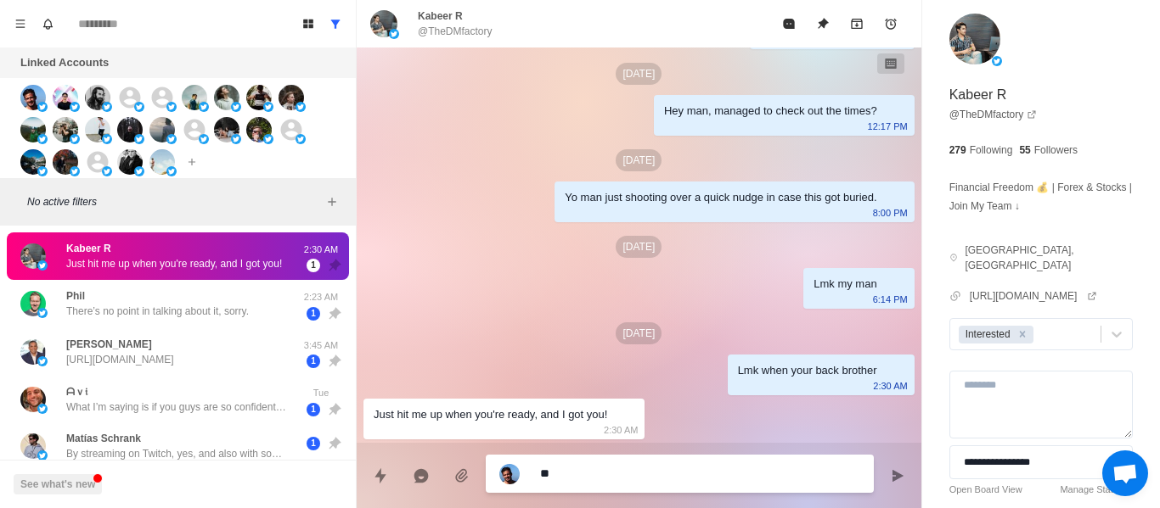
type textarea "***"
type textarea "*"
type textarea "****"
type textarea "*"
type textarea "****"
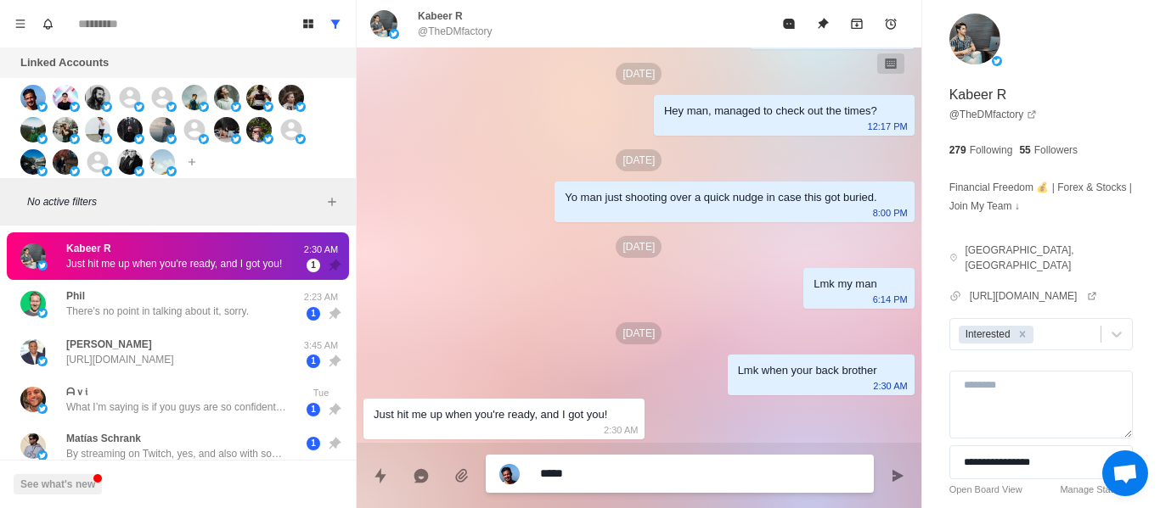
type textarea "*"
type textarea "******"
type textarea "*"
type textarea "*******"
type textarea "*"
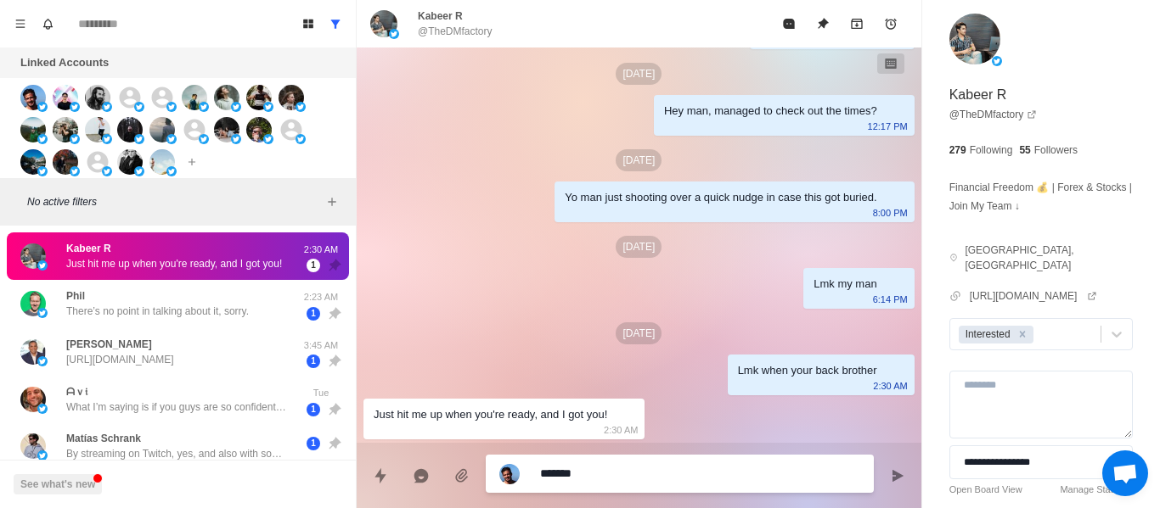
type textarea "********"
type textarea "*"
type textarea "*********"
type textarea "*"
type textarea "**********"
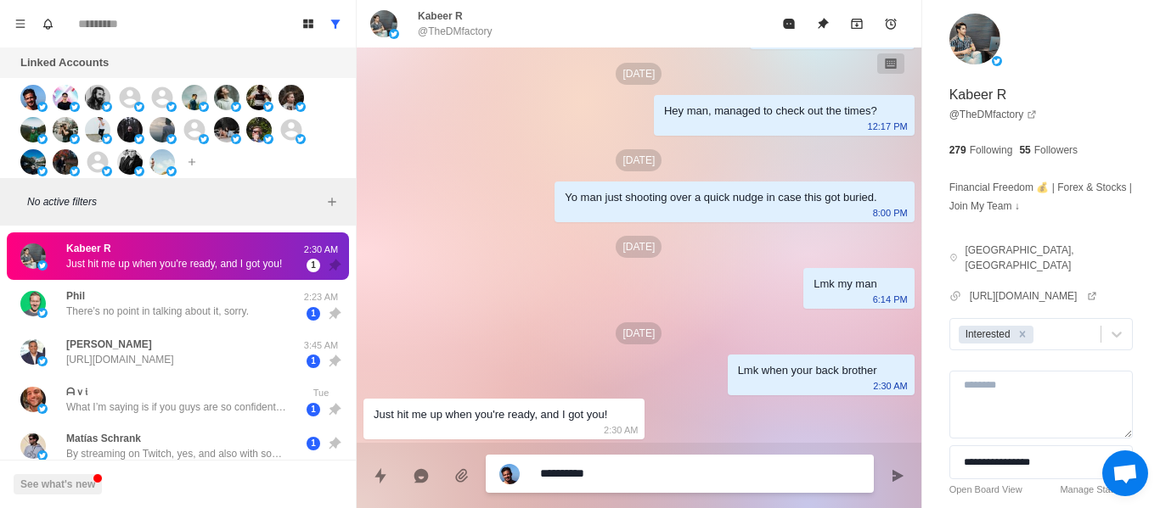
type textarea "*"
type textarea "**********"
type textarea "*"
type textarea "**********"
type textarea "*"
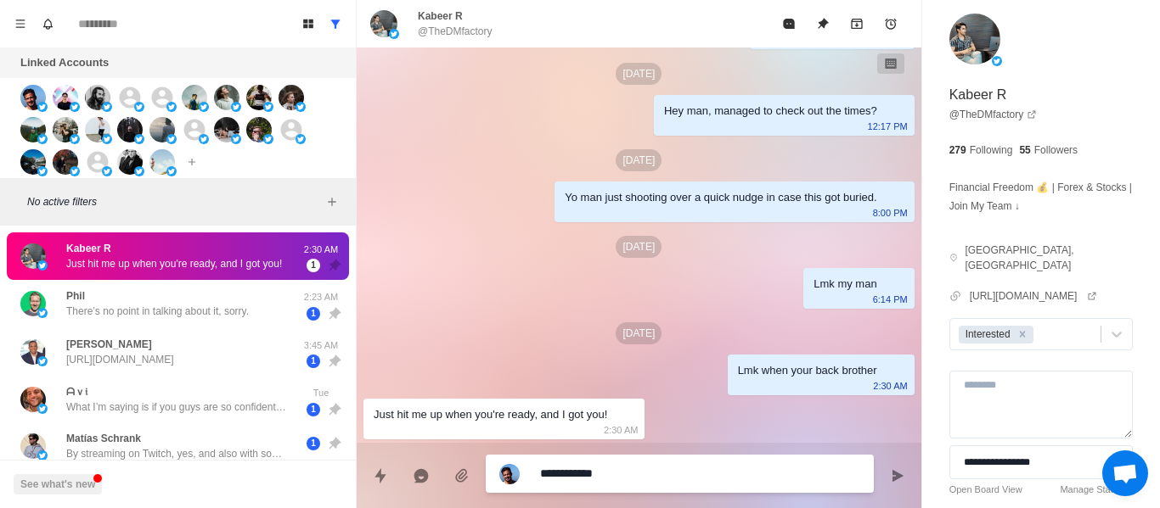
type textarea "**********"
type textarea "*"
type textarea "**********"
type textarea "*"
type textarea "**********"
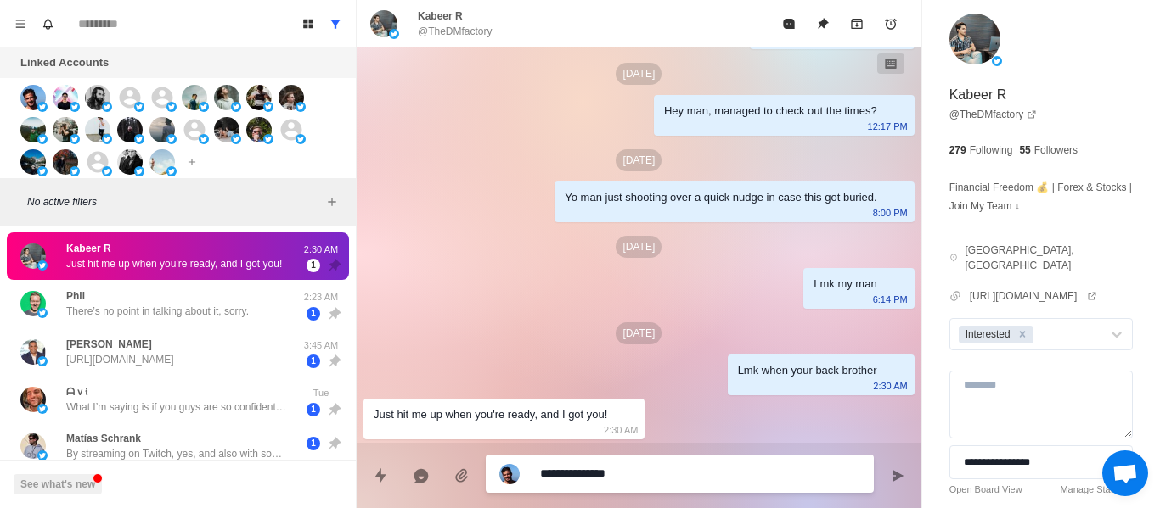
type textarea "*"
type textarea "**********"
type textarea "*"
type textarea "**********"
type textarea "*"
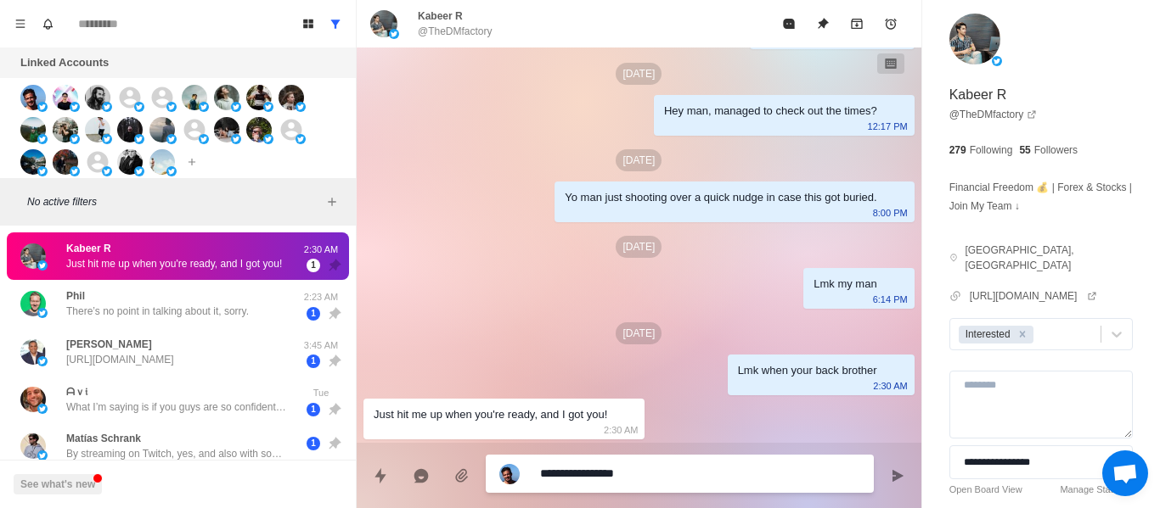
type textarea "**********"
type textarea "*"
type textarea "**********"
type textarea "*"
type textarea "**********"
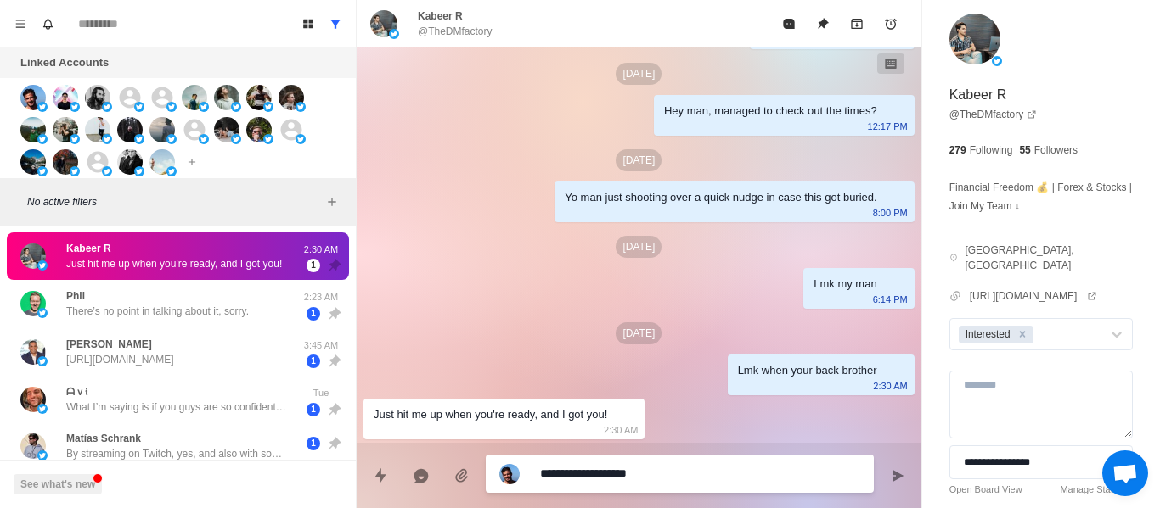
type textarea "*"
type textarea "**********"
type textarea "*"
type textarea "**********"
type textarea "*"
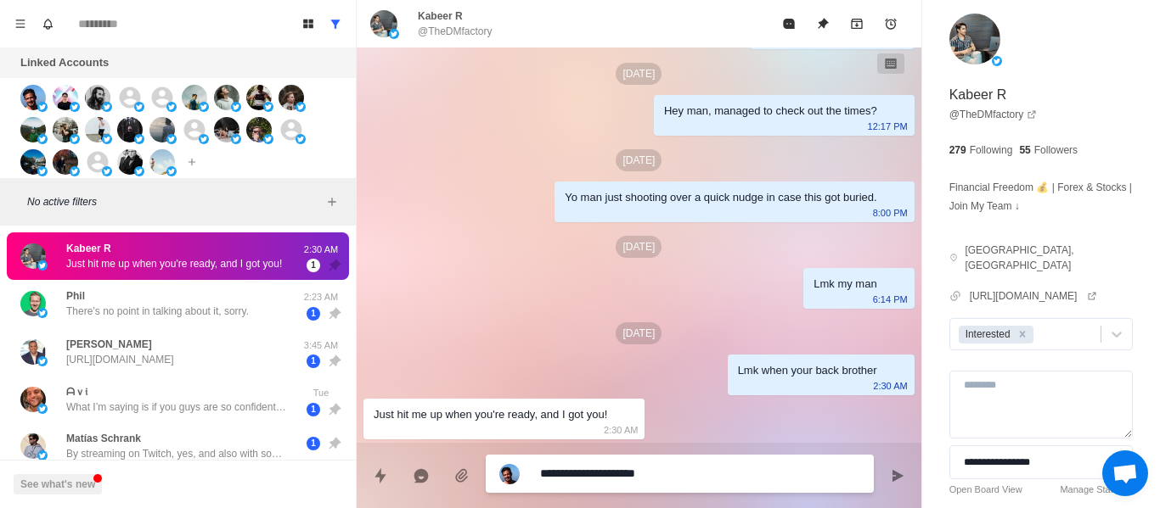
type textarea "**********"
type textarea "*"
type textarea "**********"
type textarea "*"
type textarea "**********"
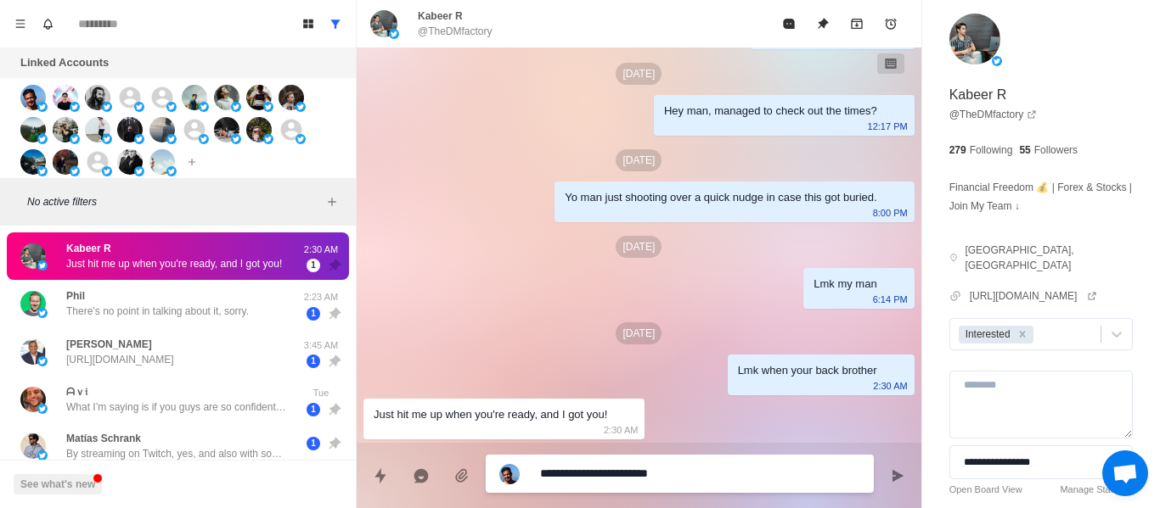
type textarea "*"
type textarea "**********"
type textarea "*"
type textarea "**********"
type textarea "*"
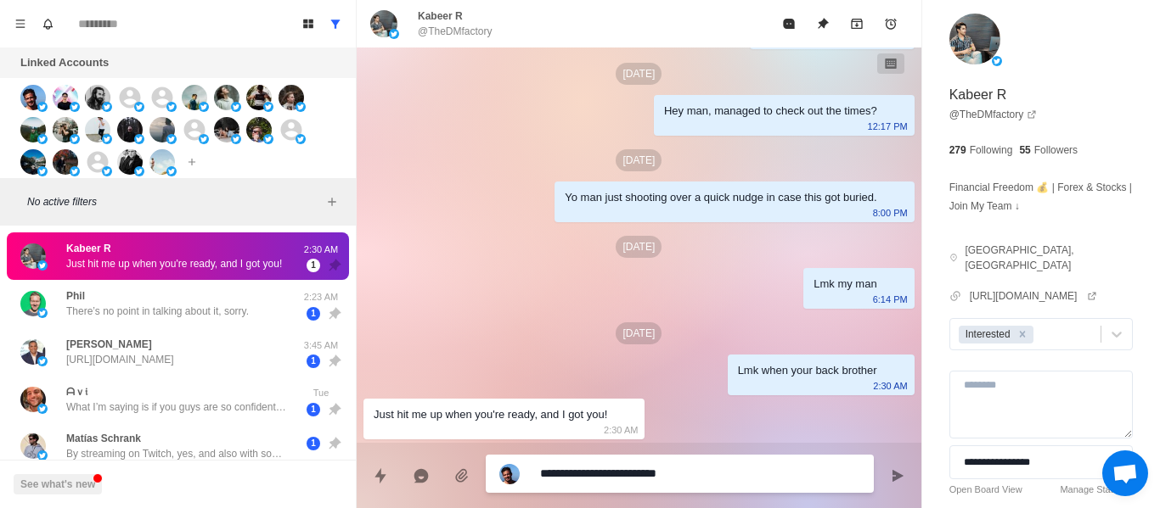
type textarea "**********"
type textarea "*"
type textarea "**********"
type textarea "*"
type textarea "**********"
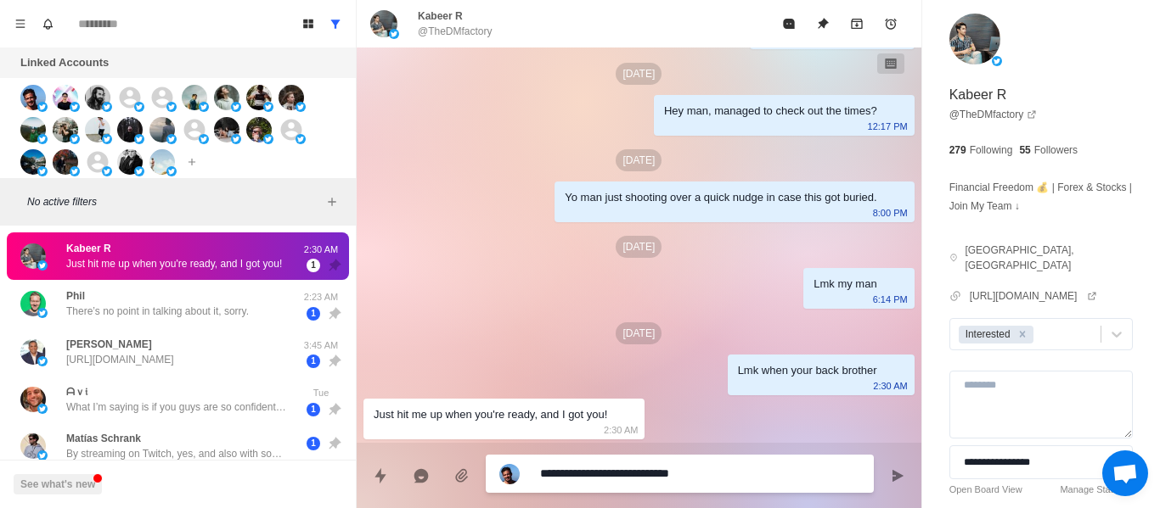
type textarea "*"
type textarea "**********"
type textarea "*"
type textarea "**********"
type textarea "*"
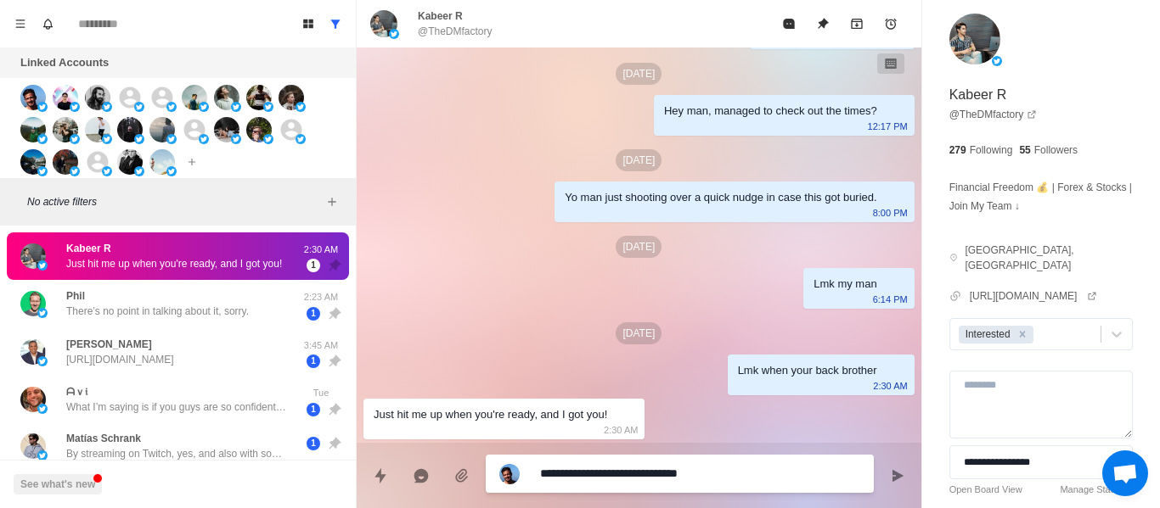
type textarea "**********"
type textarea "*"
type textarea "**********"
type textarea "*"
type textarea "**********"
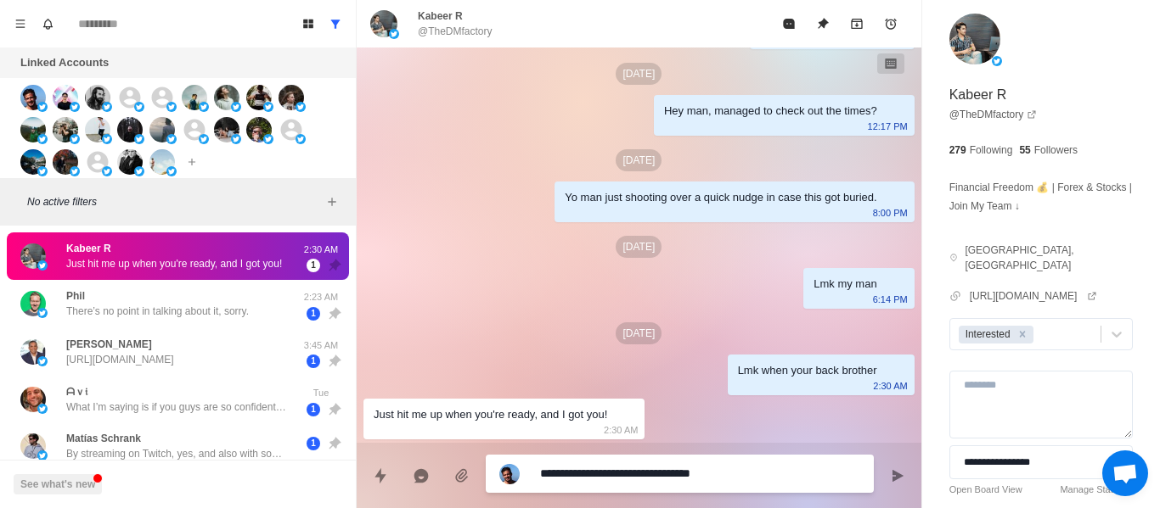
type textarea "*"
type textarea "**********"
type textarea "*"
type textarea "**********"
type textarea "*"
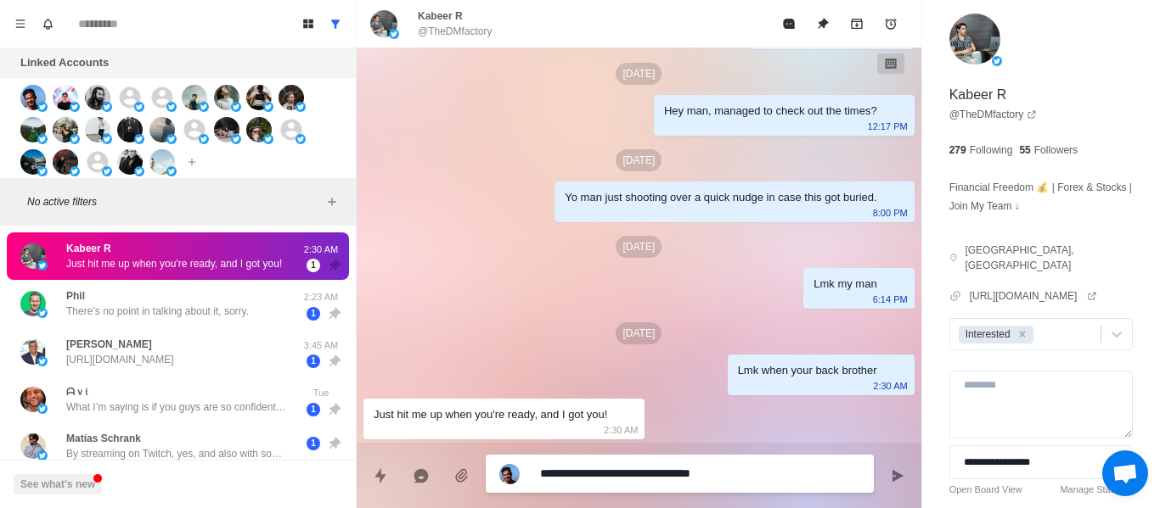
type textarea "**********"
type textarea "*"
type textarea "**********"
type textarea "*"
type textarea "**********"
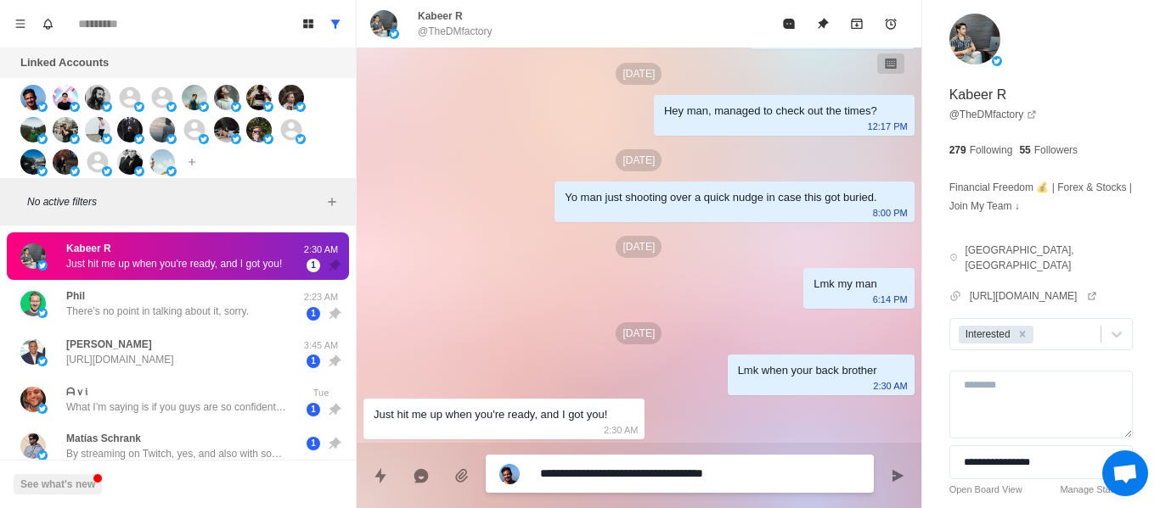
type textarea "*"
type textarea "**********"
type textarea "*"
type textarea "**********"
type textarea "*"
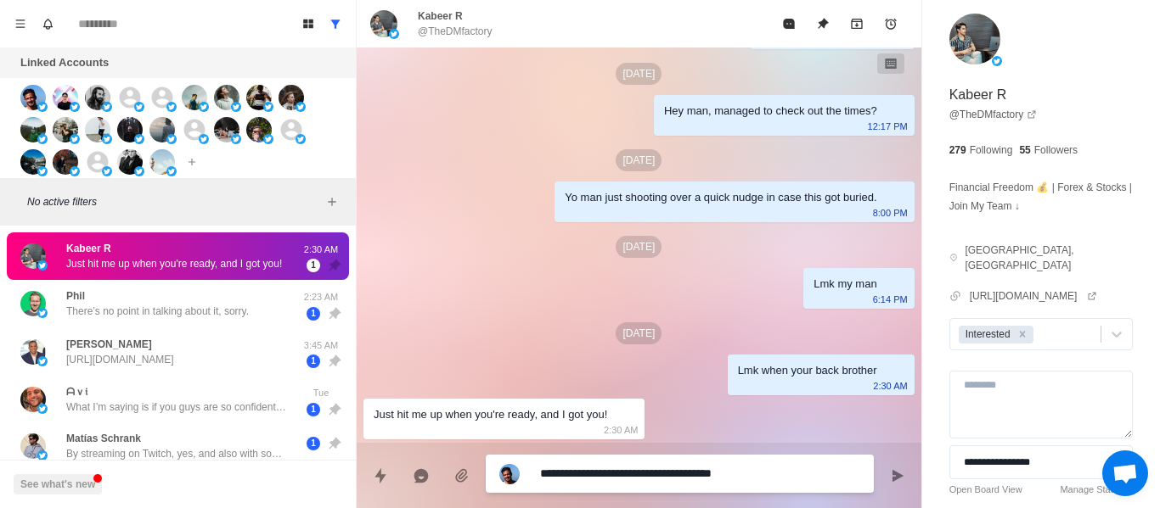
type textarea "**********"
type textarea "*"
type textarea "**********"
type textarea "*"
type textarea "**********"
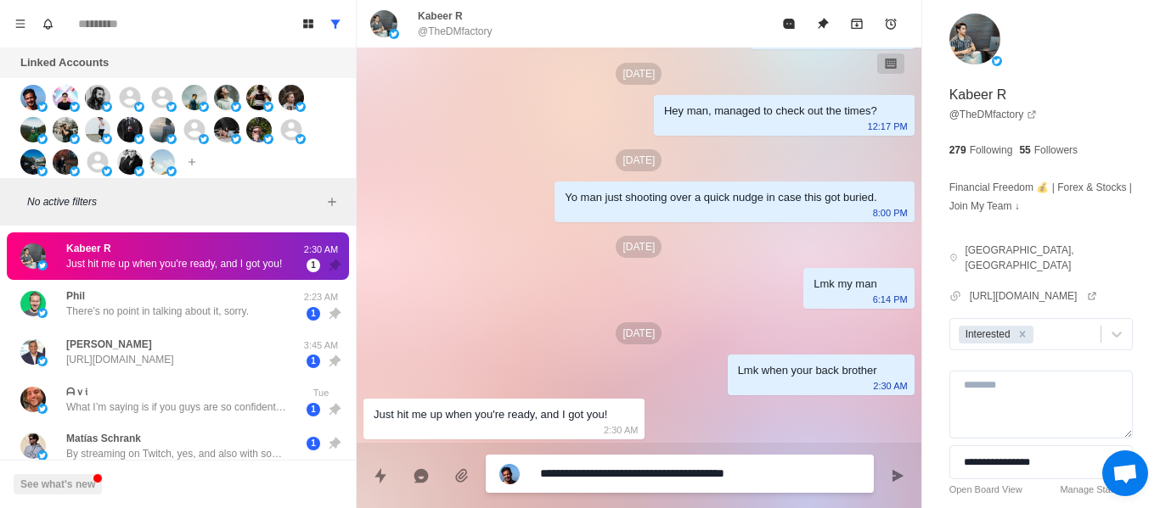
type textarea "*"
type textarea "**********"
type textarea "*"
type textarea "**********"
type textarea "*"
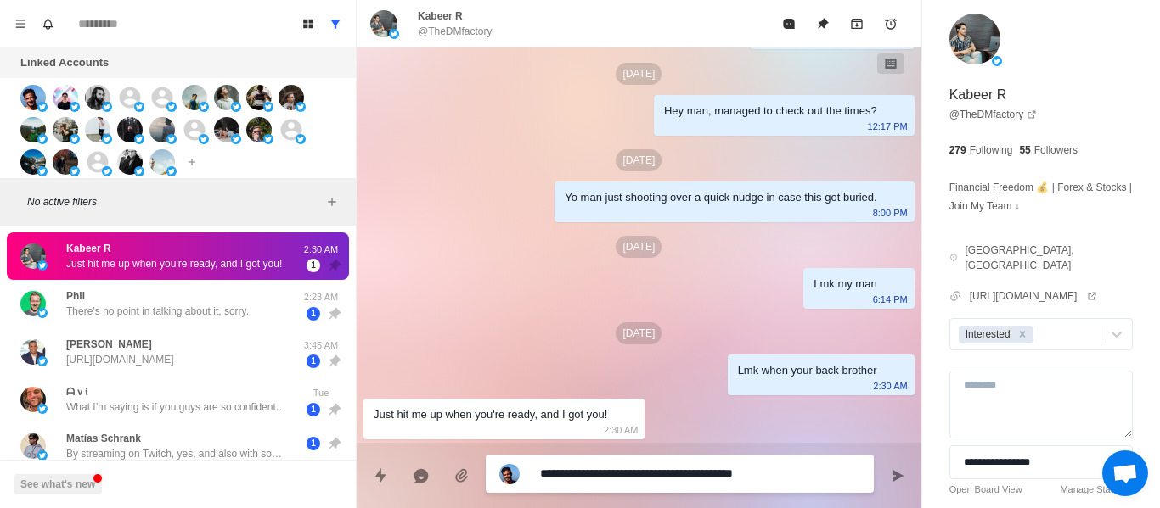
type textarea "**********"
type textarea "*"
type textarea "**********"
type textarea "*"
type textarea "**********"
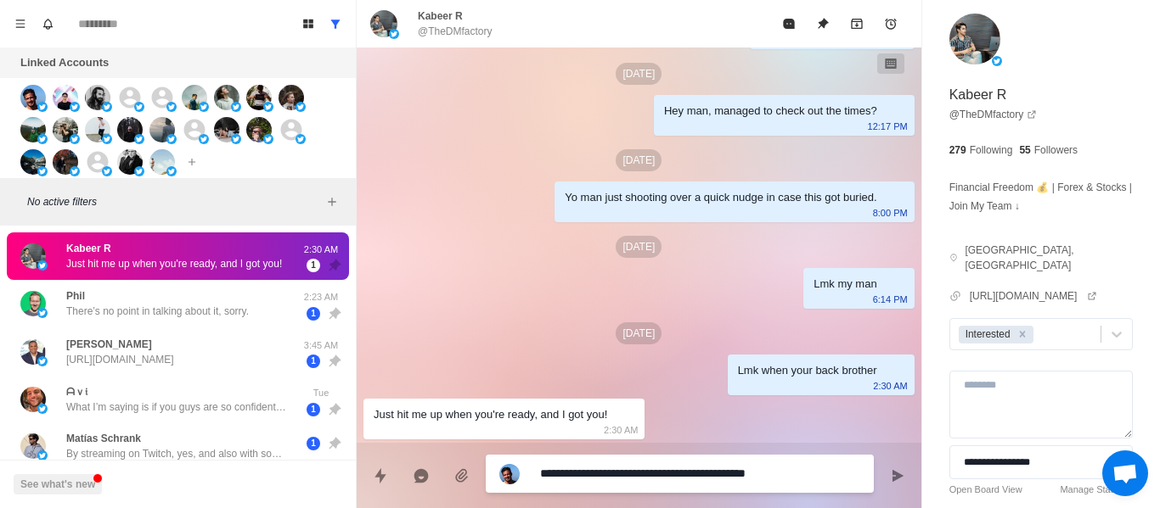
type textarea "*"
type textarea "**********"
type textarea "*"
type textarea "**********"
type textarea "*"
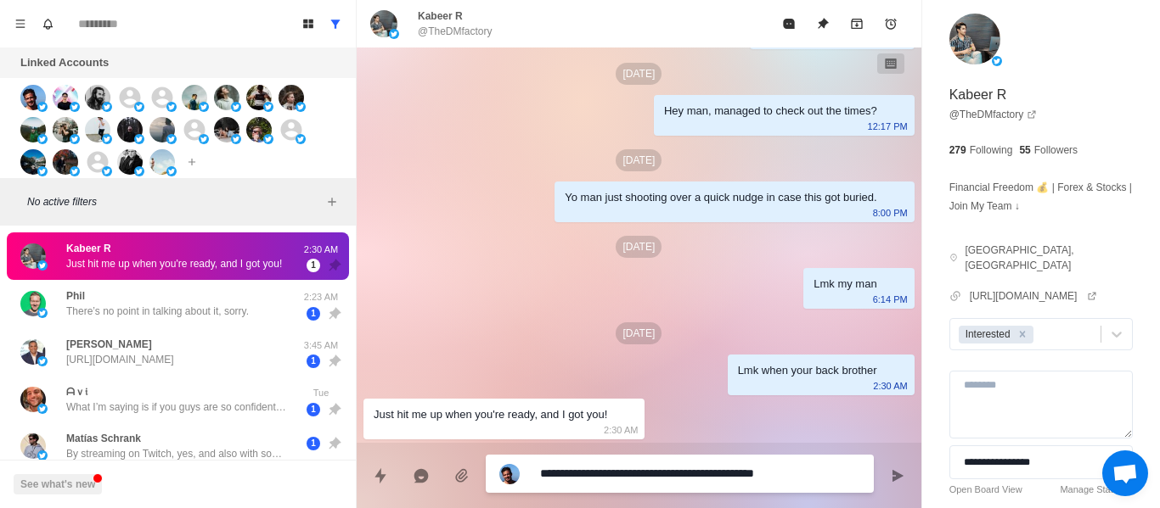
type textarea "**********"
type textarea "*"
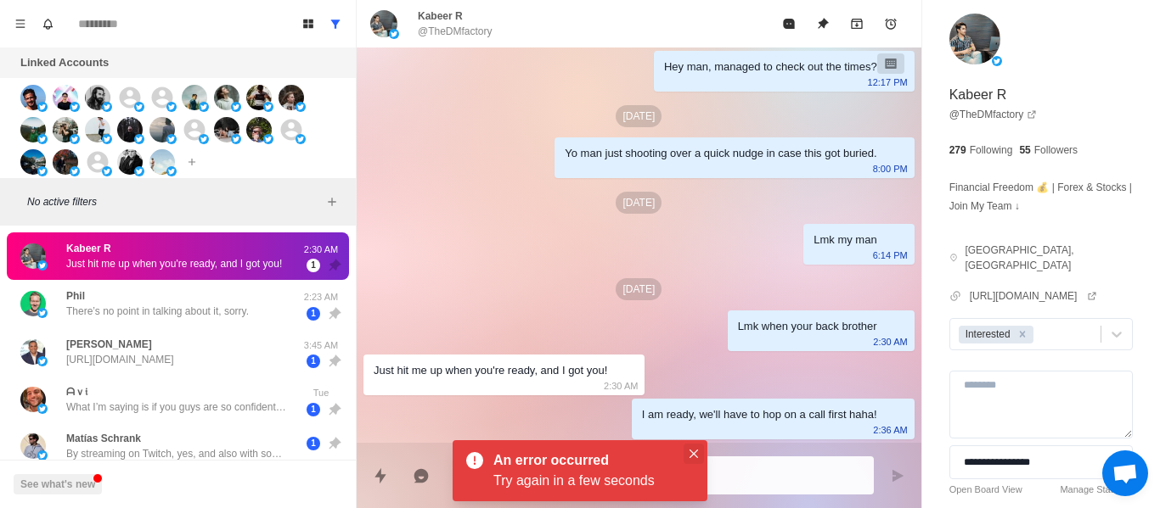
click at [700, 450] on button "Close" at bounding box center [693, 454] width 20 height 20
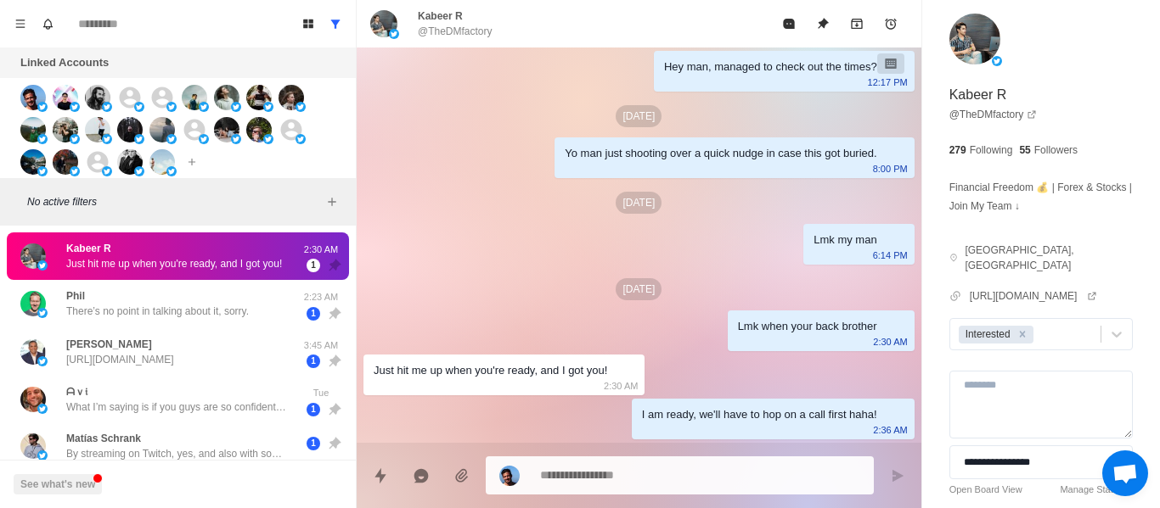
click at [699, 412] on div "I am ready, we'll have to hop on a call first haha!" at bounding box center [759, 415] width 235 height 19
copy div "I am ready, we'll have to hop on a call first haha!"
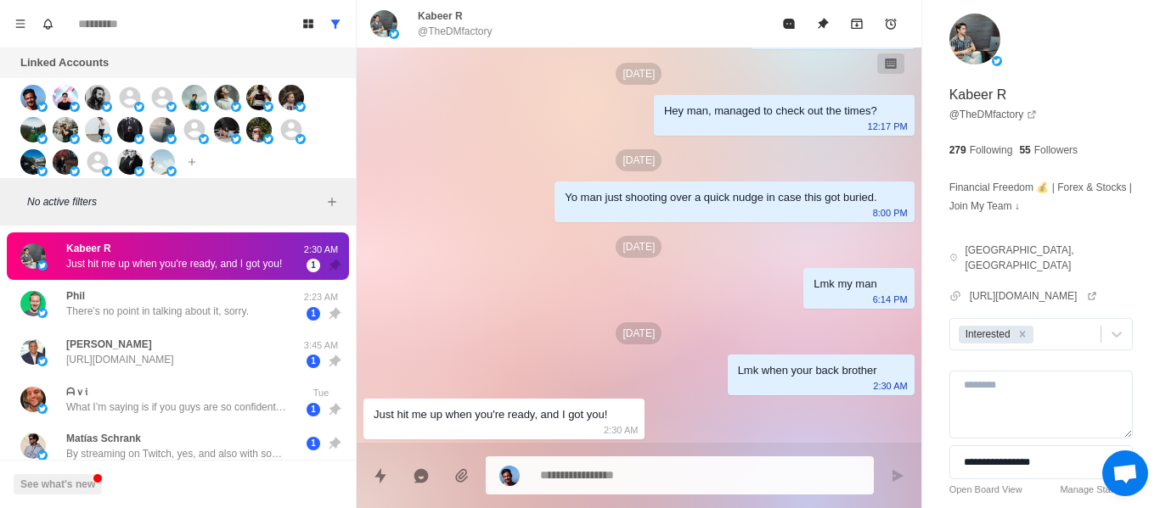
scroll to position [270, 0]
click at [416, 31] on div "Kabeer R @TheDMfactory" at bounding box center [431, 23] width 122 height 31
copy div "@TheDMfactory"
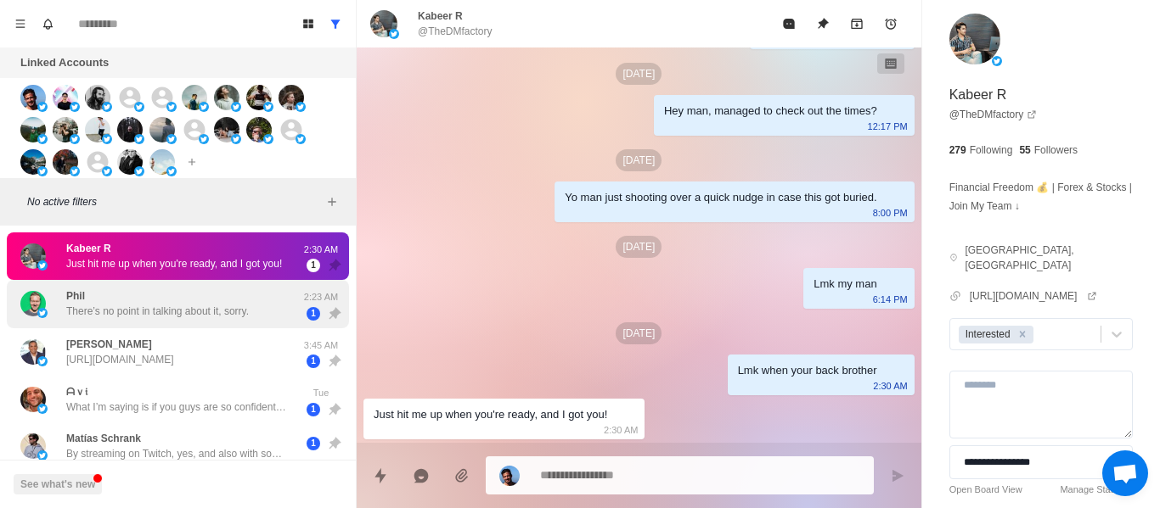
click at [118, 317] on p "There’s no point in talking about it, sorry." at bounding box center [157, 311] width 182 height 15
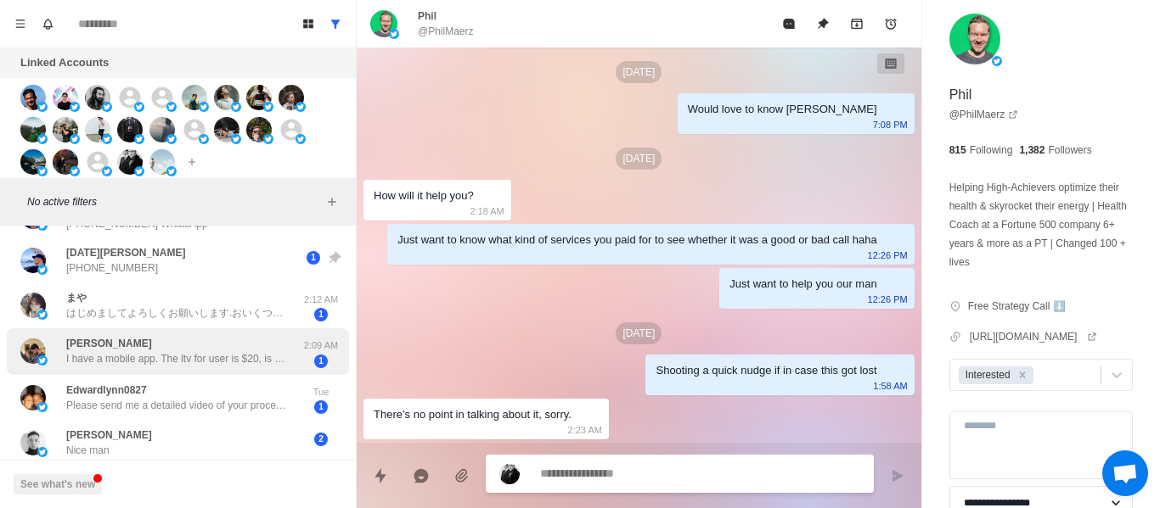
scroll to position [424, 0]
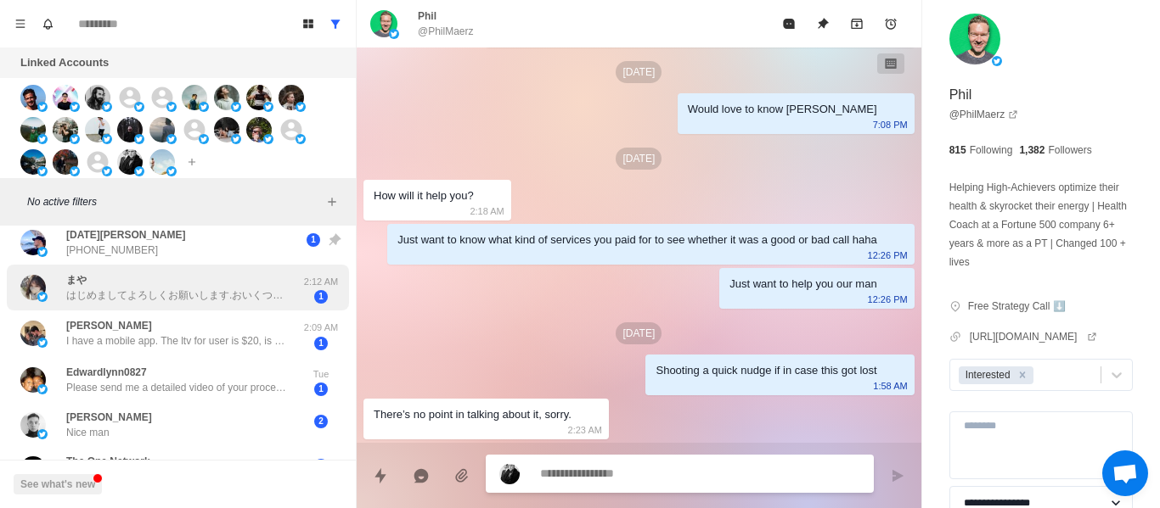
click at [127, 307] on div "まや はじめましてよろしくお願いします.おいくつですか？ 2:12 AM 1" at bounding box center [178, 288] width 342 height 47
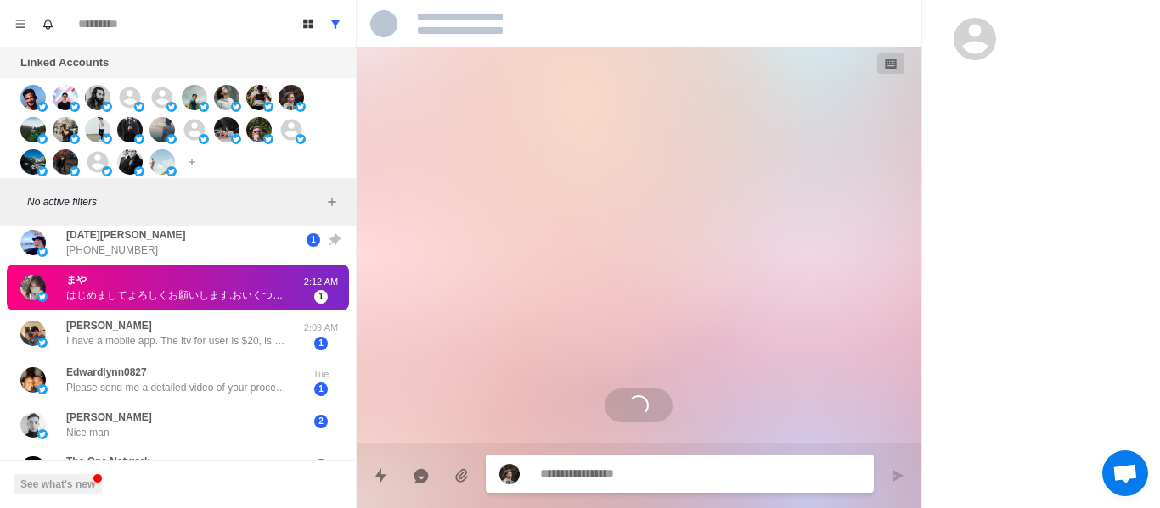
scroll to position [0, 0]
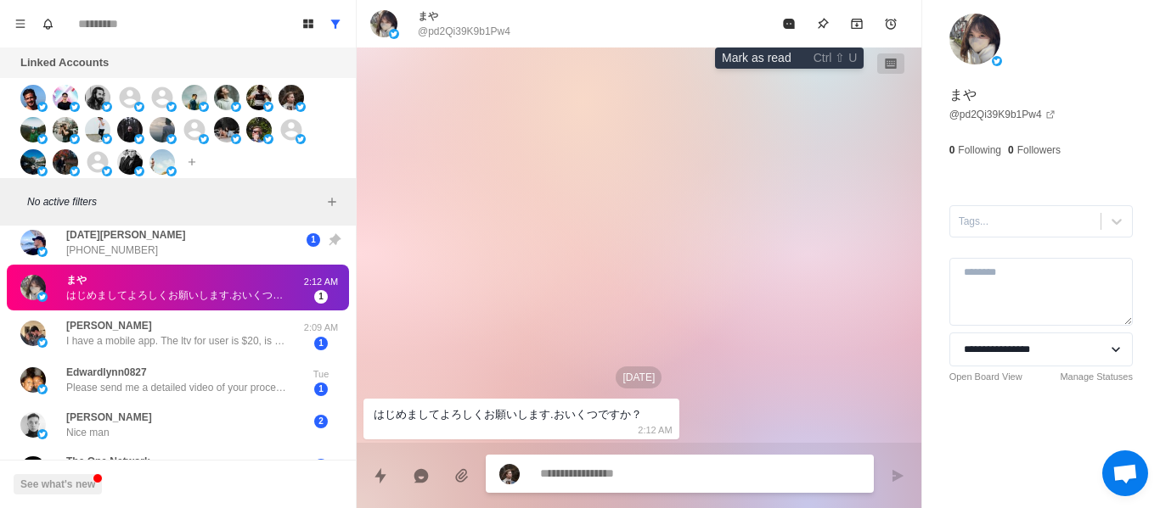
click at [782, 18] on icon "Mark as read" at bounding box center [789, 24] width 14 height 14
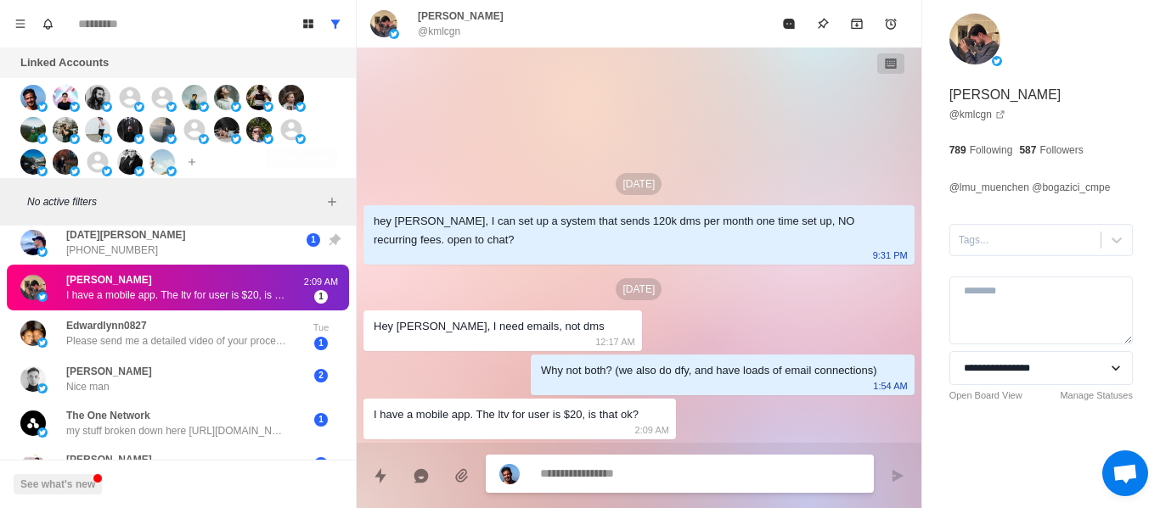
scroll to position [473, 0]
click at [596, 469] on textarea at bounding box center [700, 474] width 320 height 25
click at [597, 469] on textarea at bounding box center [700, 474] width 320 height 25
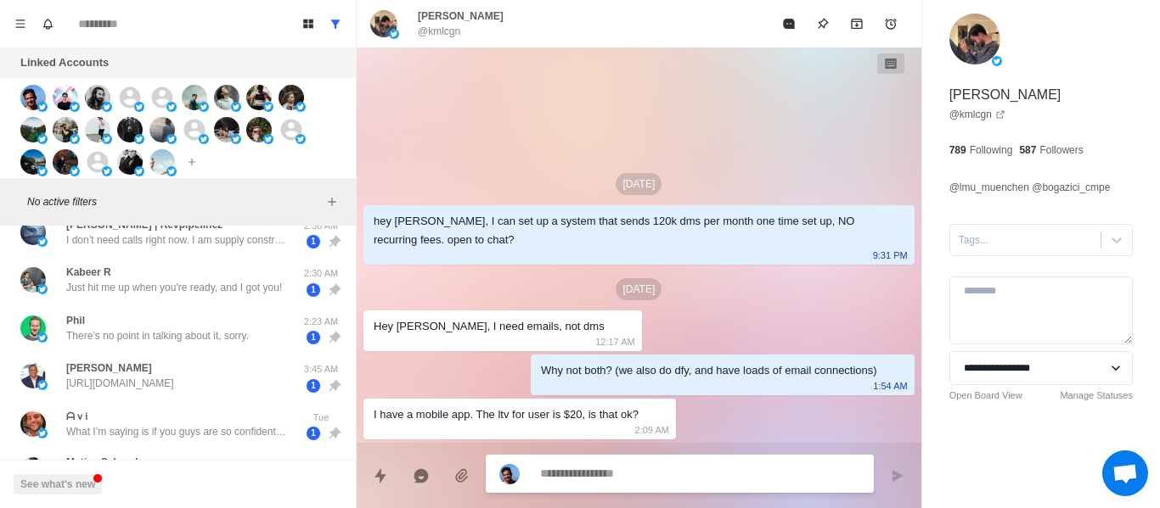
scroll to position [0, 0]
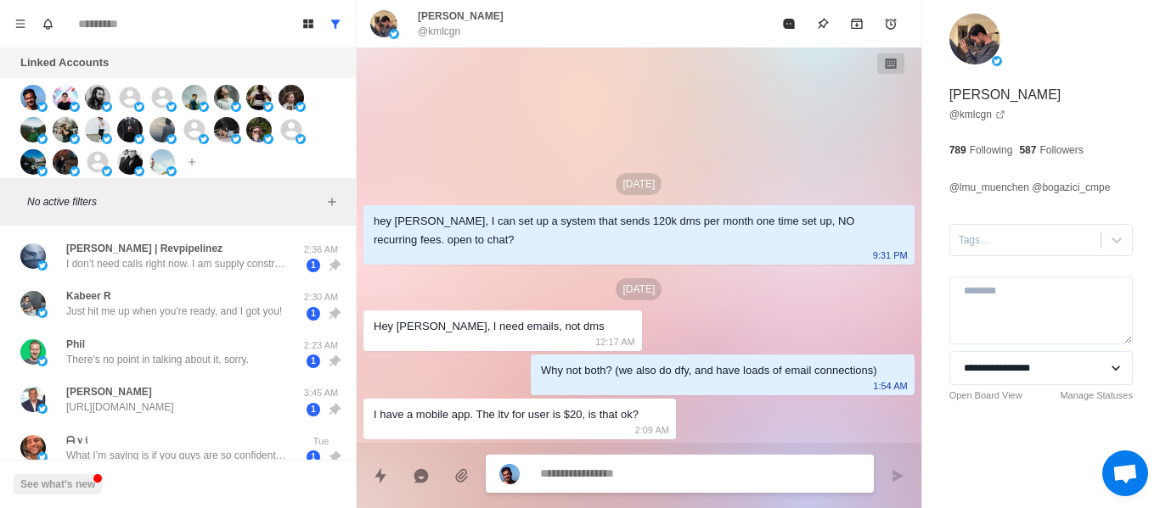
click at [131, 317] on p "Just hit me up when you're ready, and I got you!" at bounding box center [174, 311] width 216 height 15
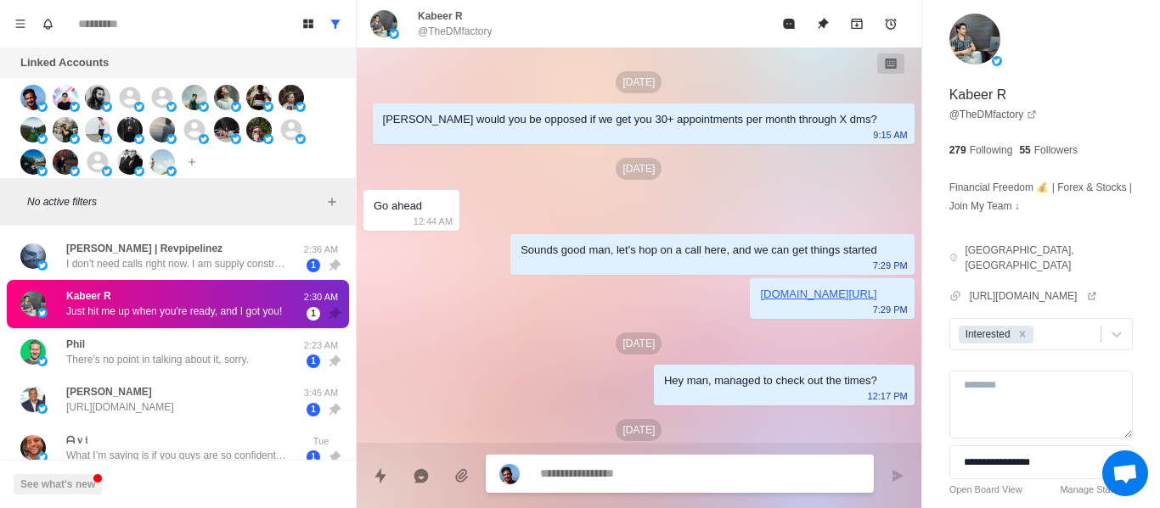
scroll to position [270, 0]
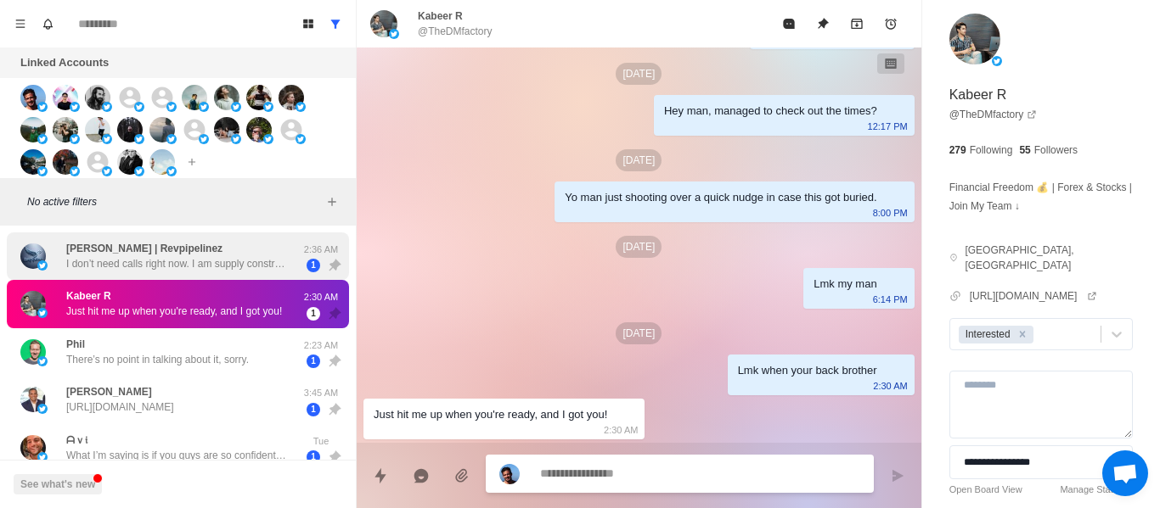
click at [189, 261] on p "I don’t need calls right now. I am supply constraint." at bounding box center [176, 263] width 221 height 15
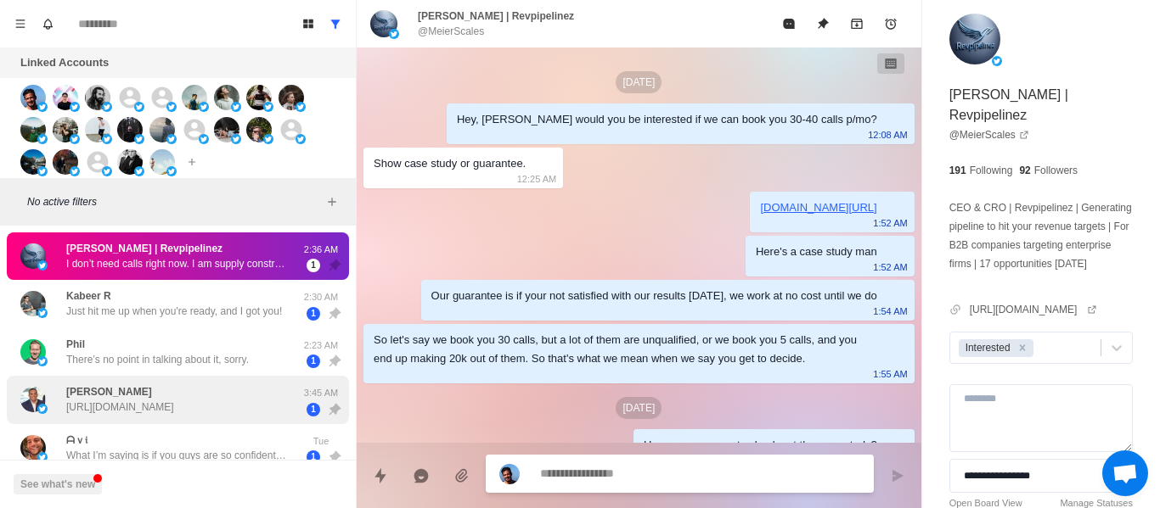
scroll to position [564, 0]
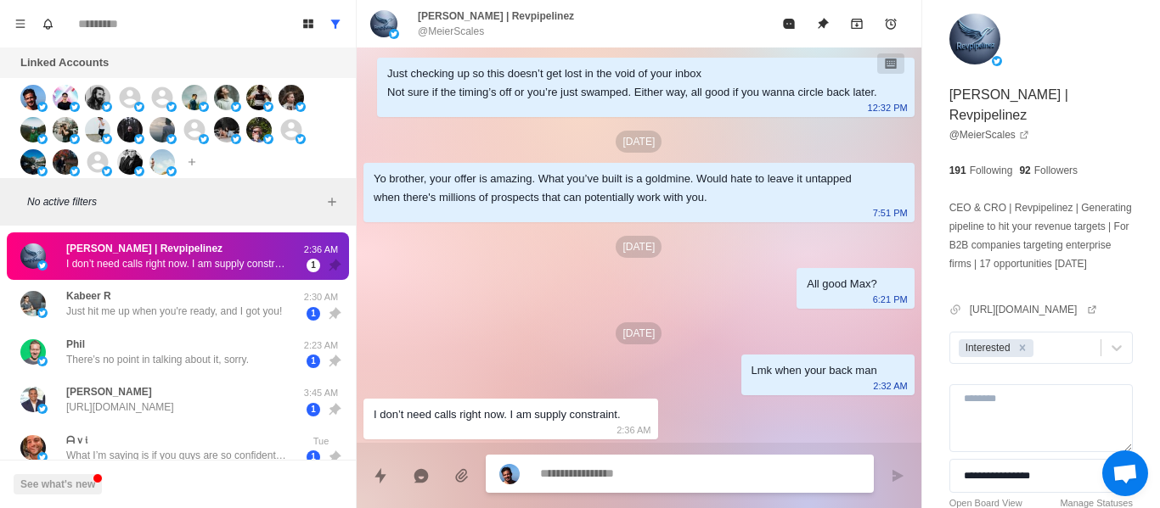
click at [600, 475] on textarea at bounding box center [700, 474] width 320 height 25
type textarea "*"
type textarea "**"
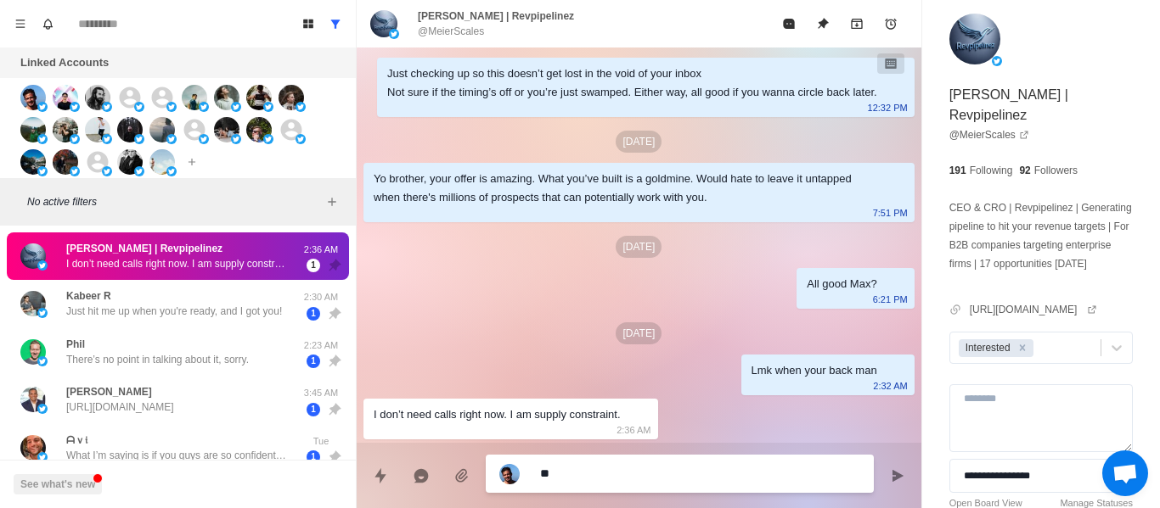
type textarea "*"
type textarea "***"
type textarea "*"
type textarea "****"
type textarea "*"
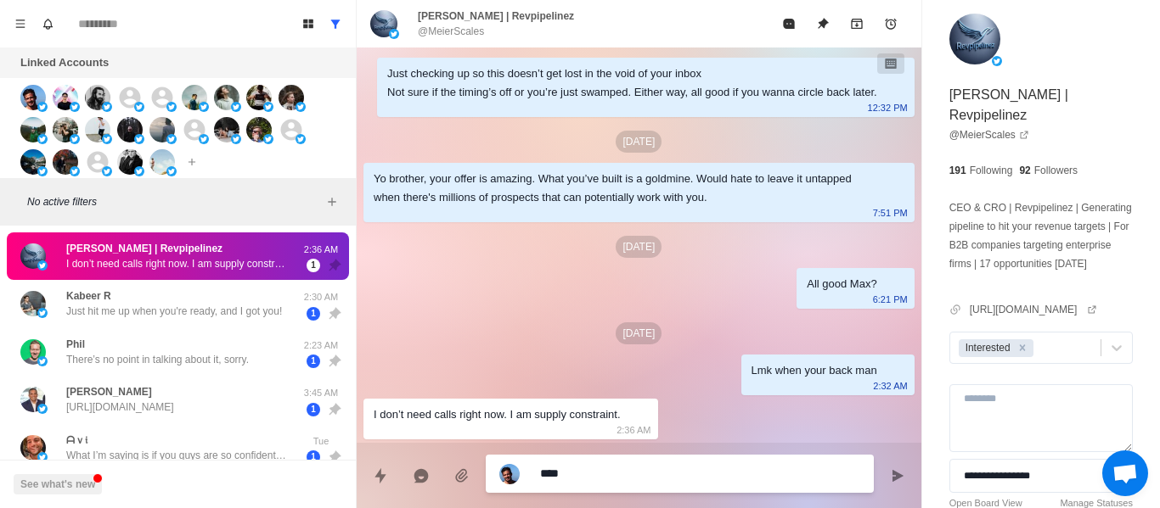
type textarea "*****"
type textarea "*"
type textarea "******"
type textarea "*"
type textarea "*******"
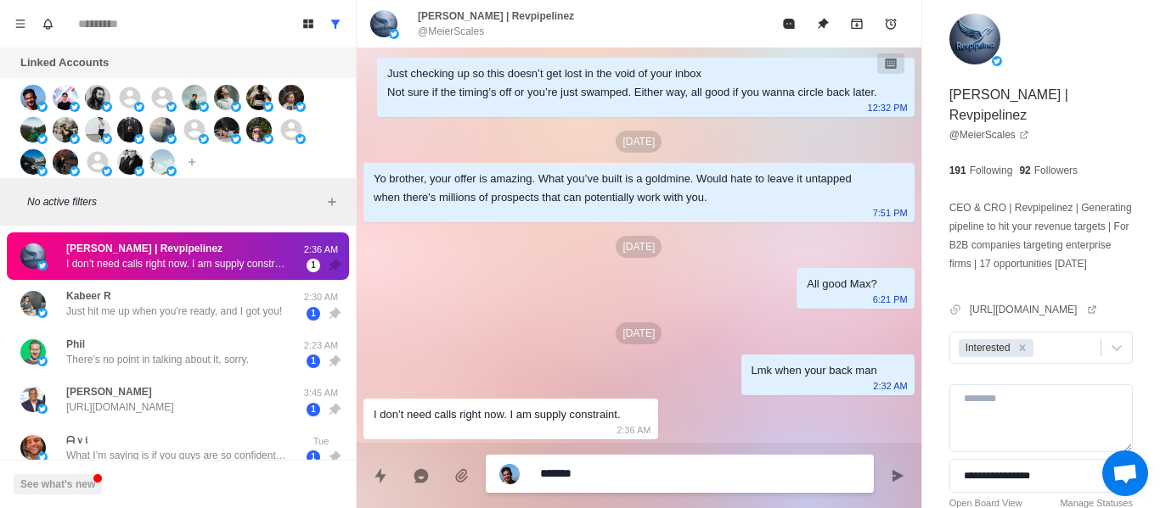
type textarea "*"
type textarea "*******"
type textarea "*"
type textarea "*********"
type textarea "*"
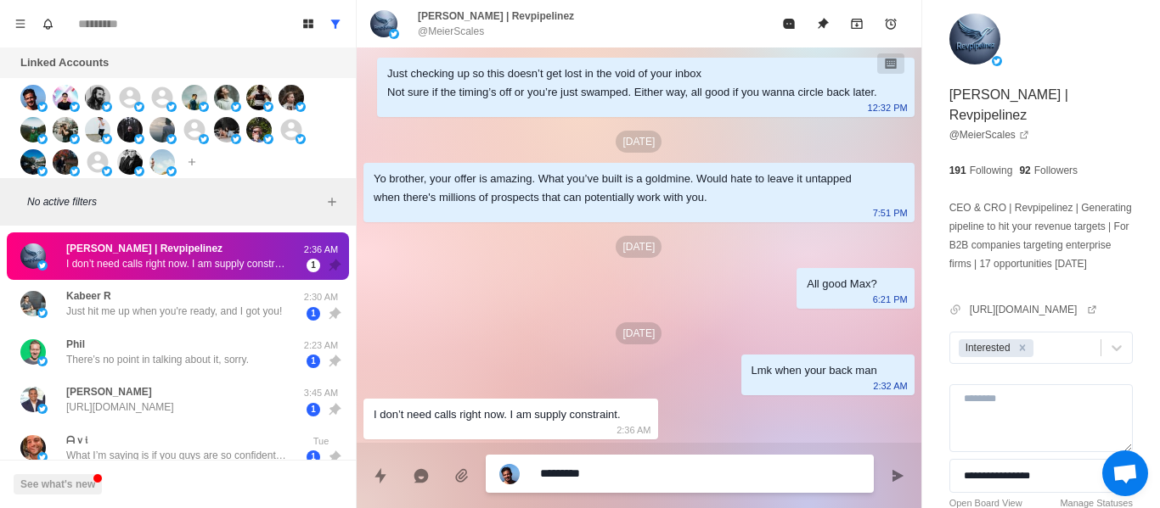
type textarea "*******"
type textarea "*"
type textarea "*******"
type textarea "*"
type textarea "*******"
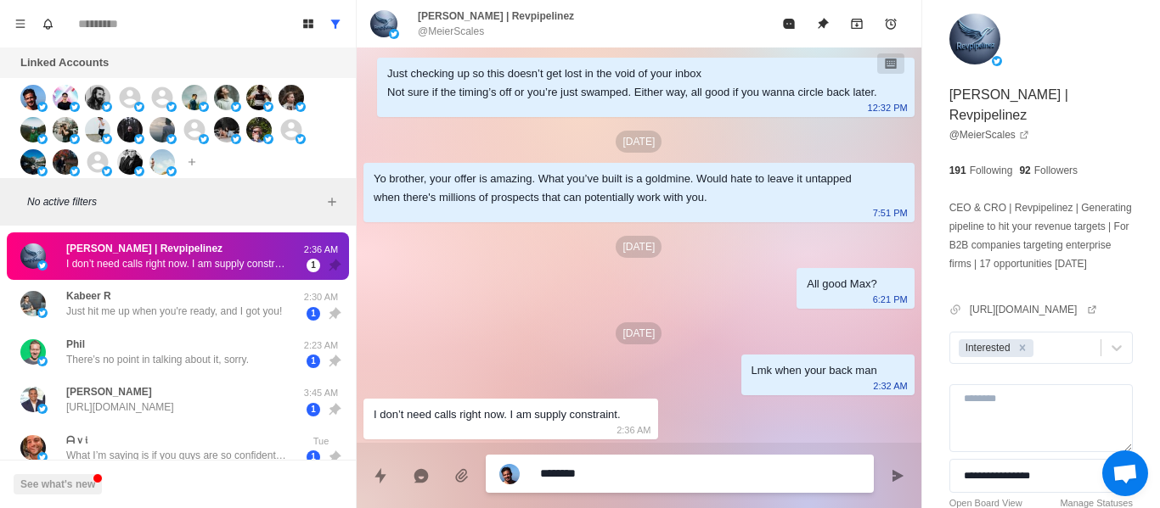
type textarea "*"
type textarea "*******"
type textarea "*"
type textarea "******"
type textarea "*"
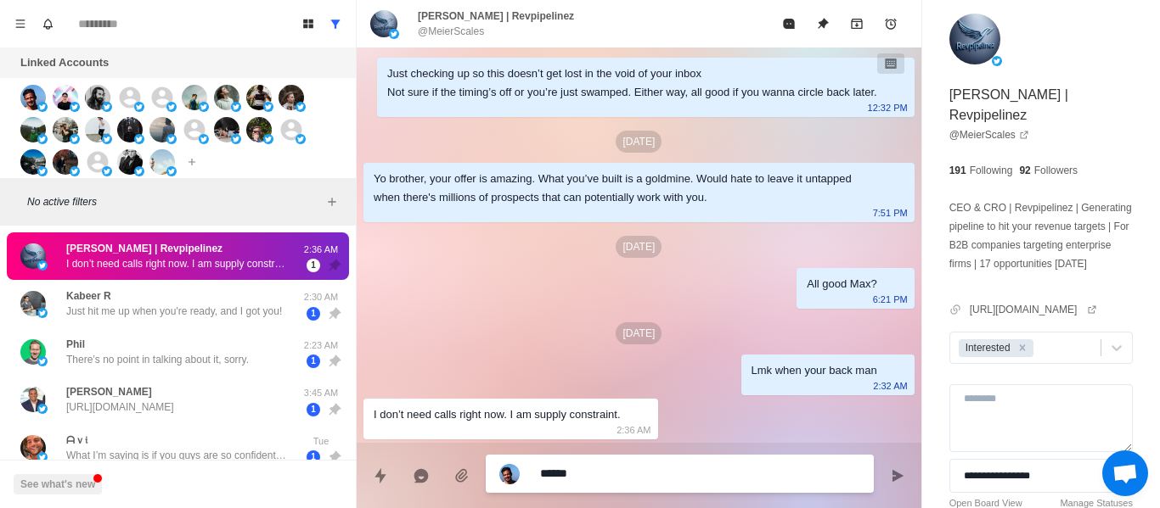
type textarea "*******"
type textarea "*"
type textarea "*******"
type textarea "*"
type textarea "*******"
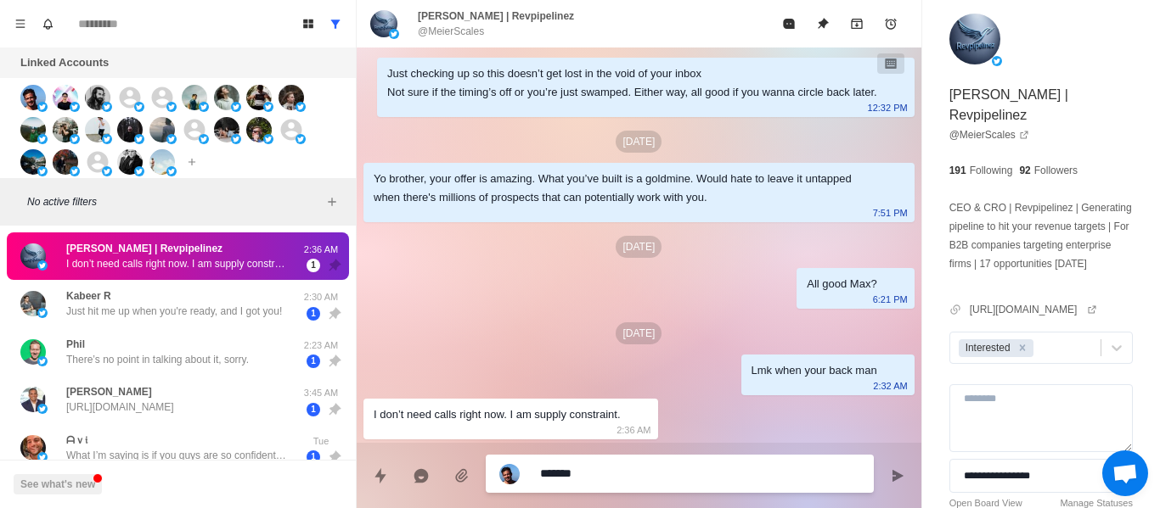
type textarea "*"
type textarea "******"
type textarea "*"
type textarea "******"
type textarea "*"
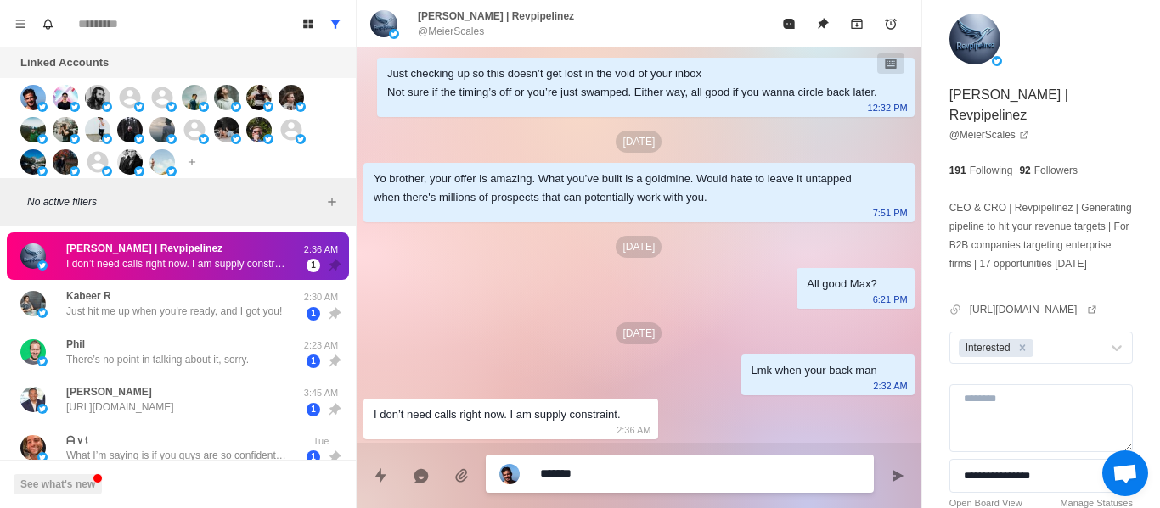
type textarea "********"
type textarea "*"
type textarea "******"
type textarea "*"
type textarea "********"
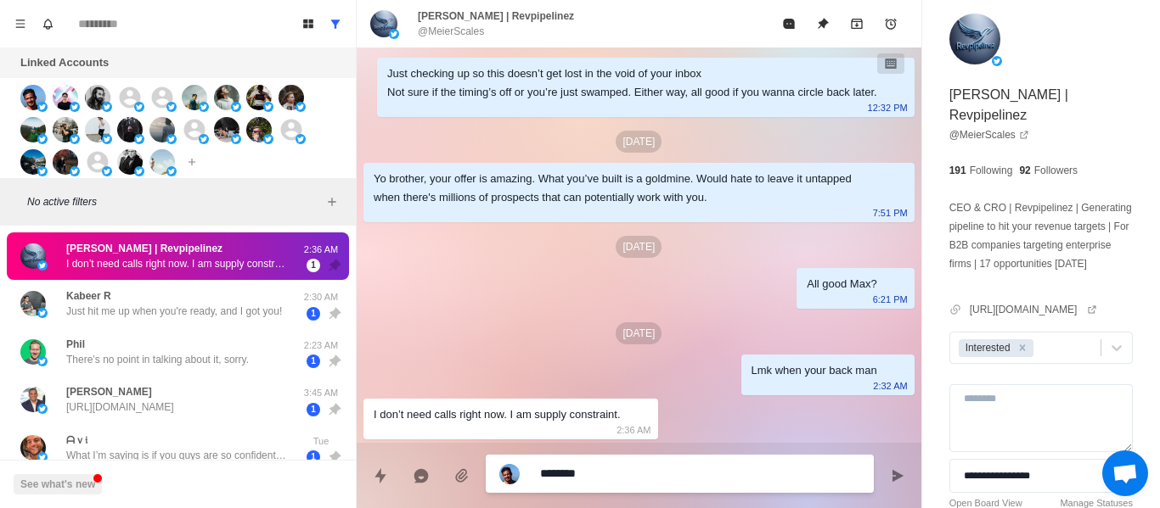
type textarea "*"
type textarea "*********"
type textarea "*"
type textarea "**********"
type textarea "*"
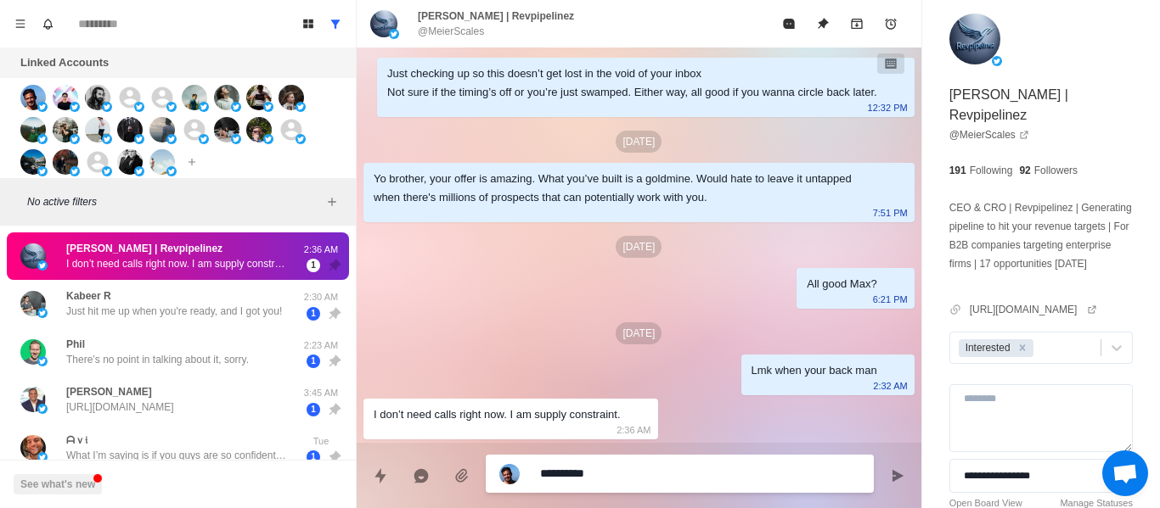
type textarea "**********"
type textarea "*"
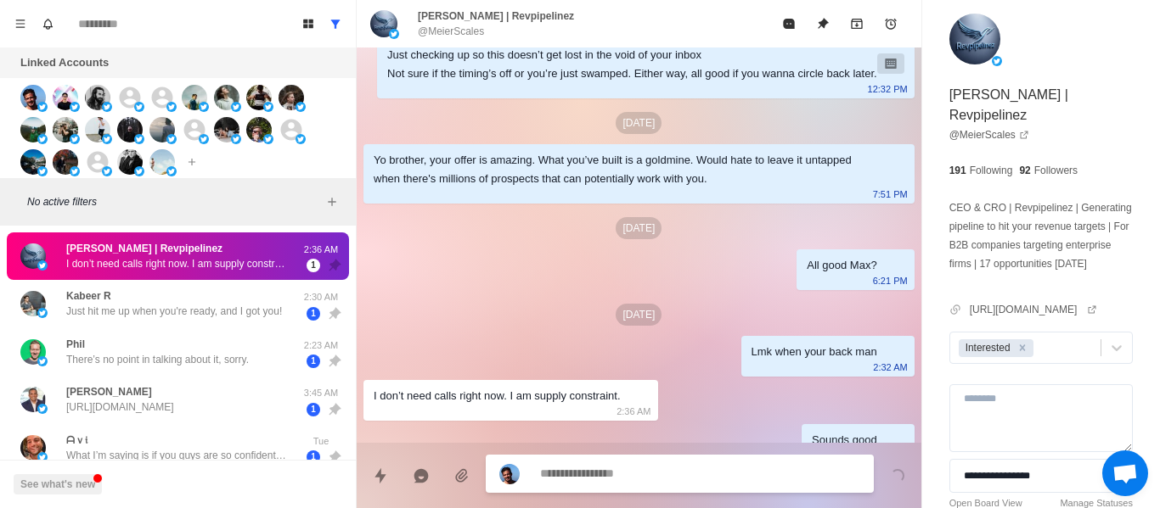
scroll to position [608, 0]
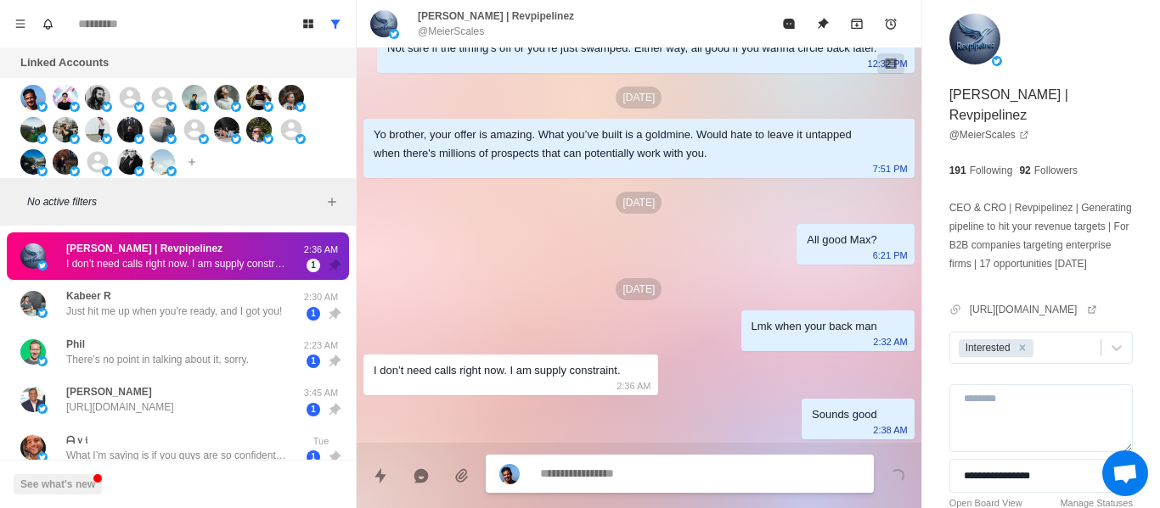
type textarea "*"
type textarea "**"
type textarea "*"
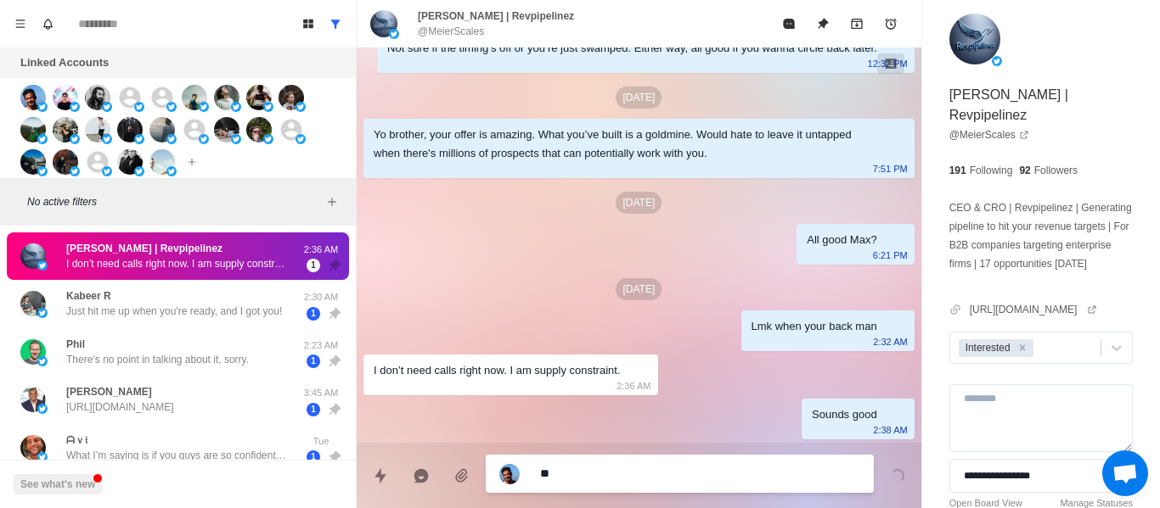
type textarea "***"
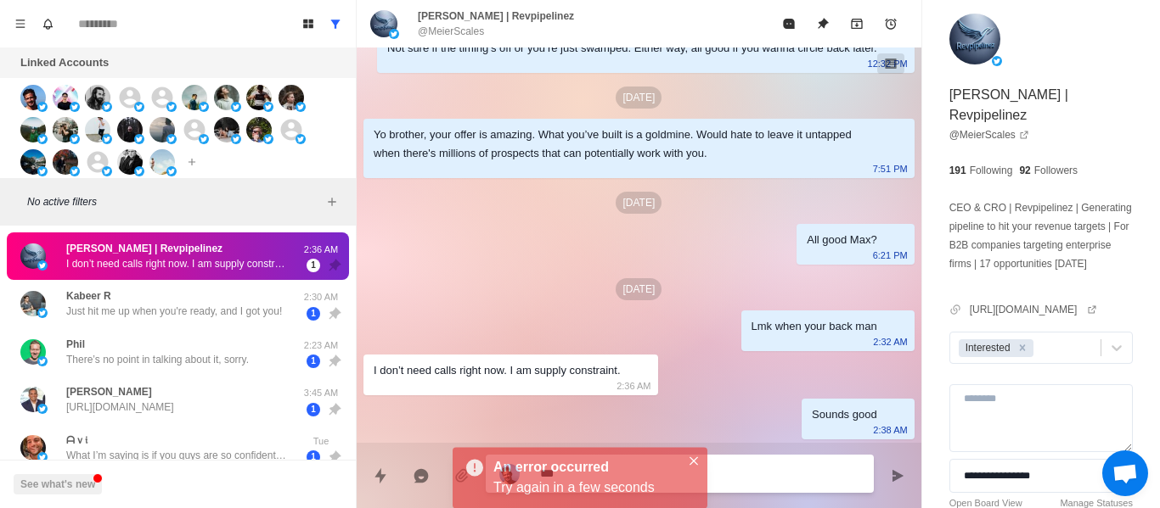
type textarea "*"
type textarea "****"
type textarea "*"
type textarea "*****"
type textarea "*"
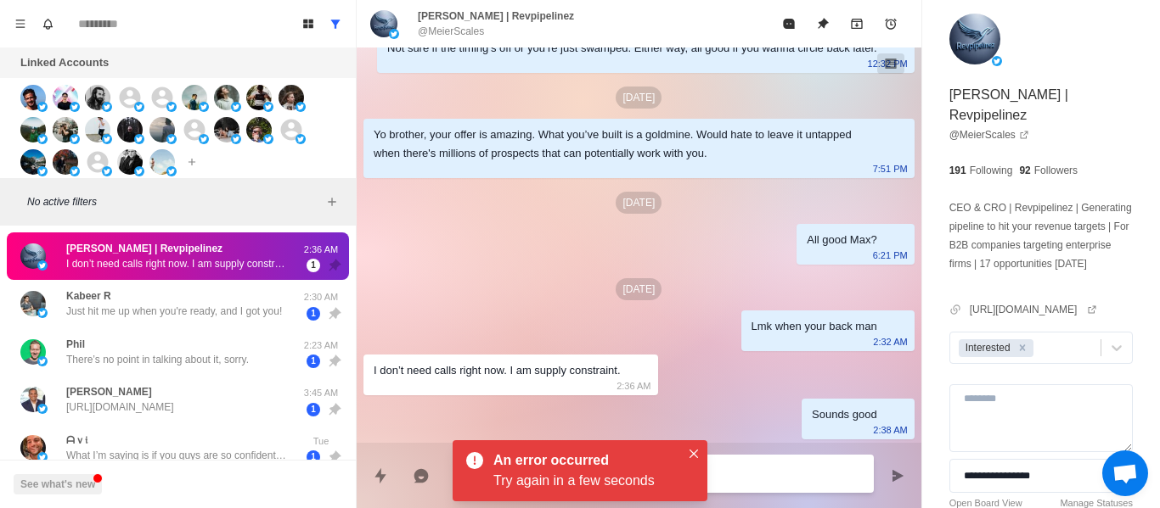
type textarea "*****"
click at [701, 460] on div "An error occurred Try again in a few seconds" at bounding box center [579, 471] width 255 height 61
click at [682, 448] on div "An error occurred Try again in a few seconds" at bounding box center [579, 471] width 255 height 61
click at [690, 456] on icon "Close" at bounding box center [693, 454] width 8 height 8
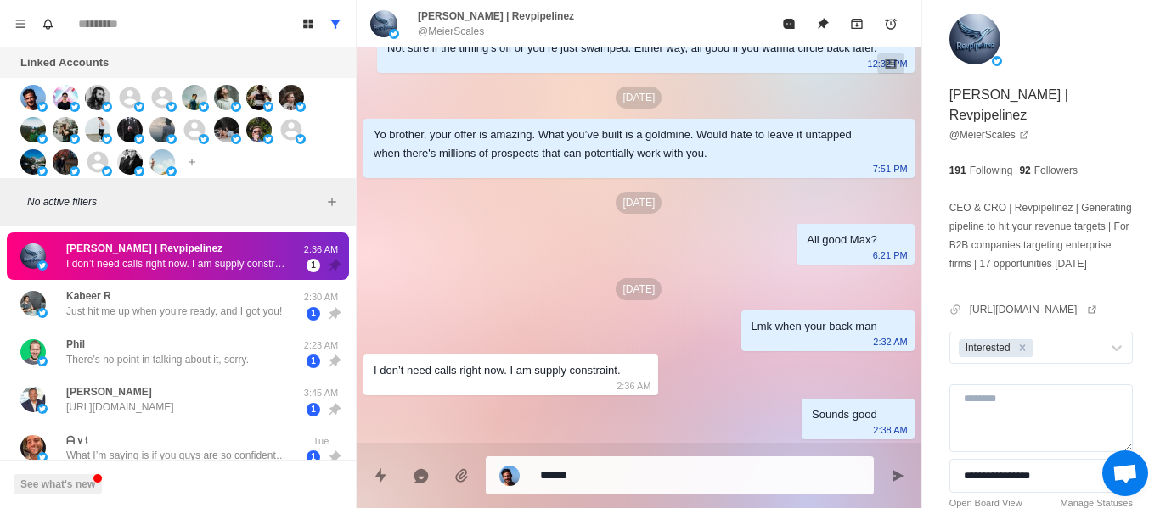
click at [458, 30] on p "@MeierScales" at bounding box center [451, 31] width 66 height 15
copy div "@MeierScales"
type textarea "*"
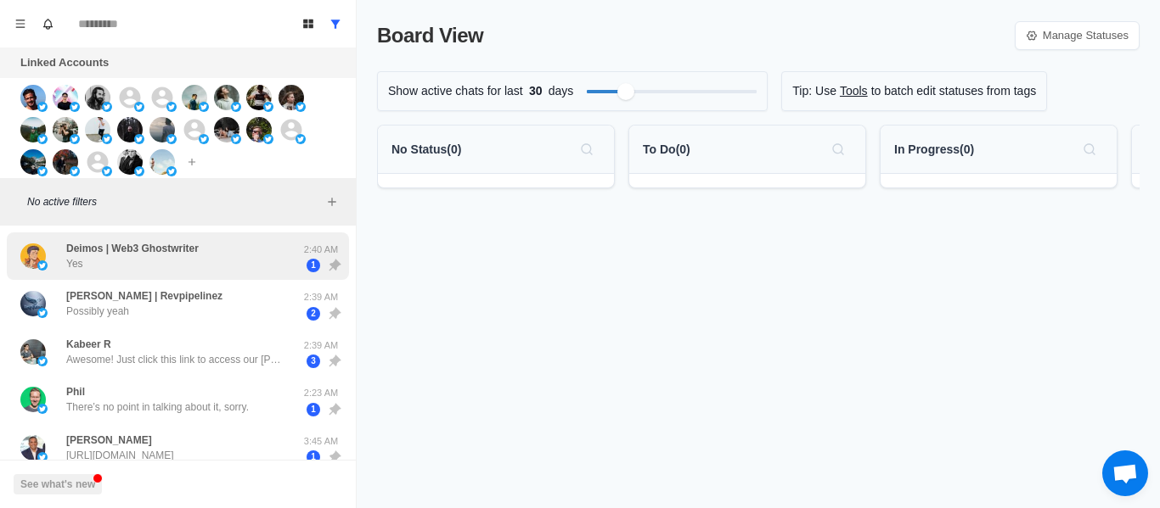
click at [214, 249] on div "Deimos | Web3 Ghostwriter Yes" at bounding box center [159, 256] width 279 height 35
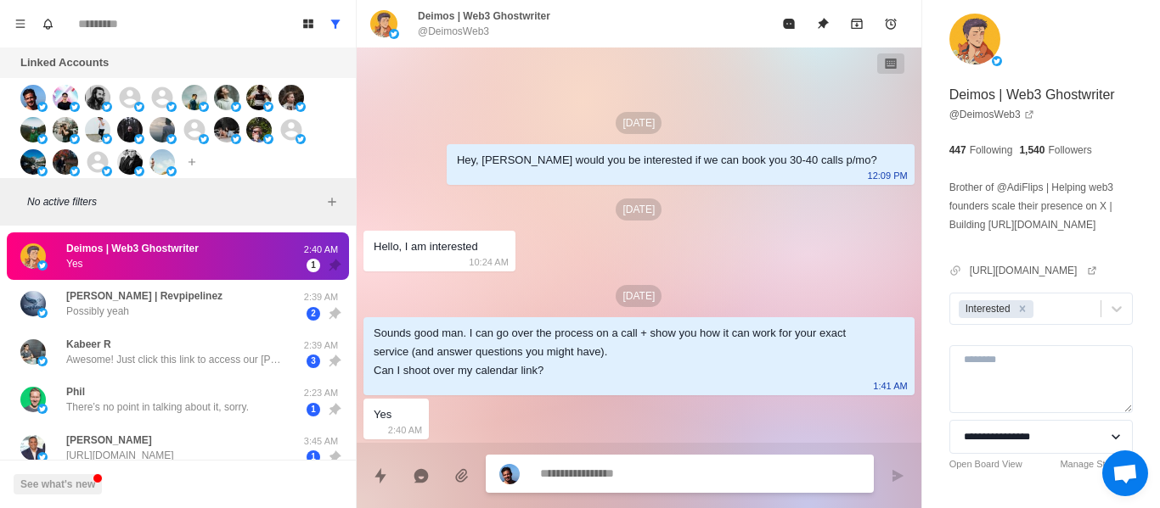
paste textarea "**********"
type textarea "*"
type textarea "**********"
type textarea "*"
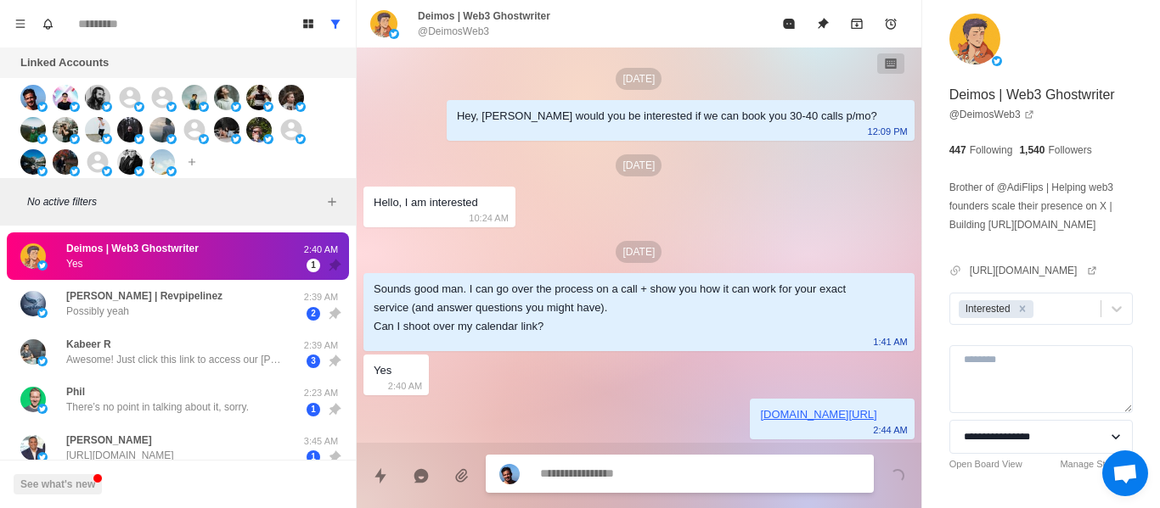
type textarea "*"
type textarea "**"
type textarea "*"
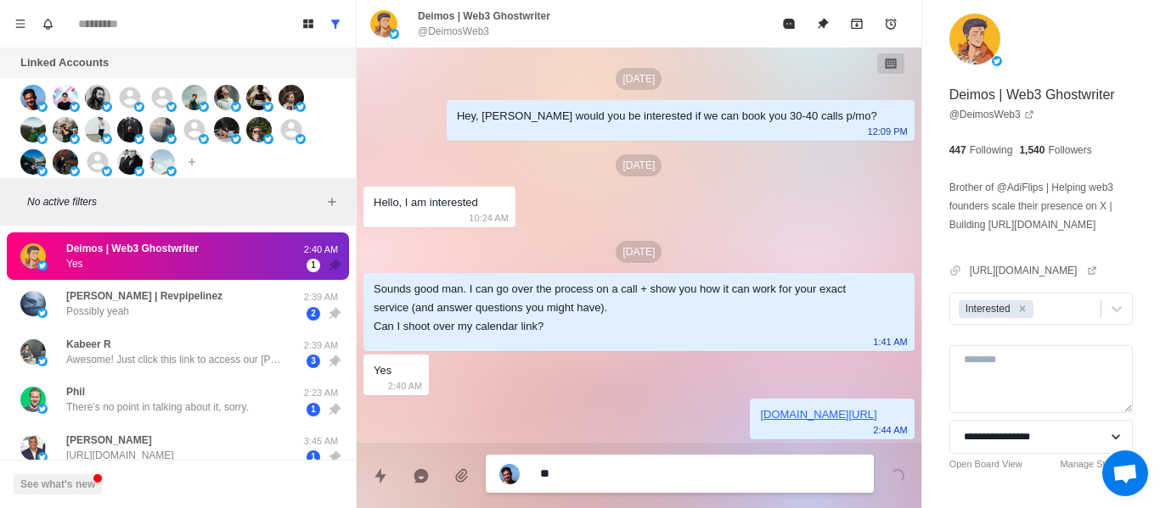
type textarea "***"
type textarea "*"
type textarea "***"
type textarea "*"
type textarea "*****"
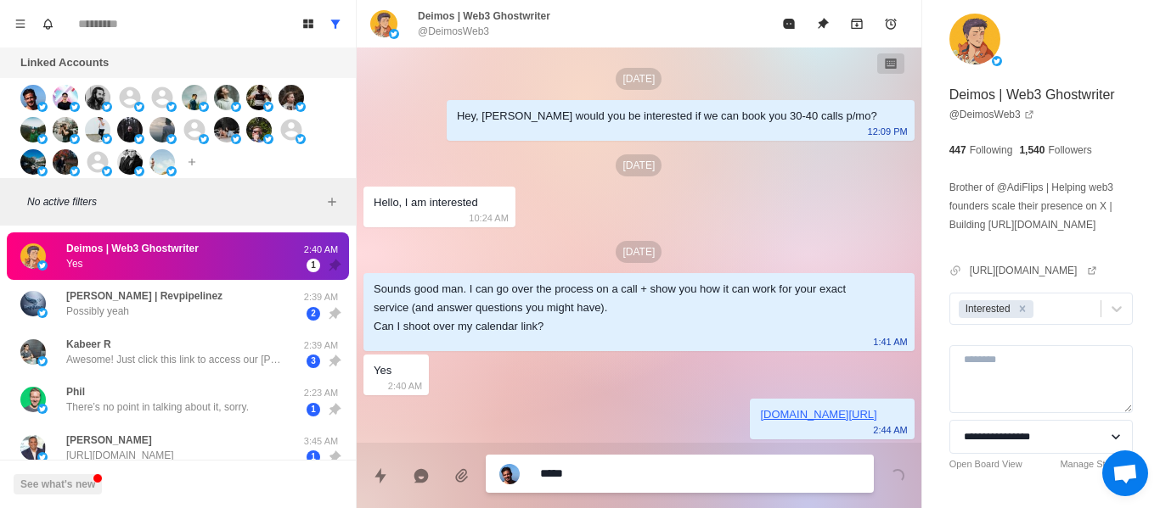
type textarea "*"
type textarea "******"
type textarea "*"
type textarea "******"
type textarea "*"
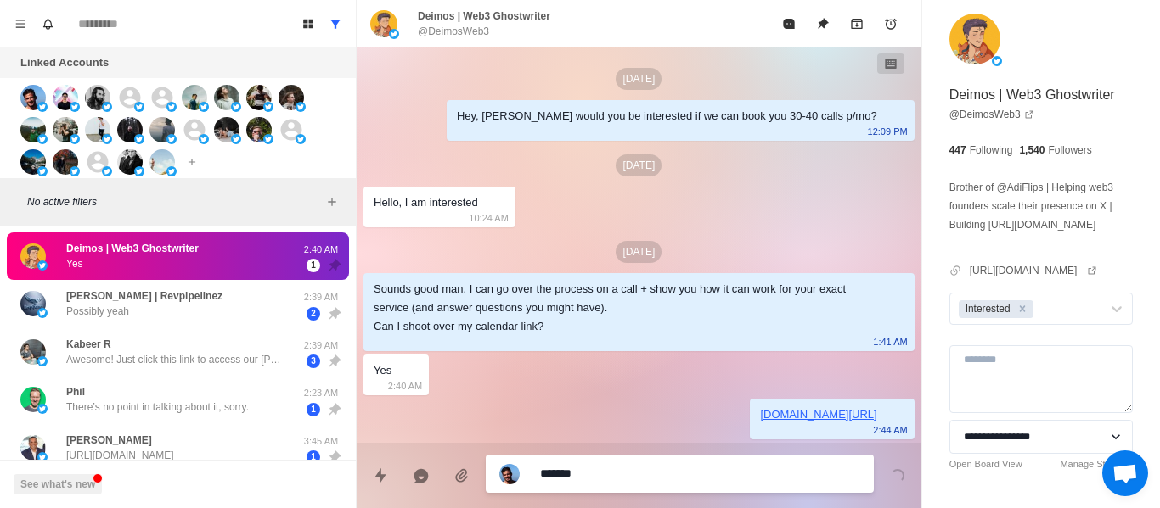
type textarea "********"
type textarea "*"
type textarea "*********"
type textarea "*"
type textarea "**********"
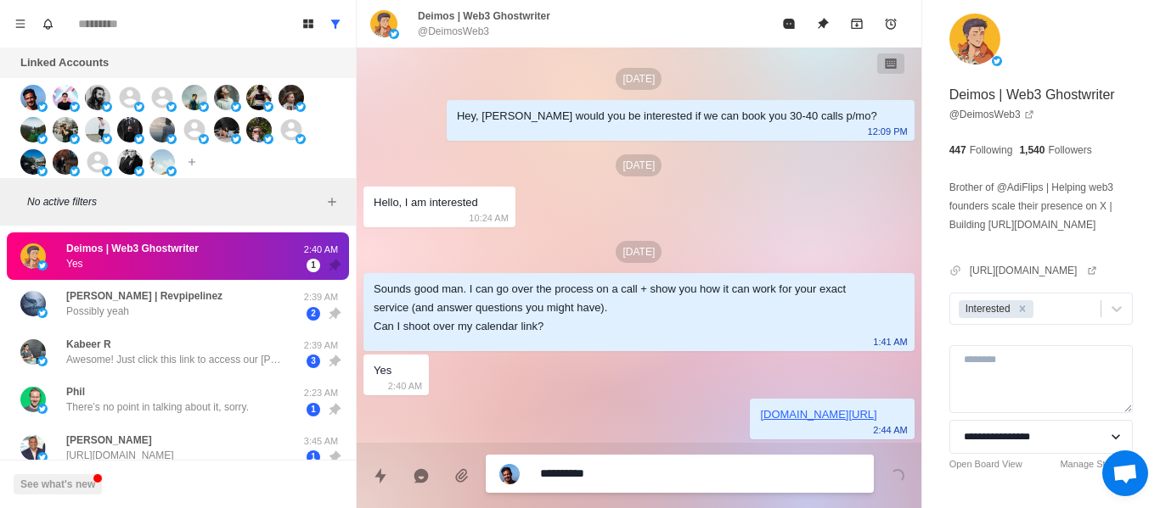
type textarea "*"
type textarea "**********"
type textarea "*"
type textarea "**********"
type textarea "*"
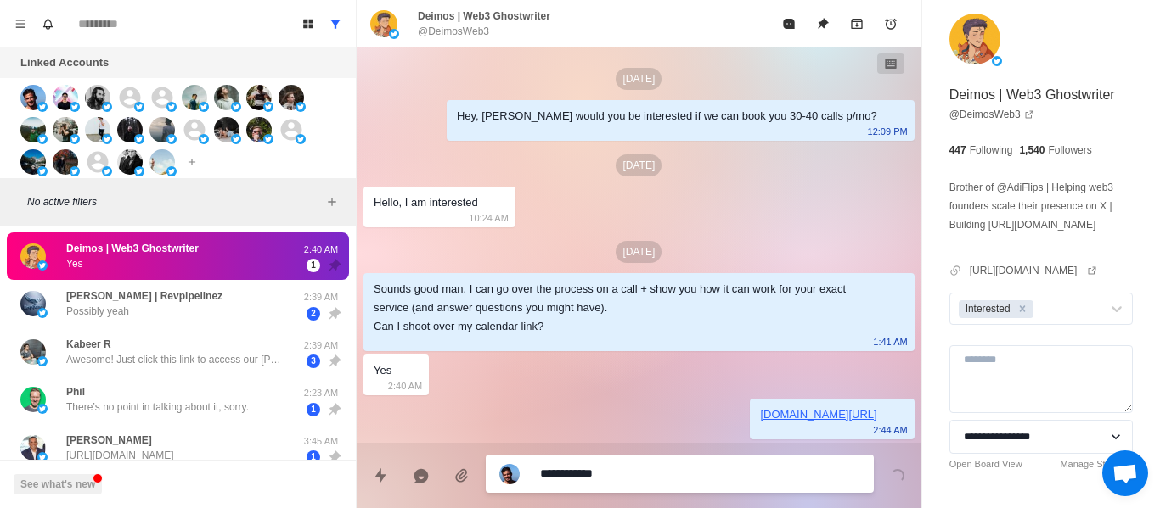
type textarea "**********"
type textarea "*"
type textarea "**********"
type textarea "*"
type textarea "**********"
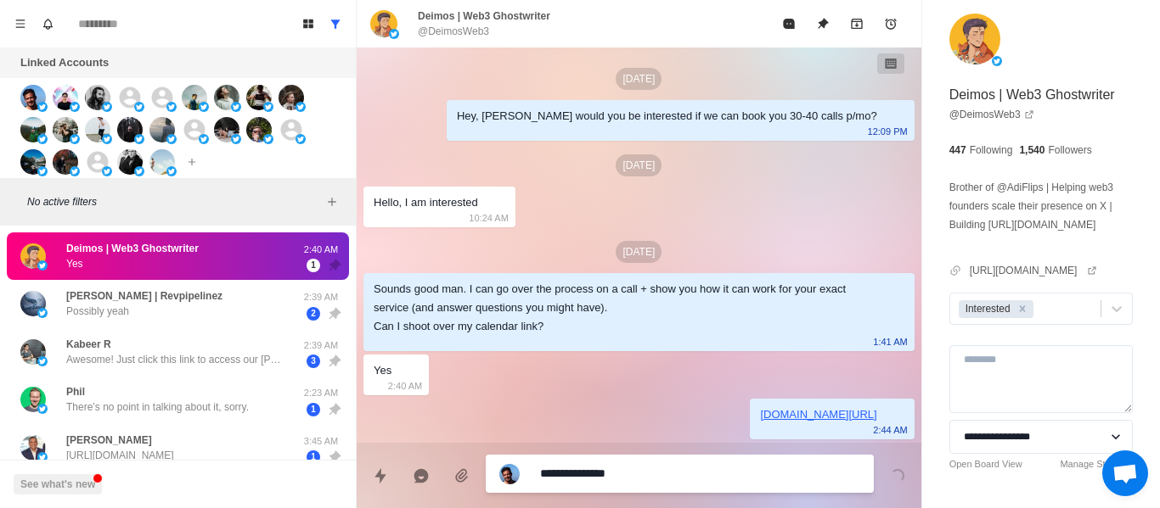
type textarea "*"
type textarea "**********"
type textarea "*"
type textarea "**********"
type textarea "*"
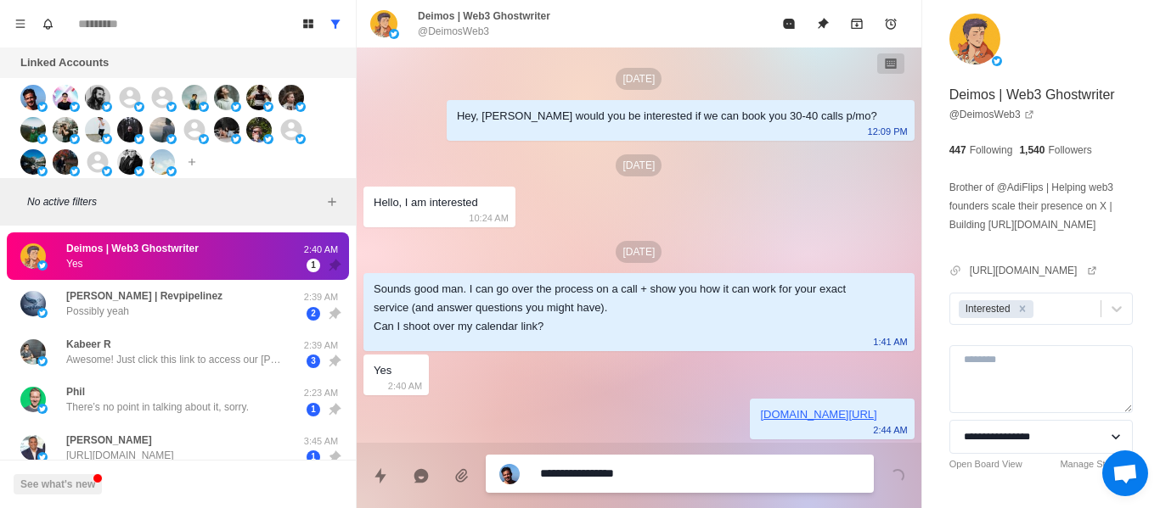
type textarea "**********"
type textarea "*"
type textarea "**********"
type textarea "*"
type textarea "**********"
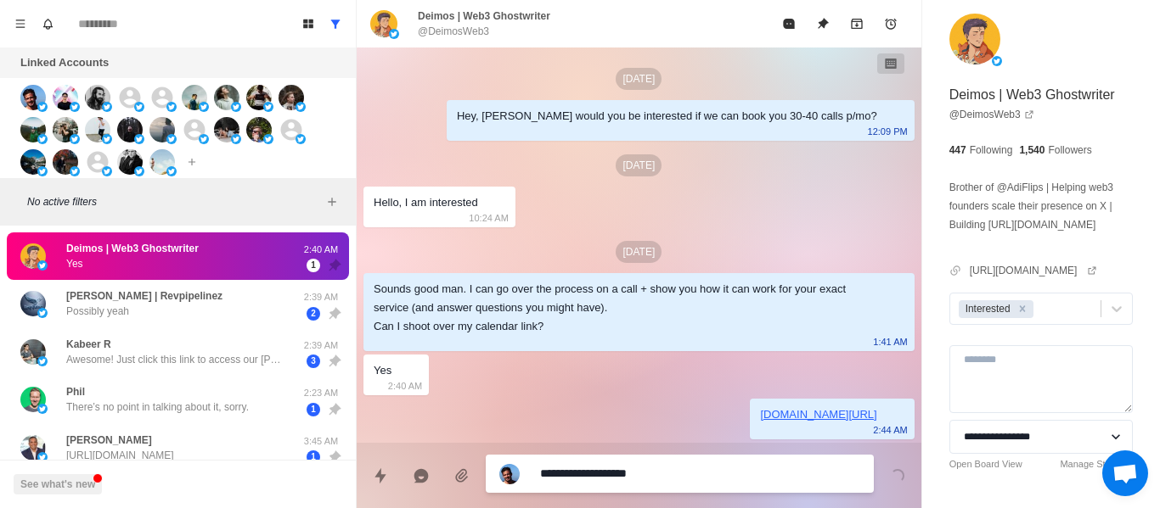
type textarea "*"
type textarea "**********"
type textarea "*"
type textarea "**********"
type textarea "*"
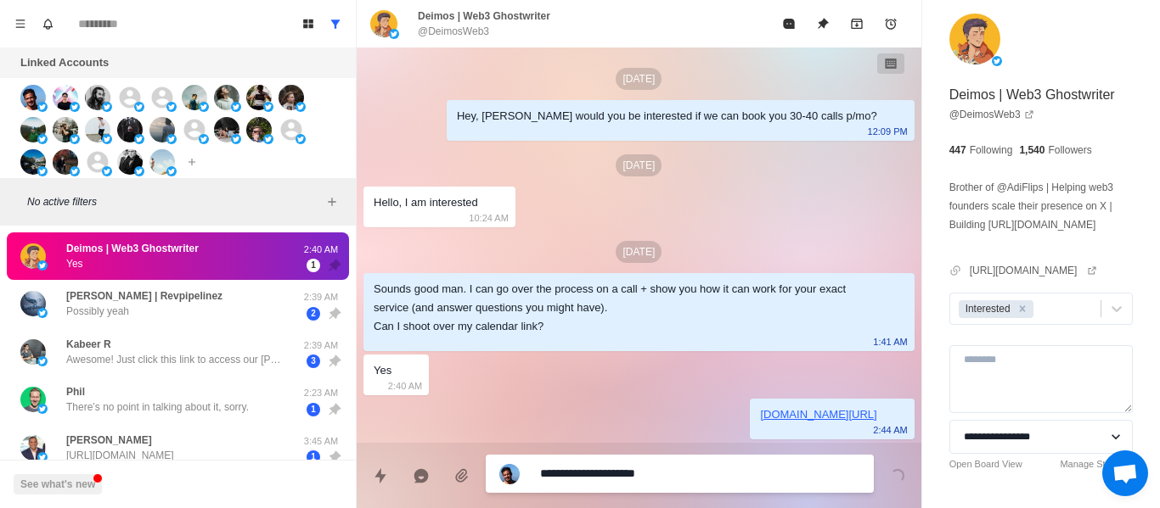
type textarea "**********"
type textarea "*"
type textarea "**********"
type textarea "*"
type textarea "**********"
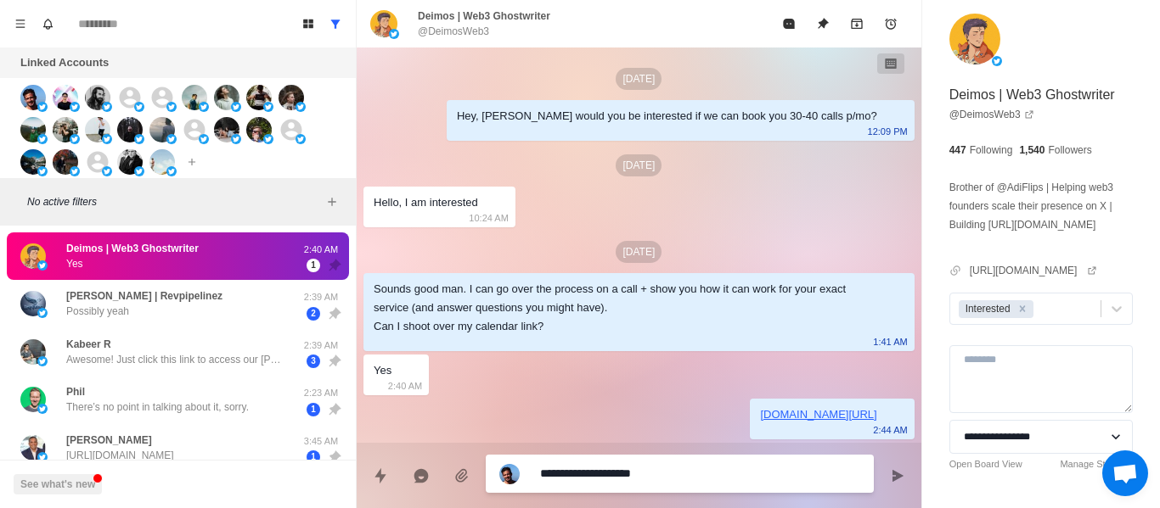
type textarea "*"
type textarea "**********"
type textarea "*"
type textarea "**********"
type textarea "*"
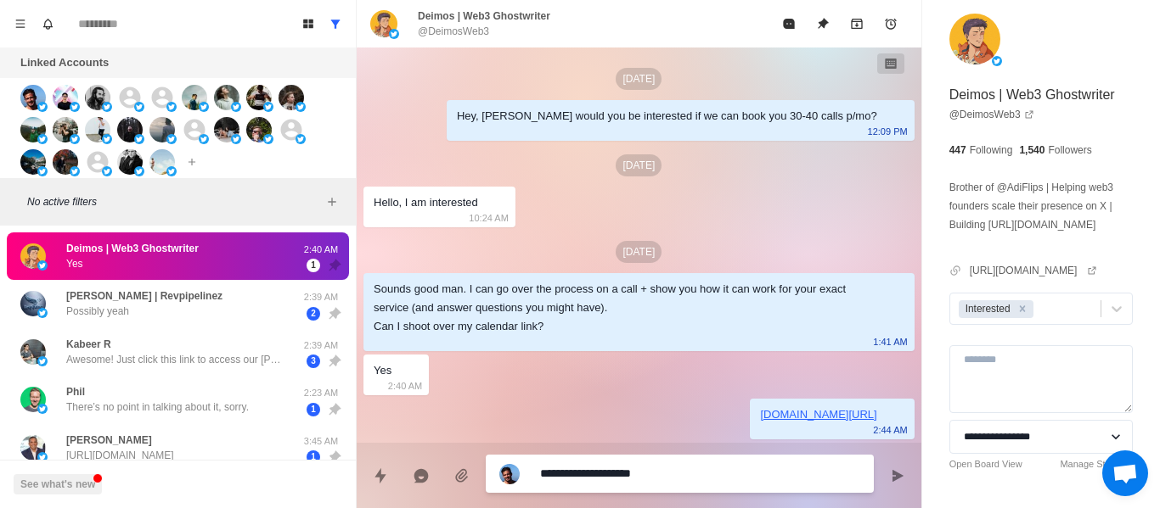
type textarea "**********"
type textarea "*"
type textarea "**********"
type textarea "*"
type textarea "**********"
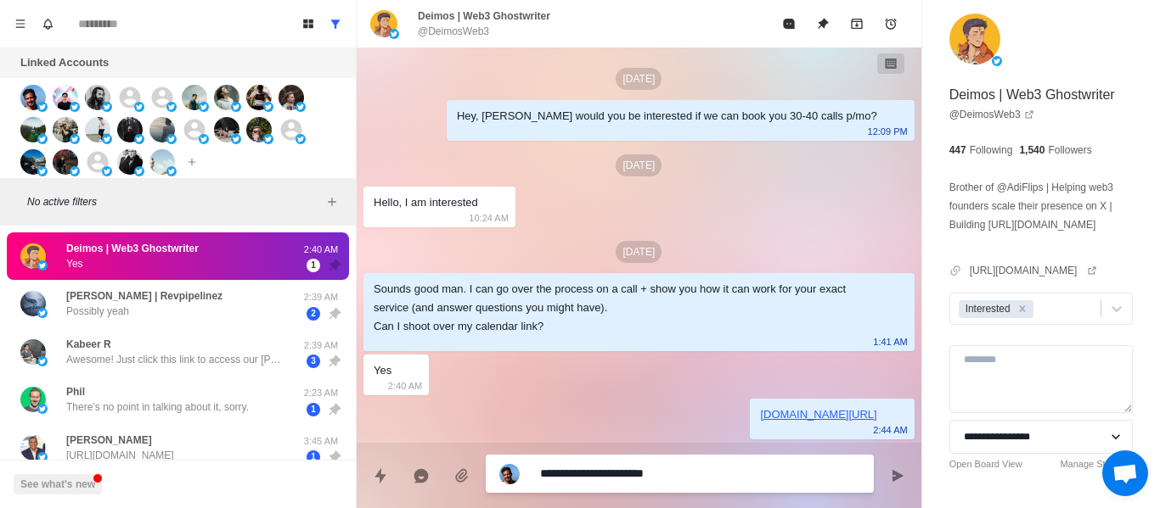
type textarea "*"
type textarea "**********"
type textarea "*"
type textarea "**********"
type textarea "*"
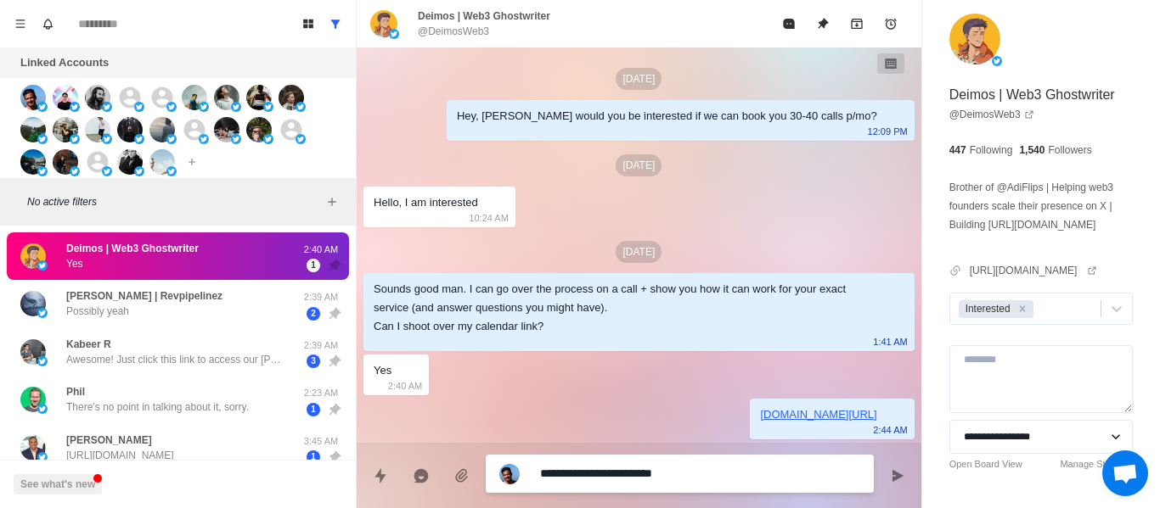
type textarea "**********"
type textarea "*"
type textarea "**********"
type textarea "*"
type textarea "**********"
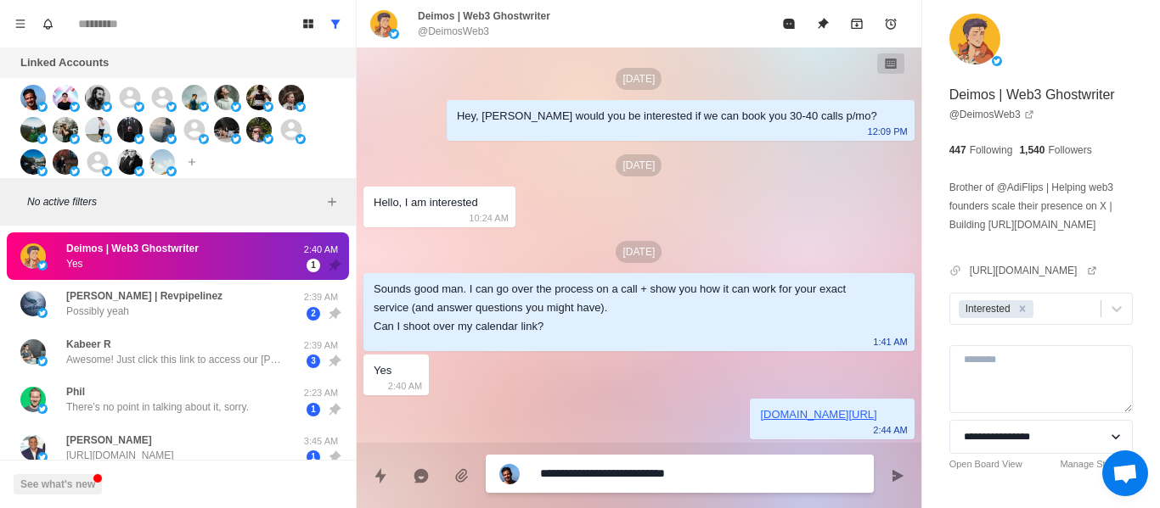
type textarea "*"
type textarea "**********"
type textarea "*"
type textarea "**********"
type textarea "*"
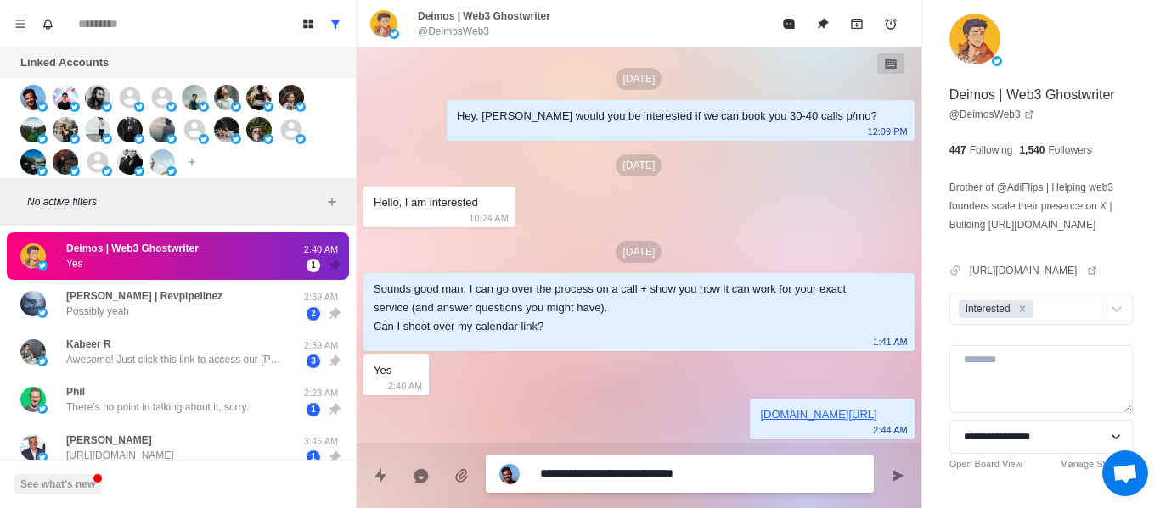
type textarea "**********"
type textarea "*"
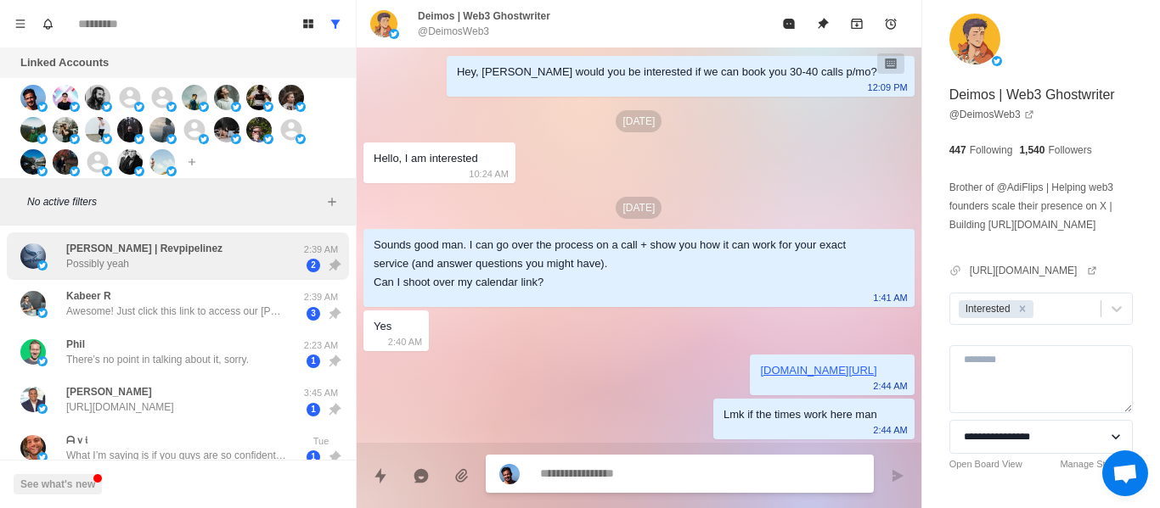
click at [146, 267] on div "Max Meier | Revpipelinez Possibly yeah" at bounding box center [144, 256] width 156 height 31
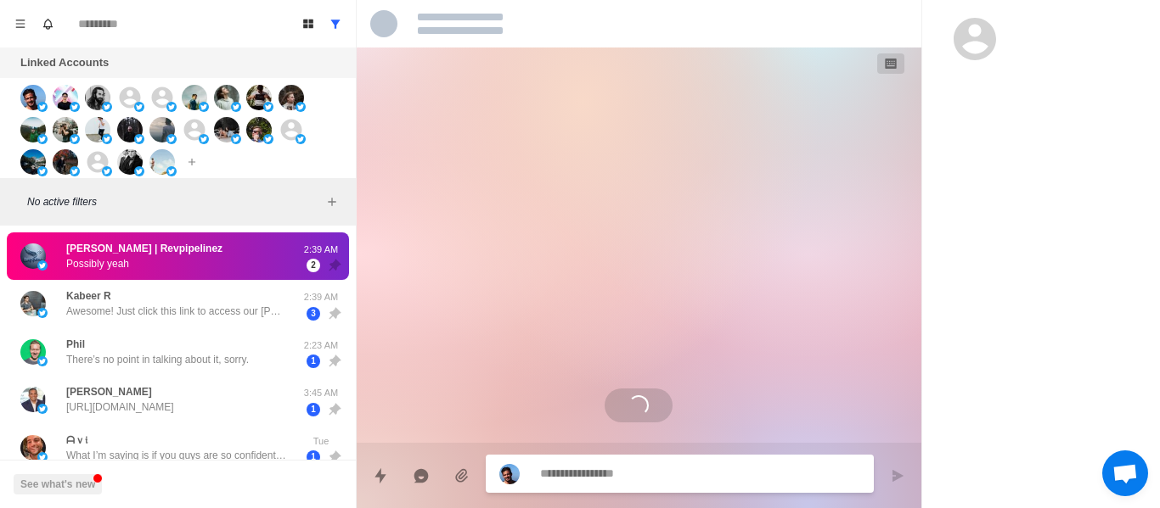
scroll to position [652, 0]
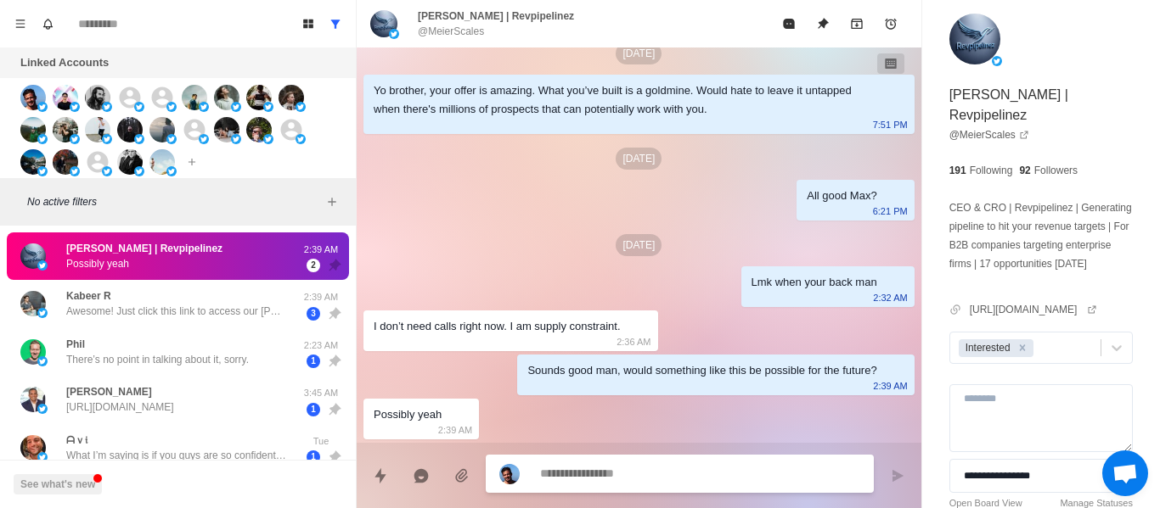
type textarea "*"
type textarea "**"
type textarea "*"
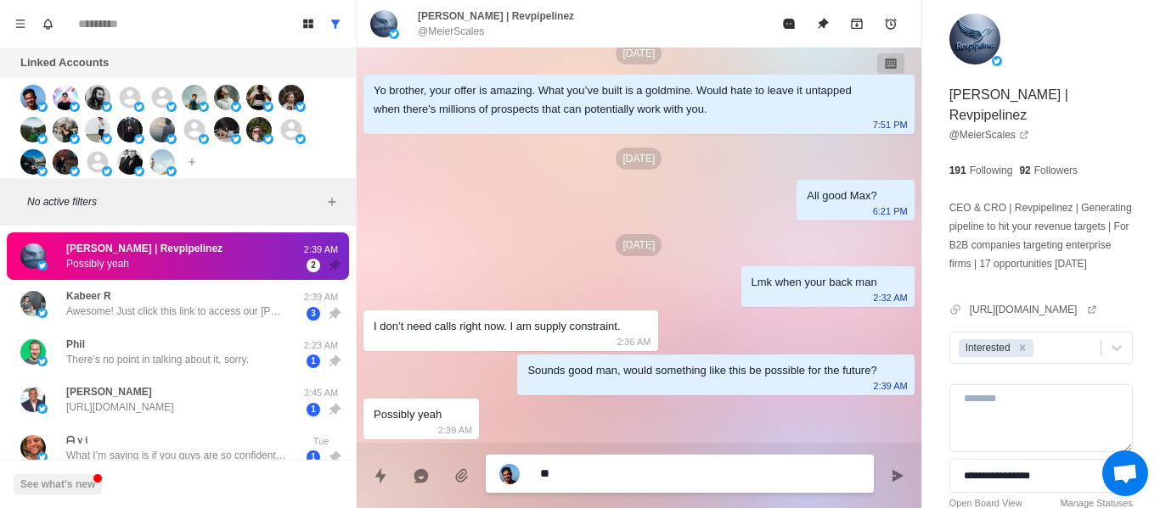
type textarea "***"
type textarea "*"
type textarea "****"
type textarea "*"
type textarea "*****"
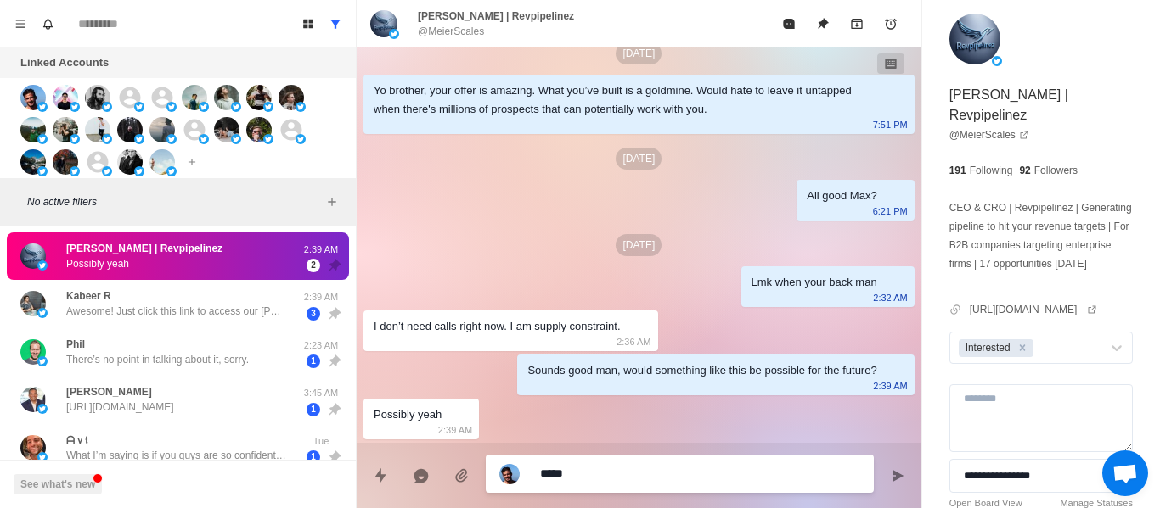
type textarea "*"
type textarea "******"
type textarea "*"
type textarea "******"
type textarea "*"
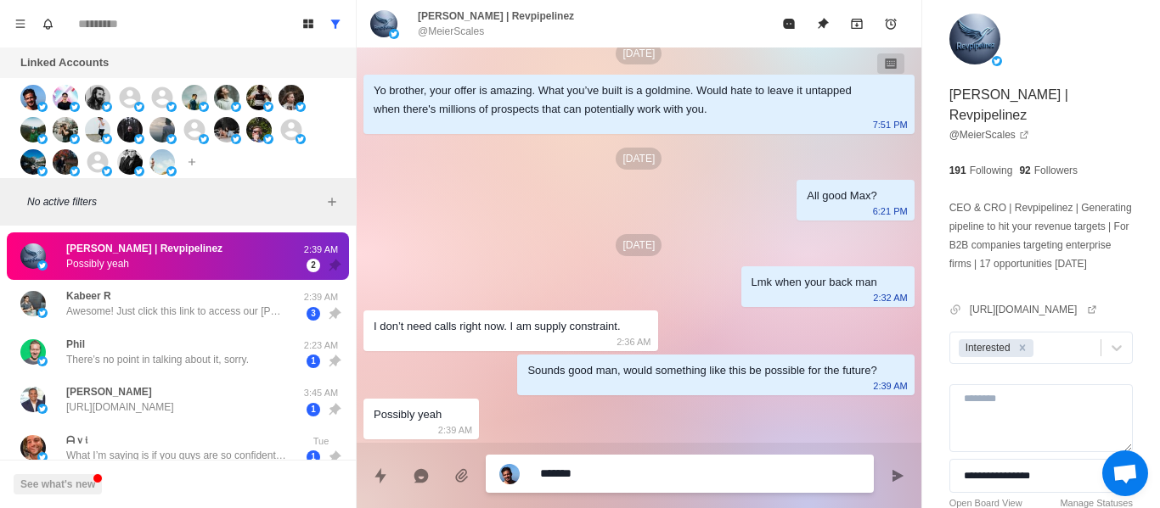
type textarea "********"
type textarea "*"
type textarea "*********"
type textarea "*"
type textarea "**********"
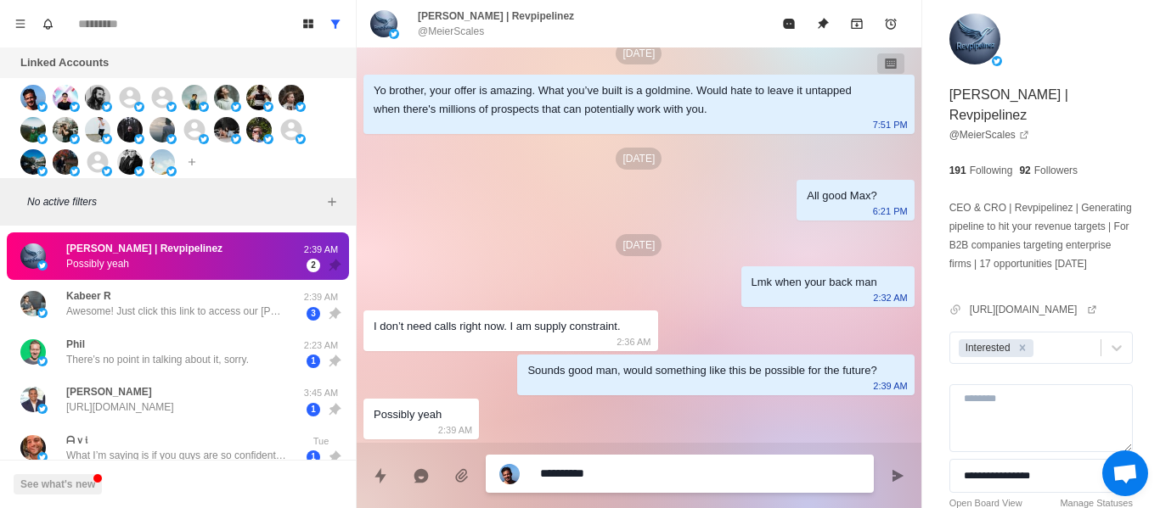
type textarea "*"
type textarea "**********"
type textarea "*"
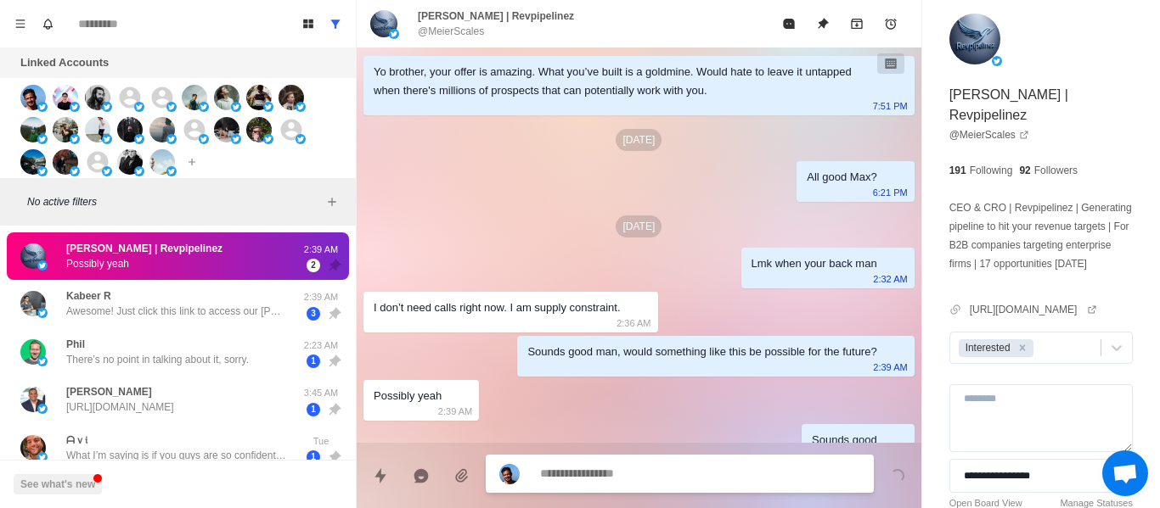
scroll to position [696, 0]
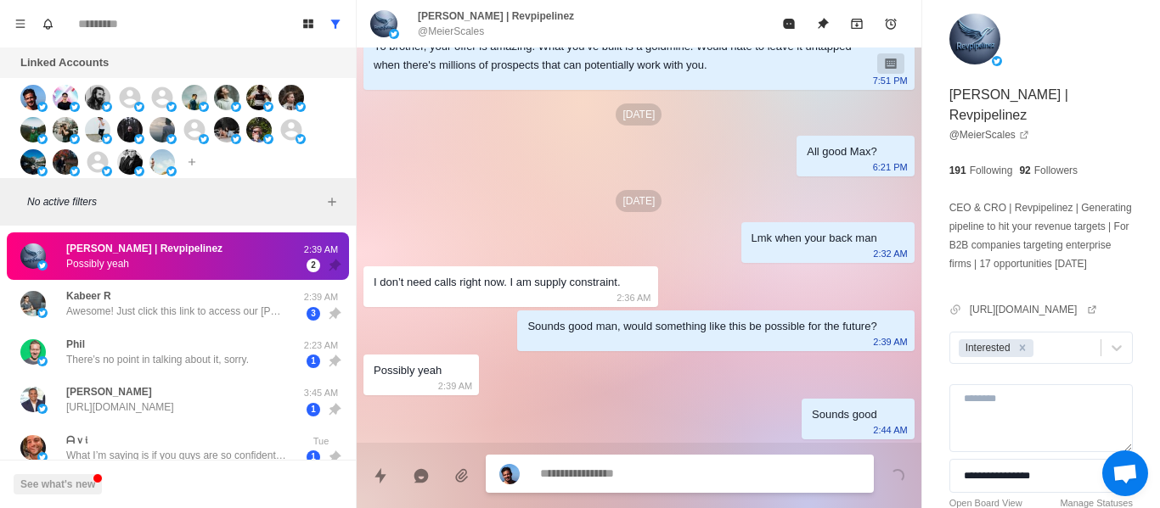
type textarea "*"
type textarea "**"
type textarea "*"
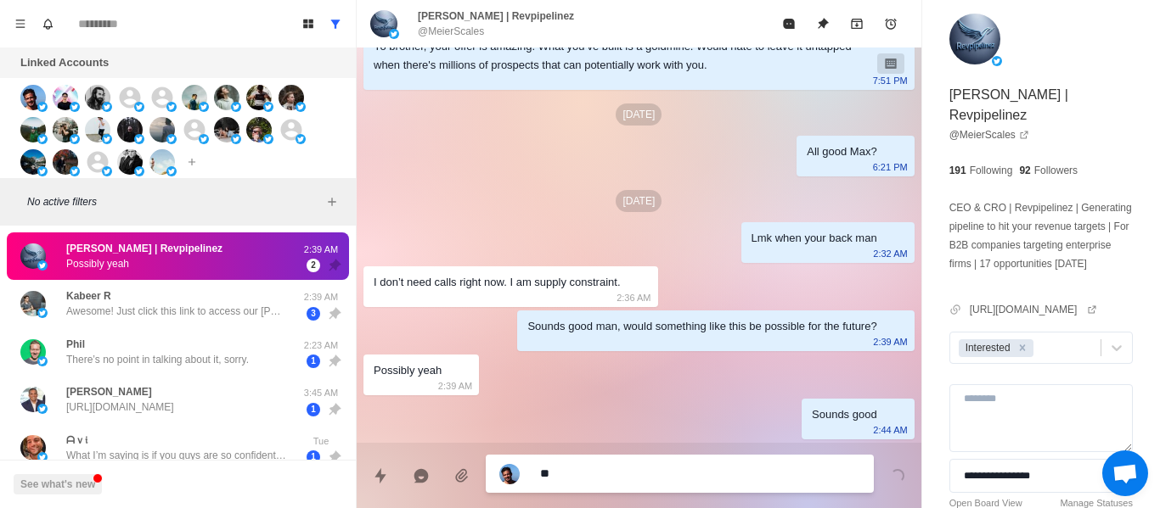
type textarea "***"
type textarea "*"
type textarea "***"
type textarea "*"
type textarea "*****"
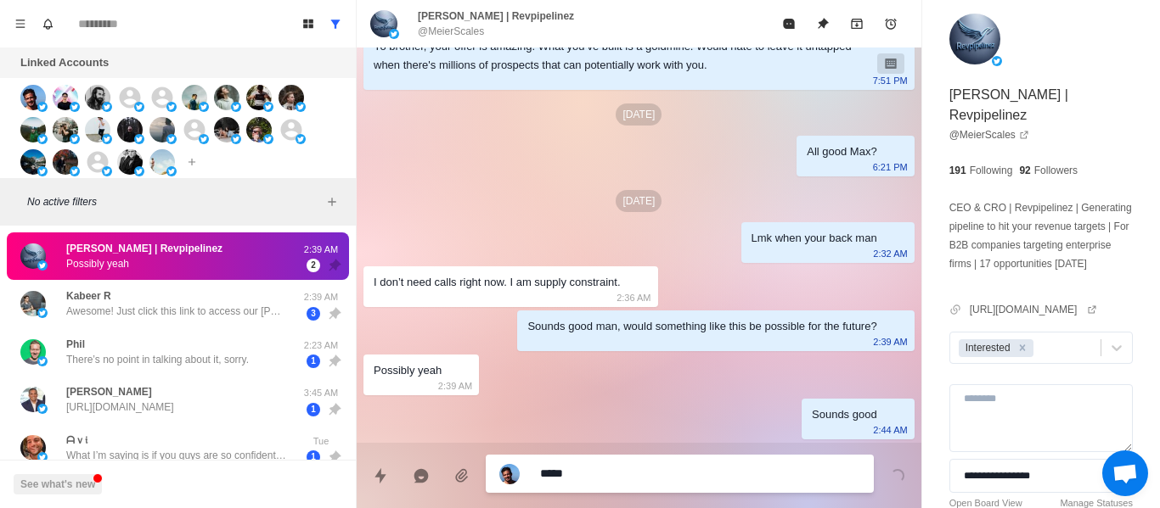
type textarea "*"
type textarea "******"
type textarea "*"
type textarea "*******"
type textarea "*"
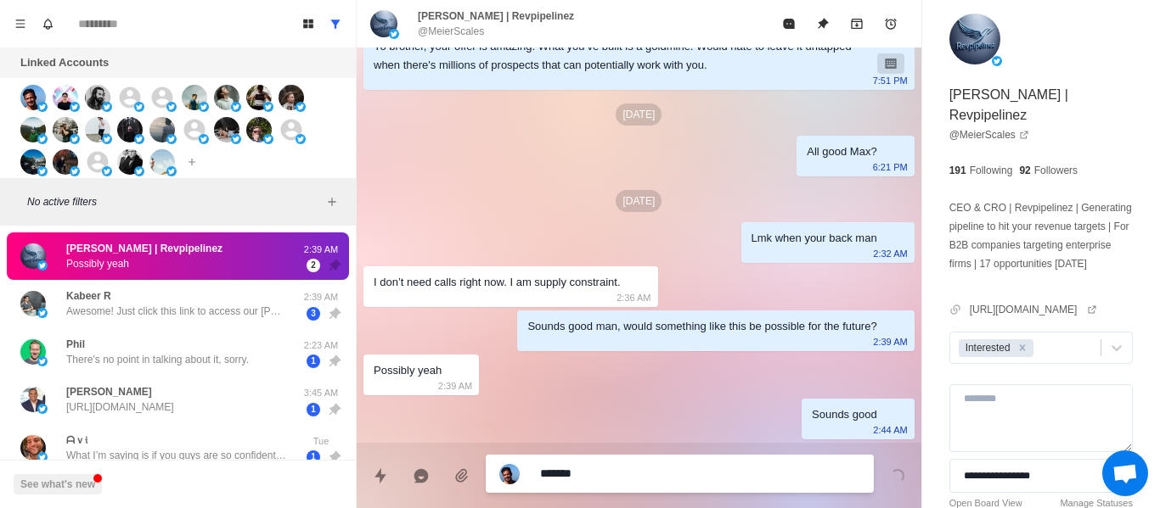
type textarea "********"
type textarea "*"
type textarea "*******"
type textarea "*"
type textarea "********"
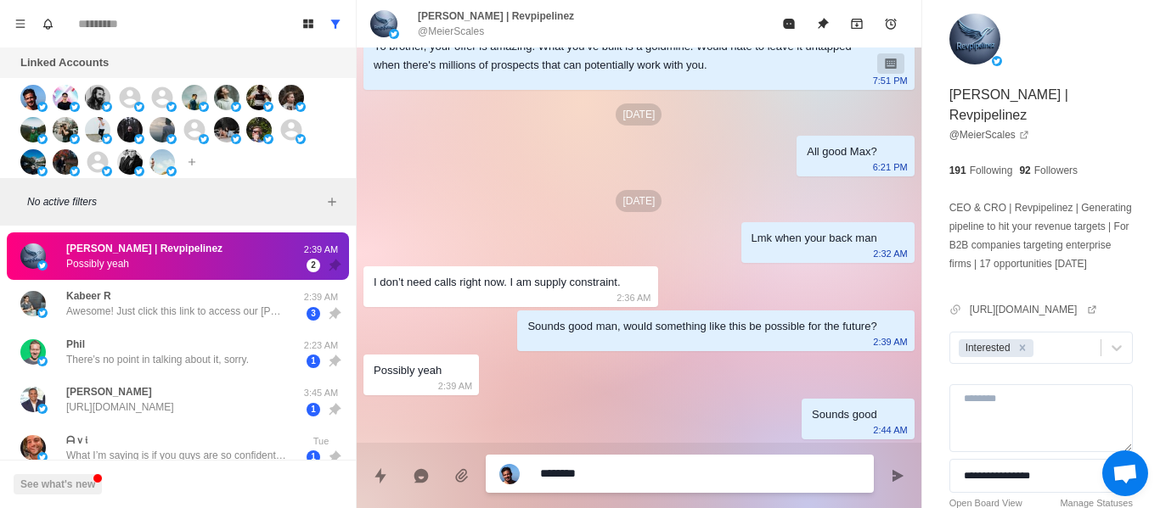
type textarea "*"
type textarea "*********"
type textarea "*"
type textarea "**********"
type textarea "*"
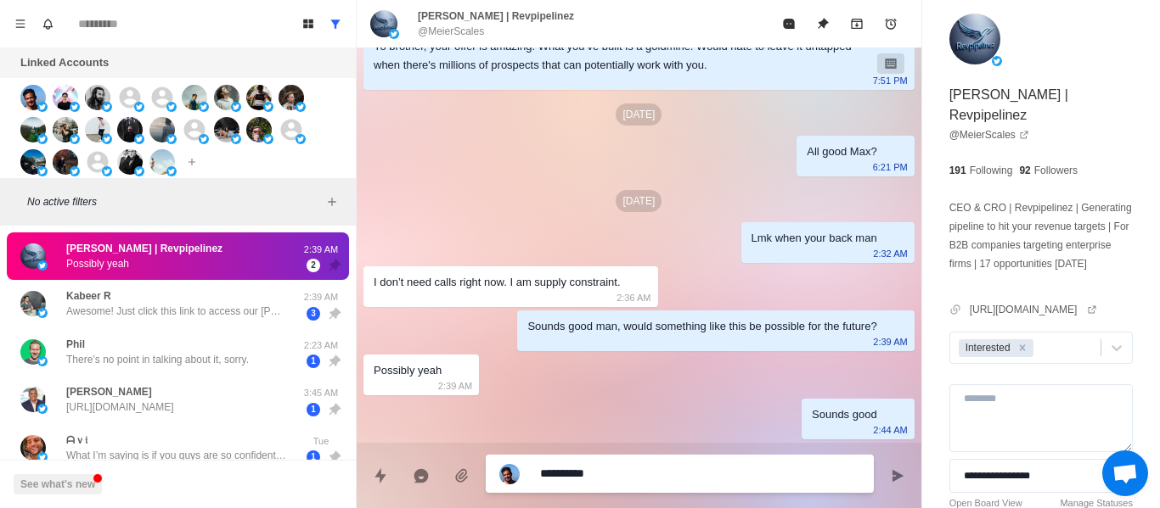
type textarea "**********"
type textarea "*"
type textarea "**********"
type textarea "*"
type textarea "**********"
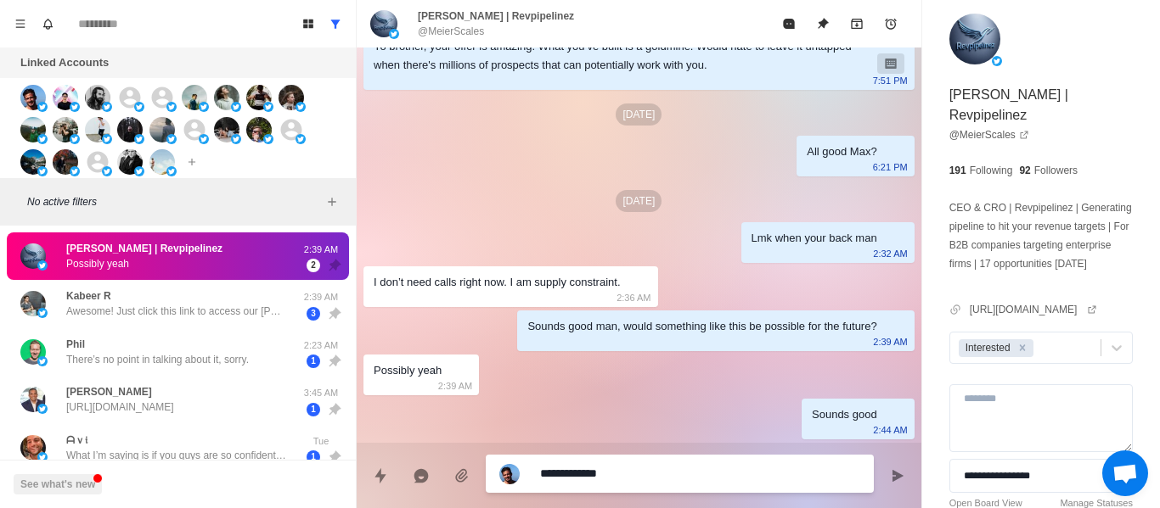
type textarea "*"
type textarea "**********"
type textarea "*"
type textarea "**********"
type textarea "*"
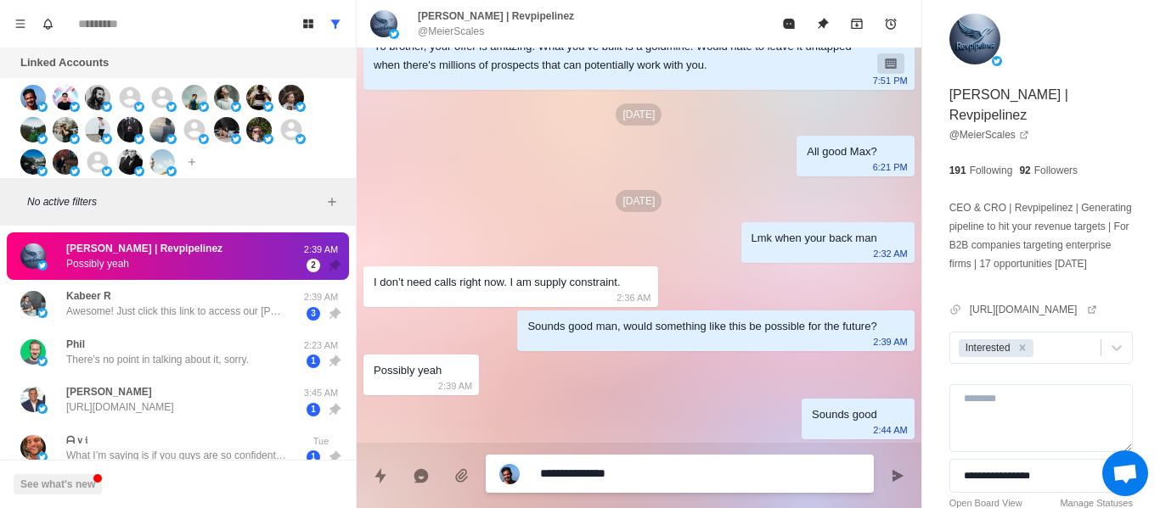
type textarea "**********"
type textarea "*"
type textarea "**********"
type textarea "*"
type textarea "**********"
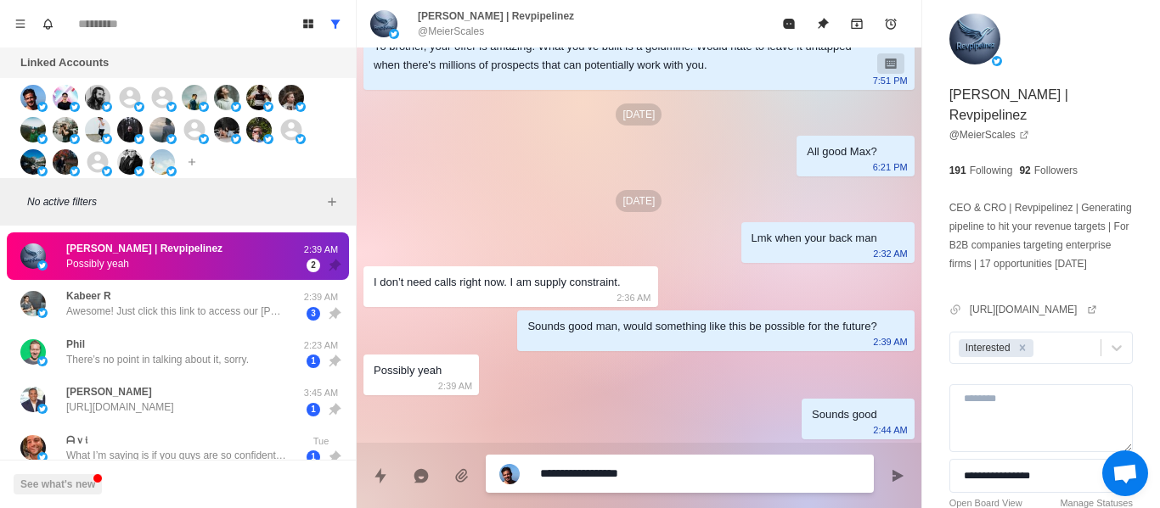
type textarea "*"
type textarea "**********"
type textarea "*"
type textarea "**********"
type textarea "*"
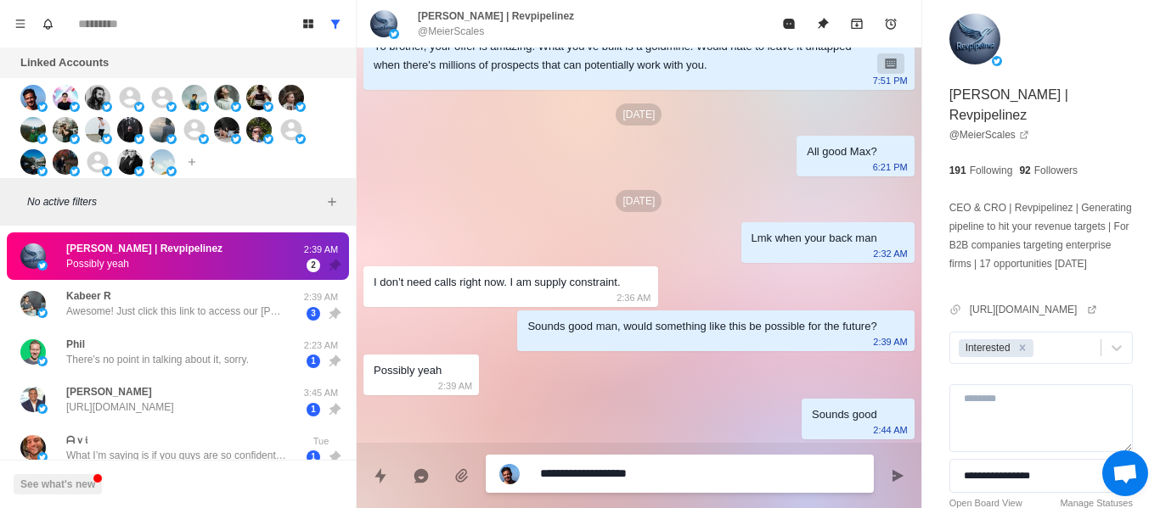
type textarea "**********"
type textarea "*"
type textarea "**********"
type textarea "*"
type textarea "**********"
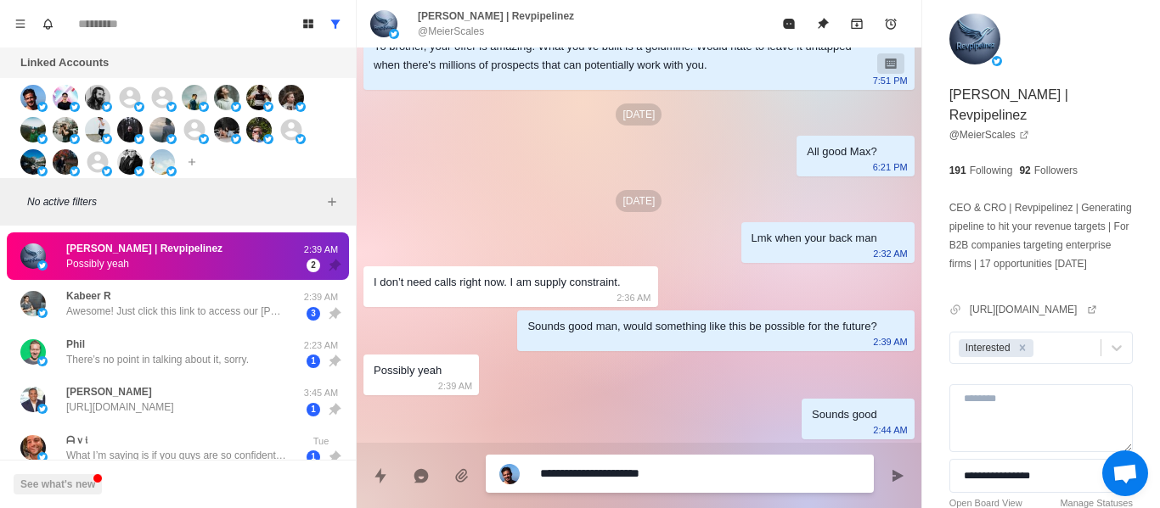
type textarea "*"
type textarea "**********"
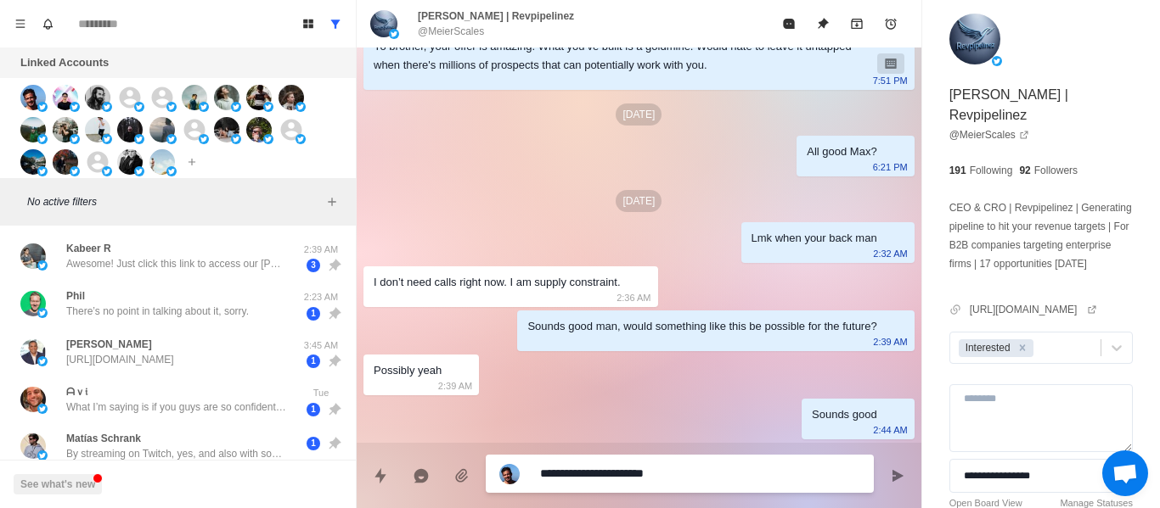
type textarea "*"
type textarea "**********"
type textarea "*"
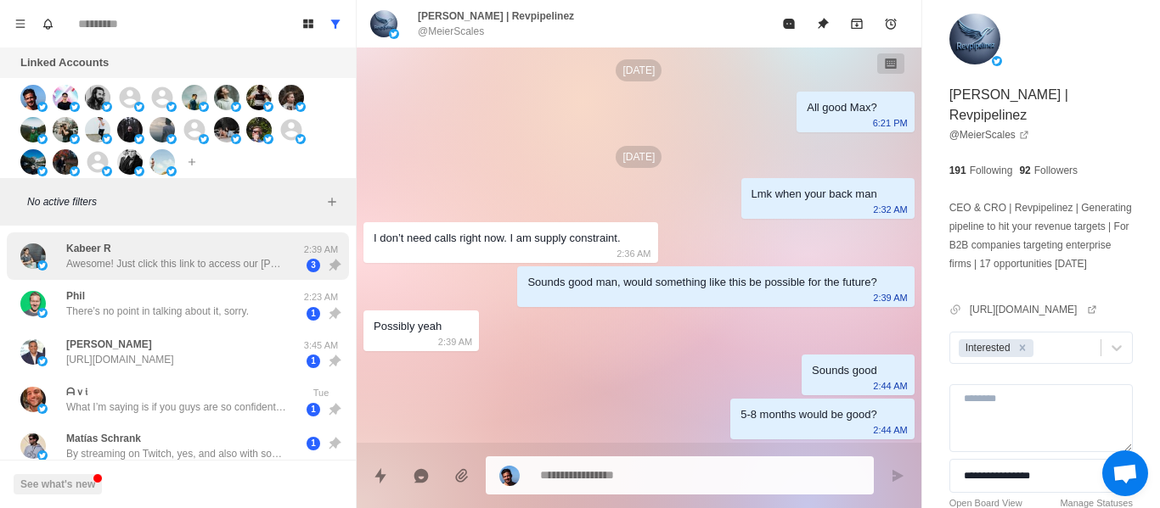
click at [185, 261] on p "Awesome! Just click this link to access our Bullman telegram support, fill in y…" at bounding box center [176, 263] width 221 height 15
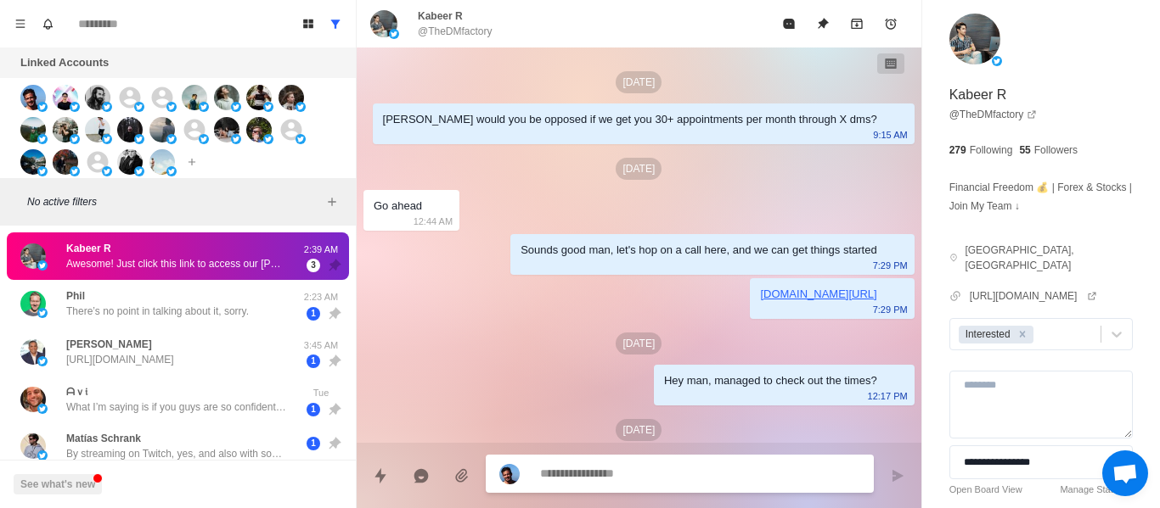
scroll to position [591, 0]
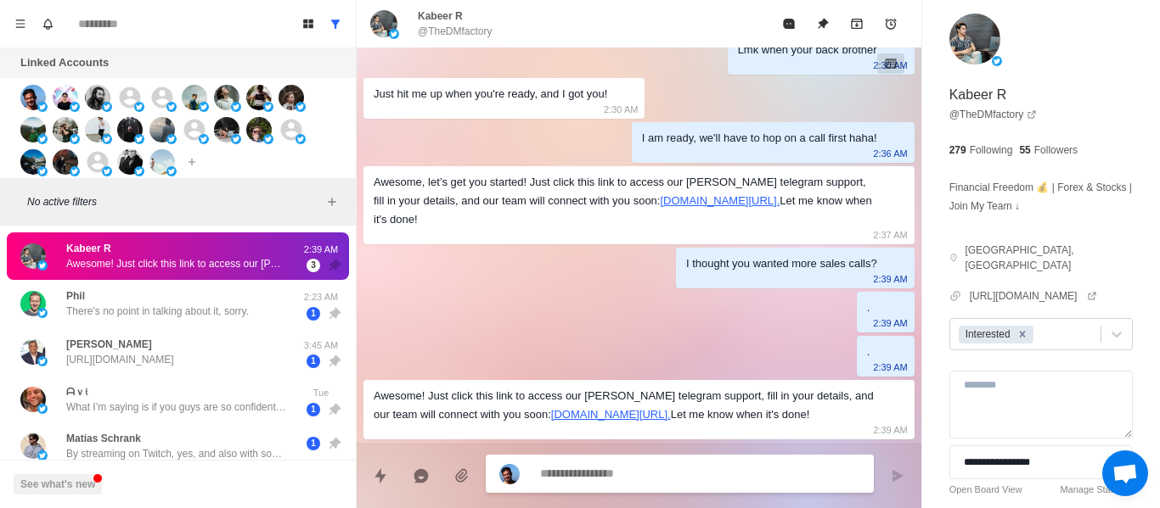
drag, startPoint x: 1014, startPoint y: 331, endPoint x: 1007, endPoint y: 340, distance: 11.4
click at [1014, 332] on div "Remove Interested" at bounding box center [1022, 335] width 19 height 18
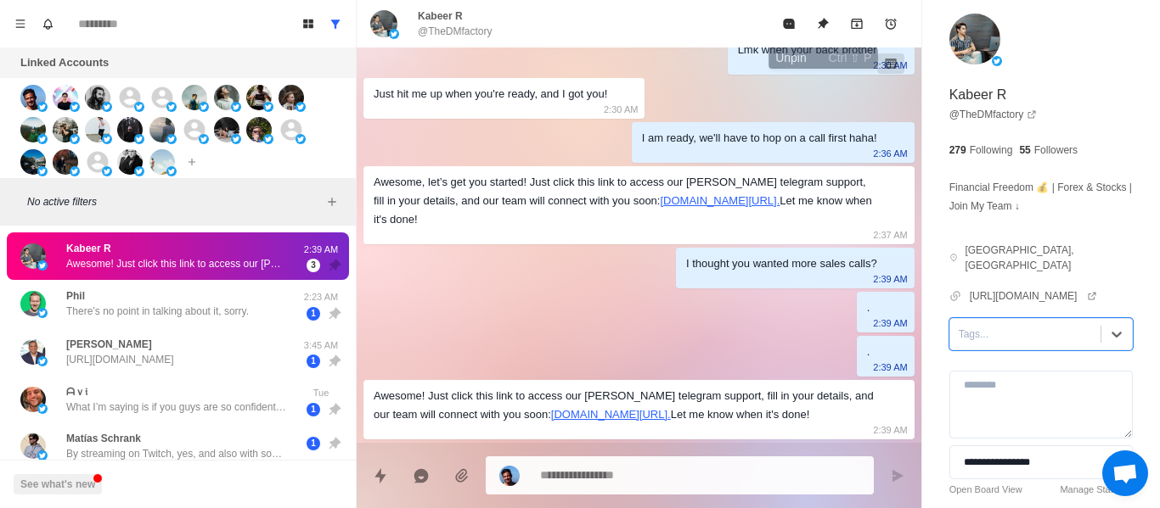
click at [823, 17] on button "Unpin" at bounding box center [823, 24] width 34 height 34
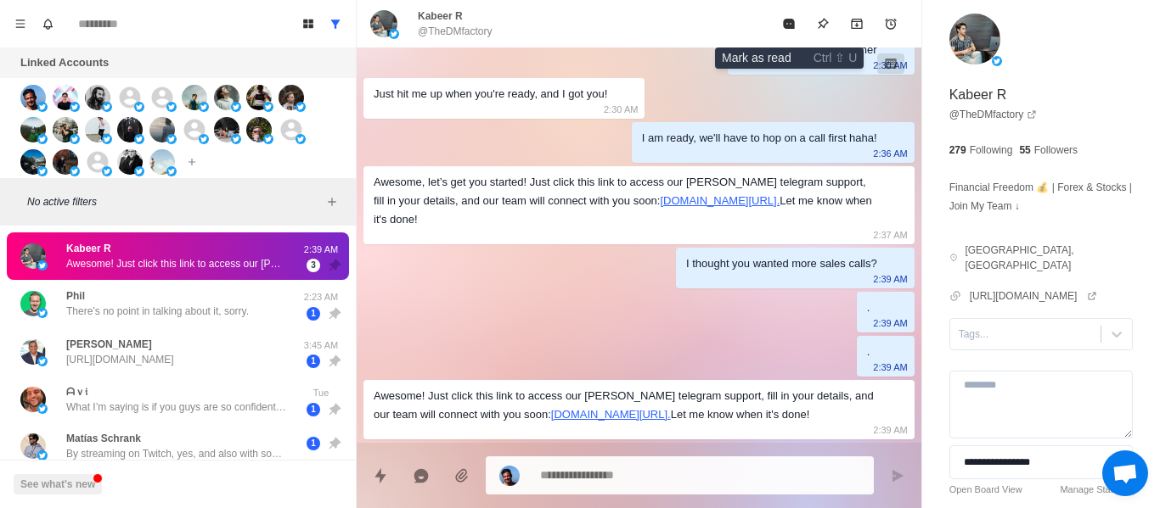
drag, startPoint x: 790, startPoint y: 20, endPoint x: 952, endPoint y: 106, distance: 183.4
click at [791, 20] on icon "Mark as read" at bounding box center [788, 24] width 11 height 10
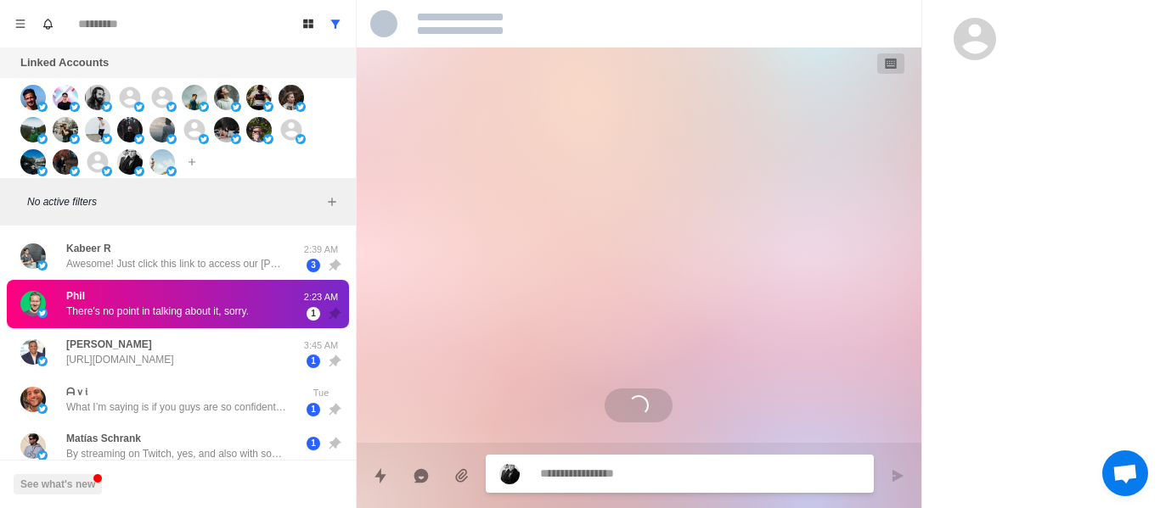
scroll to position [0, 0]
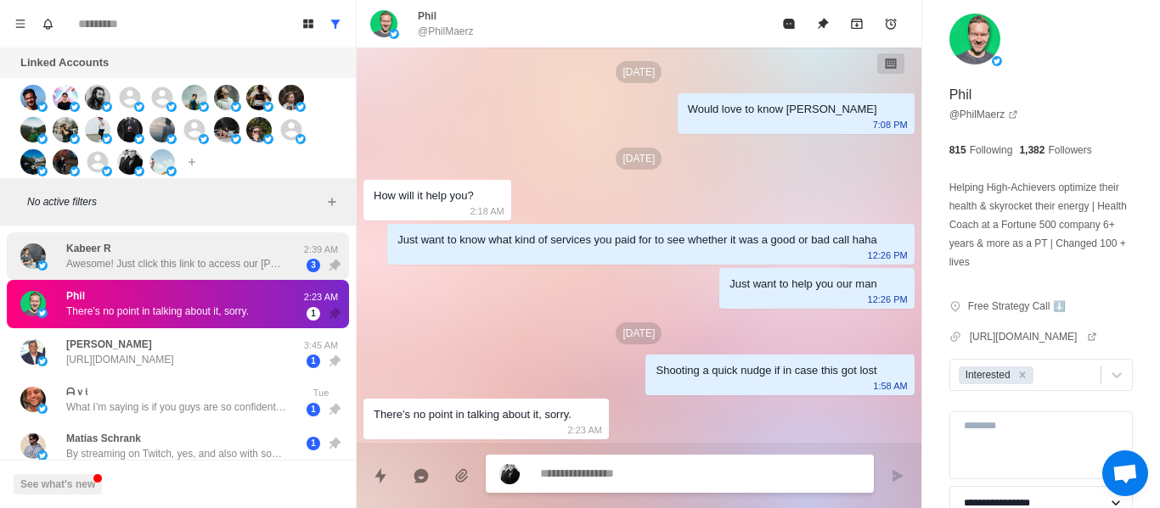
click at [184, 265] on p "Awesome! Just click this link to access our Bullman telegram support, fill in y…" at bounding box center [176, 263] width 221 height 15
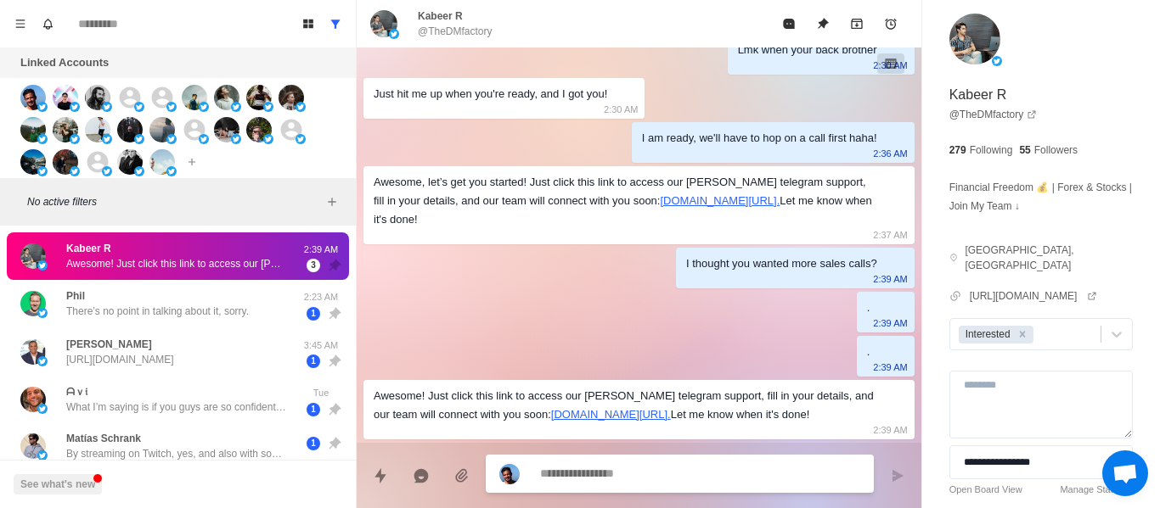
scroll to position [591, 0]
click at [980, 114] on link "@ TheDMfactory" at bounding box center [993, 114] width 88 height 15
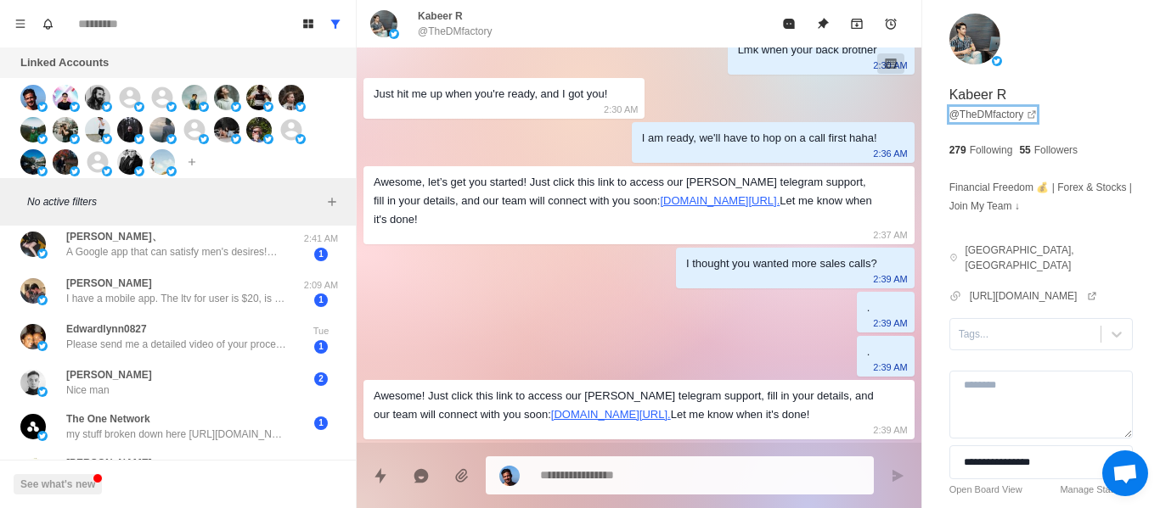
scroll to position [424, 0]
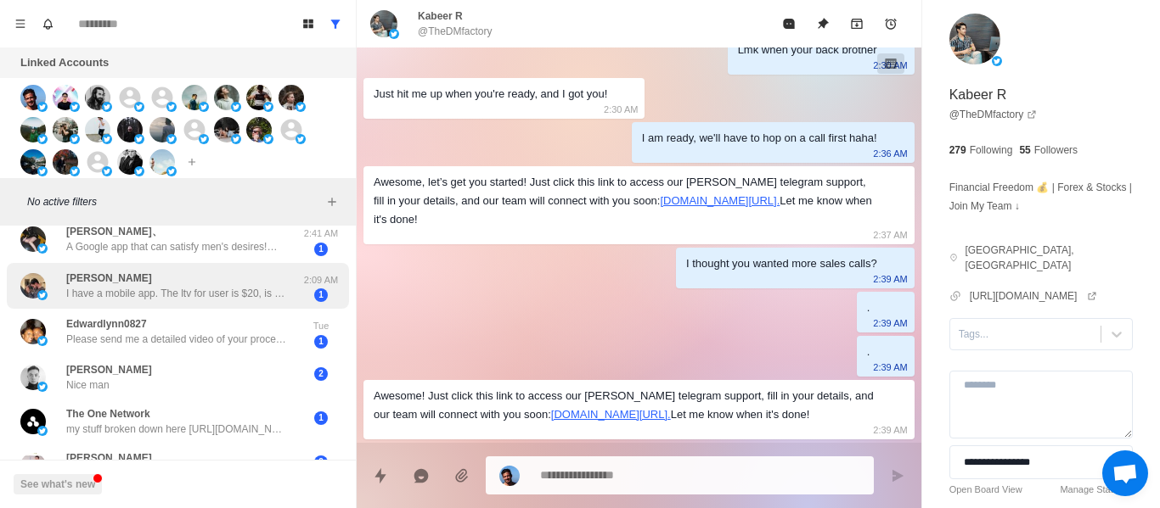
click at [175, 291] on p "I have a mobile app. The ltv for user is $20, is that ok?" at bounding box center [176, 293] width 221 height 15
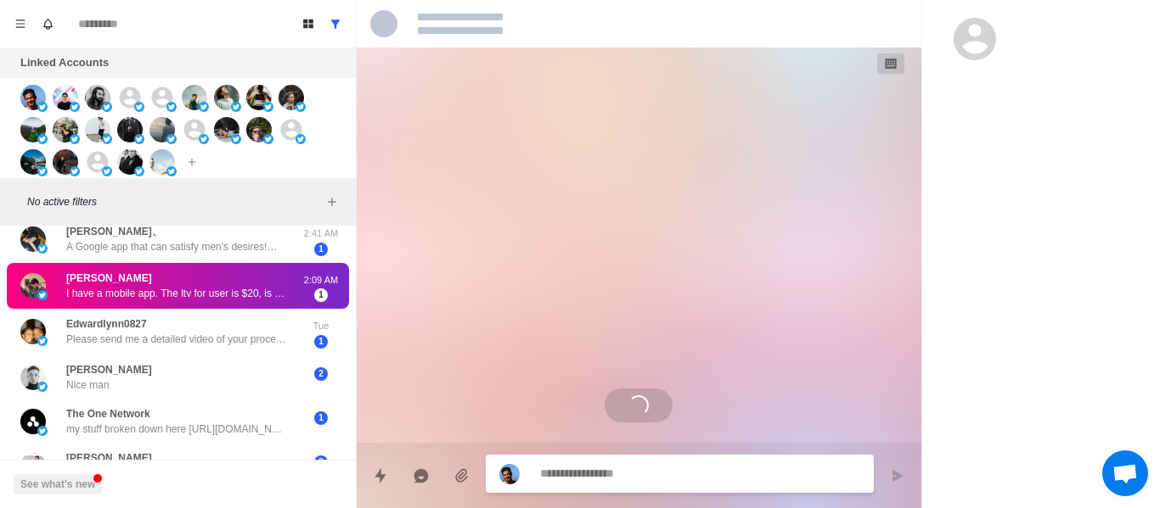
scroll to position [0, 0]
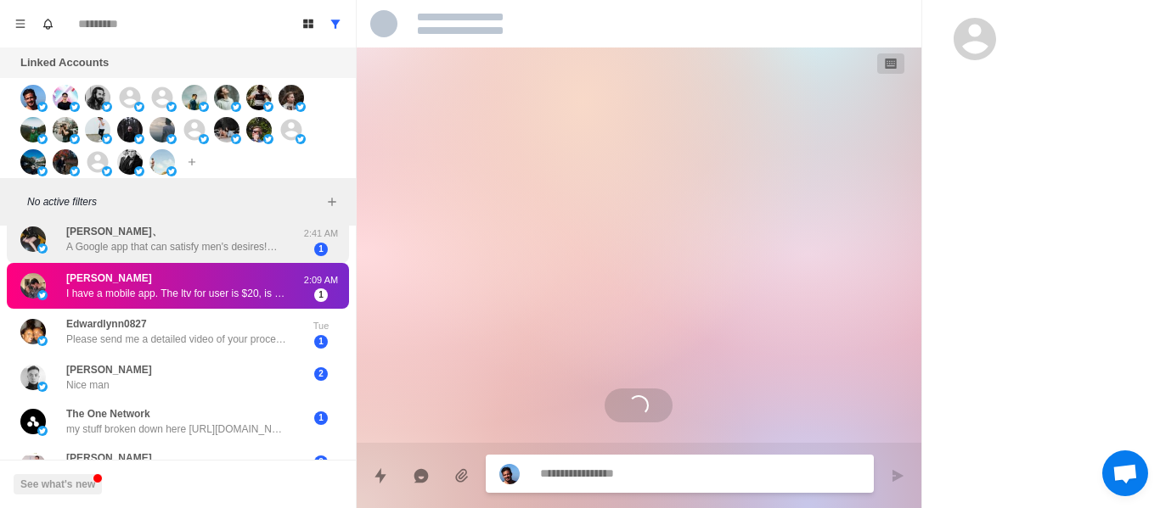
click at [268, 243] on p "A Google app that can satisfy men's desires!💋 Beauties from around the world fr…" at bounding box center [176, 246] width 221 height 15
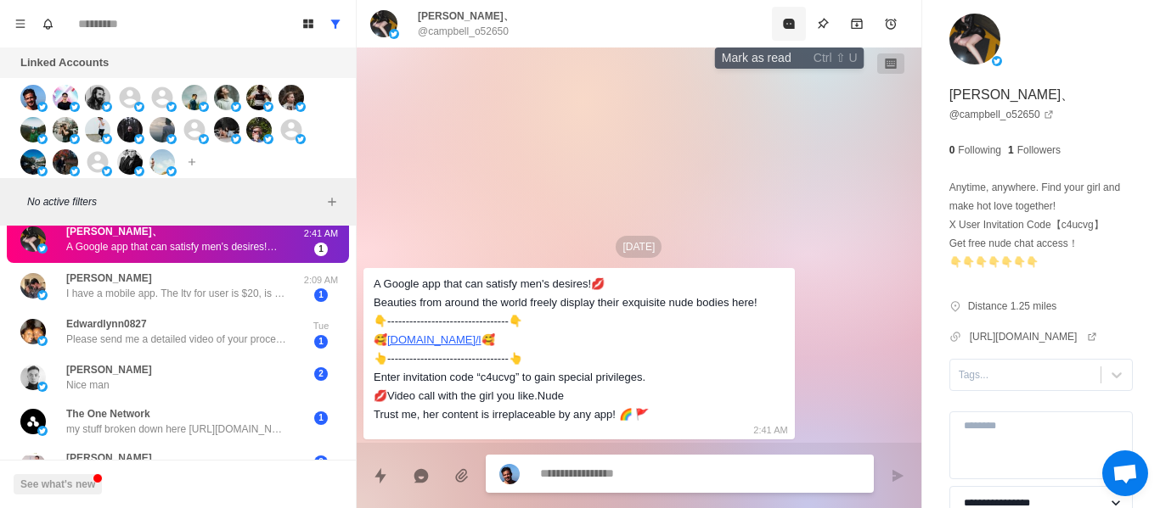
click at [795, 20] on icon "Mark as read" at bounding box center [789, 24] width 14 height 14
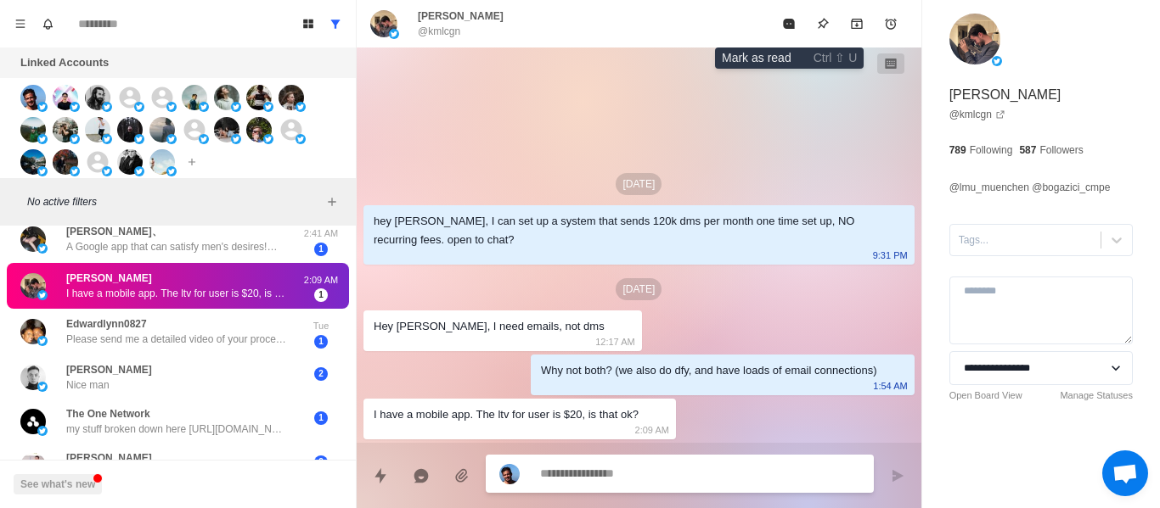
click at [795, 20] on icon "Mark as read" at bounding box center [789, 24] width 14 height 14
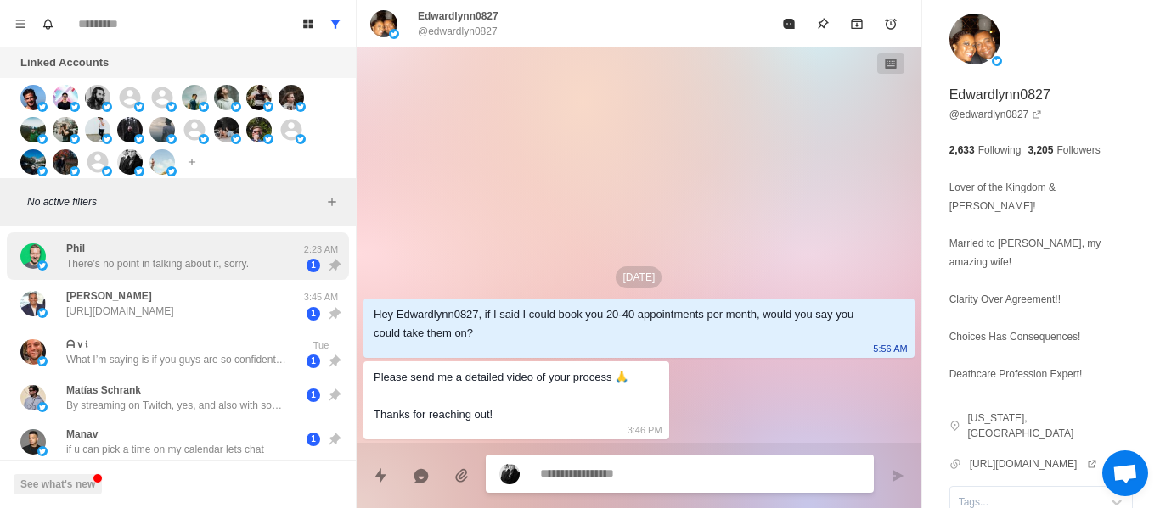
click at [223, 273] on div "Phil There’s no point in talking about it, sorry. 2:23 AM 1" at bounding box center [178, 257] width 342 height 48
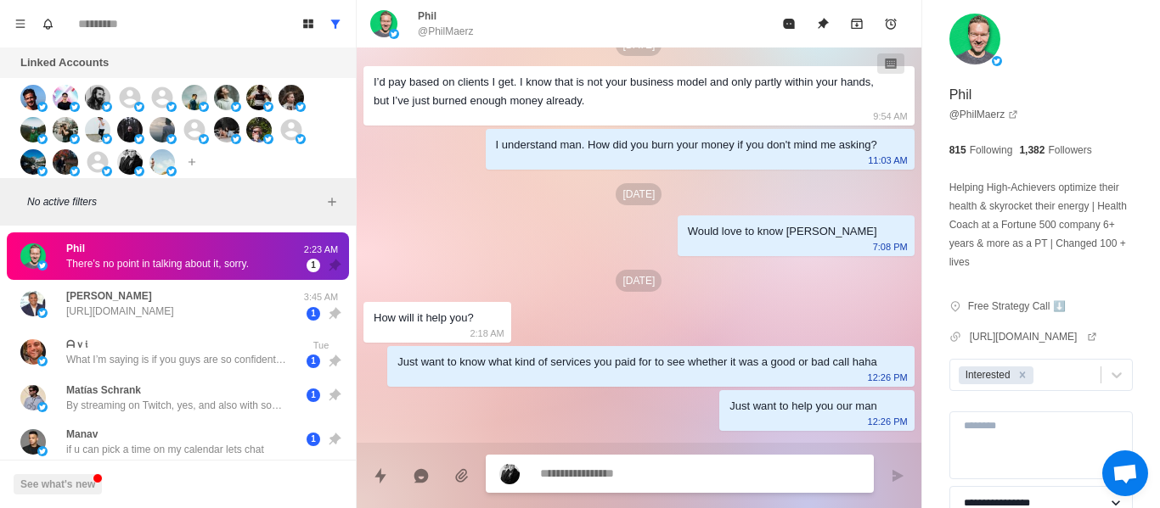
scroll to position [615, 0]
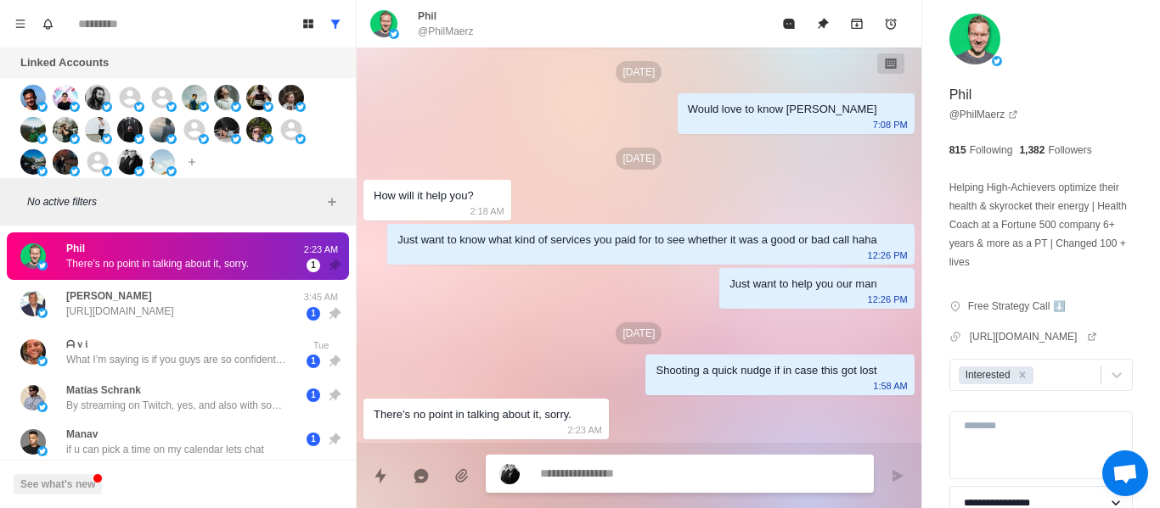
type textarea "*"
type textarea "**"
type textarea "*"
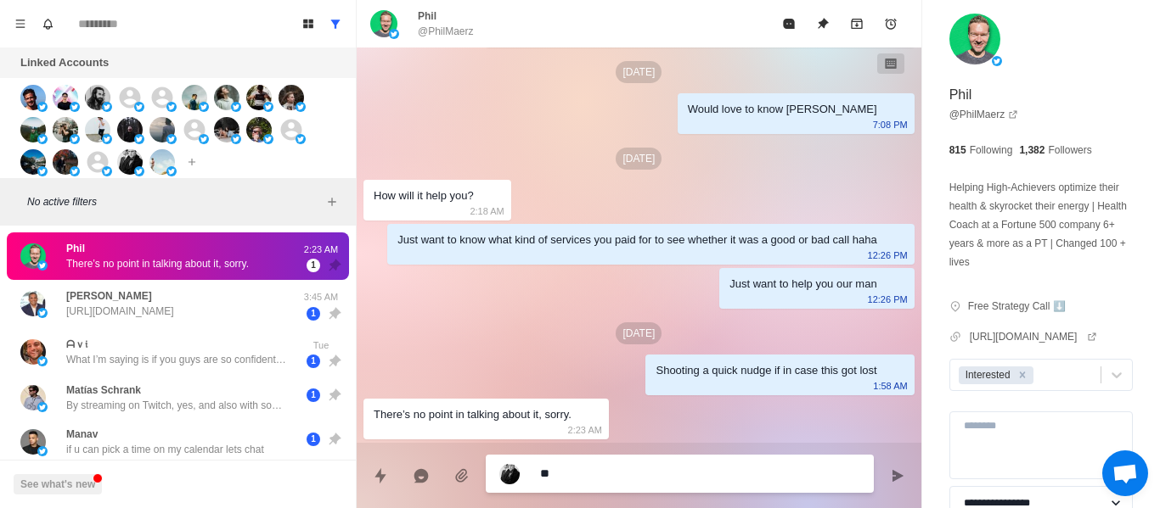
type textarea "***"
type textarea "*"
type textarea "****"
type textarea "*"
type textarea "*****"
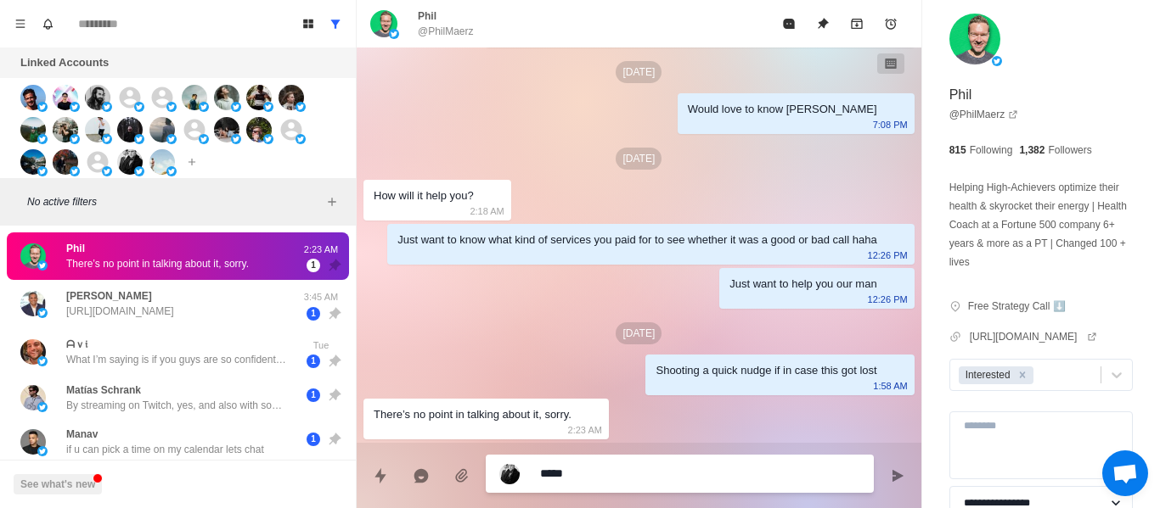
type textarea "*"
type textarea "******"
type textarea "*"
type textarea "******"
type textarea "*"
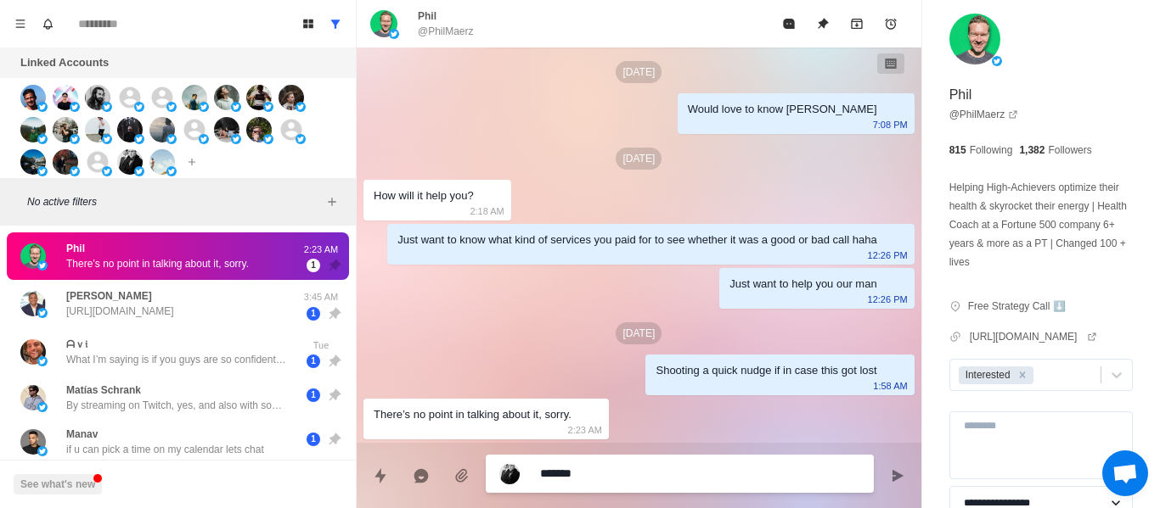
type textarea "********"
type textarea "*"
type textarea "*********"
type textarea "*"
type textarea "**********"
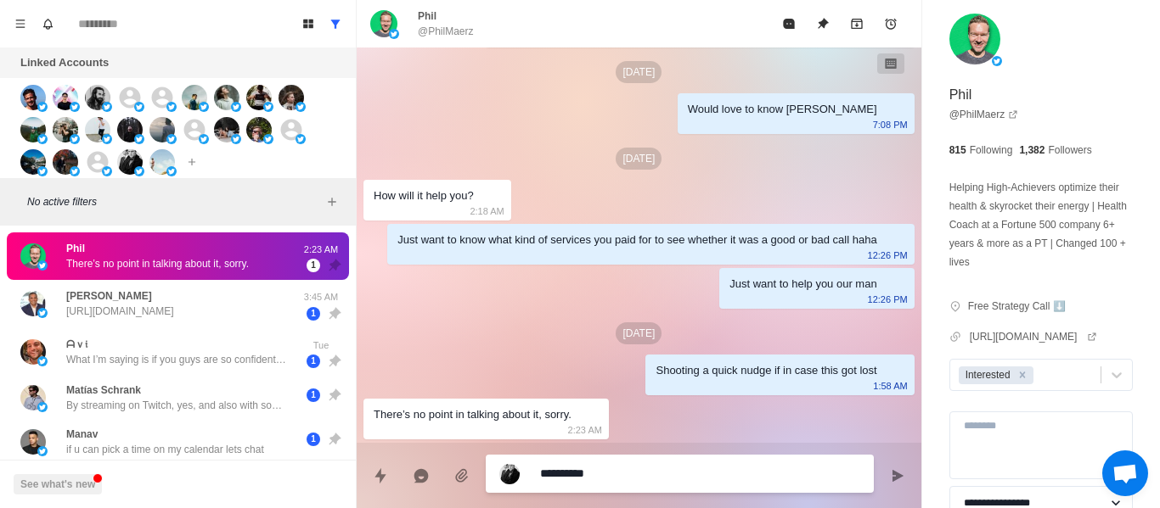
type textarea "*"
type textarea "**********"
type textarea "*"
type textarea "**********"
type textarea "*"
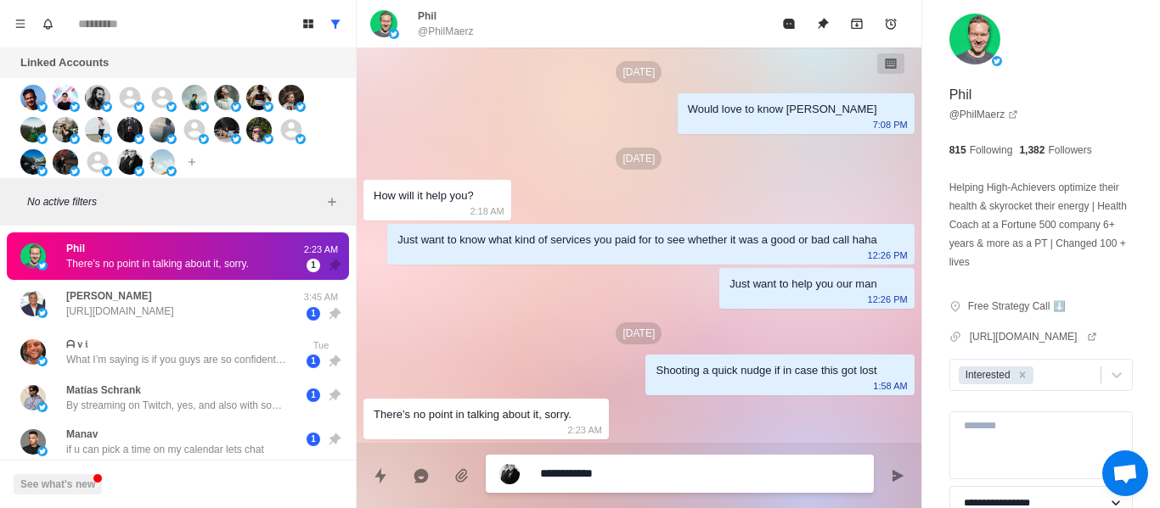
type textarea "**********"
type textarea "*"
type textarea "**********"
type textarea "*"
type textarea "**********"
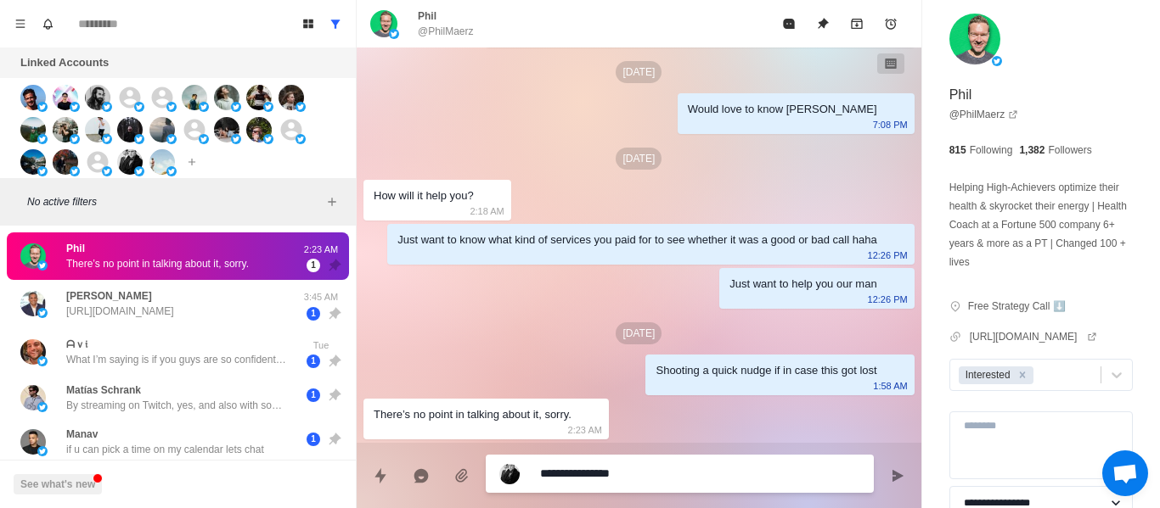
type textarea "*"
type textarea "**********"
type textarea "*"
type textarea "**********"
type textarea "*"
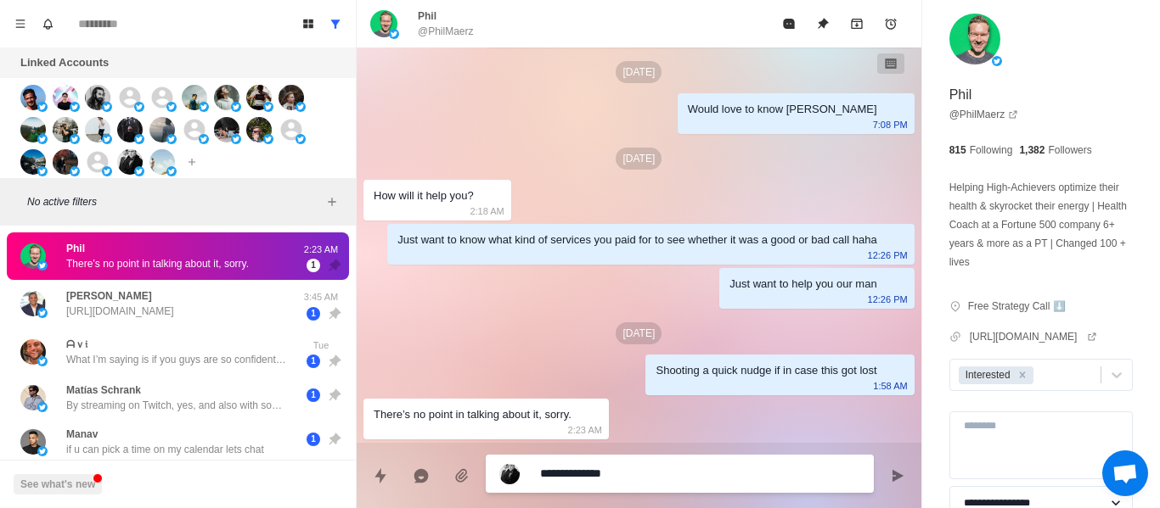
type textarea "**********"
type textarea "*"
type textarea "**********"
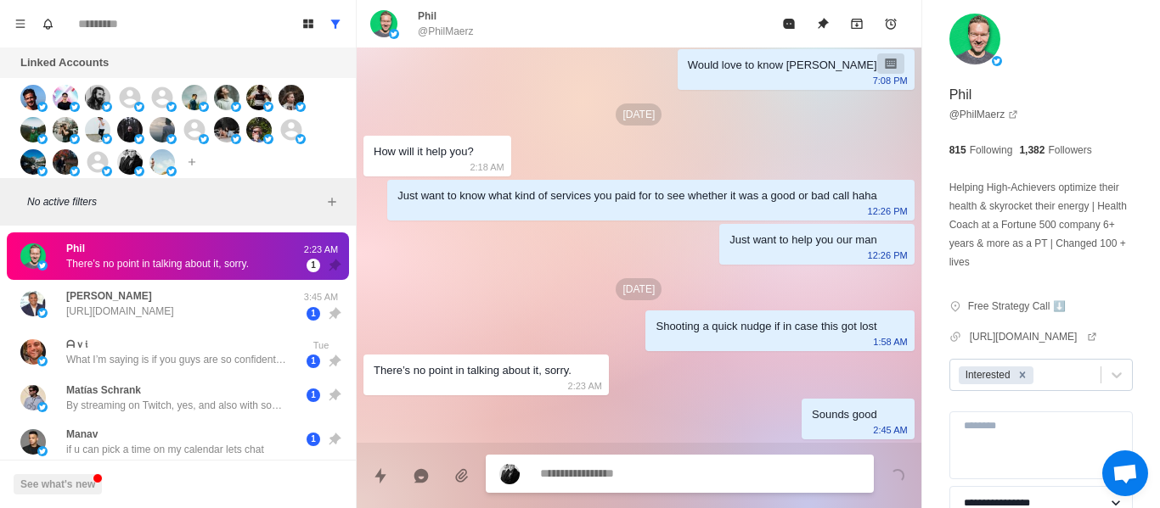
click at [1017, 371] on icon "Remove Interested" at bounding box center [1022, 375] width 12 height 12
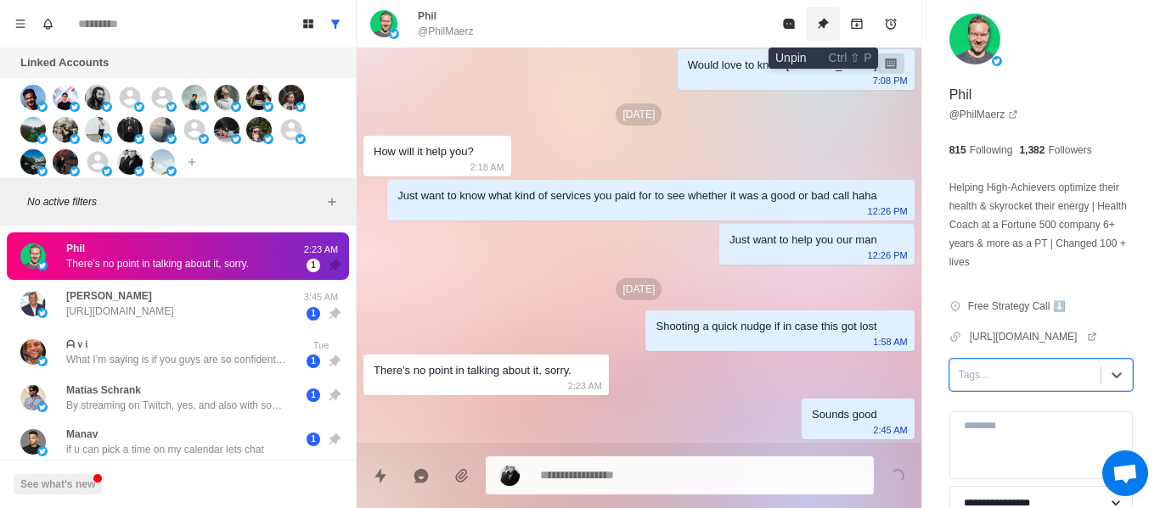
click at [824, 20] on icon "Unpin" at bounding box center [822, 23] width 11 height 11
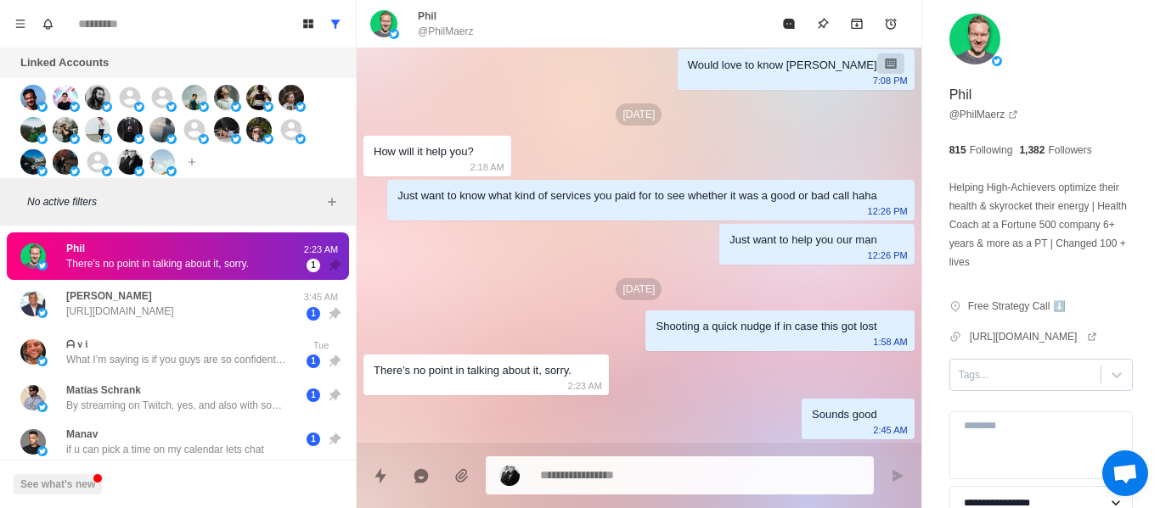
scroll to position [703, 0]
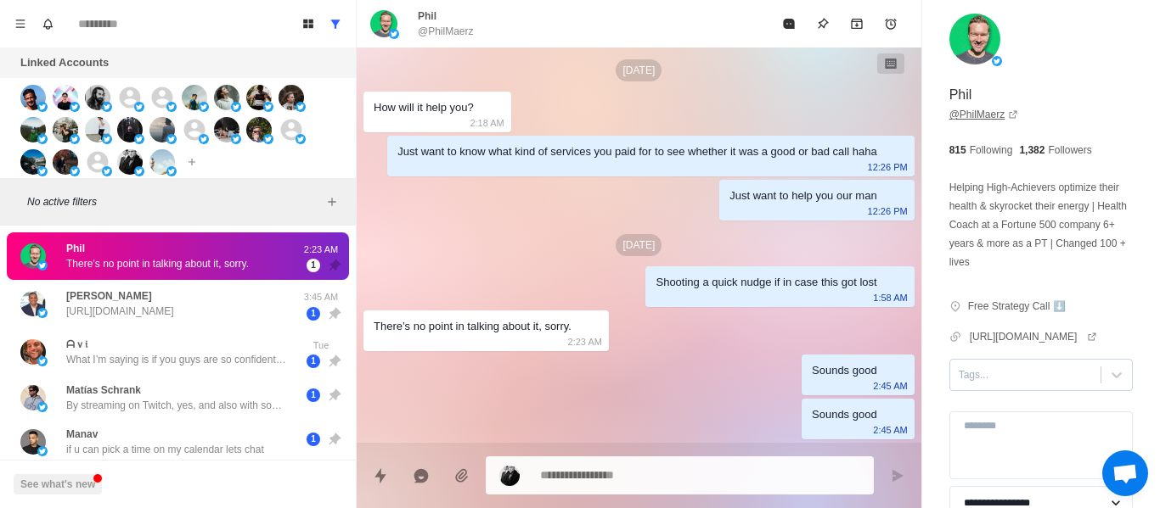
click at [982, 112] on link "@ PhilMaerz" at bounding box center [984, 114] width 70 height 15
